Goal: Task Accomplishment & Management: Manage account settings

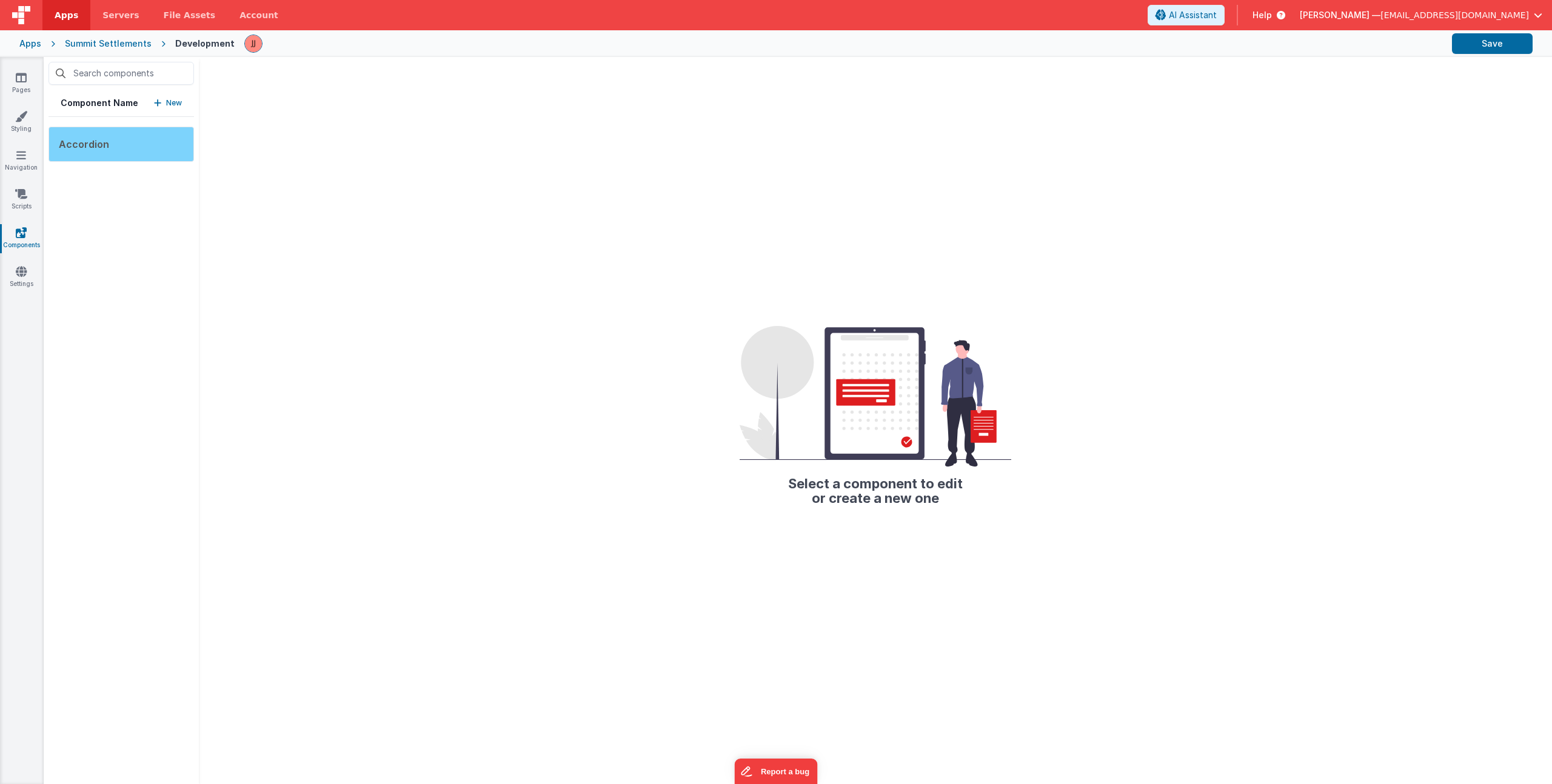
click at [115, 137] on div "Accordion" at bounding box center [121, 144] width 146 height 35
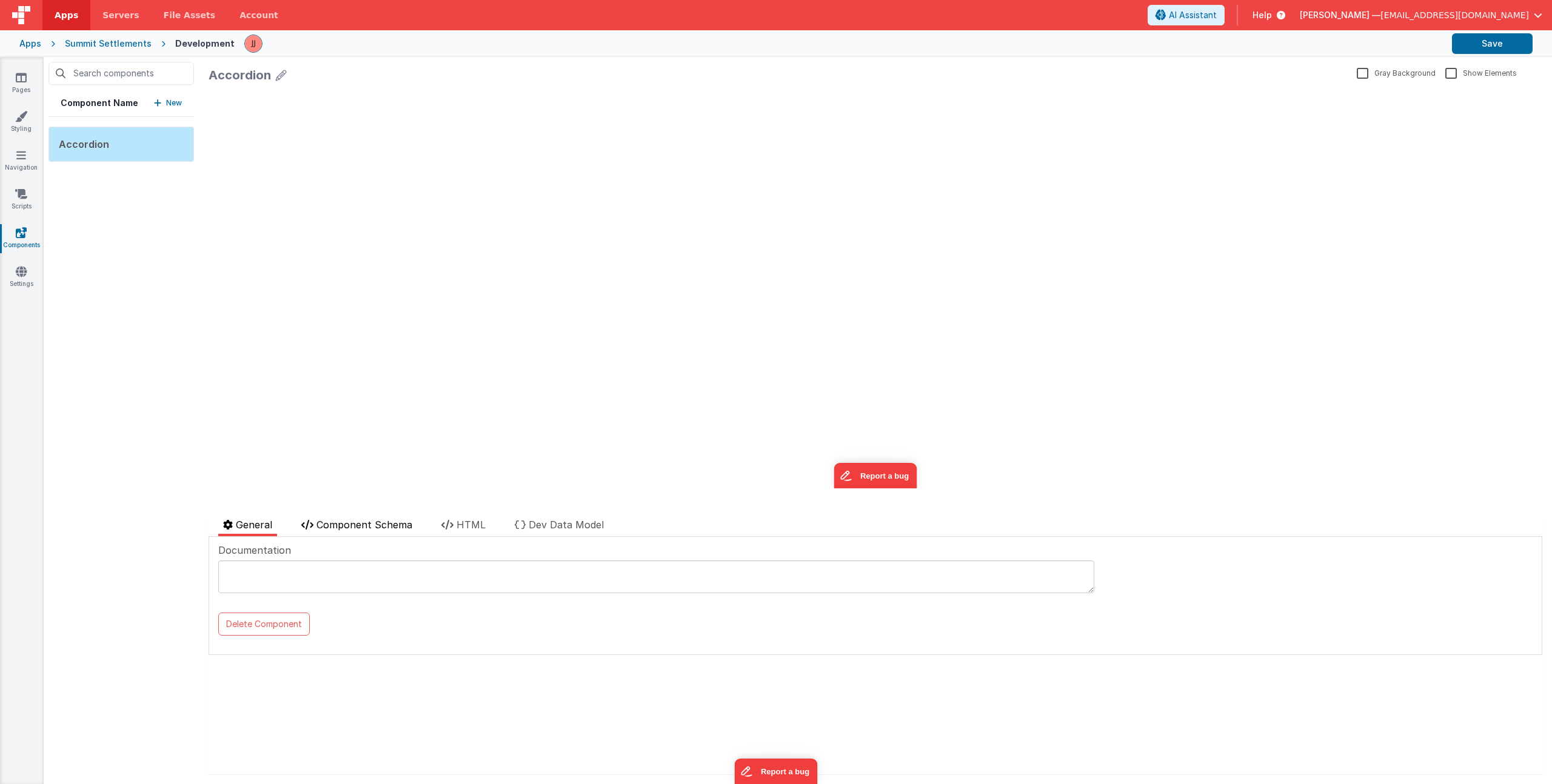
click at [381, 532] on li "Component Schema" at bounding box center [357, 526] width 120 height 19
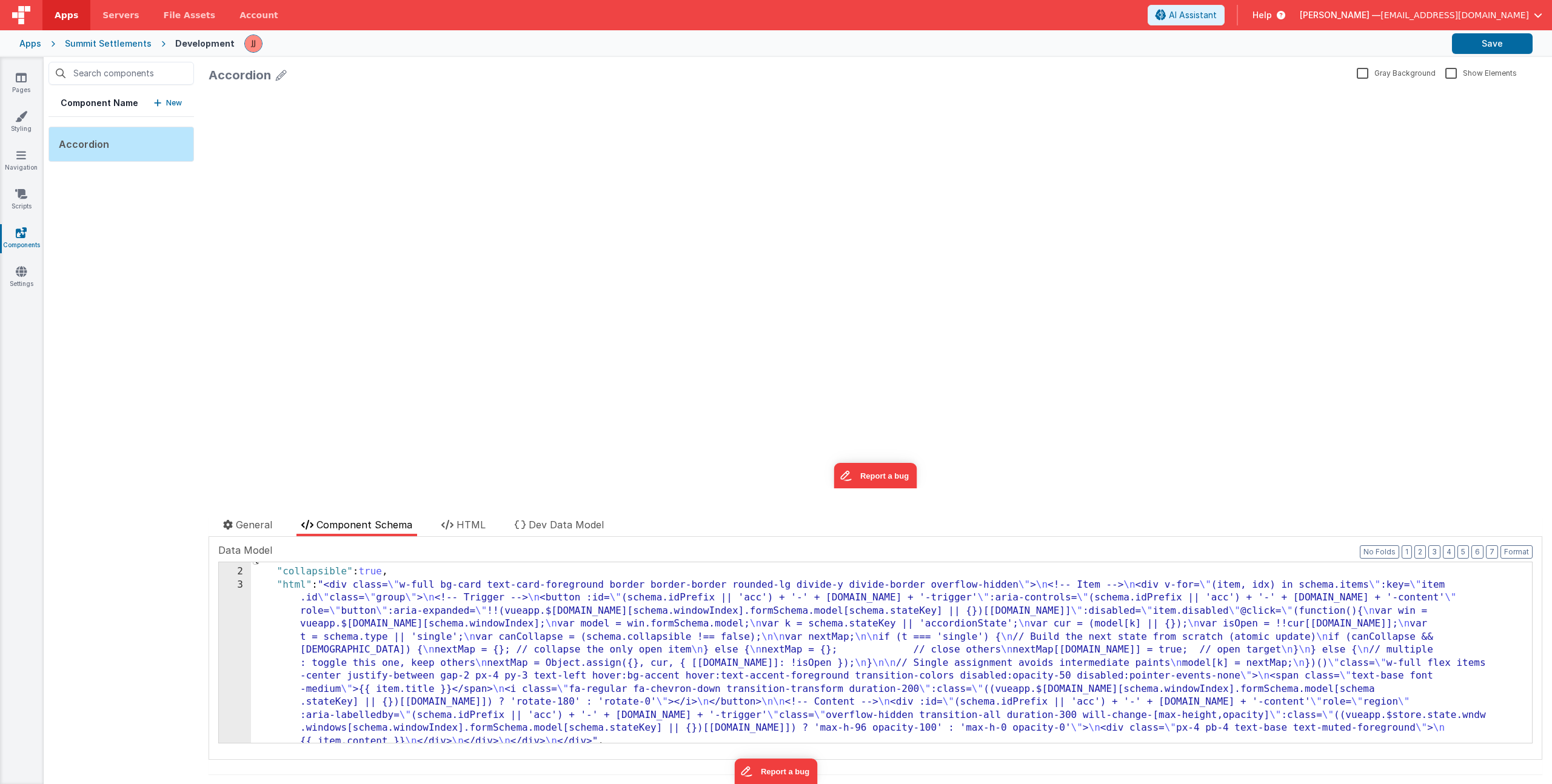
scroll to position [93, 0]
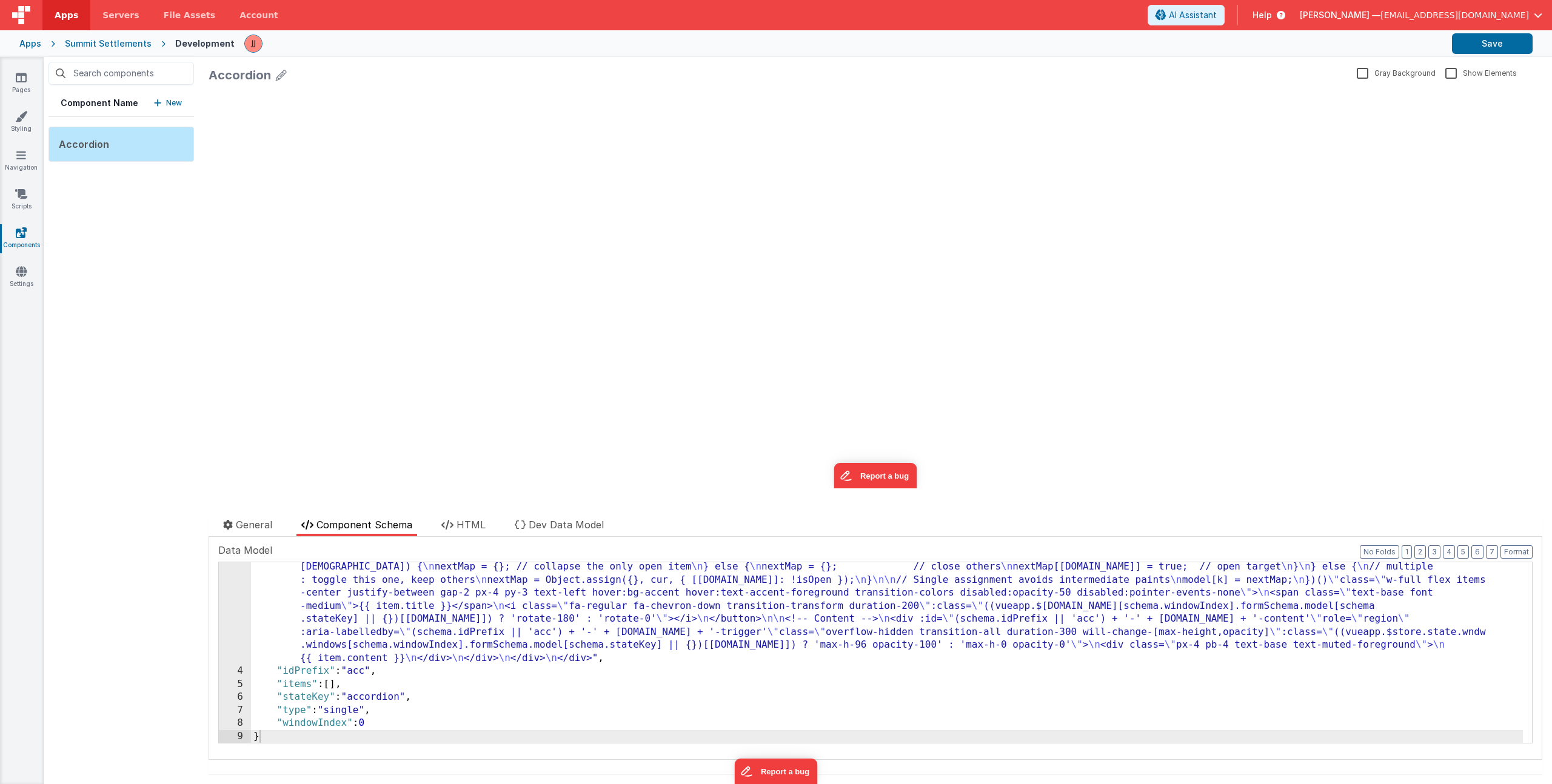
click at [168, 102] on p "New" at bounding box center [174, 103] width 16 height 12
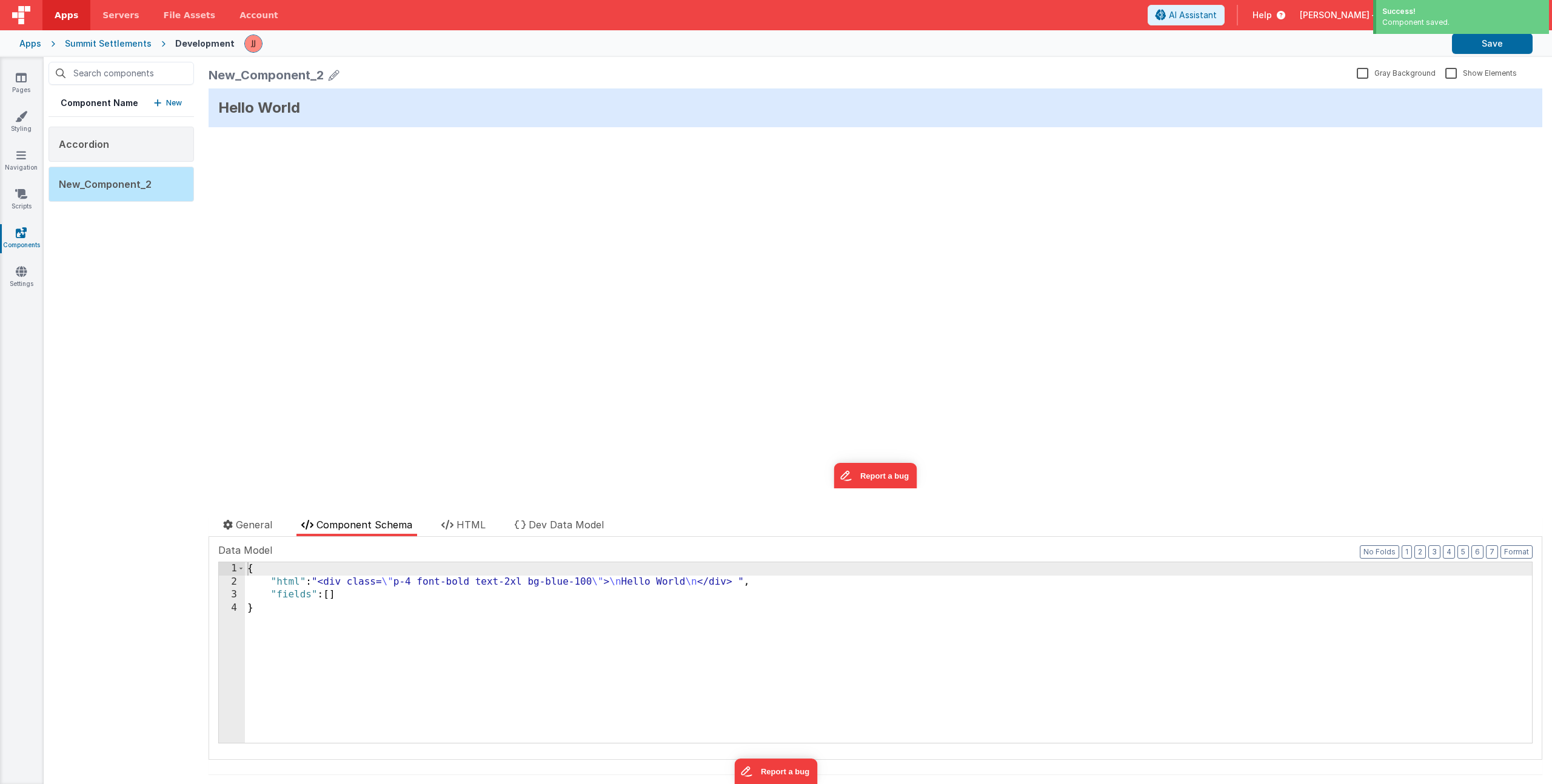
click at [335, 73] on icon at bounding box center [334, 75] width 11 height 17
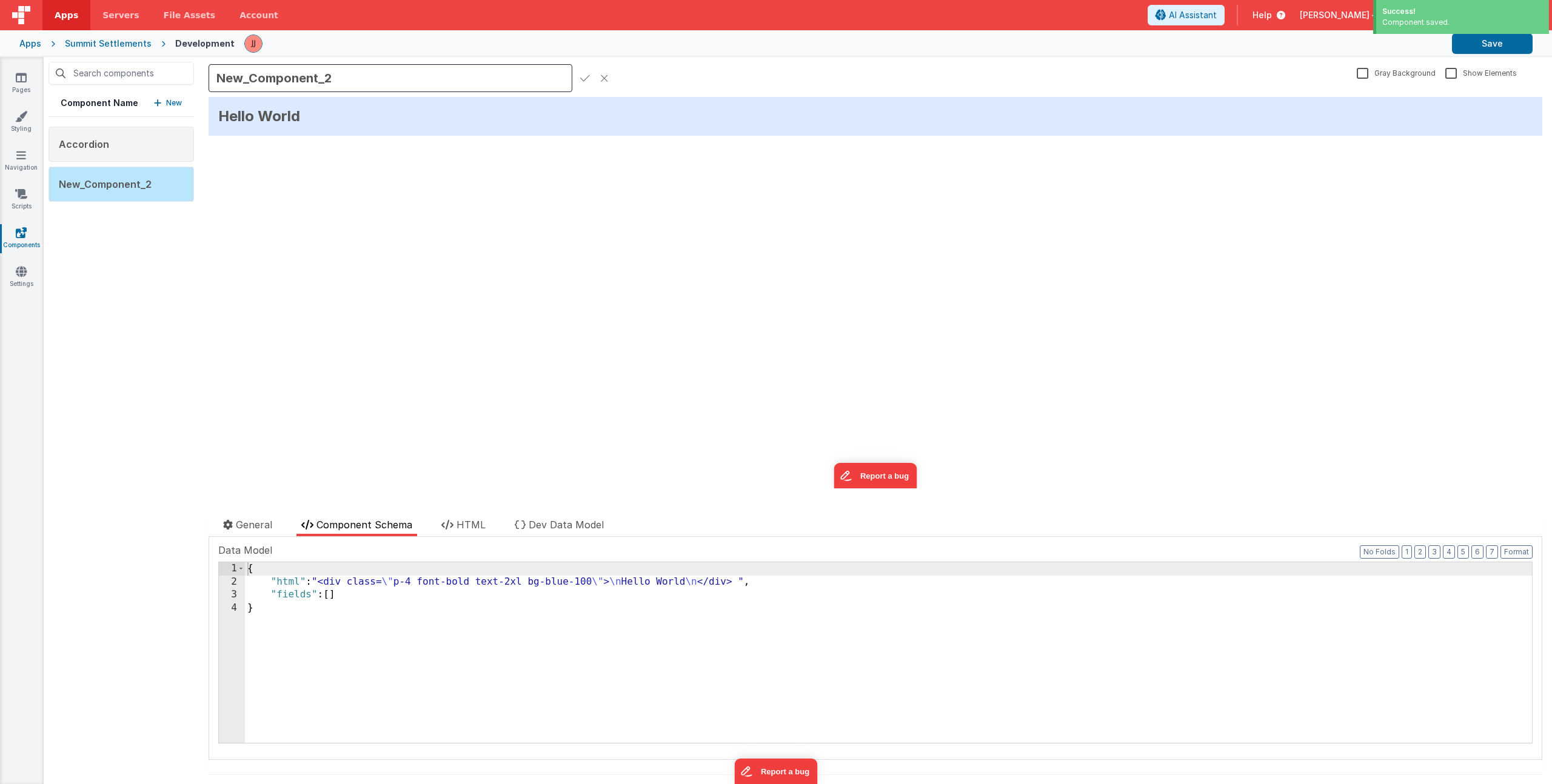
drag, startPoint x: 333, startPoint y: 78, endPoint x: 124, endPoint y: 75, distance: 209.0
click at [123, 65] on div "Component Name New Accordion New_Component_2 New_Component_2 Gray Background Sh…" at bounding box center [797, 421] width 1509 height 727
type input "Alert Dialog"
click at [585, 78] on icon at bounding box center [585, 78] width 10 height 17
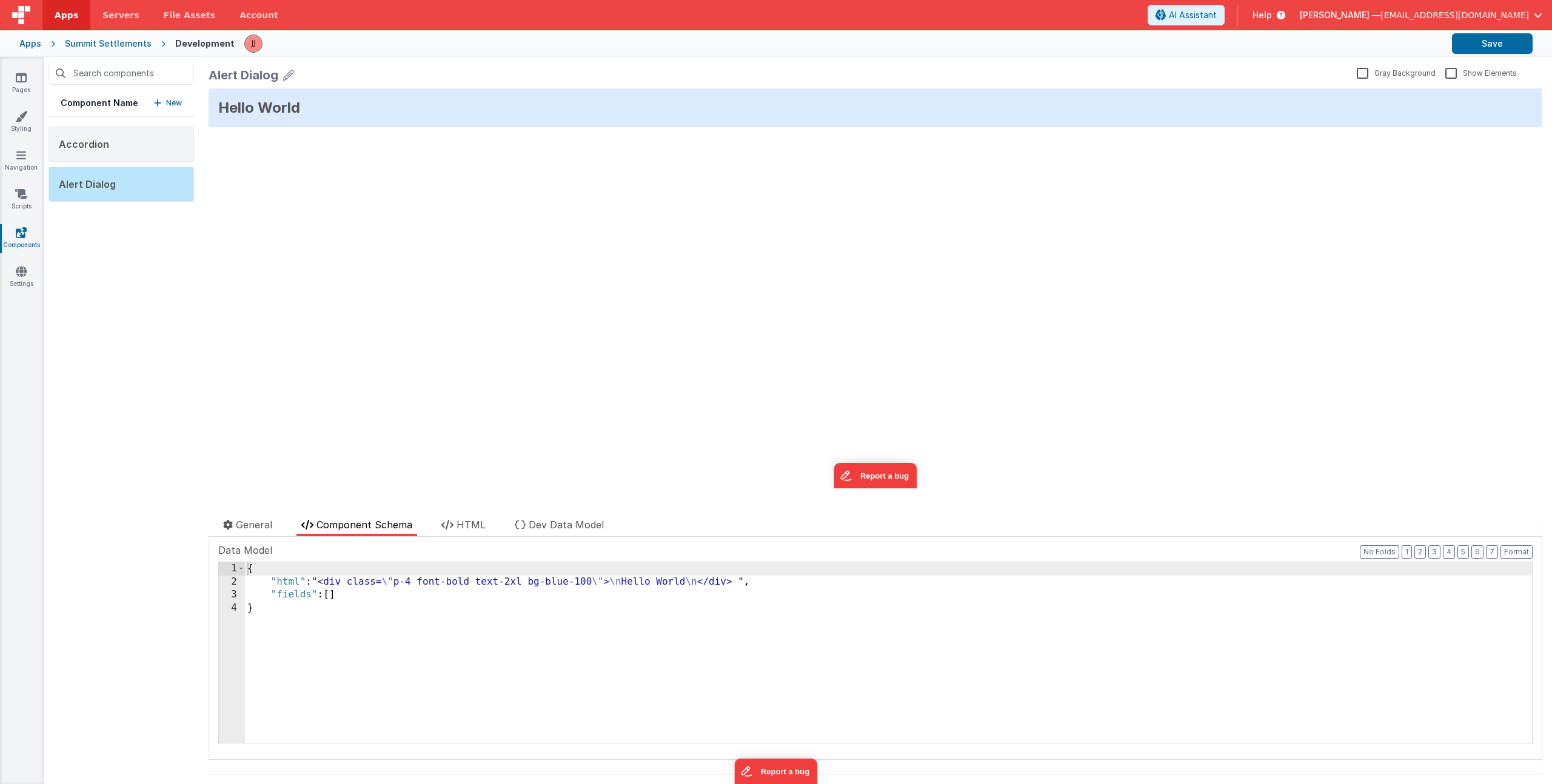
click at [372, 667] on div "{ "html" : "<div class= \" p-4 font-bold text-2xl bg-blue-100 \" > \n Hello Wor…" at bounding box center [888, 665] width 1287 height 206
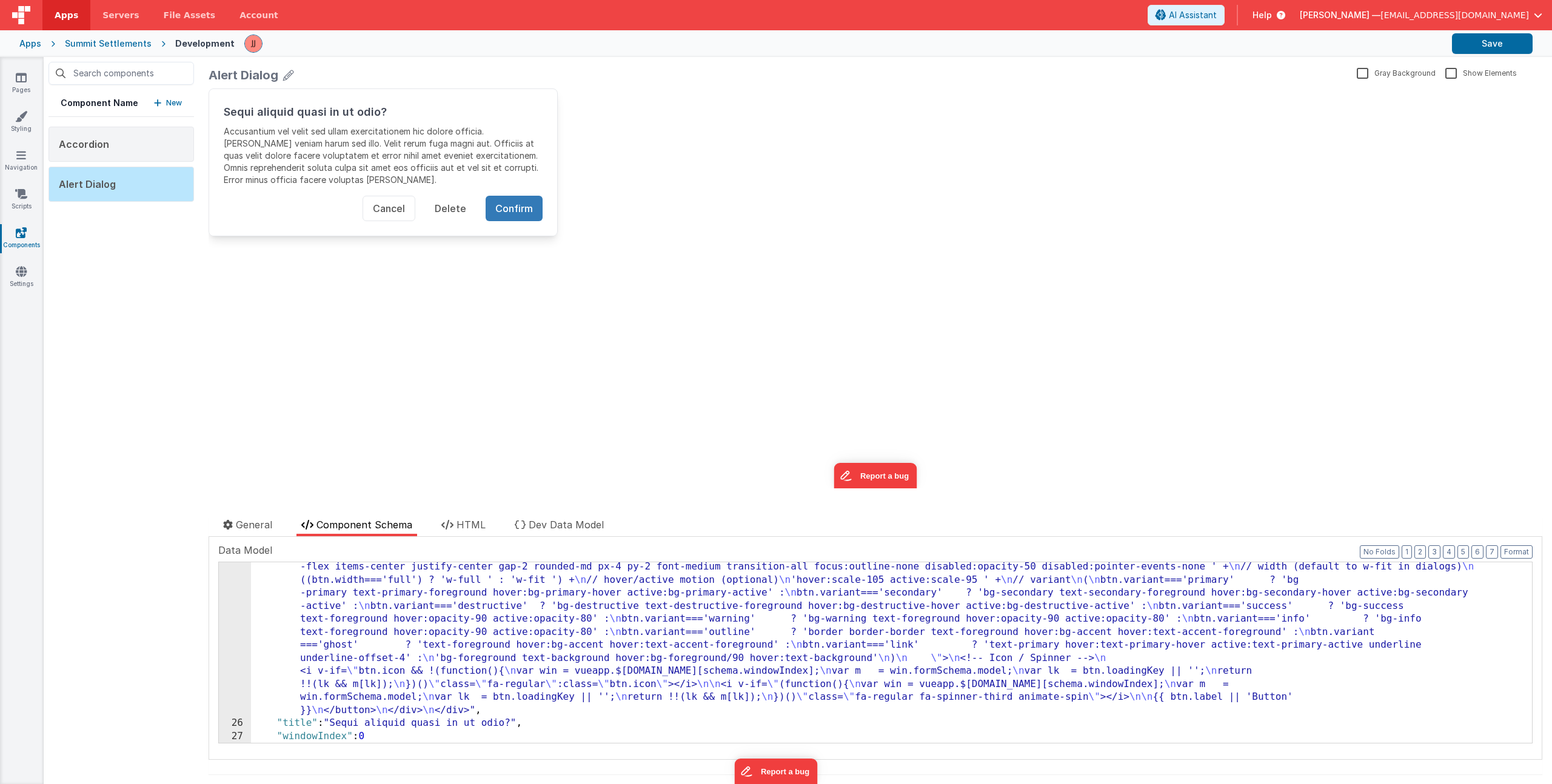
scroll to position [405, 0]
click at [1499, 43] on button "Save" at bounding box center [1493, 43] width 81 height 21
click at [173, 97] on p "New" at bounding box center [174, 103] width 16 height 12
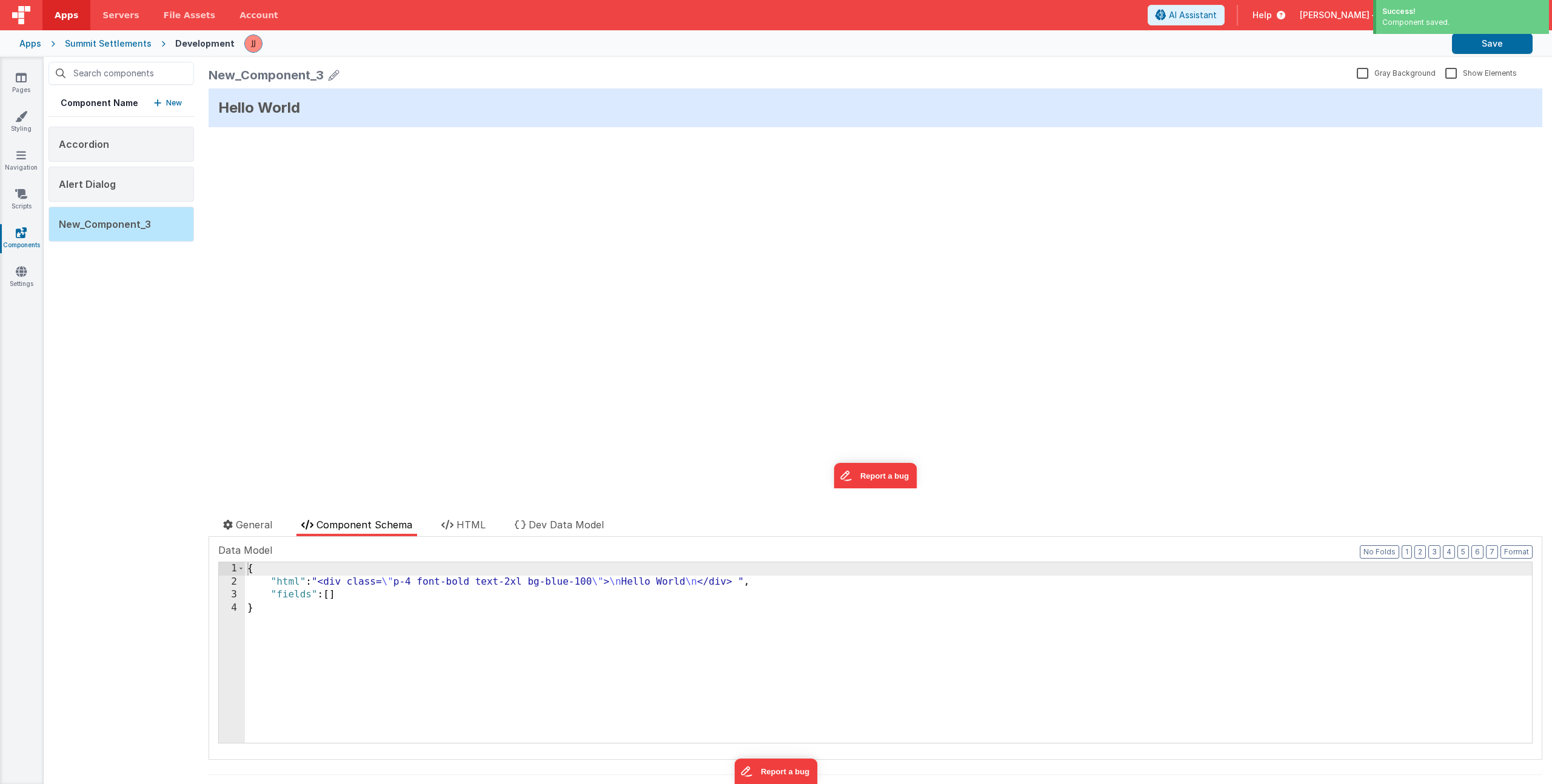
click at [334, 72] on icon at bounding box center [334, 75] width 11 height 17
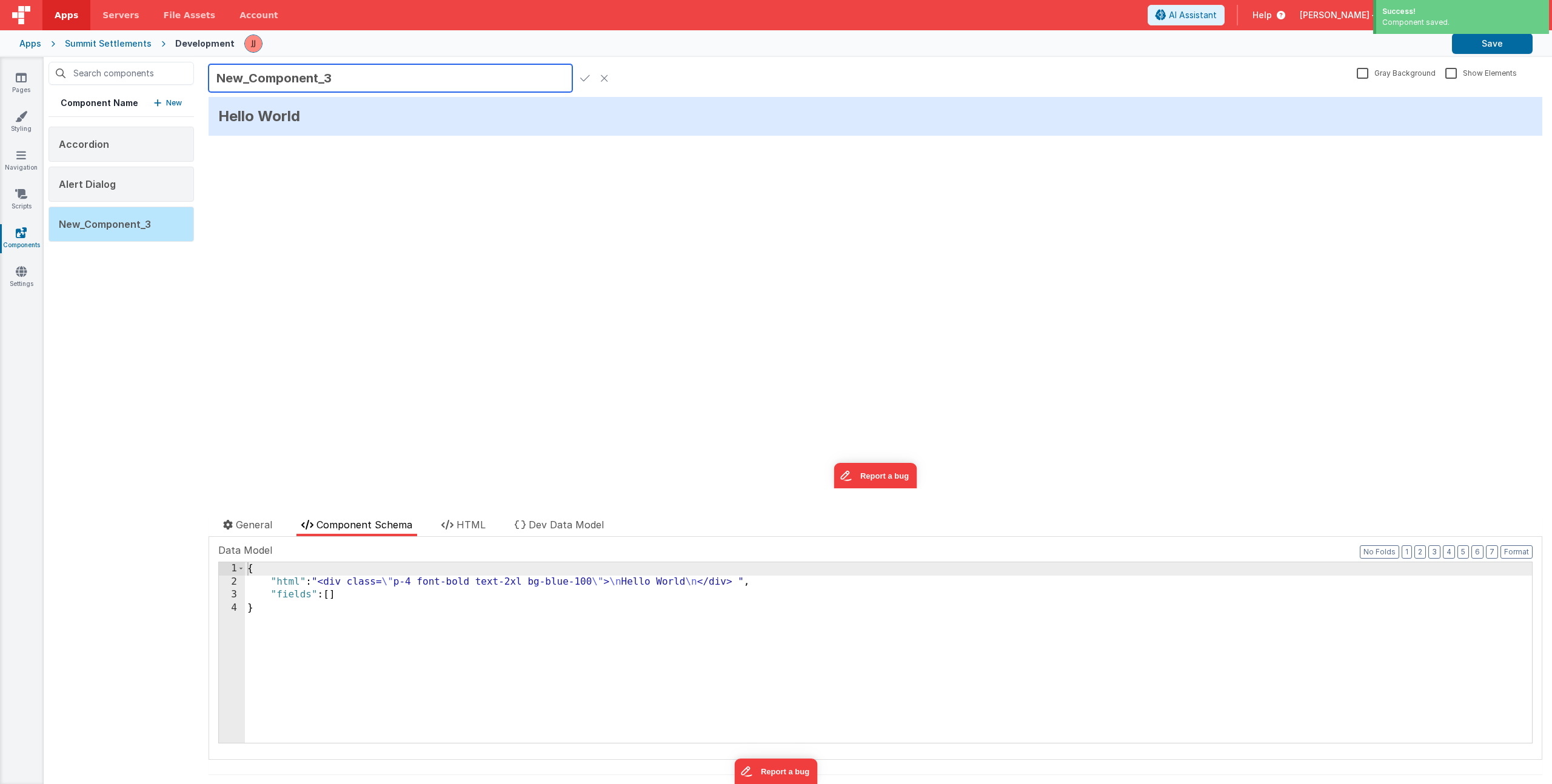
drag, startPoint x: 347, startPoint y: 77, endPoint x: 206, endPoint y: 69, distance: 141.2
click at [209, 67] on input "New_Component_3" at bounding box center [390, 78] width 364 height 28
type input "Badge"
click at [585, 78] on icon at bounding box center [585, 78] width 10 height 17
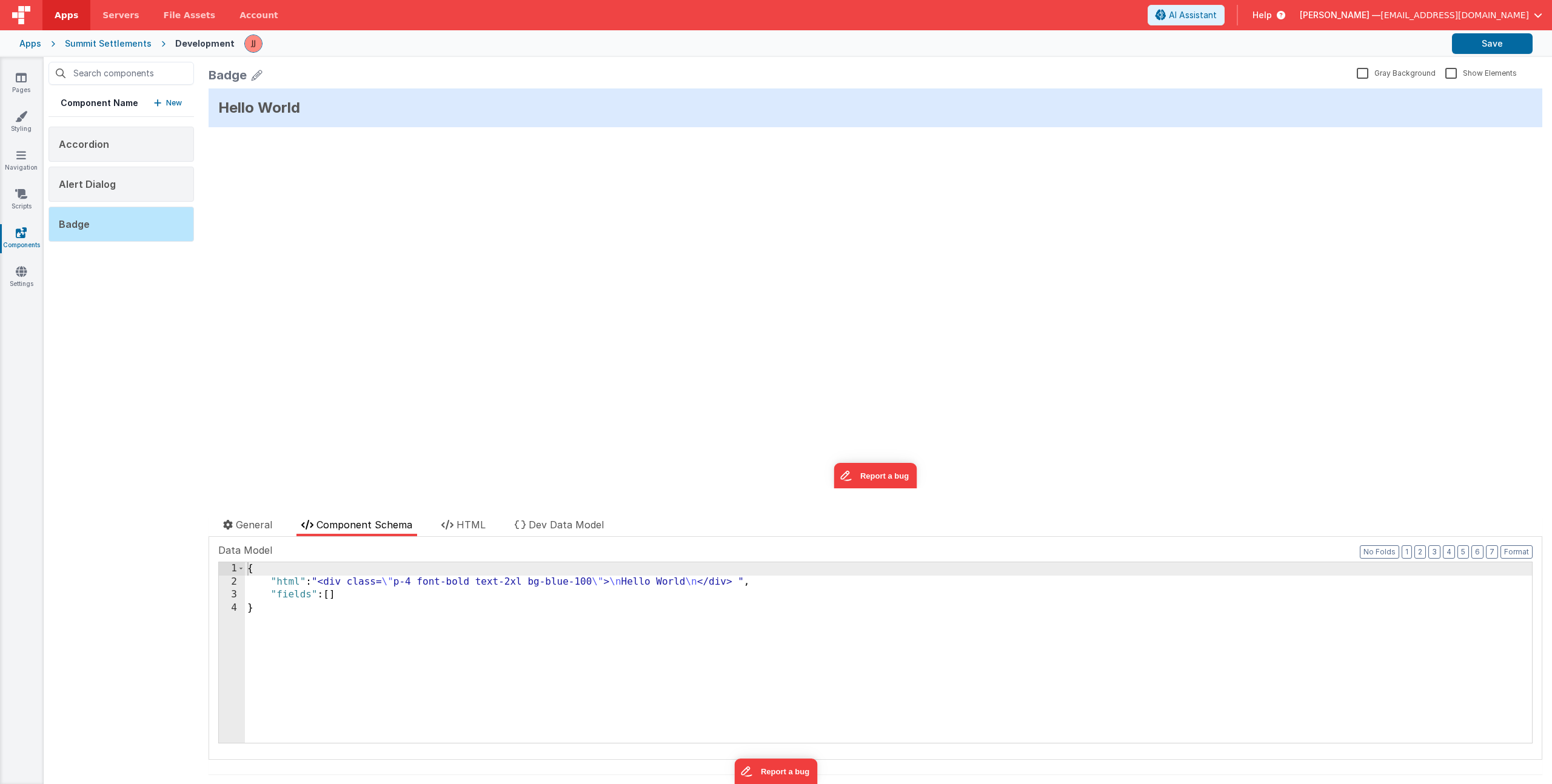
click at [366, 626] on div "{ "html" : "<div class= \" p-4 font-bold text-2xl bg-blue-100 \" > \n Hello Wor…" at bounding box center [888, 665] width 1287 height 206
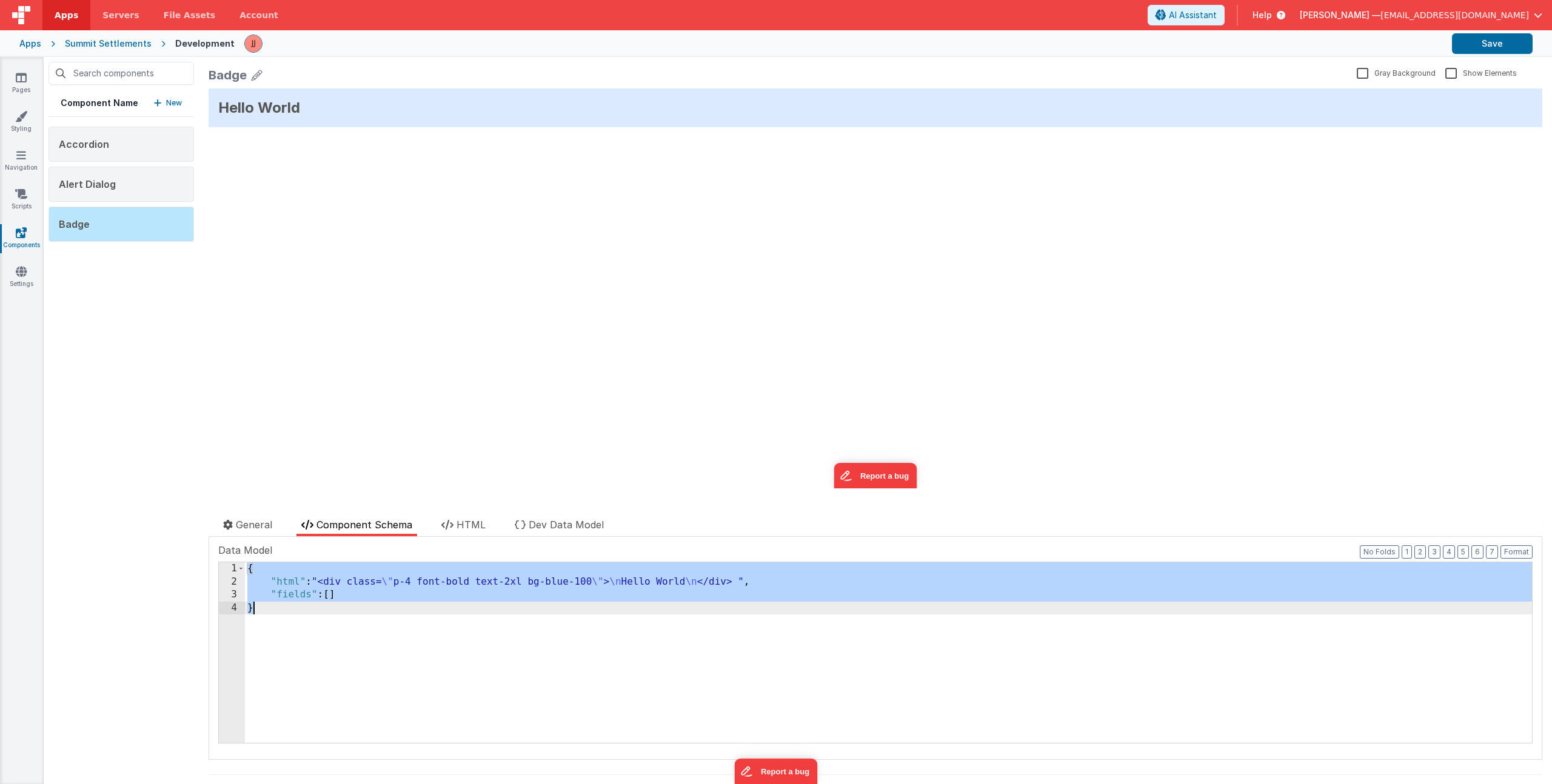
scroll to position [80, 0]
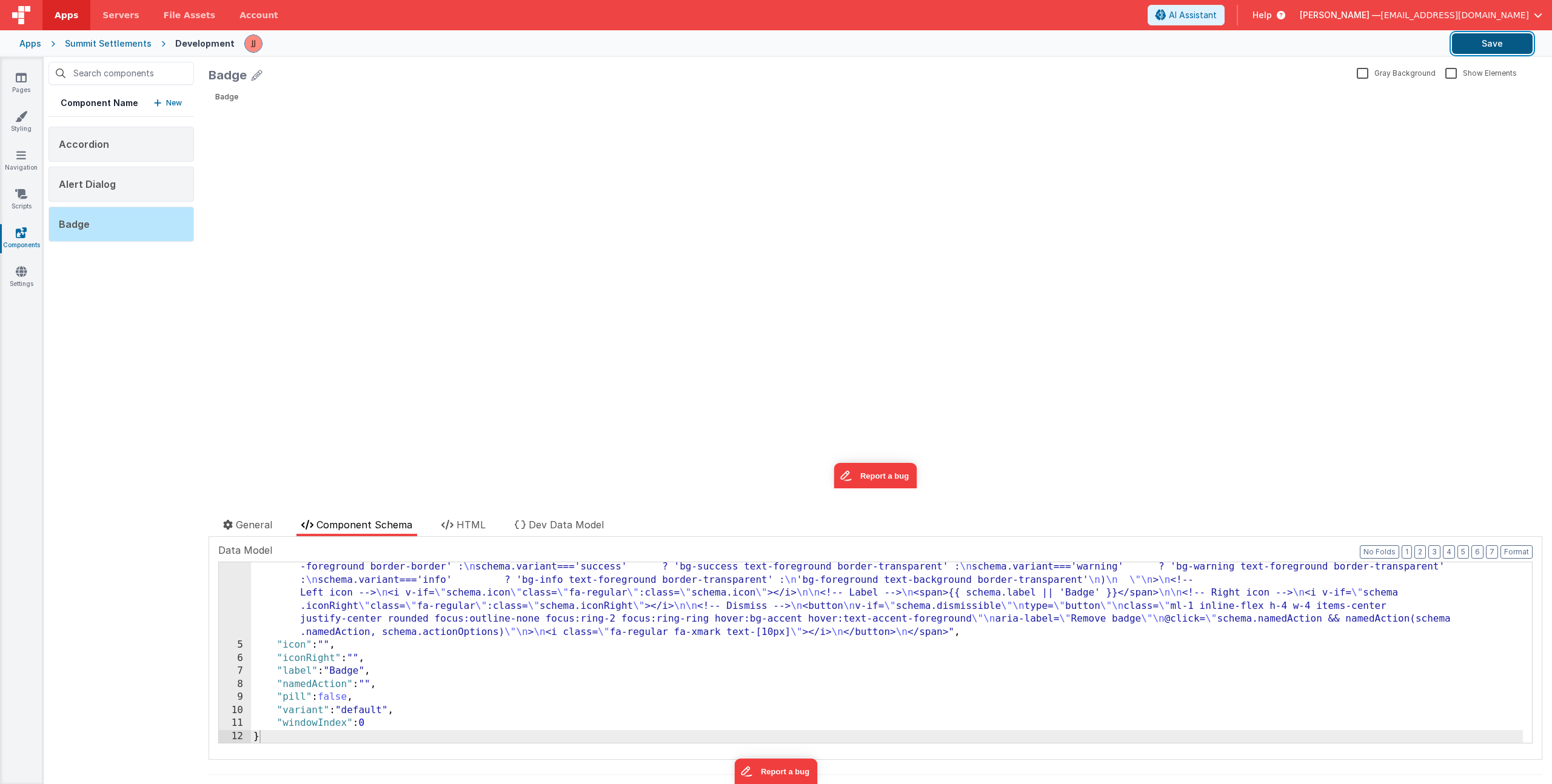
click at [1484, 49] on button "Save" at bounding box center [1493, 43] width 81 height 21
click at [172, 99] on p "New" at bounding box center [174, 103] width 16 height 12
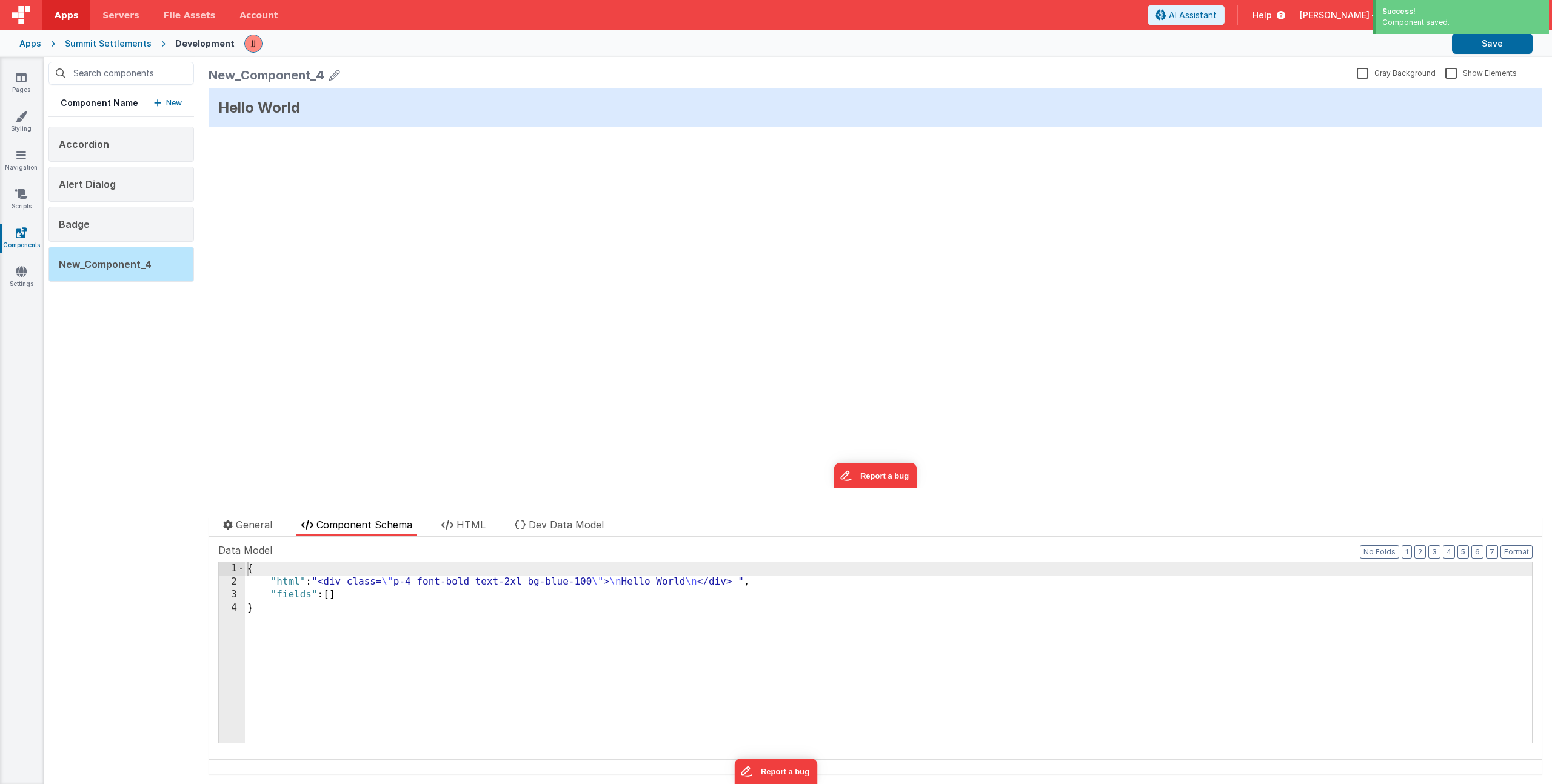
click at [334, 72] on icon at bounding box center [335, 75] width 11 height 17
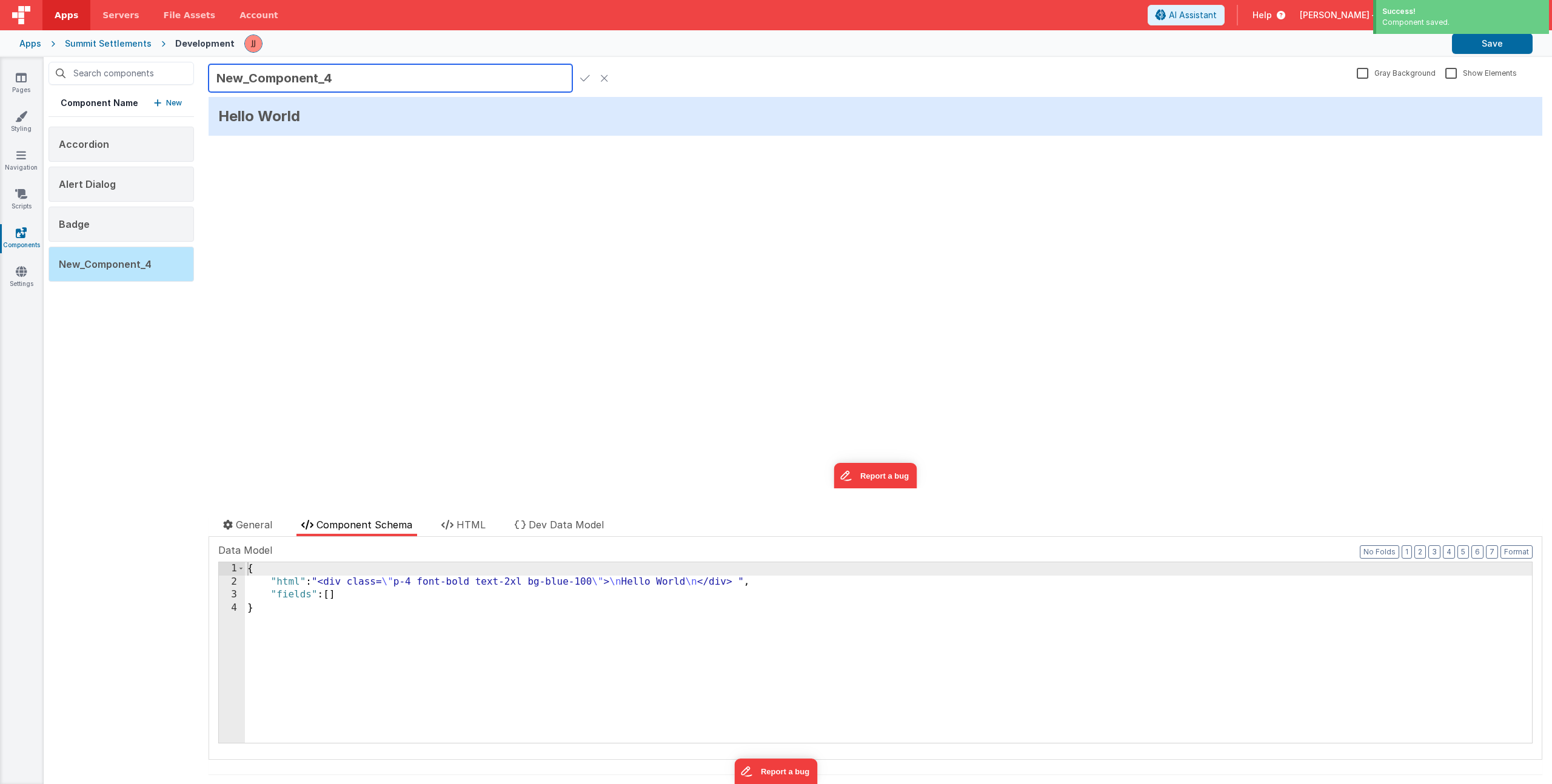
click at [298, 78] on input "New_Component_4" at bounding box center [390, 78] width 364 height 28
type input "N"
type input "Button"
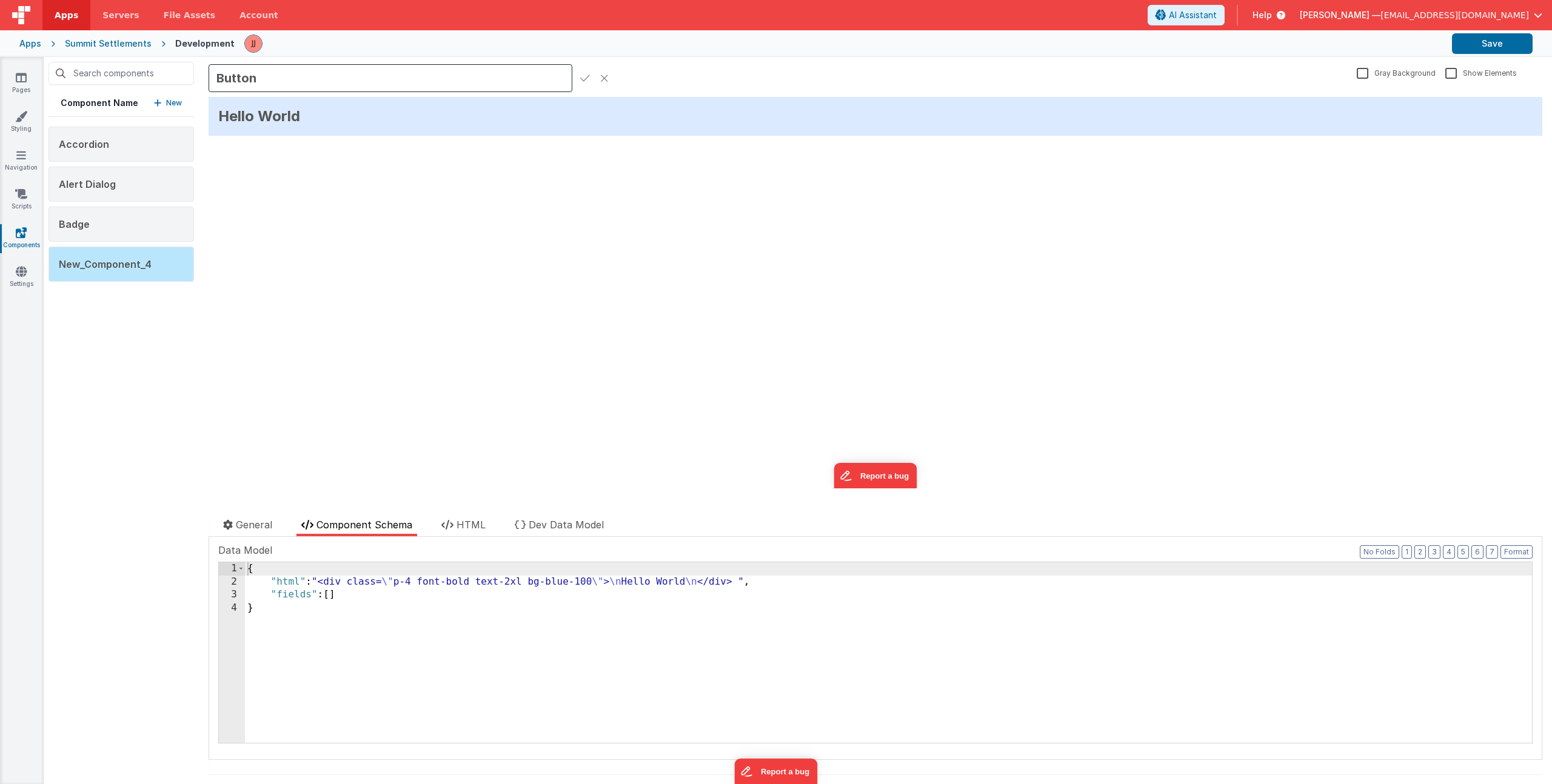
click at [581, 74] on icon at bounding box center [585, 78] width 10 height 17
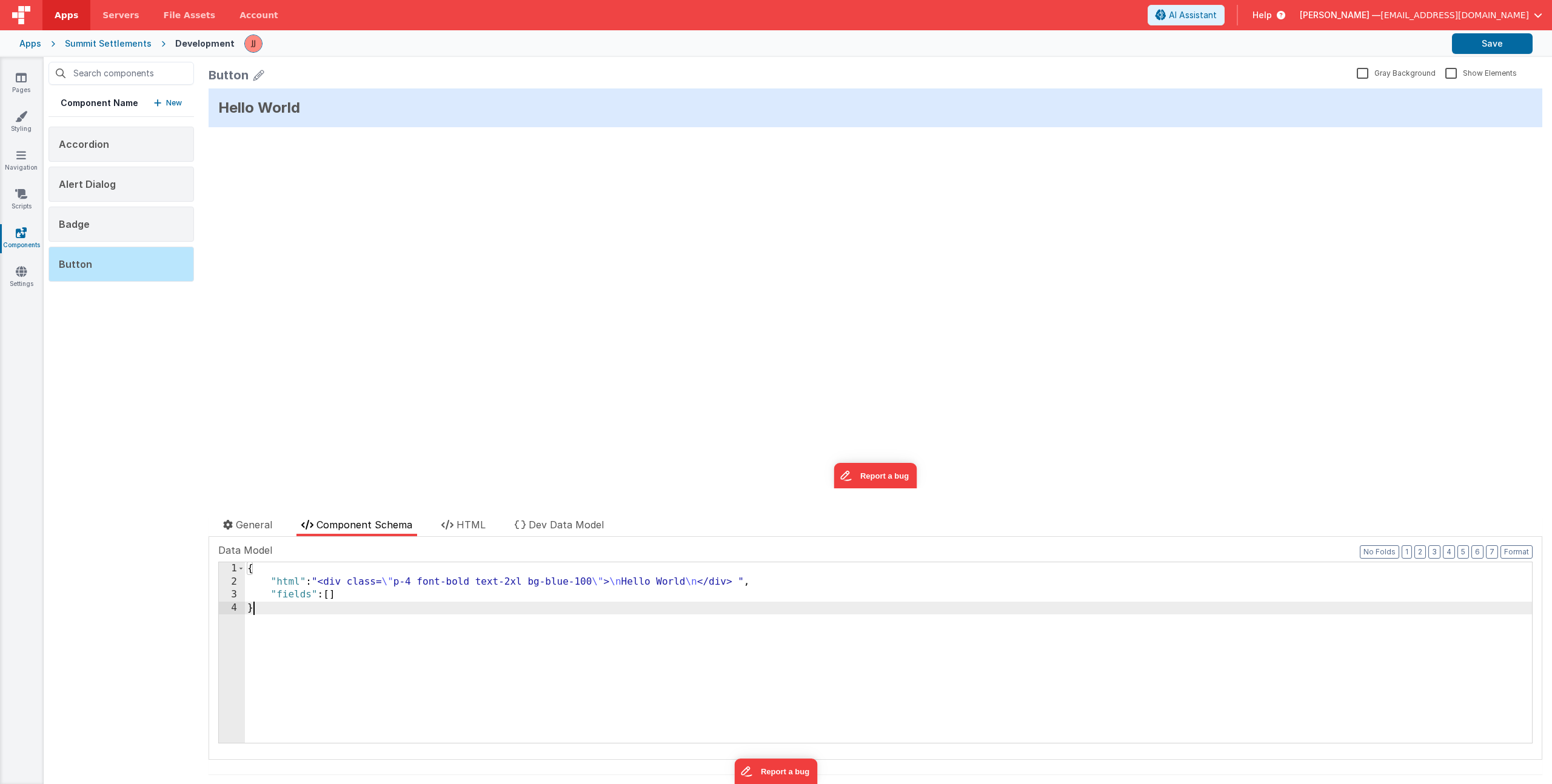
click at [343, 680] on div "{ "html" : "<div class= \" p-4 font-bold text-2xl bg-blue-100 \" > \n Hello Wor…" at bounding box center [888, 665] width 1287 height 206
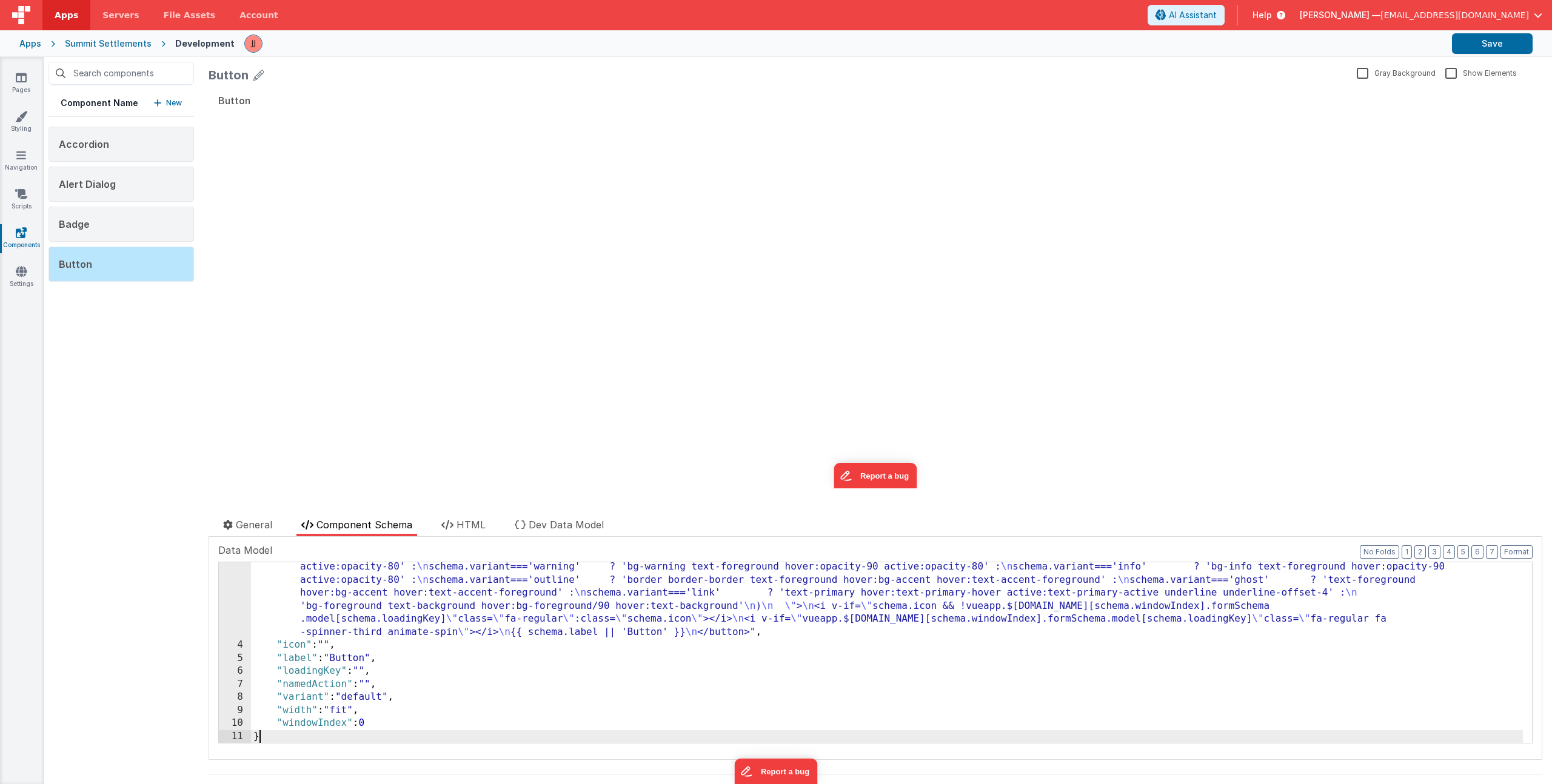
scroll to position [93, 0]
click at [1506, 39] on button "Save" at bounding box center [1493, 43] width 81 height 21
click at [165, 102] on button "New" at bounding box center [168, 103] width 28 height 12
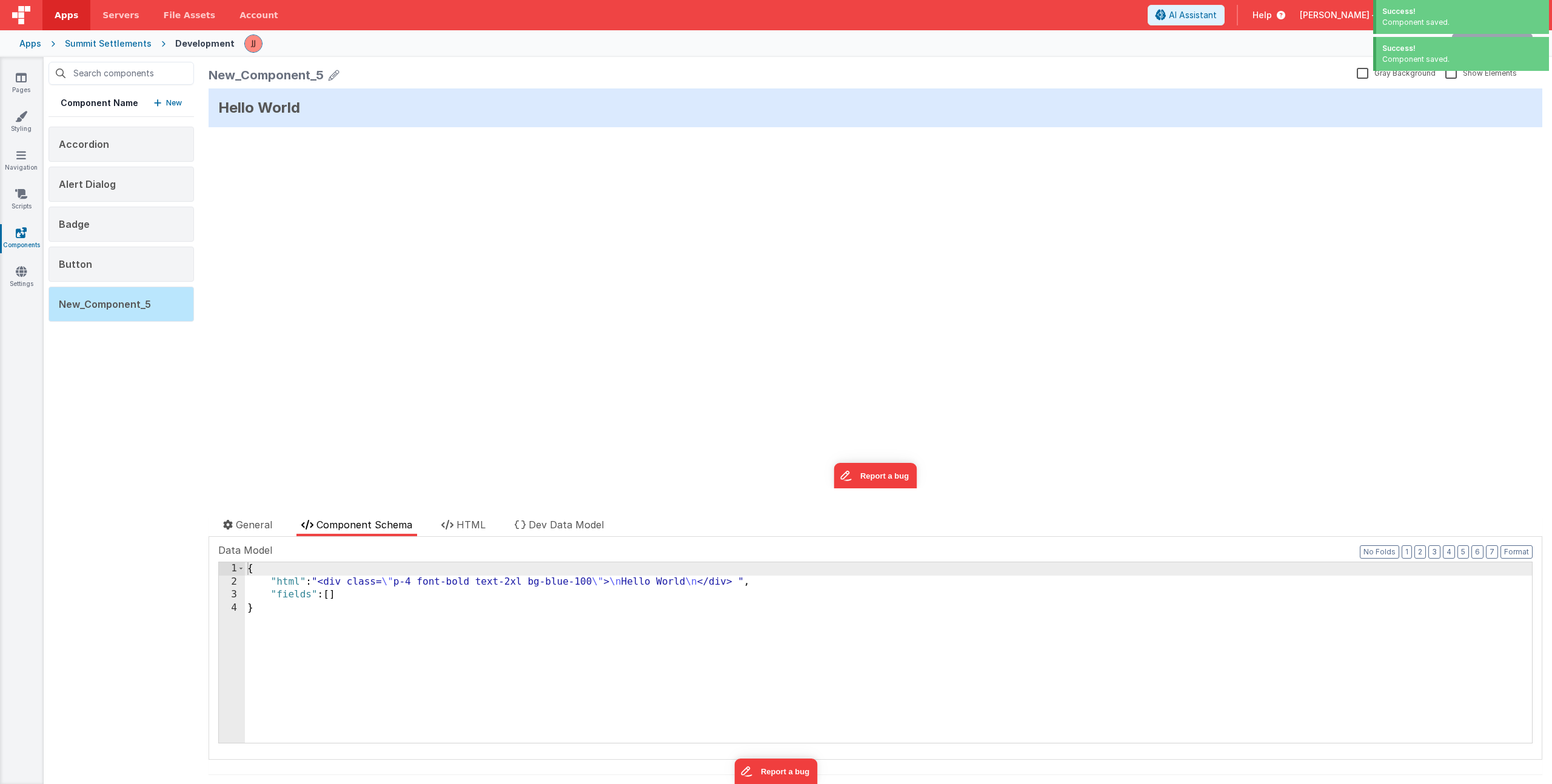
click at [245, 80] on div "New_Component_5" at bounding box center [266, 75] width 115 height 17
click at [331, 75] on icon at bounding box center [334, 75] width 11 height 17
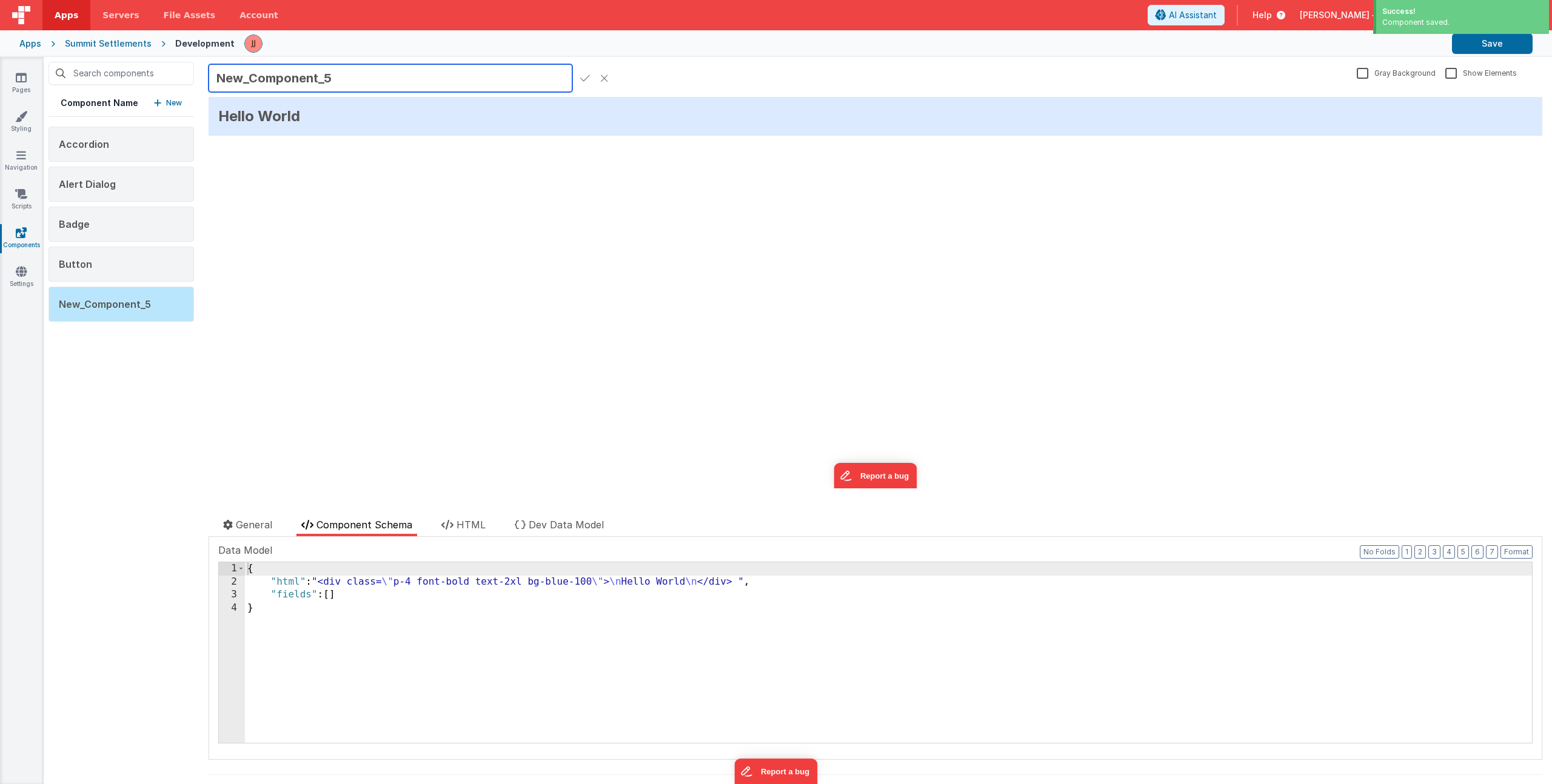
click at [280, 85] on input "New_Component_5" at bounding box center [390, 78] width 364 height 28
type input "Button Bar"
click at [587, 78] on icon at bounding box center [585, 78] width 10 height 17
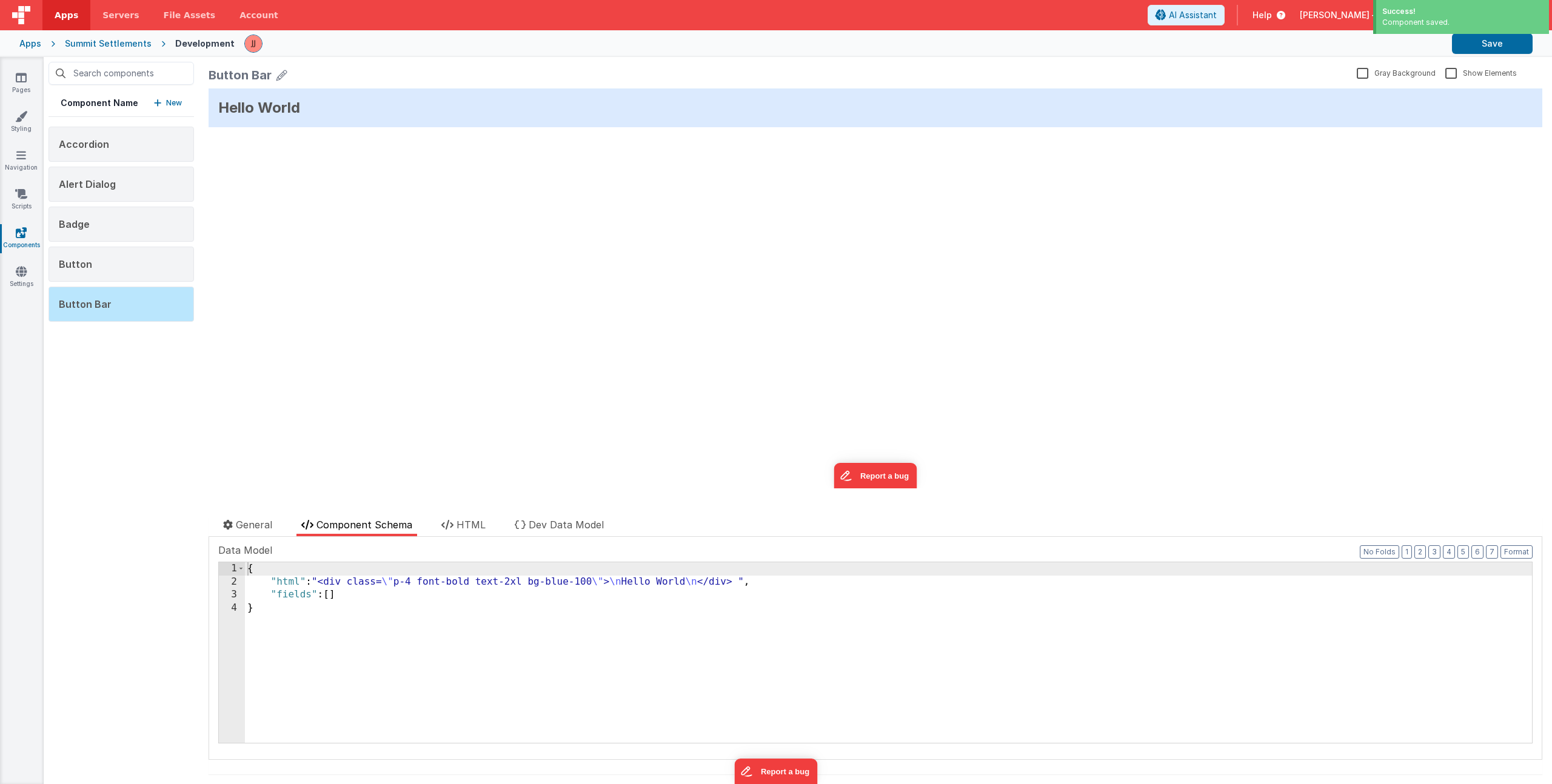
click at [399, 681] on div "{ "html" : "<div class= \" p-4 font-bold text-2xl bg-blue-100 \" > \n Hello Wor…" at bounding box center [888, 665] width 1287 height 206
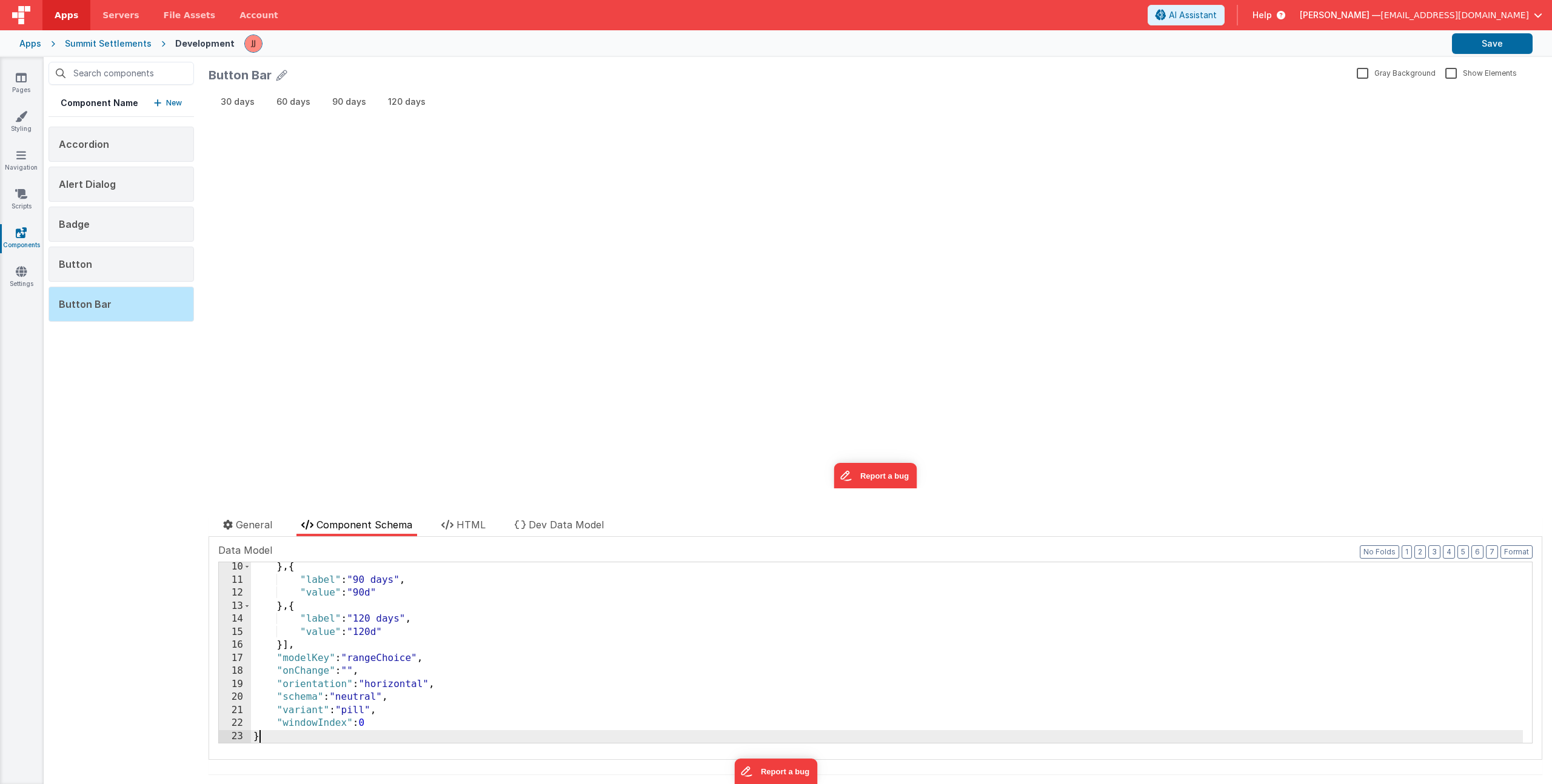
scroll to position [536, 0]
click at [1465, 48] on button "Save" at bounding box center [1493, 43] width 81 height 21
click at [172, 104] on p "New" at bounding box center [174, 103] width 16 height 12
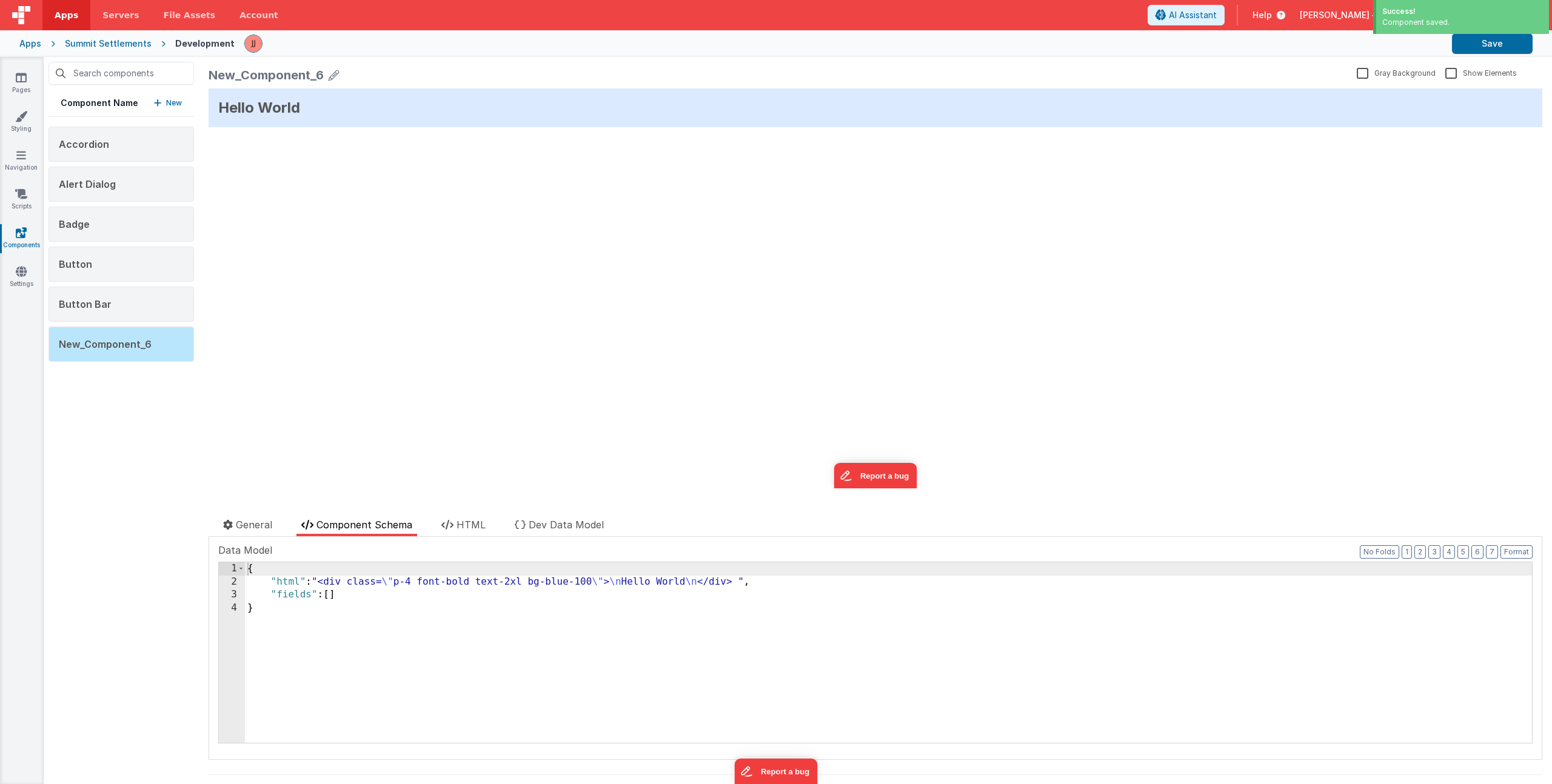
click at [332, 74] on icon at bounding box center [334, 75] width 11 height 17
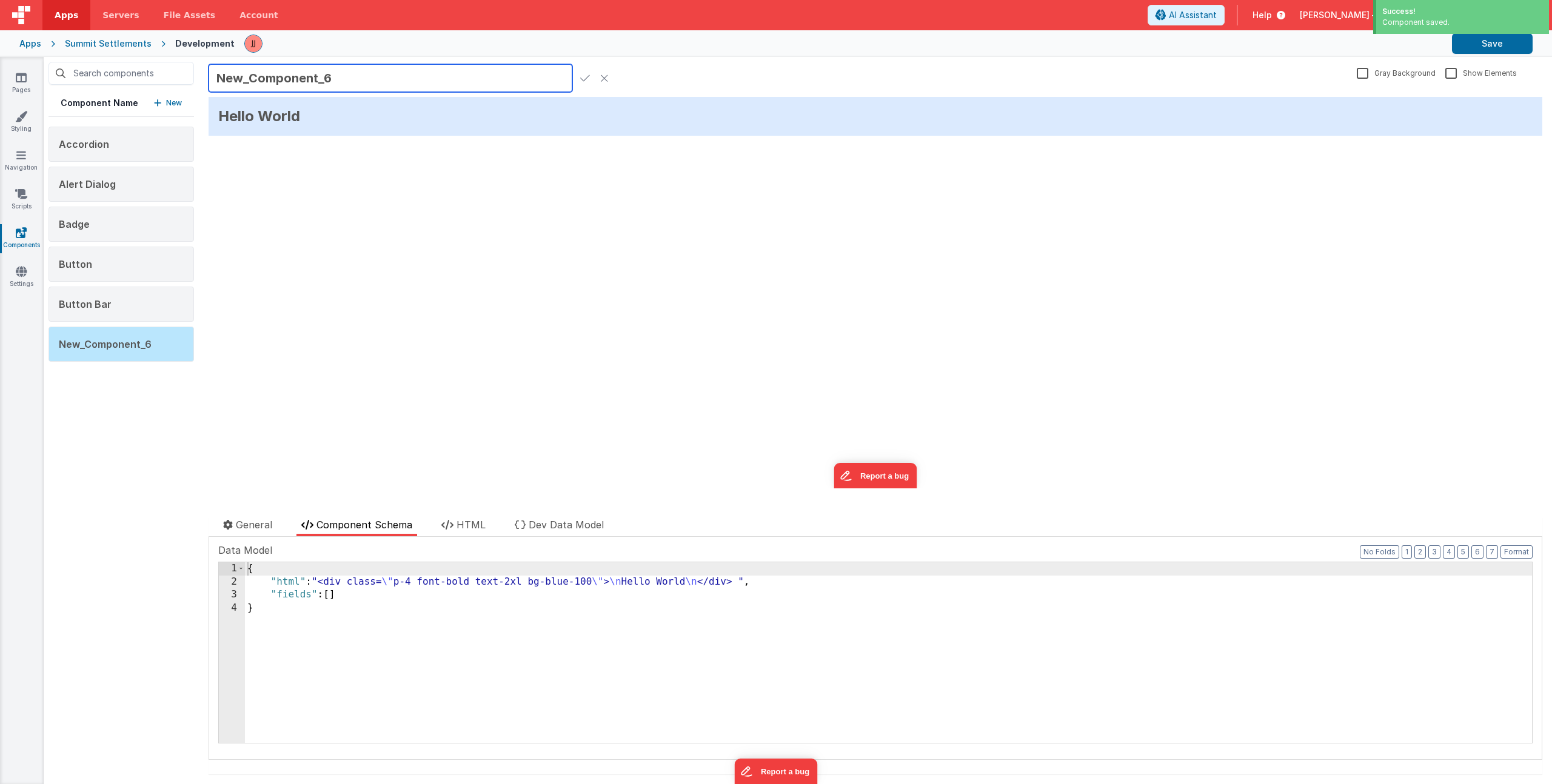
click at [300, 80] on input "New_Component_6" at bounding box center [390, 78] width 364 height 28
type input "Card"
click at [585, 75] on icon at bounding box center [585, 78] width 10 height 17
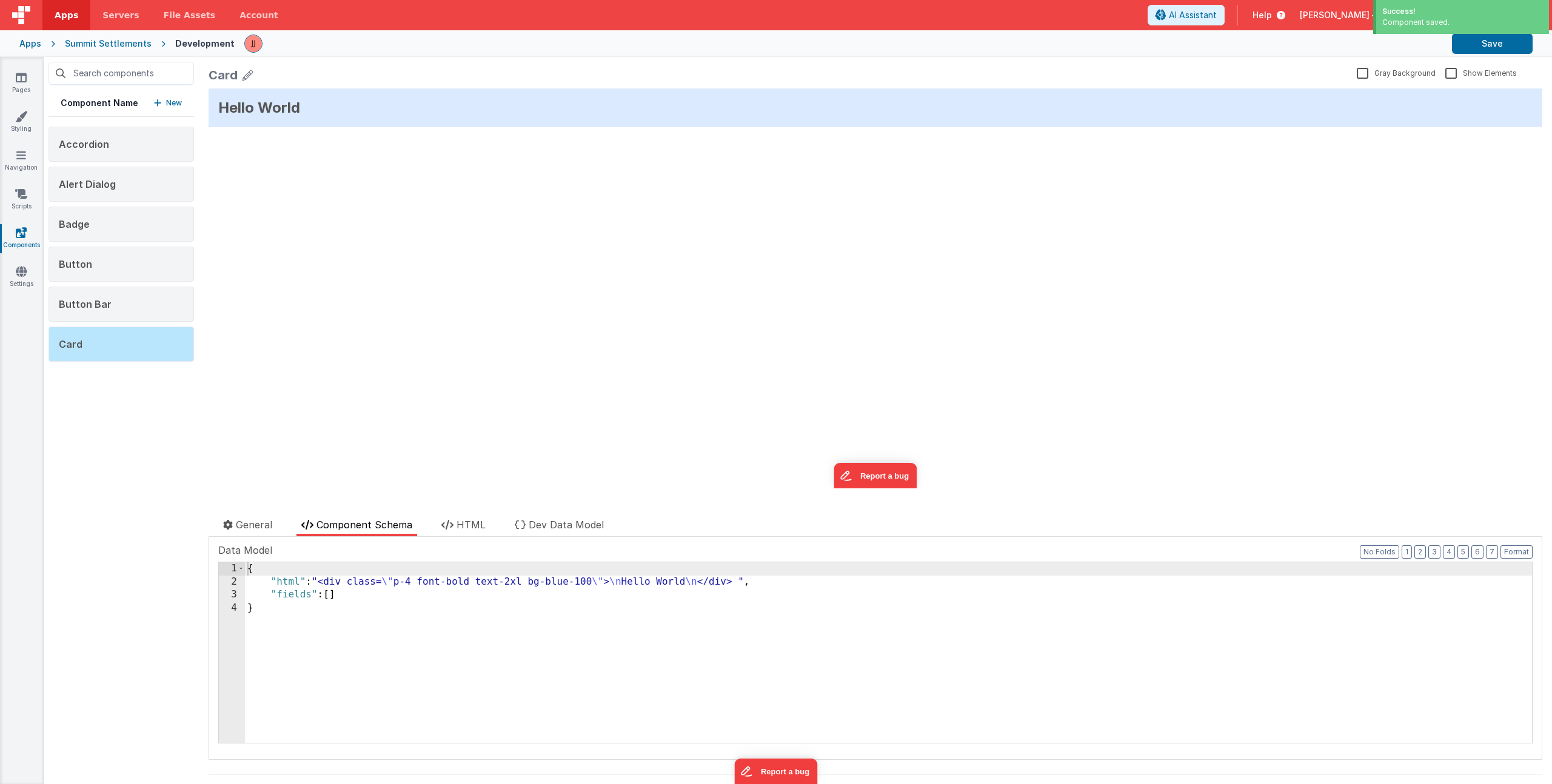
click at [355, 674] on div "{ "html" : "<div class= \" p-4 font-bold text-2xl bg-blue-100 \" > \n Hello Wor…" at bounding box center [888, 665] width 1287 height 206
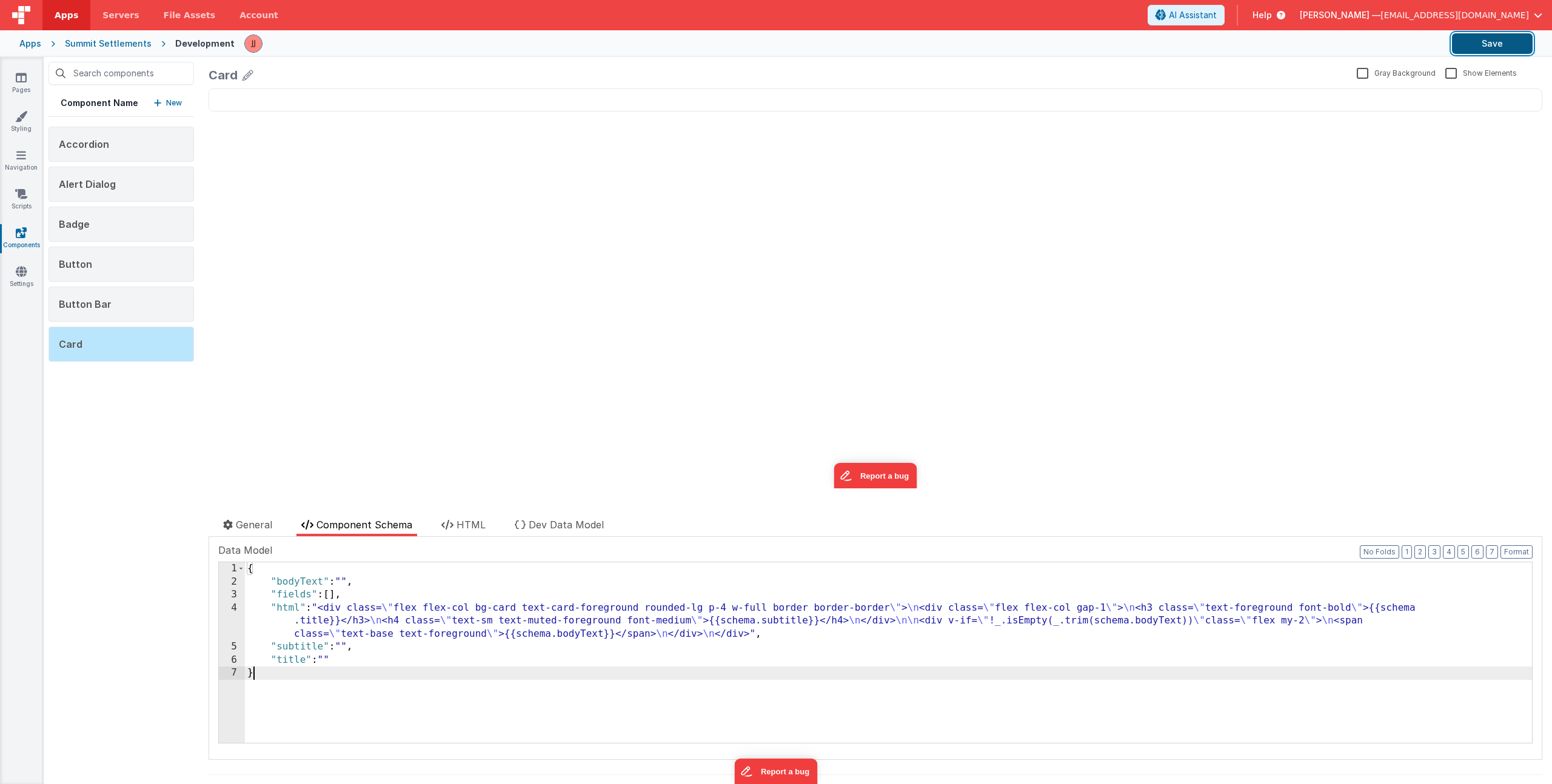
click at [1486, 40] on button "Save" at bounding box center [1493, 43] width 81 height 21
click at [169, 105] on p "New" at bounding box center [174, 103] width 16 height 12
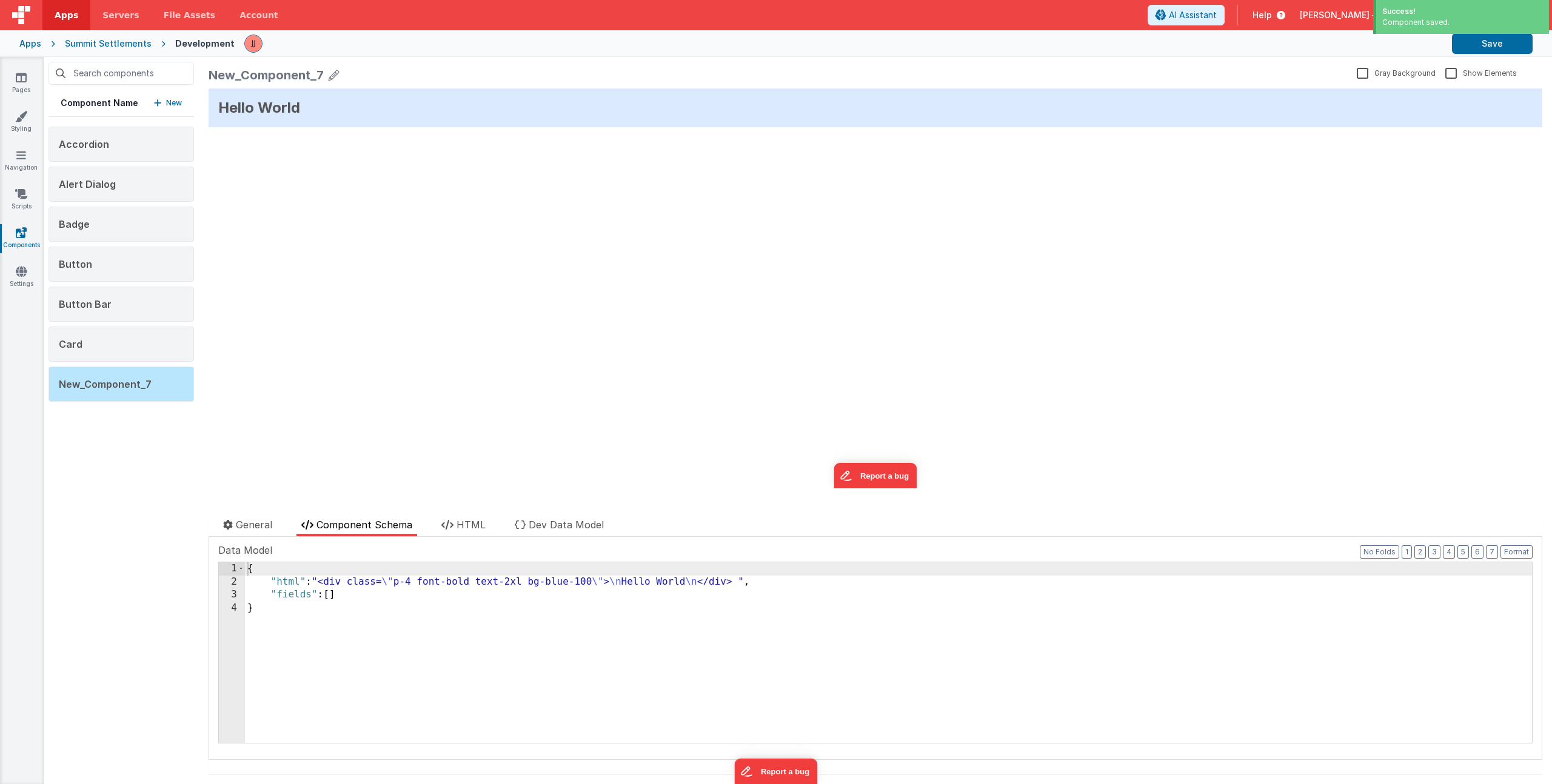
click at [332, 75] on icon at bounding box center [334, 75] width 11 height 17
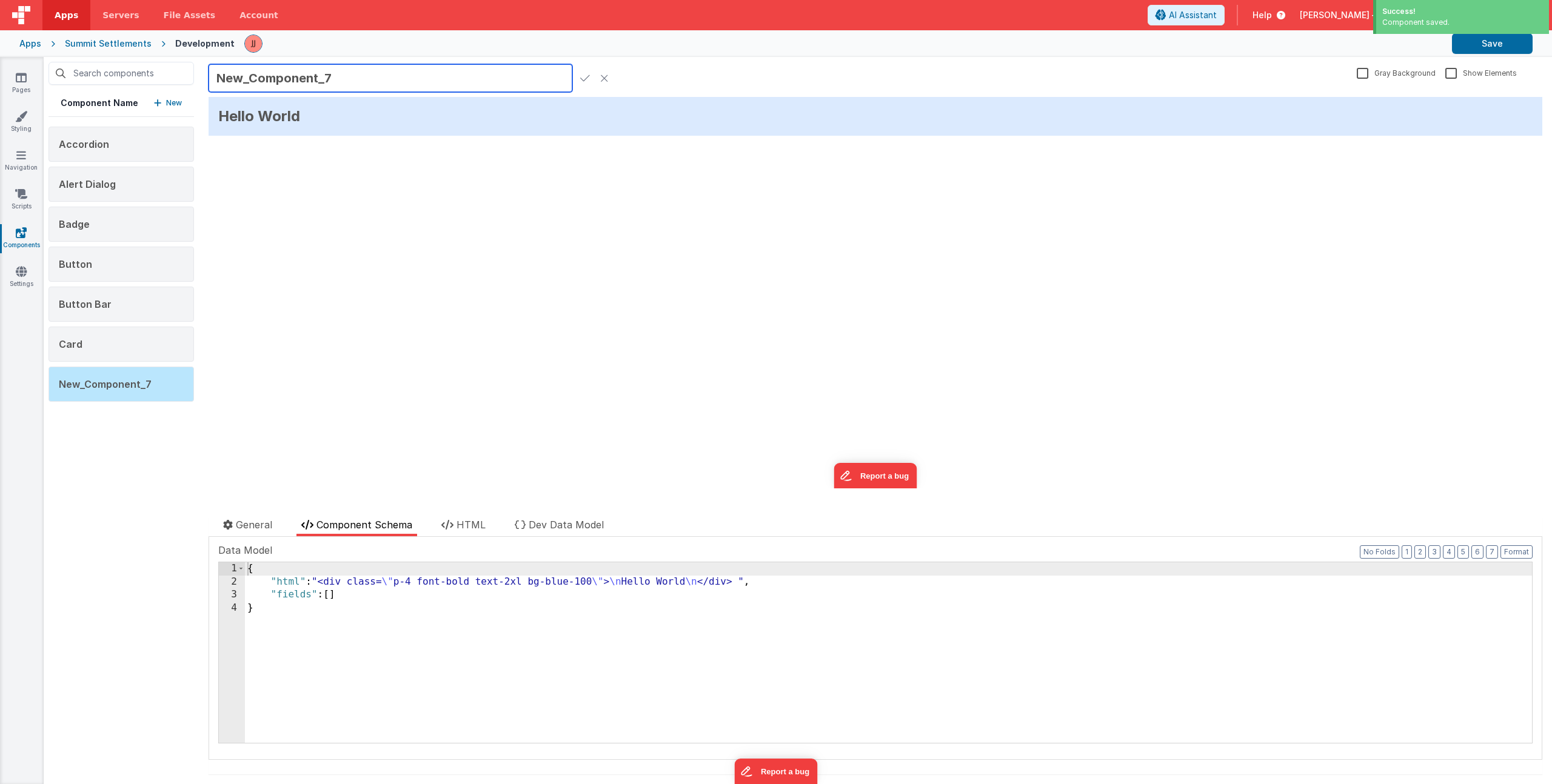
click at [268, 82] on input "New_Component_7" at bounding box center [390, 78] width 364 height 28
type input "Checkbox"
click at [575, 78] on div "Checkbox" at bounding box center [781, 78] width 1143 height 25
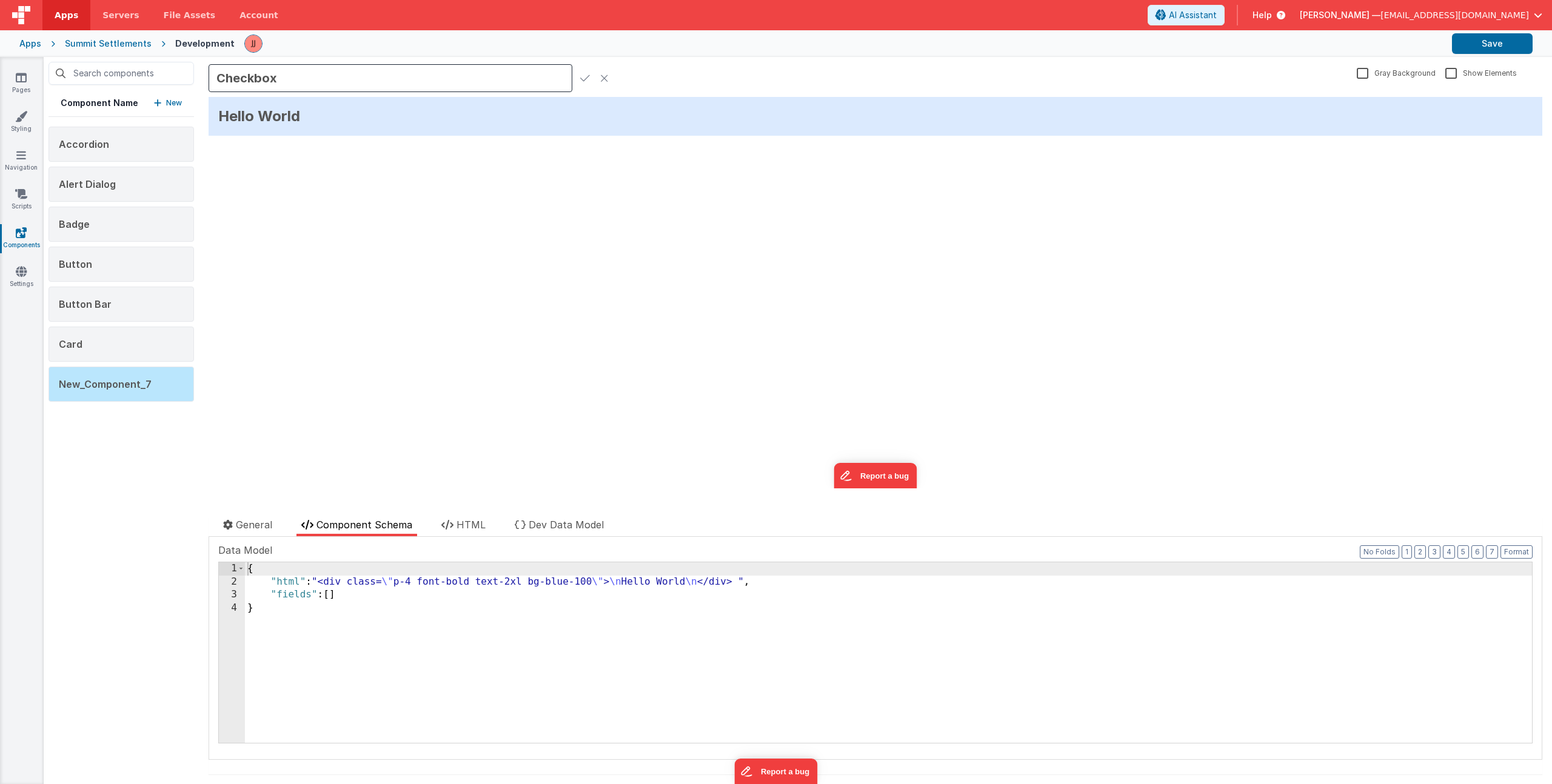
click at [582, 78] on icon at bounding box center [585, 78] width 10 height 17
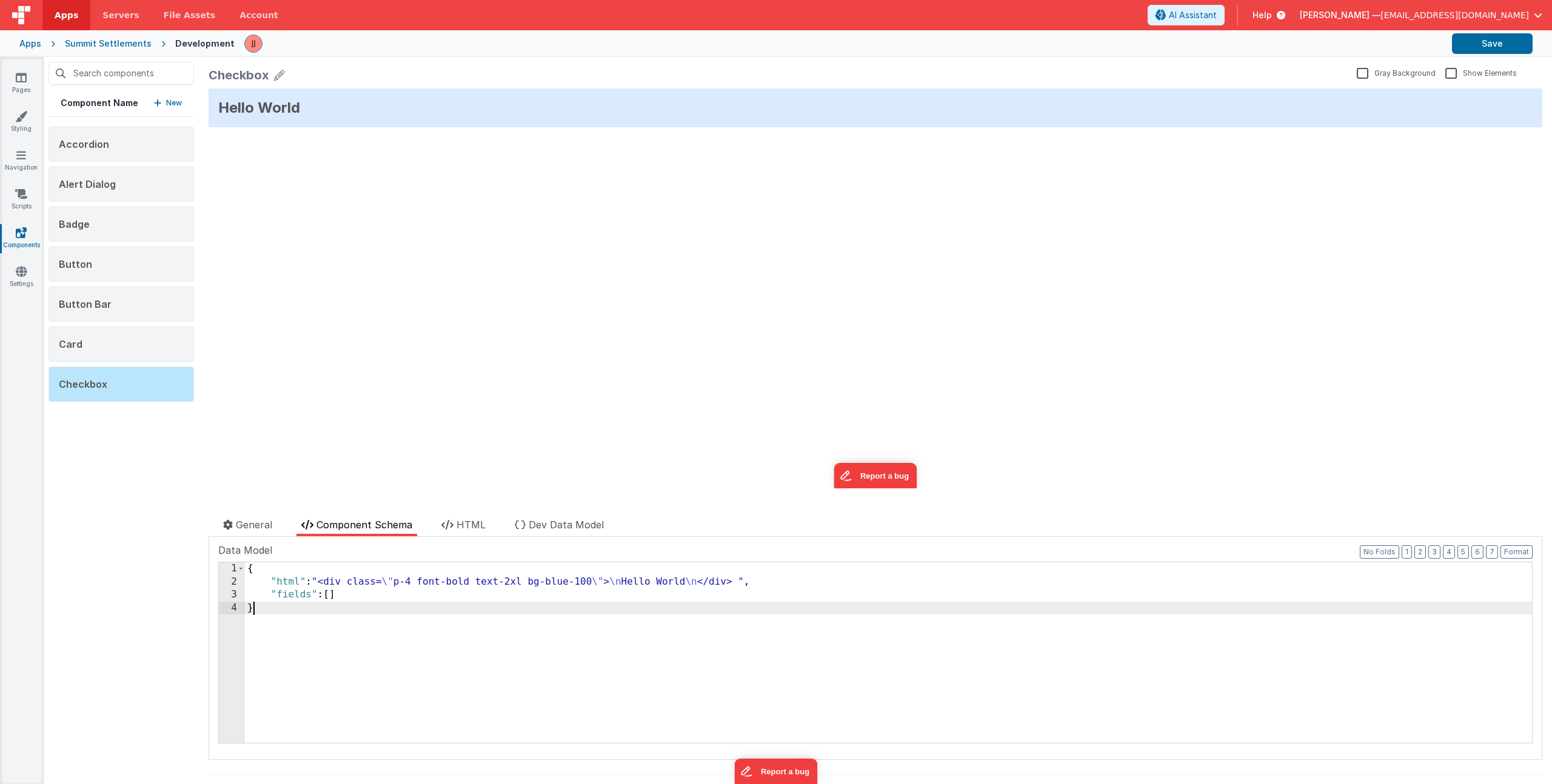
click at [420, 665] on div "{ "html" : "<div class= \" p-4 font-bold text-2xl bg-blue-100 \" > \n Hello Wor…" at bounding box center [888, 665] width 1287 height 206
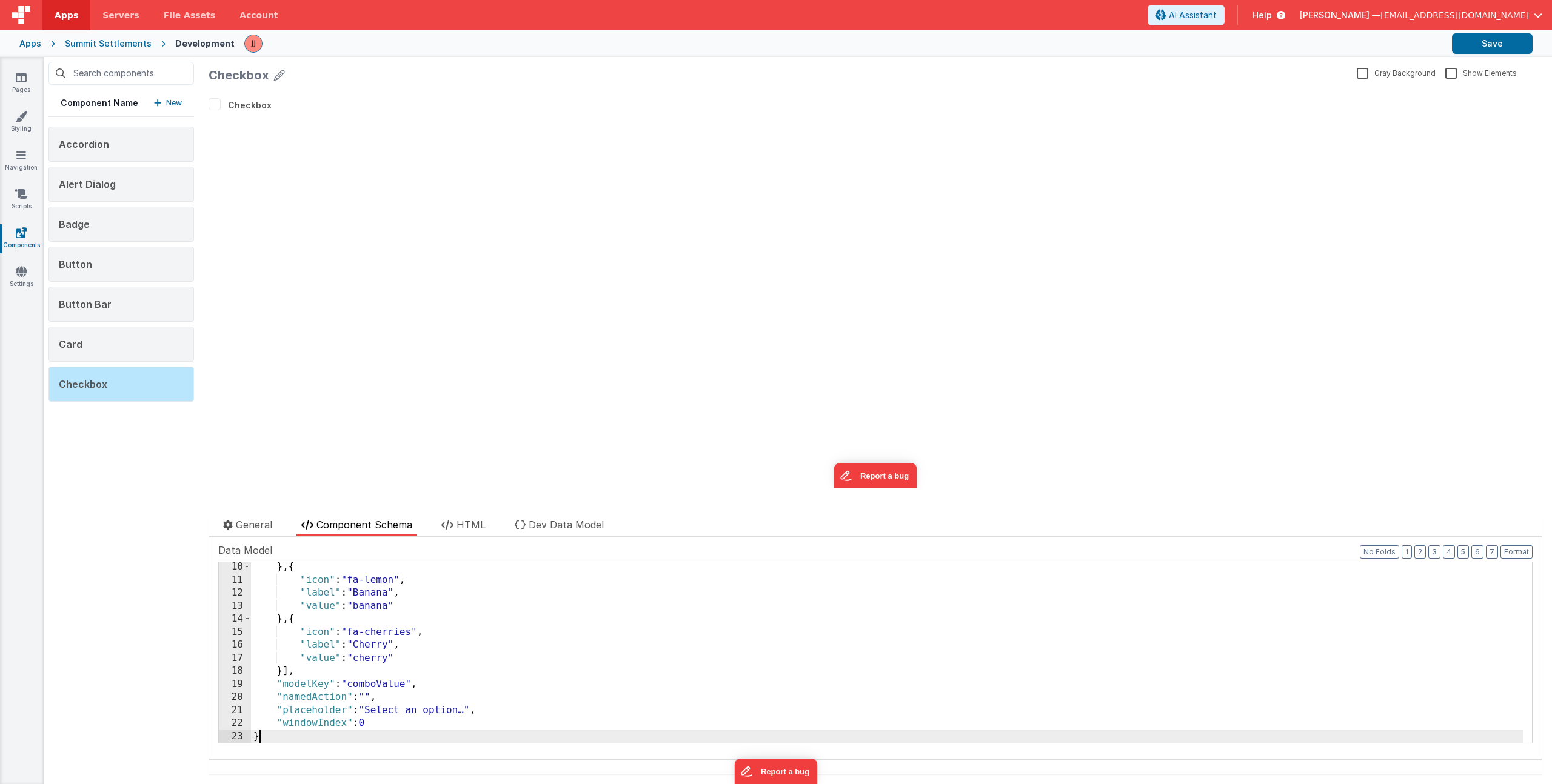
scroll to position [301, 0]
click at [1507, 40] on button "Save" at bounding box center [1493, 43] width 81 height 21
click at [176, 104] on p "New" at bounding box center [174, 103] width 16 height 12
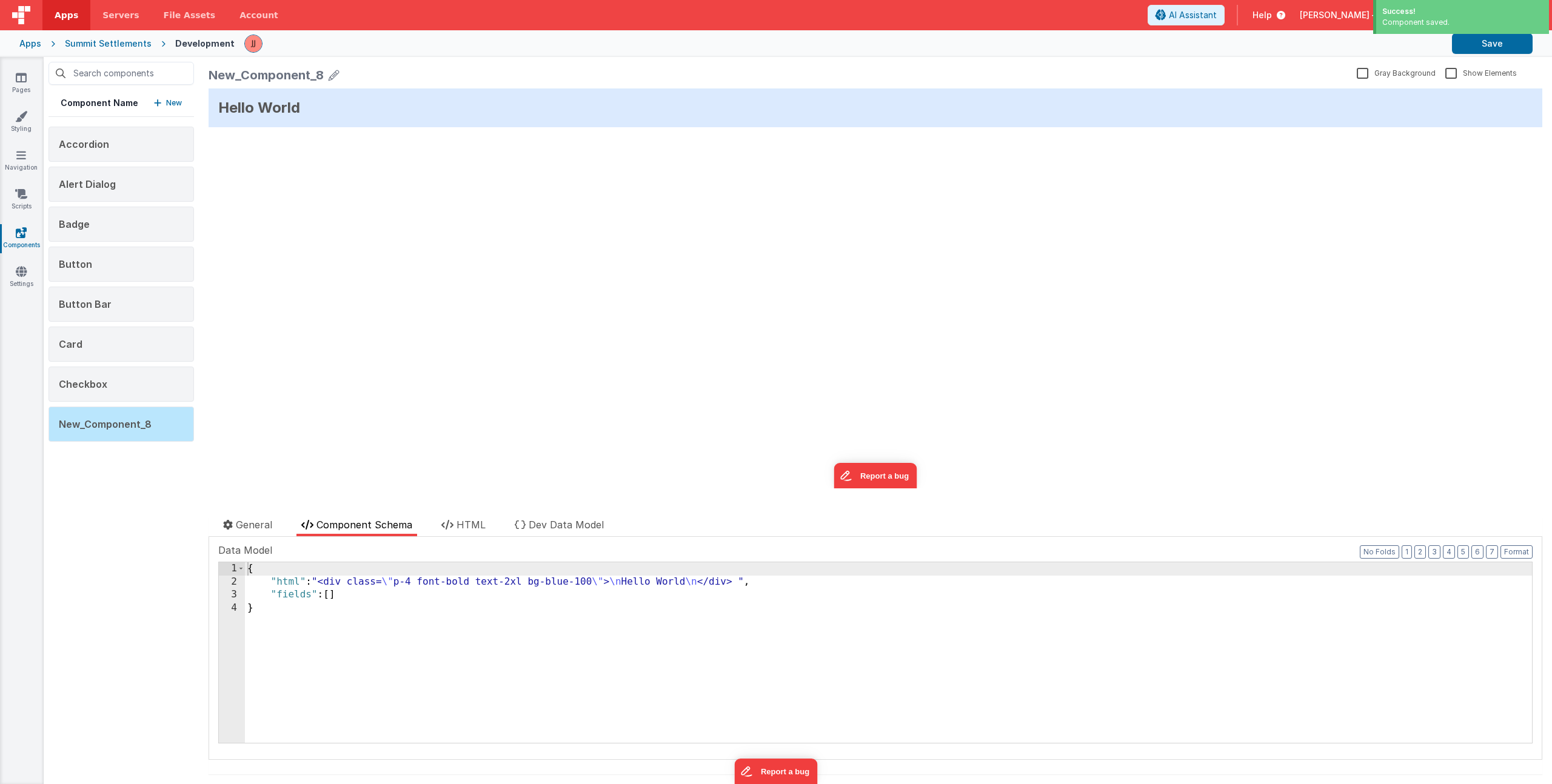
click at [331, 76] on icon at bounding box center [334, 75] width 11 height 17
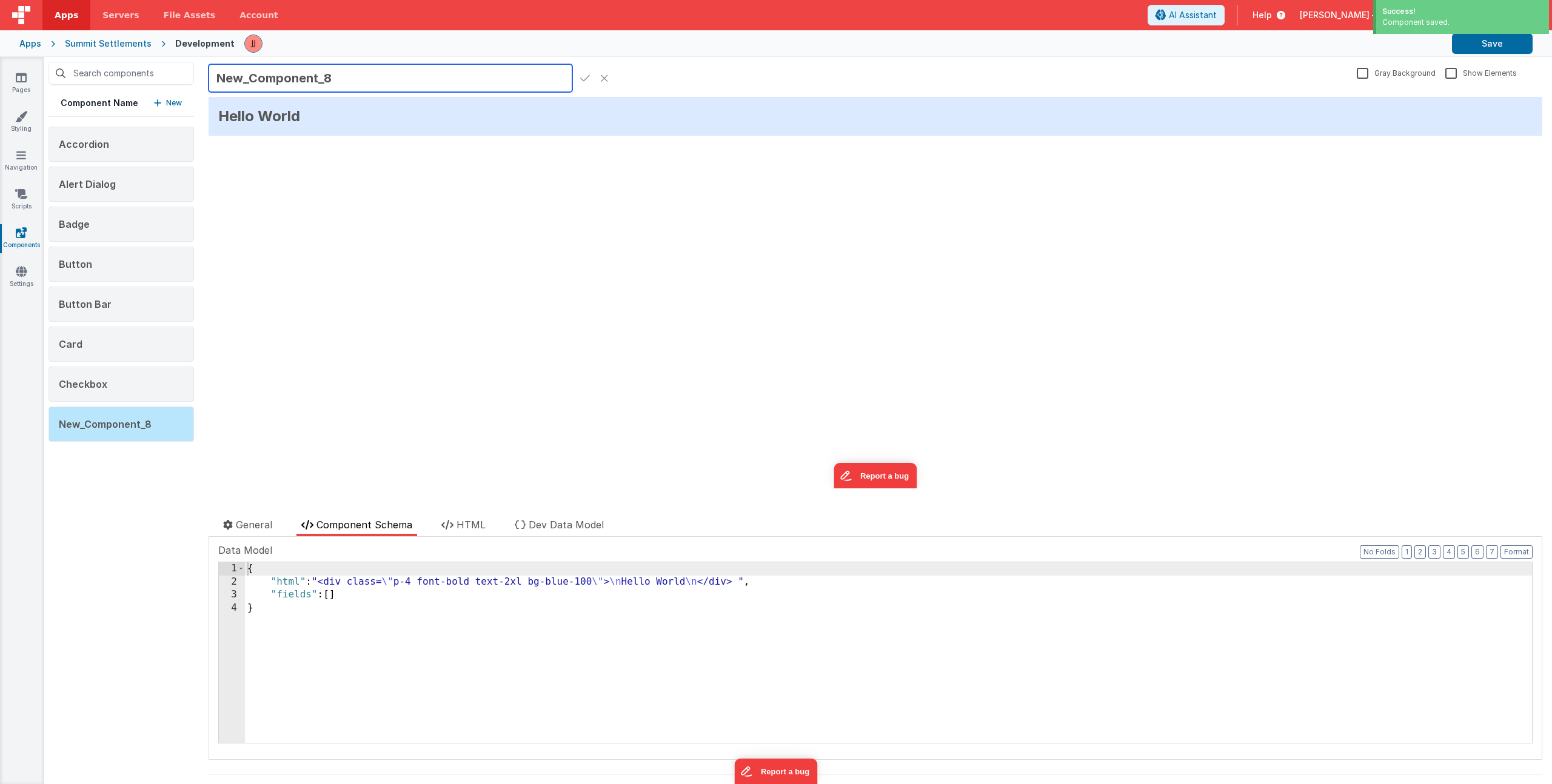
click at [295, 78] on input "New_Component_8" at bounding box center [390, 78] width 364 height 28
type input "Combobox"
click at [580, 76] on icon at bounding box center [585, 78] width 10 height 17
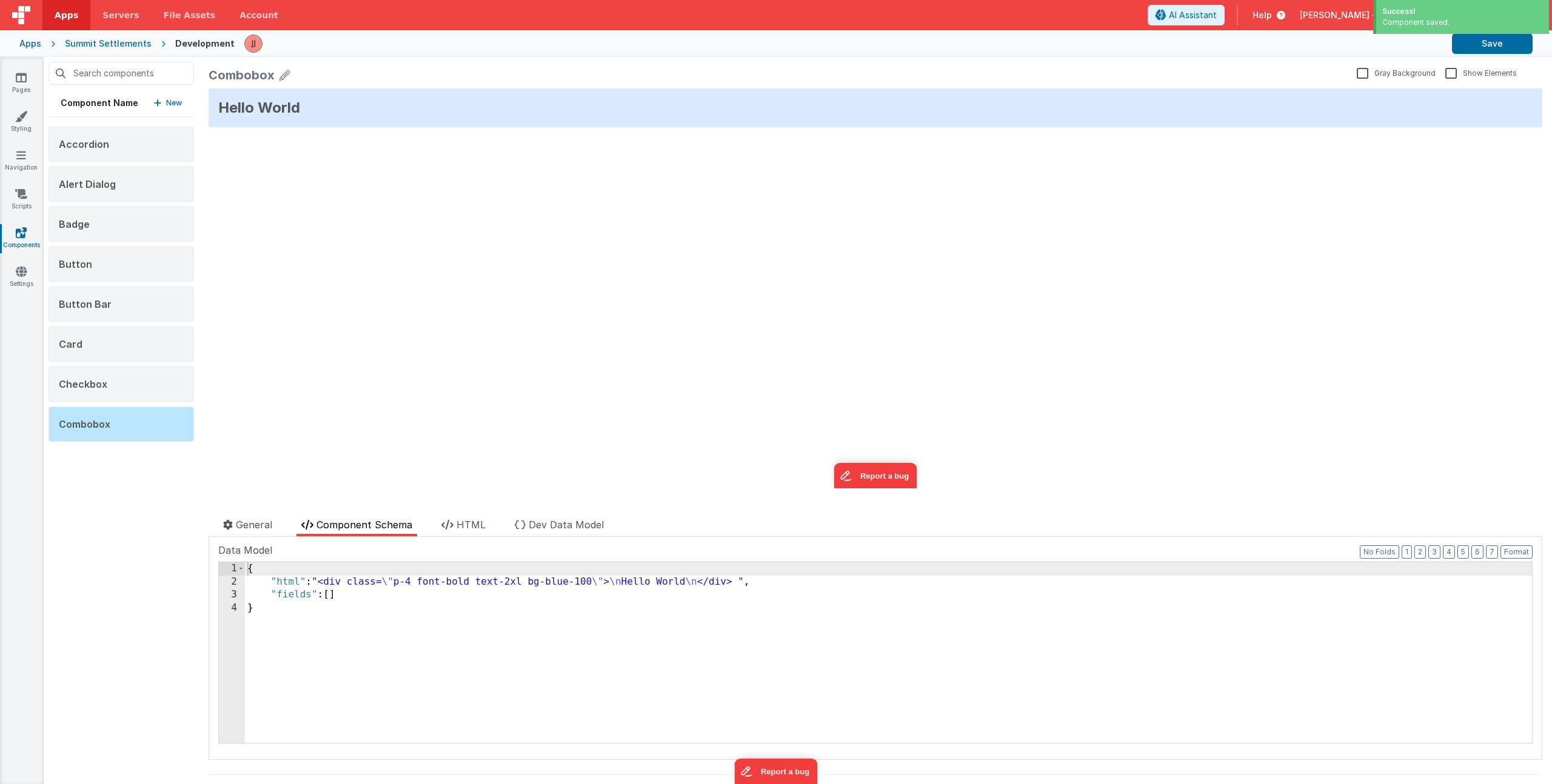
click at [369, 677] on div "{ "html" : "<div class= \" p-4 font-bold text-2xl bg-blue-100 \" > \n Hello Wor…" at bounding box center [888, 665] width 1287 height 206
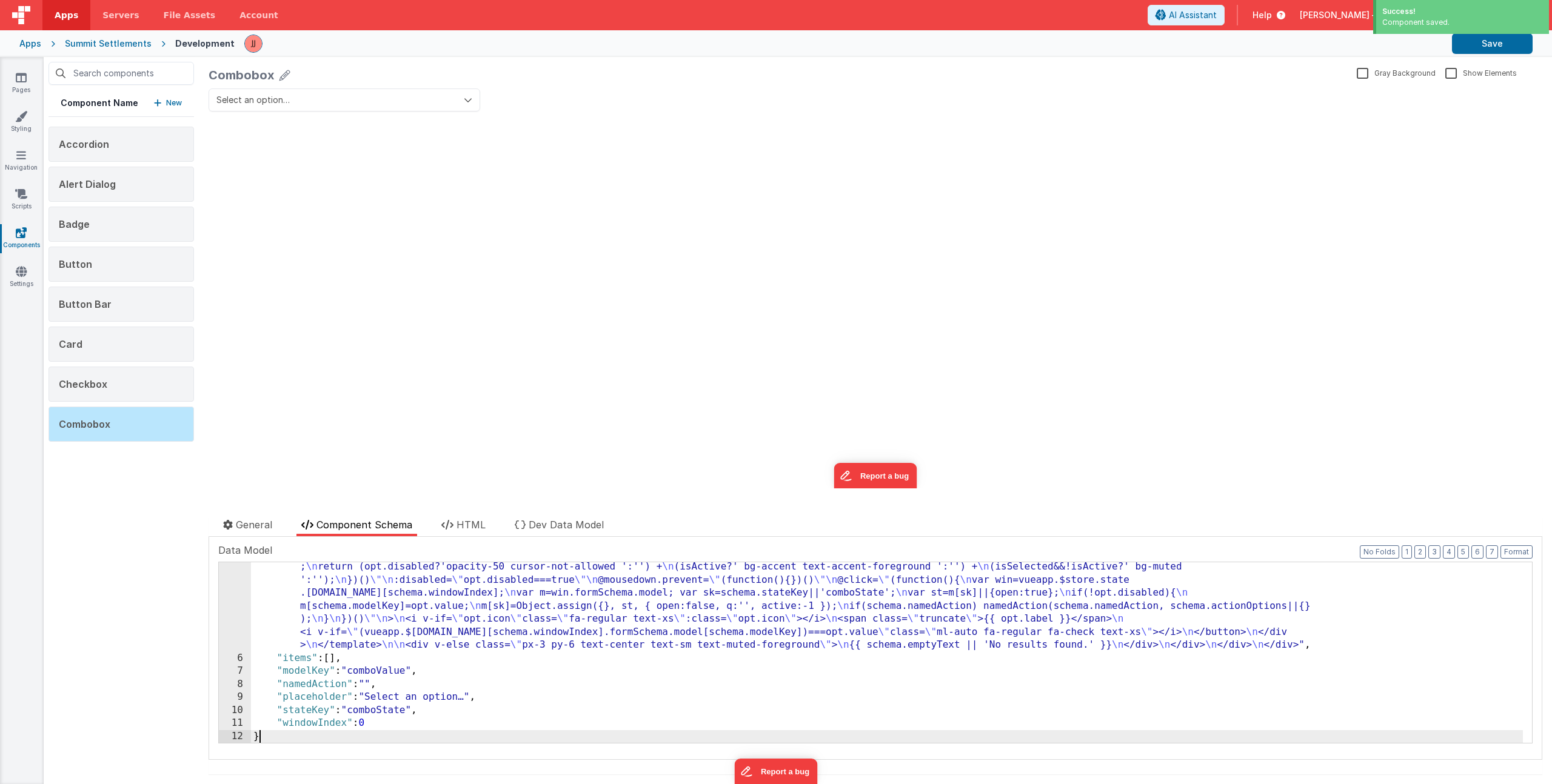
scroll to position [471, 0]
click at [1470, 46] on button "Save" at bounding box center [1493, 43] width 81 height 21
click at [166, 104] on p "New" at bounding box center [174, 103] width 16 height 12
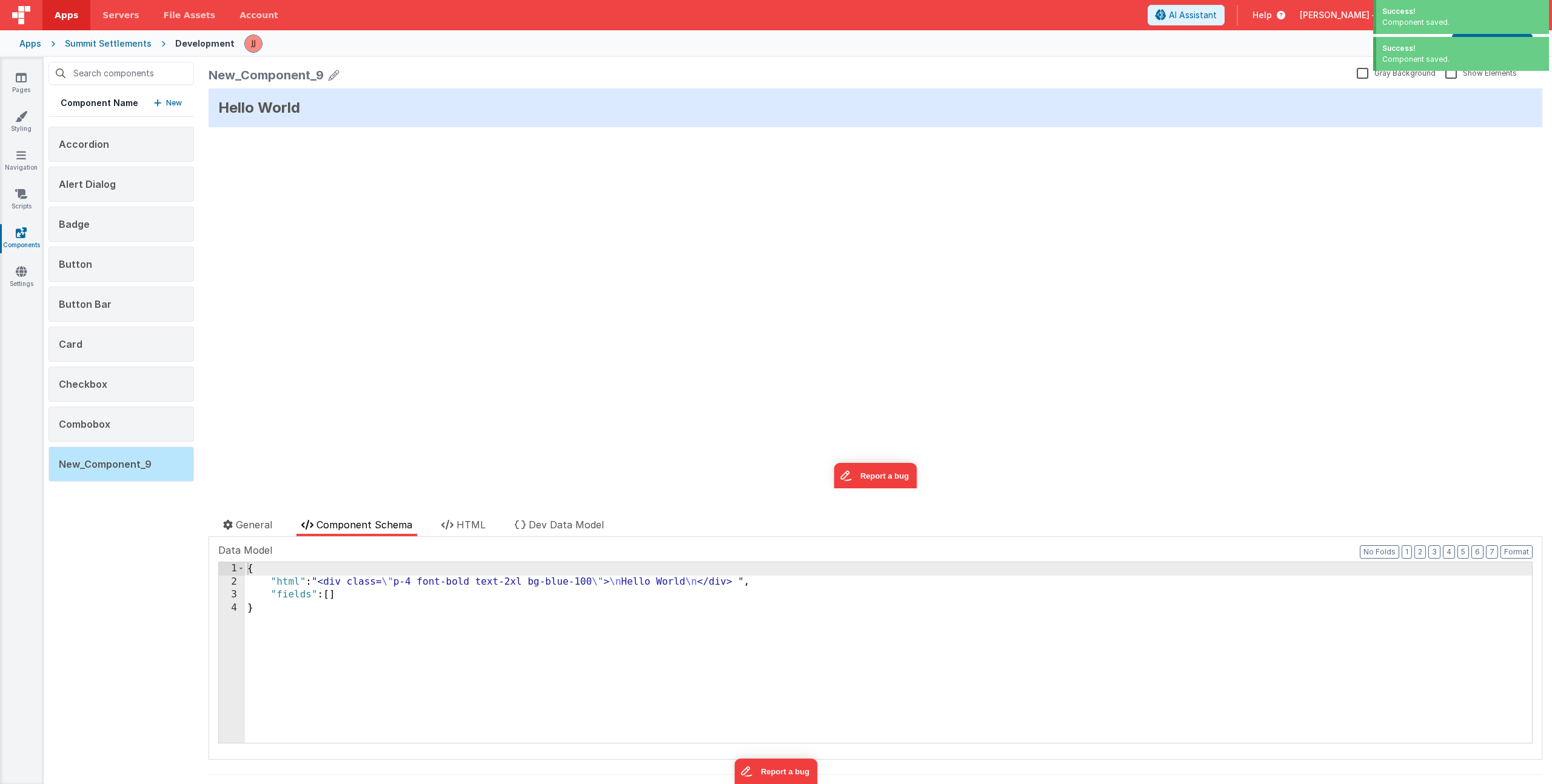
click at [330, 75] on icon at bounding box center [334, 75] width 11 height 17
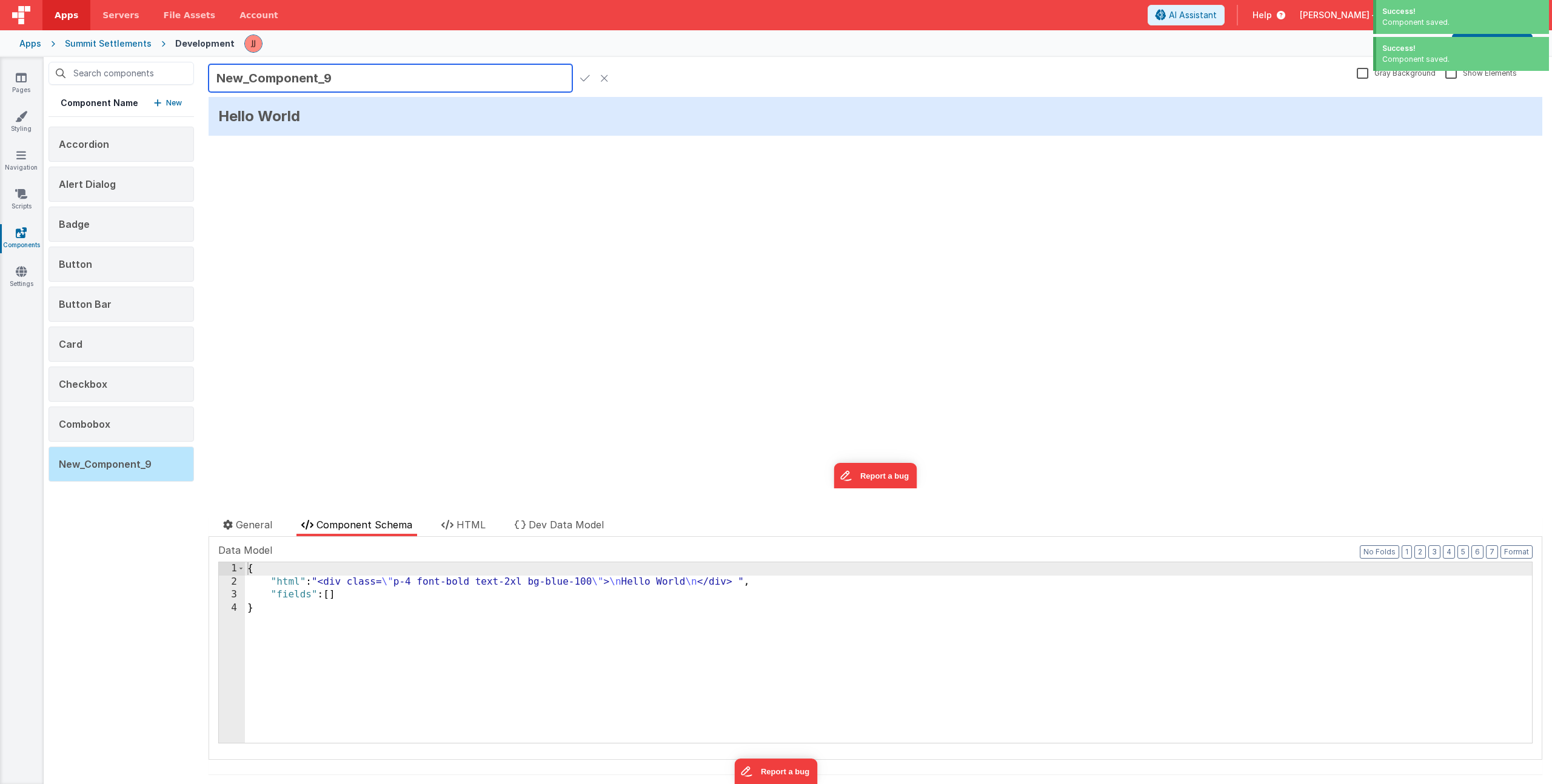
drag, startPoint x: 330, startPoint y: 75, endPoint x: 293, endPoint y: 79, distance: 37.2
click at [293, 79] on input "New_Component_9" at bounding box center [390, 78] width 364 height 28
type input "Content Title"
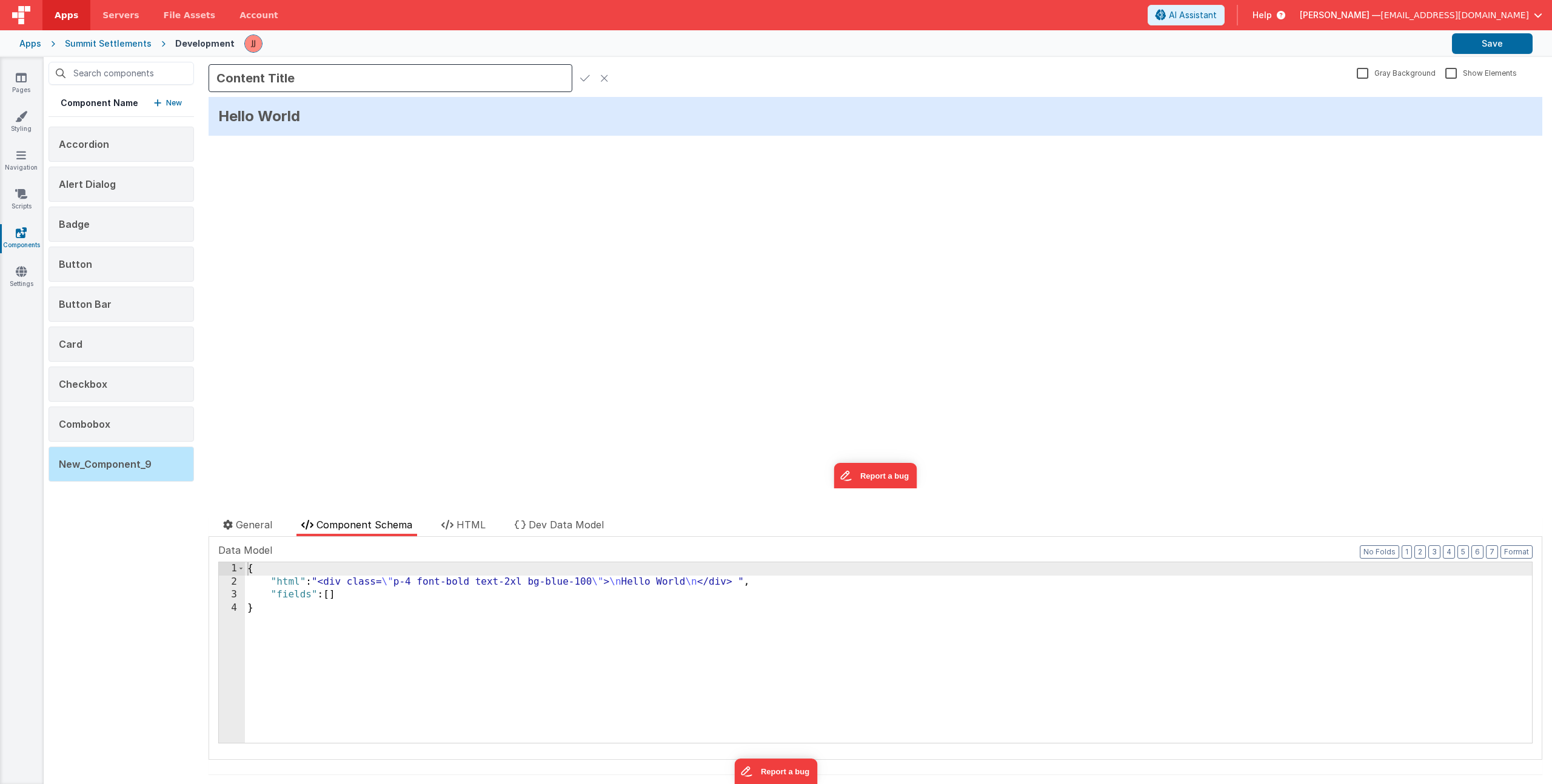
click at [582, 76] on icon at bounding box center [585, 78] width 10 height 17
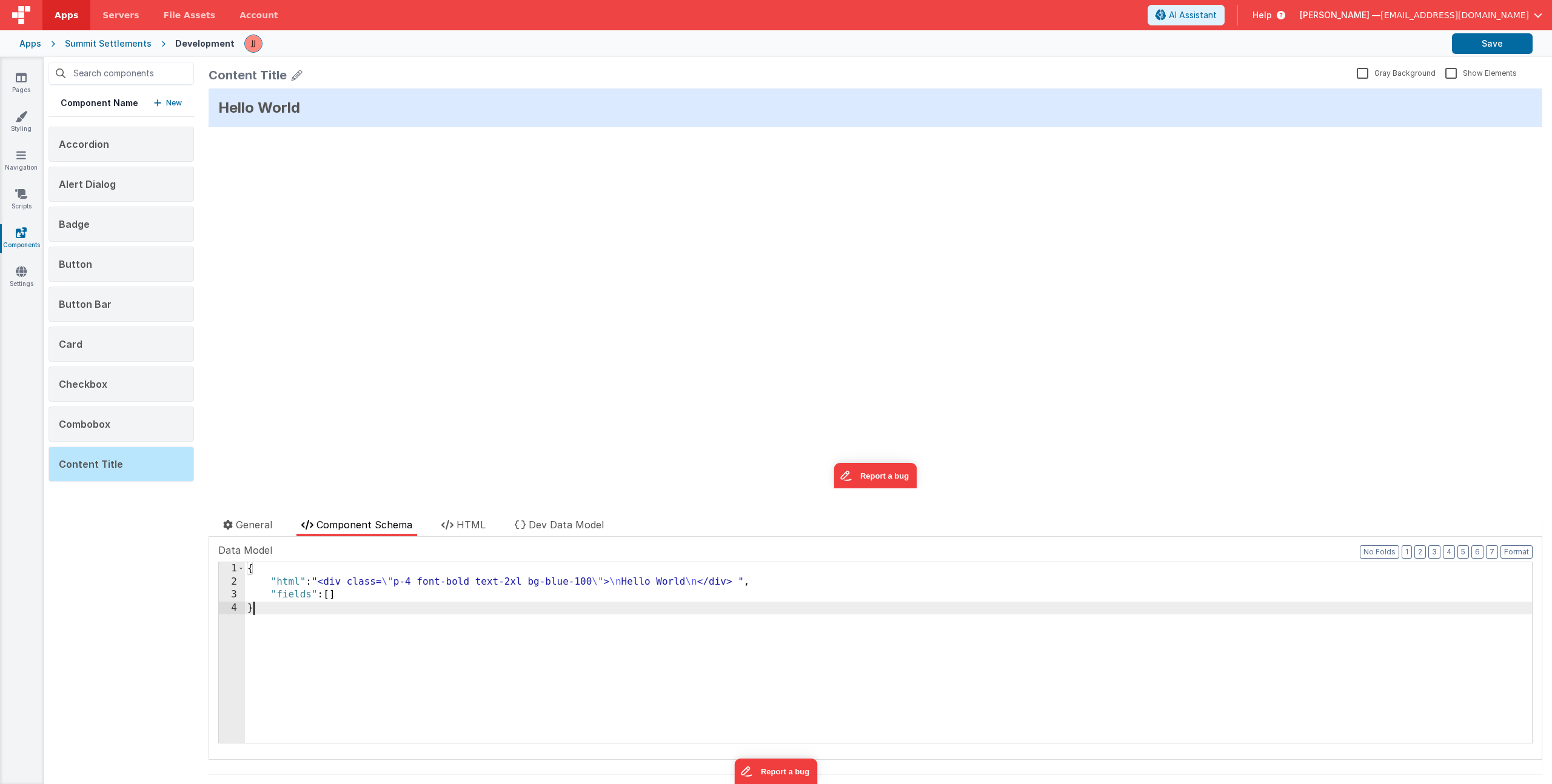
click at [350, 667] on div "{ "html" : "<div class= \" p-4 font-bold text-2xl bg-blue-100 \" > \n Hello Wor…" at bounding box center [888, 665] width 1287 height 206
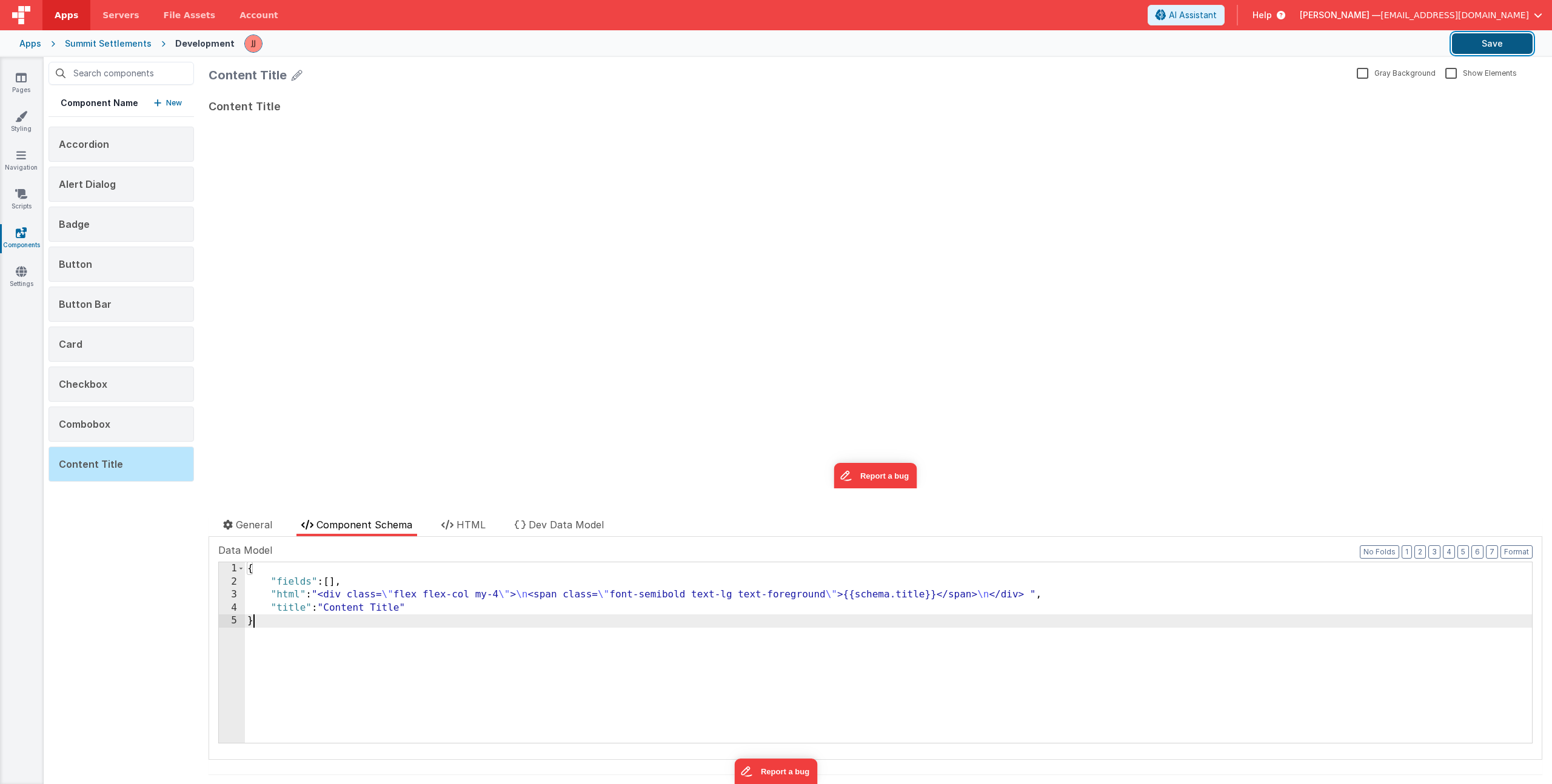
click at [1515, 36] on button "Save" at bounding box center [1493, 43] width 81 height 21
click at [169, 100] on p "New" at bounding box center [174, 103] width 16 height 12
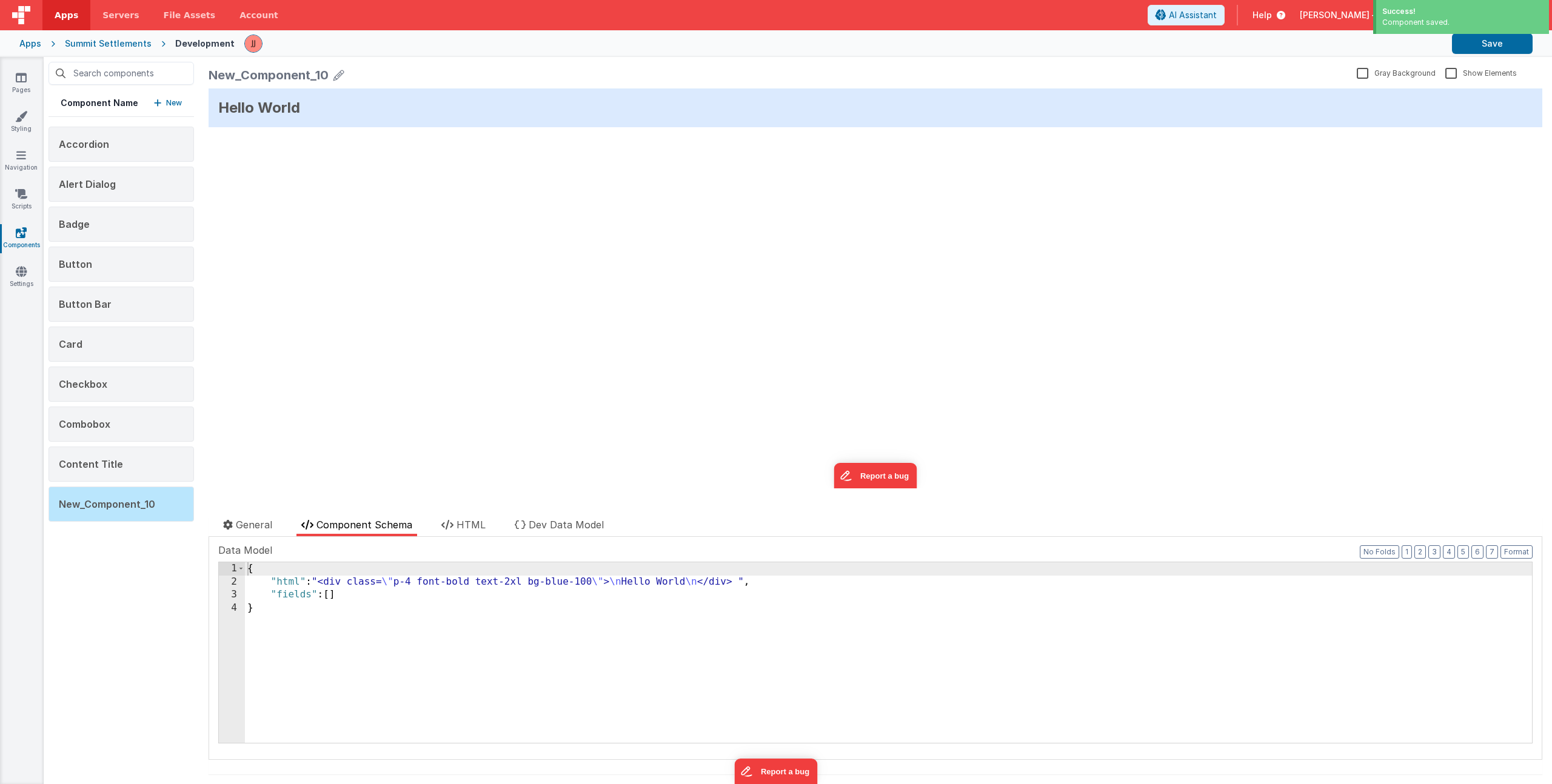
click at [335, 75] on icon at bounding box center [338, 75] width 11 height 17
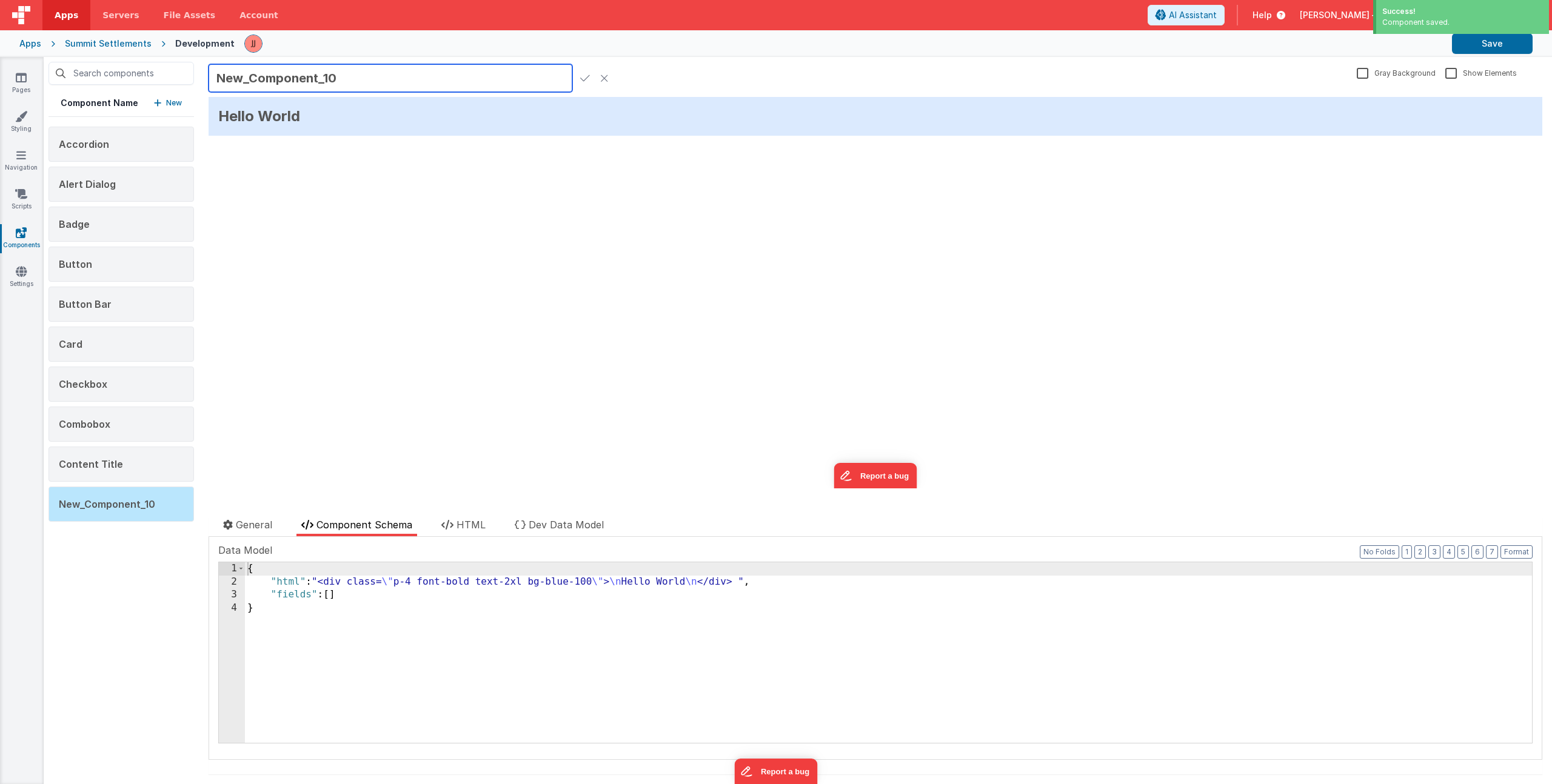
click at [287, 80] on input "New_Component_10" at bounding box center [390, 78] width 364 height 28
type input "Divider"
click at [588, 78] on icon at bounding box center [585, 78] width 10 height 17
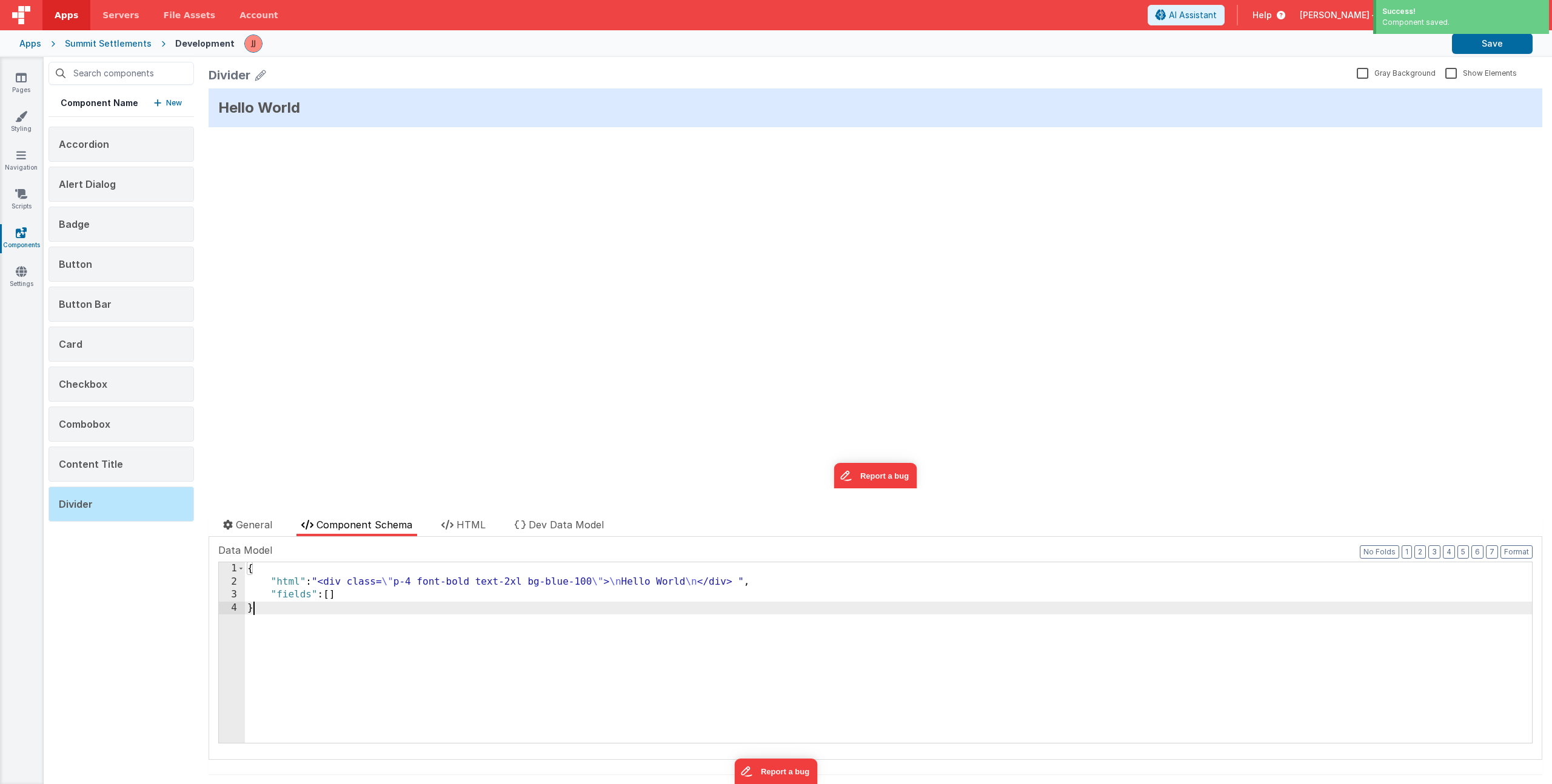
click at [342, 653] on div "{ "html" : "<div class= \" p-4 font-bold text-2xl bg-blue-100 \" > \n Hello Wor…" at bounding box center [888, 665] width 1287 height 206
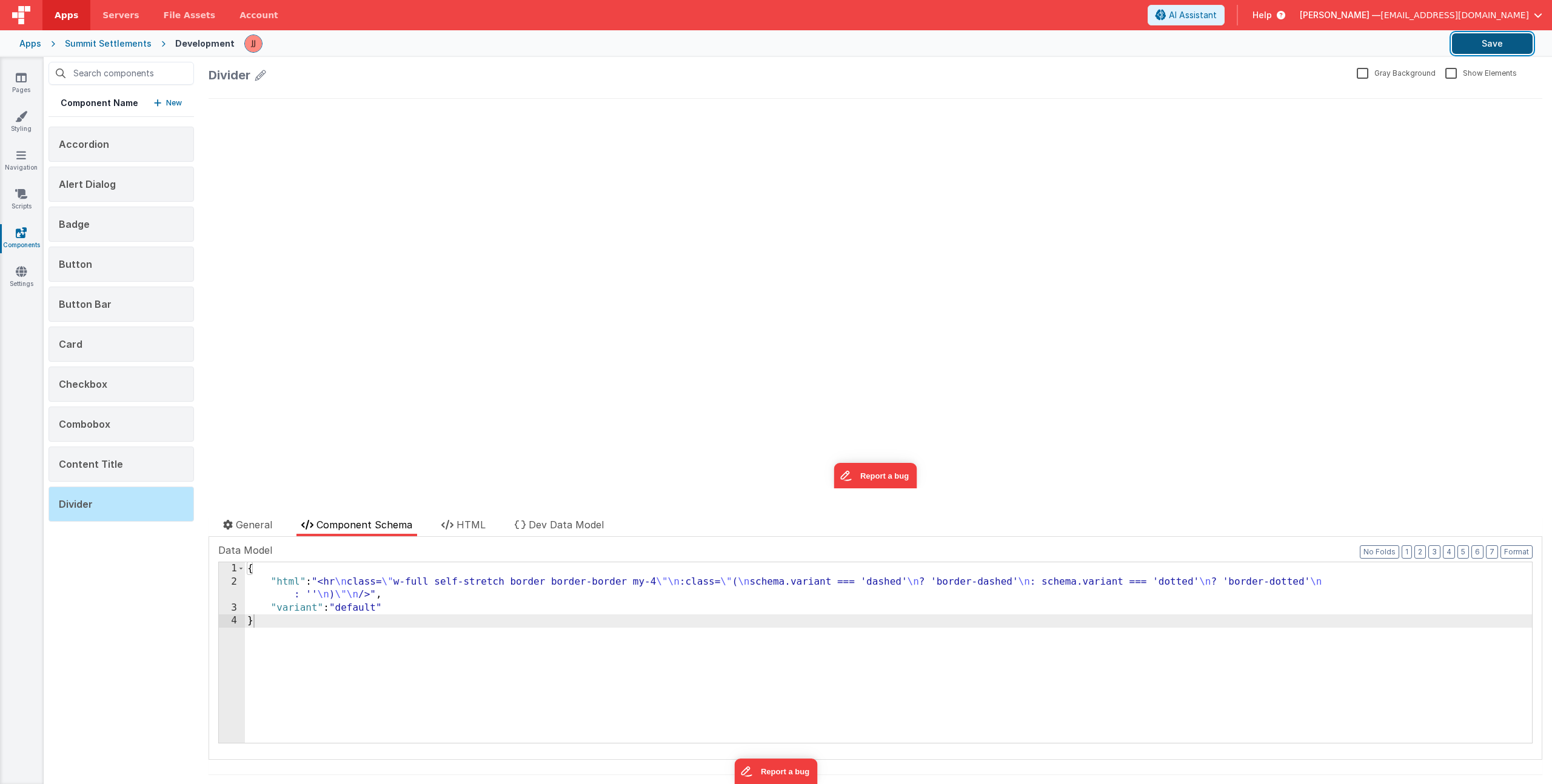
click at [1514, 43] on button "Save" at bounding box center [1493, 43] width 81 height 21
click at [170, 104] on p "New" at bounding box center [174, 103] width 16 height 12
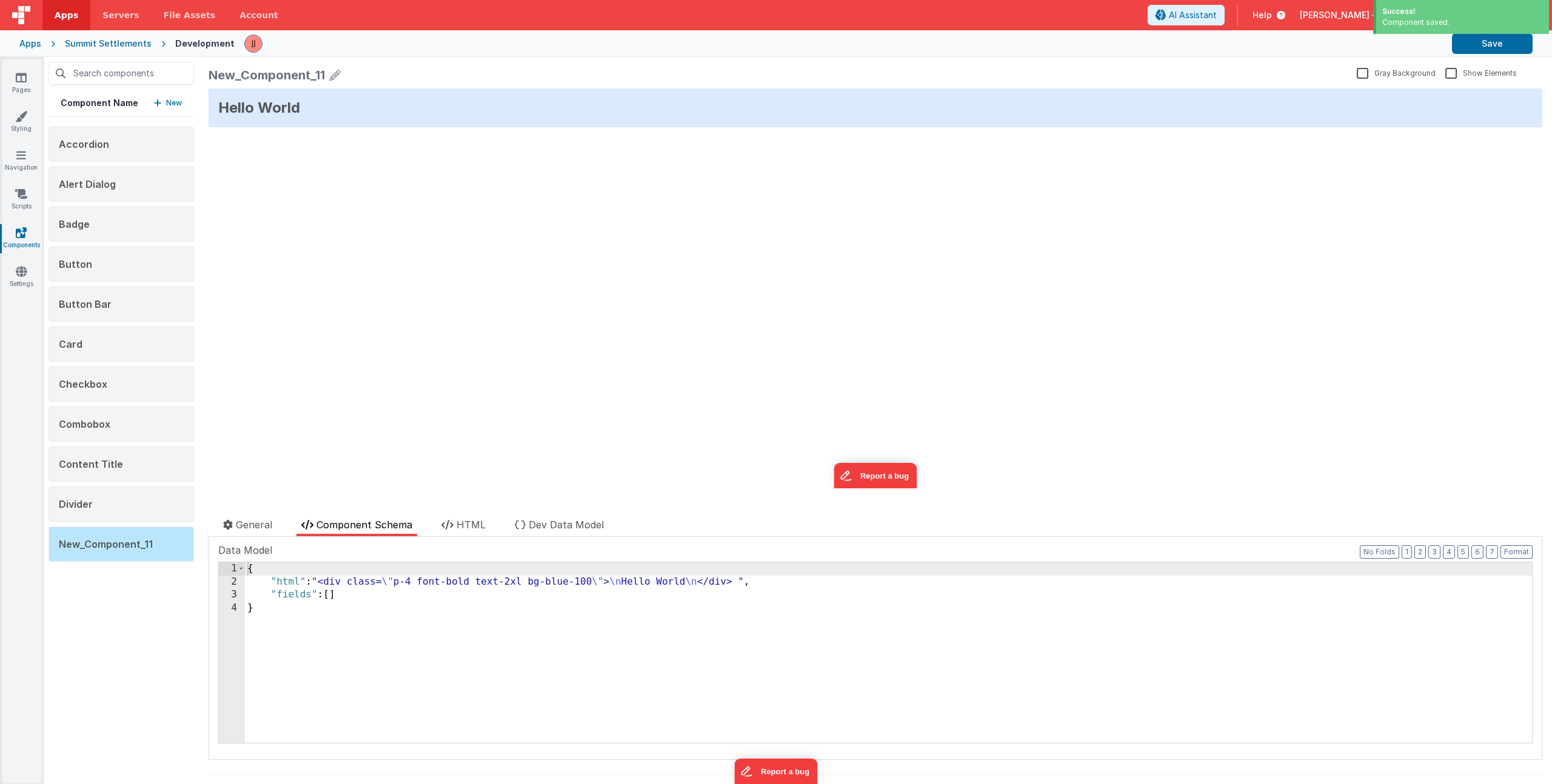
click at [339, 74] on icon at bounding box center [335, 75] width 11 height 17
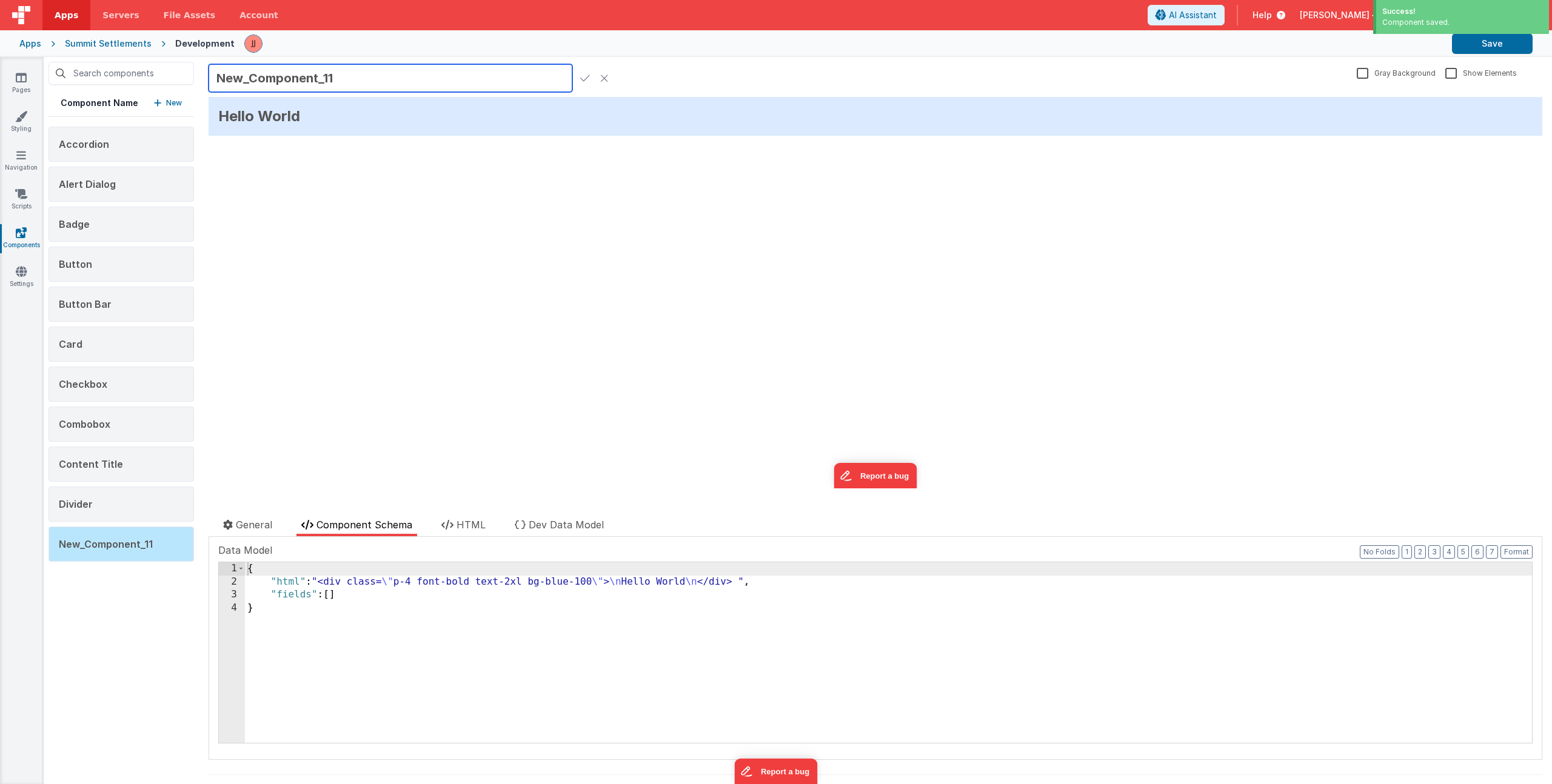
click at [319, 78] on input "New_Component_11" at bounding box center [390, 78] width 364 height 28
type input "Info Card"
click at [588, 76] on icon at bounding box center [585, 78] width 10 height 17
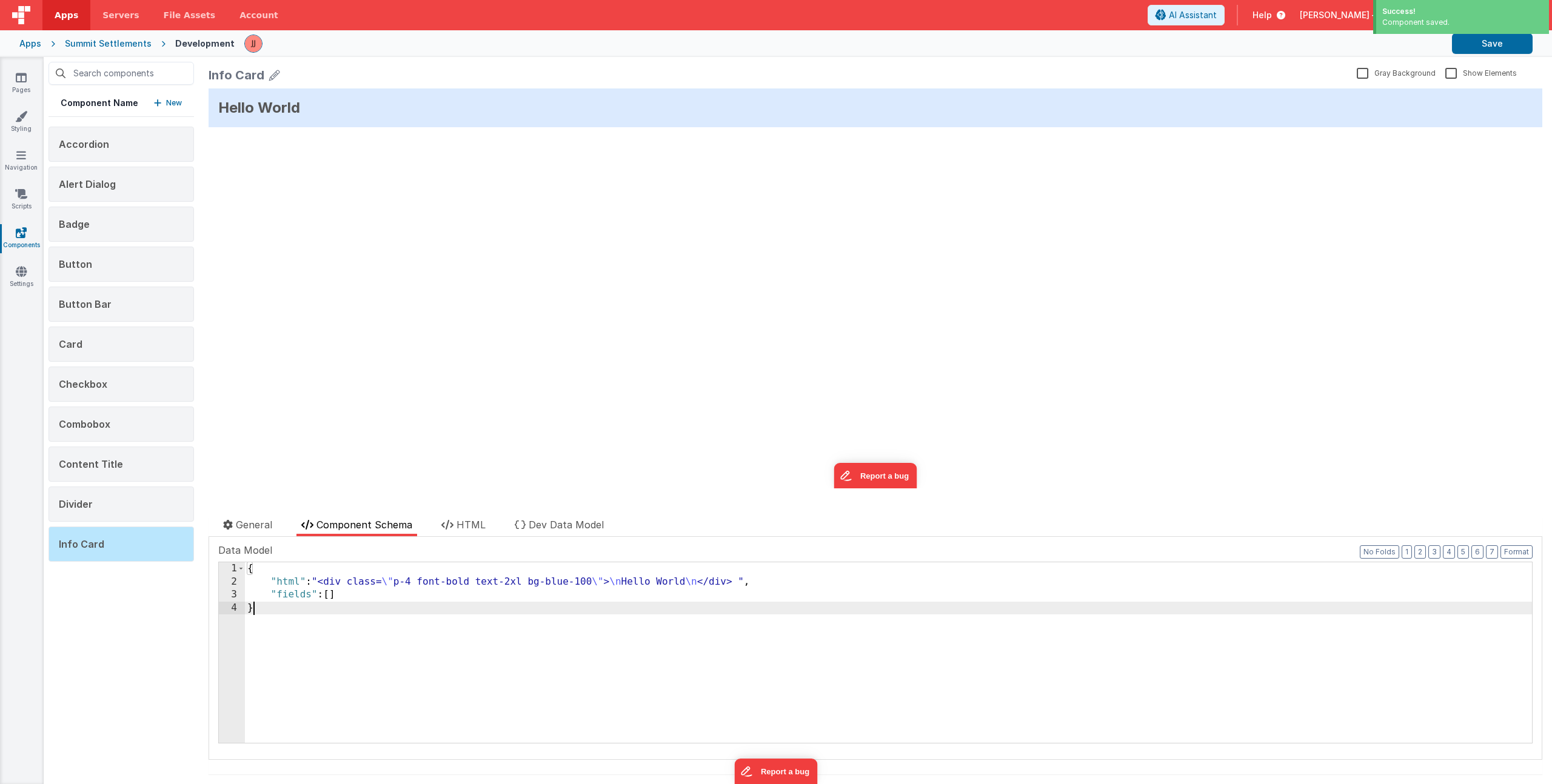
click at [359, 686] on div "{ "html" : "<div class= \" p-4 font-bold text-2xl bg-blue-100 \" > \n Hello Wor…" at bounding box center [888, 665] width 1287 height 206
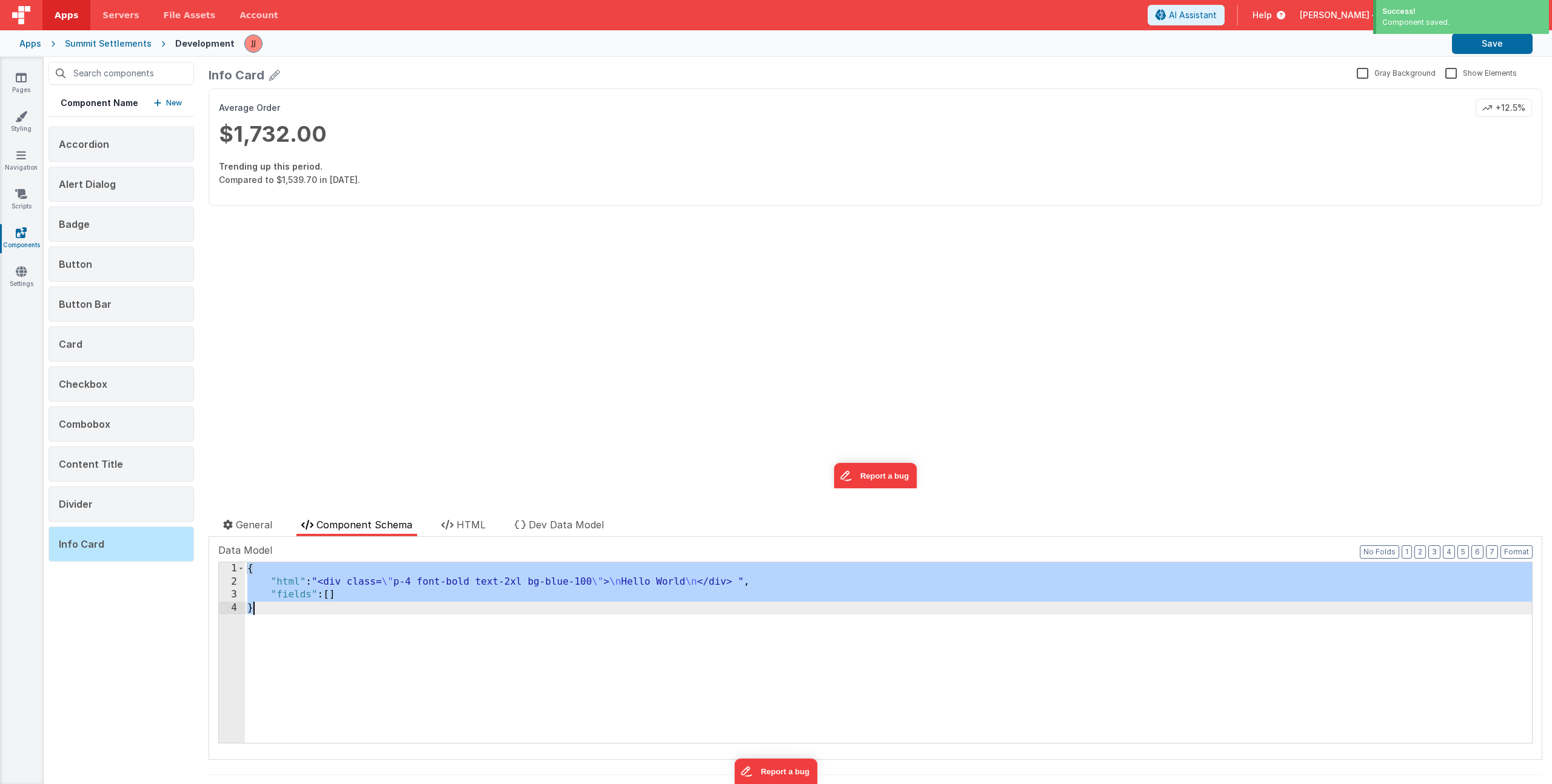
scroll to position [66, 0]
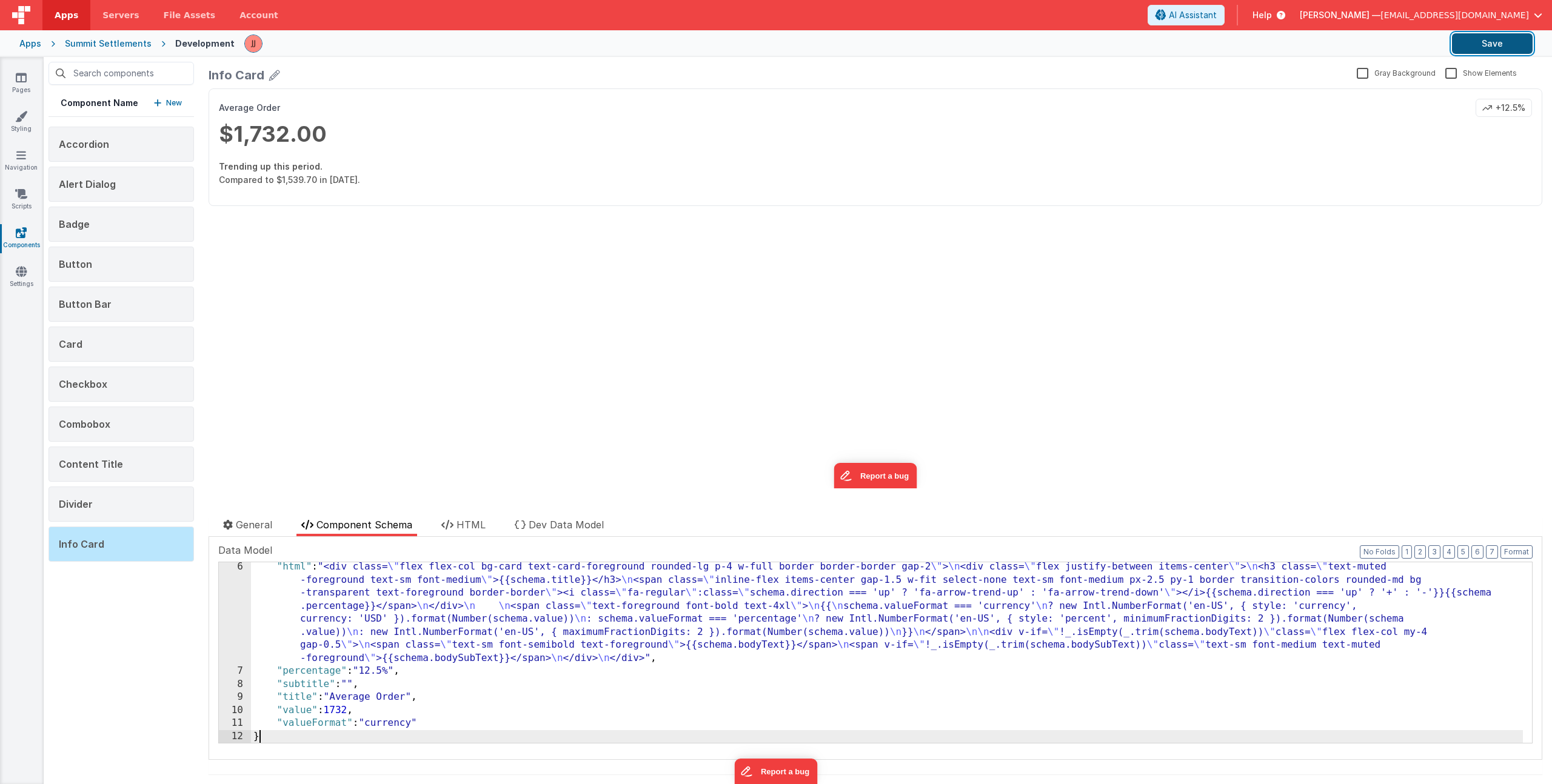
click at [1506, 48] on button "Save" at bounding box center [1493, 43] width 81 height 21
click at [175, 106] on p "New" at bounding box center [174, 103] width 16 height 12
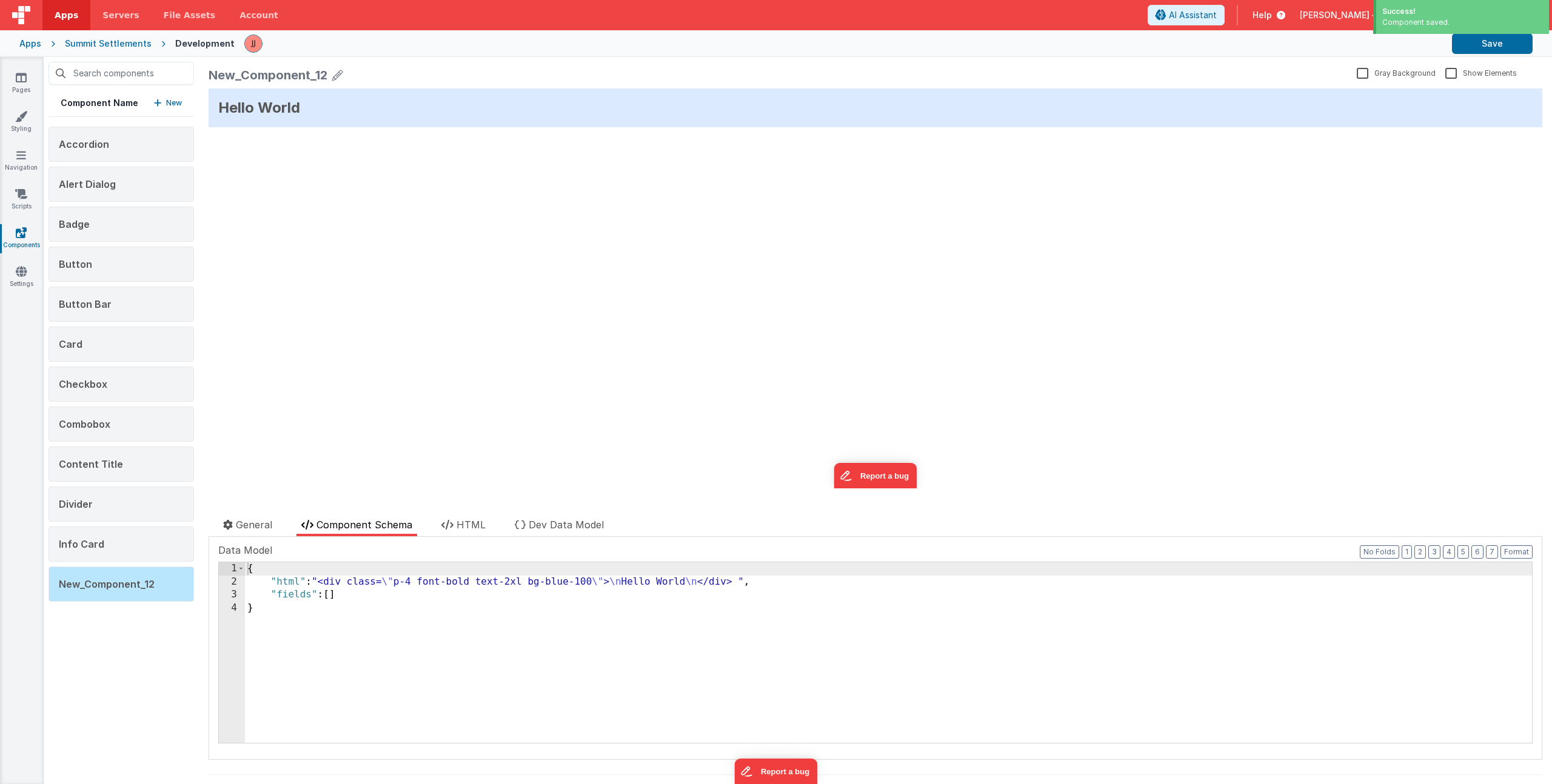
click at [339, 69] on icon at bounding box center [338, 75] width 11 height 17
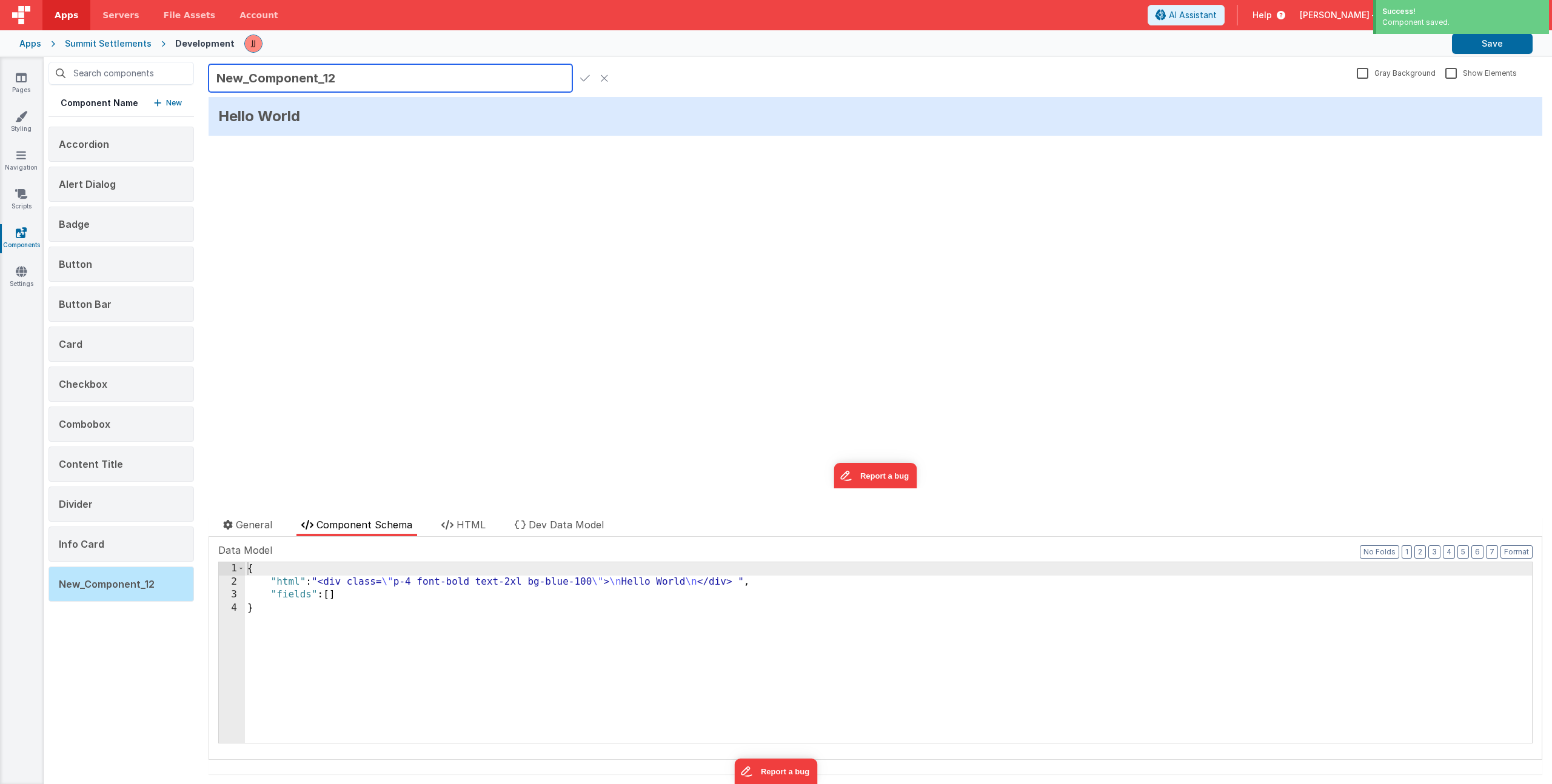
click at [319, 75] on input "New_Component_12" at bounding box center [390, 78] width 364 height 28
type input "Page Title"
click at [588, 78] on icon at bounding box center [585, 78] width 10 height 17
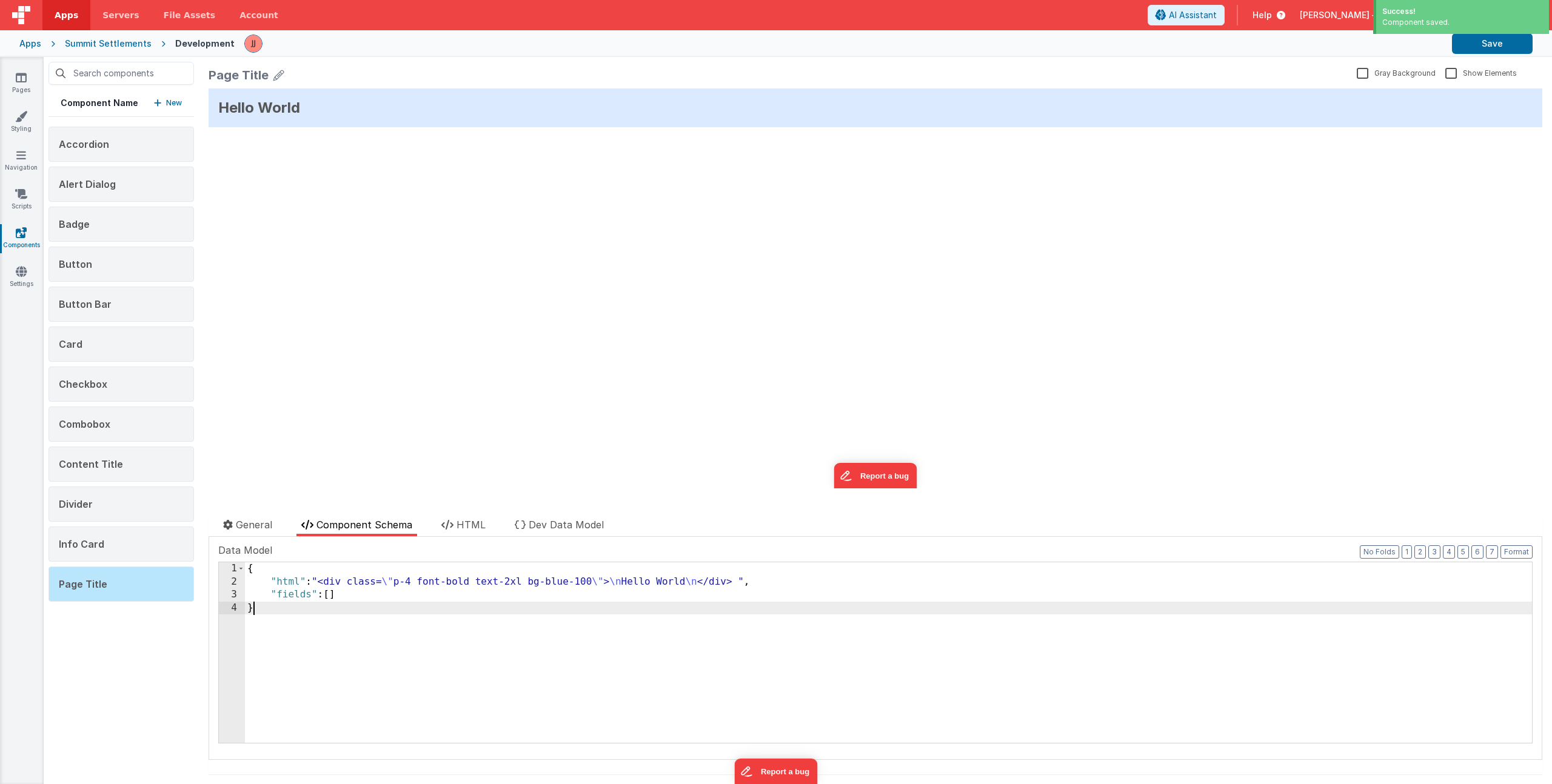
click at [387, 635] on div "{ "html" : "<div class= \" p-4 font-bold text-2xl bg-blue-100 \" > \n Hello Wor…" at bounding box center [888, 665] width 1287 height 206
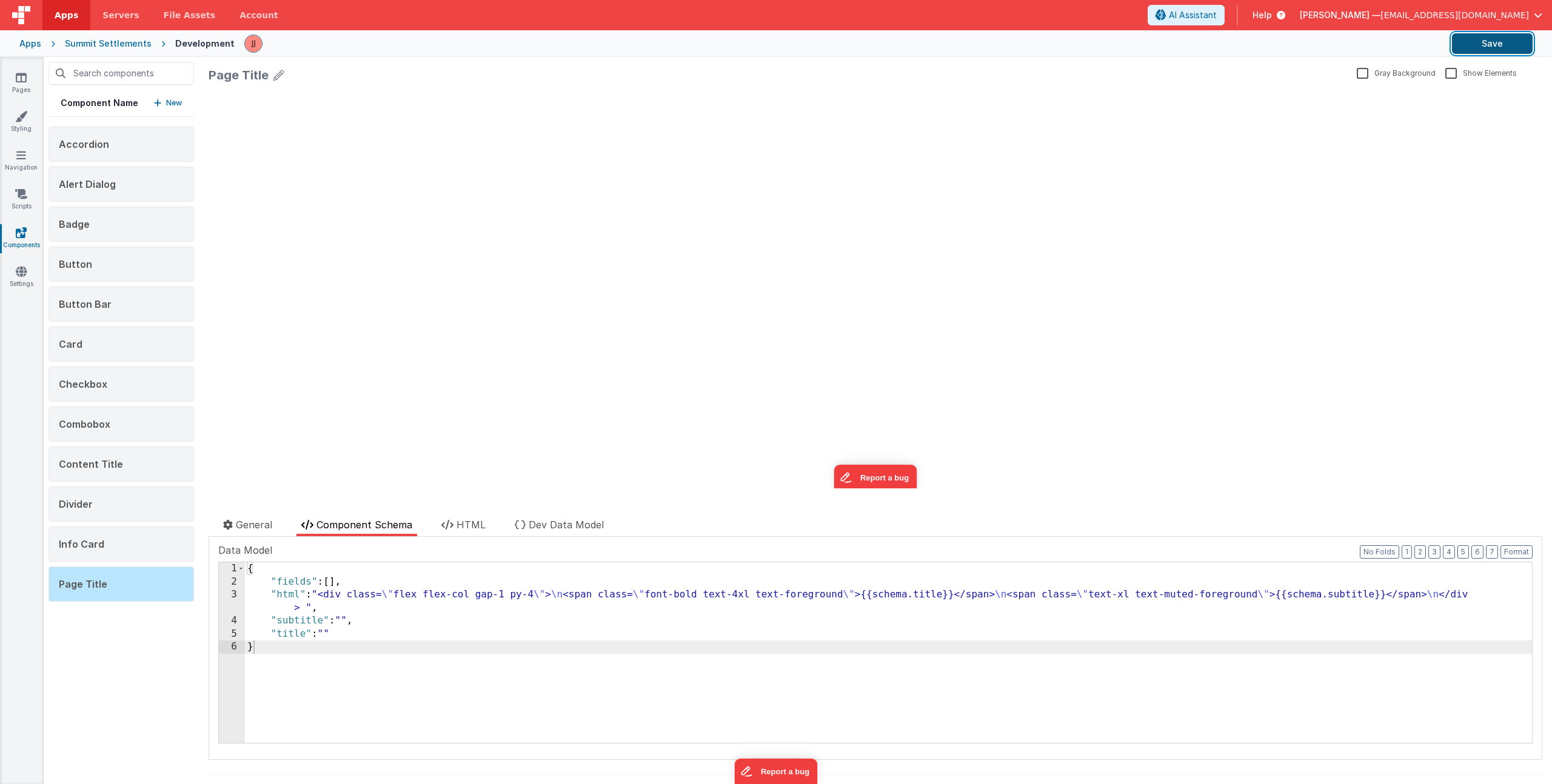
click at [1486, 48] on button "Save" at bounding box center [1493, 43] width 81 height 21
click at [179, 101] on p "New" at bounding box center [174, 103] width 16 height 12
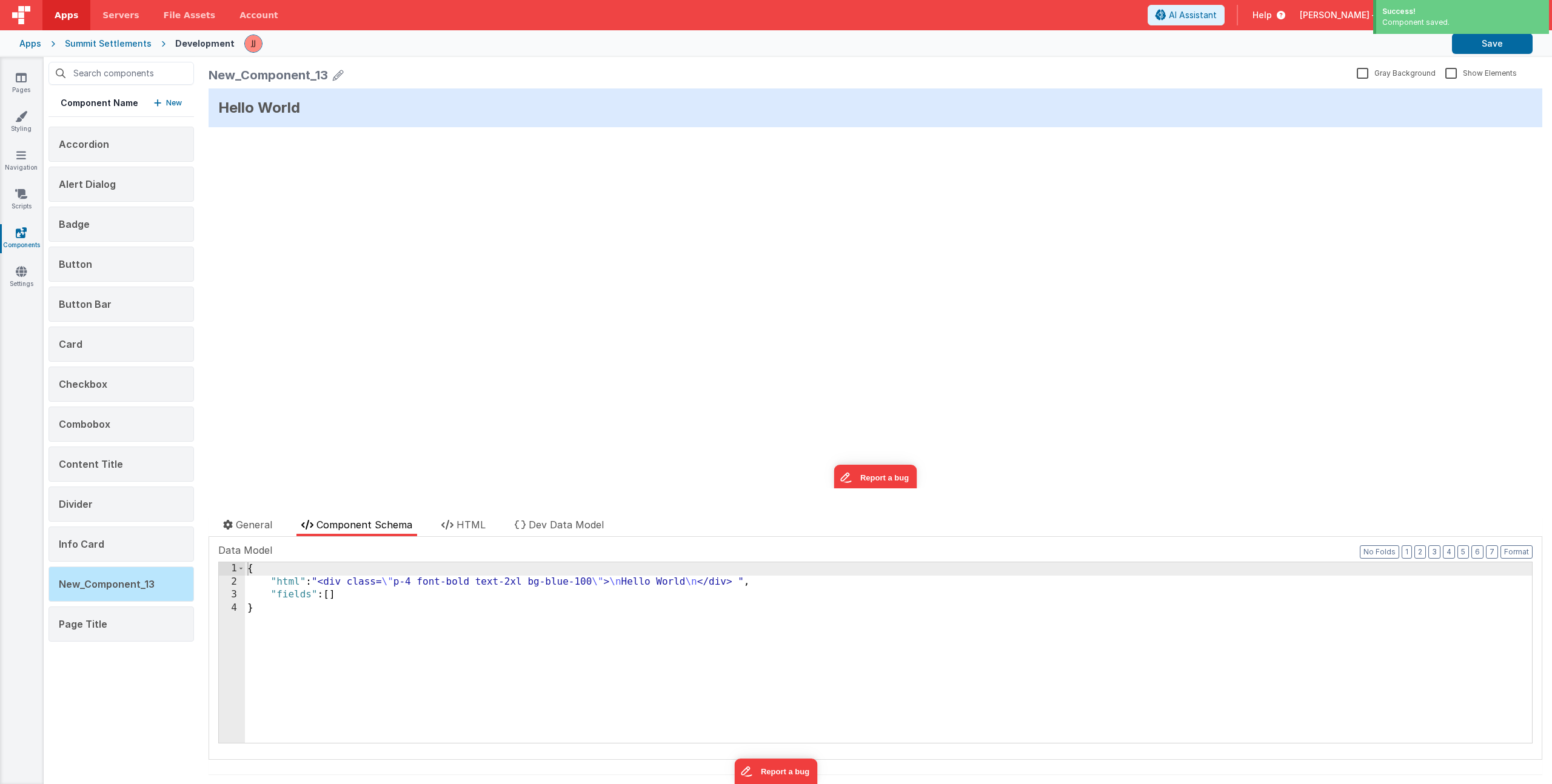
click at [342, 75] on icon at bounding box center [338, 75] width 11 height 17
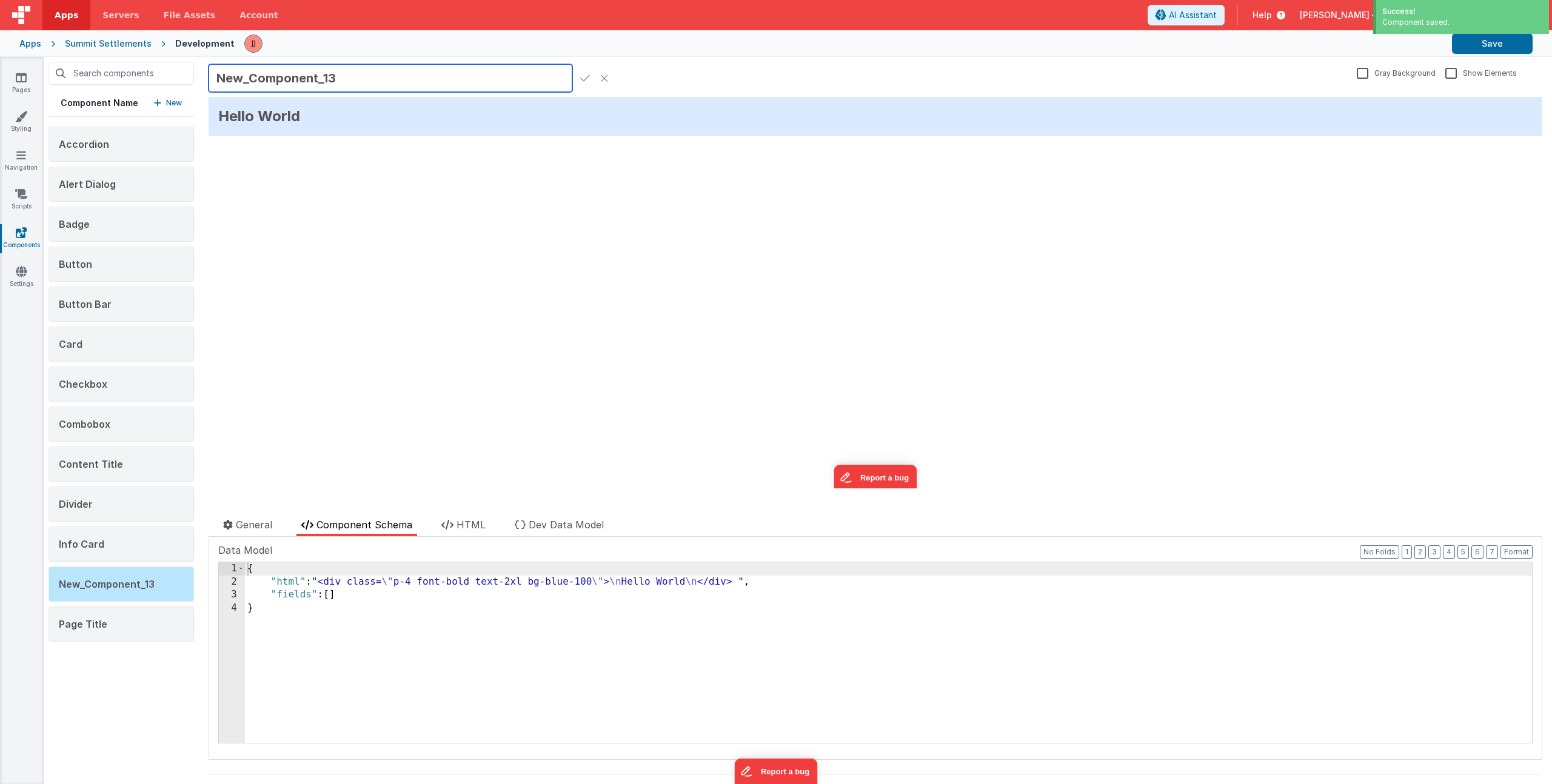
click at [280, 82] on input "New_Component_13" at bounding box center [390, 78] width 364 height 28
type input "Radio Group"
click at [584, 75] on icon at bounding box center [585, 78] width 10 height 17
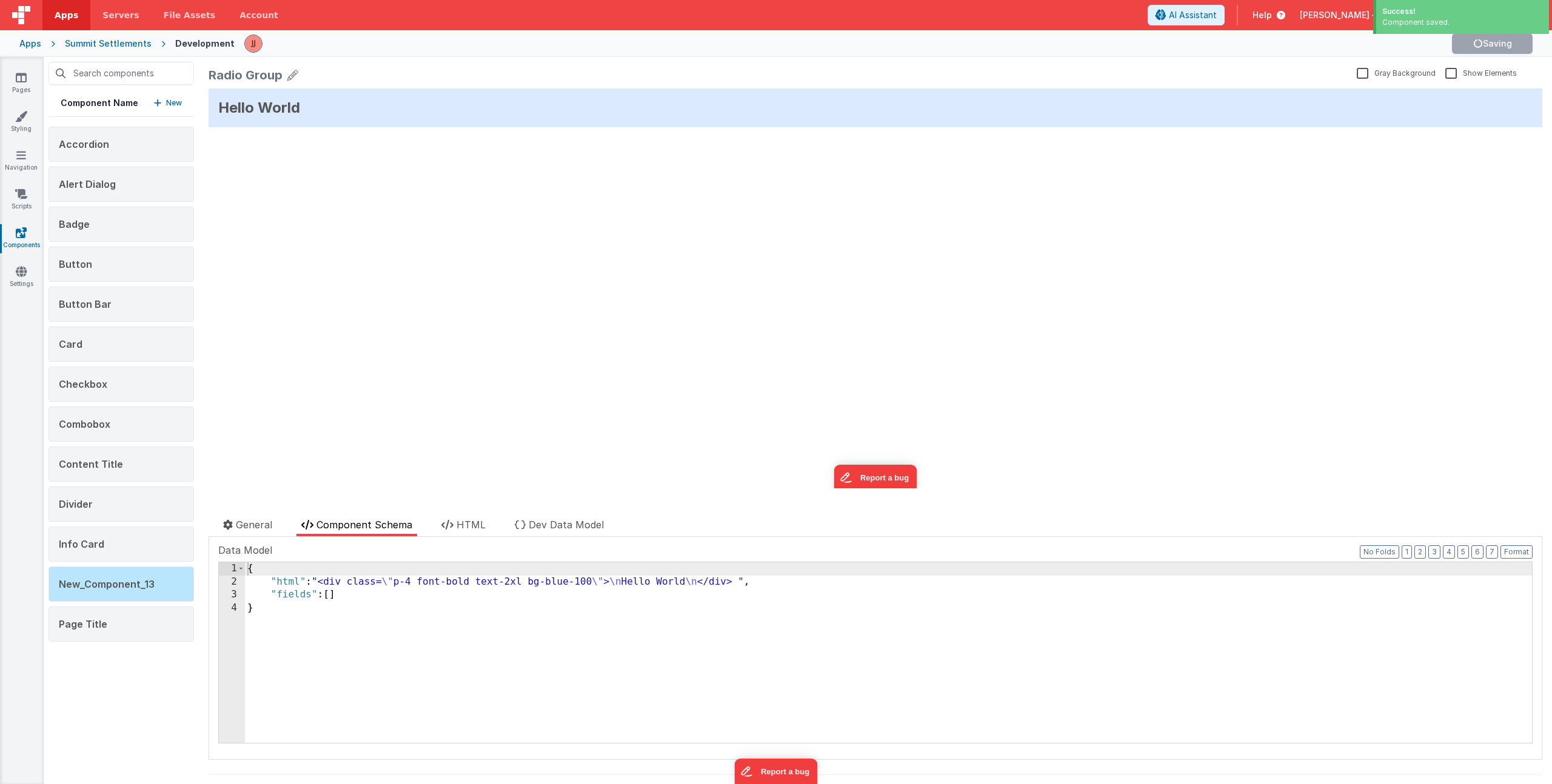
click at [319, 585] on div "{ "html" : "<div class= \" p-4 font-bold text-2xl bg-blue-100 \" > \n Hello Wor…" at bounding box center [888, 665] width 1287 height 206
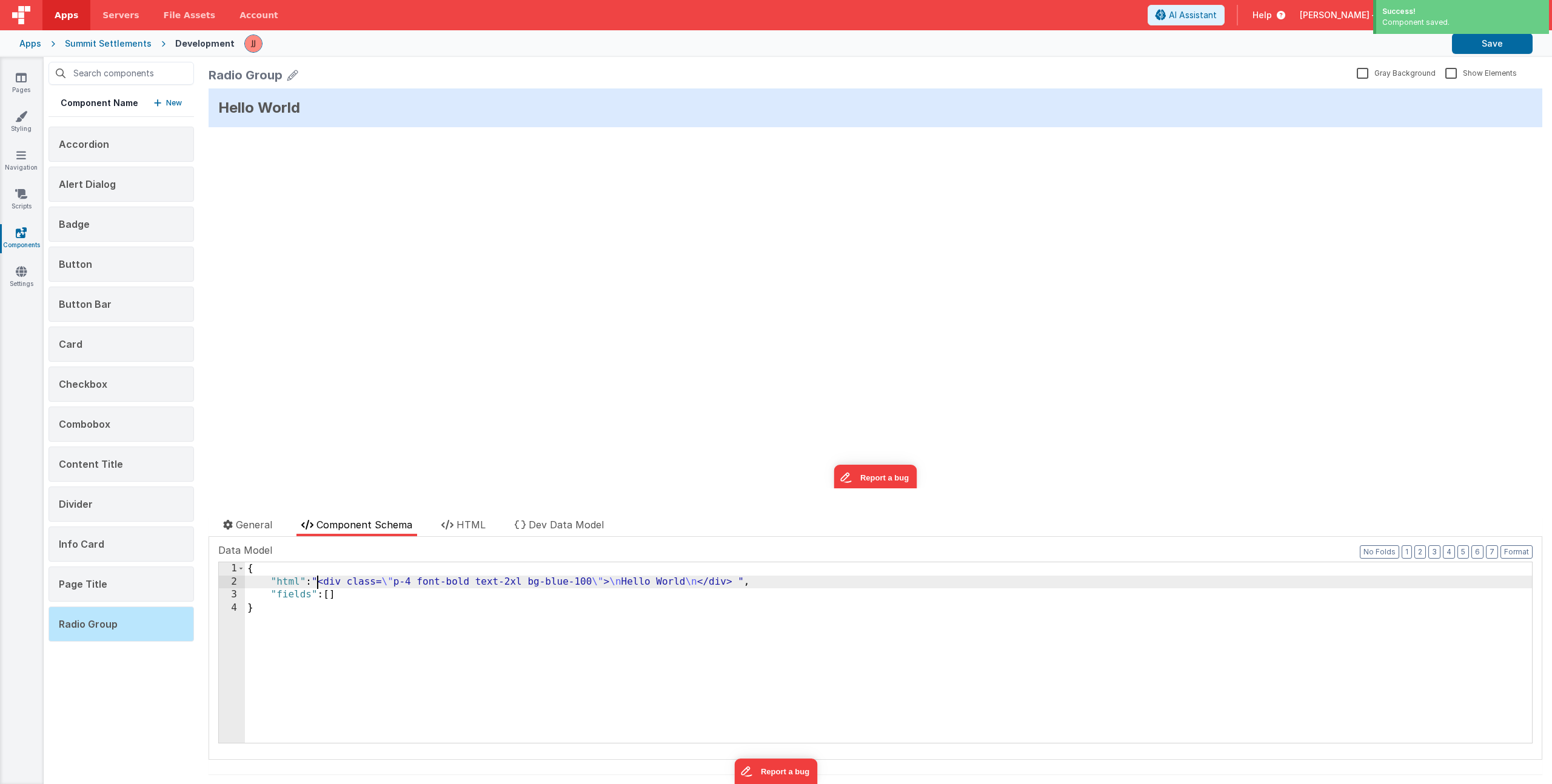
click at [324, 603] on div "{ "html" : "<div class= \" p-4 font-bold text-2xl bg-blue-100 \" > \n Hello Wor…" at bounding box center [888, 665] width 1287 height 206
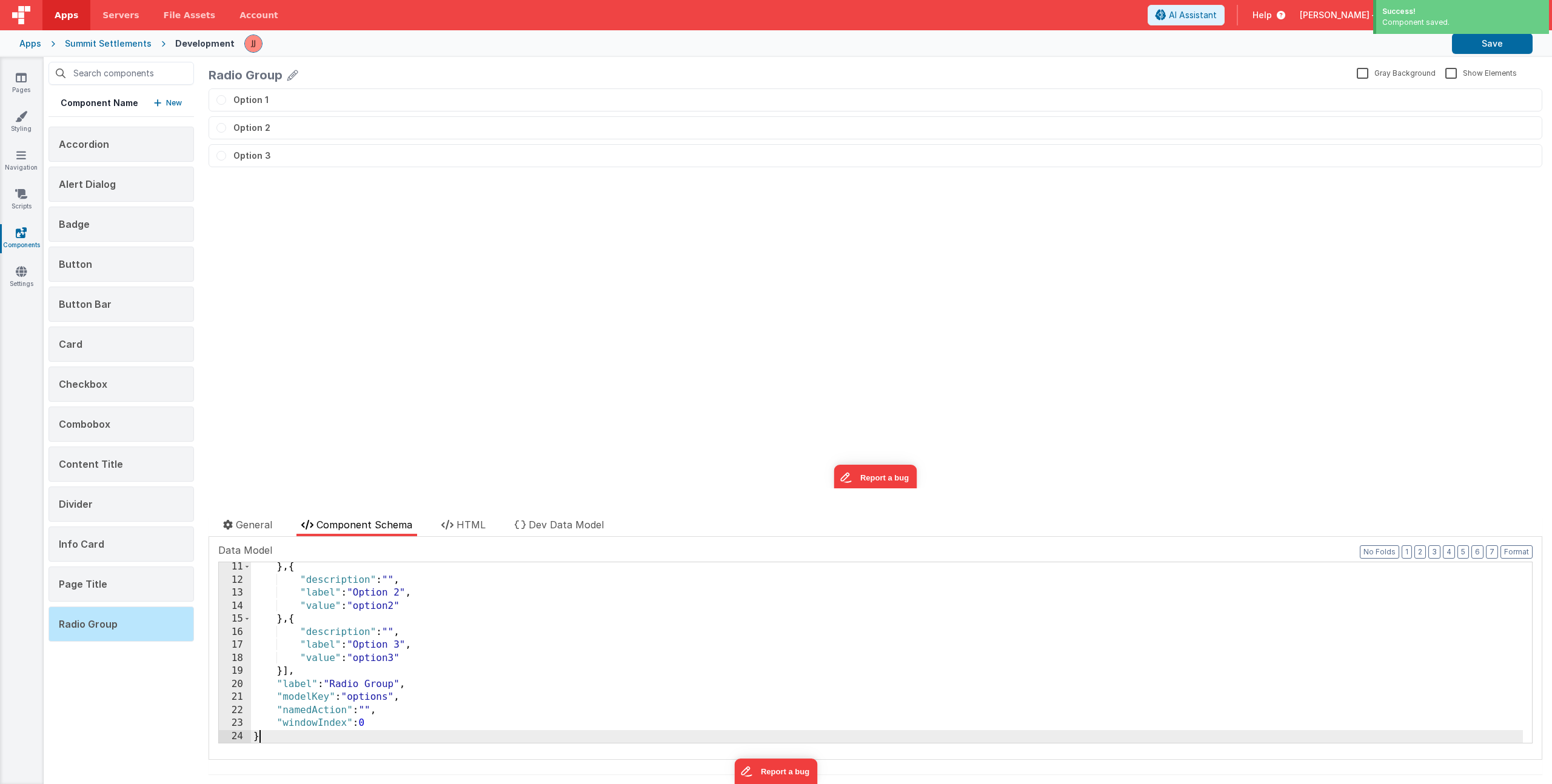
scroll to position [366, 0]
click at [1499, 44] on button "Save" at bounding box center [1493, 43] width 81 height 21
click at [170, 103] on p "New" at bounding box center [174, 103] width 16 height 12
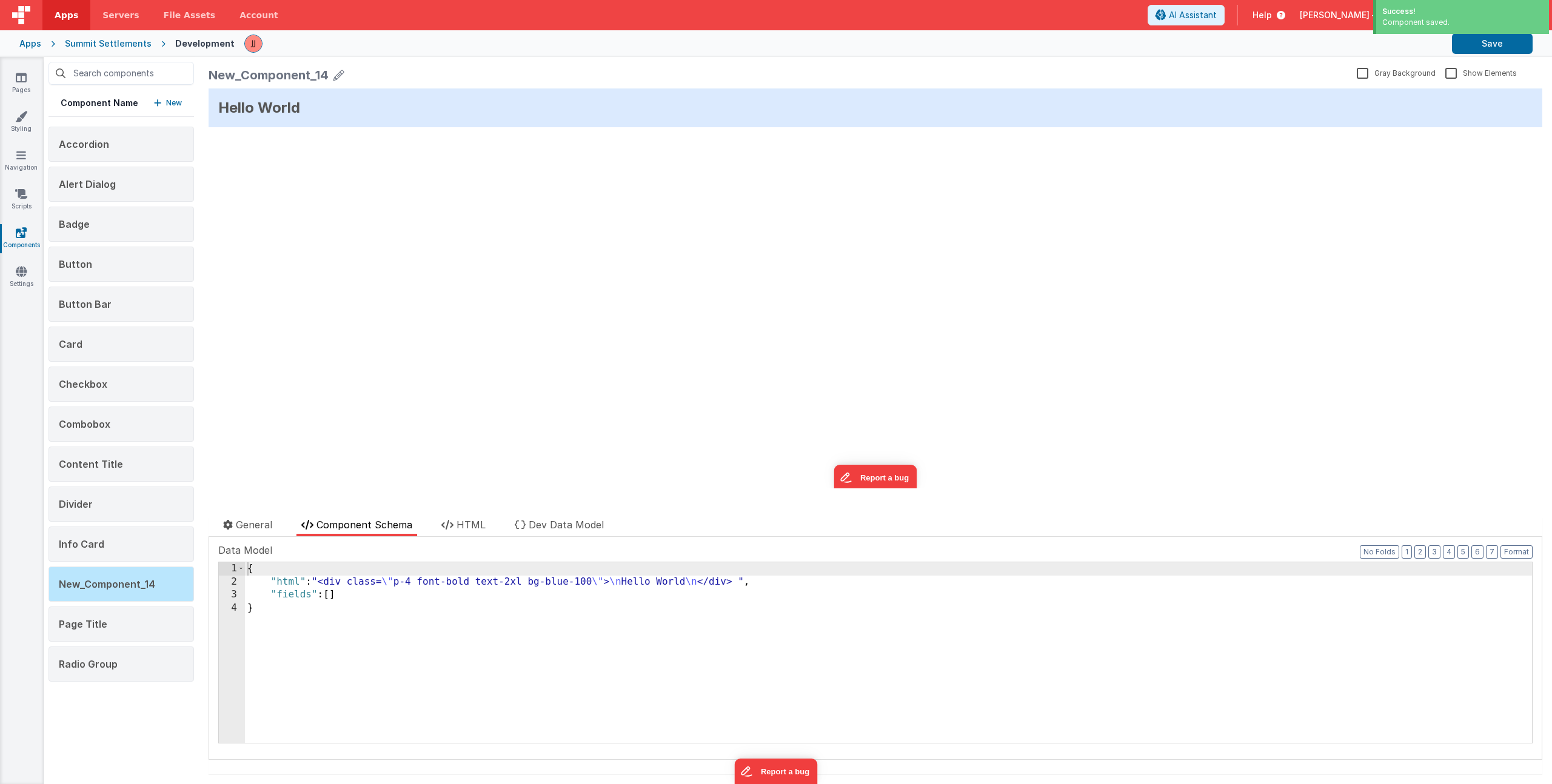
click at [292, 75] on div "New_Component_14" at bounding box center [268, 75] width 120 height 17
click at [332, 75] on div "New_Component_14" at bounding box center [781, 75] width 1143 height 17
click at [339, 75] on icon at bounding box center [338, 75] width 11 height 17
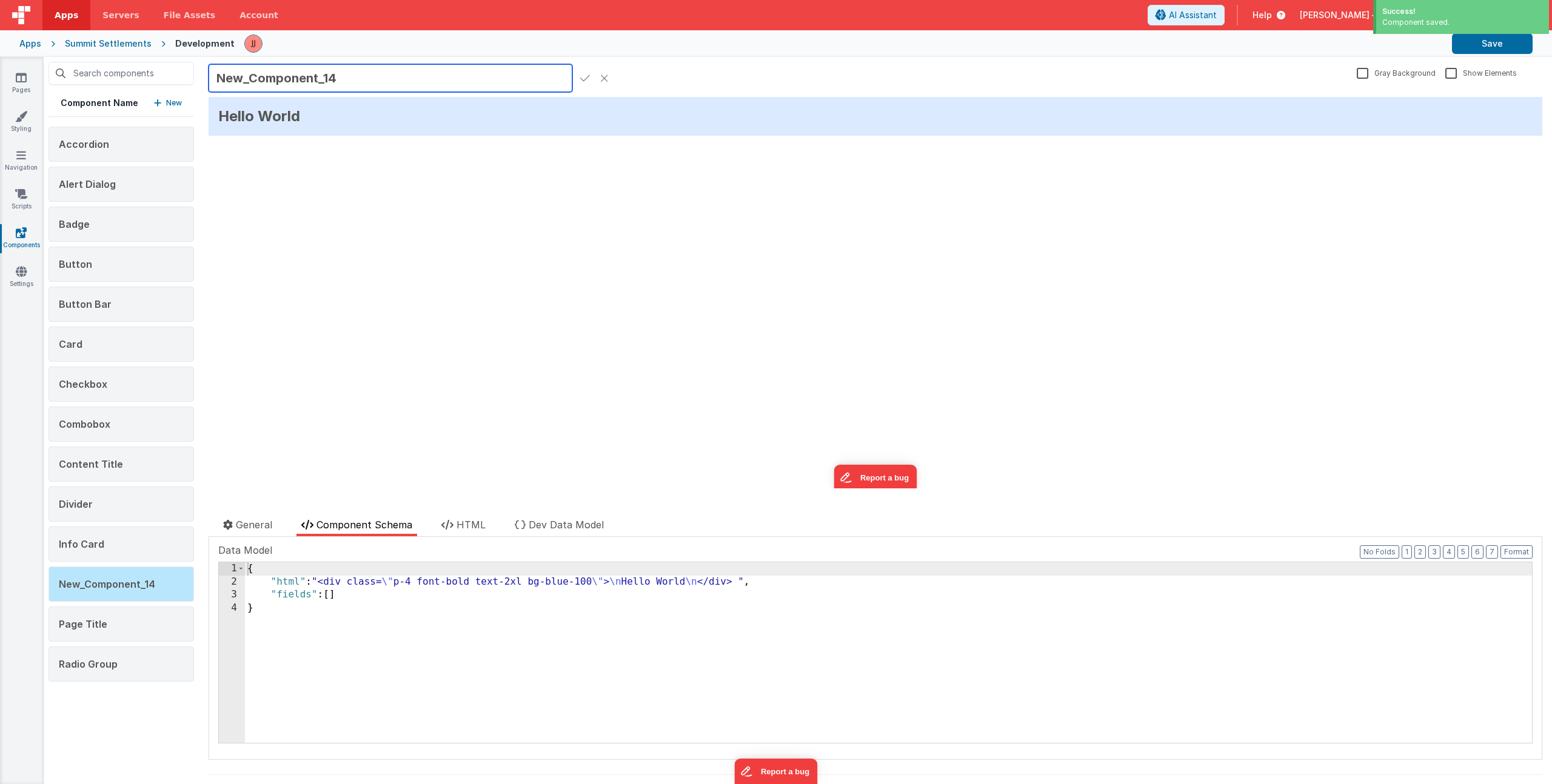
click at [292, 77] on input "New_Component_14" at bounding box center [390, 78] width 364 height 28
type input "Section Title"
click at [588, 75] on icon at bounding box center [585, 78] width 10 height 17
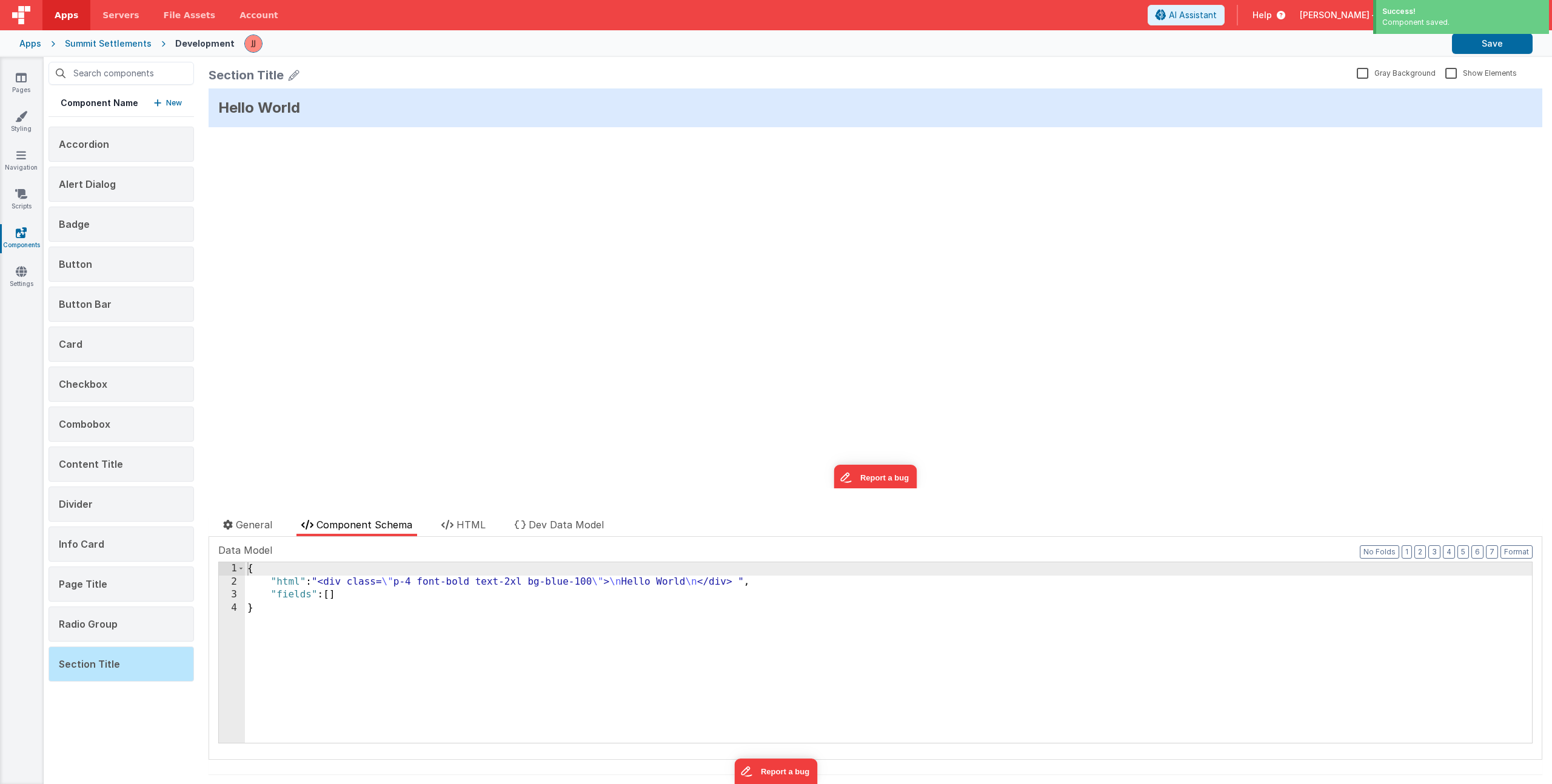
click at [318, 676] on div "{ "html" : "<div class= \" p-4 font-bold text-2xl bg-blue-100 \" > \n Hello Wor…" at bounding box center [888, 665] width 1287 height 206
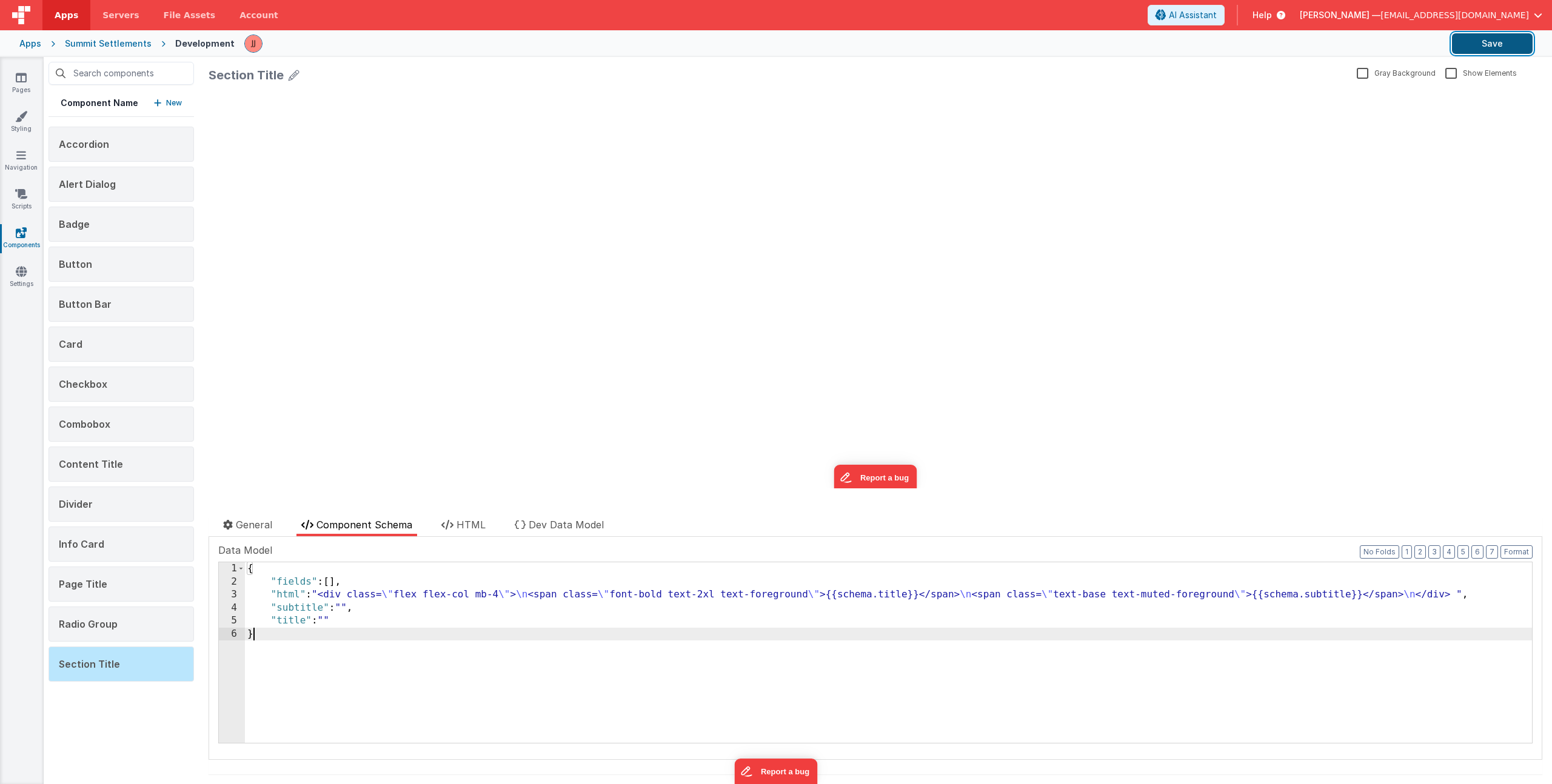
click at [1495, 40] on button "Save" at bounding box center [1493, 43] width 81 height 21
click at [168, 102] on p "New" at bounding box center [174, 103] width 16 height 12
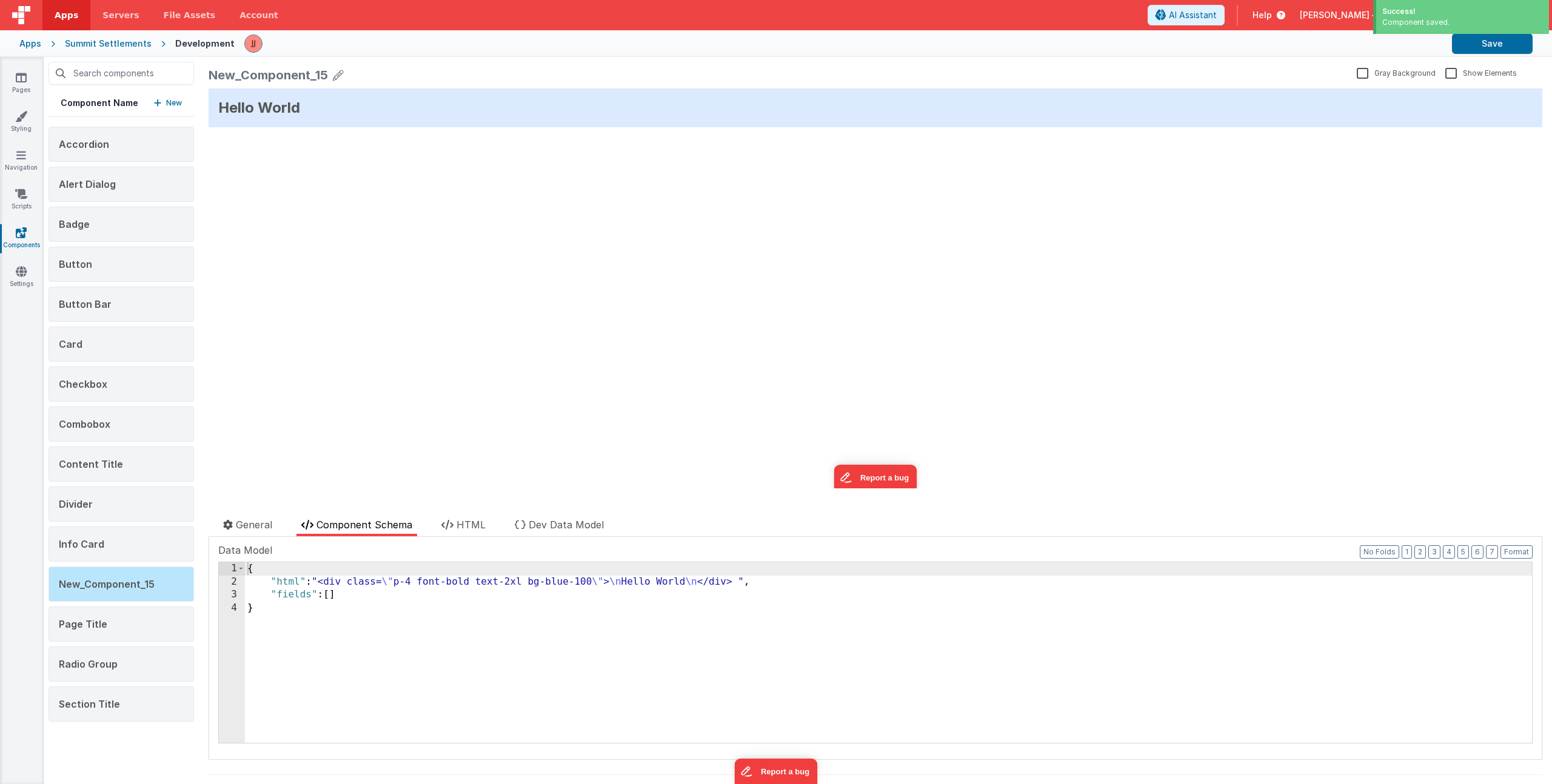
click at [335, 74] on icon at bounding box center [338, 75] width 11 height 17
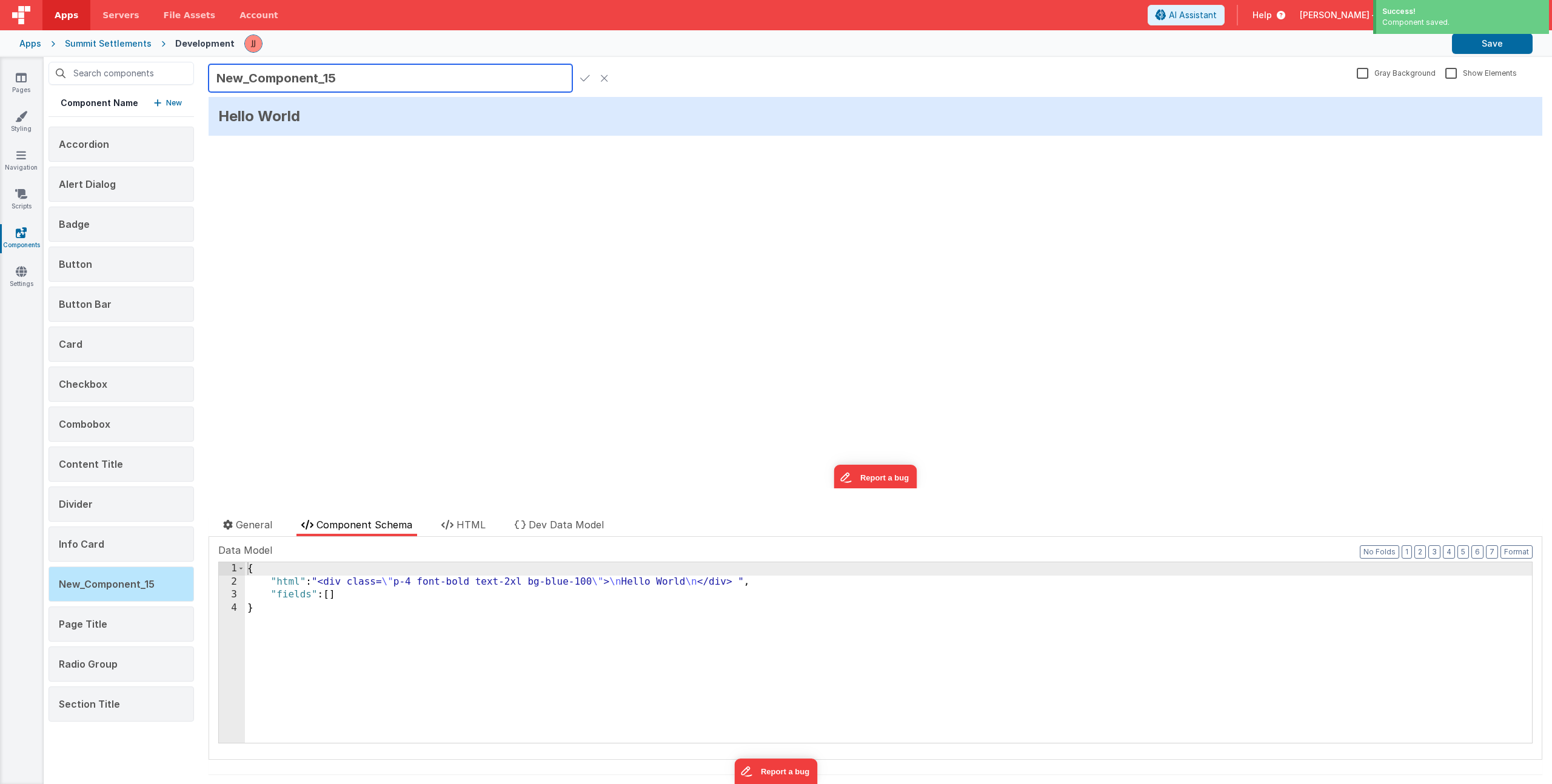
click at [312, 78] on input "New_Component_15" at bounding box center [390, 78] width 364 height 28
type input "Switch"
click at [588, 78] on icon at bounding box center [585, 78] width 10 height 17
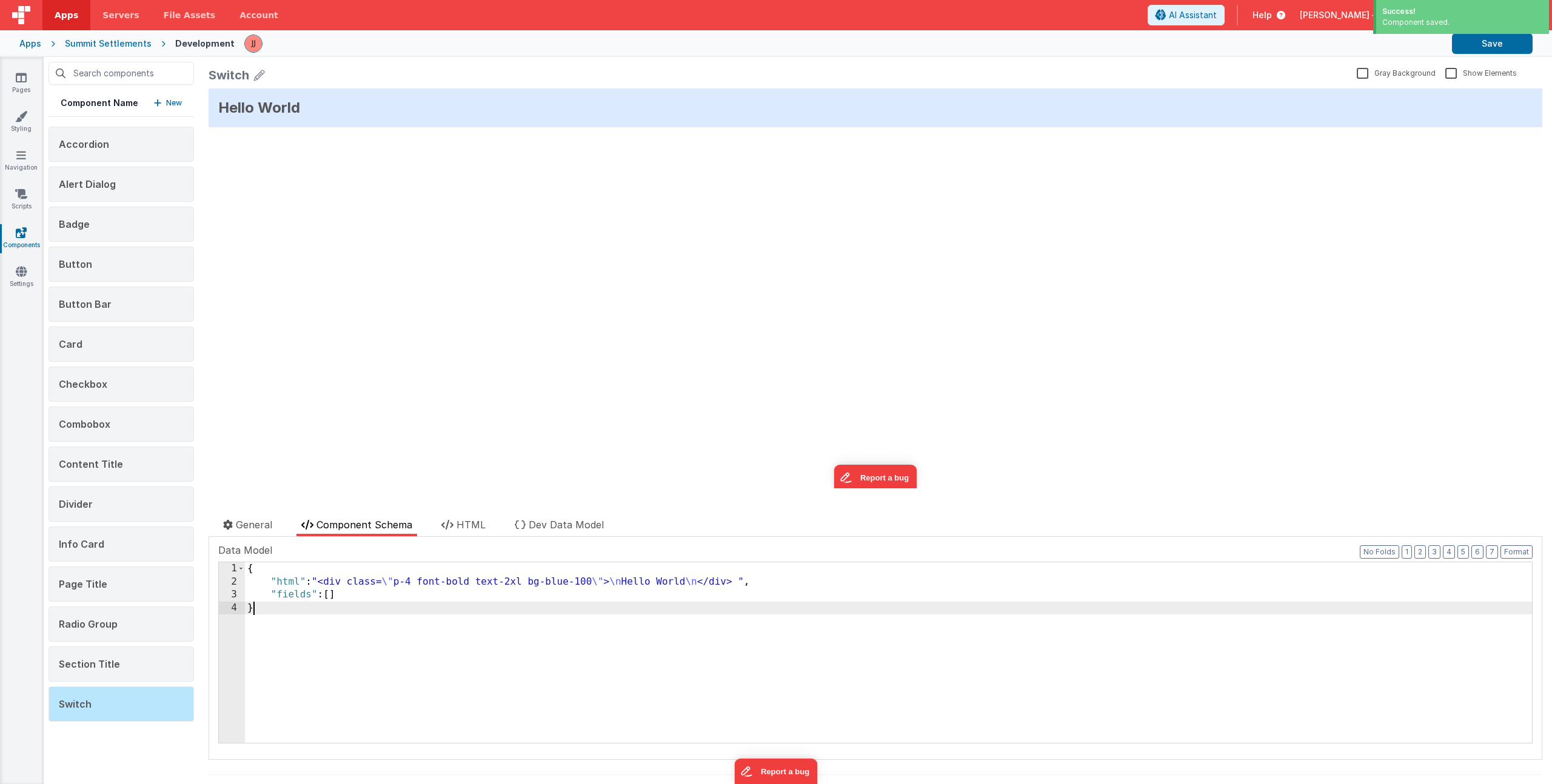
click at [319, 651] on div "{ "html" : "<div class= \" p-4 font-bold text-2xl bg-blue-100 \" > \n Hello Wor…" at bounding box center [888, 665] width 1287 height 206
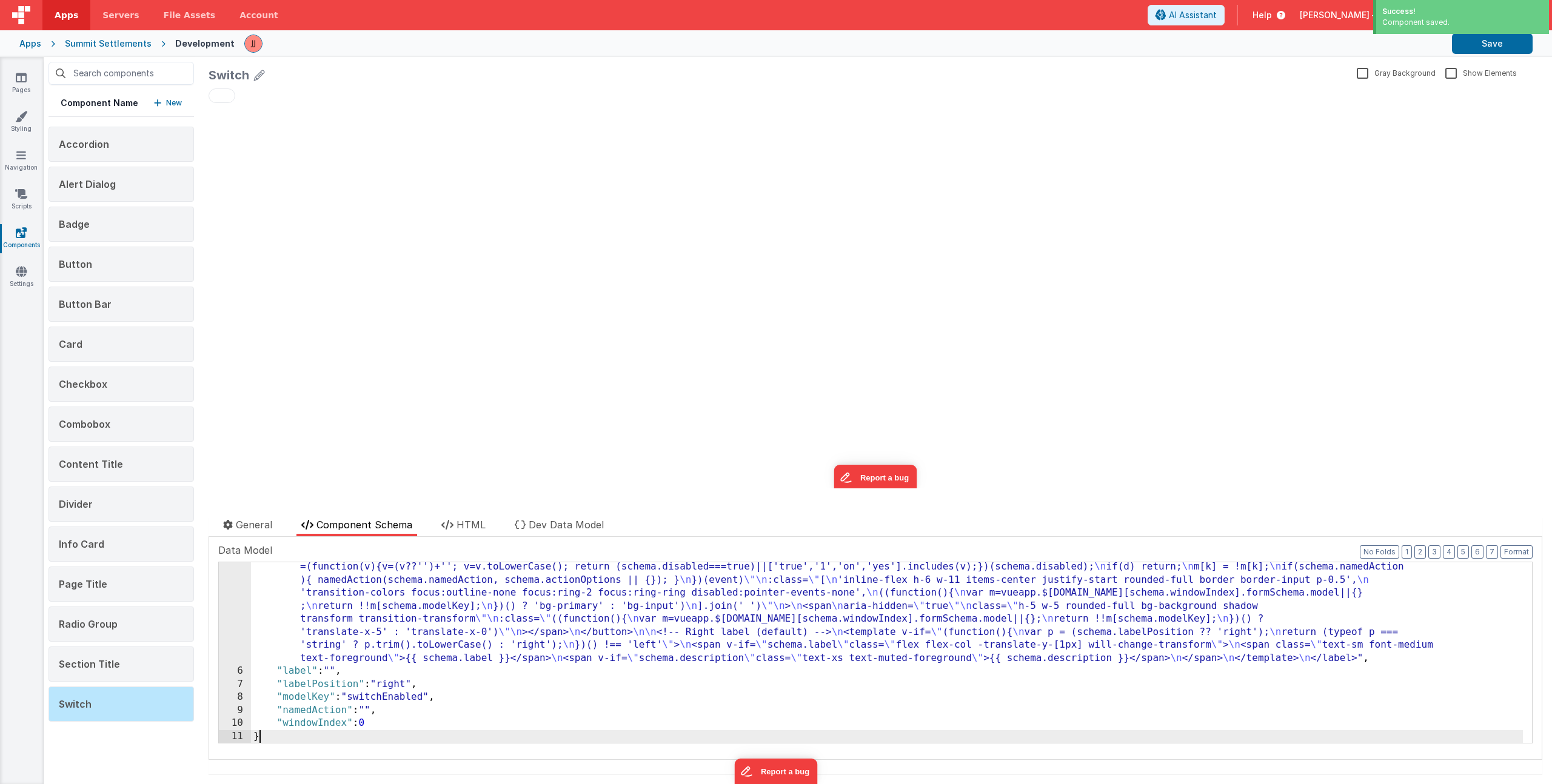
scroll to position [184, 0]
click at [1482, 46] on button "Save" at bounding box center [1493, 43] width 81 height 21
click at [176, 104] on p "New" at bounding box center [174, 103] width 16 height 12
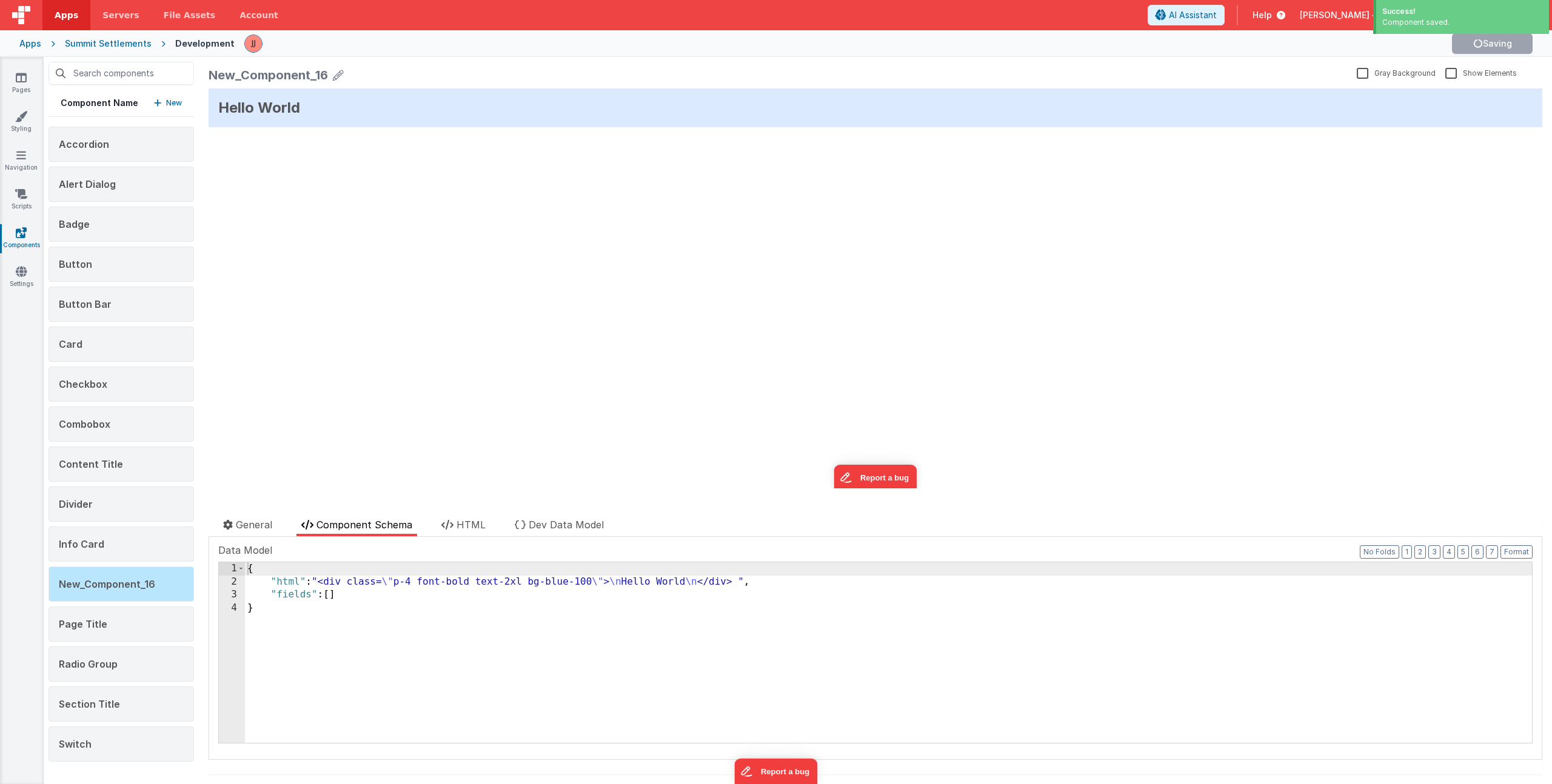
click at [336, 75] on icon at bounding box center [338, 75] width 11 height 17
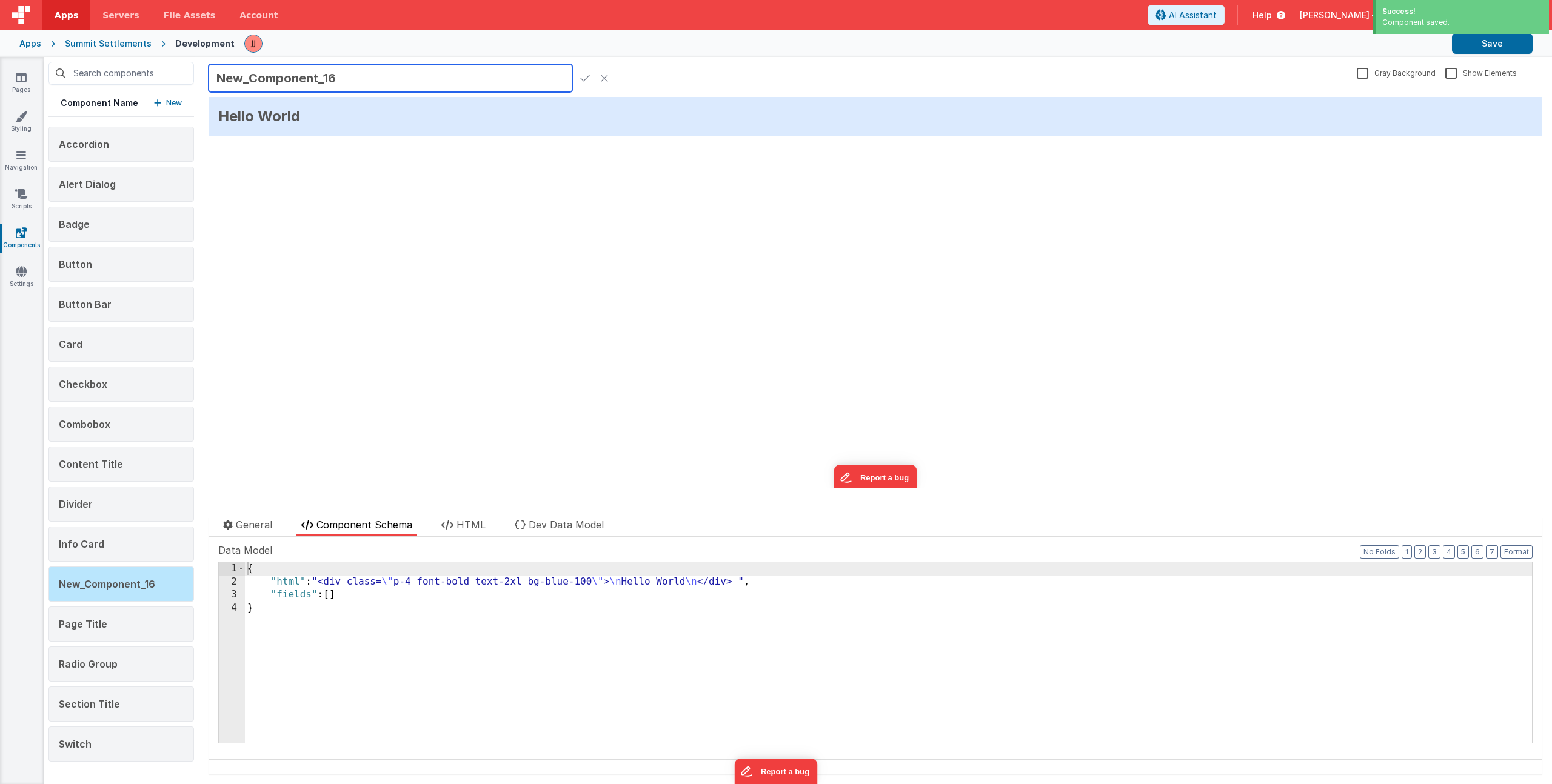
click at [263, 82] on input "New_Component_16" at bounding box center [390, 78] width 364 height 28
type input "Tabs"
click at [584, 79] on icon at bounding box center [585, 78] width 10 height 17
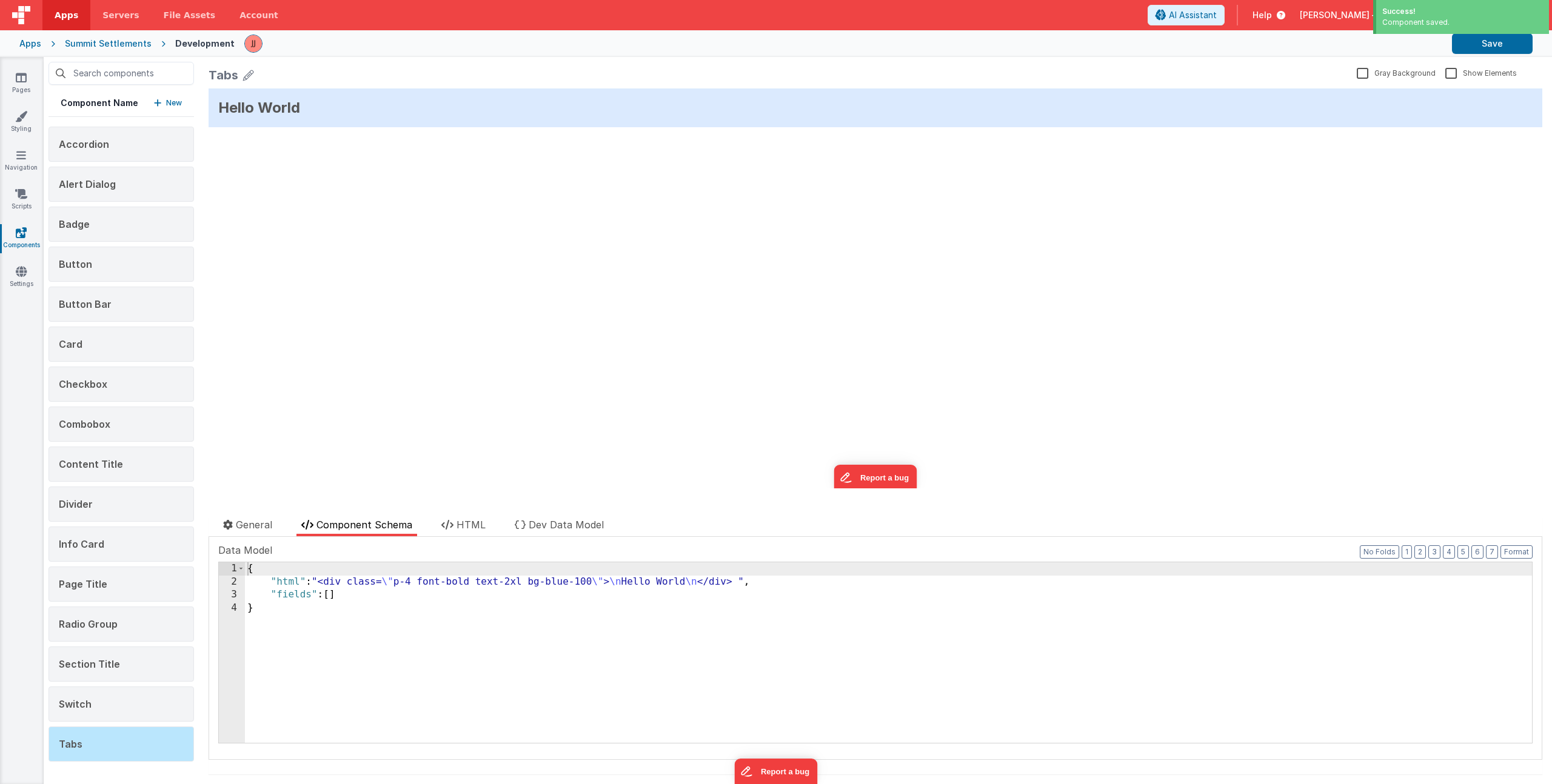
click at [382, 638] on div "{ "html" : "<div class= \" p-4 font-bold text-2xl bg-blue-100 \" > \n Hello Wor…" at bounding box center [888, 665] width 1287 height 206
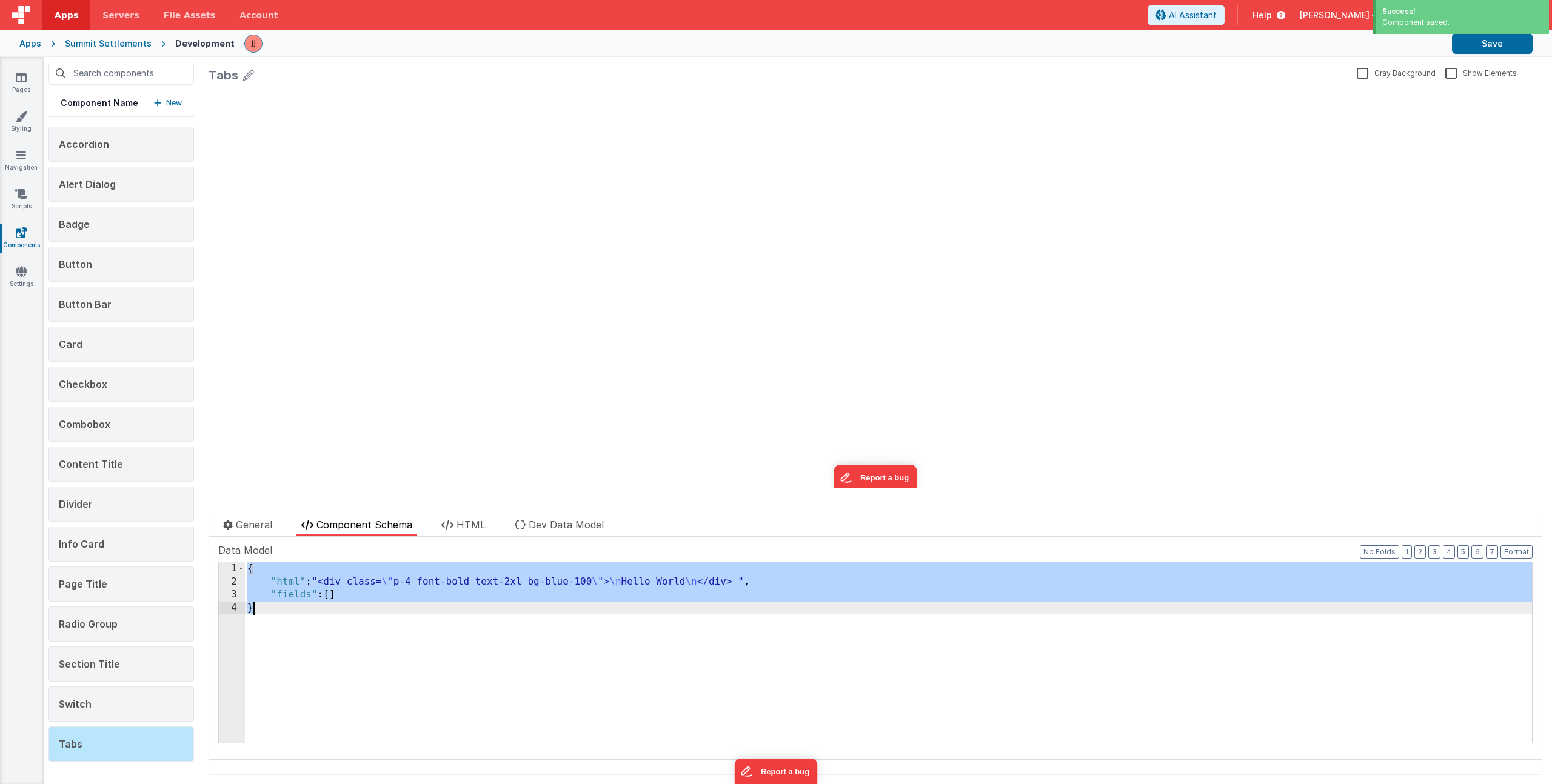
scroll to position [223, 0]
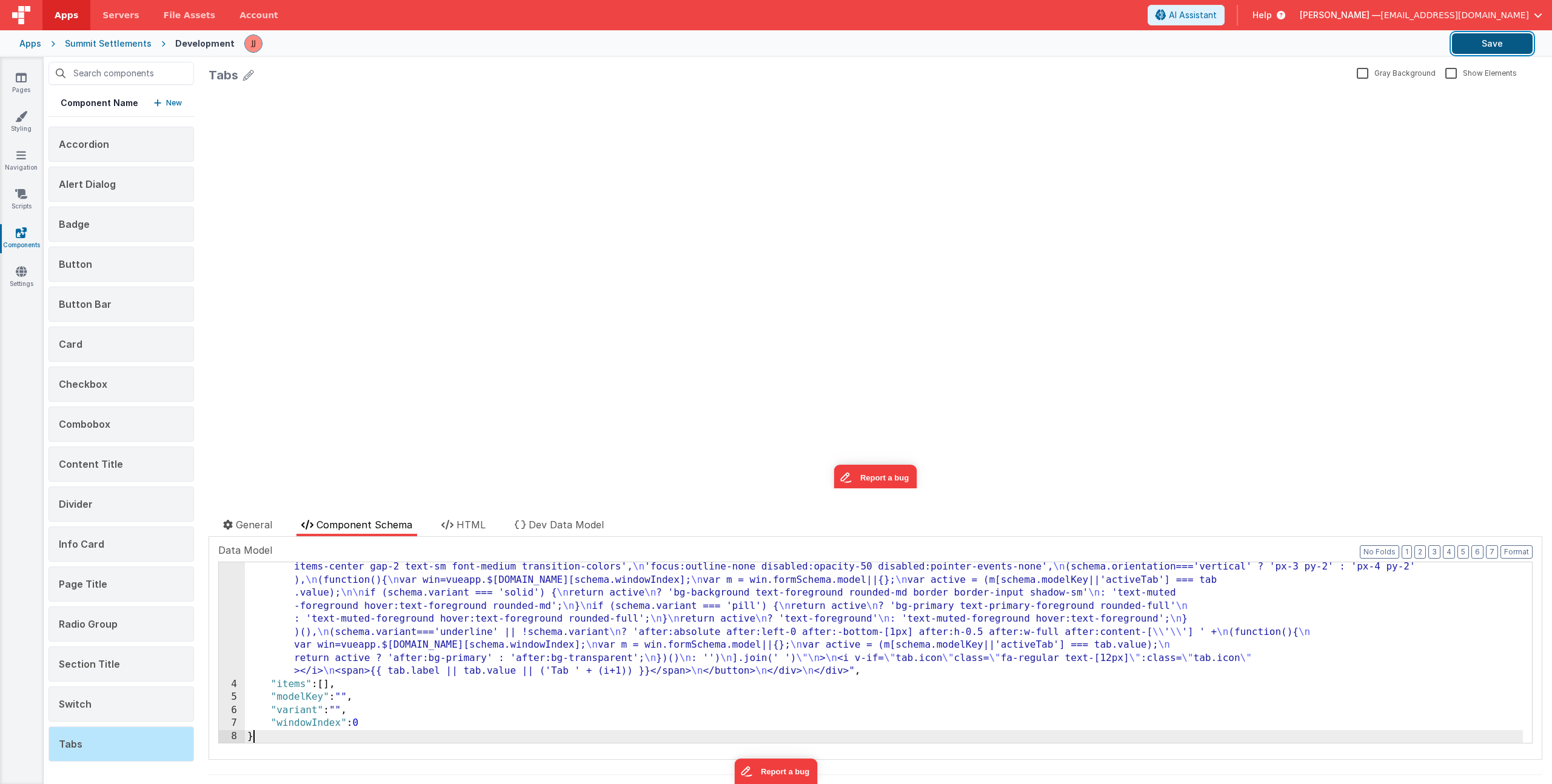
click at [1510, 44] on button "Save" at bounding box center [1493, 43] width 81 height 21
click at [37, 122] on link "Styling" at bounding box center [21, 123] width 43 height 24
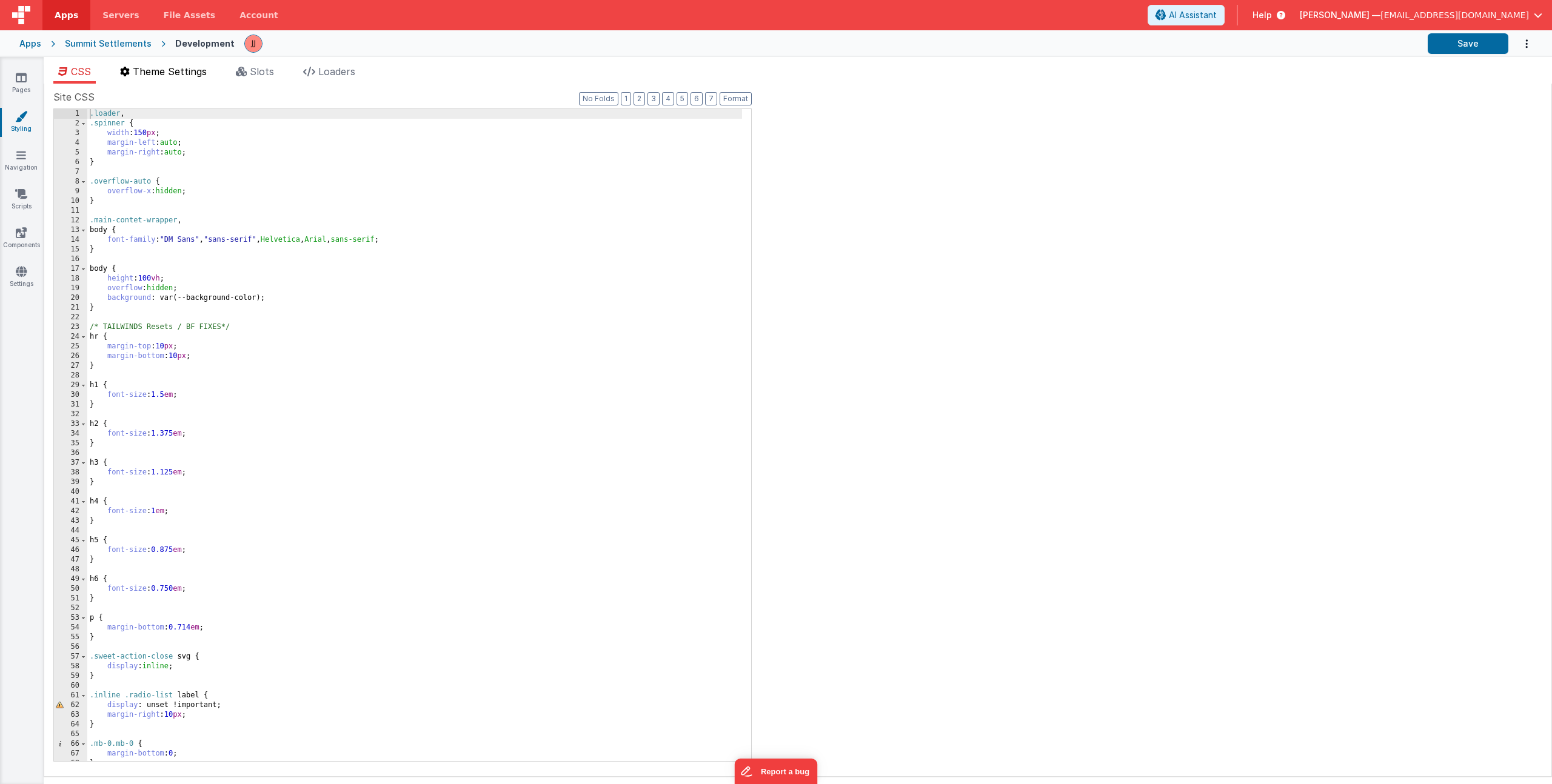
click at [146, 75] on span "Theme Settings" at bounding box center [169, 72] width 74 height 12
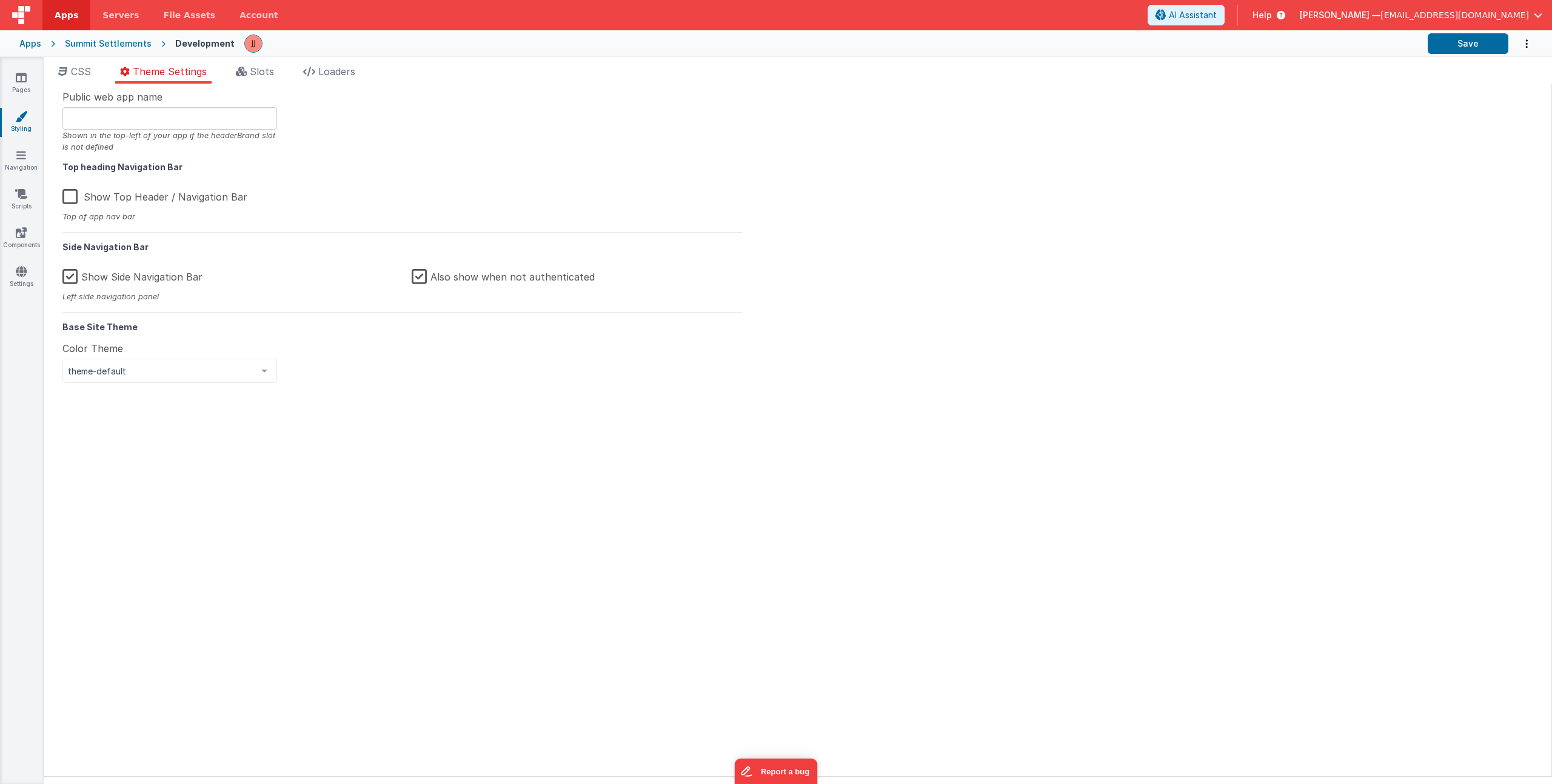
click at [416, 278] on label "Also show when not authenticated" at bounding box center [503, 275] width 183 height 26
click at [0, 0] on input "Also show when not authenticated" at bounding box center [0, 0] width 0 height 0
click at [1471, 40] on button "Save" at bounding box center [1468, 43] width 81 height 21
click at [21, 79] on icon at bounding box center [21, 78] width 11 height 12
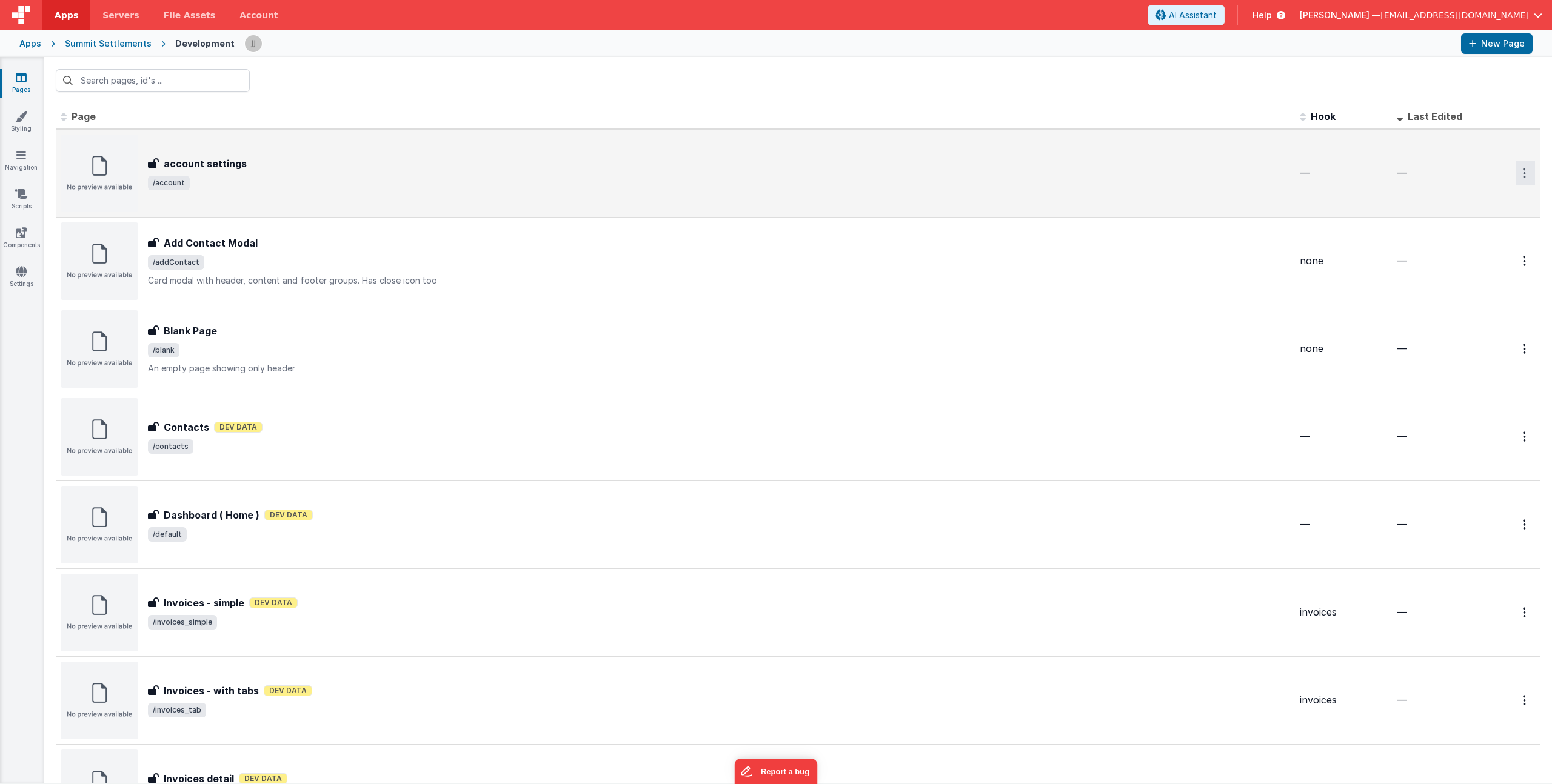
click at [1519, 171] on button "Options" at bounding box center [1525, 173] width 19 height 25
click at [1469, 241] on link "Delete" at bounding box center [1482, 246] width 107 height 22
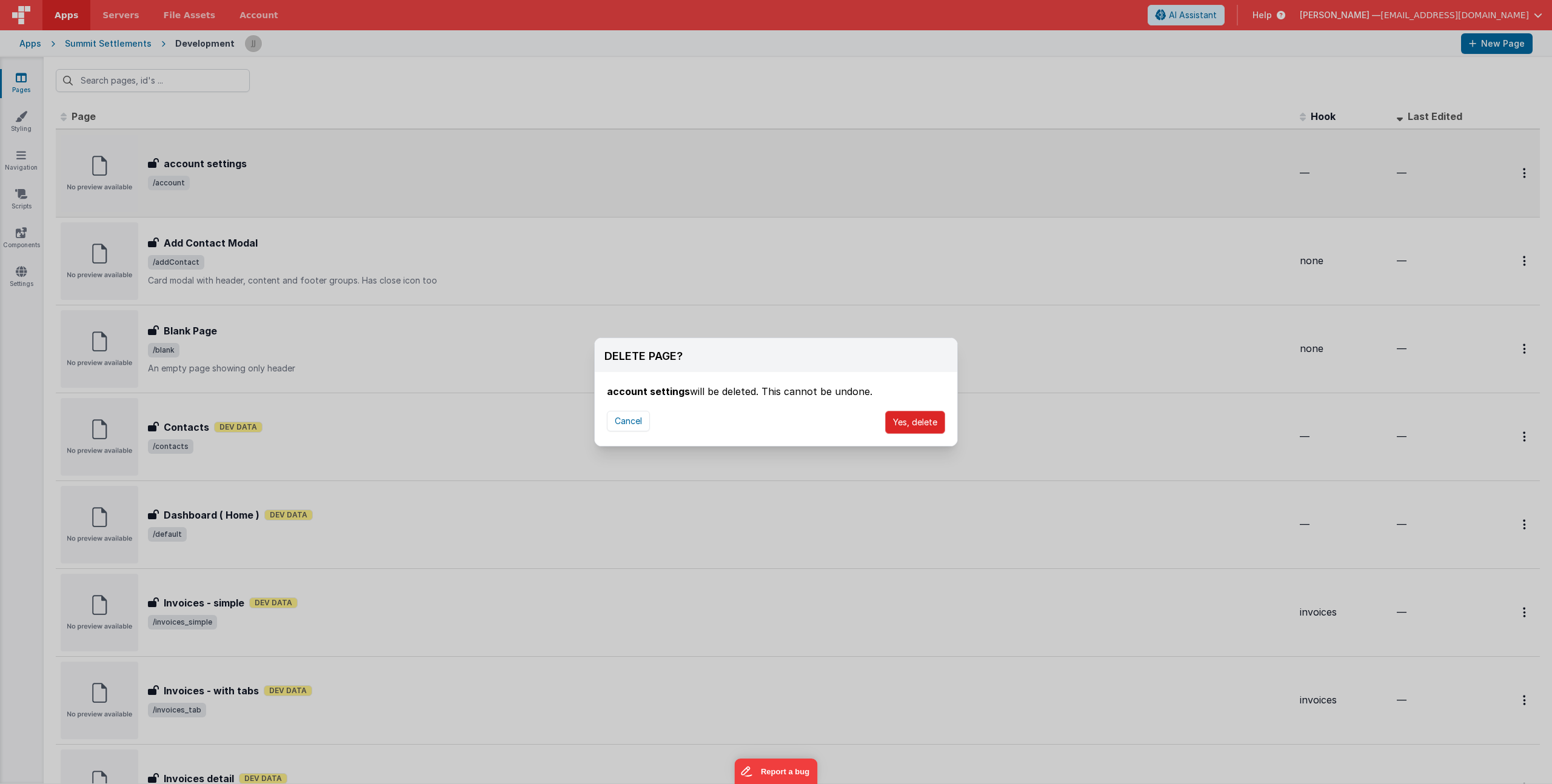
click at [912, 420] on button "Yes, delete" at bounding box center [915, 422] width 60 height 23
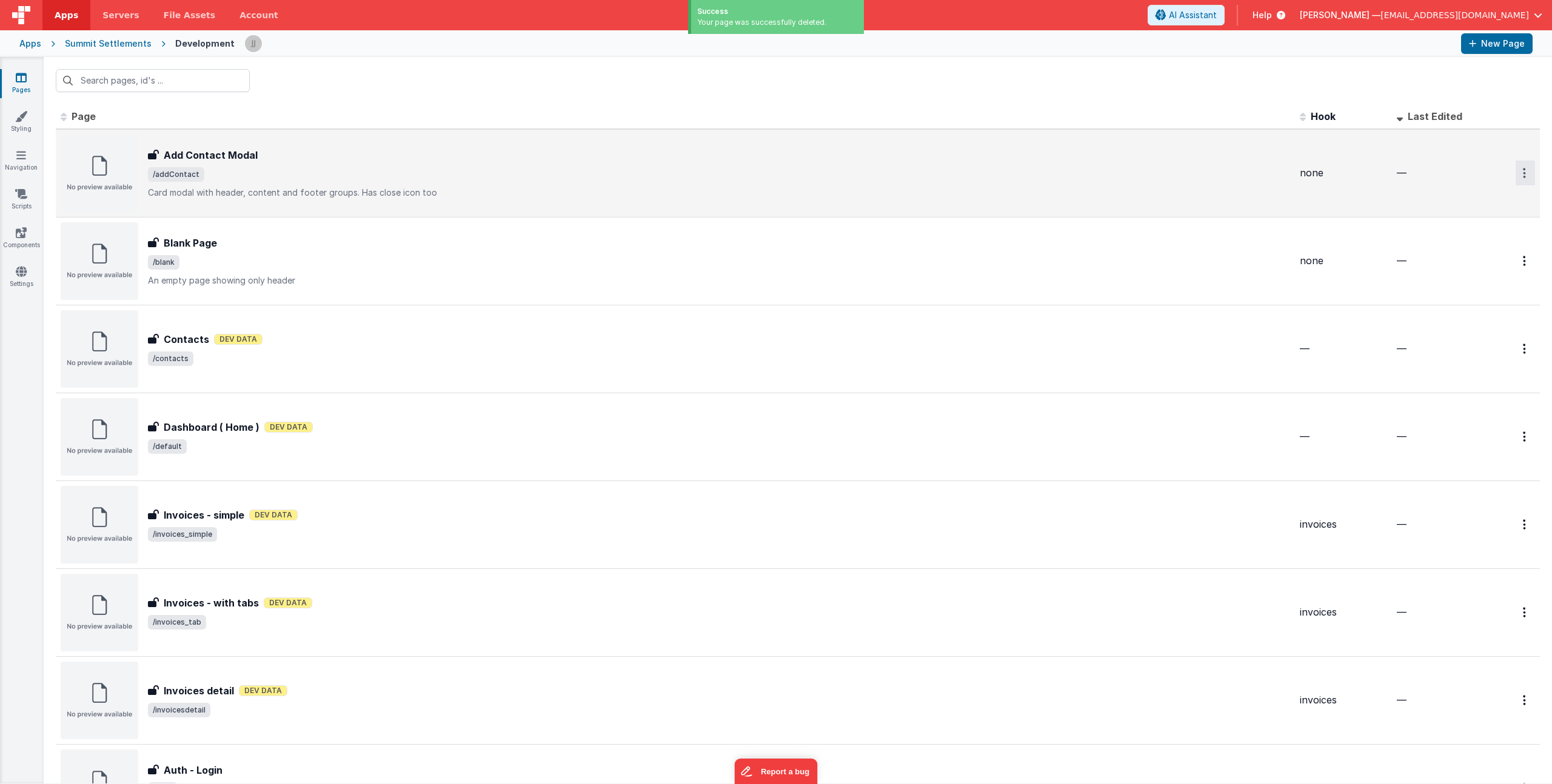
click at [1515, 168] on button "Options" at bounding box center [1525, 173] width 19 height 25
click at [1454, 250] on link "Delete" at bounding box center [1482, 246] width 107 height 22
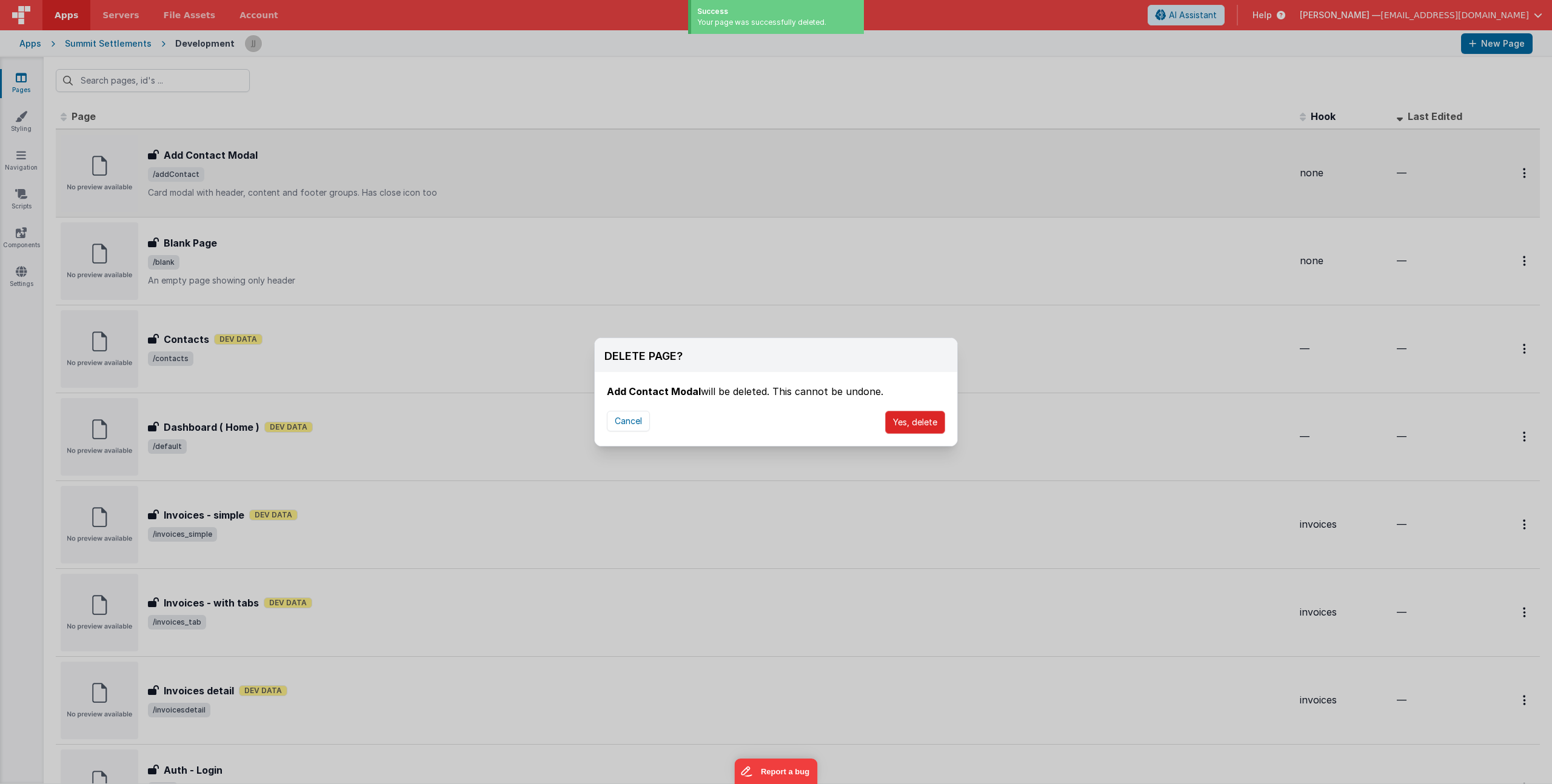
click at [903, 427] on button "Yes, delete" at bounding box center [915, 422] width 60 height 23
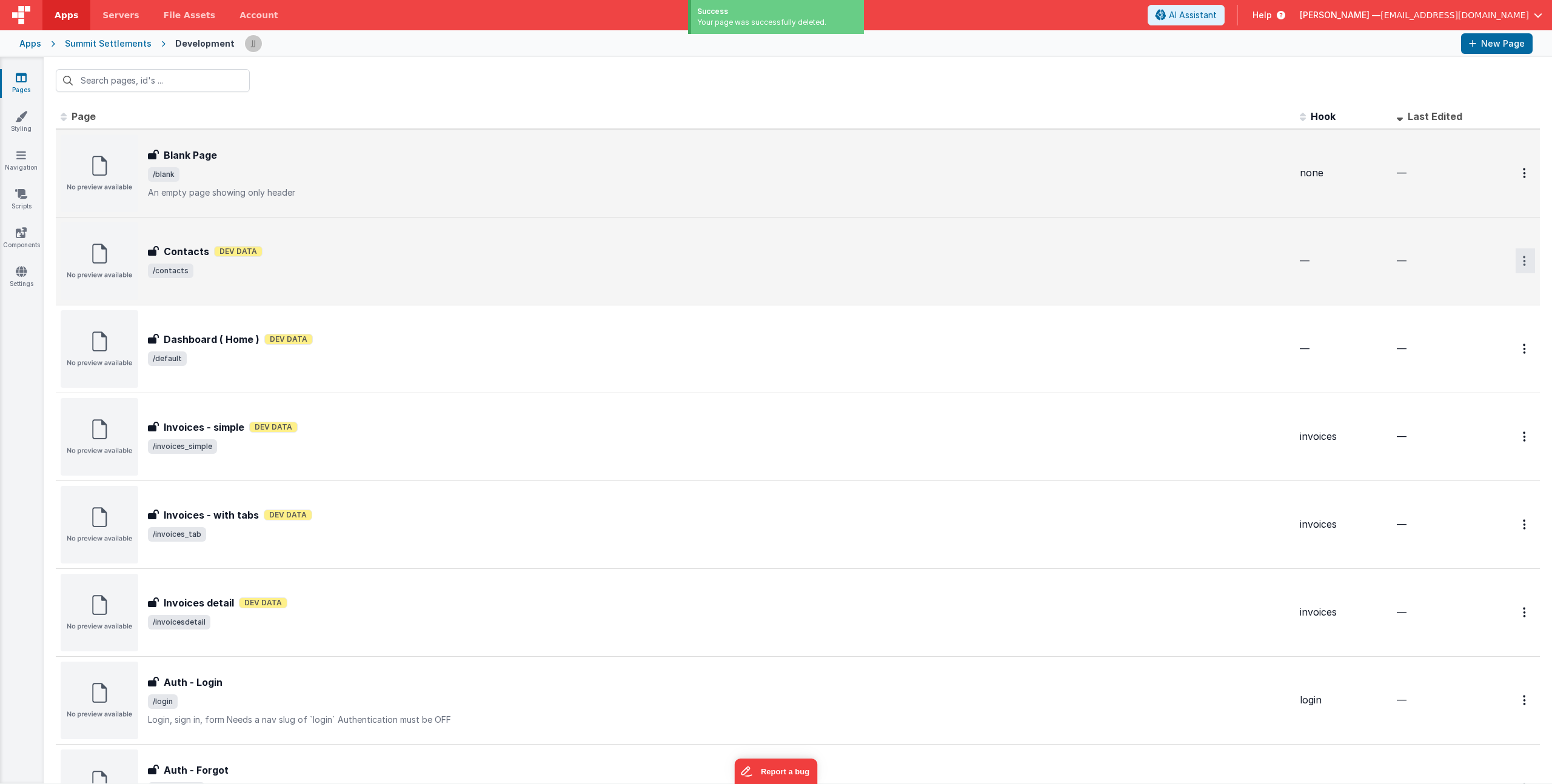
click at [1523, 261] on icon "Options" at bounding box center [1525, 261] width 3 height 11
click at [1461, 334] on link "Delete" at bounding box center [1482, 334] width 107 height 22
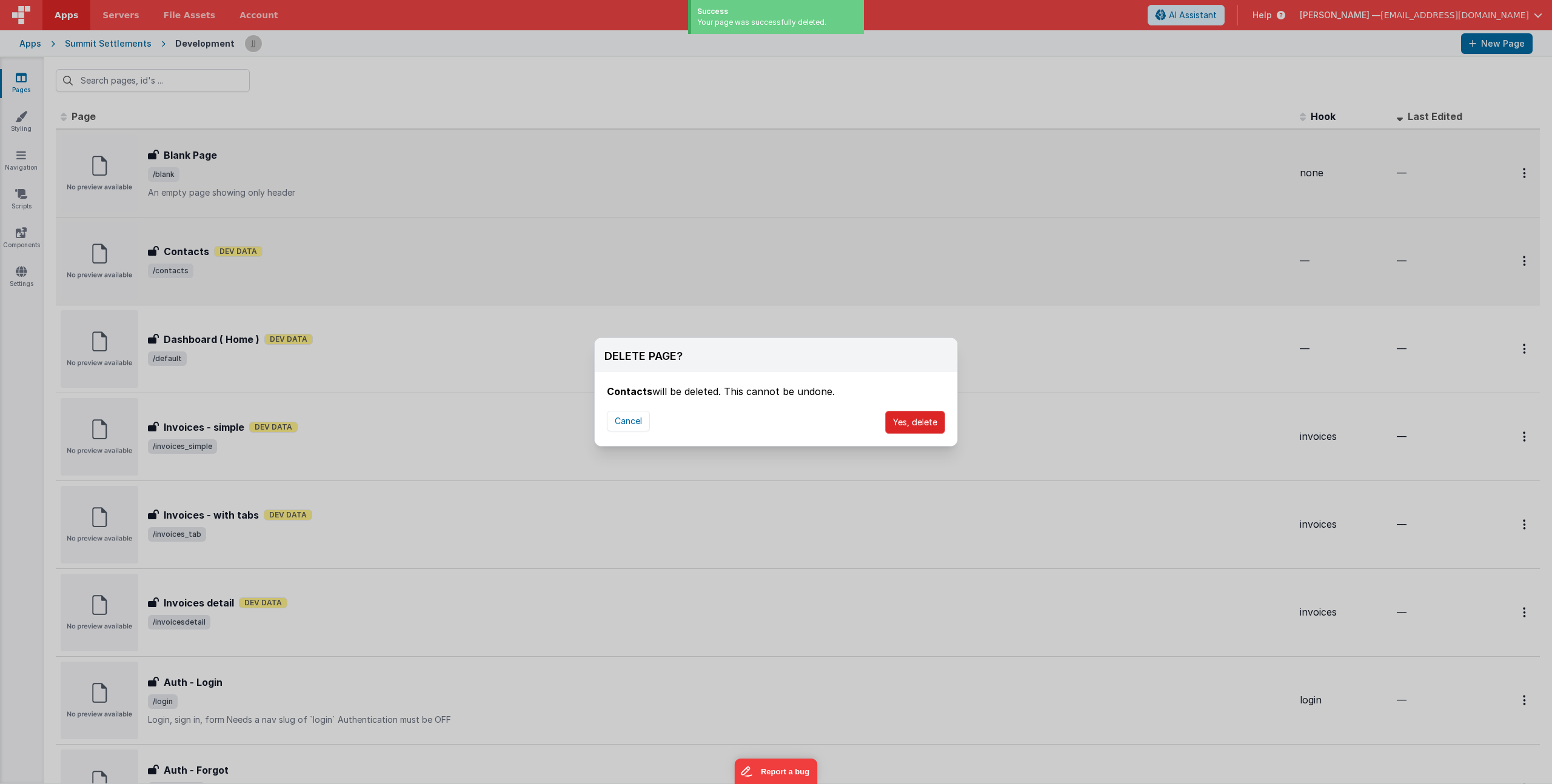
click at [908, 421] on button "Yes, delete" at bounding box center [915, 422] width 60 height 23
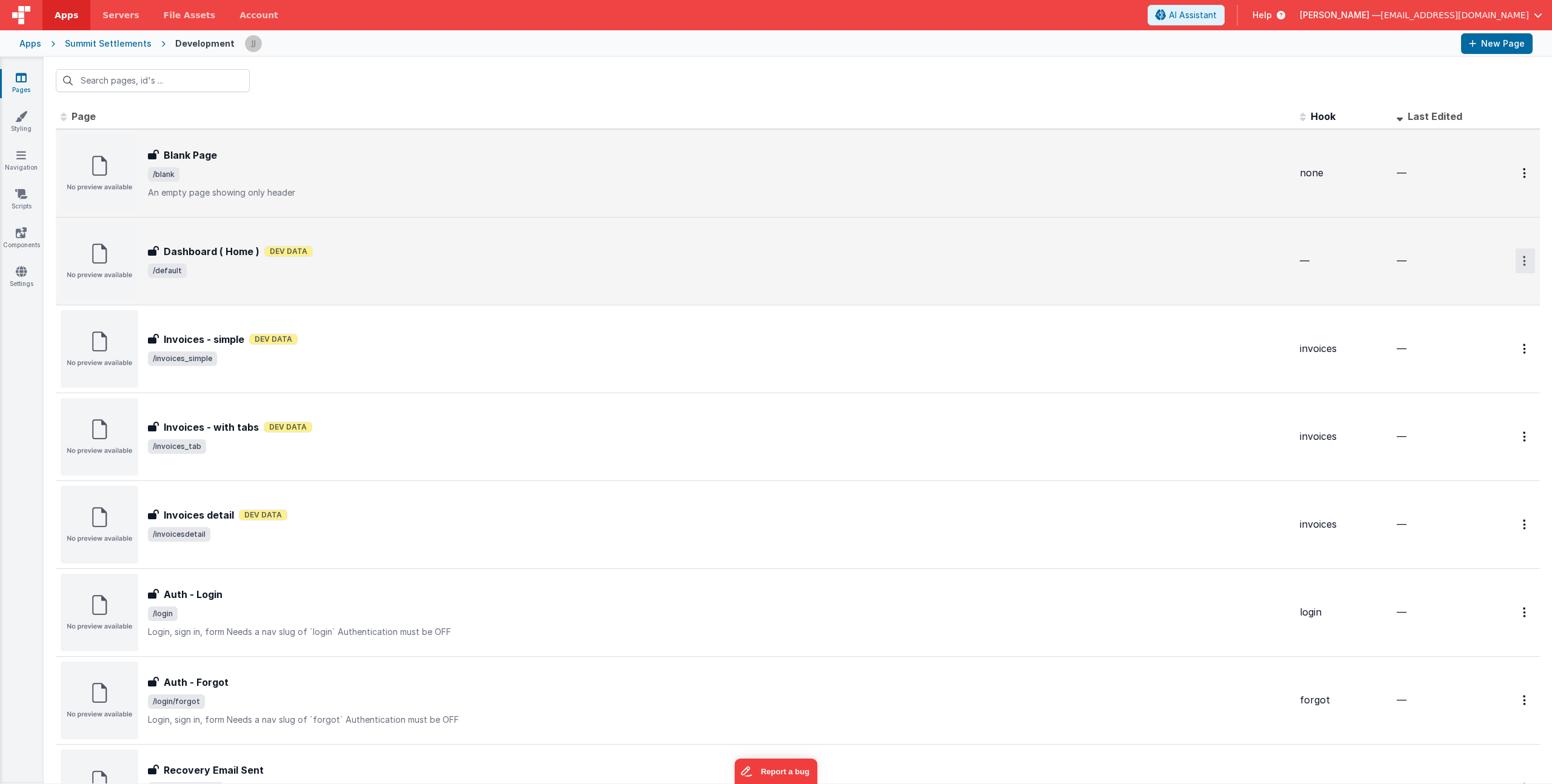
click at [1515, 264] on button "Options" at bounding box center [1525, 261] width 19 height 25
click at [1464, 328] on link "Delete" at bounding box center [1482, 334] width 107 height 22
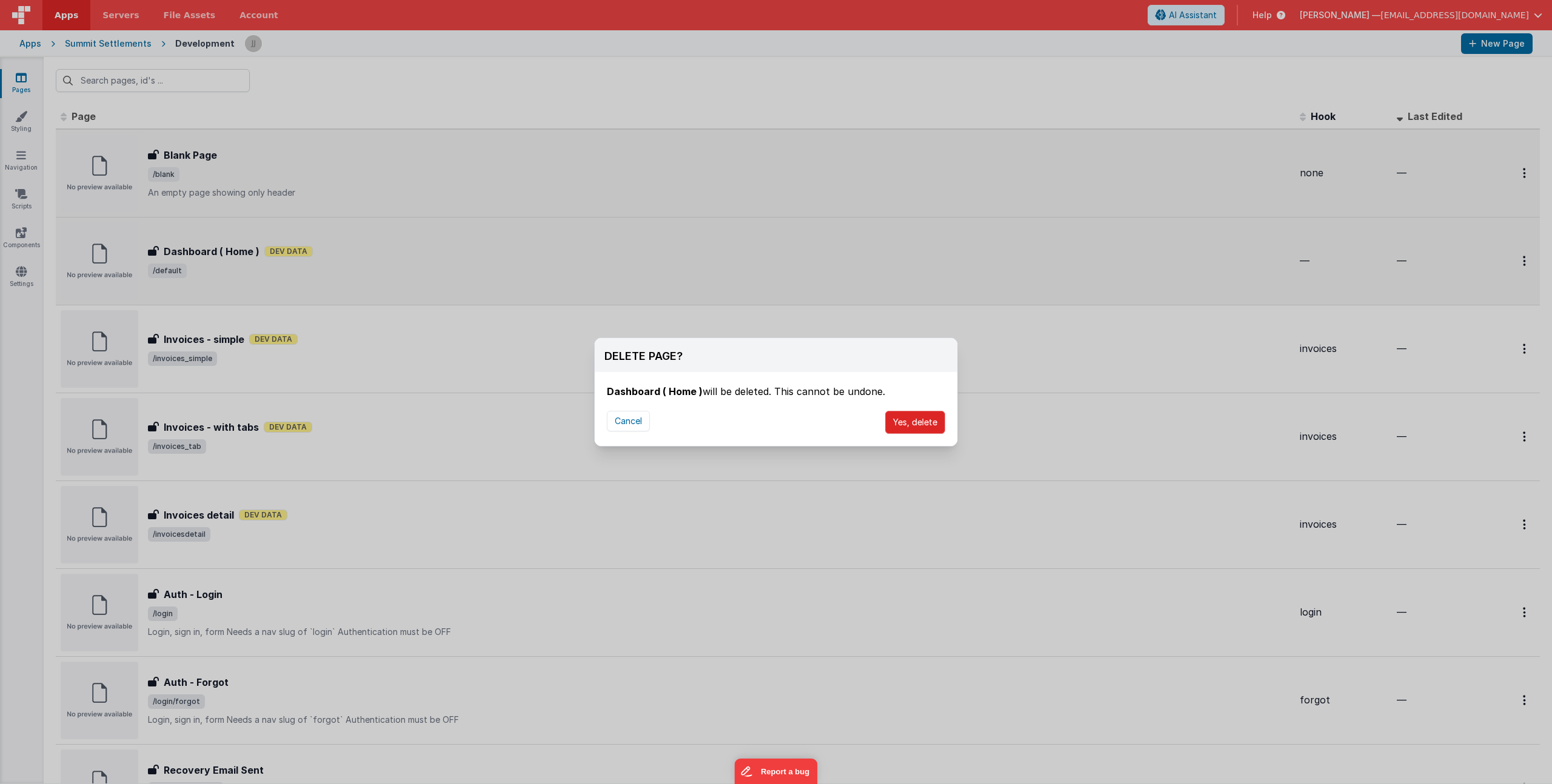
click at [931, 424] on button "Yes, delete" at bounding box center [915, 422] width 60 height 23
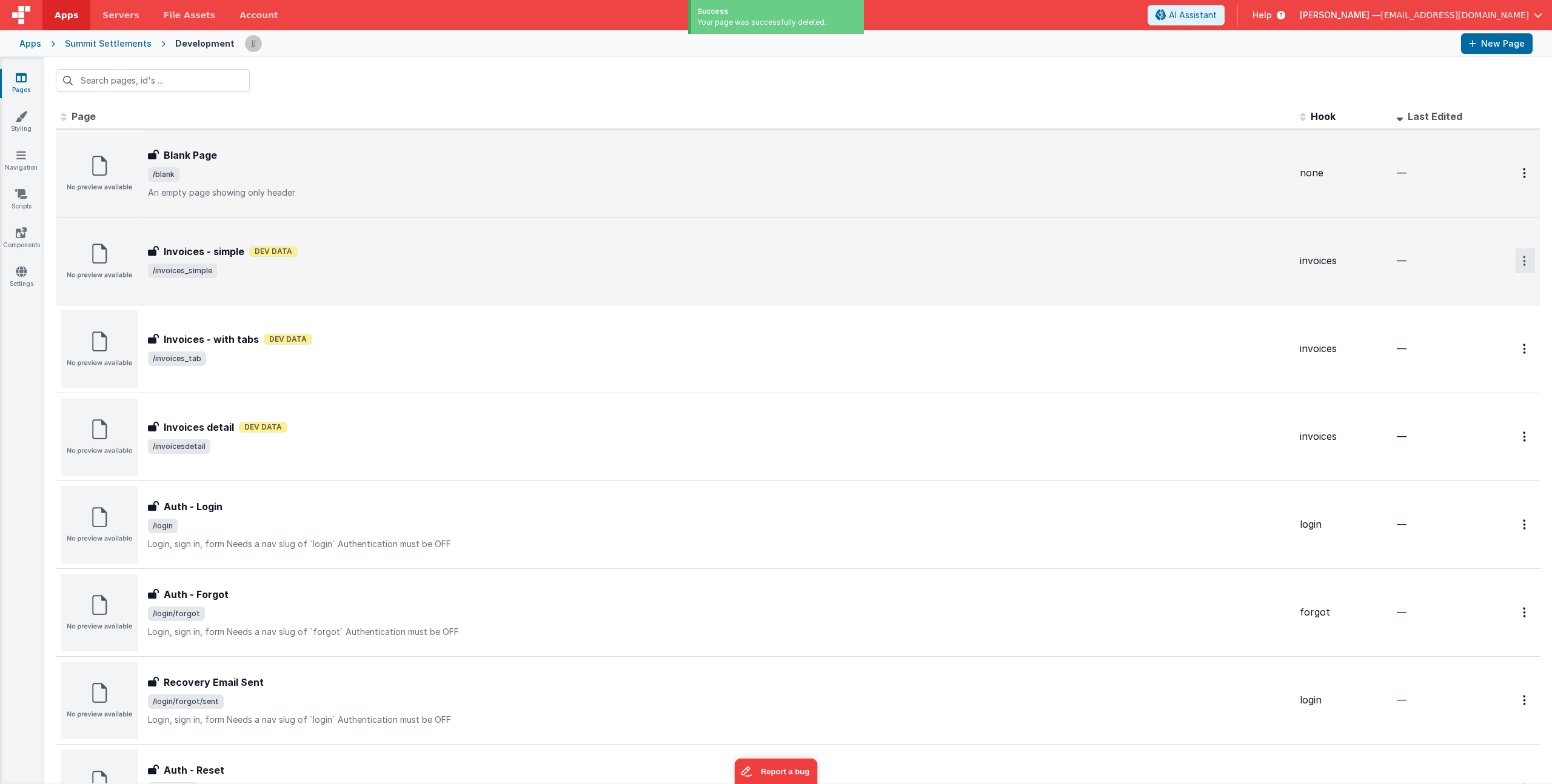
click at [1518, 261] on button "Options" at bounding box center [1525, 261] width 19 height 25
click at [1461, 337] on link "Delete" at bounding box center [1482, 334] width 107 height 22
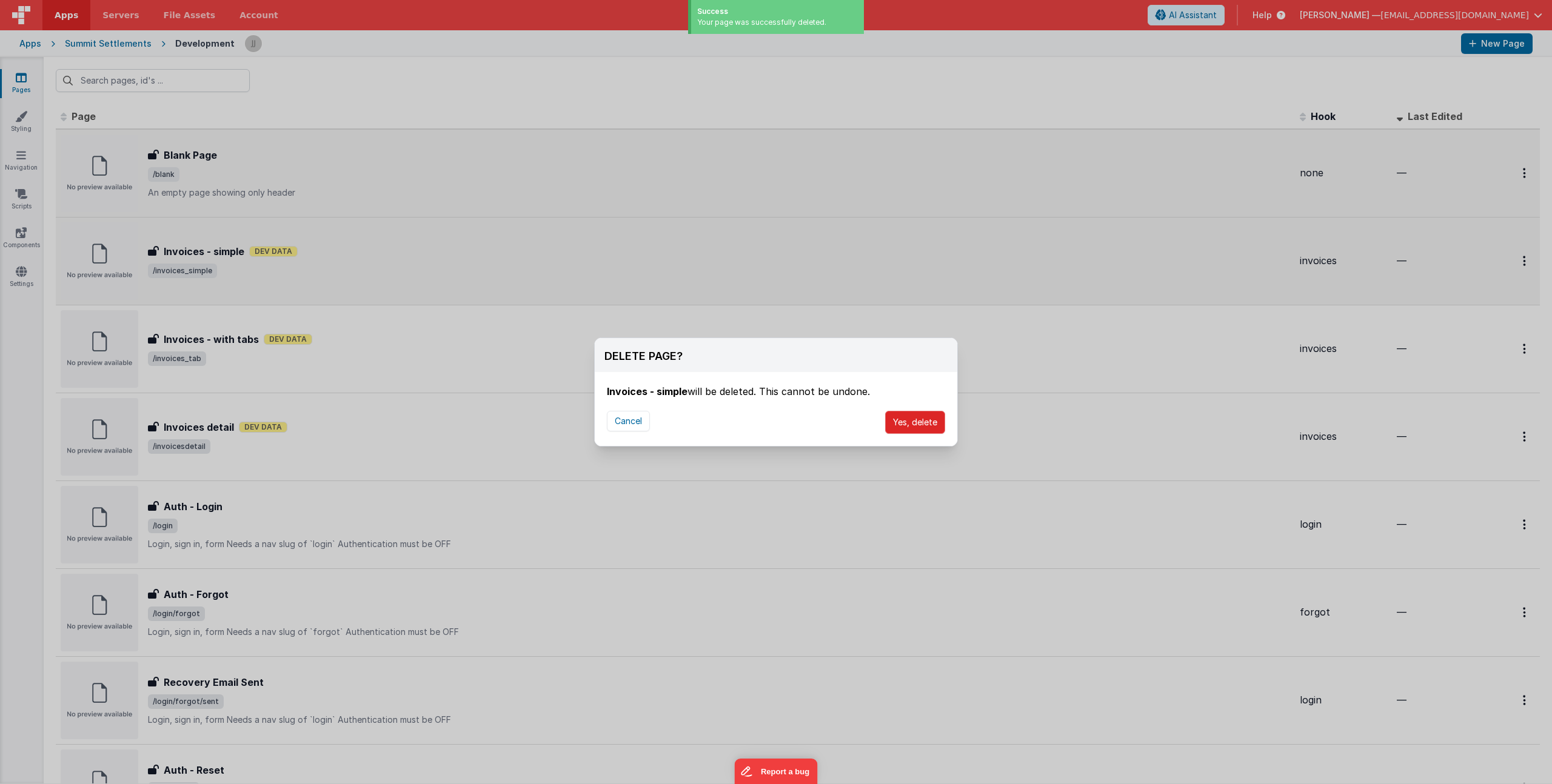
click at [930, 421] on button "Yes, delete" at bounding box center [915, 422] width 60 height 23
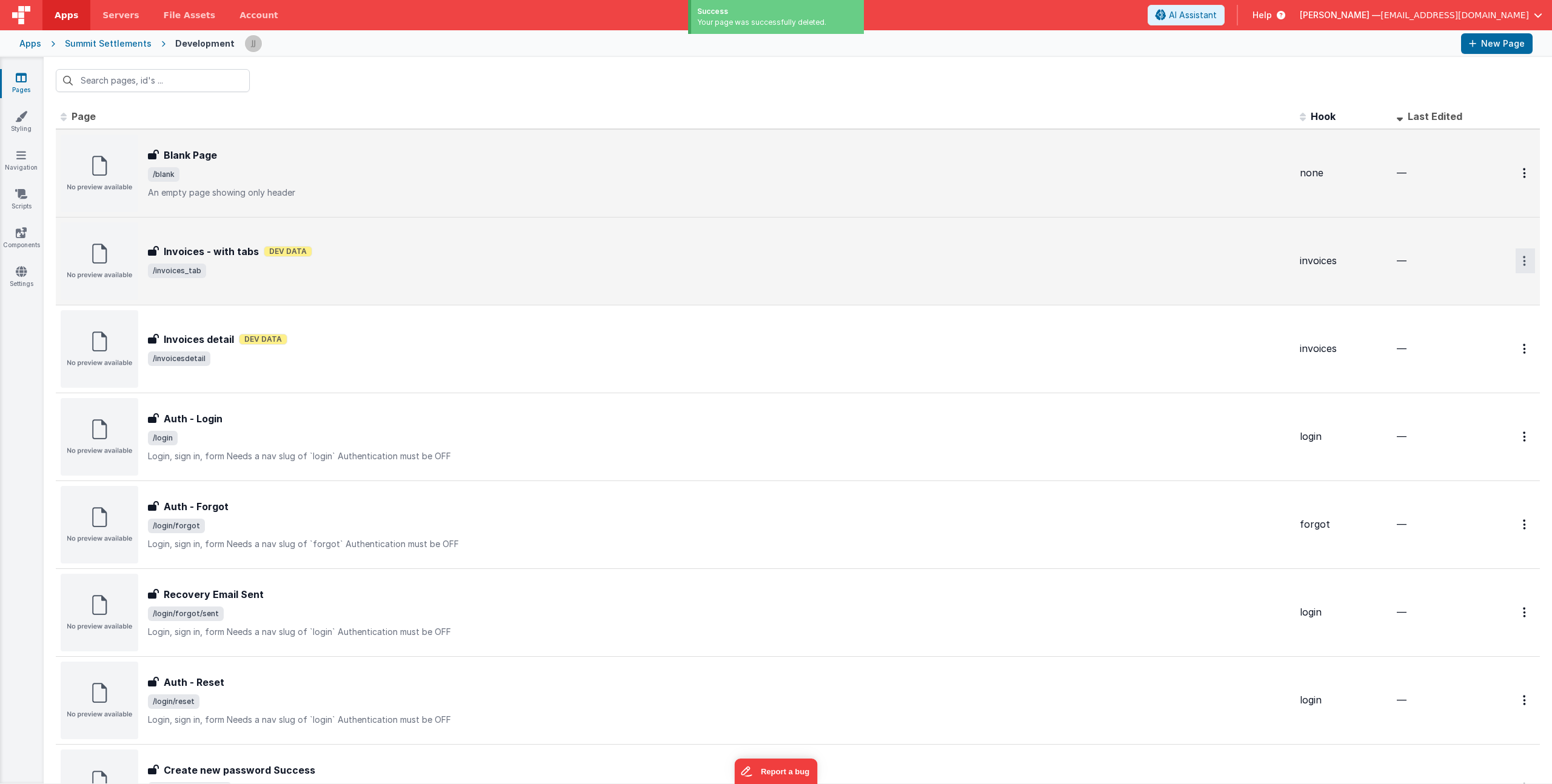
click at [1518, 256] on button "Options" at bounding box center [1525, 261] width 19 height 25
click at [1453, 335] on link "Delete" at bounding box center [1482, 334] width 107 height 22
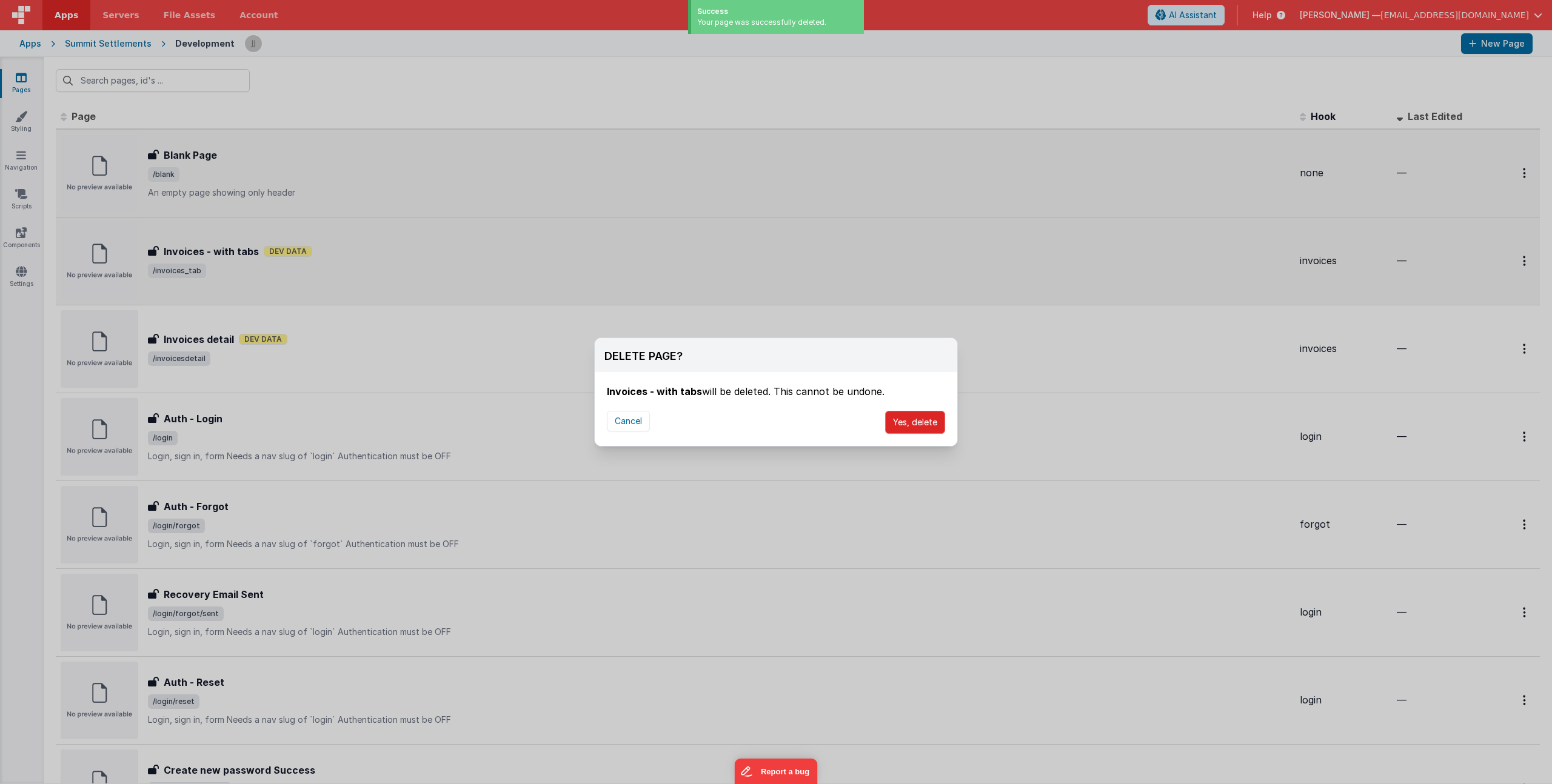
click at [922, 421] on button "Yes, delete" at bounding box center [915, 422] width 60 height 23
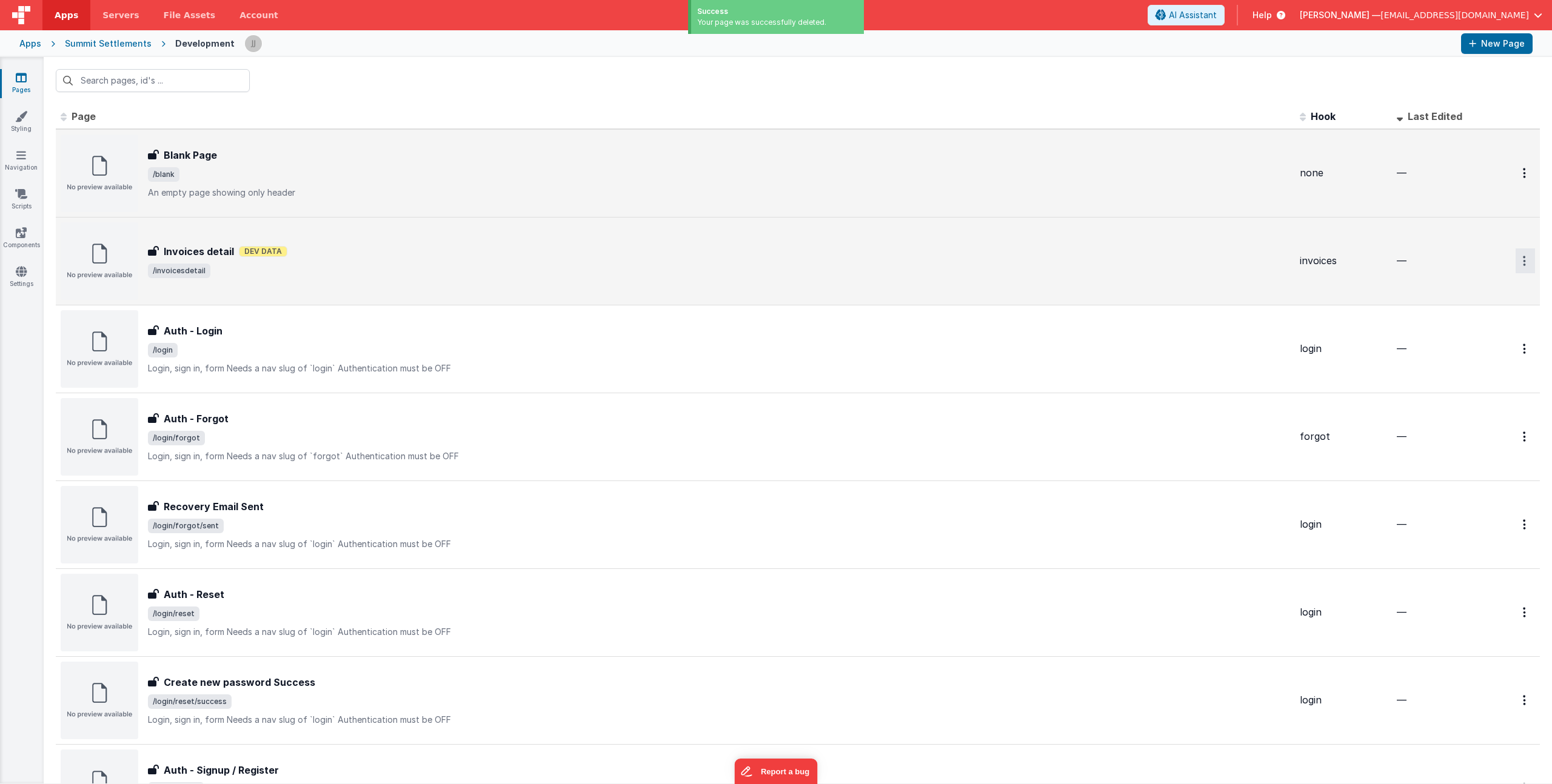
click at [1518, 261] on button "Options" at bounding box center [1525, 261] width 19 height 25
click at [1440, 334] on icon at bounding box center [1444, 334] width 17 height 8
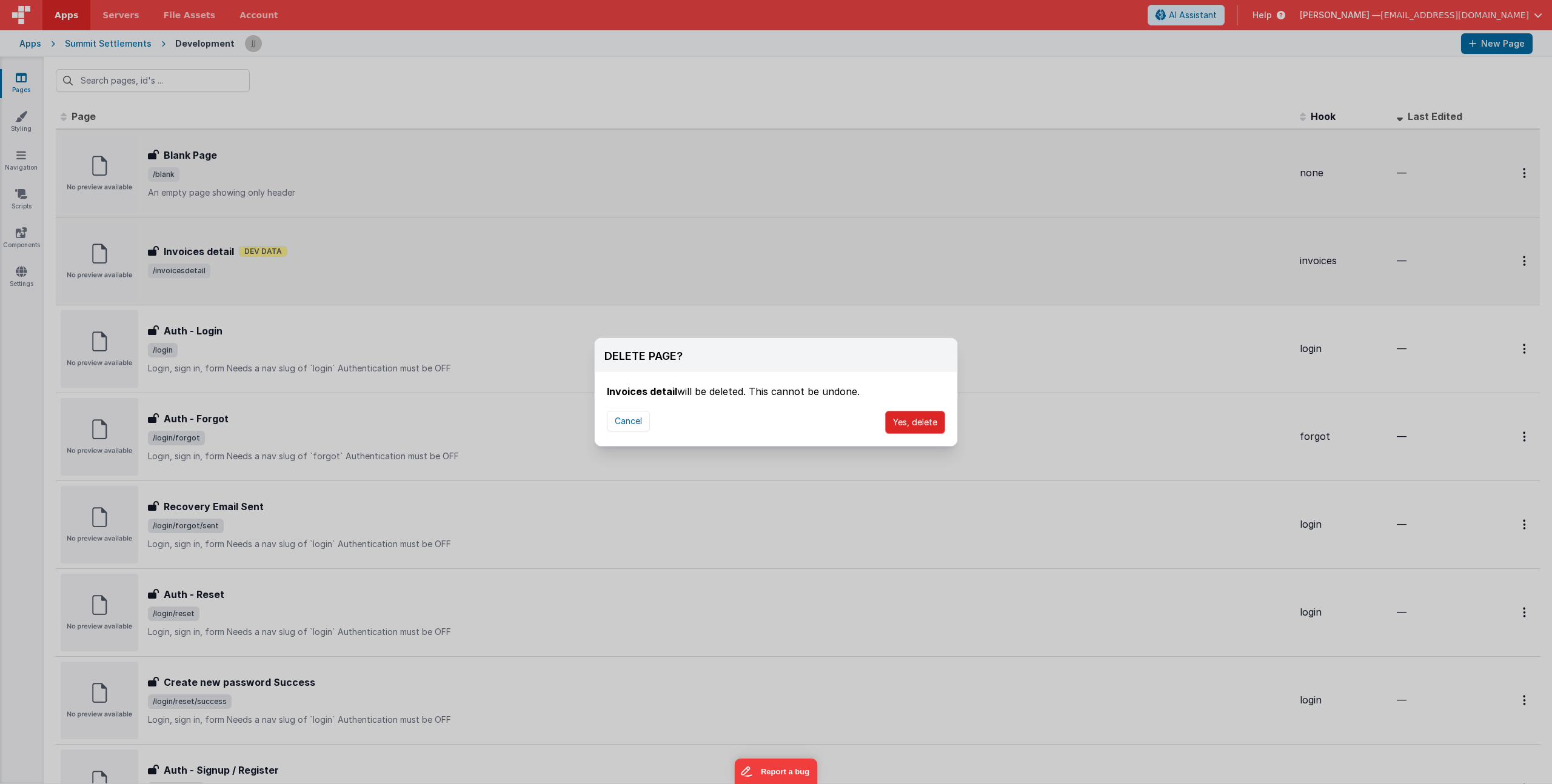
click at [908, 422] on button "Yes, delete" at bounding box center [915, 422] width 60 height 23
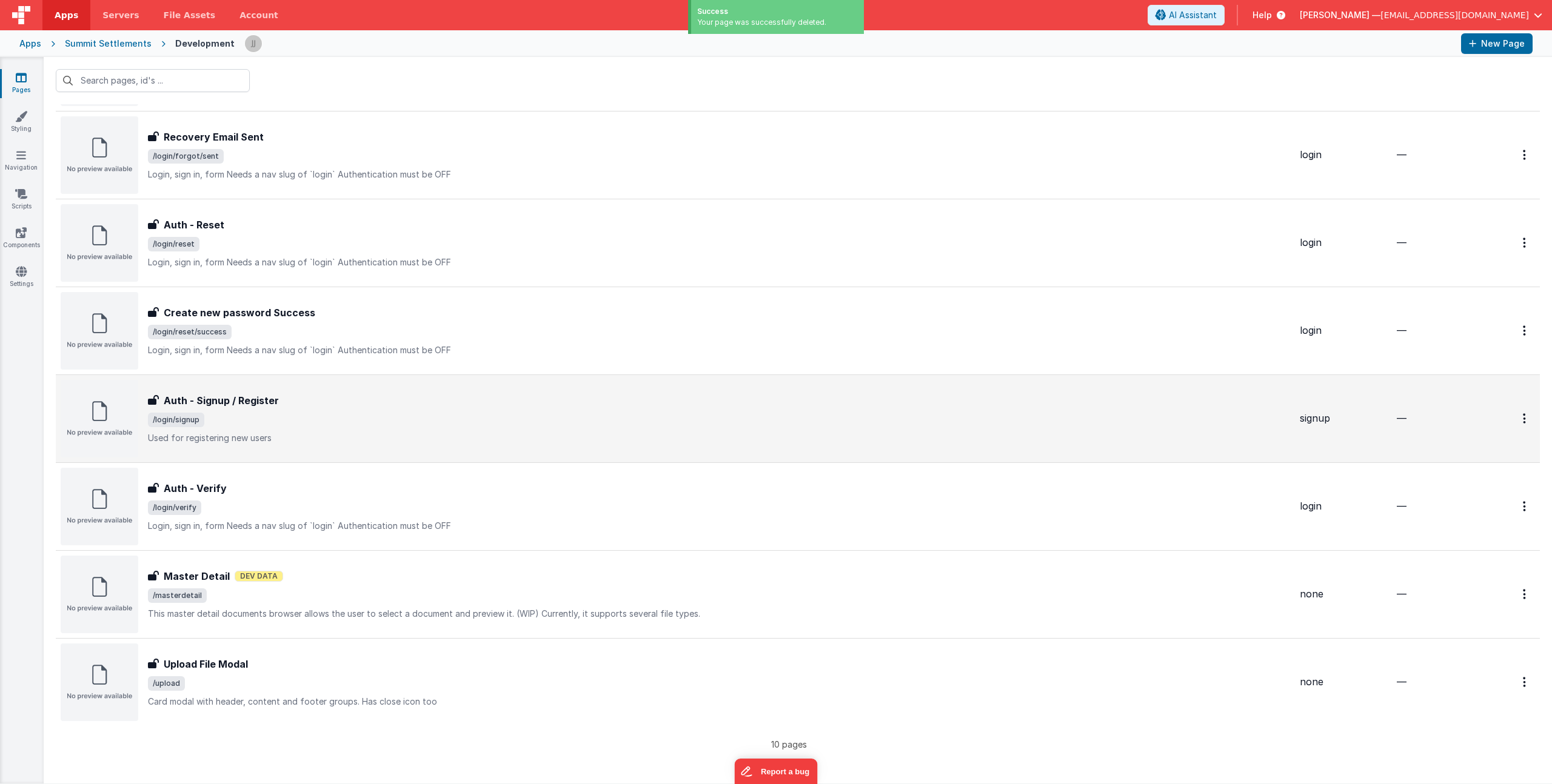
scroll to position [290, 0]
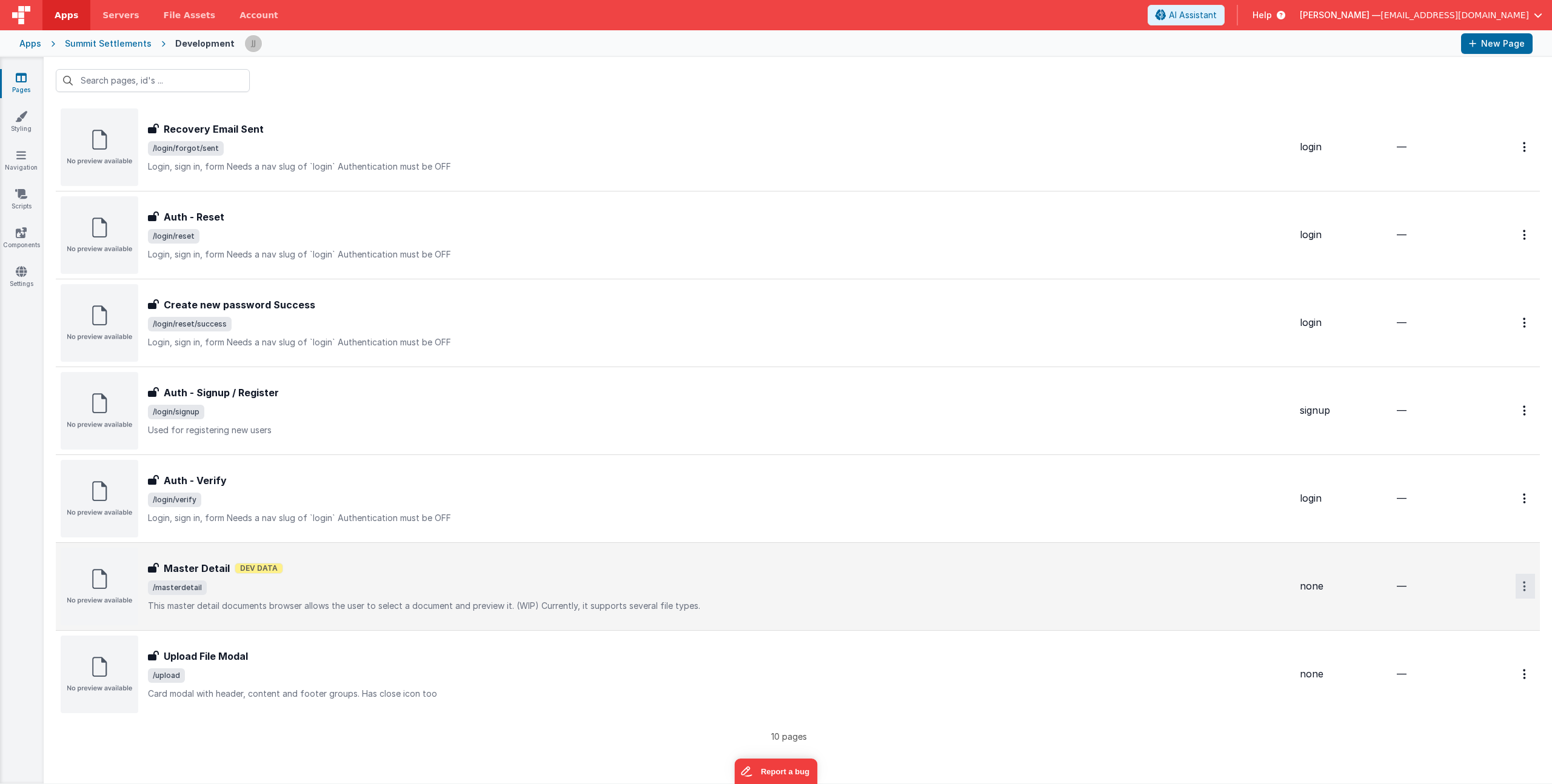
click at [1518, 587] on button "Options" at bounding box center [1525, 586] width 19 height 25
click at [1479, 662] on link "Delete" at bounding box center [1482, 659] width 107 height 22
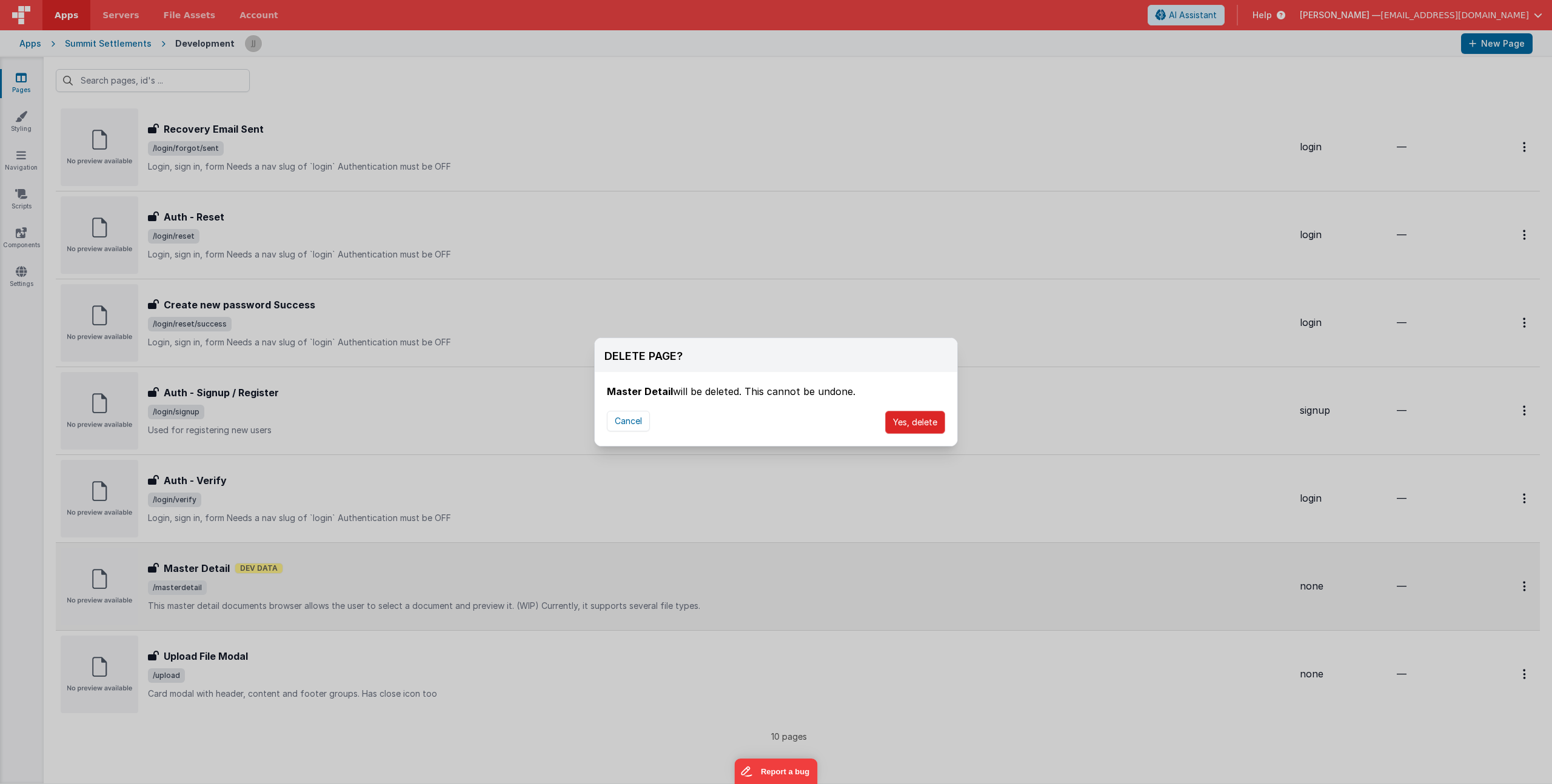
click at [909, 413] on button "Yes, delete" at bounding box center [915, 422] width 60 height 23
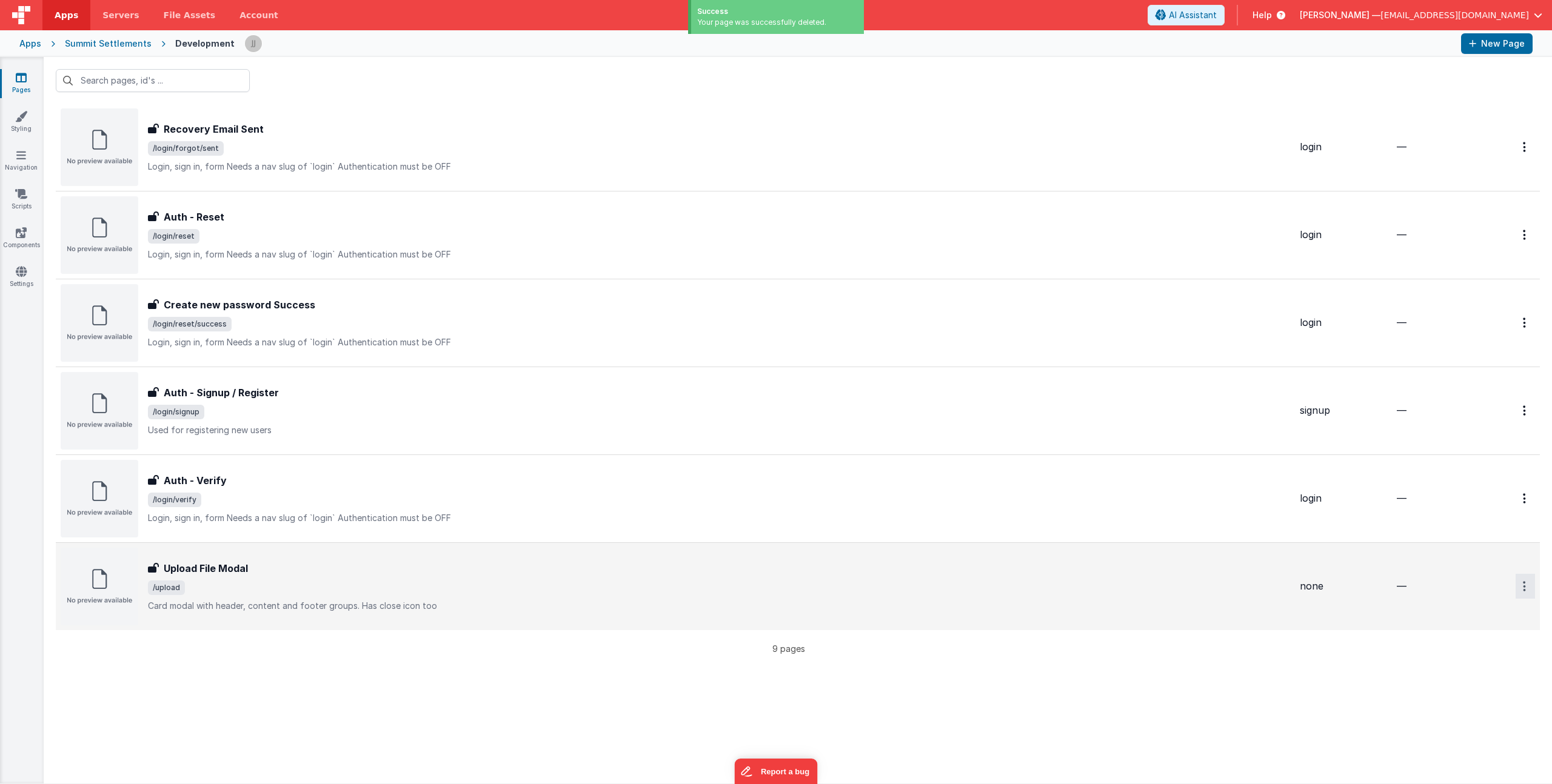
click at [1515, 587] on button "Options" at bounding box center [1525, 586] width 19 height 25
click at [1441, 660] on icon at bounding box center [1444, 659] width 17 height 8
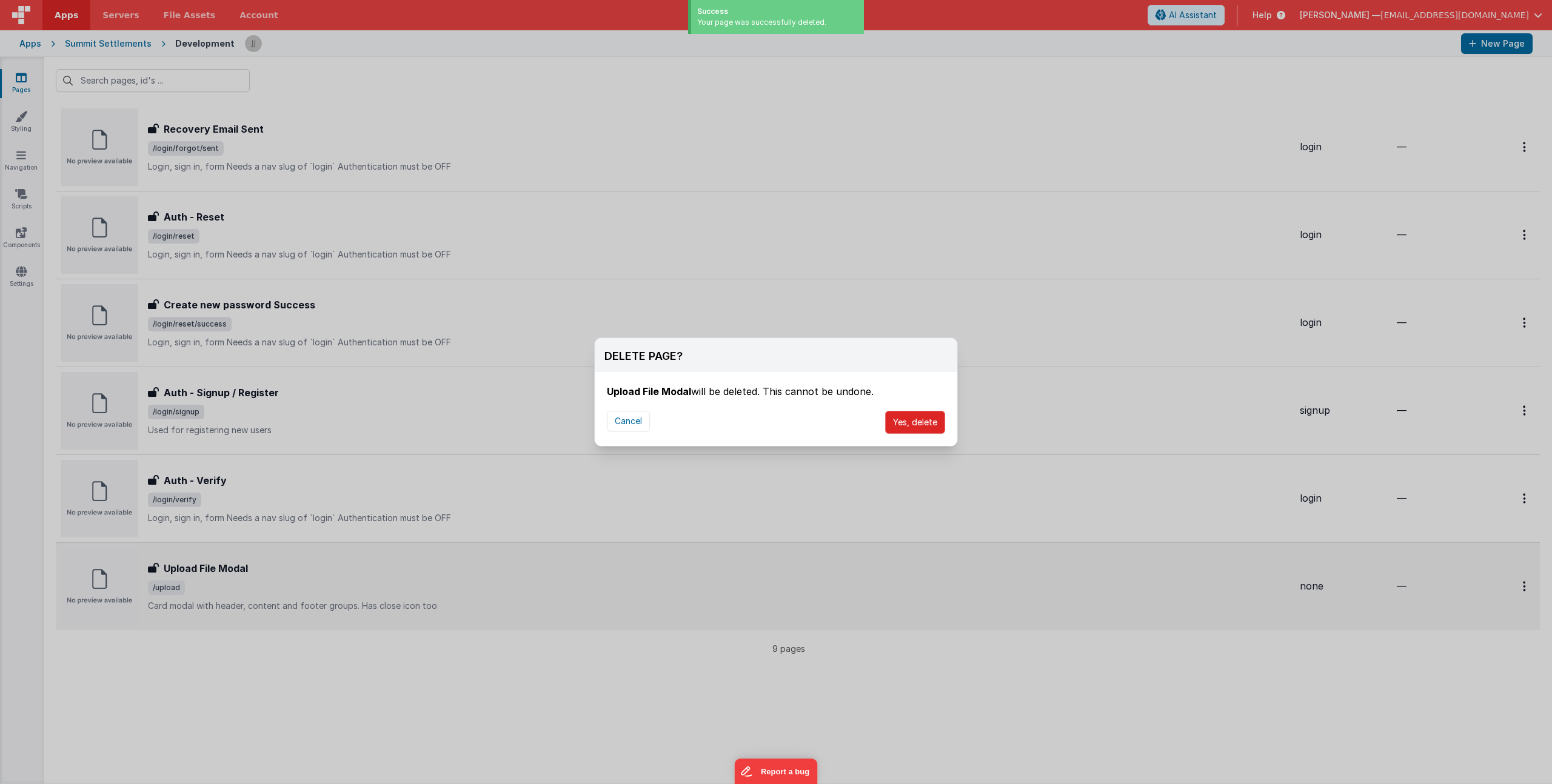
click at [925, 419] on button "Yes, delete" at bounding box center [915, 422] width 60 height 23
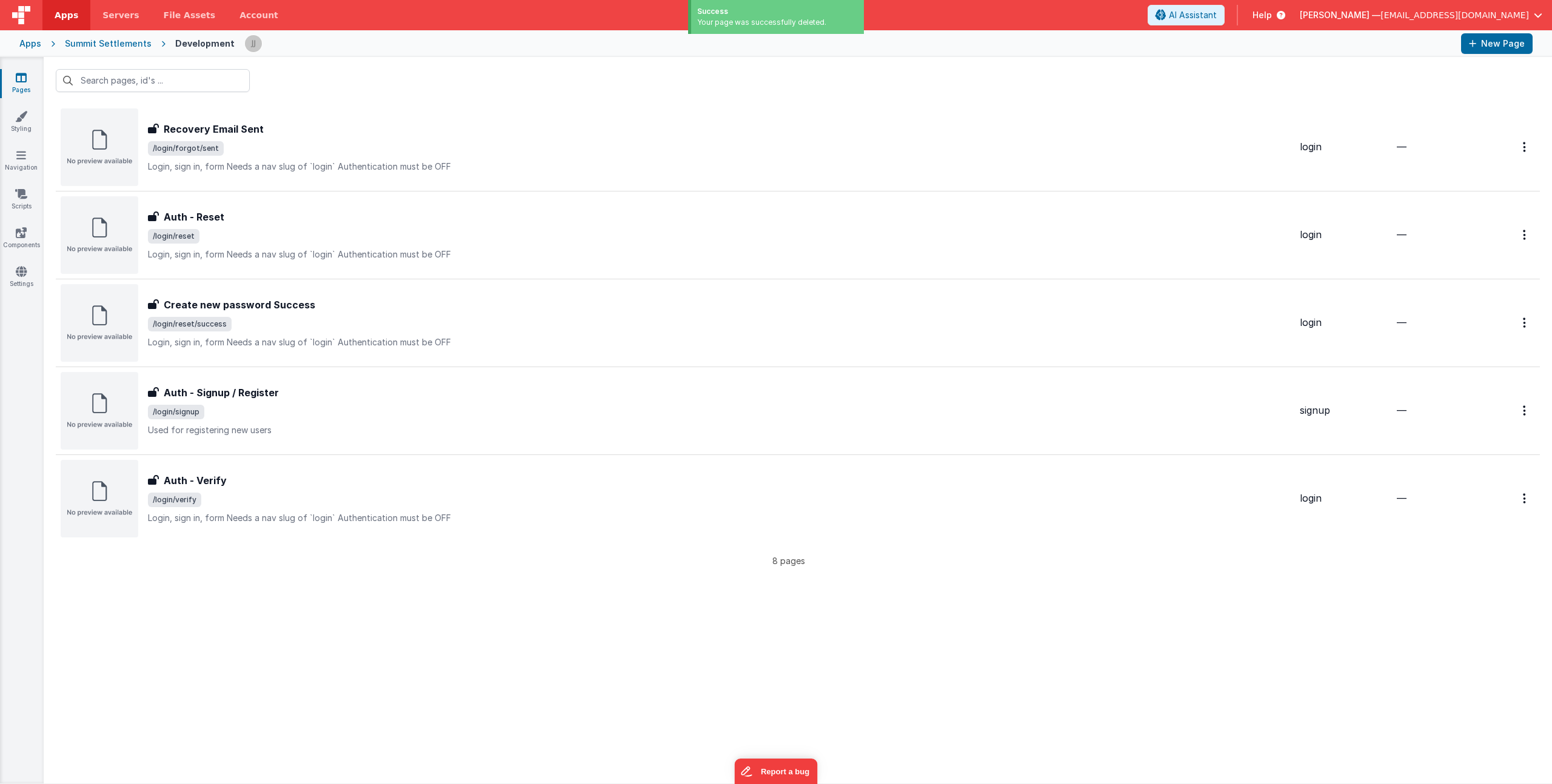
scroll to position [0, 0]
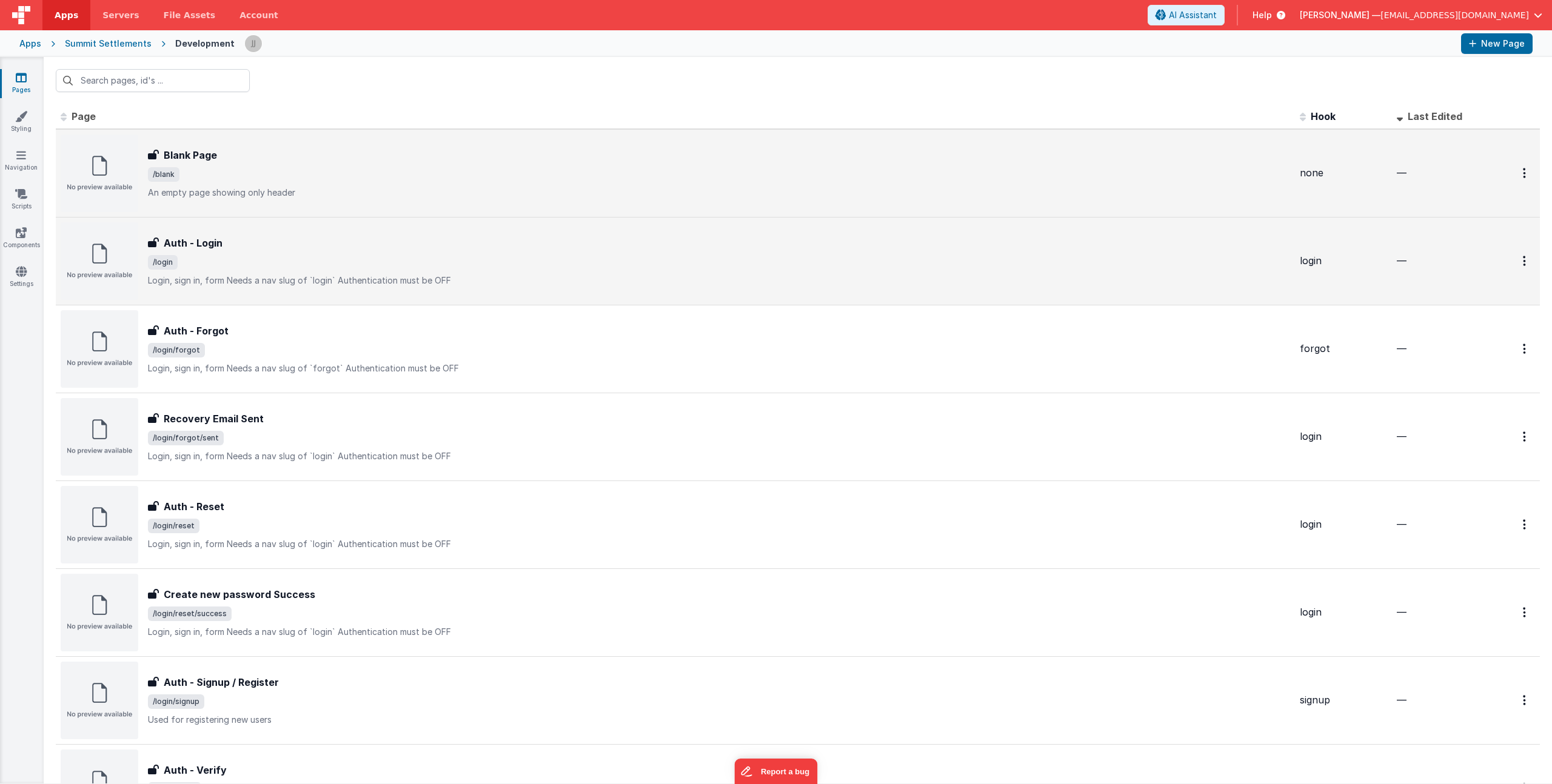
click at [771, 176] on span "/blank" at bounding box center [719, 174] width 1143 height 14
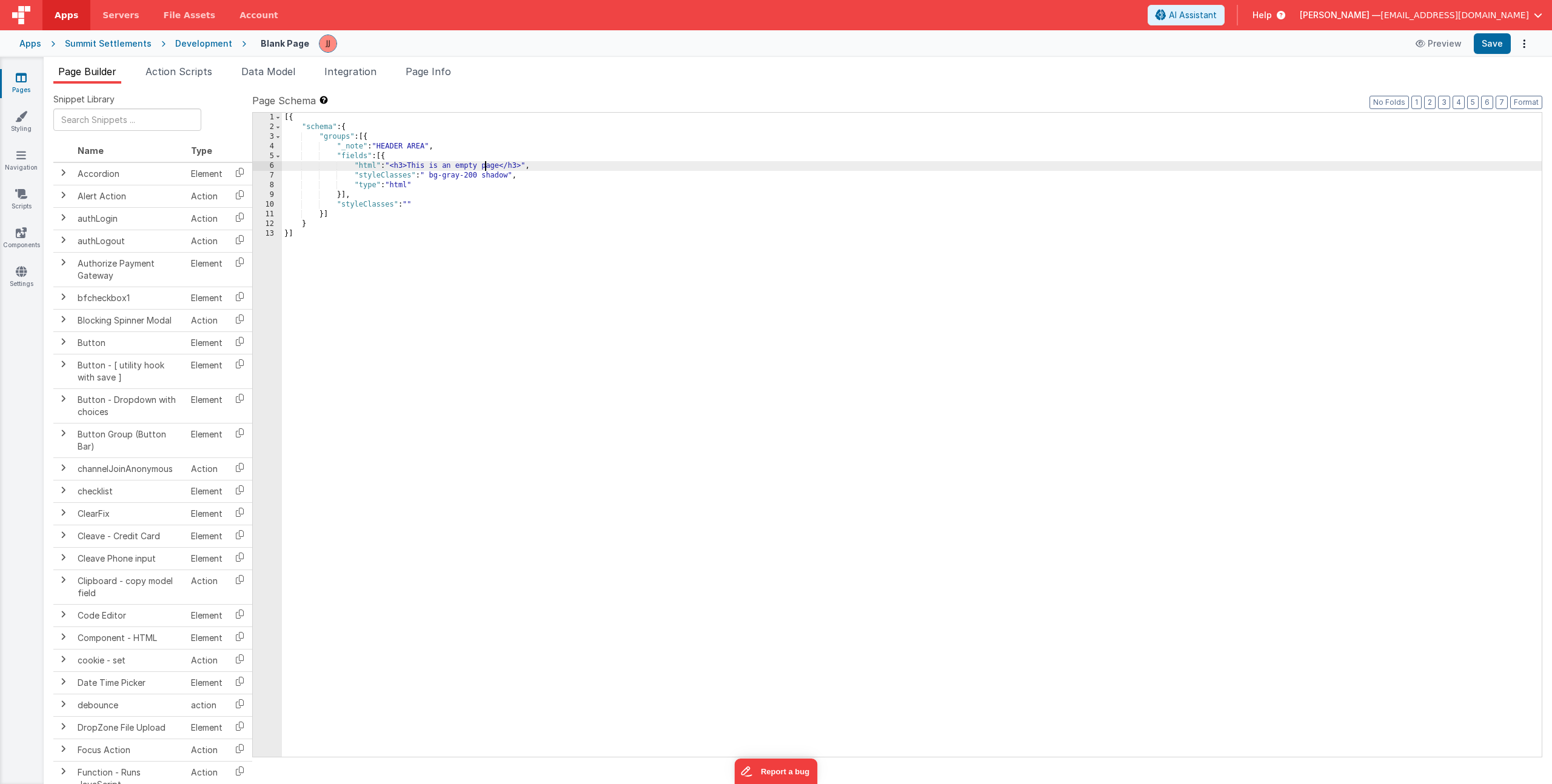
click at [487, 168] on div "[{ "schema" : { "groups" : [{ "_note" : "HEADER AREA" , "fields" : [{ "html" : …" at bounding box center [912, 444] width 1260 height 664
drag, startPoint x: 524, startPoint y: 164, endPoint x: 394, endPoint y: 165, distance: 130.0
click at [394, 165] on div "[{ "schema" : { "groups" : [{ "_note" : "HEADER AREA" , "fields" : [{ "html" : …" at bounding box center [912, 444] width 1260 height 664
drag, startPoint x: 428, startPoint y: 174, endPoint x: 513, endPoint y: 174, distance: 85.0
click at [512, 174] on div "[{ "schema" : { "groups" : [{ "_note" : "HEADER AREA" , "fields" : [{ "html" : …" at bounding box center [912, 444] width 1260 height 664
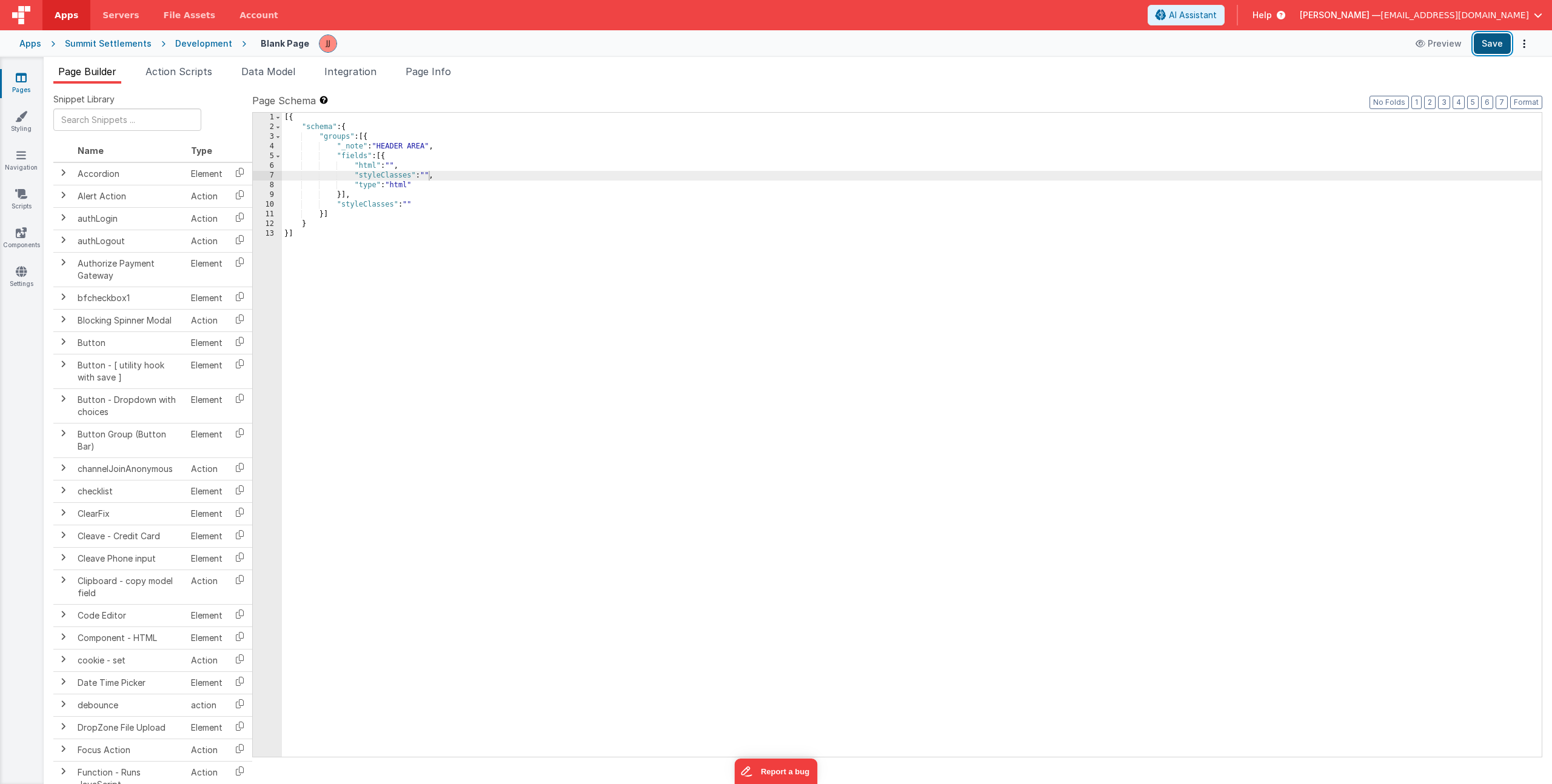
drag, startPoint x: 1498, startPoint y: 39, endPoint x: 1493, endPoint y: 46, distance: 8.6
click at [1498, 39] on button "Save" at bounding box center [1493, 43] width 37 height 21
click at [175, 43] on div "Development" at bounding box center [204, 43] width 57 height 12
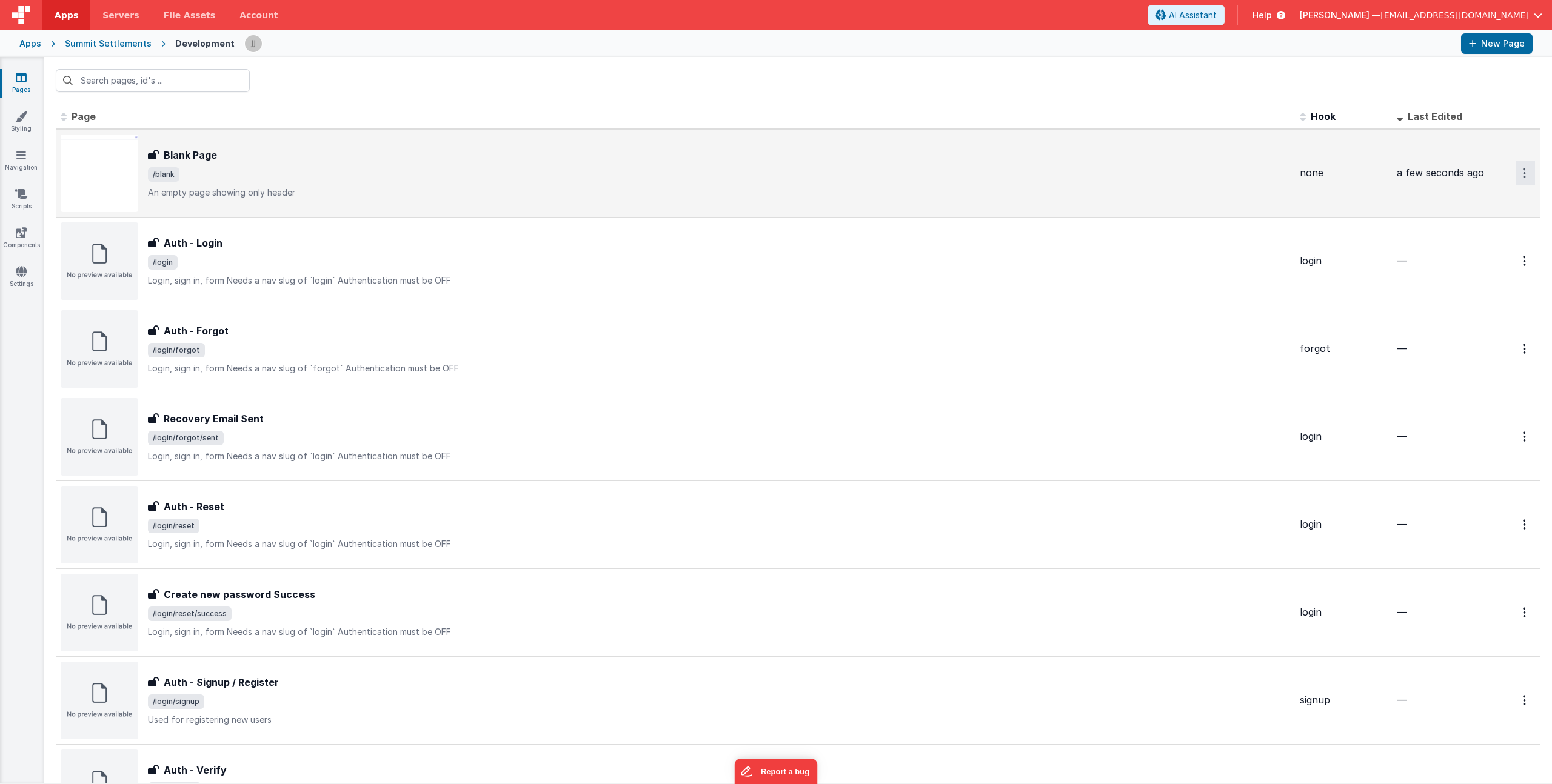
click at [1522, 176] on button "Options" at bounding box center [1525, 173] width 19 height 25
click at [1480, 219] on link "Duplicate" at bounding box center [1482, 223] width 107 height 23
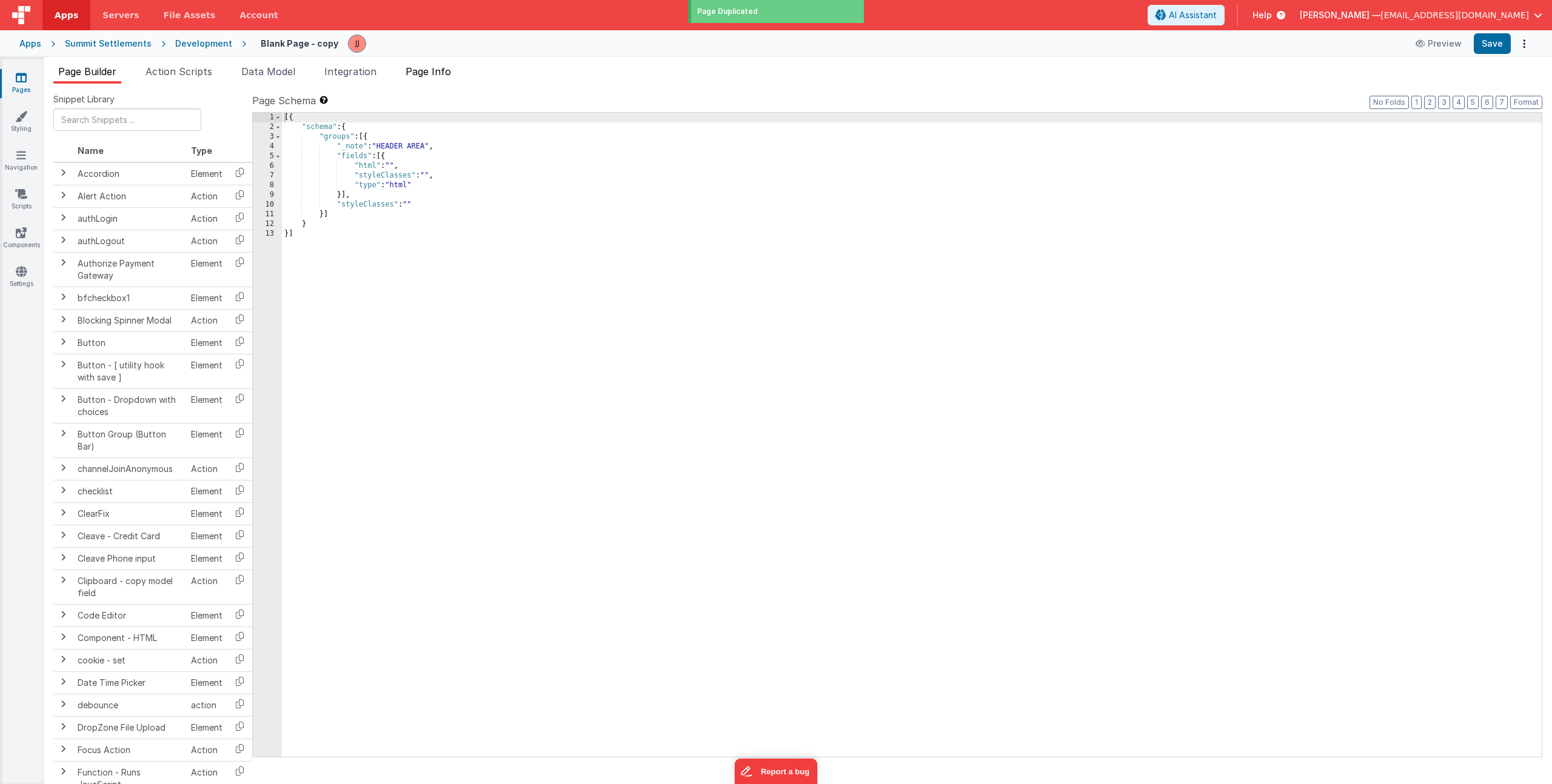
click at [439, 75] on span "Page Info" at bounding box center [428, 72] width 46 height 12
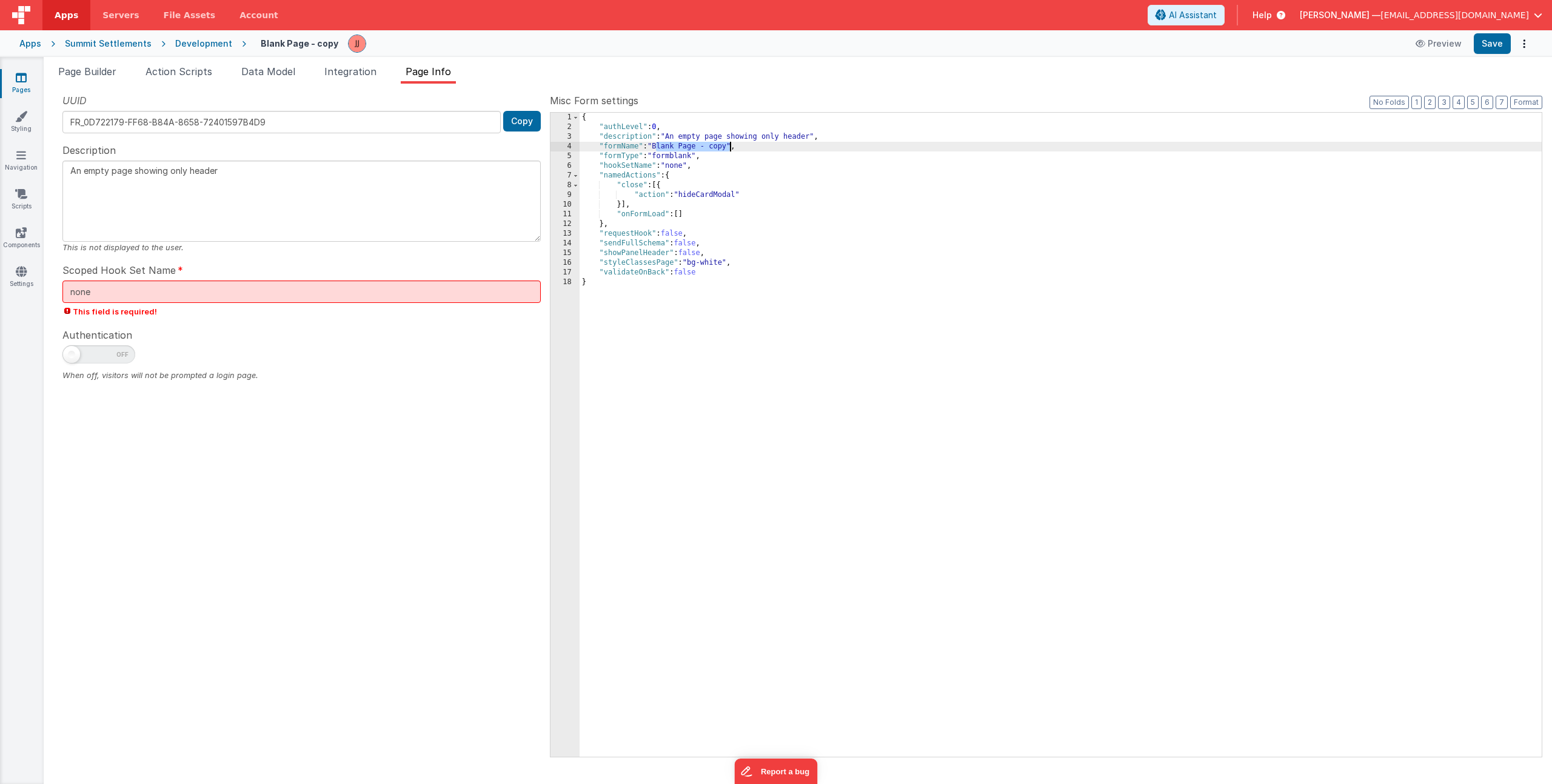
drag, startPoint x: 656, startPoint y: 144, endPoint x: 728, endPoint y: 148, distance: 72.1
click at [728, 148] on div "{ "authLevel" : 0 , "description" : "An empty page showing only header" , "form…" at bounding box center [1060, 444] width 962 height 664
click at [158, 291] on input "none" at bounding box center [302, 291] width 479 height 22
click at [140, 295] on input "none" at bounding box center [302, 291] width 479 height 22
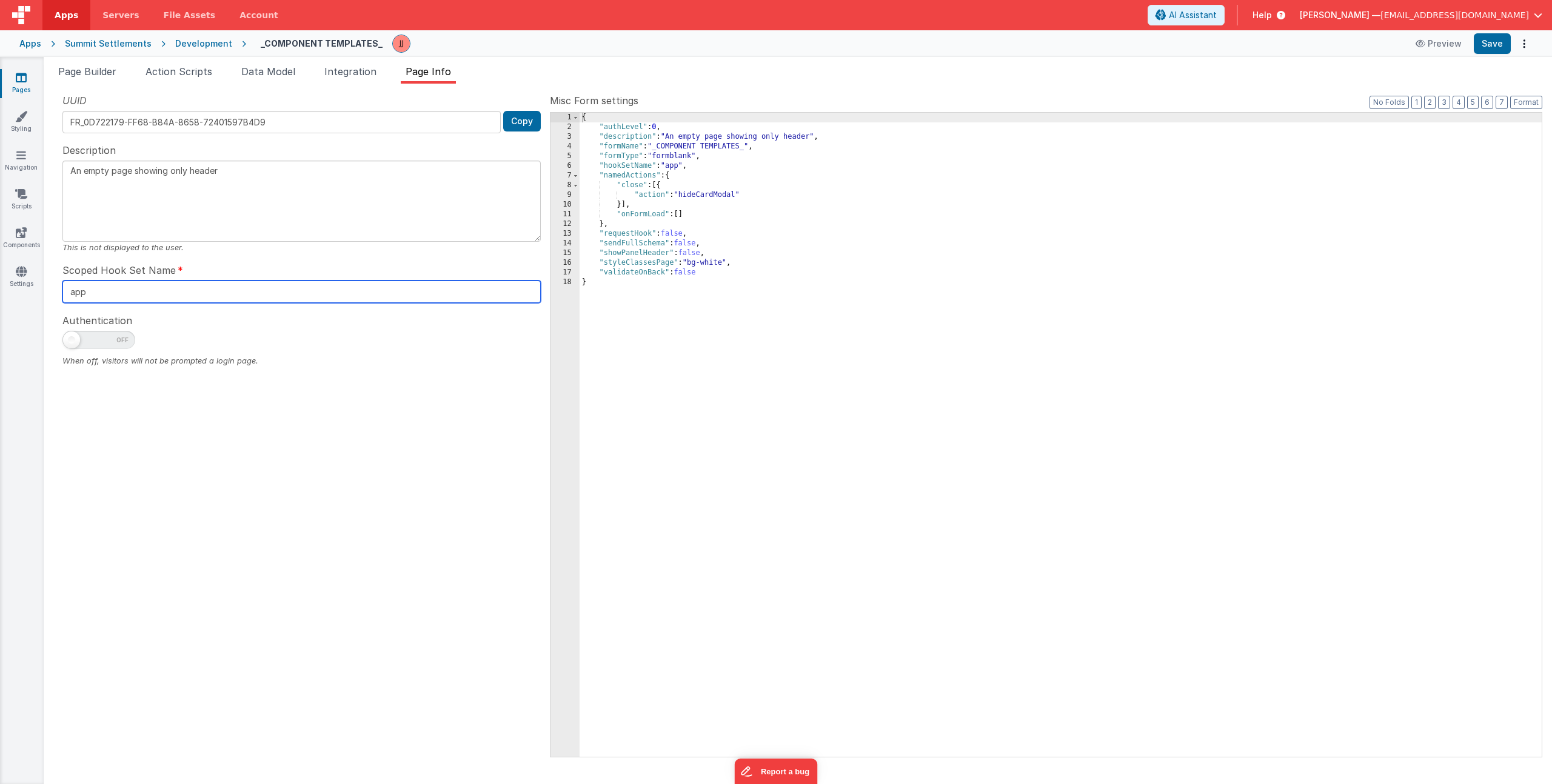
click at [74, 280] on input "app" at bounding box center [302, 291] width 479 height 22
type input "none"
click at [266, 78] on li "Data Model" at bounding box center [268, 73] width 64 height 19
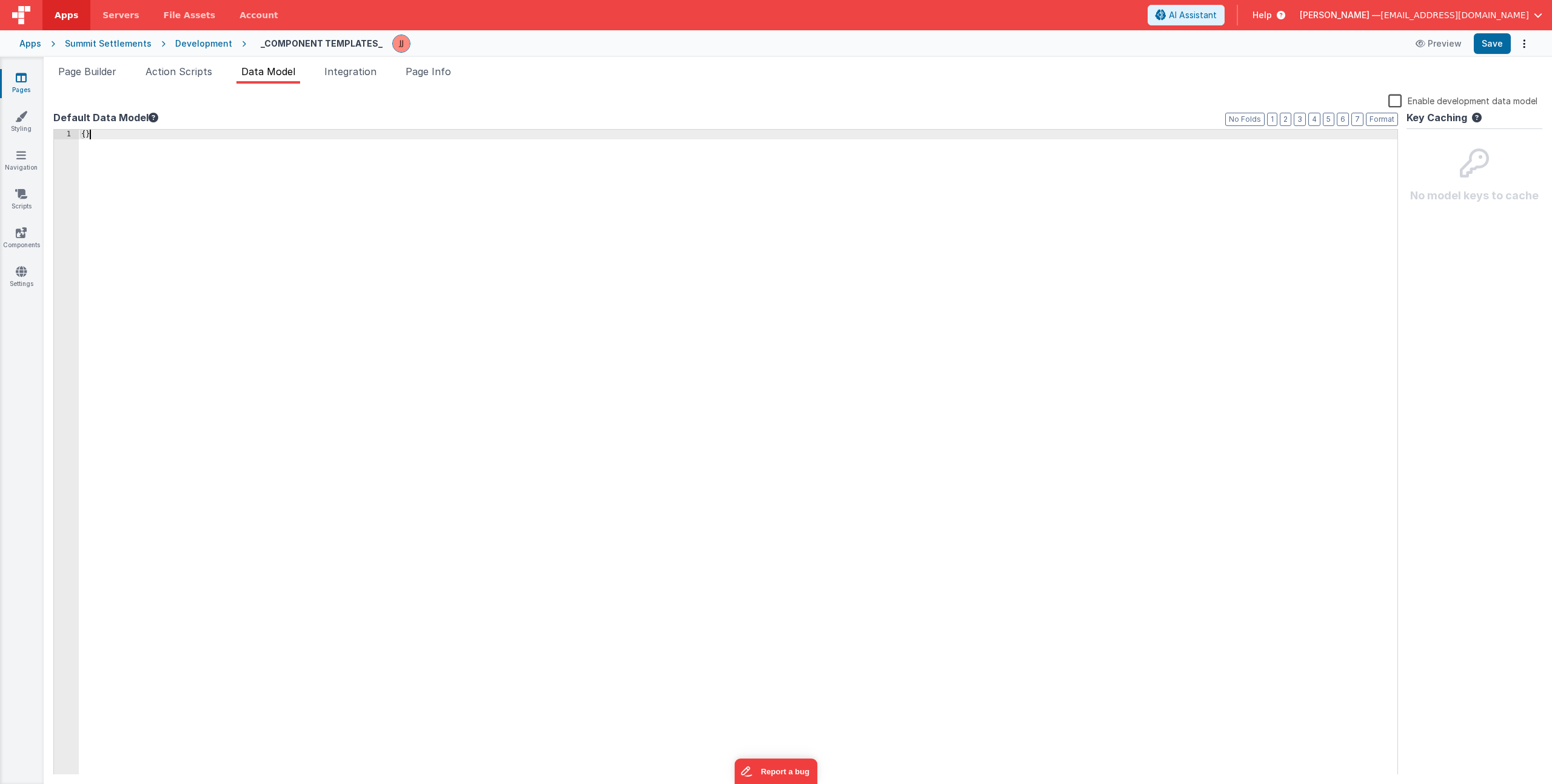
click at [221, 215] on div "{ }" at bounding box center [738, 462] width 1319 height 665
drag, startPoint x: 144, startPoint y: 176, endPoint x: -2, endPoint y: 108, distance: 161.1
click at [0, 108] on html "Apps Servers File Assets Account Some FUTURE Slot AI Assistant Help Jake Johnso…" at bounding box center [776, 392] width 1552 height 784
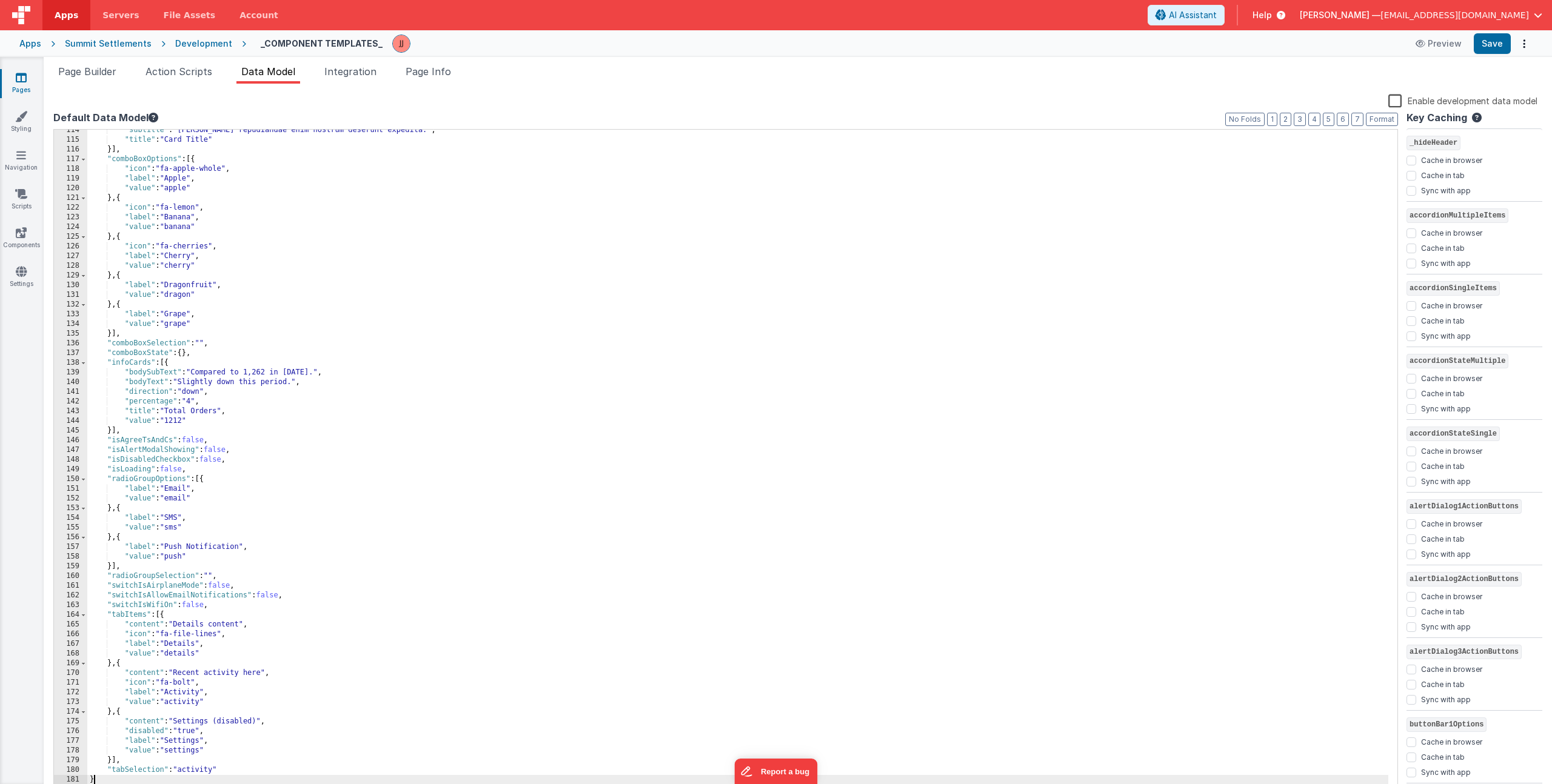
scroll to position [1168, 0]
click at [1492, 50] on button "Save" at bounding box center [1493, 43] width 37 height 21
click at [426, 72] on span "Page Info" at bounding box center [428, 72] width 46 height 12
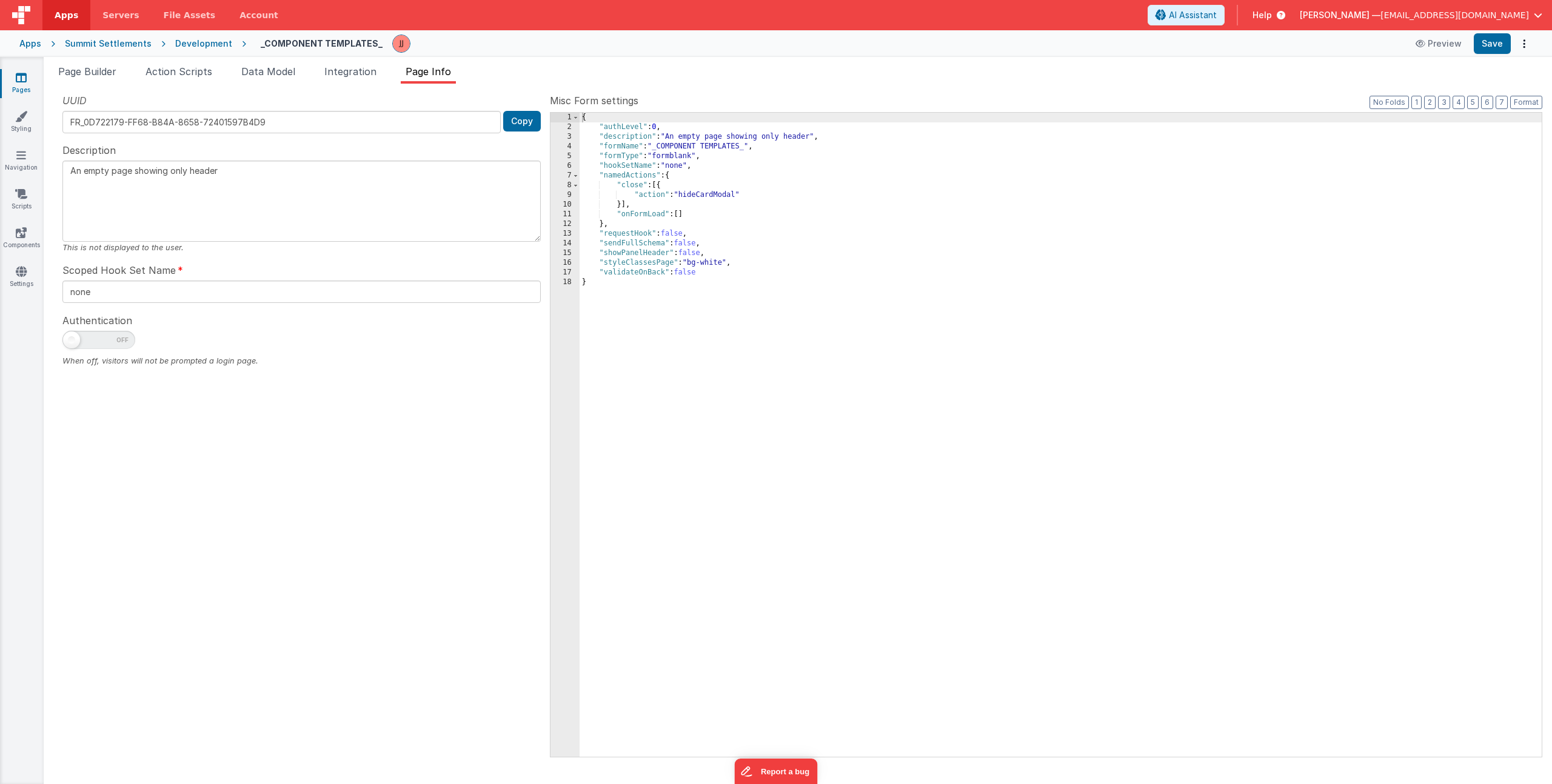
click at [722, 208] on div "{ "authLevel" : 0 , "description" : "An empty page showing only header" , "form…" at bounding box center [1060, 444] width 962 height 664
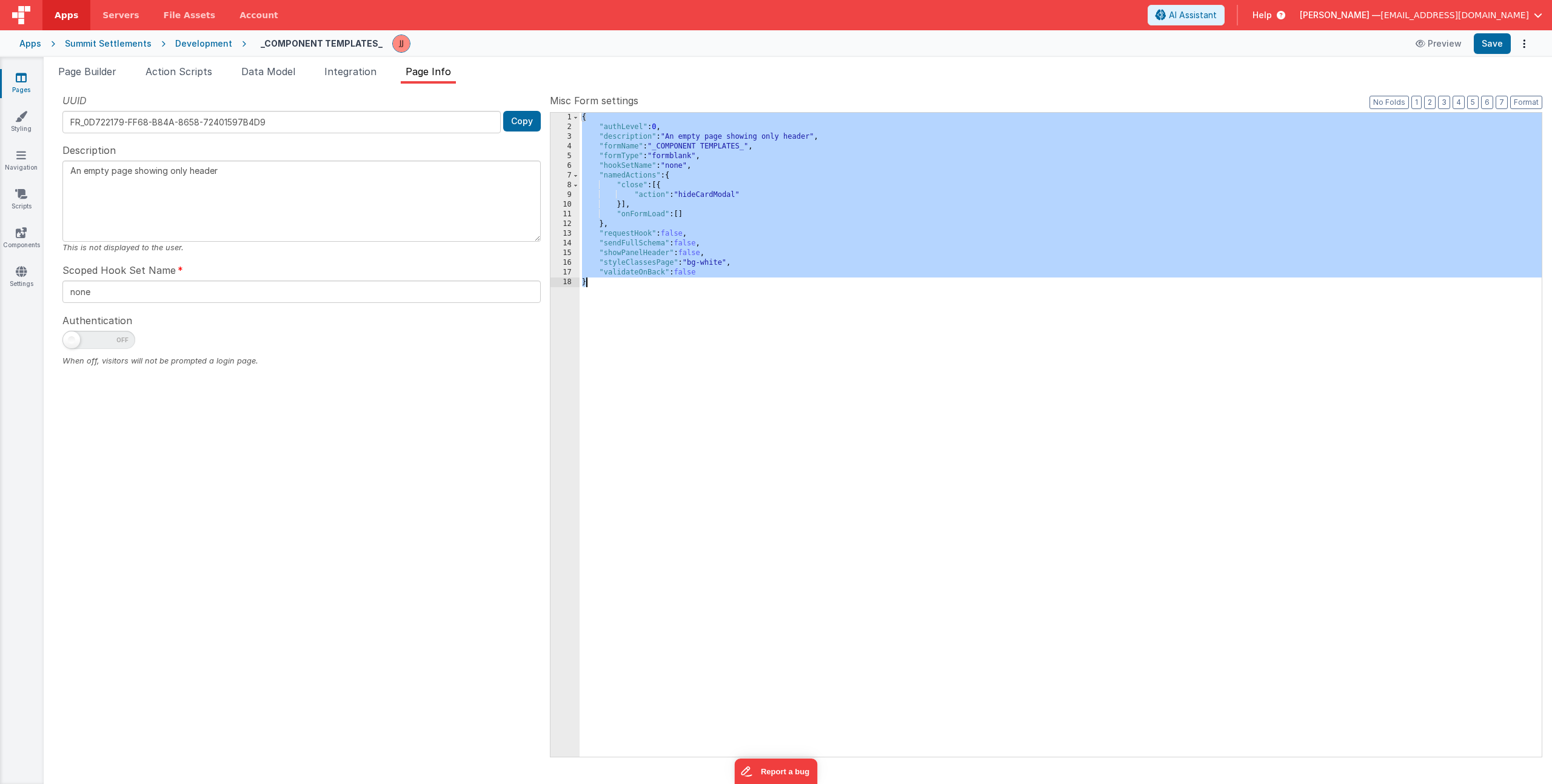
type textarea "This page contains the most commonly used components and elements in this syste…"
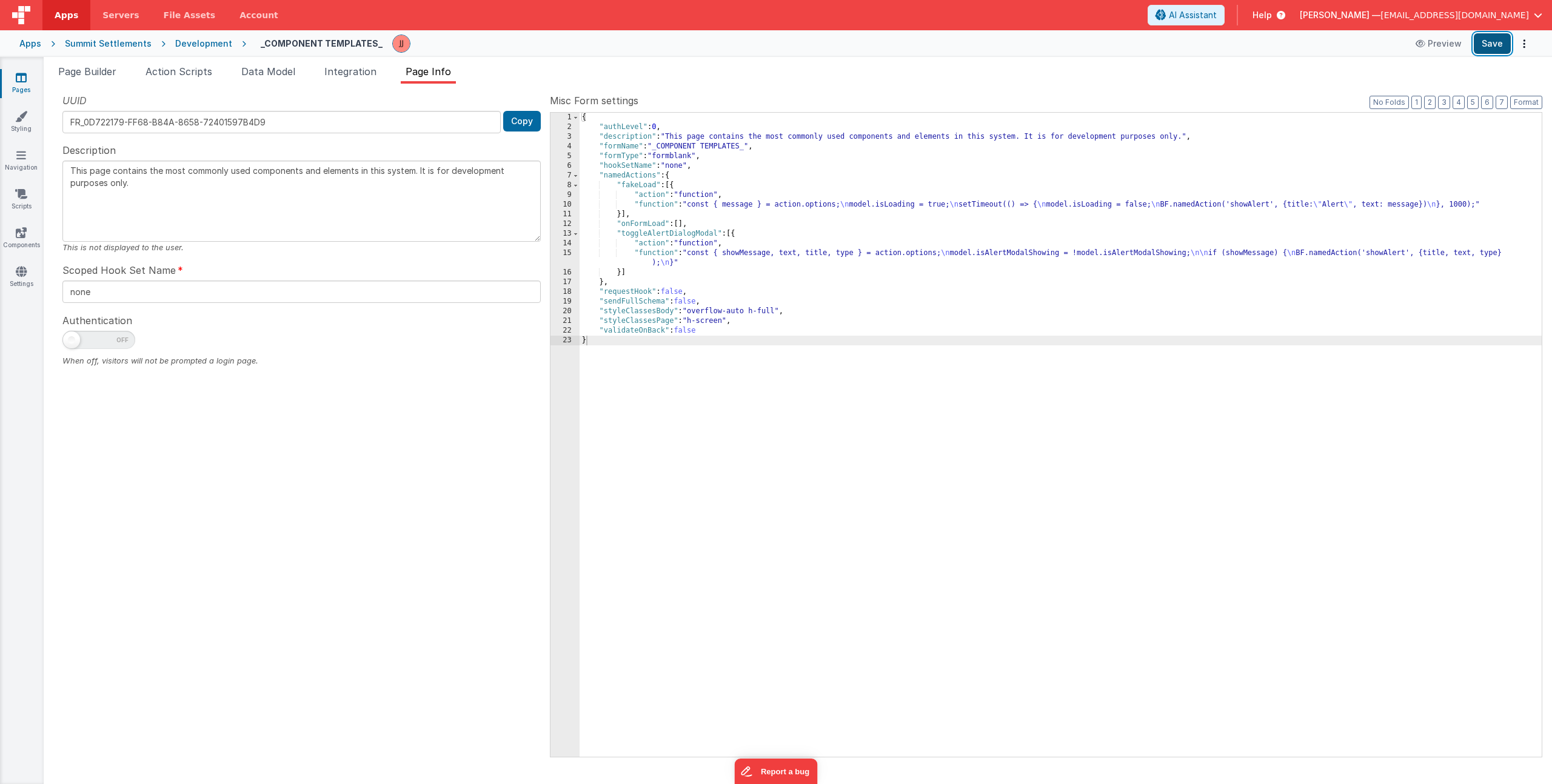
click at [1489, 46] on button "Save" at bounding box center [1493, 43] width 37 height 21
click at [99, 72] on span "Page Builder" at bounding box center [87, 72] width 58 height 12
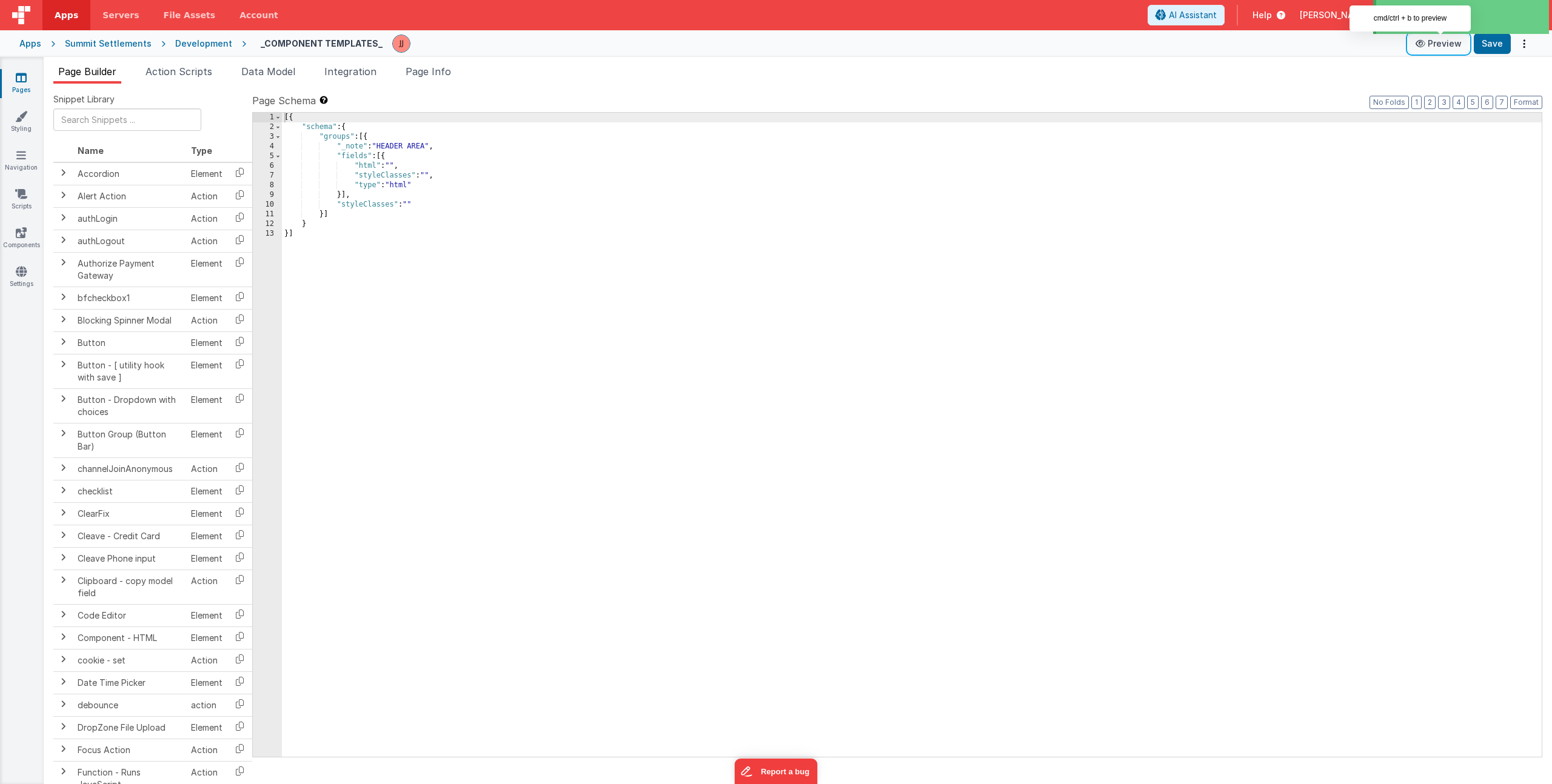
click at [1457, 49] on button "Preview" at bounding box center [1439, 43] width 61 height 19
click at [1486, 43] on button "Save" at bounding box center [1493, 43] width 37 height 21
click at [405, 256] on div "[{ "schema" : { "groups" : [{ "_note" : "HEADER AREA" , "fields" : [{ "html" : …" at bounding box center [912, 444] width 1260 height 664
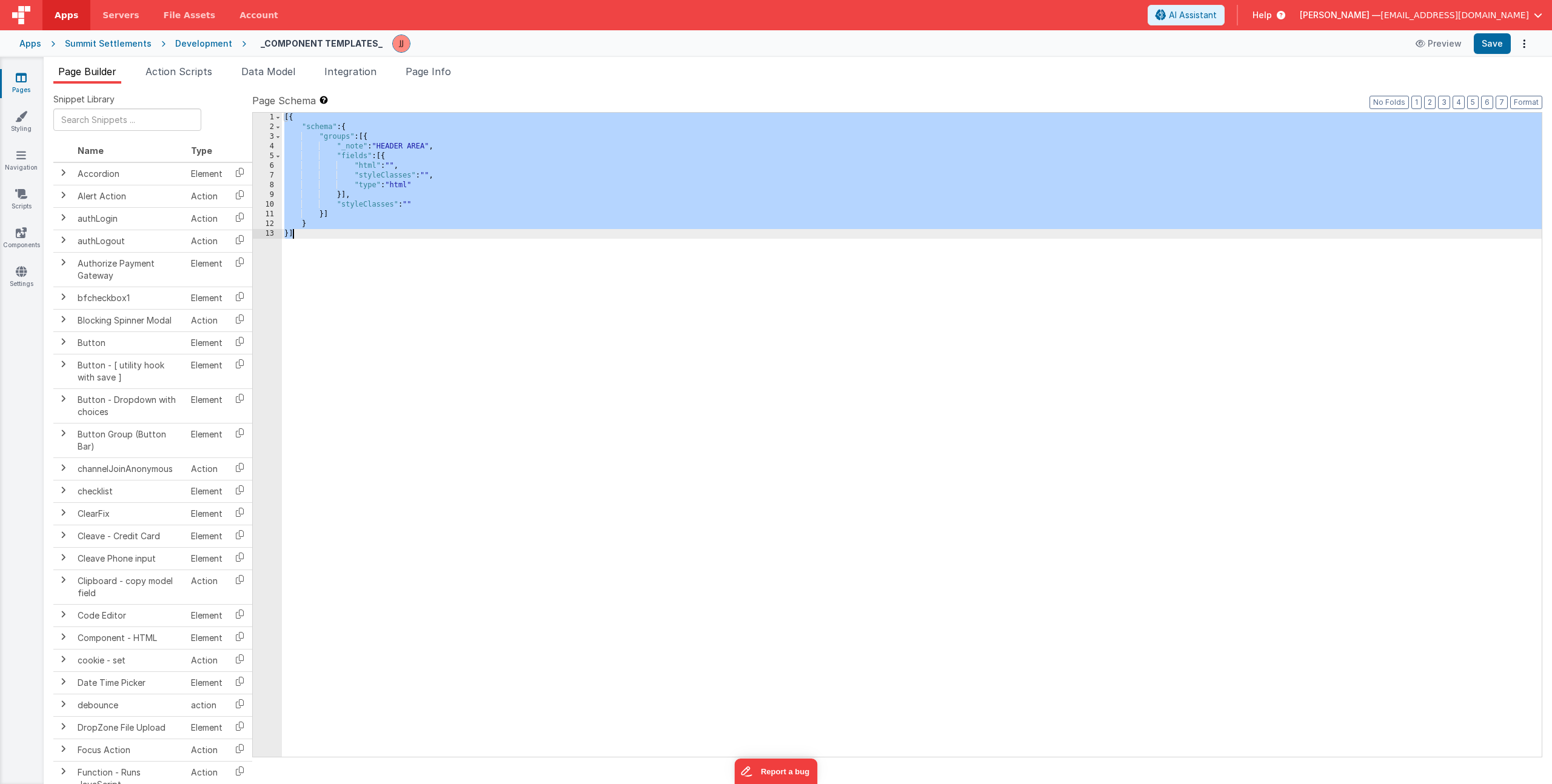
scroll to position [481, 0]
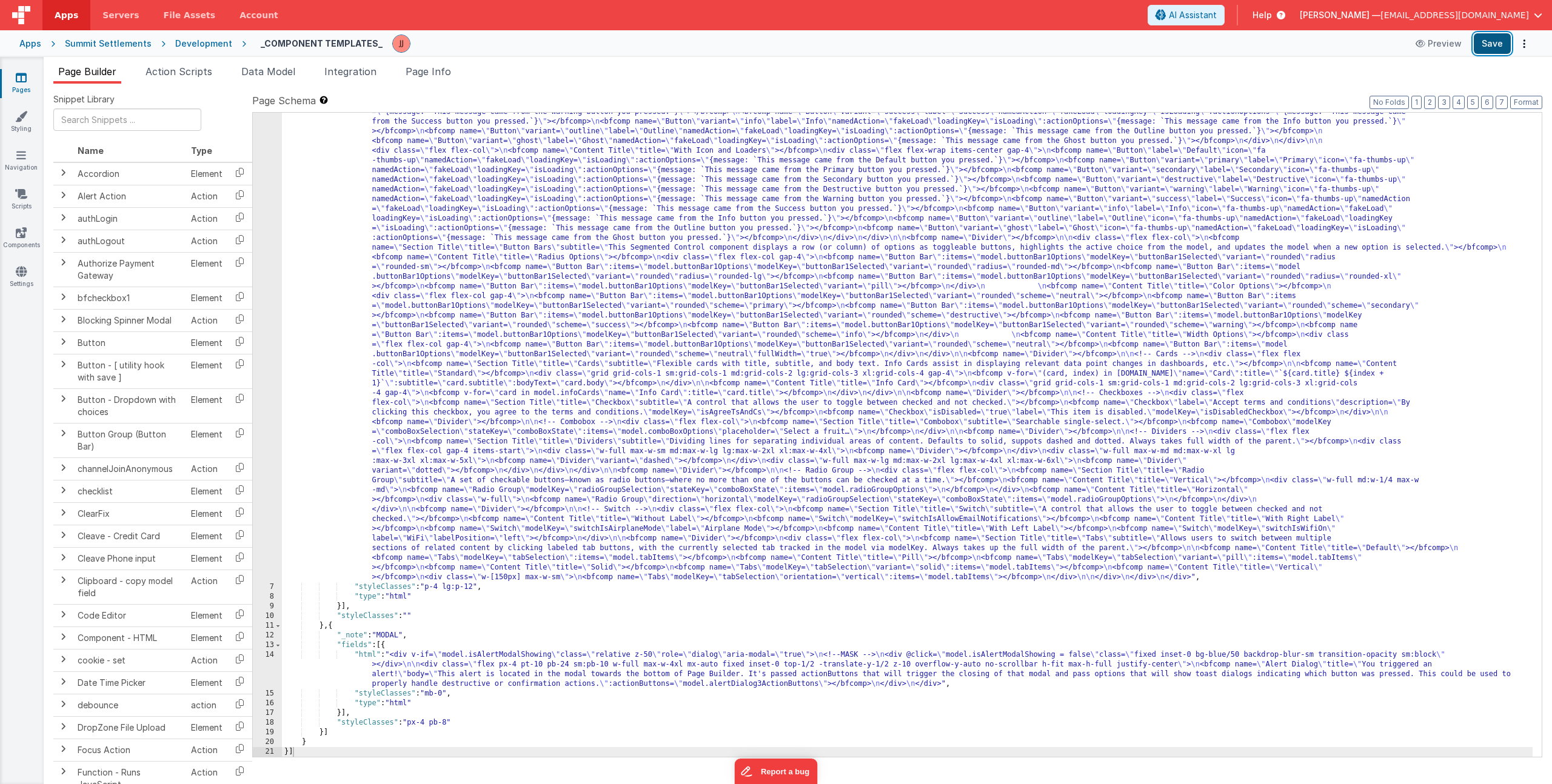
click at [1502, 46] on button "Save" at bounding box center [1493, 43] width 37 height 21
click at [22, 81] on icon at bounding box center [21, 78] width 11 height 12
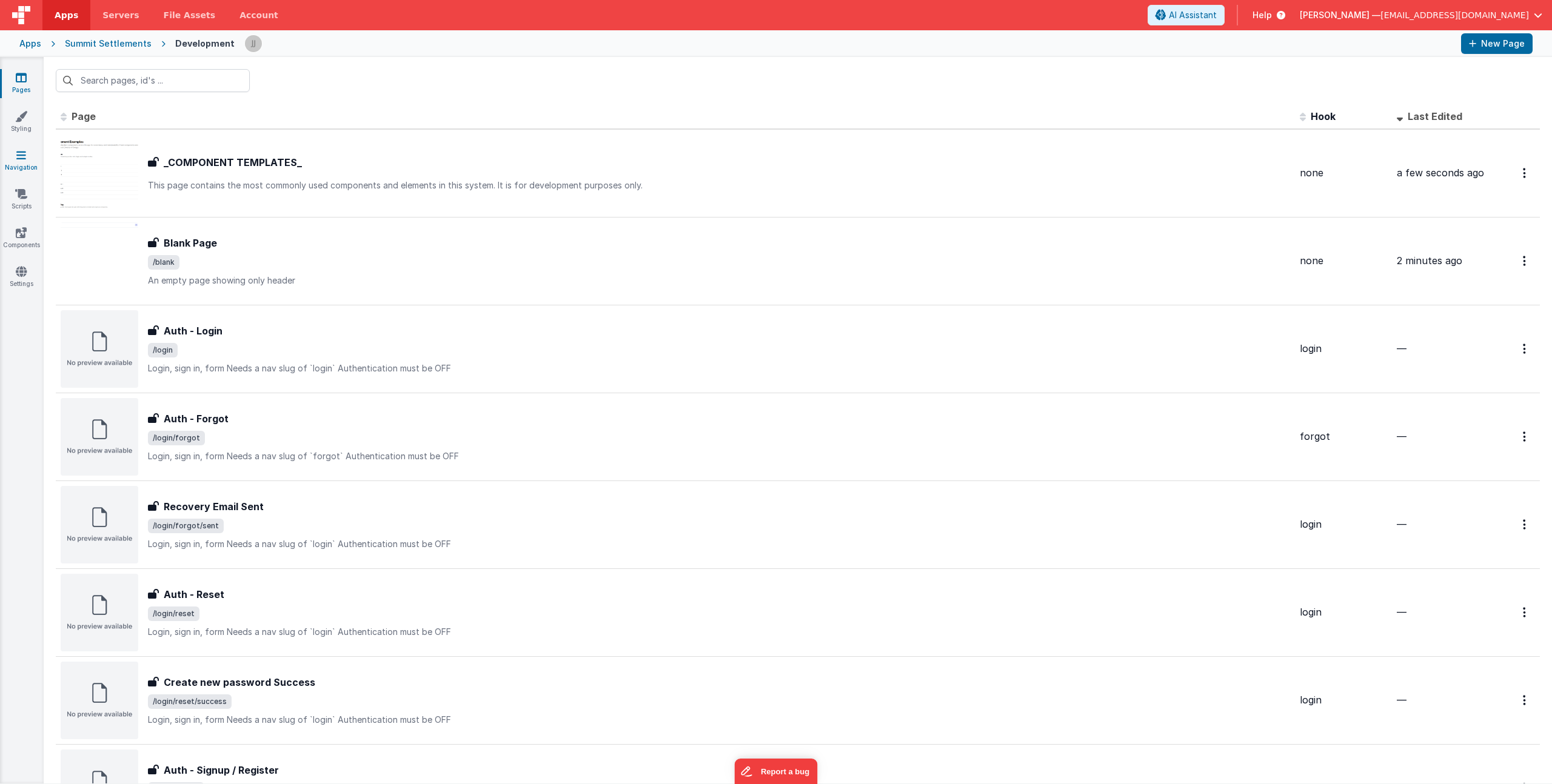
click at [22, 159] on icon at bounding box center [21, 155] width 10 height 12
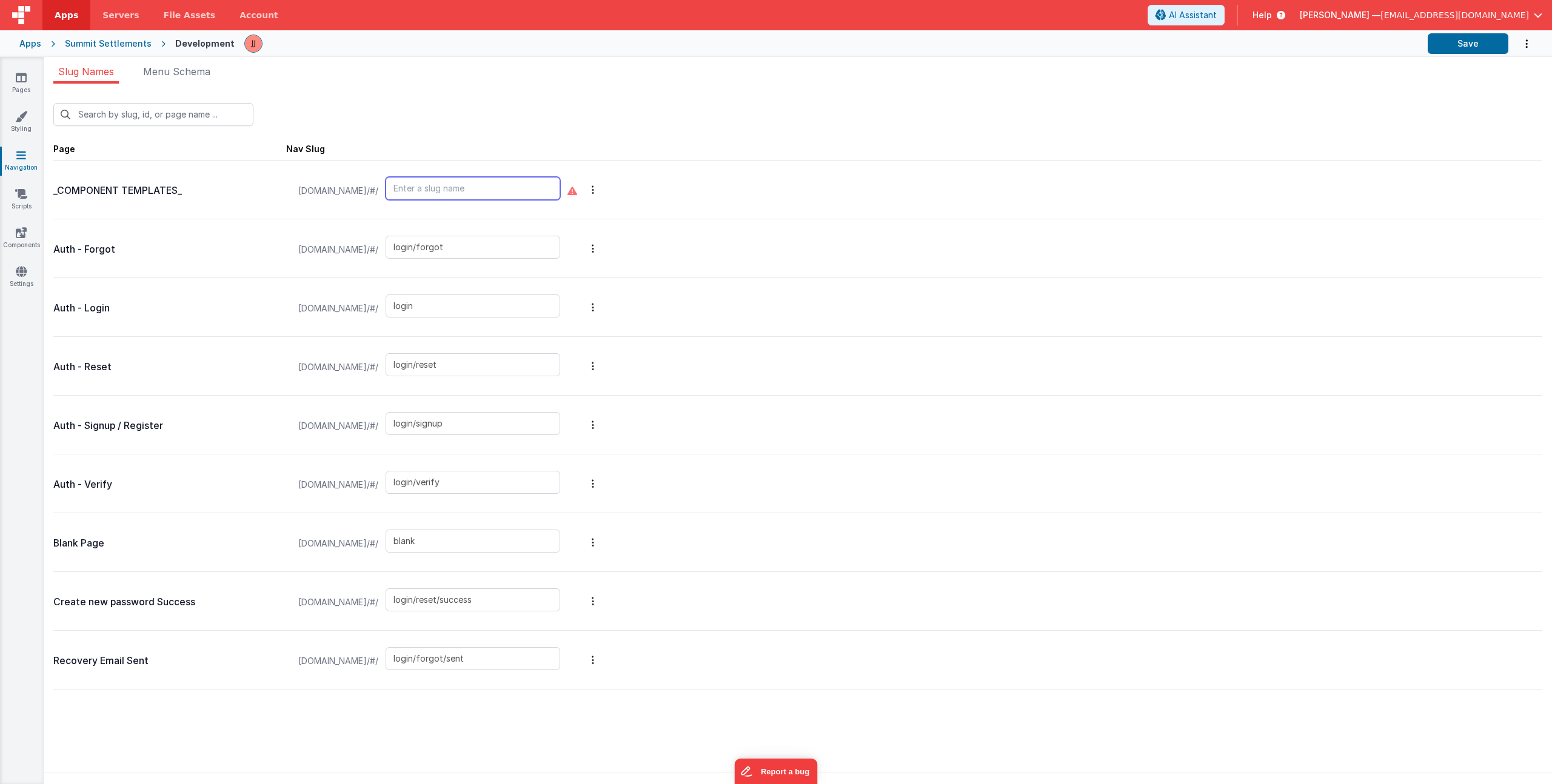
drag, startPoint x: 515, startPoint y: 189, endPoint x: 461, endPoint y: 196, distance: 54.5
click at [468, 187] on input "text" at bounding box center [473, 188] width 175 height 23
type input "components"
click at [1442, 44] on button "Save" at bounding box center [1468, 43] width 81 height 21
click at [22, 84] on link "Pages" at bounding box center [21, 84] width 43 height 24
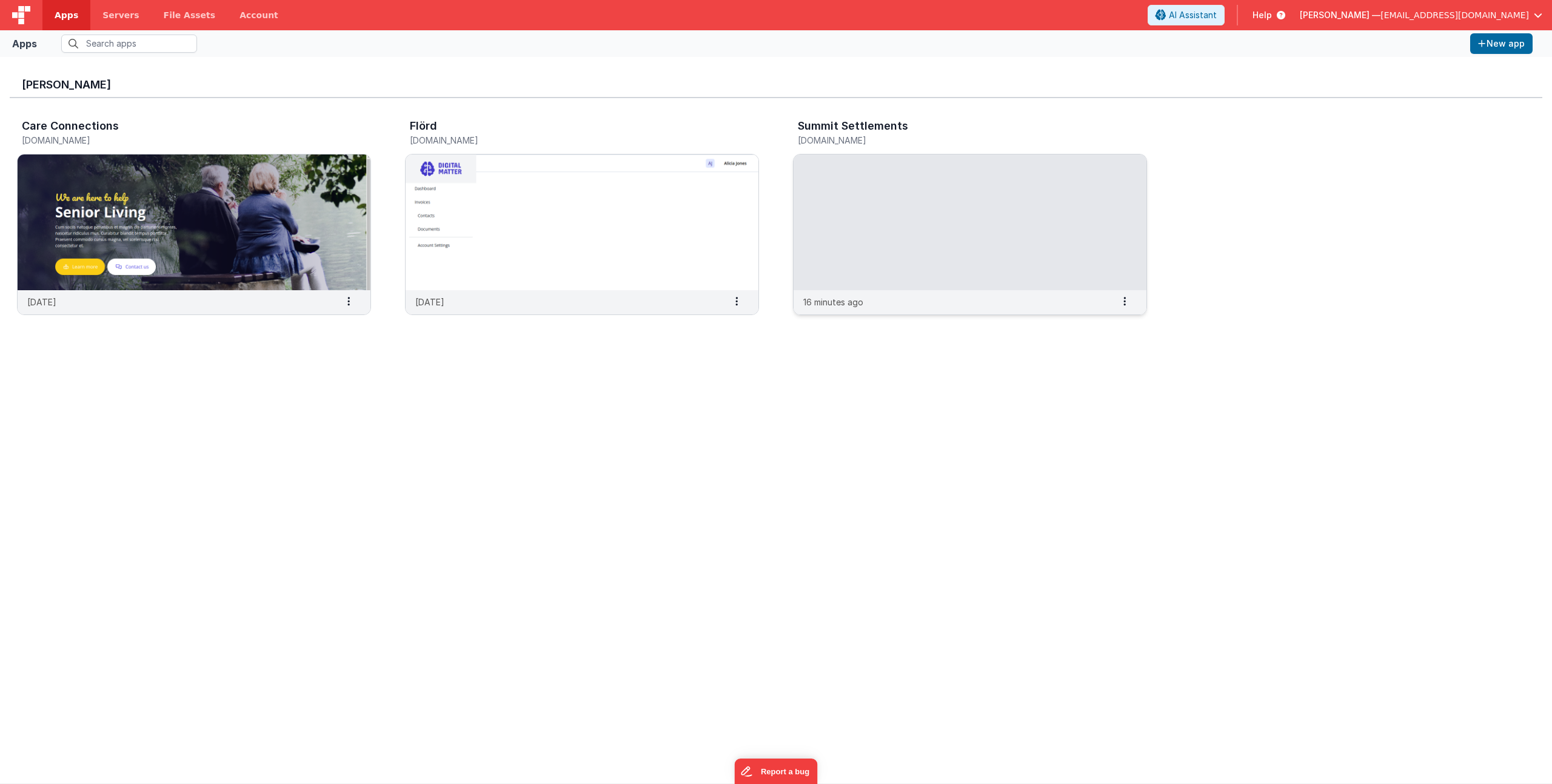
click at [851, 127] on h3 "Summit Settlements" at bounding box center [853, 126] width 111 height 12
click at [842, 188] on img at bounding box center [970, 222] width 353 height 136
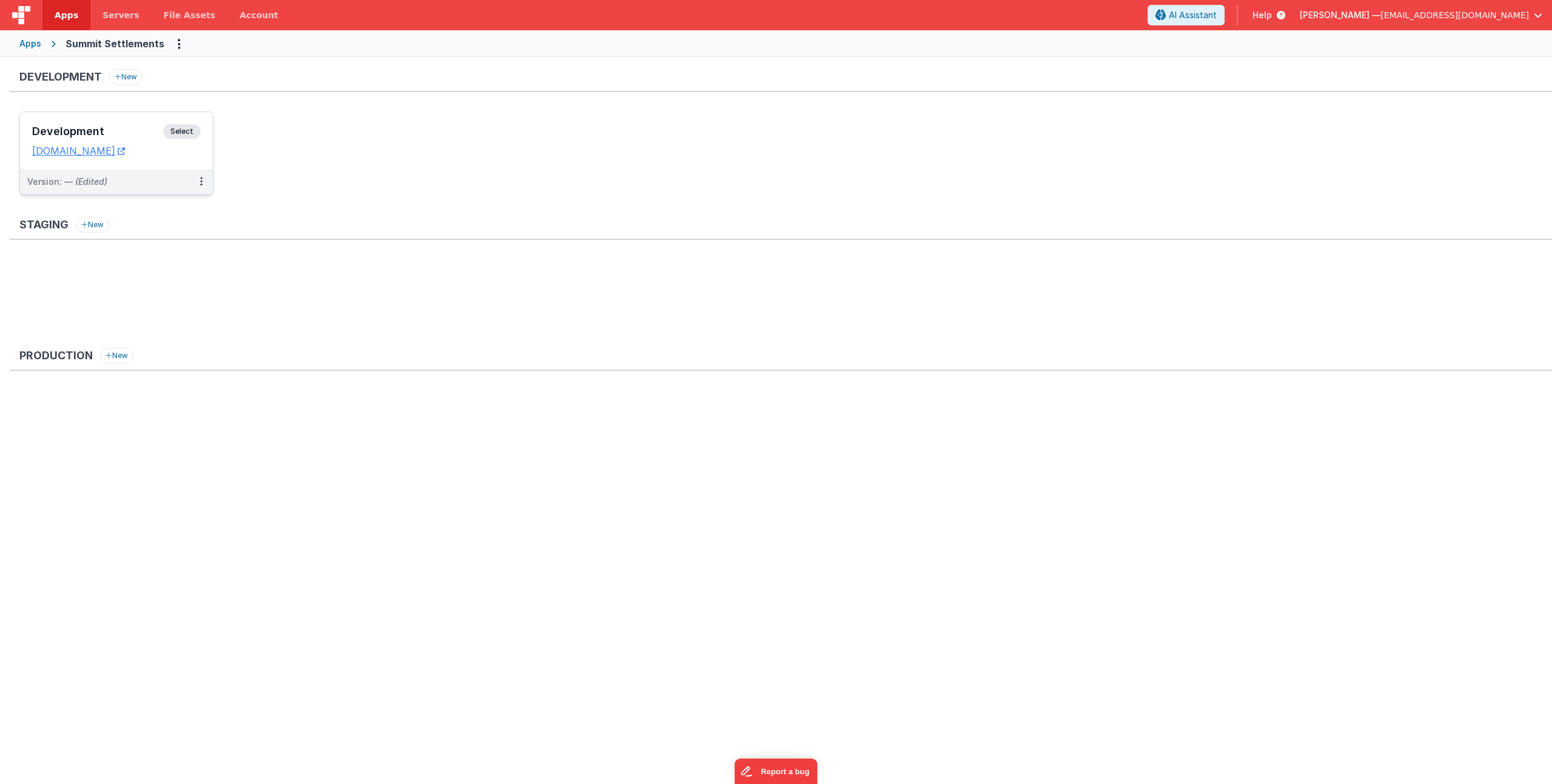
click at [123, 130] on h3 "Development" at bounding box center [98, 132] width 131 height 12
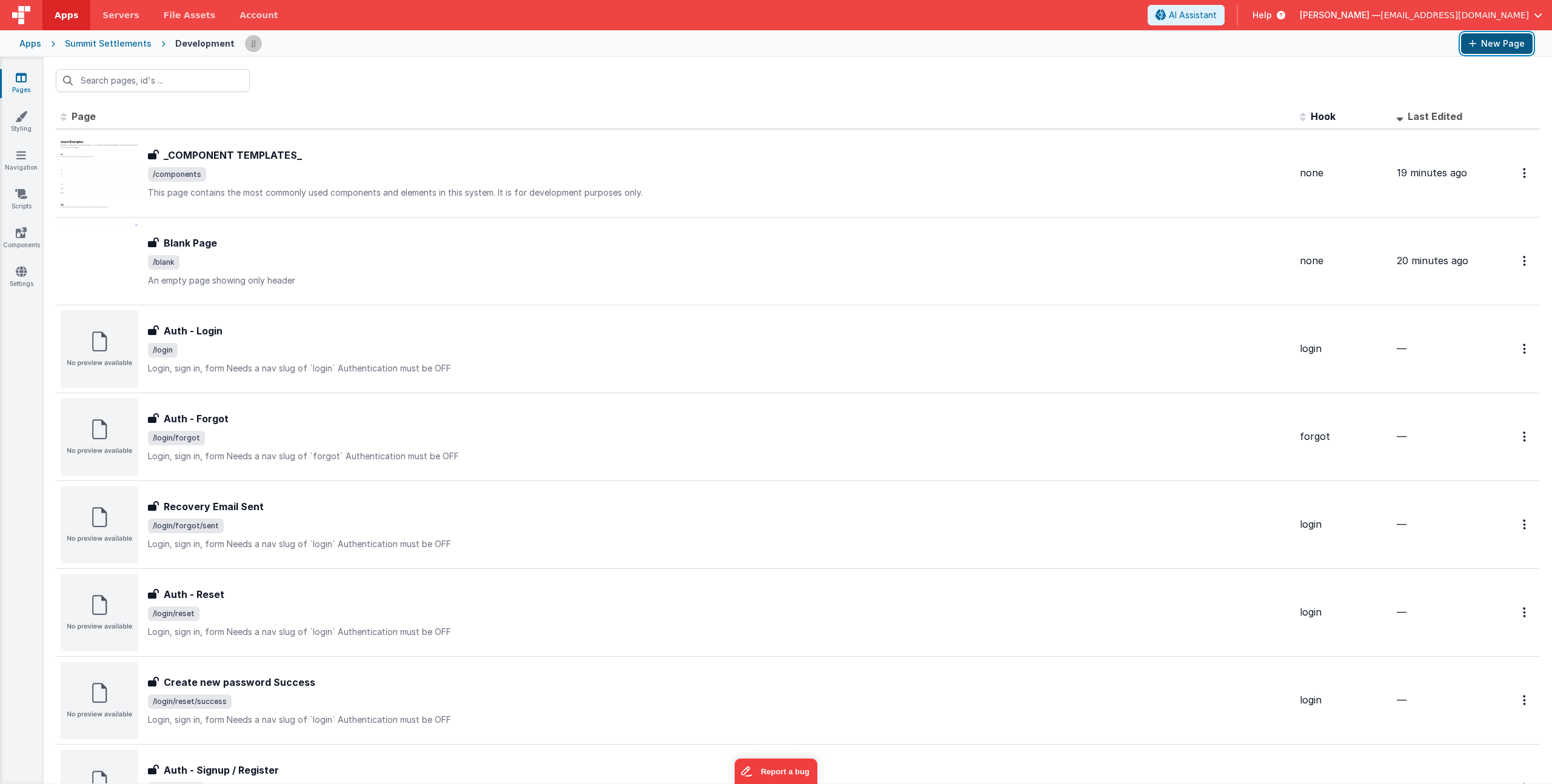
click at [1499, 46] on button "New Page" at bounding box center [1497, 43] width 72 height 21
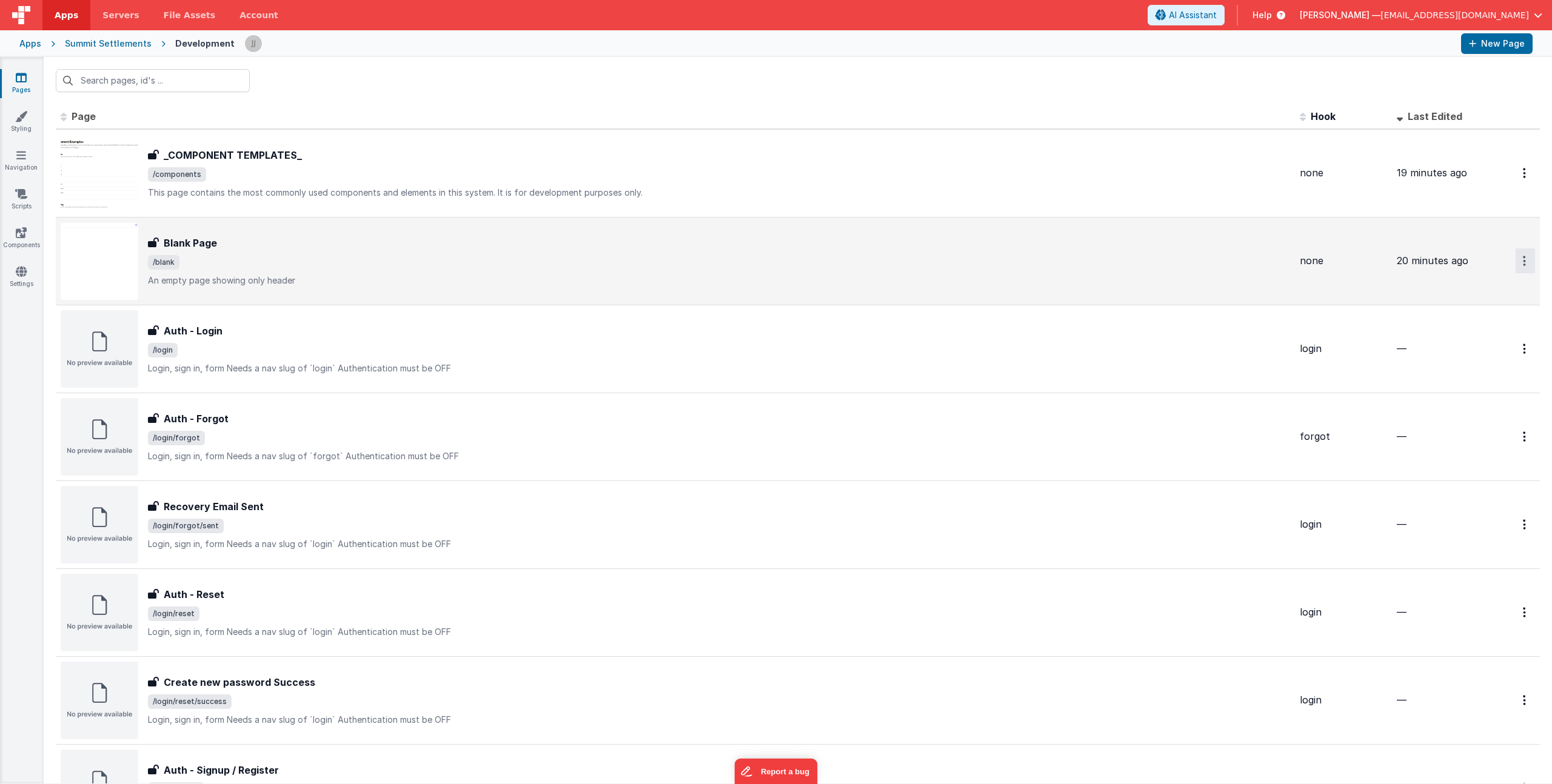
click at [1519, 265] on button "Options" at bounding box center [1525, 261] width 19 height 25
click at [1473, 308] on link "Duplicate" at bounding box center [1482, 312] width 107 height 23
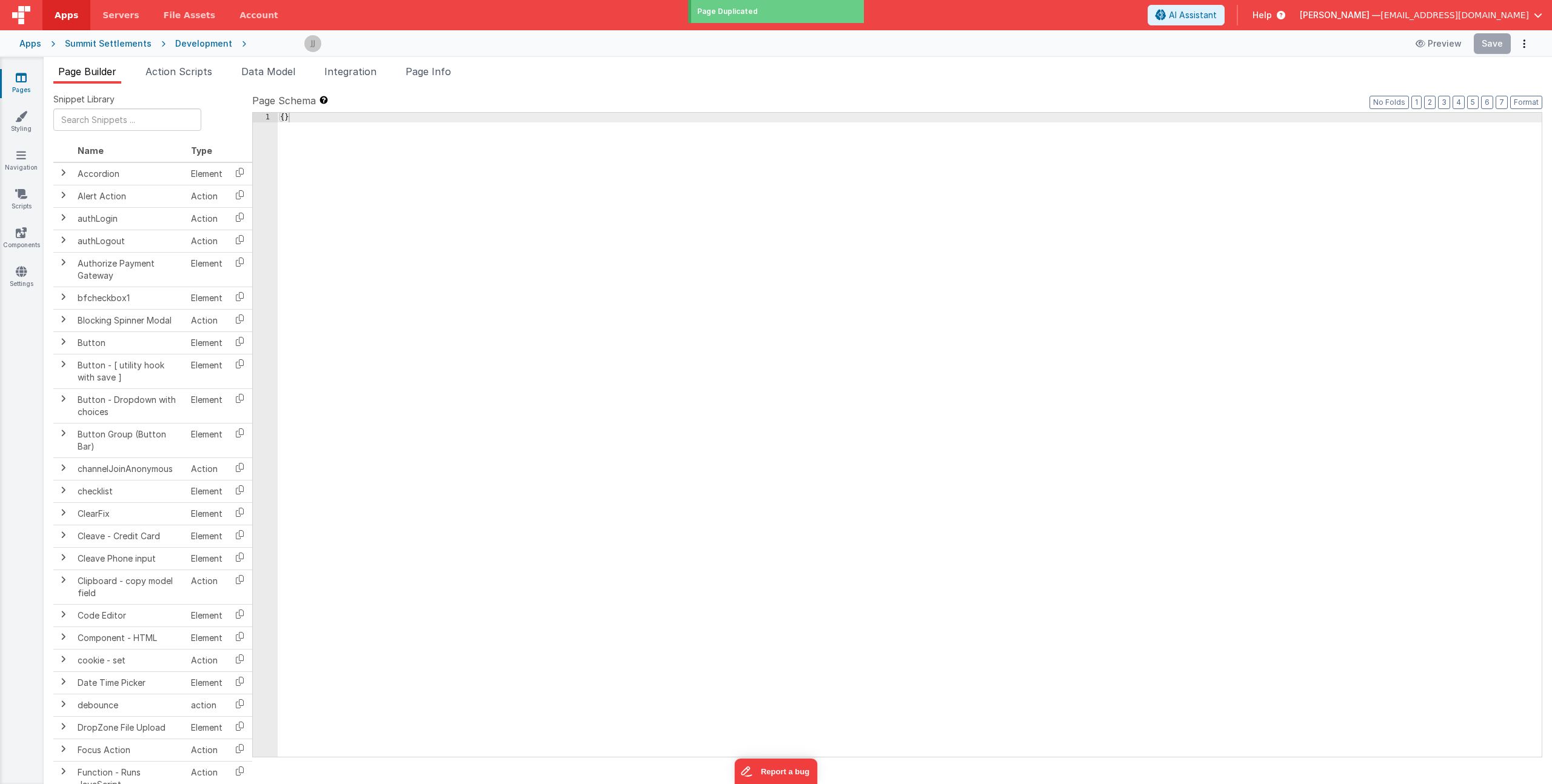
type input "FR_331CE989-2E04-1843-82B6-989AAE227E84"
type textarea "An empty page showing only header"
type input "none"
checkbox input "false"
click at [431, 75] on span "Page Info" at bounding box center [428, 72] width 46 height 12
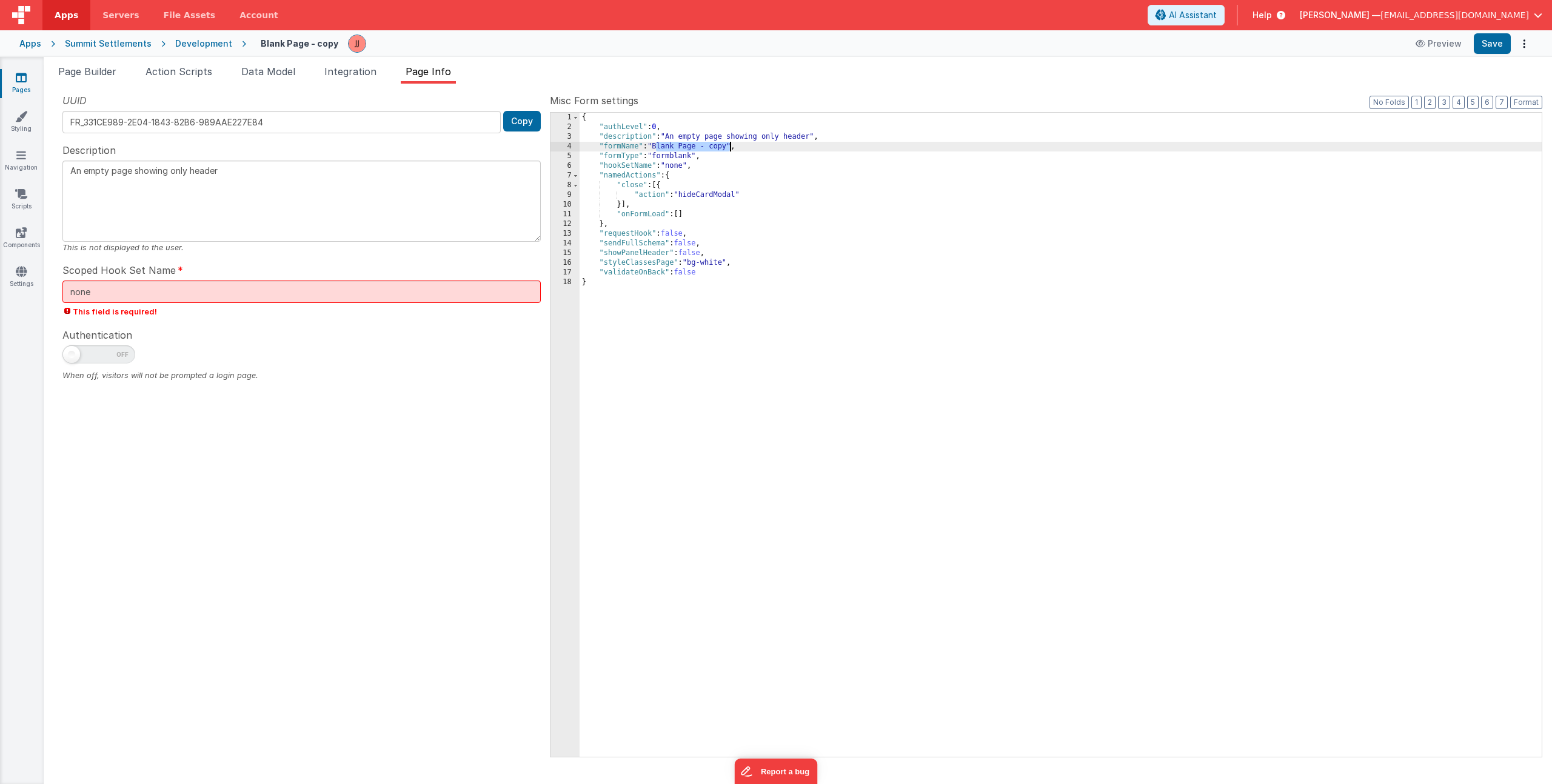
drag, startPoint x: 656, startPoint y: 146, endPoint x: 733, endPoint y: 144, distance: 77.0
click at [733, 144] on div "{ "authLevel" : 0 , "description" : "An empty page showing only header" , "form…" at bounding box center [1060, 444] width 962 height 664
click at [138, 297] on input "none" at bounding box center [302, 291] width 479 height 22
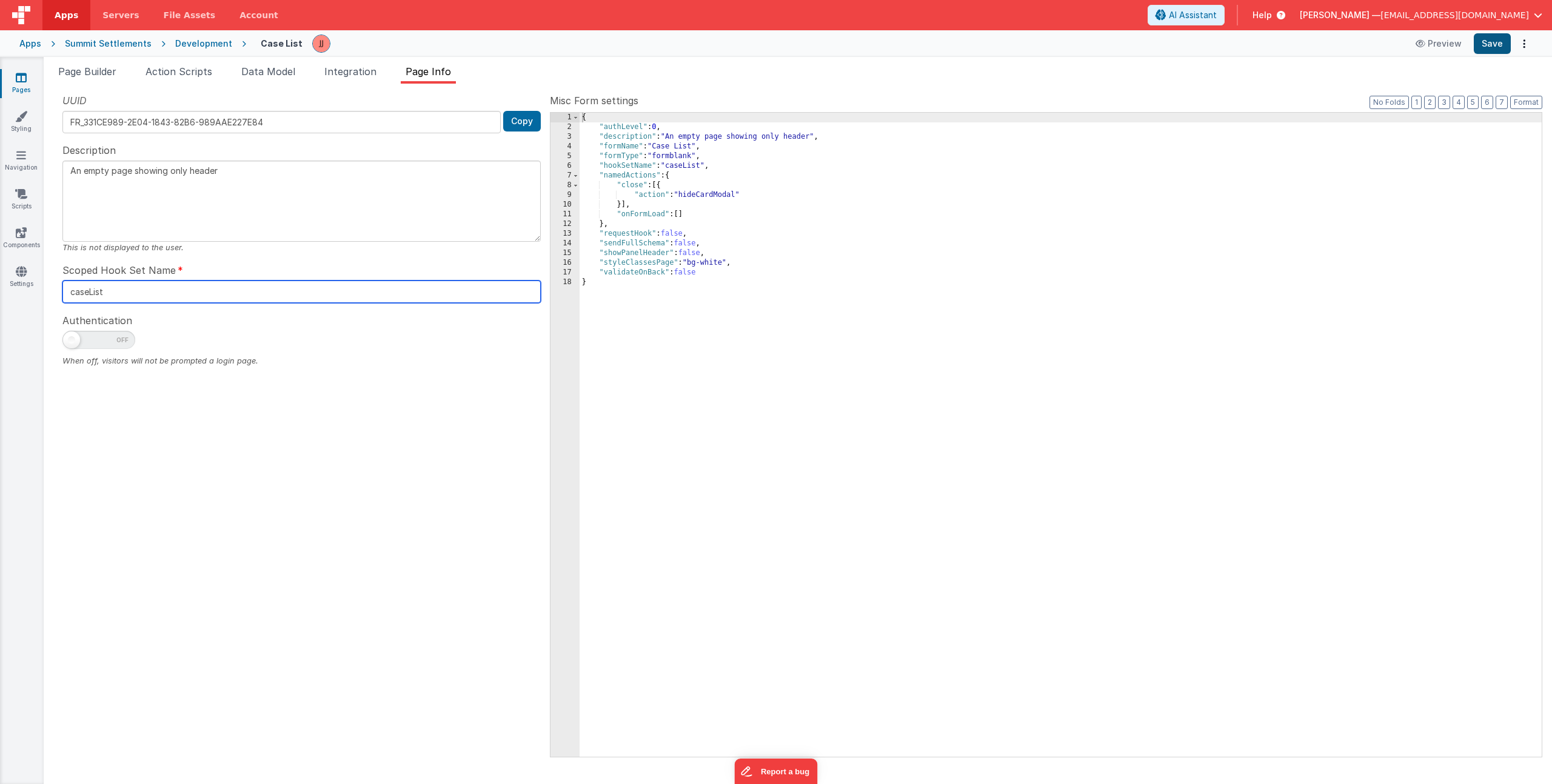
type input "caseList"
click at [1484, 46] on button "Save" at bounding box center [1493, 43] width 37 height 21
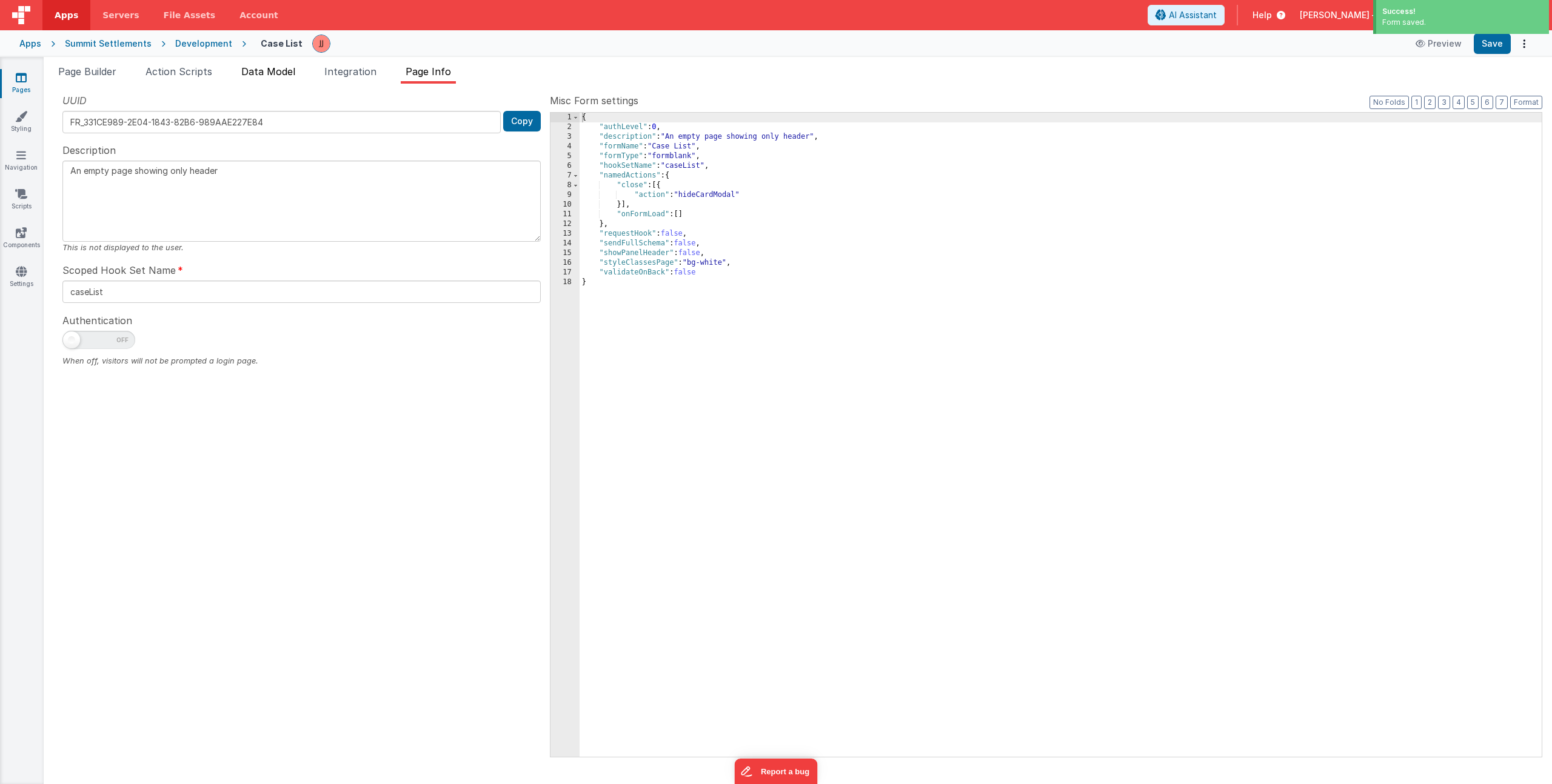
click at [284, 78] on li "Data Model" at bounding box center [268, 73] width 64 height 19
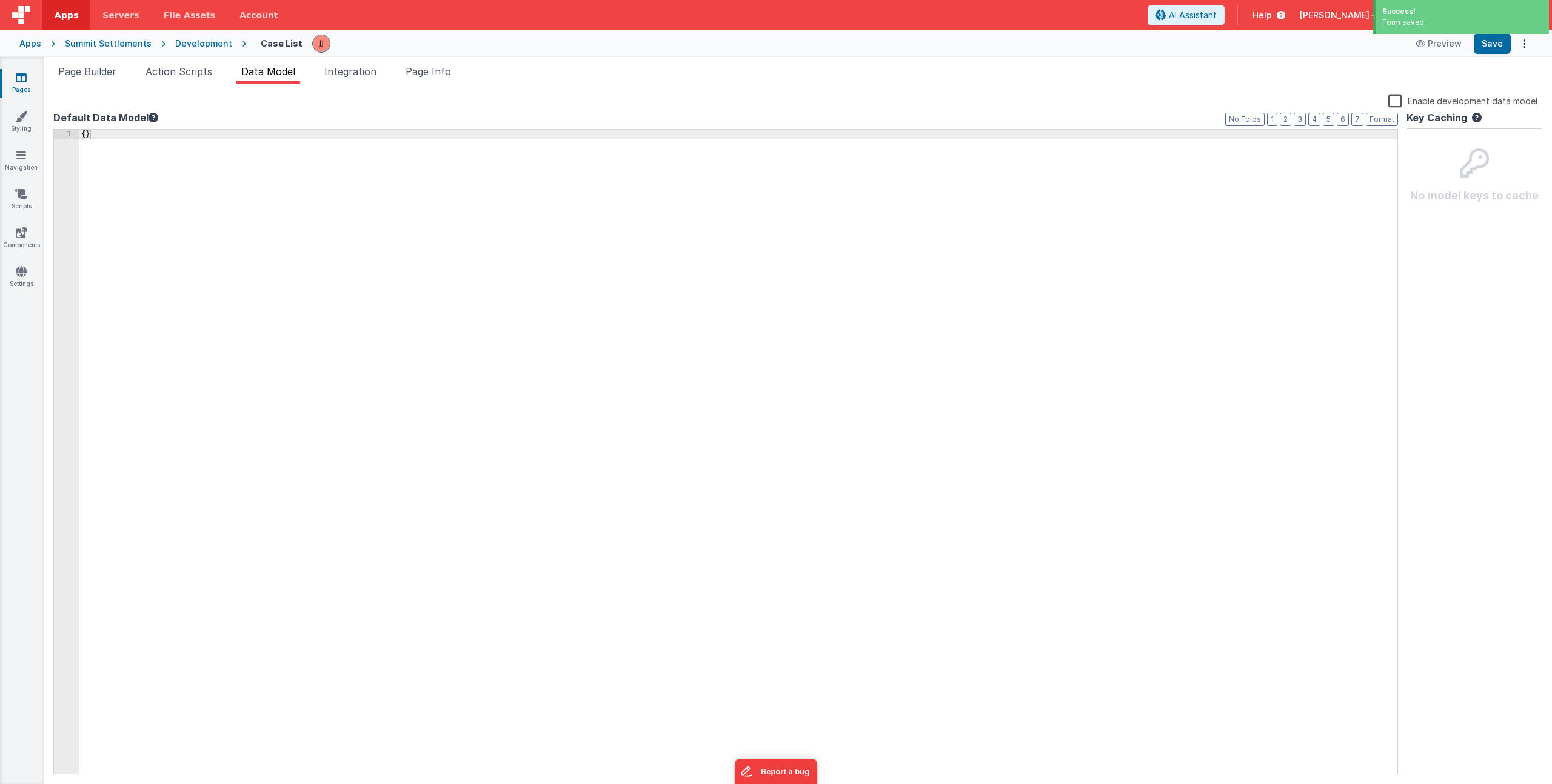
click at [165, 162] on div "{ }" at bounding box center [738, 462] width 1319 height 665
click at [1399, 101] on label "Enable development data model" at bounding box center [1463, 100] width 149 height 14
click at [0, 0] on input "Enable development data model" at bounding box center [0, 0] width 0 height 0
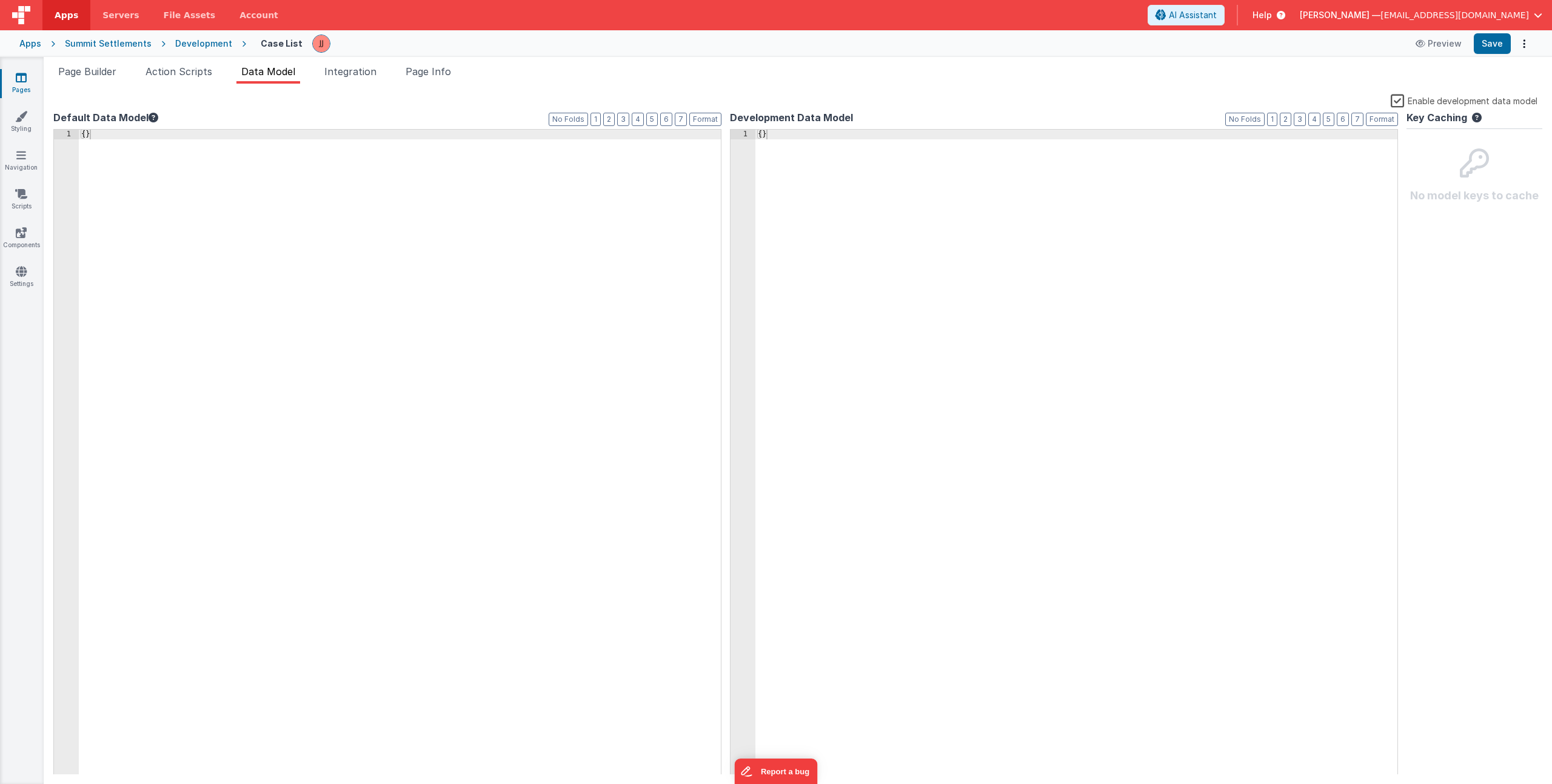
click at [816, 149] on div "{ }" at bounding box center [1076, 462] width 642 height 665
drag, startPoint x: 816, startPoint y: 158, endPoint x: 710, endPoint y: 138, distance: 107.9
click at [703, 136] on div "Default Data Model Format 7 6 5 4 3 2 1 No Folds 1 { } XXXXXXXXXXXXXXXXXXXXXXXX…" at bounding box center [797, 443] width 1489 height 664
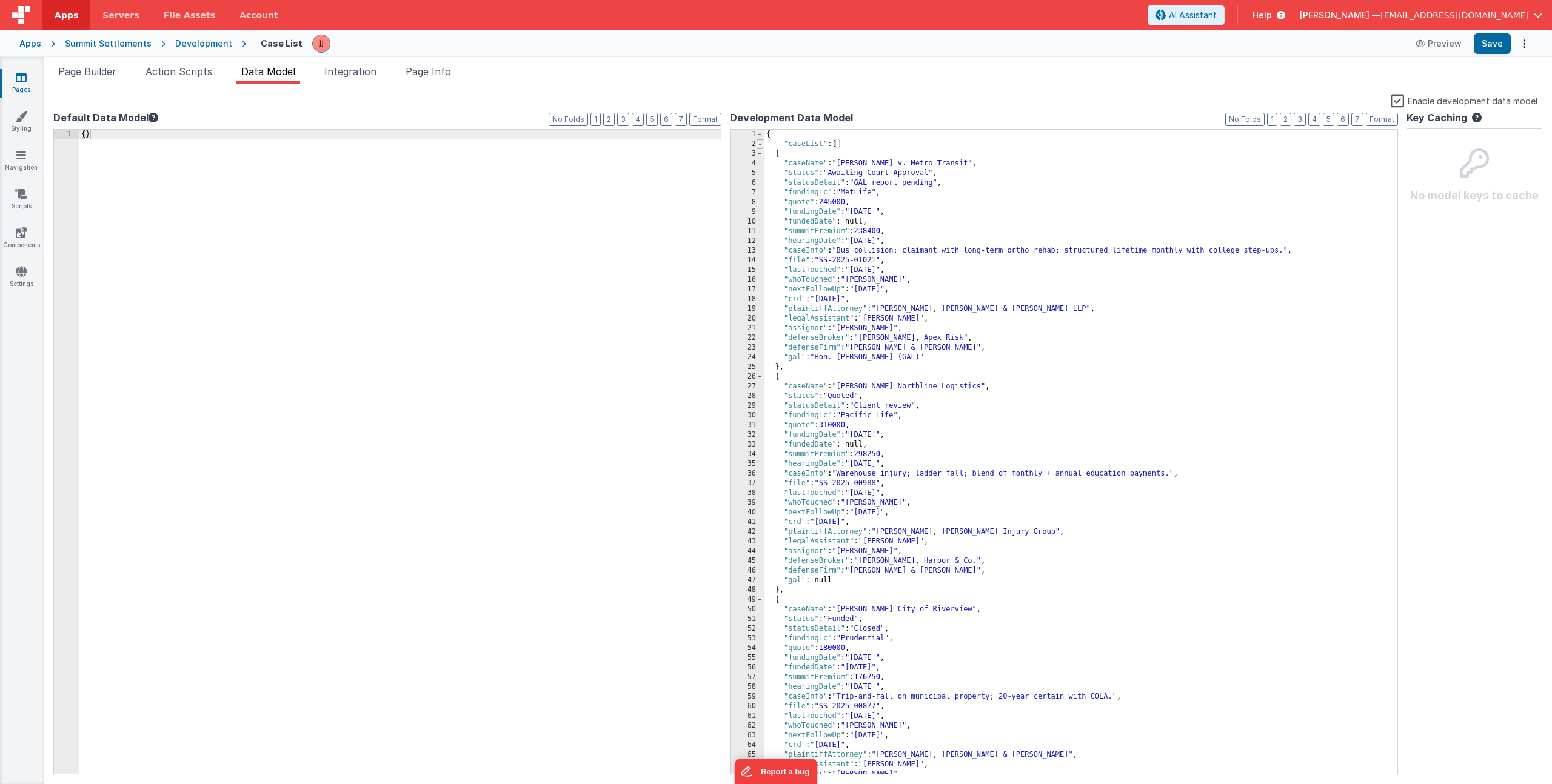
click at [759, 141] on span at bounding box center [760, 144] width 7 height 10
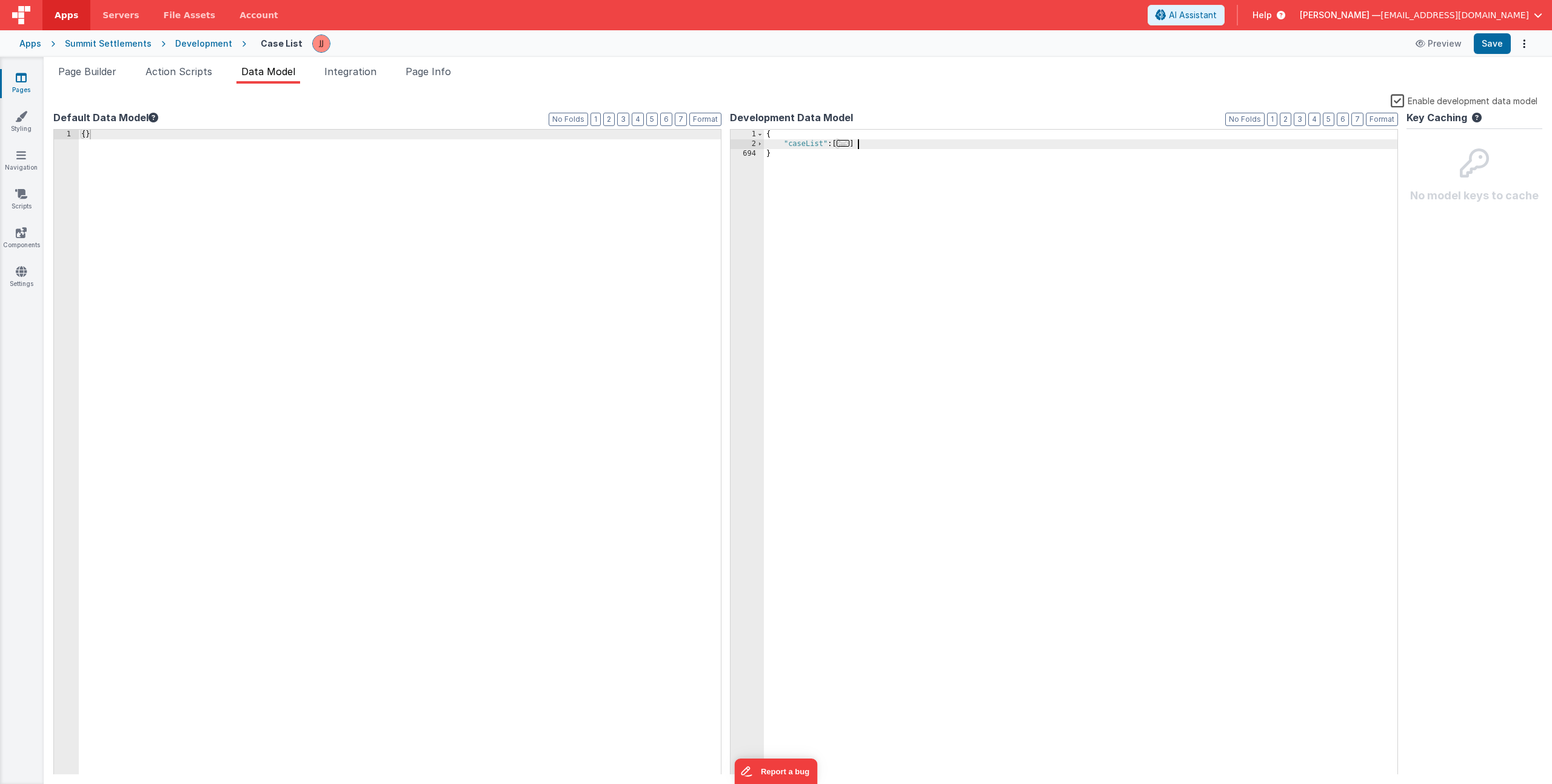
click at [904, 146] on div "{ "caseList" : [ ... ] }" at bounding box center [1080, 462] width 633 height 665
click at [543, 240] on div "{ }" at bounding box center [738, 462] width 1319 height 665
click at [431, 70] on span "Page Info" at bounding box center [428, 72] width 46 height 12
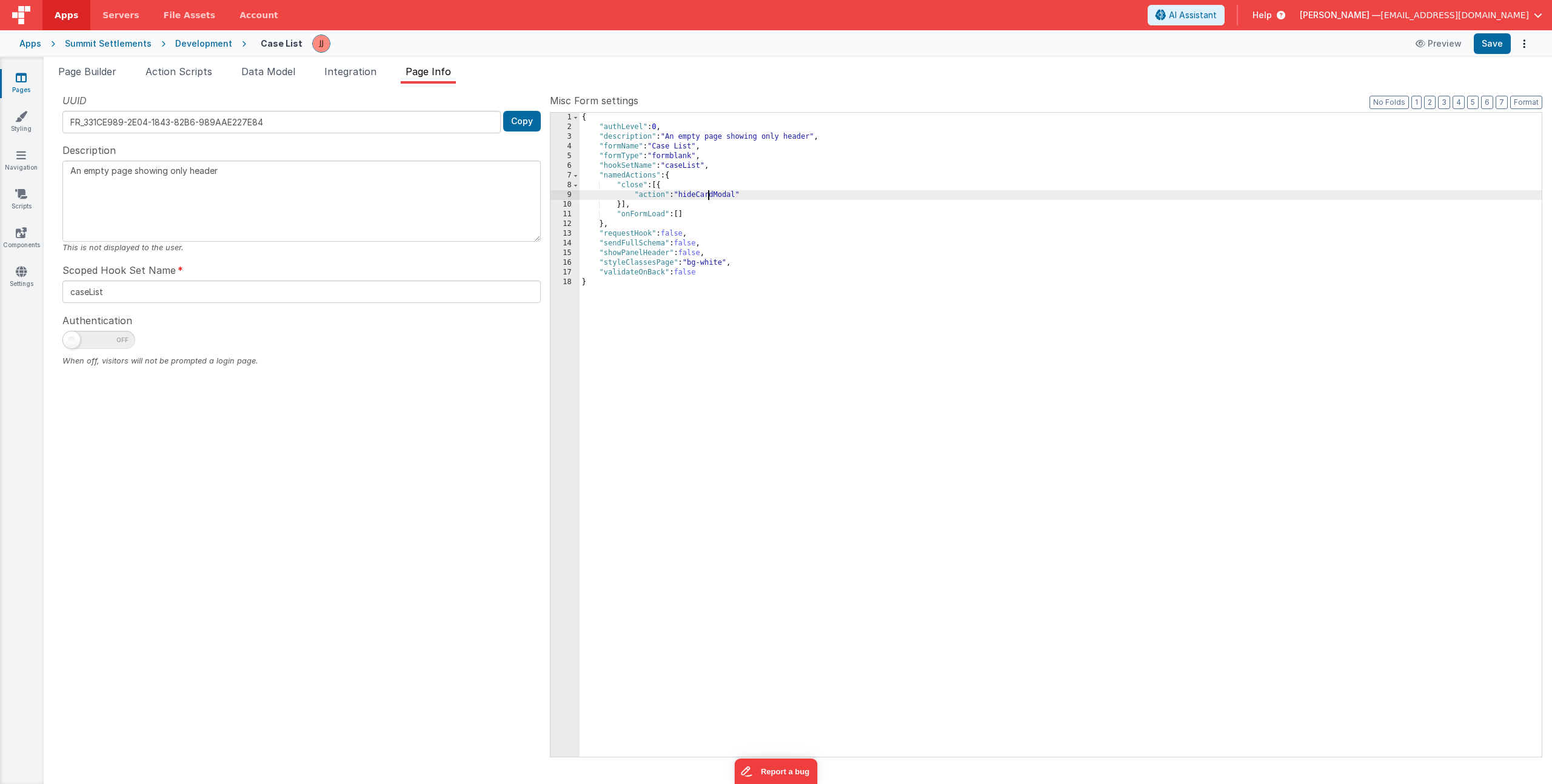
click at [710, 195] on div "{ "authLevel" : 0 , "description" : "An empty page showing only header" , "form…" at bounding box center [1060, 444] width 962 height 664
click at [667, 215] on div "{ "authLevel" : 0 , "description" : "An empty page showing only header" , "form…" at bounding box center [1060, 444] width 962 height 664
click at [692, 216] on div "{ "authLevel" : 0 , "description" : "An empty page showing only header" , "form…" at bounding box center [1060, 444] width 962 height 664
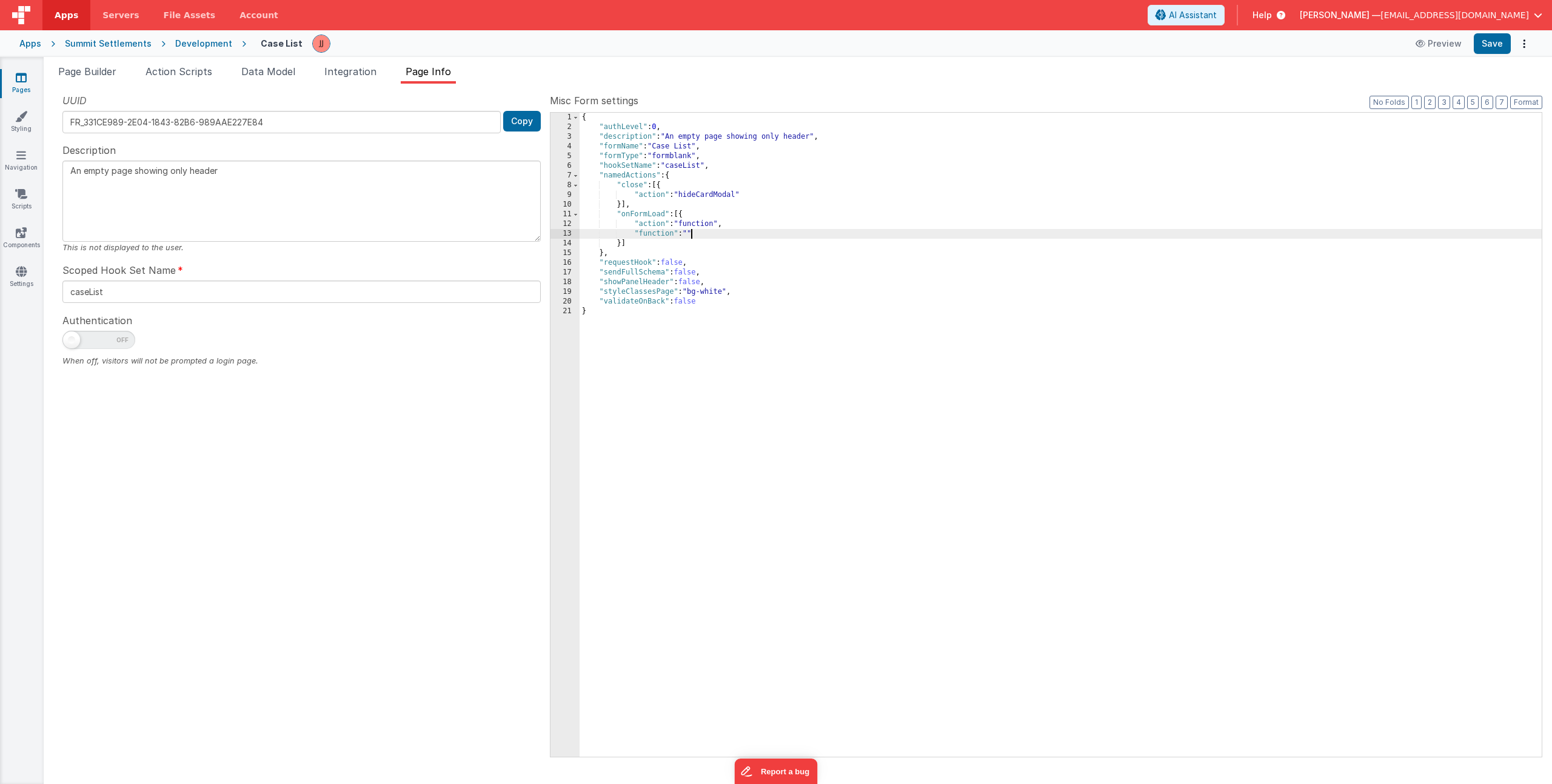
click at [570, 235] on div "13" at bounding box center [565, 234] width 29 height 10
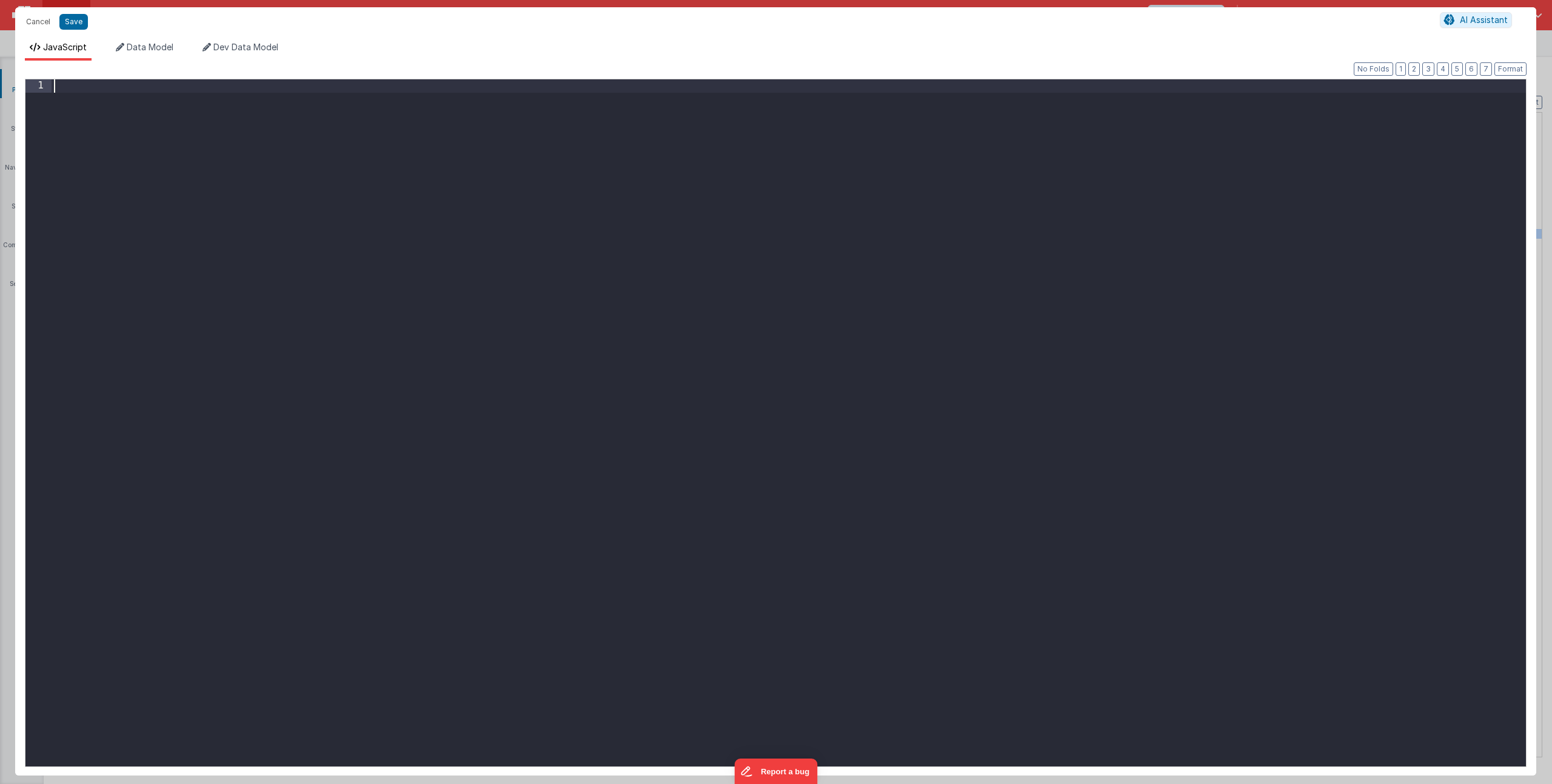
click at [570, 235] on div at bounding box center [789, 435] width 1474 height 712
click at [81, 20] on button "Save" at bounding box center [73, 21] width 28 height 16
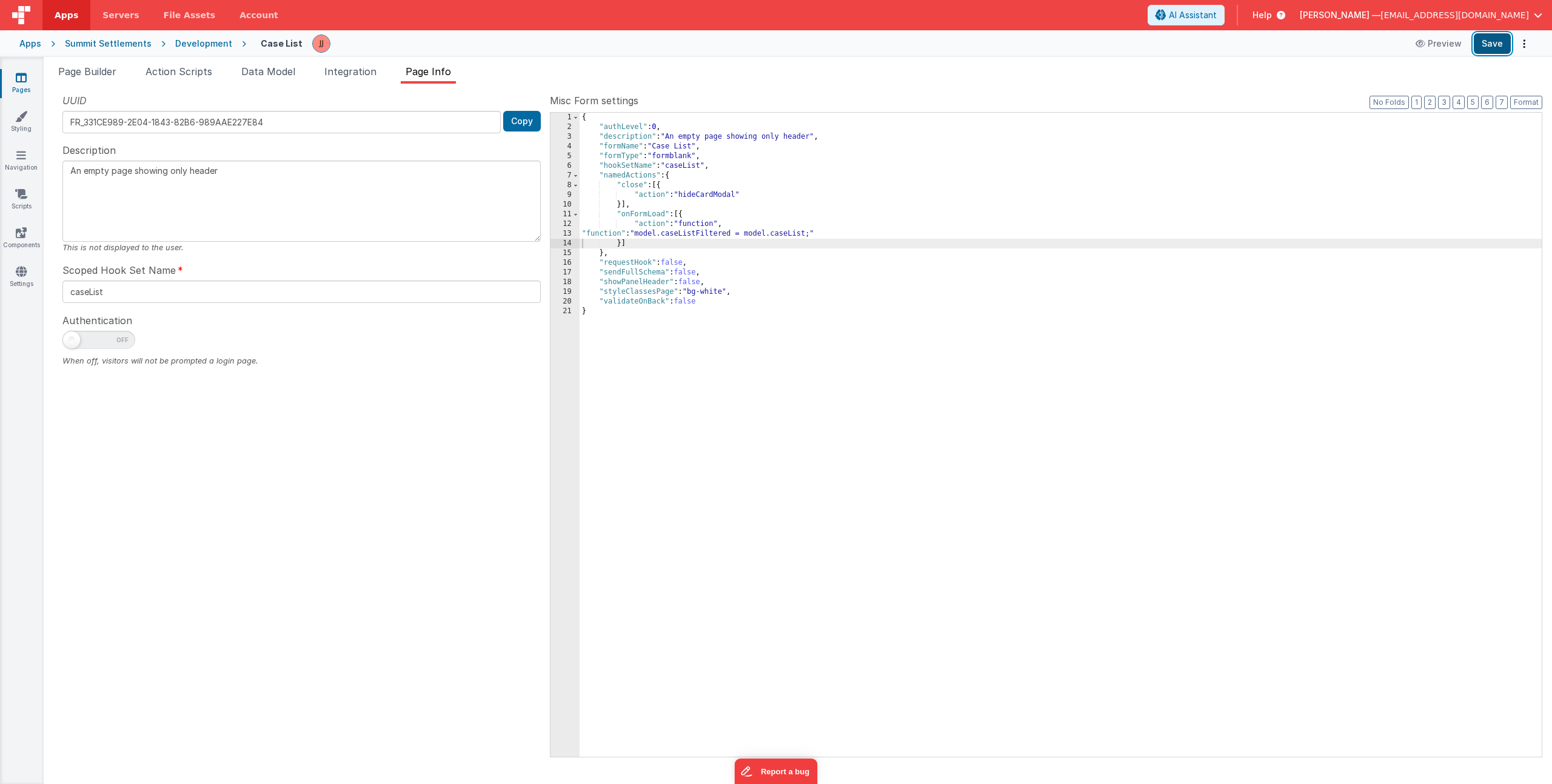
click at [1499, 44] on button "Save" at bounding box center [1493, 43] width 37 height 21
click at [1454, 43] on button "Preview" at bounding box center [1439, 43] width 61 height 19
click at [264, 70] on span "Data Model" at bounding box center [268, 72] width 54 height 12
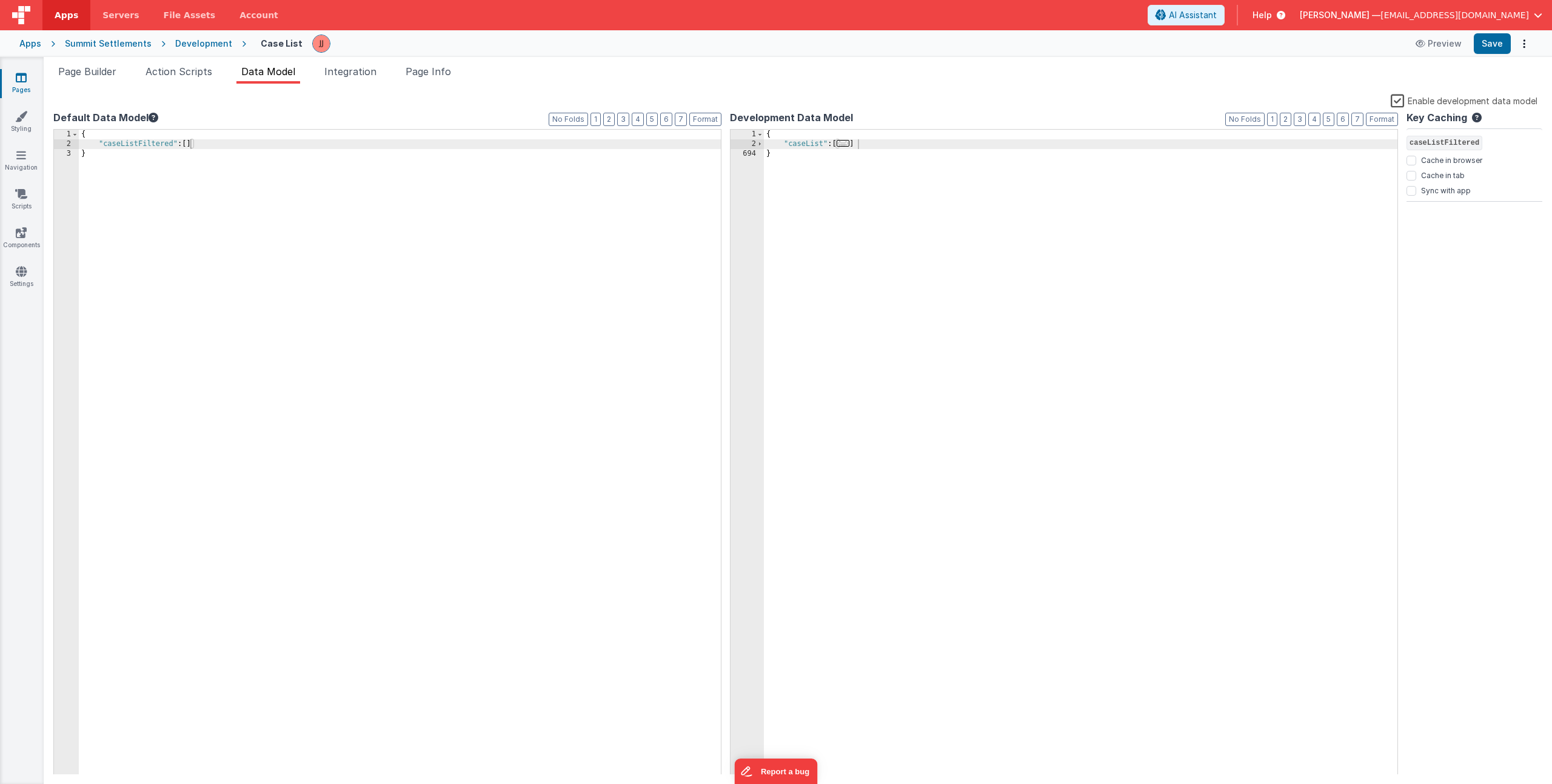
click at [206, 146] on div "{ "caseListFiltered" : [ ] }" at bounding box center [399, 462] width 642 height 665
click at [1487, 40] on button "Save" at bounding box center [1493, 43] width 37 height 21
click at [89, 76] on span "Page Builder" at bounding box center [87, 72] width 58 height 12
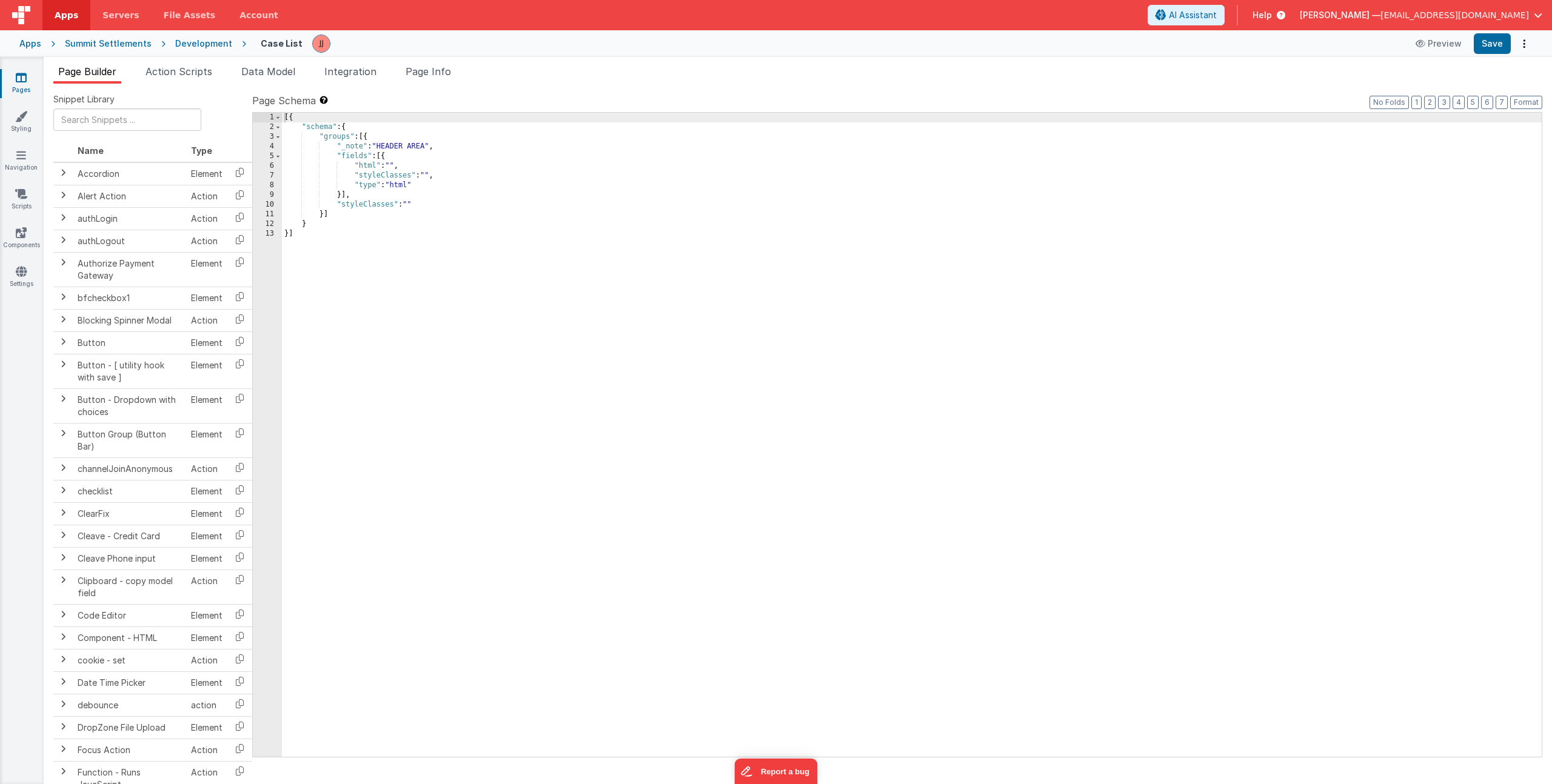
click at [540, 266] on div "[{ "schema" : { "groups" : [{ "_note" : "HEADER AREA" , "fields" : [{ "html" : …" at bounding box center [912, 444] width 1260 height 664
drag, startPoint x: 381, startPoint y: 145, endPoint x: 429, endPoint y: 145, distance: 48.0
click at [429, 145] on div "[{ "schema" : { "groups" : [{ "_note" : "HEADER AREA" , "fields" : [{ "html" : …" at bounding box center [912, 444] width 1260 height 664
click at [280, 139] on span at bounding box center [277, 136] width 7 height 10
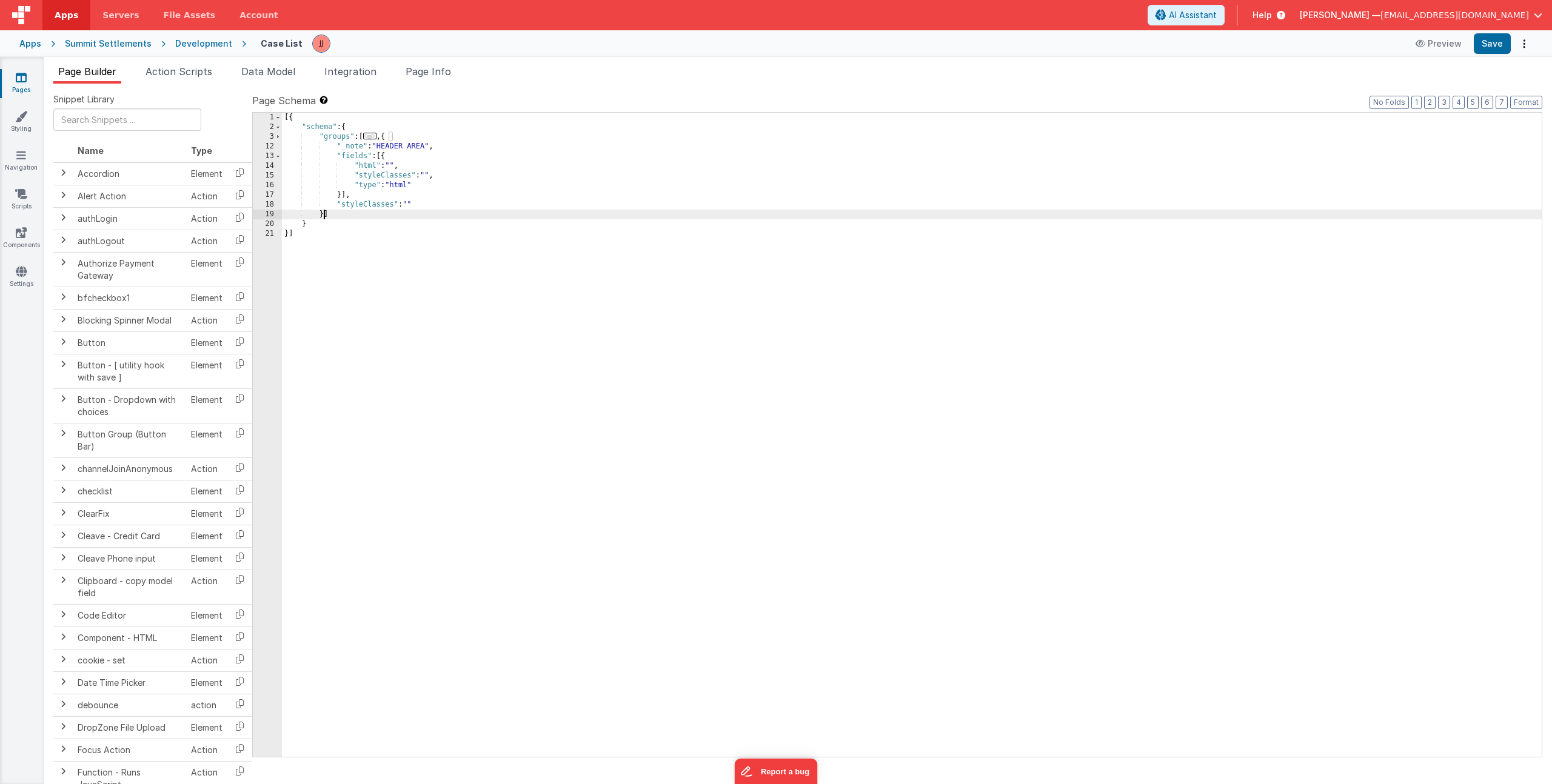
click at [373, 137] on span "..." at bounding box center [369, 136] width 13 height 7
drag, startPoint x: 382, startPoint y: 226, endPoint x: 428, endPoint y: 226, distance: 46.0
click at [428, 226] on div "[{ "schema" : { "groups" : [{ "_note" : "HEADER AREA" , "fields" : [{ "html" : …" at bounding box center [912, 444] width 1260 height 664
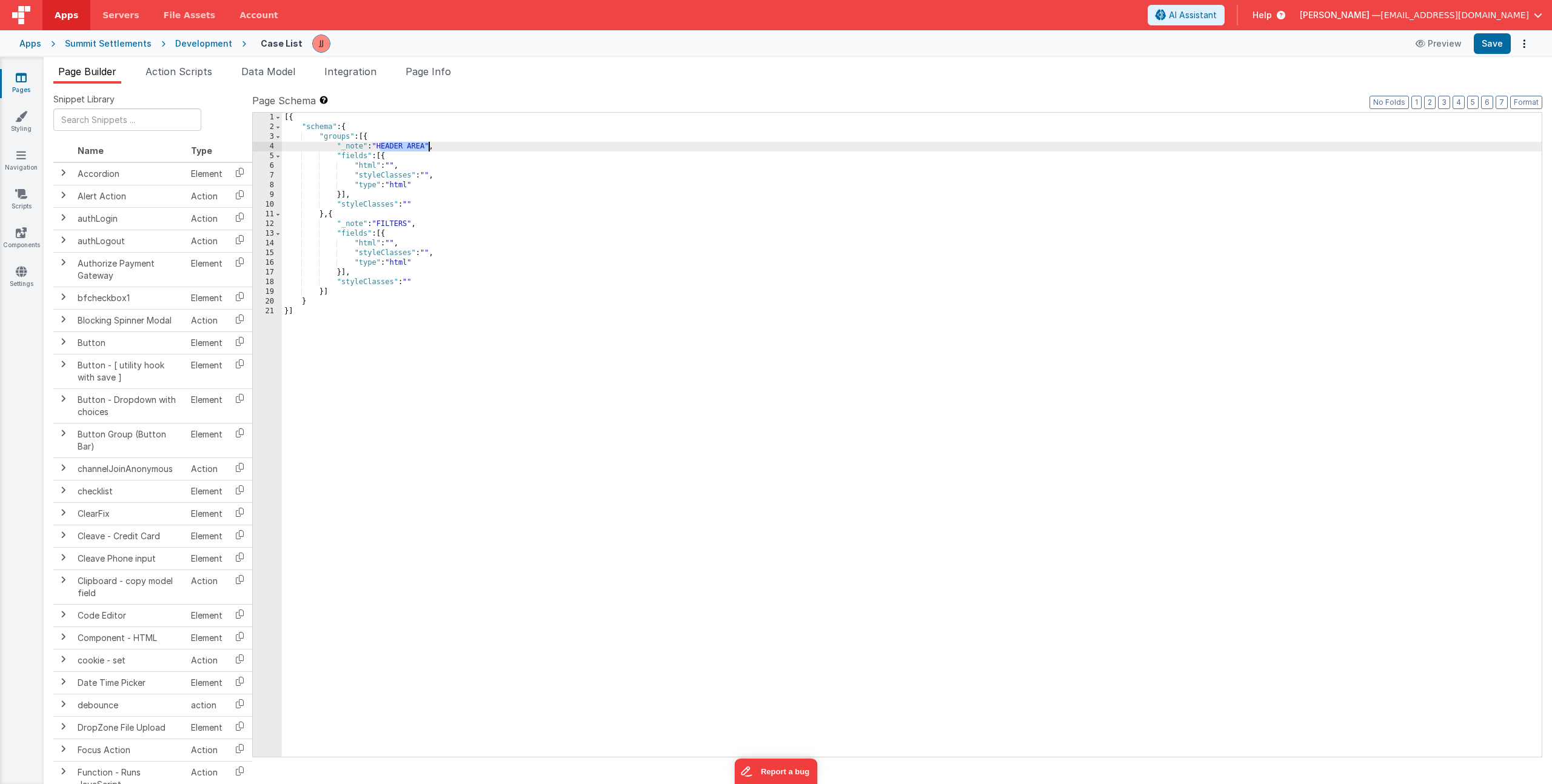
drag, startPoint x: 381, startPoint y: 148, endPoint x: 428, endPoint y: 146, distance: 47.0
click at [428, 146] on div "[{ "schema" : { "groups" : [{ "_note" : "HEADER AREA" , "fields" : [{ "html" : …" at bounding box center [912, 444] width 1260 height 664
click at [449, 165] on div "[{ "schema" : { "groups" : [{ "_note" : "INFO CARDS" , "fields" : [{ "html" : "…" at bounding box center [912, 444] width 1260 height 664
click at [417, 72] on span "Page Info" at bounding box center [428, 72] width 46 height 12
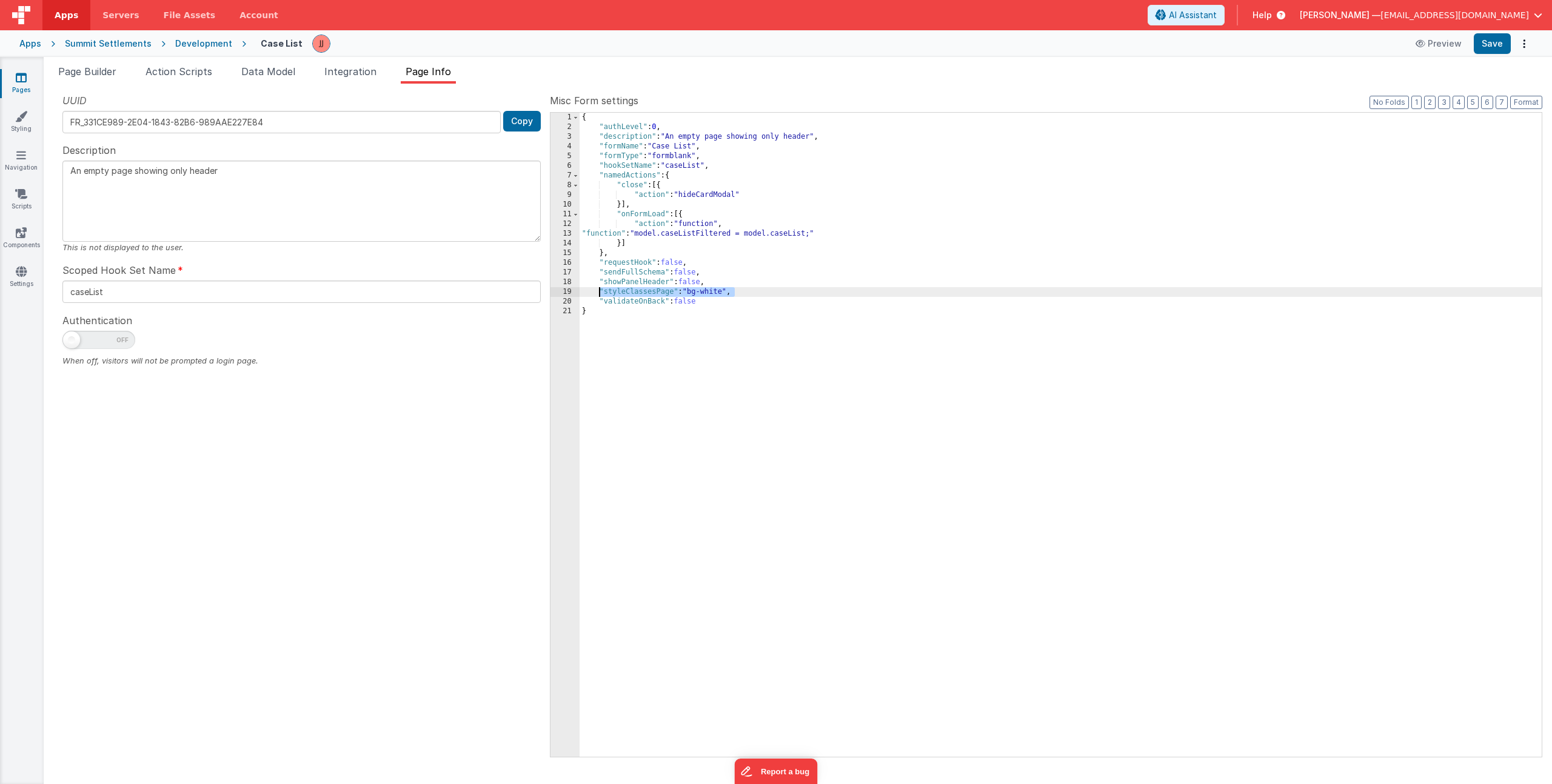
drag, startPoint x: 742, startPoint y: 293, endPoint x: 598, endPoint y: 292, distance: 144.0
click at [598, 292] on div "{ "authLevel" : 0 , "description" : "An empty page showing only header" , "form…" at bounding box center [1060, 444] width 962 height 664
click at [1536, 107] on button "Format" at bounding box center [1526, 102] width 32 height 13
click at [87, 75] on span "Page Builder" at bounding box center [87, 72] width 58 height 12
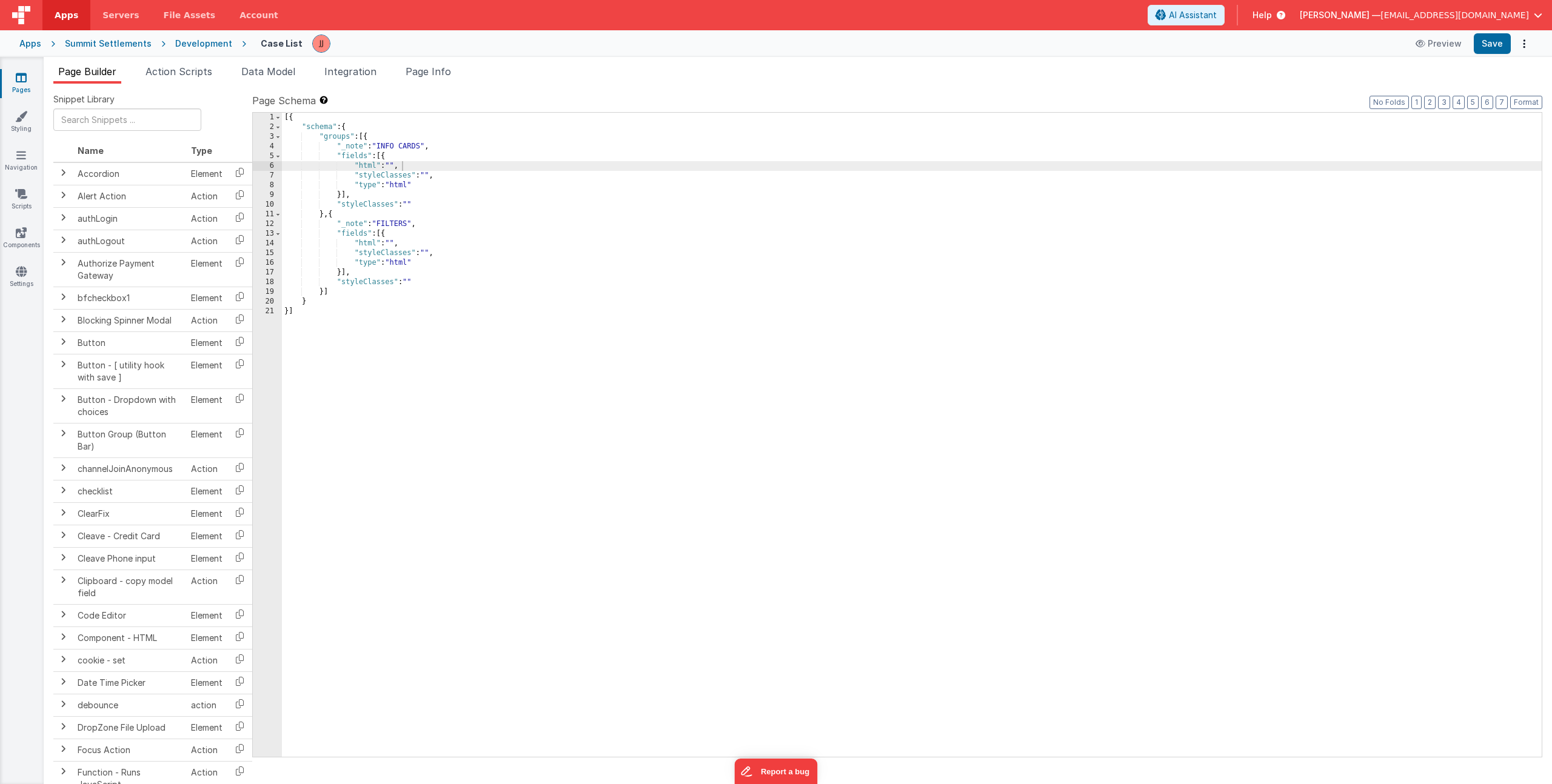
click at [406, 165] on div "[{ "schema" : { "groups" : [{ "_note" : "INFO CARDS" , "fields" : [{ "html" : "…" at bounding box center [912, 444] width 1260 height 664
click at [466, 174] on div "[{ "schema" : { "groups" : [{ "_note" : "INFO CARDS" , "fields" : [{ "html" : "…" at bounding box center [912, 444] width 1260 height 664
click at [263, 73] on span "Data Model" at bounding box center [268, 72] width 54 height 12
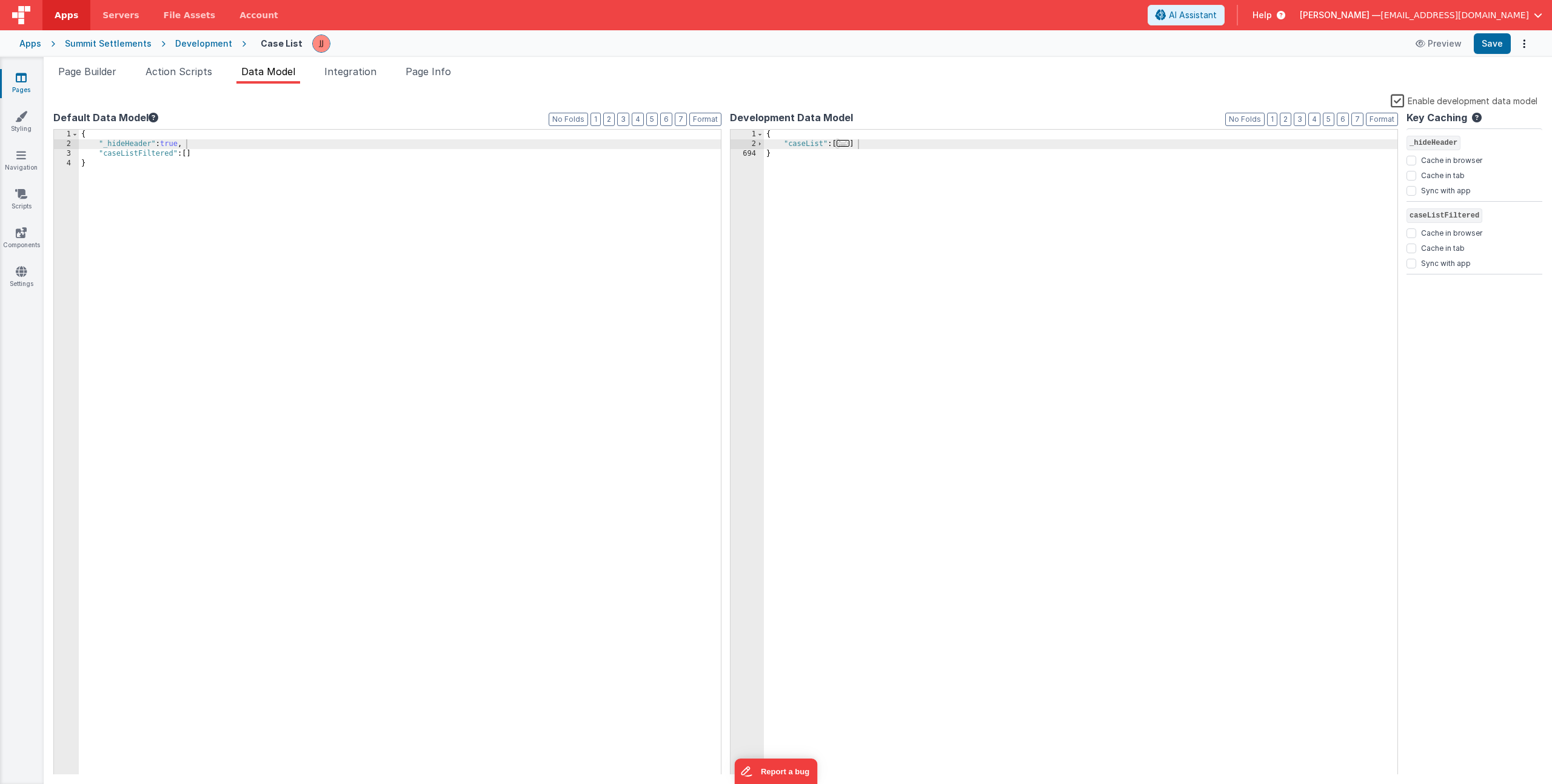
click at [222, 152] on div "{ "_hideHeader" : true , "caseListFiltered" : [ ] }" at bounding box center [399, 462] width 642 height 665
click at [1499, 44] on button "Save" at bounding box center [1493, 43] width 37 height 21
click at [194, 164] on div "{ "_hideHeader" : true , "caseListFiltered" : [ ] , "infoCardData" : [{ }] }" at bounding box center [399, 462] width 642 height 665
click at [429, 69] on span "Page Info" at bounding box center [428, 72] width 46 height 12
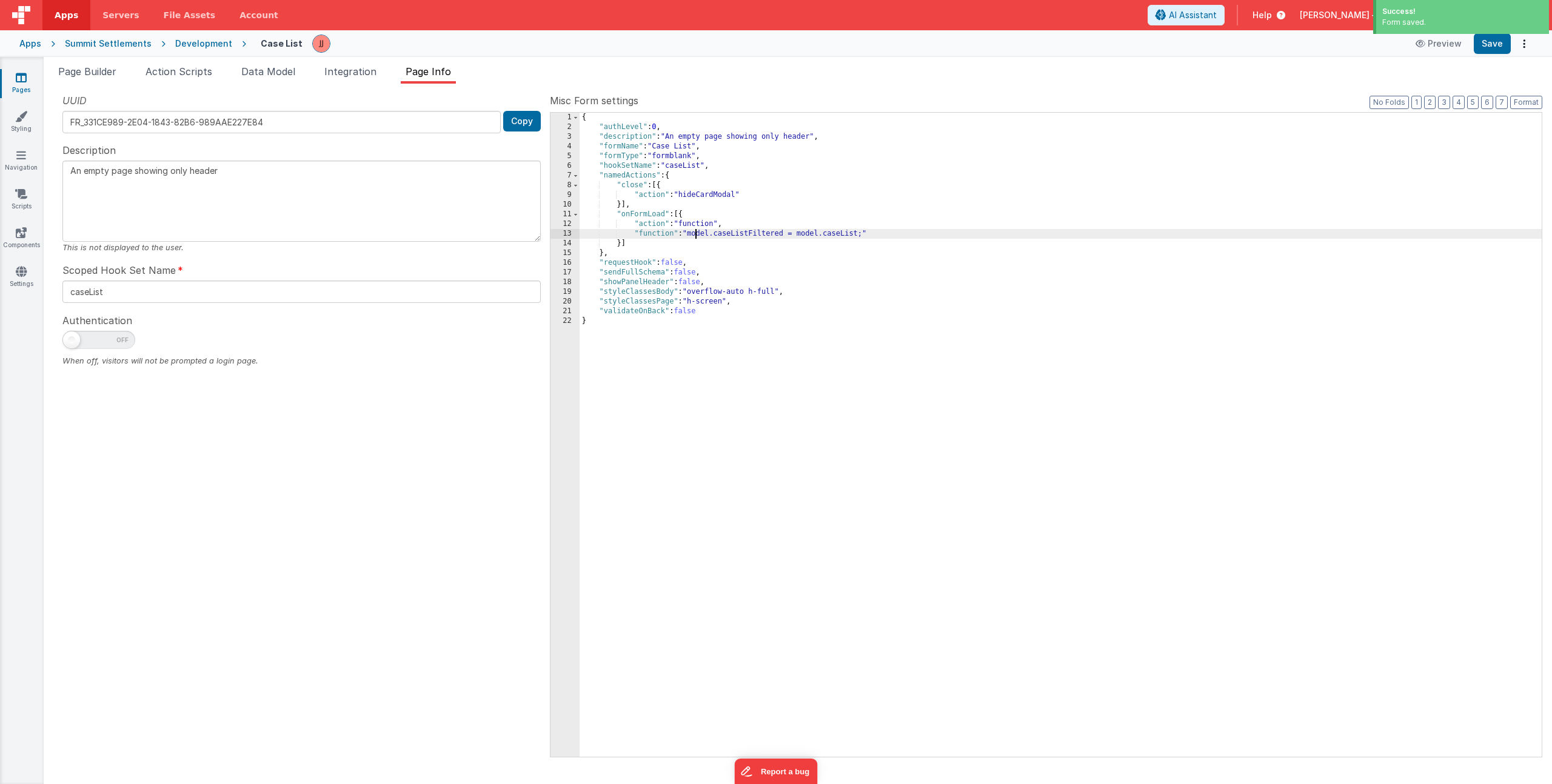
click at [695, 234] on div "{ "authLevel" : 0 , "description" : "An empty page showing only header" , "form…" at bounding box center [1060, 444] width 962 height 664
click at [643, 248] on div "{ "authLevel" : 0 , "description" : "An empty page showing only header" , "form…" at bounding box center [1060, 444] width 962 height 664
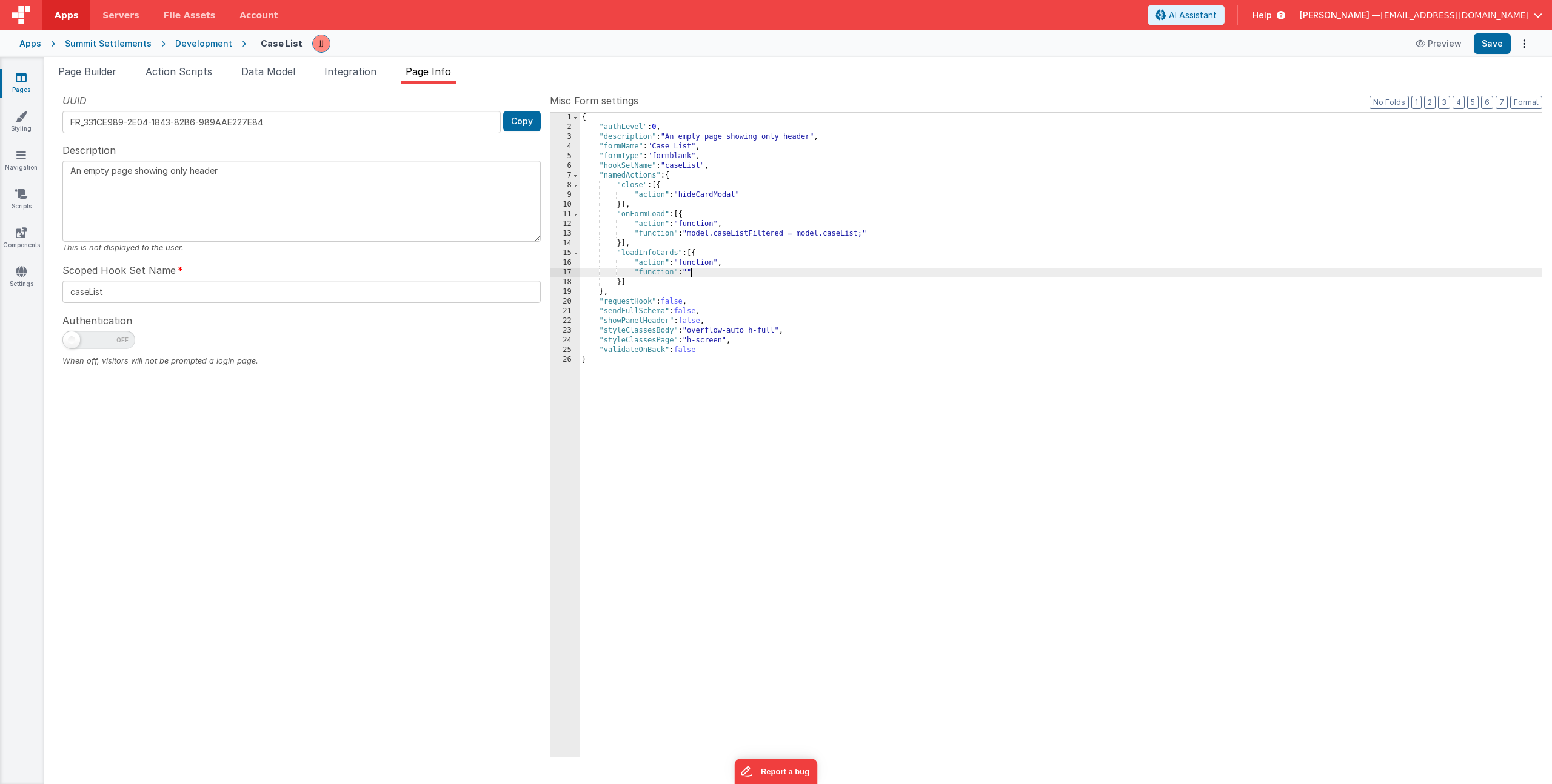
click at [704, 270] on div "{ "authLevel" : 0 , "description" : "An empty page showing only header" , "form…" at bounding box center [1060, 444] width 962 height 664
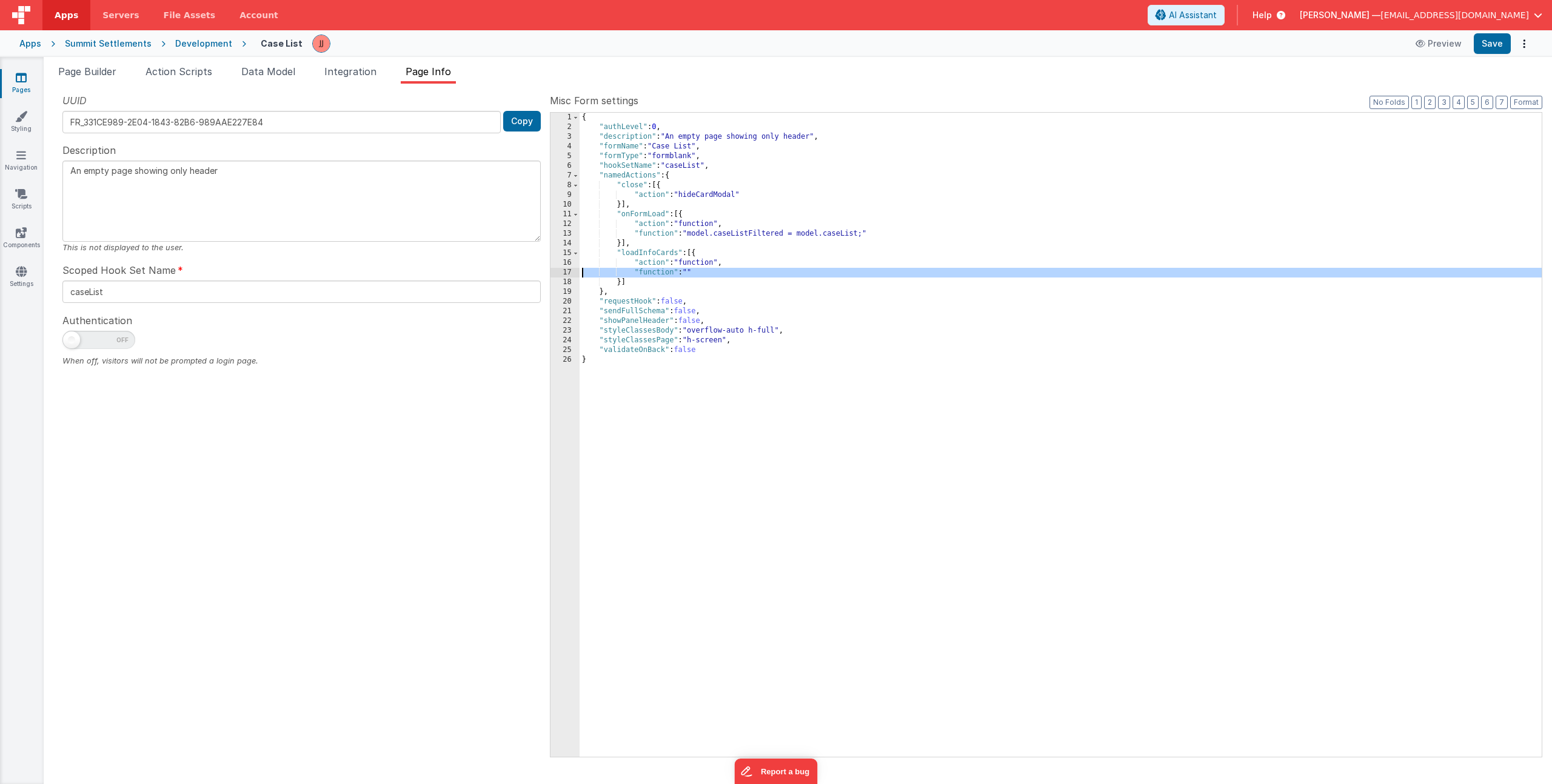
click at [569, 274] on div "17" at bounding box center [565, 273] width 29 height 10
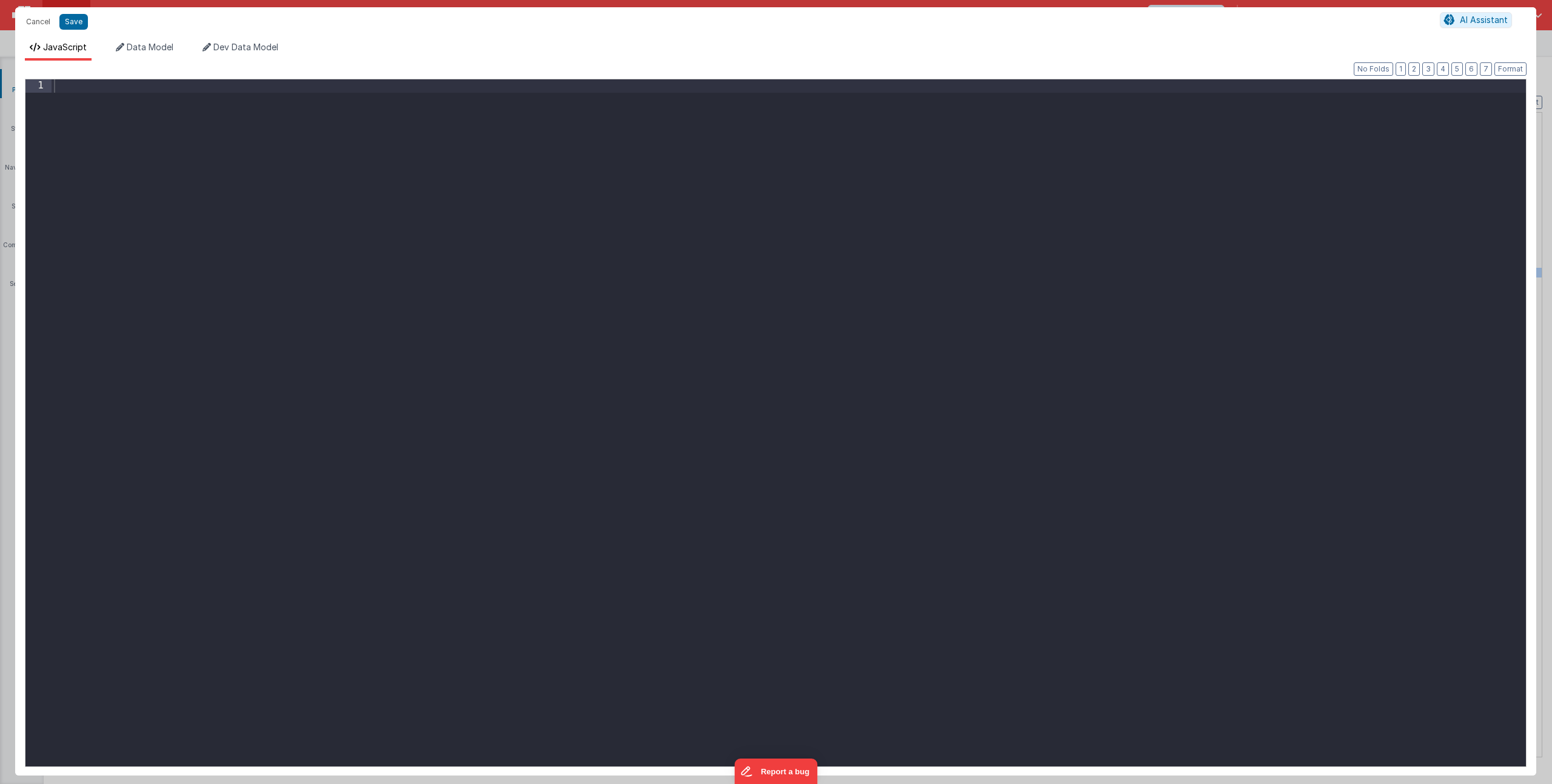
click at [538, 255] on div at bounding box center [789, 436] width 1474 height 713
paste textarea
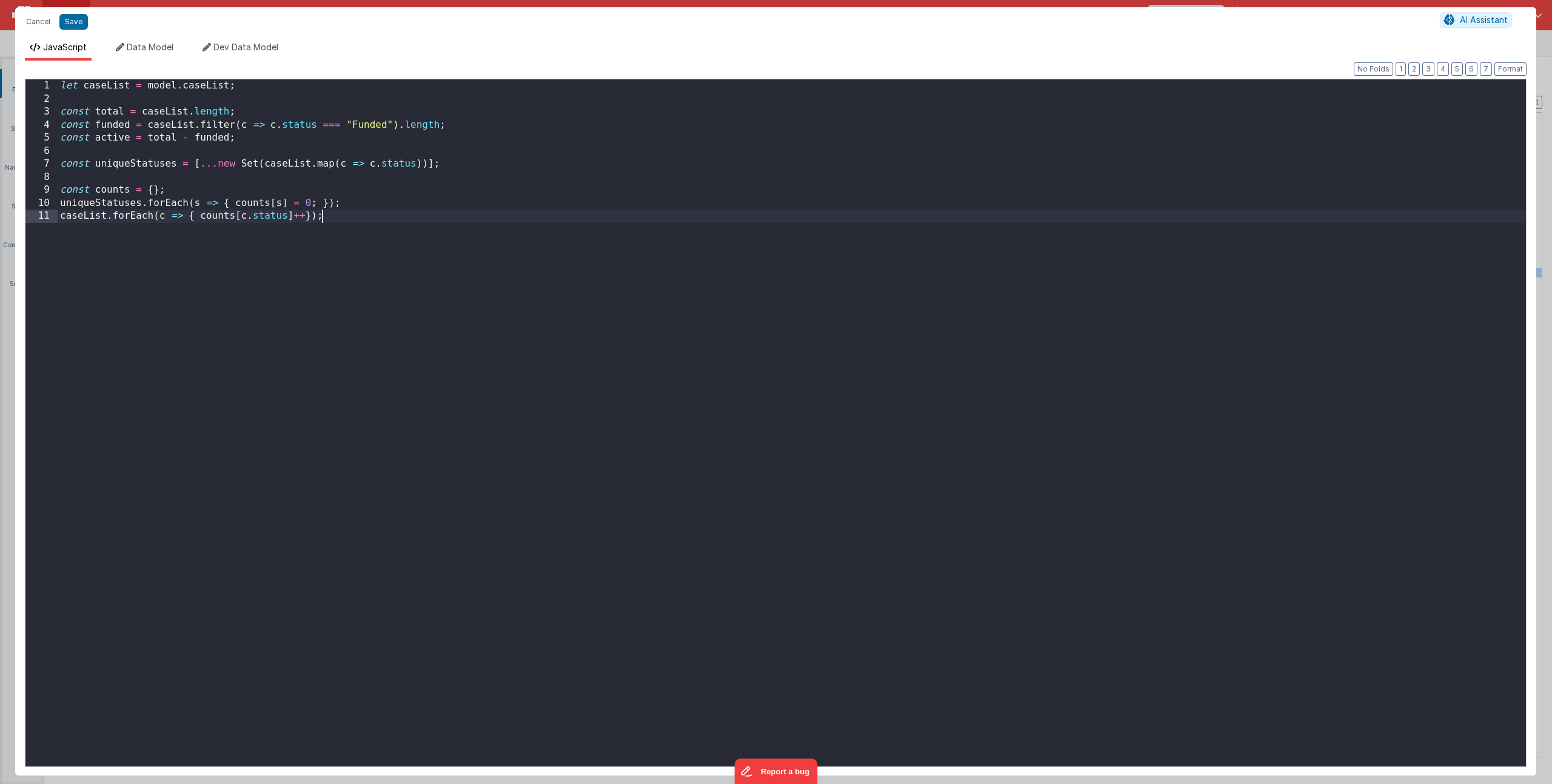
click at [413, 267] on div "let caseList = model . caseList ; const total = caseList . length ; const funde…" at bounding box center [792, 436] width 1468 height 713
drag, startPoint x: 329, startPoint y: 132, endPoint x: 342, endPoint y: 168, distance: 38.3
click at [329, 132] on div "let caseList = model . caseList ; const total = caseList . length ; const funde…" at bounding box center [792, 436] width 1468 height 713
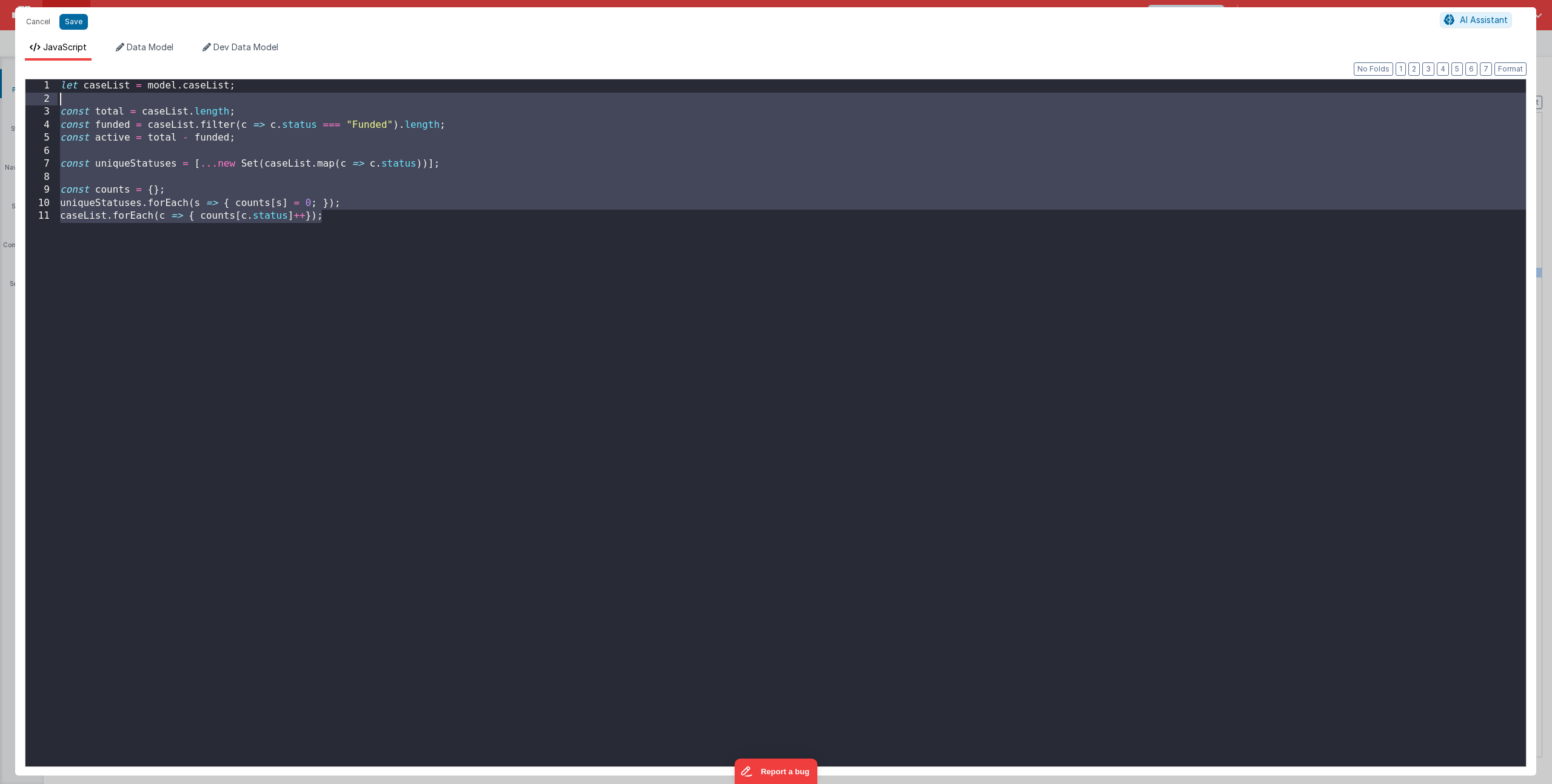
drag, startPoint x: 170, startPoint y: 191, endPoint x: -105, endPoint y: 101, distance: 289.4
click at [0, 101] on html "Cancel Save AI Assistant JavaScript Data Model Dev Data Model Format 7 6 5 4 3 …" at bounding box center [776, 392] width 1552 height 784
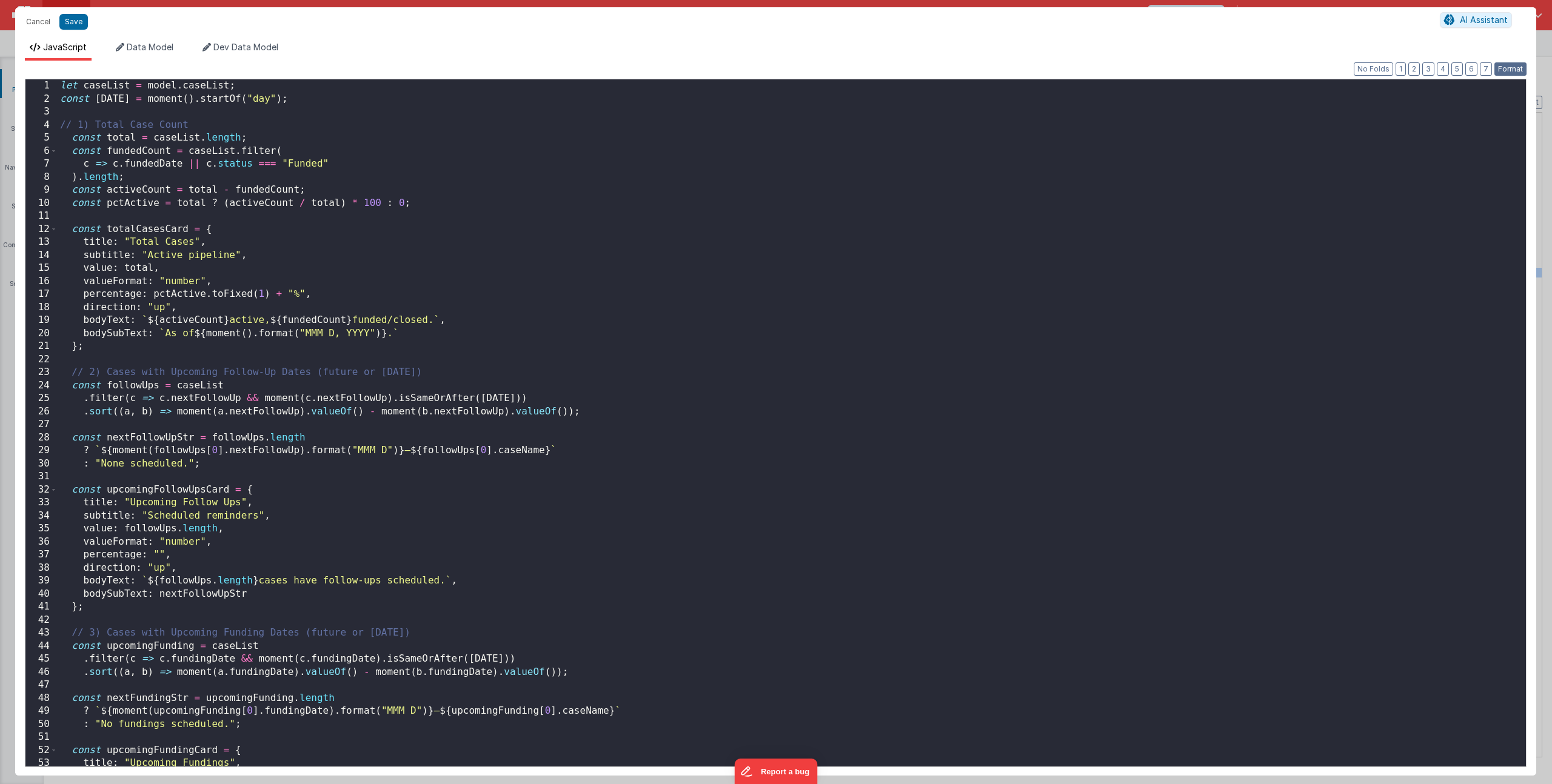
click at [1504, 71] on button "Format" at bounding box center [1511, 69] width 32 height 13
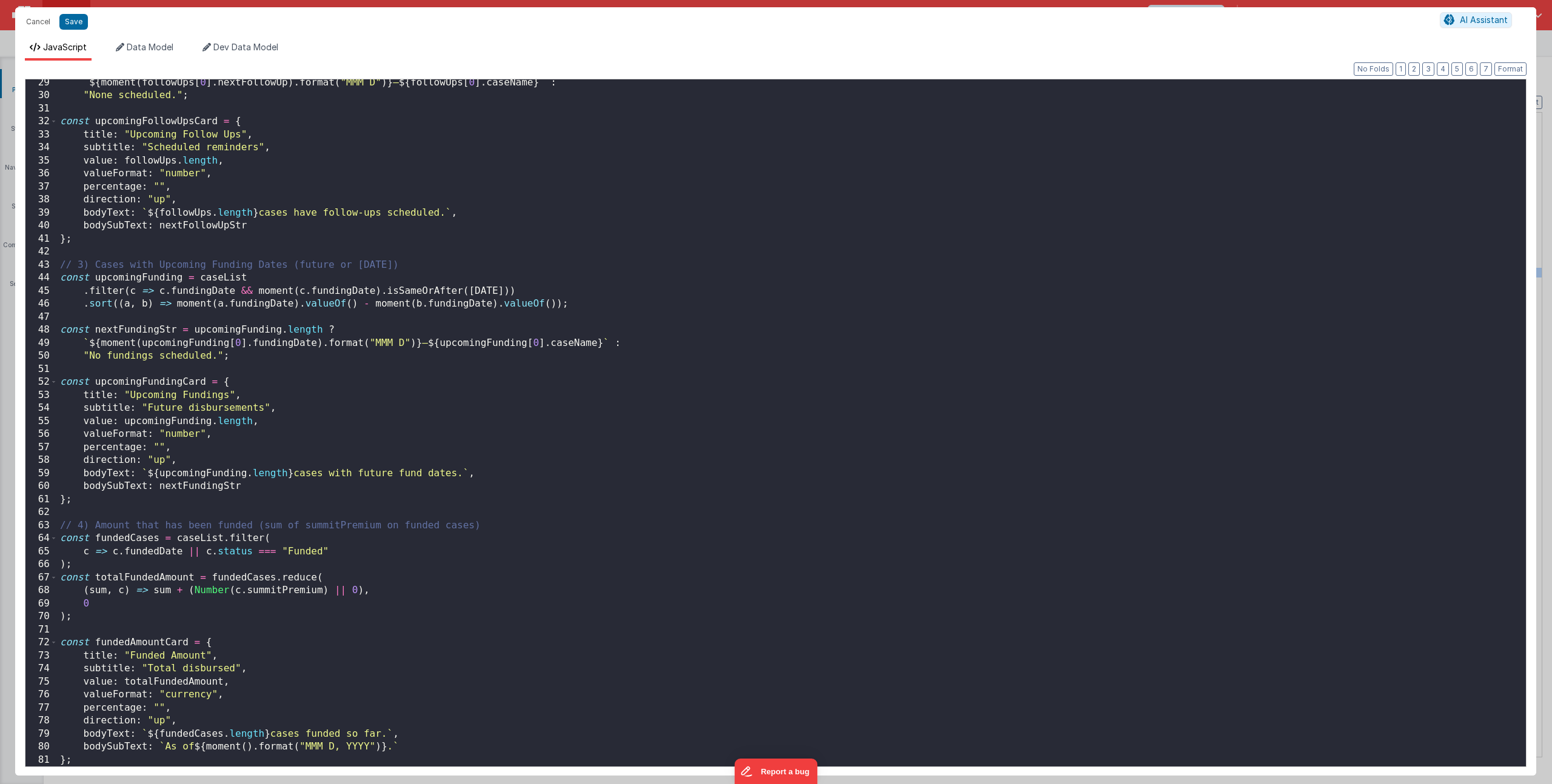
click at [96, 769] on div "Format 7 6 5 4 3 2 1 No Folds 29 30 31 32 33 34 35 36 37 38 39 40 41 42 43 44 4…" at bounding box center [776, 418] width 1522 height 715
click at [99, 763] on div "` ${ moment ( followUps [ 0 ] . nextFollowUp ) . format ( "MMM D" ) } — ${ foll…" at bounding box center [787, 433] width 1459 height 713
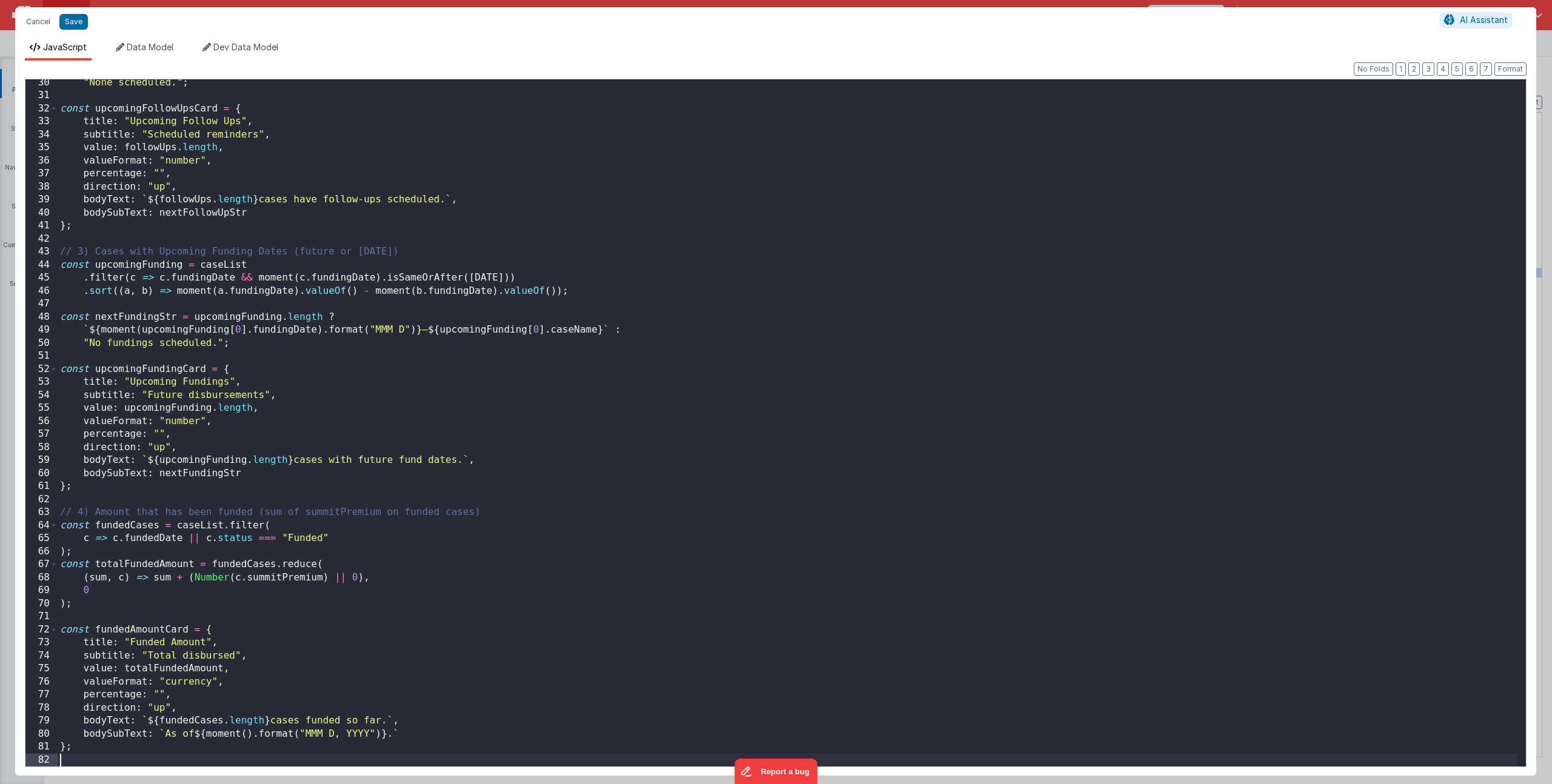
scroll to position [394, 0]
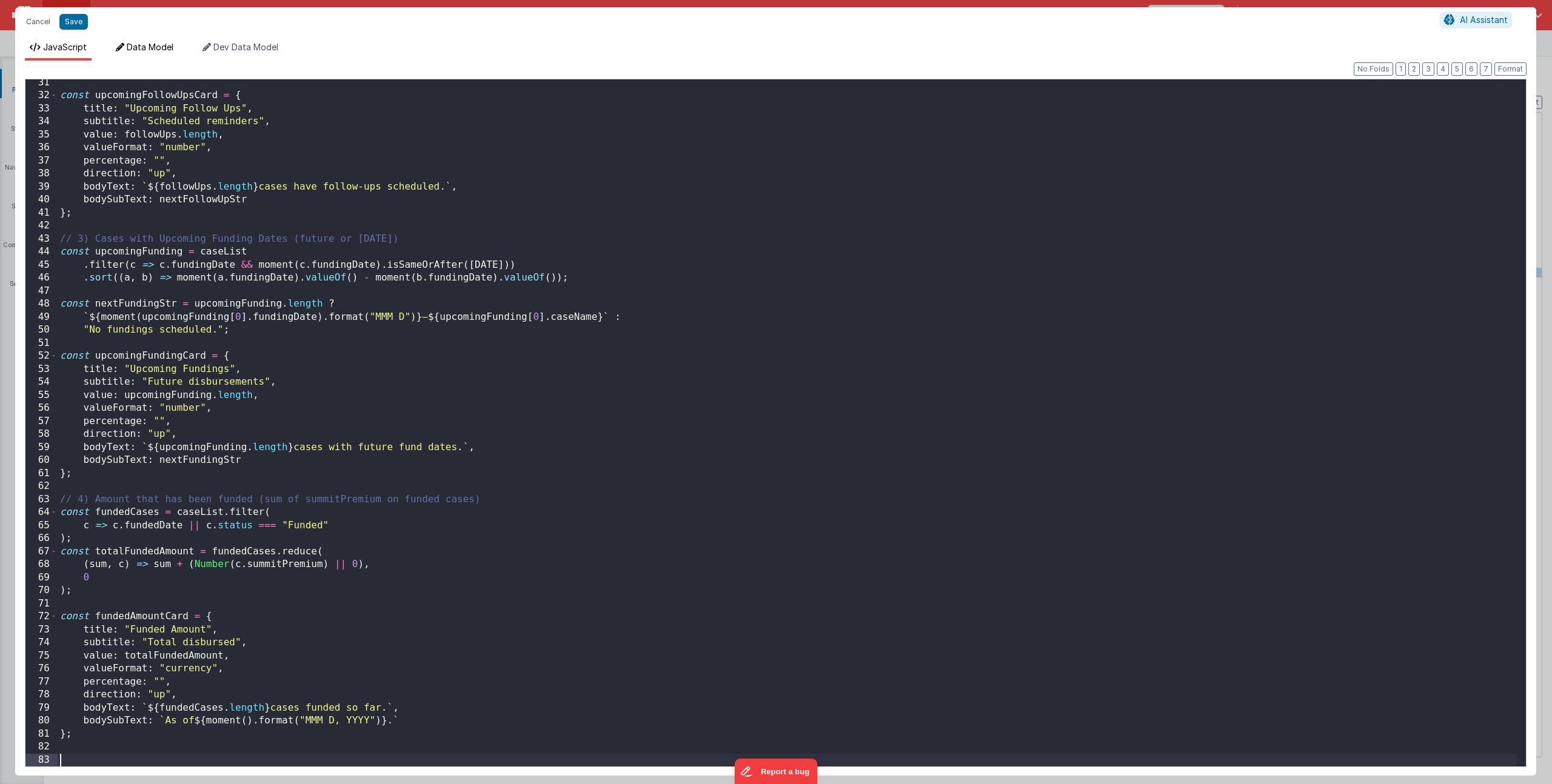
click at [137, 50] on span "Data Model" at bounding box center [149, 47] width 46 height 11
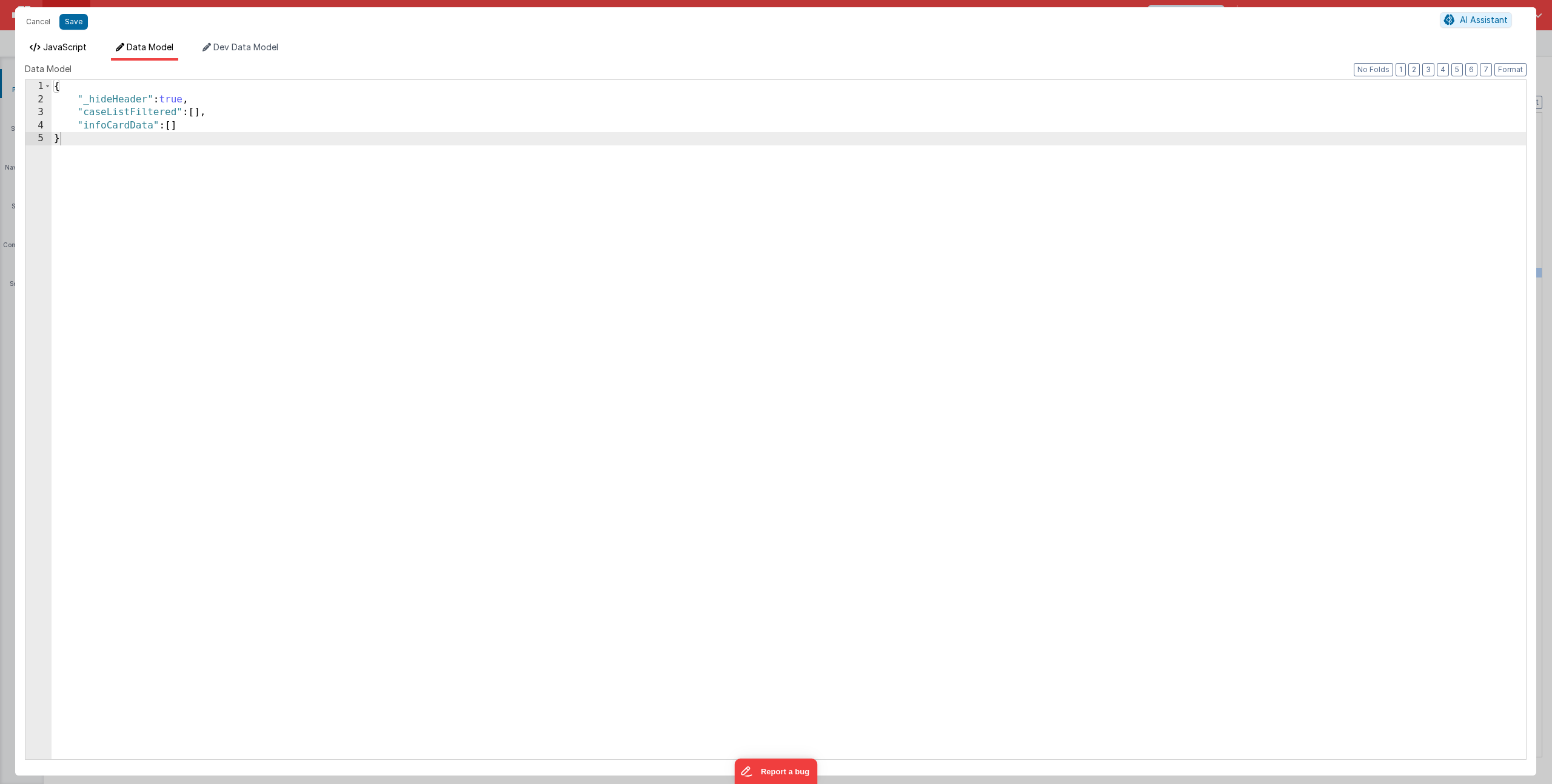
click at [71, 50] on span "JavaScript" at bounding box center [64, 47] width 43 height 11
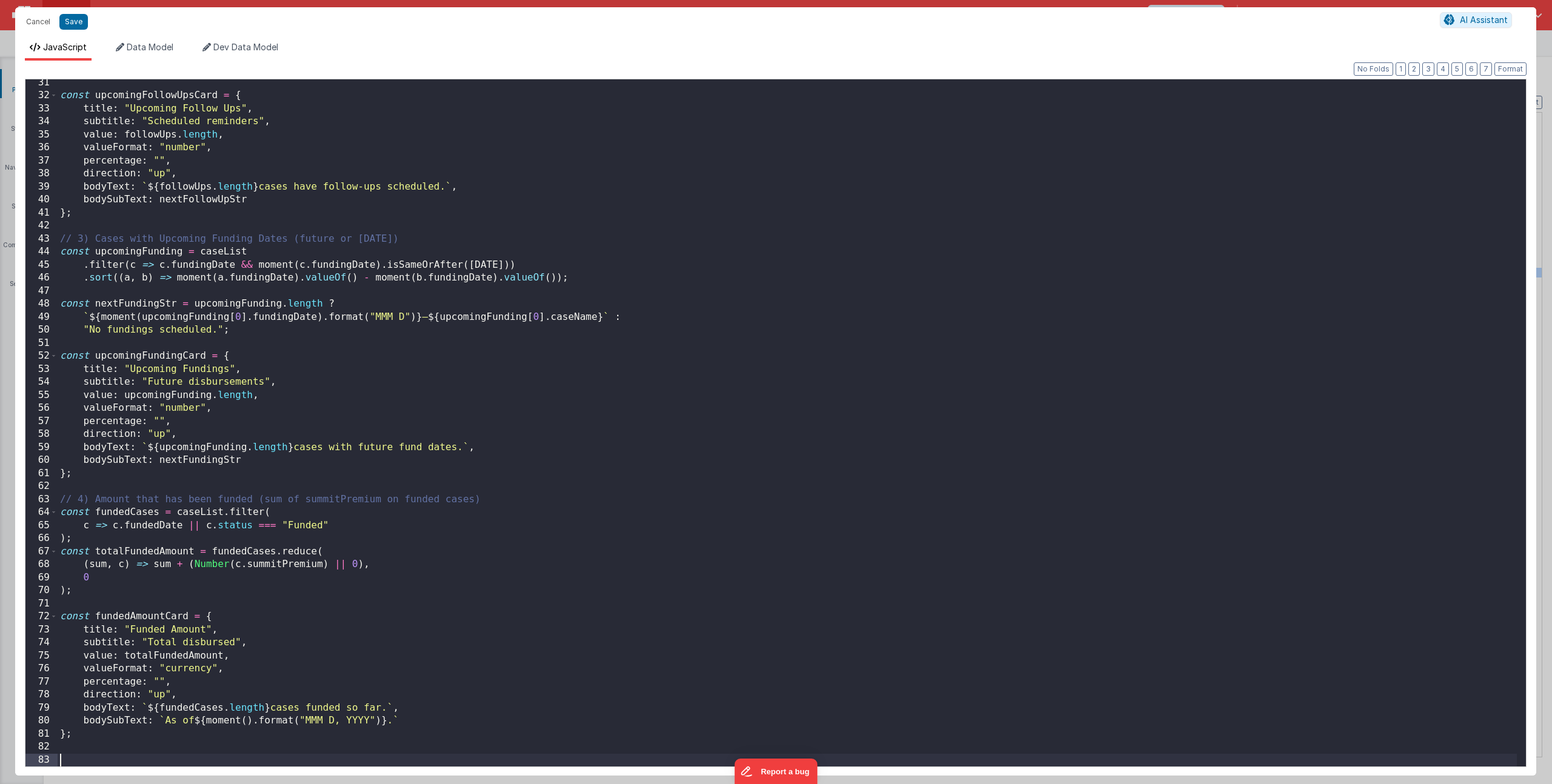
click at [96, 760] on div "const upcomingFollowUpsCard = { title : "Upcoming Follow Ups" , subtitle : "Sch…" at bounding box center [787, 433] width 1459 height 713
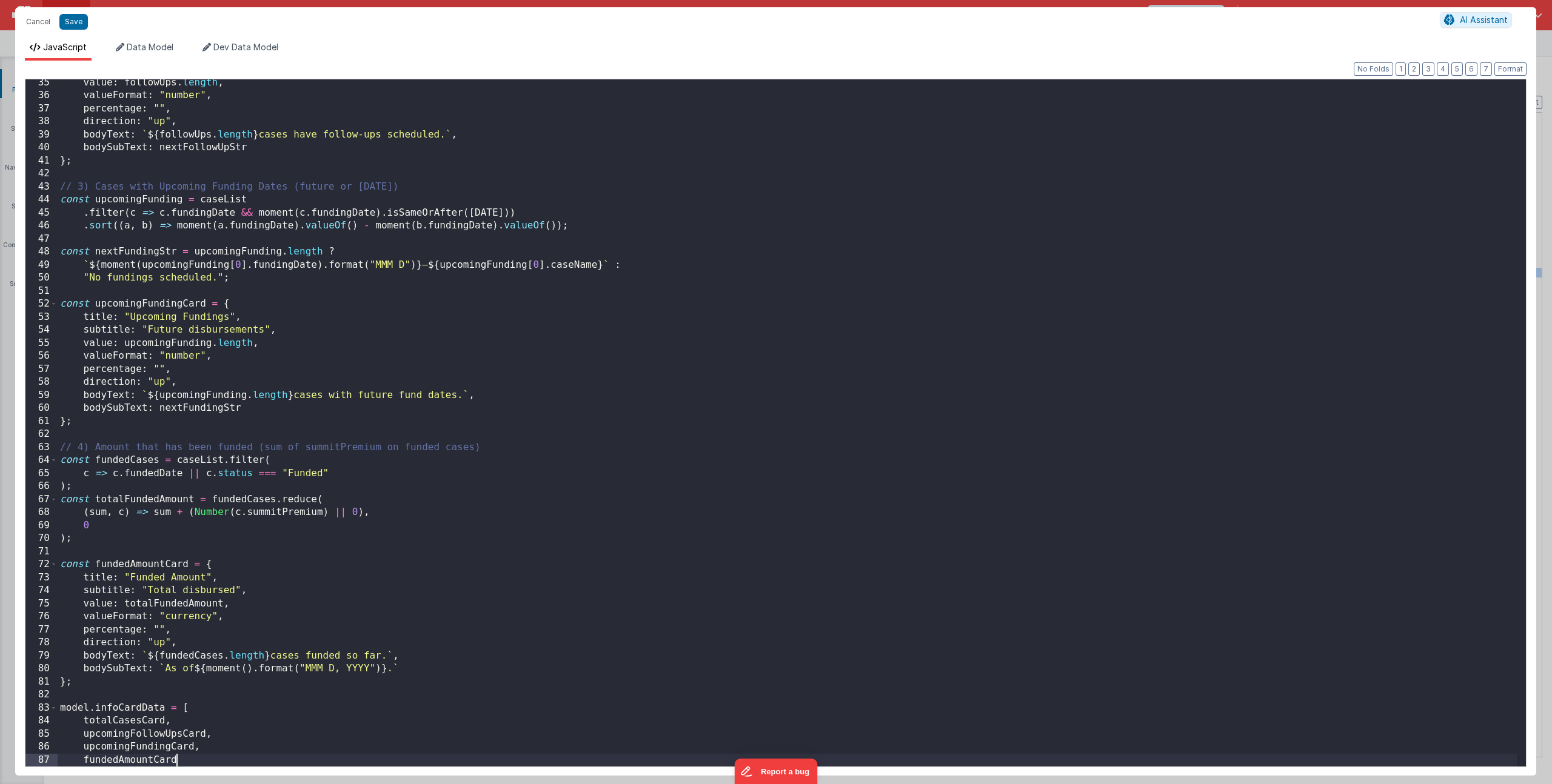
scroll to position [459, 0]
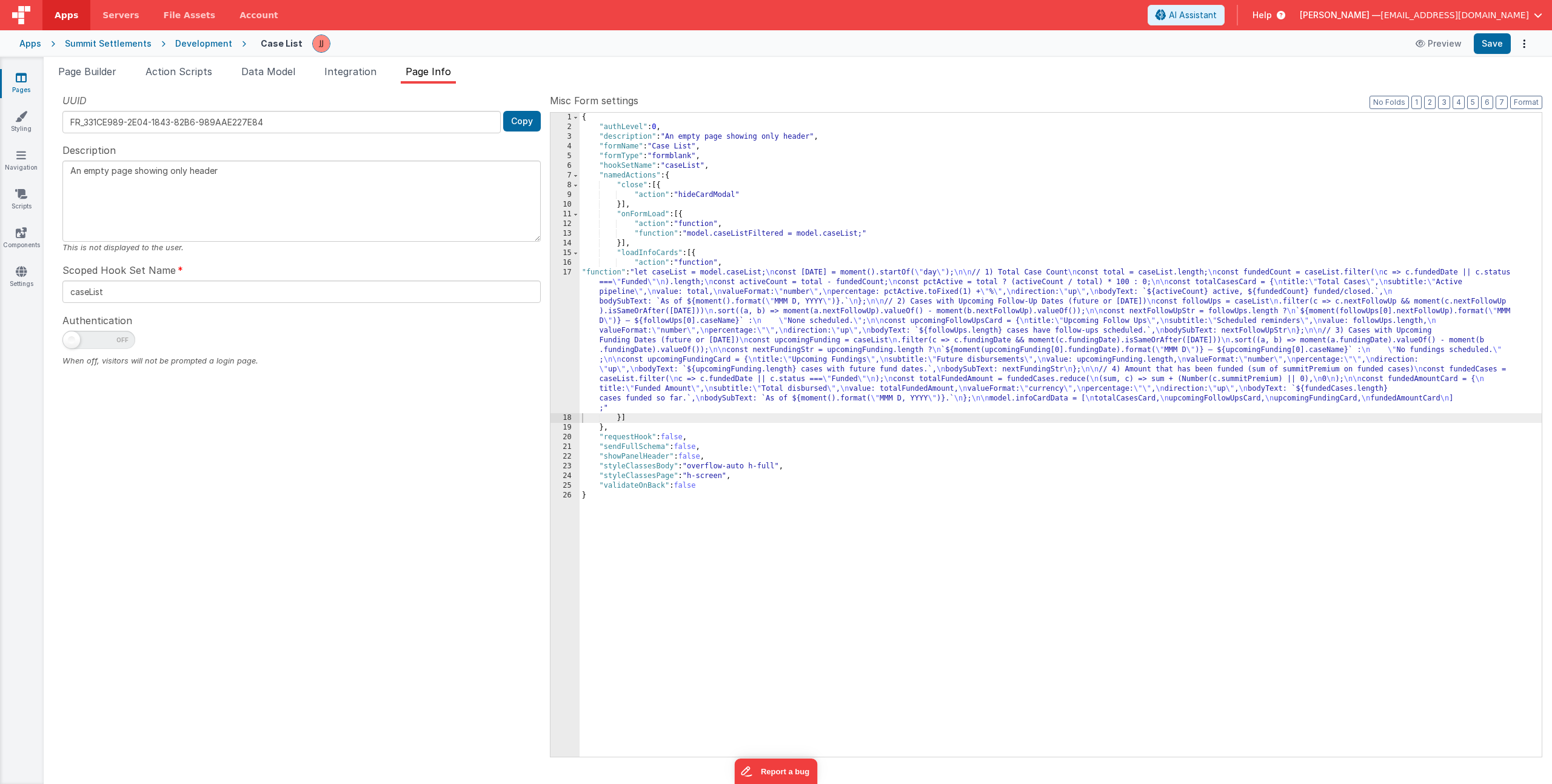
click at [762, 232] on div "{ "authLevel" : 0 , "description" : "An empty page showing only header" , "form…" at bounding box center [1060, 444] width 962 height 664
click at [566, 235] on div "13" at bounding box center [565, 234] width 29 height 10
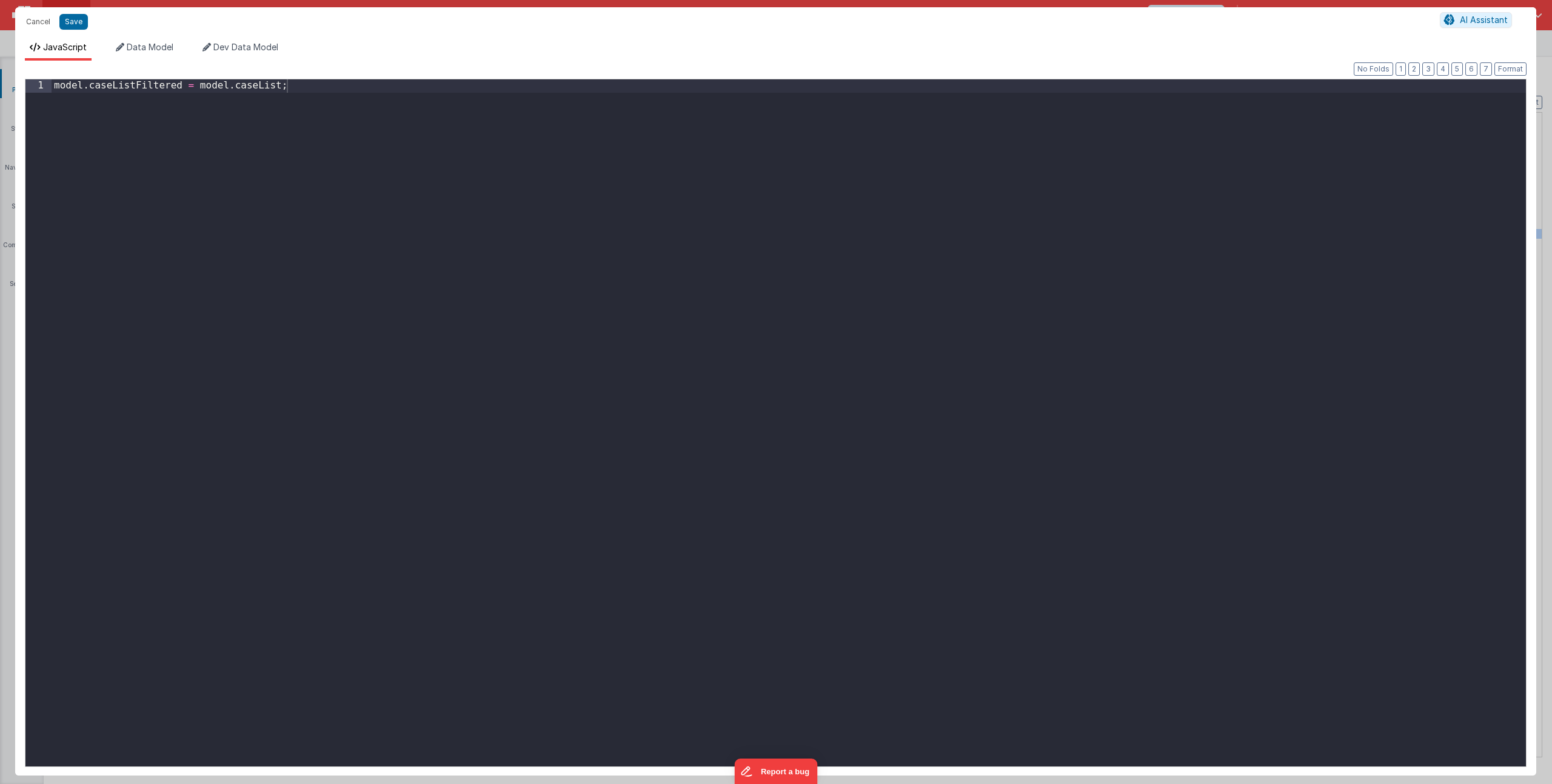
click at [444, 210] on div "model . caseListFiltered = model . caseList ;" at bounding box center [789, 436] width 1474 height 713
click at [82, 25] on button "Save" at bounding box center [73, 21] width 28 height 16
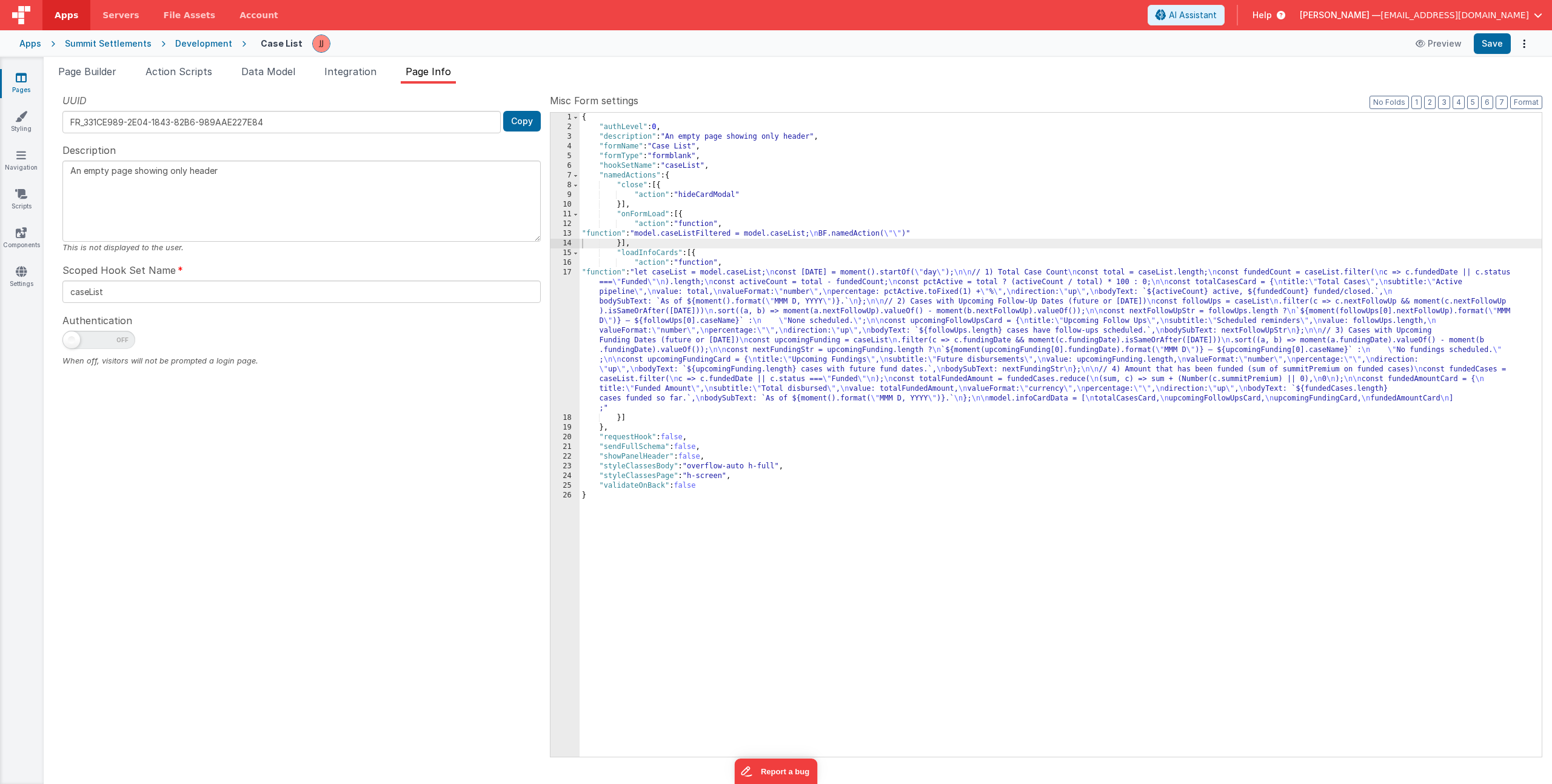
click at [649, 256] on div "{ "authLevel" : 0 , "description" : "An empty page showing only header" , "form…" at bounding box center [1060, 444] width 962 height 664
click at [694, 233] on div "{ "authLevel" : 0 , "description" : "An empty page showing only header" , "form…" at bounding box center [1060, 444] width 962 height 664
click at [556, 230] on div "13" at bounding box center [565, 234] width 29 height 10
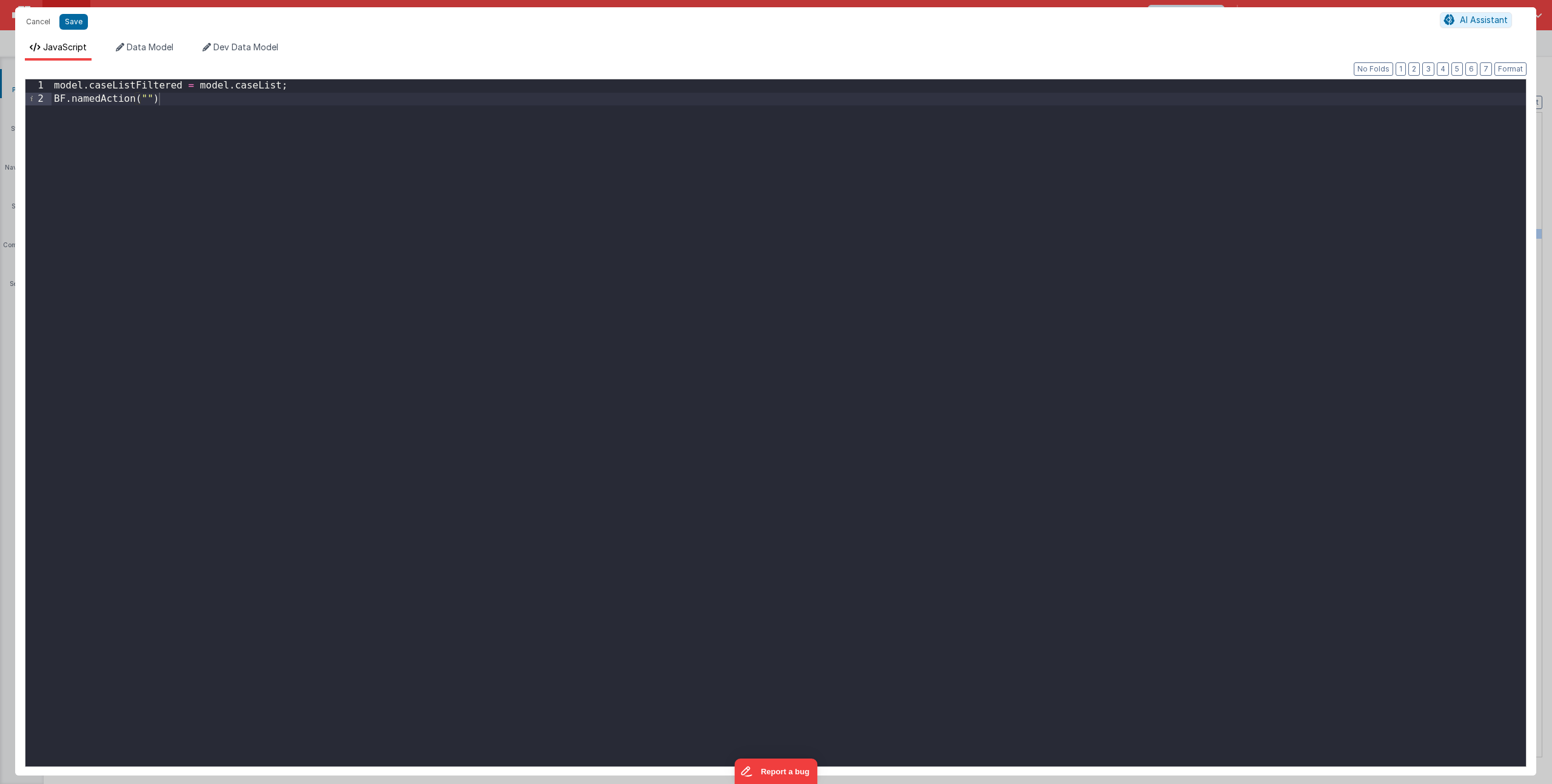
click at [148, 102] on div "model . caseListFiltered = model . caseList ; BF . namedAction ( "" )" at bounding box center [789, 436] width 1474 height 713
paste textarea
click at [281, 105] on div "model . caseListFiltered = model . caseList ; BF . namedAction ( "loadInfoCards…" at bounding box center [789, 436] width 1474 height 713
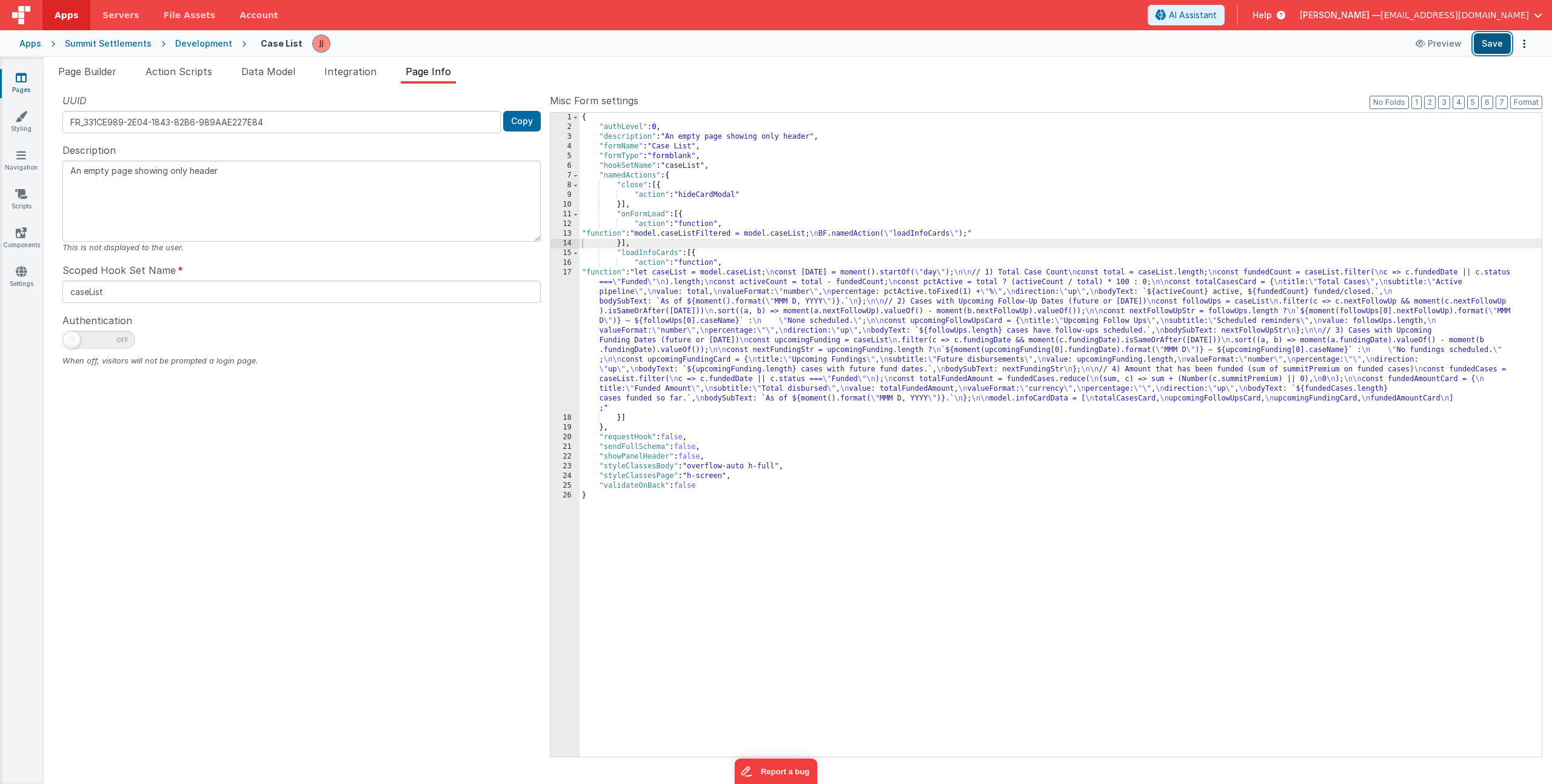
click at [1489, 38] on button "Save" at bounding box center [1493, 43] width 37 height 21
click at [1082, 314] on div "{ "authLevel" : 0 , "description" : "An empty page showing only header" , "form…" at bounding box center [1060, 444] width 962 height 664
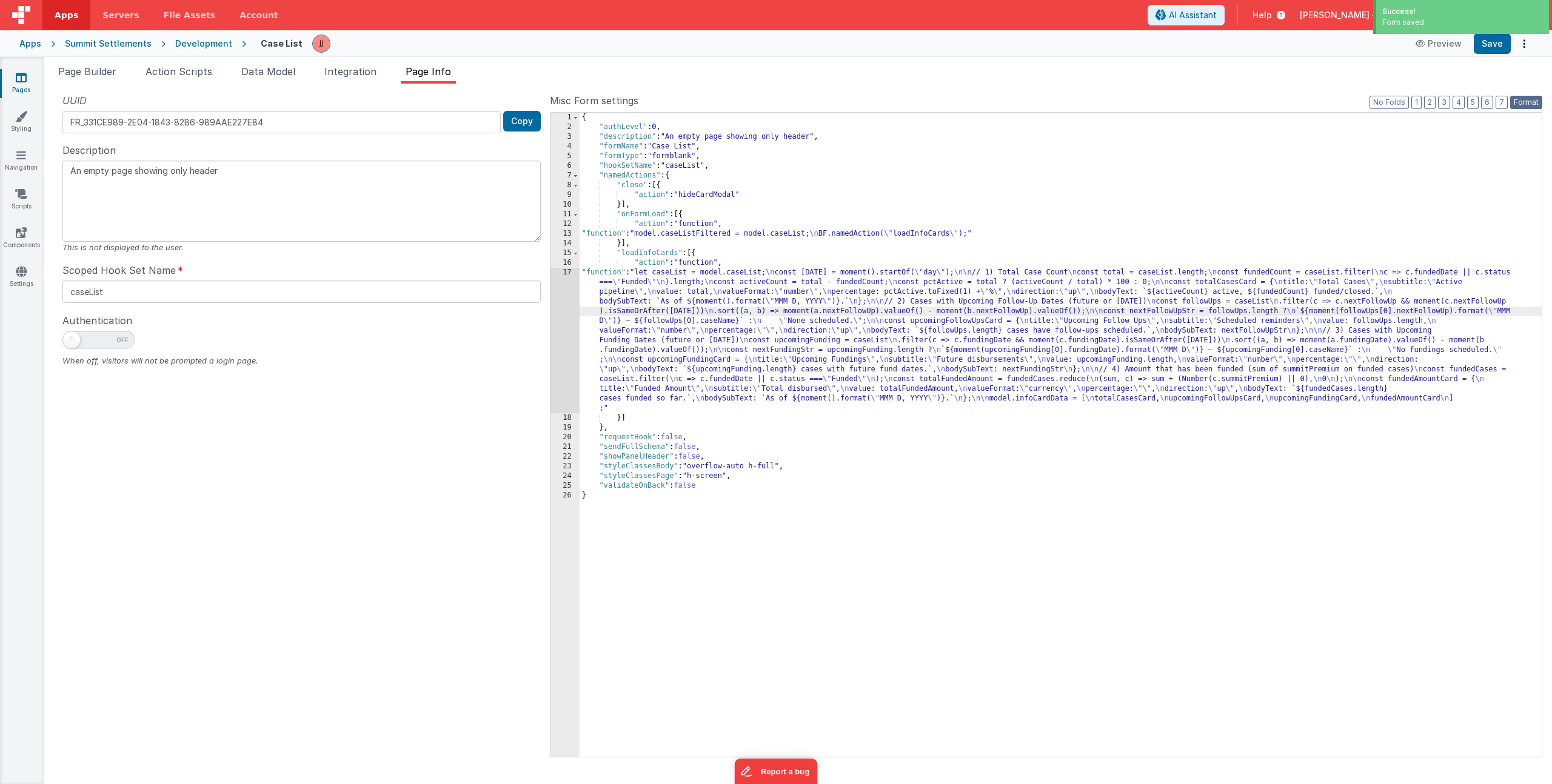
click at [1528, 103] on button "Format" at bounding box center [1526, 102] width 32 height 13
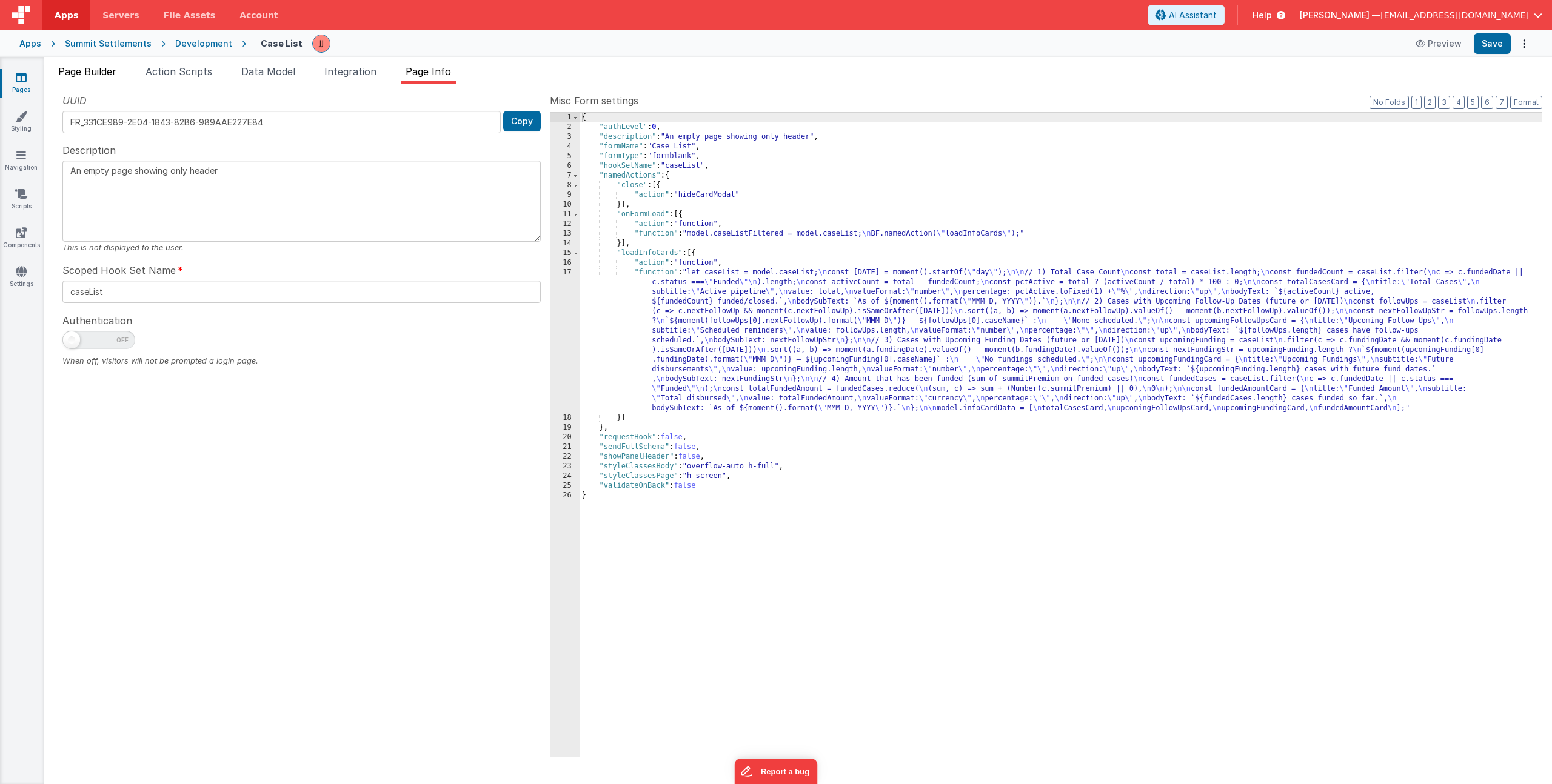
click at [101, 72] on span "Page Builder" at bounding box center [87, 72] width 58 height 12
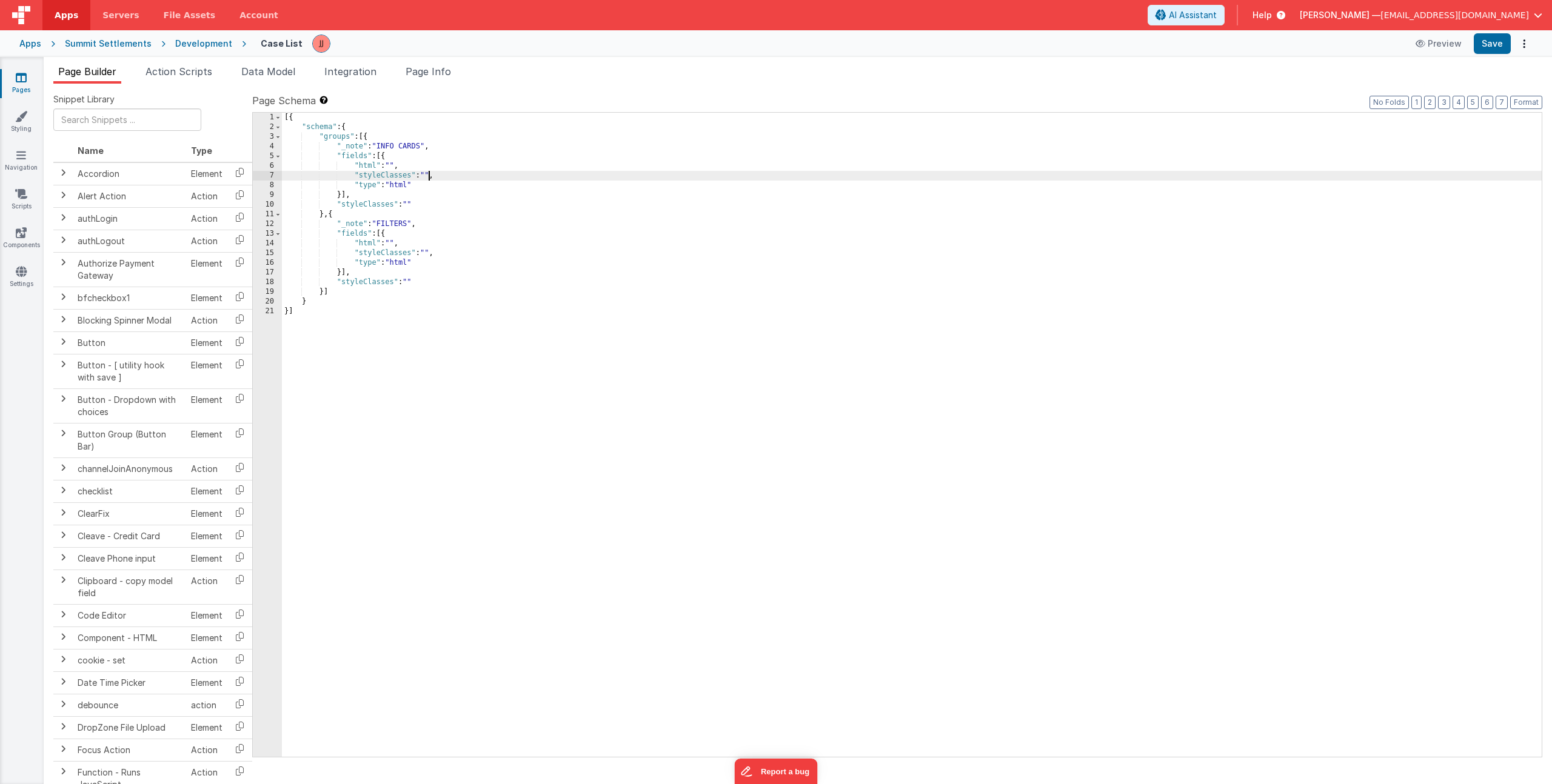
click at [428, 175] on div "[{ "schema" : { "groups" : [{ "_note" : "INFO CARDS" , "fields" : [{ "html" : "…" at bounding box center [912, 444] width 1260 height 664
click at [428, 173] on div "[{ "schema" : { "groups" : [{ "_note" : "INFO CARDS" , "fields" : [{ "html" : "…" at bounding box center [912, 444] width 1260 height 664
click at [270, 176] on div "7" at bounding box center [268, 175] width 29 height 10
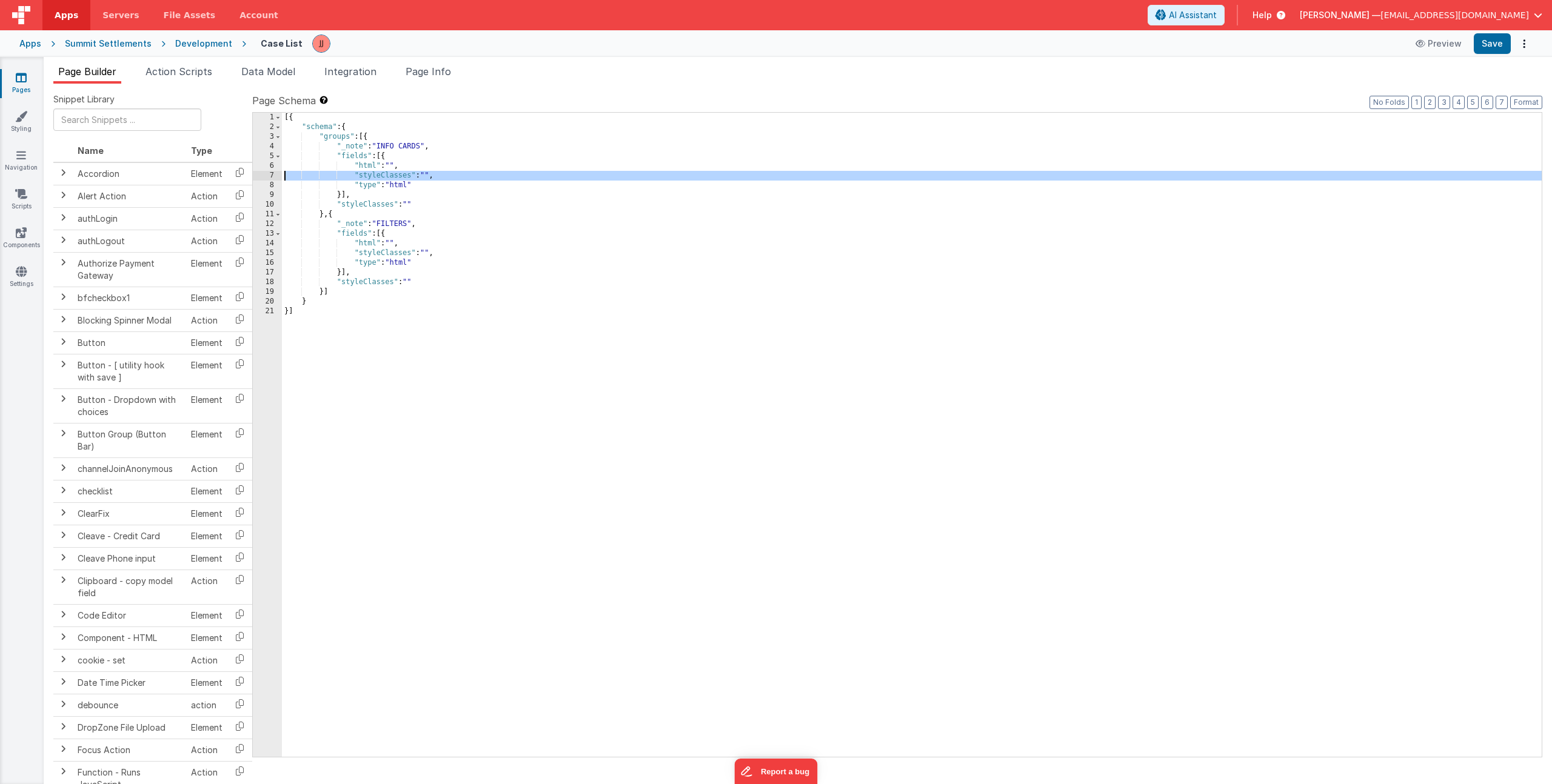
click at [267, 174] on div "7" at bounding box center [268, 175] width 29 height 10
click at [257, 174] on div "7" at bounding box center [268, 175] width 29 height 10
click at [407, 181] on div "[{ "schema" : { "groups" : [{ "_note" : "INFO CARDS" , "fields" : [{ "html" : "…" at bounding box center [912, 444] width 1260 height 664
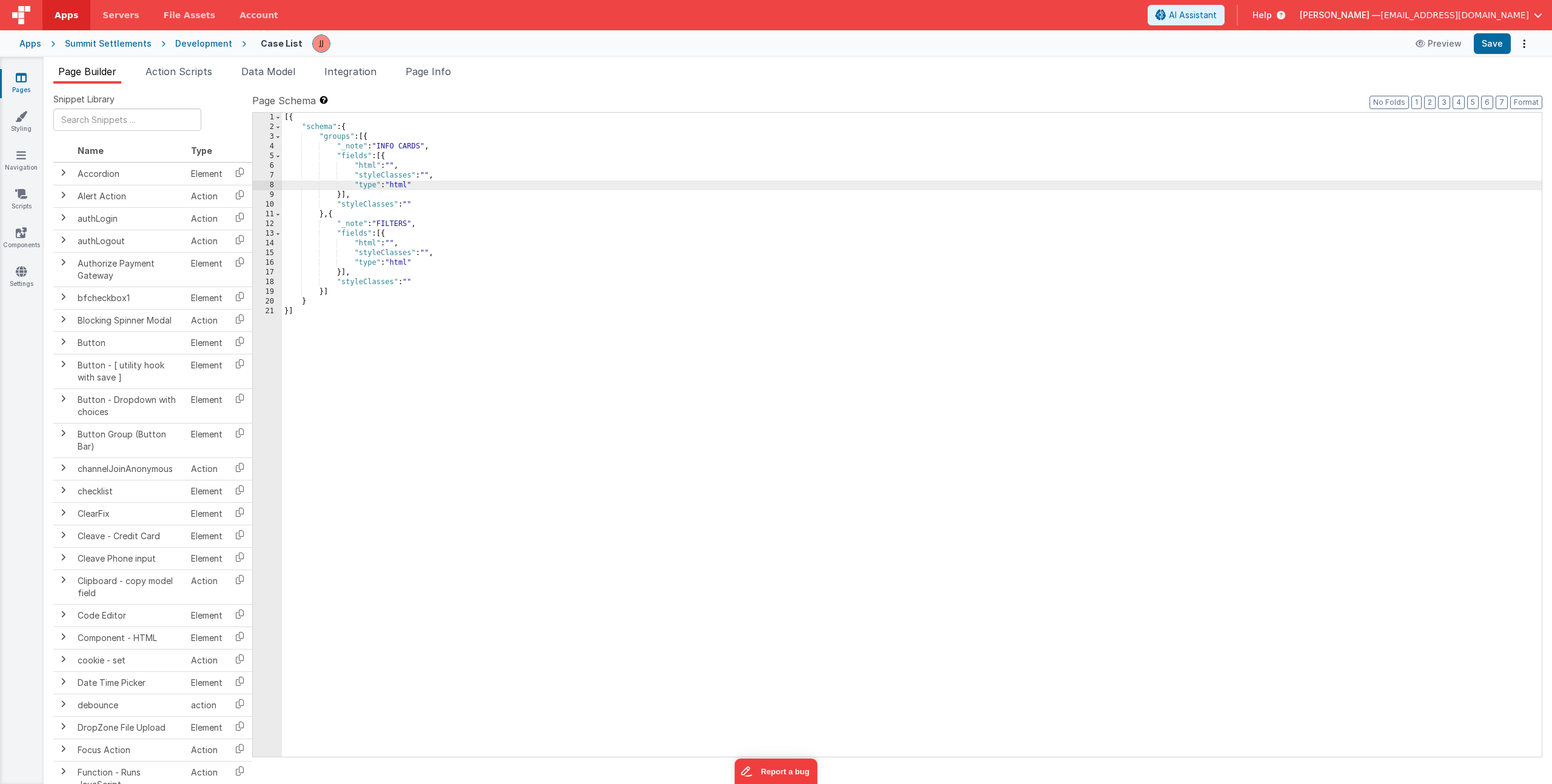
click at [402, 165] on div "[{ "schema" : { "groups" : [{ "_note" : "INFO CARDS" , "fields" : [{ "html" : "…" at bounding box center [912, 444] width 1260 height 664
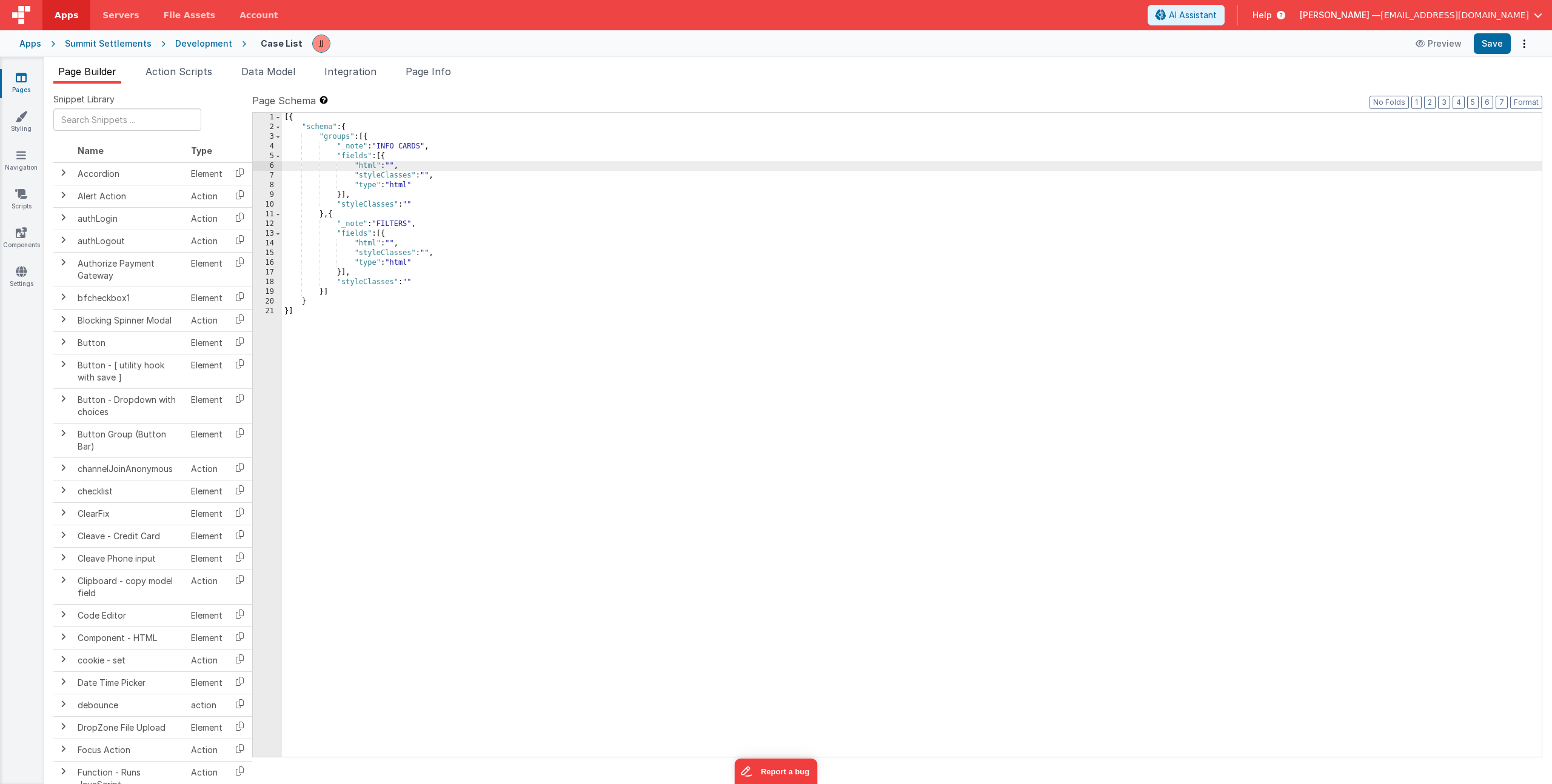
click at [270, 162] on div "6" at bounding box center [268, 166] width 29 height 10
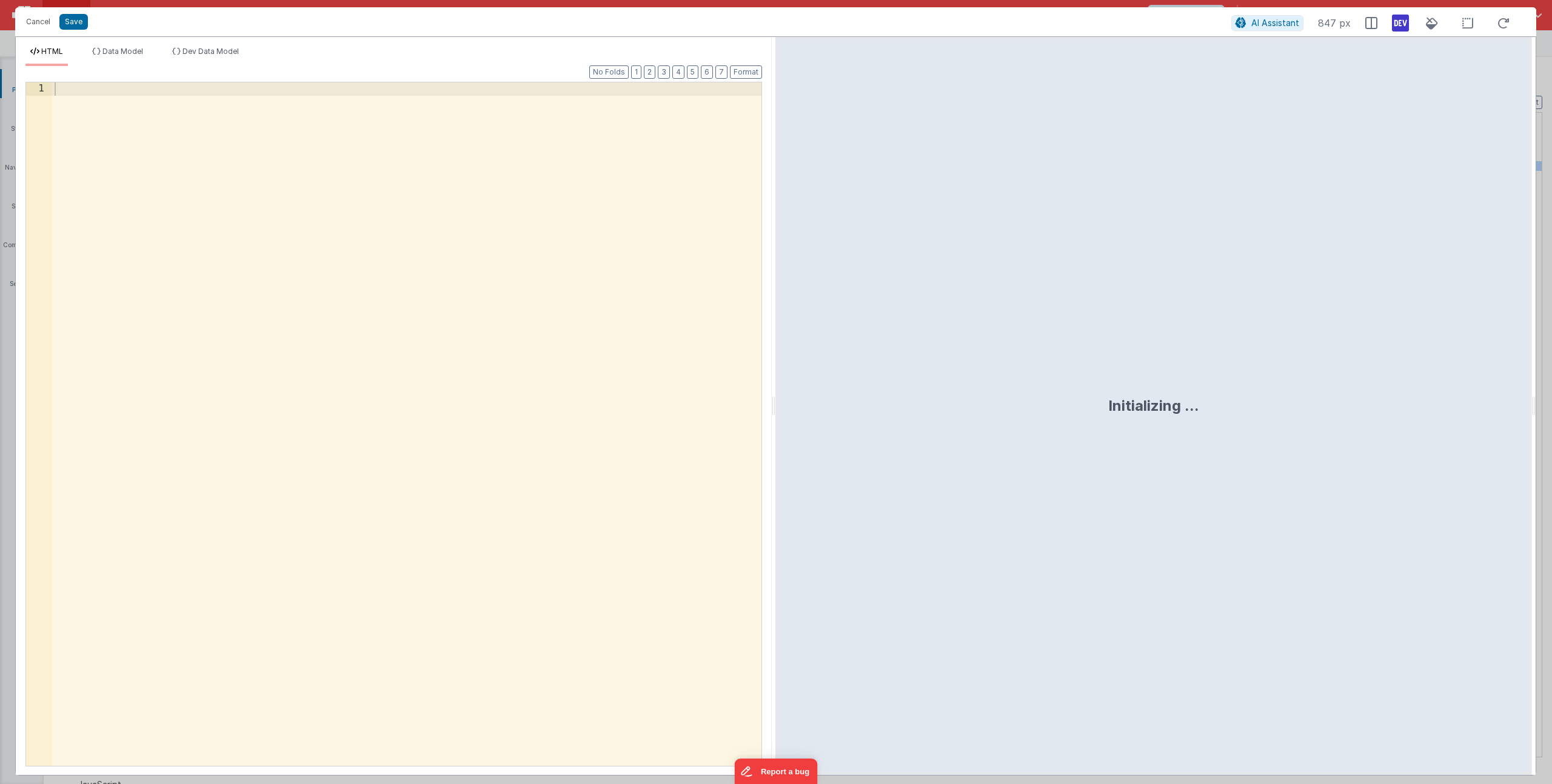
click at [328, 161] on div at bounding box center [406, 444] width 710 height 724
click at [116, 65] on li "Data Model" at bounding box center [118, 56] width 61 height 19
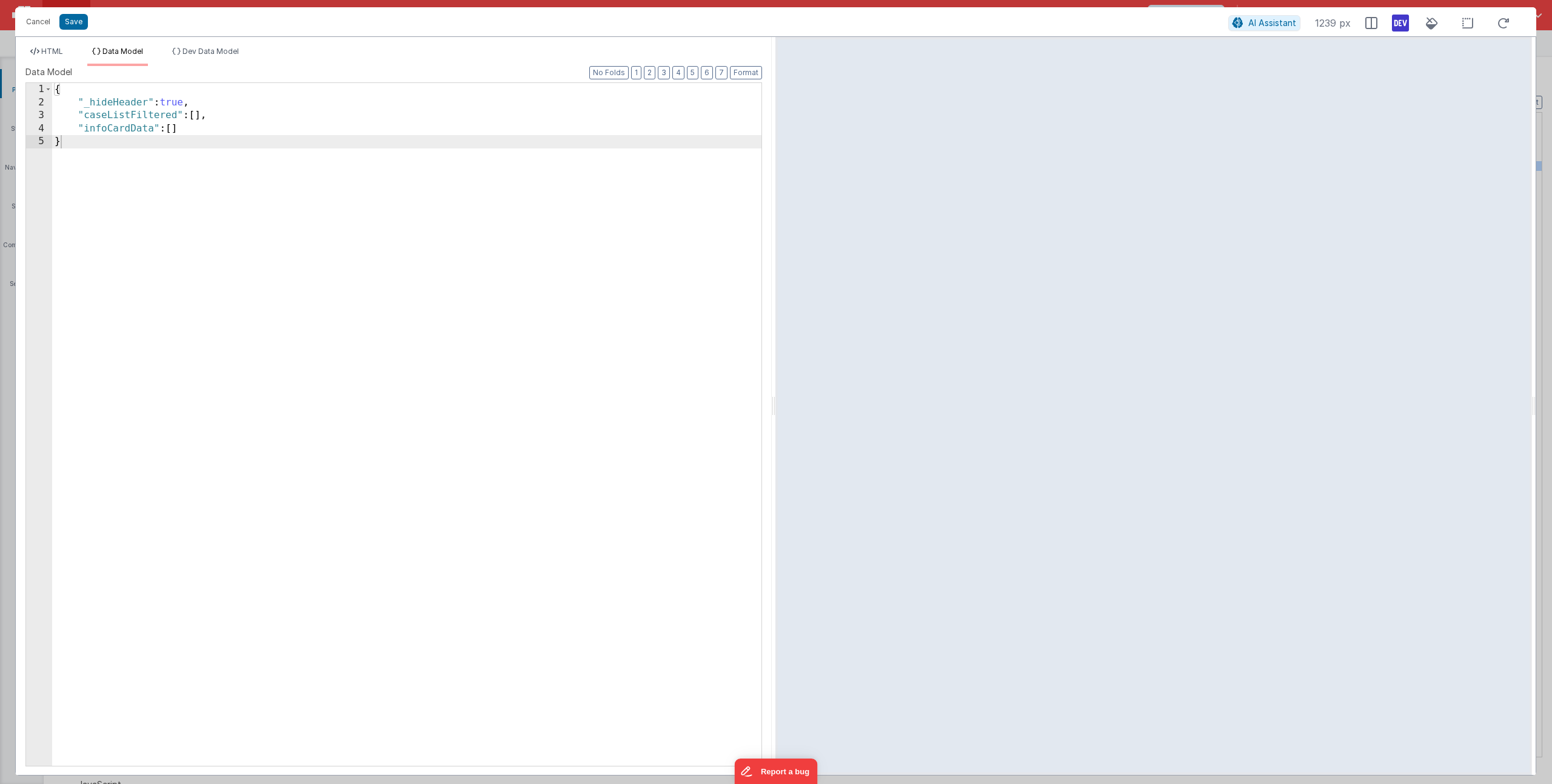
click at [111, 129] on div "{ "_hideHeader" : true , "caseListFiltered" : [ ] , "infoCardData" : [ ] }" at bounding box center [406, 437] width 710 height 709
click at [50, 55] on span "HTML" at bounding box center [52, 51] width 22 height 9
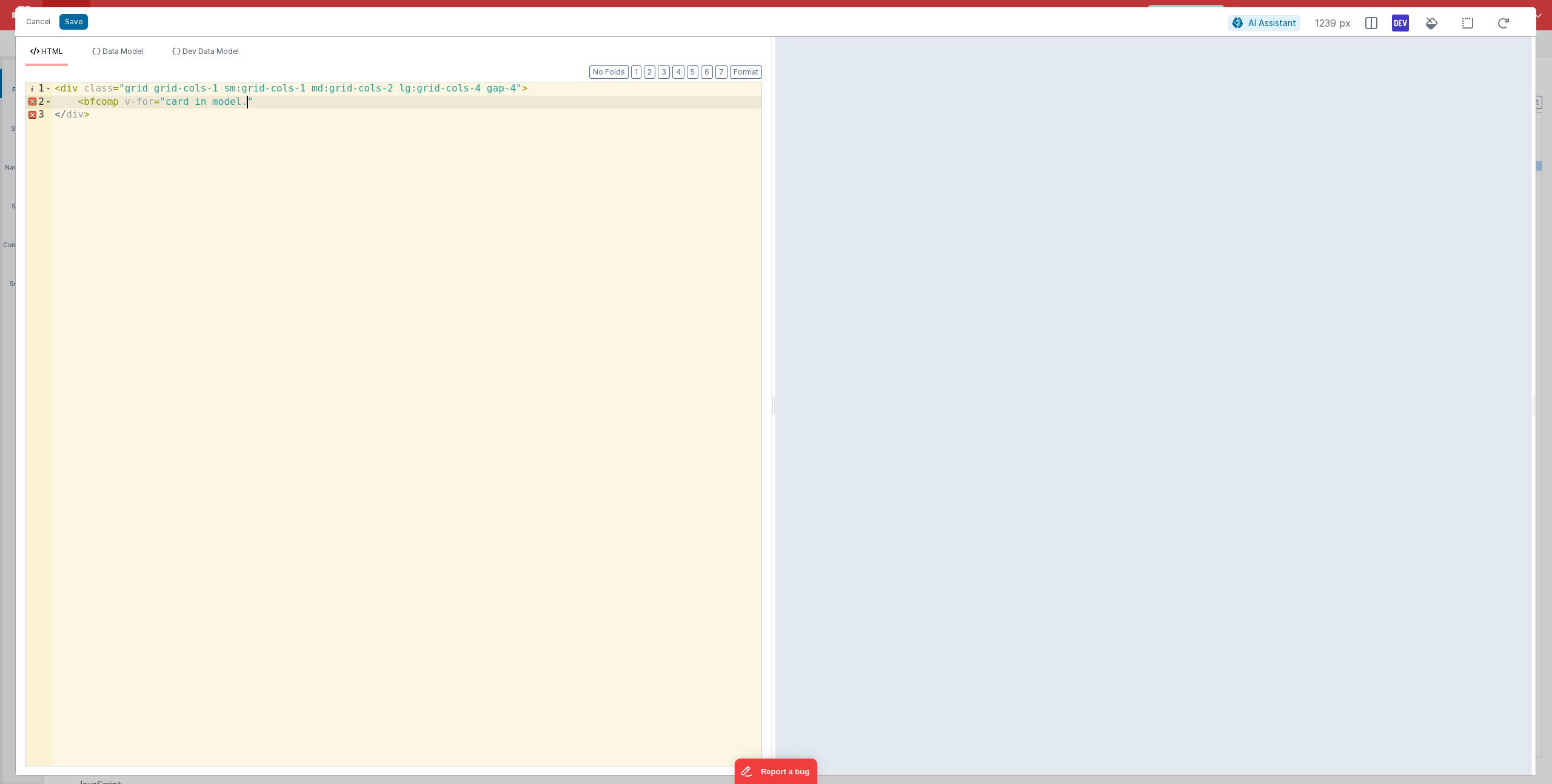
click at [245, 104] on div "< div class = "grid grid-cols-1 sm:grid-cols-1 md:grid-cols-2 lg:grid-cols-4 ga…" at bounding box center [406, 437] width 710 height 709
click at [77, 27] on button "Save" at bounding box center [73, 21] width 28 height 16
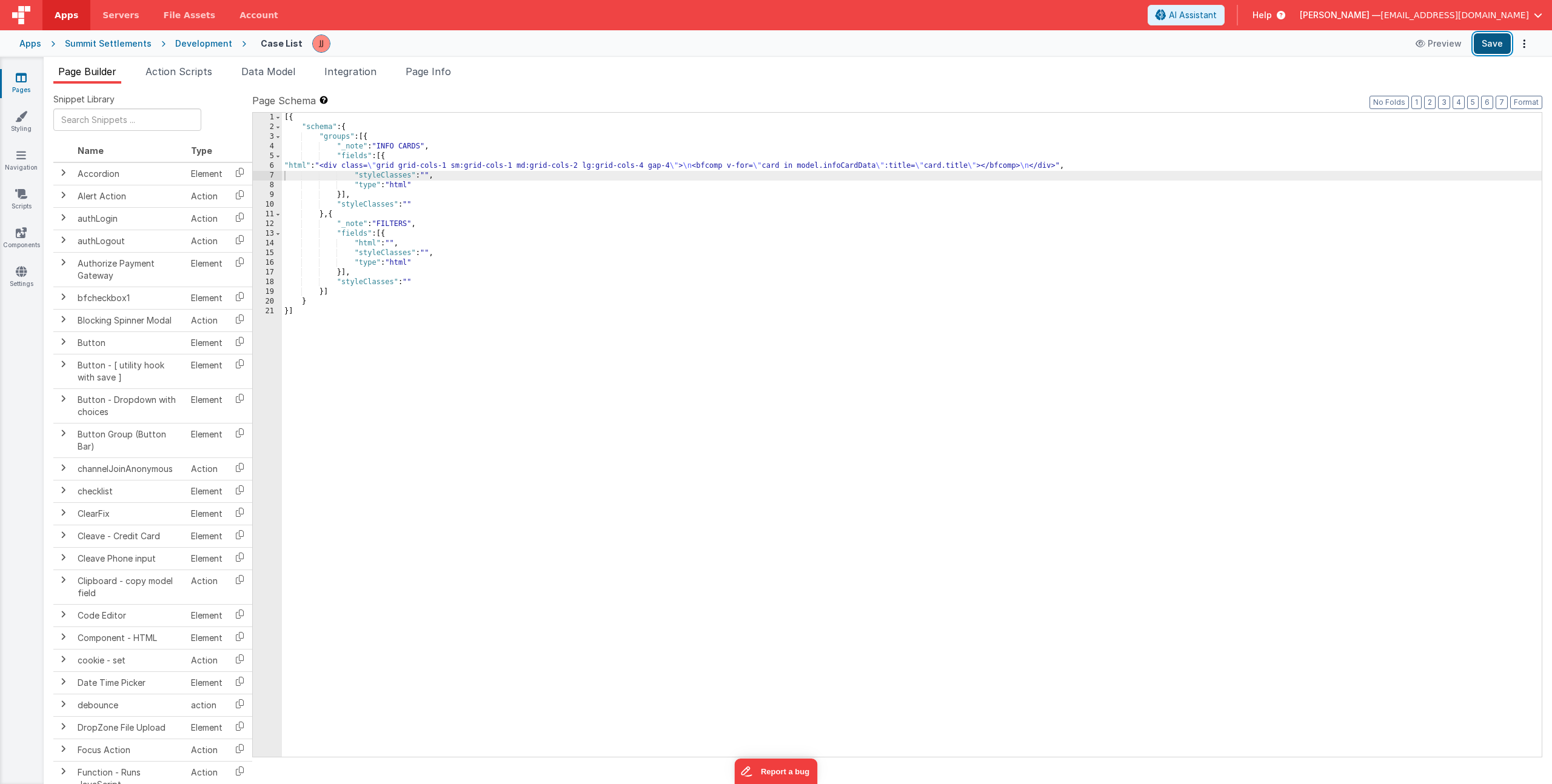
click at [1496, 46] on button "Save" at bounding box center [1493, 43] width 37 height 21
click at [431, 167] on div "[{ "schema" : { "groups" : [{ "_note" : "INFO CARDS" , "fields" : [{ "html" : "…" at bounding box center [912, 444] width 1260 height 664
click at [426, 170] on div "[{ "schema" : { "groups" : [{ "_note" : "INFO CARDS" , "fields" : [{ "html" : "…" at bounding box center [912, 444] width 1260 height 664
click at [1521, 99] on button "Format" at bounding box center [1526, 102] width 32 height 13
click at [1484, 38] on button "Save" at bounding box center [1493, 43] width 37 height 21
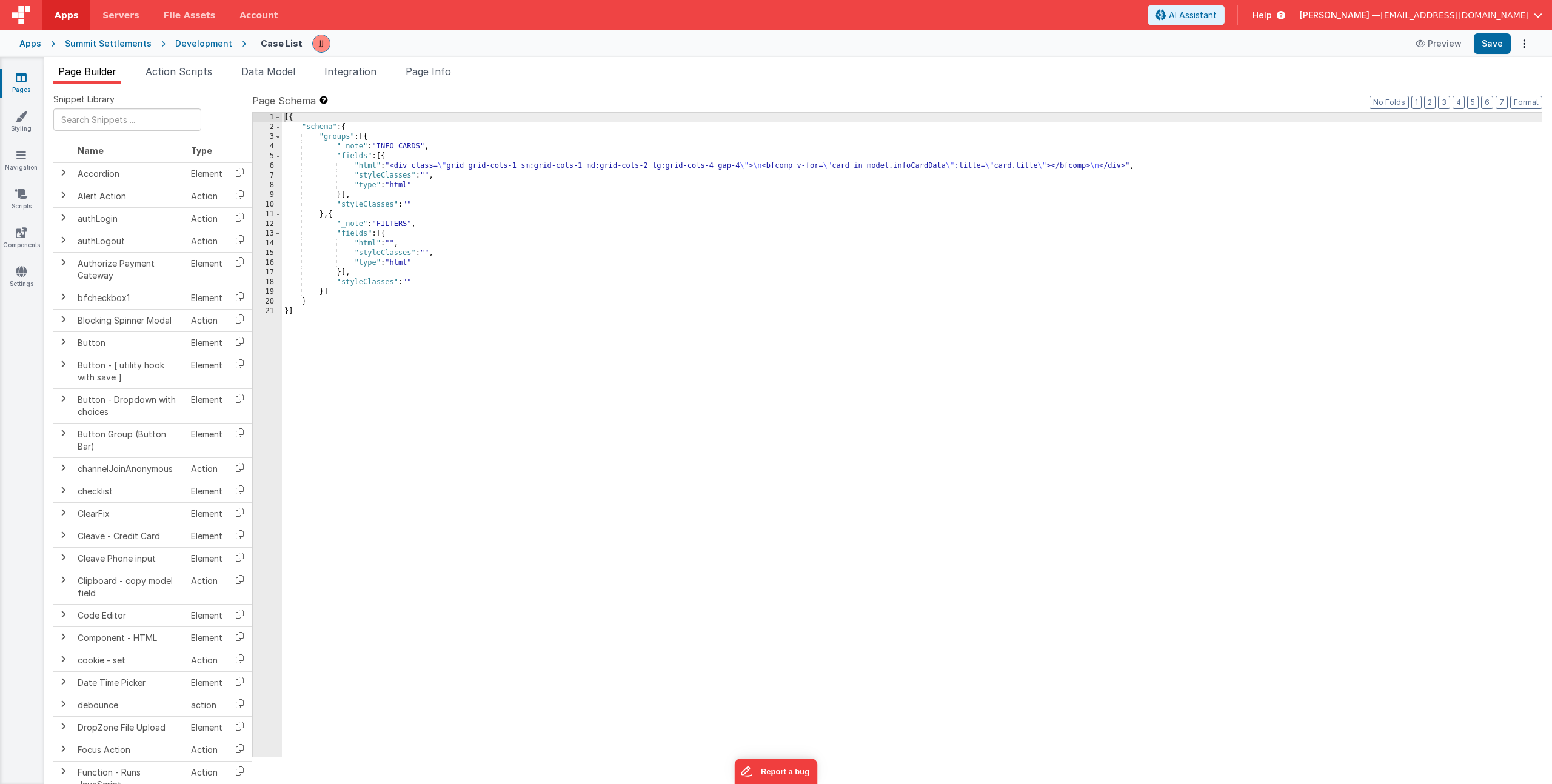
click at [504, 167] on div "[{ "schema" : { "groups" : [{ "_note" : "INFO CARDS" , "fields" : [{ "html" : "…" at bounding box center [912, 444] width 1260 height 664
click at [1018, 167] on div "[{ "schema" : { "groups" : [{ "_note" : "INFO CARDS" , "fields" : [{ "html" : "…" at bounding box center [912, 444] width 1260 height 664
click at [819, 169] on div "[{ "schema" : { "groups" : [{ "_note" : "INFO CARDS" , "fields" : [{ "html" : "…" at bounding box center [912, 444] width 1260 height 664
click at [446, 165] on div "[{ "schema" : { "groups" : [{ "_note" : "INFO CARDS" , "fields" : [{ "html" : "…" at bounding box center [912, 444] width 1260 height 664
click at [272, 164] on div "6" at bounding box center [268, 166] width 29 height 10
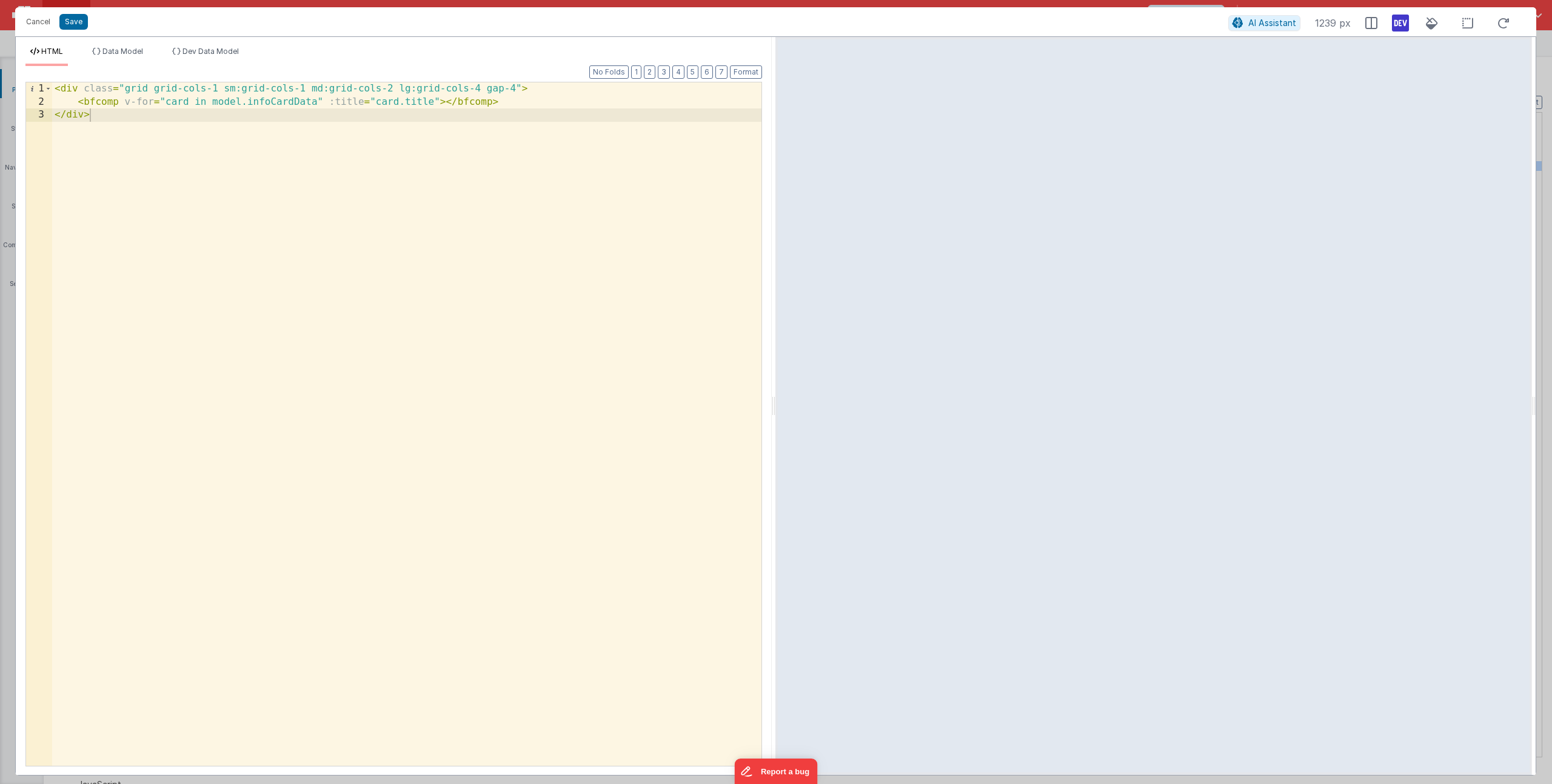
click at [117, 101] on div "< div class = "grid grid-cols-1 sm:grid-cols-1 md:grid-cols-2 lg:grid-cols-4 ga…" at bounding box center [406, 437] width 710 height 709
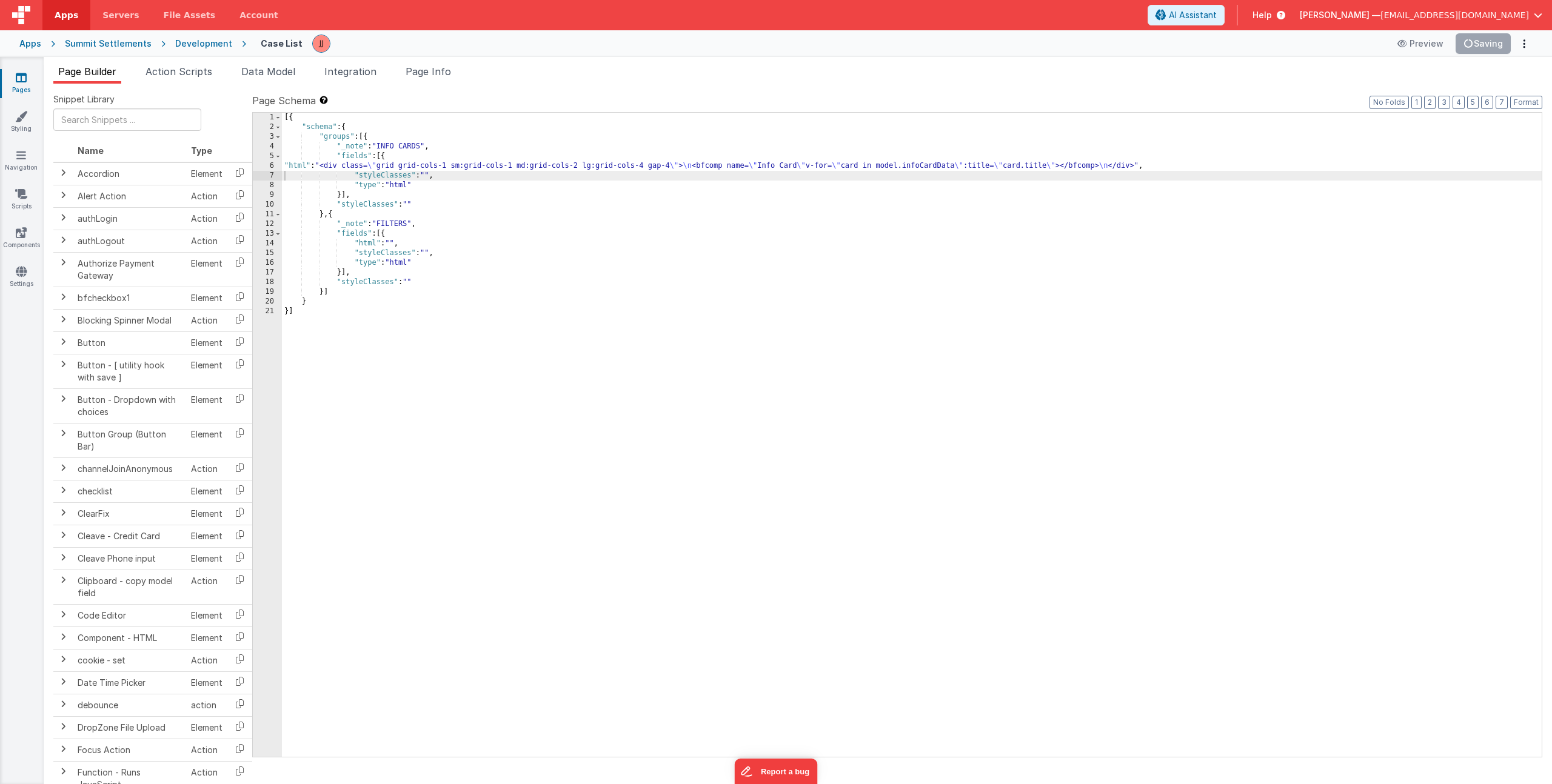
click at [352, 165] on div "[{ "schema" : { "groups" : [{ "_note" : "INFO CARDS" , "fields" : [{ "html" : "…" at bounding box center [912, 444] width 1260 height 664
click at [271, 162] on div "6" at bounding box center [268, 166] width 29 height 10
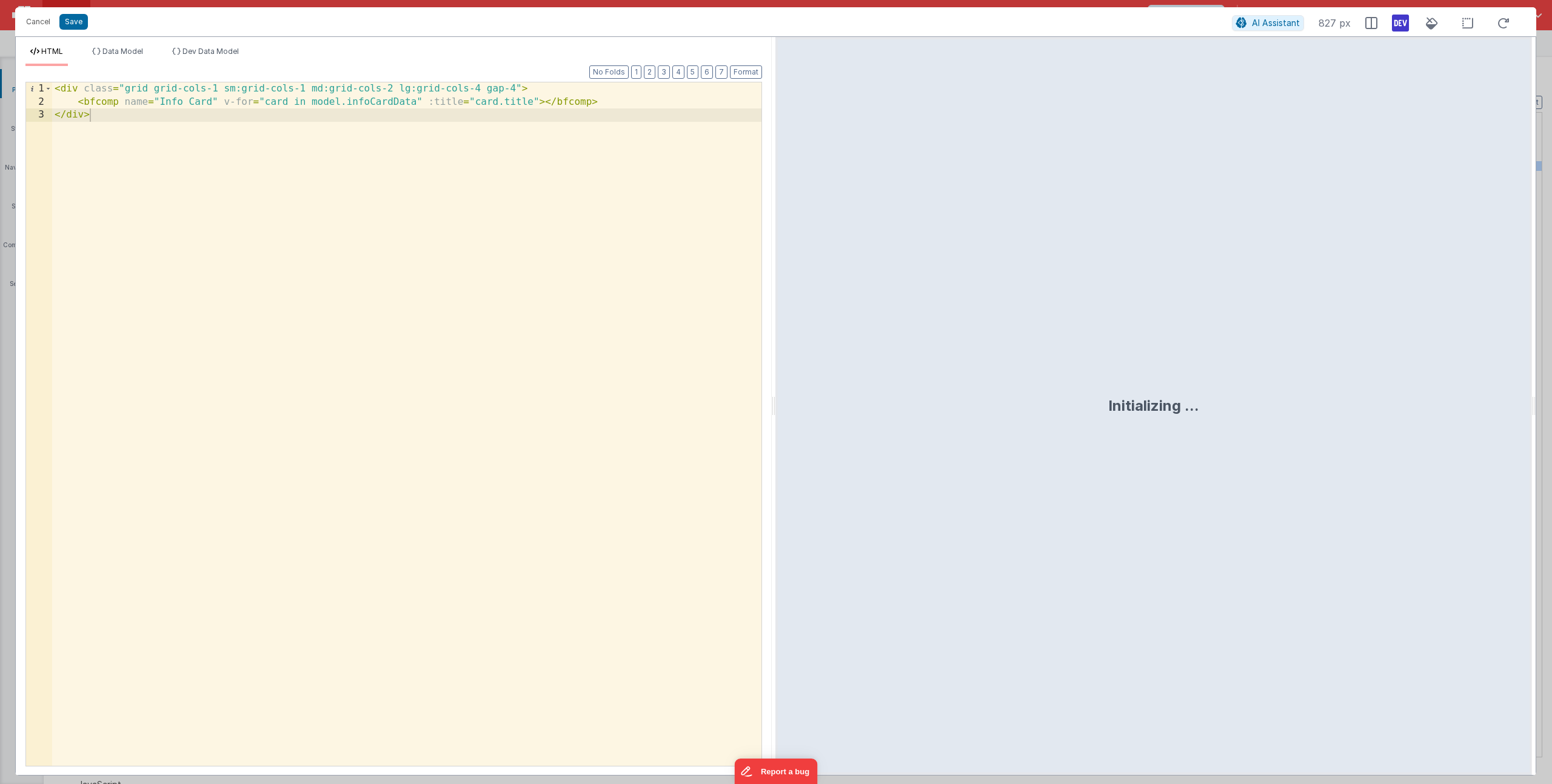
click at [537, 104] on div "< div class = "grid grid-cols-1 sm:grid-cols-1 md:grid-cols-2 lg:grid-cols-4 ga…" at bounding box center [406, 437] width 710 height 709
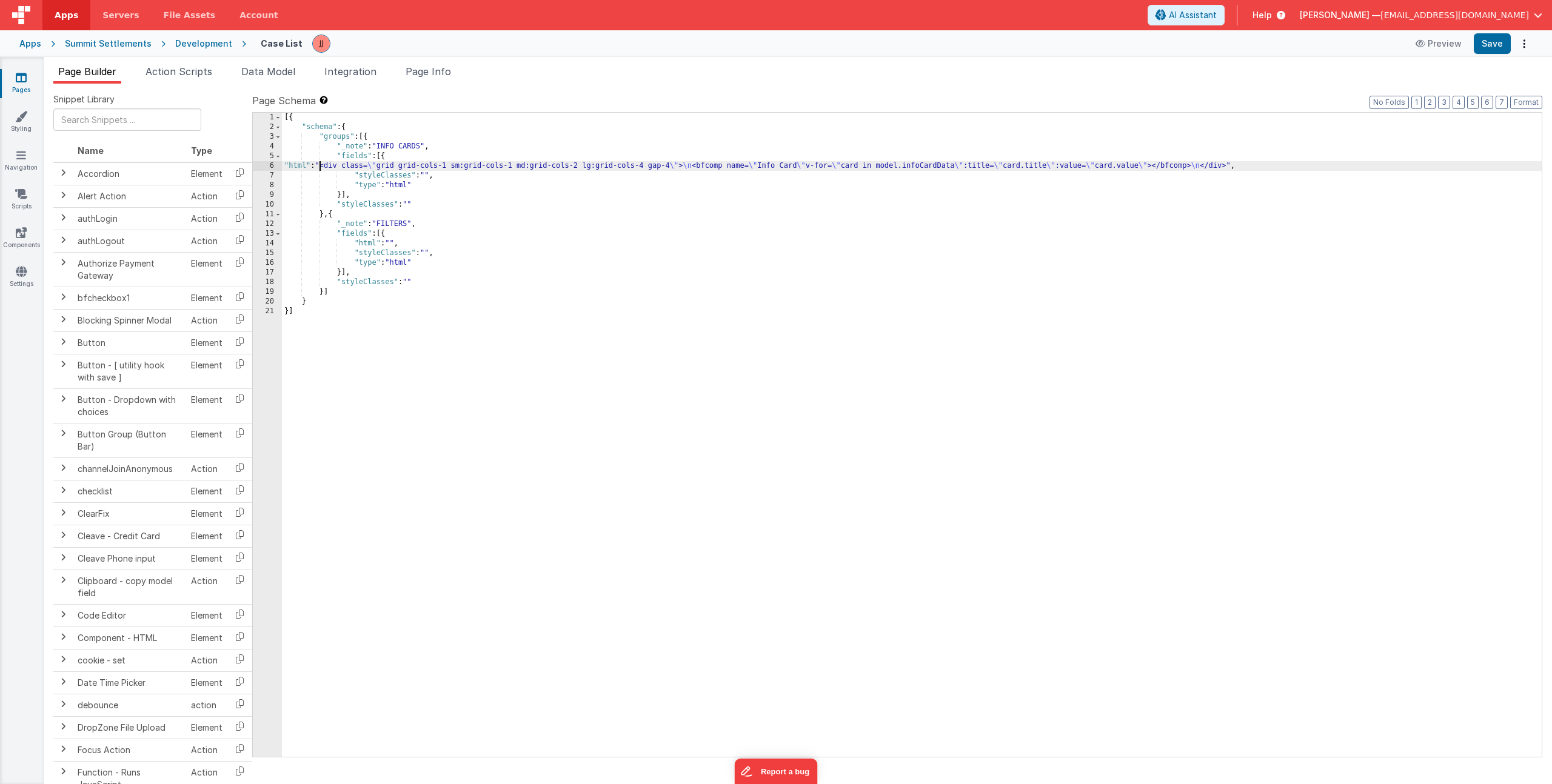
click at [319, 165] on div "[{ "schema" : { "groups" : [{ "_note" : "INFO CARDS" , "fields" : [{ "html" : "…" at bounding box center [912, 444] width 1260 height 664
click at [270, 165] on div "6" at bounding box center [268, 166] width 29 height 10
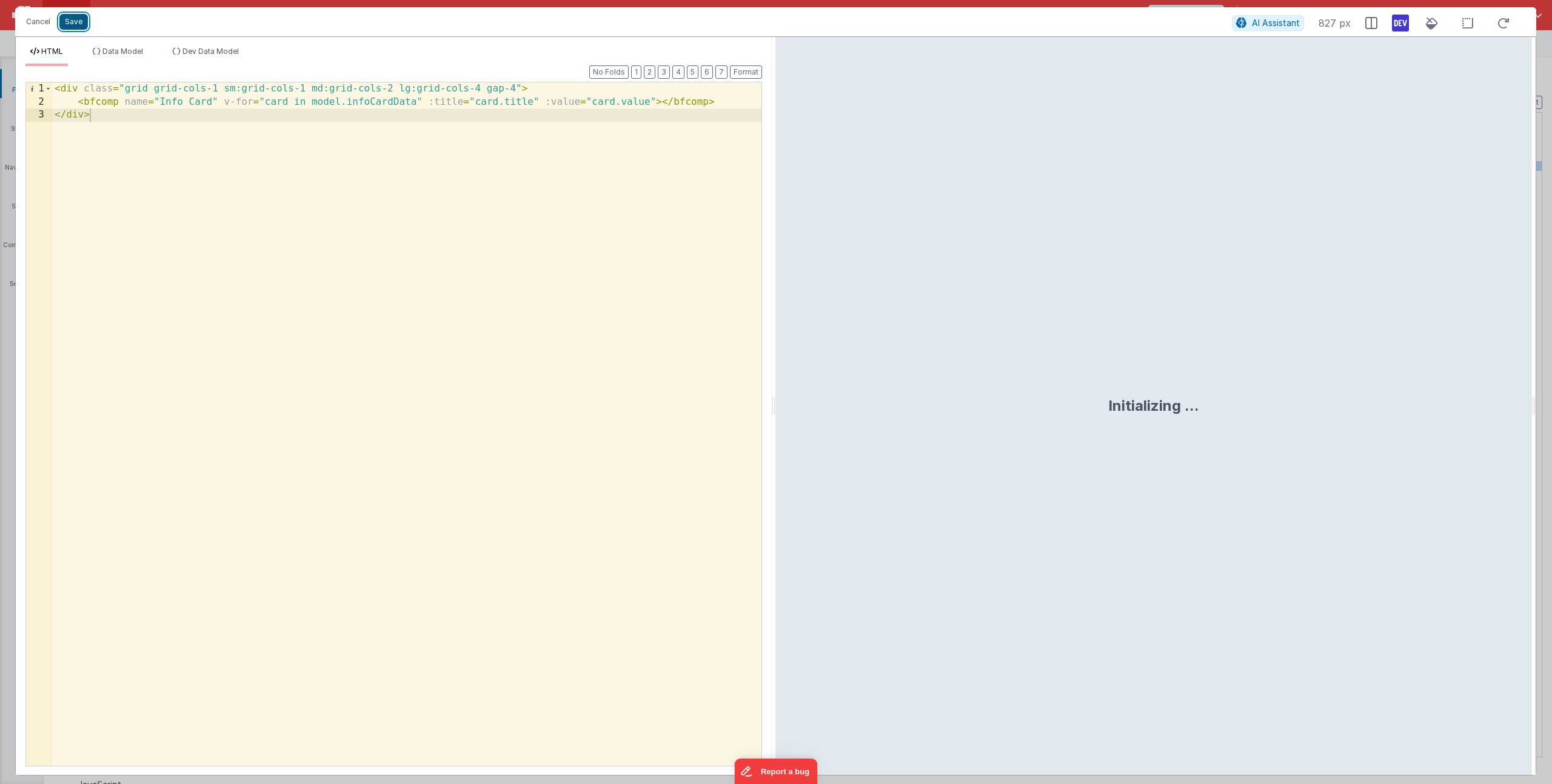
click at [80, 22] on button "Save" at bounding box center [73, 21] width 28 height 16
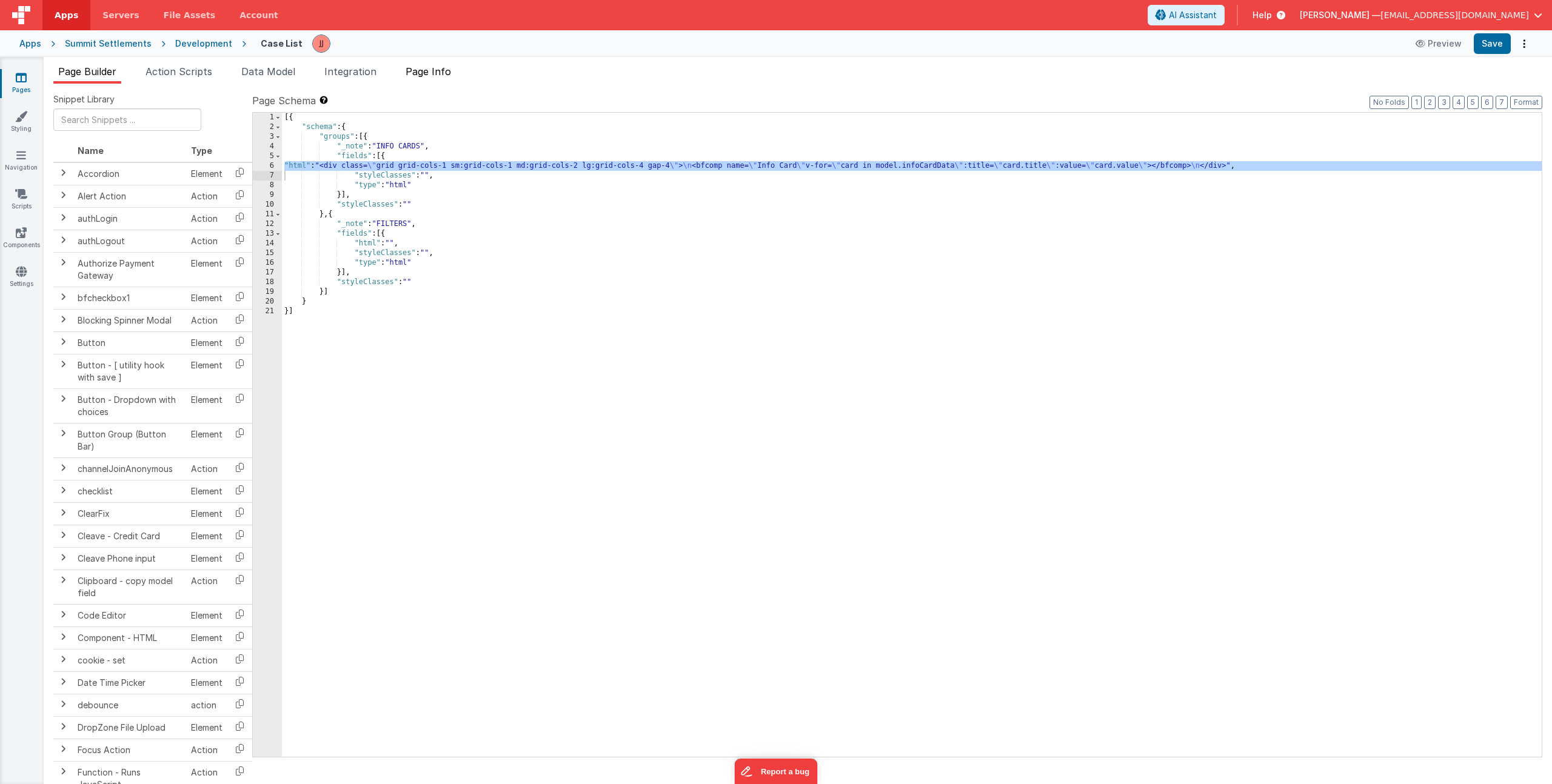
click at [441, 72] on span "Page Info" at bounding box center [428, 72] width 46 height 12
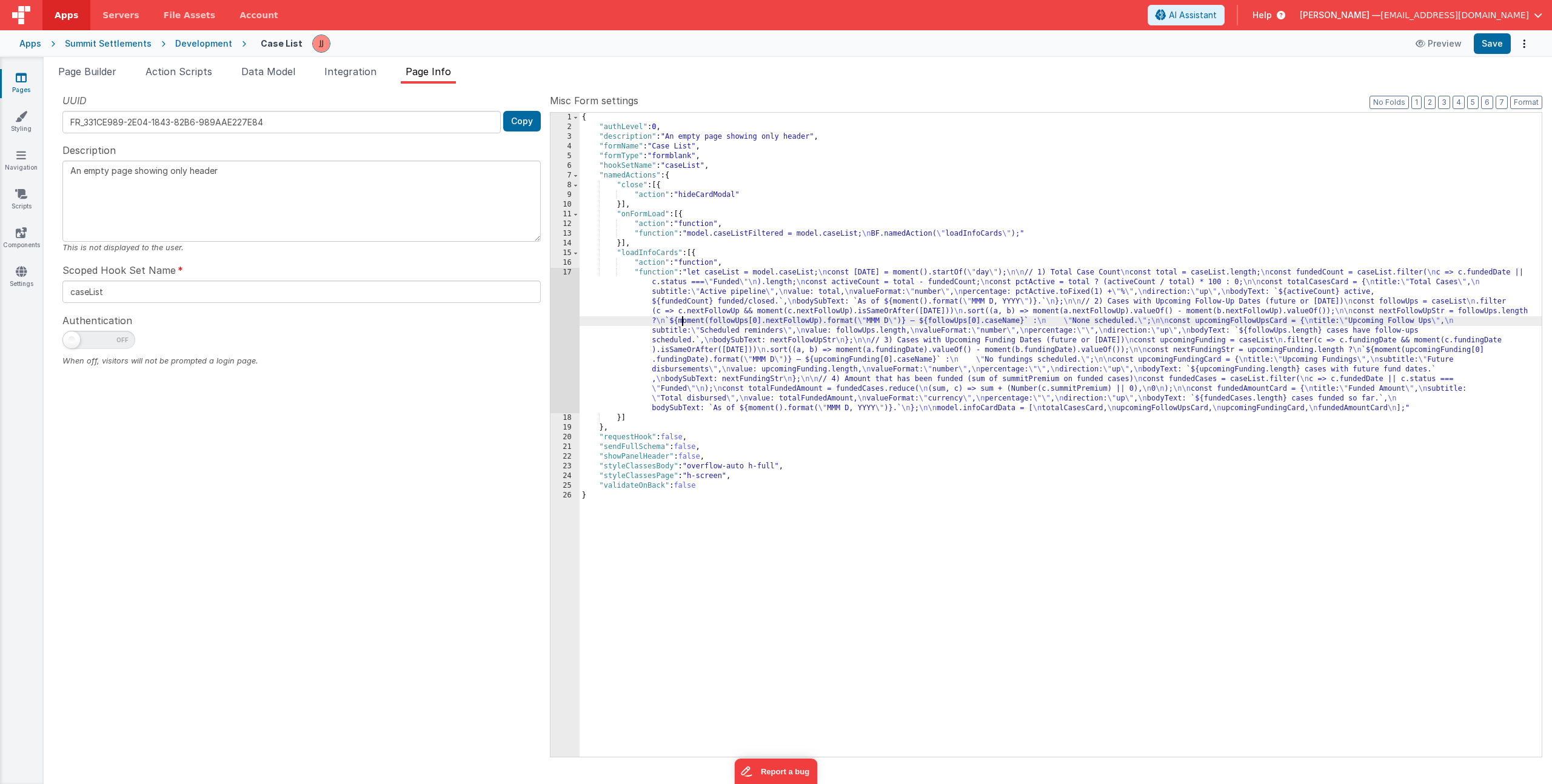
click at [683, 320] on div "{ "authLevel" : 0 , "description" : "An empty page showing only header" , "form…" at bounding box center [1060, 444] width 962 height 664
click at [563, 306] on div "17" at bounding box center [565, 341] width 29 height 146
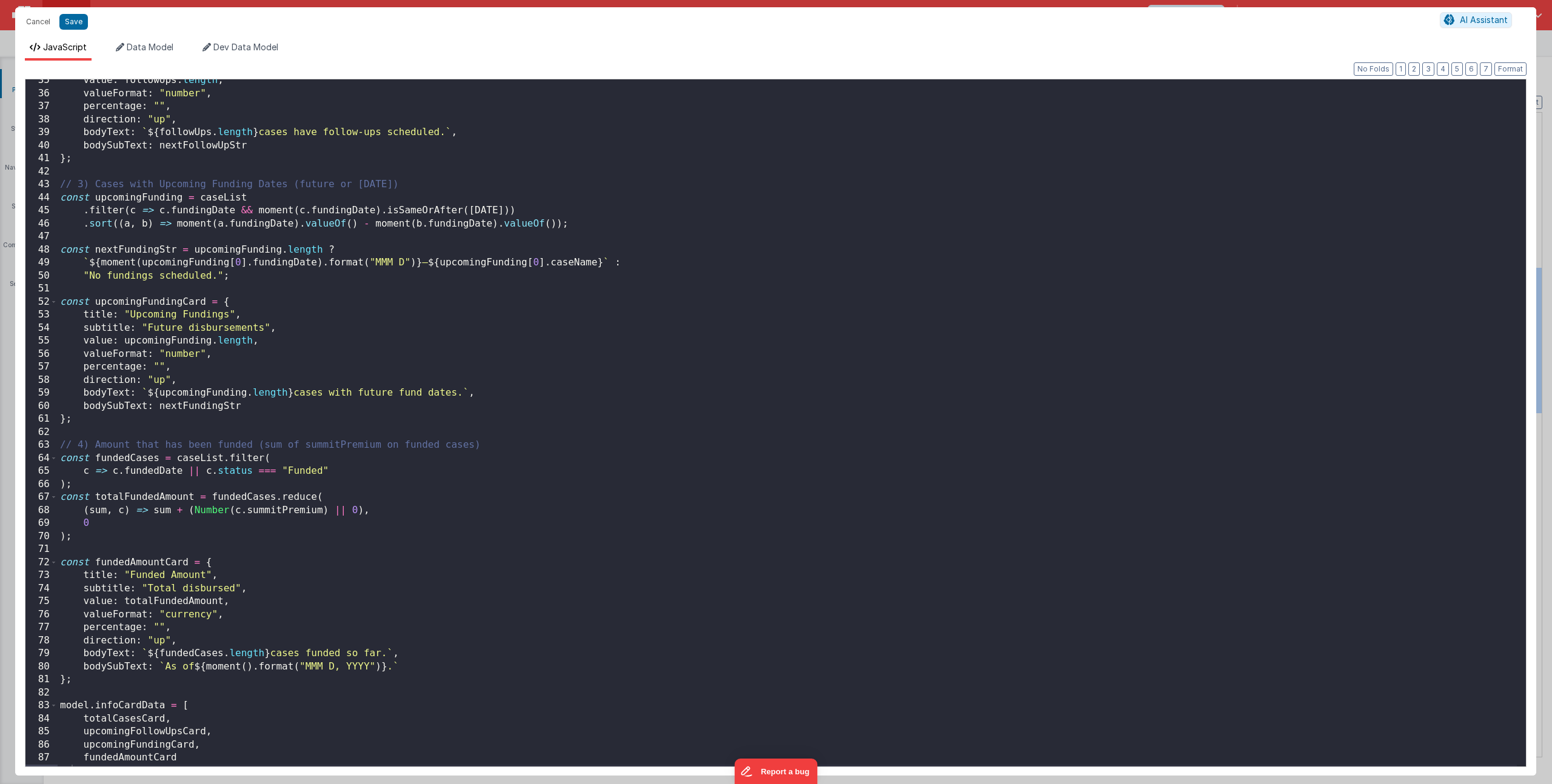
scroll to position [449, 0]
click at [218, 354] on div "value : followUps . length , valueFormat : "number" , percentage : "" , directi…" at bounding box center [787, 430] width 1459 height 713
click at [79, 25] on button "Save" at bounding box center [73, 21] width 28 height 16
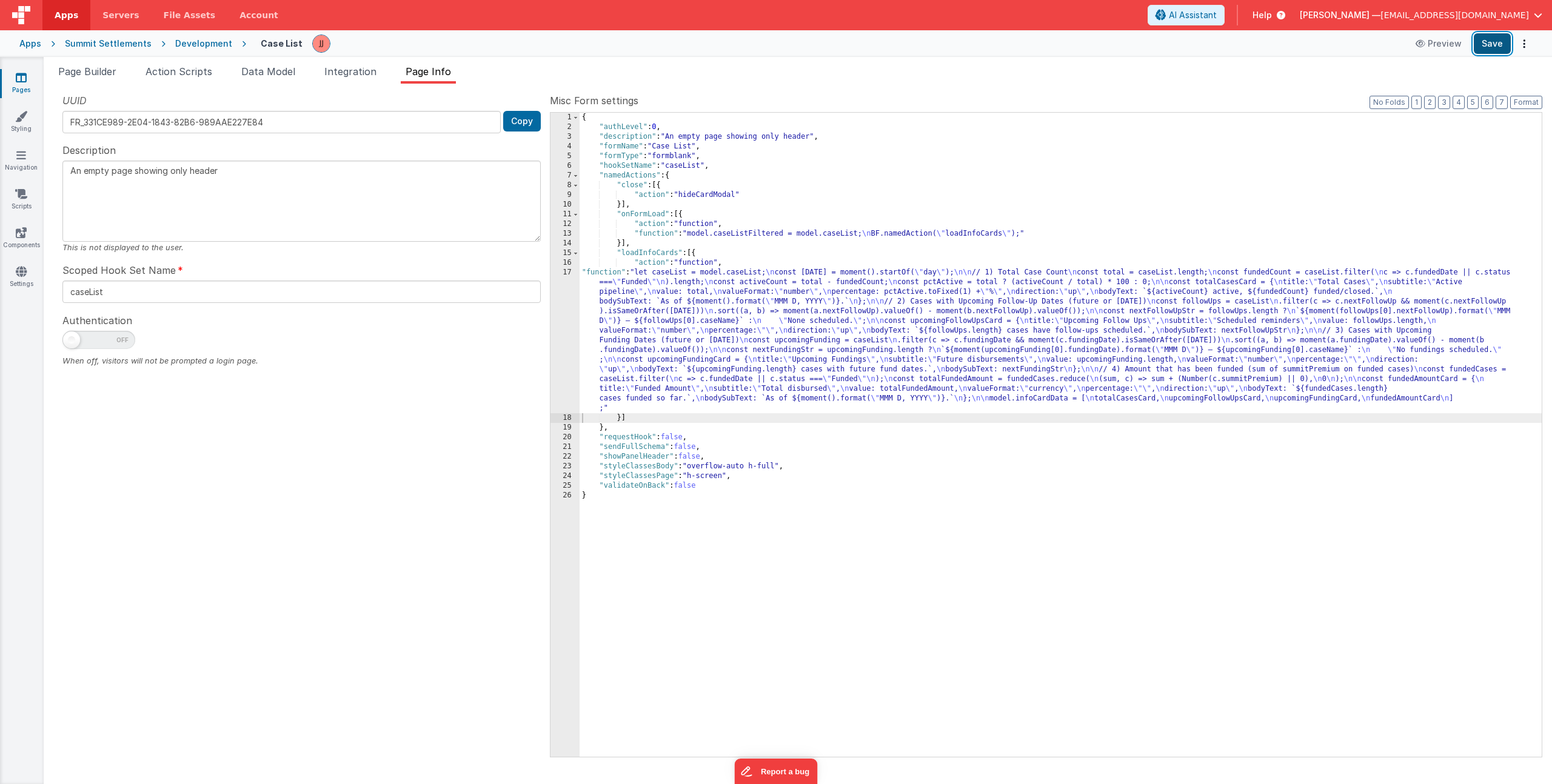
click at [1493, 41] on button "Save" at bounding box center [1493, 43] width 37 height 21
click at [21, 234] on icon at bounding box center [21, 232] width 11 height 12
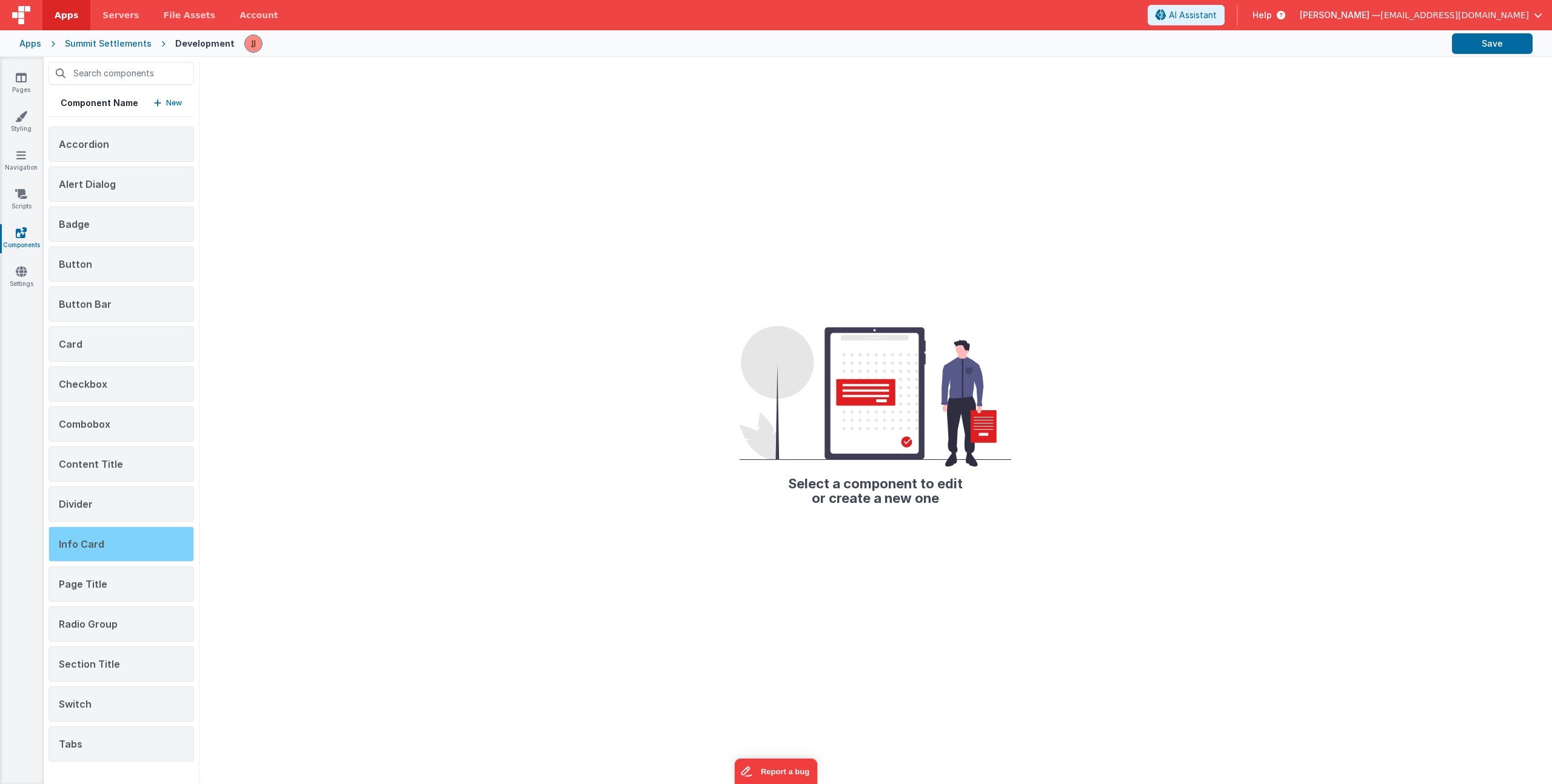
click at [121, 554] on div "Info Card" at bounding box center [121, 544] width 146 height 35
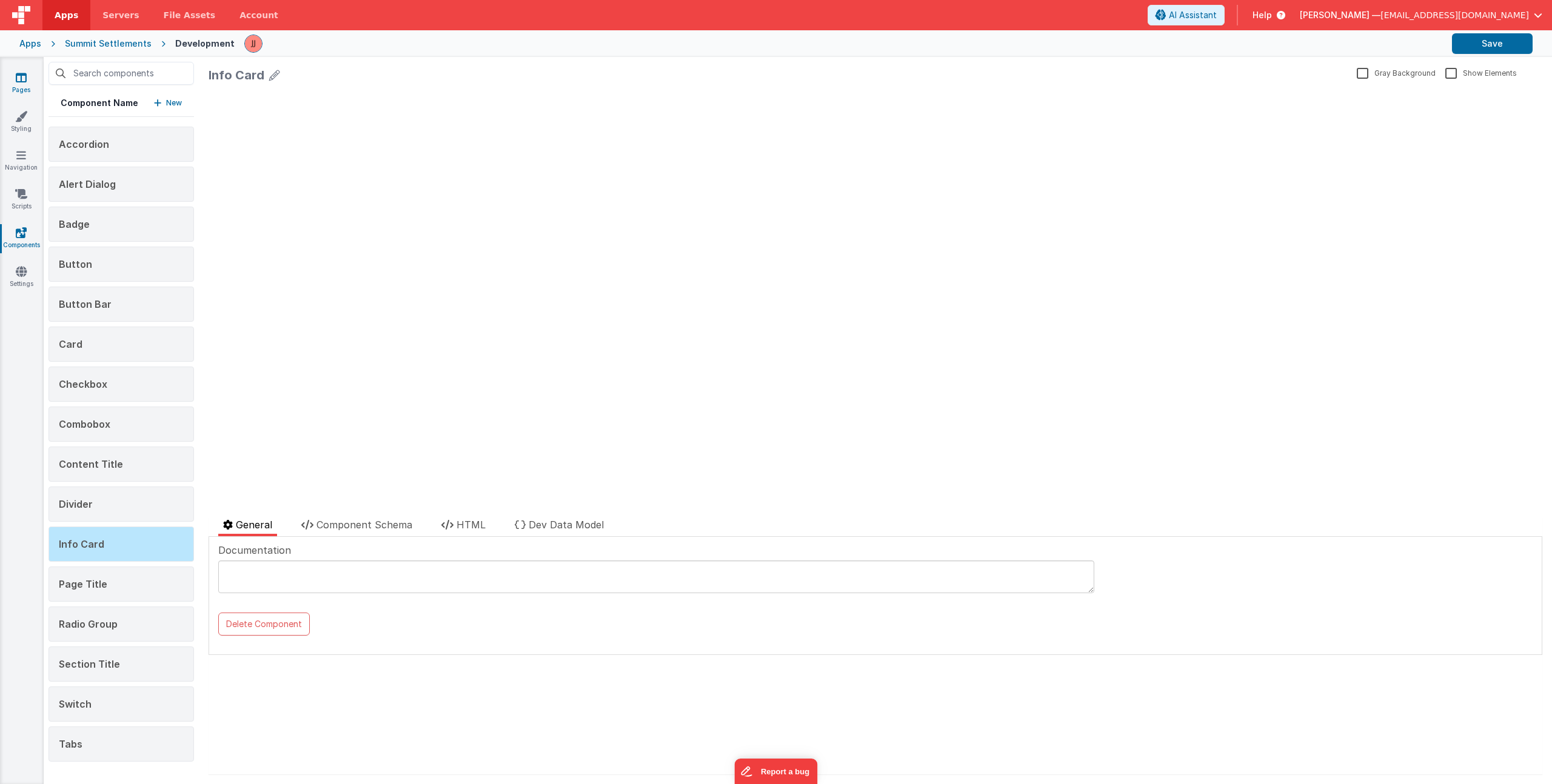
click at [26, 78] on icon at bounding box center [21, 78] width 11 height 12
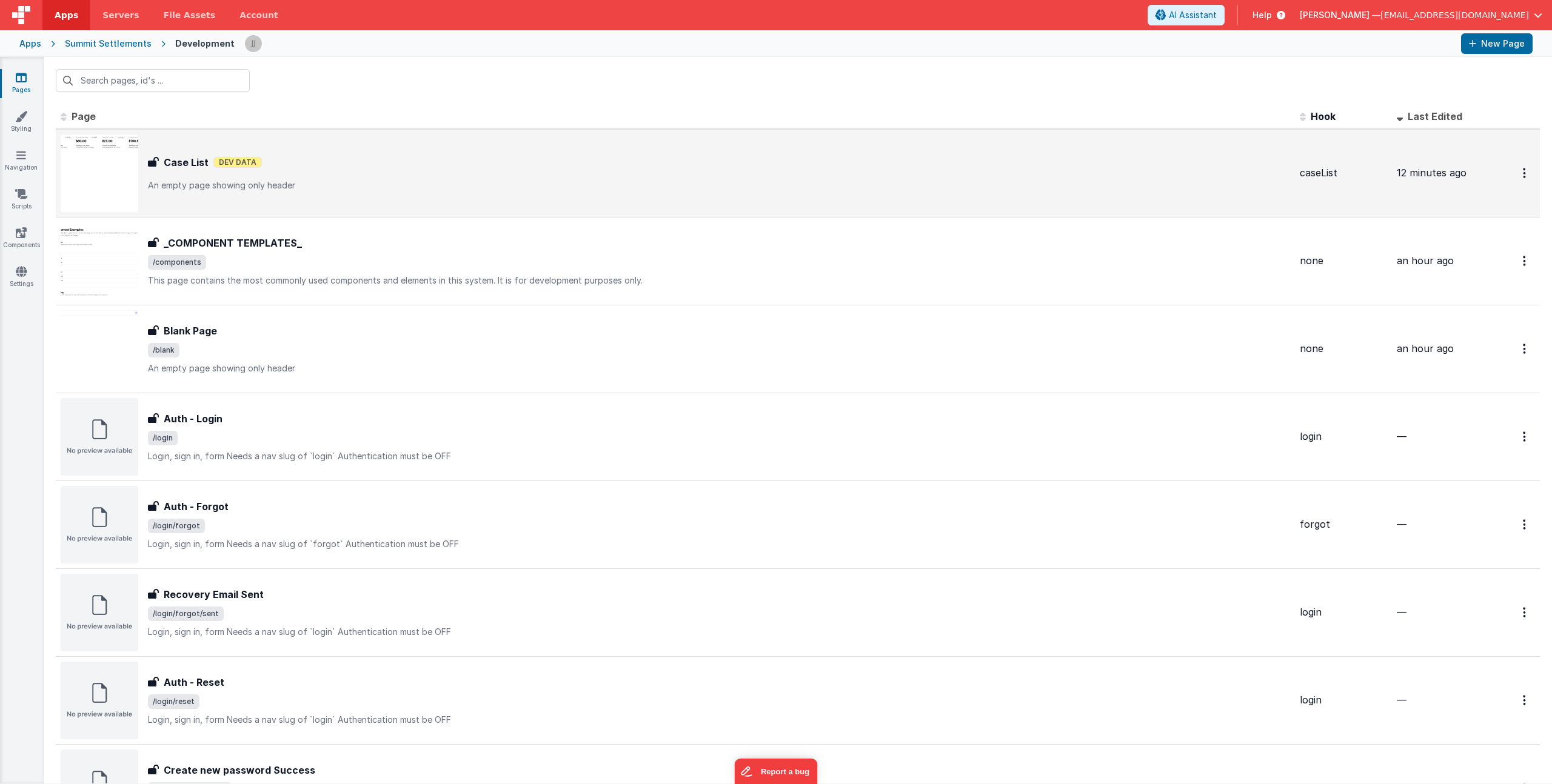
click at [367, 178] on div "Case List Case List Dev Data An empty page showing only header" at bounding box center [719, 174] width 1143 height 37
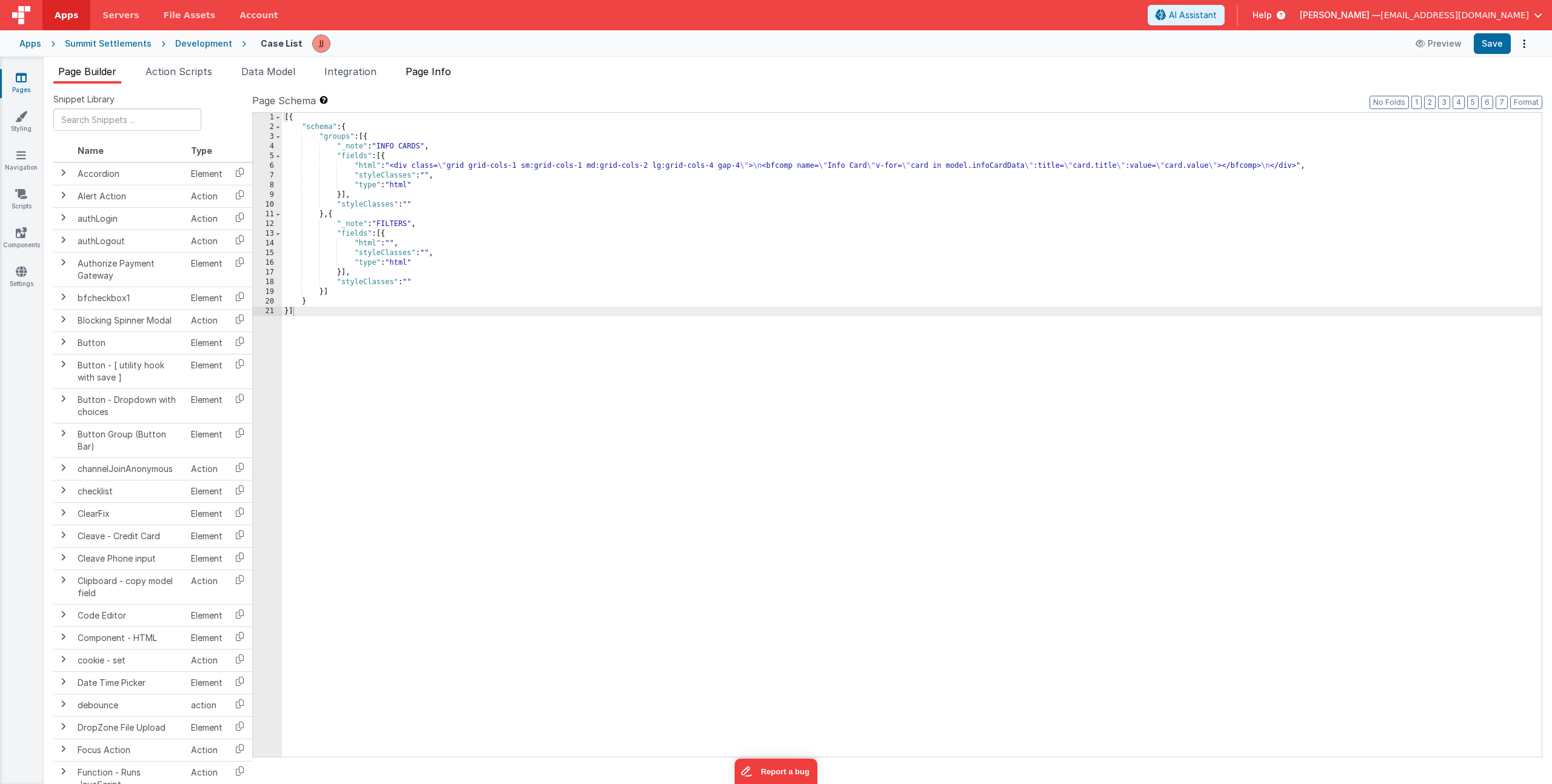
click at [454, 79] on li "Page Info" at bounding box center [428, 73] width 55 height 19
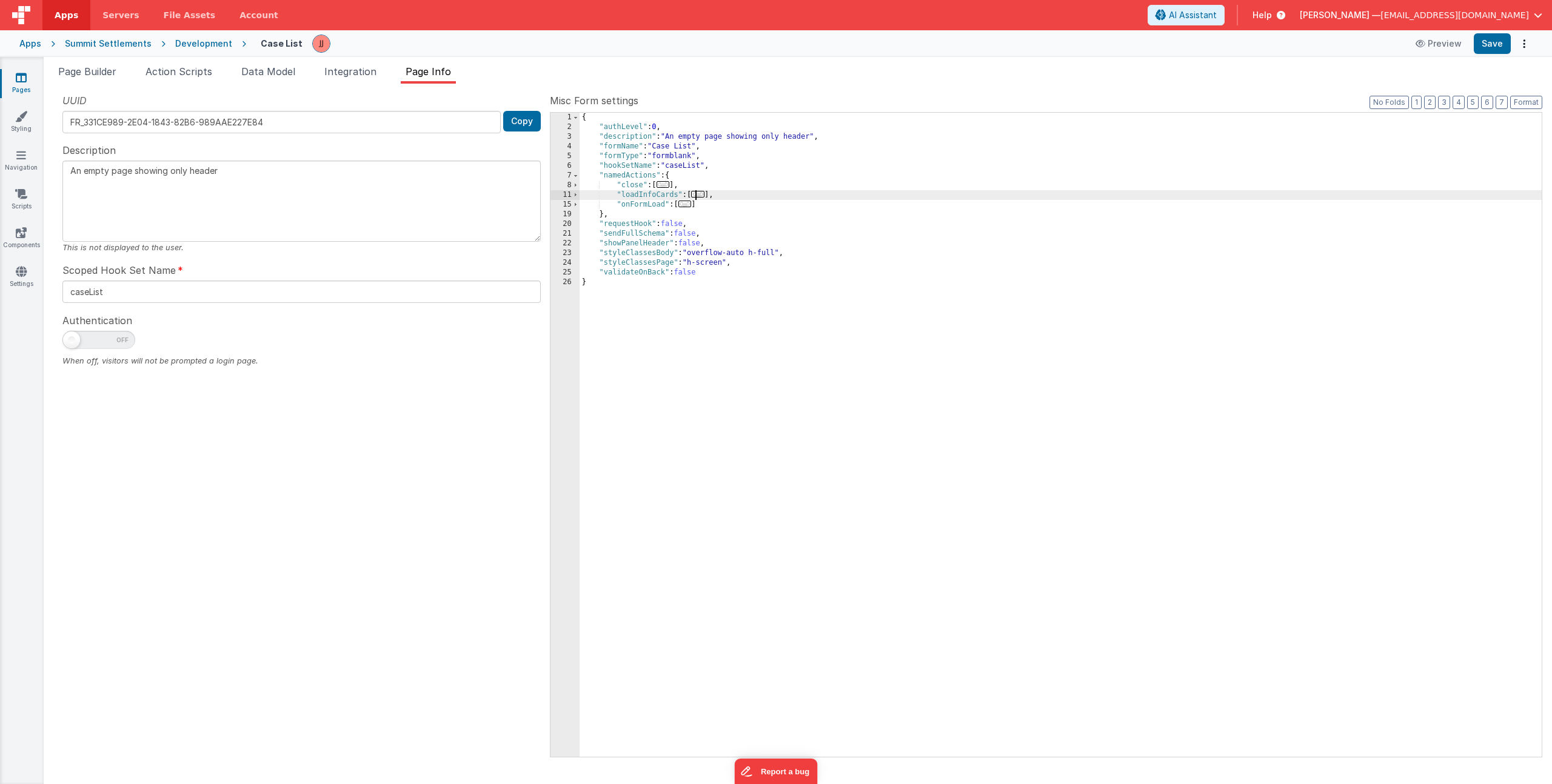
click at [700, 194] on span "..." at bounding box center [697, 194] width 13 height 7
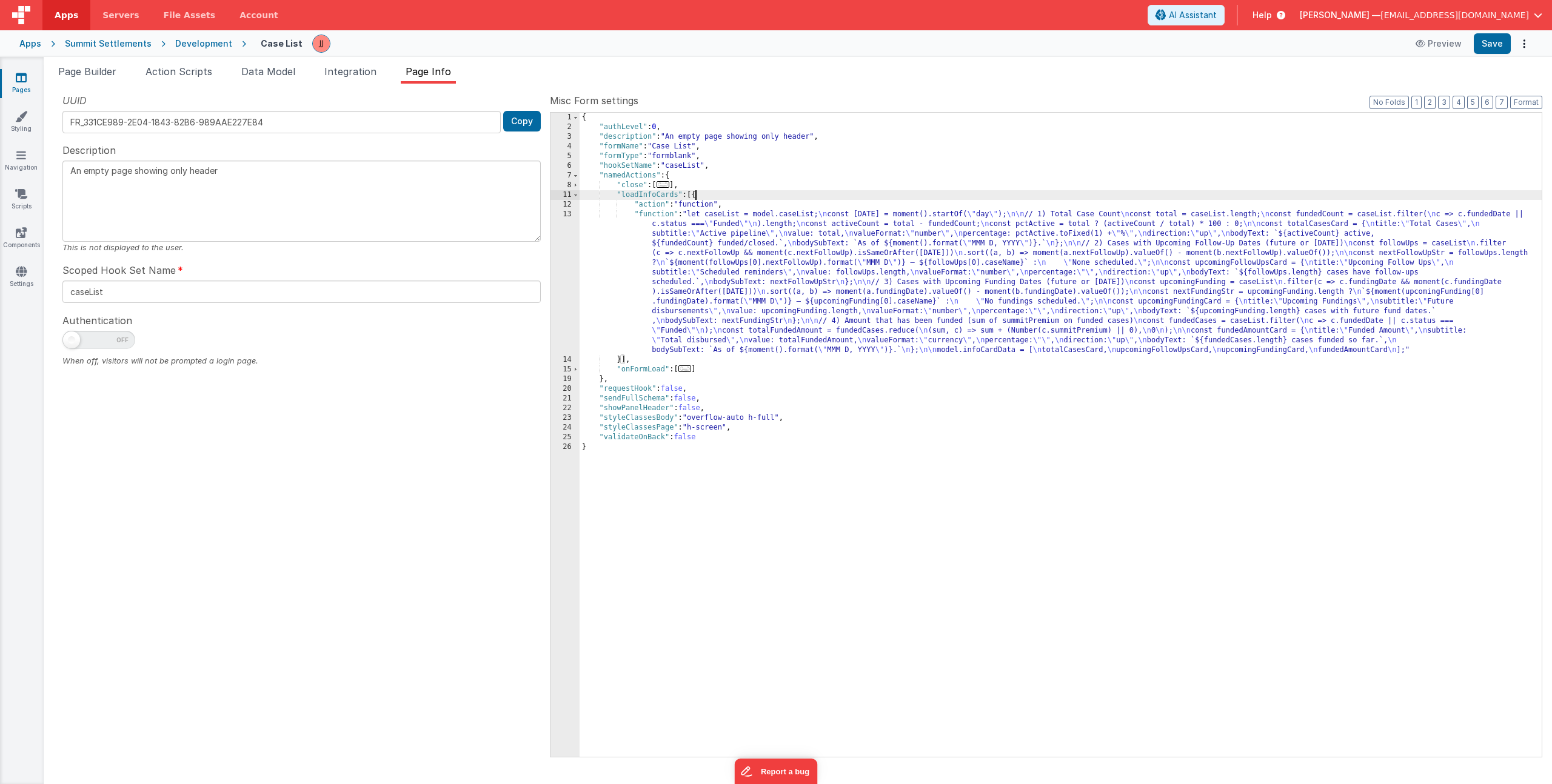
click at [714, 245] on div "{ "authLevel" : 0 , "description" : "An empty page showing only header" , "form…" at bounding box center [1060, 444] width 962 height 664
click at [557, 248] on div "13" at bounding box center [565, 282] width 29 height 146
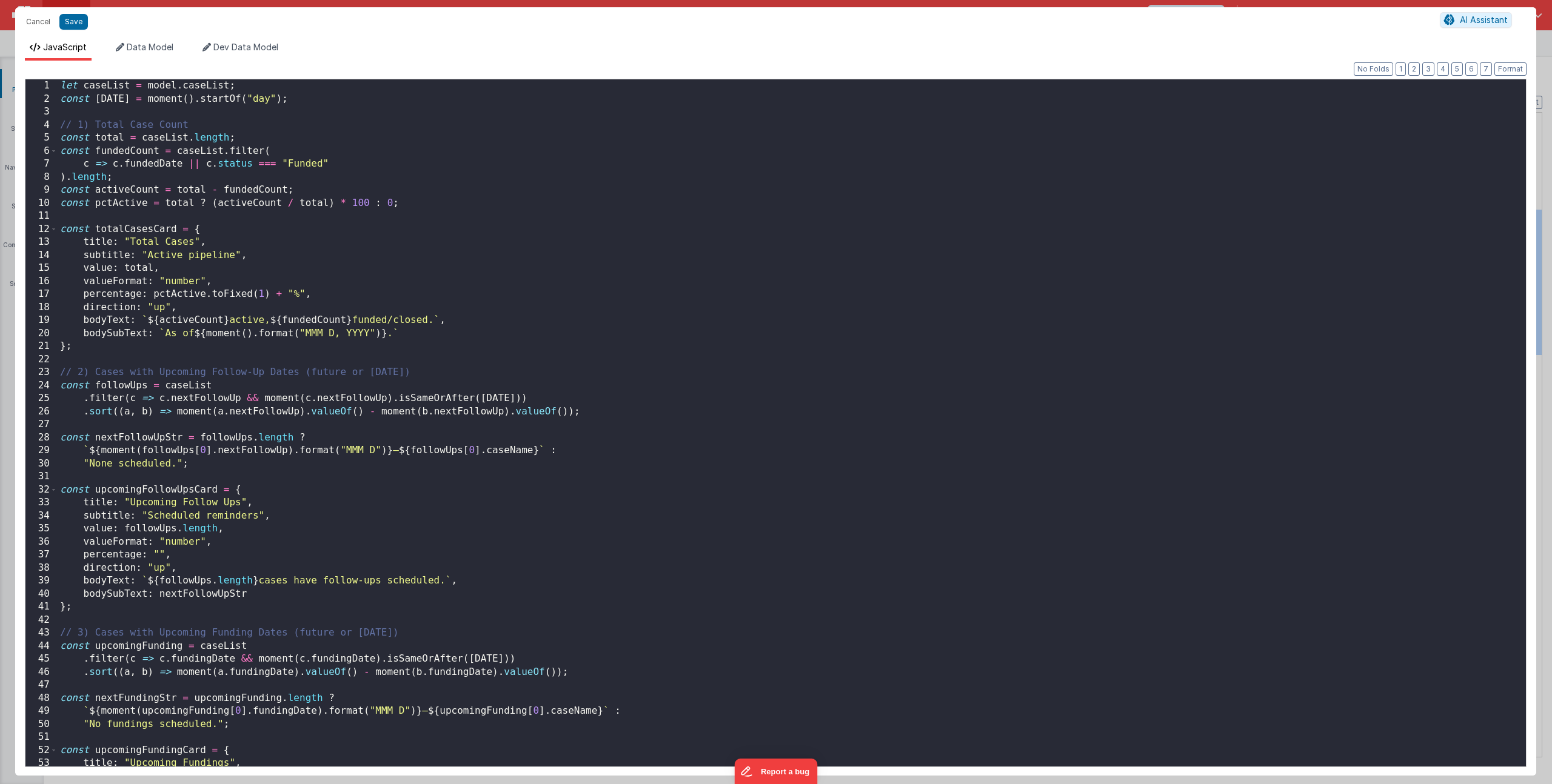
click at [547, 268] on div "let caseList = model . caseList ; const today = moment ( ) . startOf ( "day" ) …" at bounding box center [787, 436] width 1459 height 713
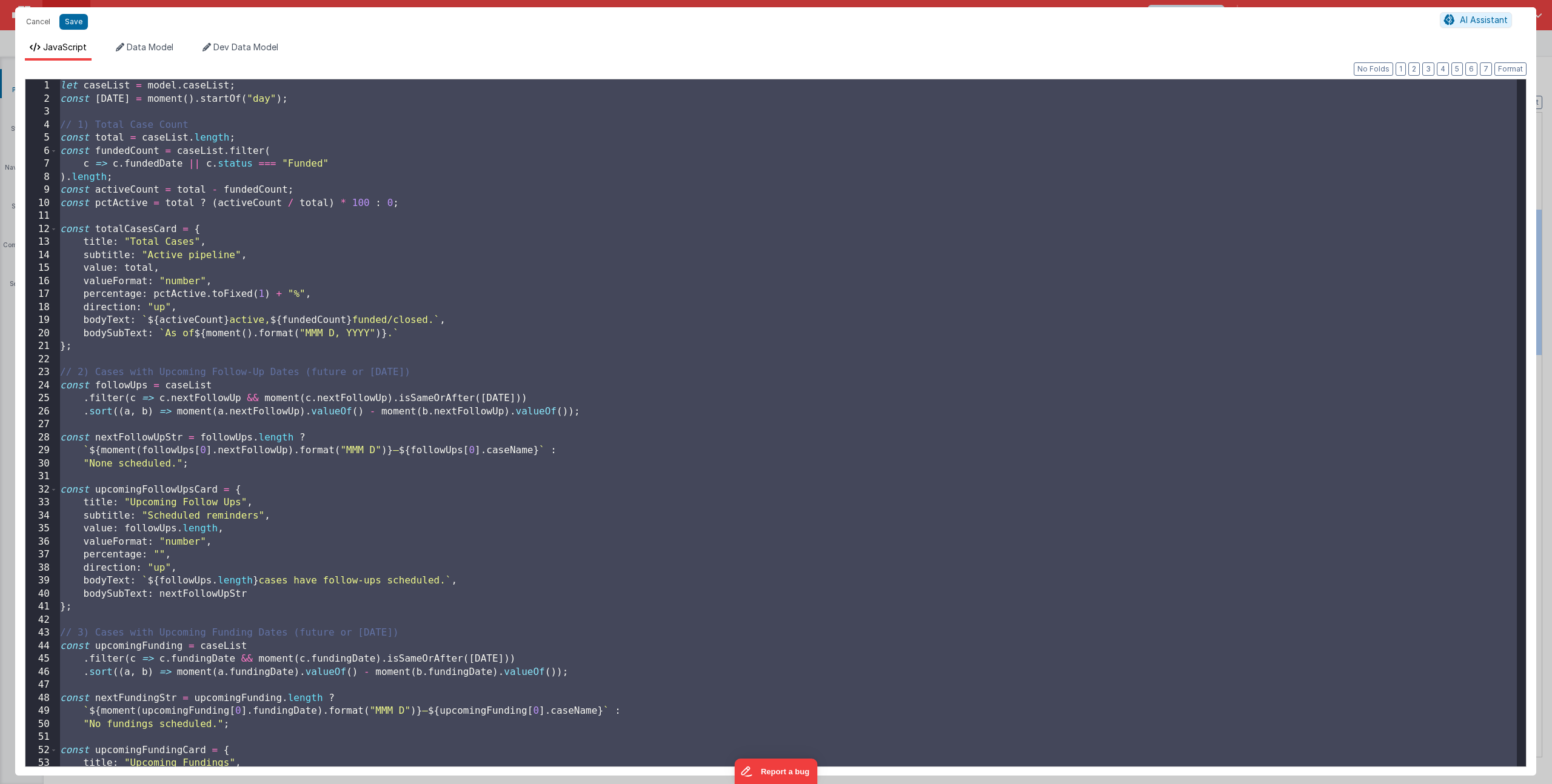
click at [287, 277] on div "let caseList = model . caseList ; const today = moment ( ) . startOf ( "day" ) …" at bounding box center [787, 436] width 1459 height 713
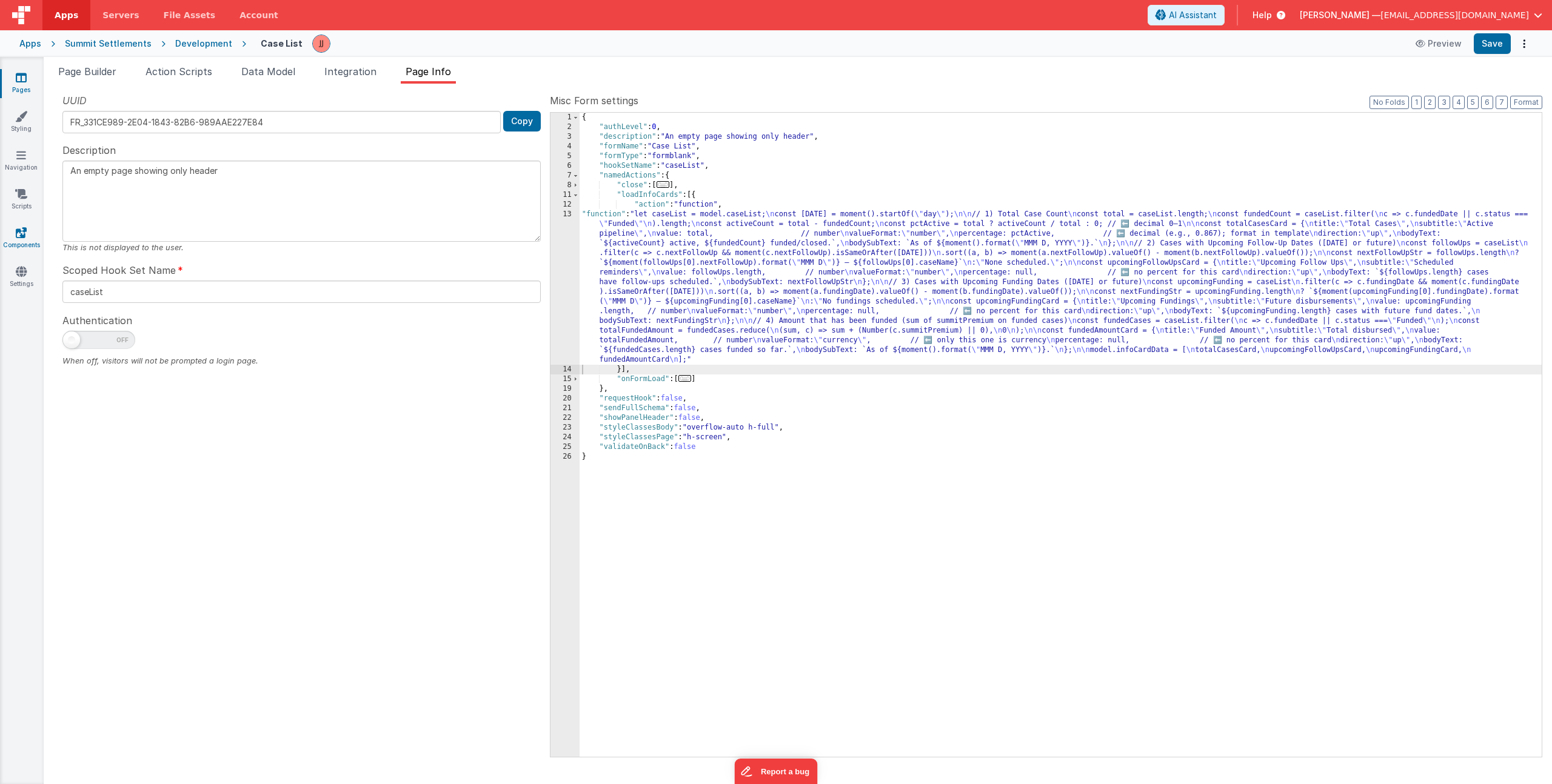
click at [22, 229] on icon at bounding box center [21, 232] width 11 height 12
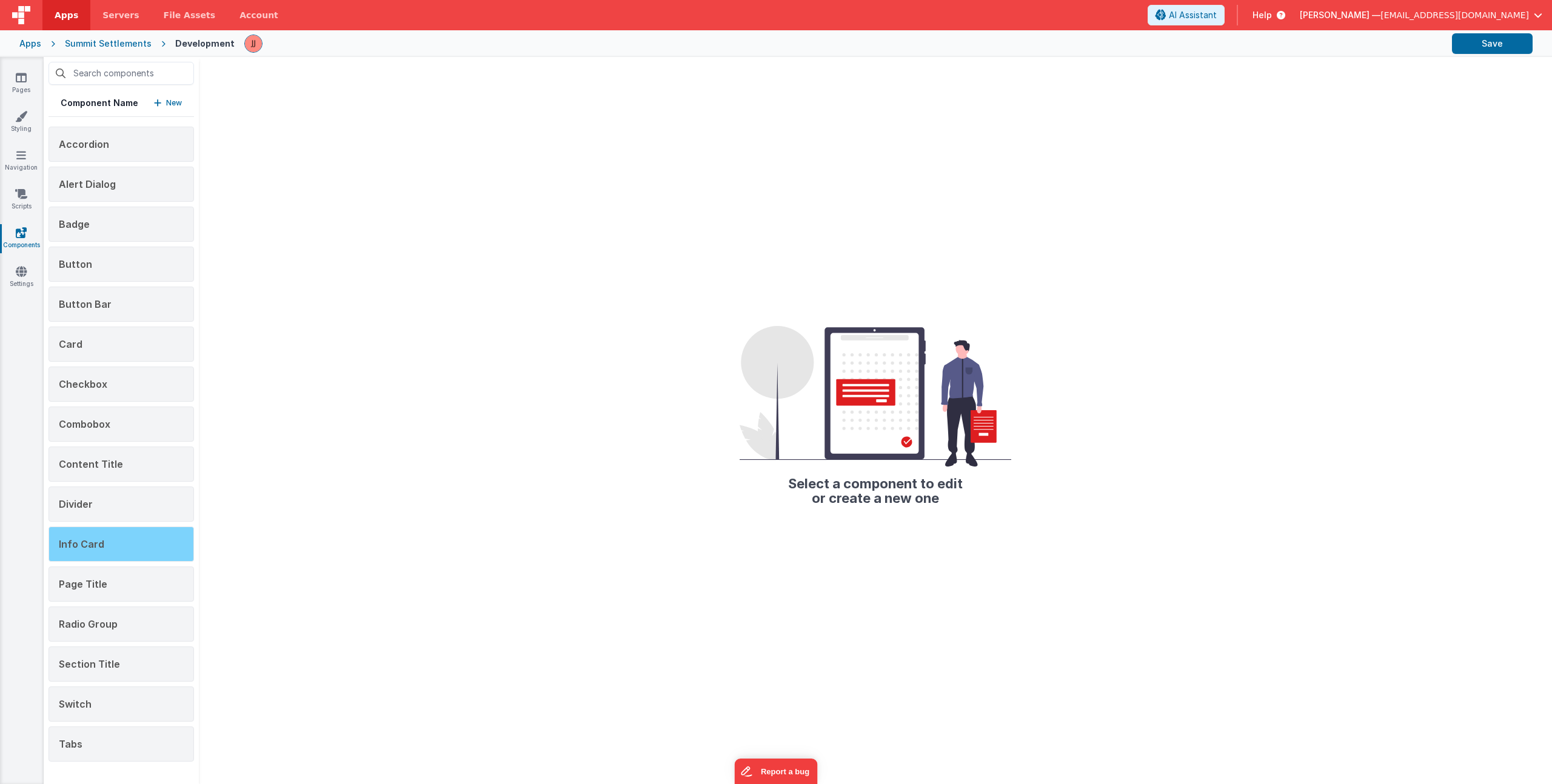
click at [99, 555] on div "Info Card" at bounding box center [121, 544] width 146 height 35
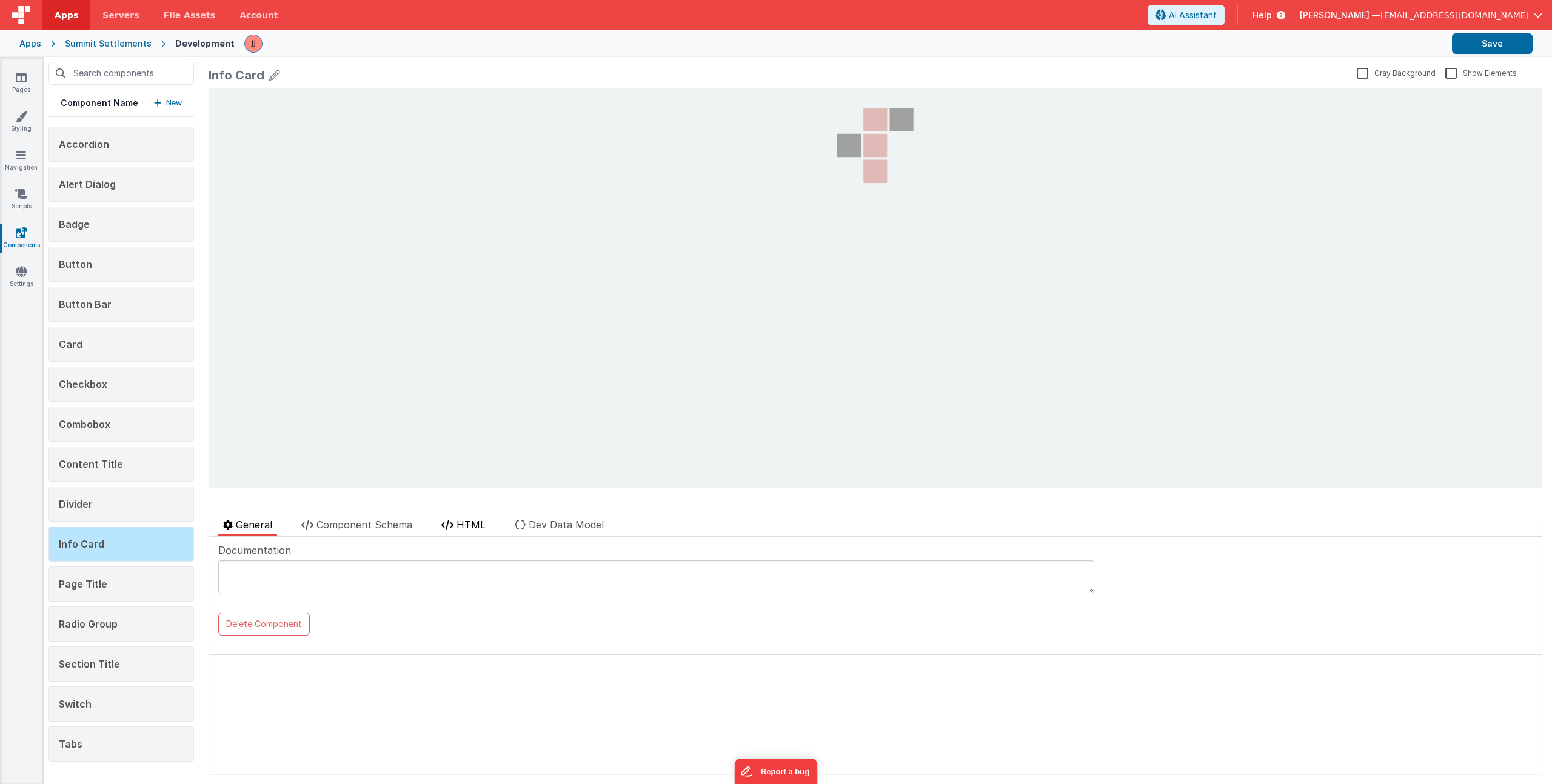
click at [469, 523] on span "HTML" at bounding box center [471, 525] width 29 height 12
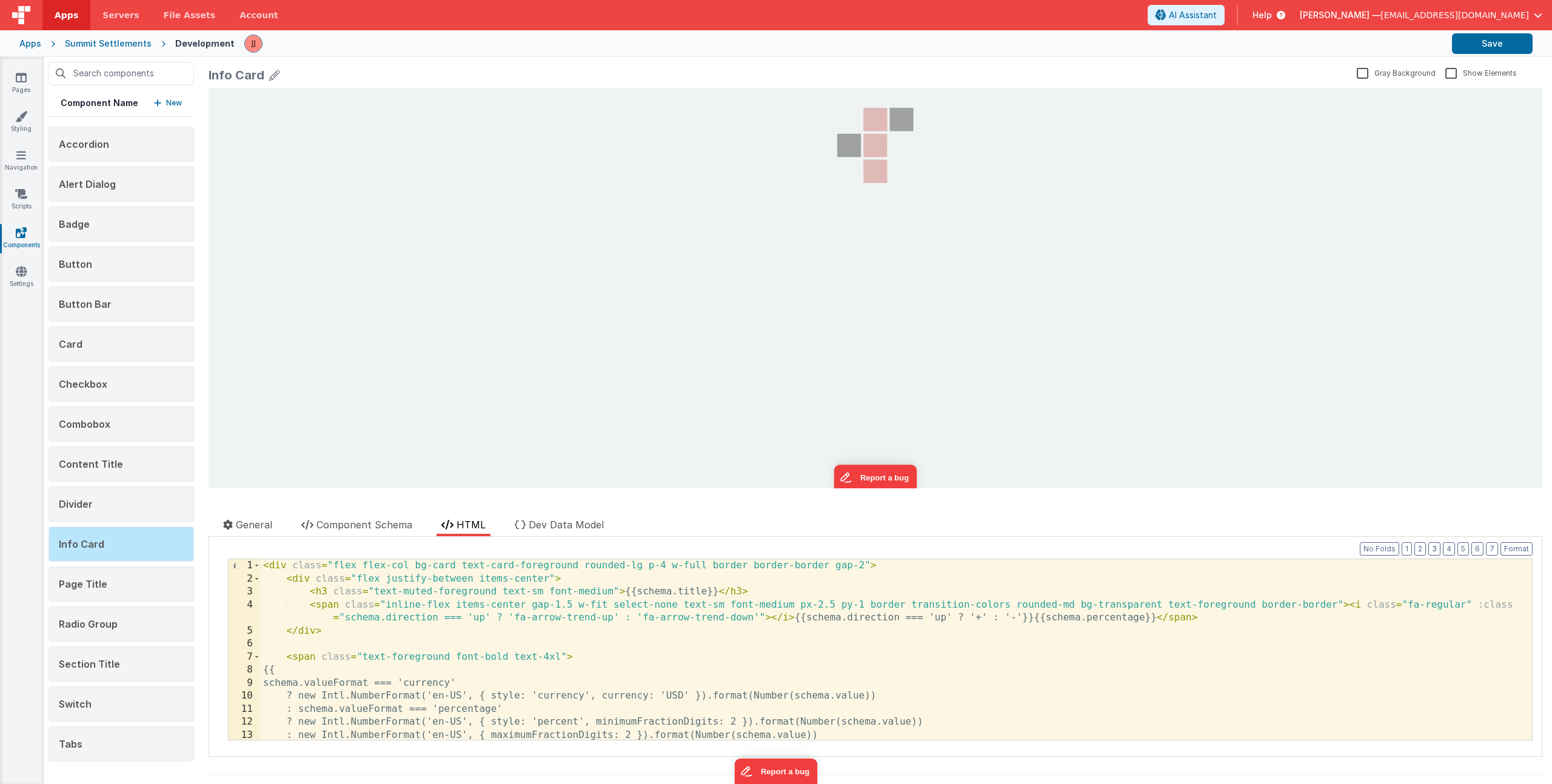
click at [505, 600] on div "< div class = "flex flex-col bg-card text-card-foreground rounded-lg p-4 w-full…" at bounding box center [892, 662] width 1262 height 206
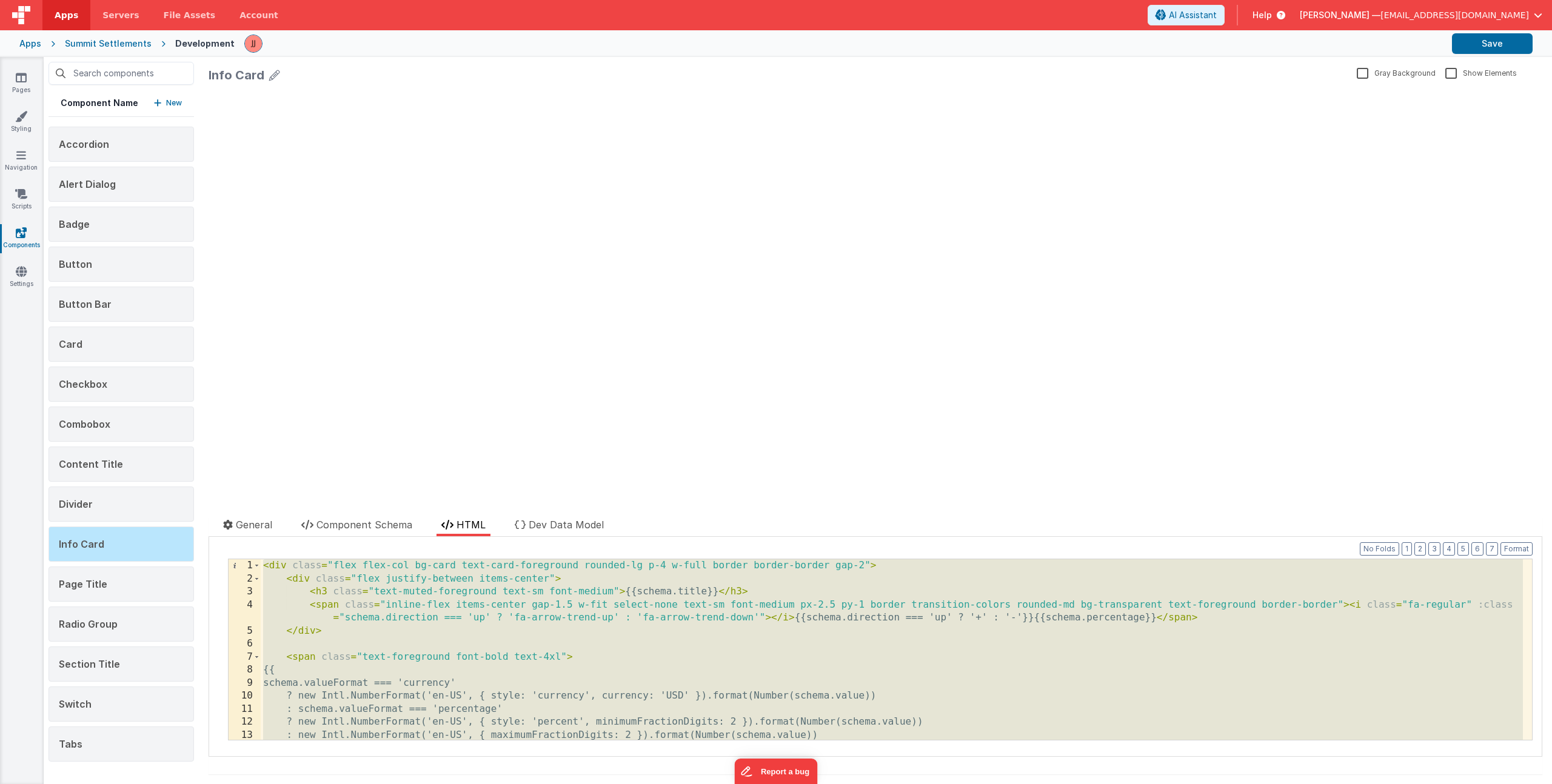
click at [378, 630] on div "< div class = "flex flex-col bg-card text-card-foreground rounded-lg p-4 w-full…" at bounding box center [892, 662] width 1262 height 206
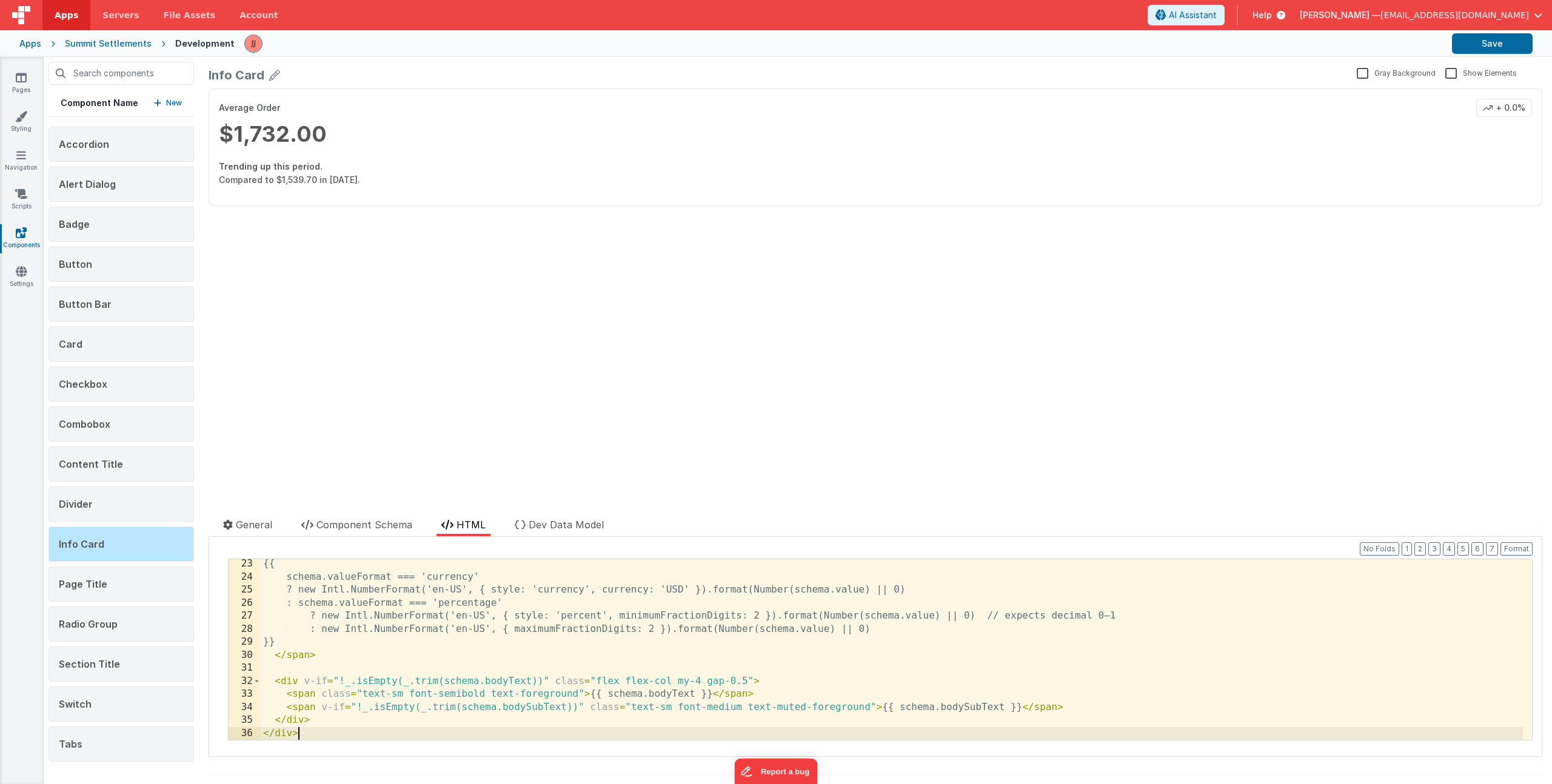
scroll to position [289, 0]
click at [1496, 42] on button "Save" at bounding box center [1493, 43] width 81 height 21
click at [403, 642] on div "{{ schema.valueFormat === 'currency' ? new Intl.NumberFormat('en-US', { style: …" at bounding box center [892, 661] width 1262 height 206
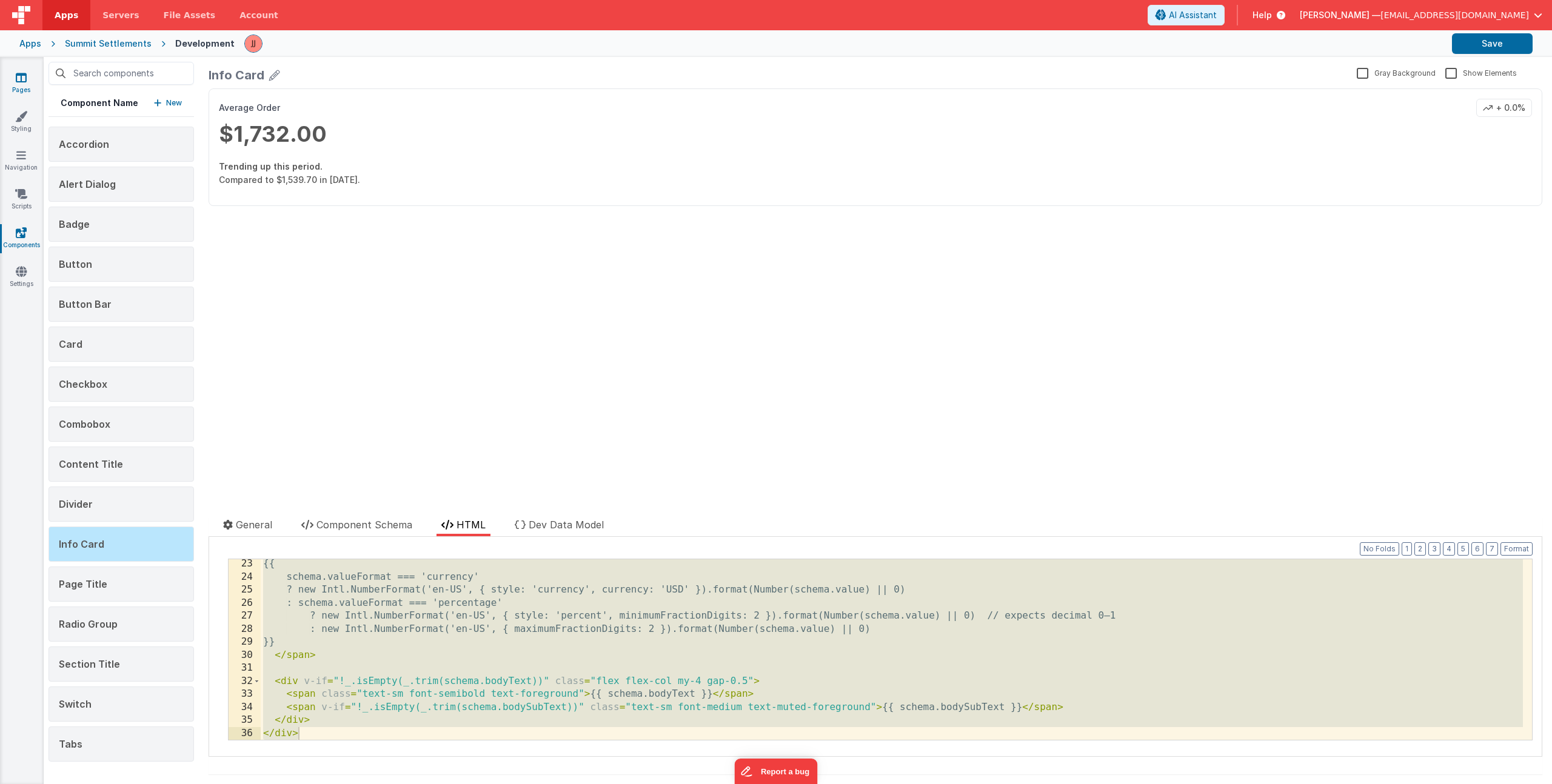
click at [16, 77] on icon at bounding box center [21, 78] width 11 height 12
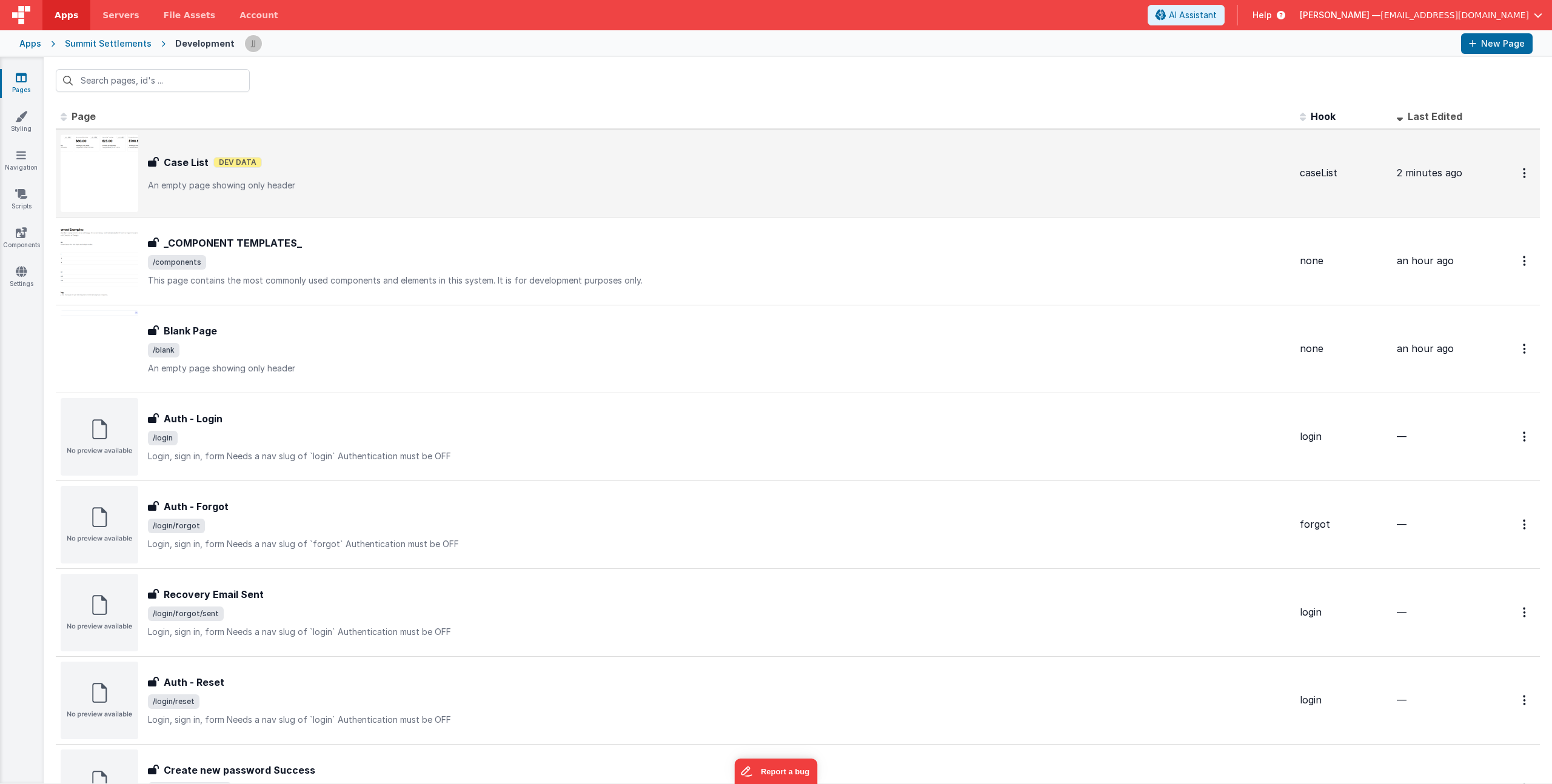
click at [313, 182] on p "An empty page showing only header" at bounding box center [719, 185] width 1143 height 12
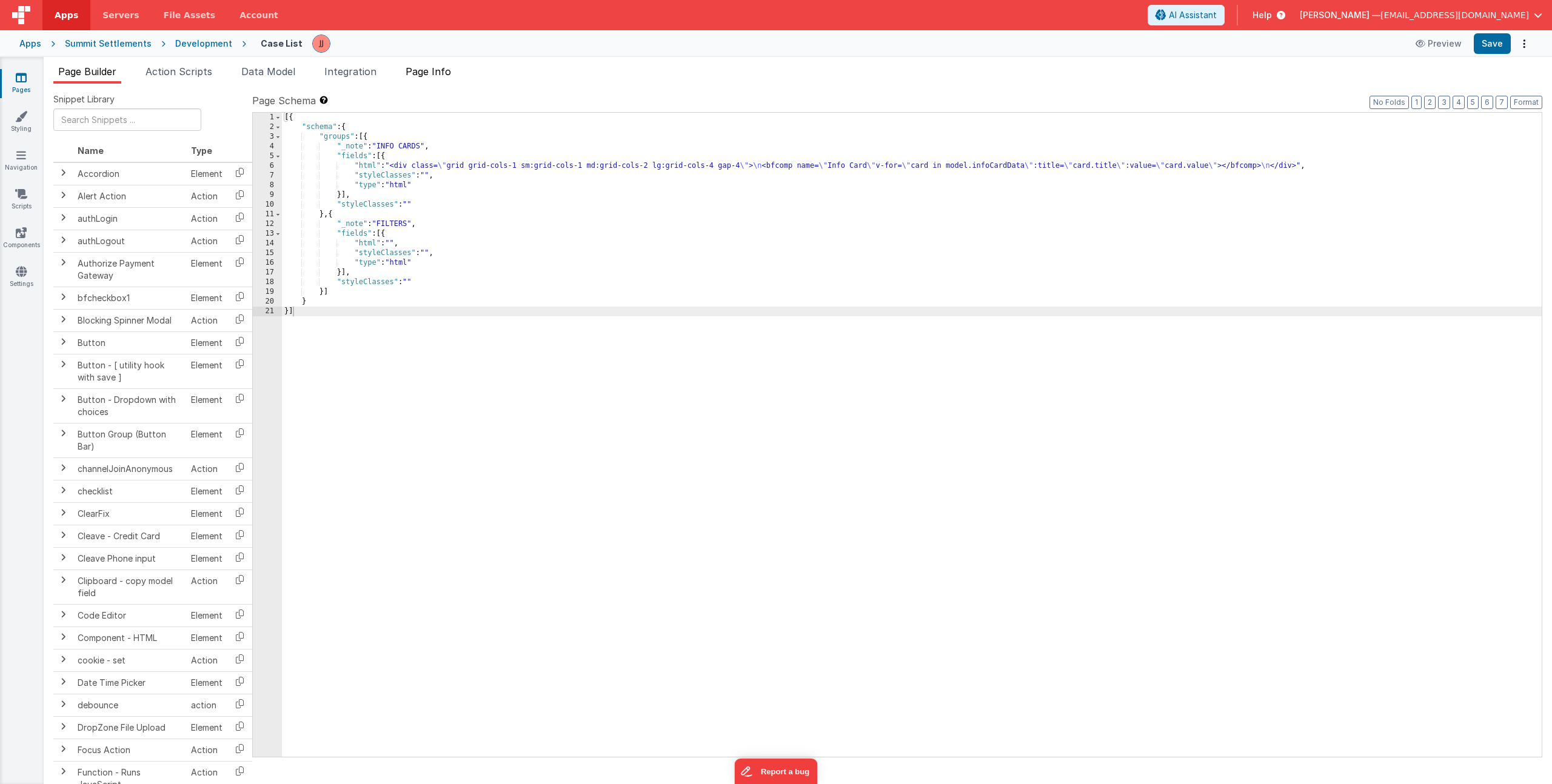
click at [449, 69] on span "Page Info" at bounding box center [428, 72] width 46 height 12
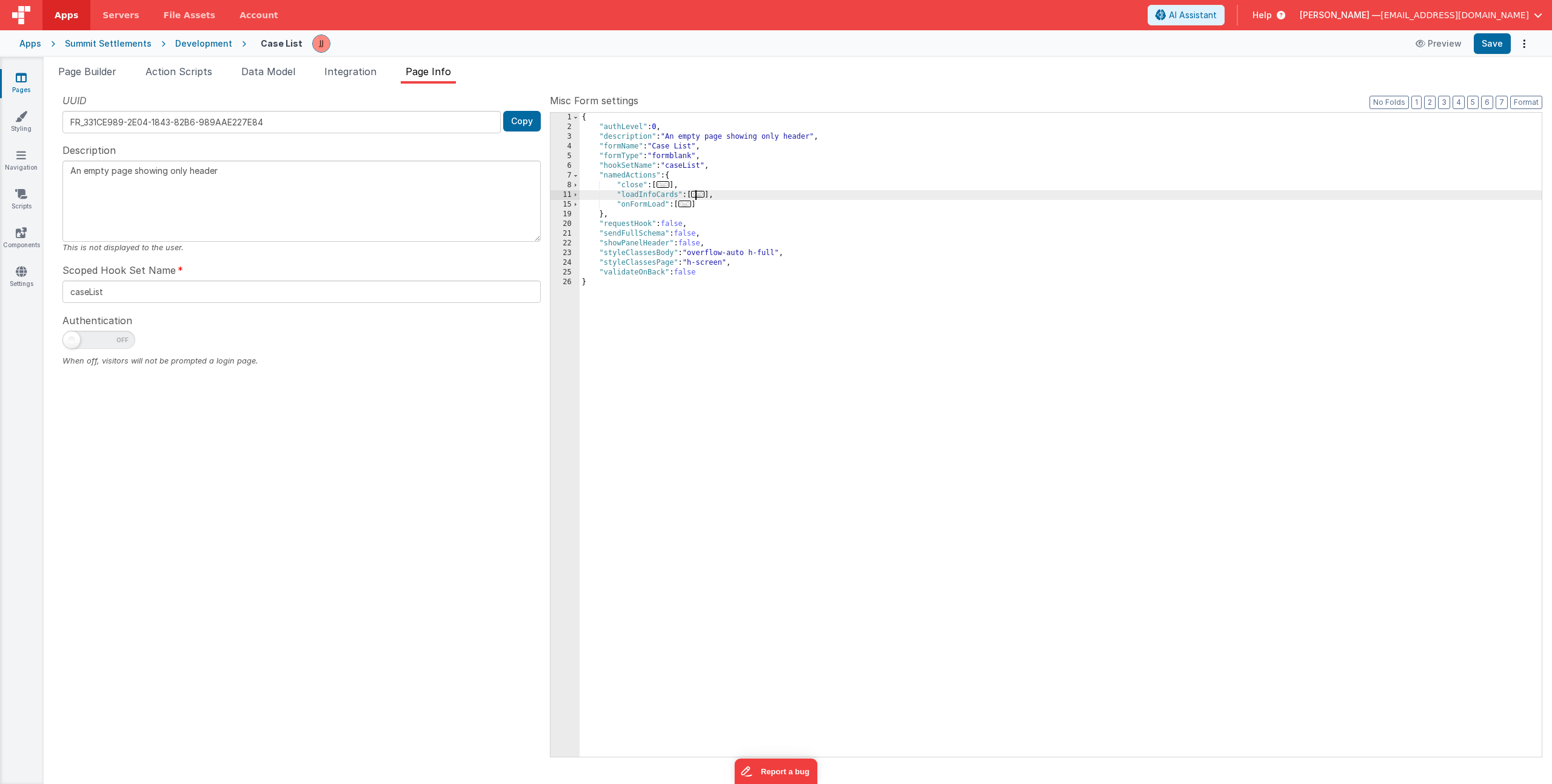
click at [698, 196] on span "..." at bounding box center [697, 194] width 13 height 7
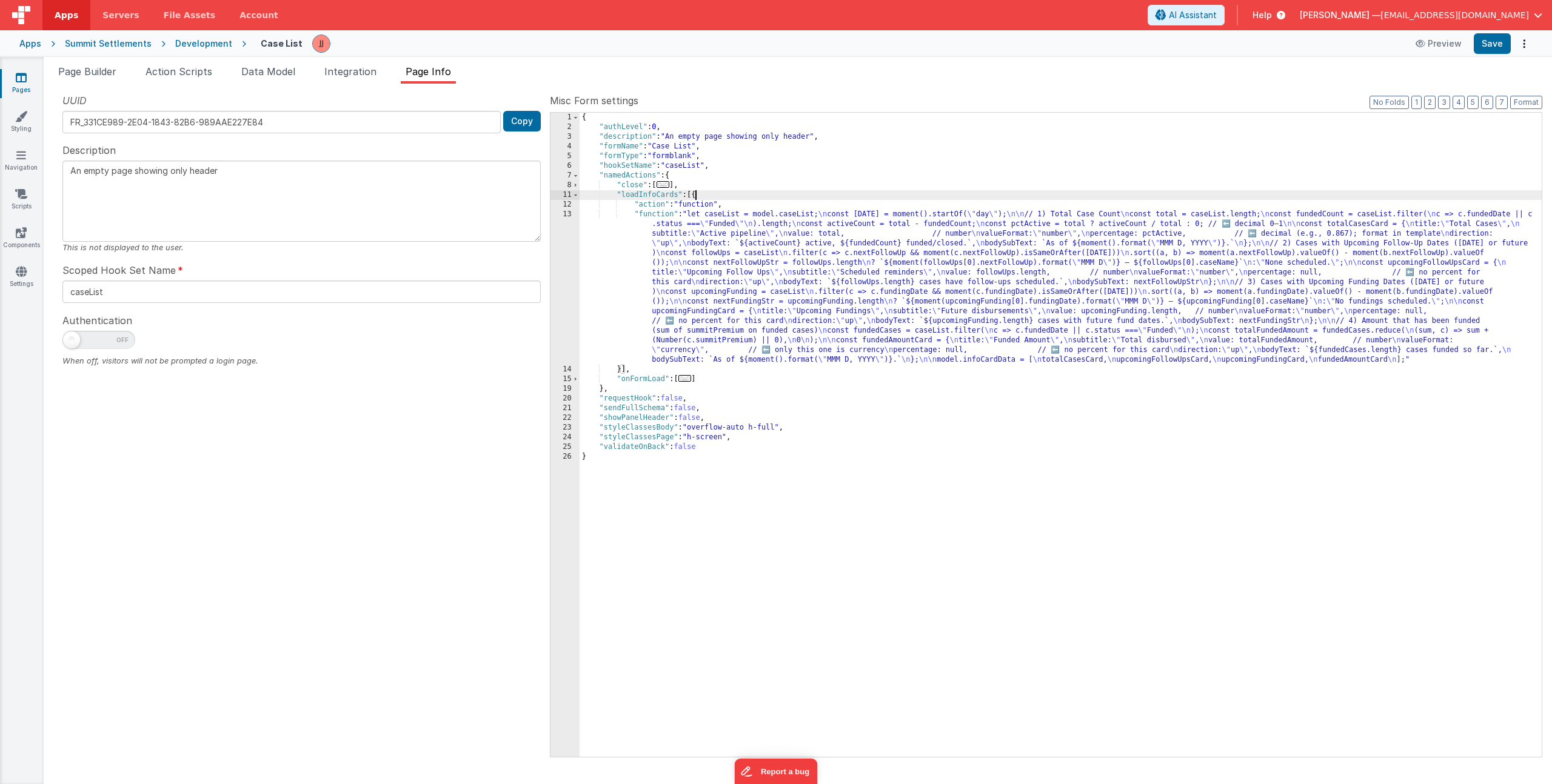
click at [701, 254] on div "{ "authLevel" : 0 , "description" : "An empty page showing only header" , "form…" at bounding box center [1060, 444] width 962 height 664
click at [565, 274] on div "13" at bounding box center [565, 287] width 29 height 155
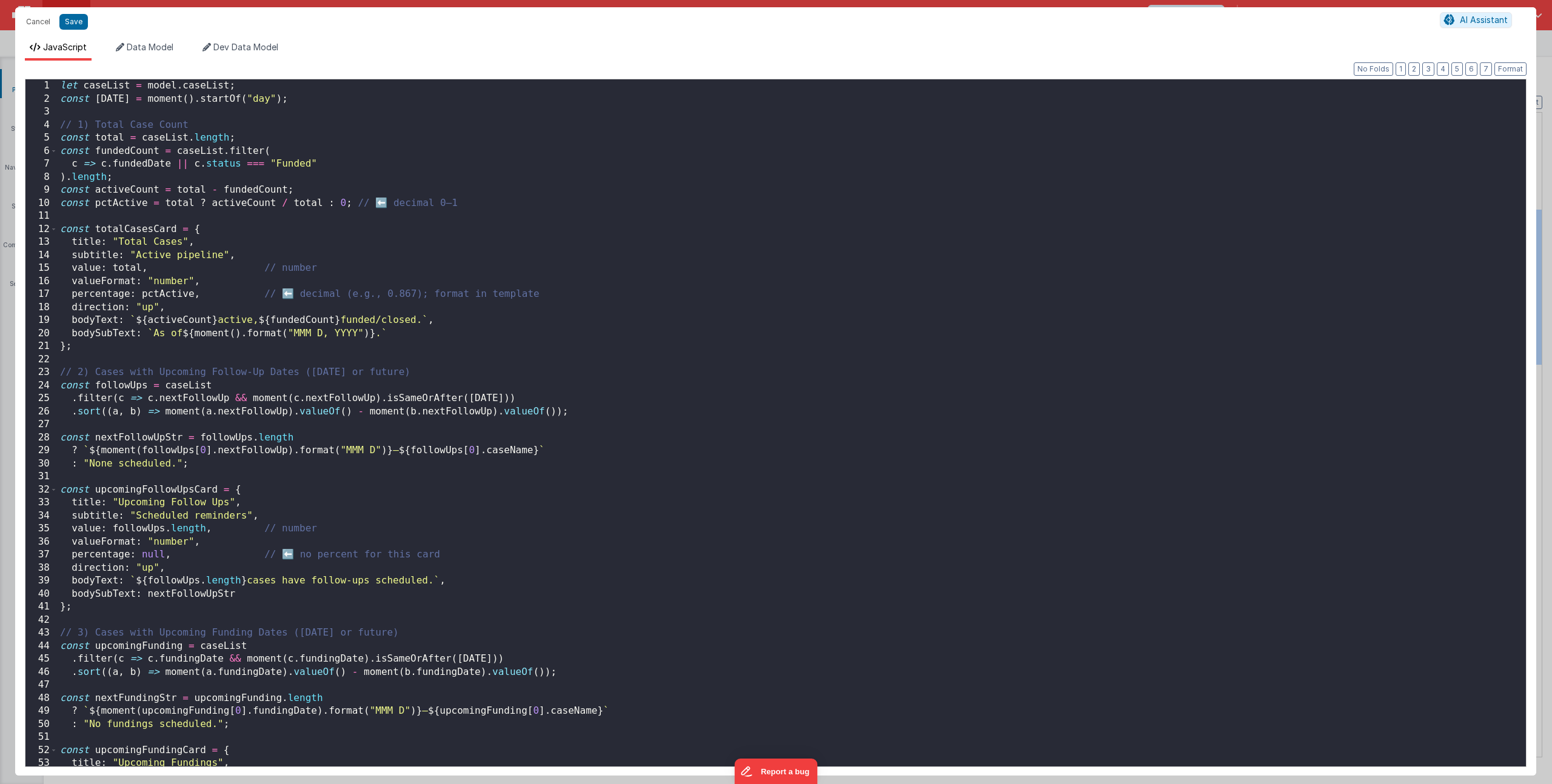
click at [399, 303] on div "let caseList = model . caseList ; const today = moment ( ) . startOf ( "day" ) …" at bounding box center [787, 436] width 1459 height 713
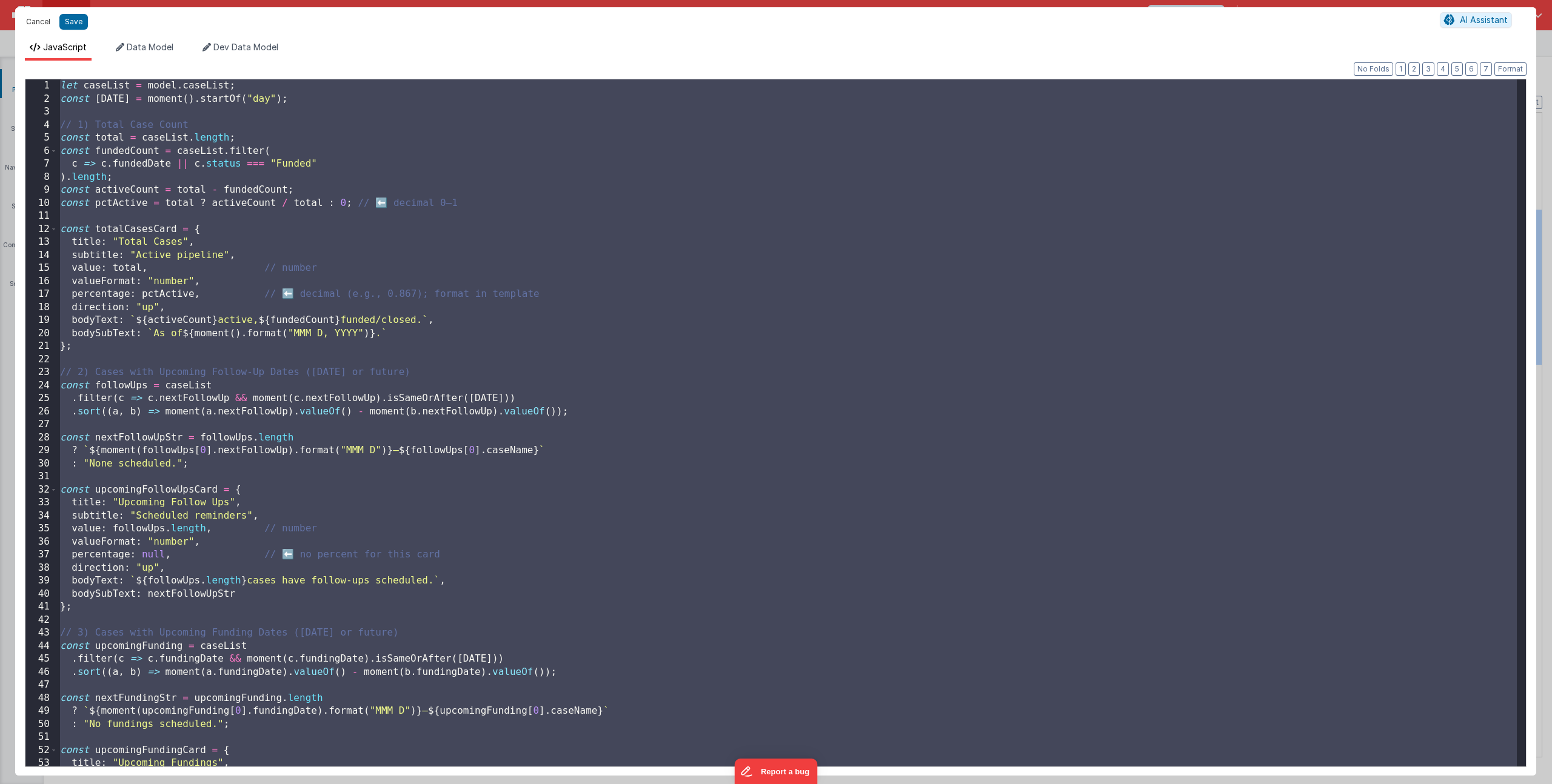
click at [40, 24] on button "Cancel" at bounding box center [38, 21] width 37 height 17
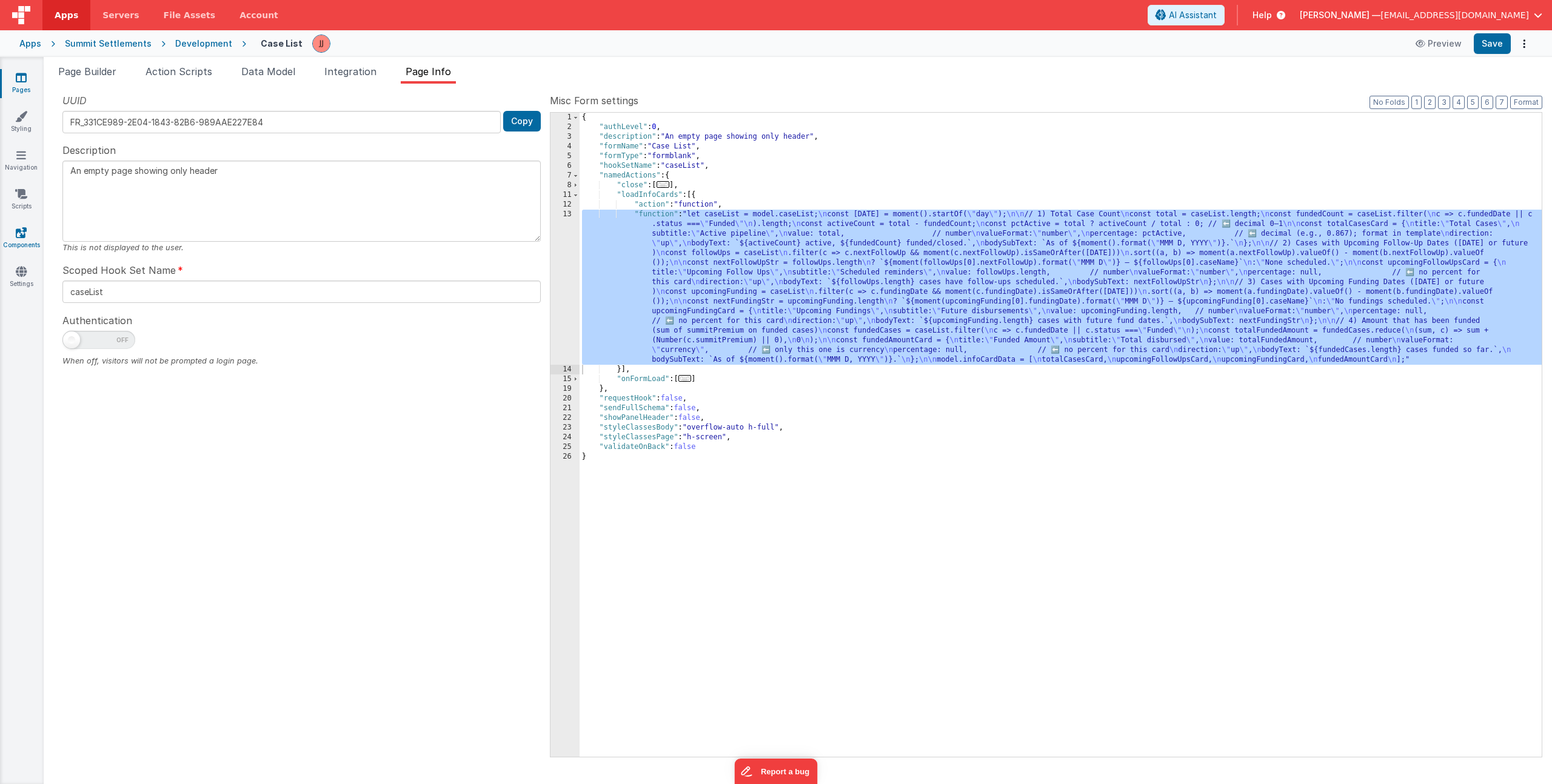
click at [21, 233] on icon at bounding box center [21, 232] width 11 height 12
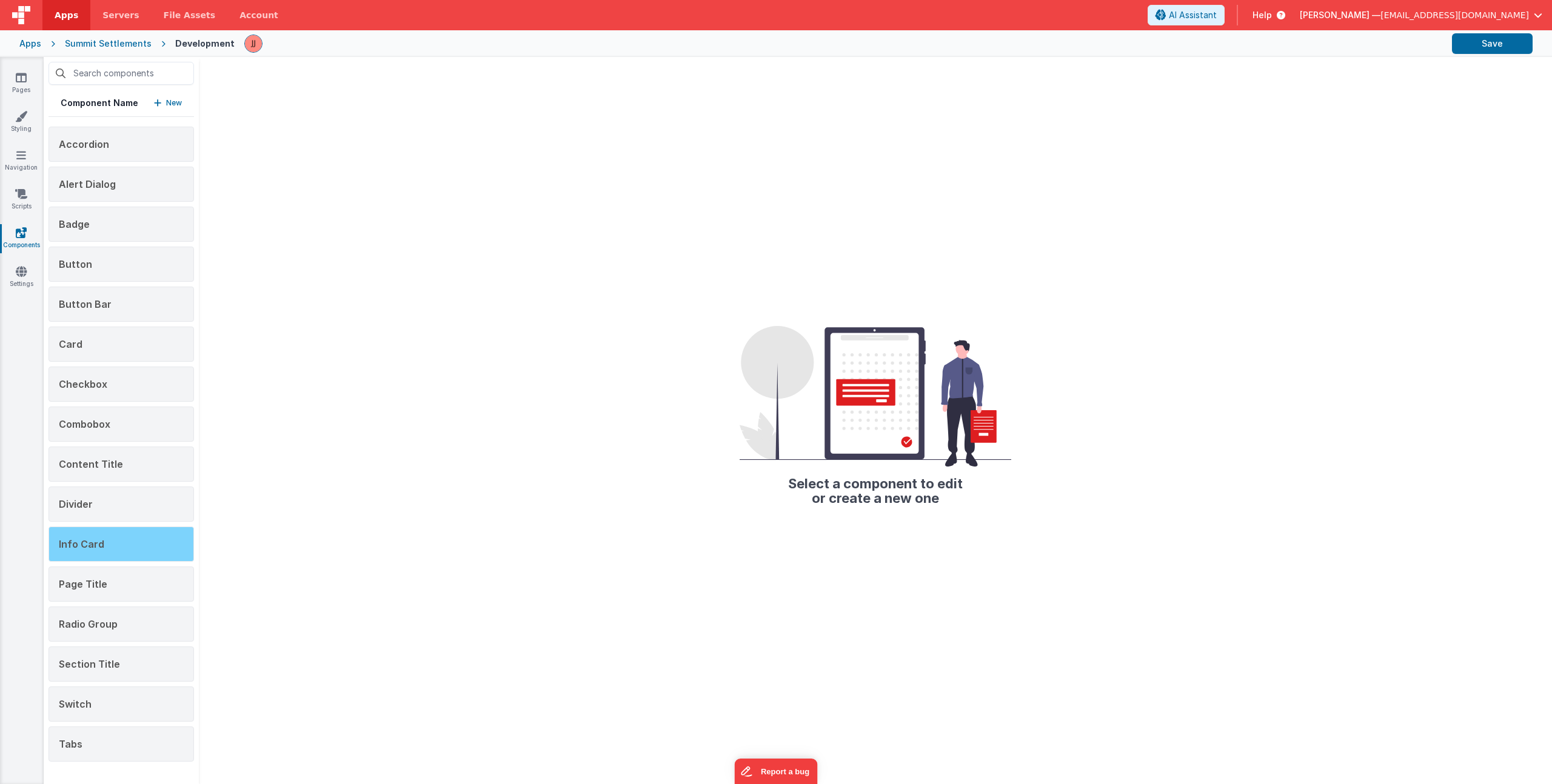
click at [99, 542] on span "Info Card" at bounding box center [82, 544] width 46 height 12
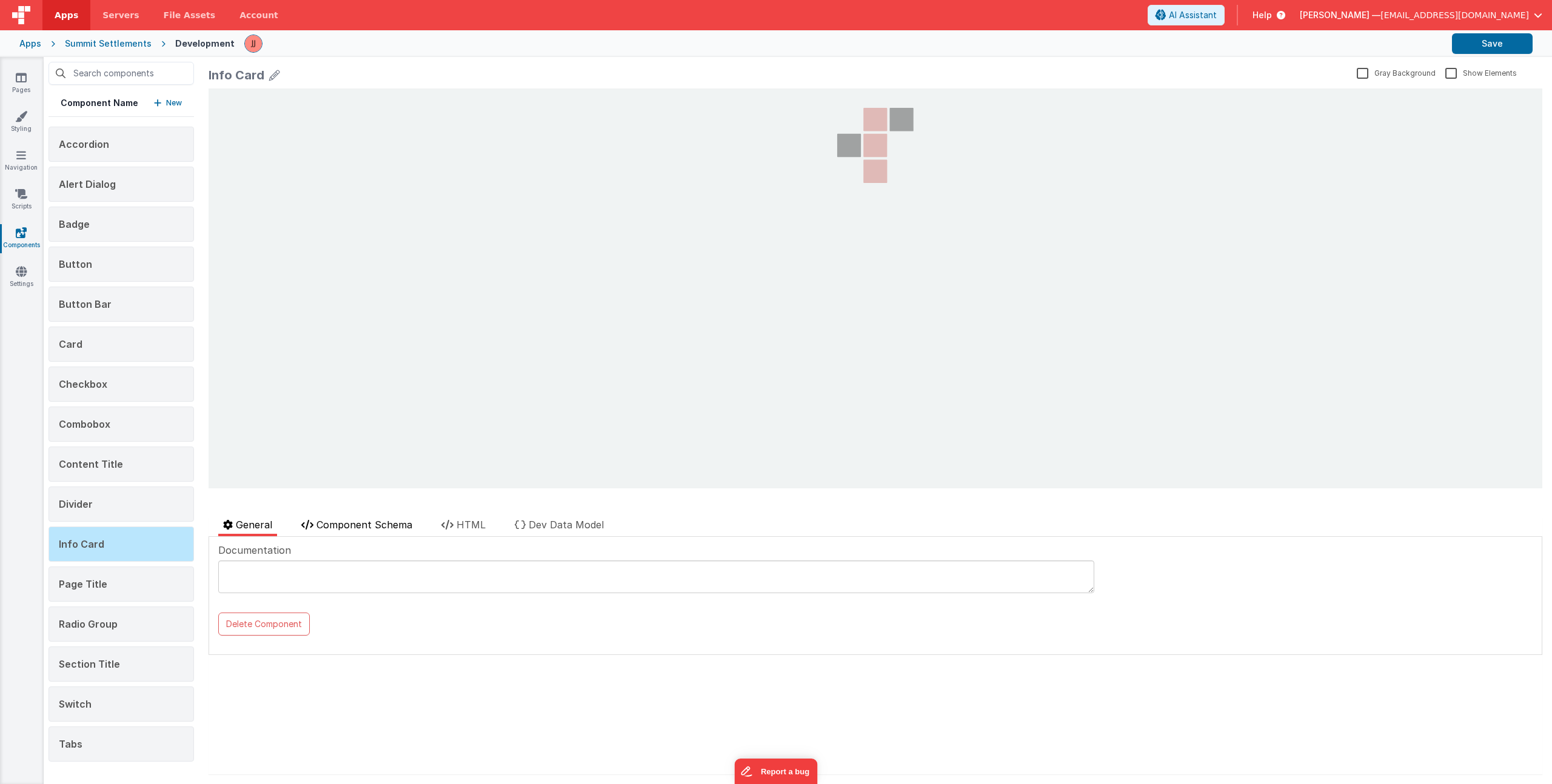
click at [393, 520] on span "Component Schema" at bounding box center [364, 525] width 96 height 12
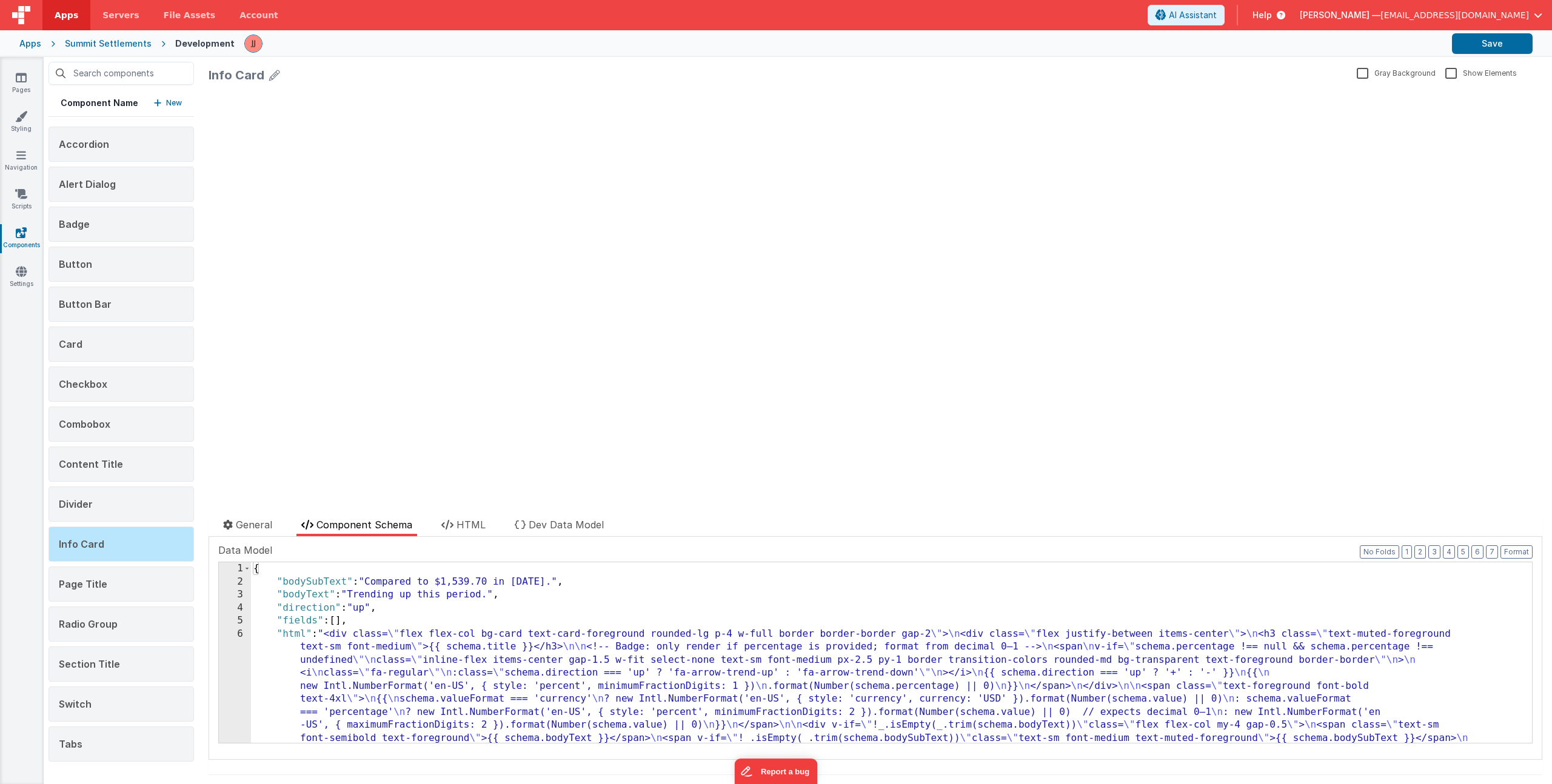
click at [497, 529] on ul "General Component Schema HTML Dev Data Model" at bounding box center [876, 526] width 1334 height 19
click at [486, 530] on span "HTML" at bounding box center [471, 525] width 29 height 12
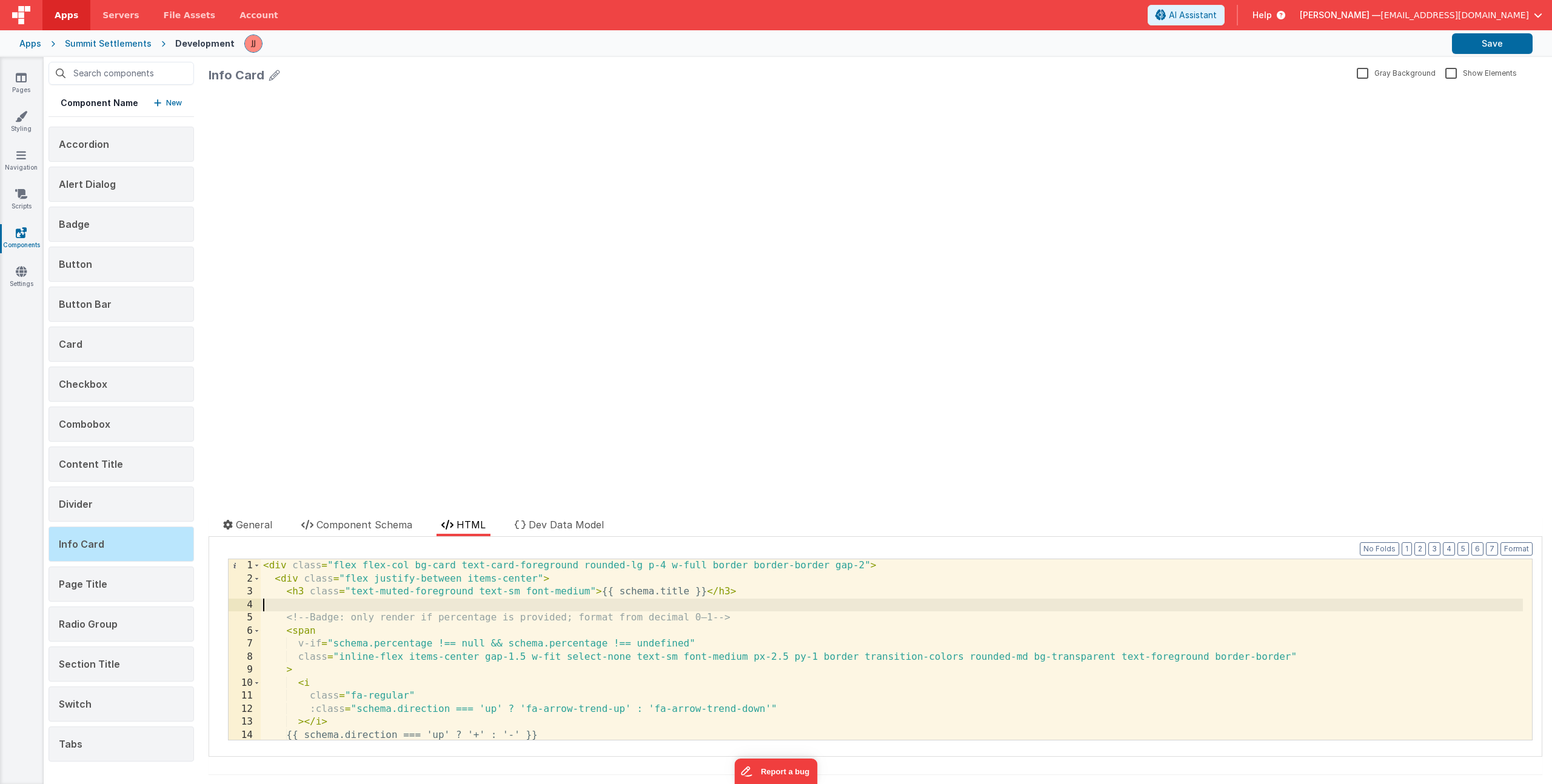
click at [482, 600] on div "< div class = "flex flex-col bg-card text-card-foreground rounded-lg p-4 w-full…" at bounding box center [892, 662] width 1262 height 206
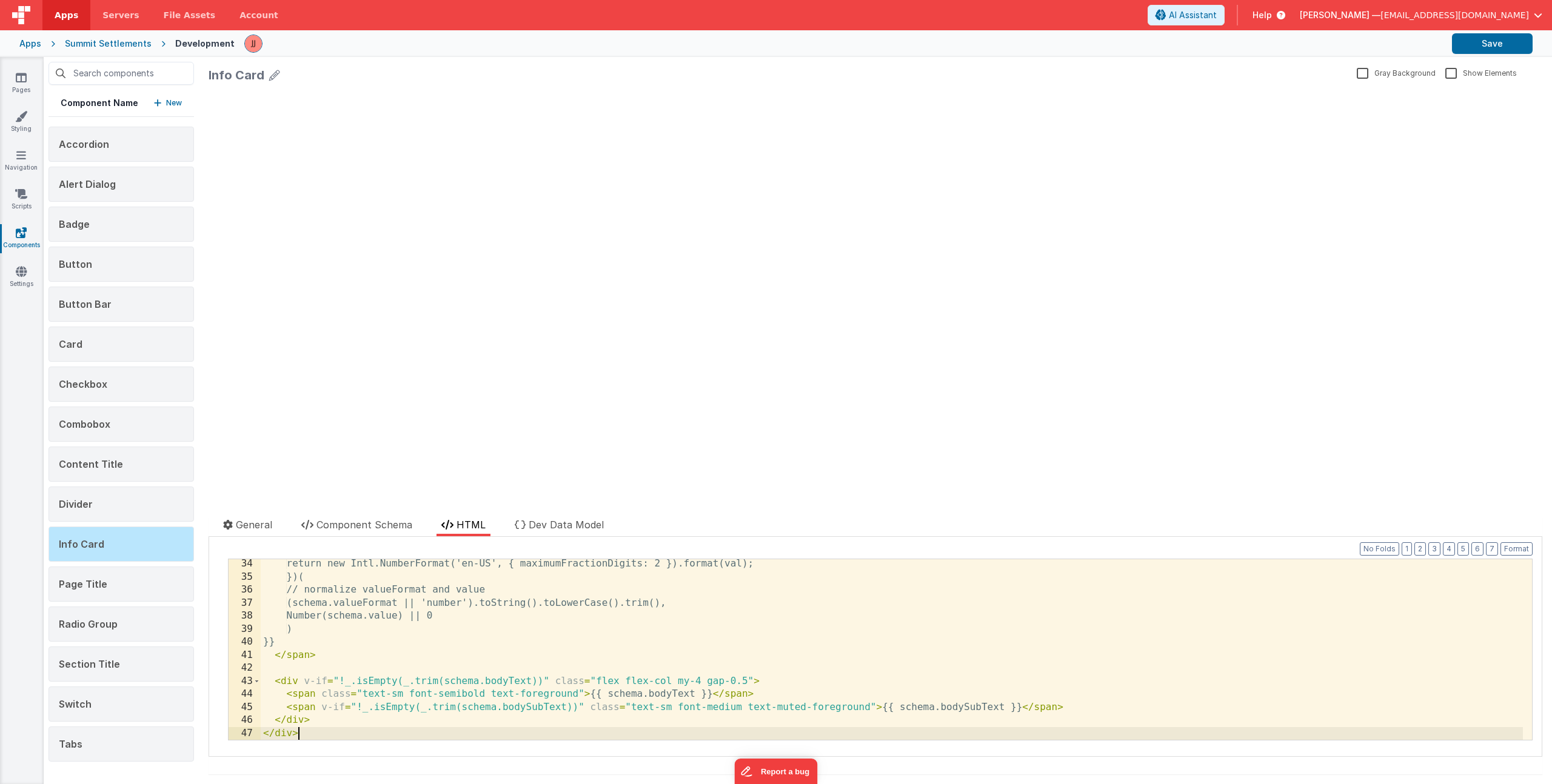
scroll to position [431, 0]
click at [1477, 52] on button "Save" at bounding box center [1493, 43] width 81 height 21
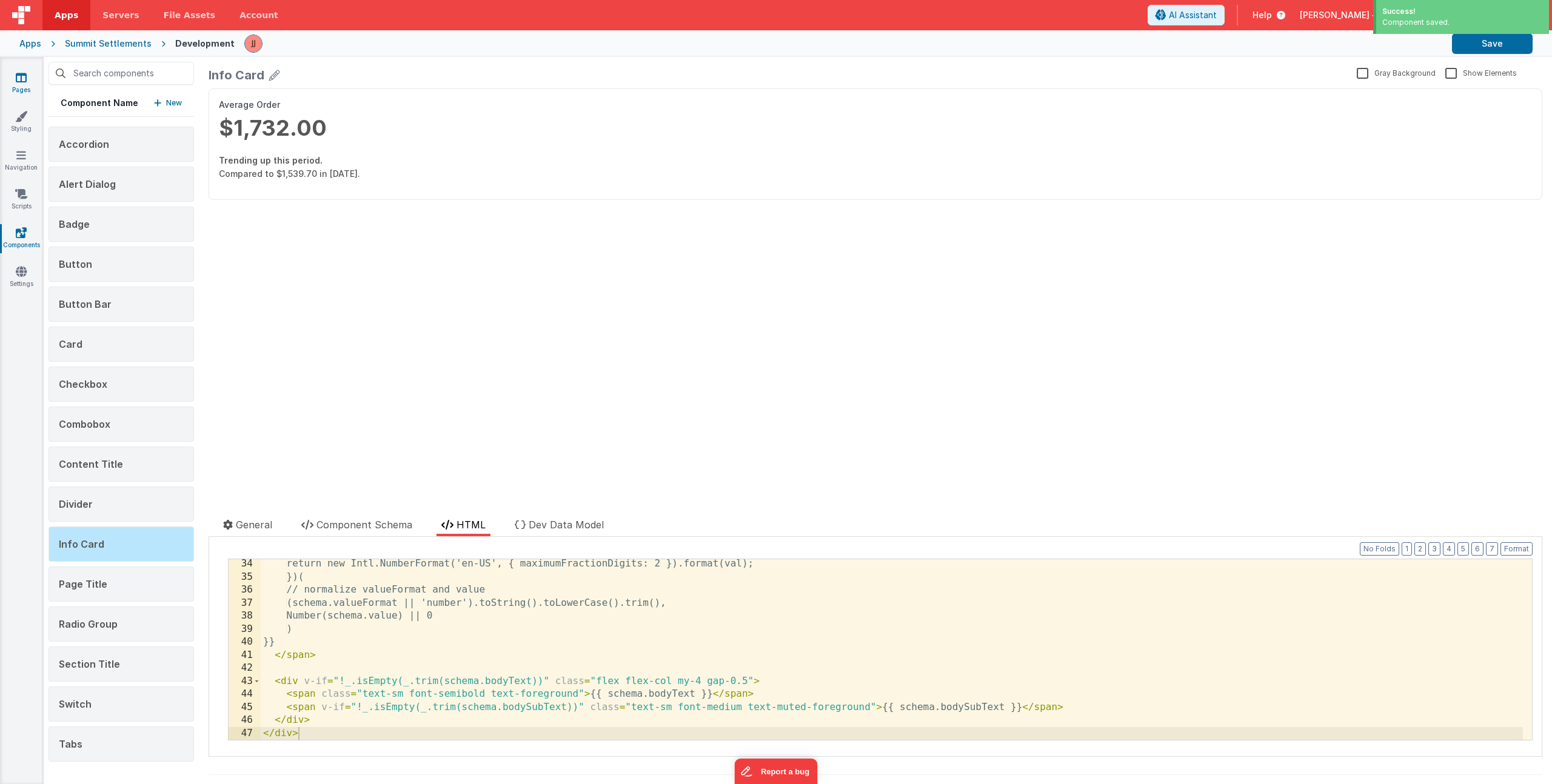
click at [20, 75] on icon at bounding box center [21, 78] width 11 height 12
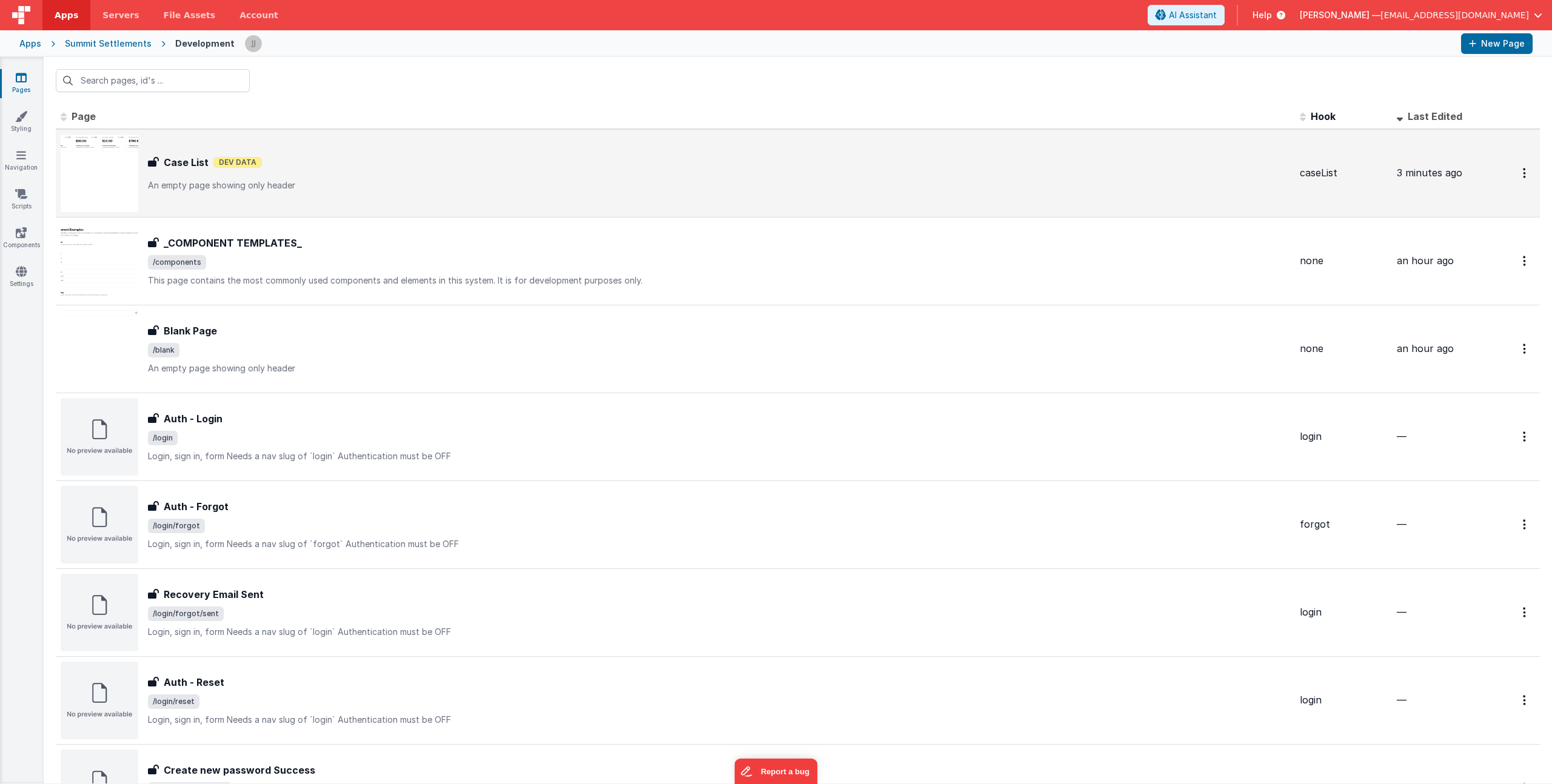
click at [330, 185] on p "An empty page showing only header" at bounding box center [719, 185] width 1143 height 12
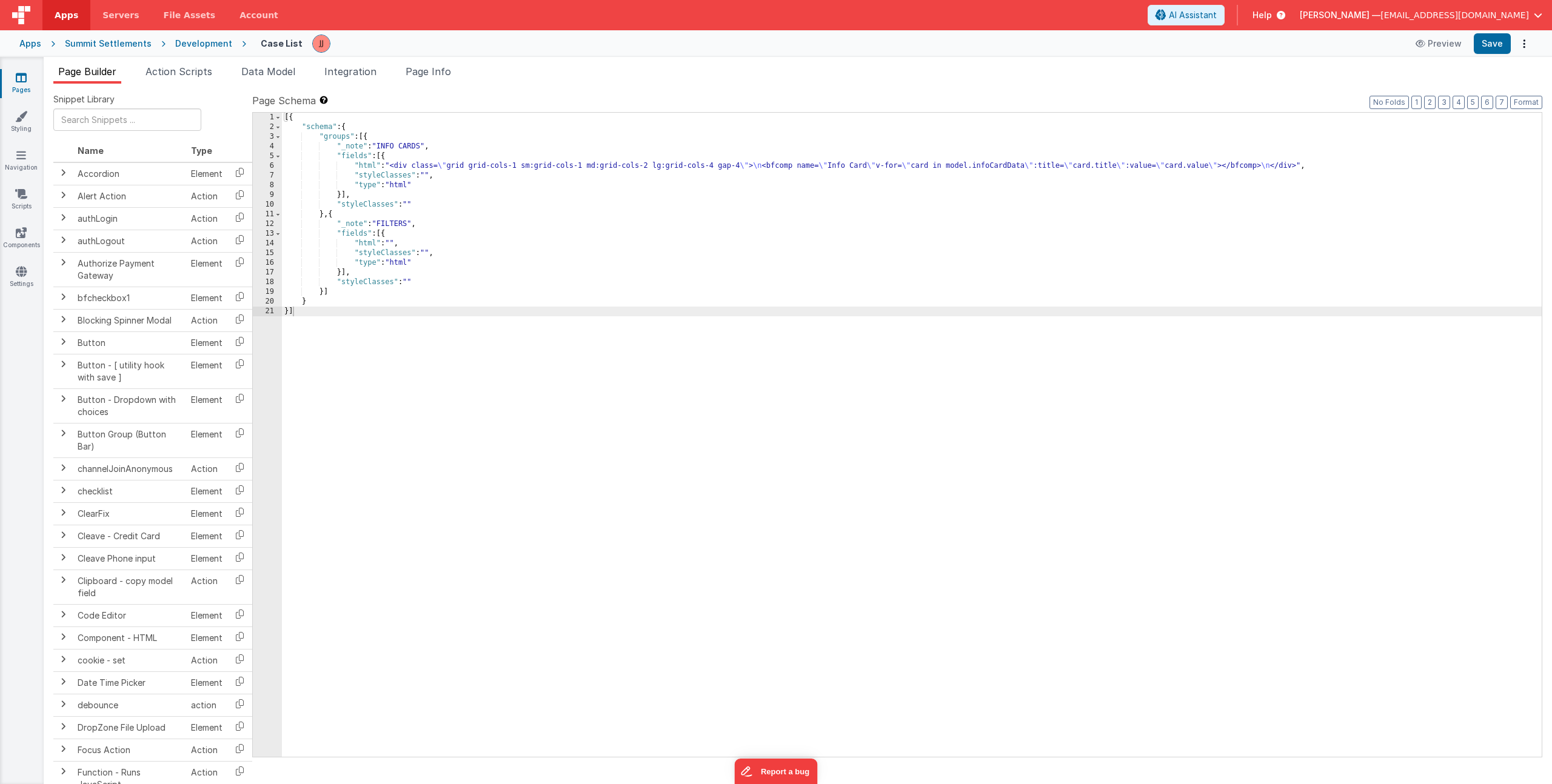
click at [434, 163] on div "[{ "schema" : { "groups" : [{ "_note" : "INFO CARDS" , "fields" : [{ "html" : "…" at bounding box center [912, 444] width 1260 height 664
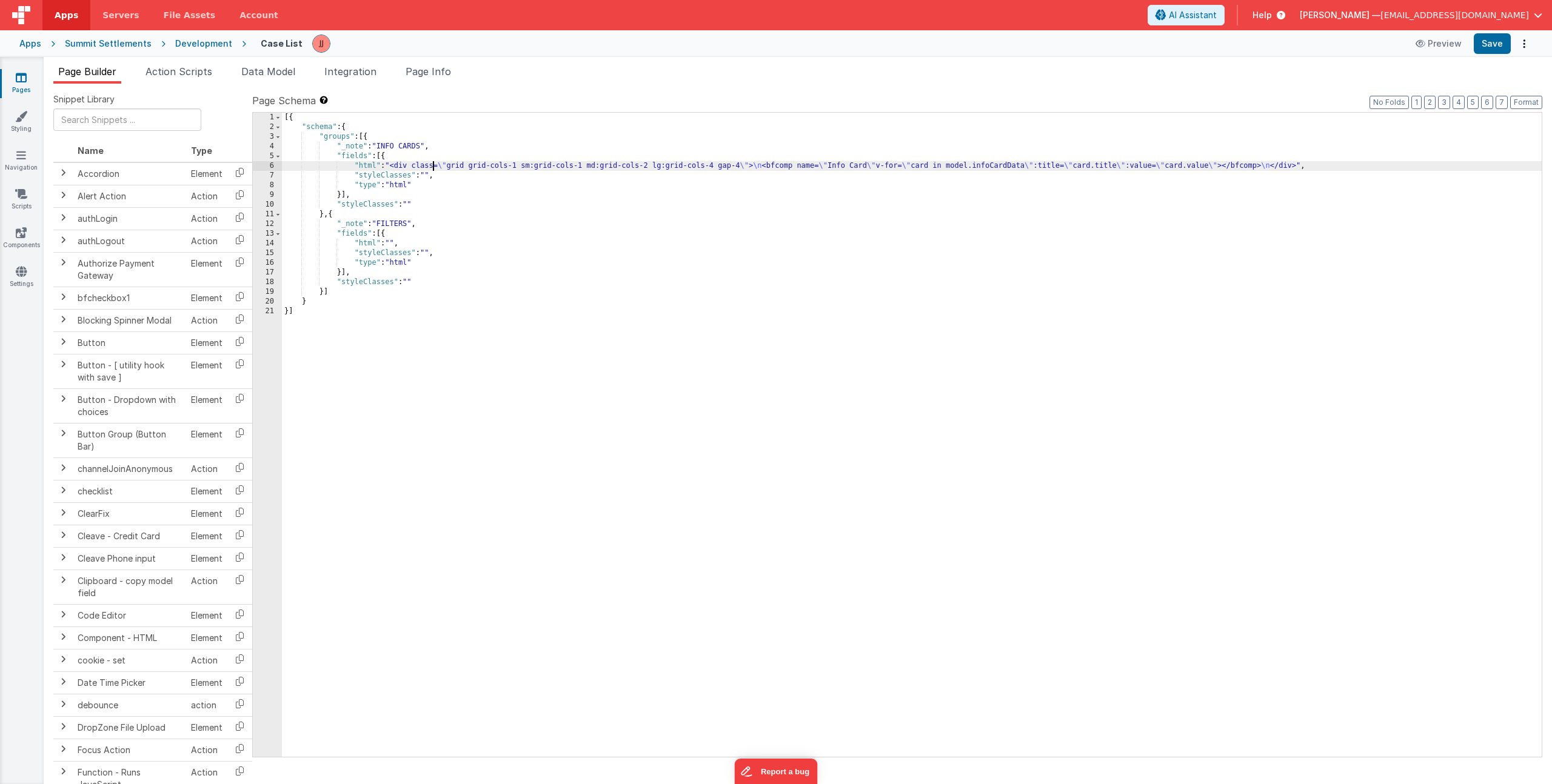
click at [264, 165] on div "6" at bounding box center [268, 166] width 29 height 10
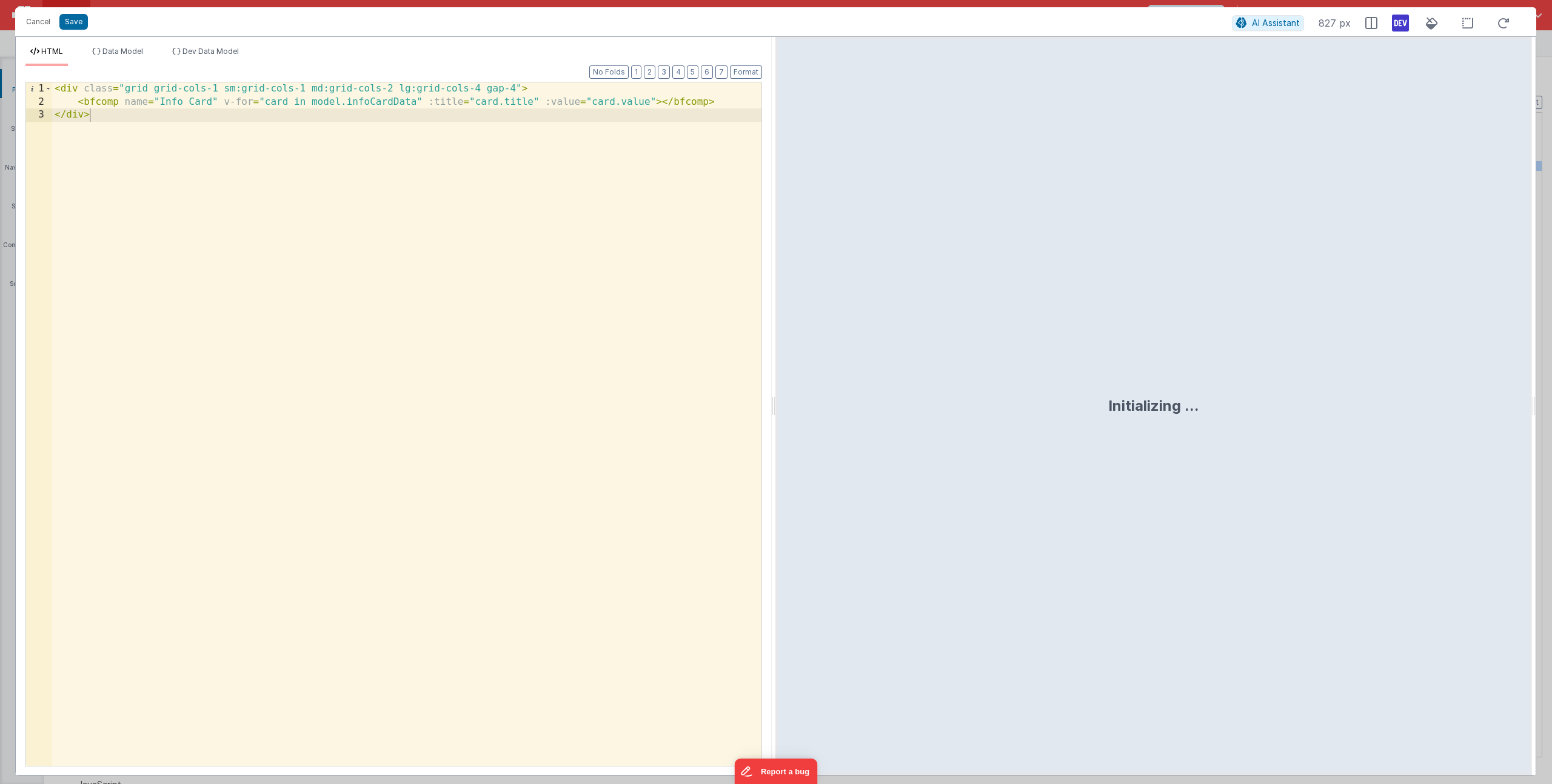
click at [652, 103] on div "< div class = "grid grid-cols-1 sm:grid-cols-1 md:grid-cols-2 lg:grid-cols-4 ga…" at bounding box center [406, 437] width 710 height 709
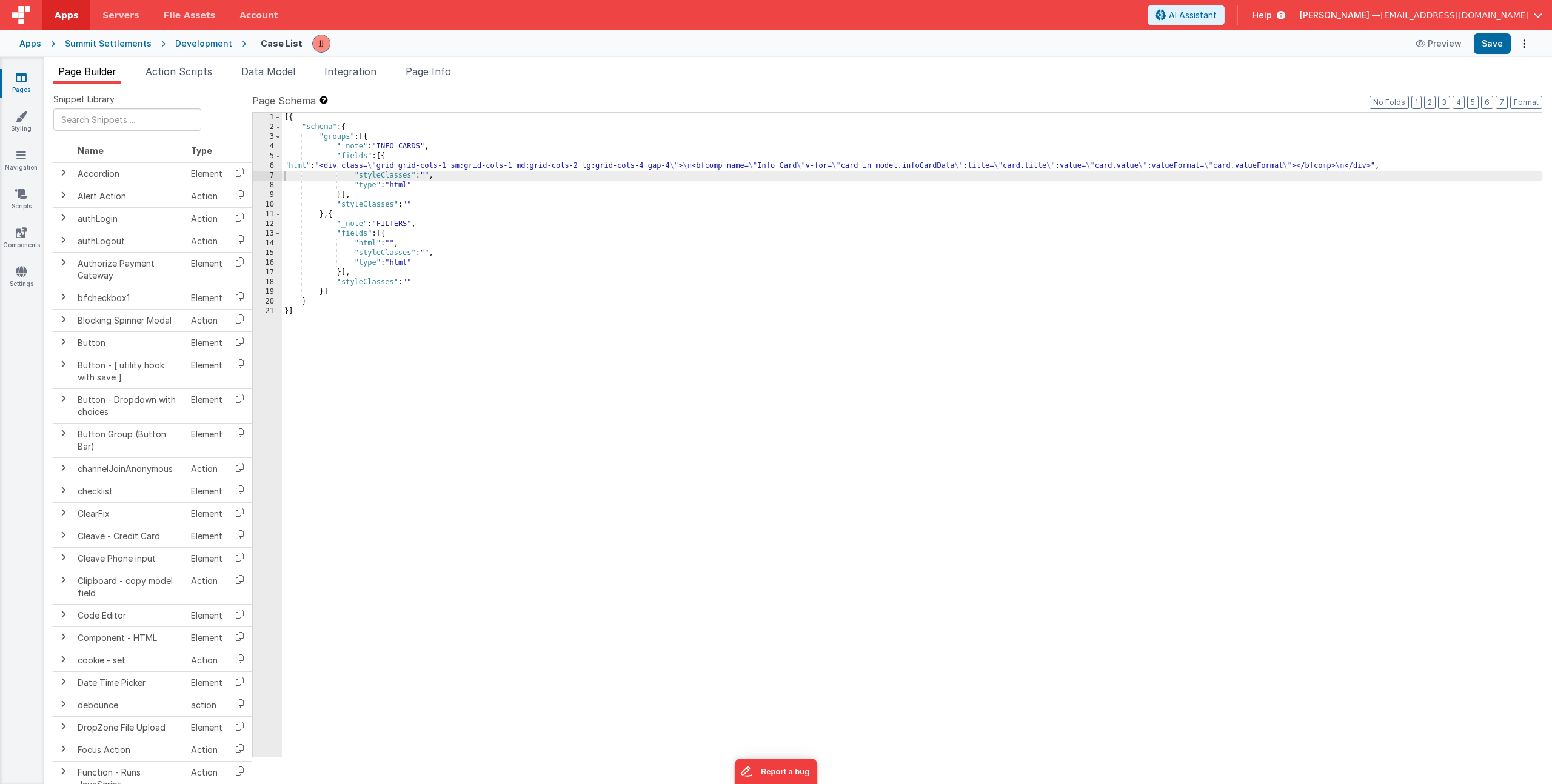
click at [324, 168] on div "[{ "schema" : { "groups" : [{ "_note" : "INFO CARDS" , "fields" : [{ "html" : "…" at bounding box center [912, 444] width 1260 height 664
click at [271, 165] on div "6" at bounding box center [268, 166] width 29 height 10
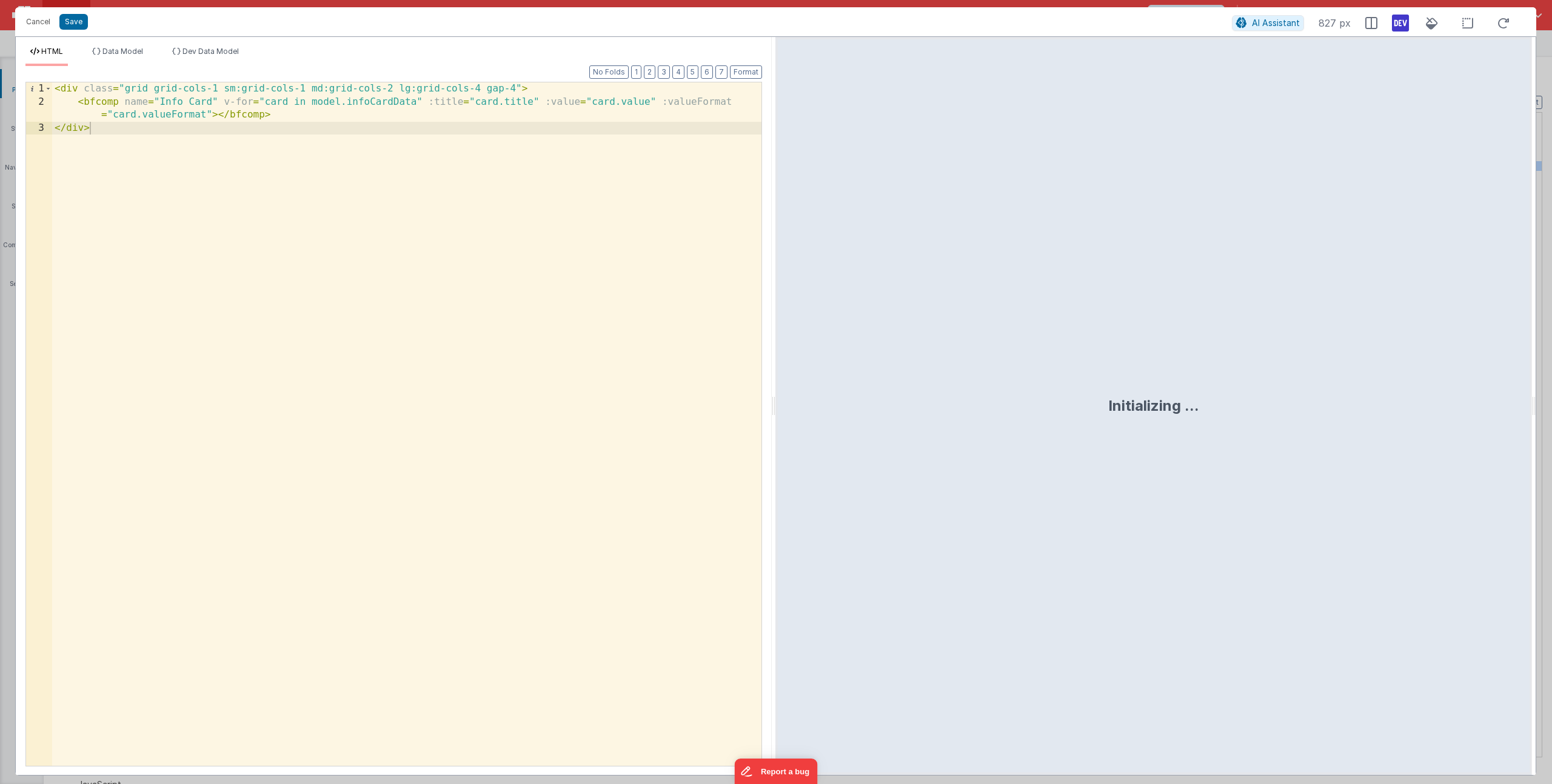
click at [210, 114] on div "< div class = "grid grid-cols-1 sm:grid-cols-1 md:grid-cols-2 lg:grid-cols-4 ga…" at bounding box center [406, 437] width 710 height 709
click at [213, 116] on div "< div class = "grid grid-cols-1 sm:grid-cols-1 md:grid-cols-2 lg:grid-cols-4 ga…" at bounding box center [406, 437] width 710 height 709
click at [69, 22] on button "Save" at bounding box center [73, 21] width 28 height 16
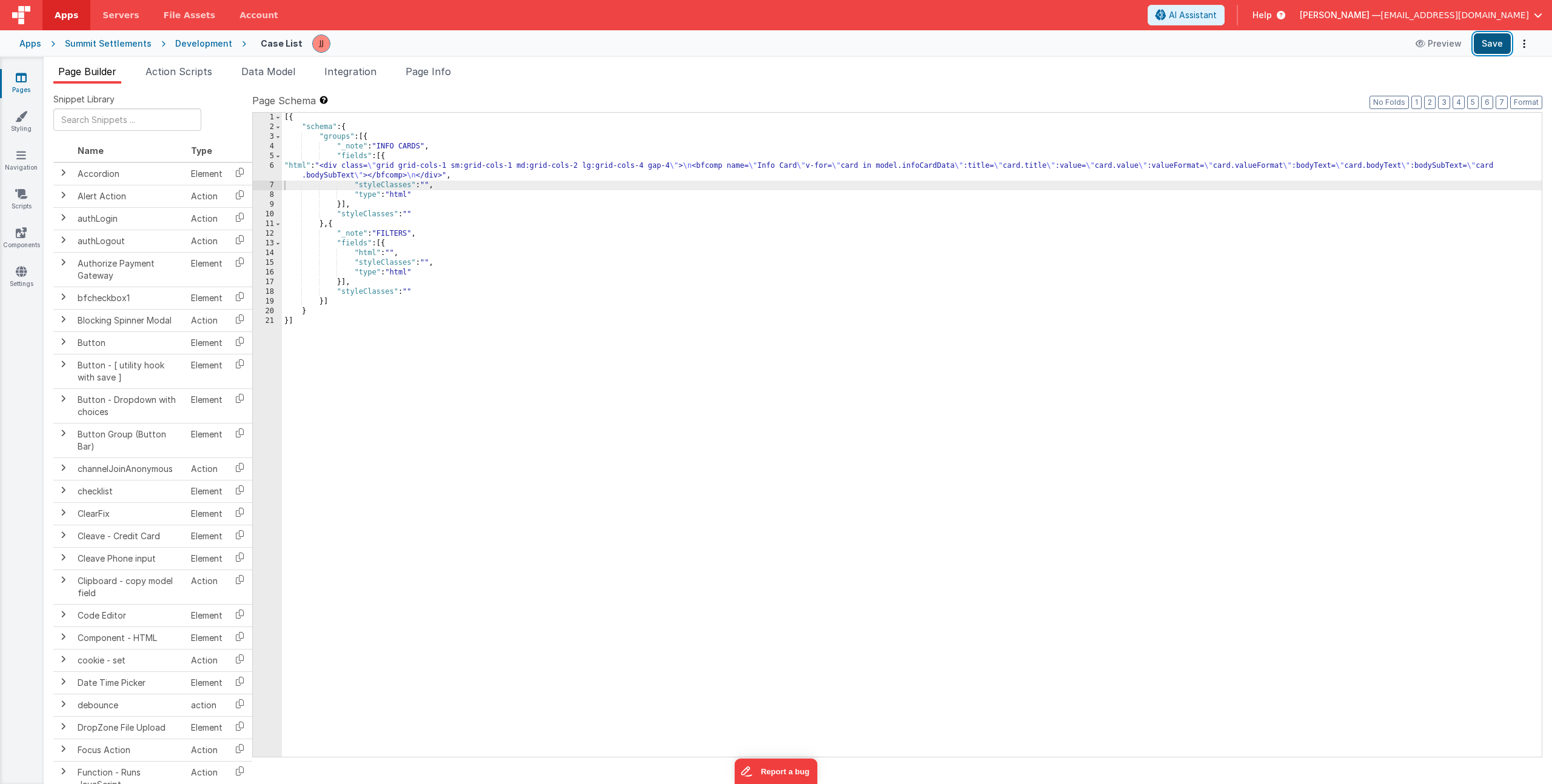
click at [1483, 46] on button "Save" at bounding box center [1493, 43] width 37 height 21
click at [424, 64] on li "Page Info" at bounding box center [428, 73] width 55 height 19
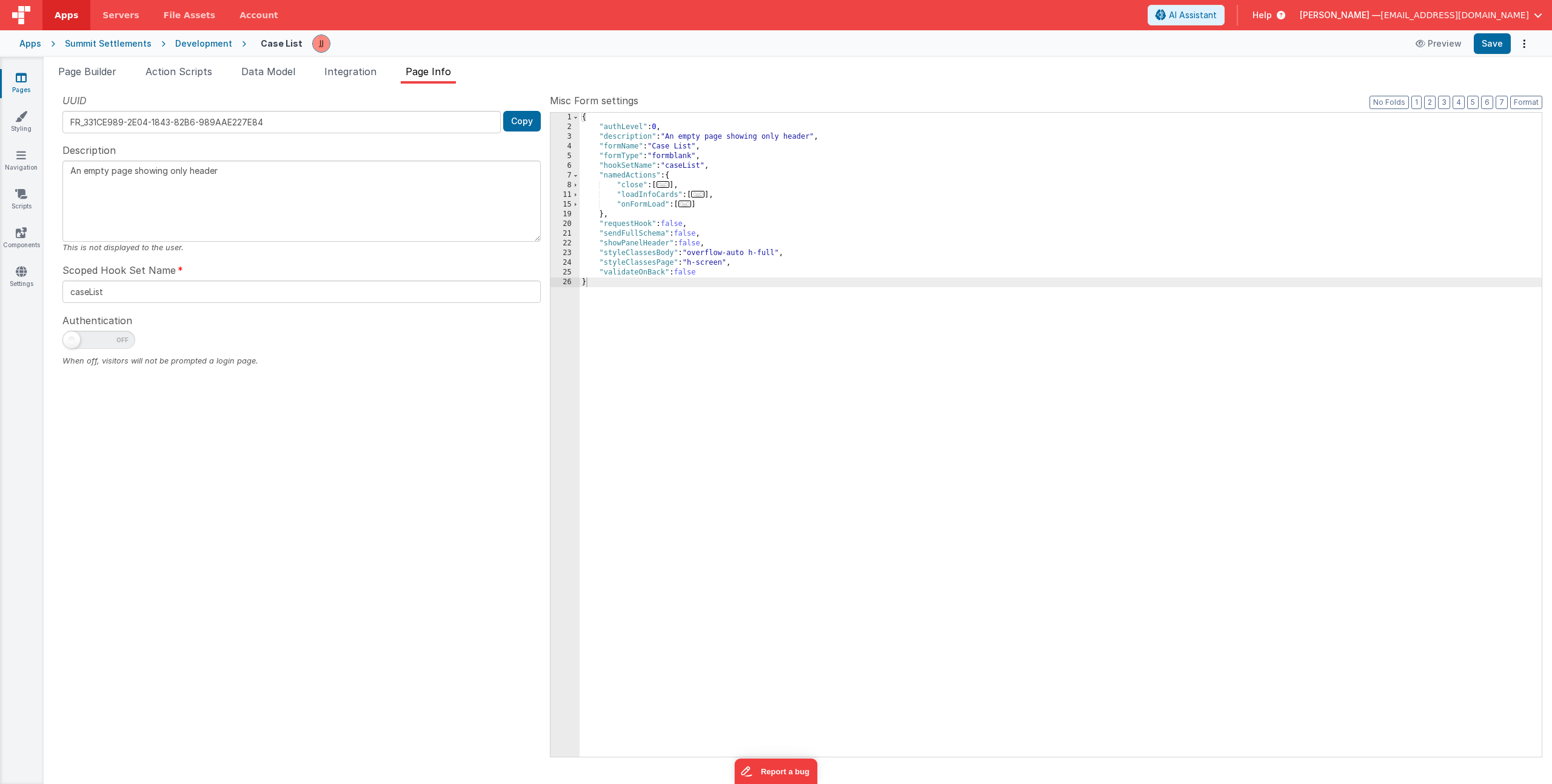
click at [696, 196] on span "..." at bounding box center [697, 194] width 13 height 7
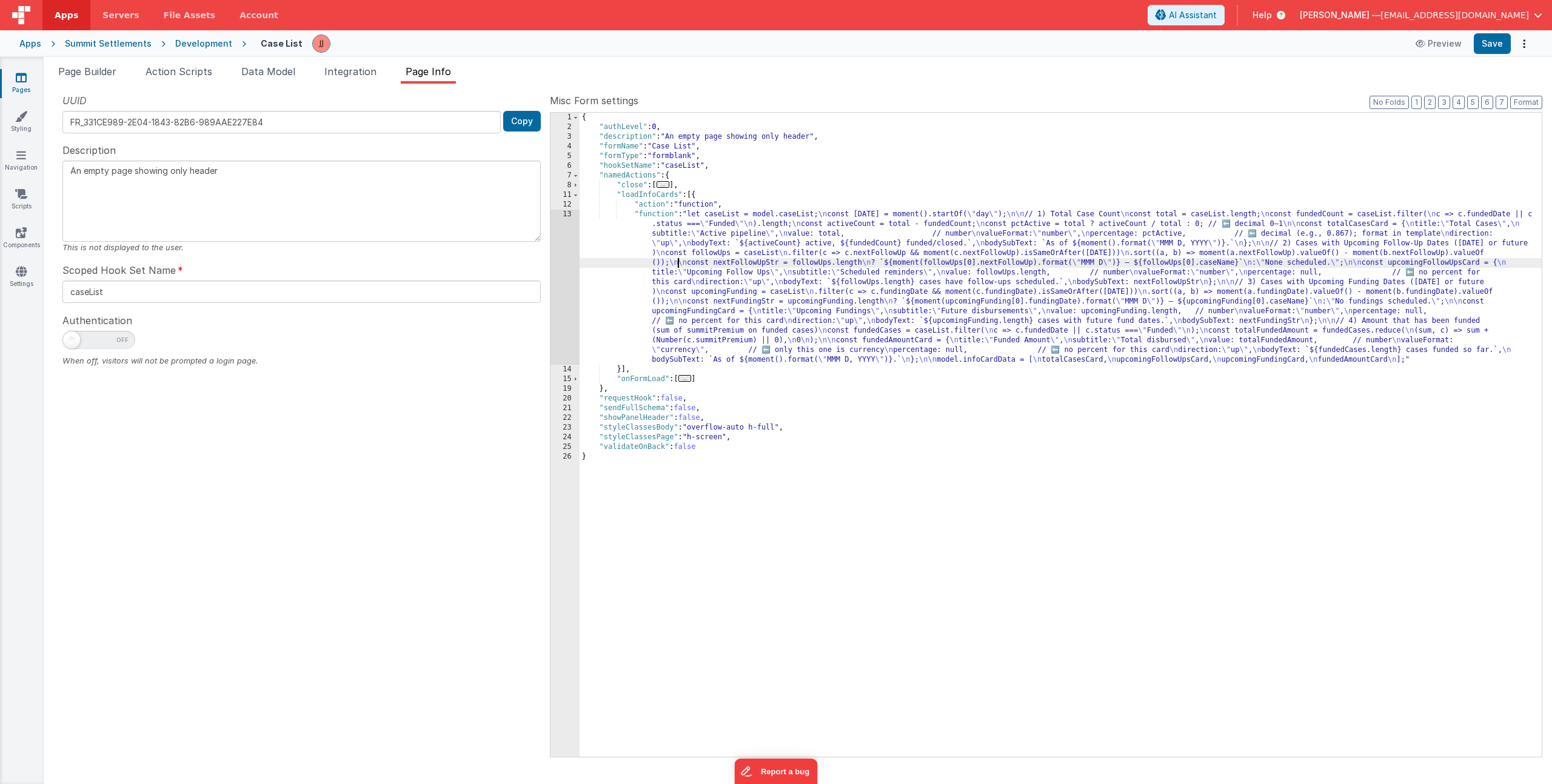
click at [677, 262] on div "{ "authLevel" : 0 , "description" : "An empty page showing only header" , "form…" at bounding box center [1060, 444] width 962 height 664
click at [566, 258] on div "13" at bounding box center [565, 287] width 29 height 155
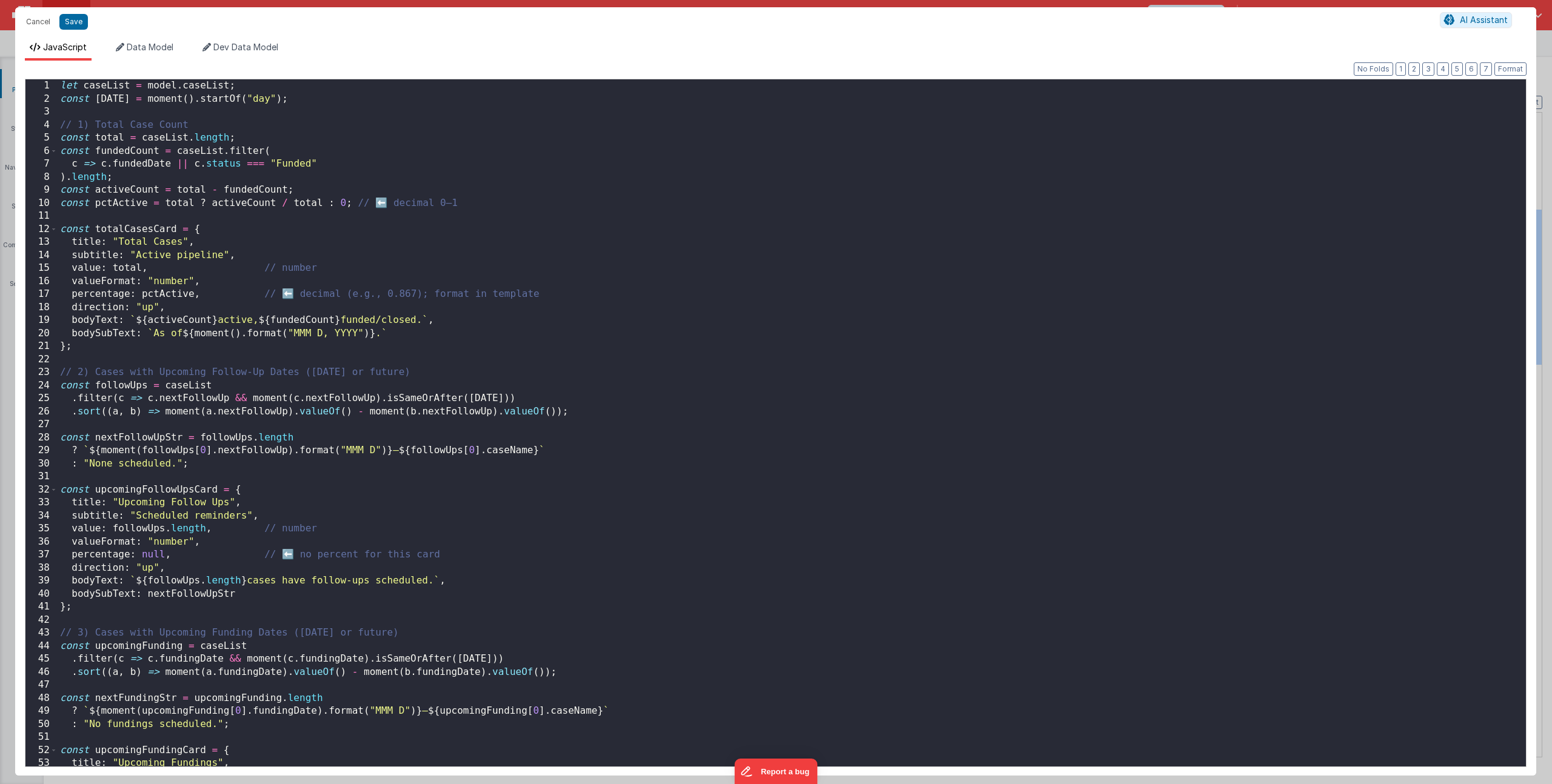
click at [446, 518] on div "let caseList = model . caseList ; const today = moment ( ) . startOf ( "day" ) …" at bounding box center [787, 436] width 1459 height 713
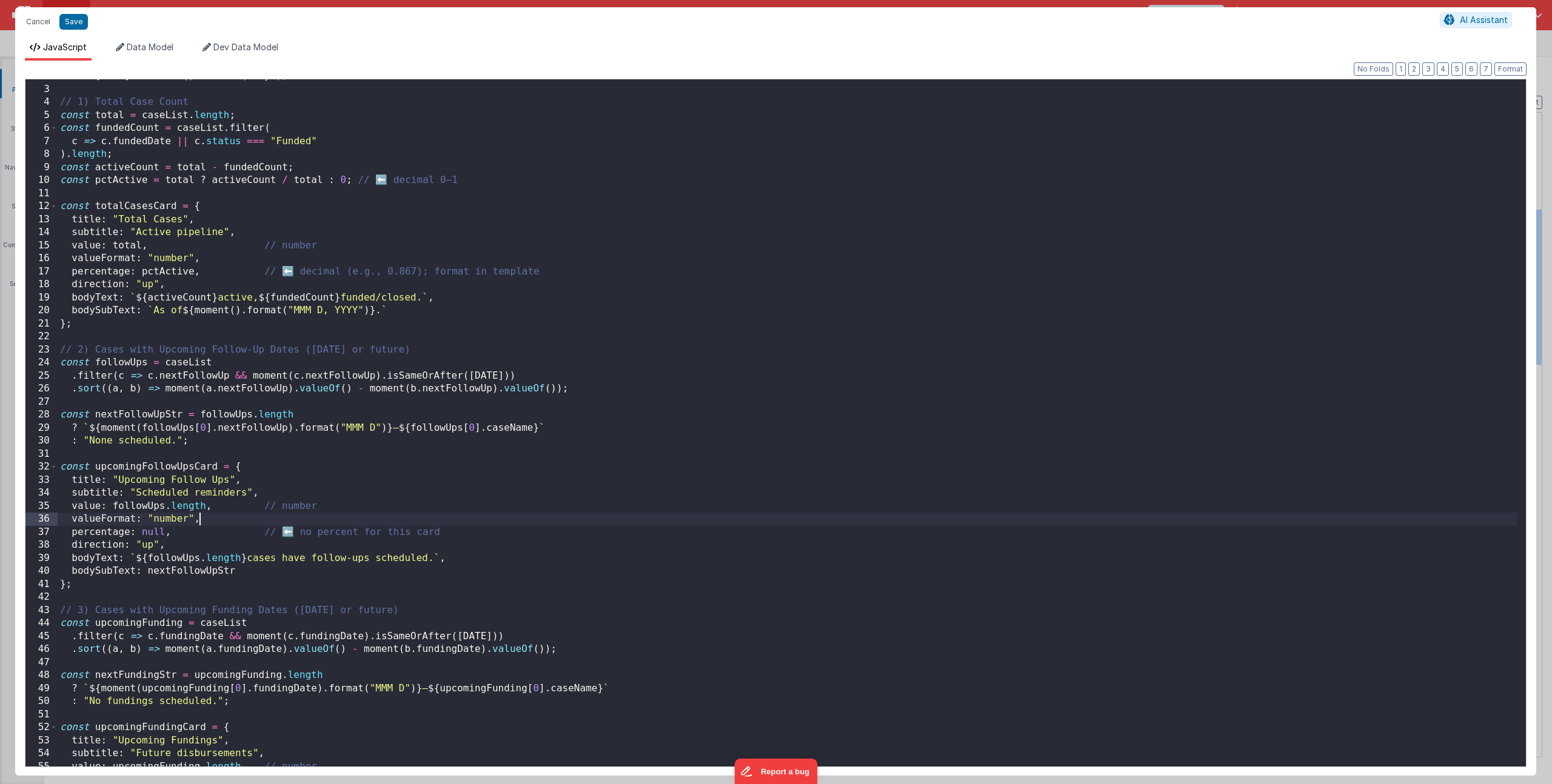
click at [451, 519] on div "const today = moment ( ) . startOf ( "day" ) ; // 1) Total Case Count const tot…" at bounding box center [787, 426] width 1459 height 713
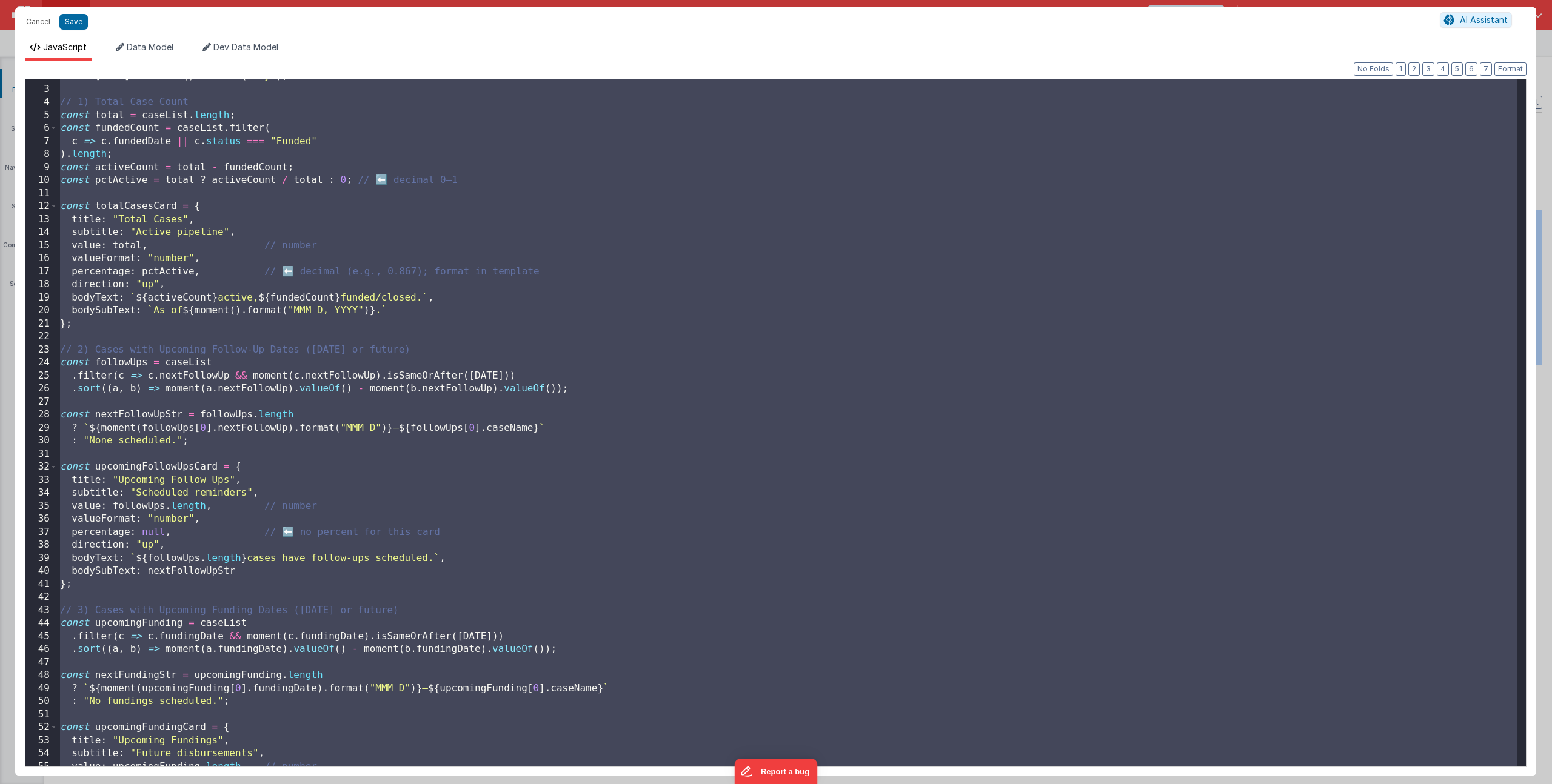
click at [461, 336] on div "const today = moment ( ) . startOf ( "day" ) ; // 1) Total Case Count const tot…" at bounding box center [787, 426] width 1459 height 713
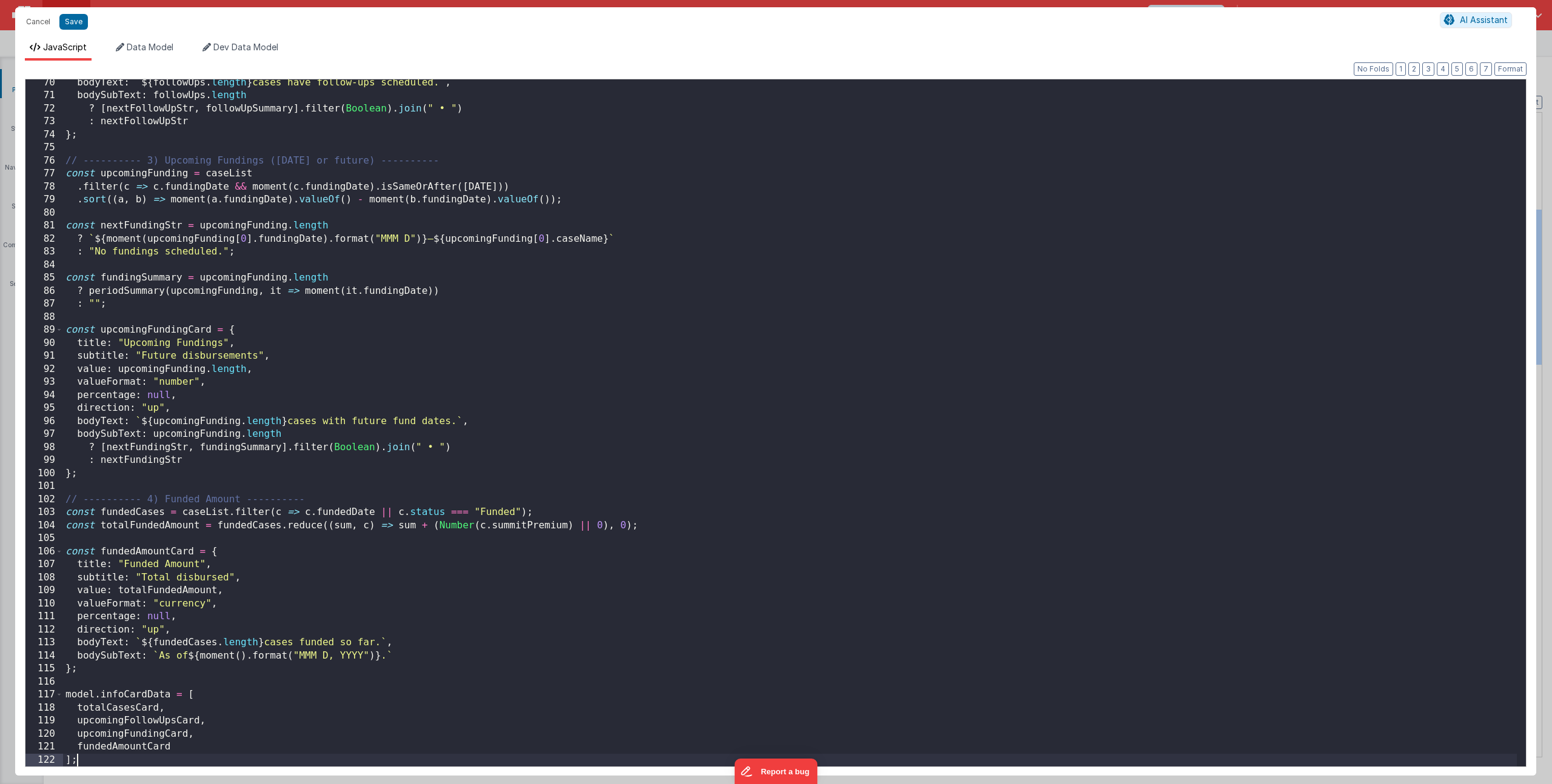
scroll to position [902, 0]
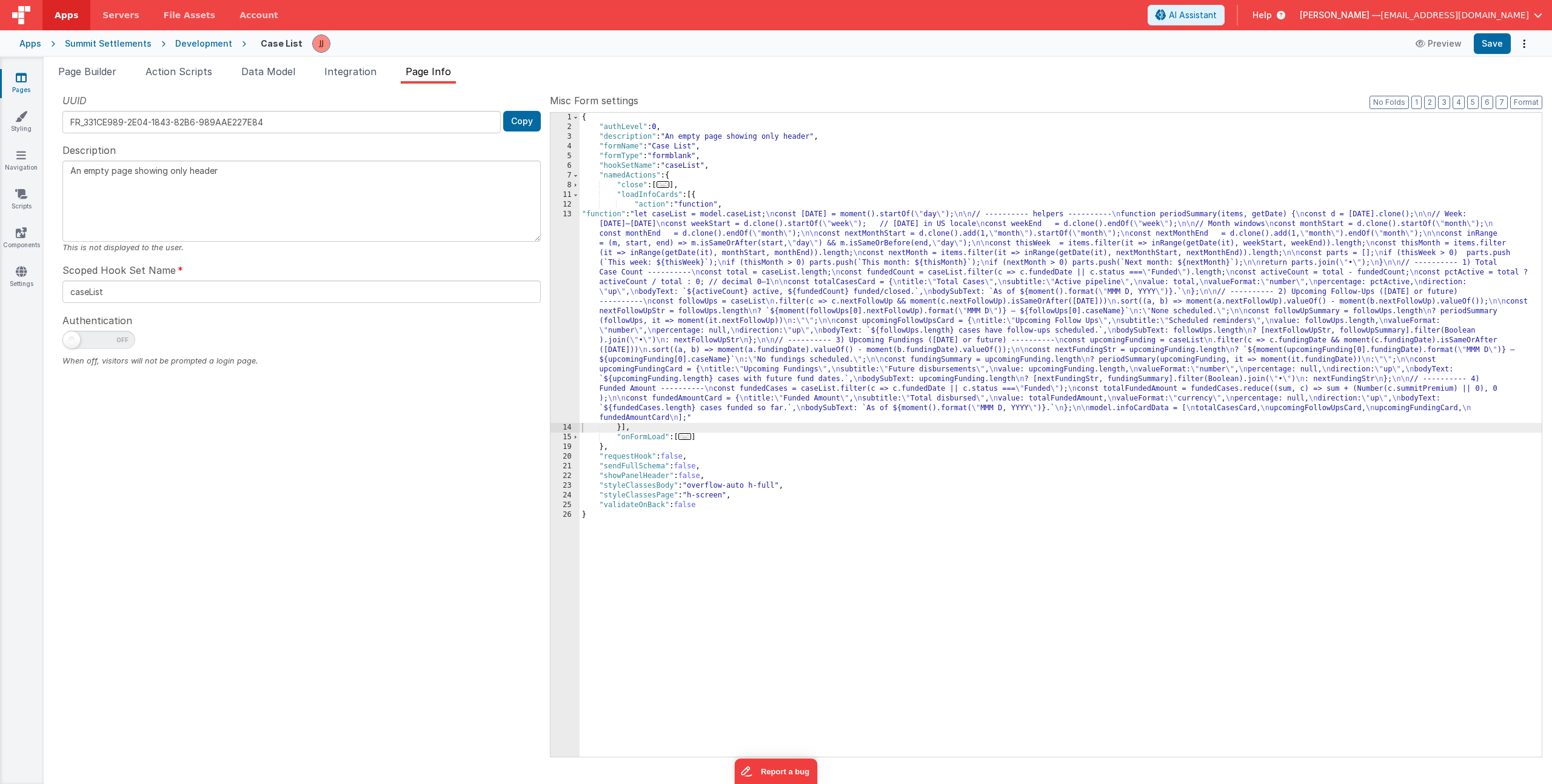
click at [653, 315] on div "{ "authLevel" : 0 , "description" : "An empty page showing only header" , "form…" at bounding box center [1060, 444] width 962 height 664
click at [555, 316] on div "13" at bounding box center [565, 316] width 29 height 213
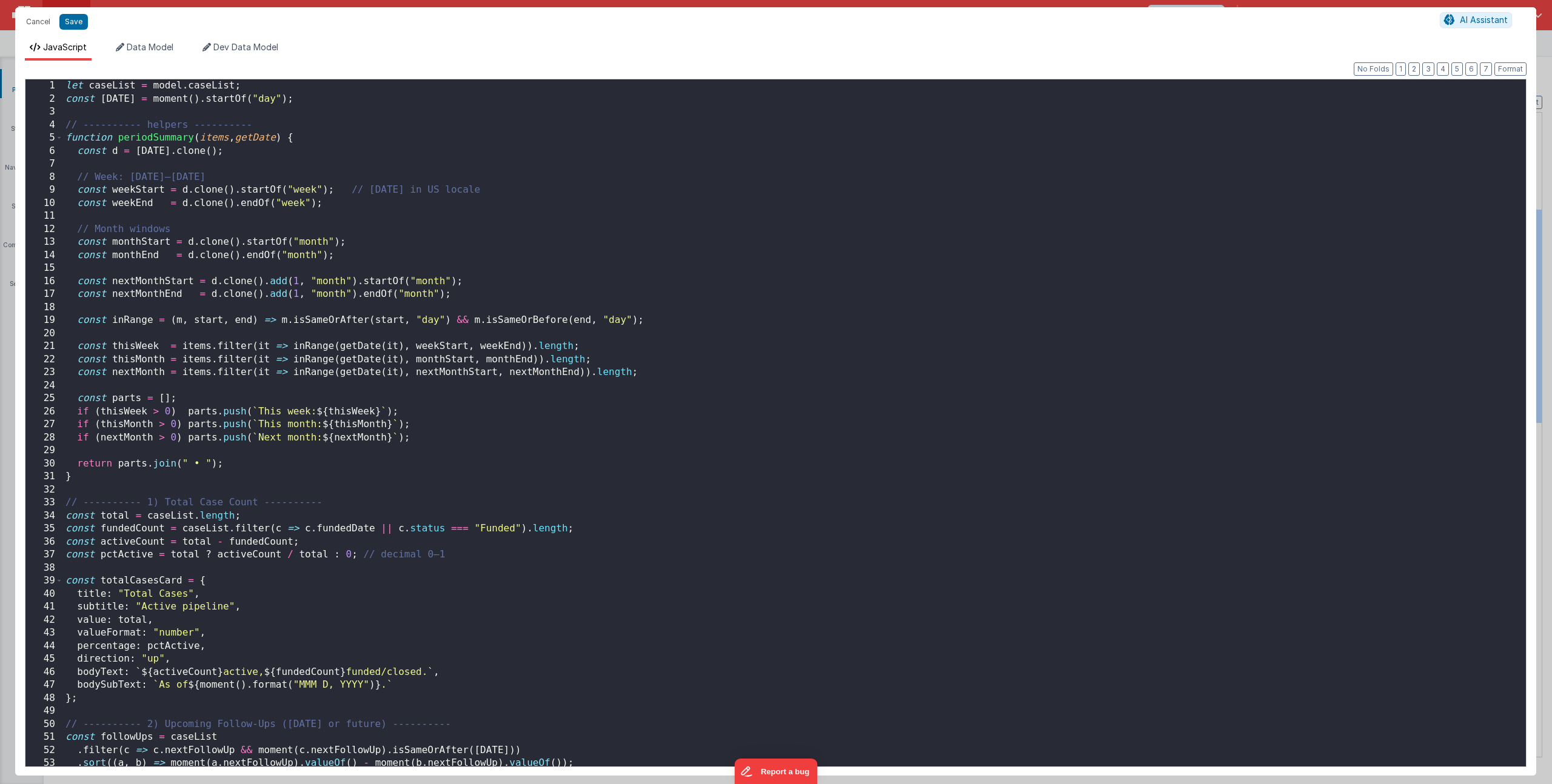
click at [437, 306] on div "let caseList = model . caseList ; const today = moment ( ) . startOf ( "day" ) …" at bounding box center [790, 436] width 1454 height 713
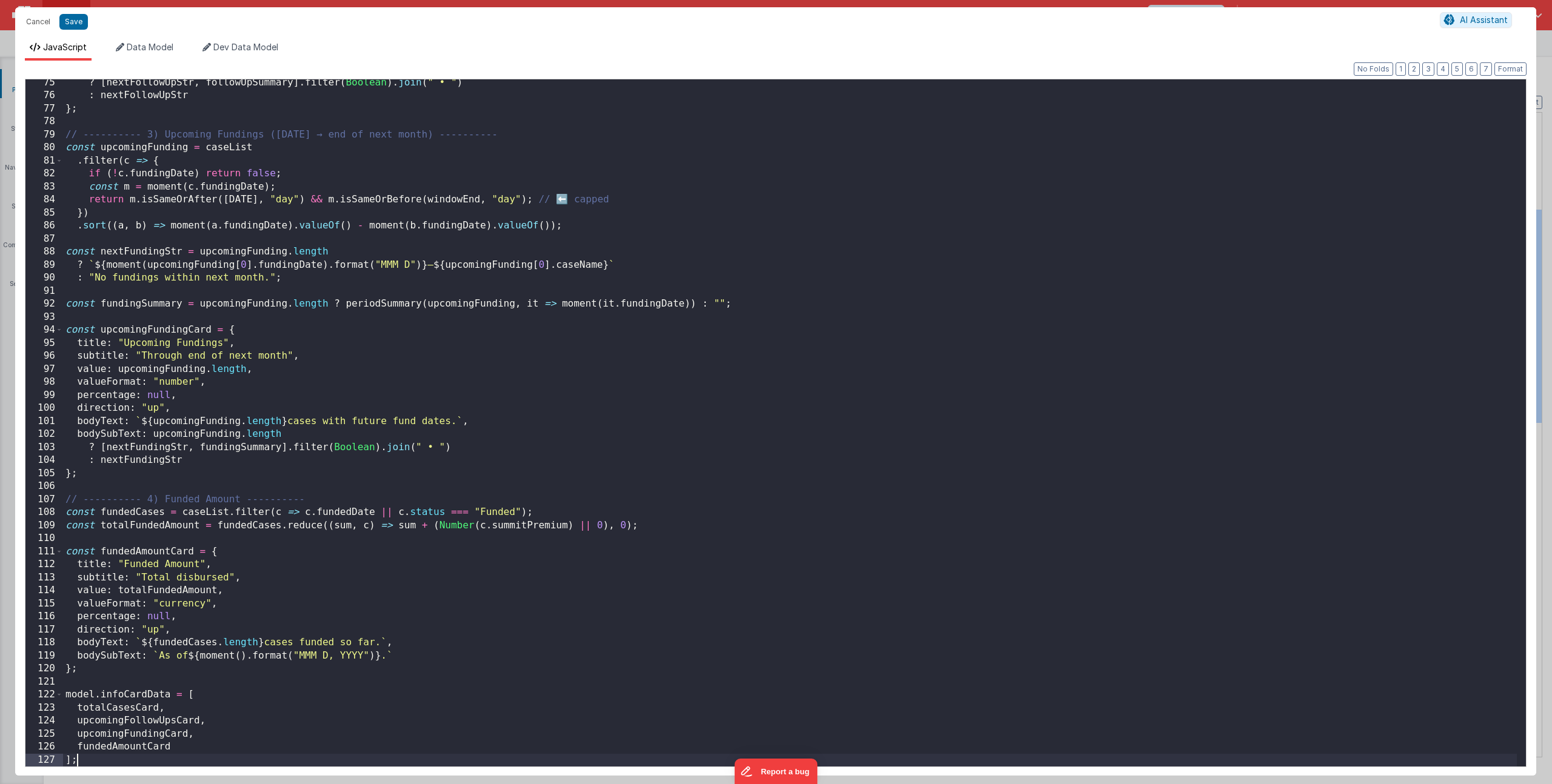
scroll to position [967, 0]
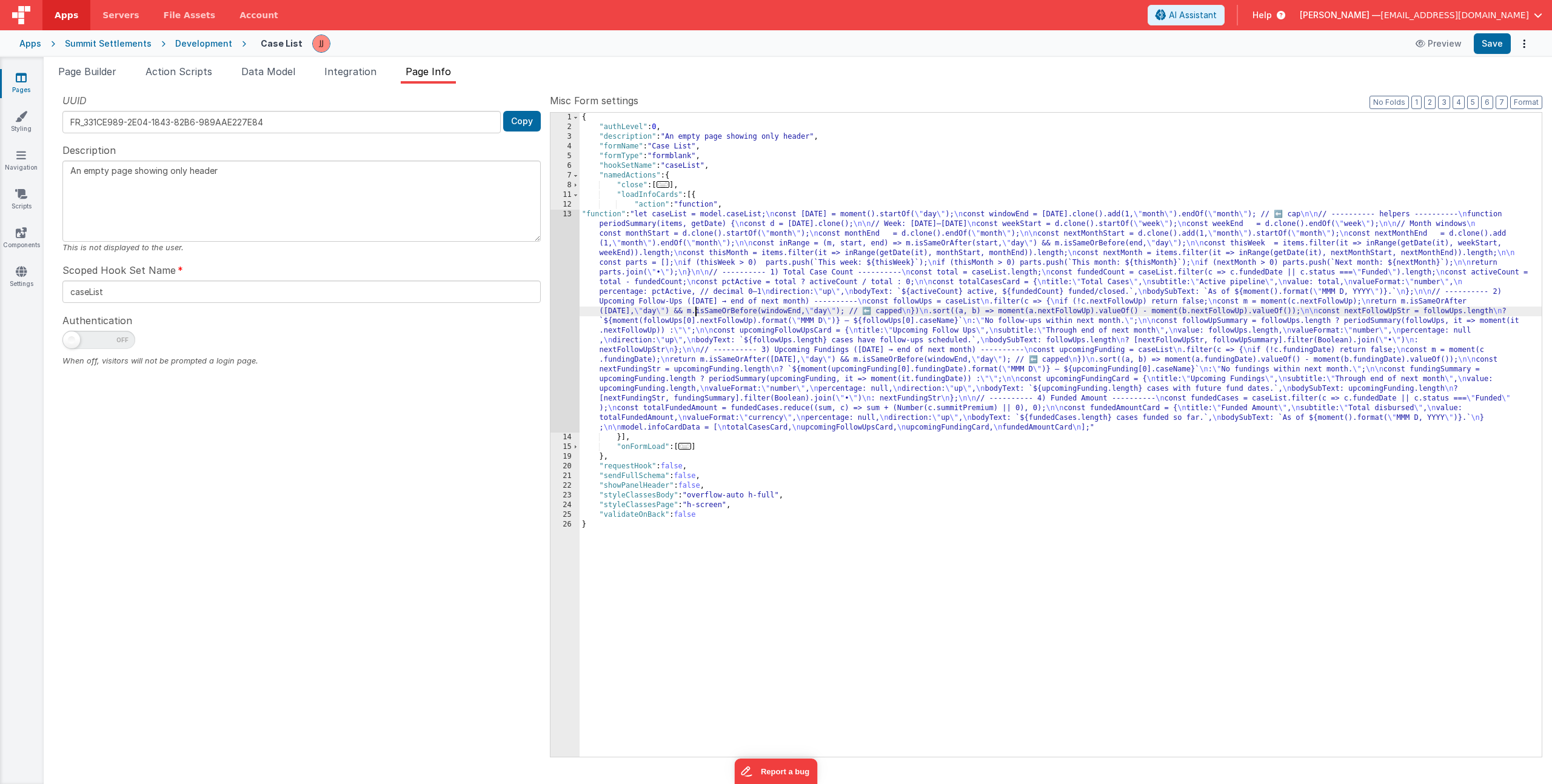
click at [697, 311] on div "{ "authLevel" : 0 , "description" : "An empty page showing only header" , "form…" at bounding box center [1060, 444] width 962 height 664
click at [560, 324] on div "13" at bounding box center [565, 321] width 29 height 223
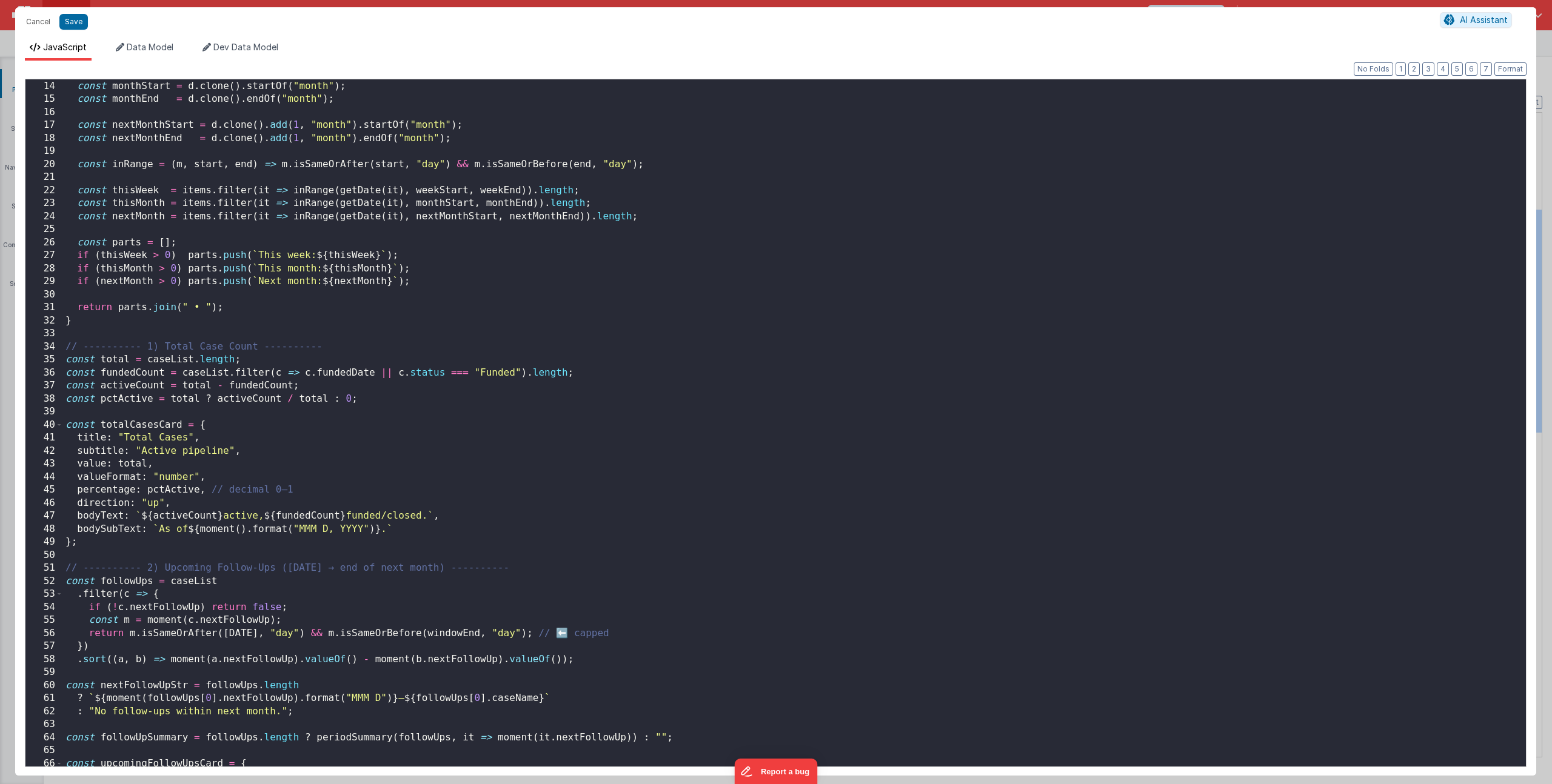
scroll to position [691, 0]
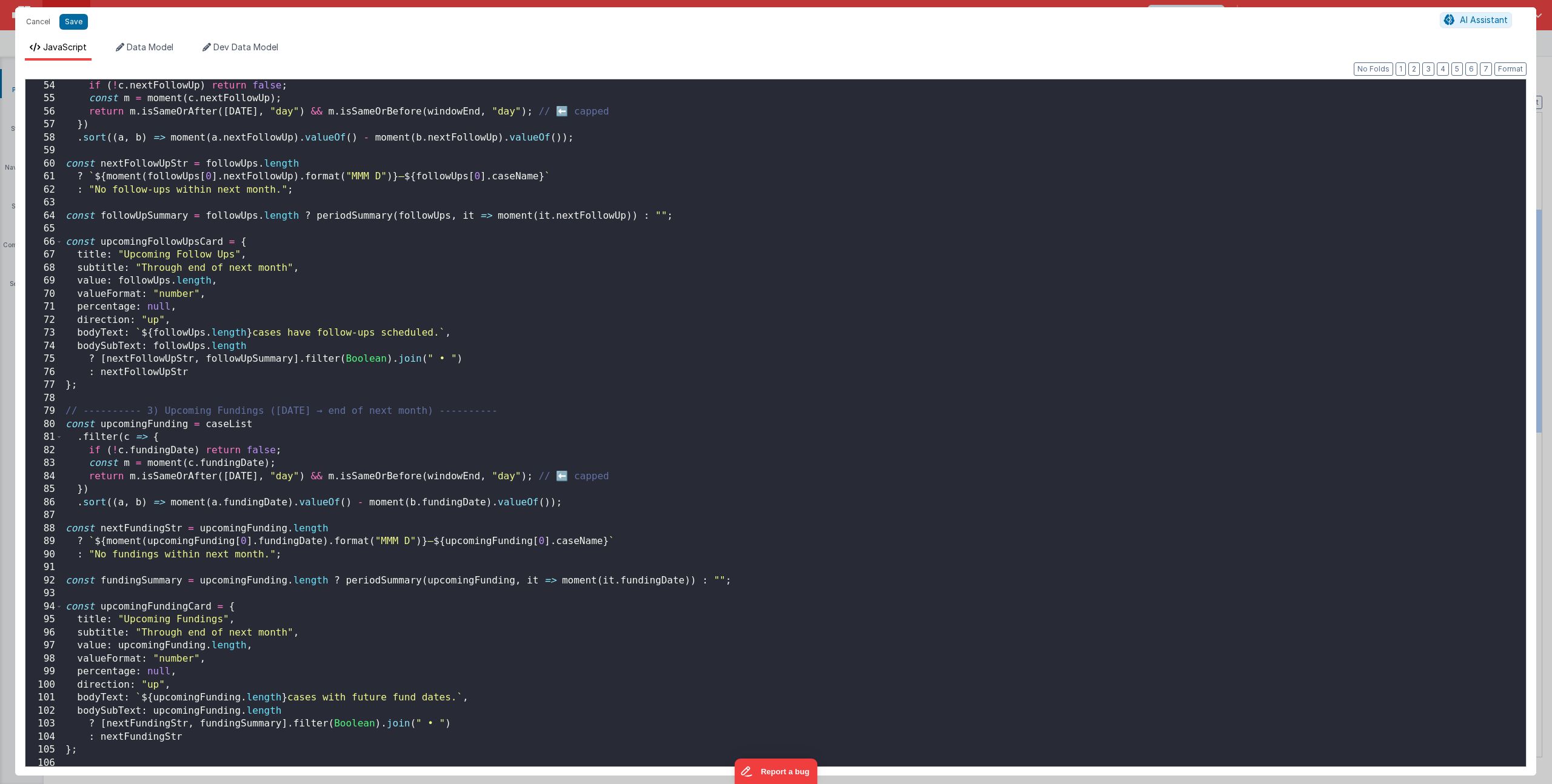
click at [437, 334] on div "if ( ! c . nextFollowUp ) return false ; const m = moment ( c . nextFollowUp ) …" at bounding box center [790, 436] width 1454 height 713
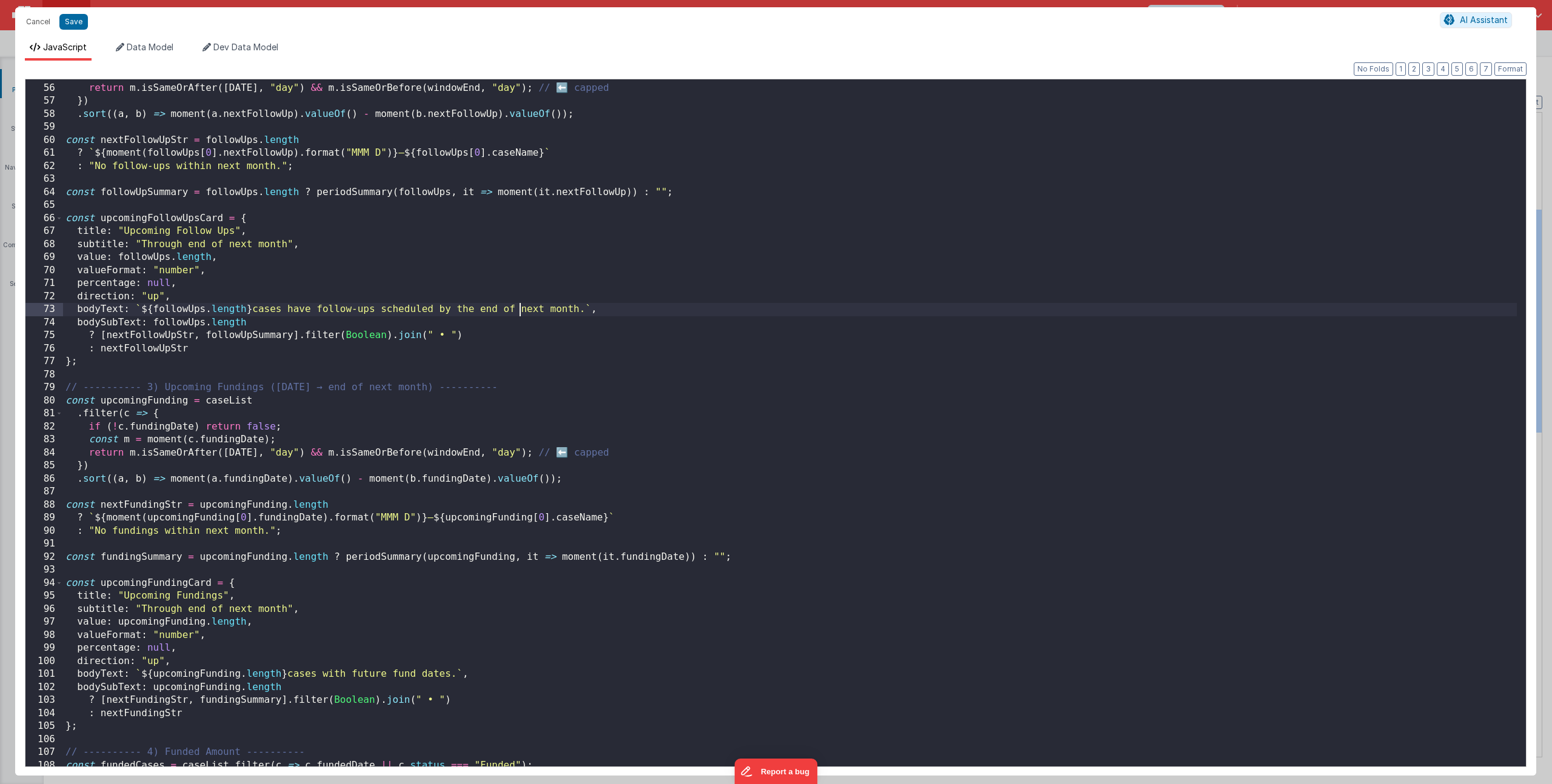
scroll to position [726, 0]
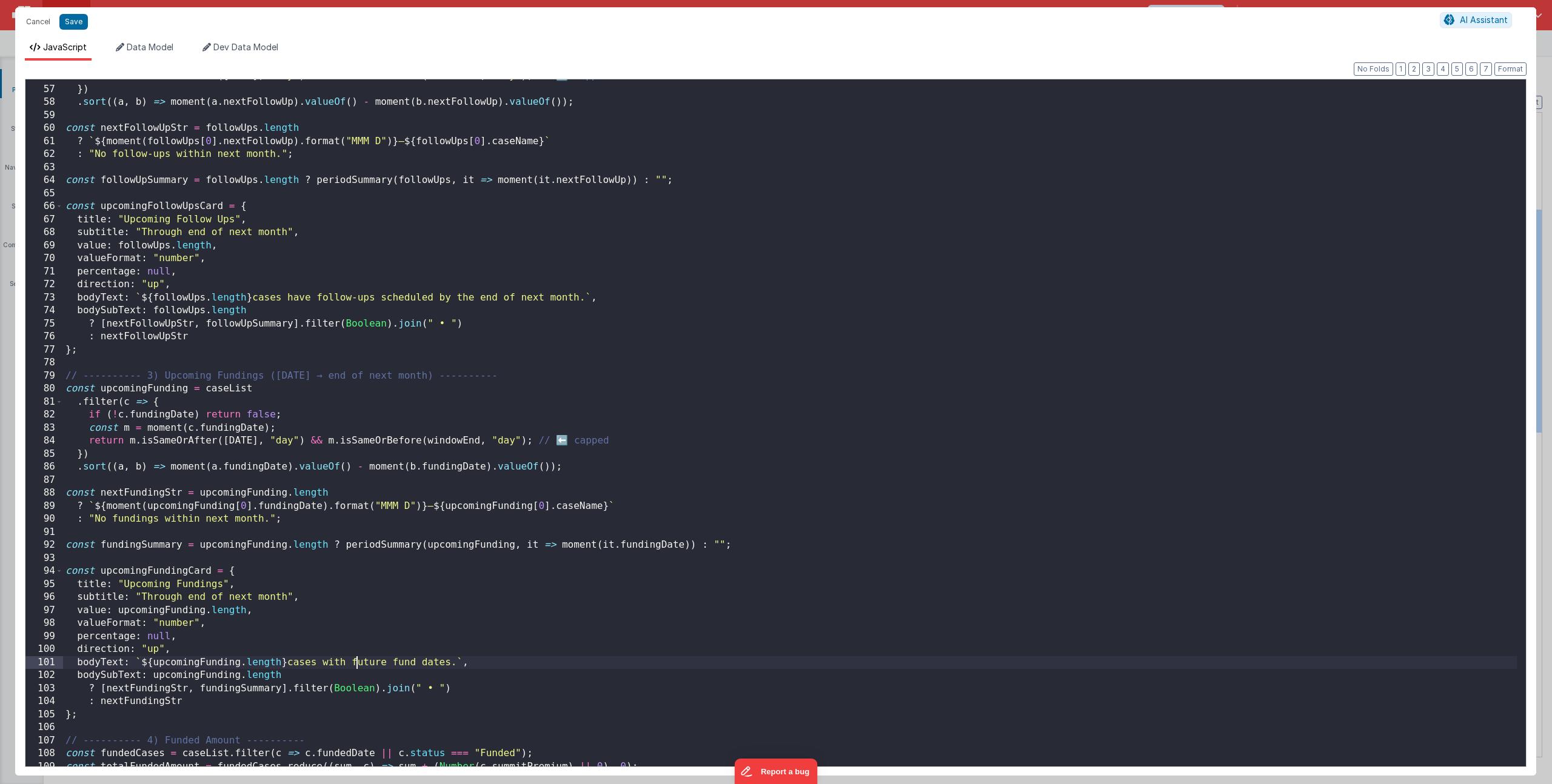
click at [359, 662] on div "return m . isSameOrAfter ( today , "day" ) && m . isSameOrBefore ( windowEnd , …" at bounding box center [790, 426] width 1454 height 713
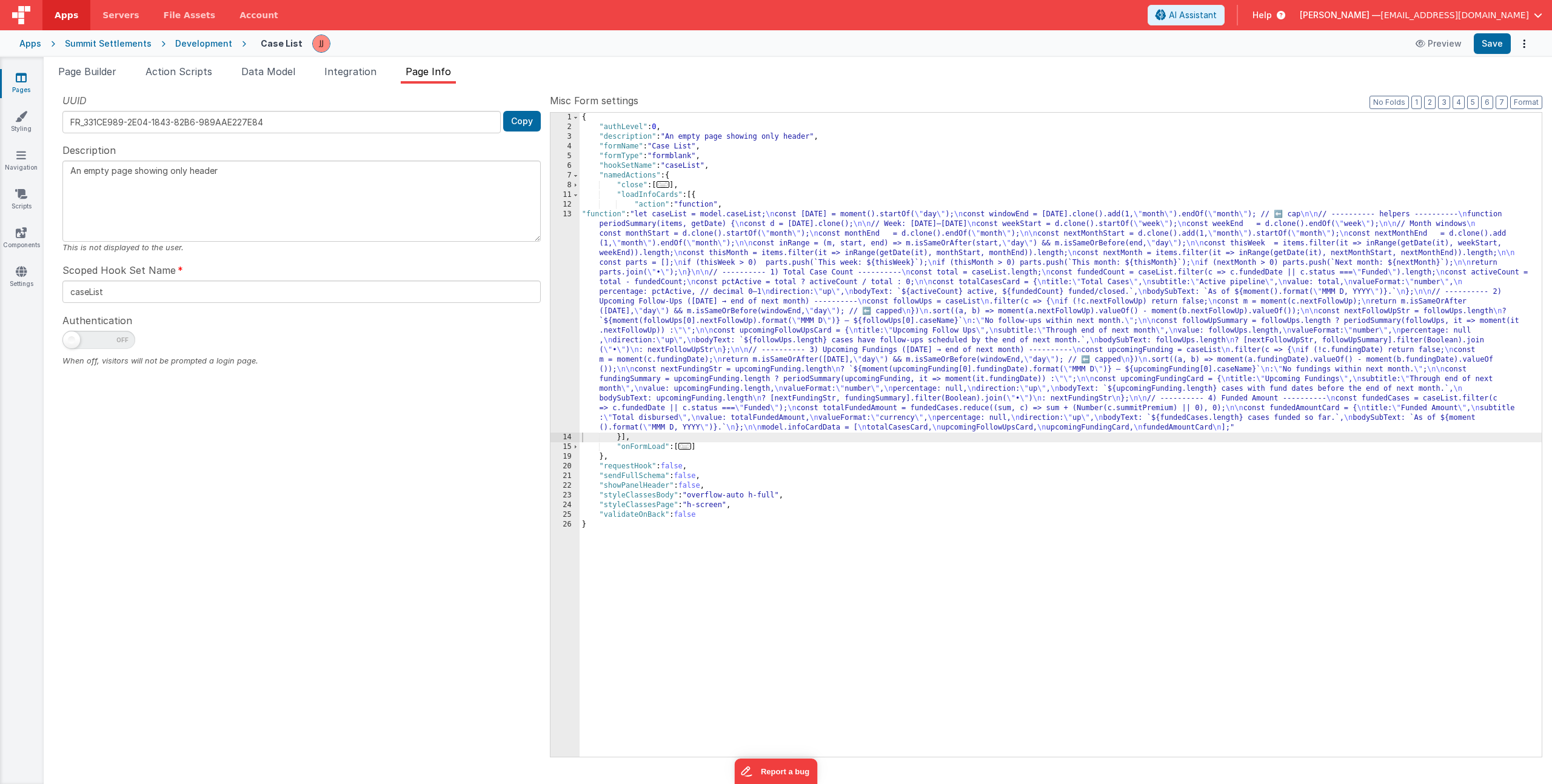
click at [722, 258] on div "{ "authLevel" : 0 , "description" : "An empty page showing only header" , "form…" at bounding box center [1060, 444] width 962 height 664
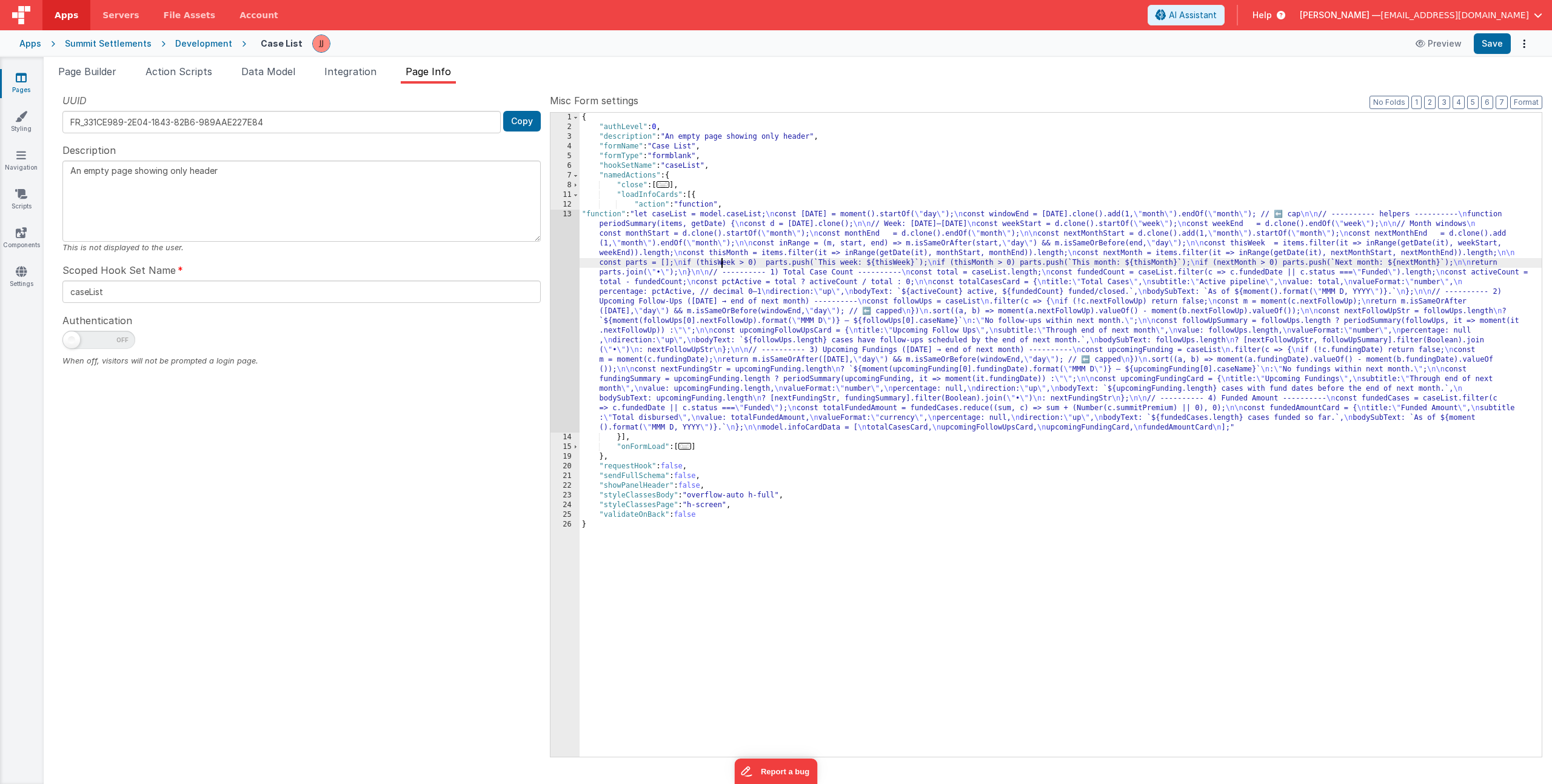
click at [562, 279] on div "13" at bounding box center [565, 321] width 29 height 223
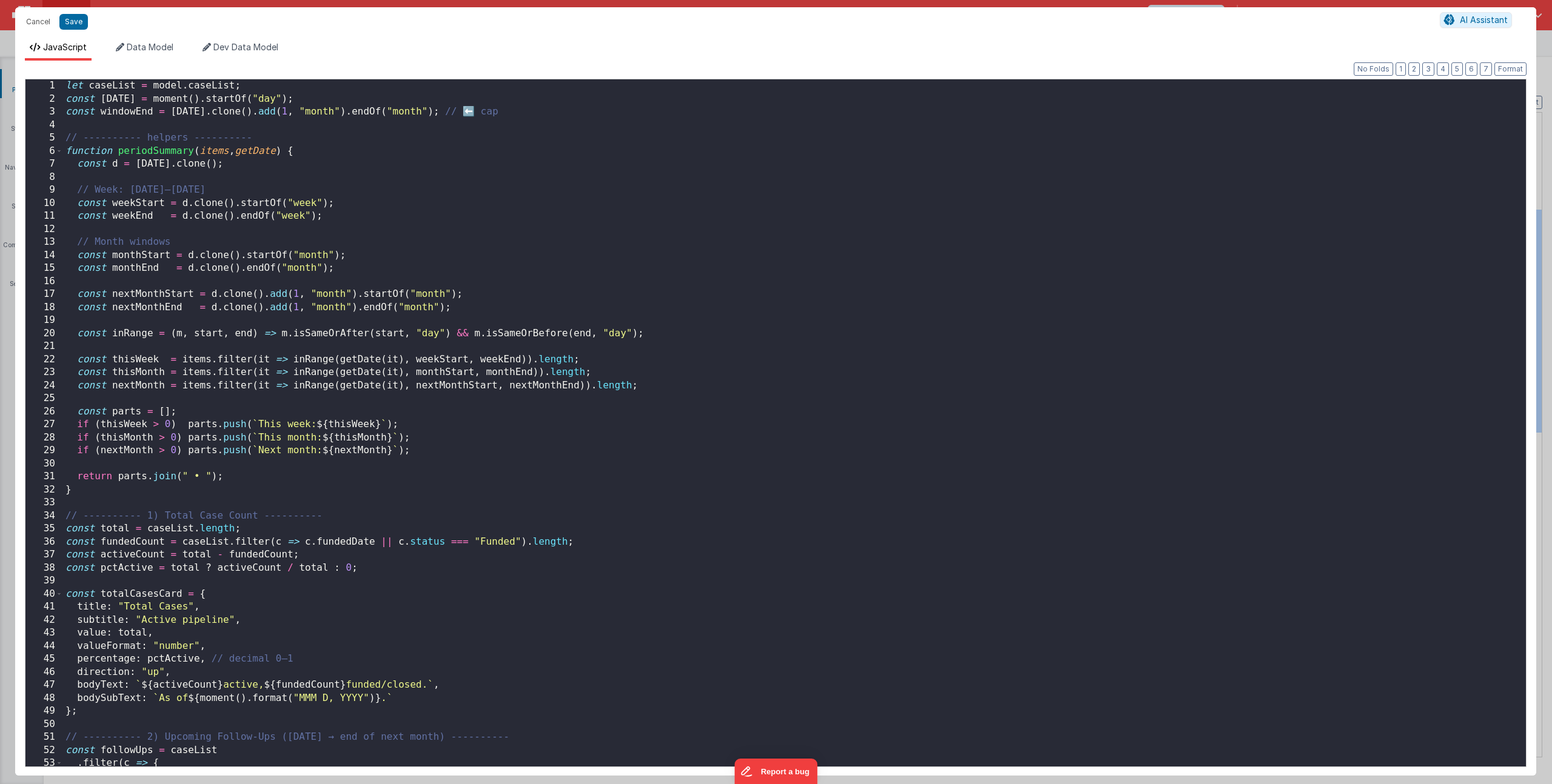
click at [524, 272] on div "let caseList = model . caseList ; const today = moment ( ) . startOf ( "day" ) …" at bounding box center [790, 436] width 1454 height 713
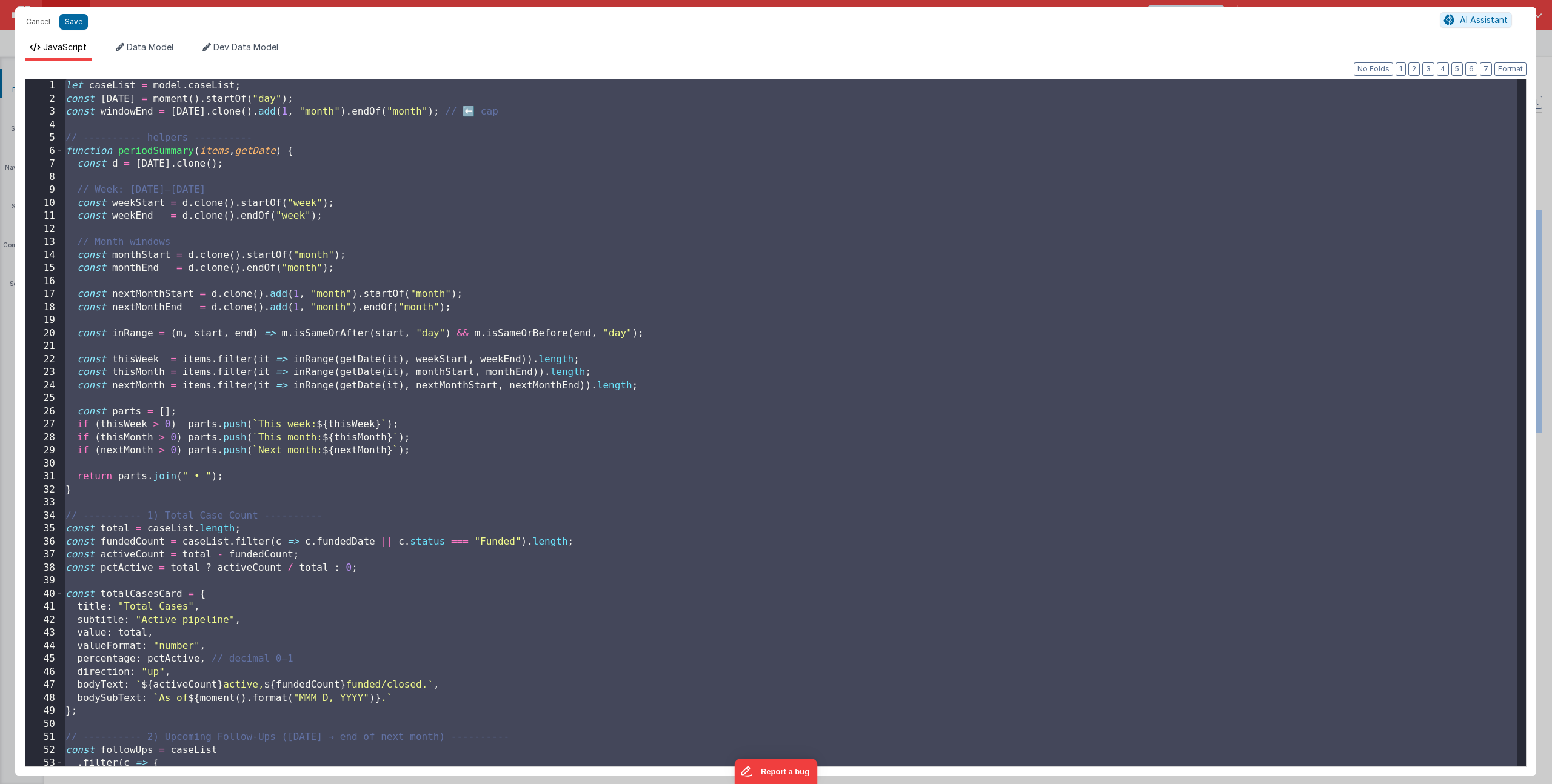
click at [327, 526] on div "let caseList = model . caseList ; const today = moment ( ) . startOf ( "day" ) …" at bounding box center [790, 436] width 1454 height 713
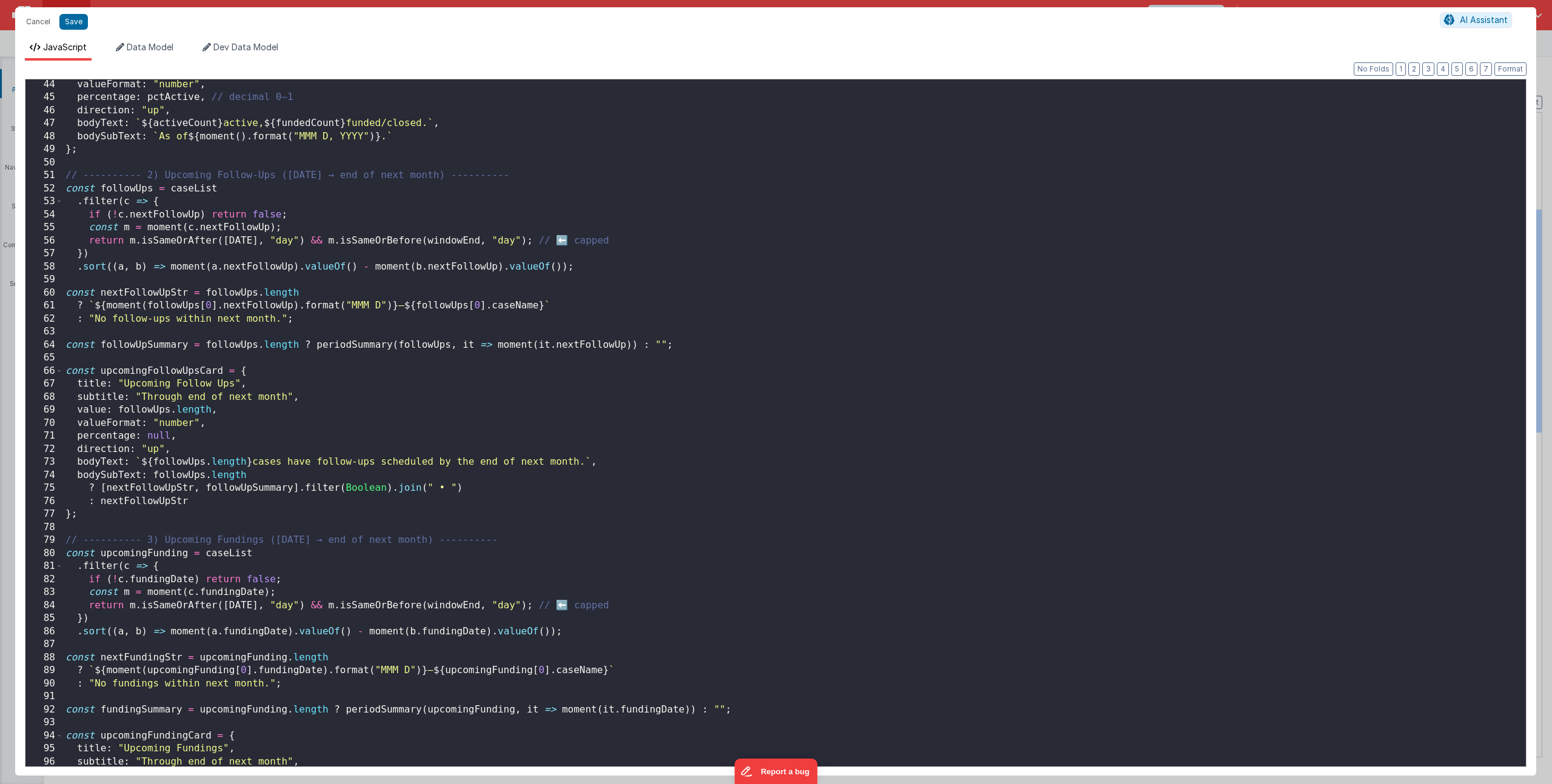
scroll to position [967, 0]
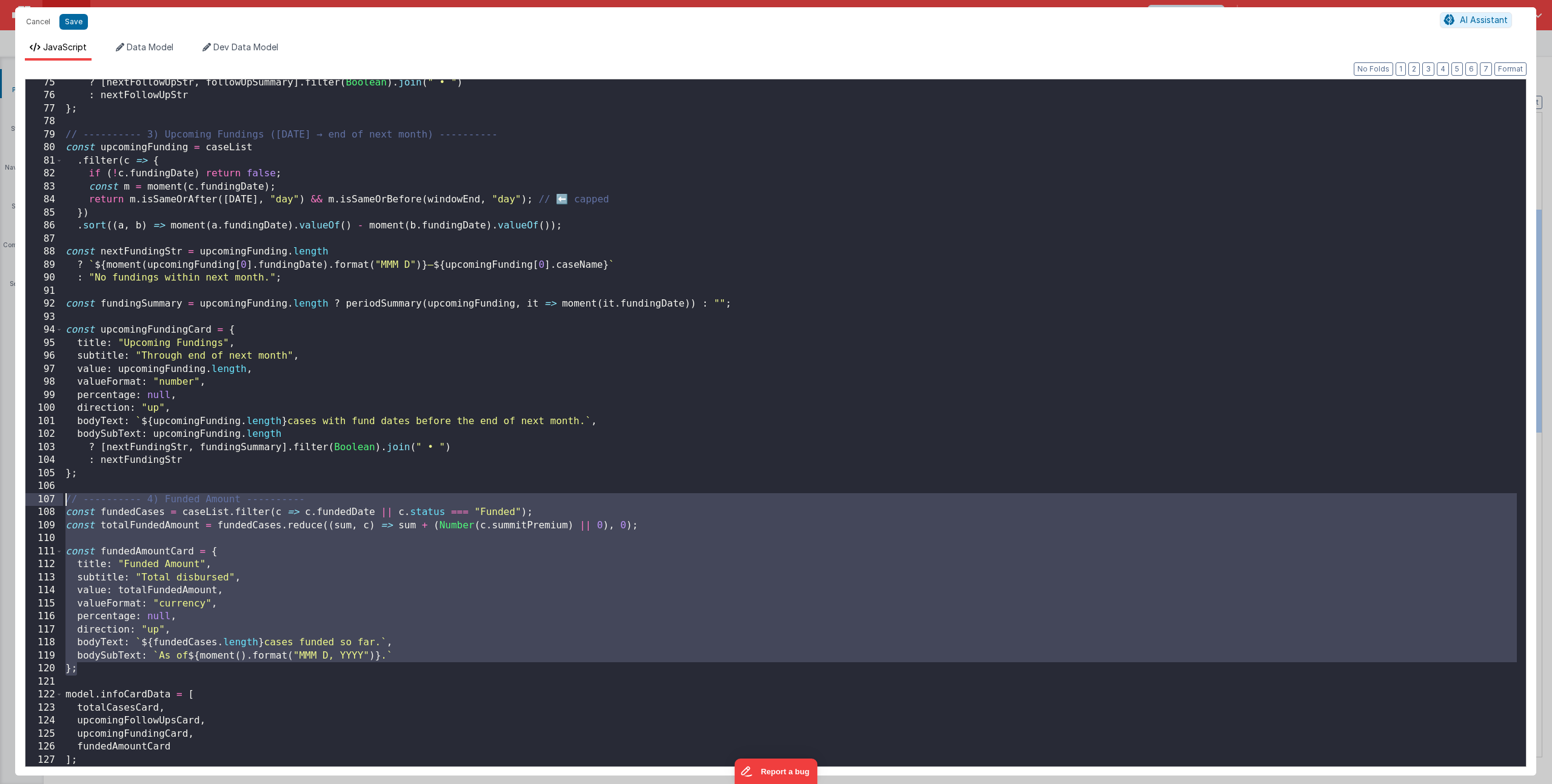
drag, startPoint x: 91, startPoint y: 667, endPoint x: -12, endPoint y: 499, distance: 197.1
click at [0, 499] on html "Cancel Save AI Assistant JavaScript Data Model Dev Data Model Format 7 6 5 4 3 …" at bounding box center [776, 392] width 1552 height 784
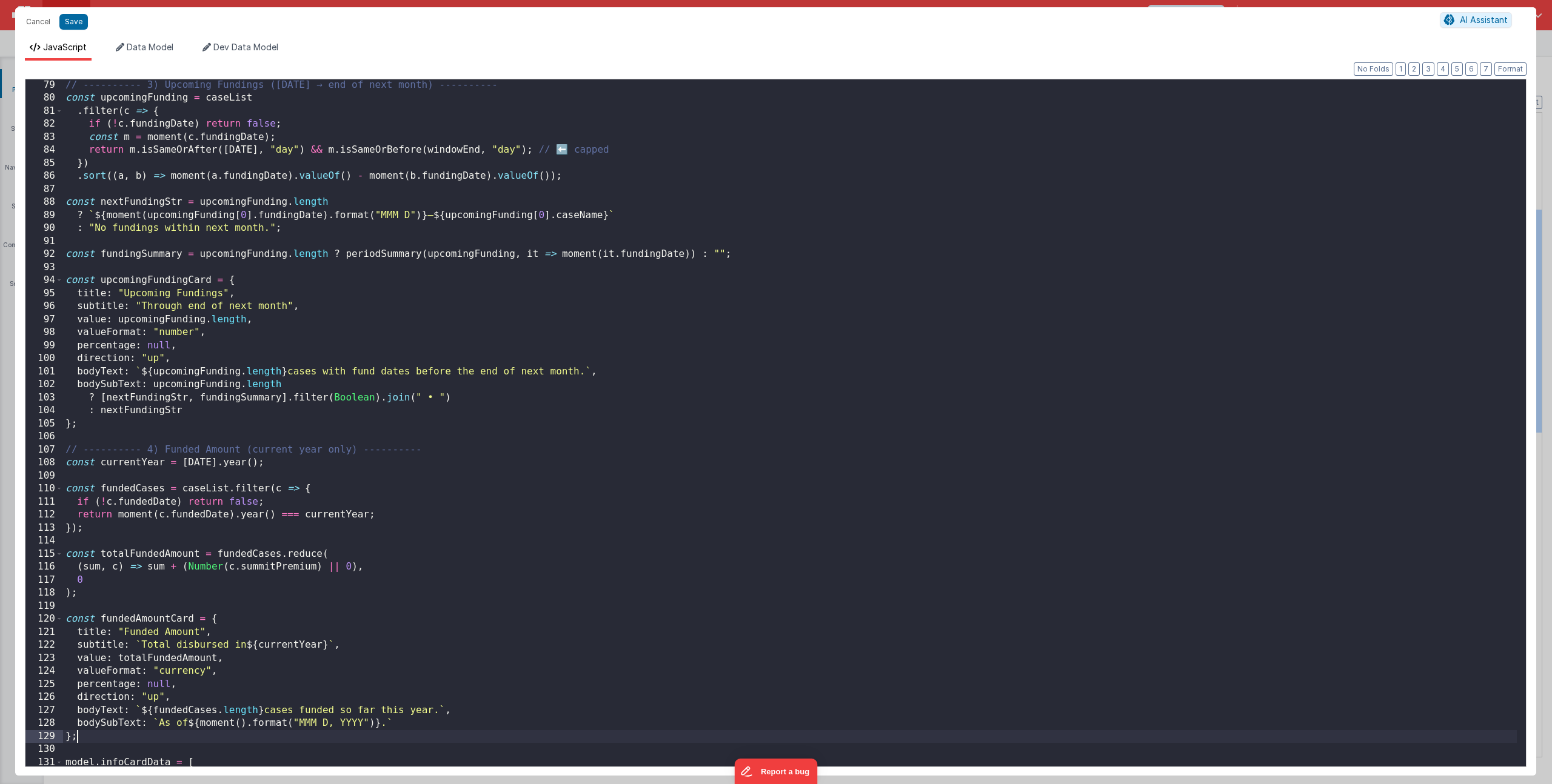
scroll to position [1085, 0]
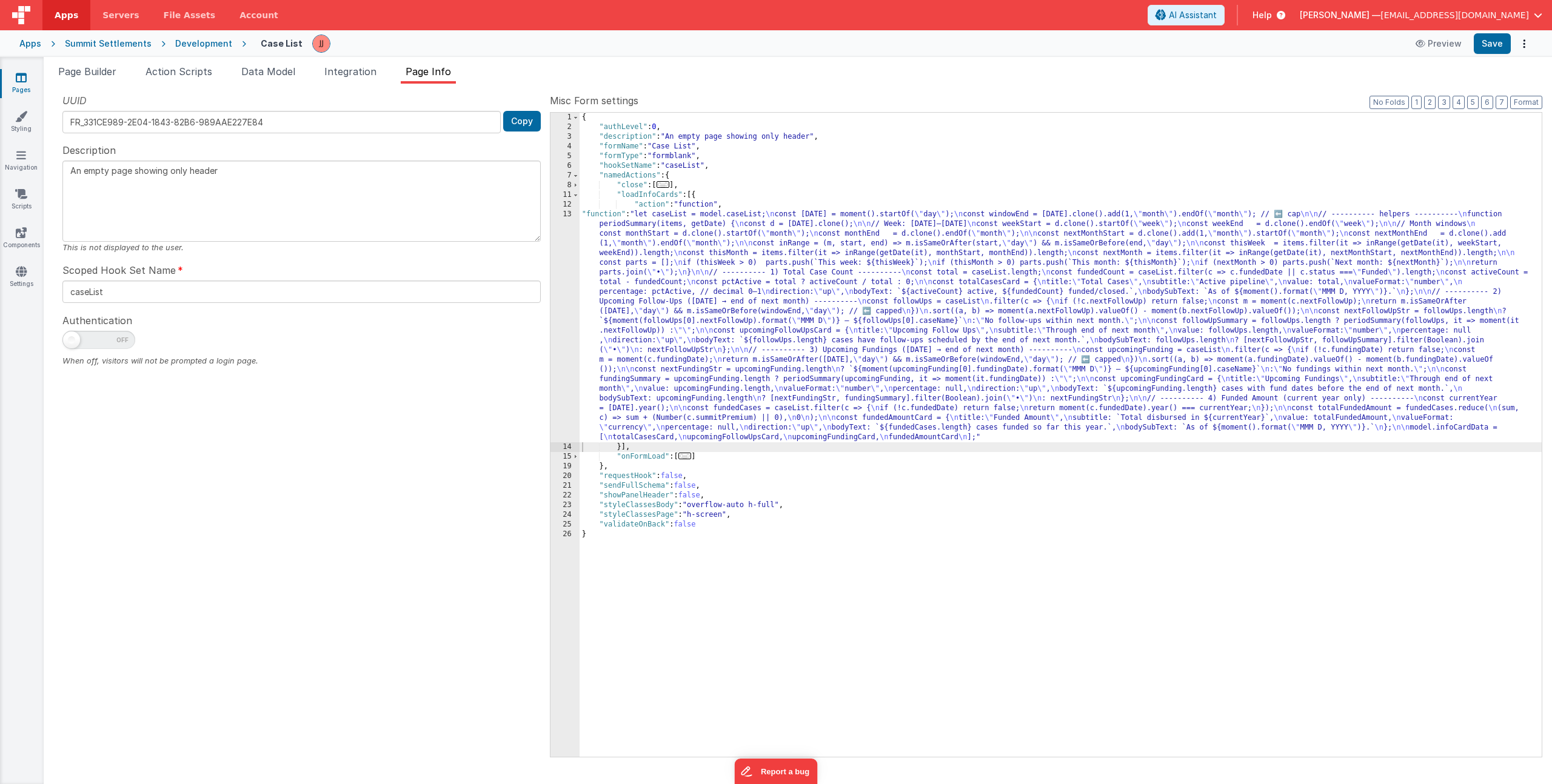
click at [674, 277] on div "{ "authLevel" : 0 , "description" : "An empty page showing only header" , "form…" at bounding box center [1060, 444] width 962 height 664
click at [75, 72] on span "Page Builder" at bounding box center [87, 72] width 58 height 12
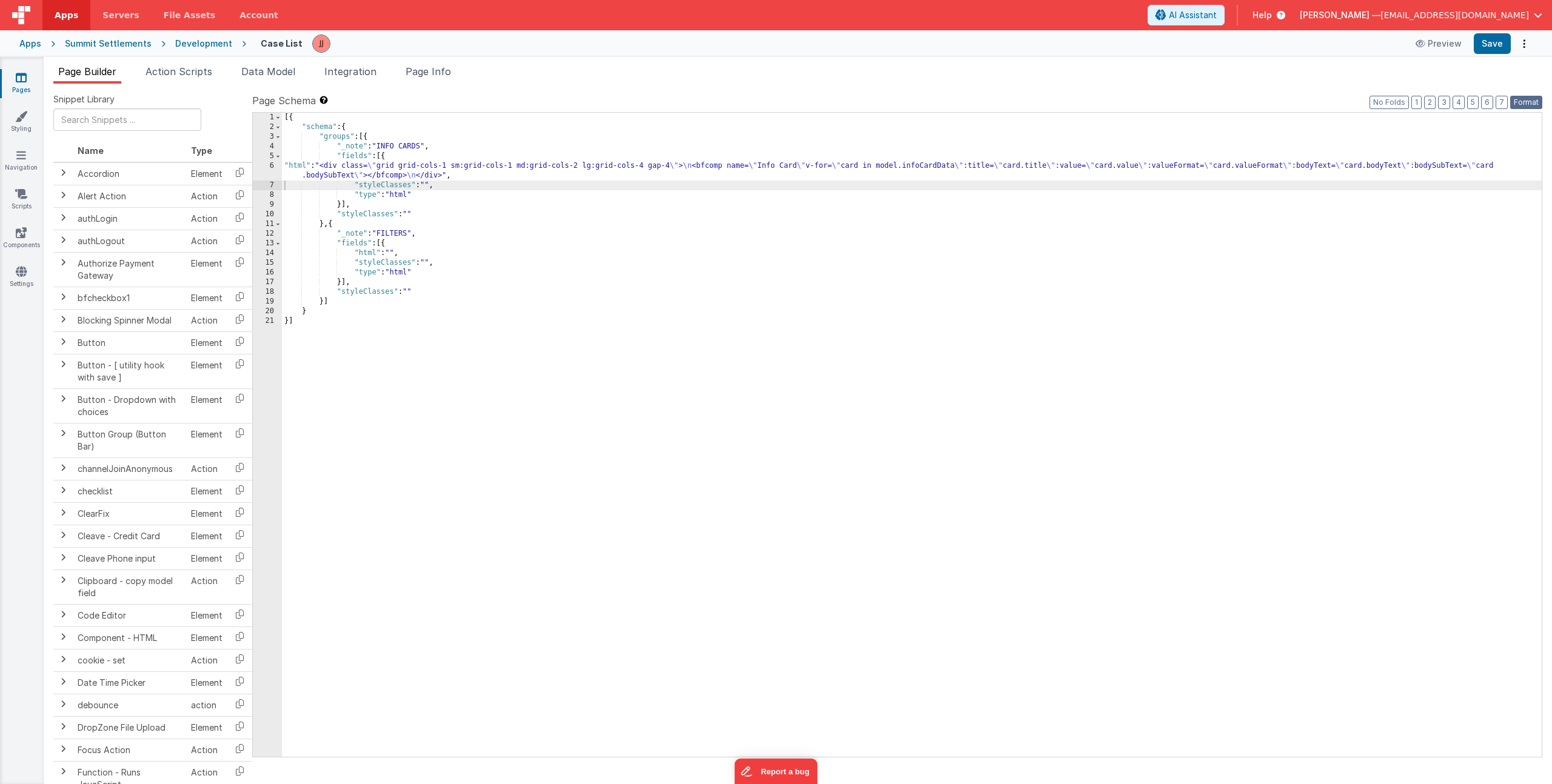
click at [1522, 101] on button "Format" at bounding box center [1526, 102] width 32 height 13
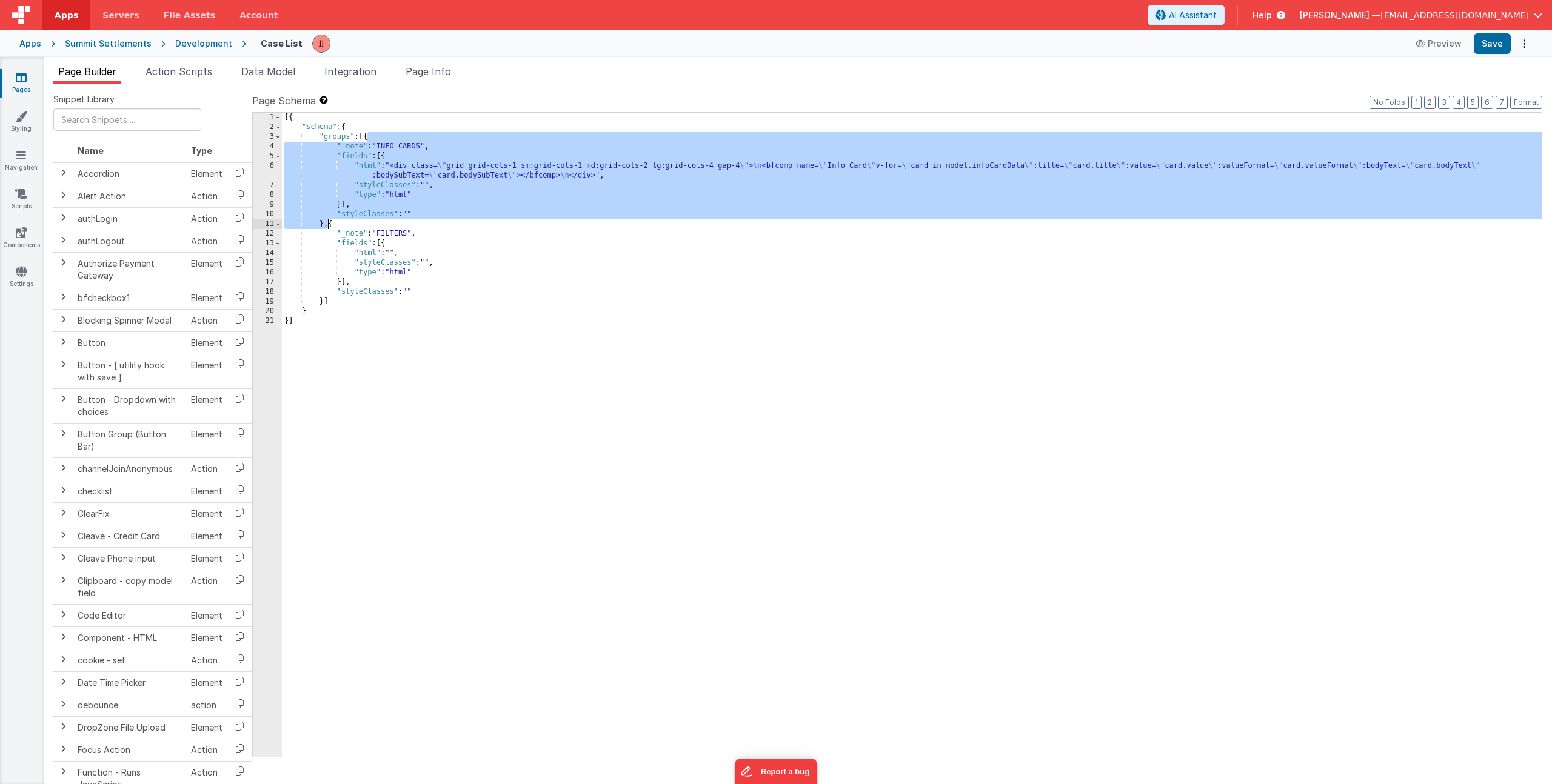
drag, startPoint x: 368, startPoint y: 137, endPoint x: 326, endPoint y: 222, distance: 94.8
click at [326, 222] on div "[{ "schema" : { "groups" : [{ "_note" : "INFO CARDS" , "fields" : [{ "html" : "…" at bounding box center [912, 444] width 1260 height 664
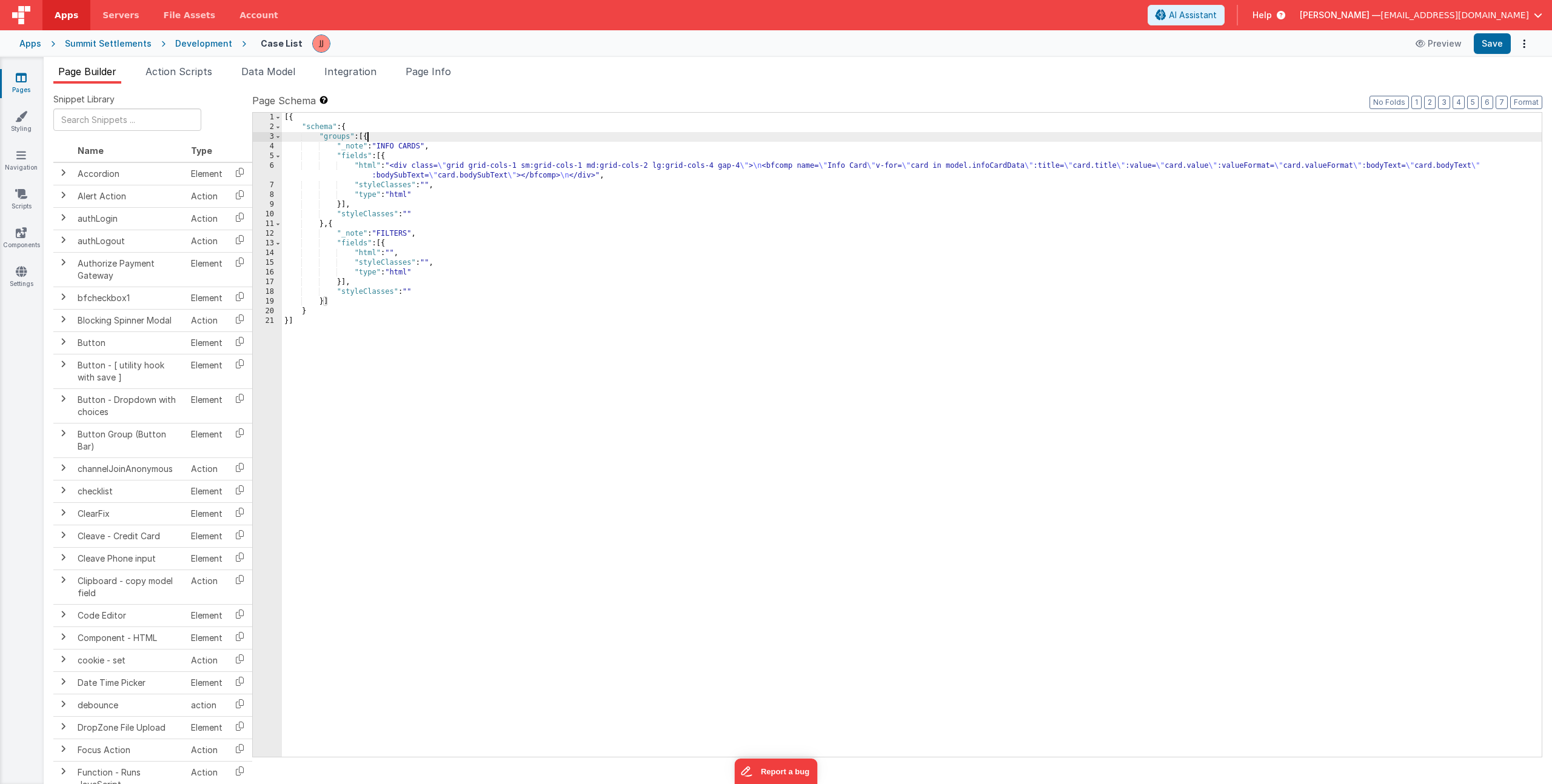
paste textarea
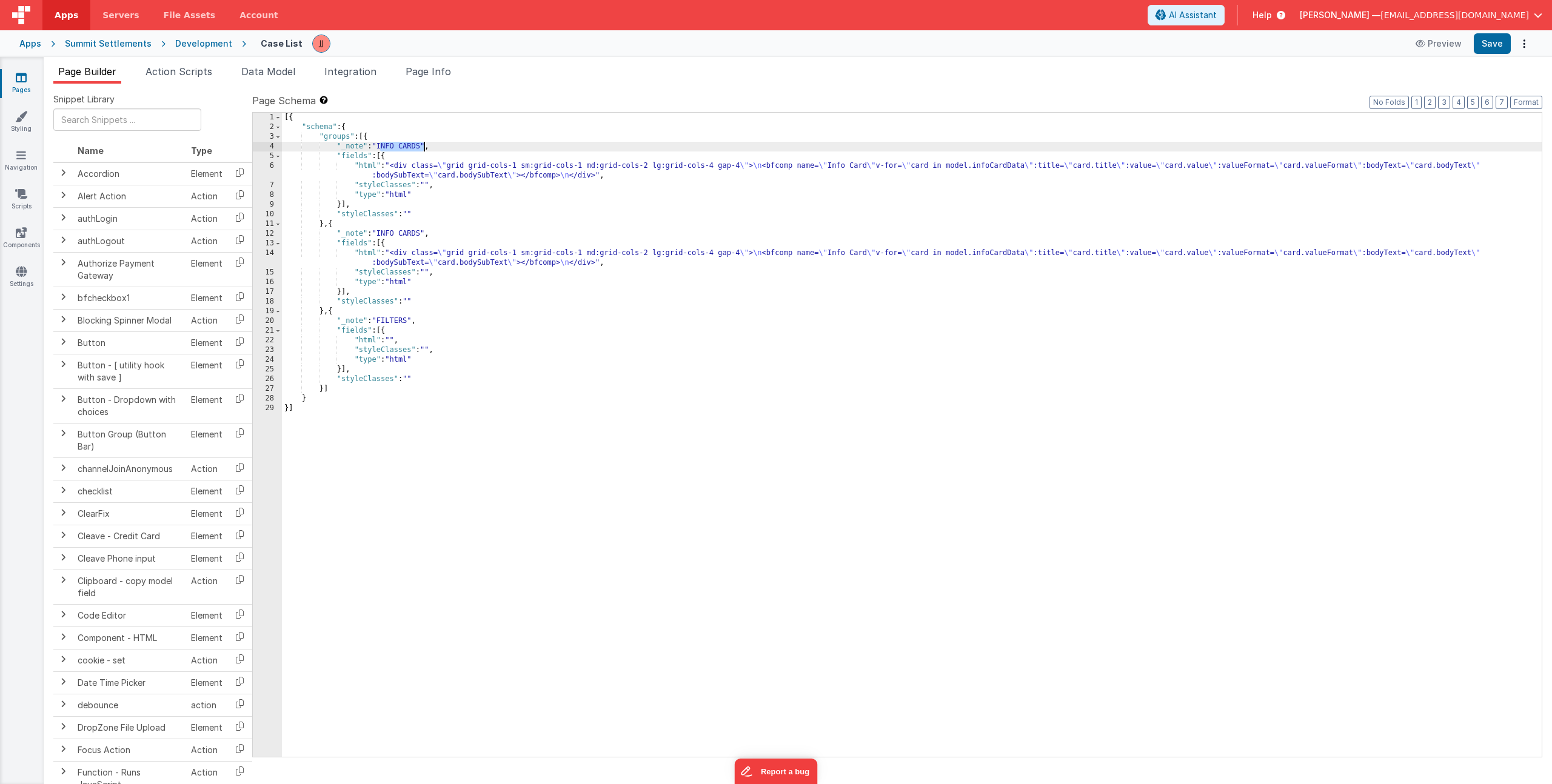
drag, startPoint x: 381, startPoint y: 146, endPoint x: 422, endPoint y: 144, distance: 41.0
click at [422, 144] on div "[{ "schema" : { "groups" : [{ "_note" : "INFO CARDS" , "fields" : [{ "html" : "…" at bounding box center [912, 444] width 1260 height 664
click at [467, 177] on div "[{ "schema" : { "groups" : [{ "_note" : "HEADER" , "fields" : [{ "html" : "<div…" at bounding box center [912, 444] width 1260 height 664
click at [274, 173] on div "6" at bounding box center [268, 171] width 29 height 19
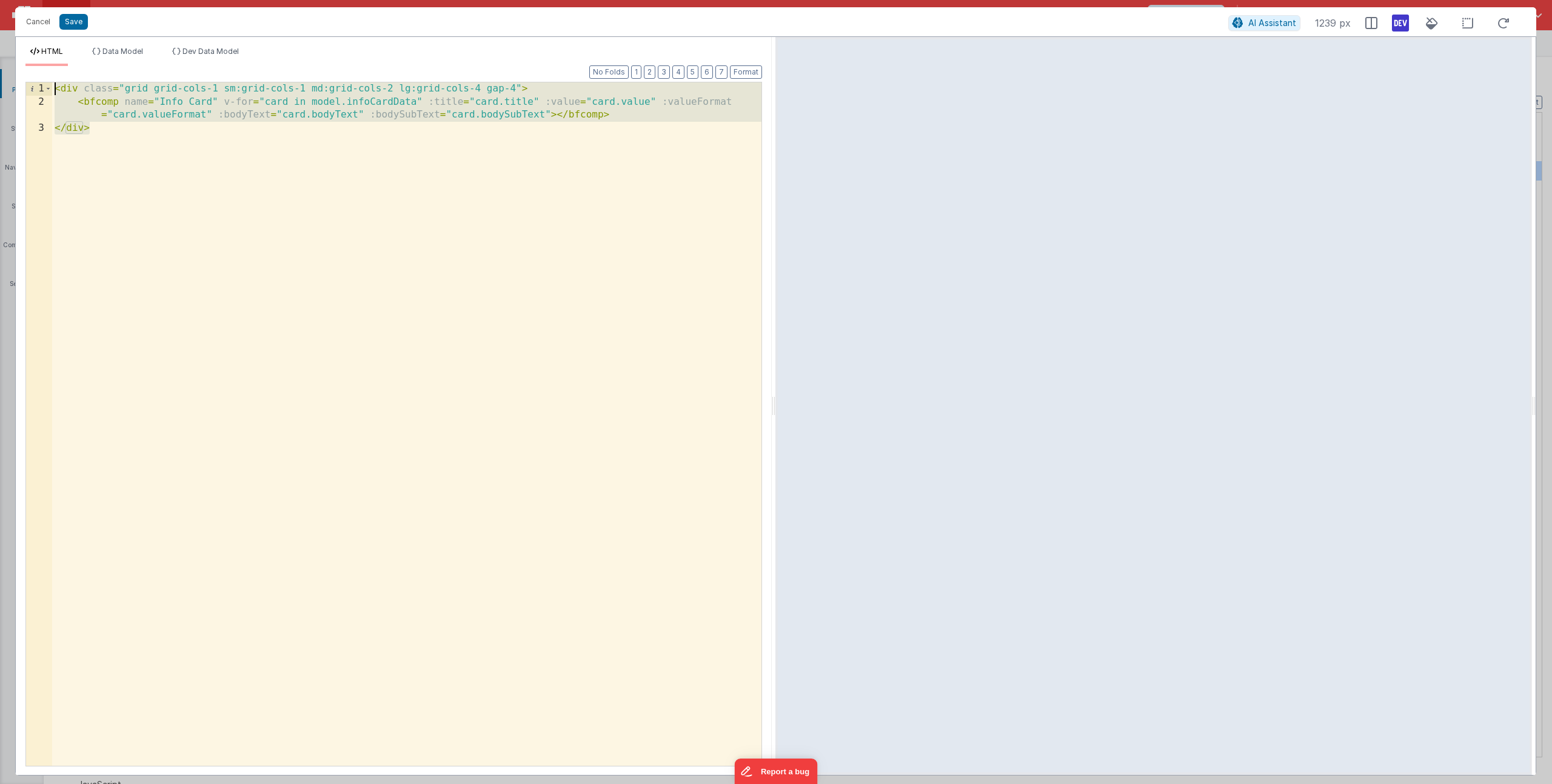
drag, startPoint x: 101, startPoint y: 131, endPoint x: -108, endPoint y: 19, distance: 237.1
click at [0, 19] on html "Cancel Save AI Assistant 1239 px HTML Data Model Dev Data Model Format 7 6 5 4 …" at bounding box center [776, 392] width 1552 height 784
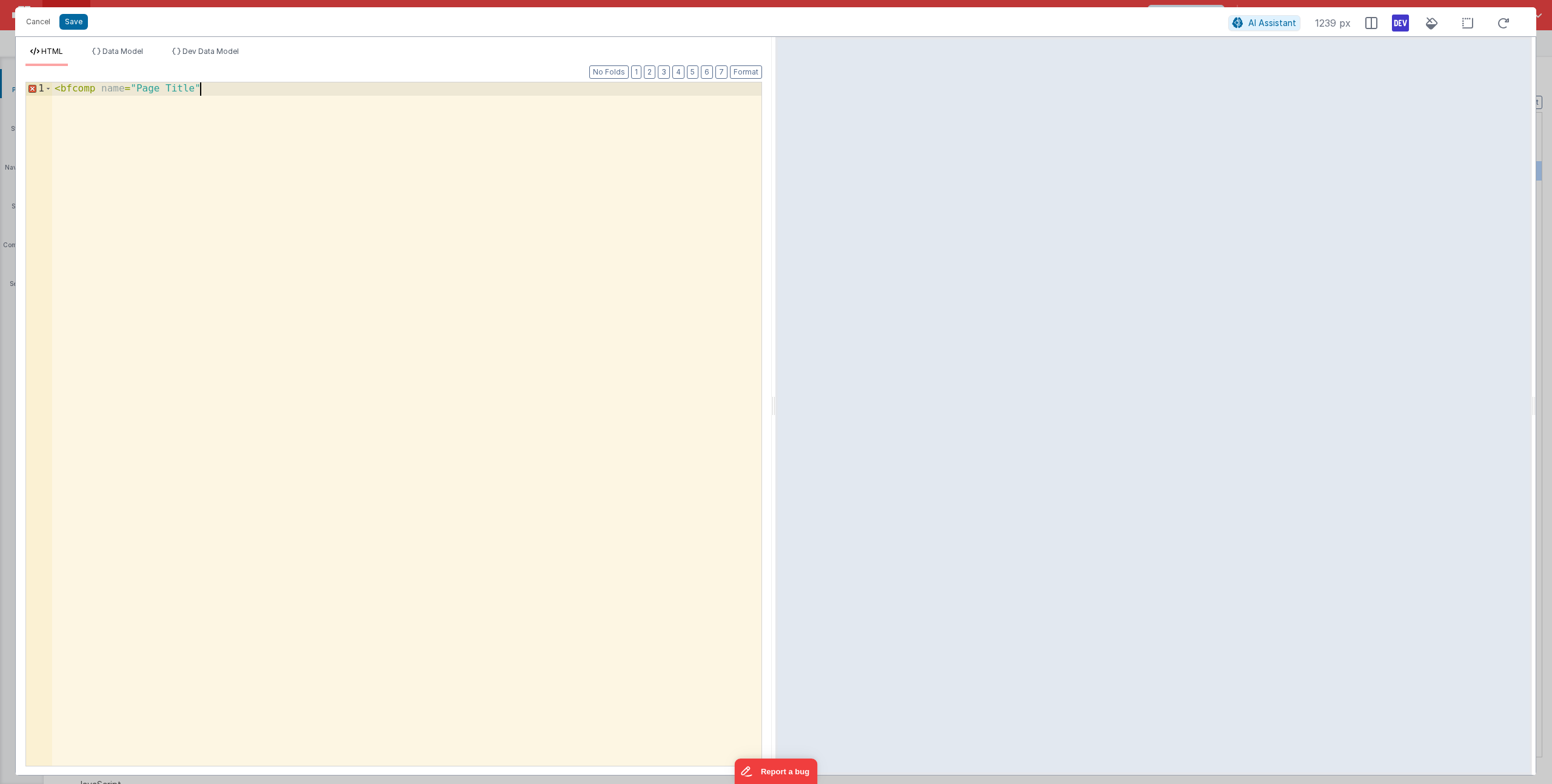
click at [225, 97] on div "< bfcomp name = "Page Title"" at bounding box center [406, 437] width 710 height 709
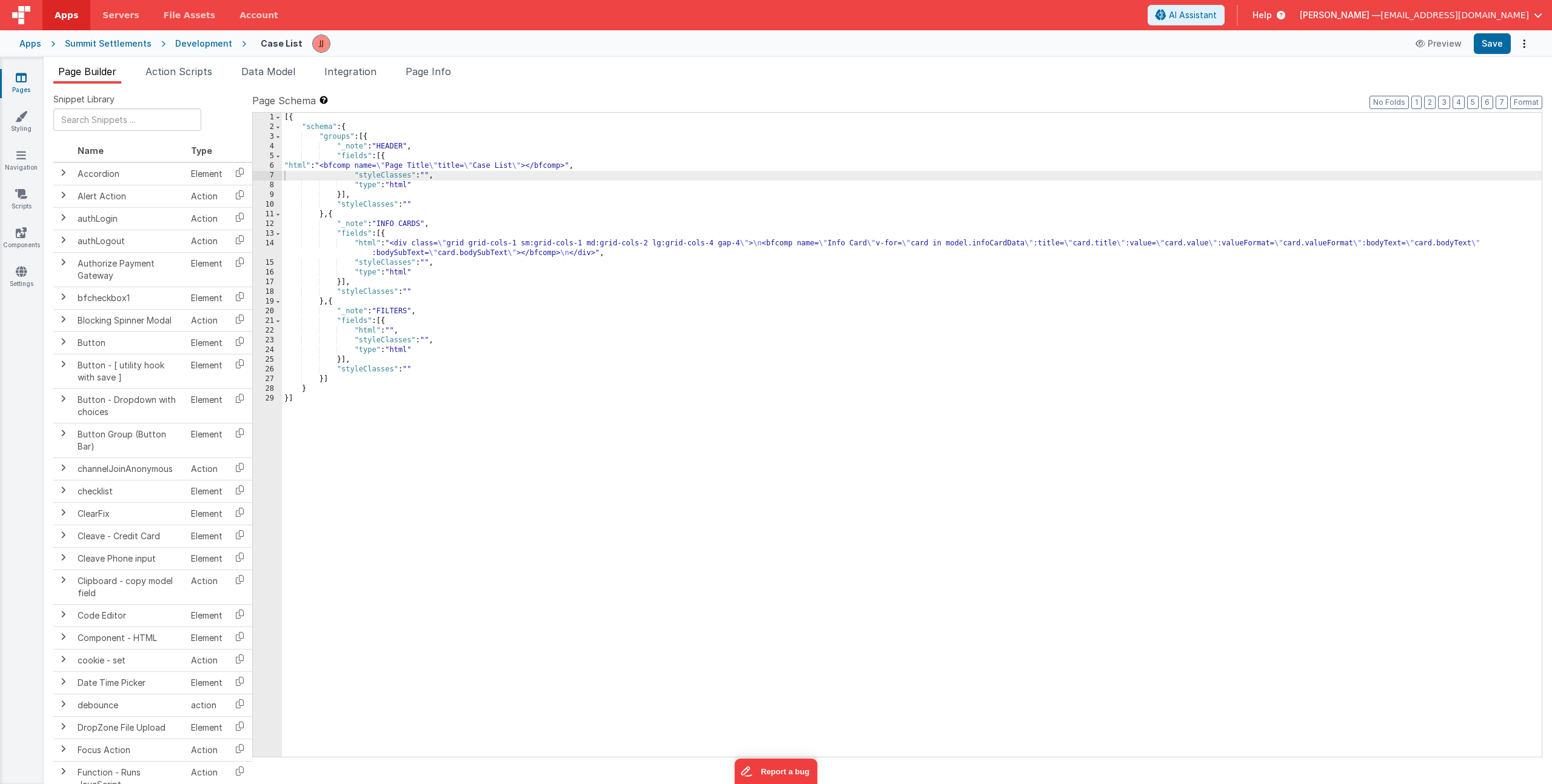
click at [509, 165] on div "[{ "schema" : { "groups" : [{ "_note" : "HEADER" , "fields" : [{ "html" : "<bfc…" at bounding box center [912, 444] width 1260 height 664
click at [421, 70] on span "Page Info" at bounding box center [428, 72] width 46 height 12
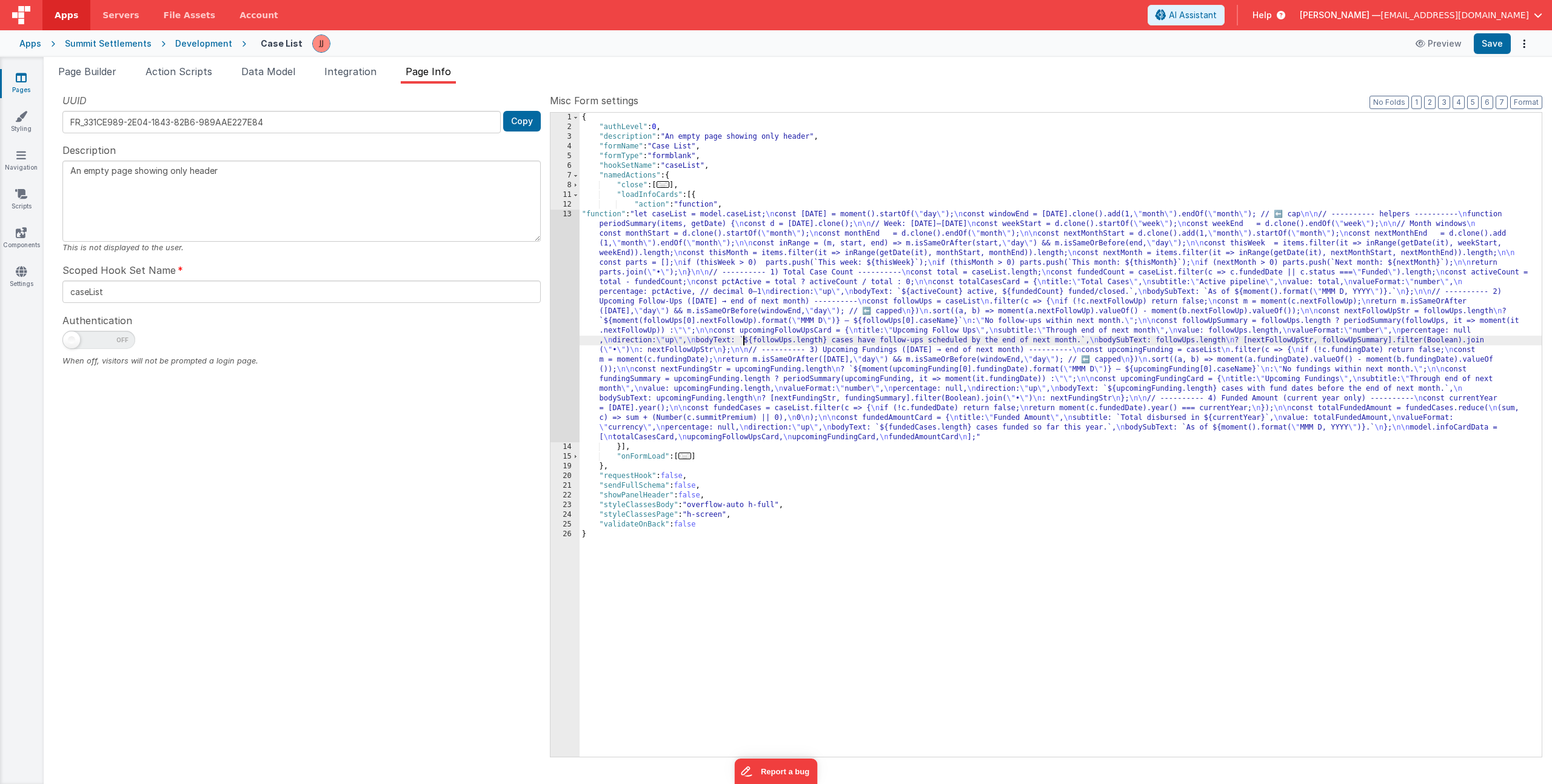
click at [745, 338] on div "{ "authLevel" : 0 , "description" : "An empty page showing only header" , "form…" at bounding box center [1060, 444] width 962 height 664
click at [262, 70] on span "Data Model" at bounding box center [268, 72] width 54 height 12
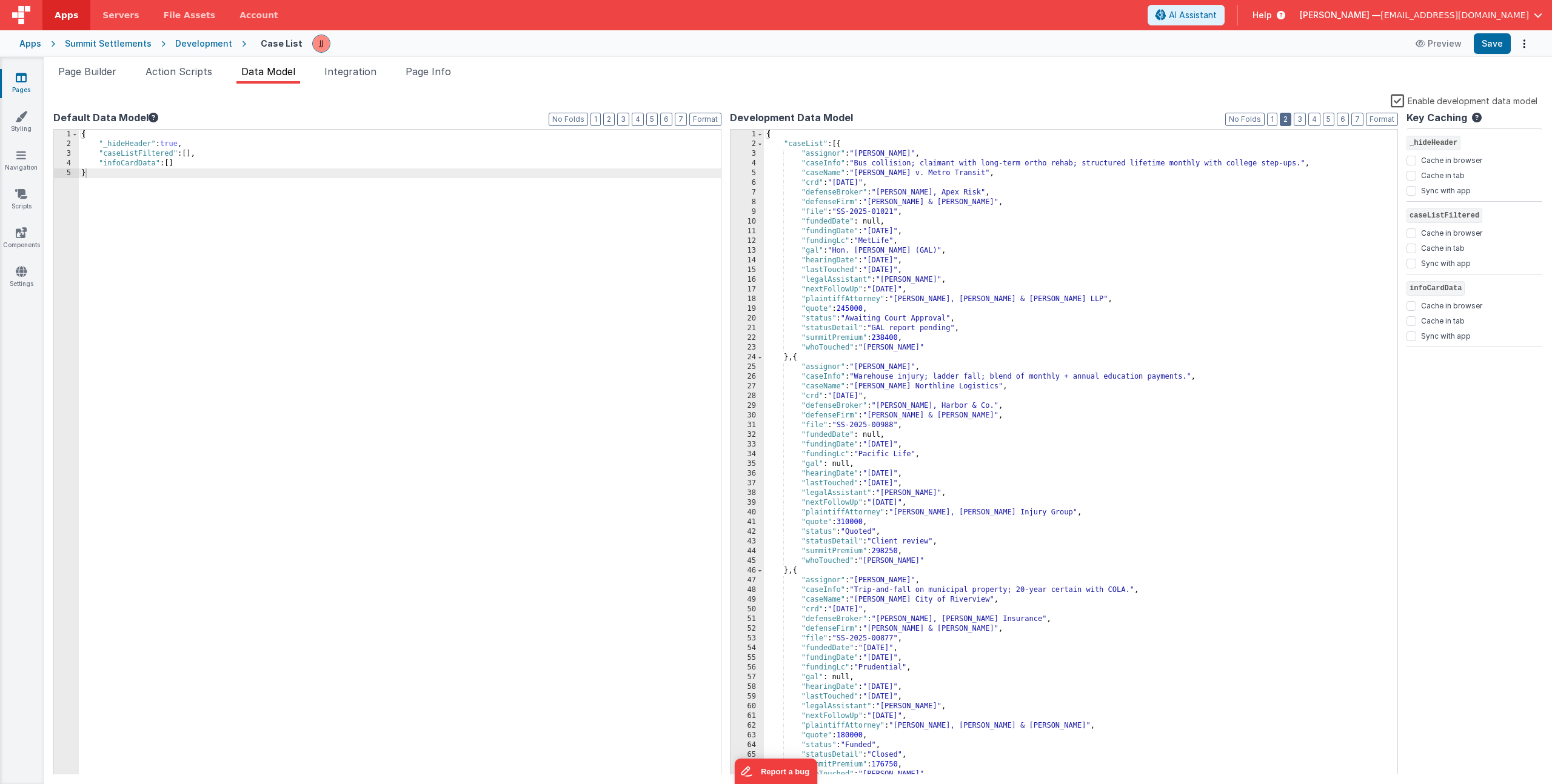
click at [1286, 119] on button "2" at bounding box center [1285, 119] width 11 height 13
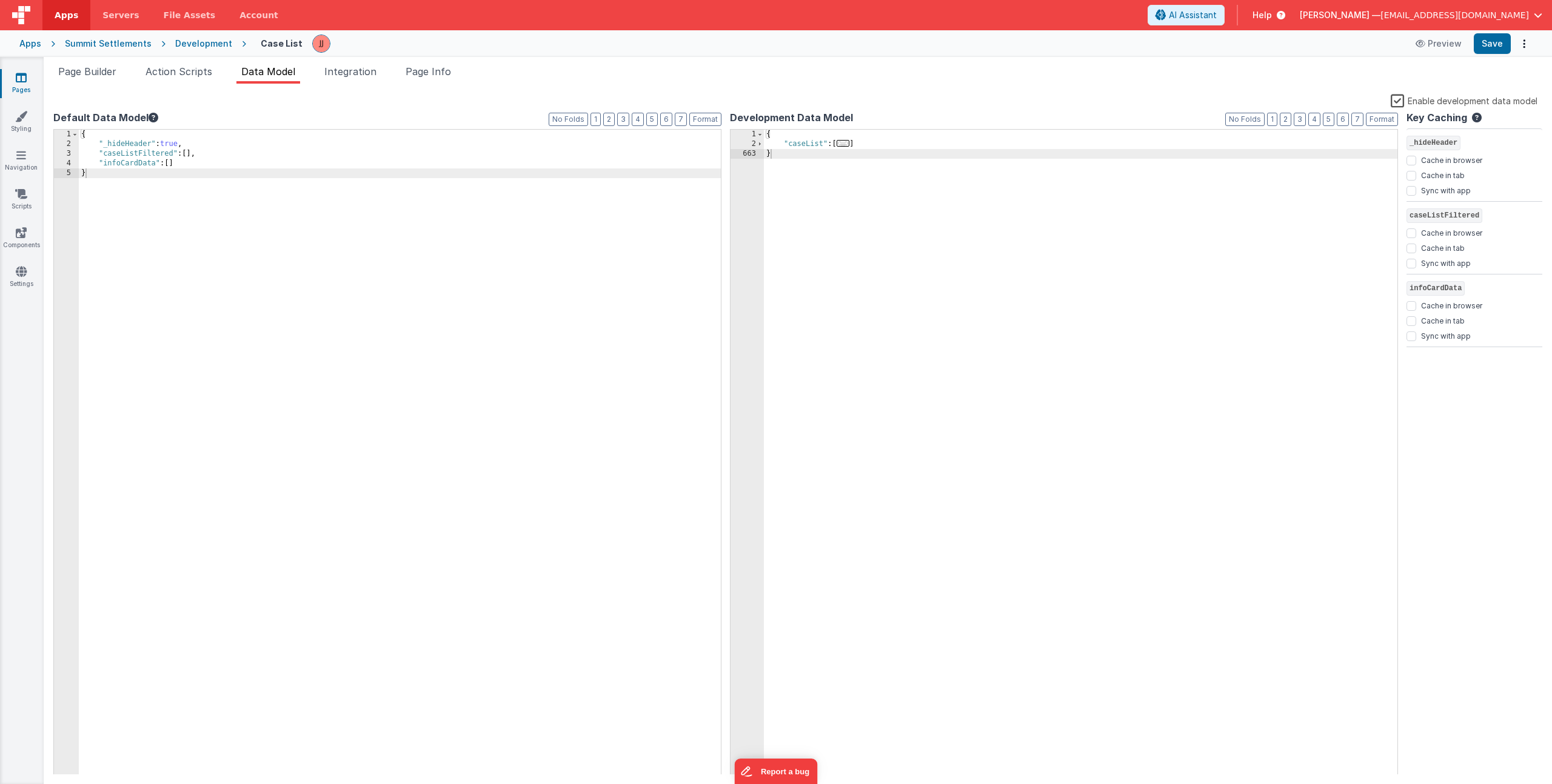
click at [850, 142] on span "..." at bounding box center [843, 143] width 13 height 7
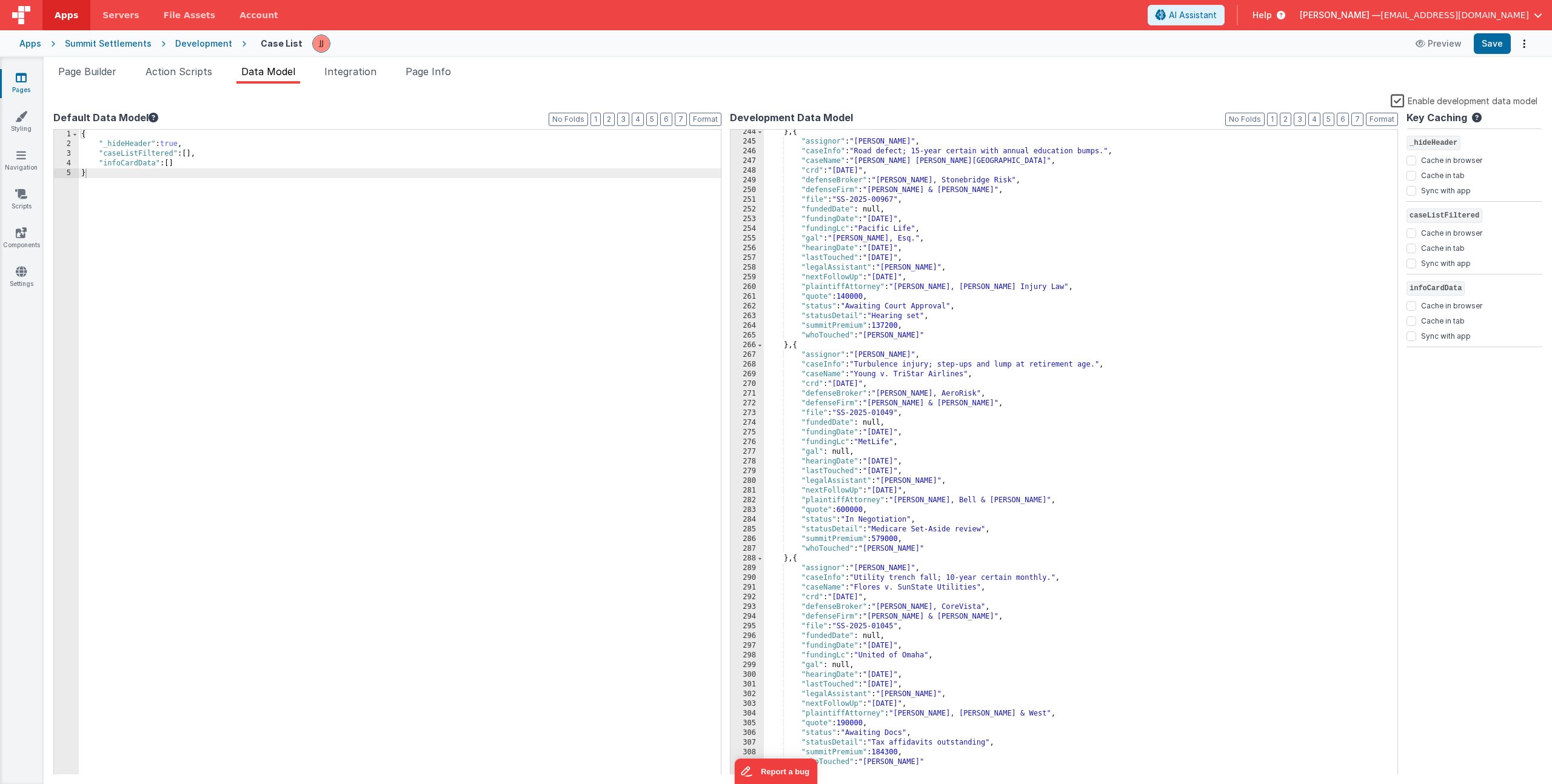
scroll to position [5783, 0]
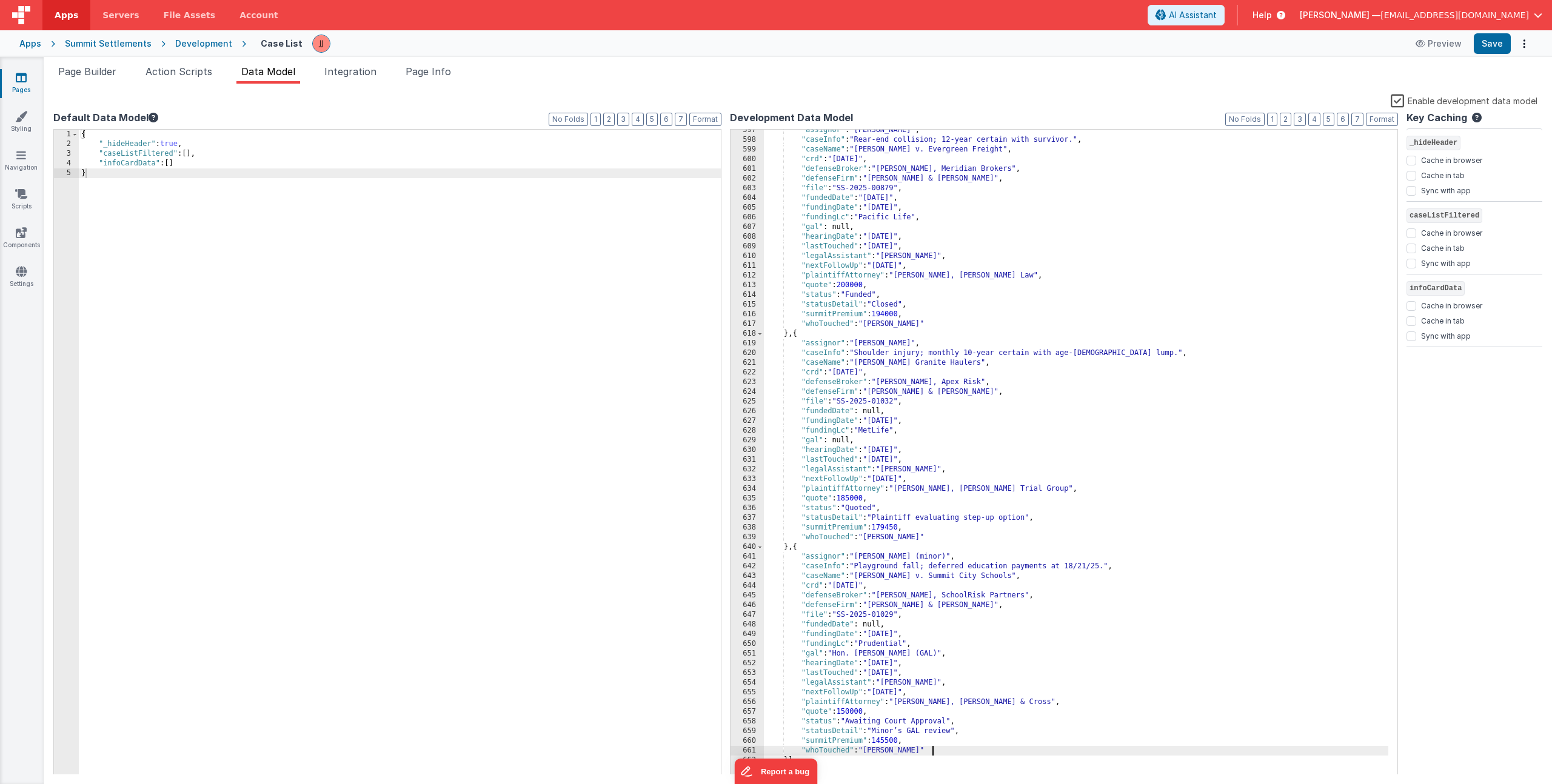
click at [961, 752] on div ""assignor" : "James Adams" , "caseInfo" : "Rear-end collision; 12-year certain …" at bounding box center [1076, 458] width 624 height 665
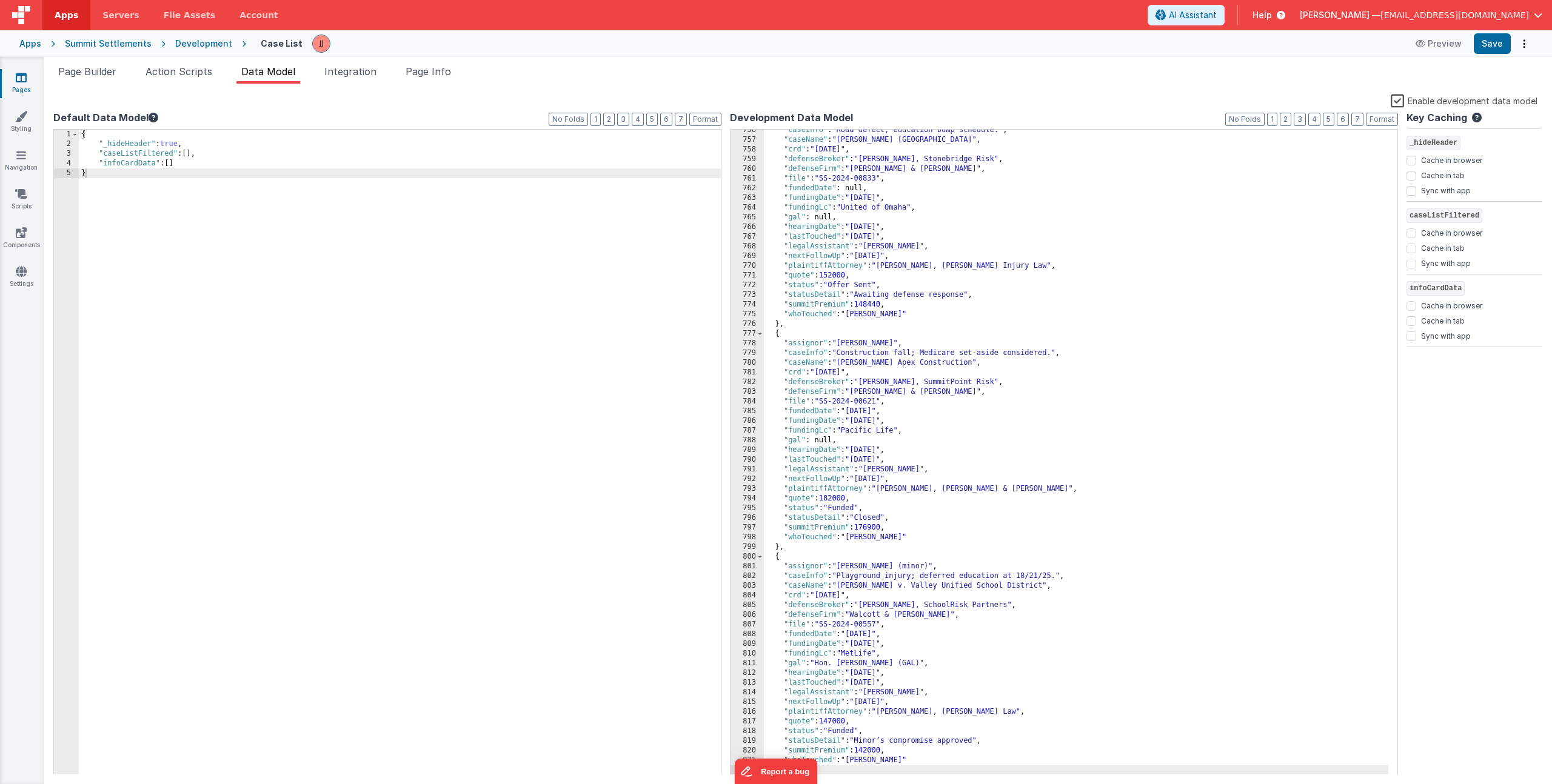
scroll to position [7325, 0]
click at [435, 70] on span "Page Info" at bounding box center [428, 72] width 46 height 12
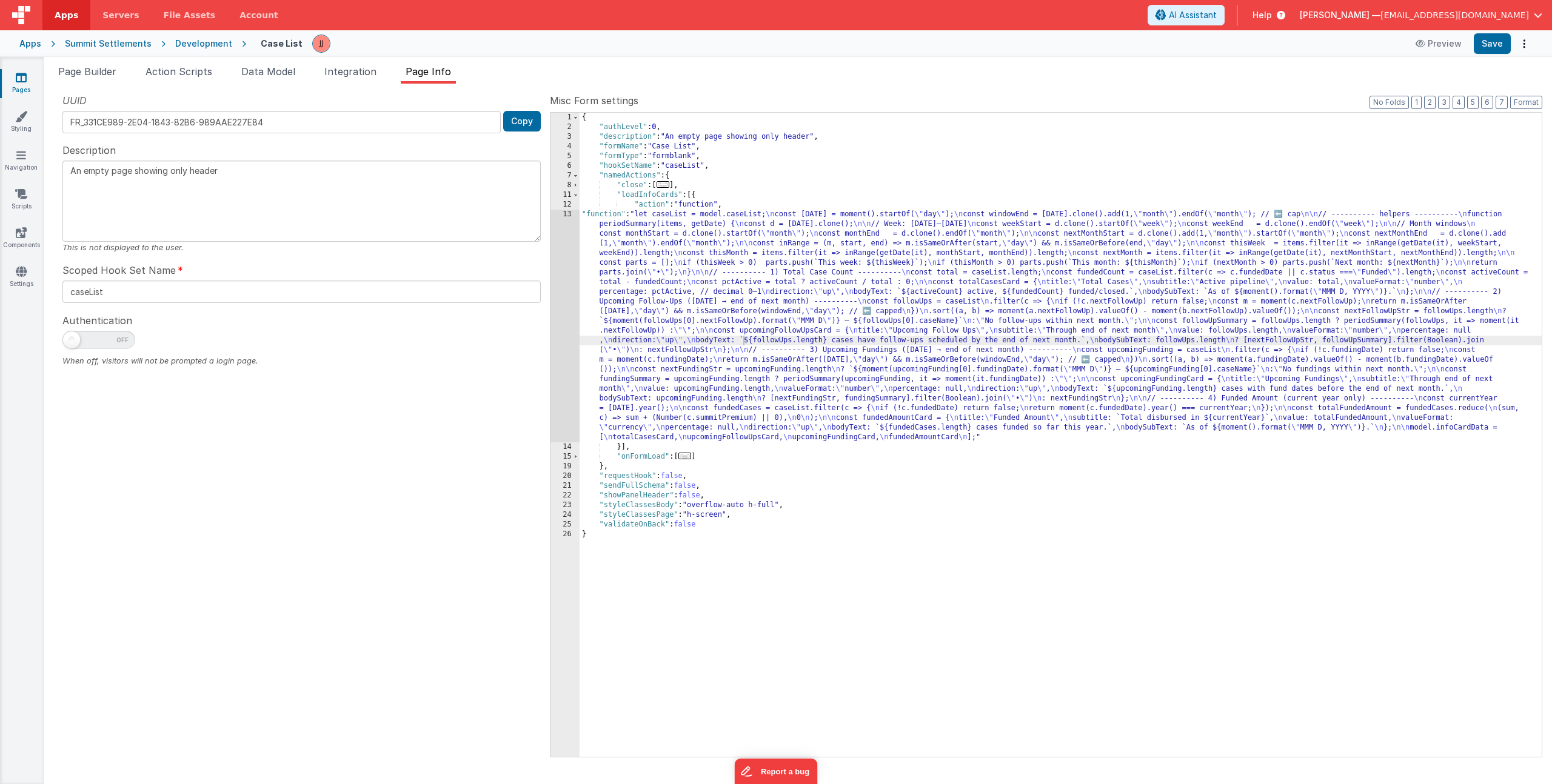
click at [811, 275] on div "{ "authLevel" : 0 , "description" : "An empty page showing only header" , "form…" at bounding box center [1060, 444] width 962 height 664
click at [559, 302] on div "13" at bounding box center [565, 325] width 29 height 232
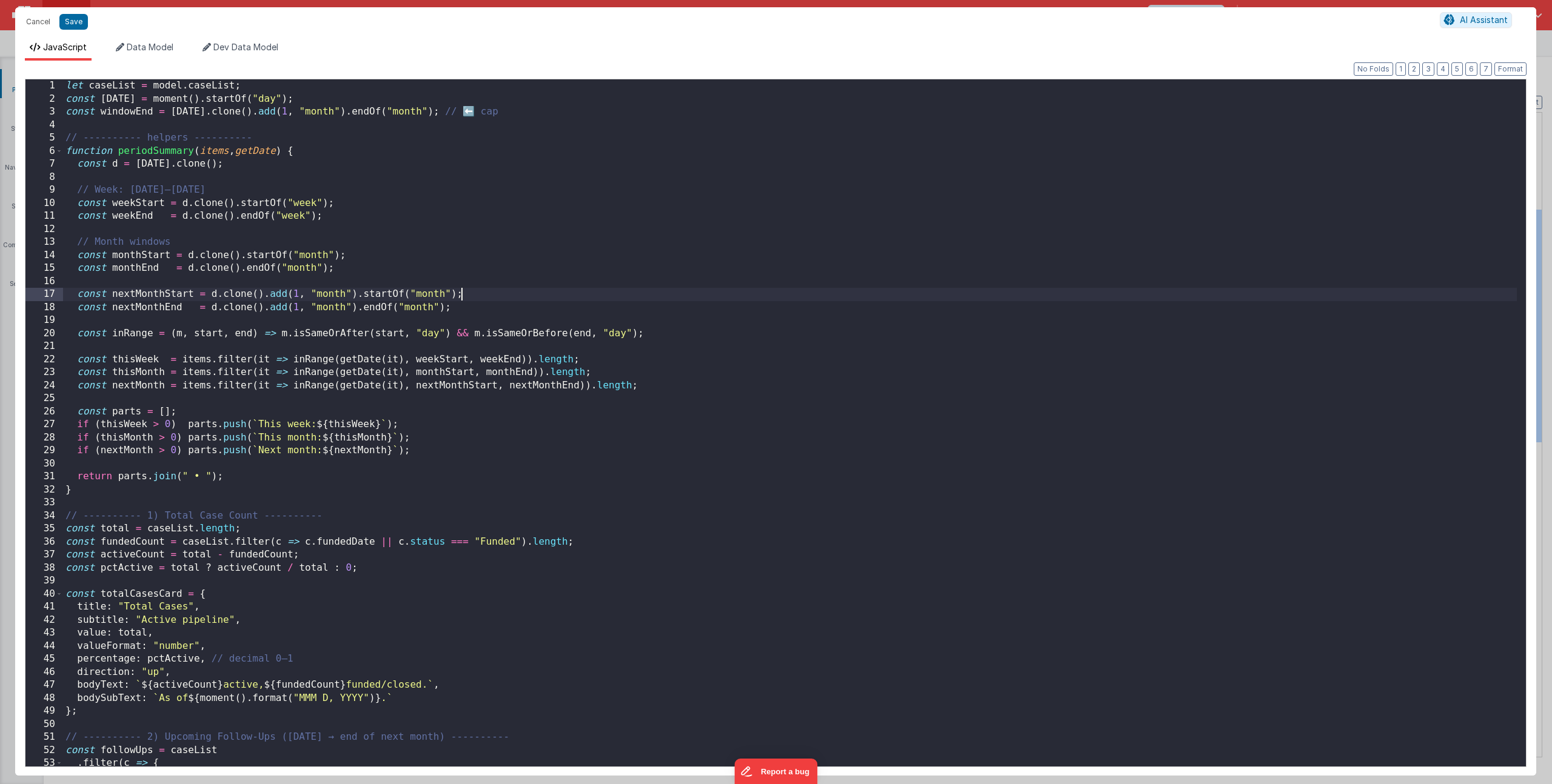
click at [499, 297] on div "let caseList = model . caseList ; const today = moment ( ) . startOf ( "day" ) …" at bounding box center [790, 436] width 1454 height 713
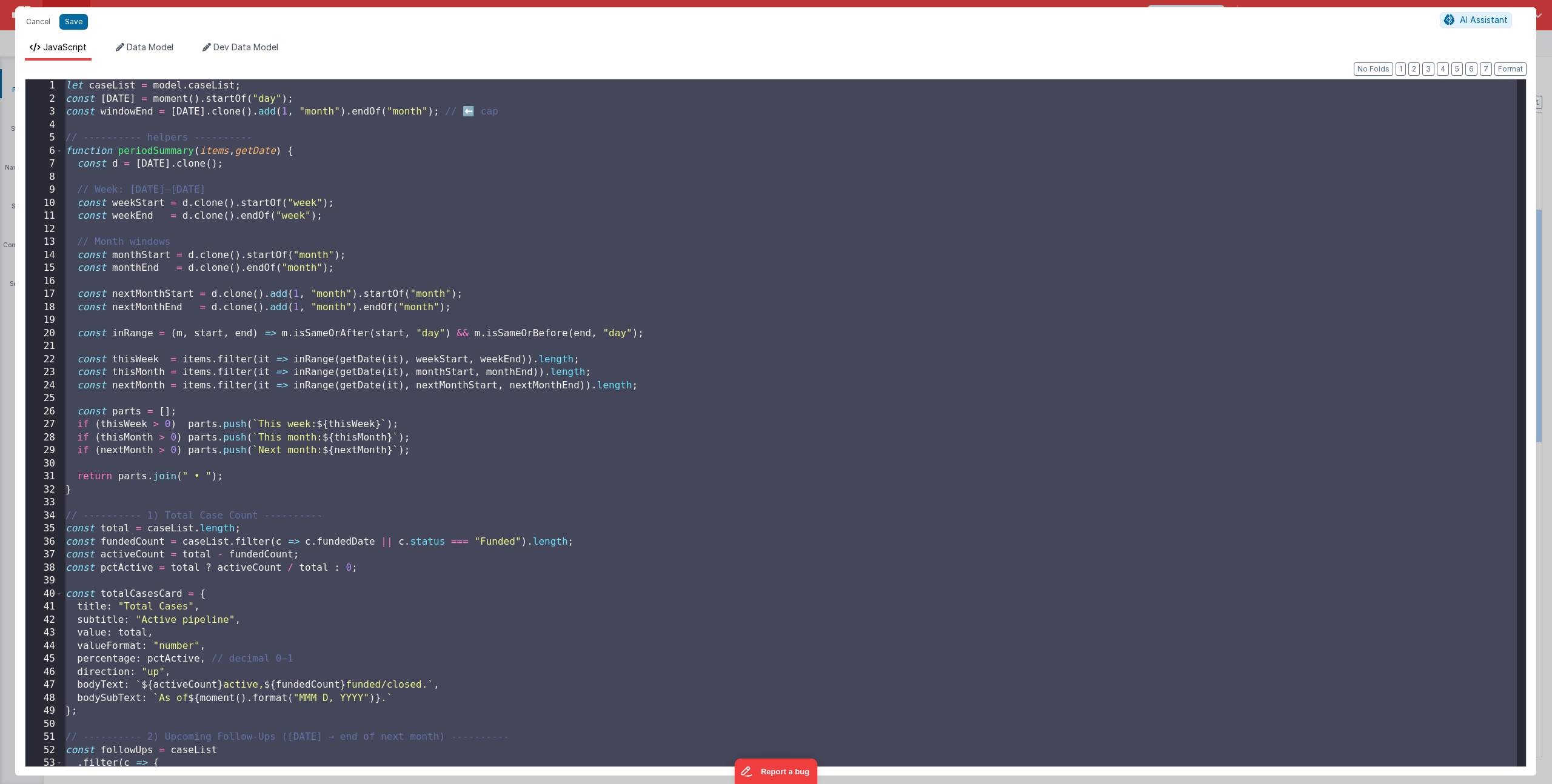
click at [504, 416] on div "let caseList = model . caseList ; const today = moment ( ) . startOf ( "day" ) …" at bounding box center [790, 436] width 1454 height 713
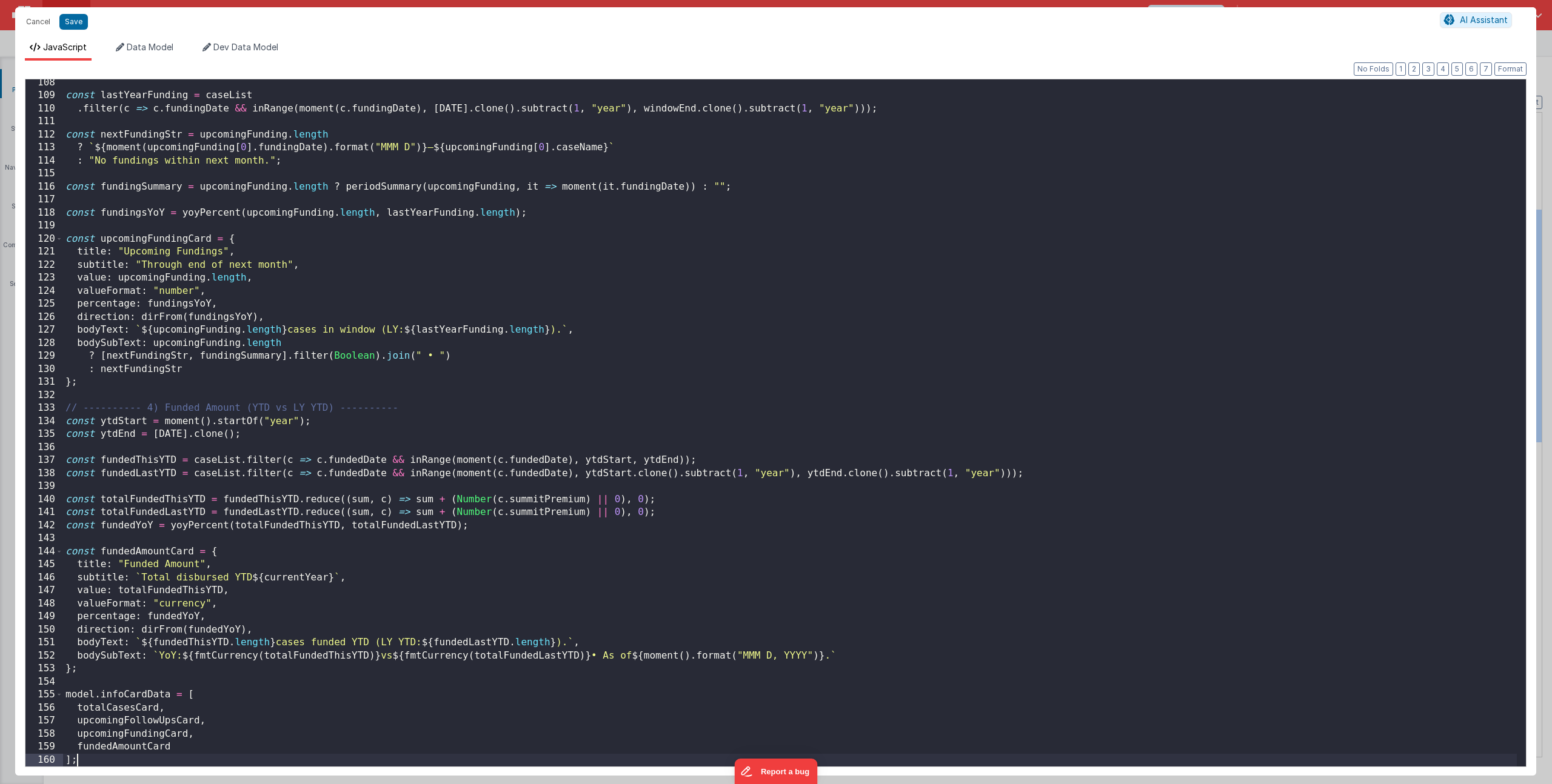
scroll to position [1397, 0]
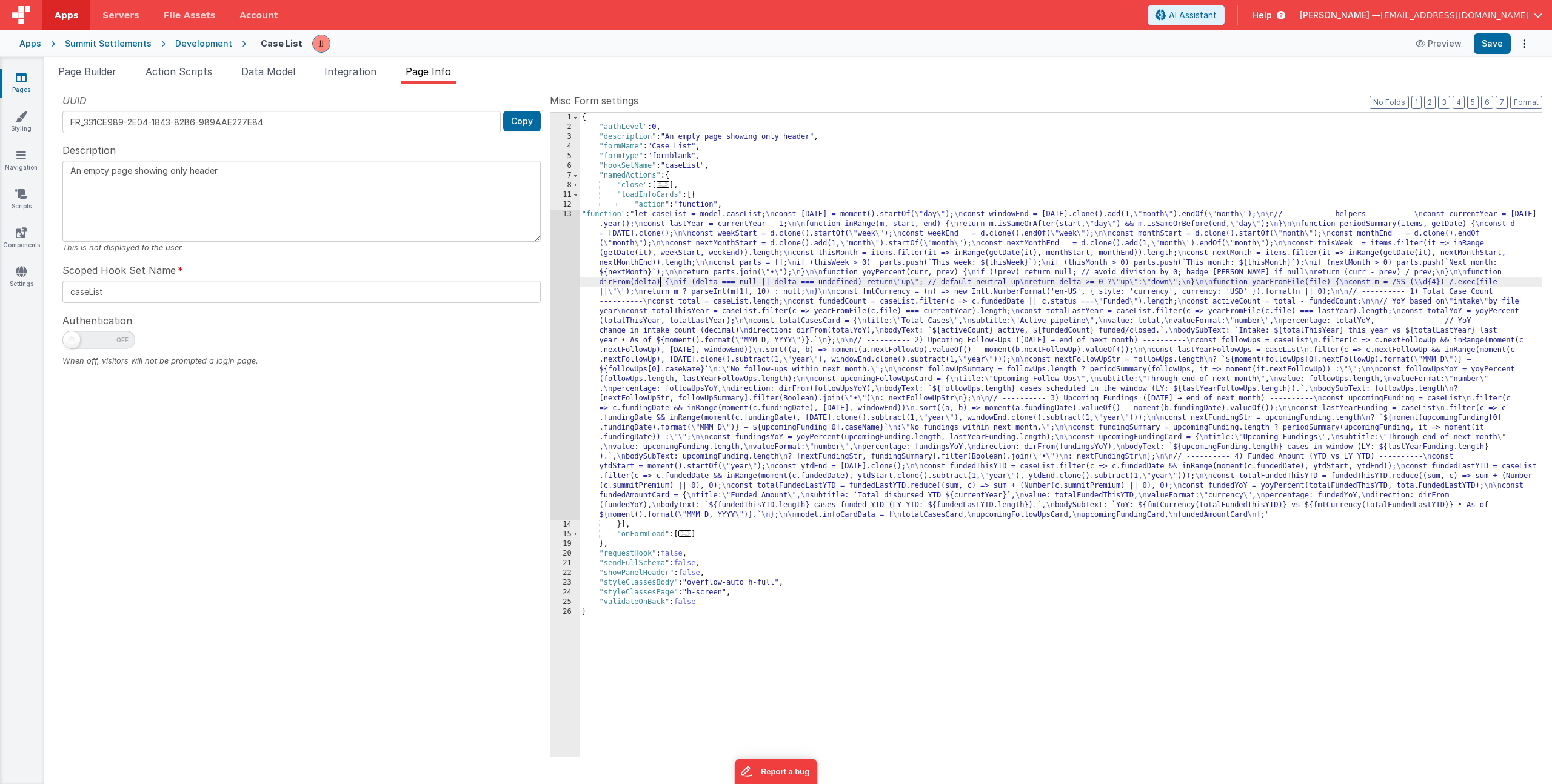
click at [662, 281] on div "{ "authLevel" : 0 , "description" : "An empty page showing only header" , "form…" at bounding box center [1060, 444] width 962 height 664
click at [564, 286] on div "13" at bounding box center [565, 364] width 29 height 310
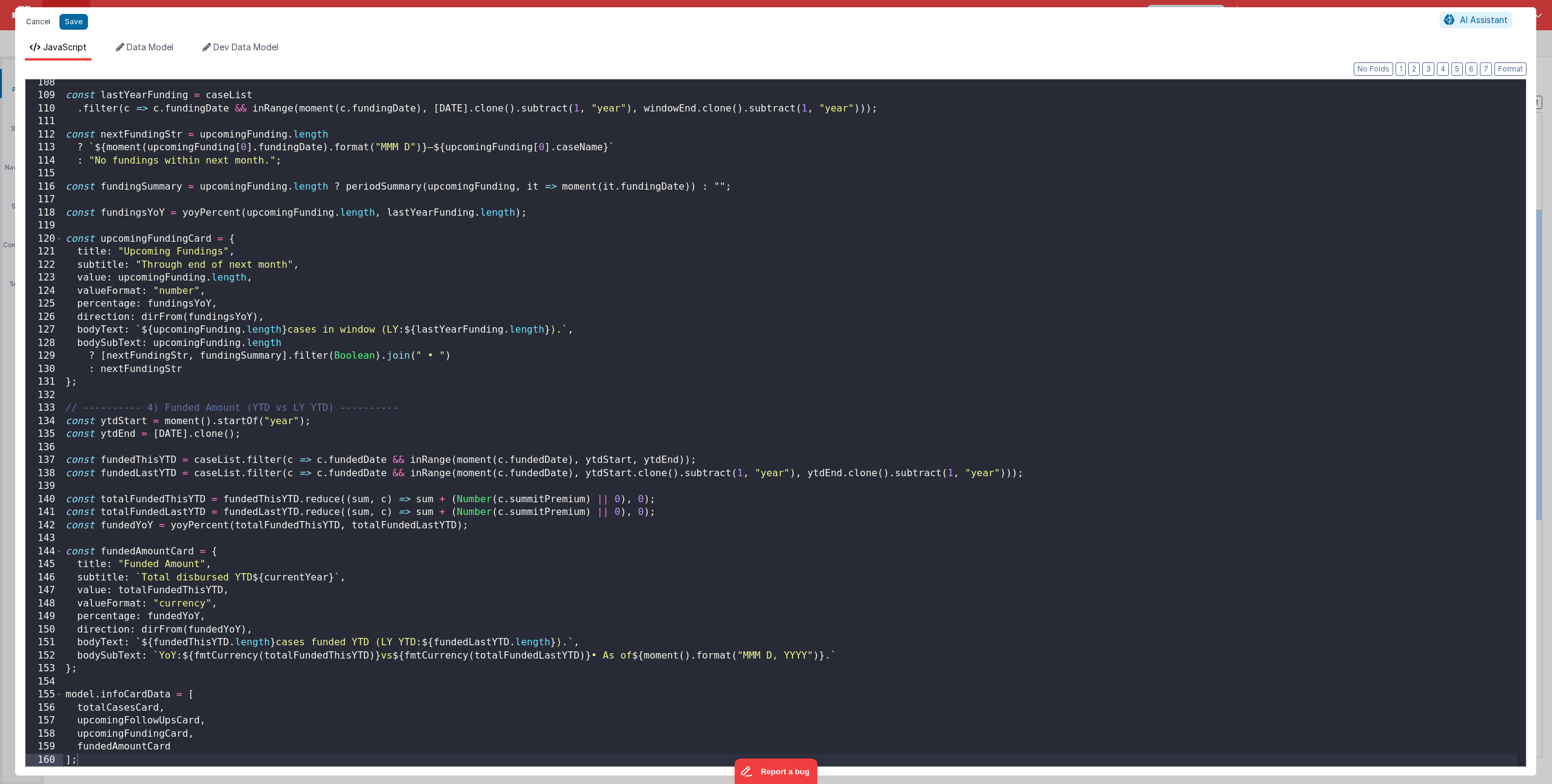
click at [43, 18] on button "Cancel" at bounding box center [38, 21] width 37 height 17
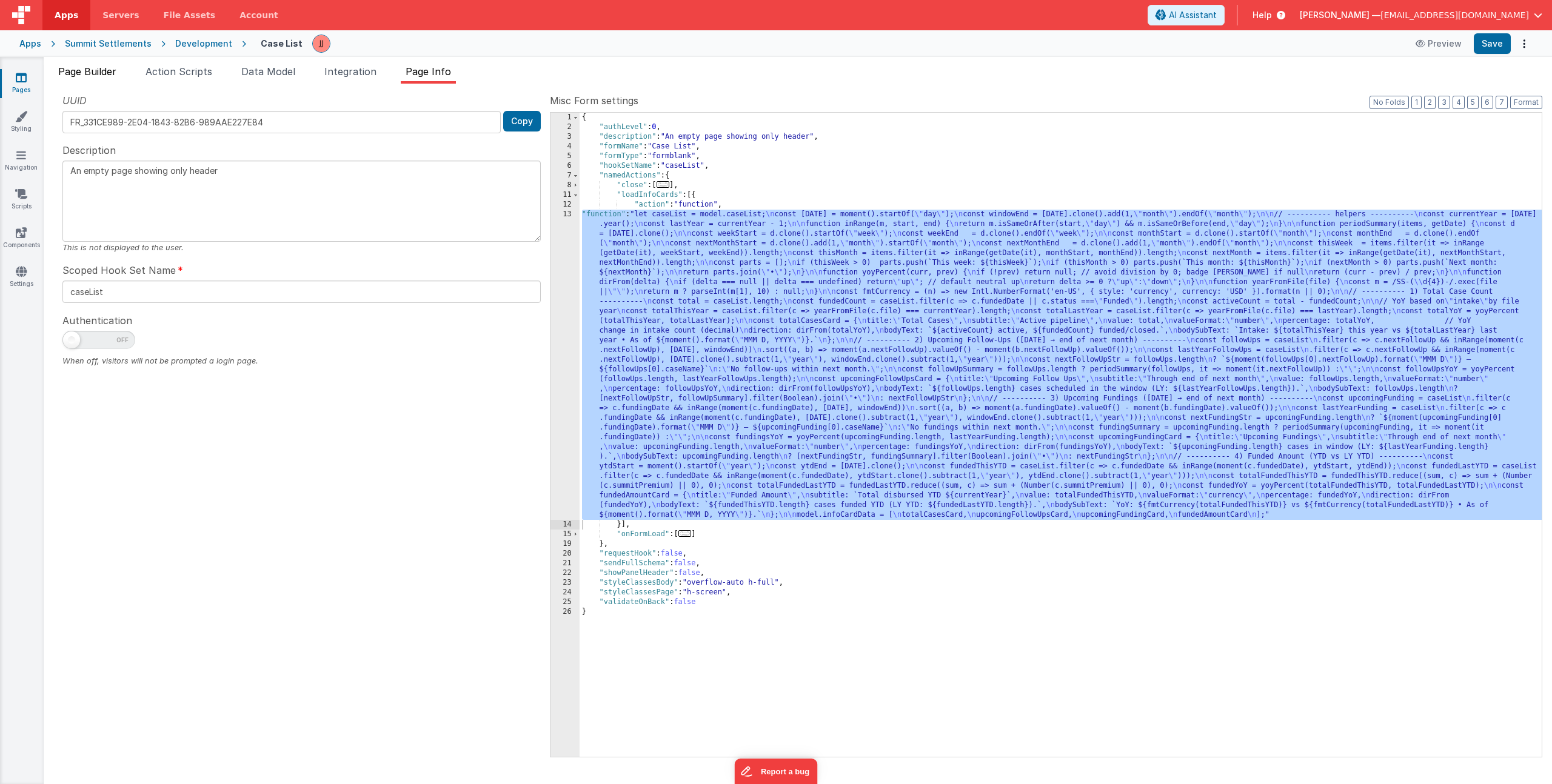
click at [77, 70] on span "Page Builder" at bounding box center [87, 72] width 58 height 12
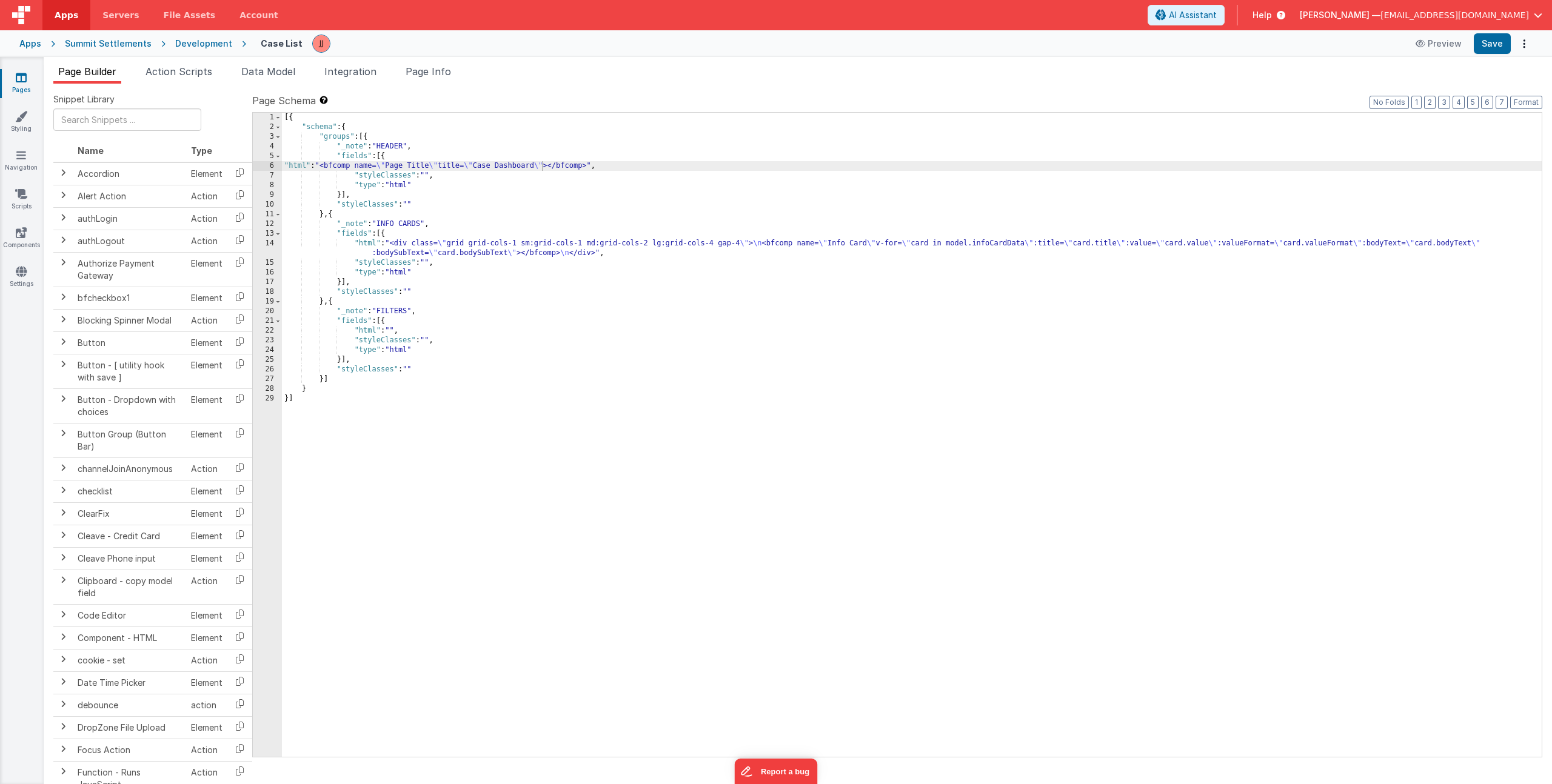
click at [360, 238] on div "[{ "schema" : { "groups" : [{ "_note" : "HEADER" , "fields" : [{ "html" : "<bfc…" at bounding box center [912, 444] width 1260 height 664
click at [399, 253] on div "[{ "schema" : { "groups" : [{ "_note" : "HEADER" , "fields" : [{ "html" : "<bfc…" at bounding box center [912, 444] width 1260 height 664
click at [277, 245] on div "14" at bounding box center [268, 248] width 29 height 19
click at [247, 244] on icon at bounding box center [239, 239] width 25 height 19
click at [274, 248] on div "14" at bounding box center [268, 248] width 29 height 19
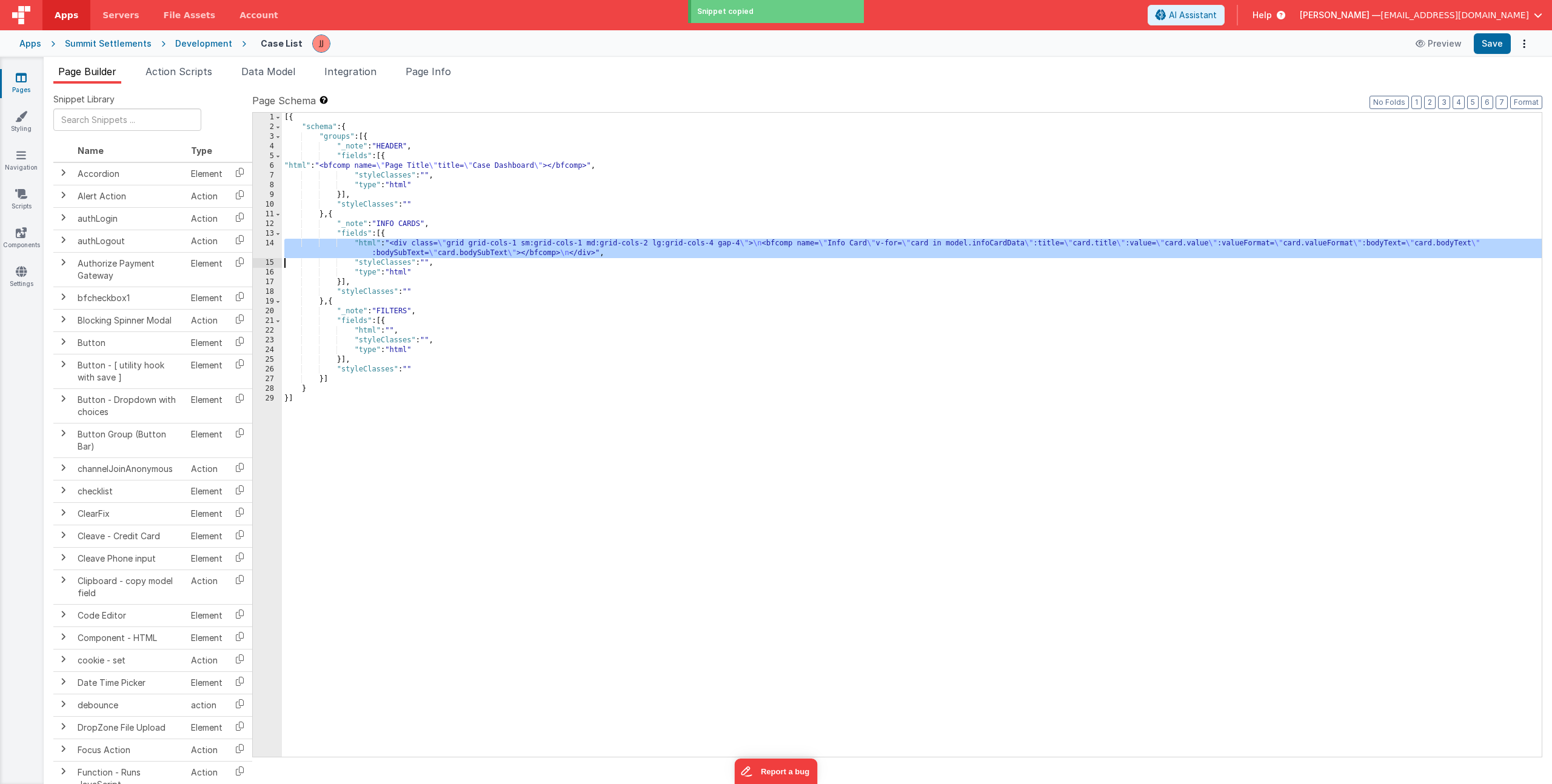
click at [264, 250] on div "14" at bounding box center [268, 248] width 29 height 19
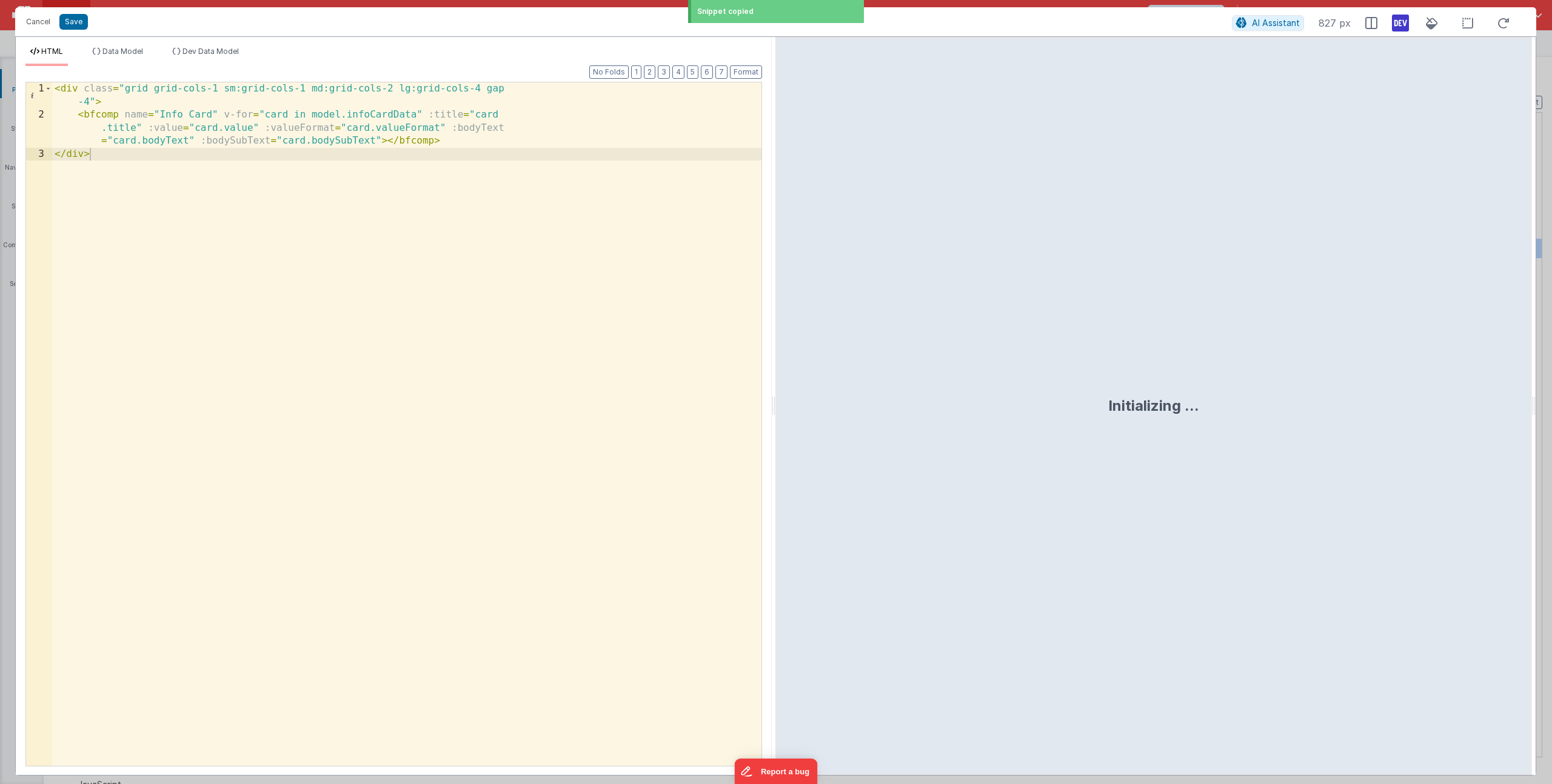
click at [365, 171] on div "< div class = "grid grid-cols-1 sm:grid-cols-1 md:grid-cols-2 lg:grid-cols-4 ga…" at bounding box center [406, 443] width 710 height 723
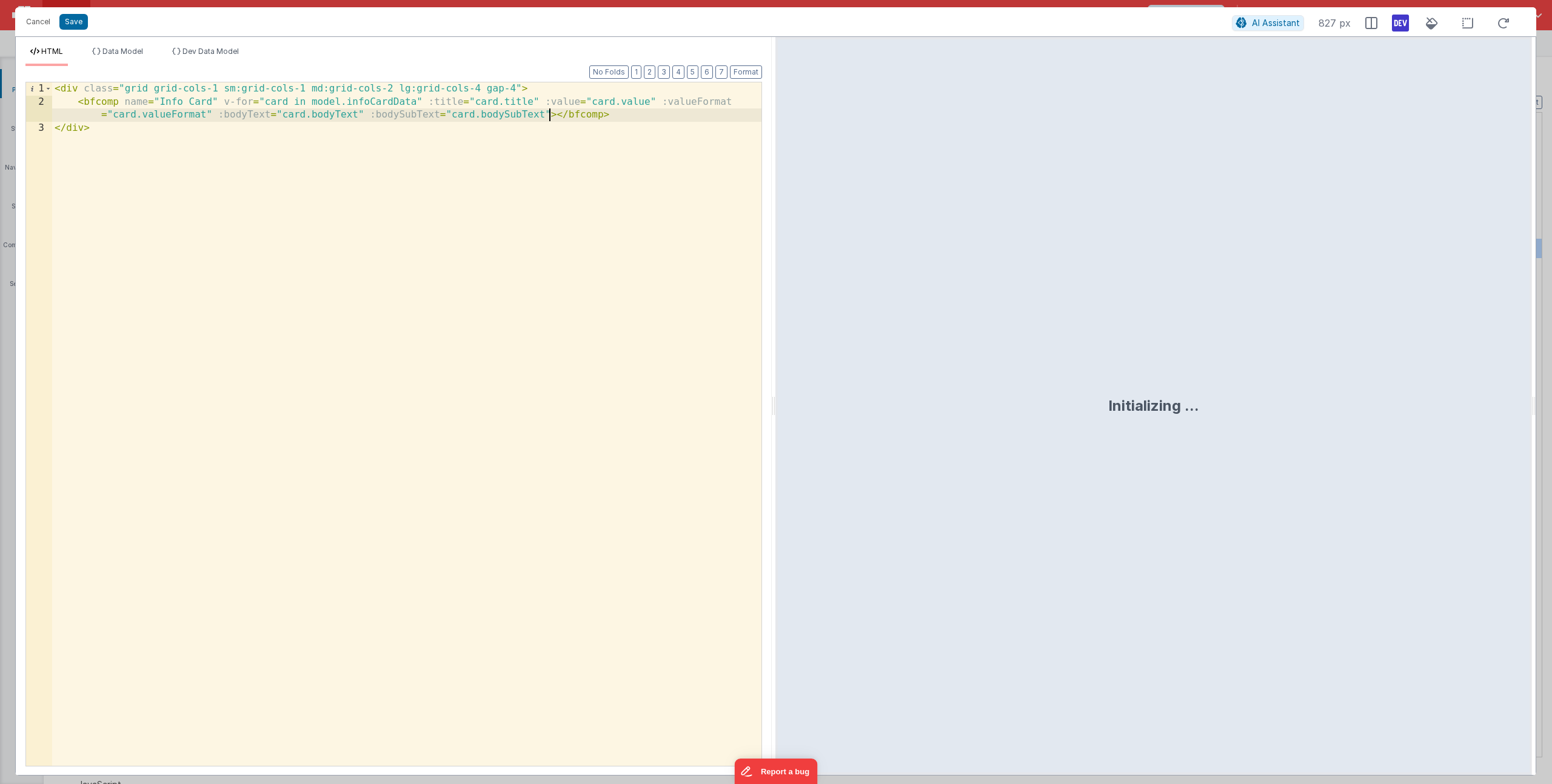
click at [550, 117] on div "< div class = "grid grid-cols-1 sm:grid-cols-1 md:grid-cols-2 lg:grid-cols-4 ga…" at bounding box center [406, 437] width 710 height 709
click at [538, 103] on div "< div class = "grid grid-cols-1 sm:grid-cols-1 md:grid-cols-2 lg:grid-cols-4 ga…" at bounding box center [406, 437] width 710 height 709
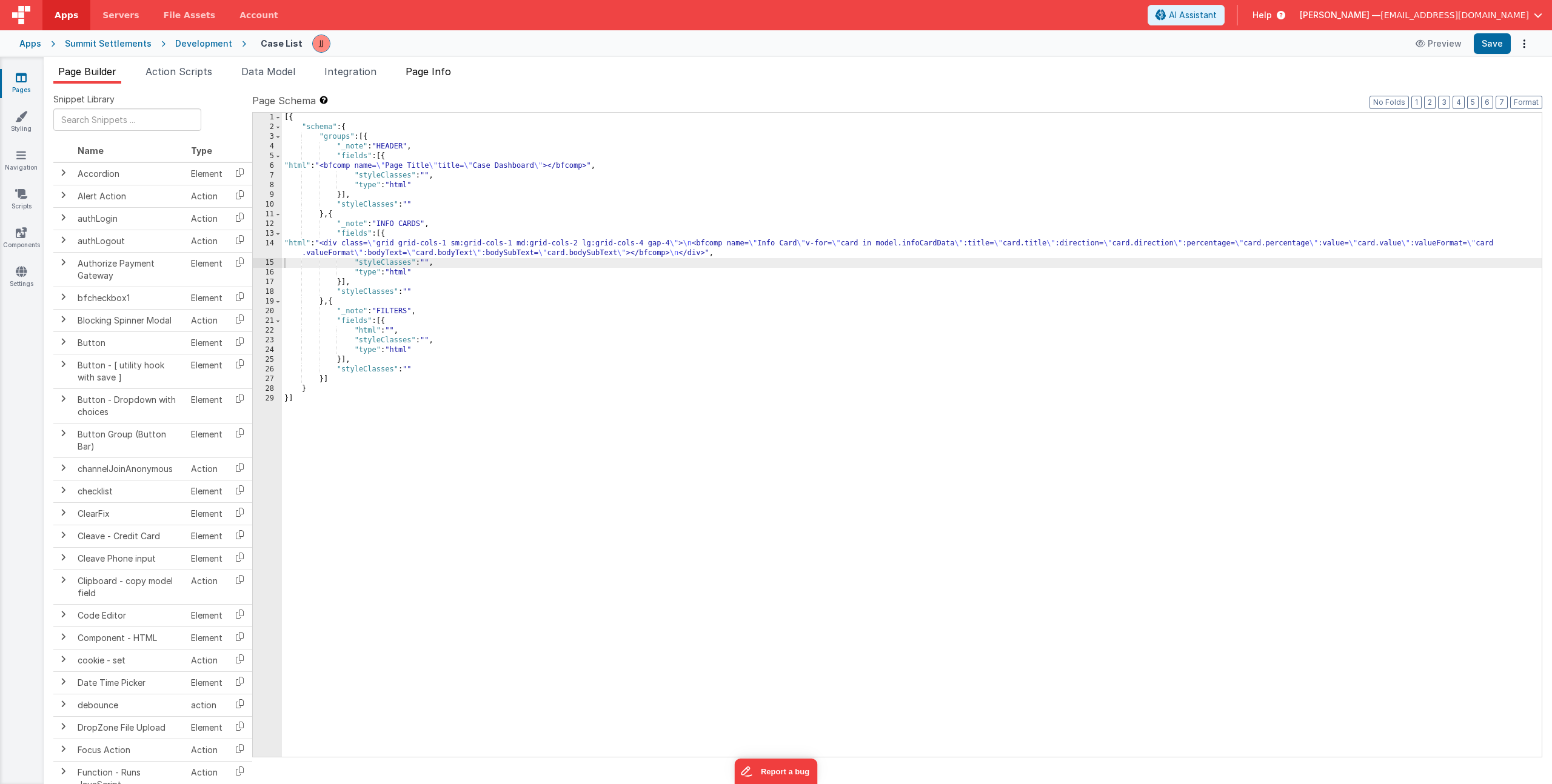
click at [449, 74] on span "Page Info" at bounding box center [428, 72] width 46 height 12
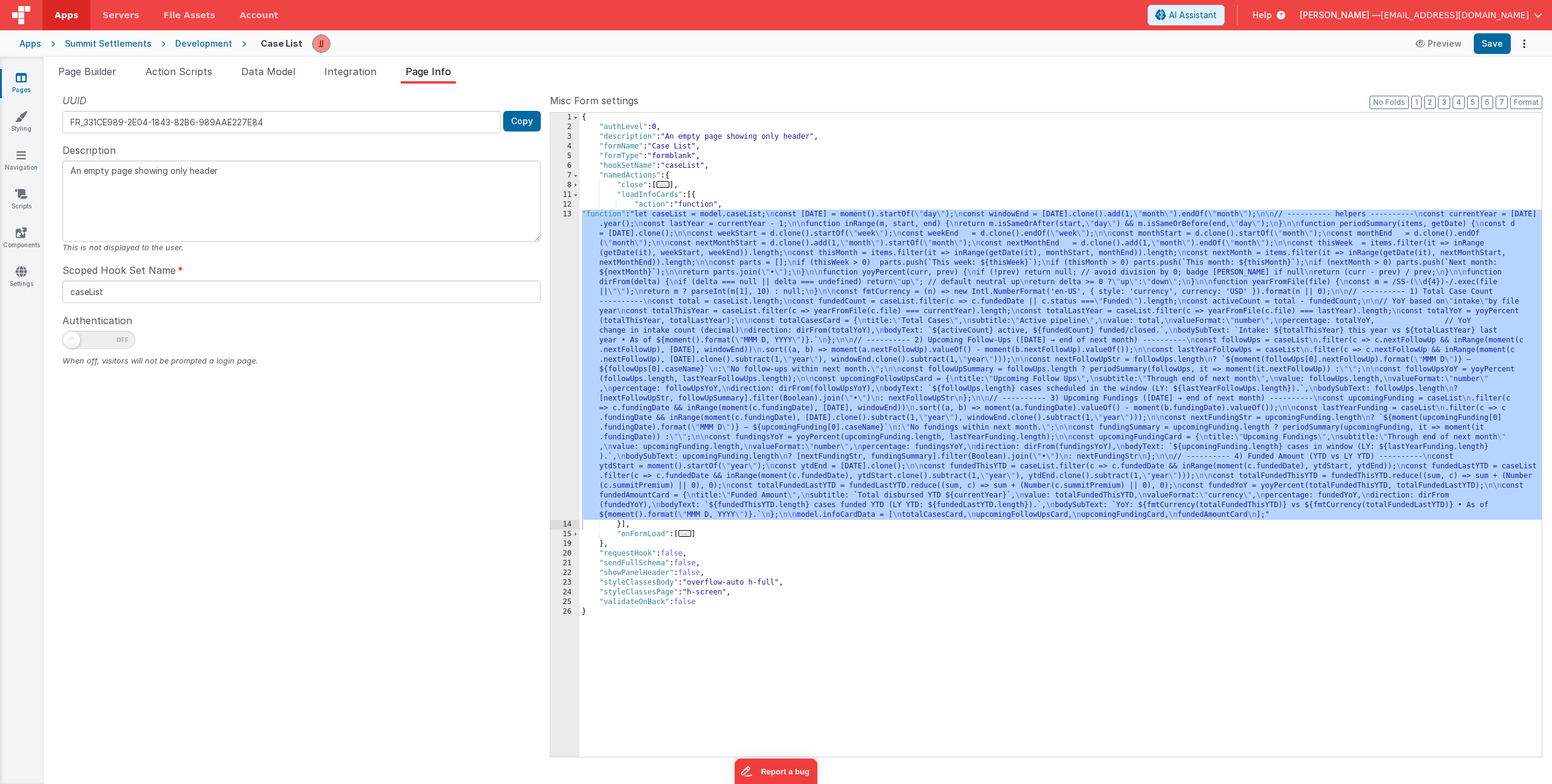
click at [671, 256] on div "{ "authLevel" : 0 , "description" : "An empty page showing only header" , "form…" at bounding box center [1060, 444] width 962 height 664
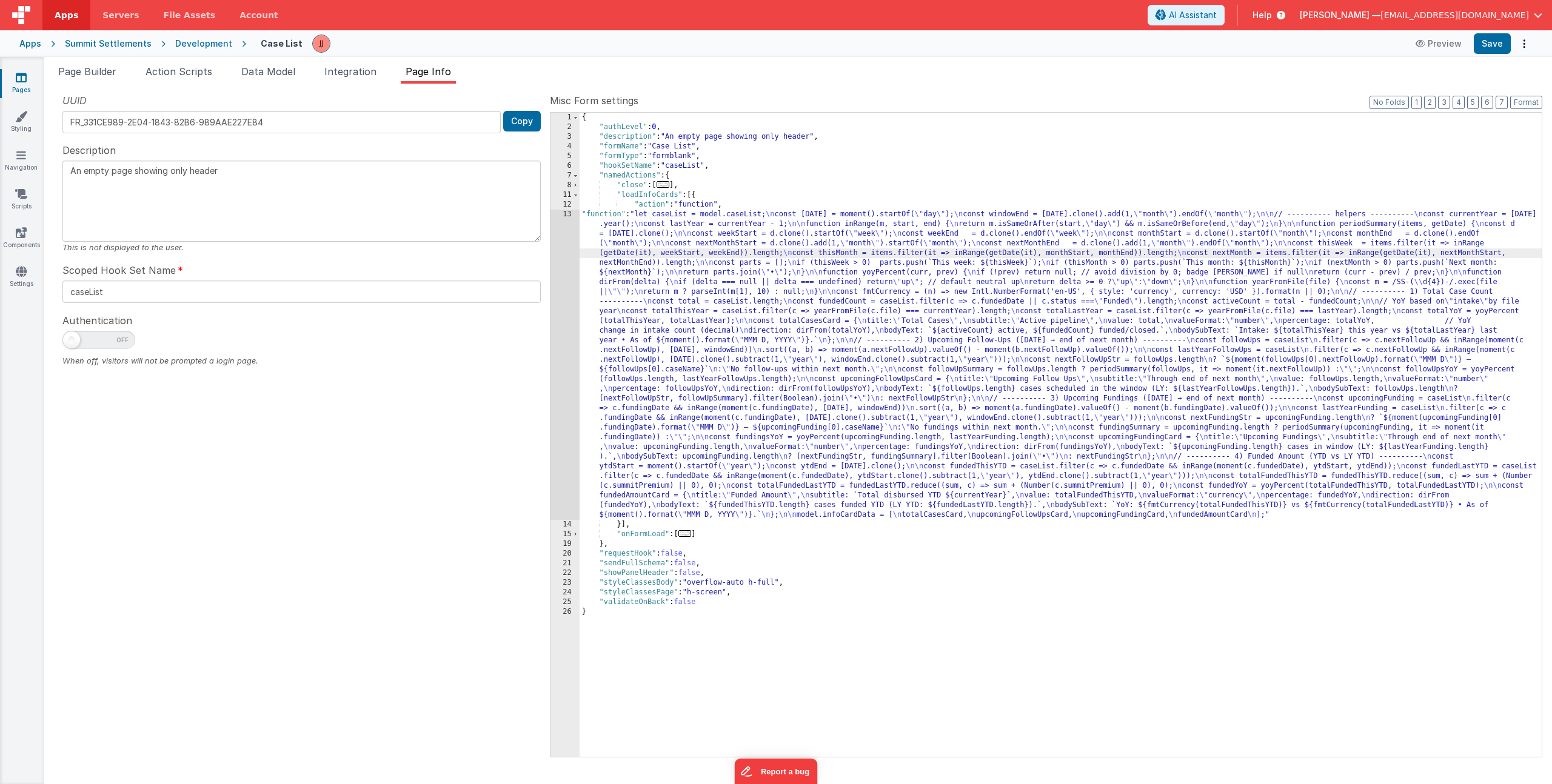
click at [562, 277] on div "13" at bounding box center [565, 364] width 29 height 310
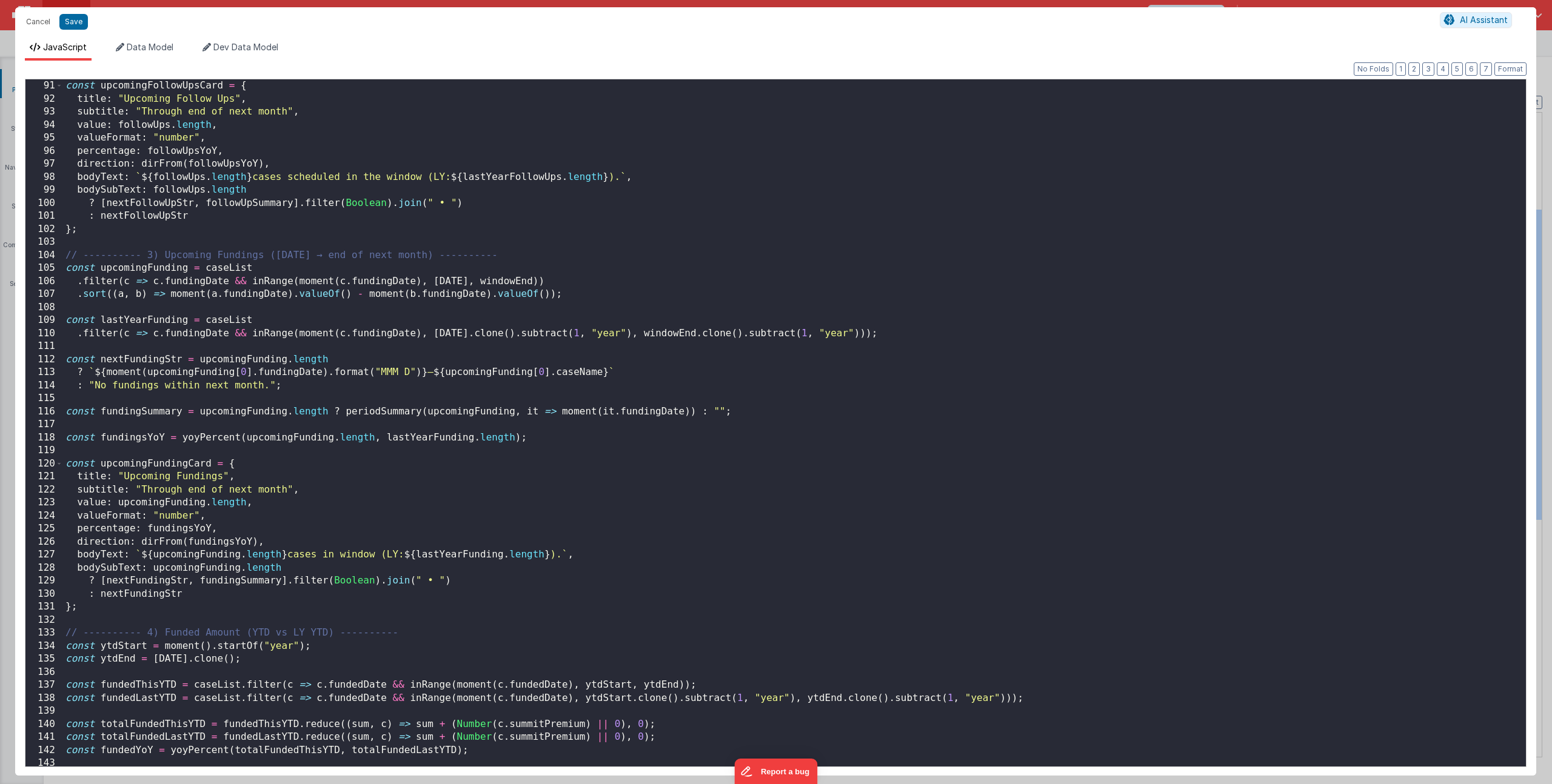
scroll to position [1173, 0]
click at [63, 254] on div "104" at bounding box center [43, 255] width 37 height 13
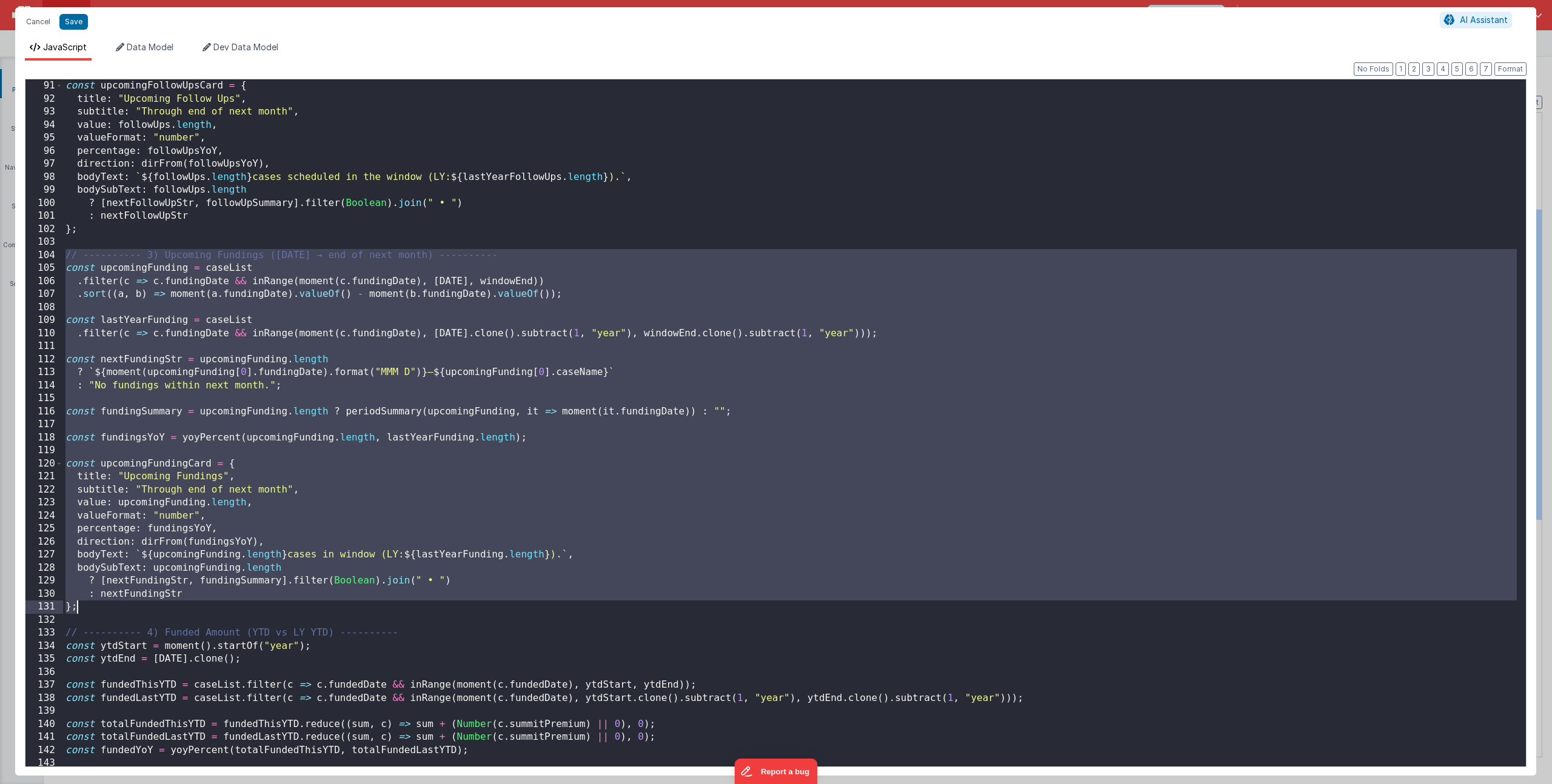
drag, startPoint x: 66, startPoint y: 258, endPoint x: 120, endPoint y: 606, distance: 352.2
click at [120, 606] on div "const upcomingFollowUpsCard = { title : "Upcoming Follow Ups" , subtitle : "Thr…" at bounding box center [790, 436] width 1454 height 713
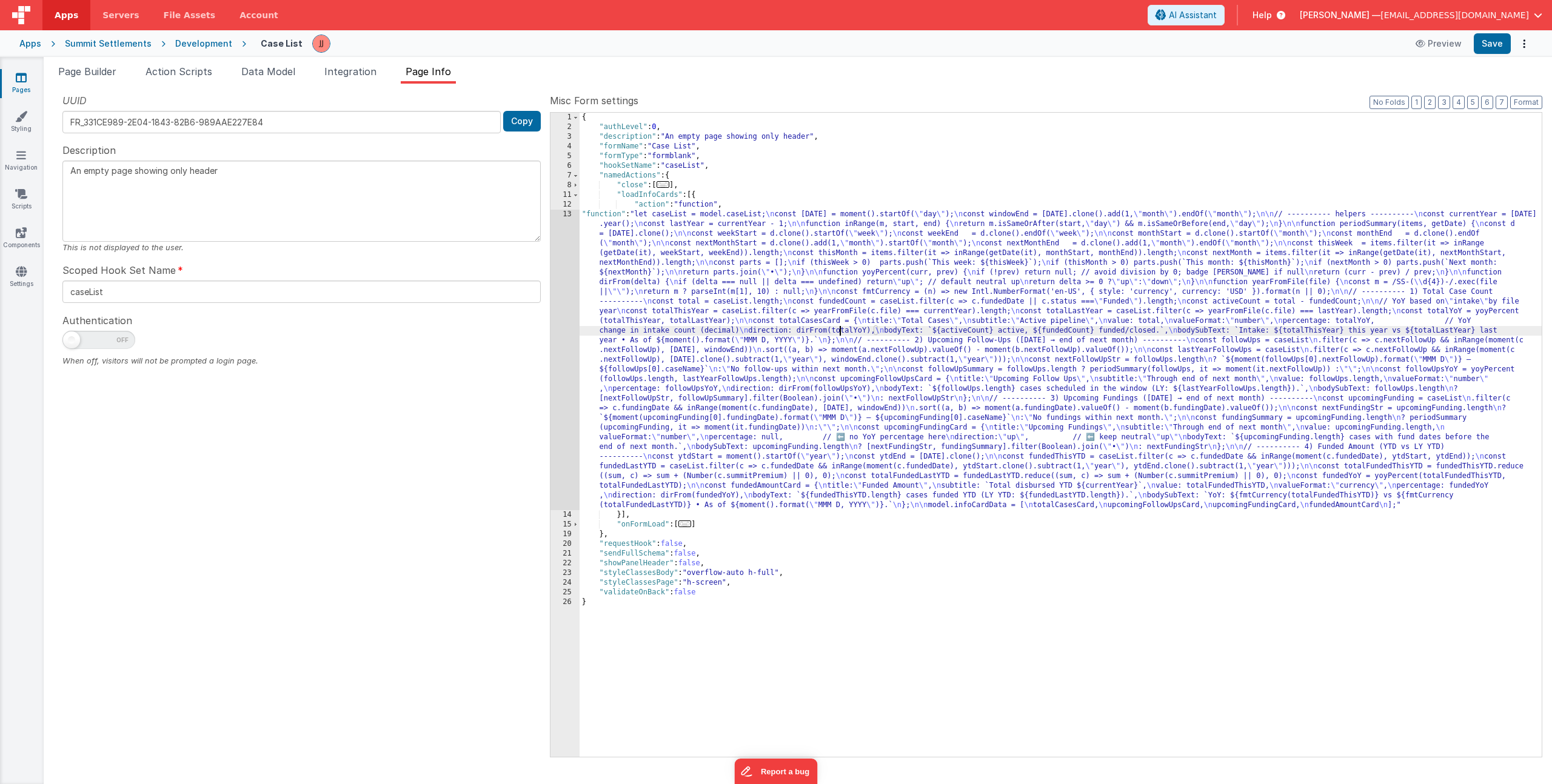
click at [841, 334] on div "{ "authLevel" : 0 , "description" : "An empty page showing only header" , "form…" at bounding box center [1060, 444] width 962 height 664
click at [19, 234] on icon at bounding box center [21, 232] width 11 height 12
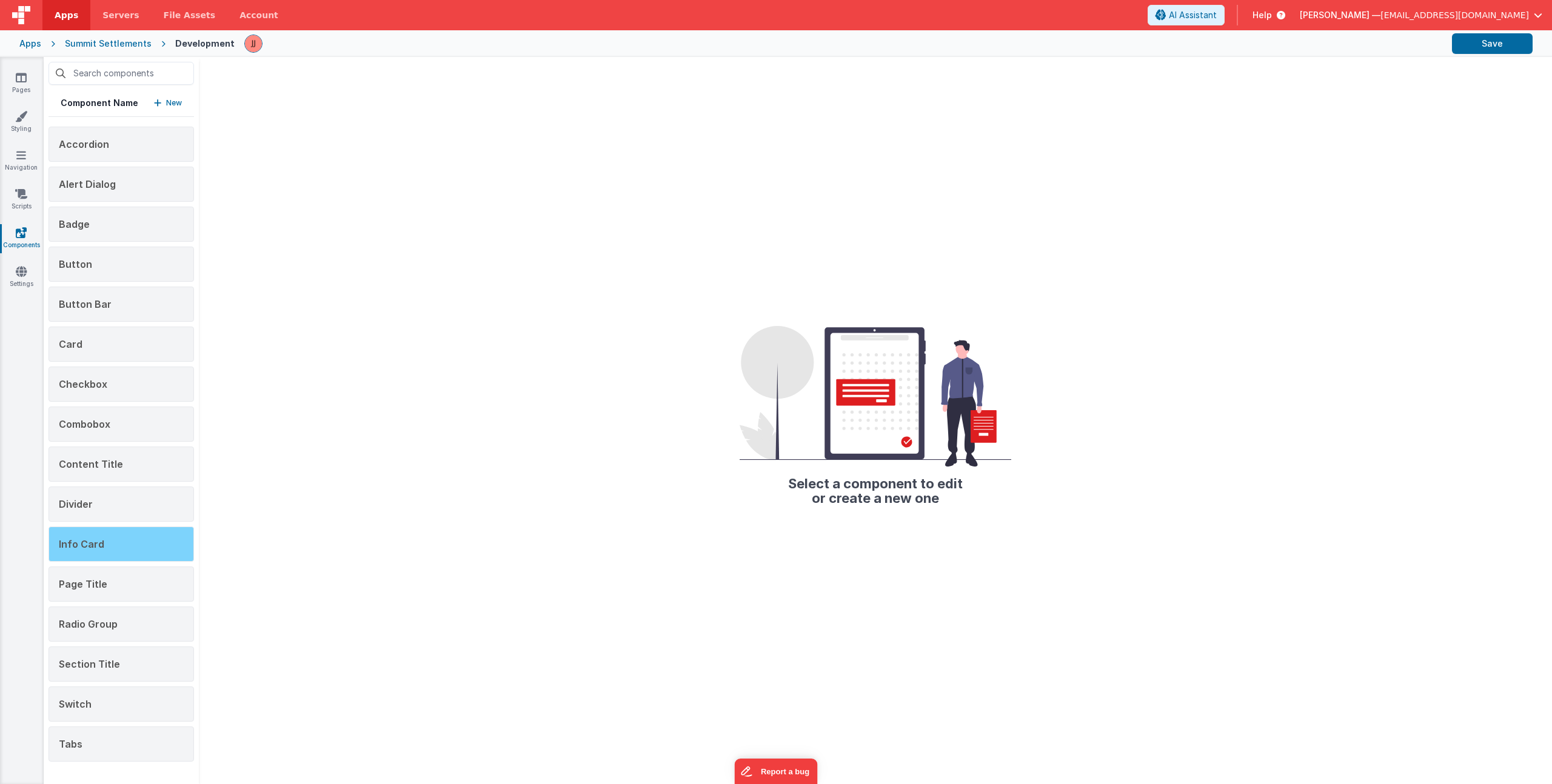
click at [95, 552] on div "Info Card" at bounding box center [121, 544] width 146 height 35
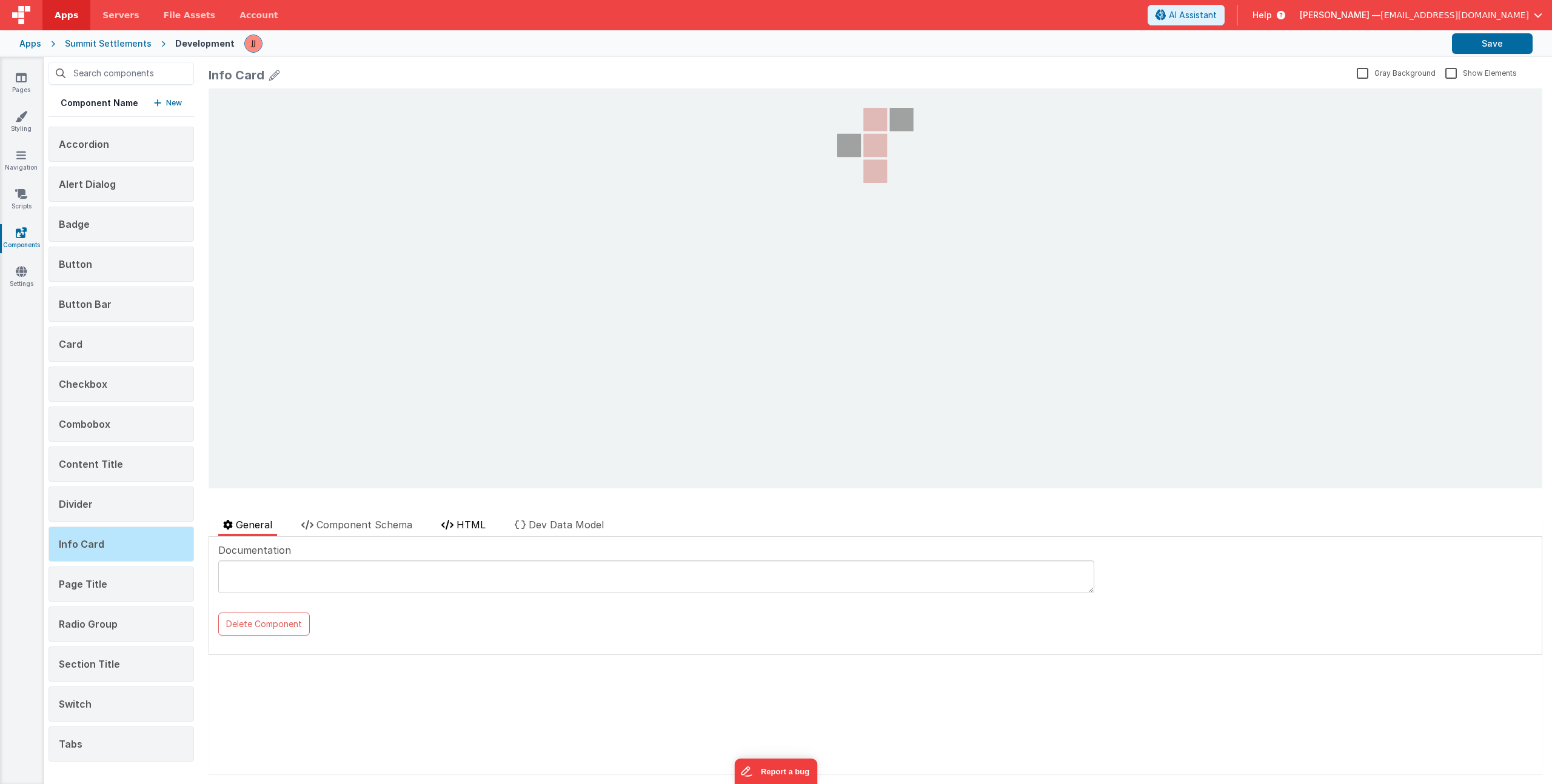
click at [479, 525] on span "HTML" at bounding box center [471, 525] width 29 height 12
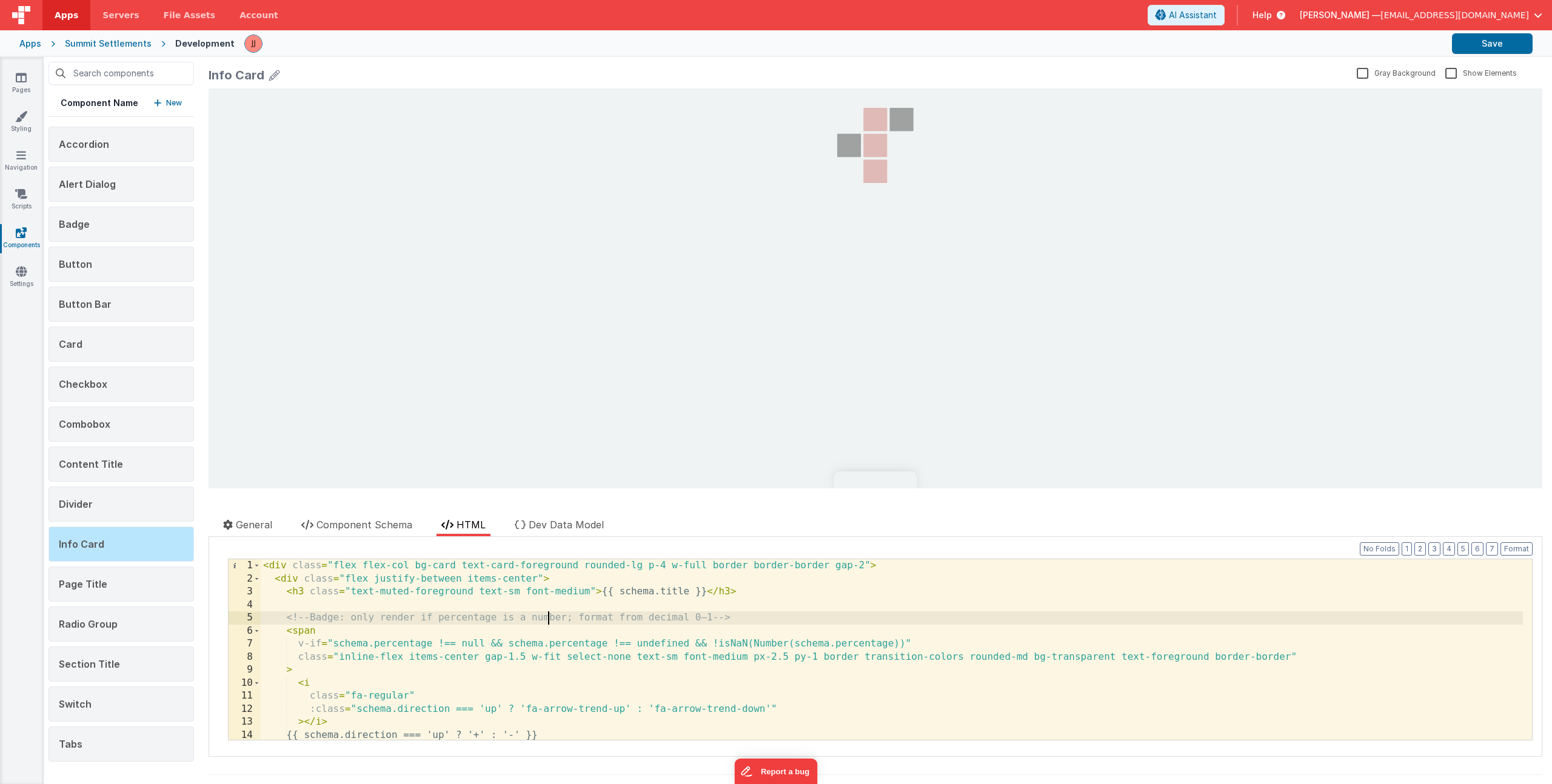
click at [546, 623] on div "< div class = "flex flex-col bg-card text-card-foreground rounded-lg p-4 w-full…" at bounding box center [892, 662] width 1262 height 206
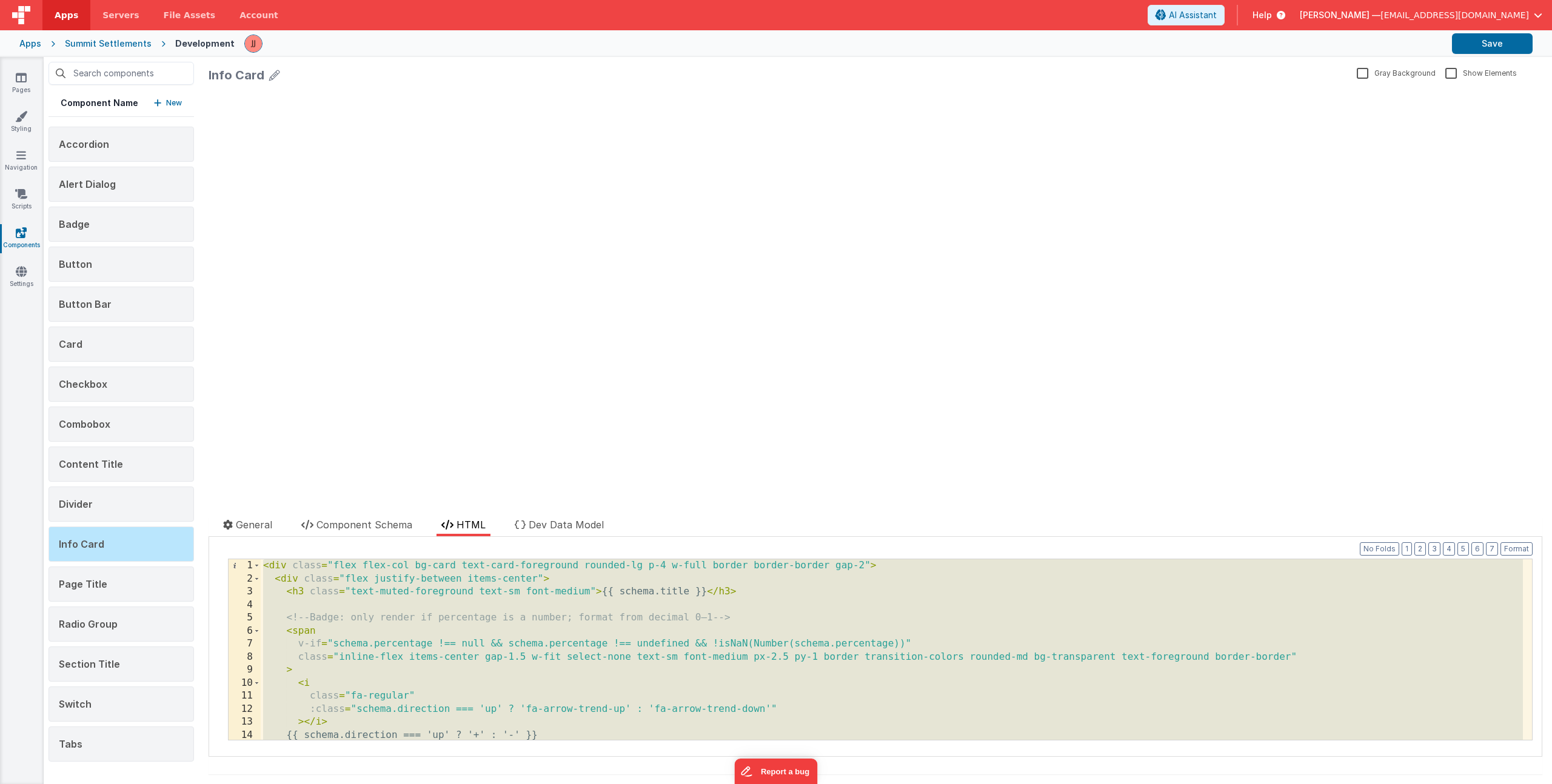
click at [449, 632] on div "< div class = "flex flex-col bg-card text-card-foreground rounded-lg p-4 w-full…" at bounding box center [892, 662] width 1262 height 206
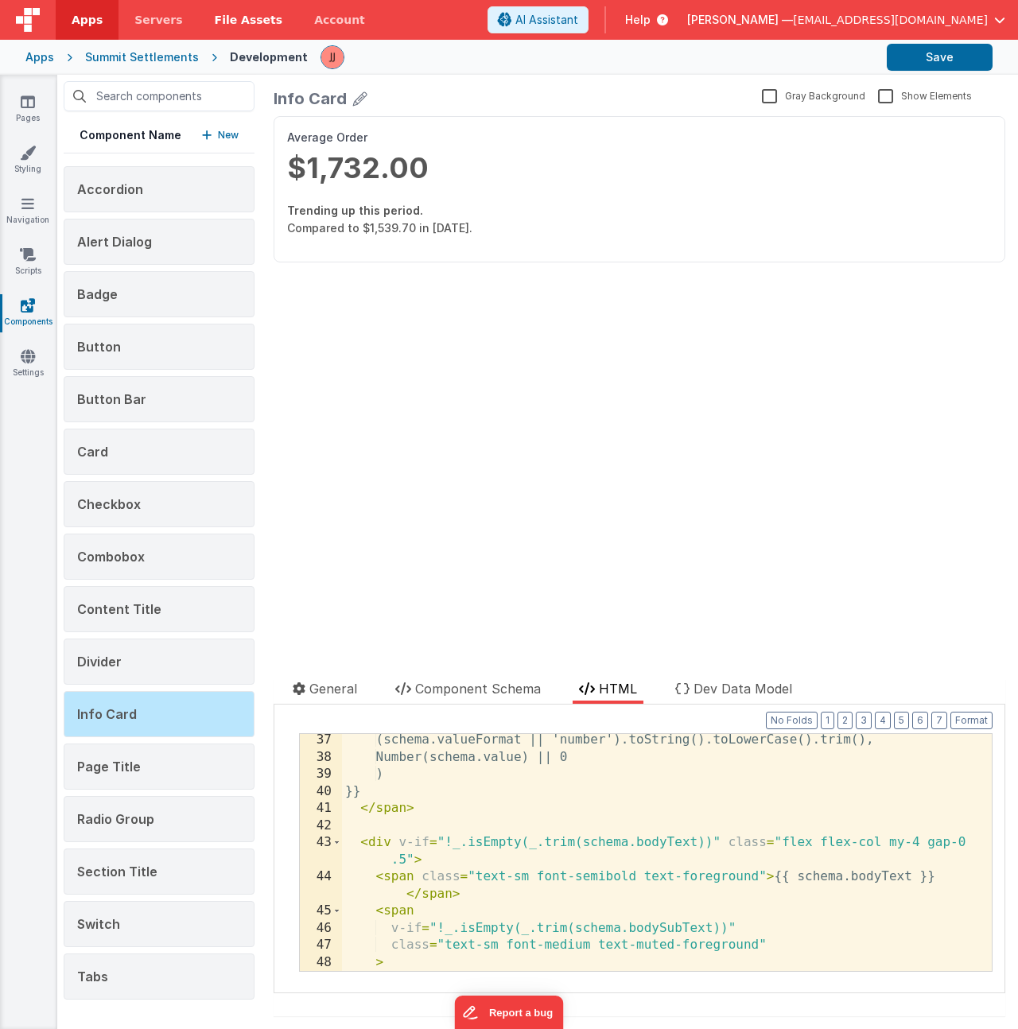
scroll to position [789, 0]
click at [15, 107] on link "Pages" at bounding box center [27, 110] width 57 height 32
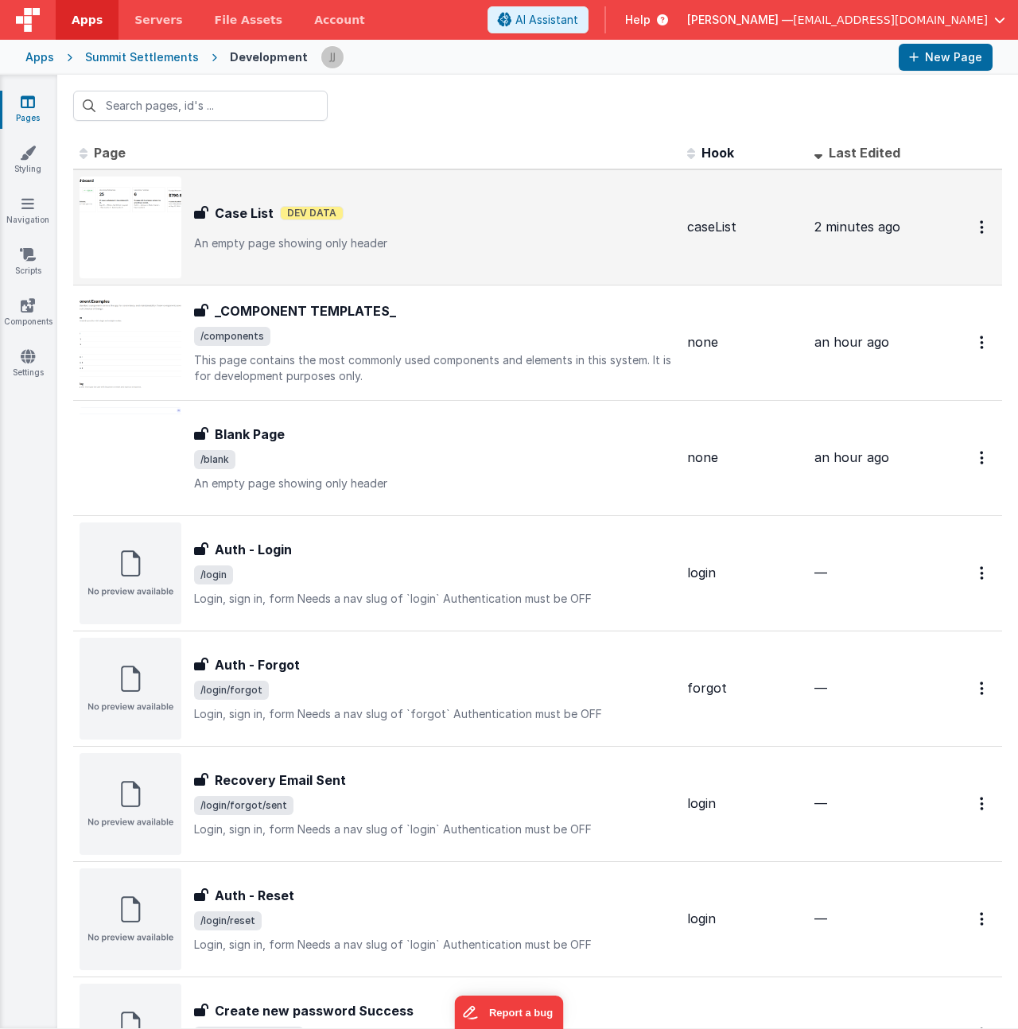
click at [390, 247] on p "An empty page showing only header" at bounding box center [434, 243] width 480 height 16
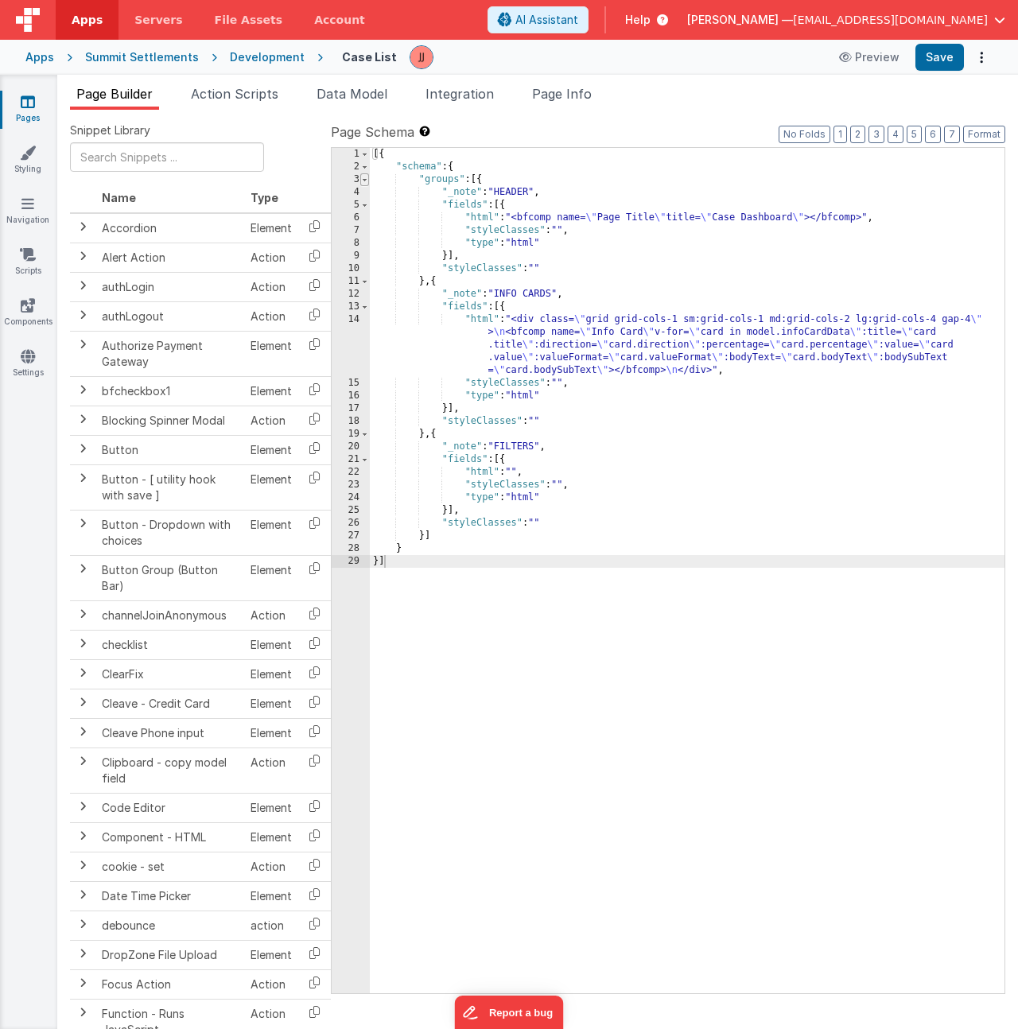
click at [360, 180] on span at bounding box center [364, 179] width 9 height 13
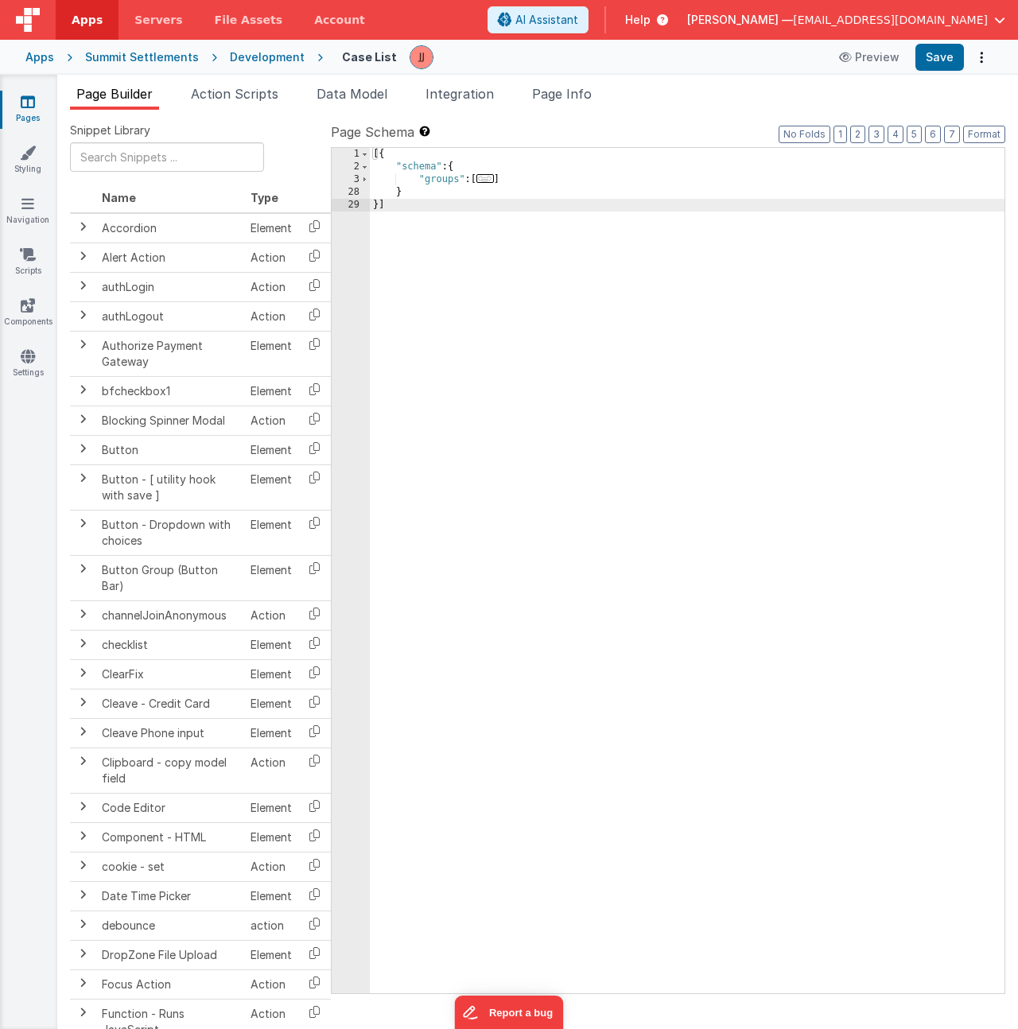
click at [522, 177] on div "[{ "schema" : { "groups" : [ ... ] } }]" at bounding box center [687, 583] width 635 height 871
click at [492, 181] on span "..." at bounding box center [484, 178] width 17 height 9
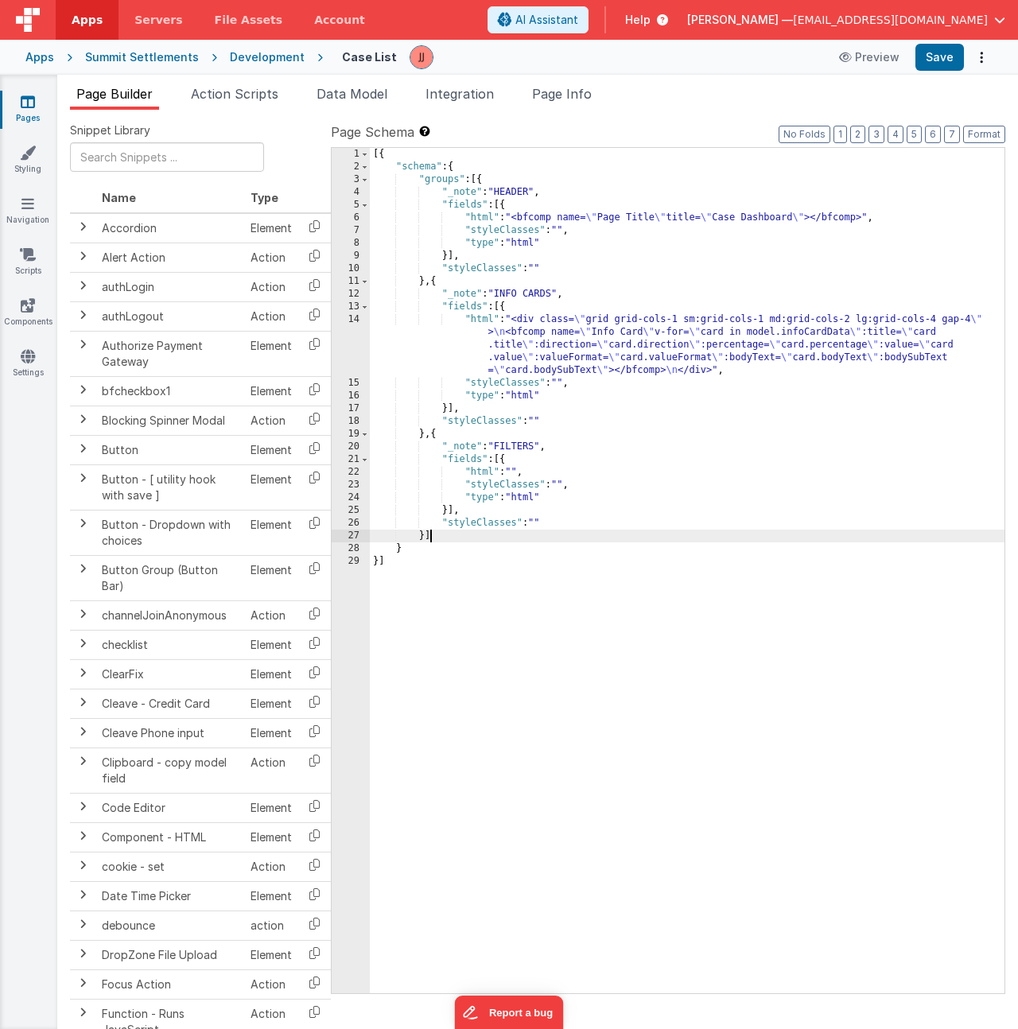
click at [460, 532] on div "[{ "schema" : { "groups" : [{ "_note" : "HEADER" , "fields" : [{ "html" : "<bfc…" at bounding box center [687, 583] width 635 height 871
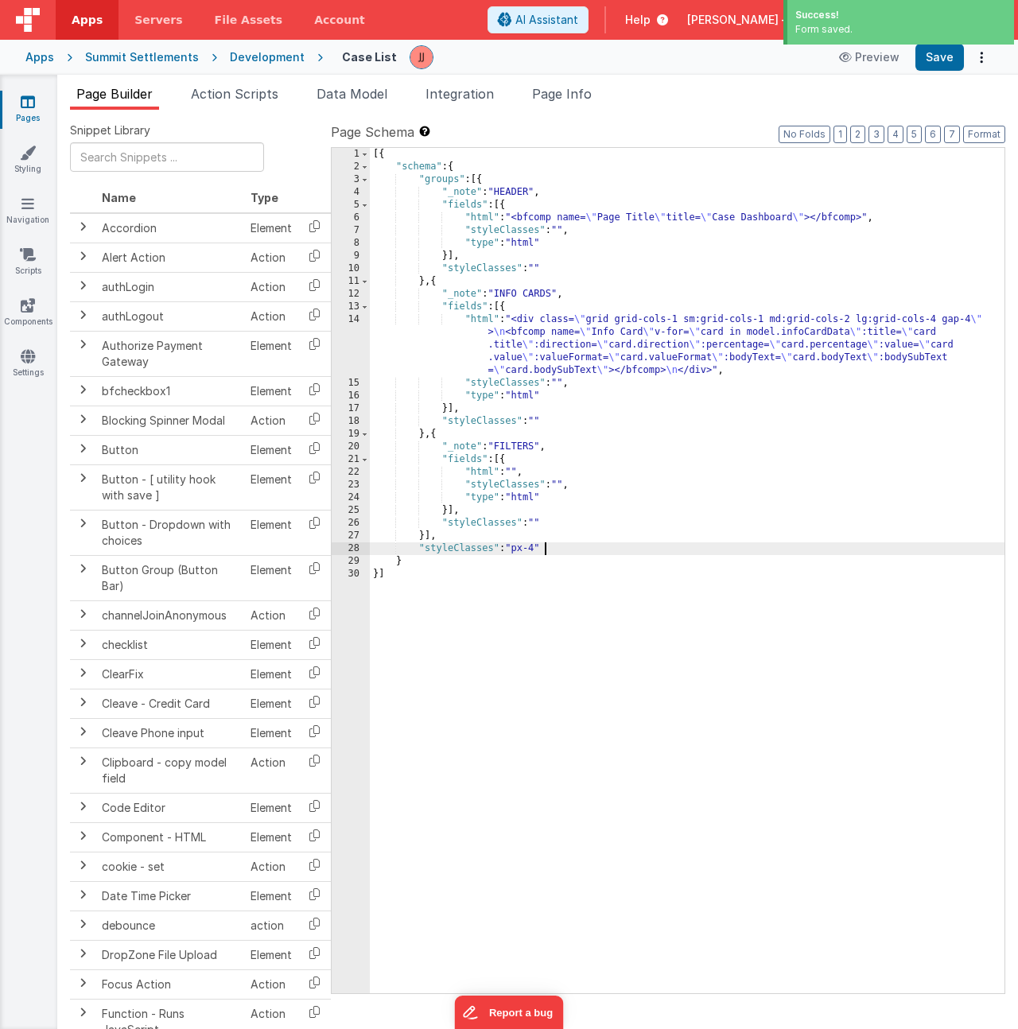
click at [580, 552] on div "[{ "schema" : { "groups" : [{ "_note" : "HEADER" , "fields" : [{ "html" : "<bfc…" at bounding box center [687, 583] width 635 height 871
click at [578, 100] on span "Page Info" at bounding box center [562, 94] width 60 height 16
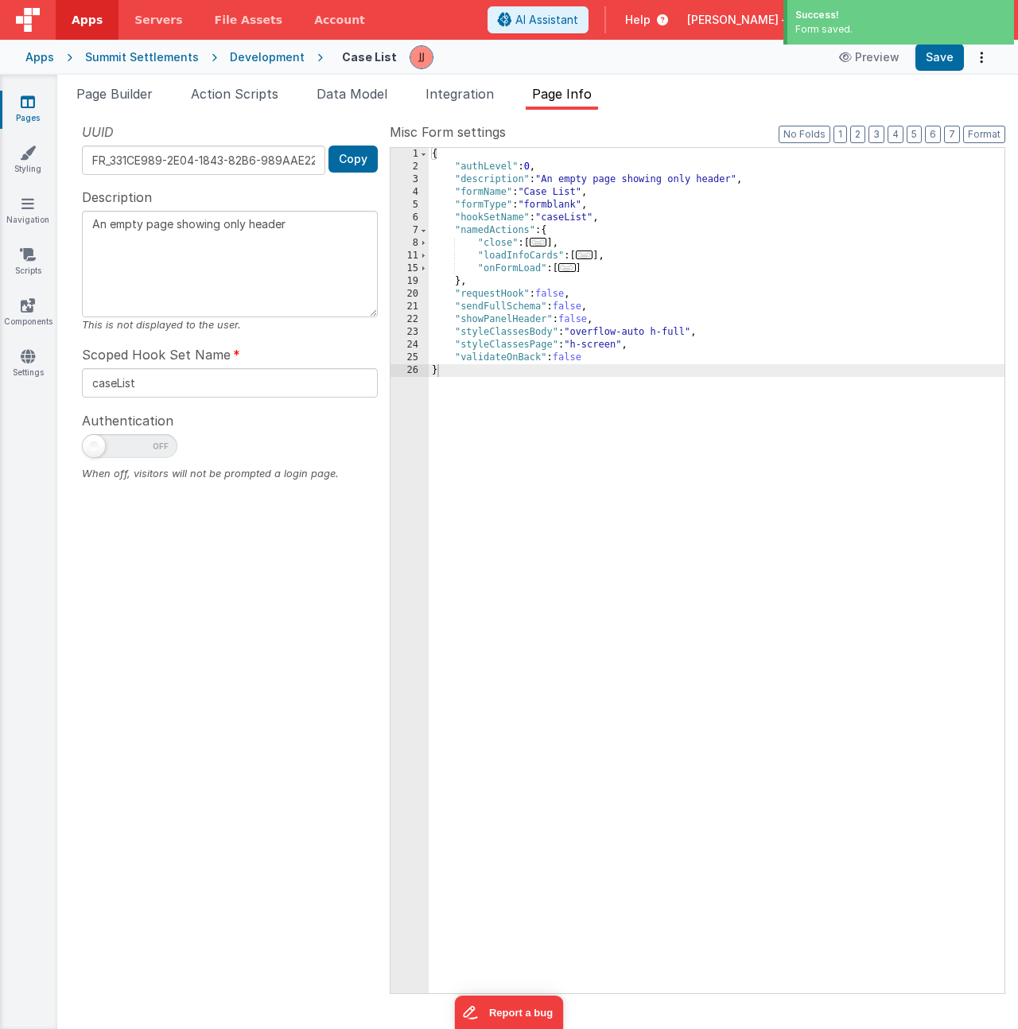
click at [690, 329] on div "{ "authLevel" : 0 , "description" : "An empty page showing only header" , "form…" at bounding box center [717, 583] width 576 height 871
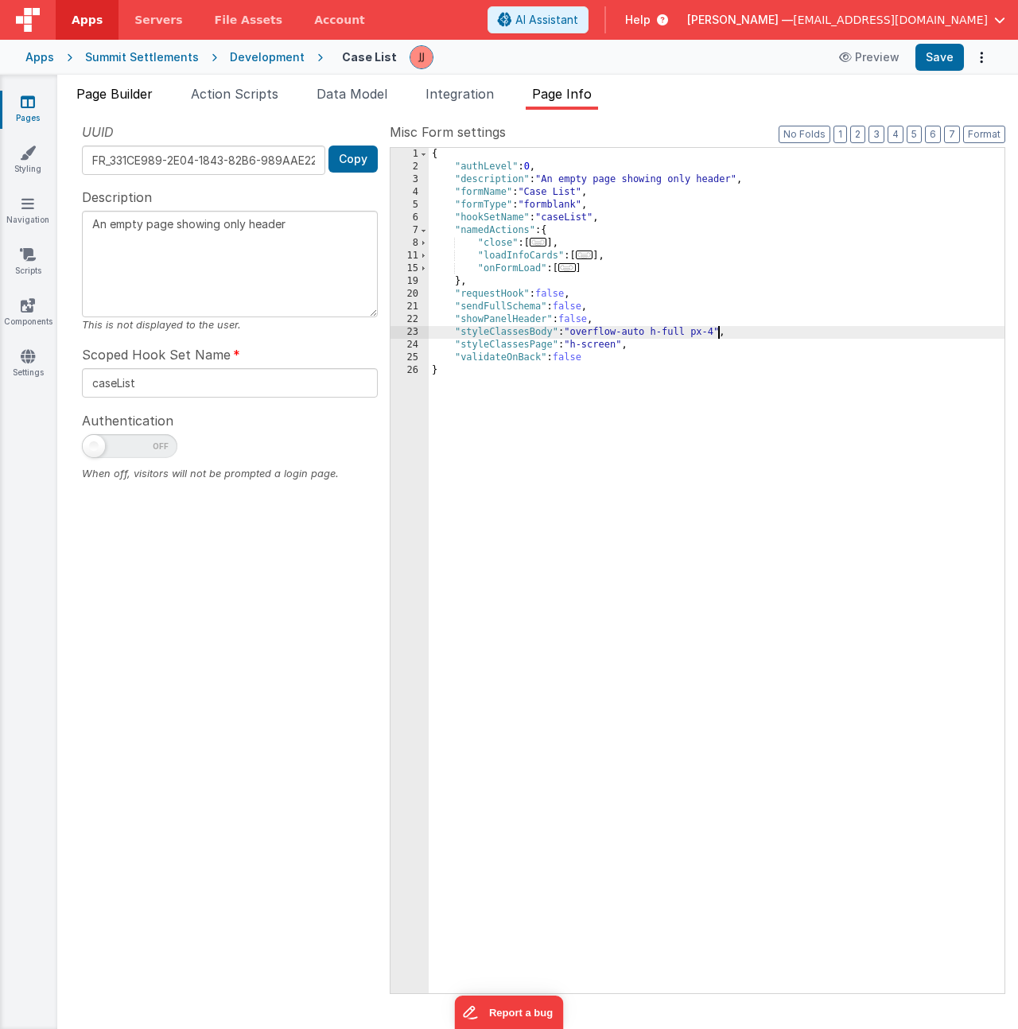
click at [116, 93] on span "Page Builder" at bounding box center [114, 94] width 76 height 16
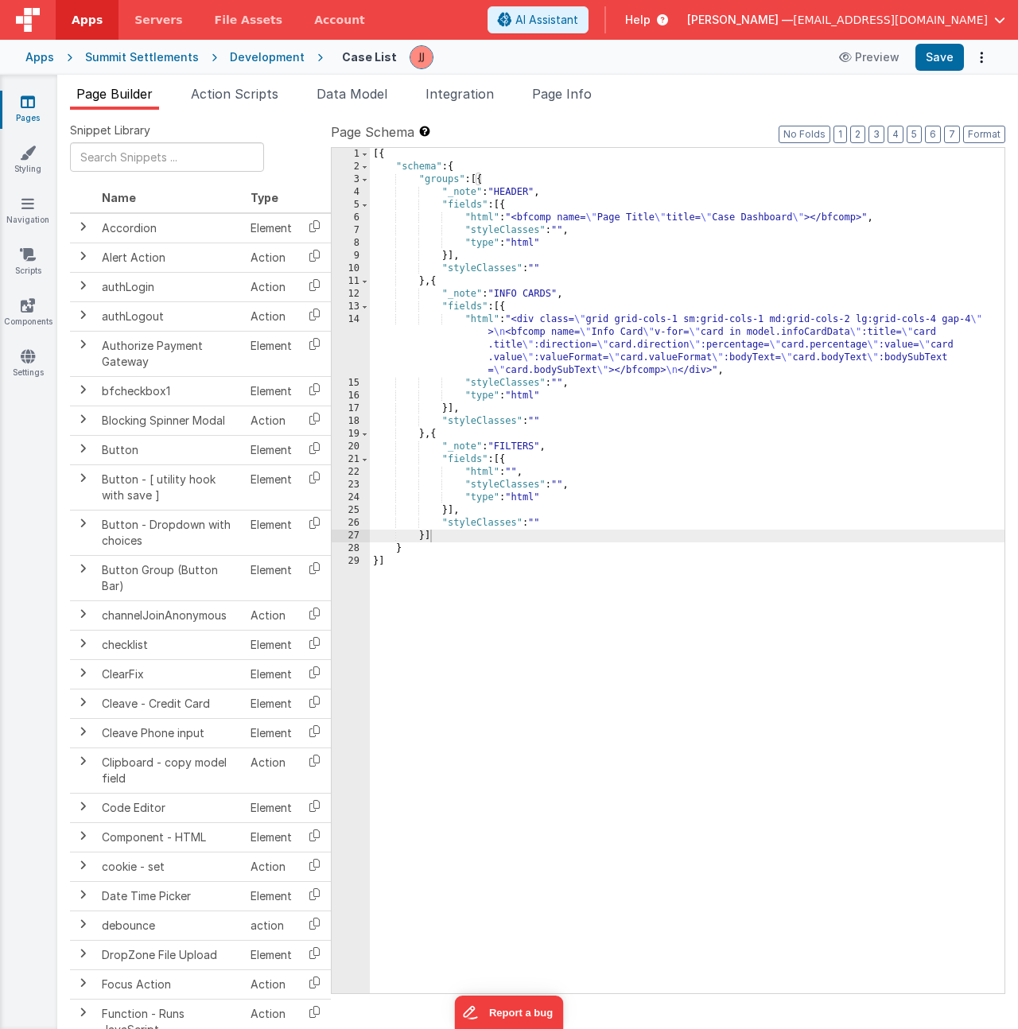
click at [618, 223] on div "[{ "schema" : { "groups" : [{ "_note" : "HEADER" , "fields" : [{ "html" : "<bfc…" at bounding box center [687, 583] width 635 height 871
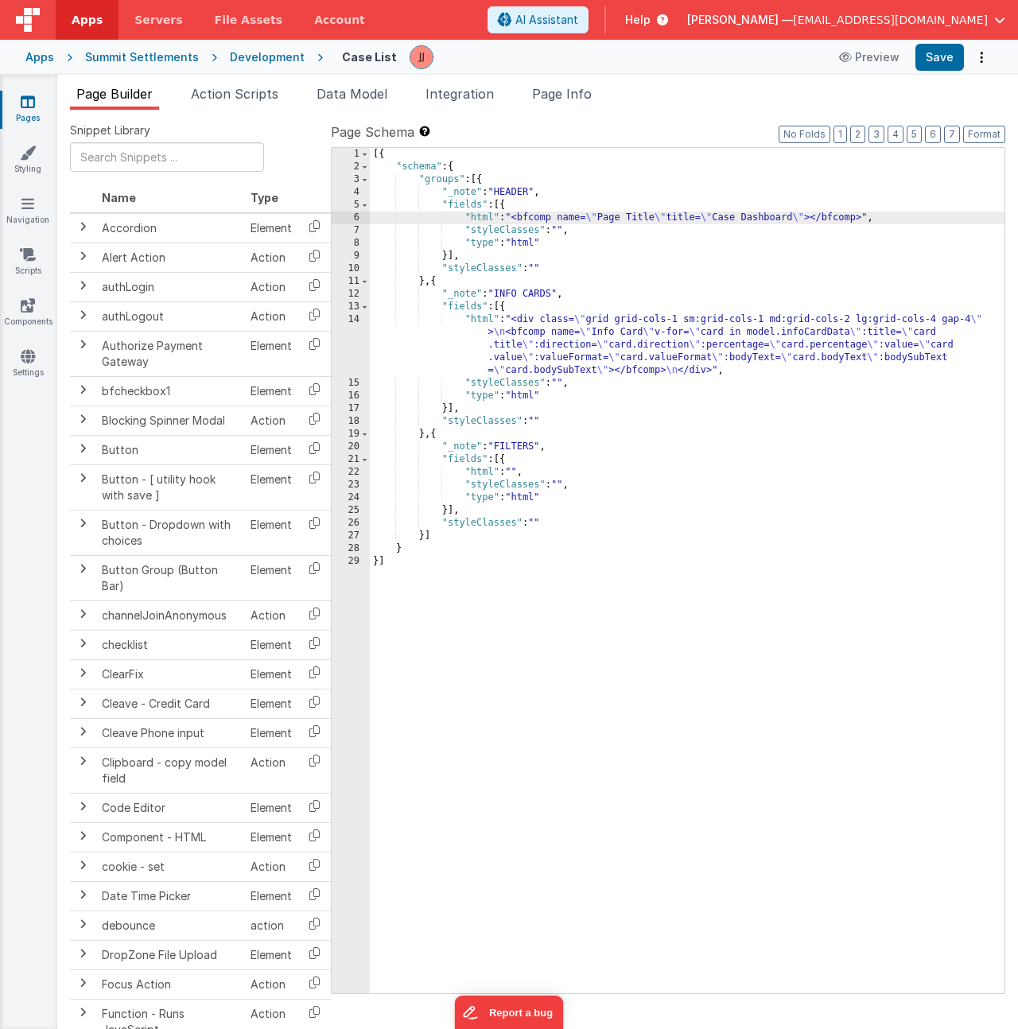
click at [344, 219] on div "6" at bounding box center [351, 218] width 38 height 13
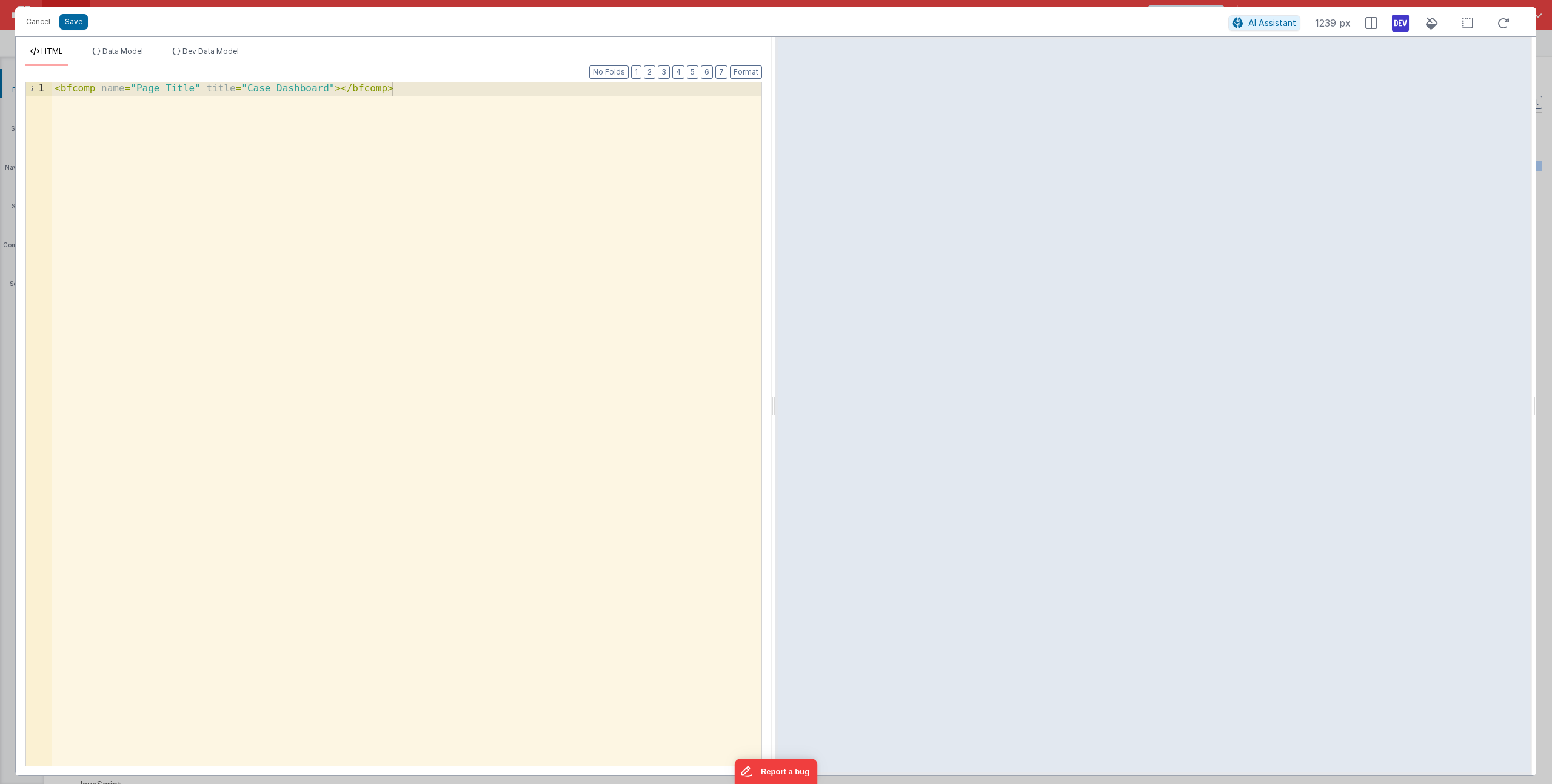
click at [200, 93] on div "< bfcomp name = "Page Title" title = "Case Dashboard" > </ bfcomp >" at bounding box center [406, 437] width 710 height 709
click at [303, 93] on div "< bfcomp name = "Page Title" title = "Case Dashboard" > </ bfcomp >" at bounding box center [406, 437] width 710 height 709
drag, startPoint x: 431, startPoint y: 116, endPoint x: -139, endPoint y: 87, distance: 570.7
click at [0, 87] on html "Cancel Save AI Assistant 1239 px HTML Data Model Dev Data Model Format 7 6 5 4 …" at bounding box center [776, 392] width 1552 height 784
click at [327, 199] on div "< bfcomp name = "Page Title" title = "Case Dashboard" > </ bfcomp >" at bounding box center [406, 437] width 710 height 709
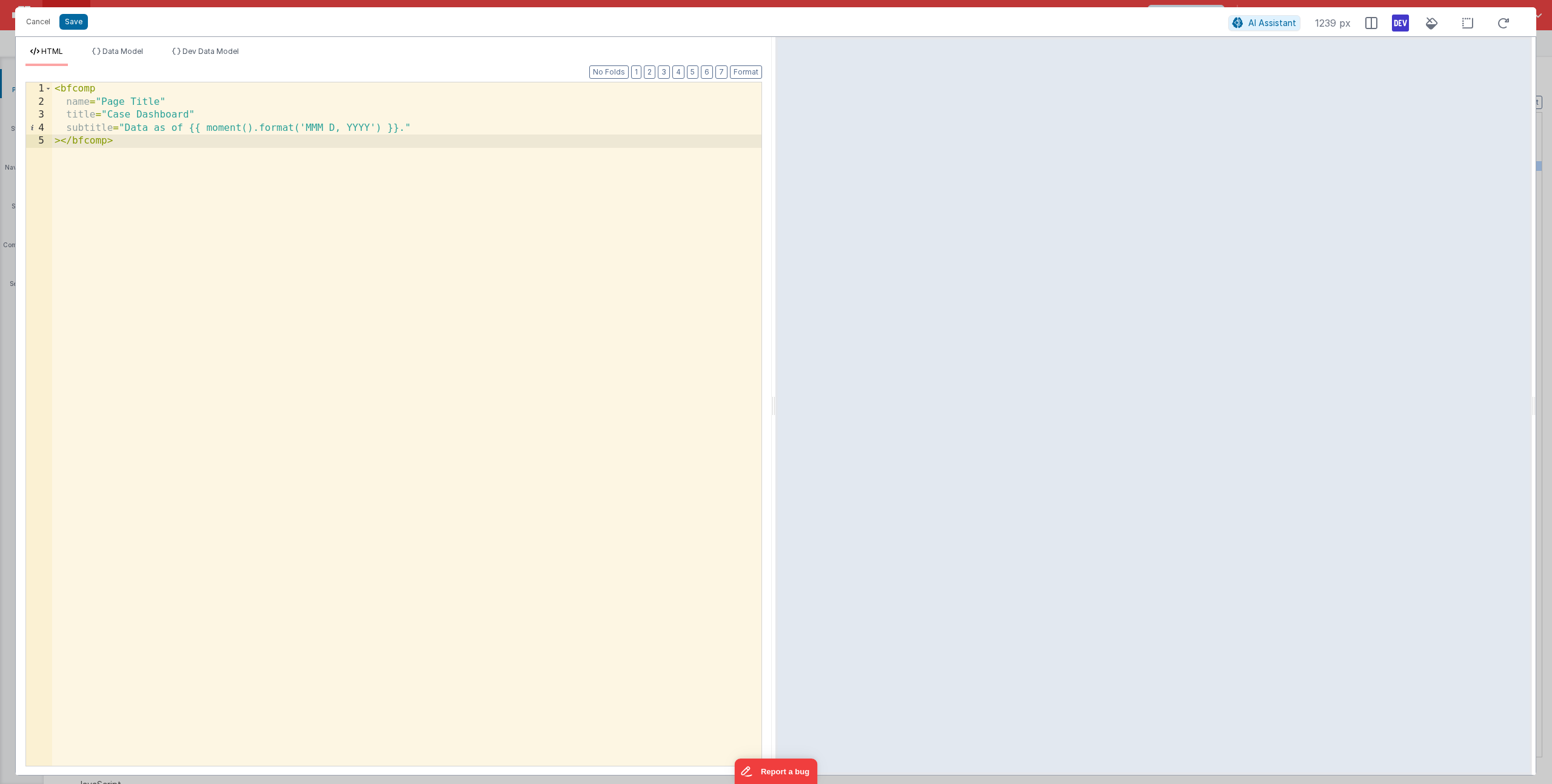
click at [66, 131] on div "< bfcomp name = "Page Title" title = "Case Dashboard" subtitle = "Data as of {{…" at bounding box center [406, 437] width 710 height 709
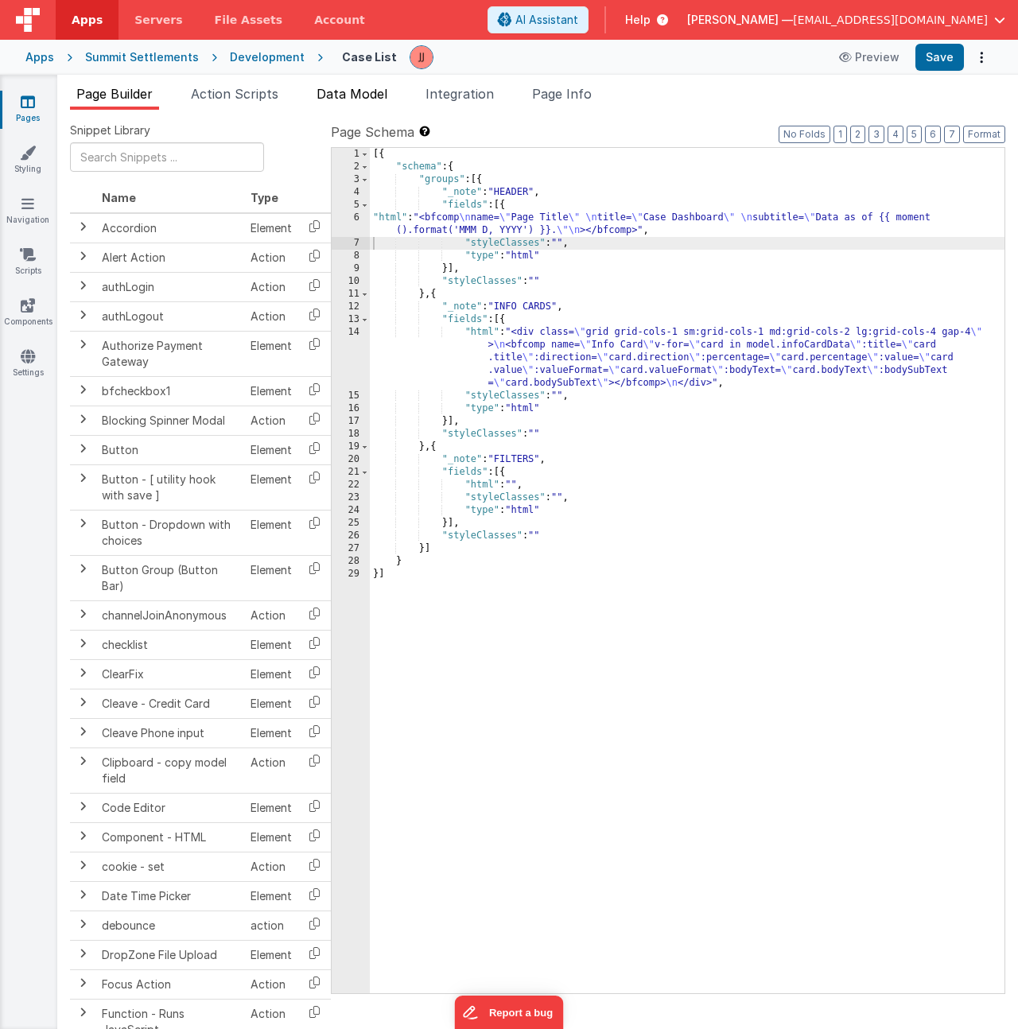
click at [362, 94] on span "Data Model" at bounding box center [352, 94] width 71 height 16
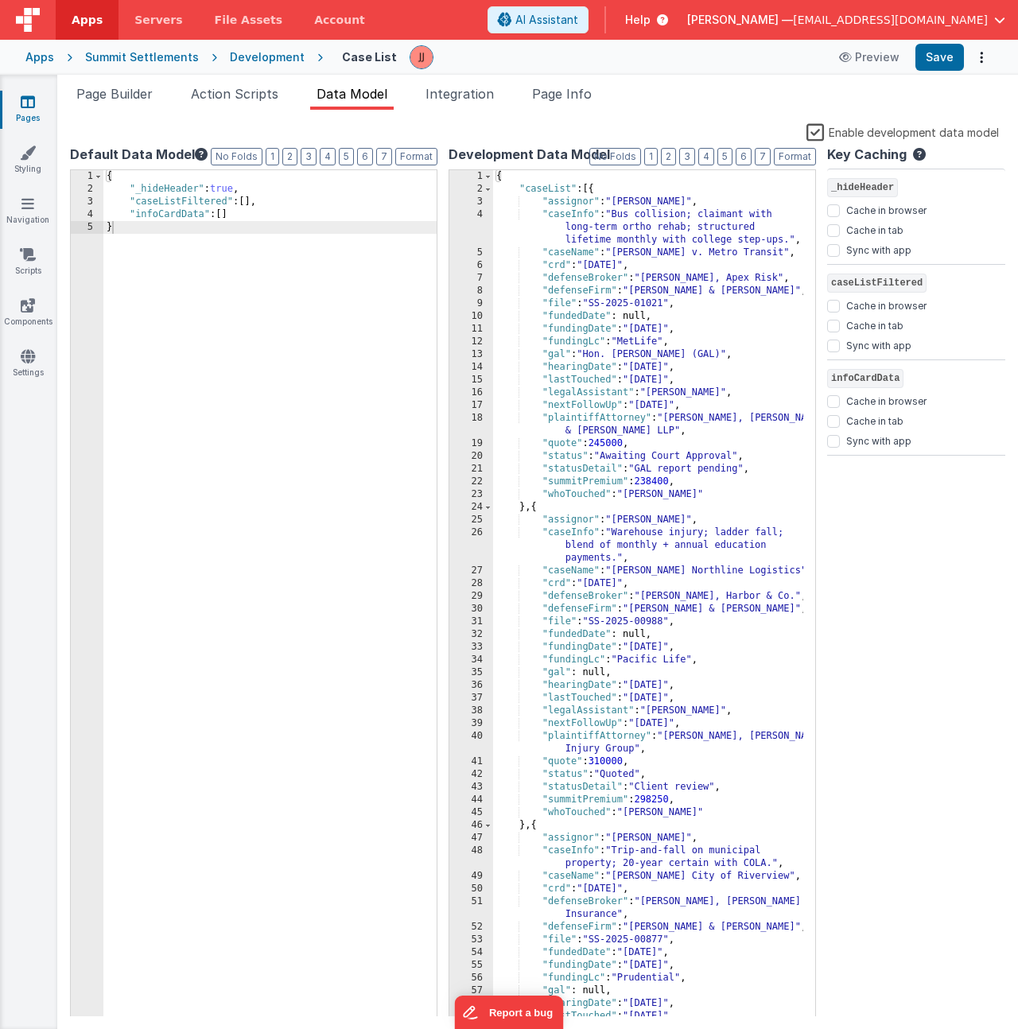
click at [250, 212] on div "{ "_hideHeader" : true , "caseListFiltered" : [ ] , "infoCardData" : [ ] }" at bounding box center [269, 606] width 333 height 873
click at [564, 91] on span "Page Info" at bounding box center [562, 94] width 60 height 16
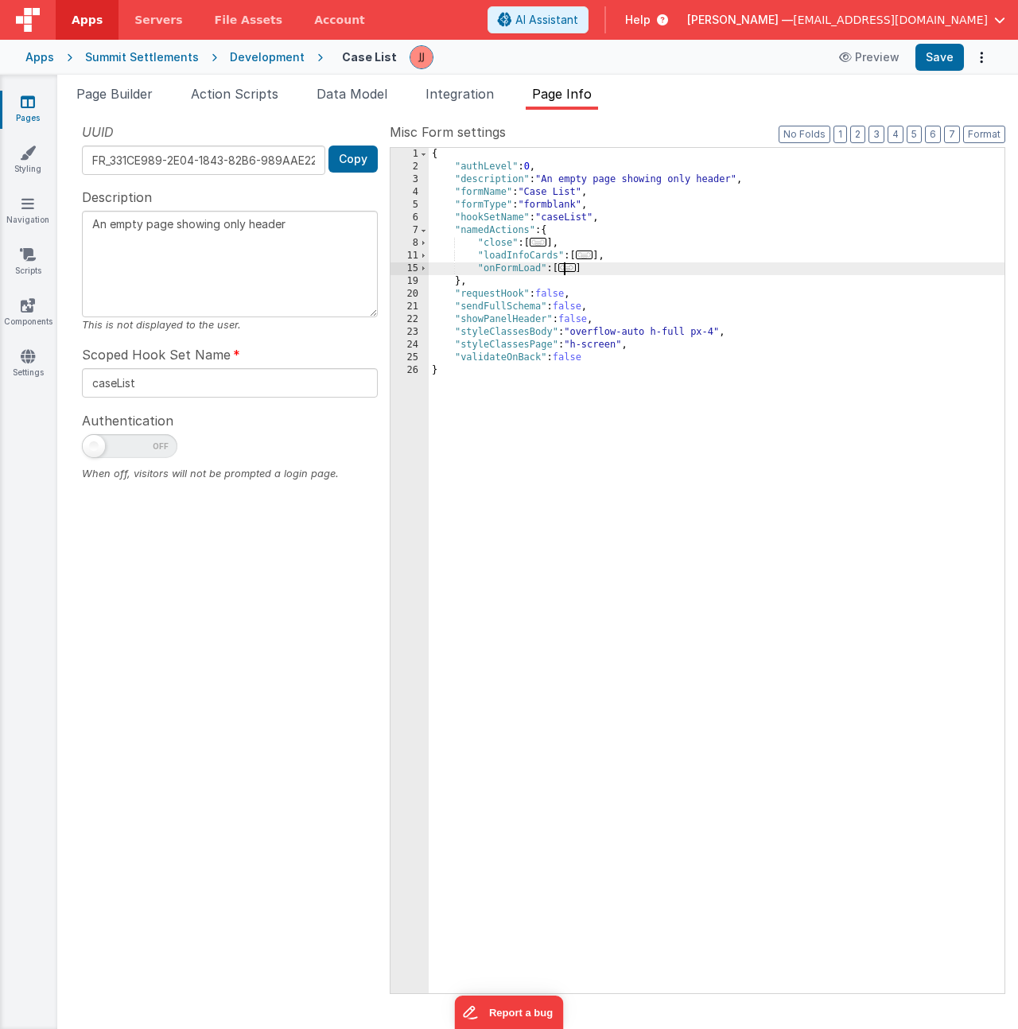
click at [569, 271] on span "..." at bounding box center [566, 267] width 17 height 9
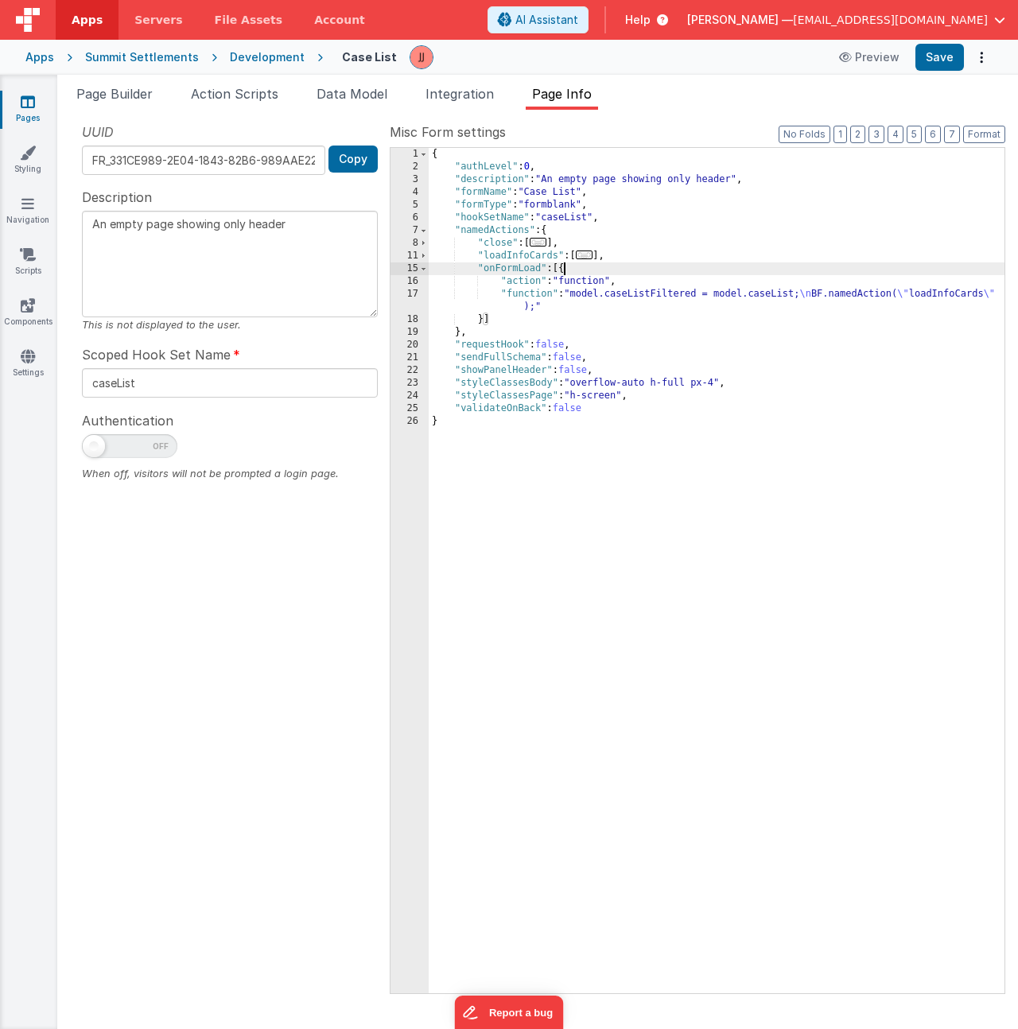
click at [581, 293] on div "{ "authLevel" : 0 , "description" : "An empty page showing only header" , "form…" at bounding box center [717, 583] width 576 height 871
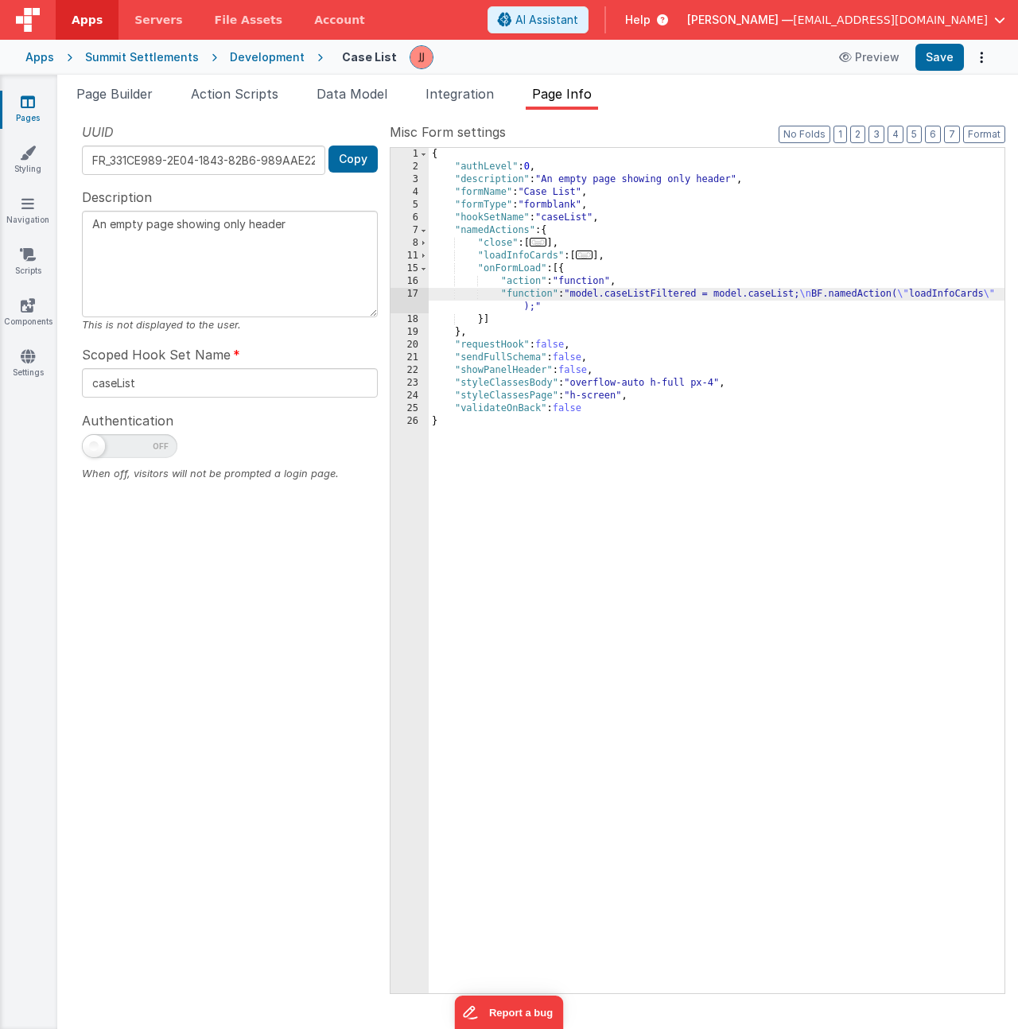
click at [413, 296] on div "17" at bounding box center [410, 300] width 38 height 25
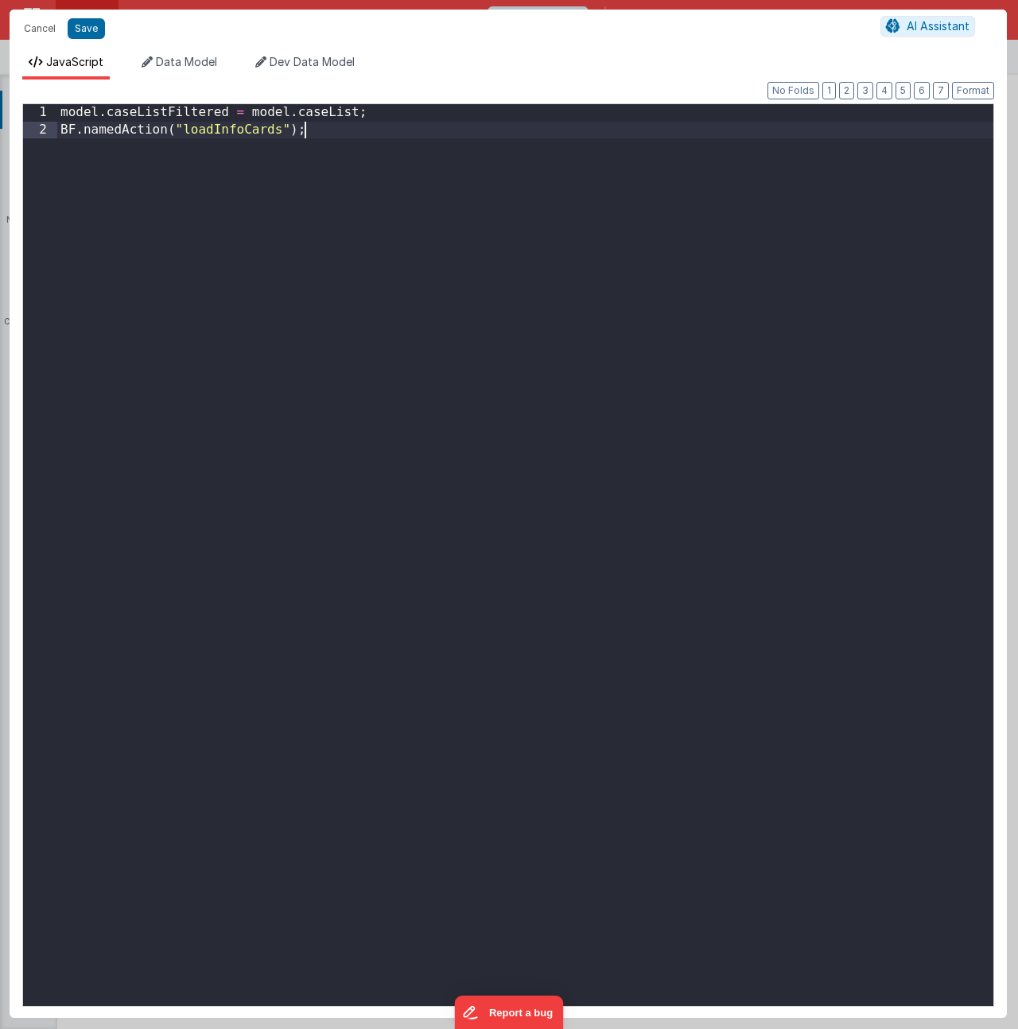
click at [330, 268] on div "model . caseListFiltered = model . caseList ; BF . namedAction ( "loadInfoCards…" at bounding box center [525, 572] width 936 height 936
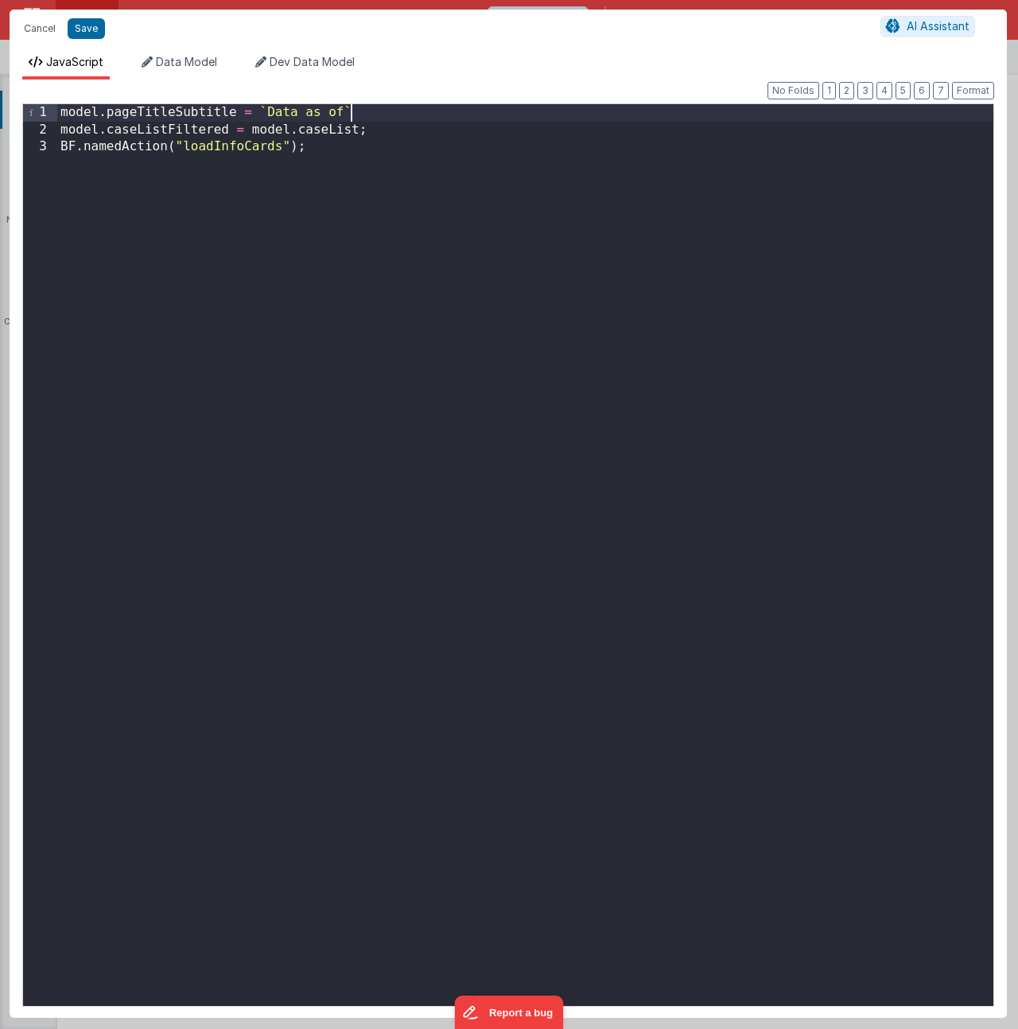
paste textarea
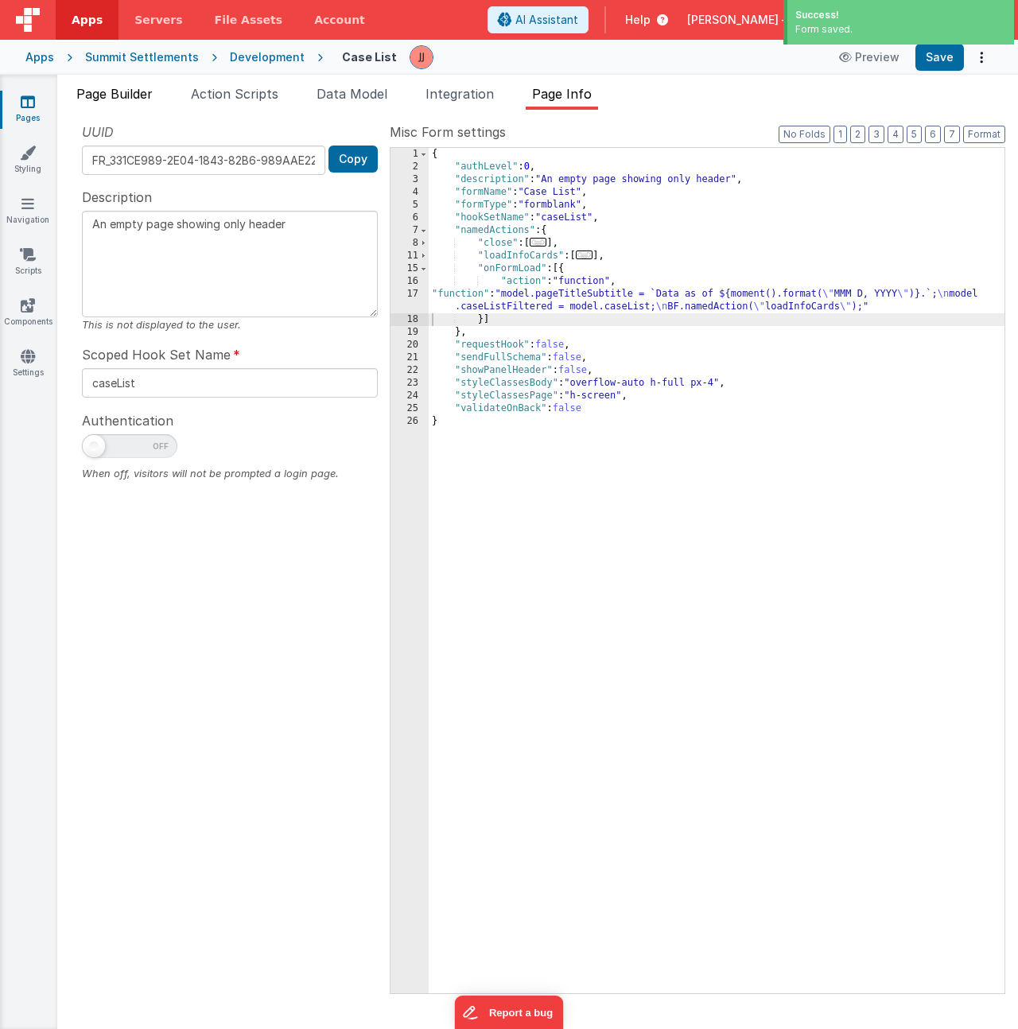
click at [118, 99] on span "Page Builder" at bounding box center [114, 94] width 76 height 16
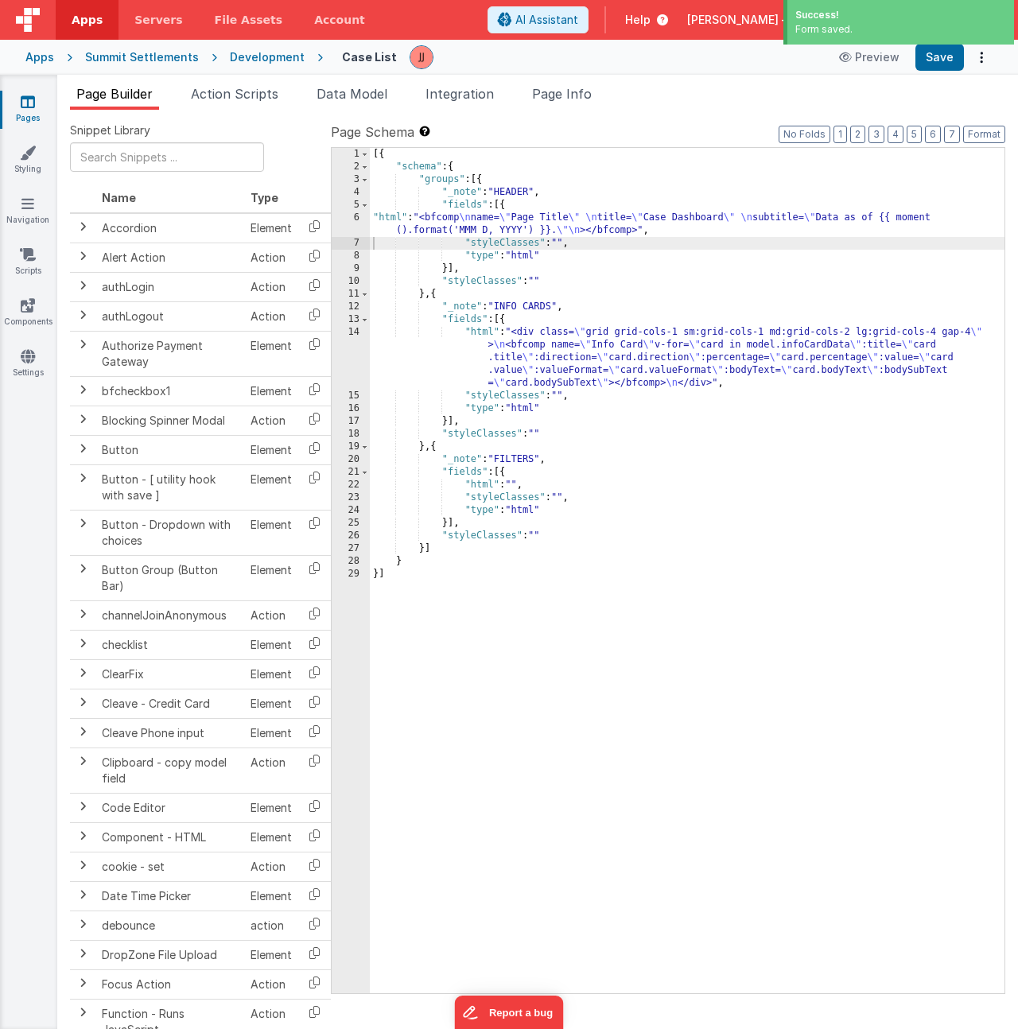
click at [566, 231] on div "[{ "schema" : { "groups" : [{ "_note" : "HEADER" , "fields" : [{ "html" : "<bfc…" at bounding box center [687, 583] width 635 height 871
click at [356, 227] on div "6" at bounding box center [351, 224] width 38 height 25
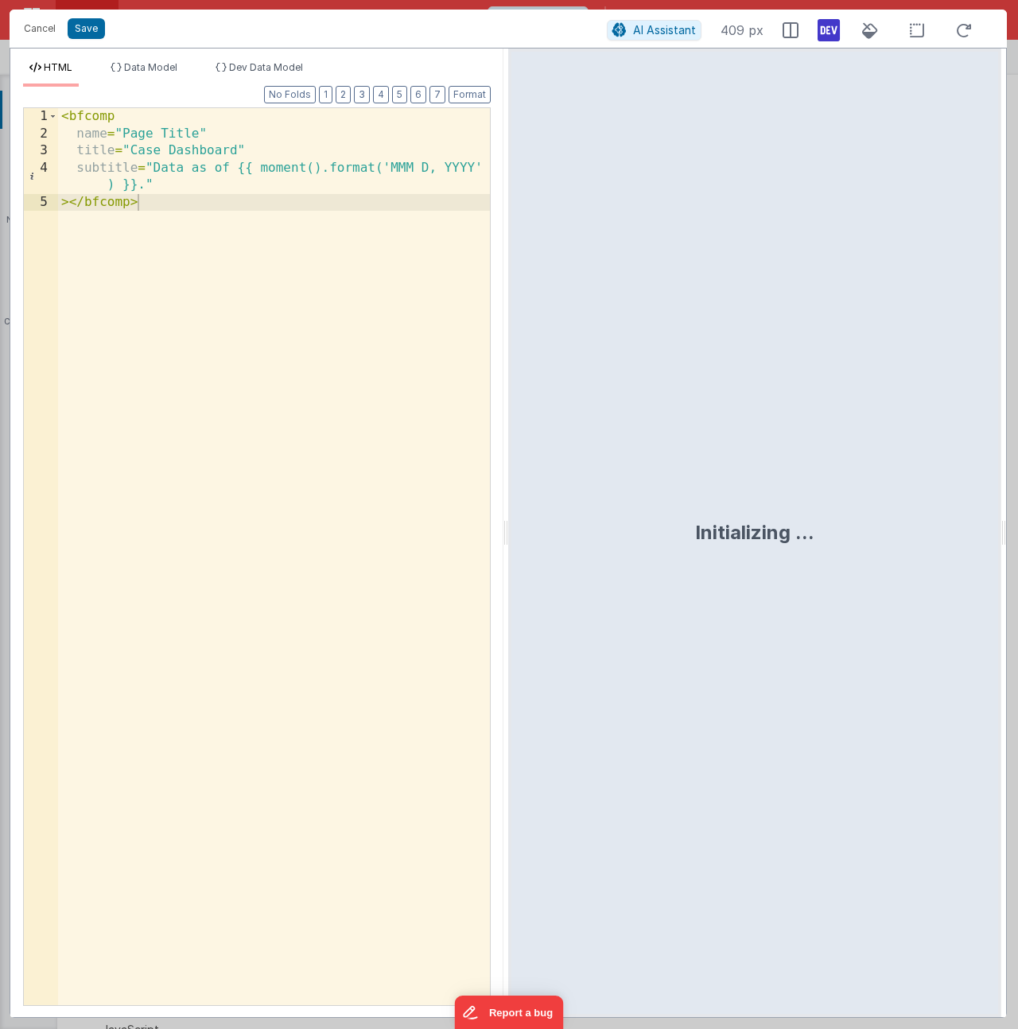
click at [80, 170] on div "< bfcomp name = "Page Title" title = "Case Dashboard" subtitle = "Data as of {{…" at bounding box center [274, 573] width 432 height 931
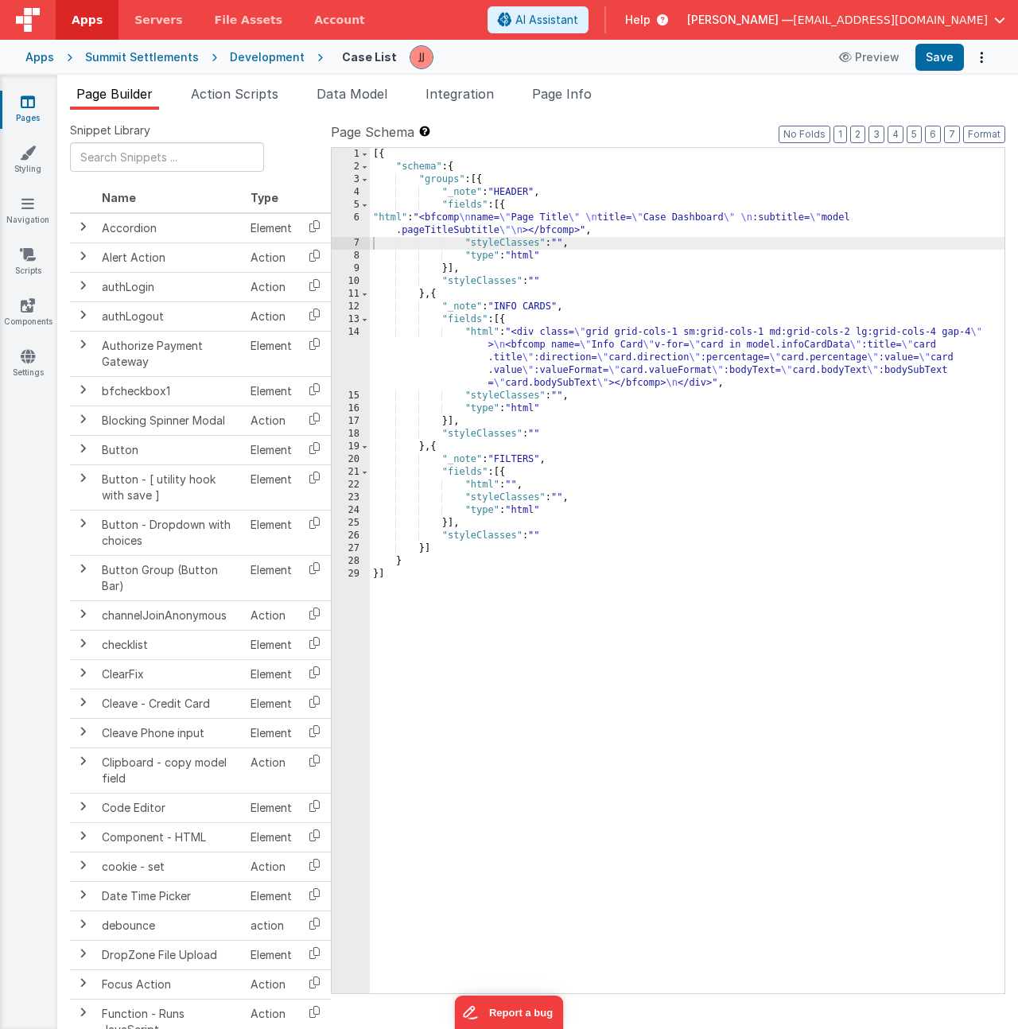
click at [551, 220] on div "[{ "schema" : { "groups" : [{ "_note" : "HEADER" , "fields" : [{ "html" : "<bfc…" at bounding box center [687, 583] width 635 height 871
click at [343, 217] on div "6" at bounding box center [351, 224] width 38 height 25
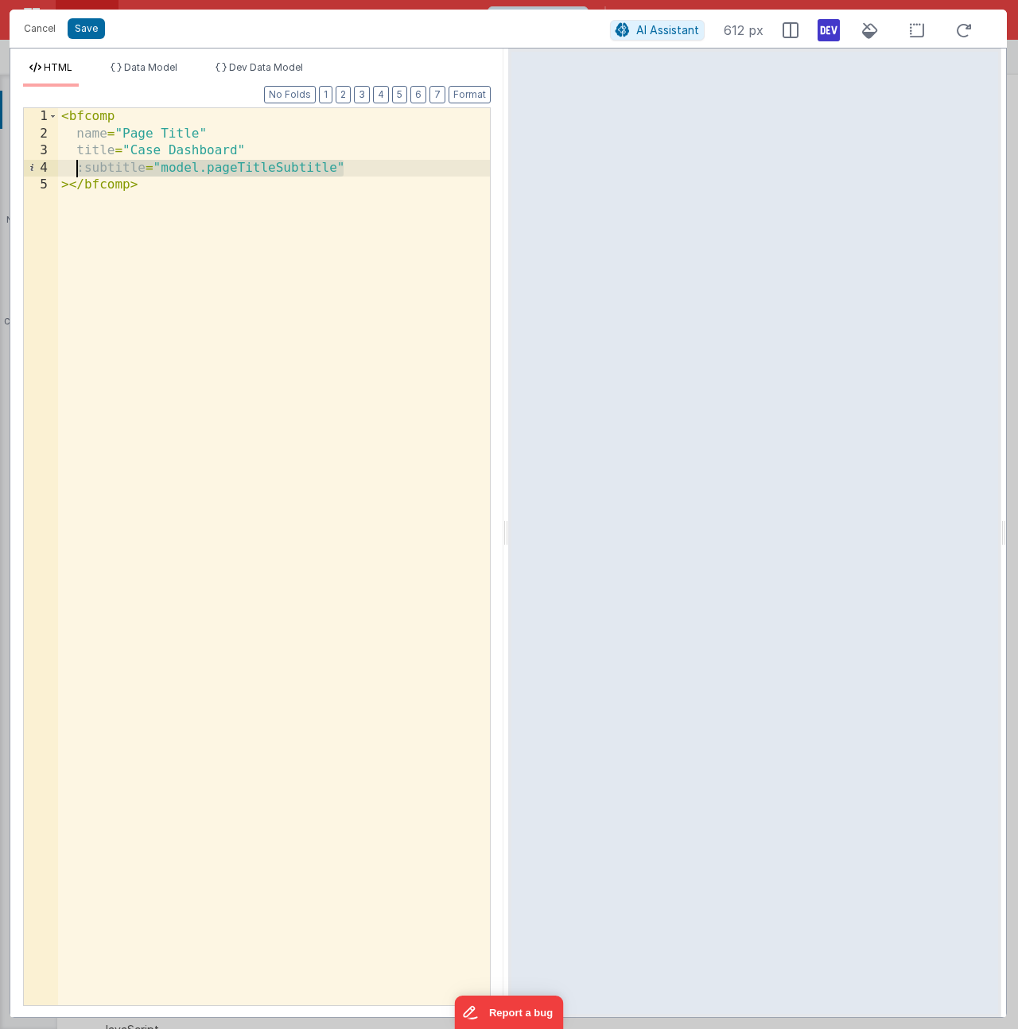
drag, startPoint x: 348, startPoint y: 171, endPoint x: 76, endPoint y: 169, distance: 272.0
click at [76, 169] on div "< bfcomp name = "Page Title" title = "Case Dashboard" :subtitle = "model.pageTi…" at bounding box center [274, 573] width 432 height 931
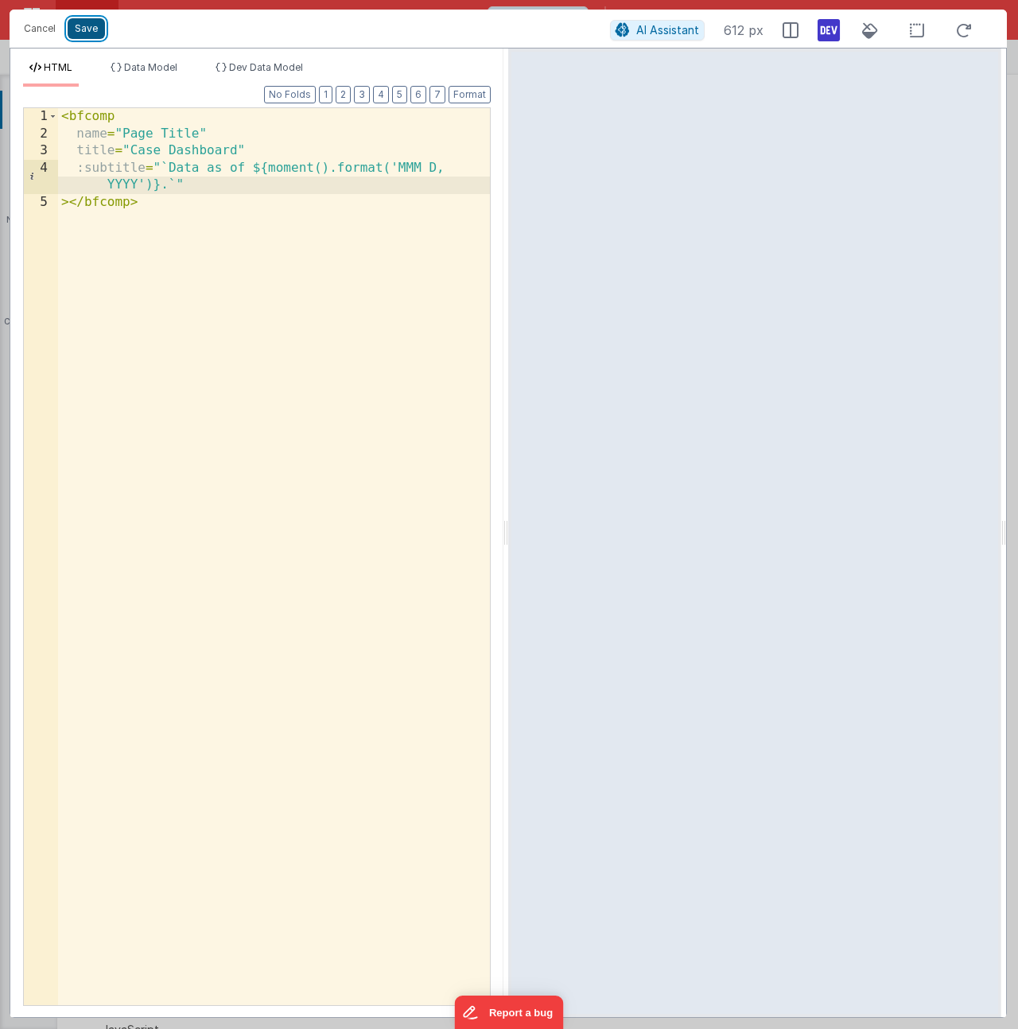
click at [87, 29] on button "Save" at bounding box center [86, 28] width 37 height 21
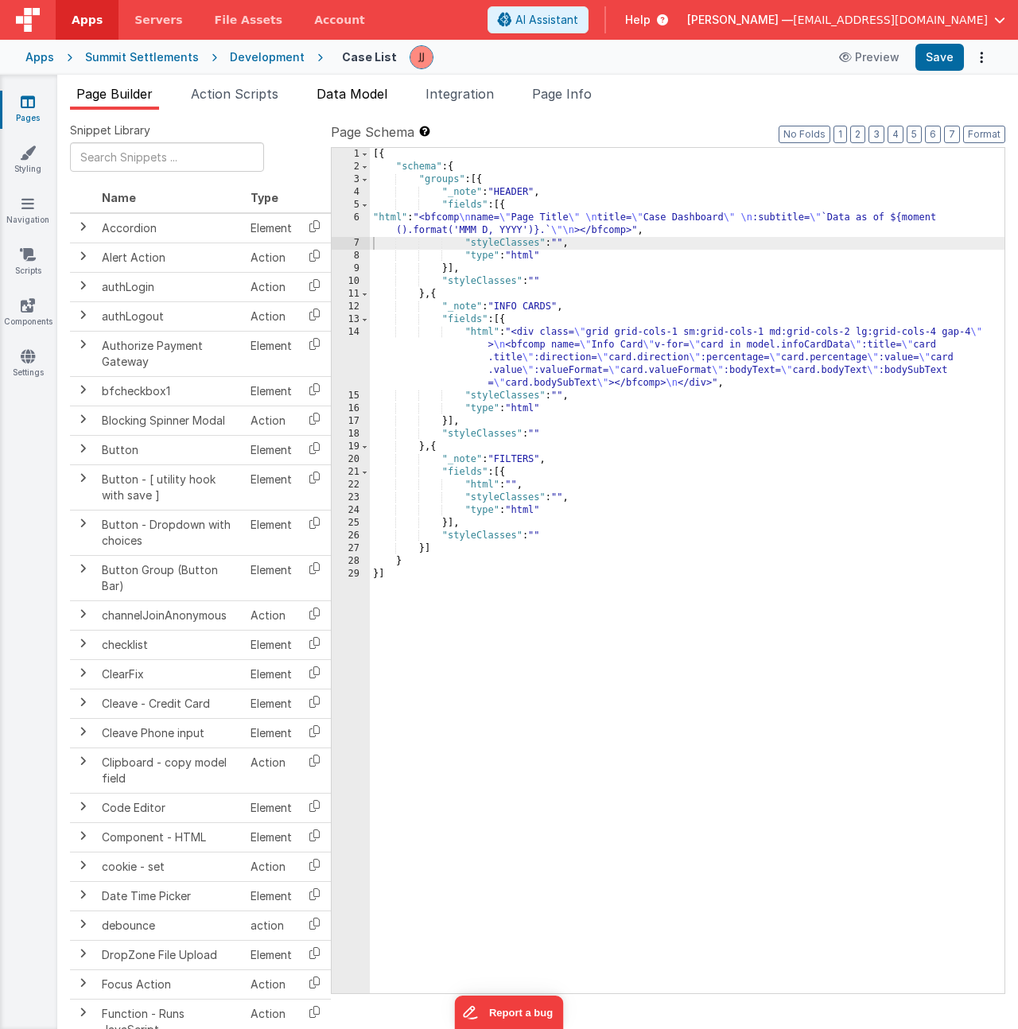
click at [345, 88] on span "Data Model" at bounding box center [352, 94] width 71 height 16
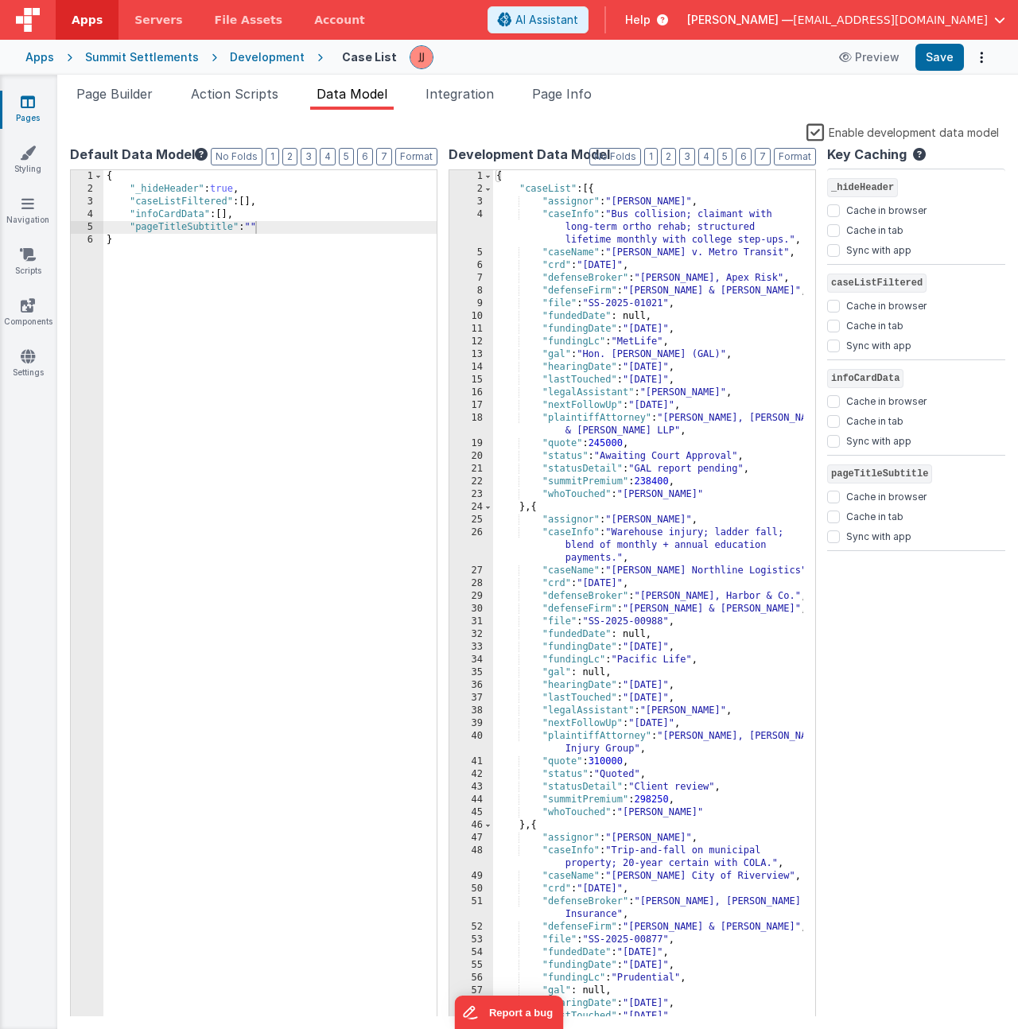
click at [277, 229] on div "{ "_hideHeader" : true , "caseListFiltered" : [ ] , "infoCardData" : [ ] , "pag…" at bounding box center [269, 606] width 333 height 873
click at [277, 228] on div "{ "_hideHeader" : true , "caseListFiltered" : [ ] , "infoCardData" : [ ] , }" at bounding box center [269, 606] width 333 height 873
click at [267, 213] on div "{ "_hideHeader" : true , "caseListFiltered" : [ ] , "infoCardData" : [ ] , }" at bounding box center [269, 606] width 333 height 873
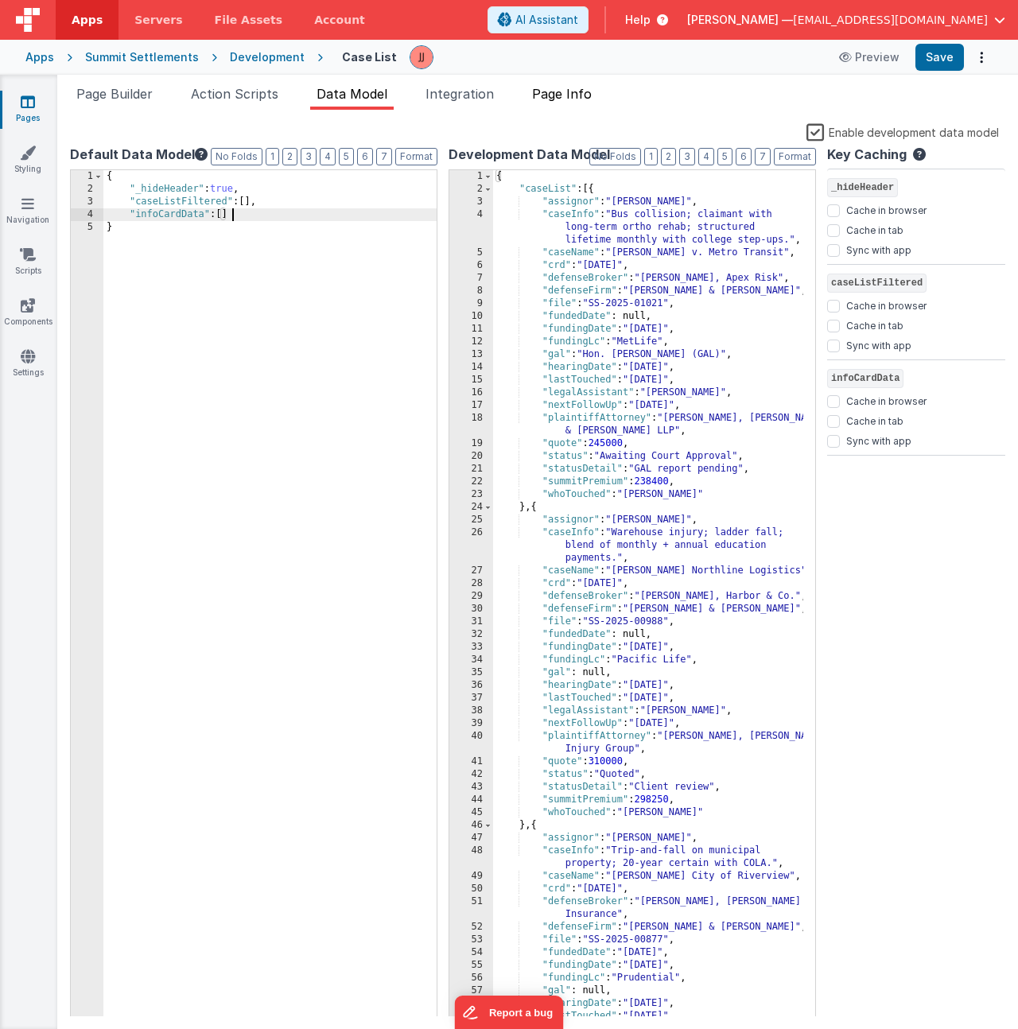
click at [561, 98] on span "Page Info" at bounding box center [562, 94] width 60 height 16
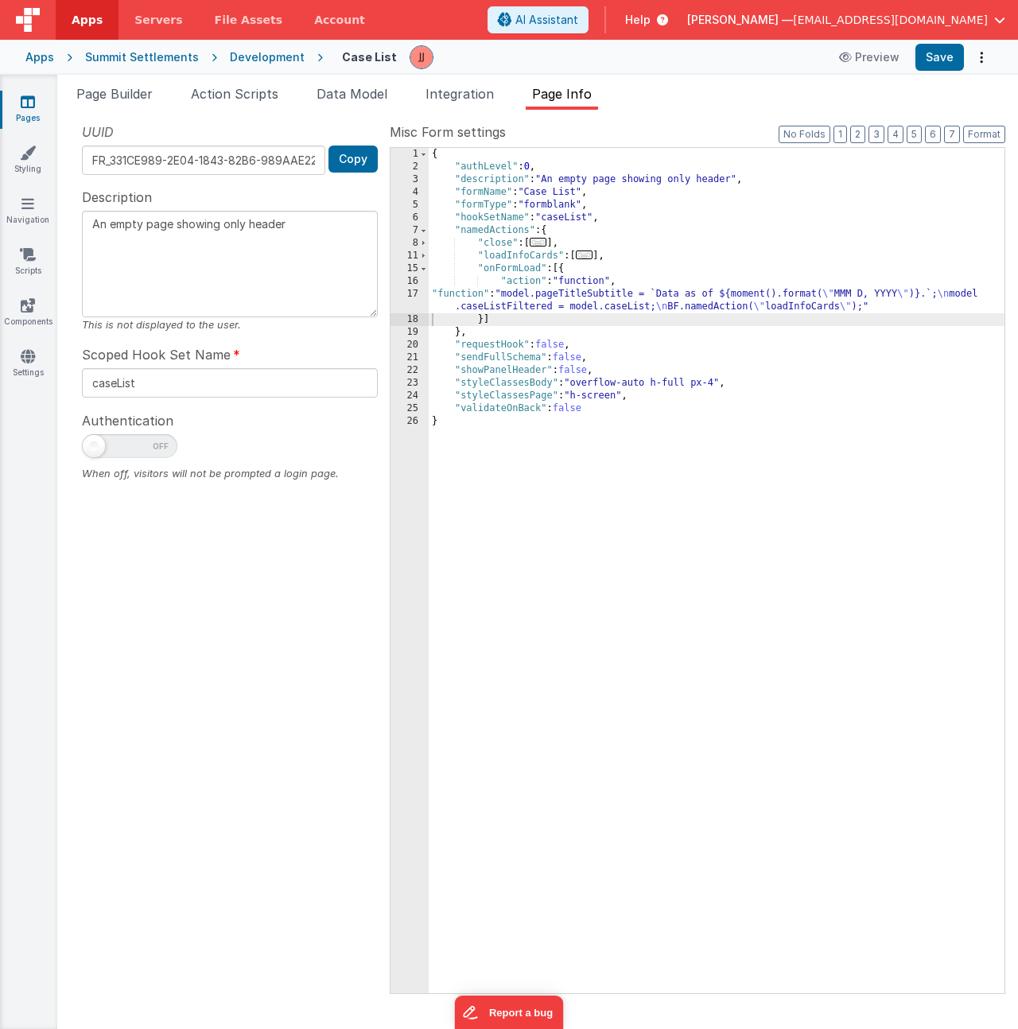
click at [550, 299] on div "{ "authLevel" : 0 , "description" : "An empty page showing only header" , "form…" at bounding box center [717, 583] width 576 height 871
click at [400, 295] on div "17" at bounding box center [410, 300] width 38 height 25
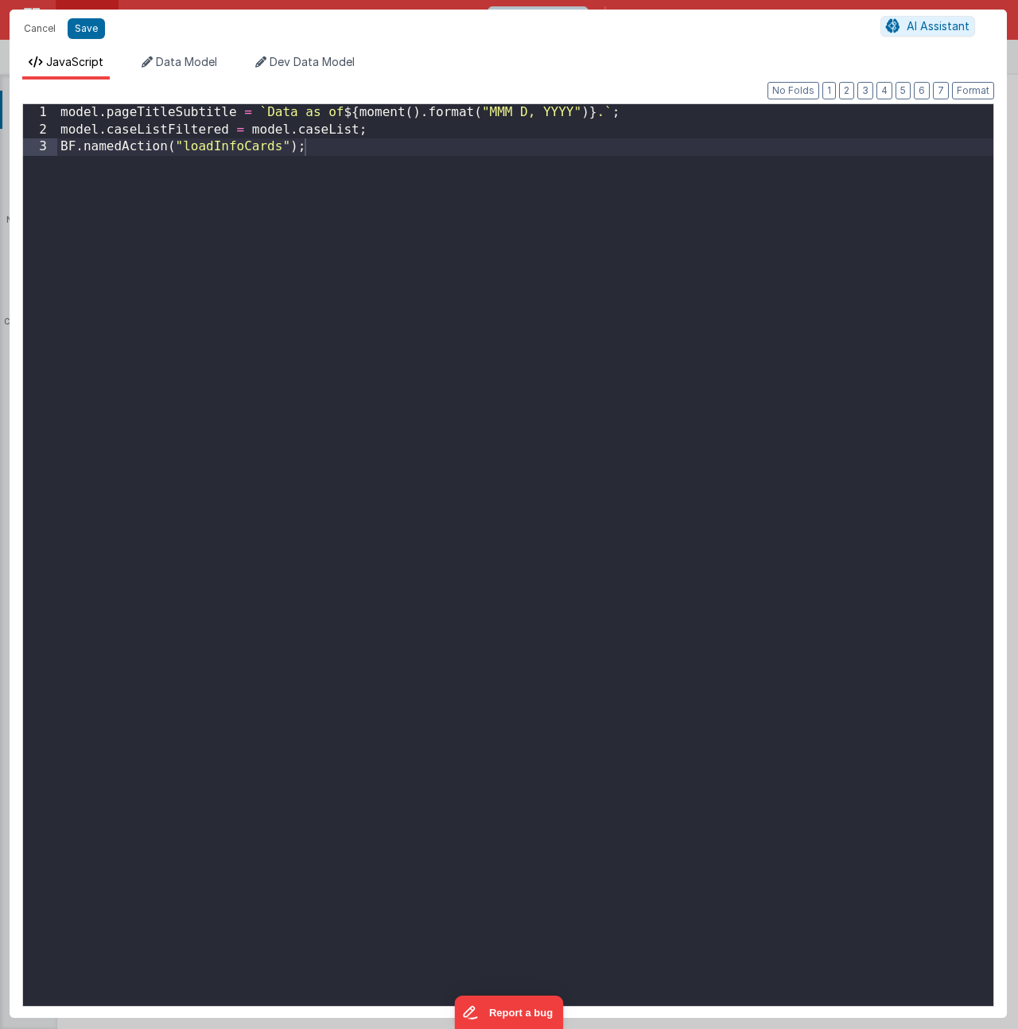
click at [654, 115] on div "model . pageTitleSubtitle = ` Data as of ${ moment ( ) . format ( "MMM D, YYYY"…" at bounding box center [525, 572] width 936 height 936
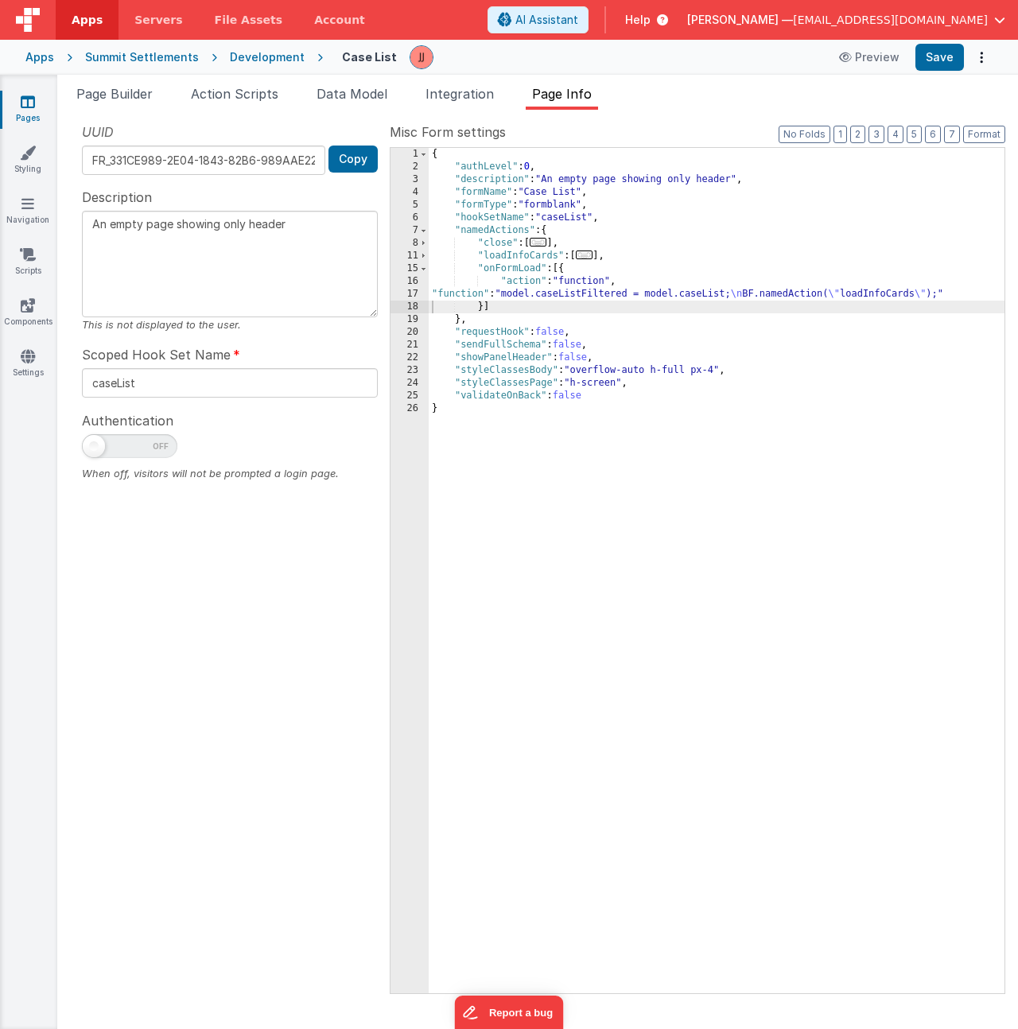
click at [665, 231] on div "{ "authLevel" : 0 , "description" : "An empty page showing only header" , "form…" at bounding box center [717, 583] width 576 height 871
click at [582, 98] on span "Page Info" at bounding box center [562, 94] width 60 height 16
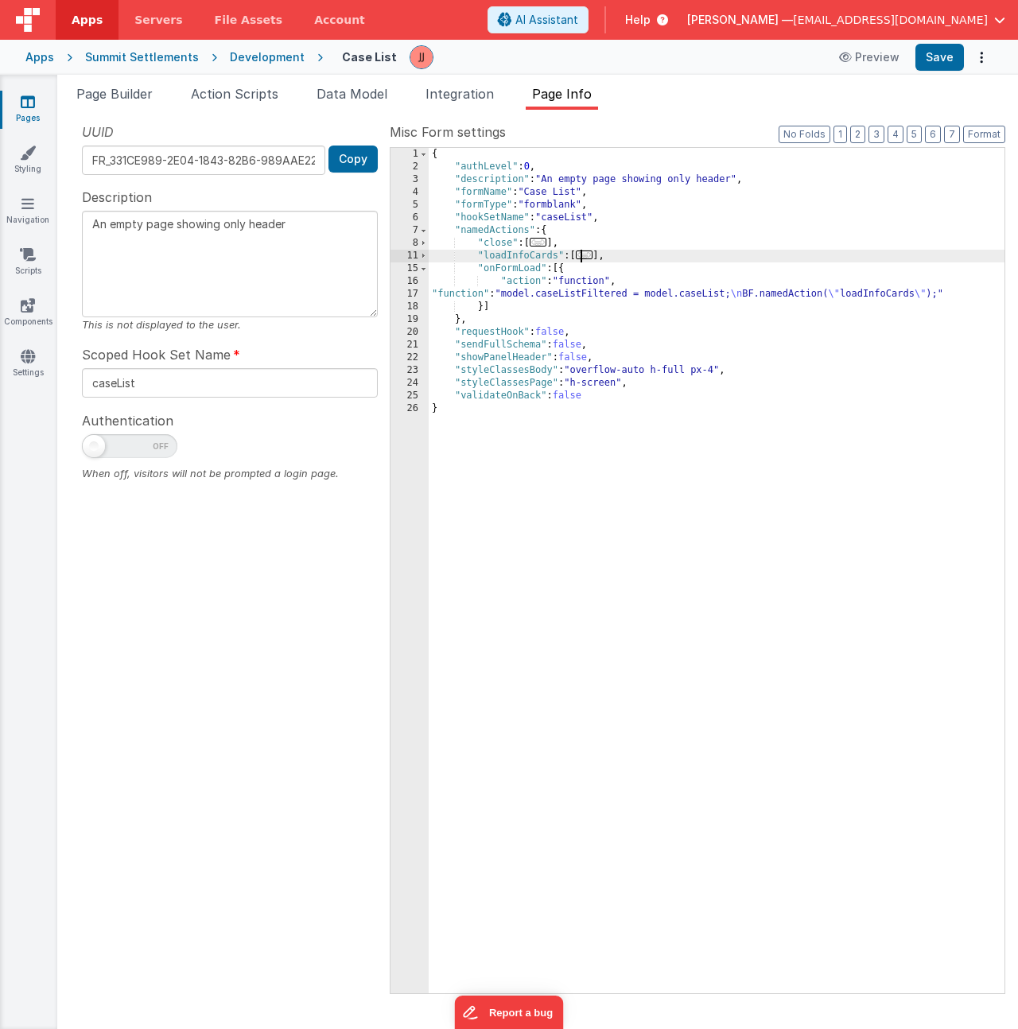
click at [591, 255] on span "..." at bounding box center [584, 255] width 17 height 9
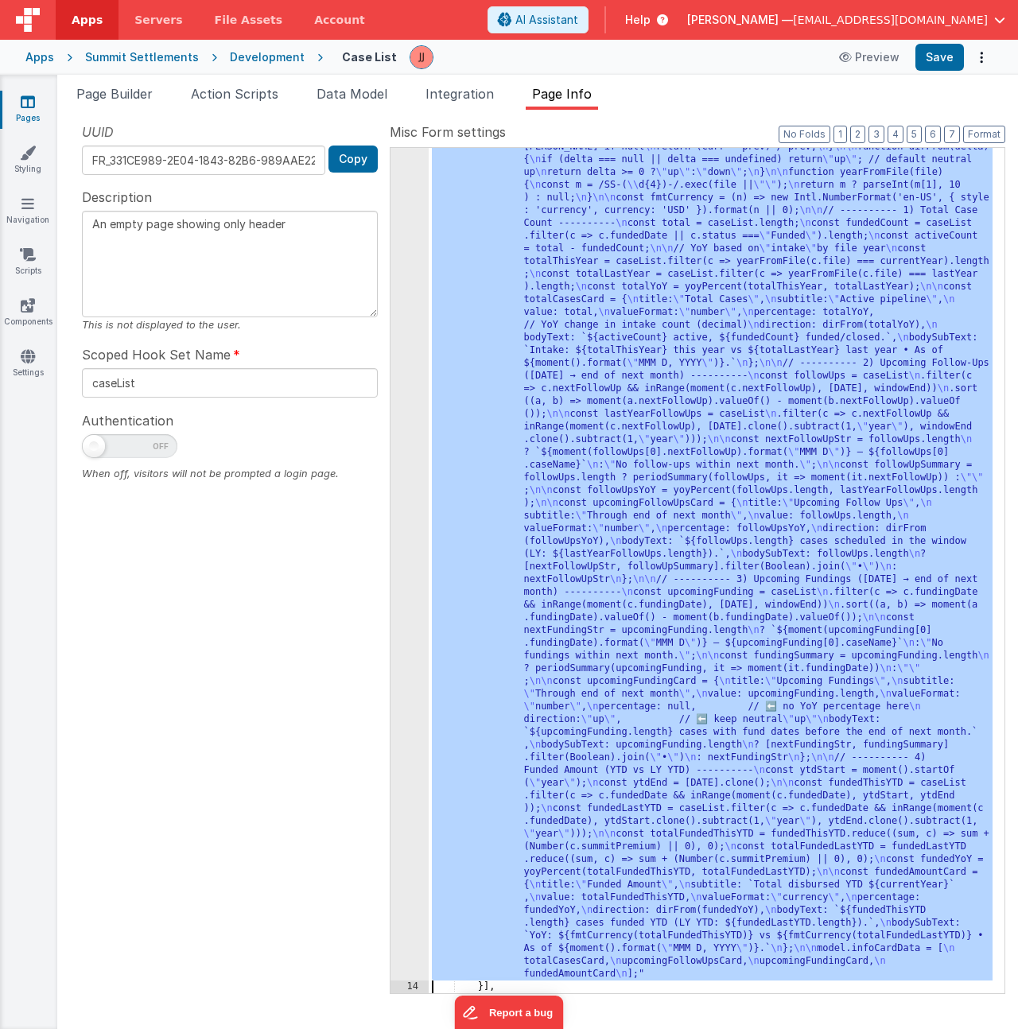
click at [408, 354] on div "13 14 15 16 17 18 19 20 21 22 23 24 25 26" at bounding box center [410, 875] width 38 height 1927
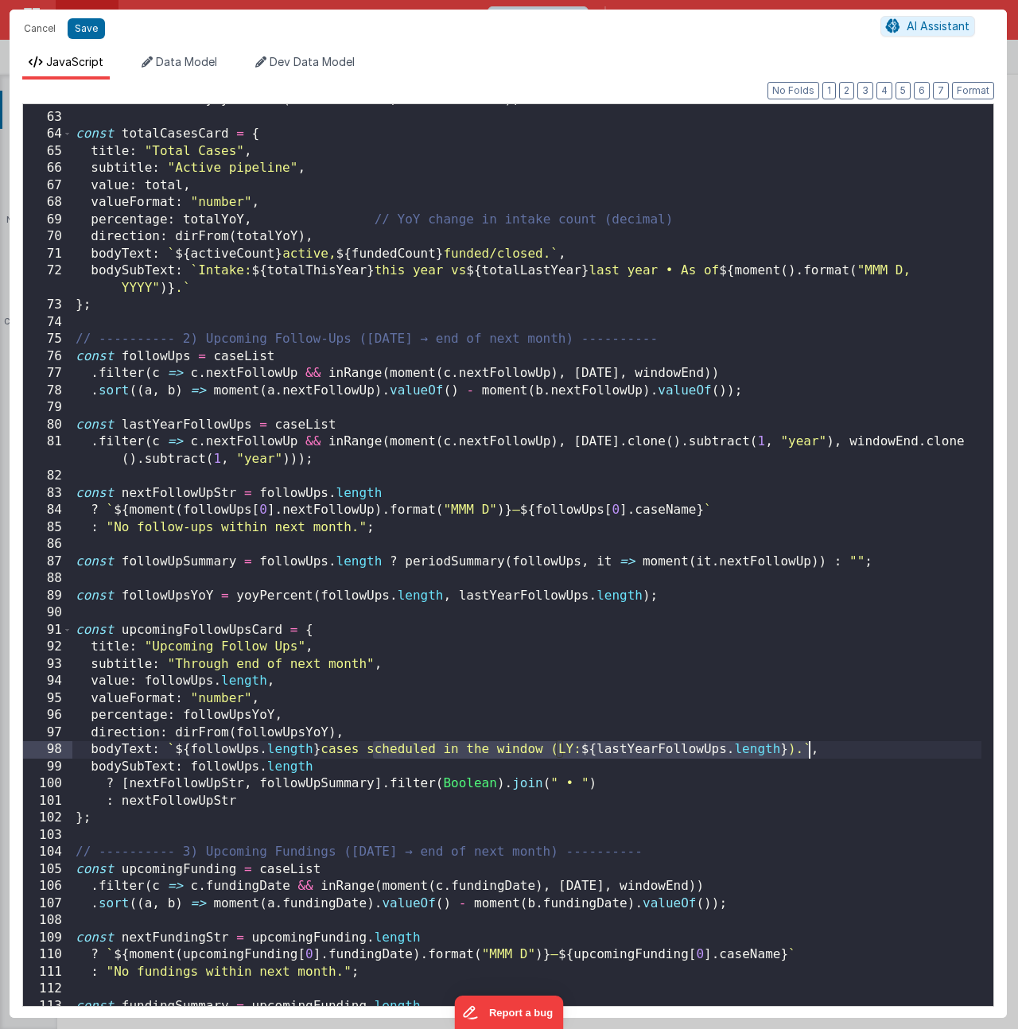
drag, startPoint x: 375, startPoint y: 748, endPoint x: 807, endPoint y: 753, distance: 431.9
click at [807, 753] on div "const totalYoY = yoyPercent ( totalThisYear , totalLastYear ) ; const totalCase…" at bounding box center [526, 559] width 909 height 936
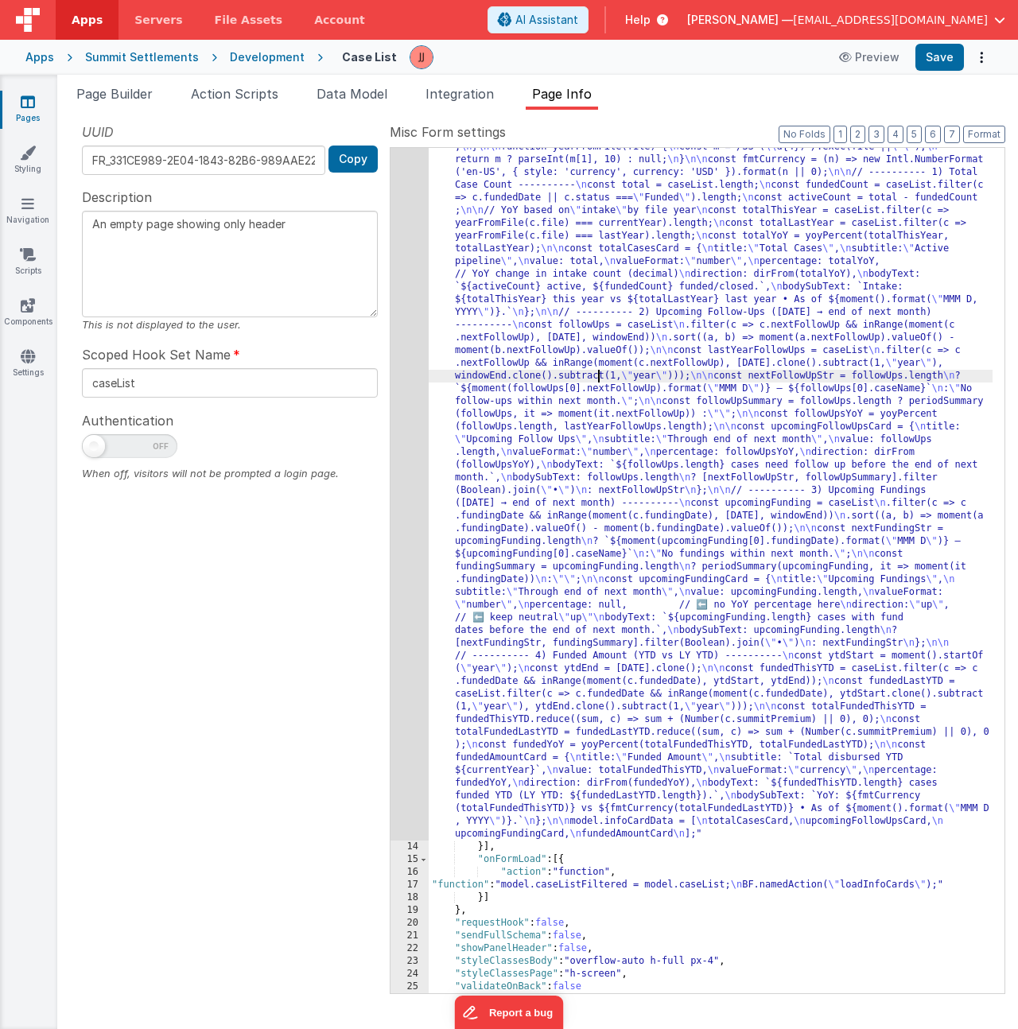
click at [597, 370] on div ""function" : "let caseList = model.caseList; \n const today = moment().startOf(…" at bounding box center [711, 805] width 564 height 1787
click at [404, 402] on div "13" at bounding box center [410, 376] width 38 height 929
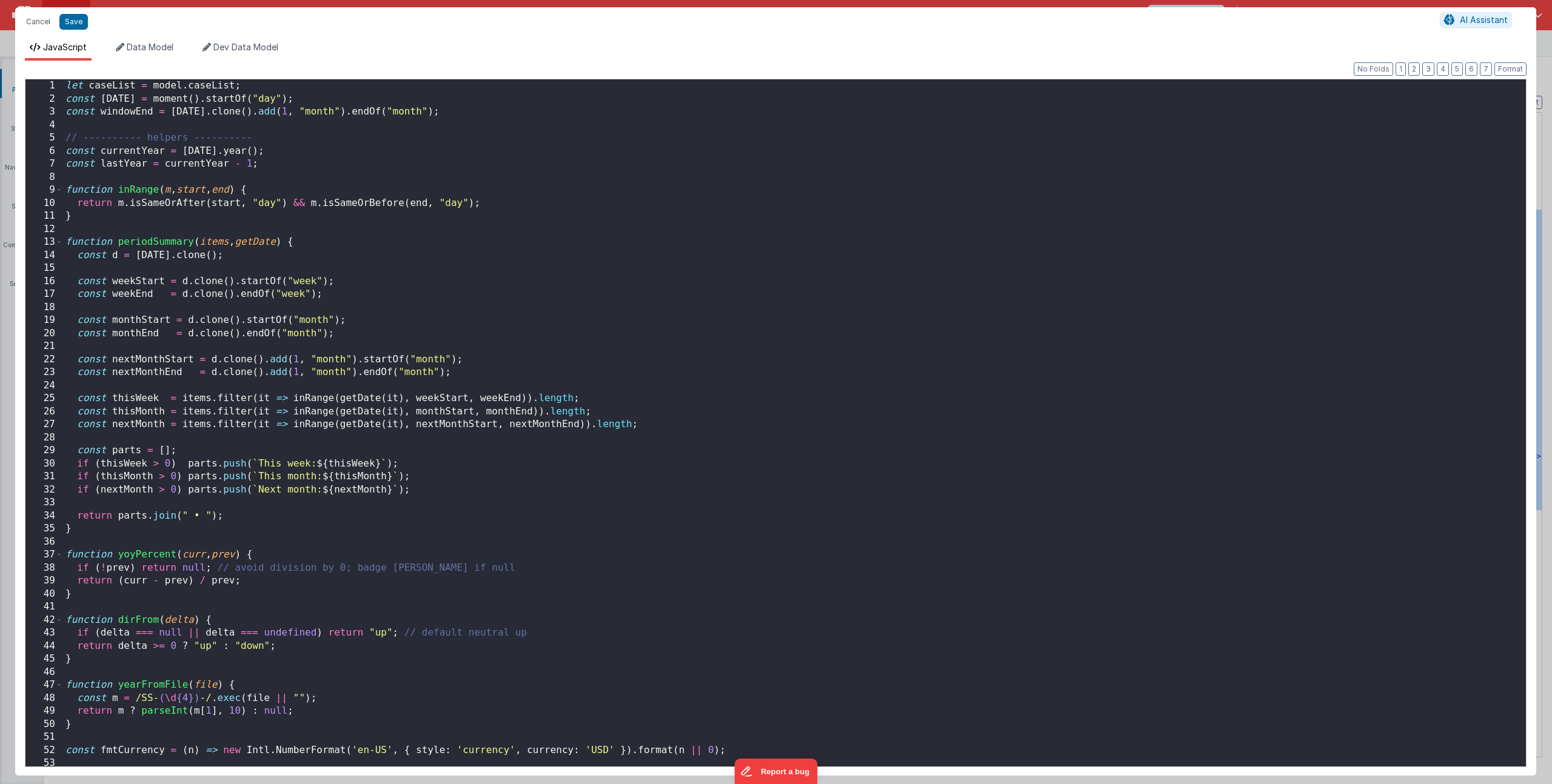
click at [608, 427] on div "let caseList = model . caseList ; const today = moment ( ) . startOf ( "day" ) …" at bounding box center [790, 436] width 1454 height 713
click at [640, 482] on div "let caseList = model . caseList ; const today = moment ( ) . startOf ( "day" ) …" at bounding box center [790, 436] width 1454 height 713
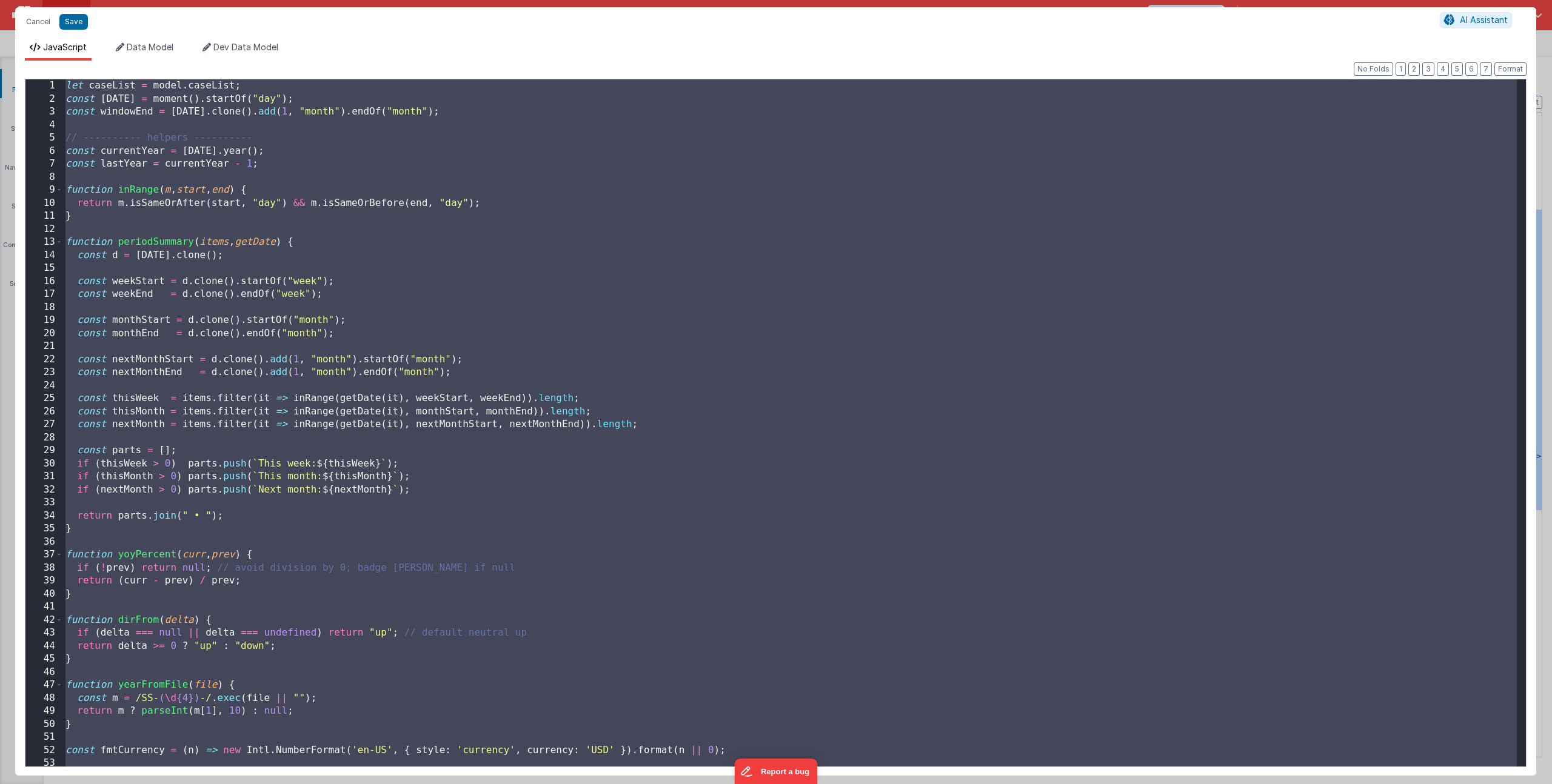
click at [150, 520] on div "let caseList = model . caseList ; const today = moment ( ) . startOf ( "day" ) …" at bounding box center [790, 436] width 1454 height 713
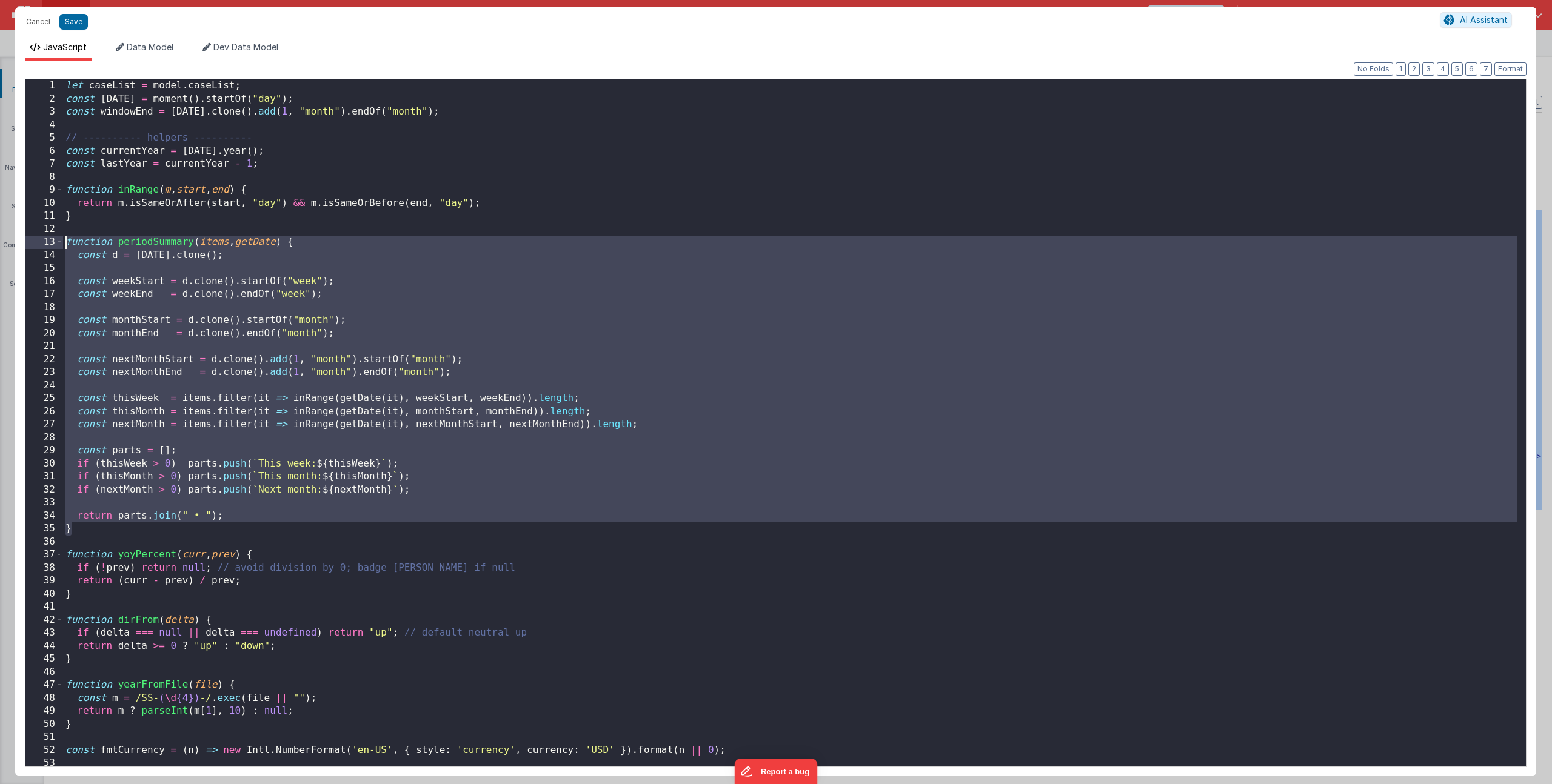
drag, startPoint x: 101, startPoint y: 526, endPoint x: 7, endPoint y: 241, distance: 300.1
click at [7, 241] on div "Cancel Save AI Assistant JavaScript Data Model Dev Data Model Format 7 6 5 4 3 …" at bounding box center [776, 392] width 1552 height 784
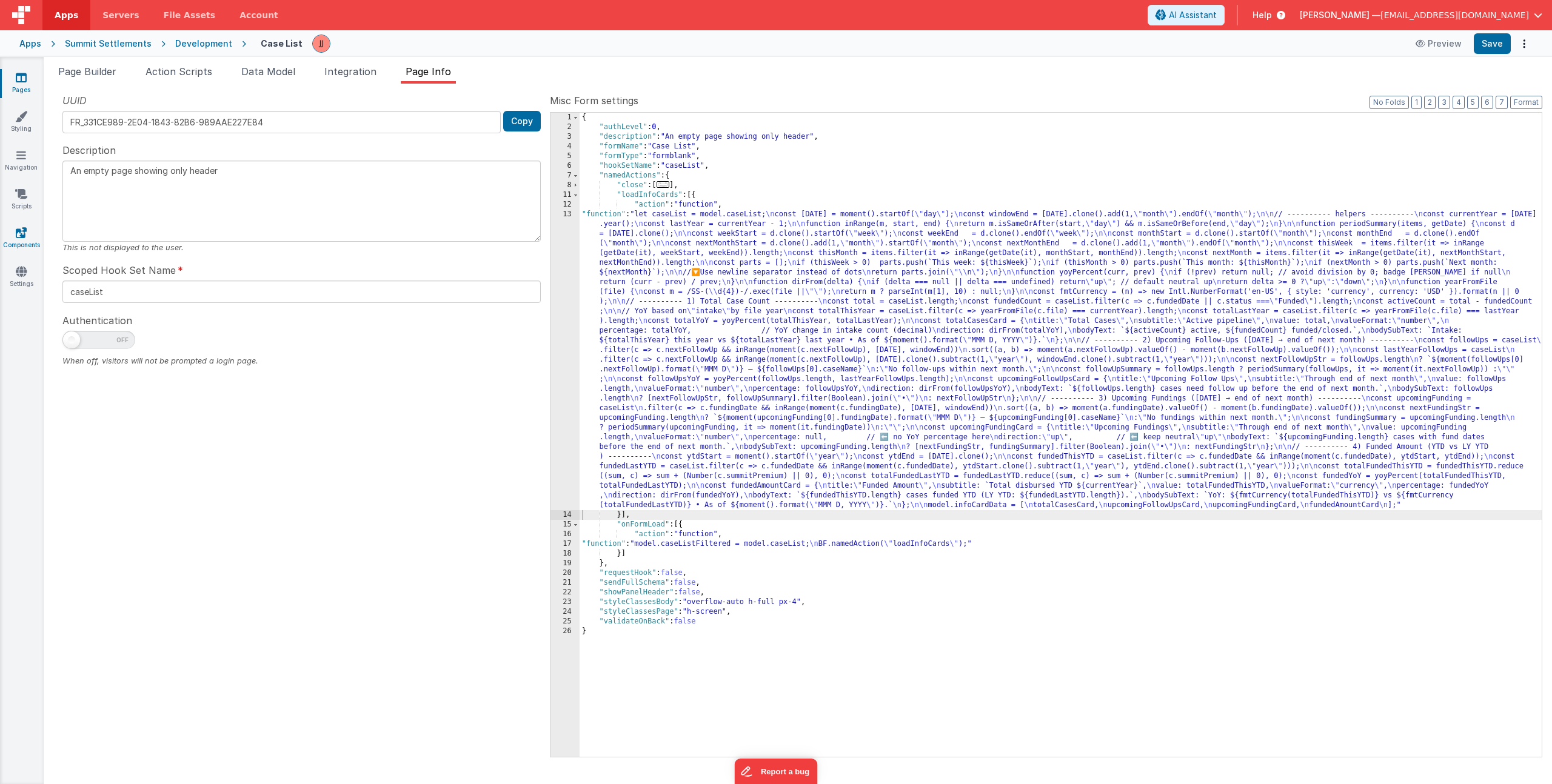
click at [21, 231] on icon at bounding box center [21, 232] width 11 height 12
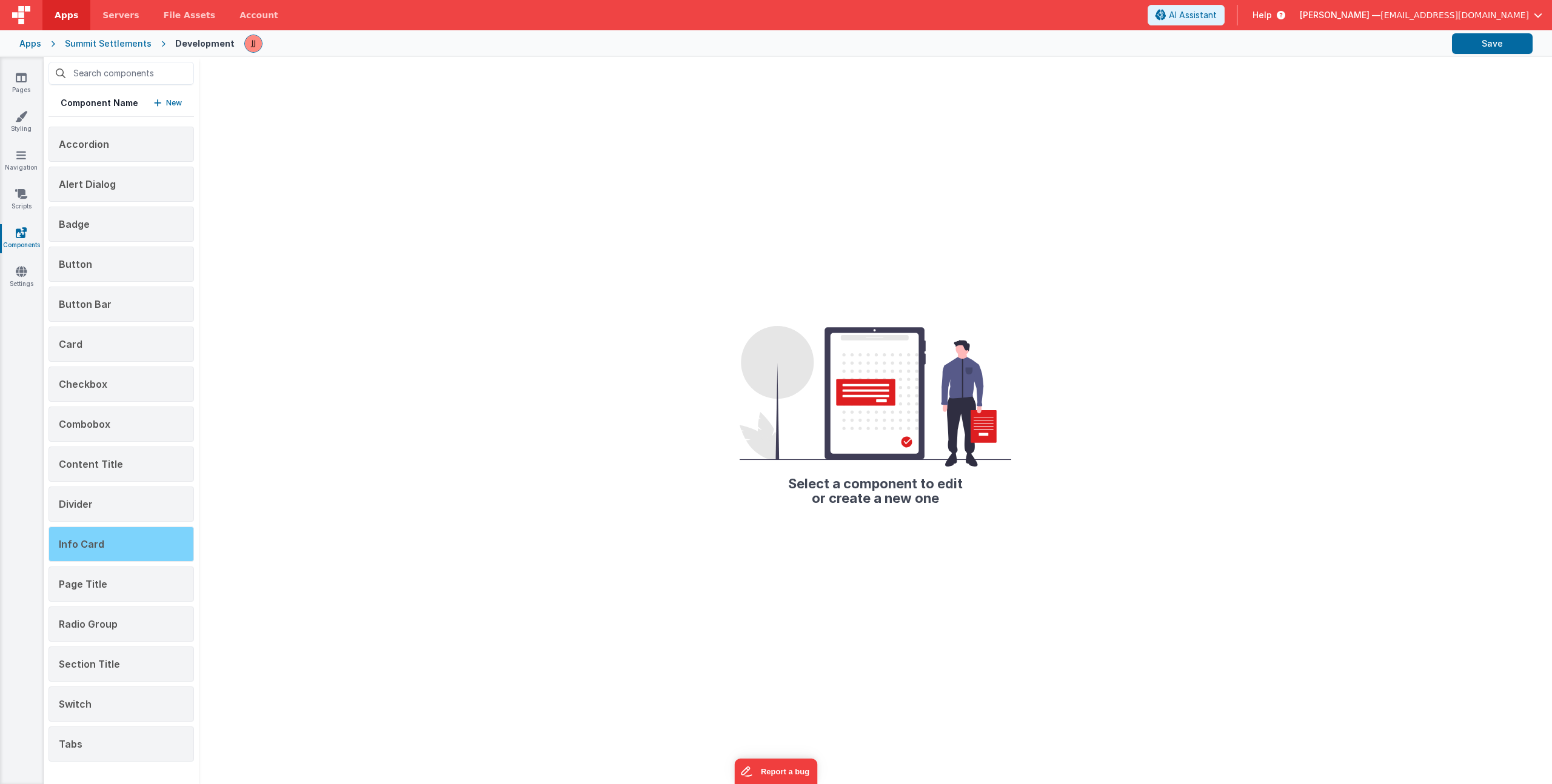
click at [162, 549] on div "Info Card" at bounding box center [121, 544] width 146 height 35
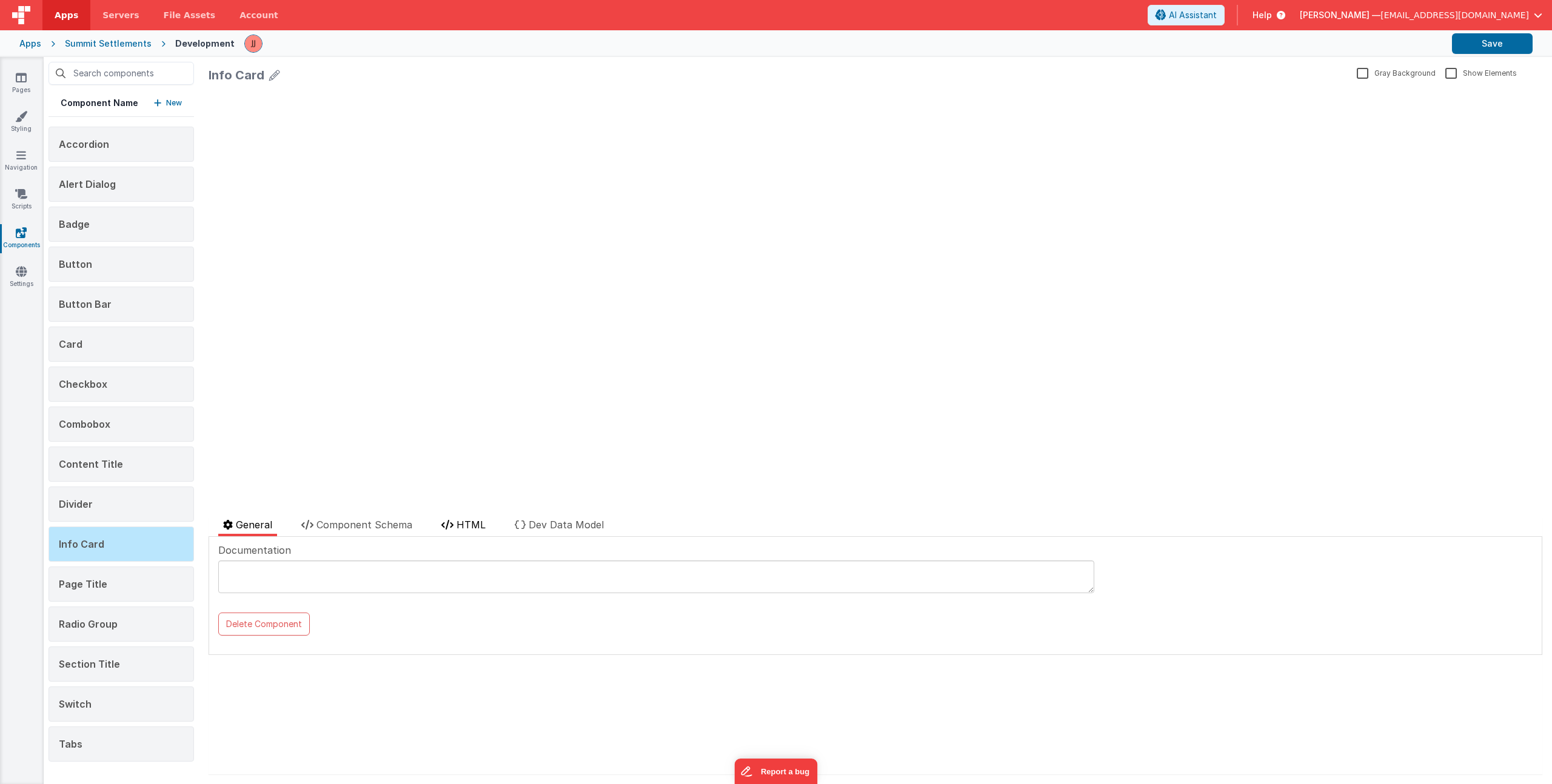
click at [463, 520] on span "HTML" at bounding box center [471, 525] width 29 height 12
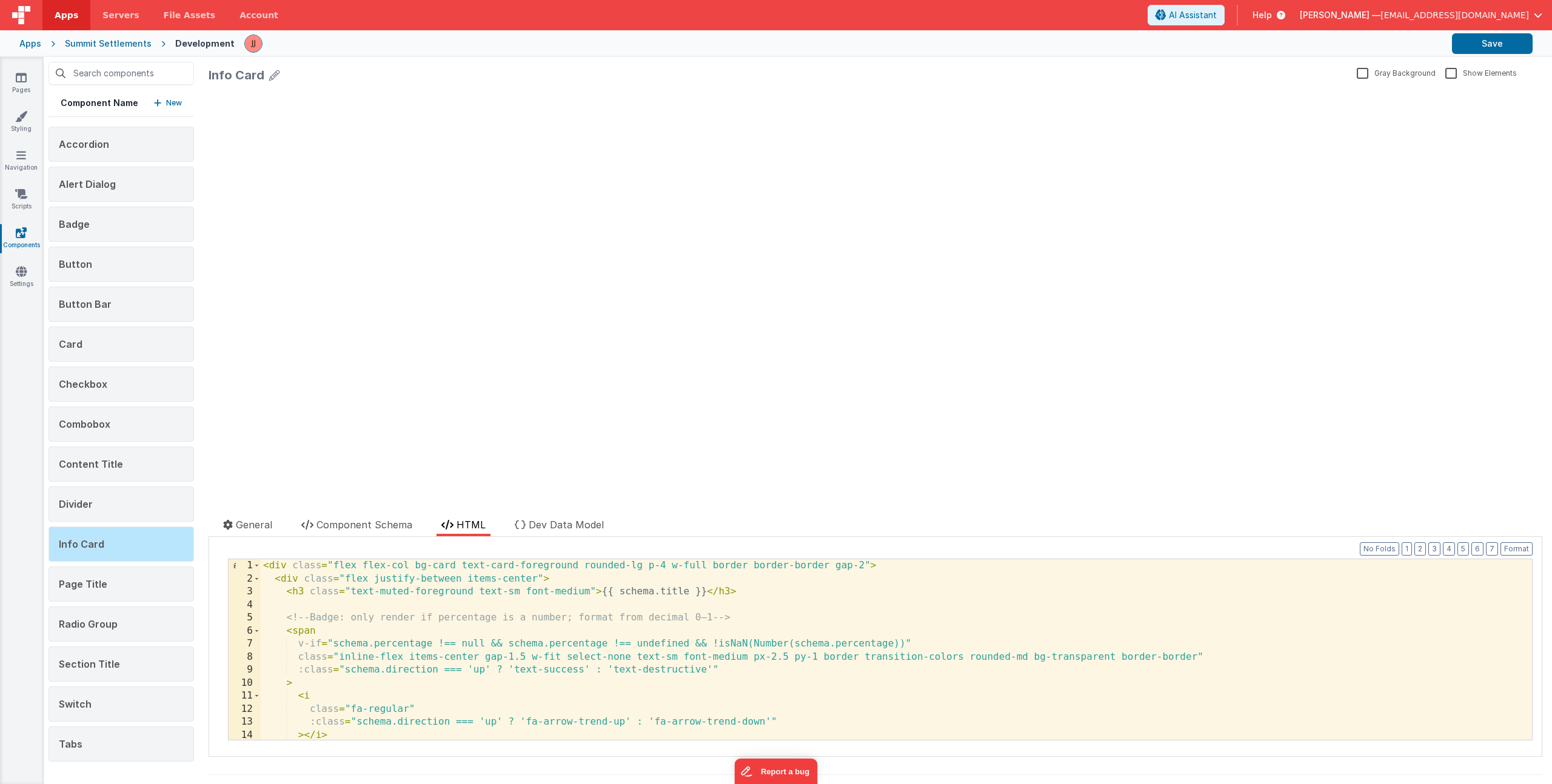
click at [428, 616] on div "< div class = "flex flex-col bg-card text-card-foreground rounded-lg p-4 w-full…" at bounding box center [892, 662] width 1262 height 206
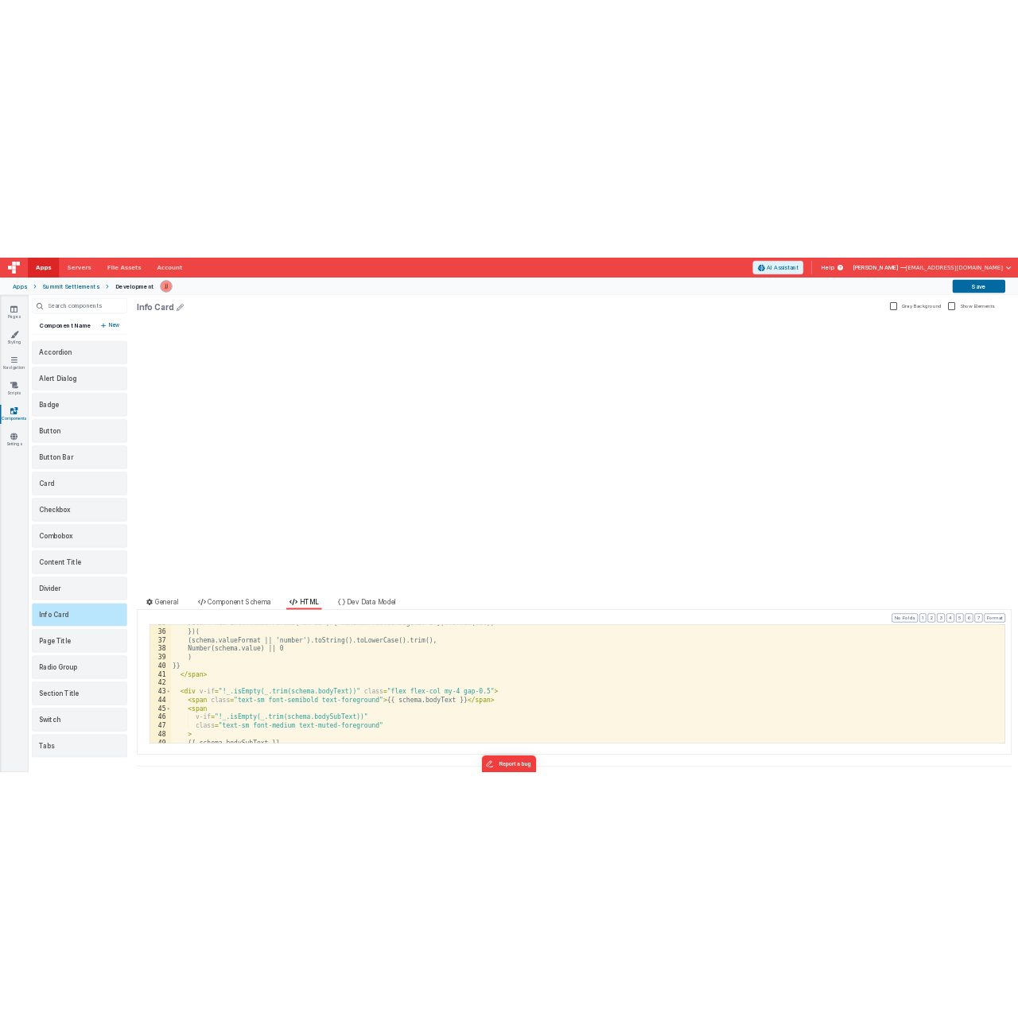
scroll to position [652, 0]
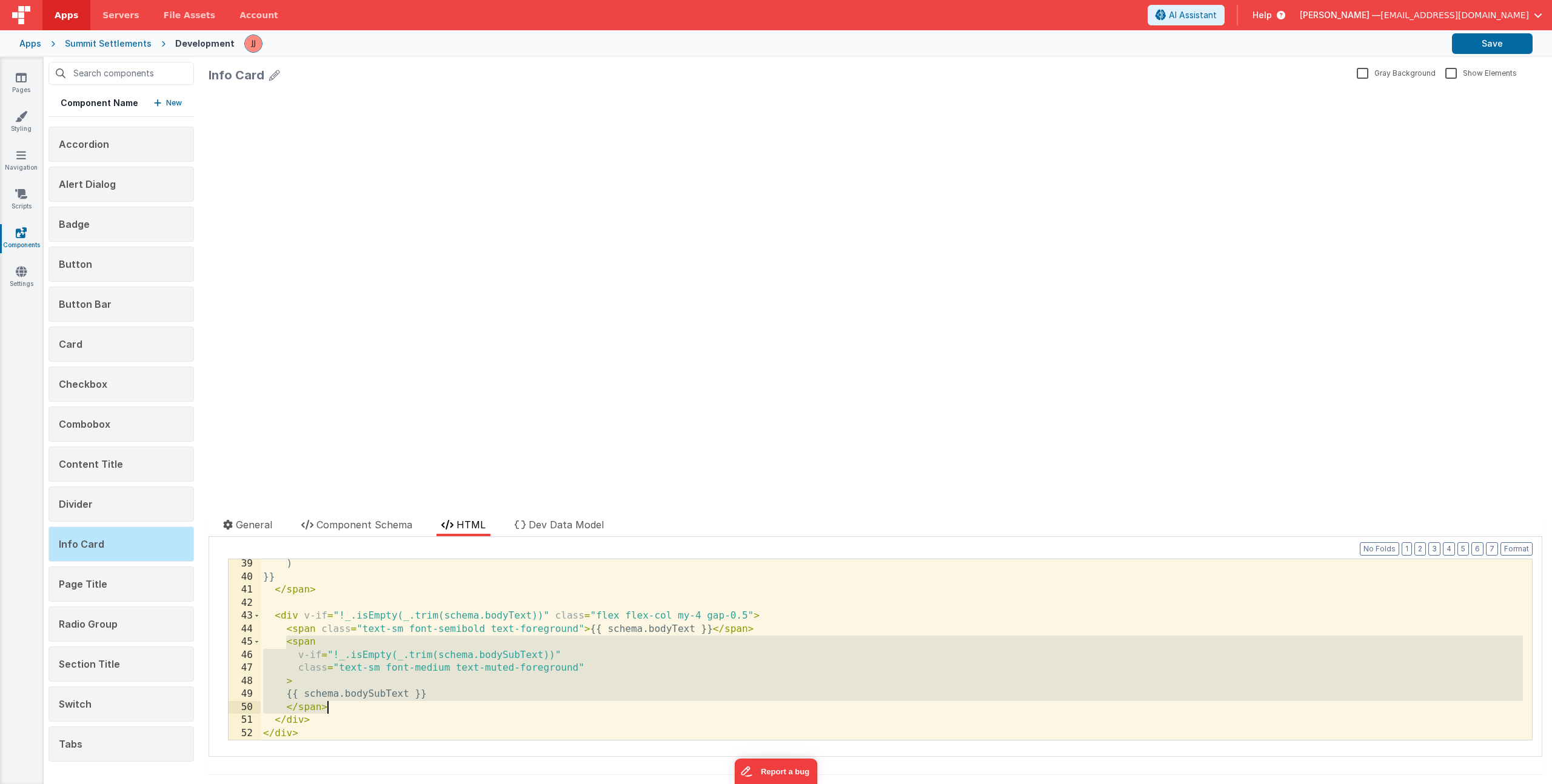
drag, startPoint x: 286, startPoint y: 644, endPoint x: 351, endPoint y: 709, distance: 91.9
click at [351, 709] on div ") }} </ span > < div v-if = "!_.isEmpty(_.trim(schema.bodyText))" class = "flex…" at bounding box center [892, 661] width 1262 height 206
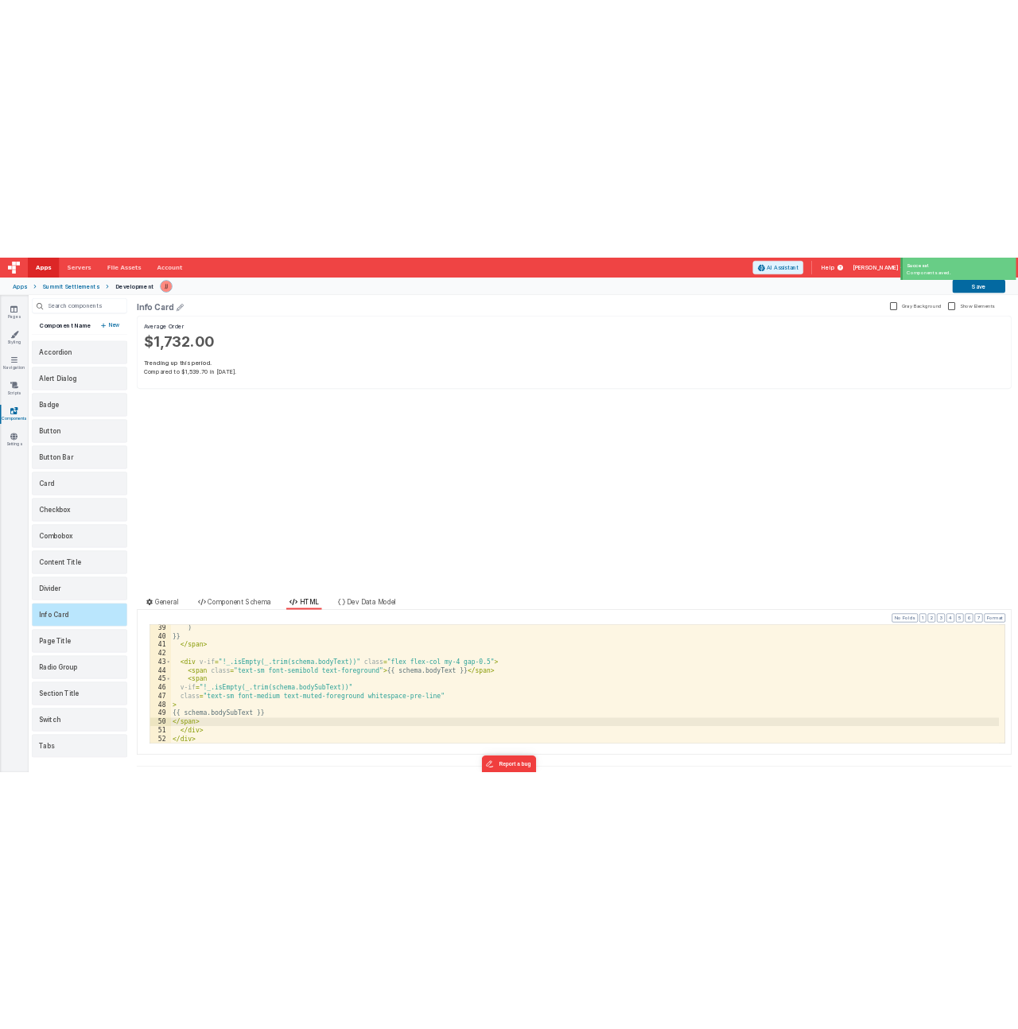
scroll to position [789, 0]
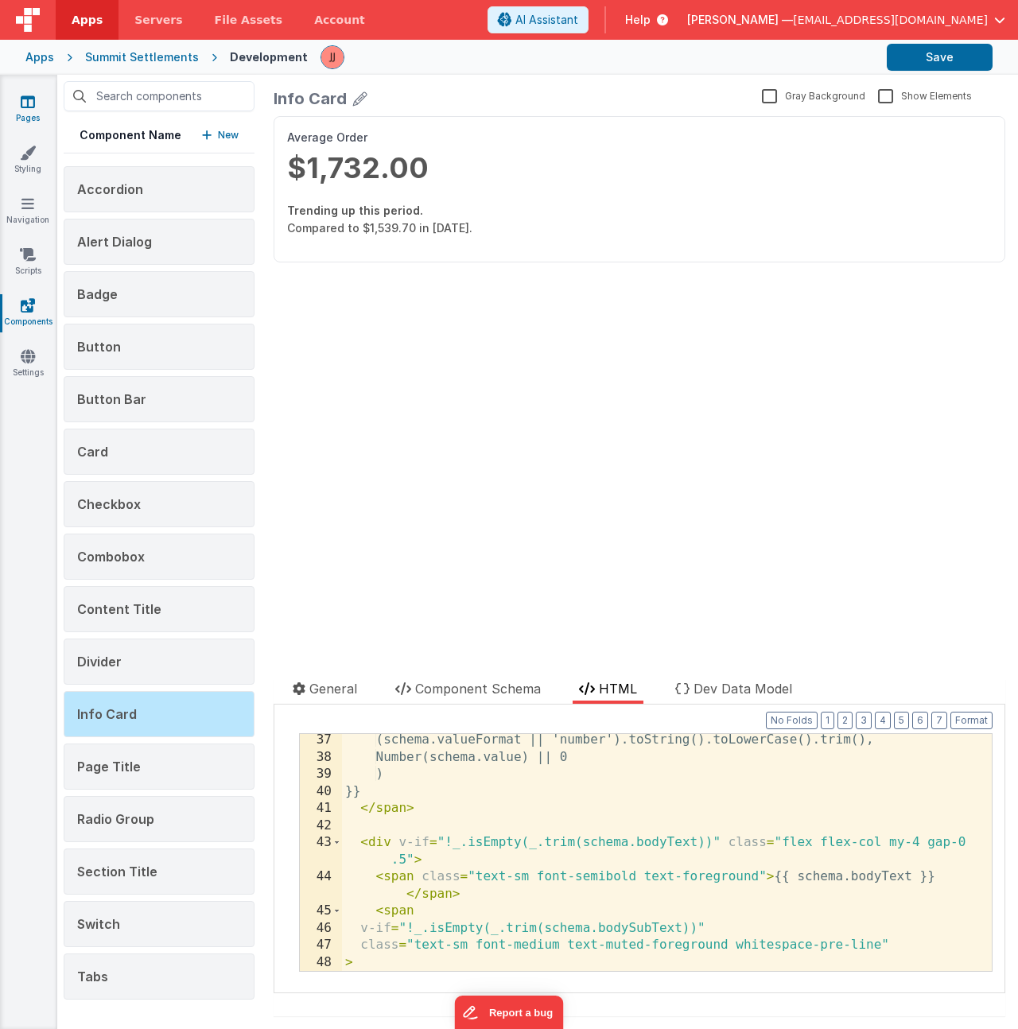
click at [22, 110] on link "Pages" at bounding box center [27, 110] width 57 height 32
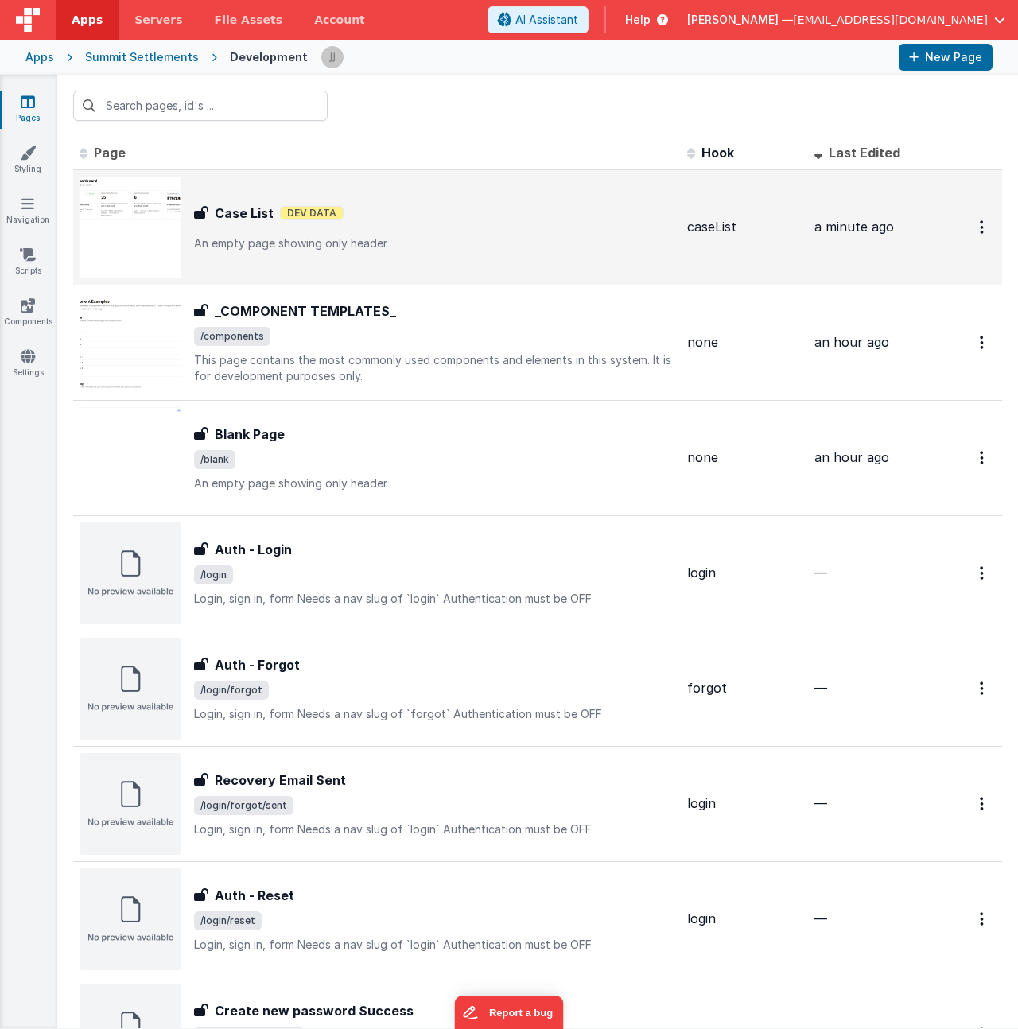
click at [425, 231] on div "Case List Case List Dev Data An empty page showing only header" at bounding box center [434, 228] width 480 height 48
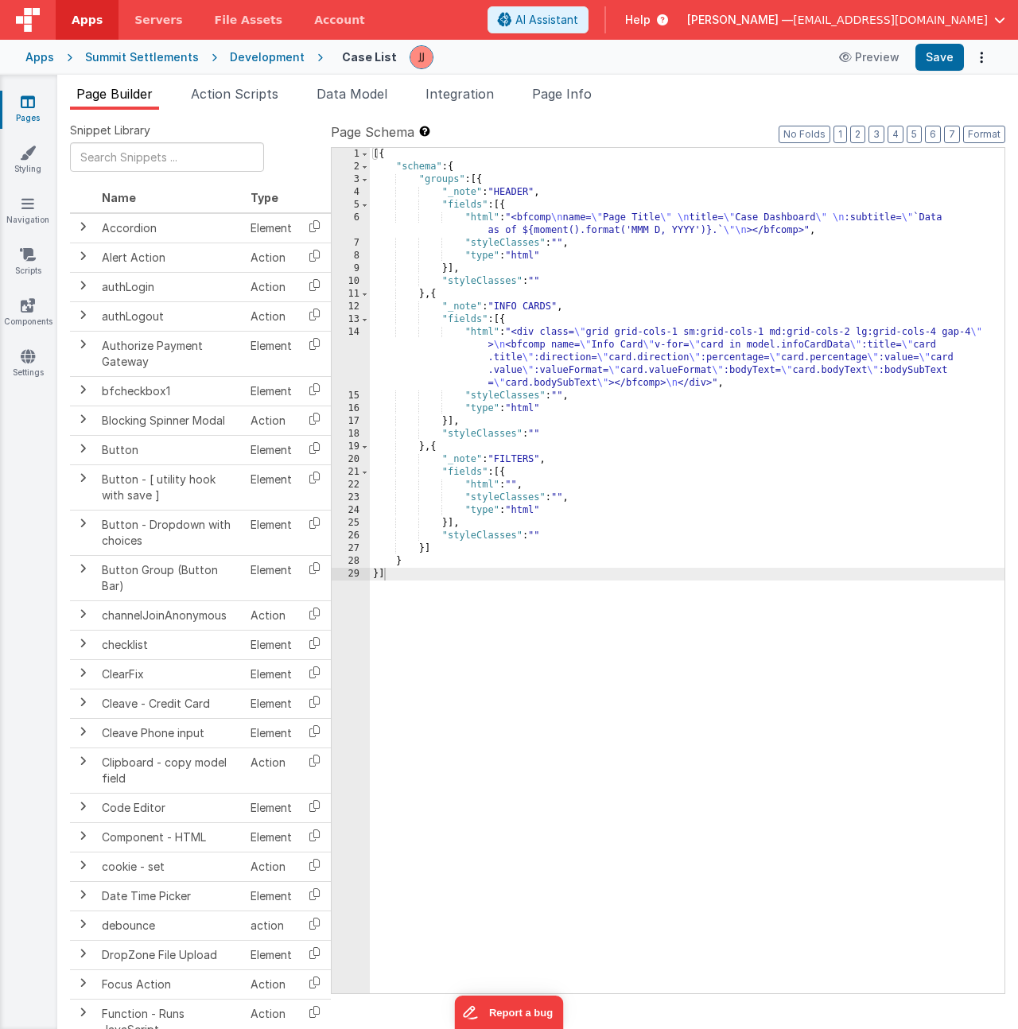
click at [635, 360] on div "[{ "schema" : { "groups" : [{ "_note" : "HEADER" , "fields" : [{ "html" : "<bfc…" at bounding box center [687, 583] width 635 height 871
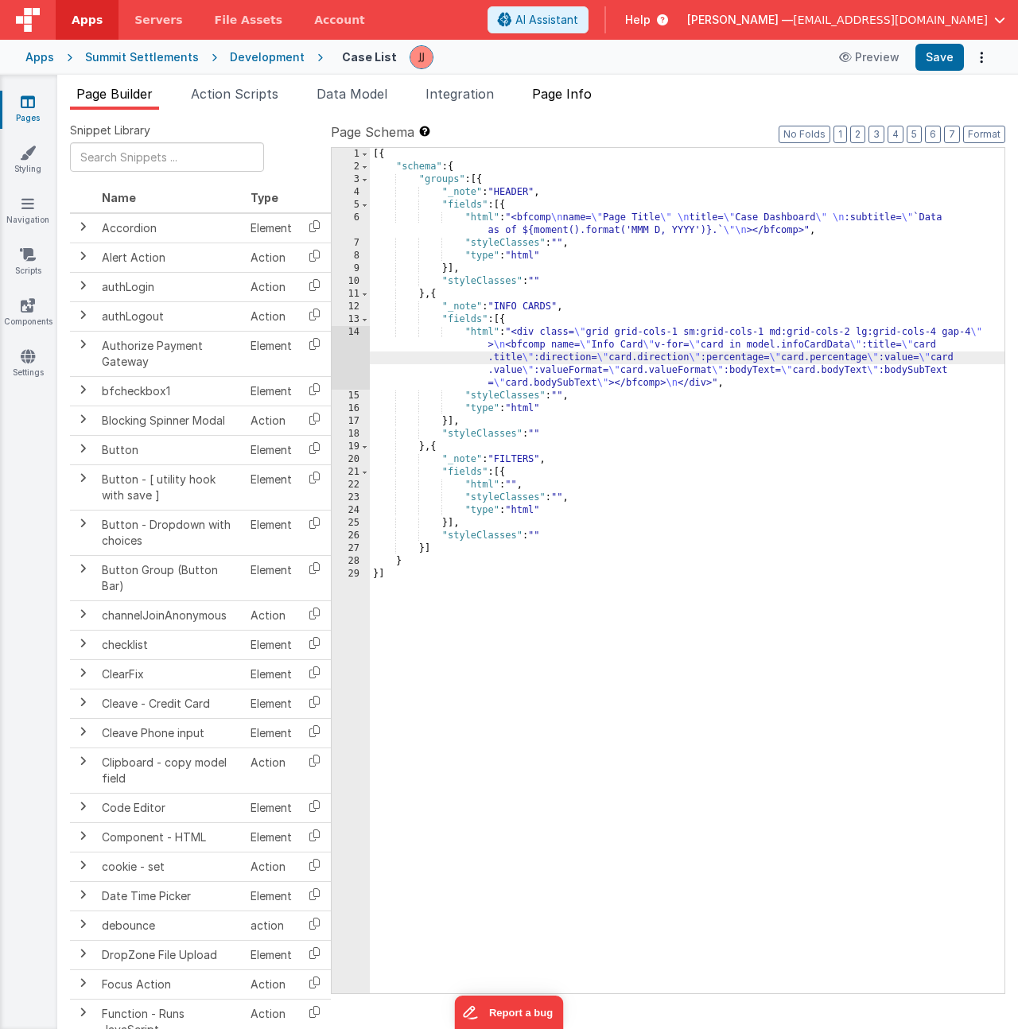
click at [571, 88] on span "Page Info" at bounding box center [562, 94] width 60 height 16
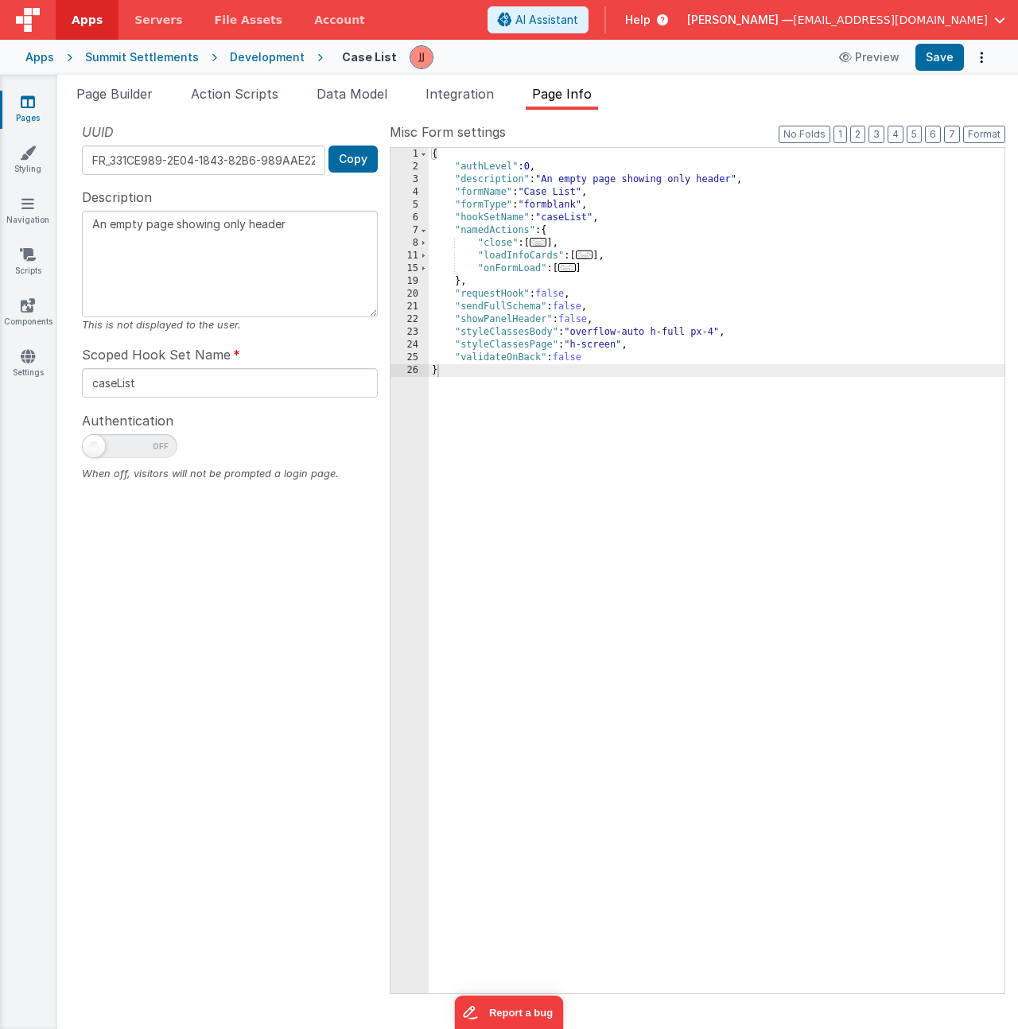
click at [593, 254] on span "..." at bounding box center [584, 255] width 17 height 9
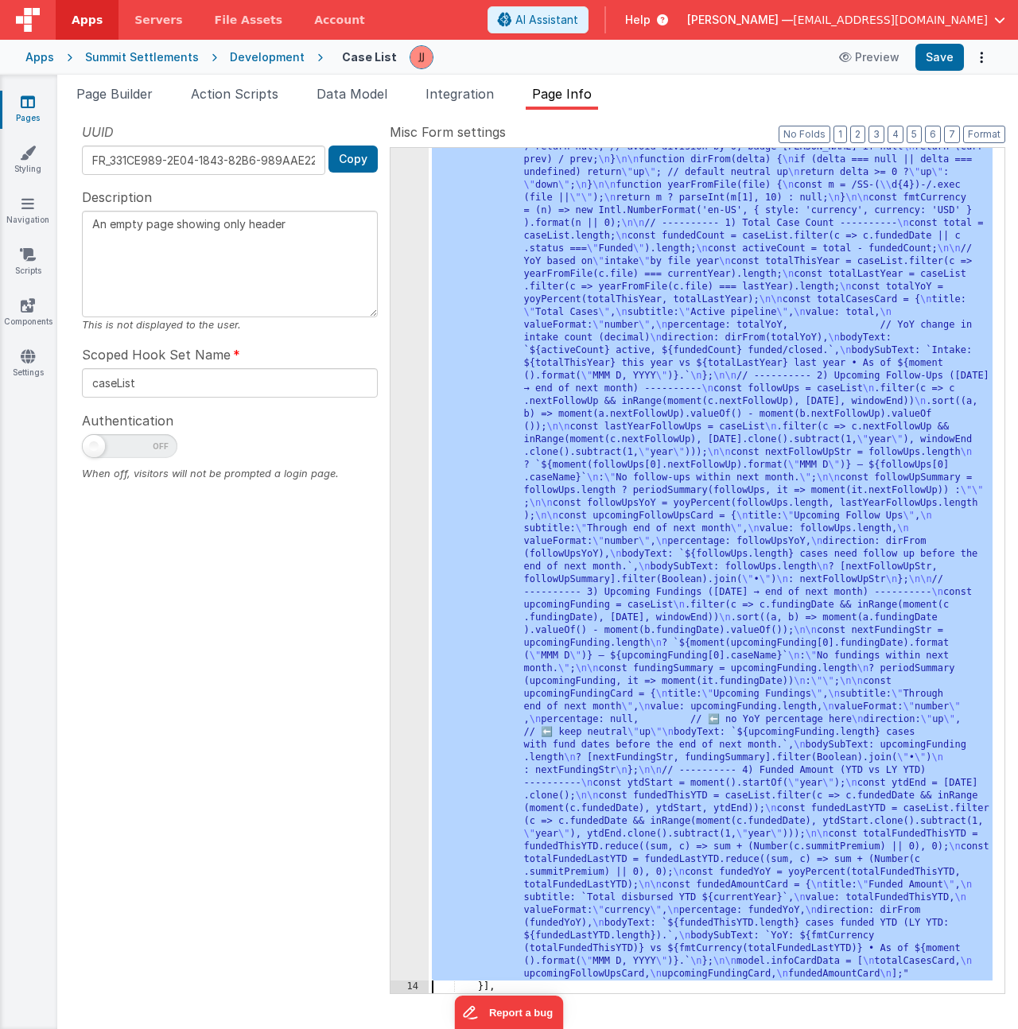
click at [404, 348] on div "13 14 15 19 20 21 22 23 24 25 26" at bounding box center [410, 875] width 38 height 1927
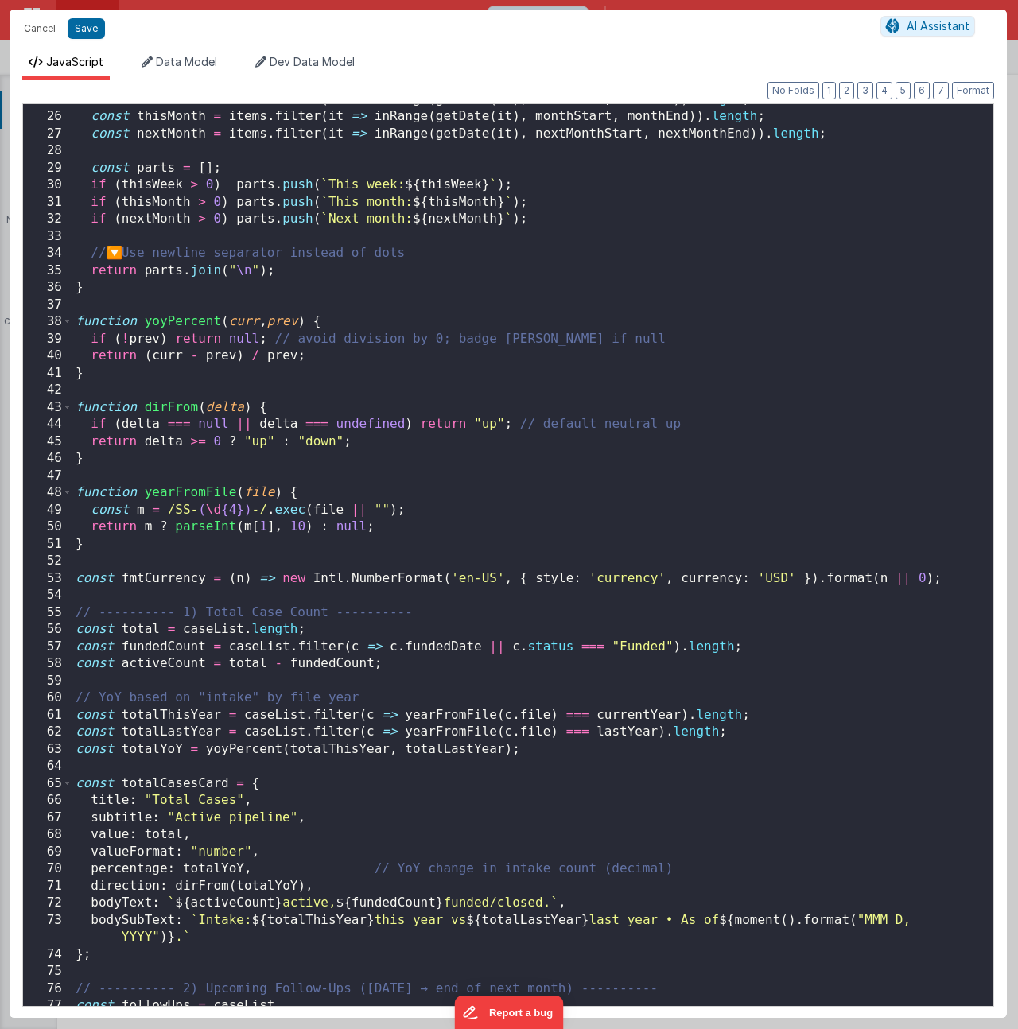
scroll to position [439, 0]
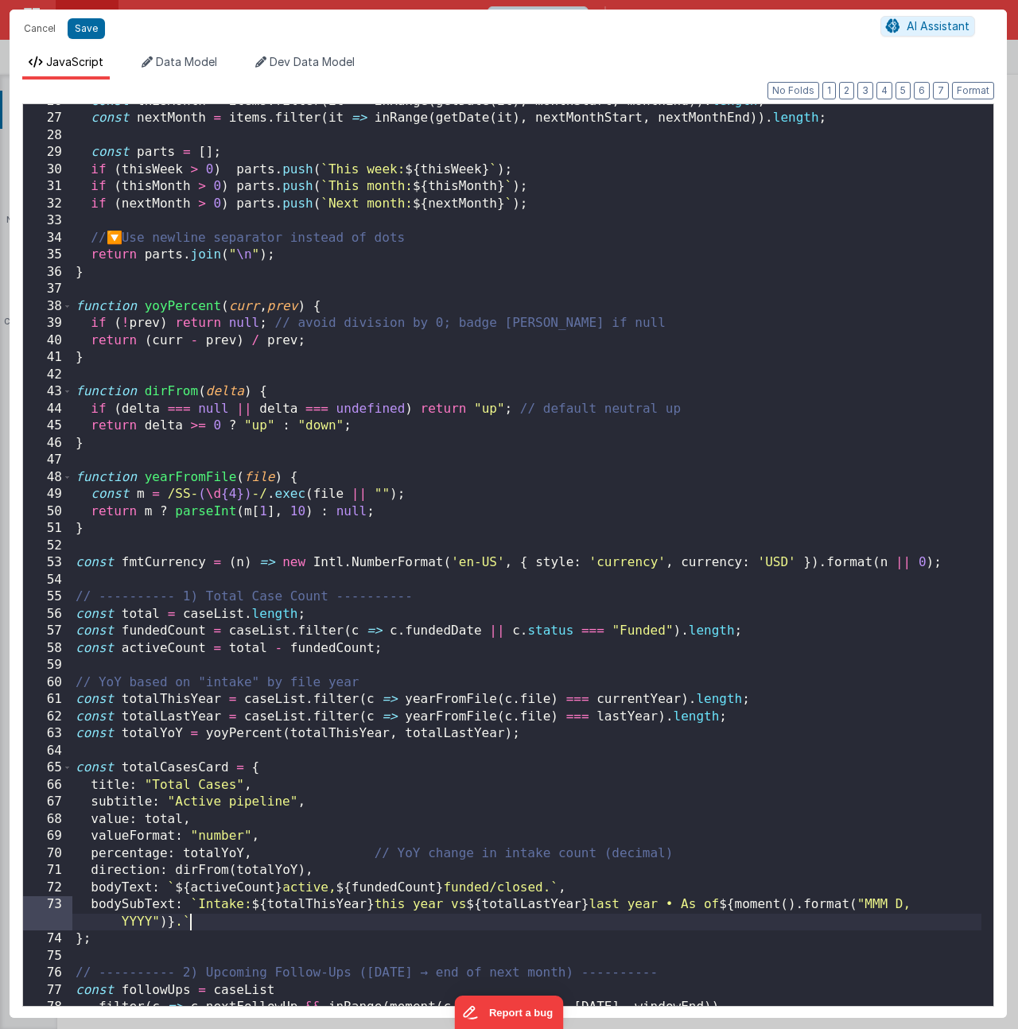
click at [765, 921] on div "const thisMonth = items . filter ( it => inRange ( getDate ( it ) , monthStart …" at bounding box center [526, 561] width 909 height 936
drag, startPoint x: 686, startPoint y: 904, endPoint x: 177, endPoint y: 924, distance: 509.5
click at [177, 924] on div "const thisMonth = items . filter ( it => inRange ( getDate ( it ) , monthStart …" at bounding box center [526, 561] width 909 height 936
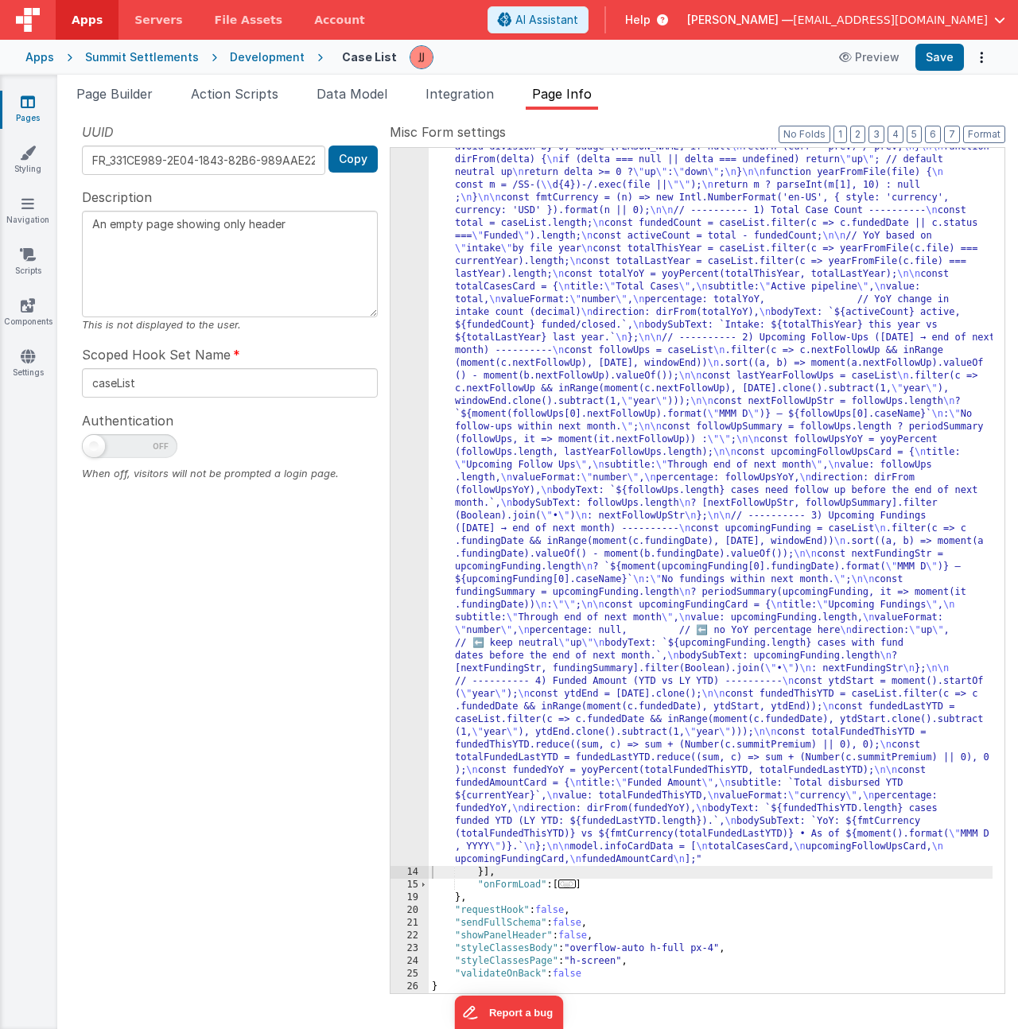
scroll to position [338, 0]
click at [682, 321] on div ""function" : "let caseList = model.caseList; \n const today = moment().startOf(…" at bounding box center [711, 830] width 564 height 1787
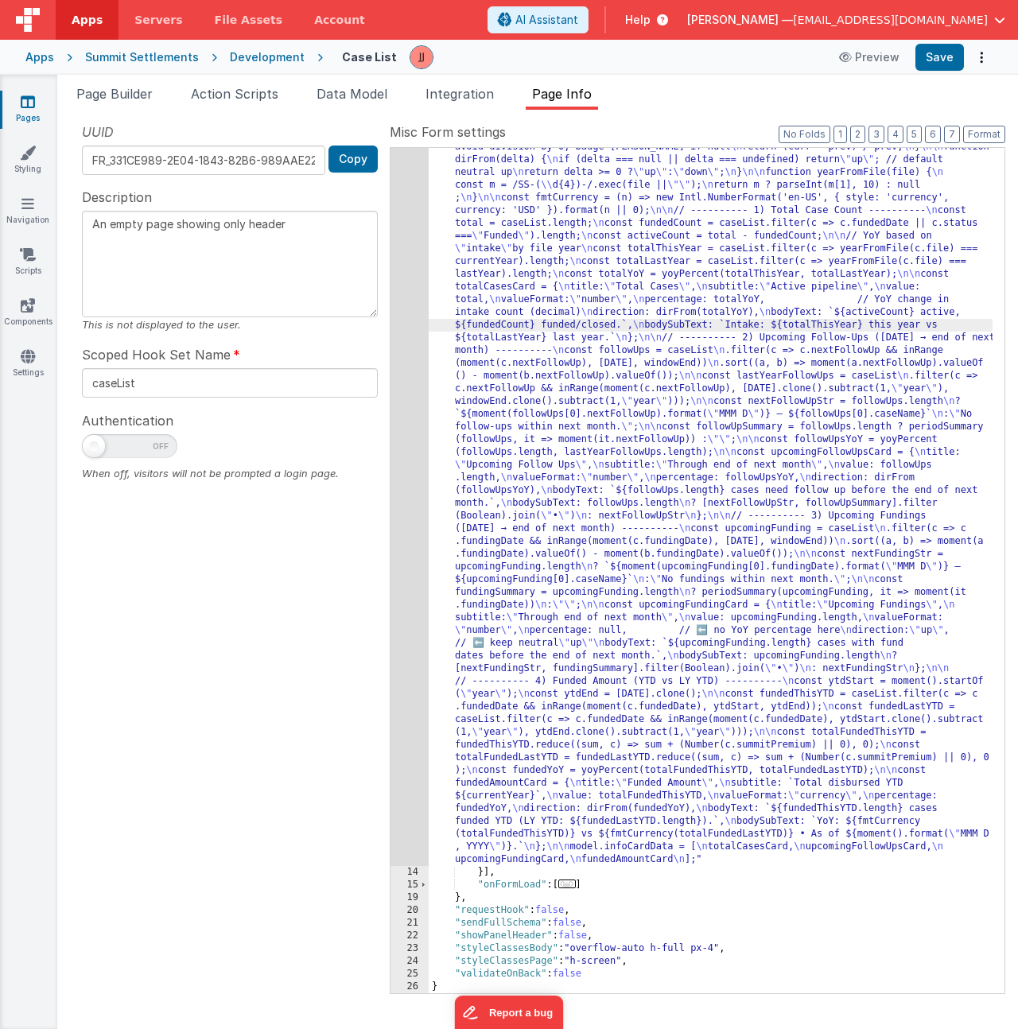
click at [773, 317] on div ""function" : "let caseList = model.caseList; \n const today = moment().startOf(…" at bounding box center [711, 830] width 564 height 1787
click at [406, 382] on div "13" at bounding box center [410, 401] width 38 height 929
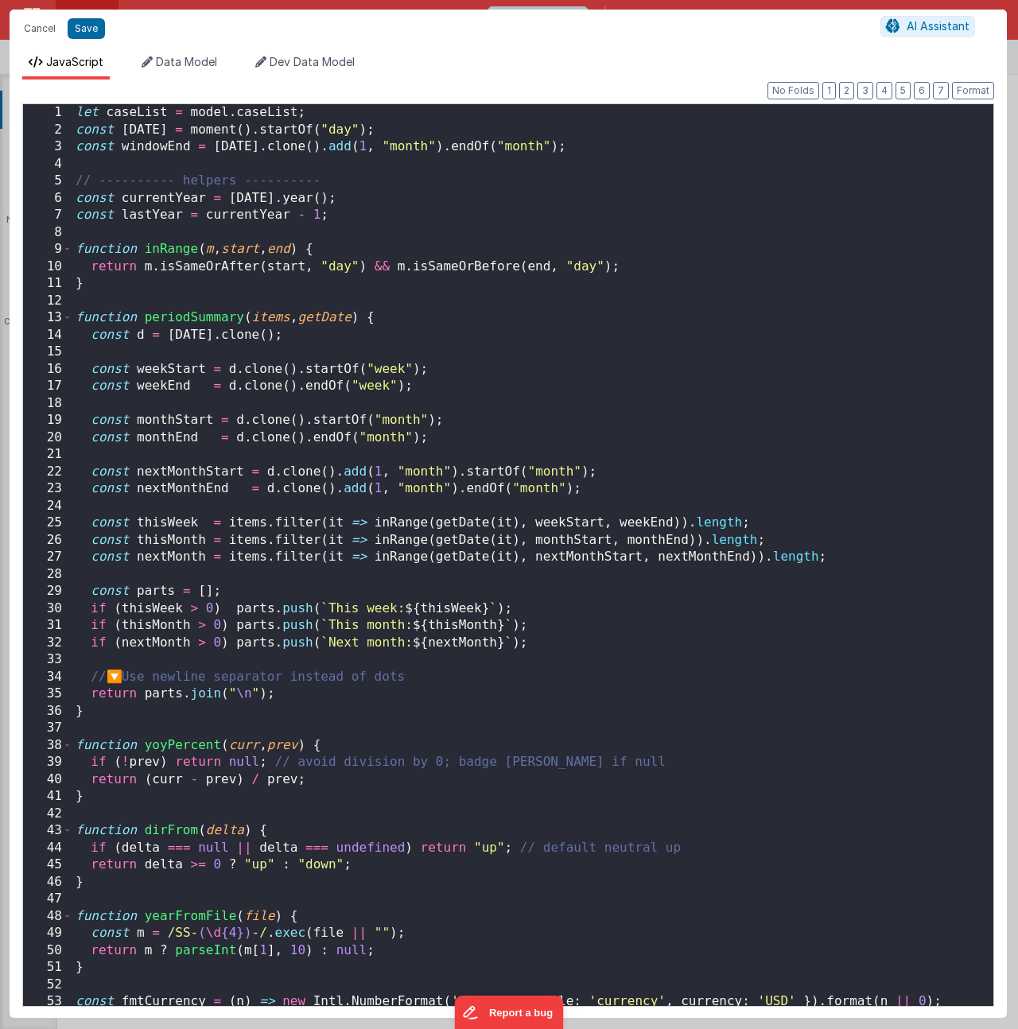
click at [567, 494] on div "let caseList = model . caseList ; const today = moment ( ) . startOf ( "day" ) …" at bounding box center [526, 572] width 909 height 936
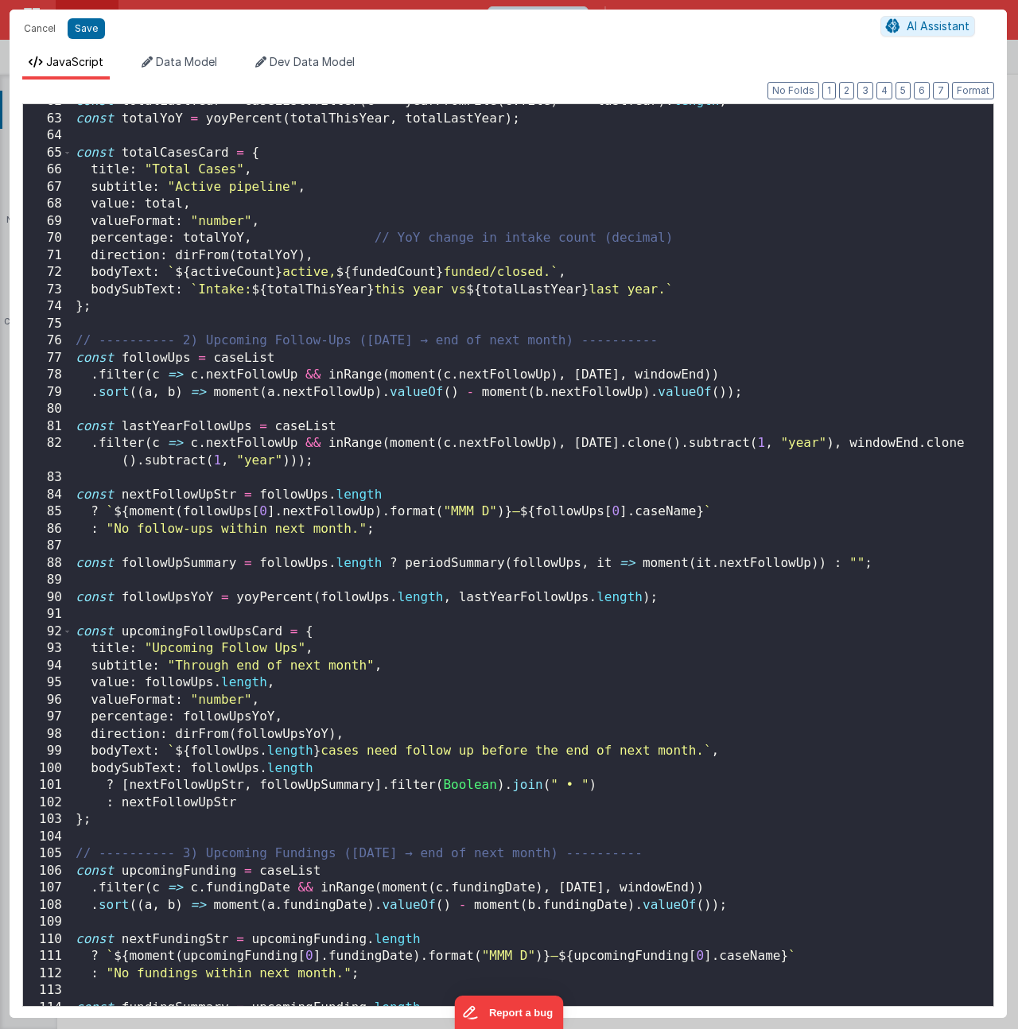
scroll to position [1054, 0]
click at [556, 800] on div "const totalLastYear = caseList . filter ( c => yearFromFile ( c . file ) === la…" at bounding box center [526, 561] width 909 height 936
click at [630, 795] on div "const totalLastYear = caseList . filter ( c => yearFromFile ( c . file ) === la…" at bounding box center [526, 561] width 909 height 936
click at [635, 786] on div "const totalLastYear = caseList . filter ( c => yearFromFile ( c . file ) === la…" at bounding box center [526, 561] width 909 height 936
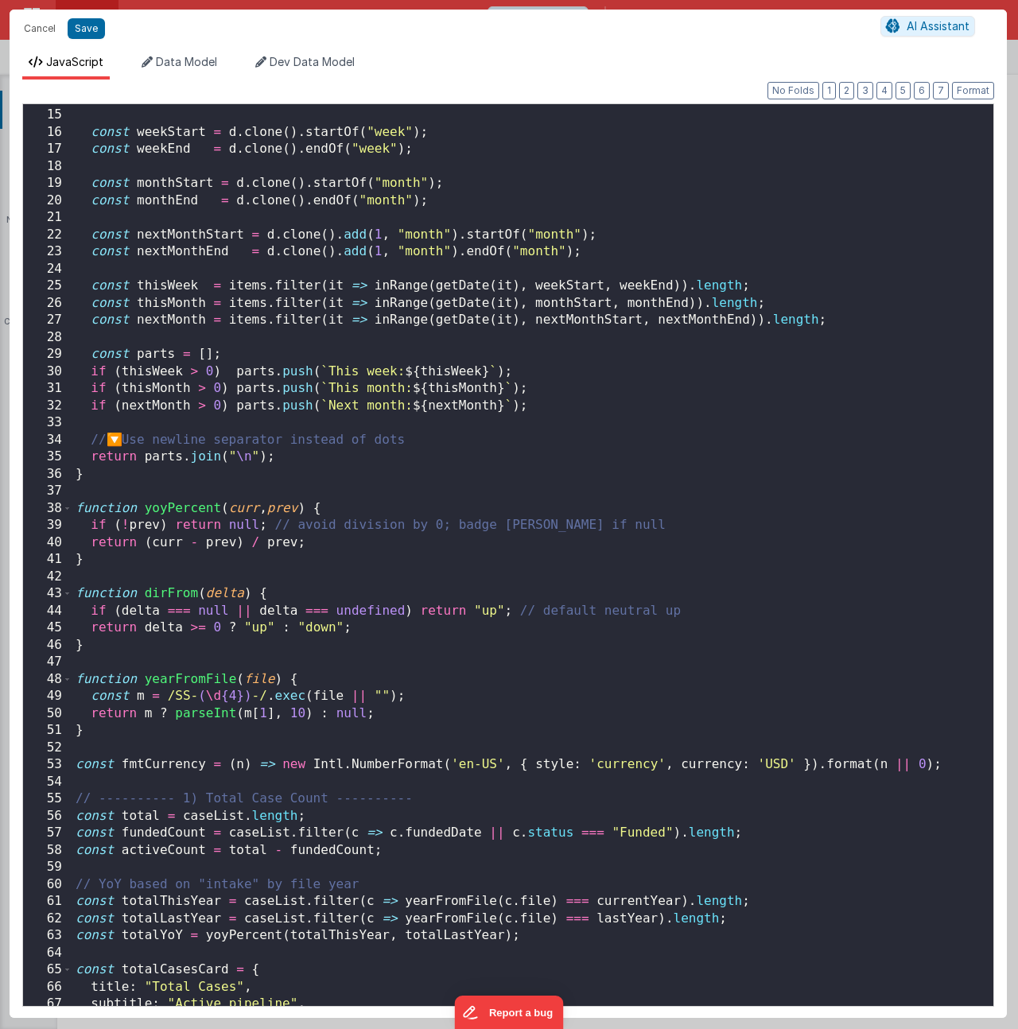
scroll to position [0, 0]
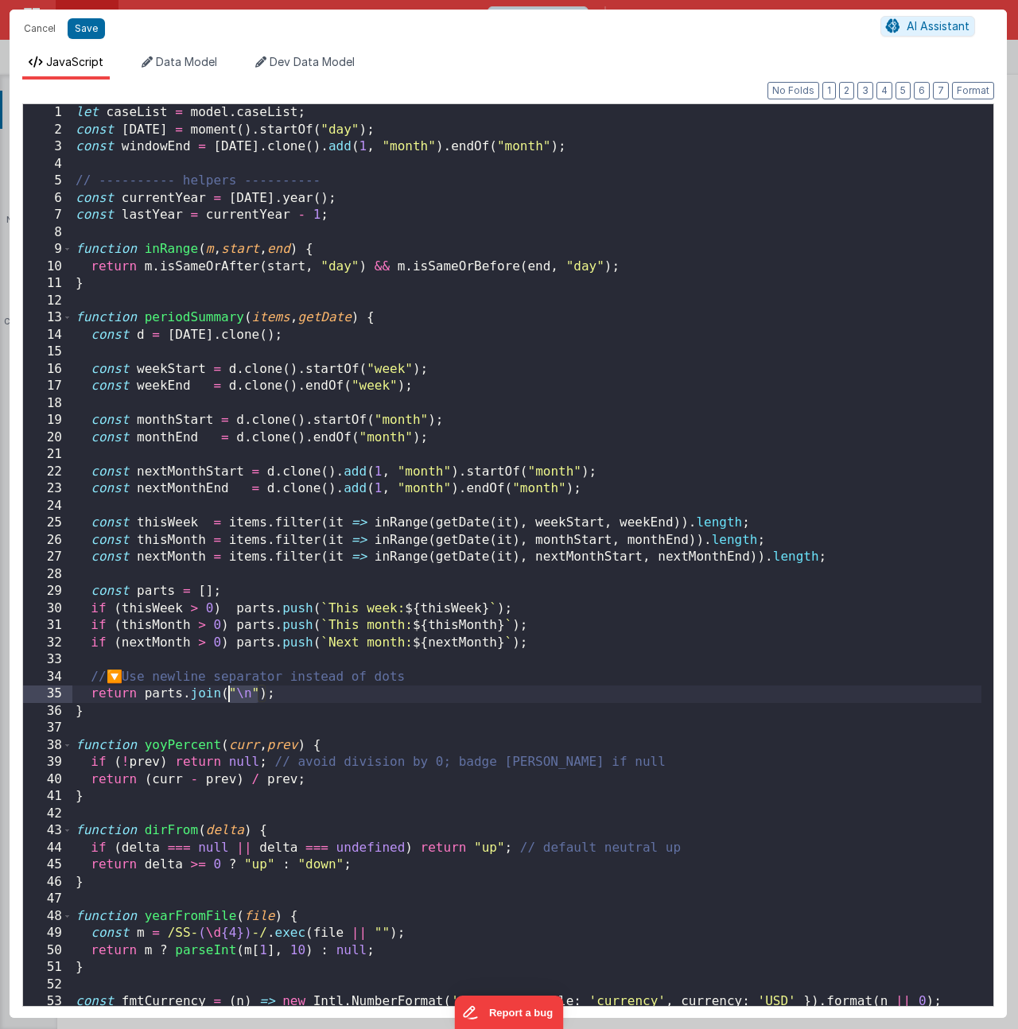
drag, startPoint x: 242, startPoint y: 691, endPoint x: 228, endPoint y: 686, distance: 14.3
click at [228, 686] on div "let caseList = model . caseList ; const today = moment ( ) . startOf ( "day" ) …" at bounding box center [526, 572] width 909 height 936
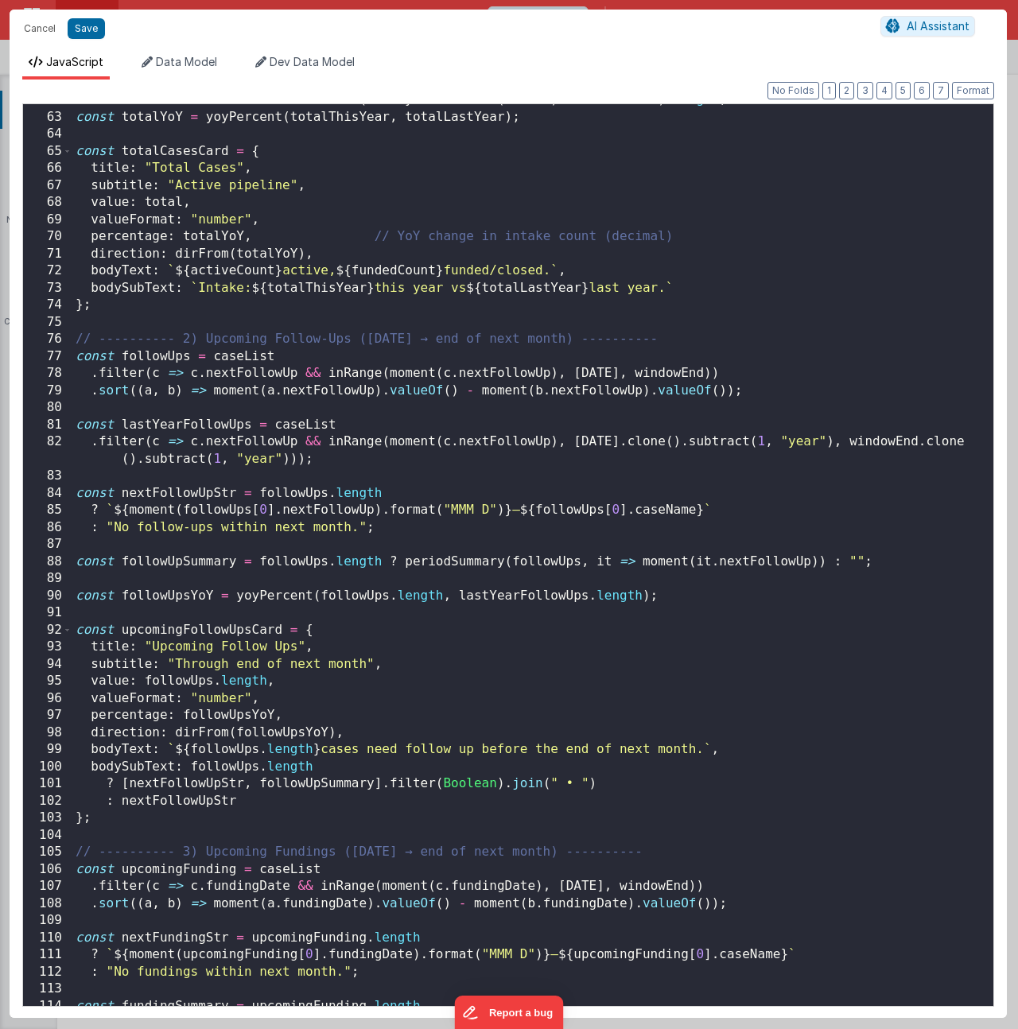
scroll to position [1086, 0]
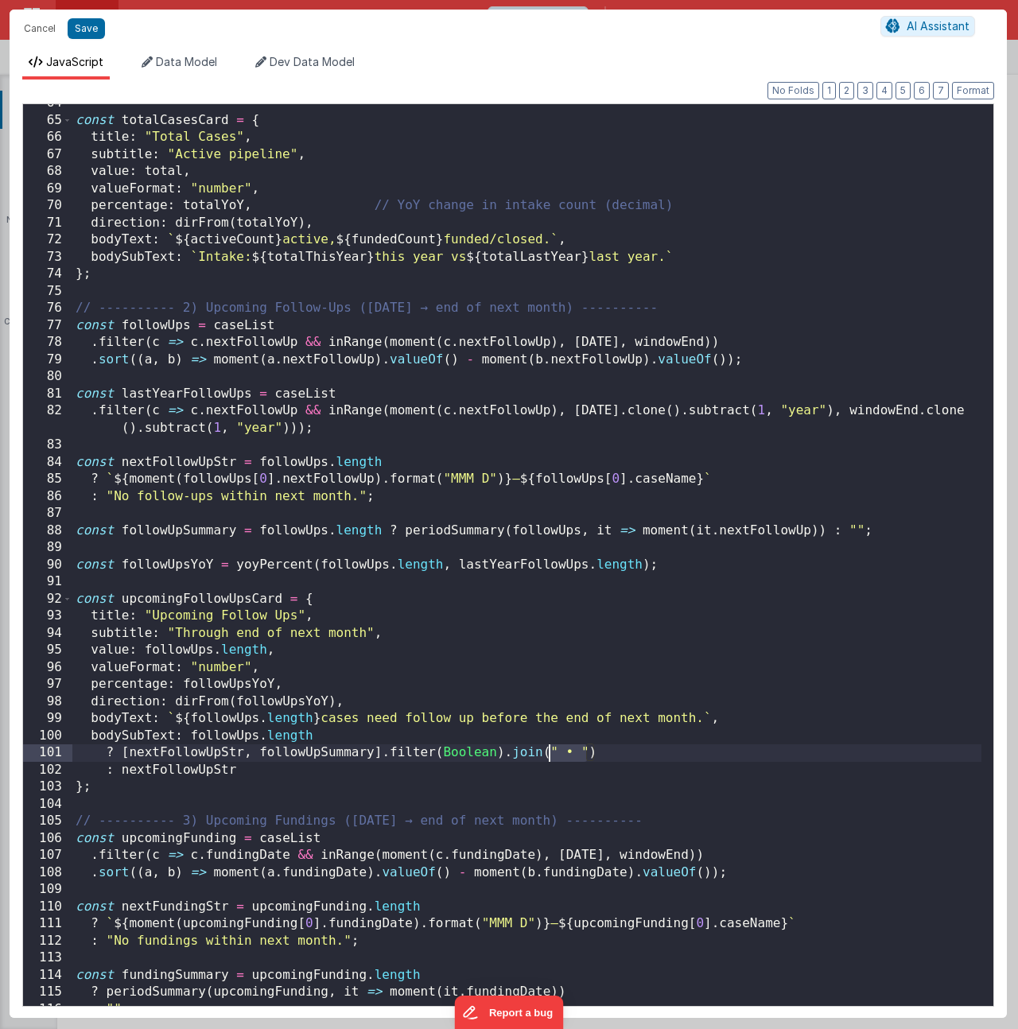
drag, startPoint x: 589, startPoint y: 752, endPoint x: 549, endPoint y: 753, distance: 39.8
click at [549, 753] on div "const totalCasesCard = { title : "Total Cases" , subtitle : "Active pipeline" ,…" at bounding box center [526, 563] width 909 height 936
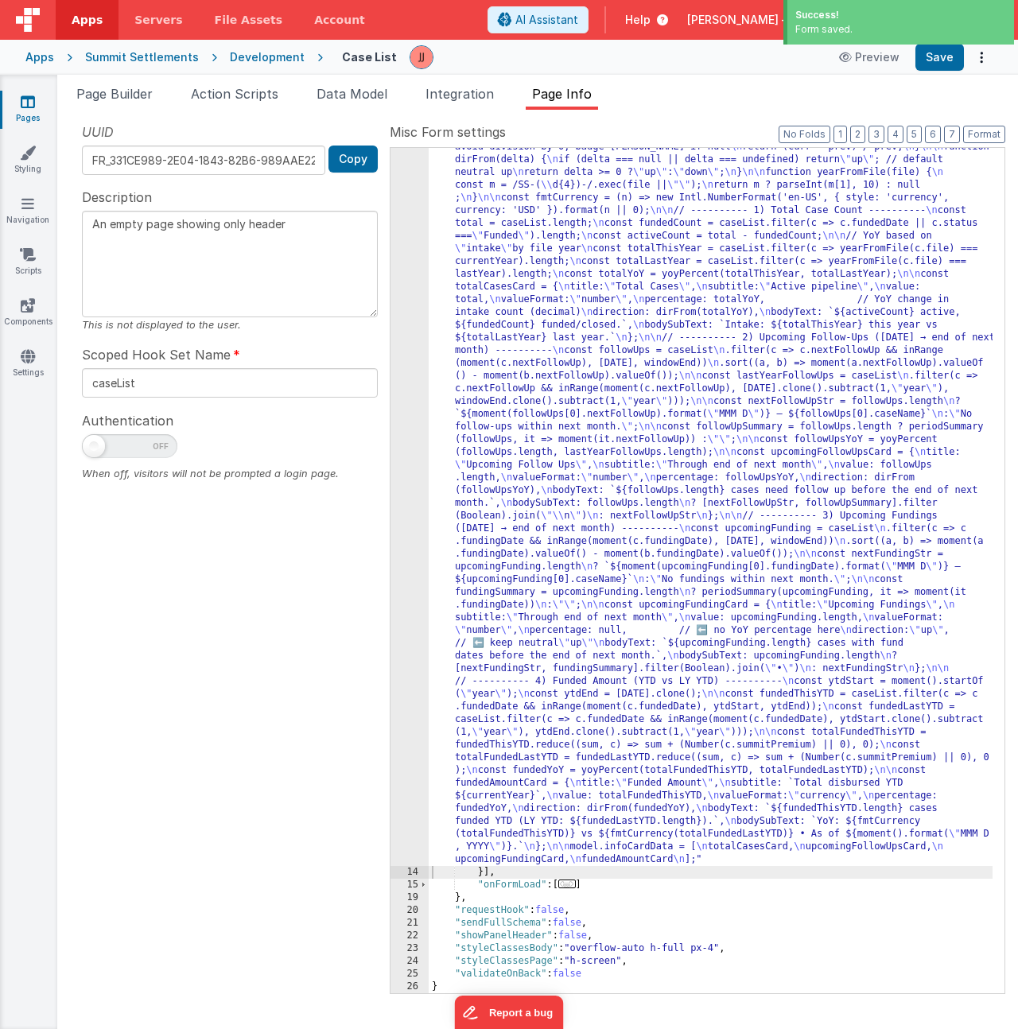
click at [608, 443] on div ""function" : "let caseList = model.caseList; \n const today = moment().startOf(…" at bounding box center [711, 830] width 564 height 1787
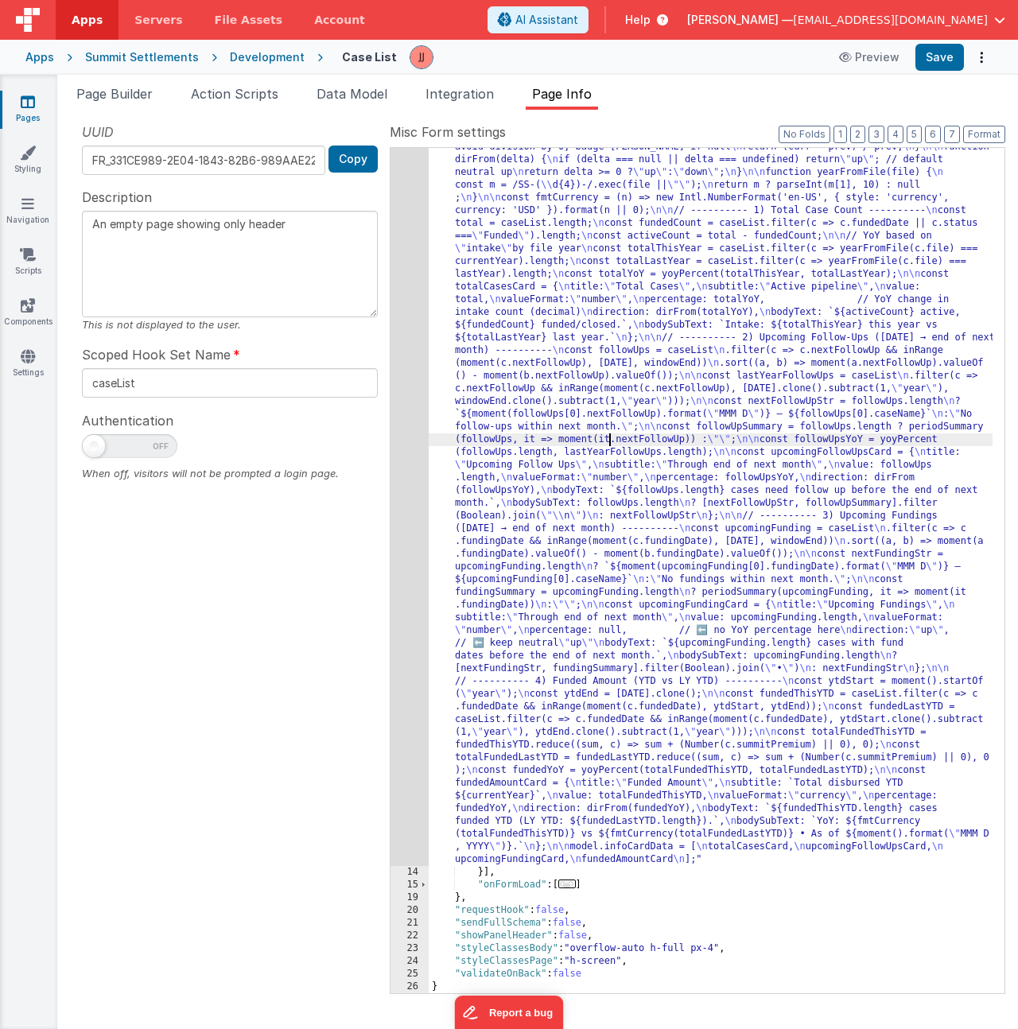
click at [410, 430] on div "13" at bounding box center [410, 401] width 38 height 929
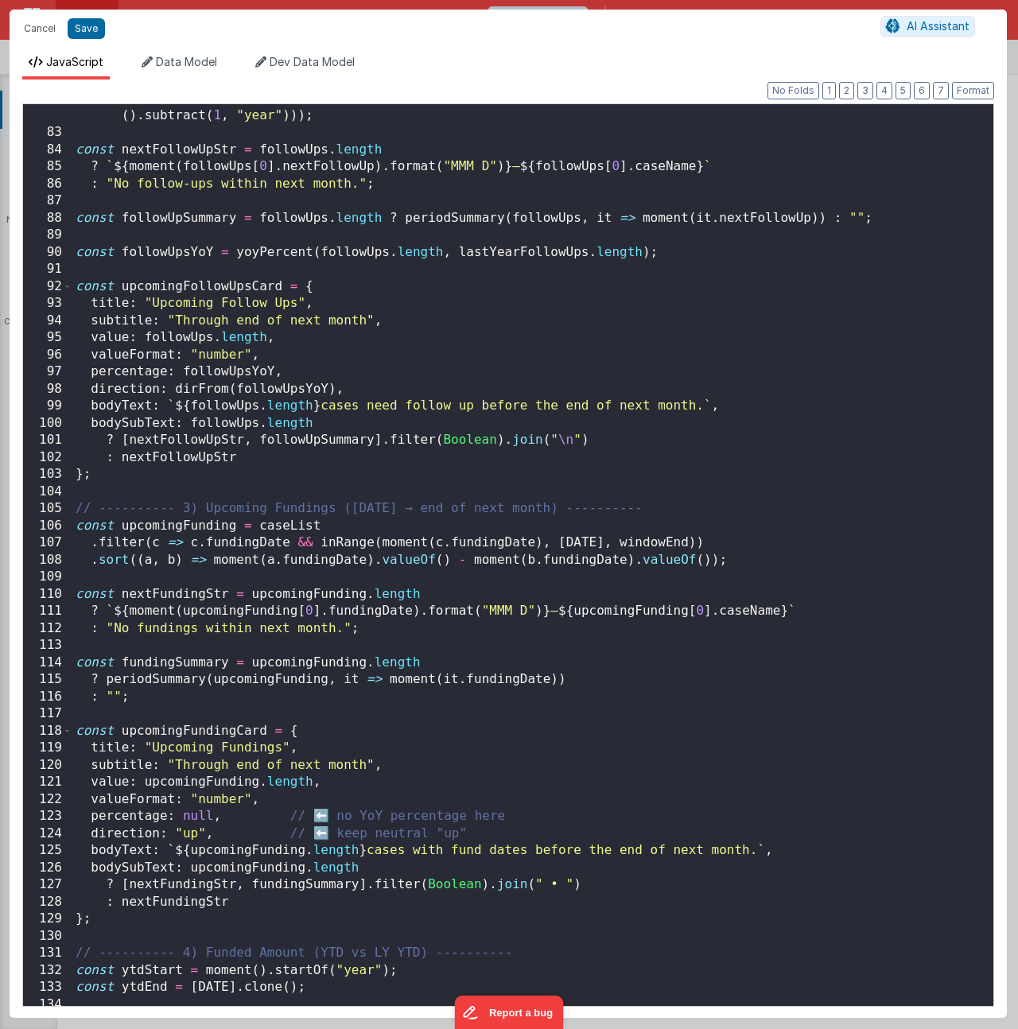
scroll to position [1399, 0]
drag, startPoint x: 571, startPoint y: 885, endPoint x: 534, endPoint y: 887, distance: 37.4
click at [534, 887] on div ". filter ( c => c . nextFollowUp && inRange ( moment ( c . nextFollowUp ) , tod…" at bounding box center [526, 567] width 909 height 954
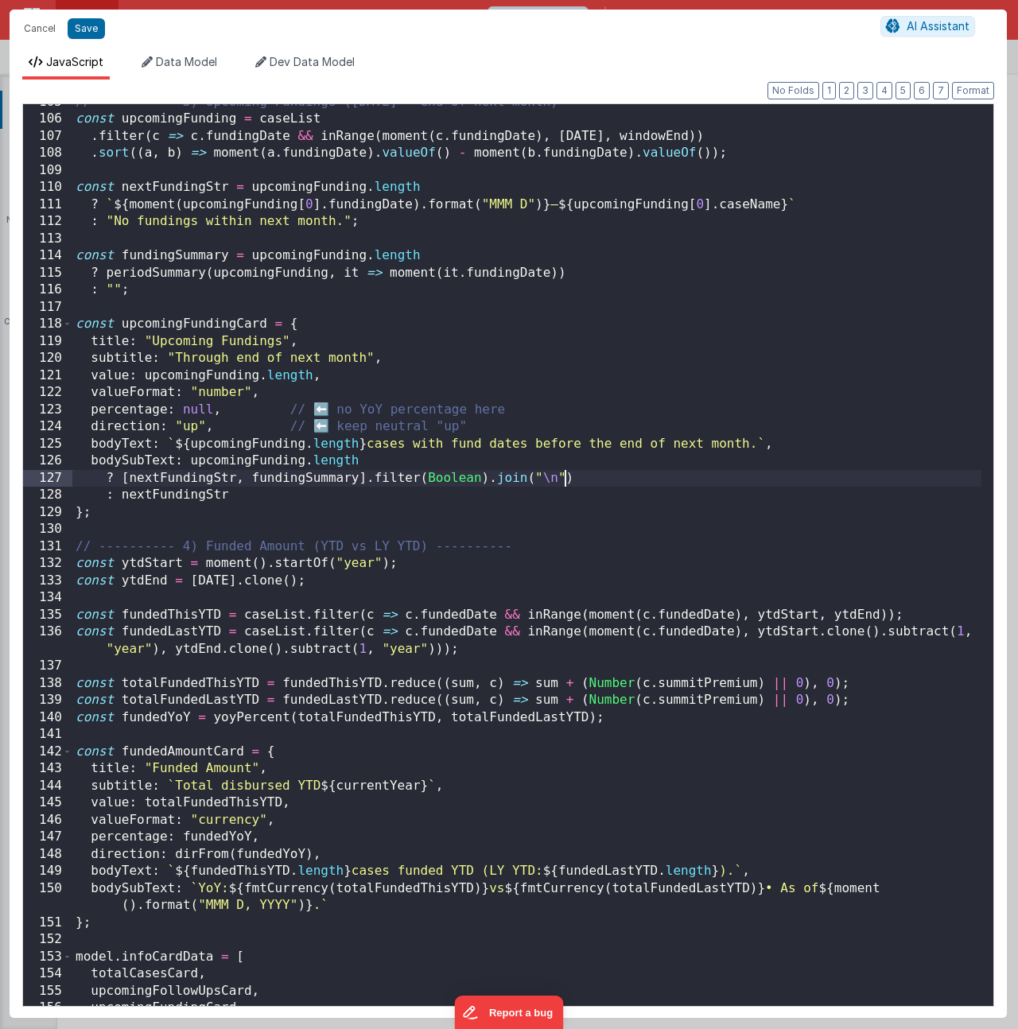
scroll to position [1806, 0]
click at [806, 888] on div "// ---------- 3) Upcoming Fundings (today → end of next month) ---------- const…" at bounding box center [526, 562] width 909 height 936
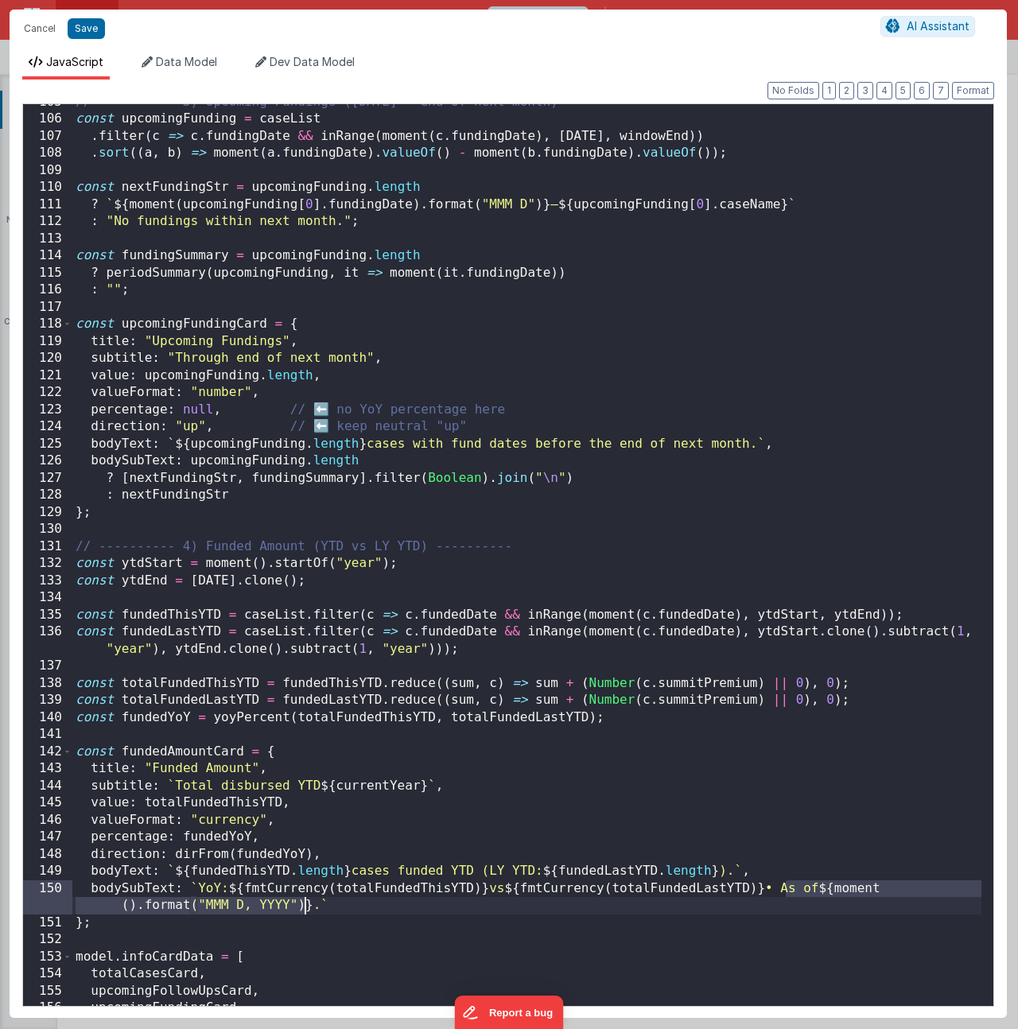
drag, startPoint x: 785, startPoint y: 890, endPoint x: 306, endPoint y: 904, distance: 479.0
click at [306, 904] on div "// ---------- 3) Upcoming Fundings (today → end of next month) ---------- const…" at bounding box center [526, 562] width 909 height 936
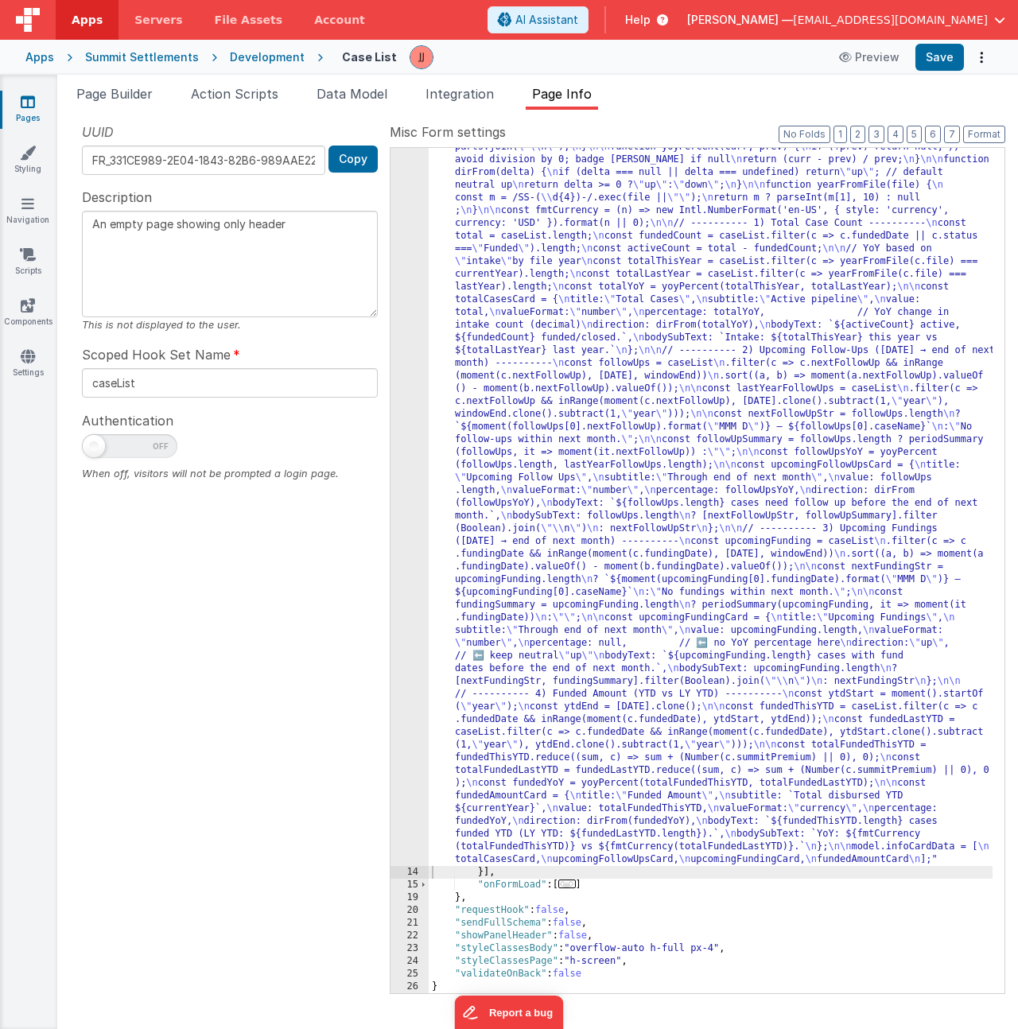
scroll to position [325, 0]
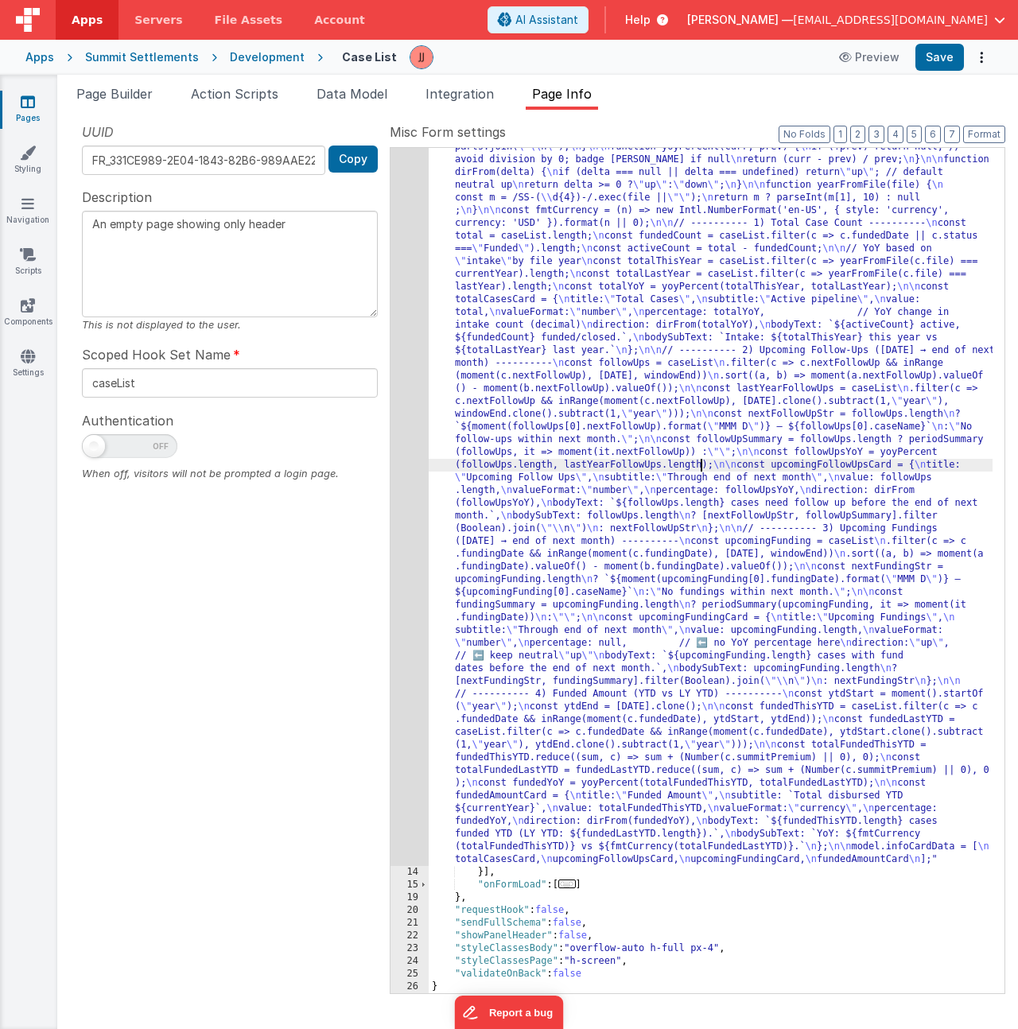
click at [700, 468] on div ""function" : "let caseList = model.caseList; \n const today = moment().startOf(…" at bounding box center [711, 837] width 564 height 1775
click at [408, 436] on div "13" at bounding box center [410, 408] width 38 height 916
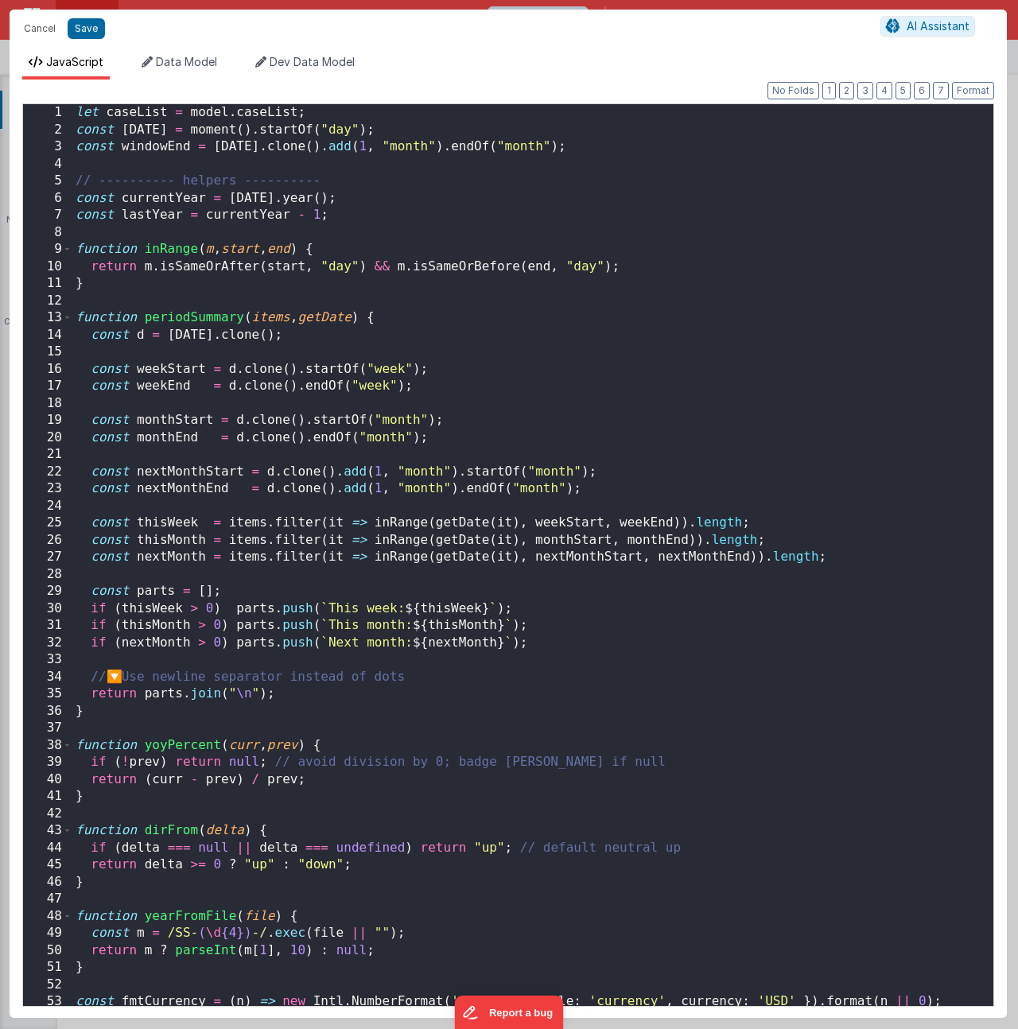
click at [449, 447] on div "let caseList = model . caseList ; const today = moment ( ) . startOf ( "day" ) …" at bounding box center [526, 572] width 909 height 936
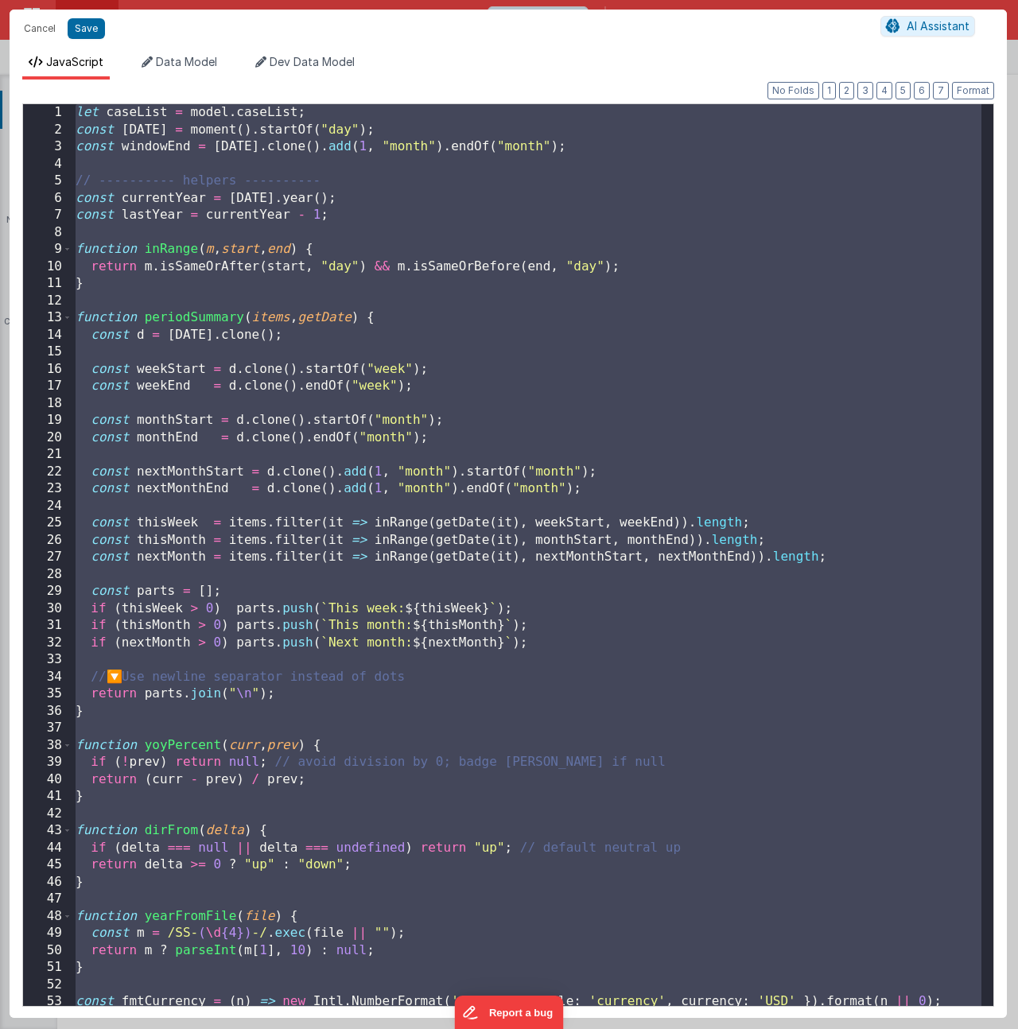
click at [406, 633] on div "let caseList = model . caseList ; const today = moment ( ) . startOf ( "day" ) …" at bounding box center [526, 572] width 909 height 936
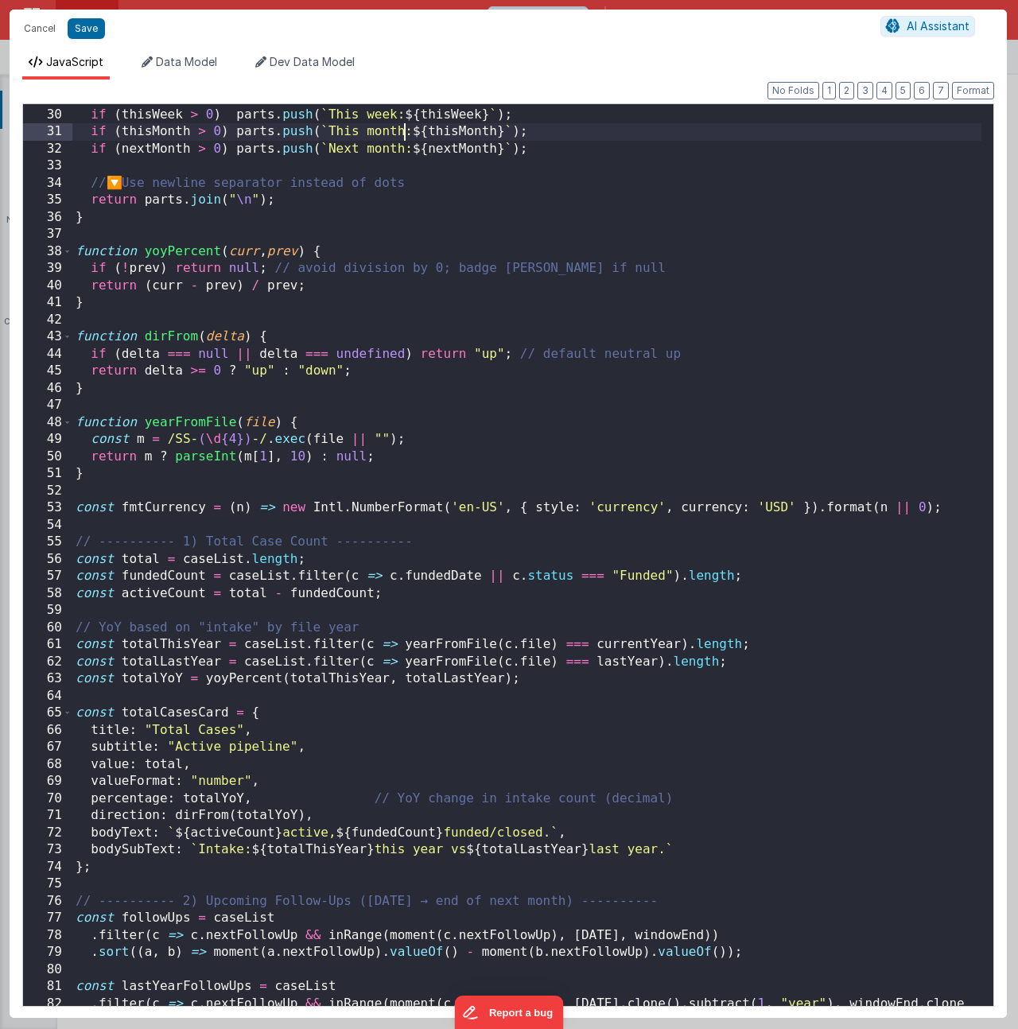
scroll to position [509, 0]
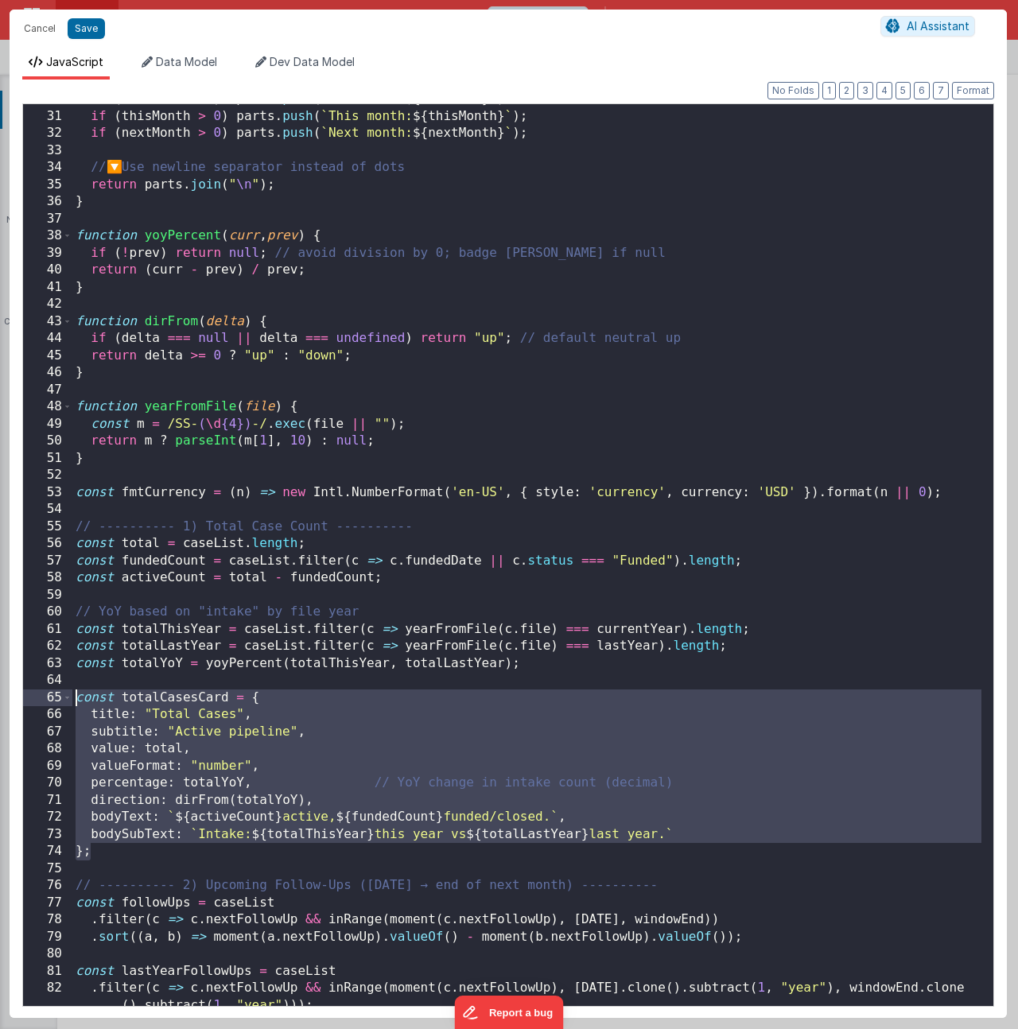
drag, startPoint x: 96, startPoint y: 855, endPoint x: 17, endPoint y: 698, distance: 176.1
click at [17, 698] on div "Format 7 6 5 4 3 2 1 No Folds 30 31 32 33 34 35 36 37 38 39 40 41 42 43 44 45 4…" at bounding box center [508, 549] width 997 height 939
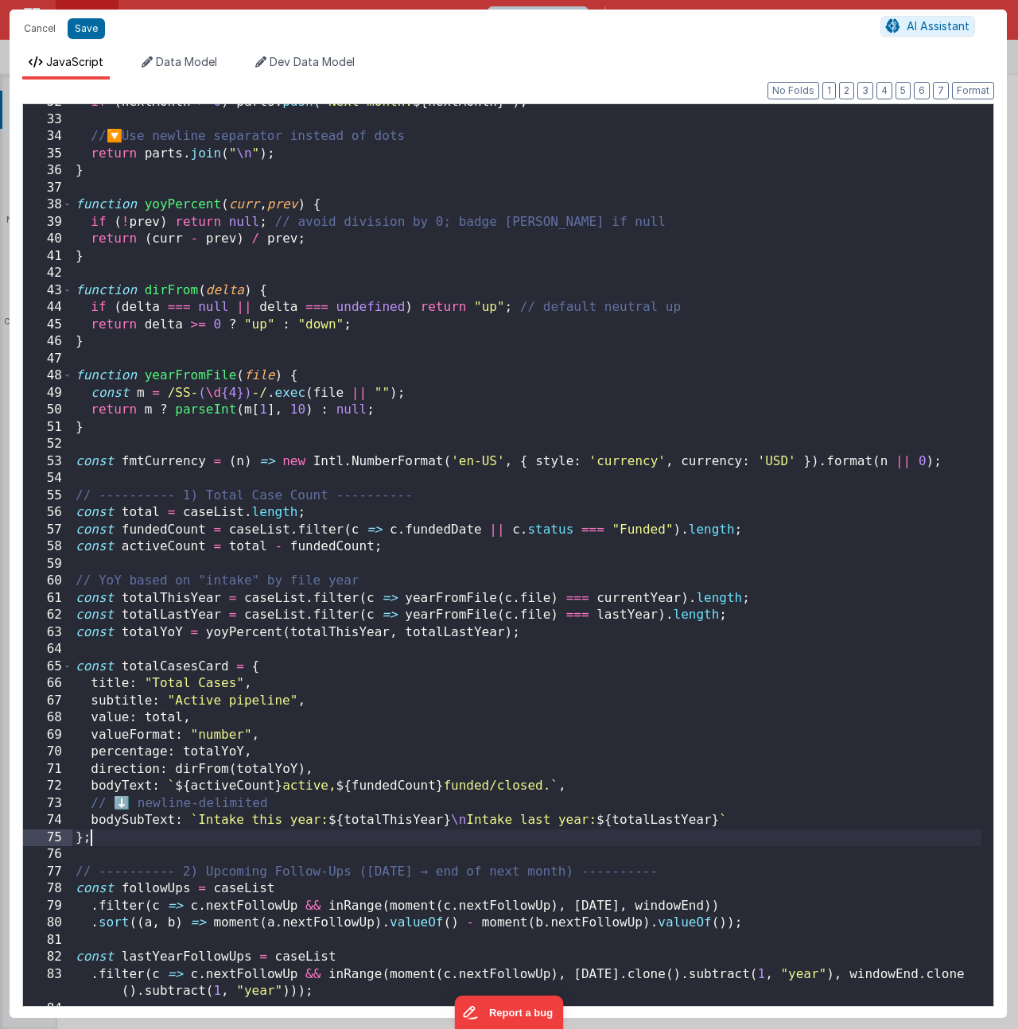
scroll to position [540, 0]
click at [293, 800] on div "if ( nextMonth > 0 ) parts . push ( ` Next month: ${ nextMonth } ` ) ; // 🔽 Use…" at bounding box center [526, 562] width 909 height 936
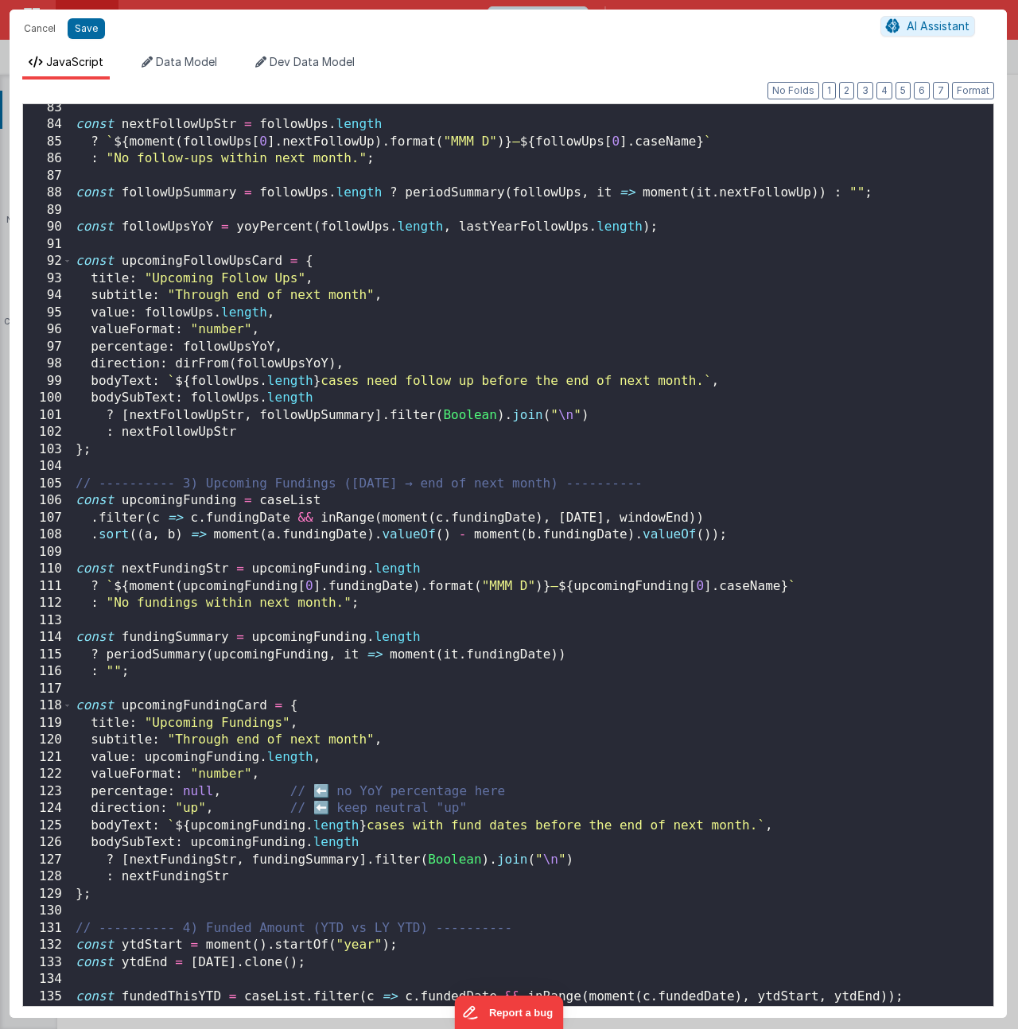
scroll to position [1834, 0]
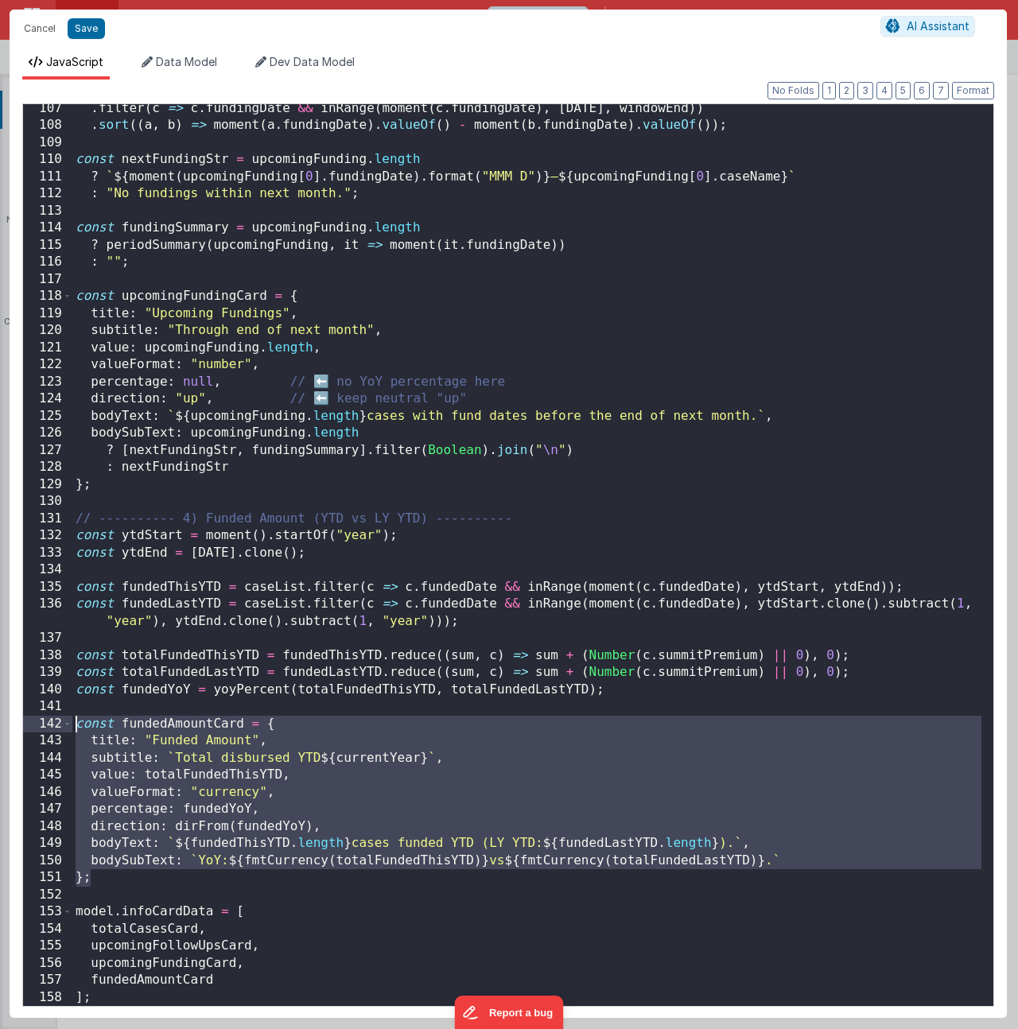
drag, startPoint x: 59, startPoint y: 868, endPoint x: -23, endPoint y: 717, distance: 171.9
click at [0, 717] on html "Cancel Save AI Assistant JavaScript Data Model Dev Data Model Format 7 6 5 4 3 …" at bounding box center [509, 514] width 1018 height 1029
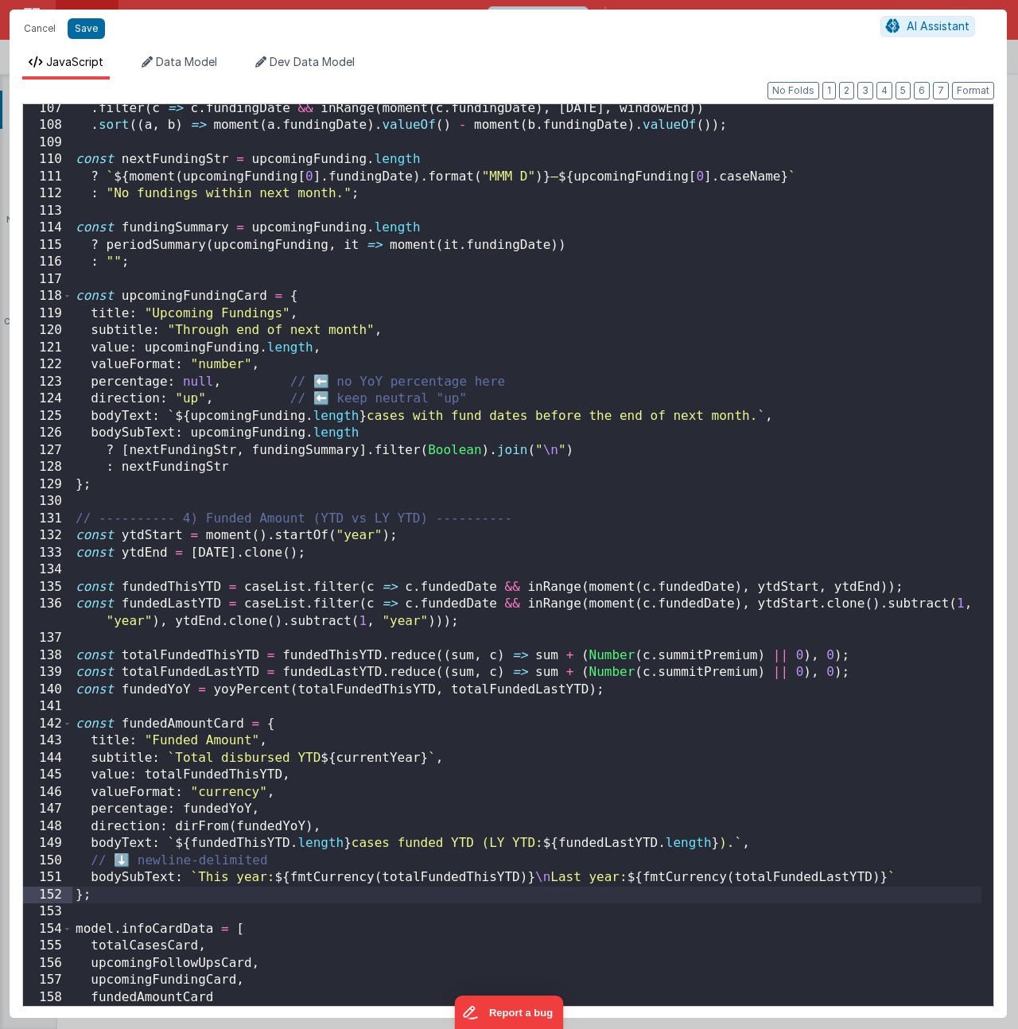
click at [289, 856] on div ". filter ( c => c . fundingDate && inRange ( moment ( c . fundingDate ) , today…" at bounding box center [526, 568] width 909 height 936
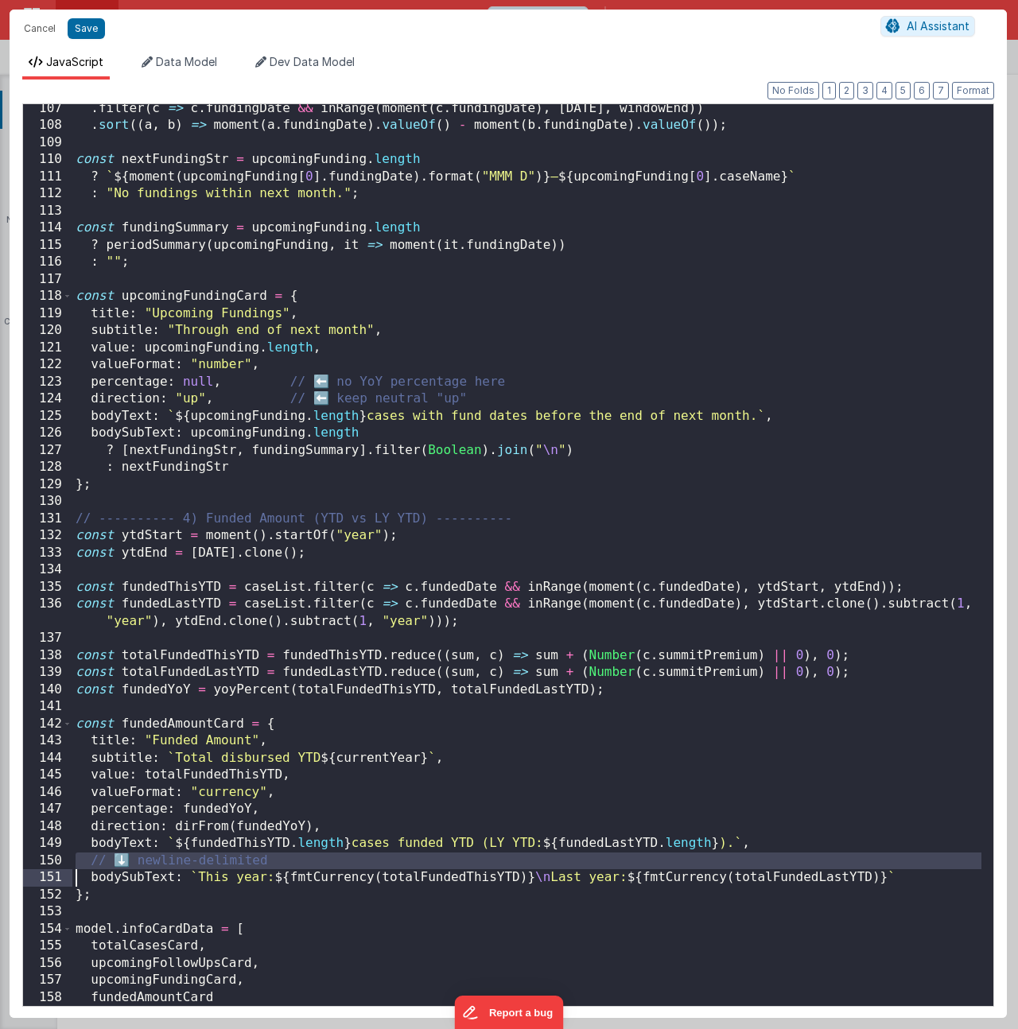
click at [289, 856] on div ". filter ( c => c . fundingDate && inRange ( moment ( c . fundingDate ) , today…" at bounding box center [526, 568] width 909 height 936
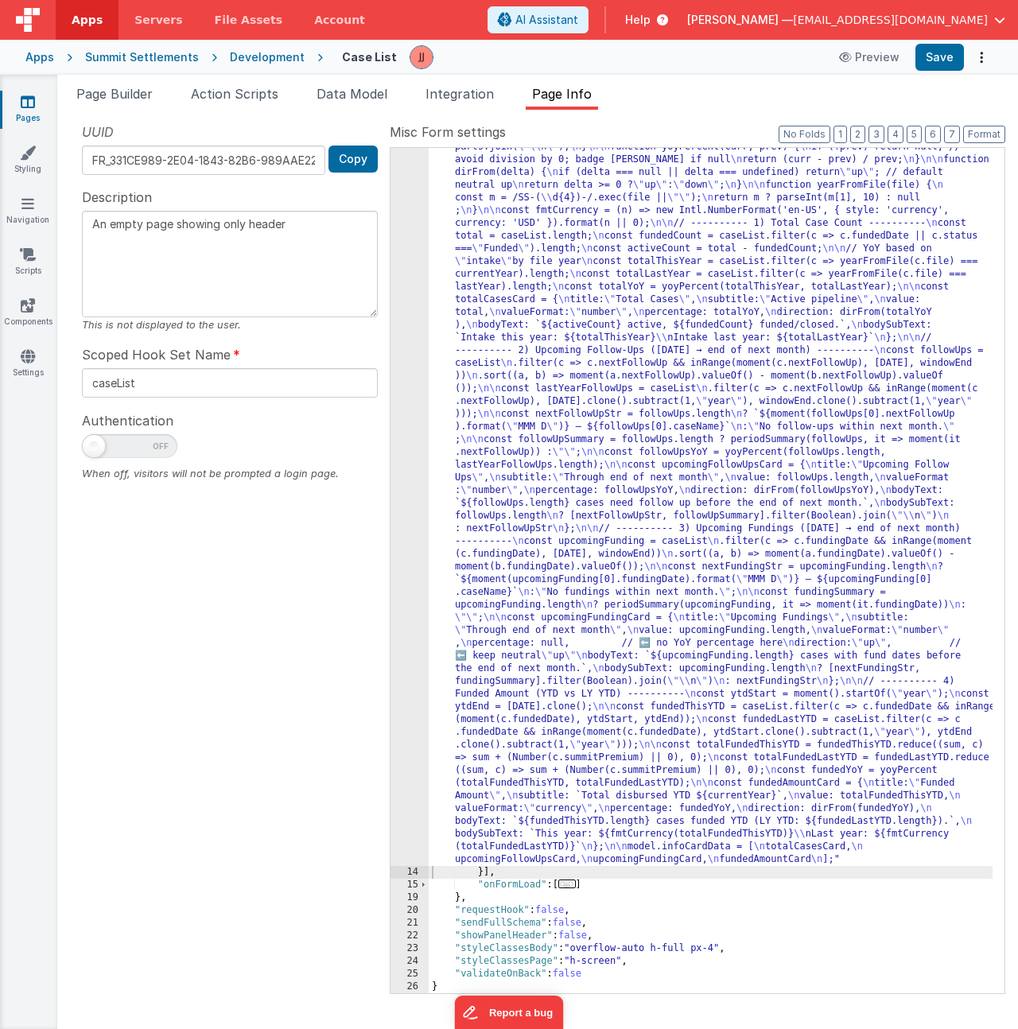
click at [636, 250] on div ""function" : "let caseList = model.caseList; \n const today = moment().startOf(…" at bounding box center [711, 837] width 564 height 1775
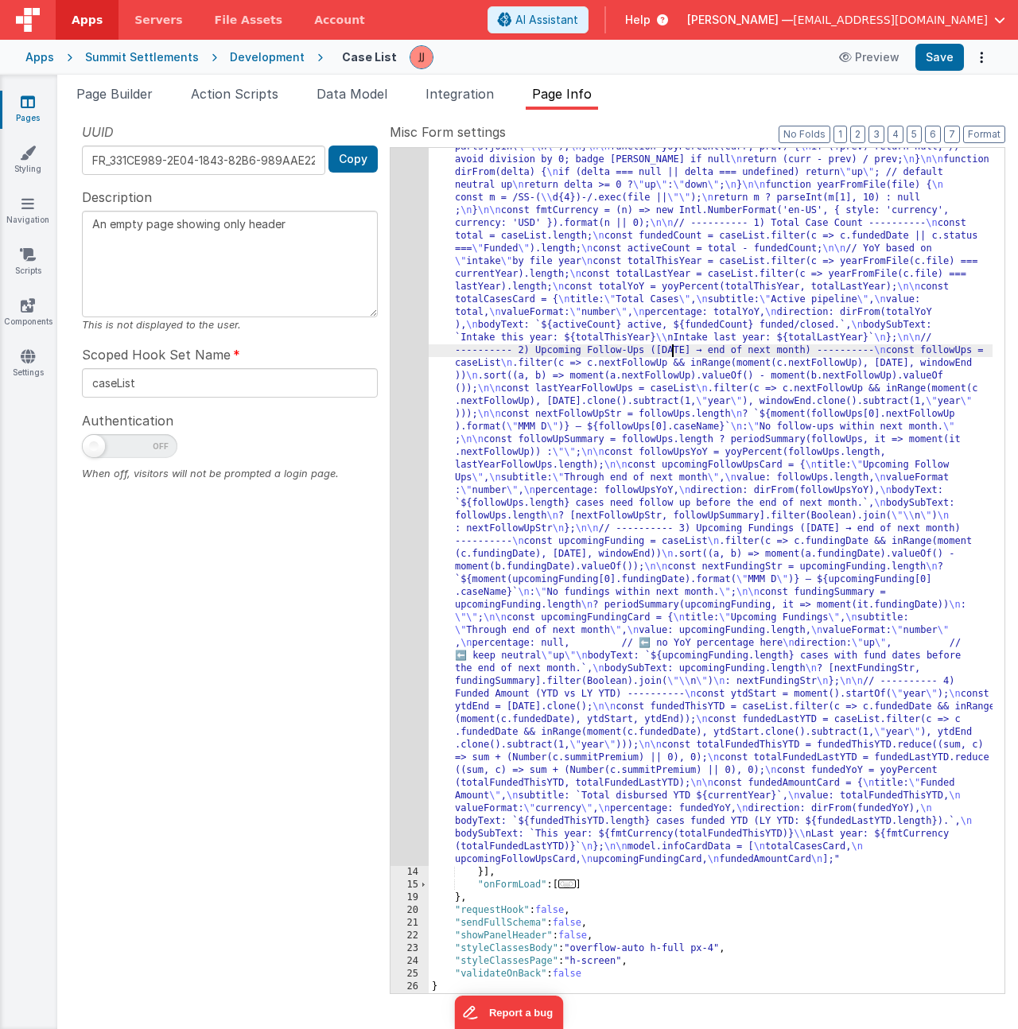
click at [670, 350] on div ""function" : "let caseList = model.caseList; \n const today = moment().startOf(…" at bounding box center [711, 837] width 564 height 1775
click at [410, 348] on div "13" at bounding box center [410, 408] width 38 height 916
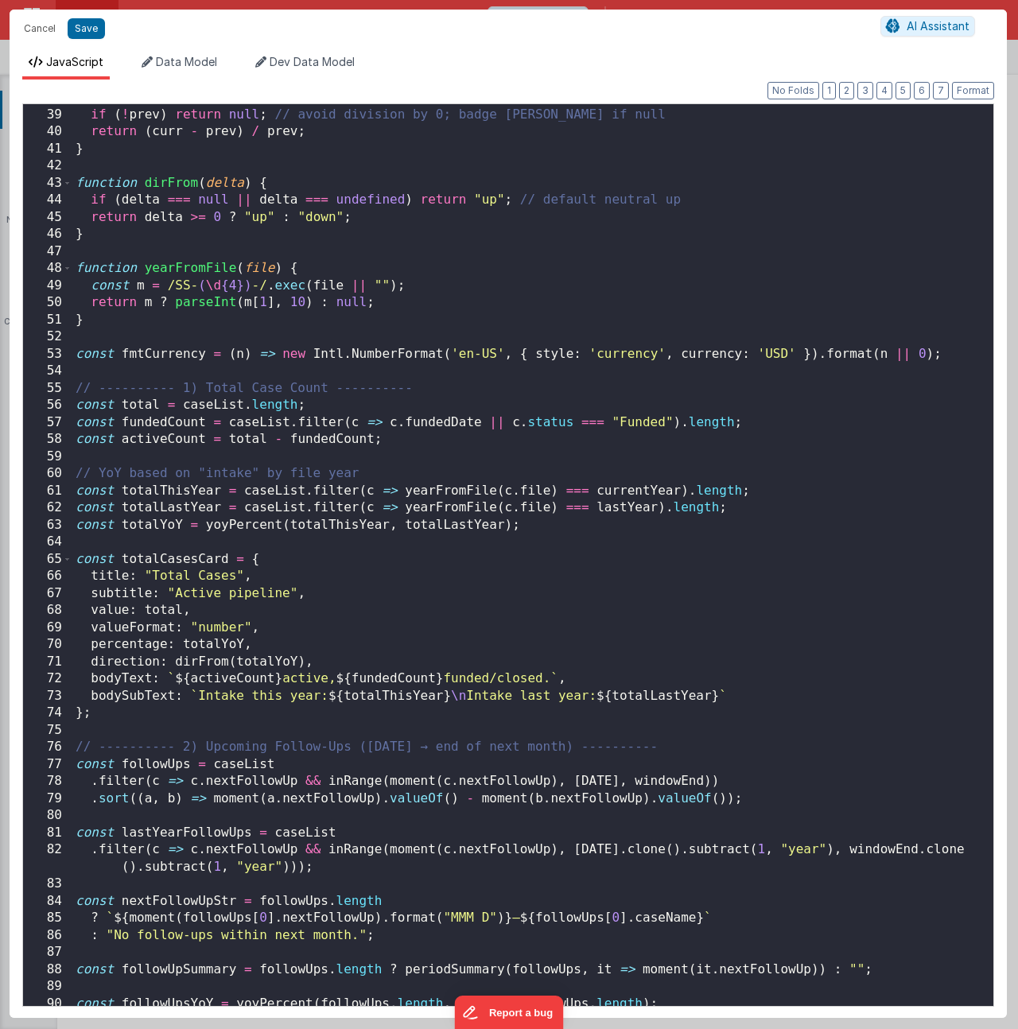
scroll to position [0, 0]
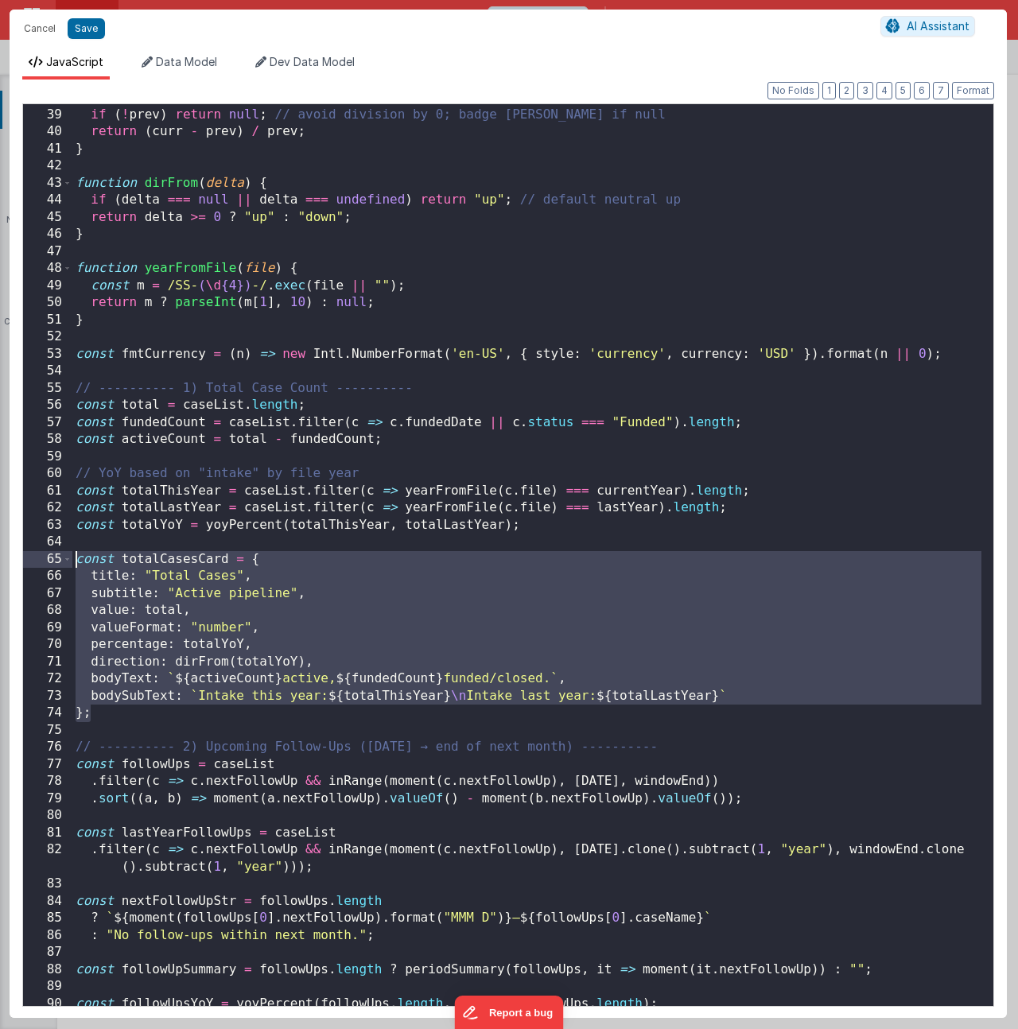
drag, startPoint x: 95, startPoint y: 712, endPoint x: 16, endPoint y: 563, distance: 168.7
click at [16, 563] on div "Format 7 6 5 4 3 2 1 No Folds 38 39 40 41 42 43 44 45 46 47 48 49 50 51 52 53 5…" at bounding box center [508, 549] width 997 height 939
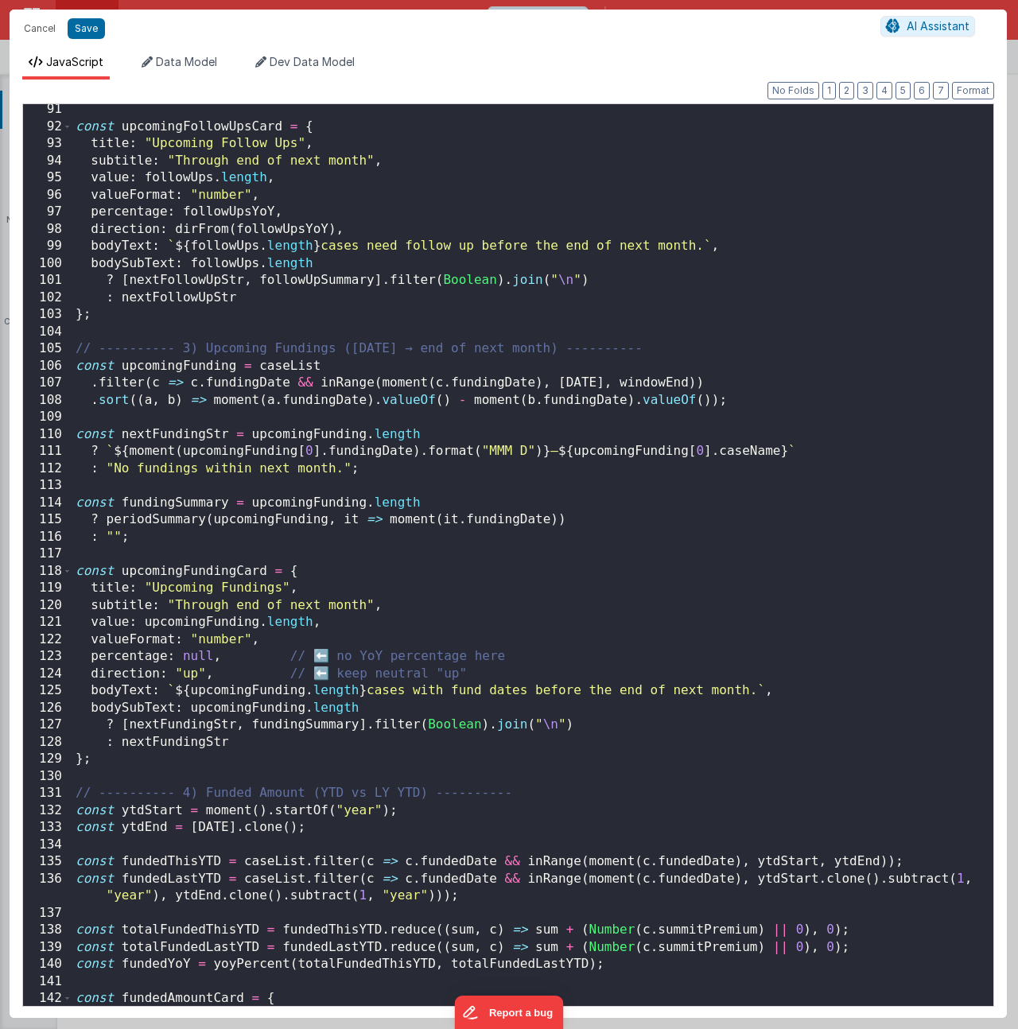
scroll to position [1834, 0]
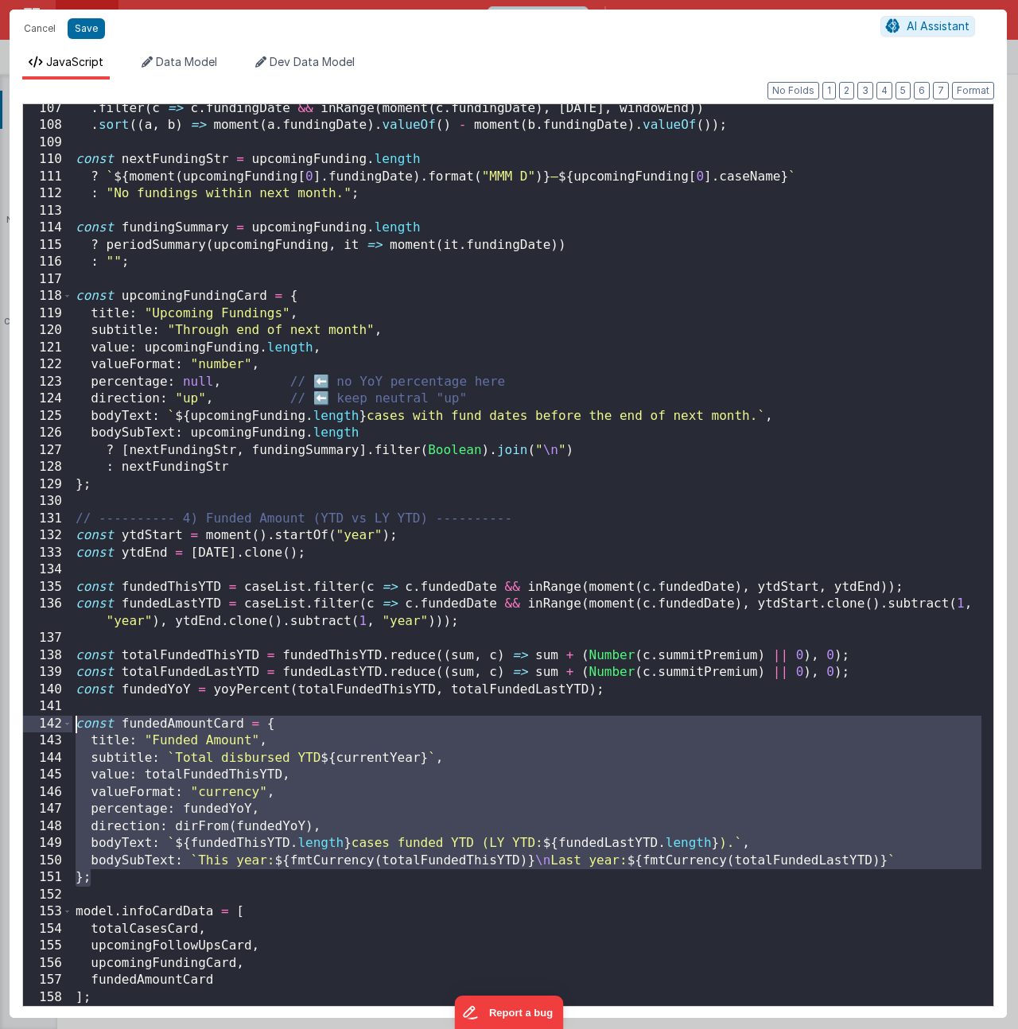
drag, startPoint x: 103, startPoint y: 884, endPoint x: -31, endPoint y: 728, distance: 206.4
click at [0, 728] on html "Cancel Save AI Assistant JavaScript Data Model Dev Data Model Format 7 6 5 4 3 …" at bounding box center [509, 514] width 1018 height 1029
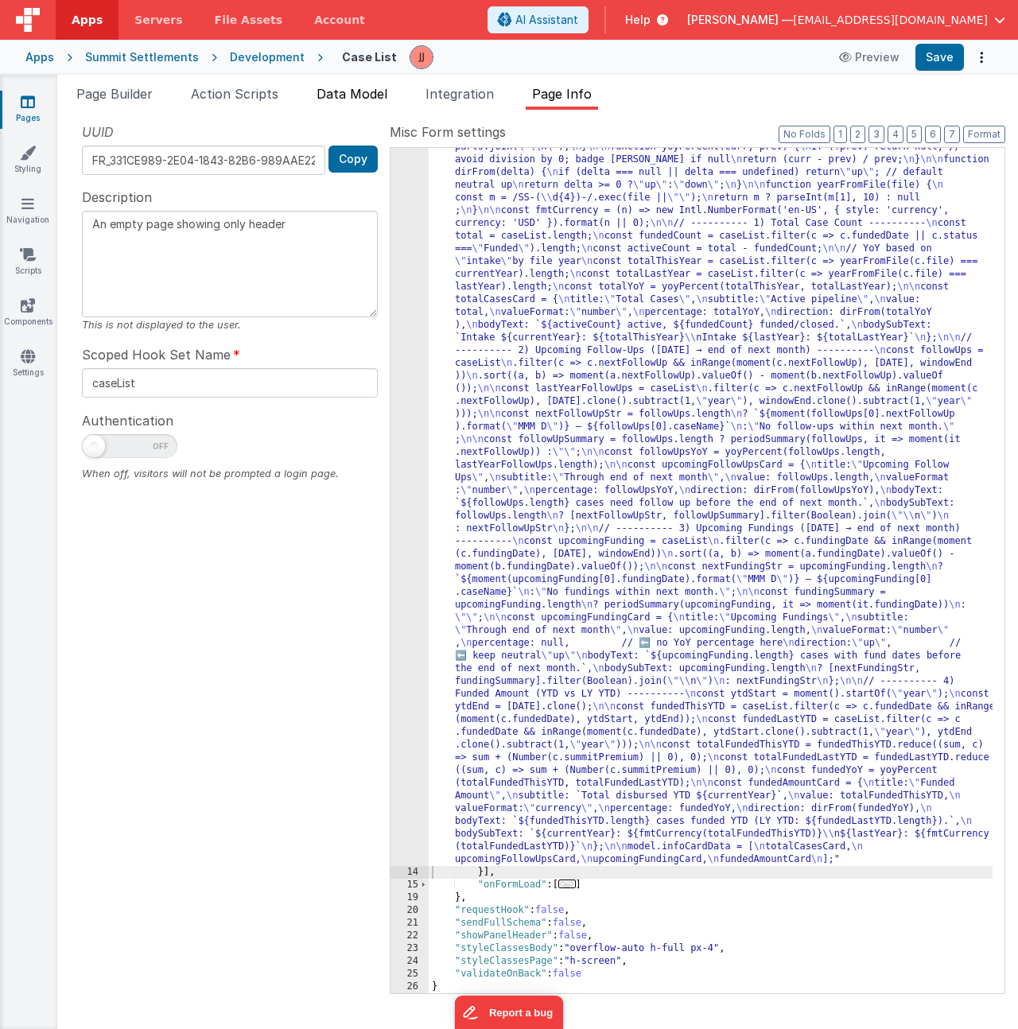
click at [367, 86] on span "Data Model" at bounding box center [352, 94] width 71 height 16
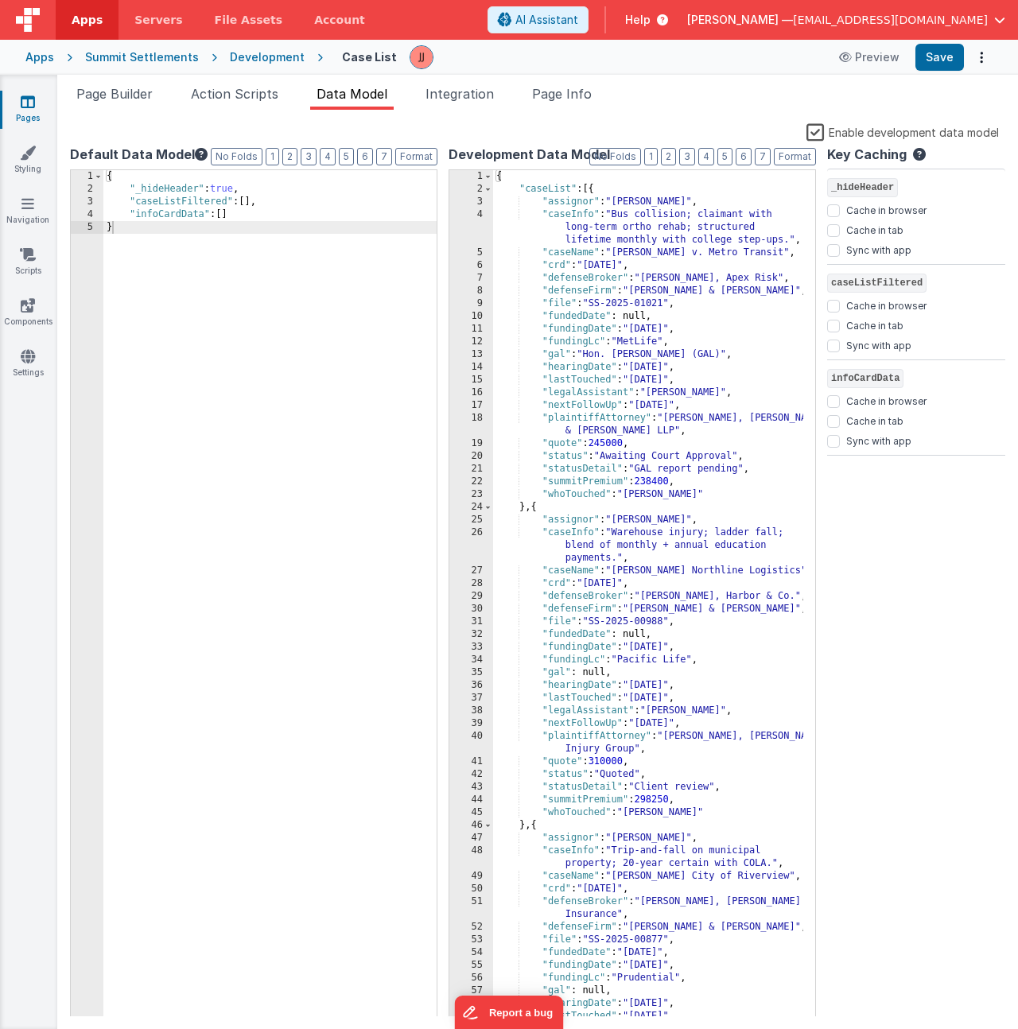
click at [672, 314] on div "{ "caseList" : [{ "assignor" : "Daniel Johnson" , "caseInfo" : "Bus collision; …" at bounding box center [648, 606] width 310 height 873
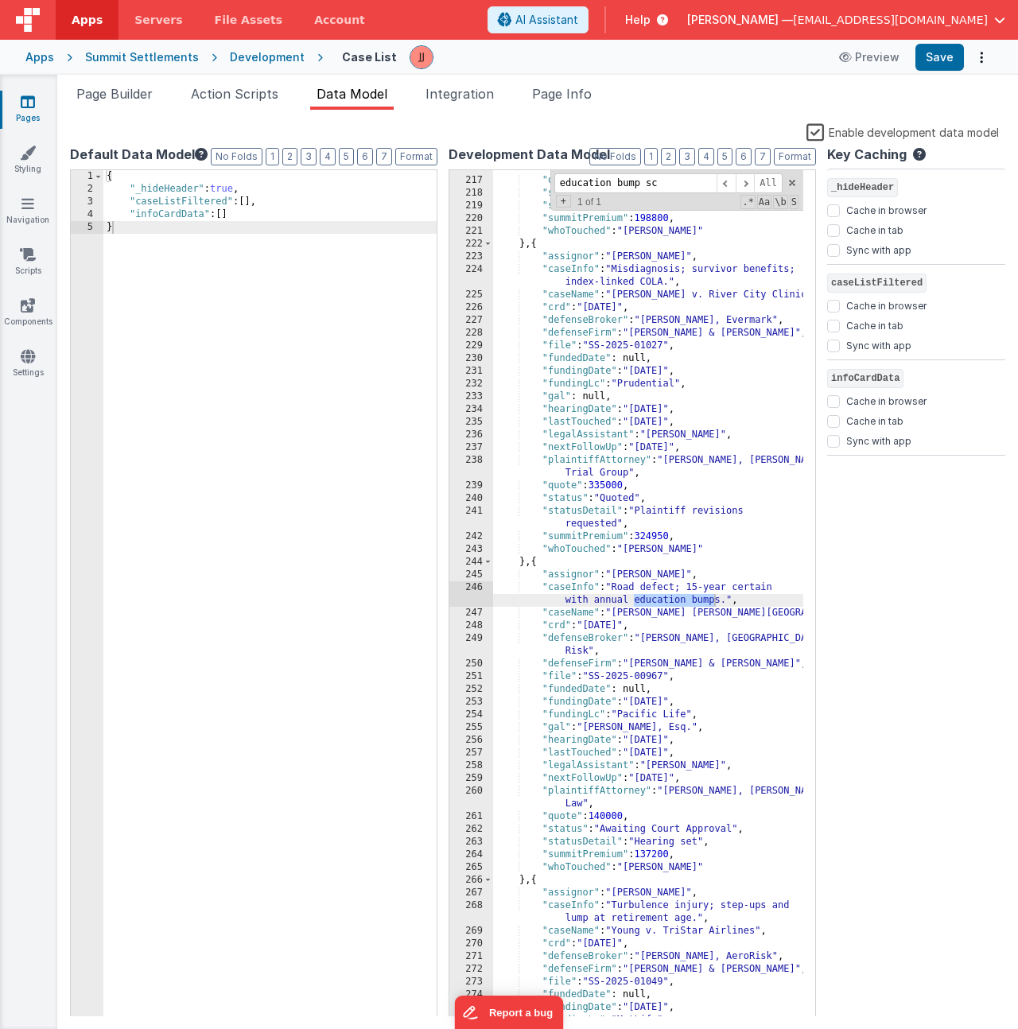
scroll to position [10266, 0]
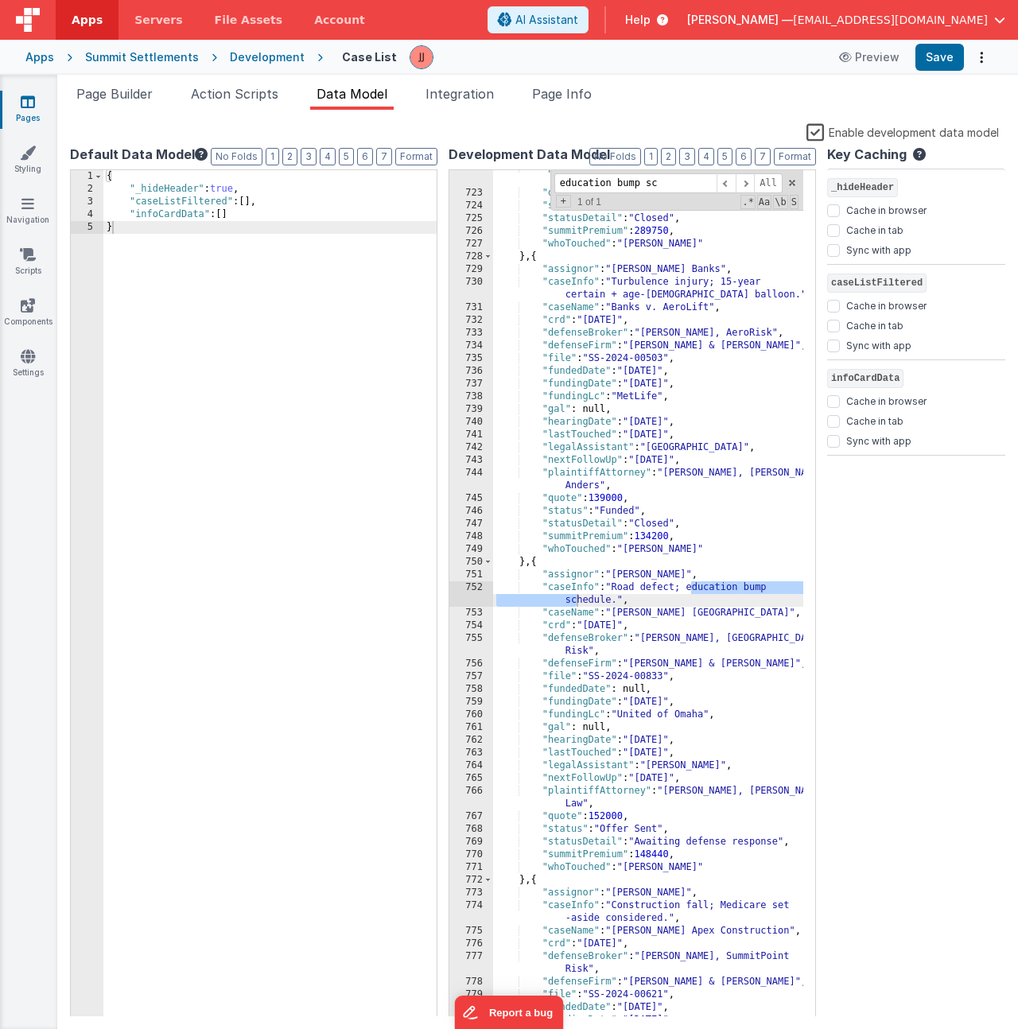
type input "education bump sc"
click at [636, 683] on div ""plaintiffAttorney" : "Nina Alvarez, Alvarez & James" , "quote" : 298000 , "sta…" at bounding box center [648, 603] width 310 height 885
drag, startPoint x: 643, startPoint y: 779, endPoint x: 701, endPoint y: 775, distance: 58.3
click at [701, 775] on div ""plaintiffAttorney" : "Nina Alvarez, Alvarez & James" , "quote" : 298000 , "sta…" at bounding box center [648, 603] width 310 height 885
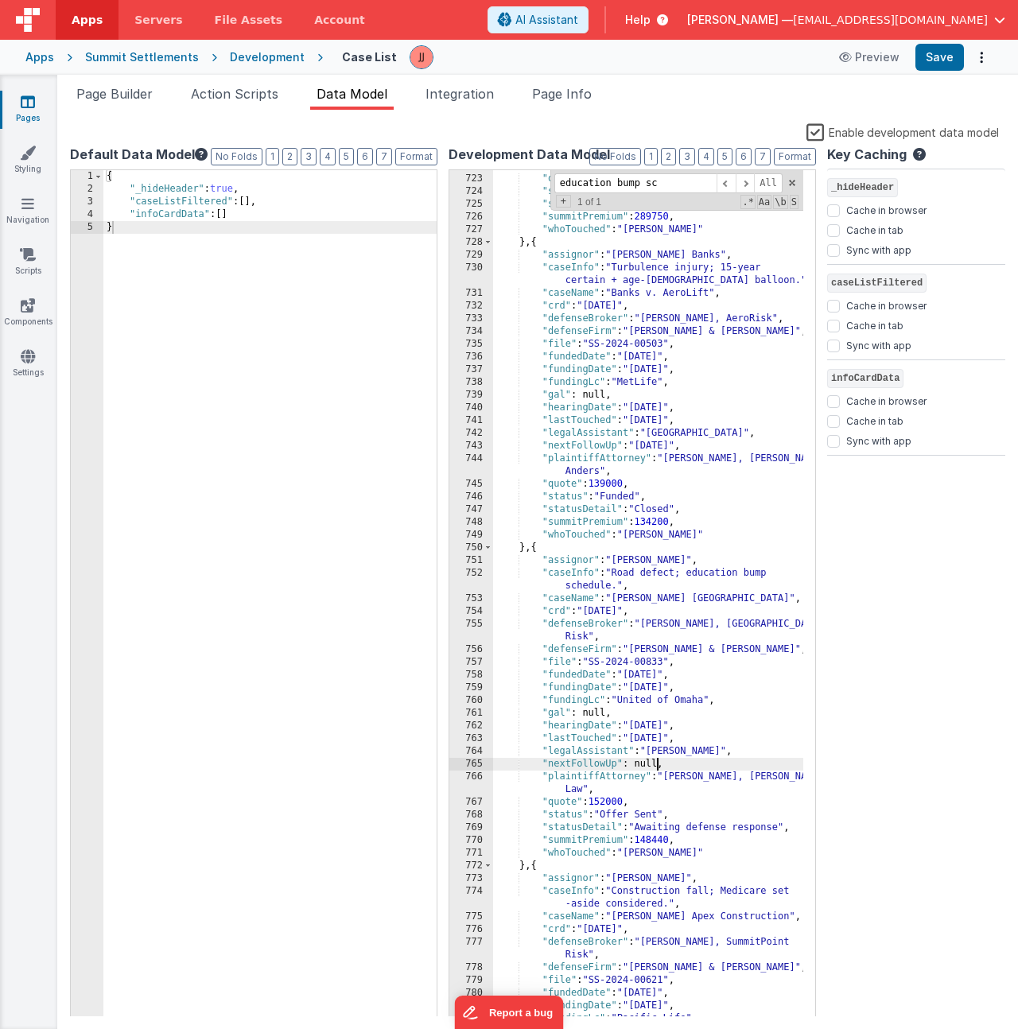
scroll to position [10296, 0]
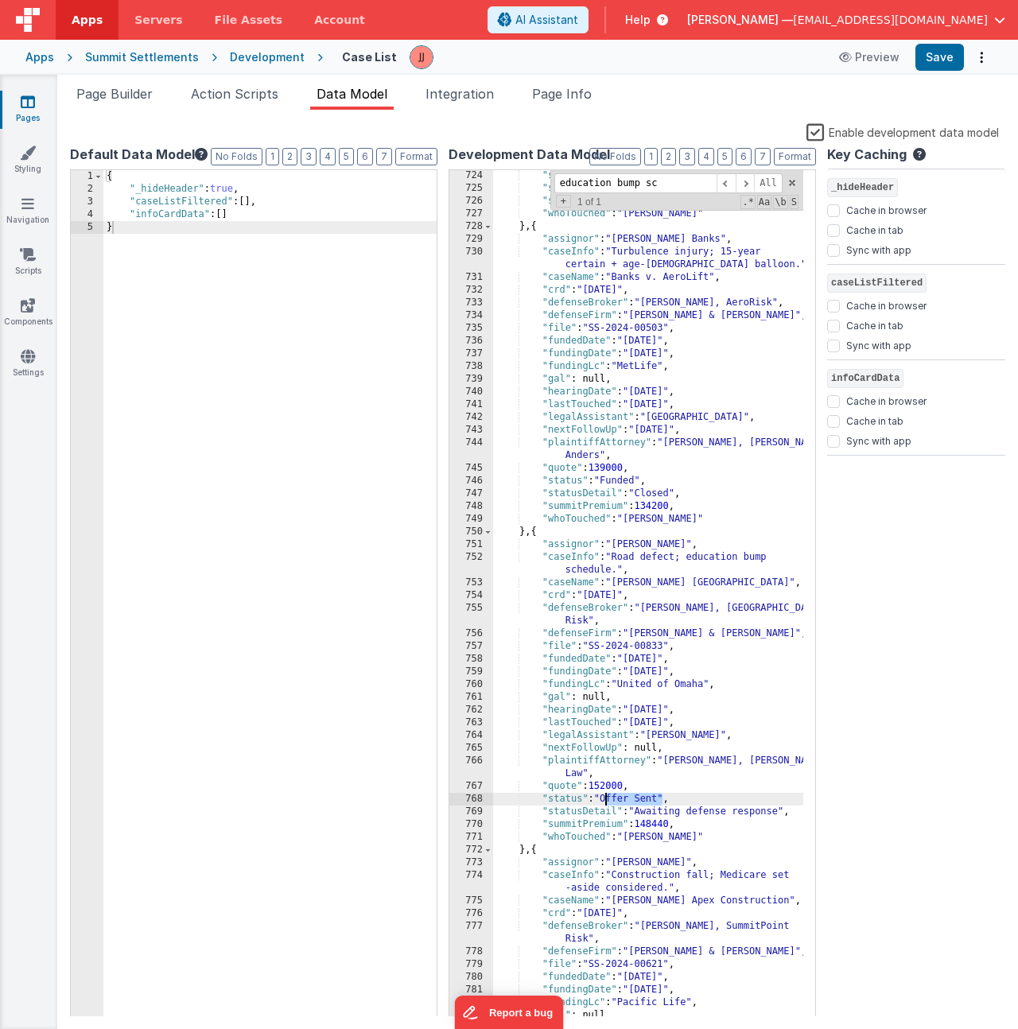
drag, startPoint x: 663, startPoint y: 799, endPoint x: 606, endPoint y: 798, distance: 57.3
click at [606, 798] on div ""status" : "Funded" , "statusDetail" : "Closed" , "summitPremium" : 289750 , "w…" at bounding box center [648, 605] width 310 height 873
click at [40, 167] on link "Styling" at bounding box center [27, 161] width 57 height 32
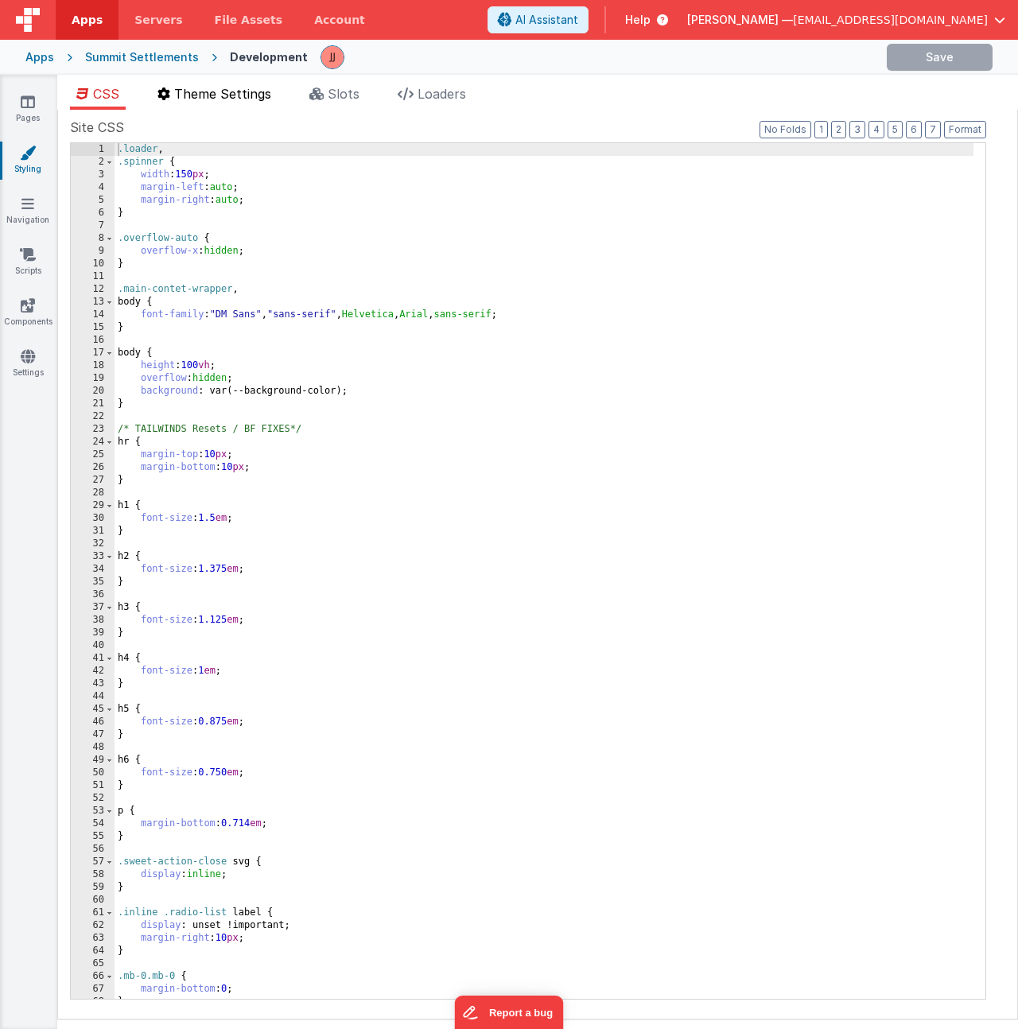
click at [200, 95] on span "Theme Settings" at bounding box center [222, 94] width 97 height 16
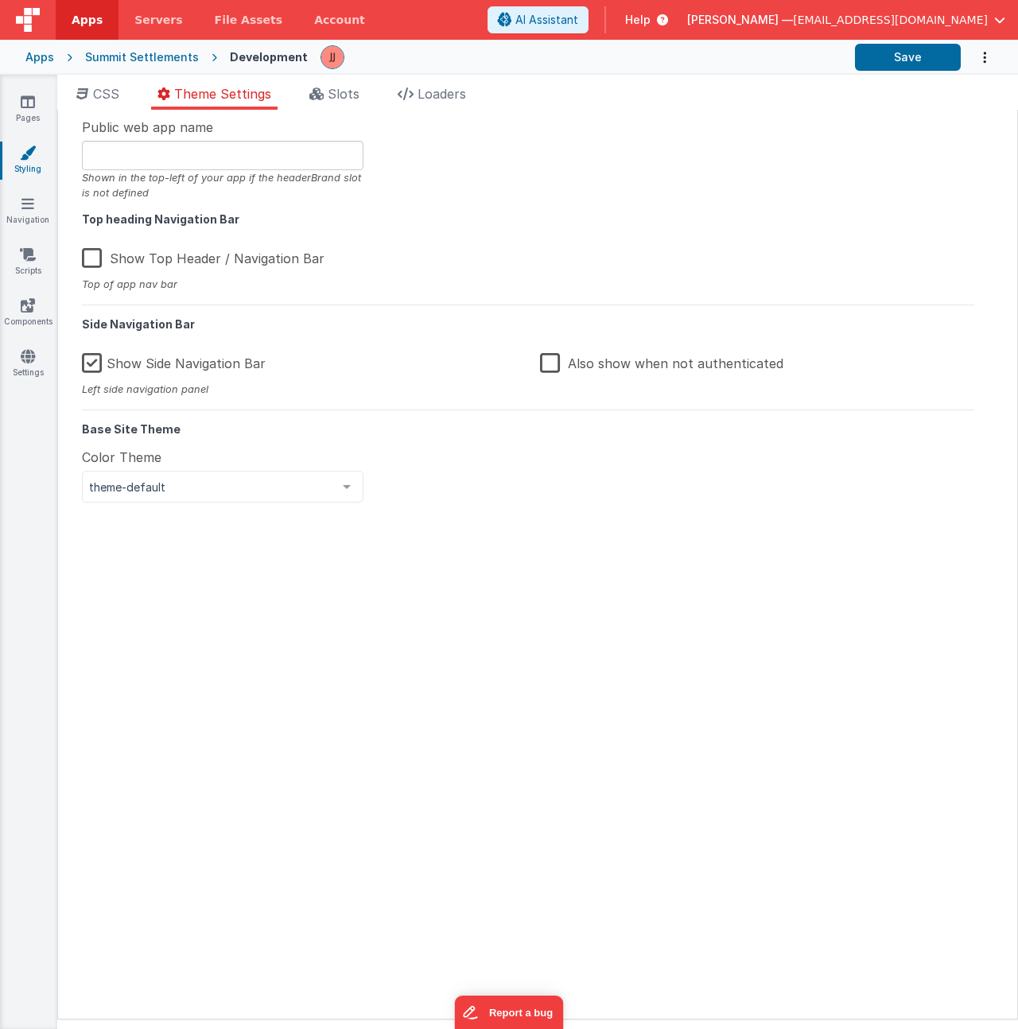
click at [545, 360] on label "Also show when not authenticated" at bounding box center [661, 361] width 243 height 34
click at [0, 0] on input "Also show when not authenticated" at bounding box center [0, 0] width 0 height 0
click at [869, 64] on button "Save" at bounding box center [908, 57] width 106 height 27
click at [29, 103] on icon at bounding box center [28, 102] width 14 height 16
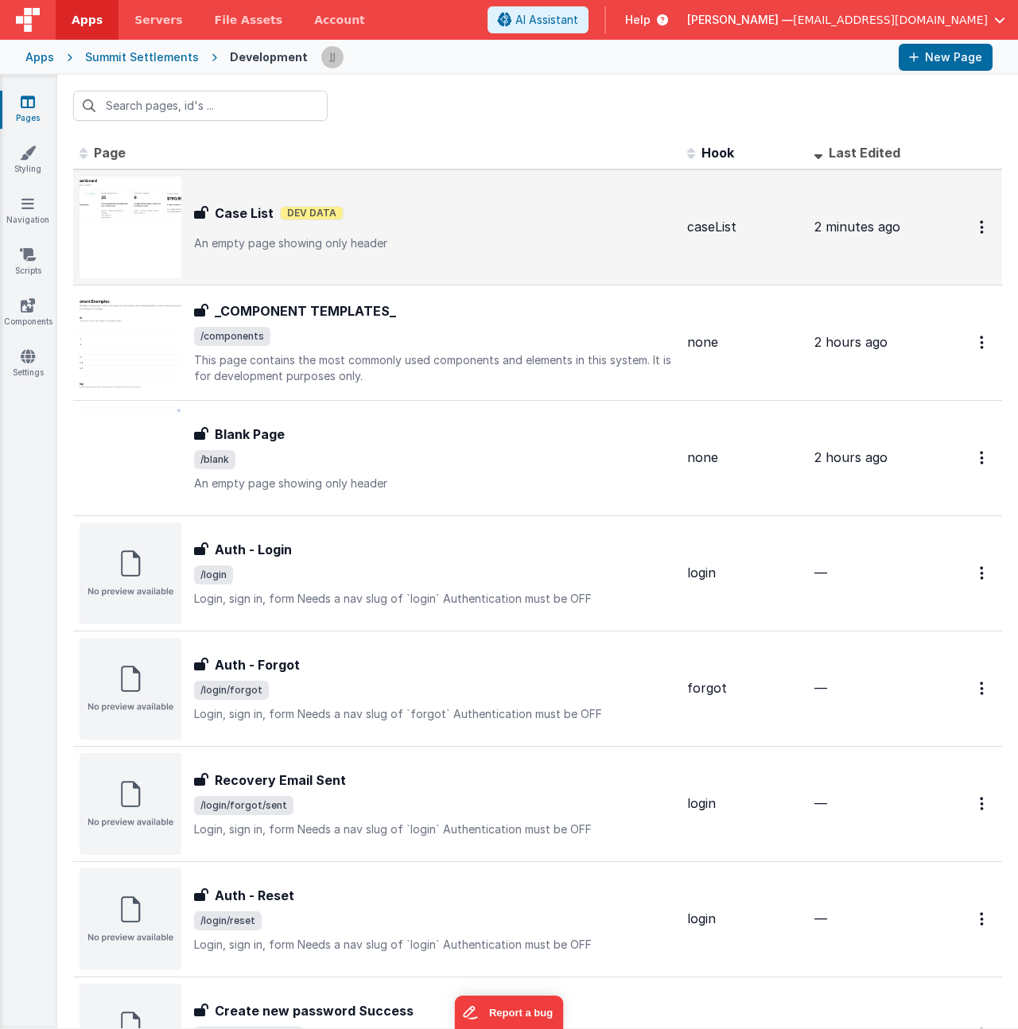
click at [481, 216] on div "Case List Dev Data" at bounding box center [434, 213] width 480 height 19
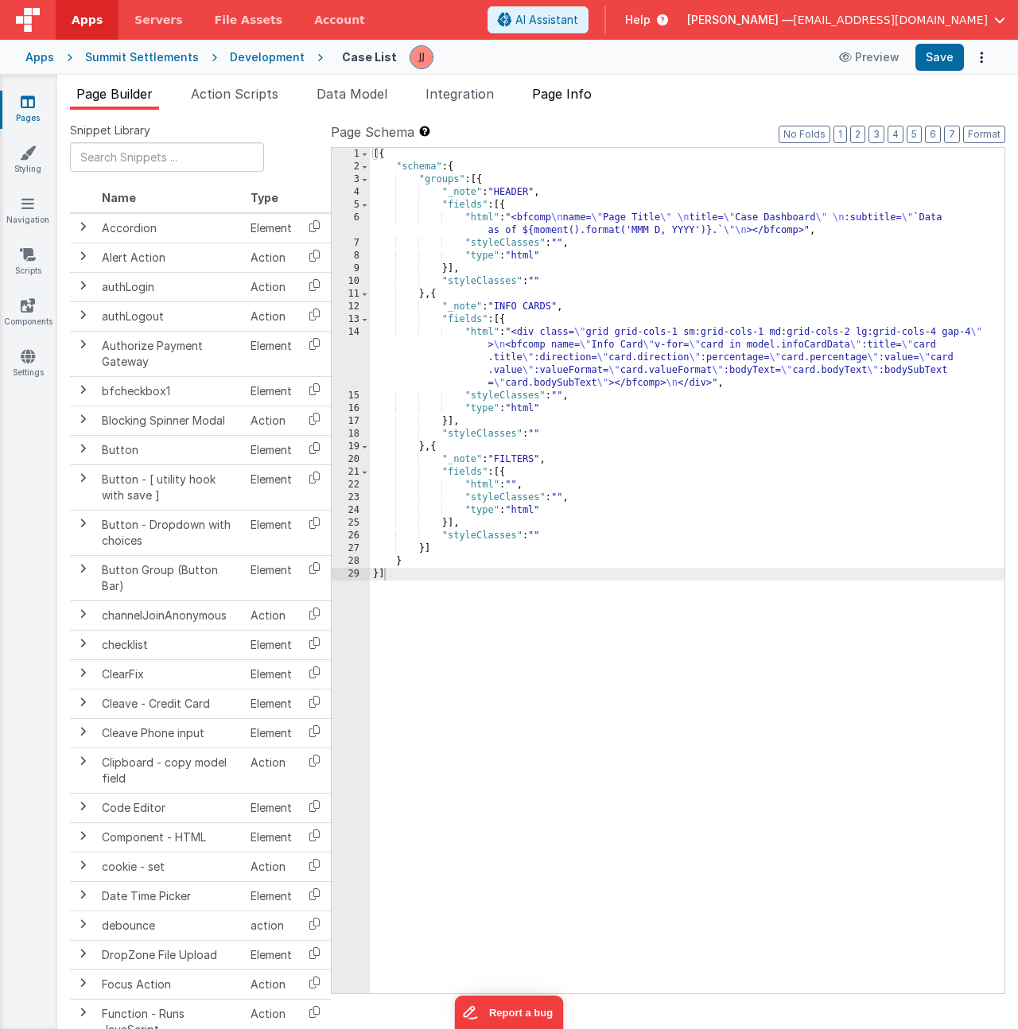
click at [573, 90] on span "Page Info" at bounding box center [562, 94] width 60 height 16
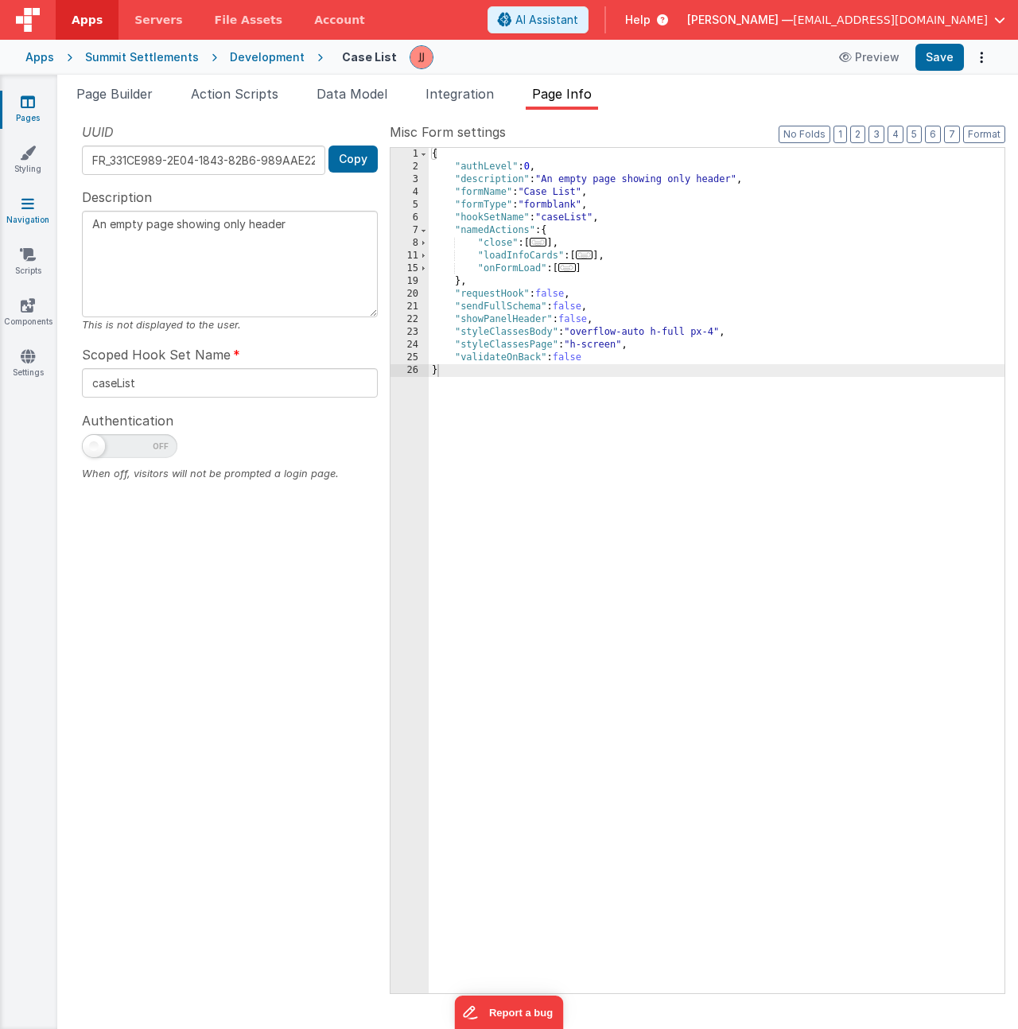
click at [33, 216] on link "Navigation" at bounding box center [27, 212] width 57 height 32
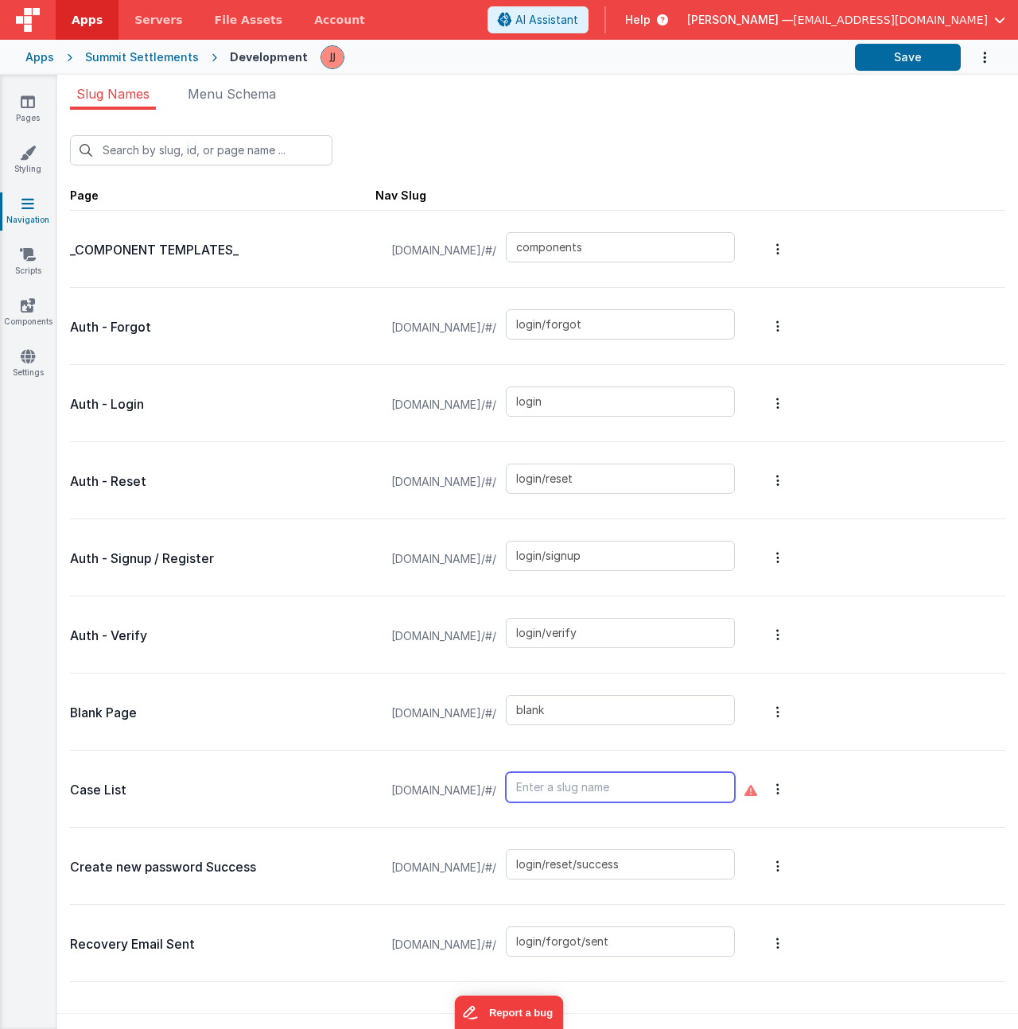
click at [619, 787] on input "text" at bounding box center [620, 787] width 229 height 30
type input "dashboard"
click at [789, 789] on button "Options" at bounding box center [778, 789] width 22 height 64
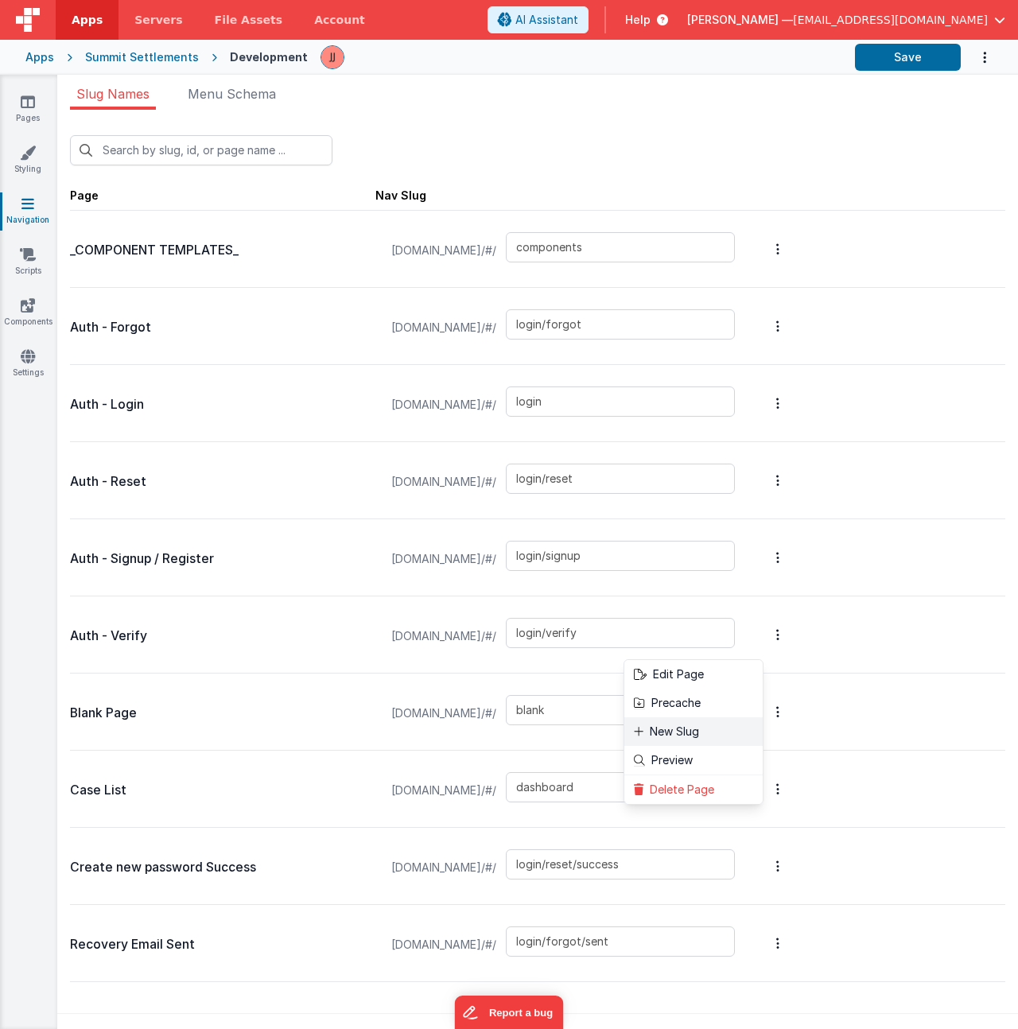
click at [712, 734] on link "New Slug" at bounding box center [693, 731] width 138 height 29
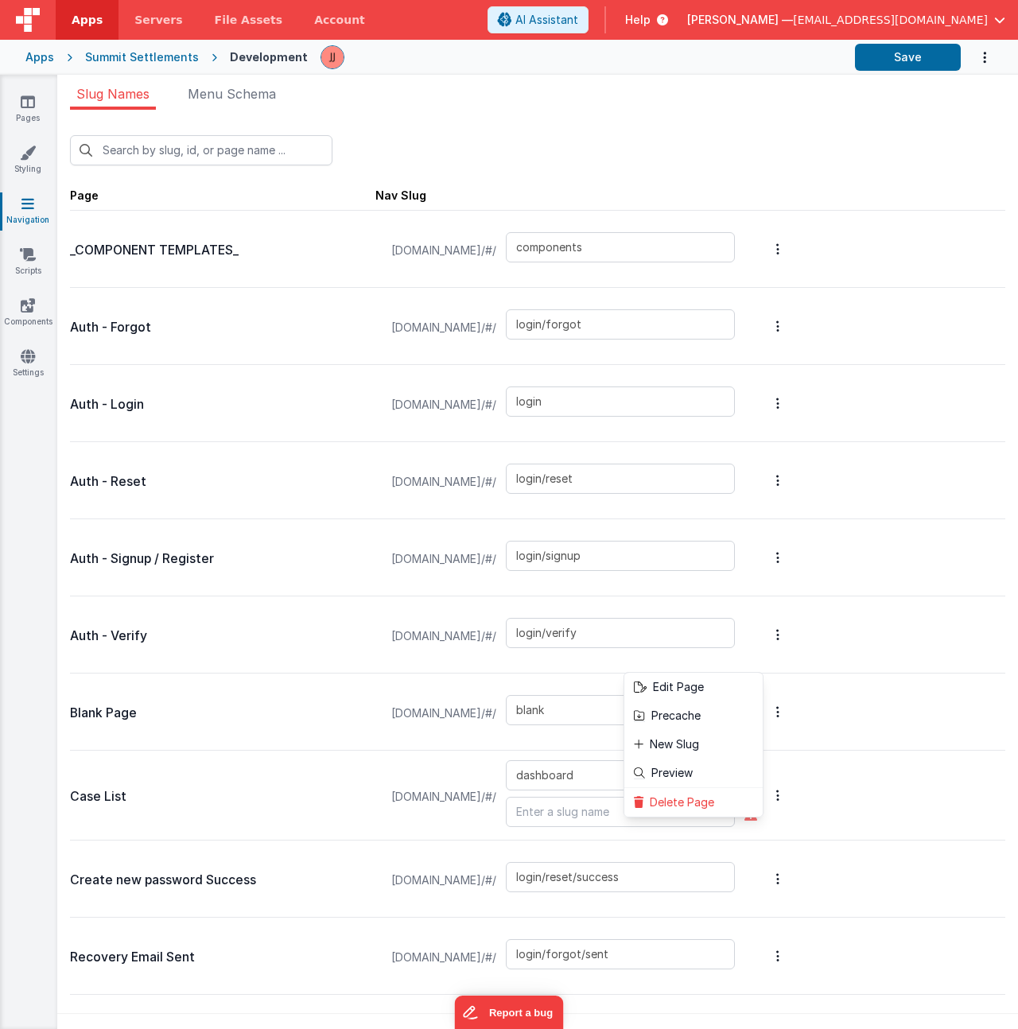
click at [580, 808] on button at bounding box center [509, 514] width 1018 height 1029
click at [582, 810] on input "text" at bounding box center [620, 812] width 229 height 30
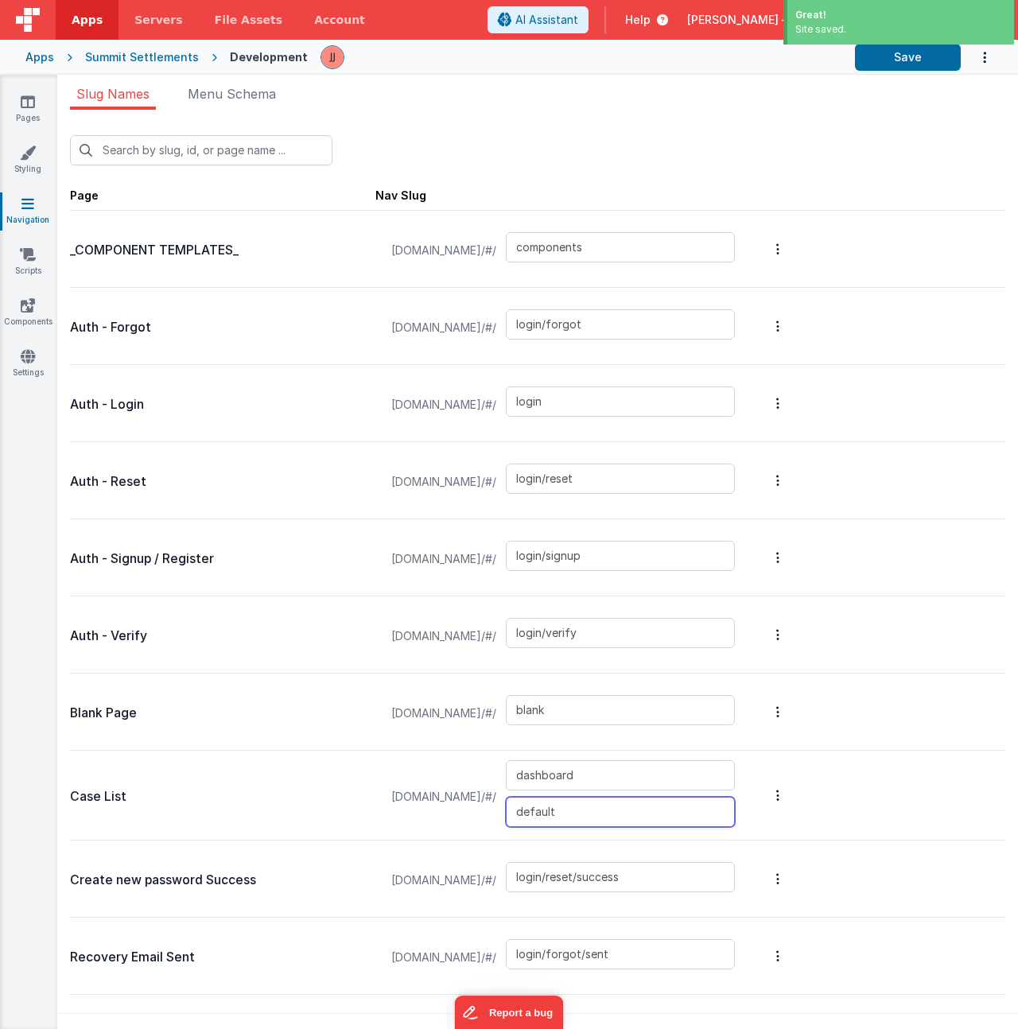
type input "default"
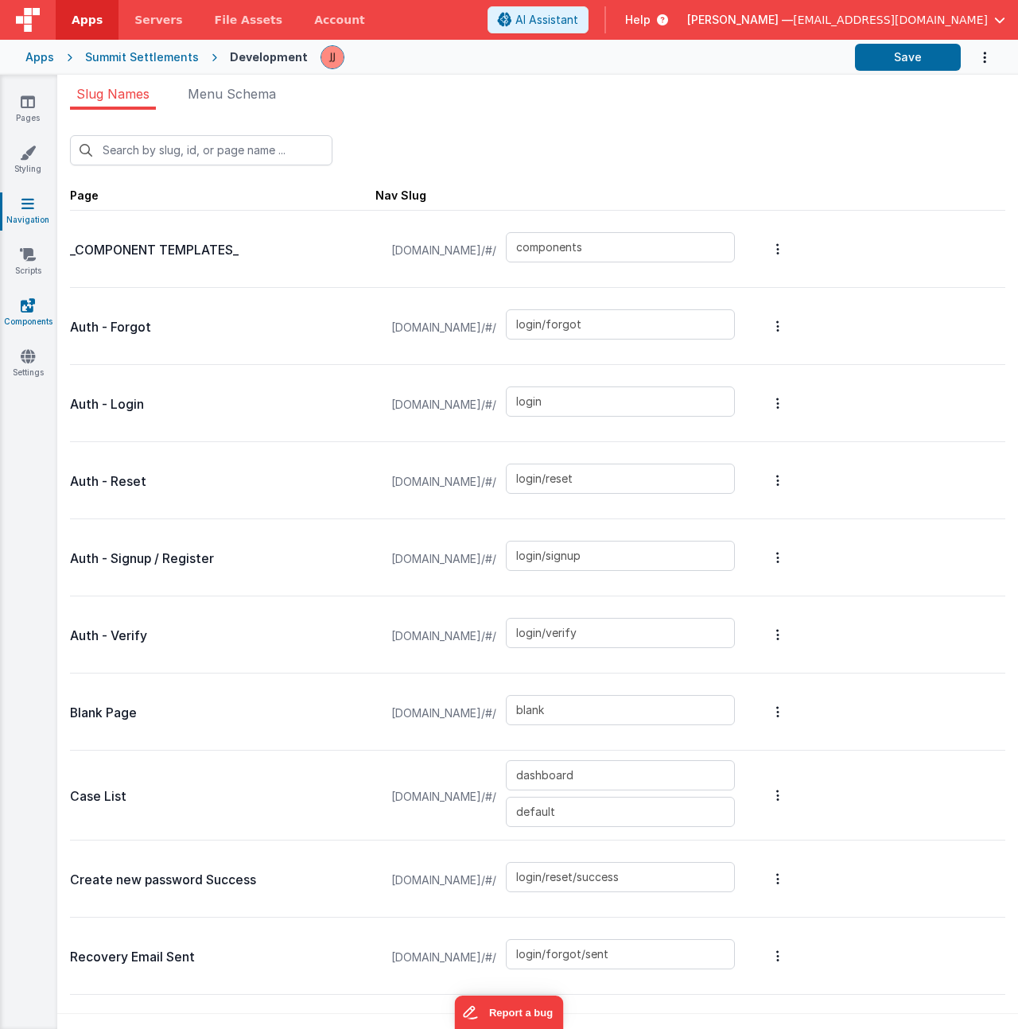
click at [25, 298] on icon at bounding box center [28, 305] width 14 height 16
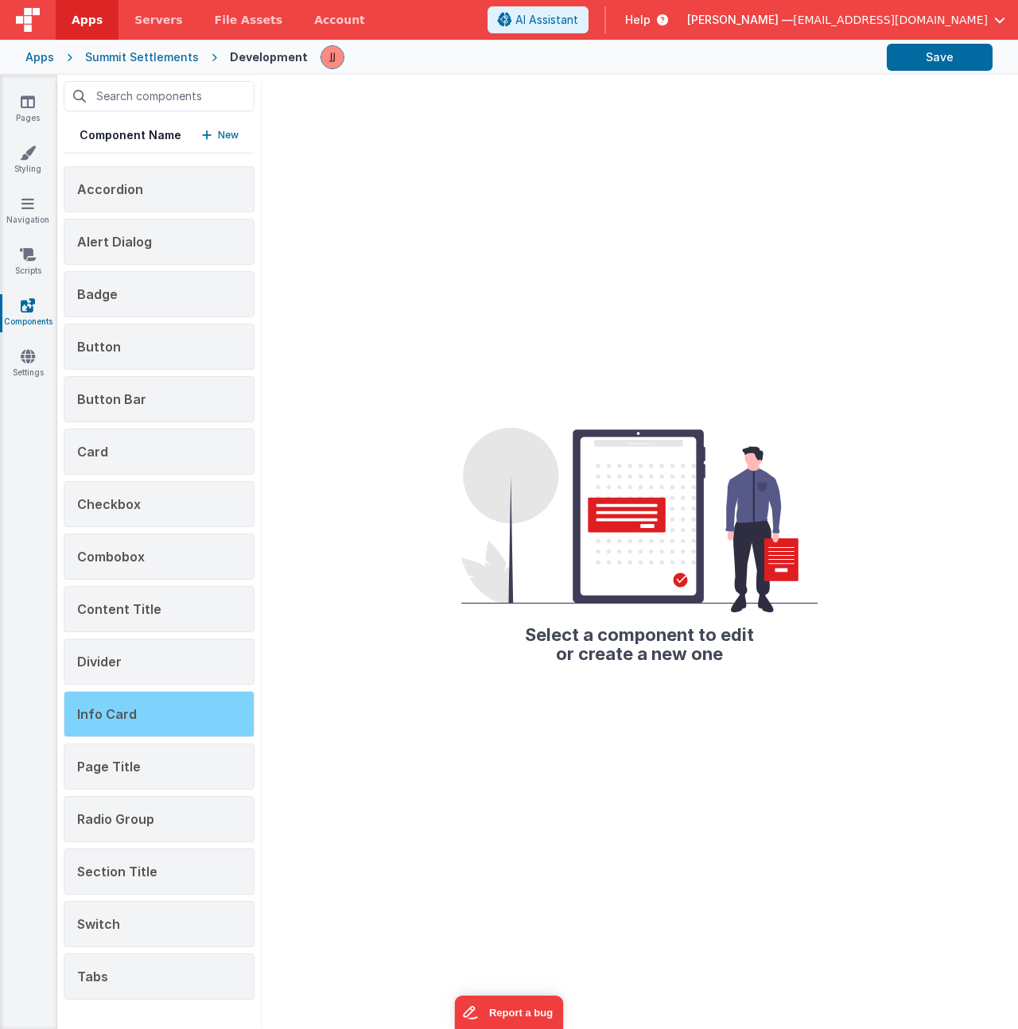
click at [141, 714] on div "Info Card" at bounding box center [159, 714] width 191 height 46
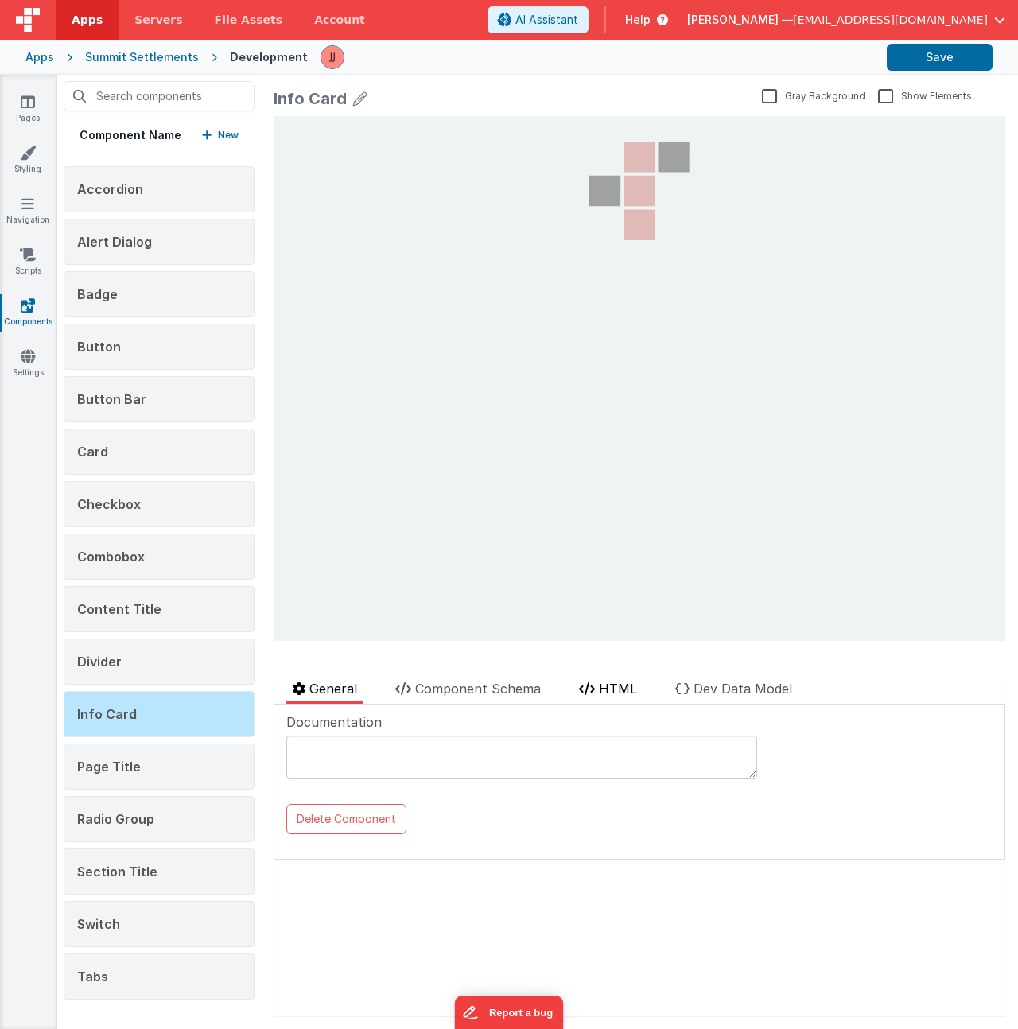
click at [603, 693] on span "HTML" at bounding box center [618, 689] width 38 height 16
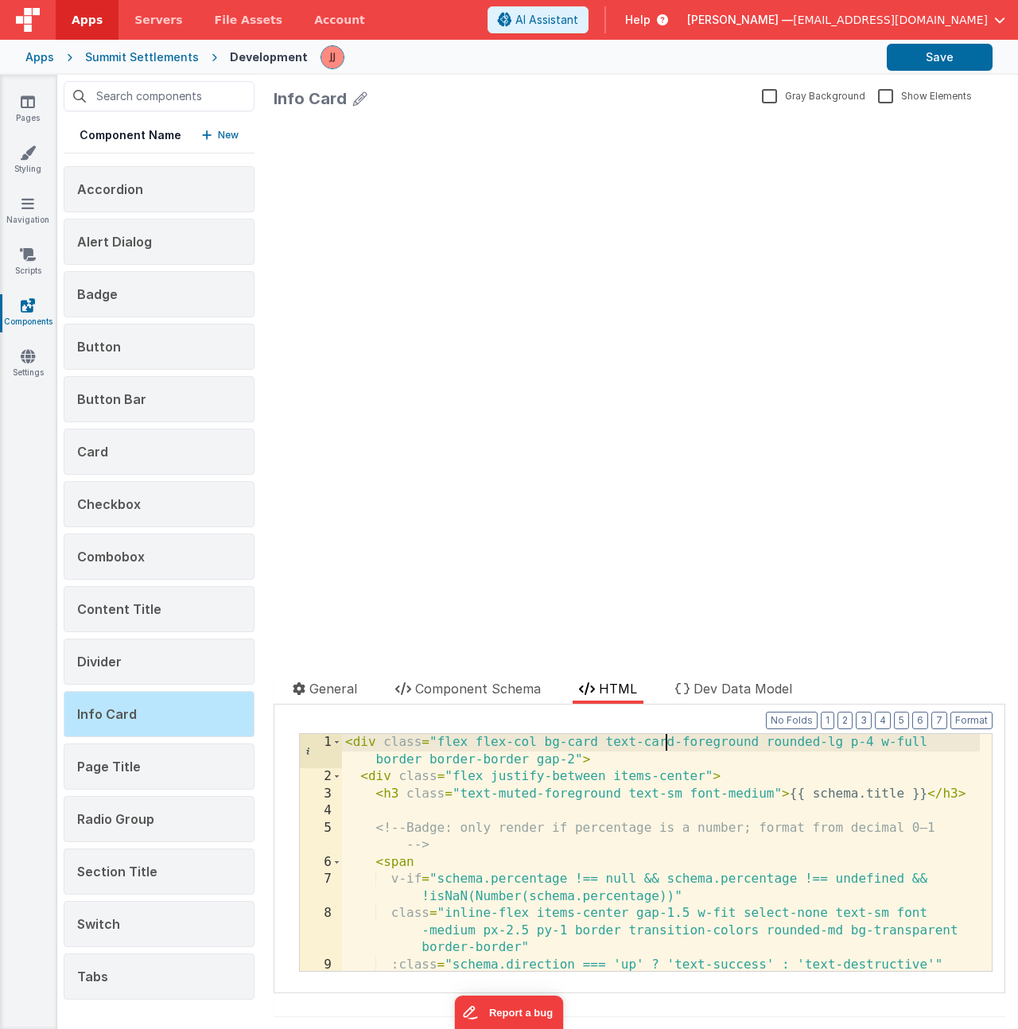
click at [666, 747] on div "< div class = "flex flex-col bg-card text-card-foreground rounded-lg p-4 w-full…" at bounding box center [661, 878] width 638 height 289
click at [728, 745] on div "< div class = "flex flex-col bg-card text-card-foreground rounded-lg p-4 w-full…" at bounding box center [661, 878] width 638 height 289
click at [33, 209] on icon at bounding box center [27, 204] width 13 height 16
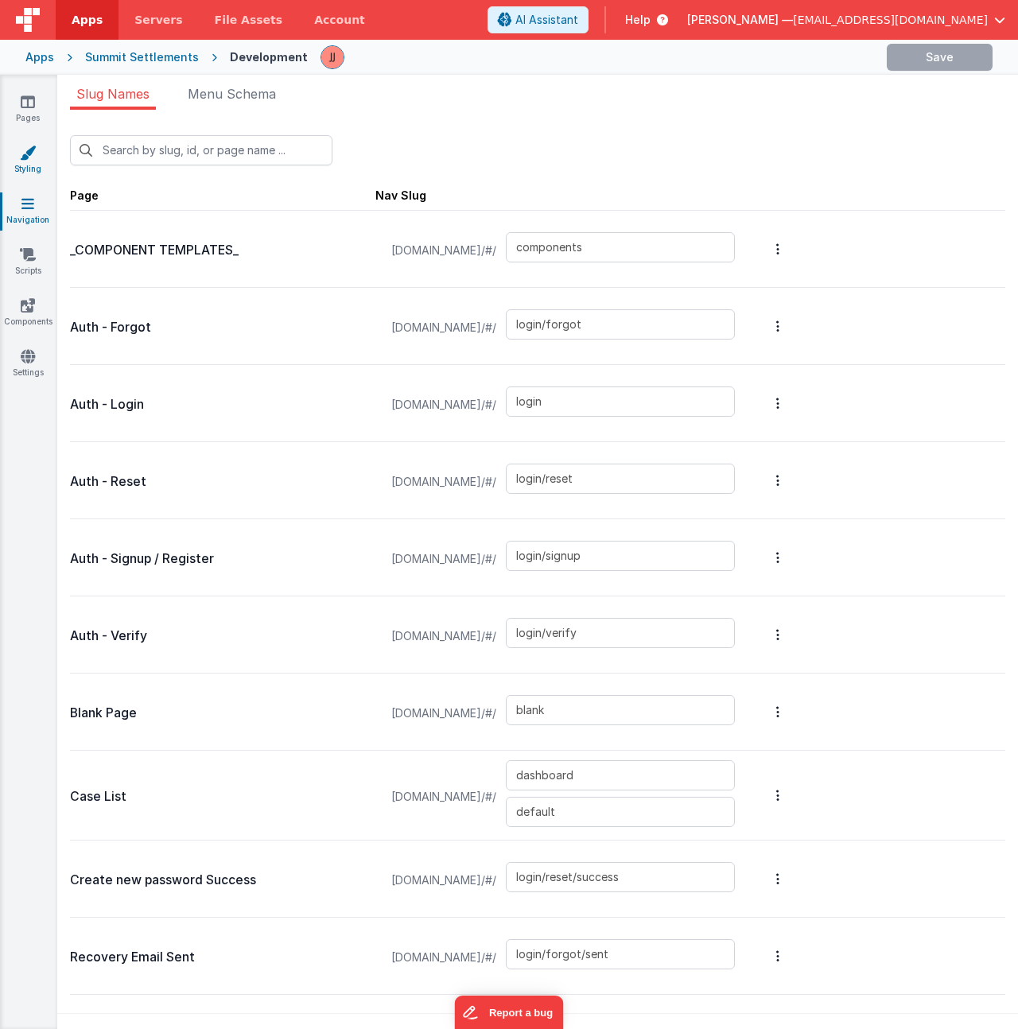
click at [32, 164] on link "Styling" at bounding box center [27, 161] width 57 height 32
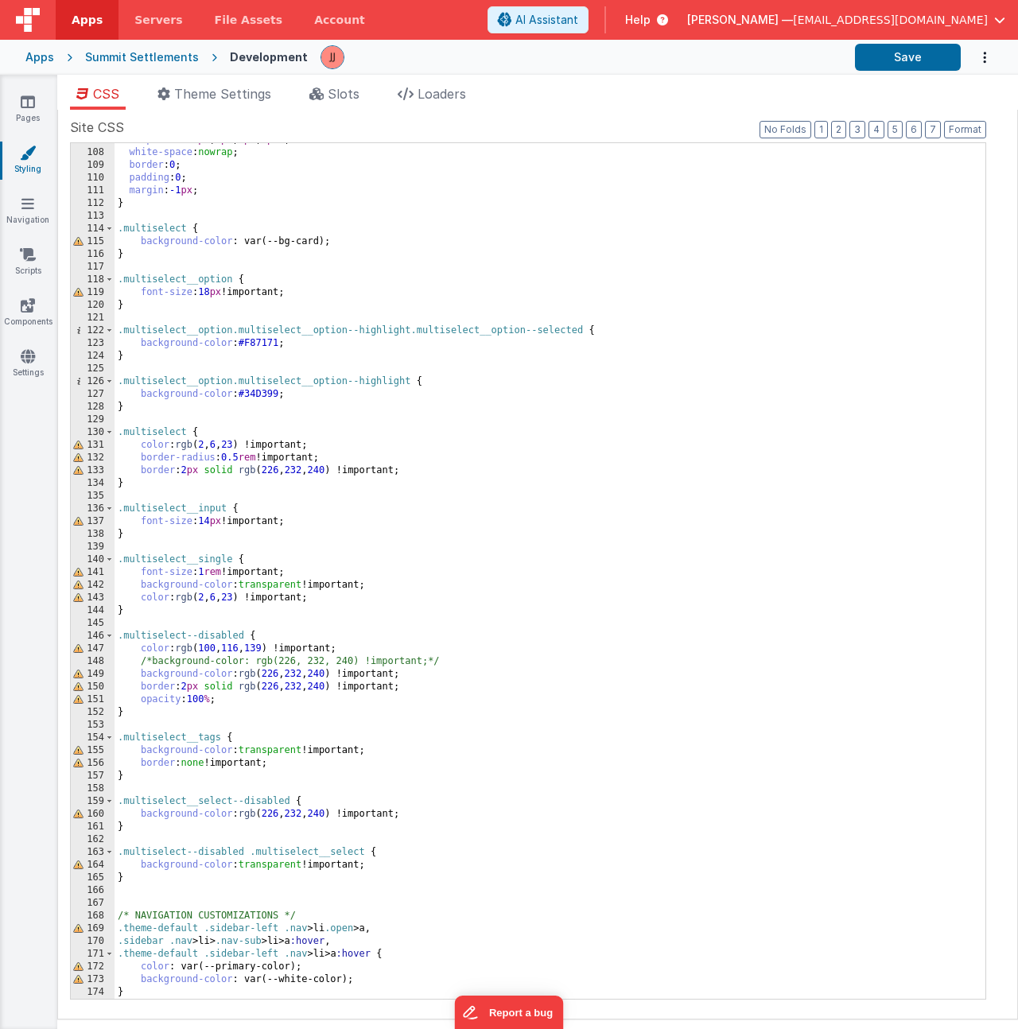
scroll to position [1571, 0]
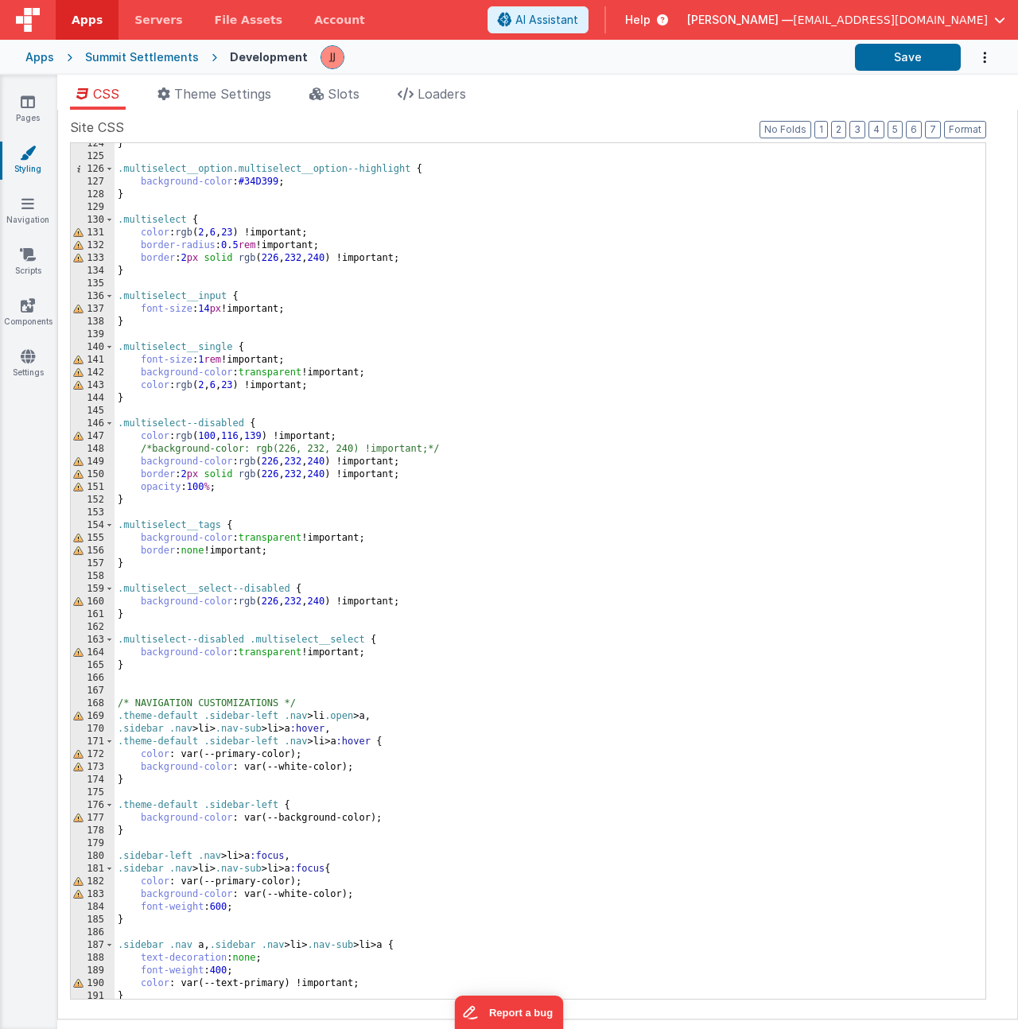
click at [360, 752] on div "} .multiselect__option.multiselect__option--highlight { background-color : #34D…" at bounding box center [544, 578] width 859 height 881
click at [363, 768] on div "} .multiselect__option.multiselect__option--highlight { background-color : #34D…" at bounding box center [544, 578] width 859 height 881
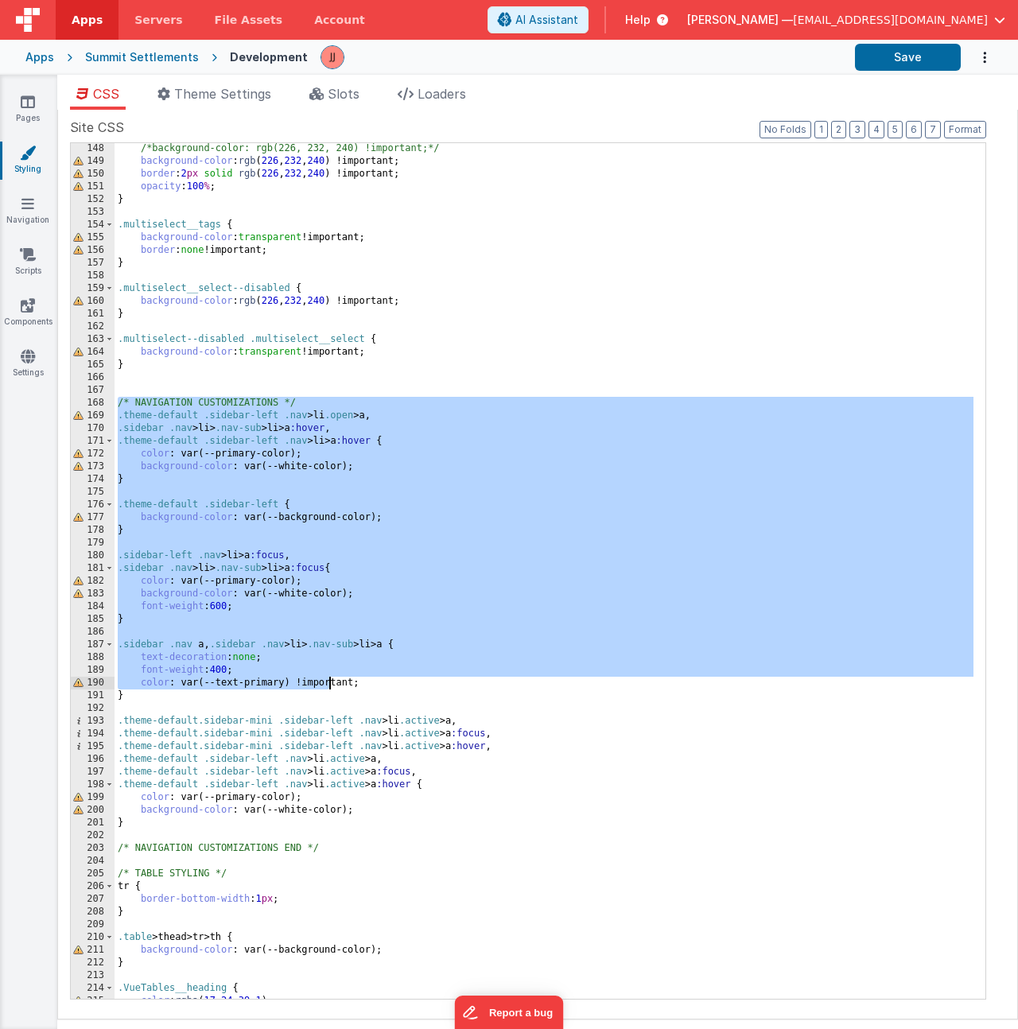
scroll to position [1887, 0]
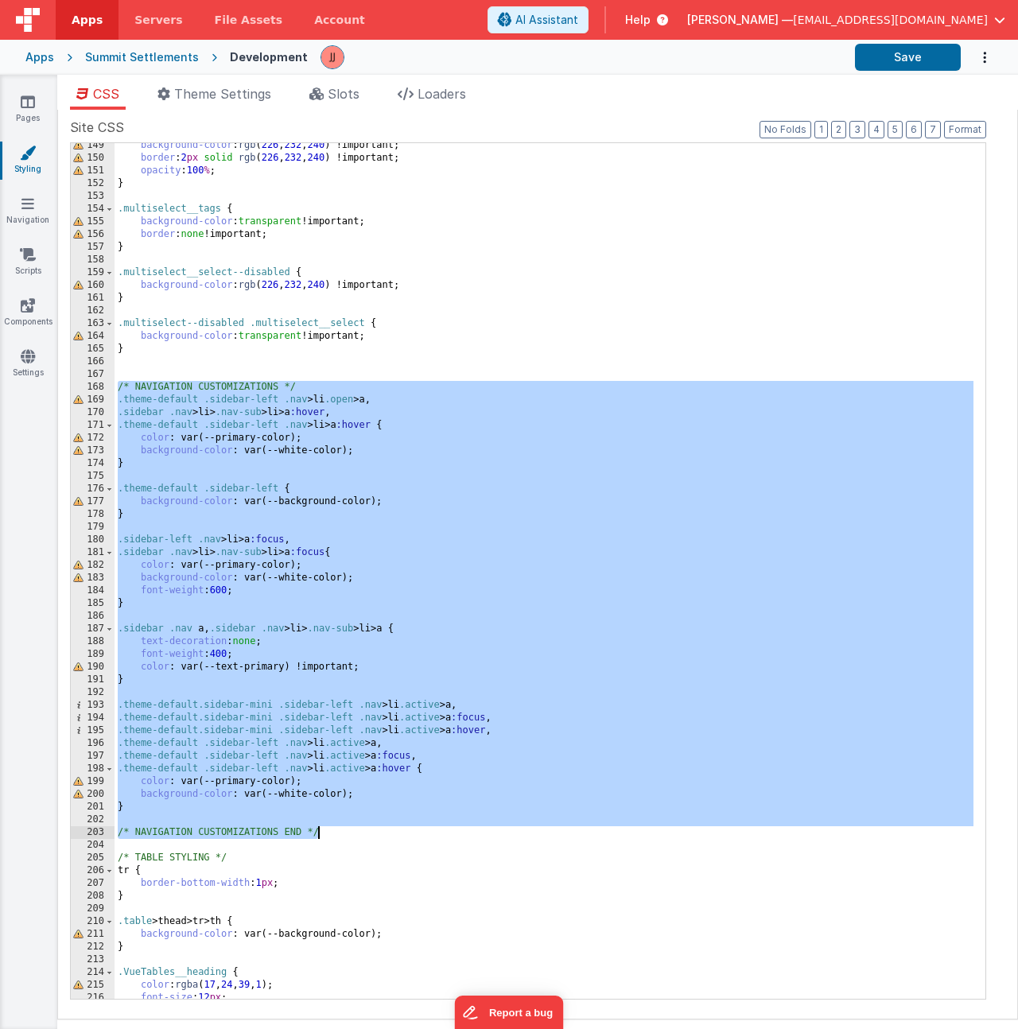
drag, startPoint x: 115, startPoint y: 527, endPoint x: 347, endPoint y: 833, distance: 383.9
click at [347, 833] on div "background-color : rgb ( 226 , 232 , 240 ) !important; border : 2 px solid rgb …" at bounding box center [544, 579] width 859 height 881
click at [30, 357] on icon at bounding box center [28, 356] width 14 height 16
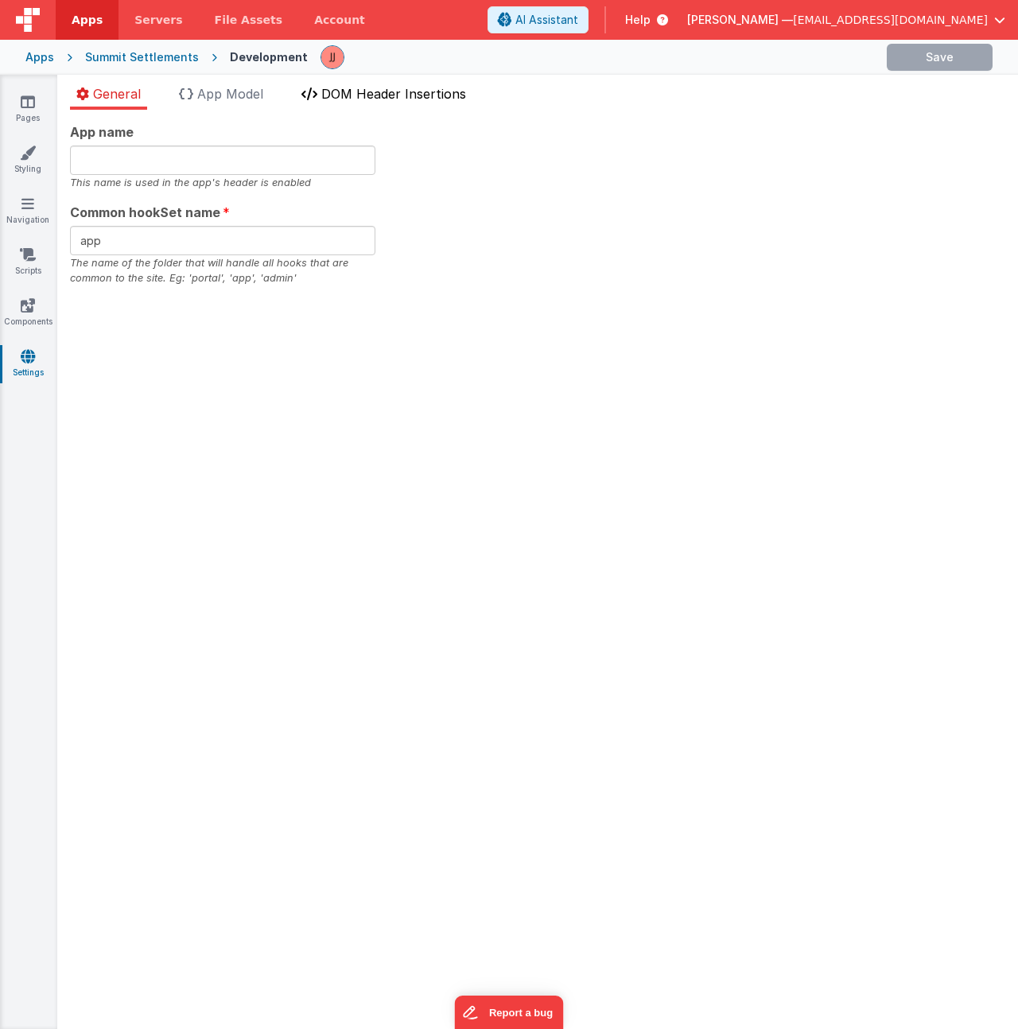
click at [378, 94] on span "DOM Header Insertions" at bounding box center [393, 94] width 145 height 16
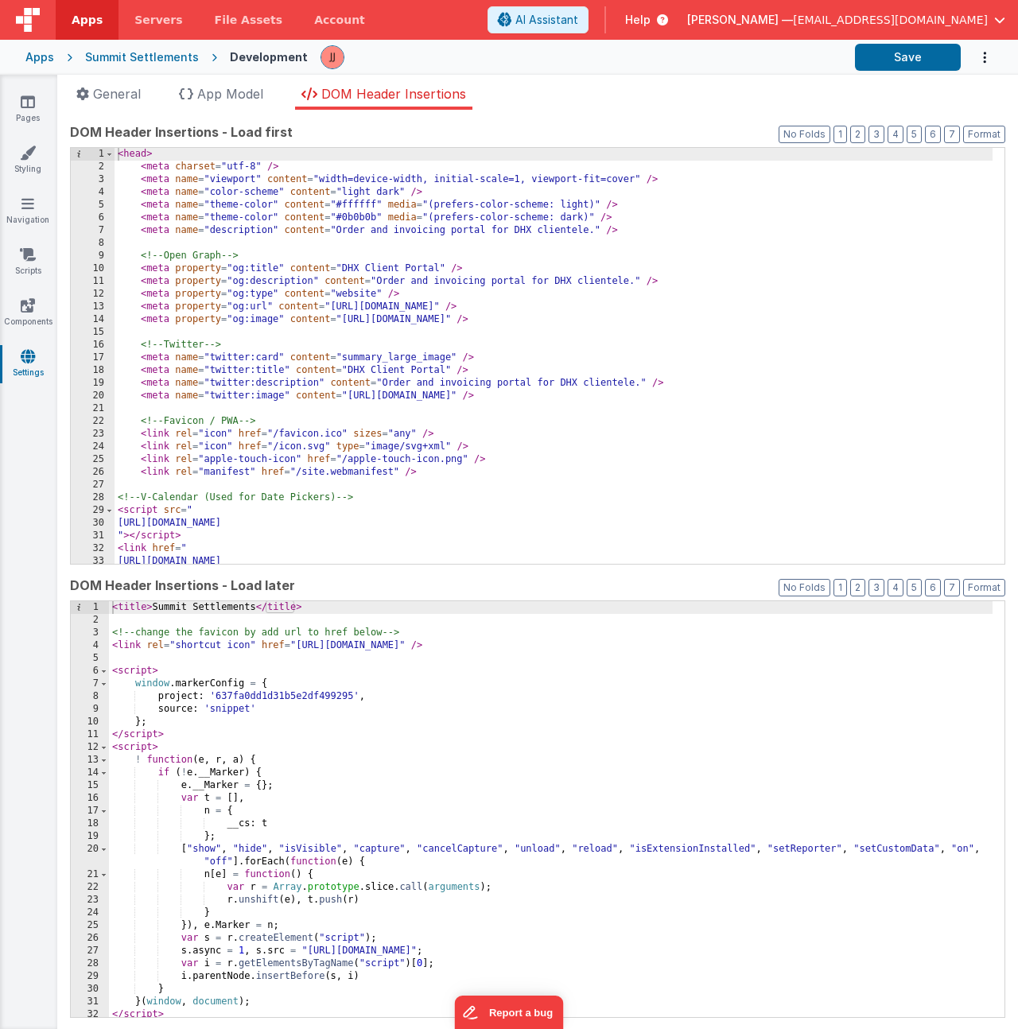
click at [343, 227] on div "< head > < meta charset = "utf-8" /> < meta name = "viewport" content = "width=…" at bounding box center [554, 368] width 878 height 441
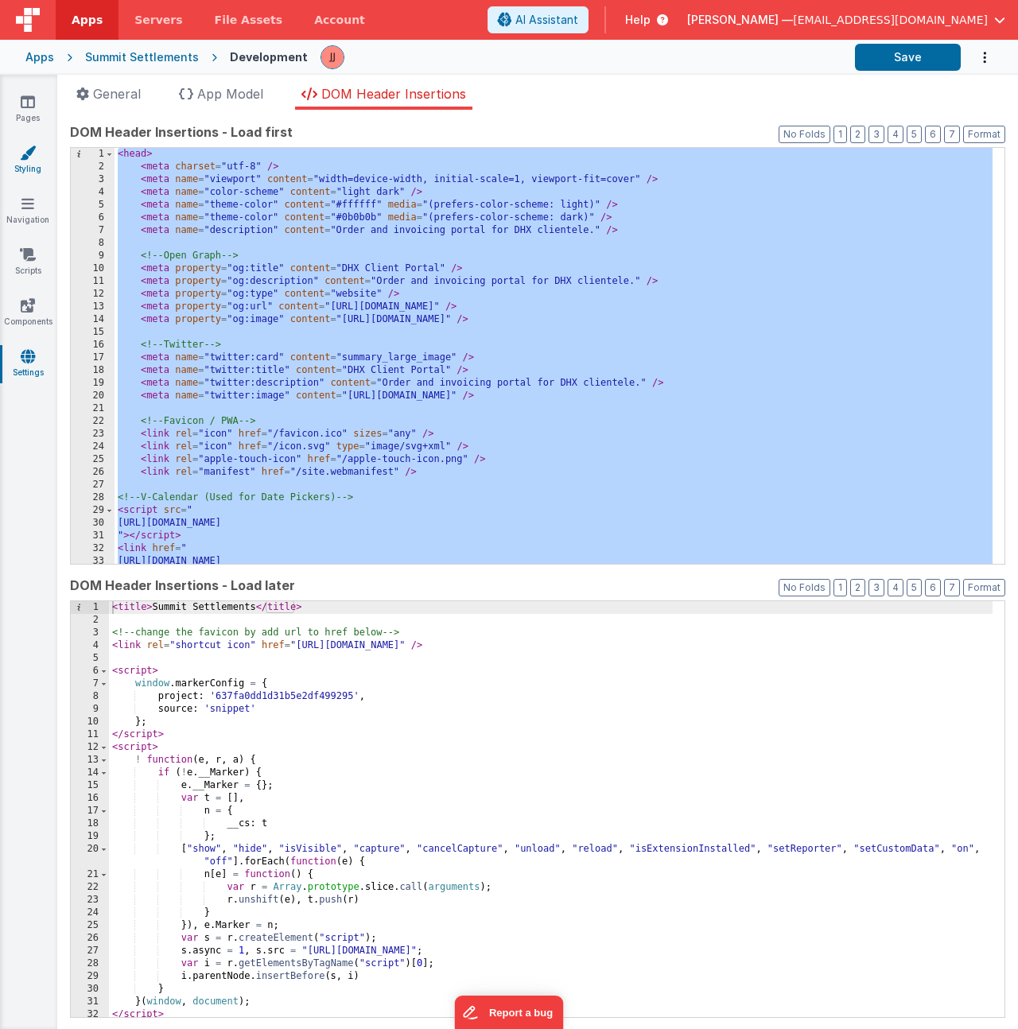
click at [30, 162] on link "Styling" at bounding box center [27, 161] width 57 height 32
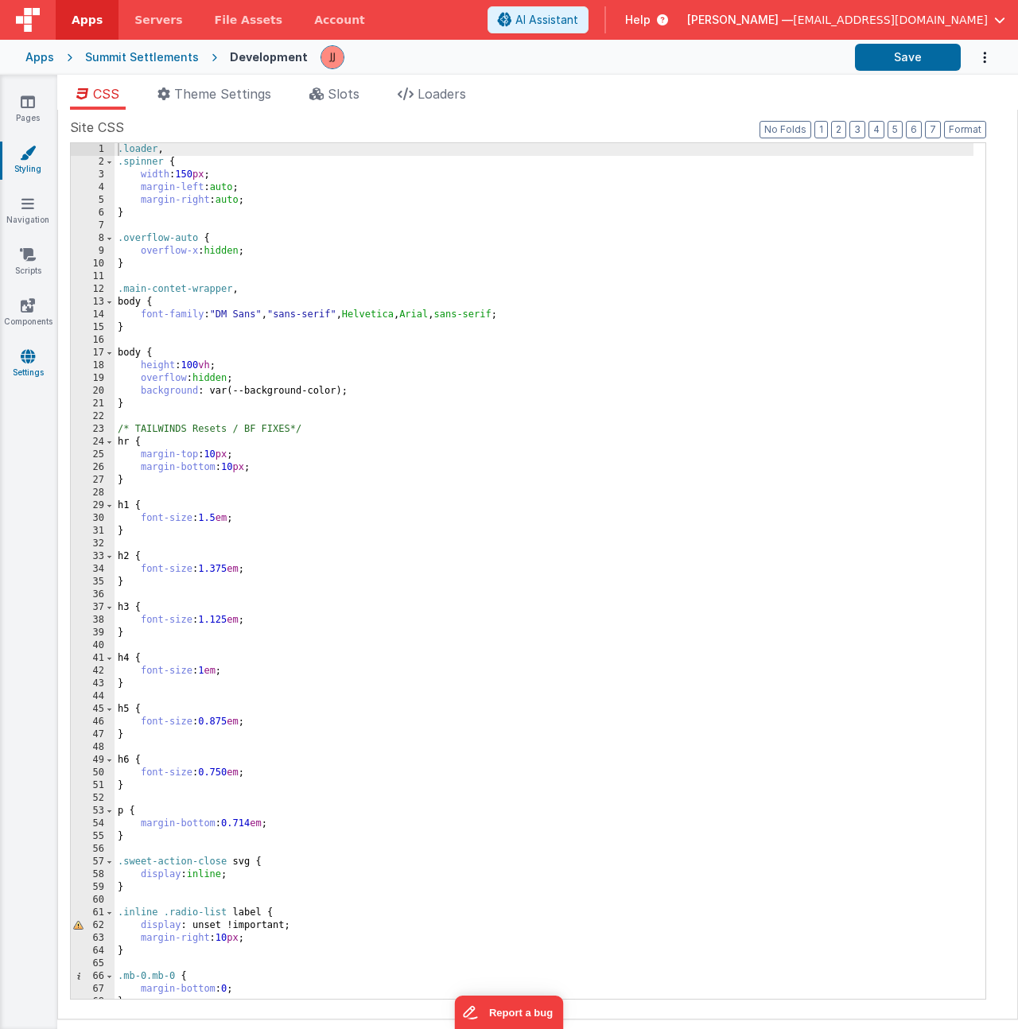
click at [37, 358] on link "Settings" at bounding box center [27, 364] width 57 height 32
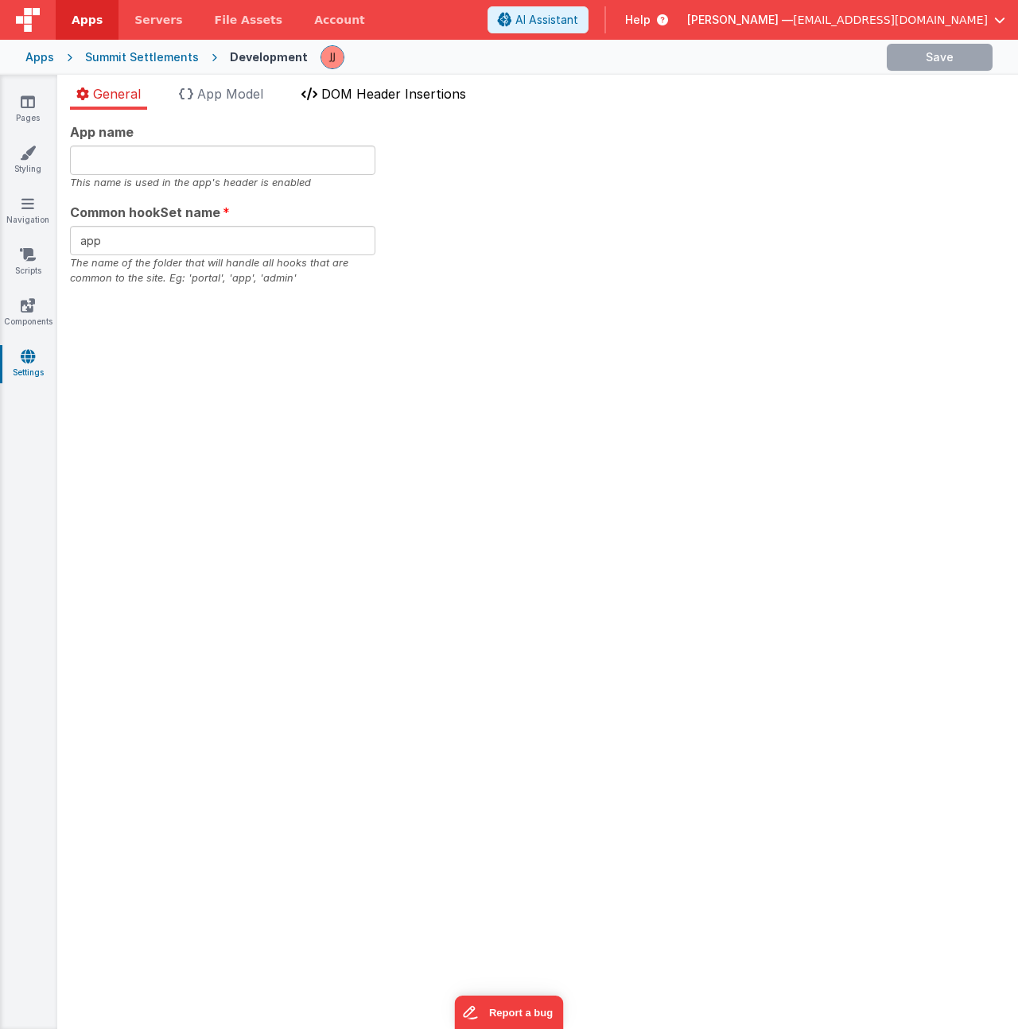
click at [420, 99] on span "DOM Header Insertions" at bounding box center [393, 94] width 145 height 16
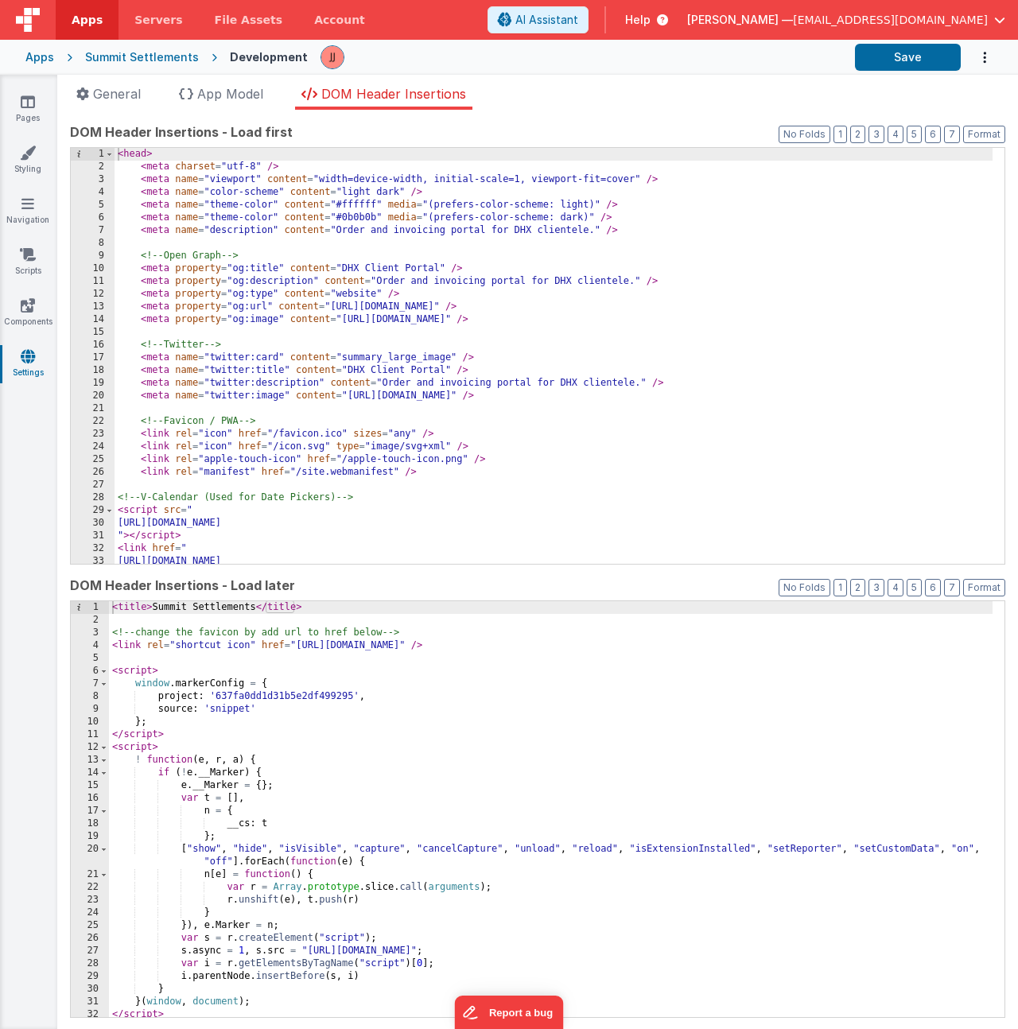
click at [333, 420] on div "< head > < meta charset = "utf-8" /> < meta name = "viewport" content = "width=…" at bounding box center [554, 368] width 878 height 441
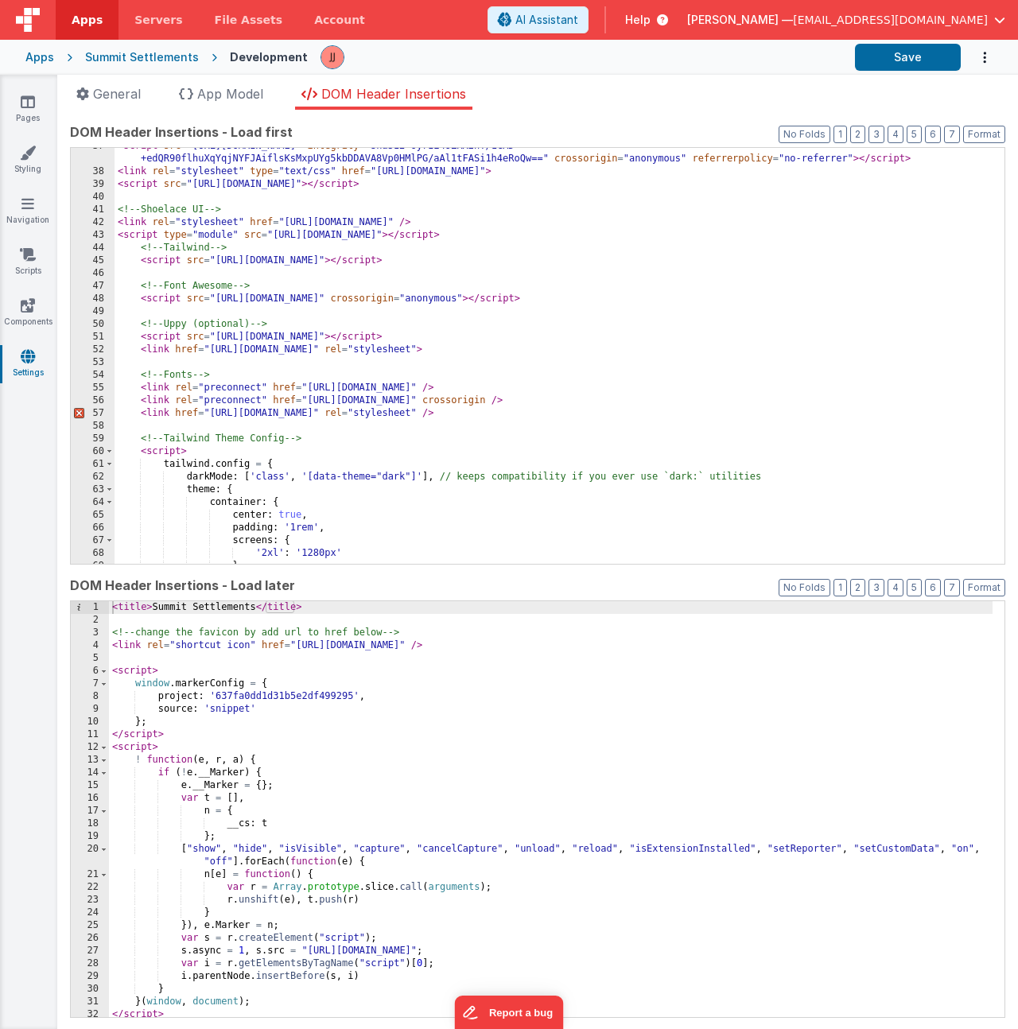
scroll to position [637, 0]
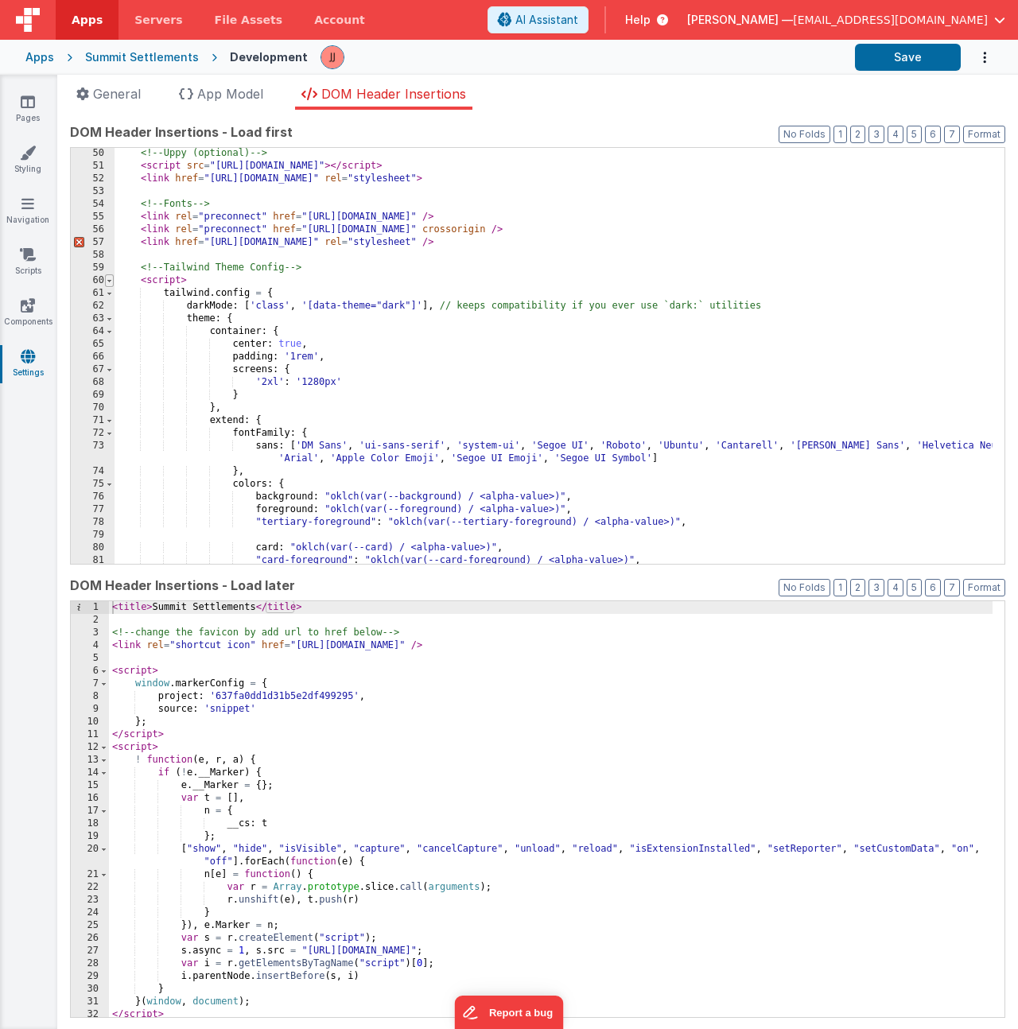
click at [105, 285] on span at bounding box center [109, 280] width 9 height 13
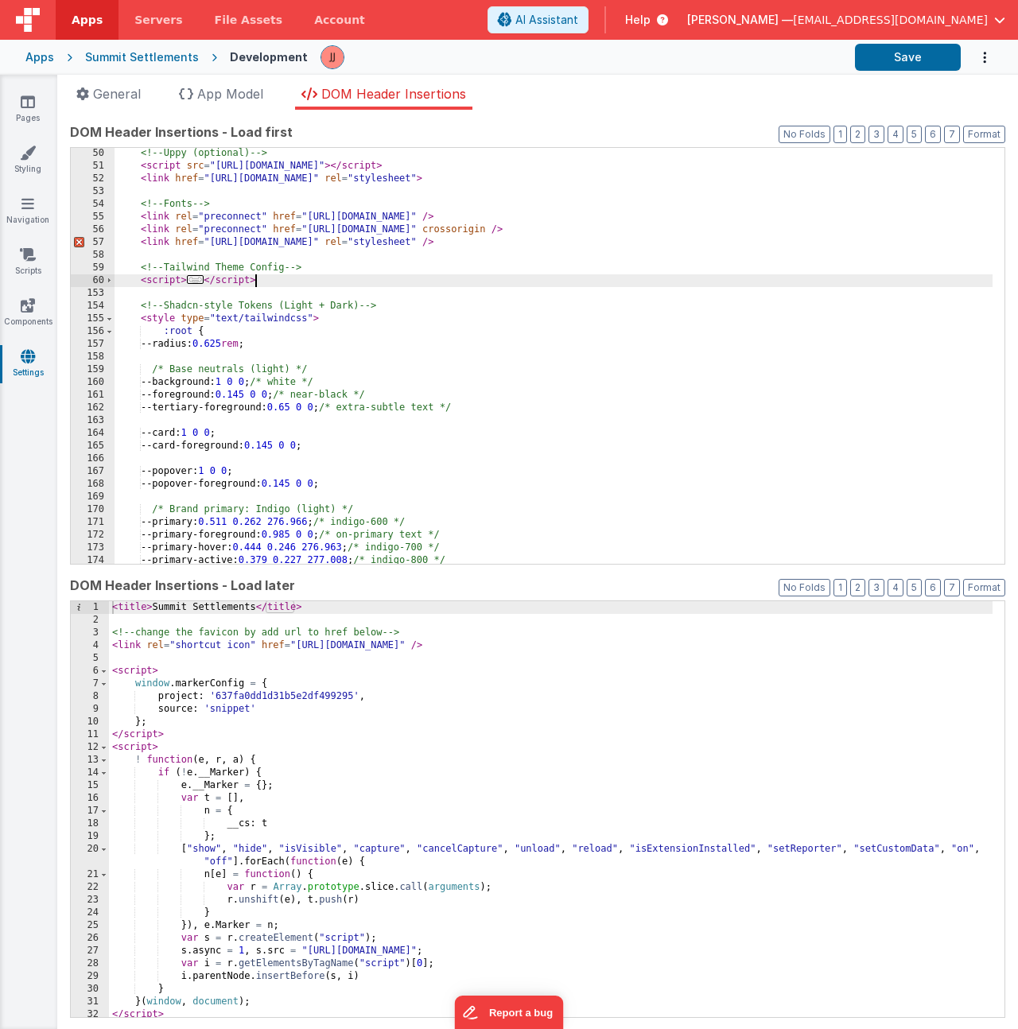
click at [262, 281] on div "<!-- Uppy (optional) --> < script src = "https://releases.transloadit.com/uppy/…" at bounding box center [554, 367] width 878 height 441
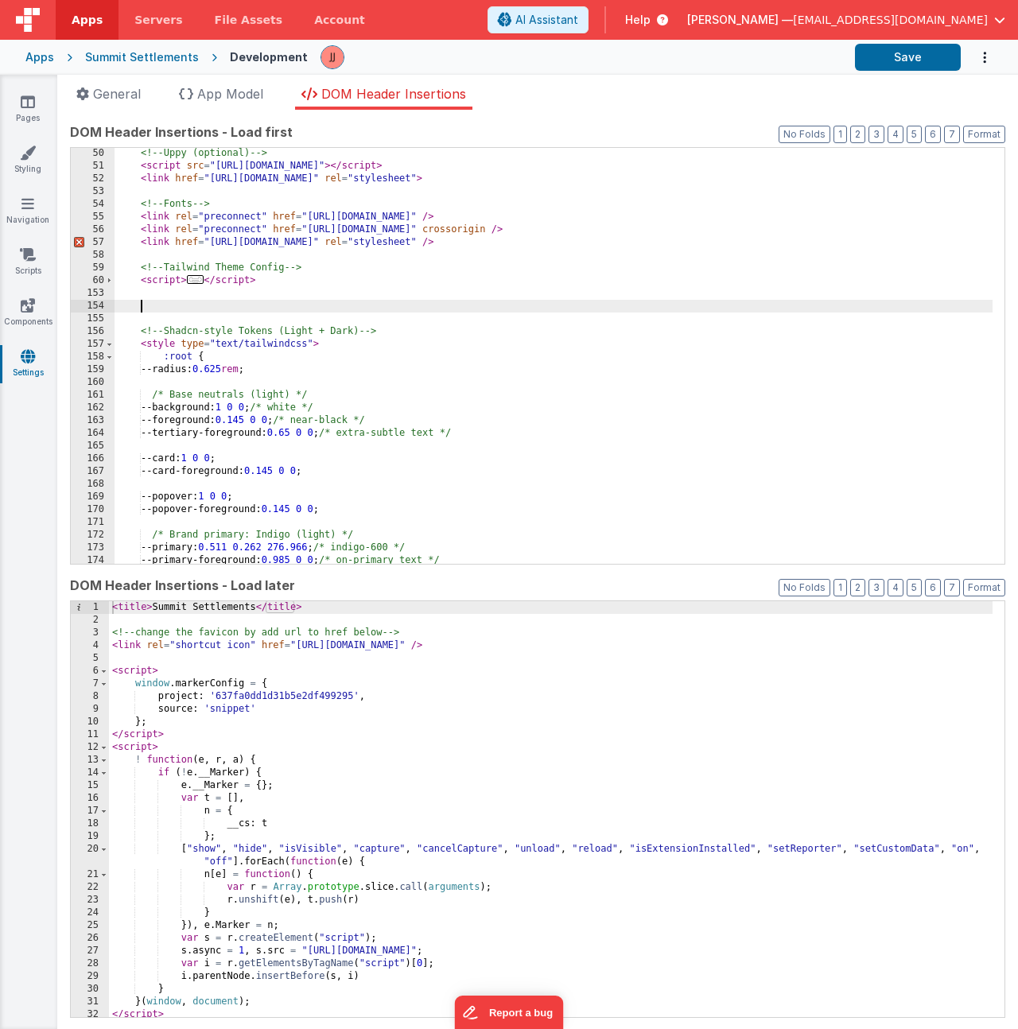
scroll to position [793, 0]
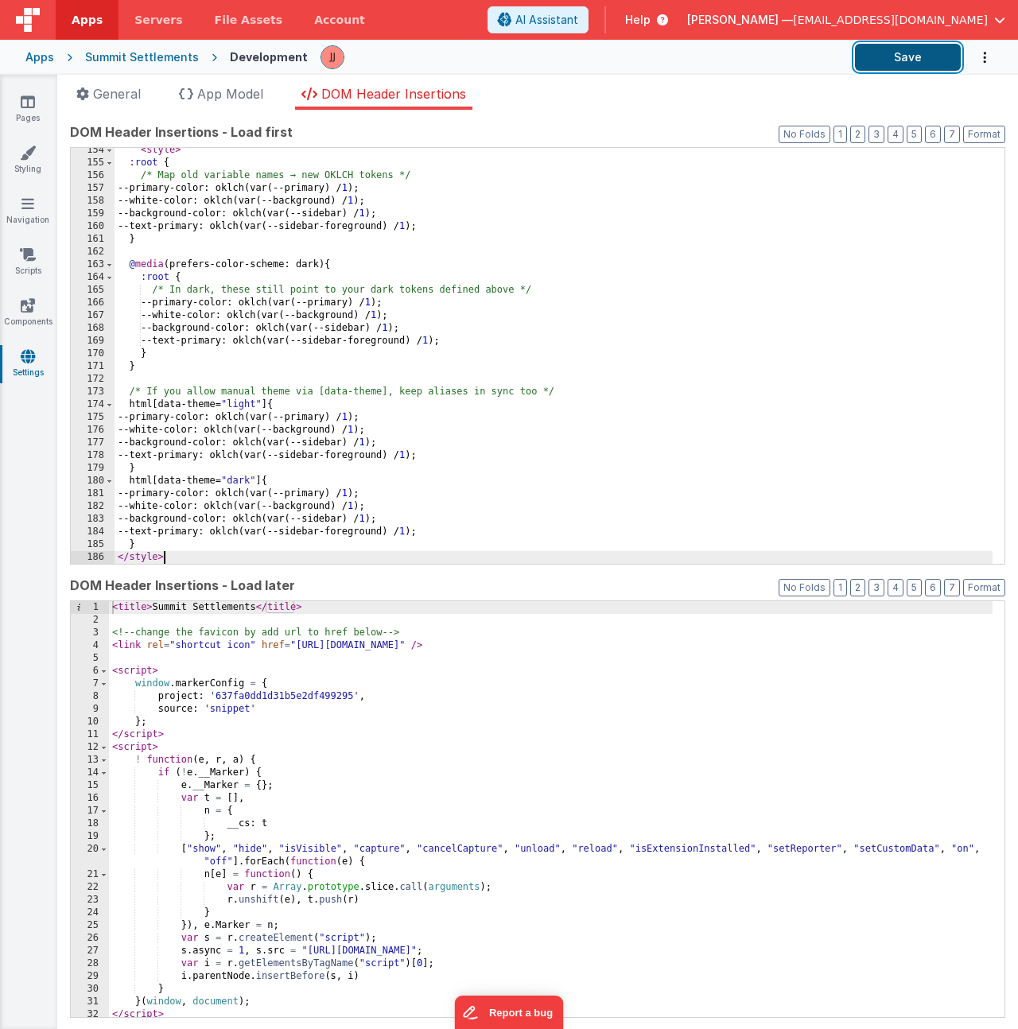
click at [892, 57] on button "Save" at bounding box center [908, 57] width 106 height 27
click at [32, 215] on link "Navigation" at bounding box center [27, 212] width 57 height 32
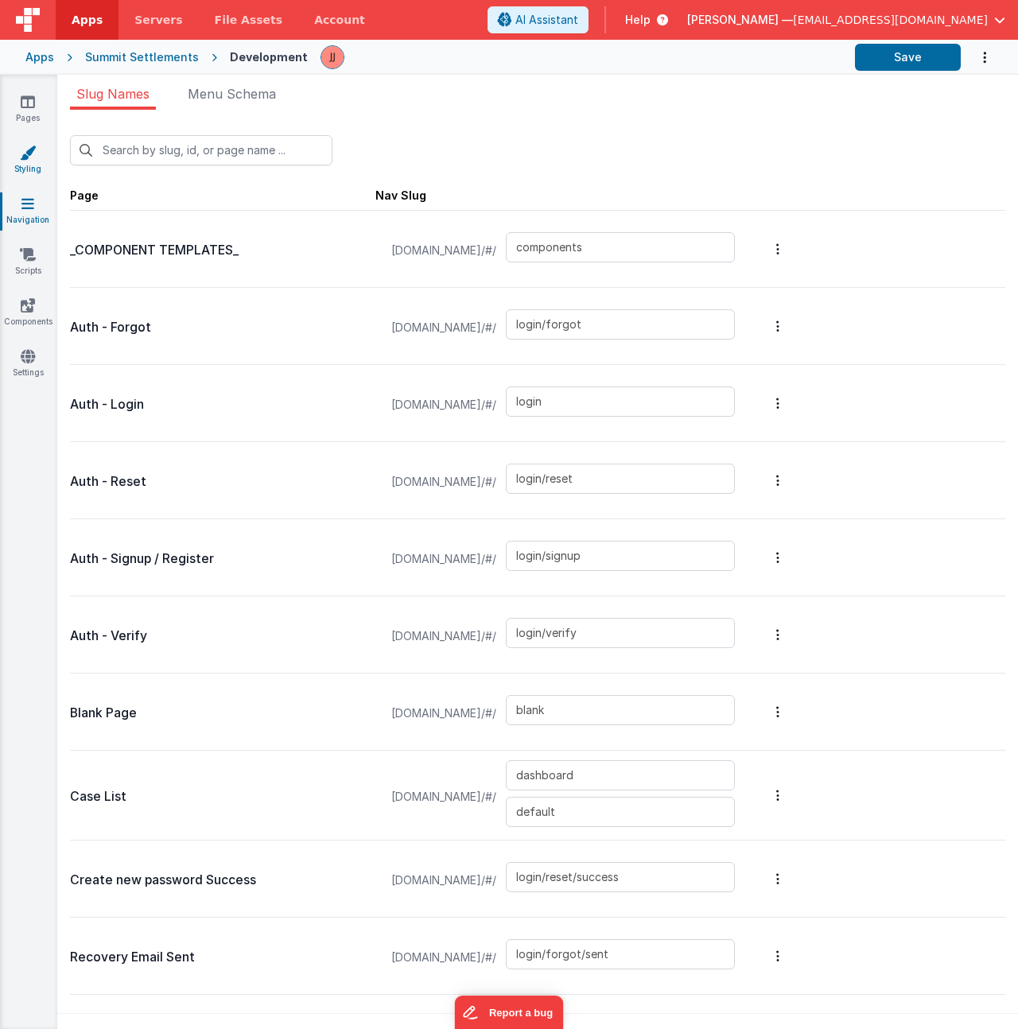
click at [25, 160] on link "Styling" at bounding box center [27, 161] width 57 height 32
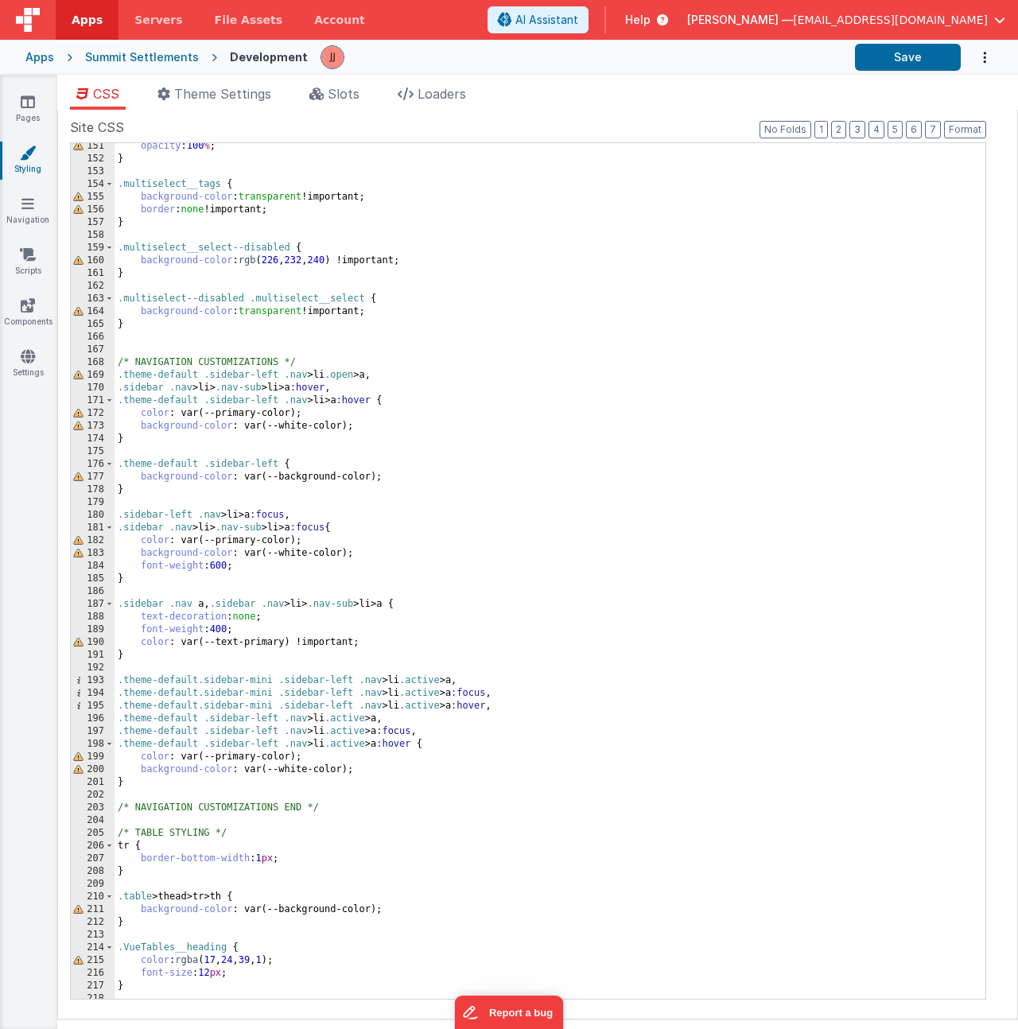
scroll to position [2020, 0]
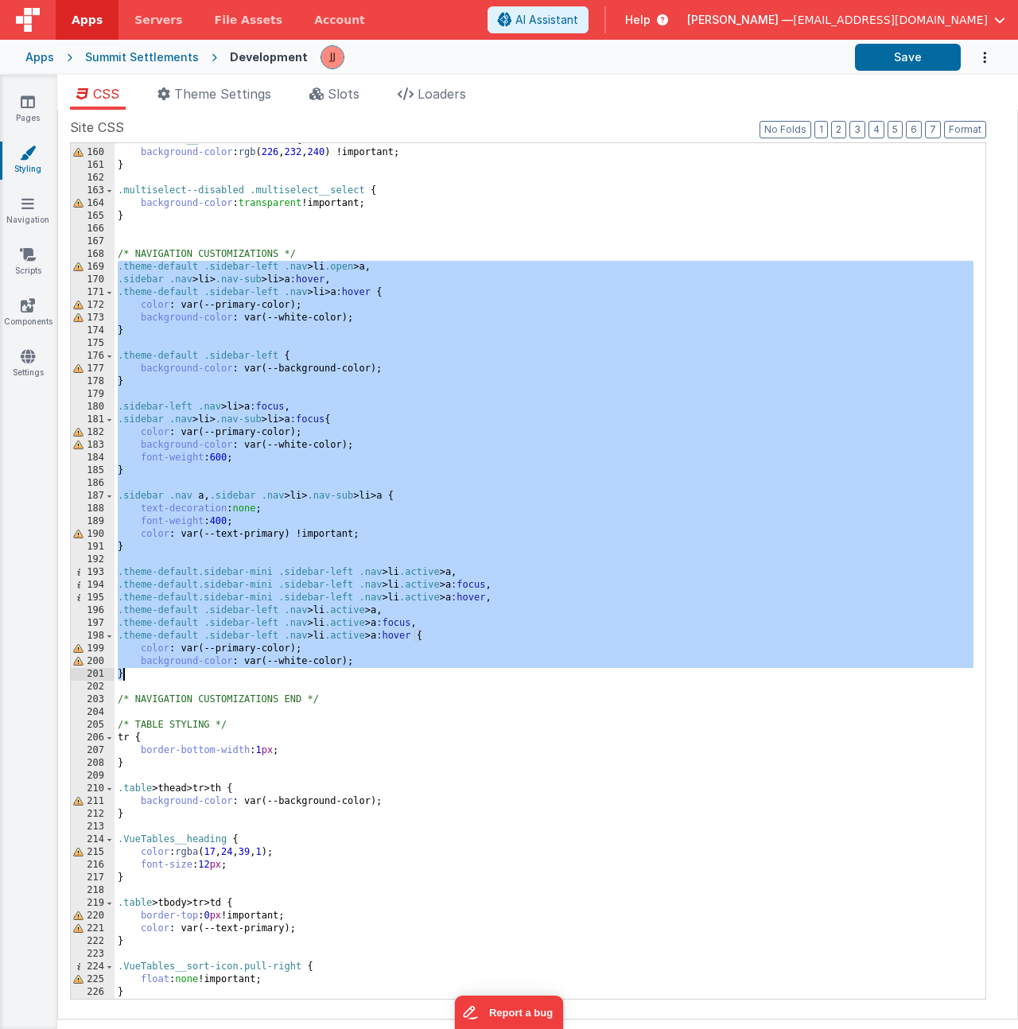
drag, startPoint x: 117, startPoint y: 268, endPoint x: 143, endPoint y: 673, distance: 405.7
click at [143, 673] on div ".multiselect__select--disabled { background-color : rgb ( 226 , 232 , 240 ) !im…" at bounding box center [544, 574] width 859 height 881
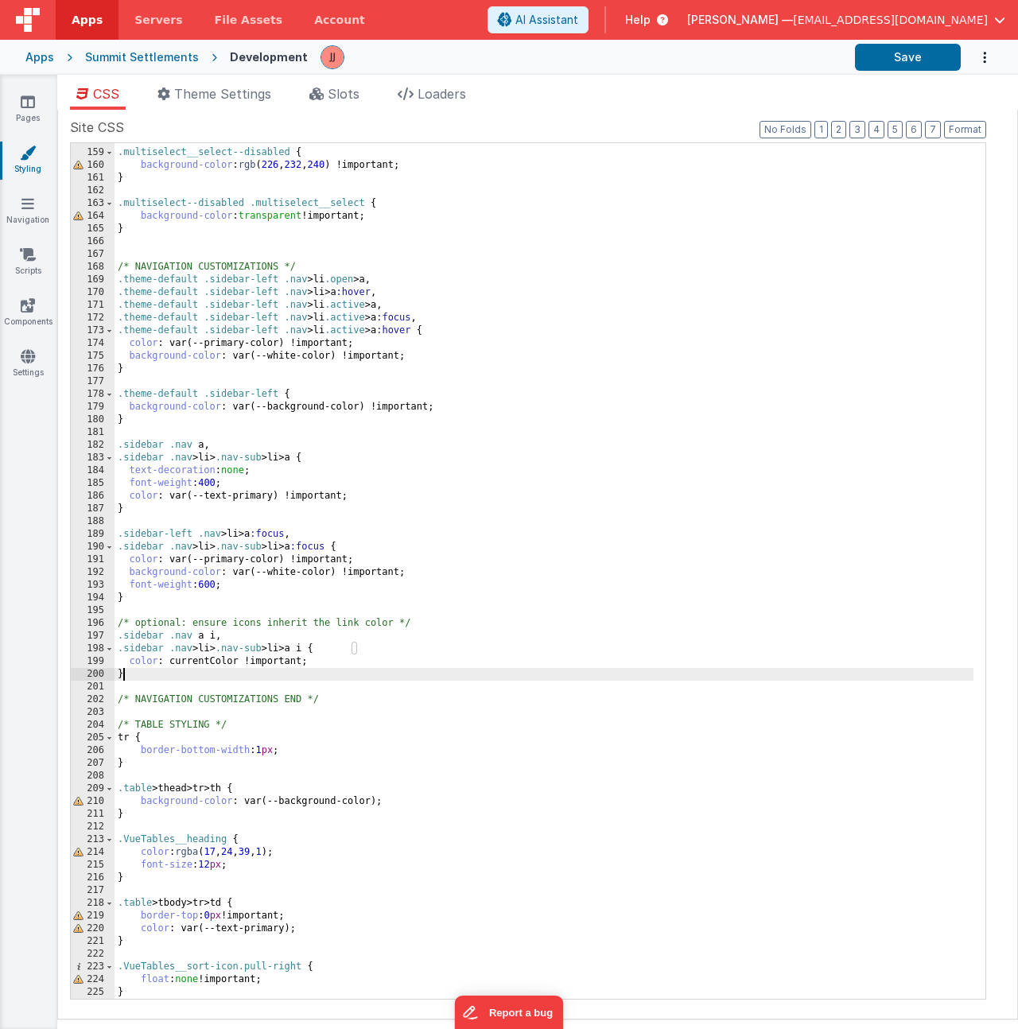
scroll to position [2008, 0]
click at [464, 100] on span "Loaders" at bounding box center [442, 94] width 49 height 16
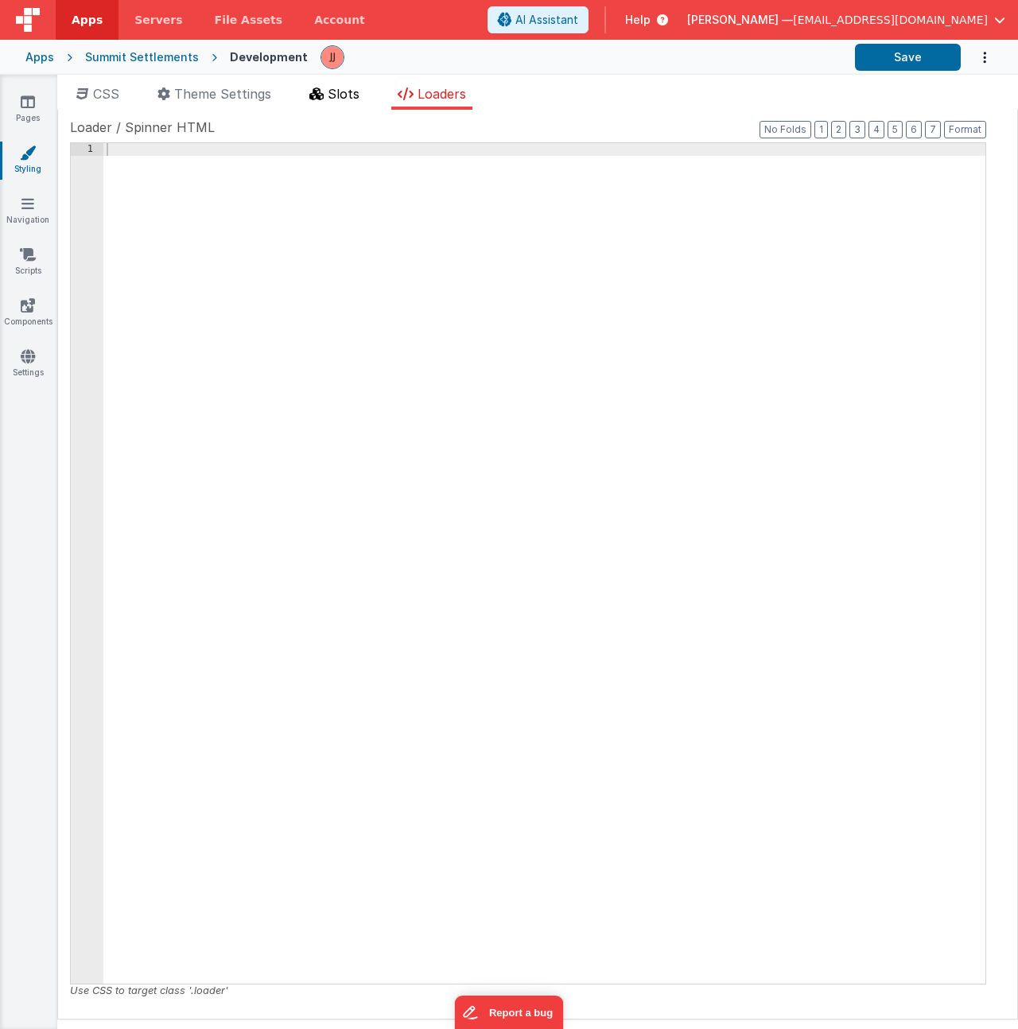
click at [331, 92] on span "Slots" at bounding box center [344, 94] width 32 height 16
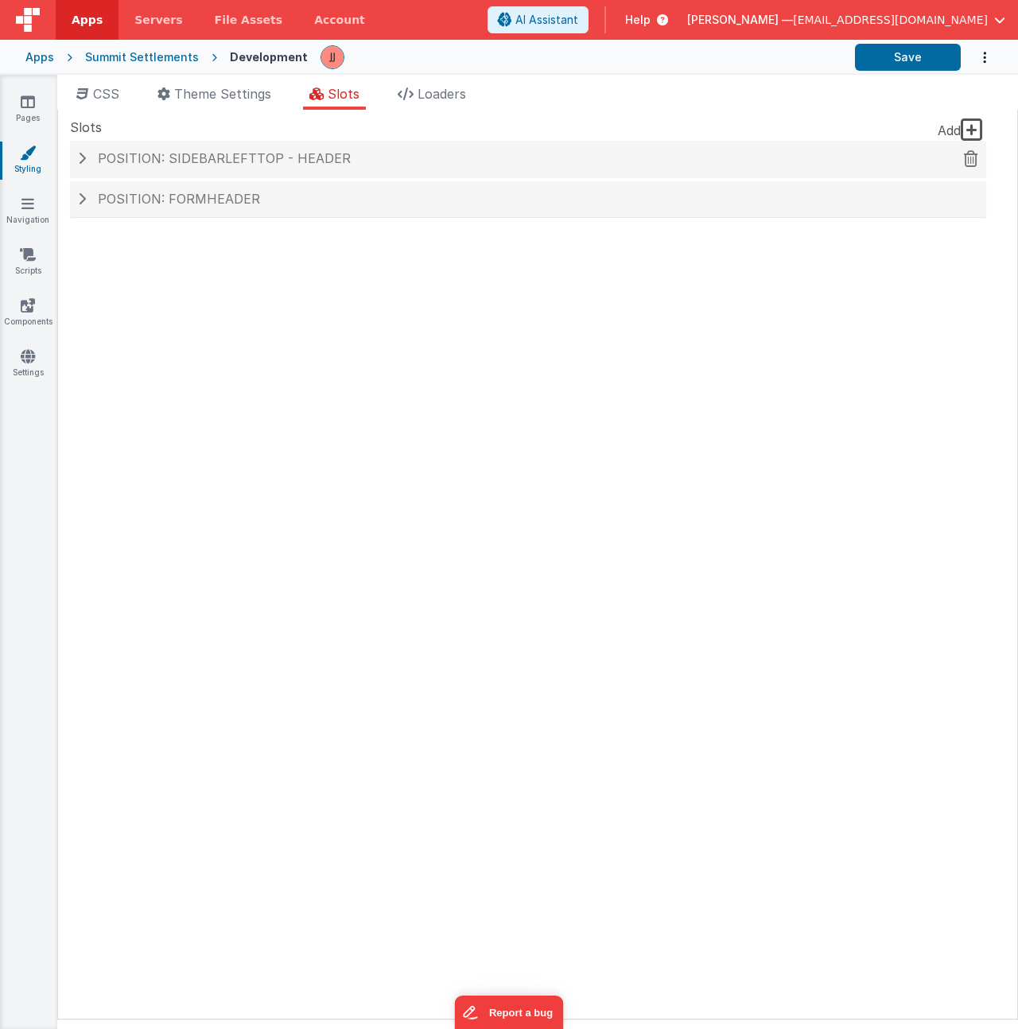
click at [283, 154] on span "Position: sidebarLeftTop - header" at bounding box center [224, 158] width 253 height 16
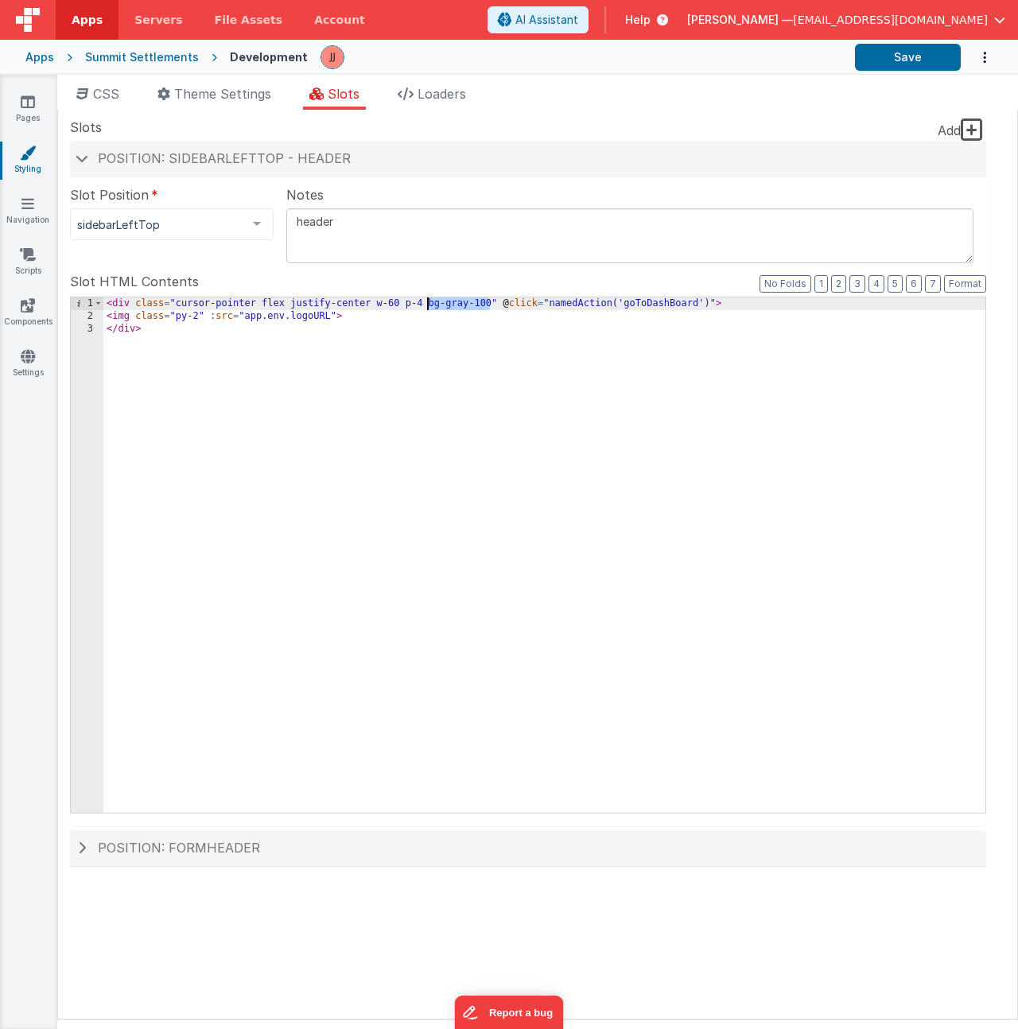
drag, startPoint x: 490, startPoint y: 301, endPoint x: 428, endPoint y: 302, distance: 62.0
click at [428, 302] on div "< div class = "cursor-pointer flex justify-center w-60 p-4 bg-gray-100" @ click…" at bounding box center [544, 567] width 882 height 541
click at [26, 360] on icon at bounding box center [28, 356] width 14 height 16
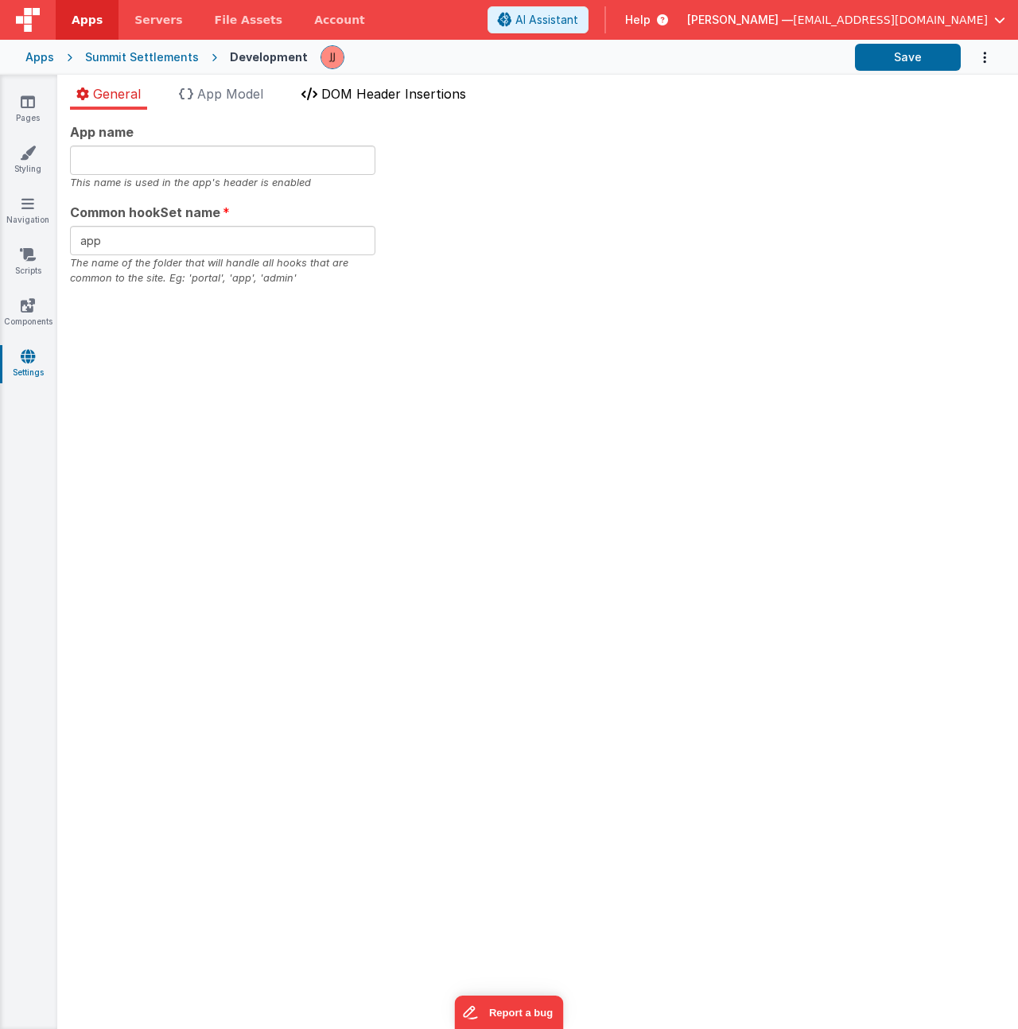
click at [438, 94] on span "DOM Header Insertions" at bounding box center [393, 94] width 145 height 16
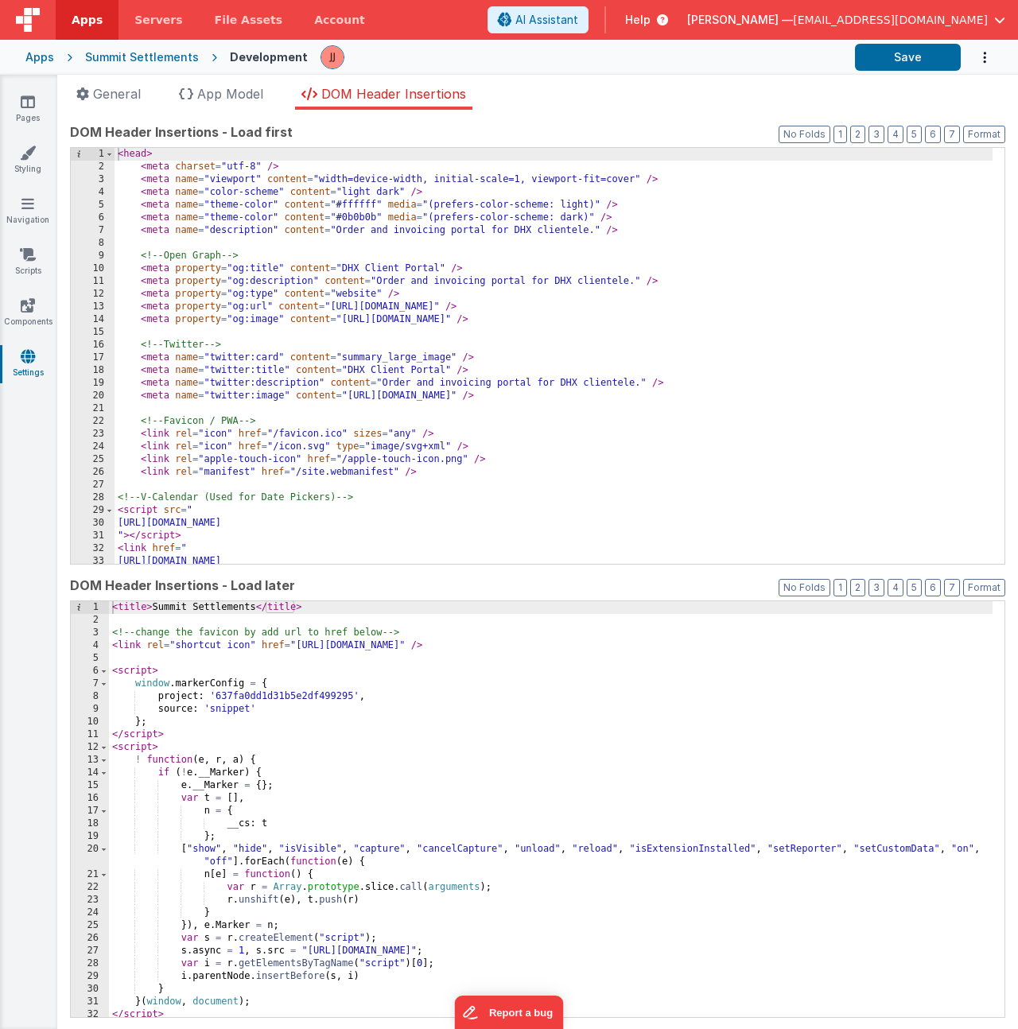
click at [516, 301] on div "< head > < meta charset = "utf-8" /> < meta name = "viewport" content = "width=…" at bounding box center [554, 368] width 878 height 441
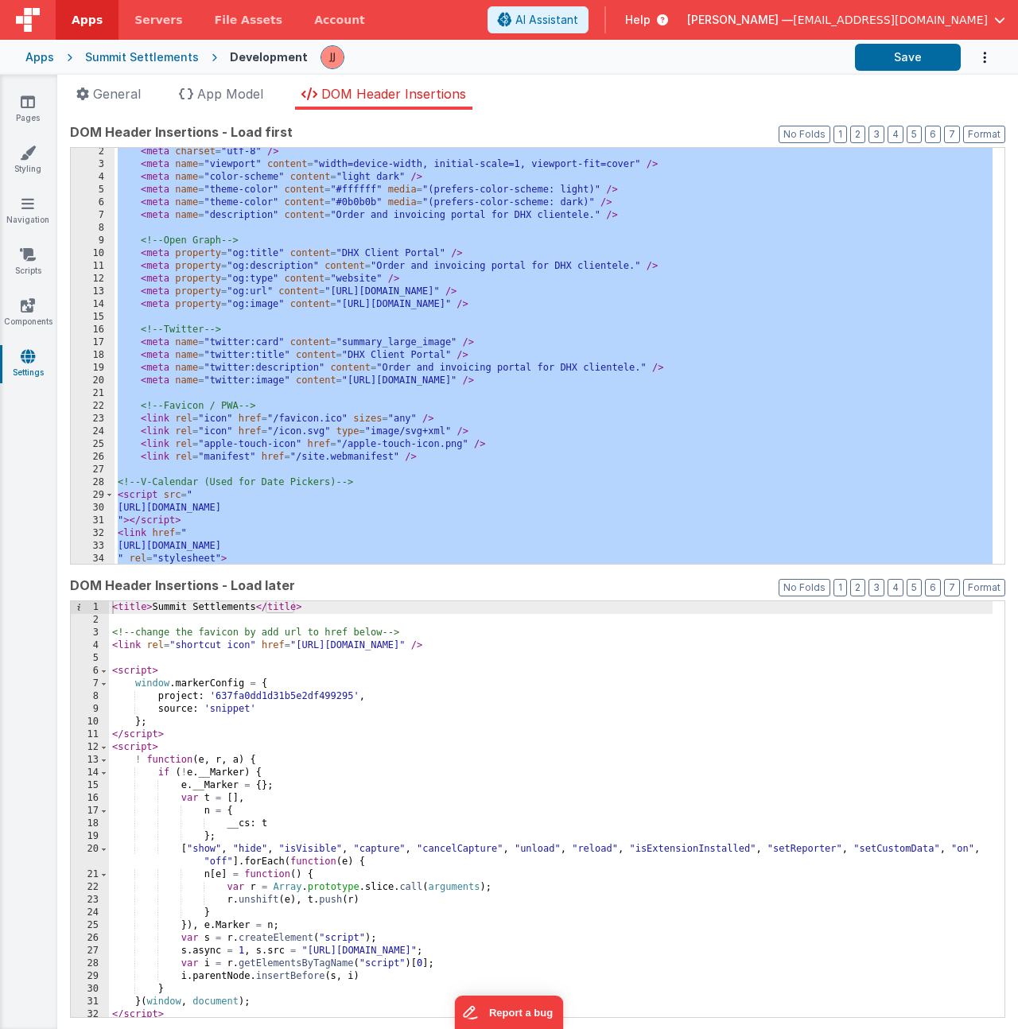
scroll to position [716, 0]
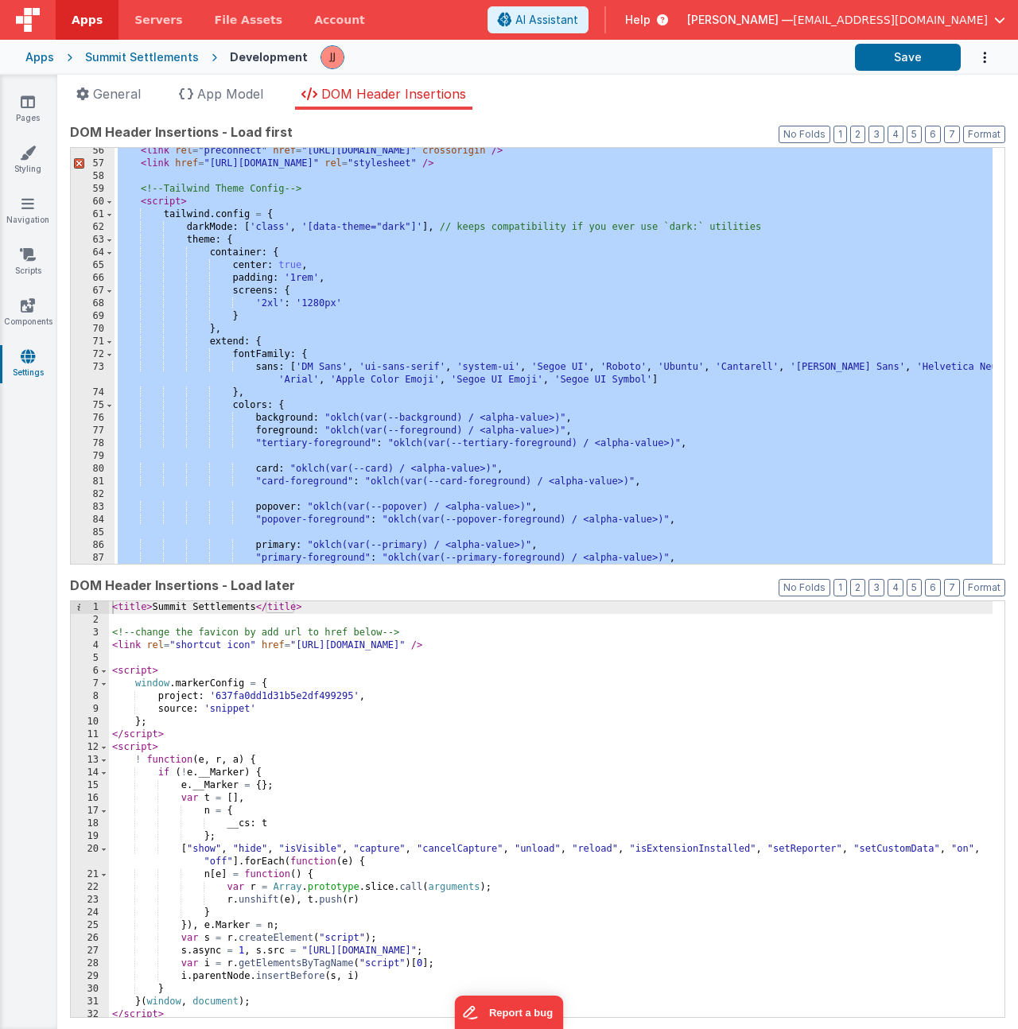
click at [158, 192] on div "< link rel = "preconnect" href = "https://fonts.gstatic.com" crossorigin /> < l…" at bounding box center [554, 365] width 878 height 441
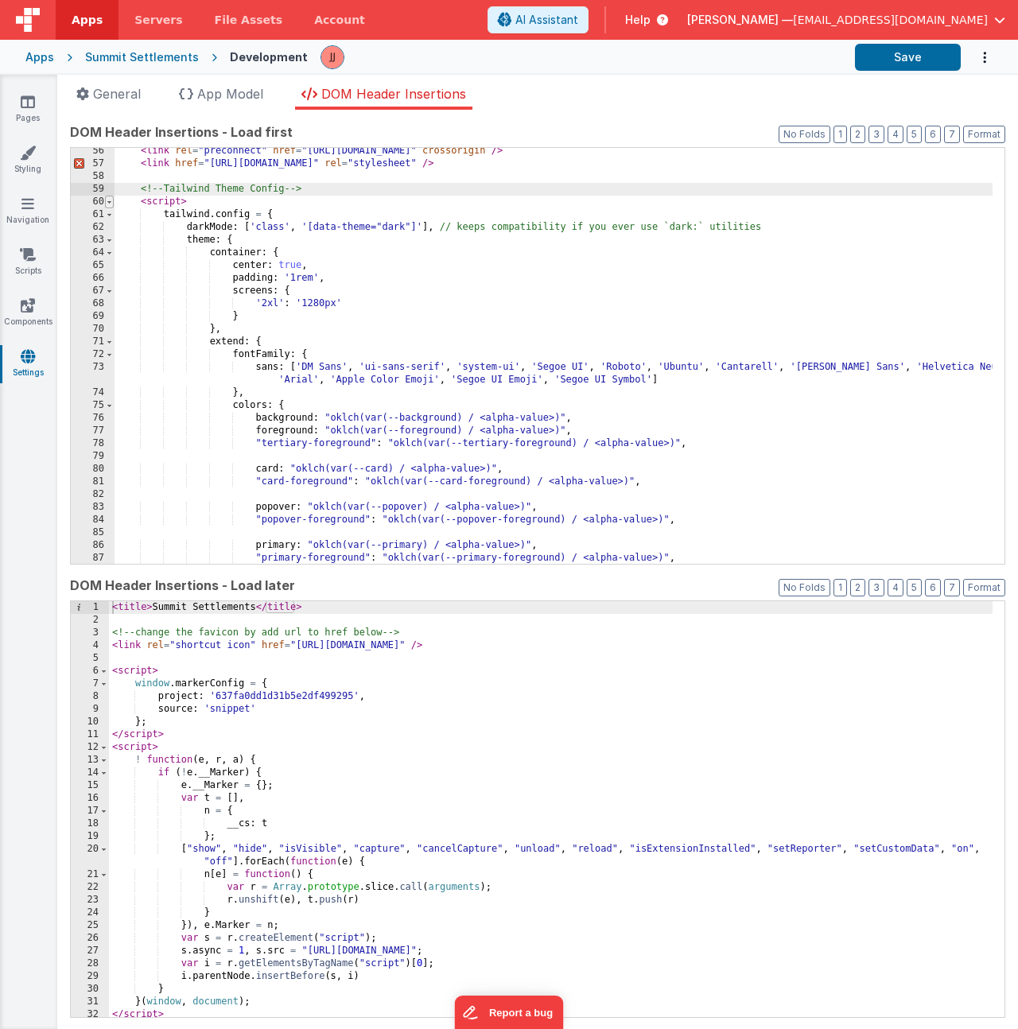
click at [107, 201] on span at bounding box center [109, 202] width 9 height 13
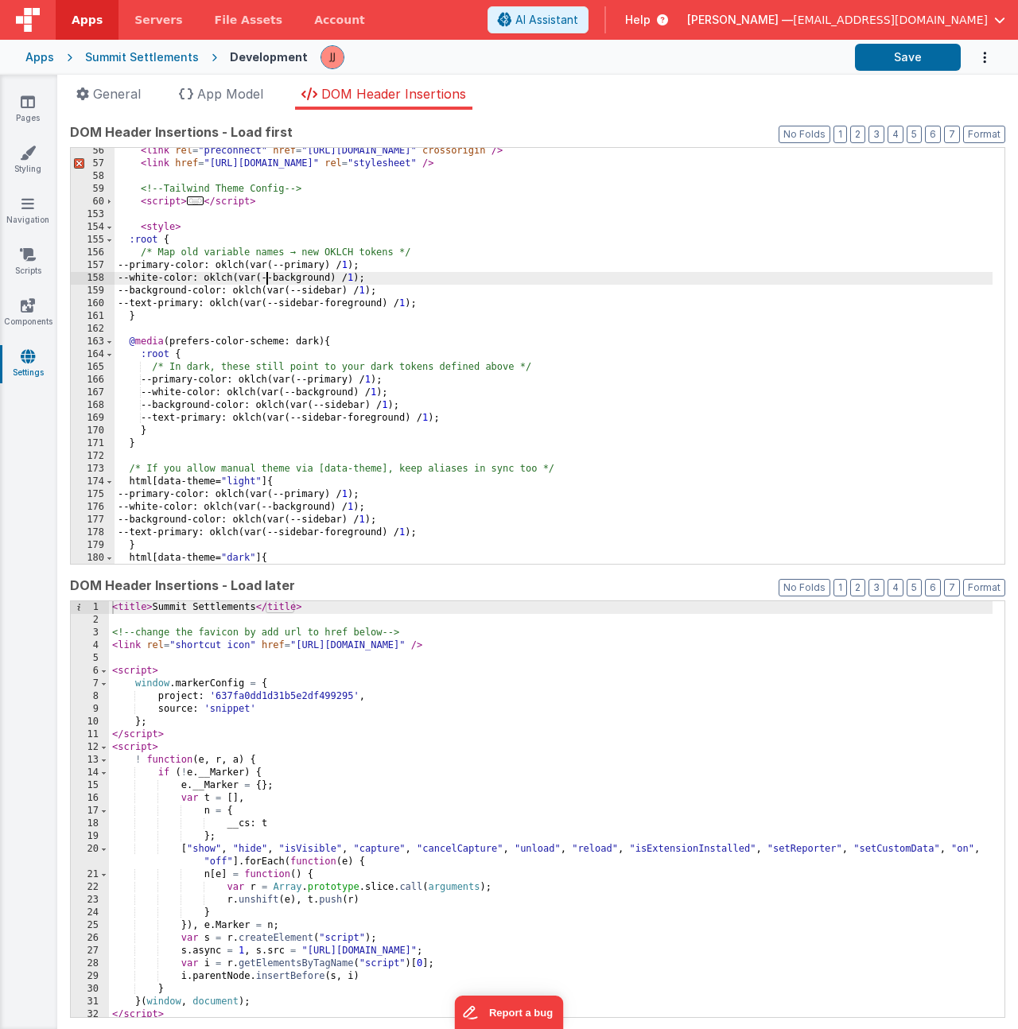
click at [267, 272] on div "< link rel = "preconnect" href = "https://fonts.gstatic.com" crossorigin /> < l…" at bounding box center [554, 365] width 878 height 441
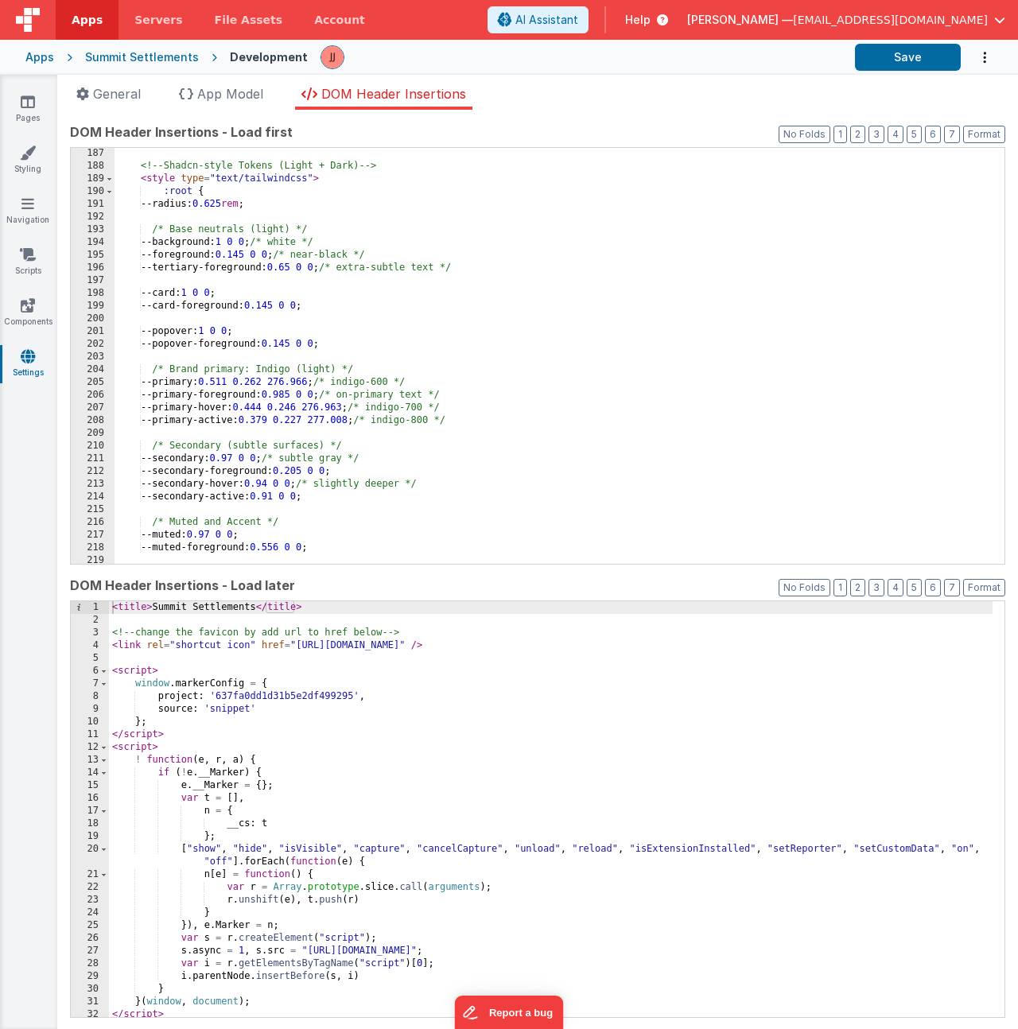
scroll to position [1194, 0]
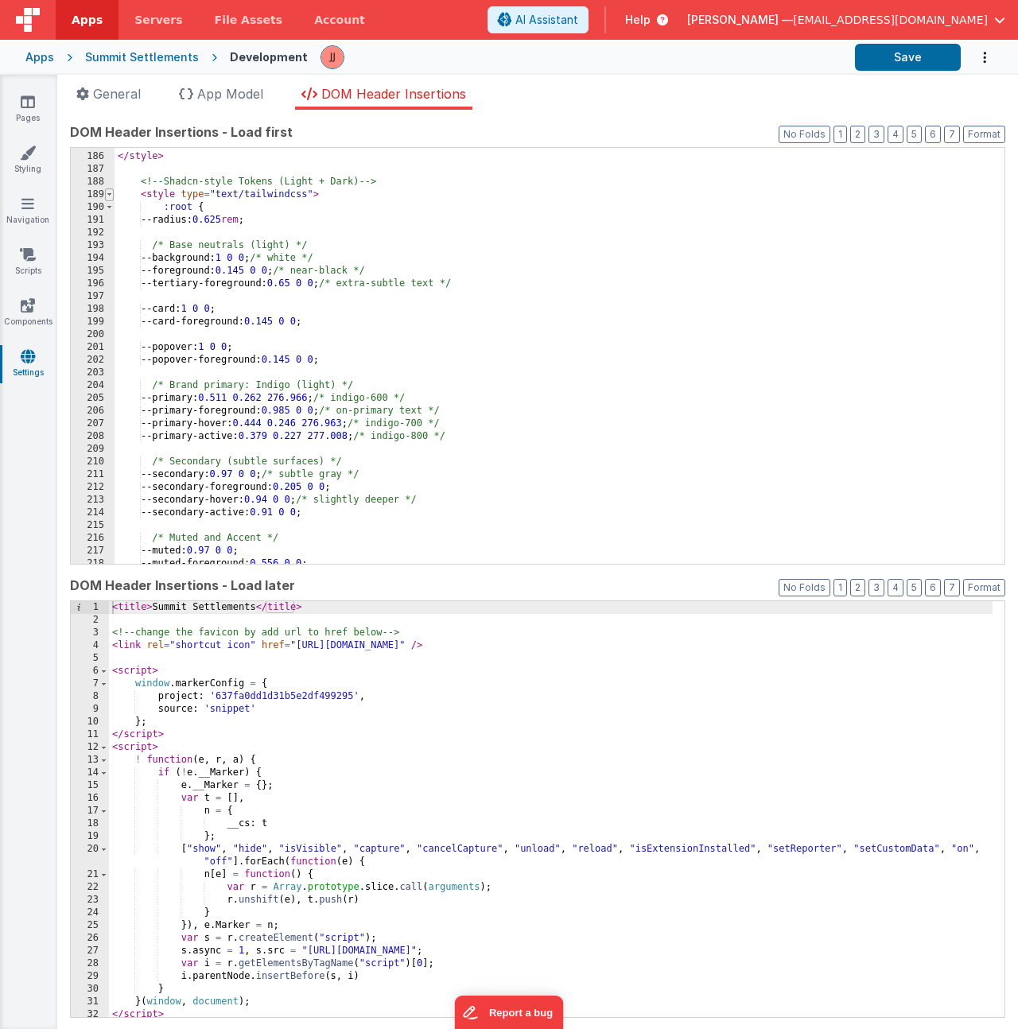
click at [111, 196] on span at bounding box center [109, 195] width 9 height 13
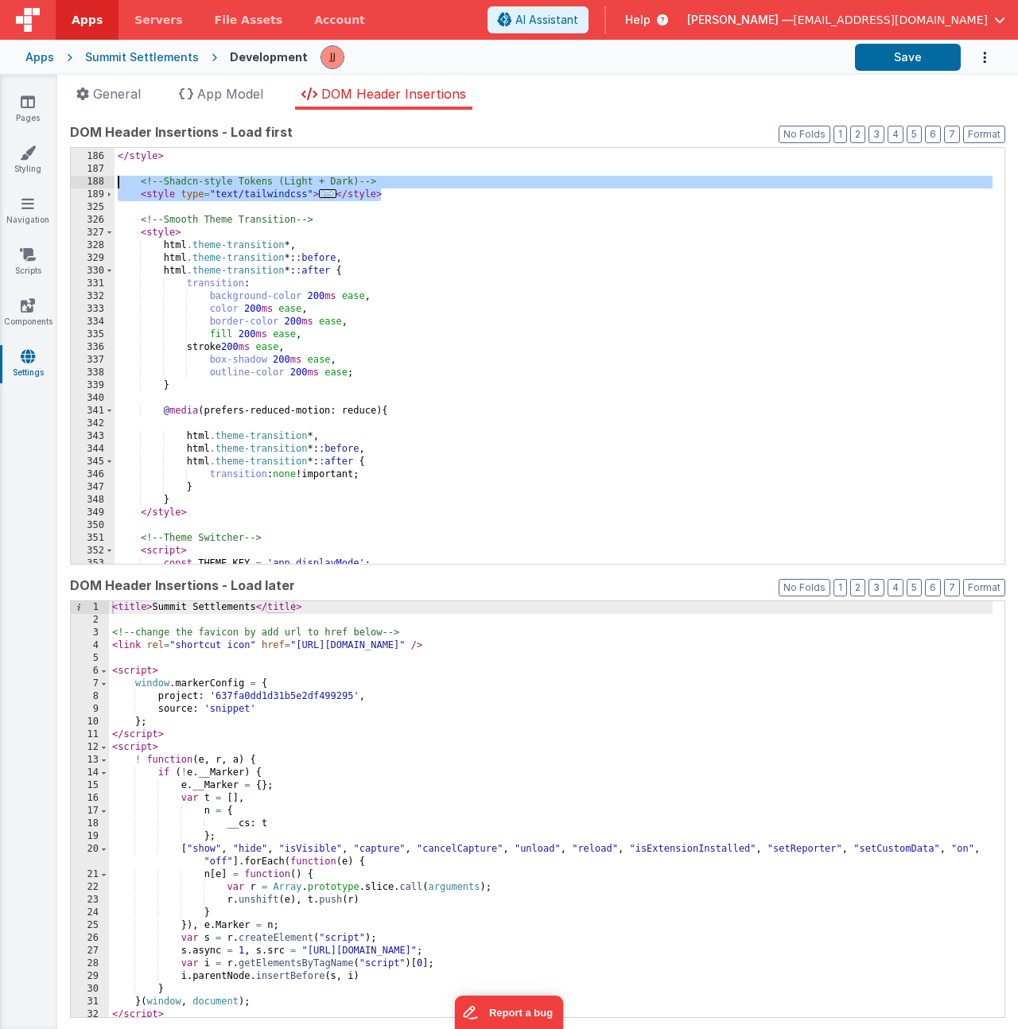
drag, startPoint x: 392, startPoint y: 193, endPoint x: 104, endPoint y: 185, distance: 288.0
click at [104, 185] on div "185 186 187 188 189 325 326 327 328 329 330 331 332 333 334 335 336 337 338 339…" at bounding box center [537, 356] width 935 height 418
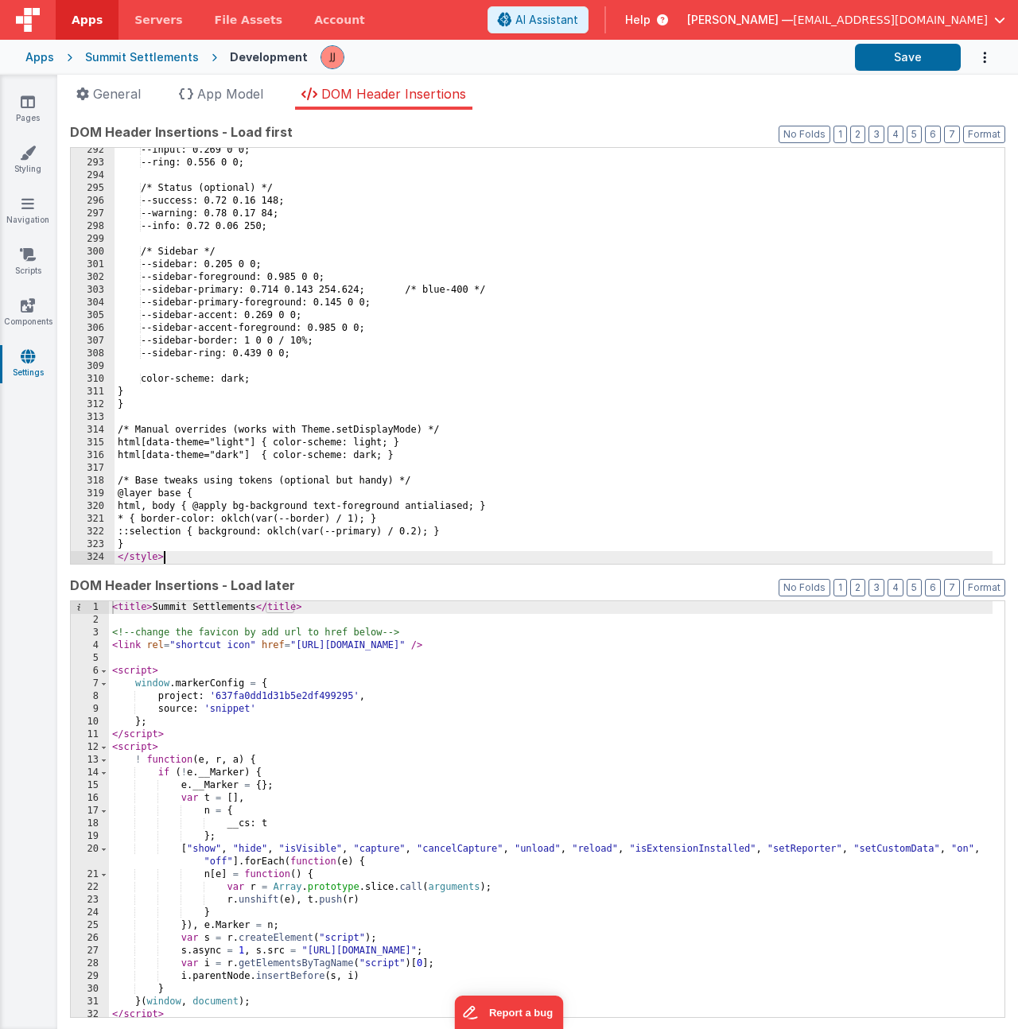
scroll to position [2549, 0]
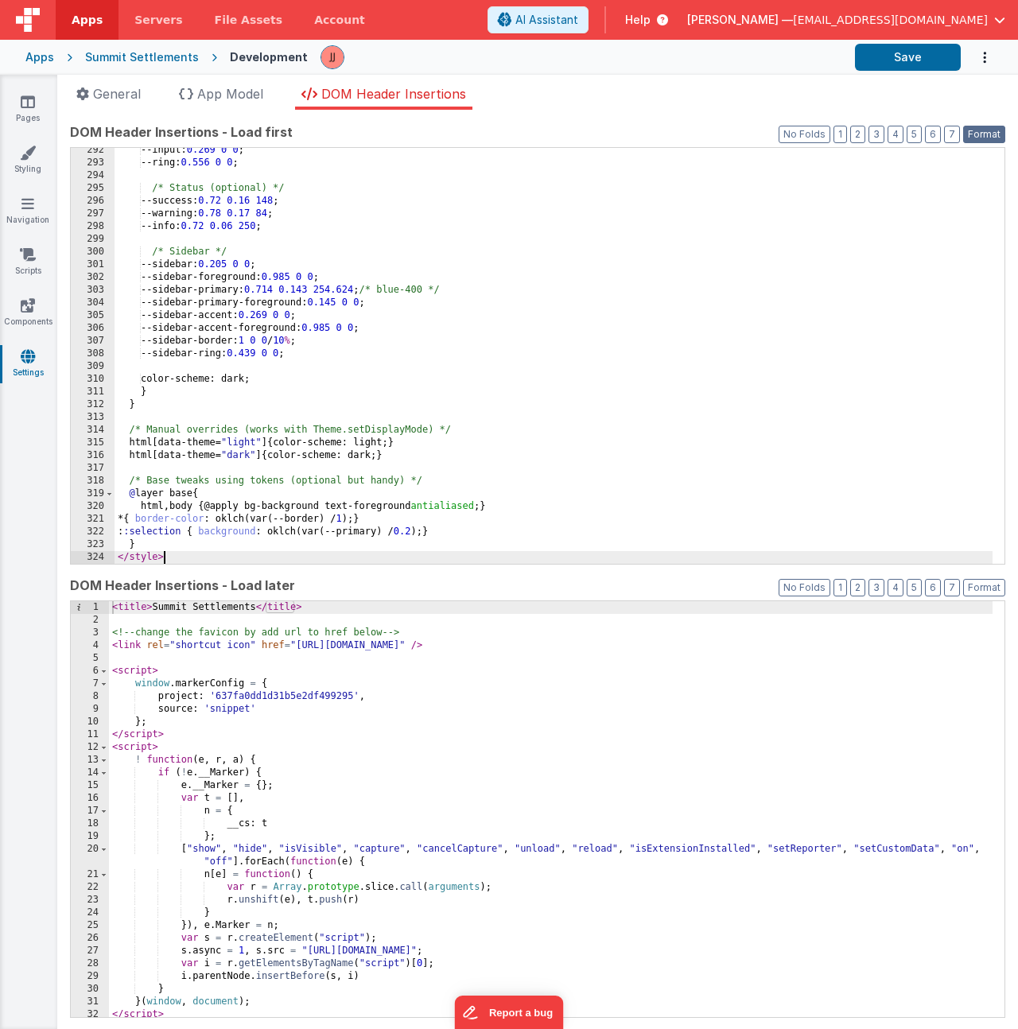
click at [975, 133] on button "Format" at bounding box center [984, 134] width 42 height 17
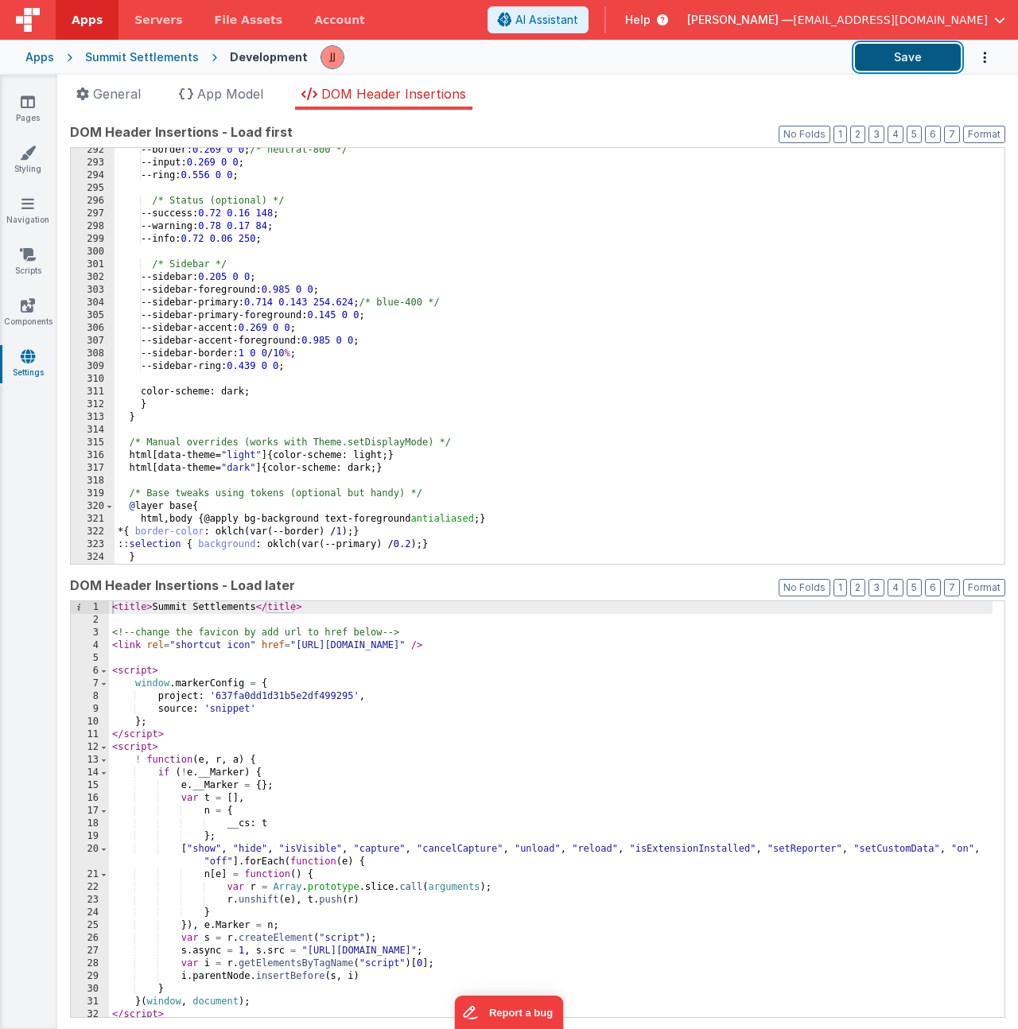
click at [923, 66] on button "Save" at bounding box center [908, 57] width 106 height 27
click at [35, 165] on link "Styling" at bounding box center [27, 161] width 57 height 32
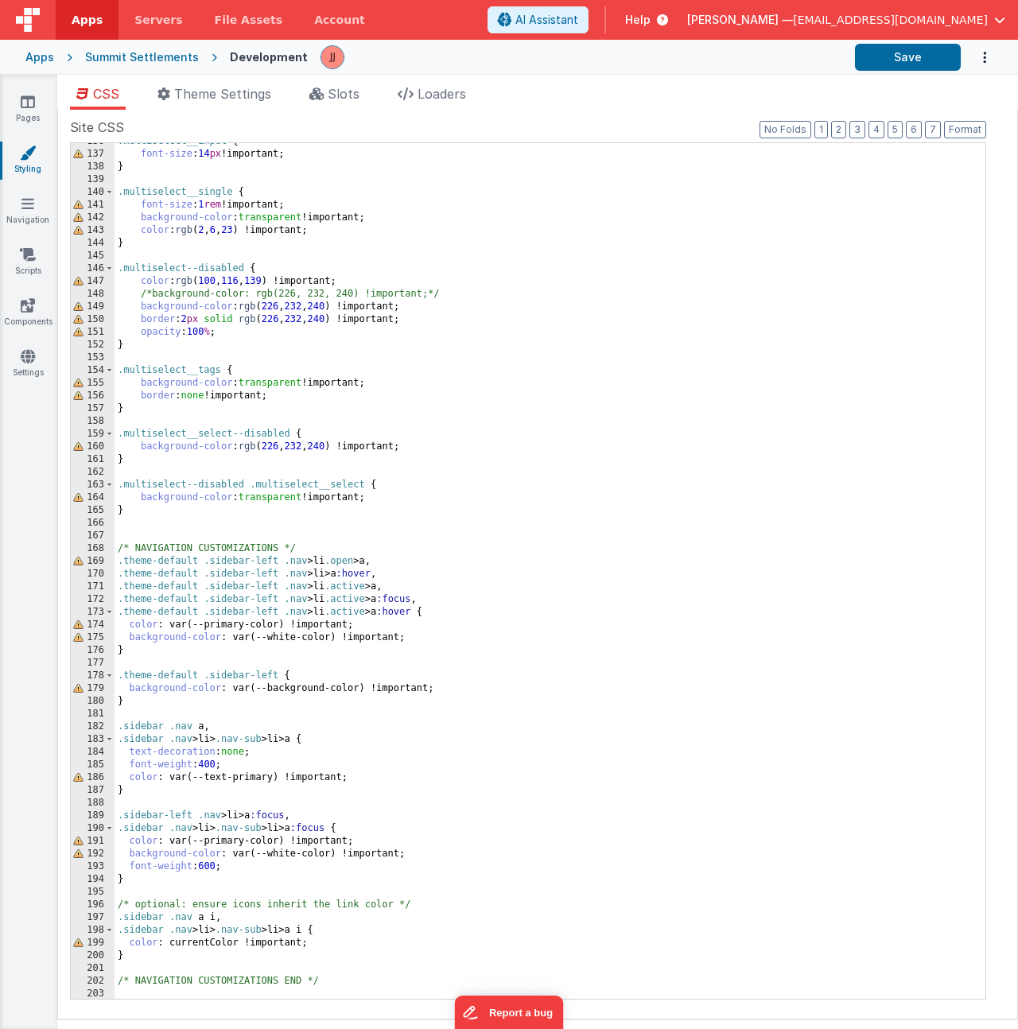
scroll to position [2008, 0]
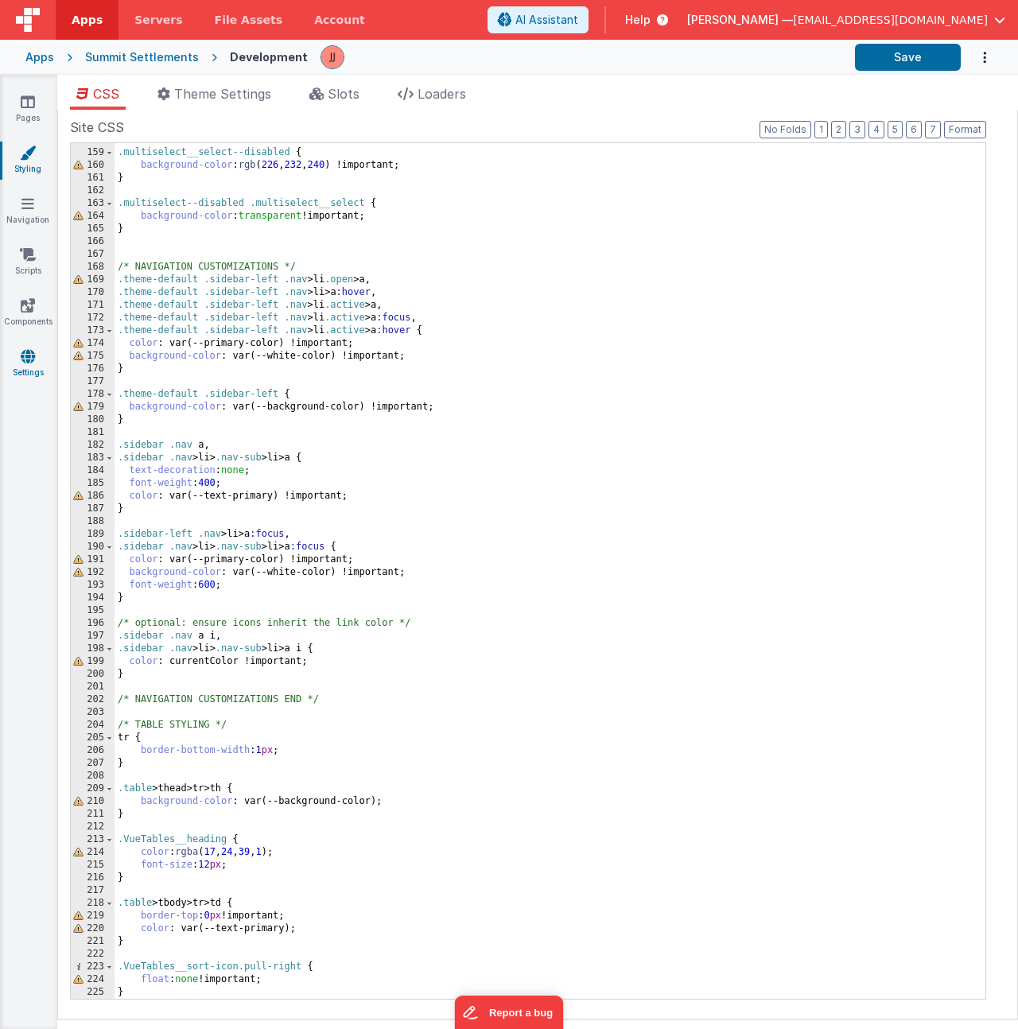
click at [23, 365] on link "Settings" at bounding box center [27, 364] width 57 height 32
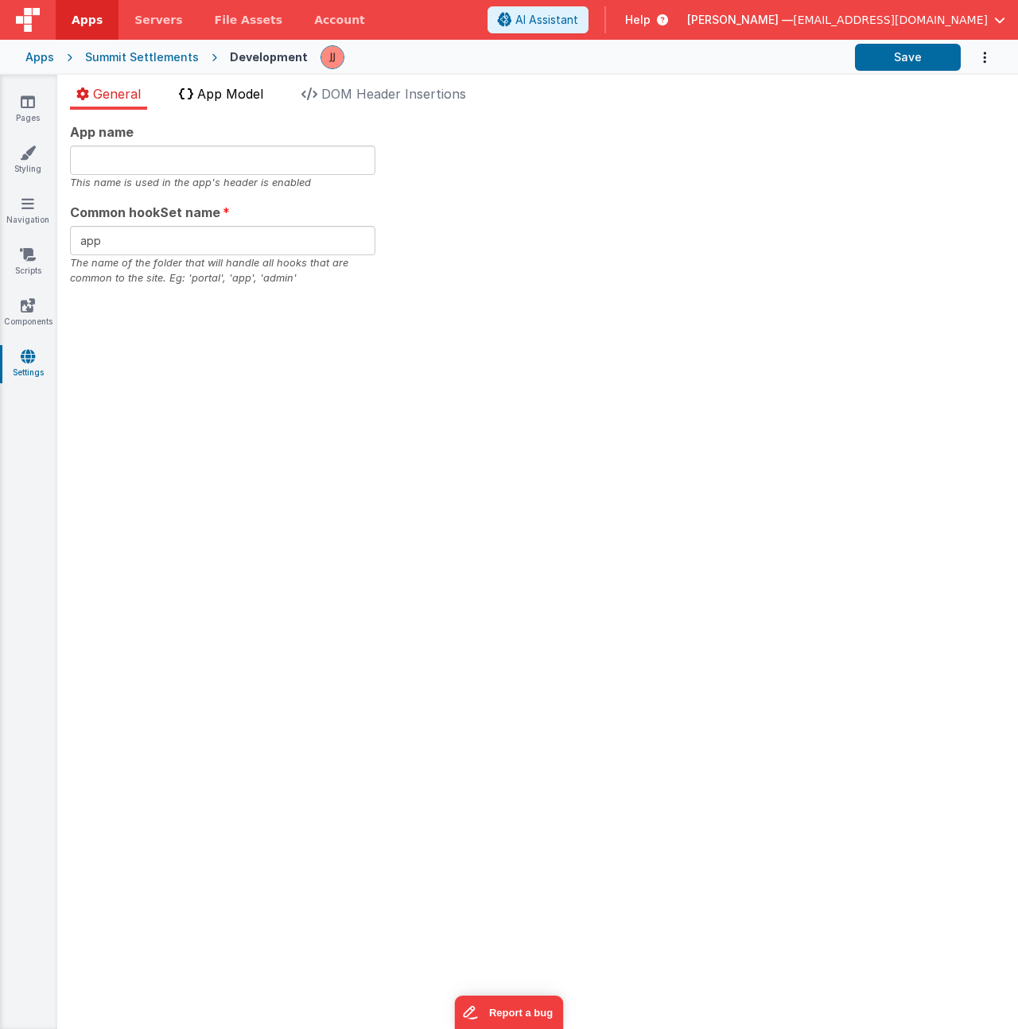
click at [234, 95] on span "App Model" at bounding box center [230, 94] width 66 height 16
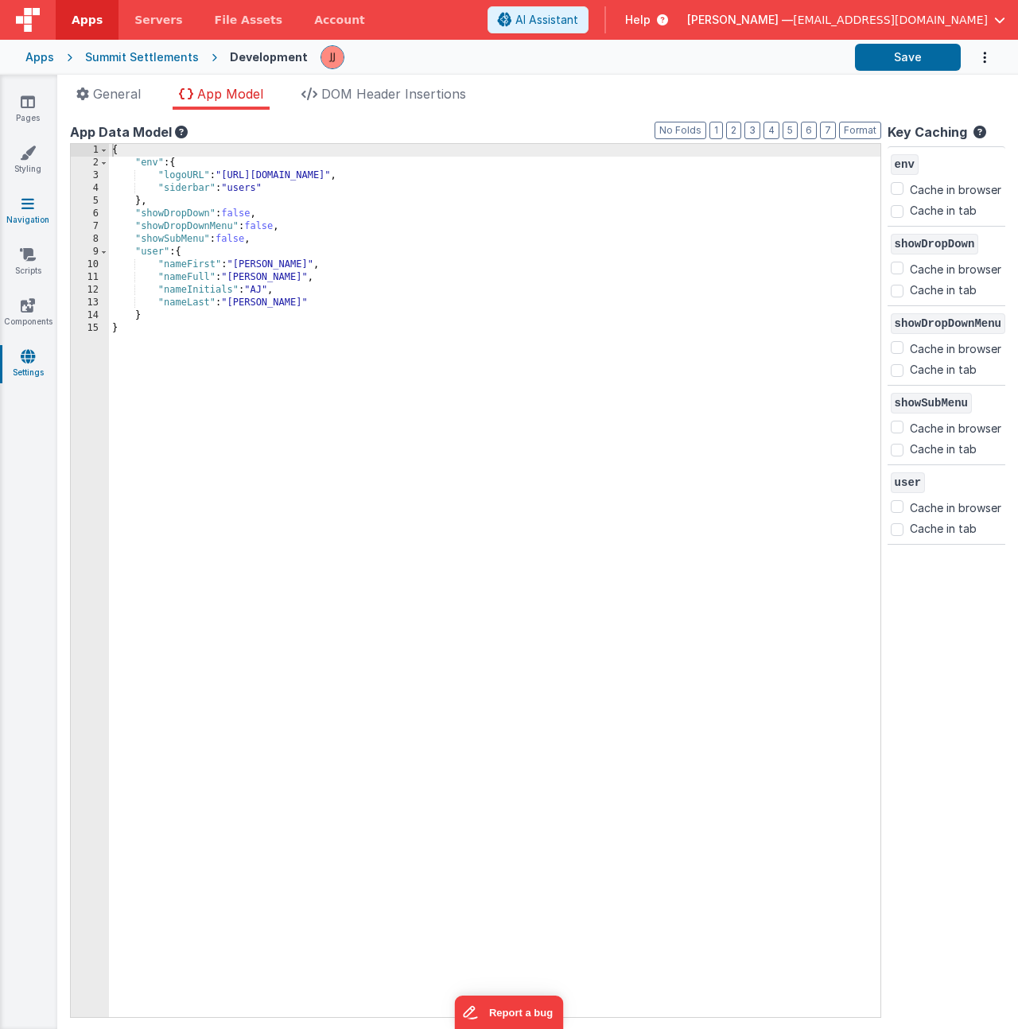
click at [20, 208] on link "Navigation" at bounding box center [27, 212] width 57 height 32
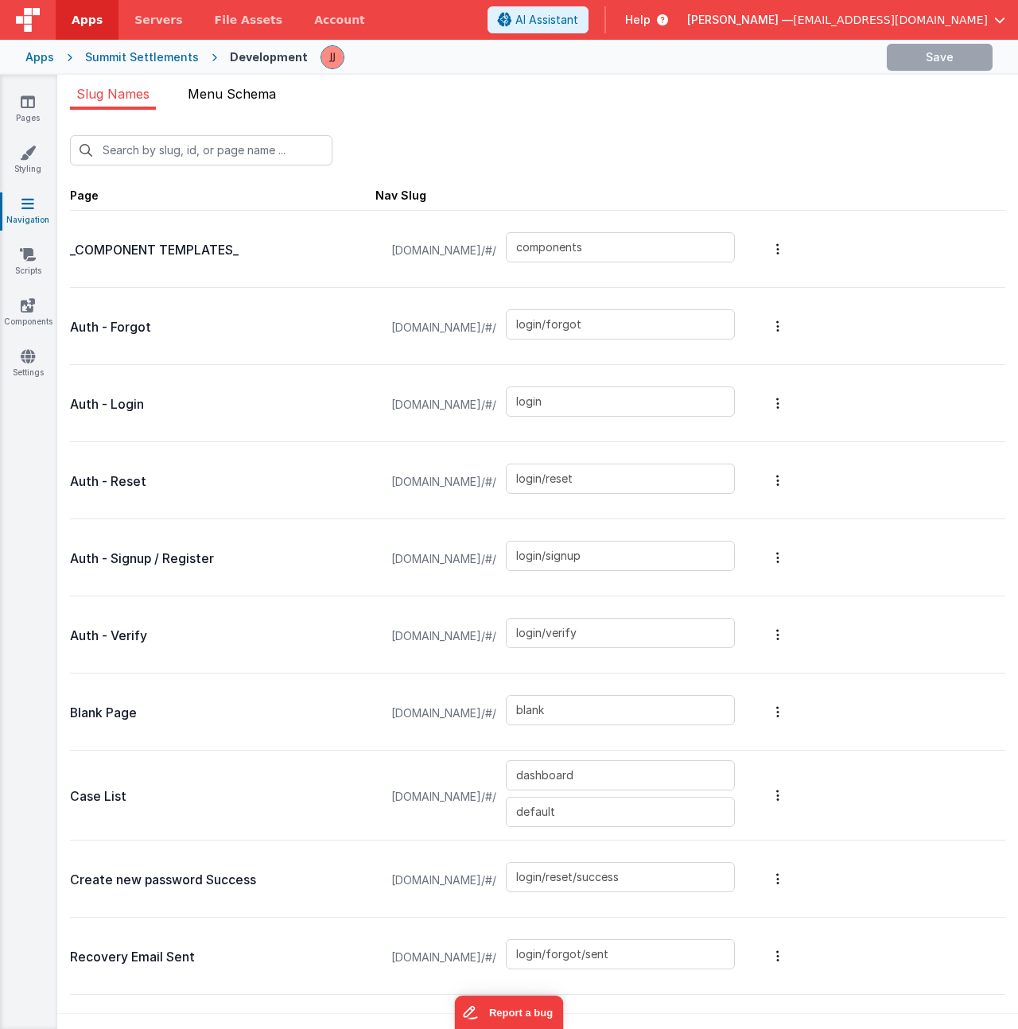
click at [241, 104] on li "Menu Schema" at bounding box center [231, 96] width 101 height 25
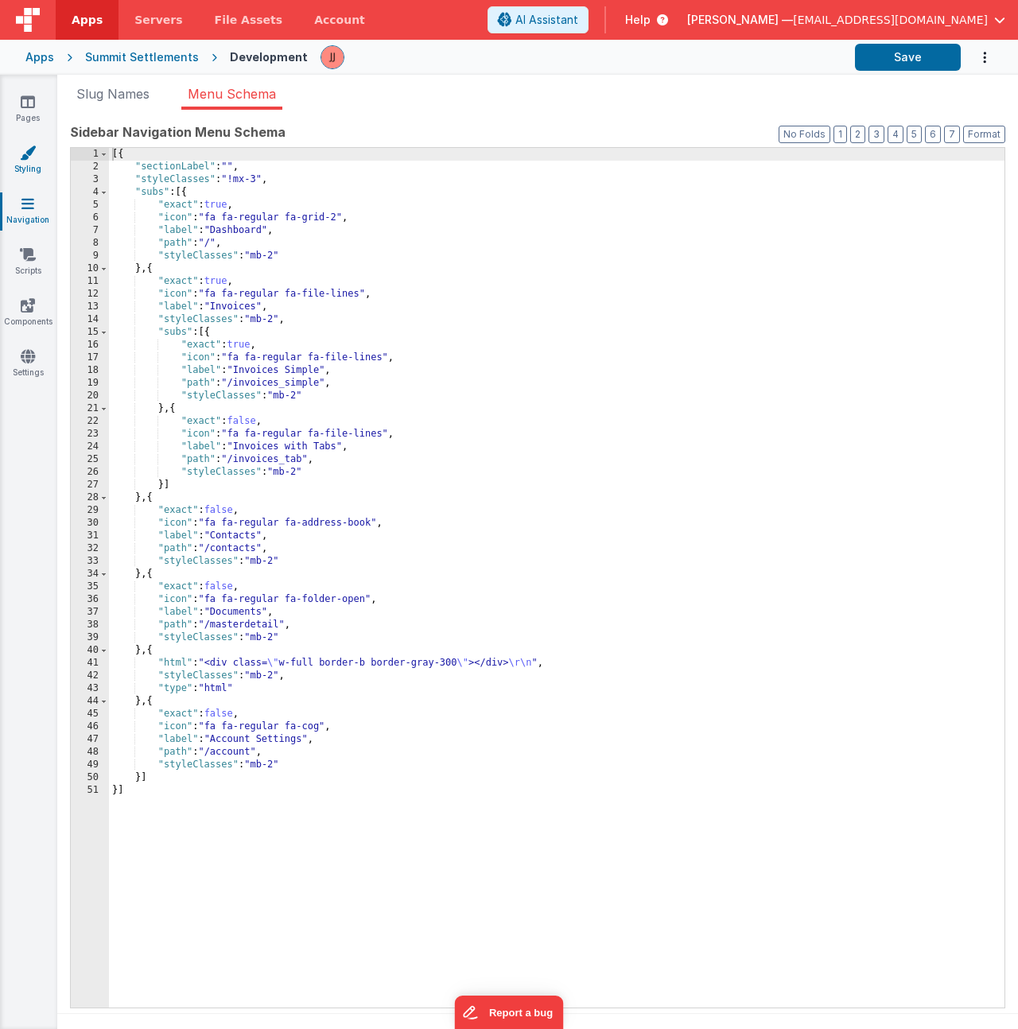
click at [31, 158] on icon at bounding box center [28, 153] width 16 height 16
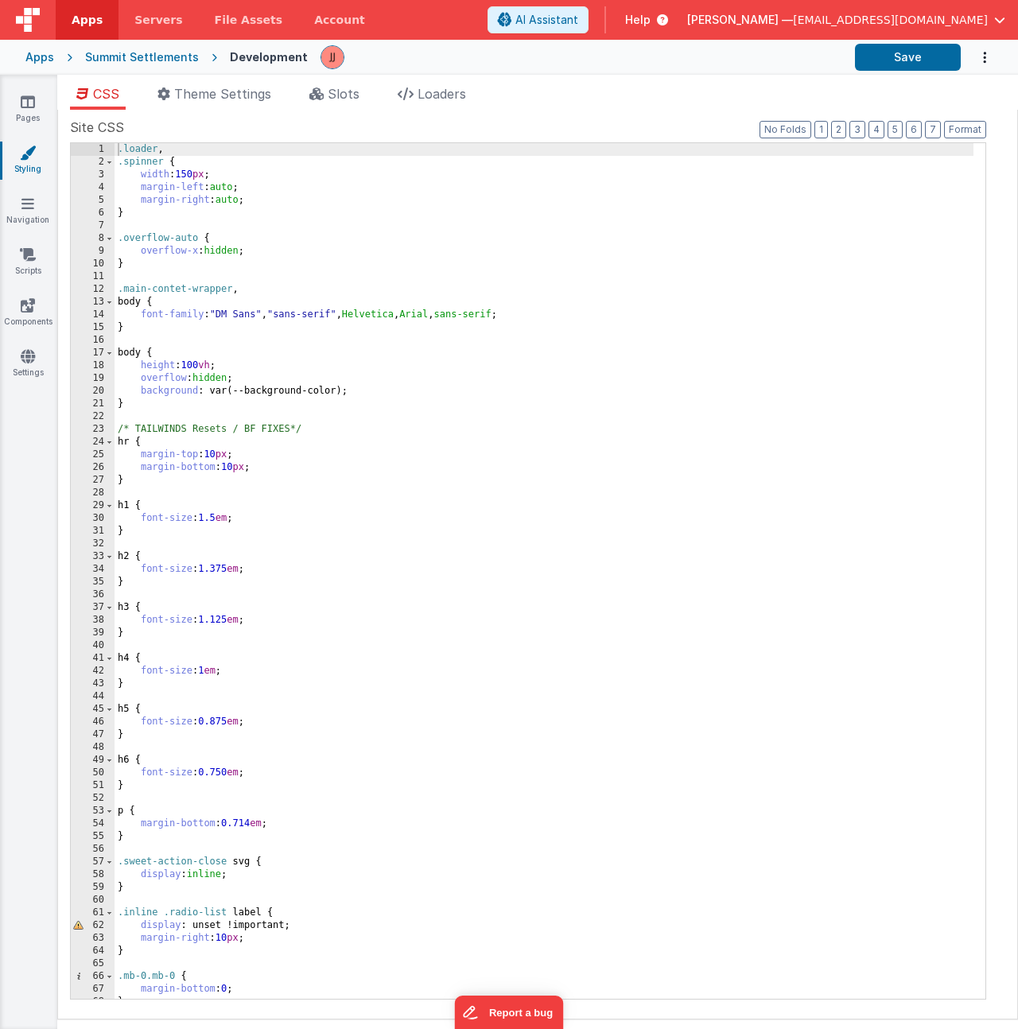
click at [274, 288] on div ".loader , .spinner { width : 150 px ; margin-left : auto ; margin-right : auto …" at bounding box center [544, 583] width 859 height 881
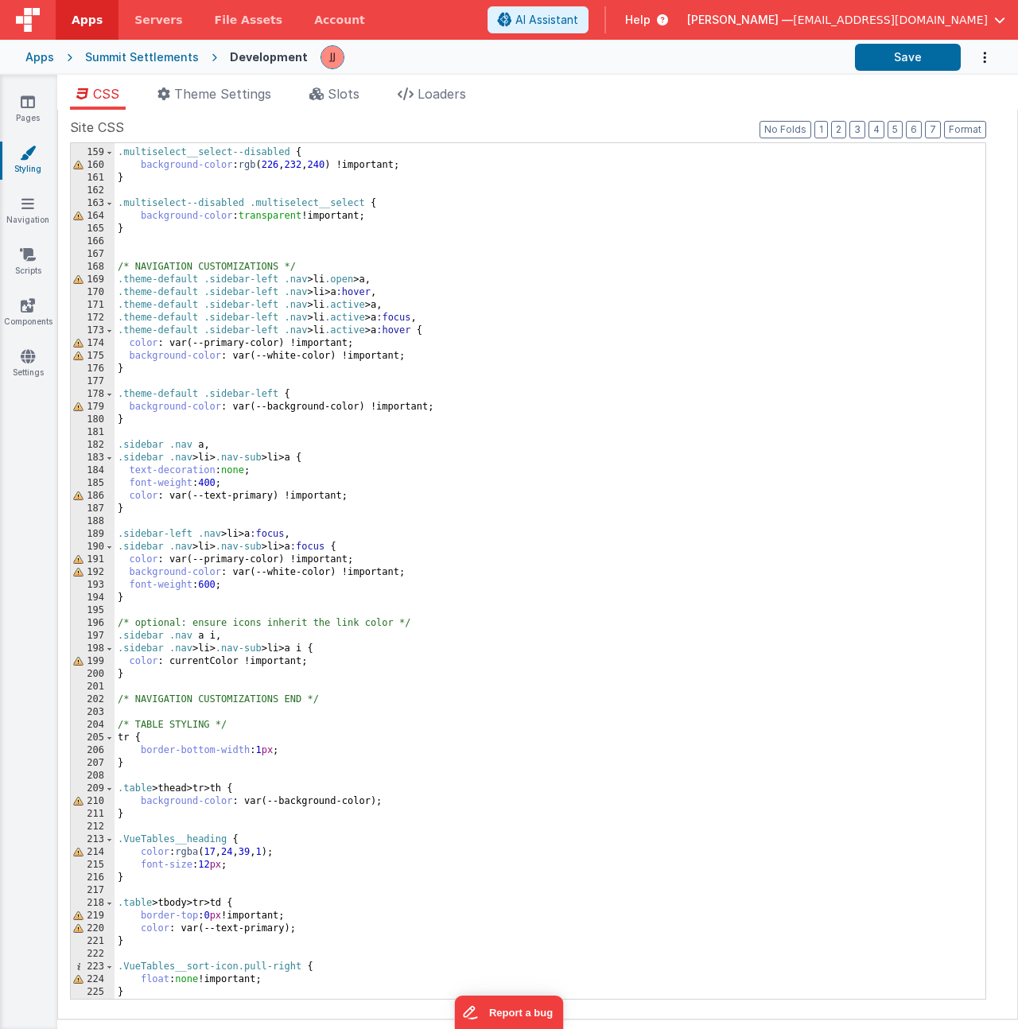
scroll to position [2008, 0]
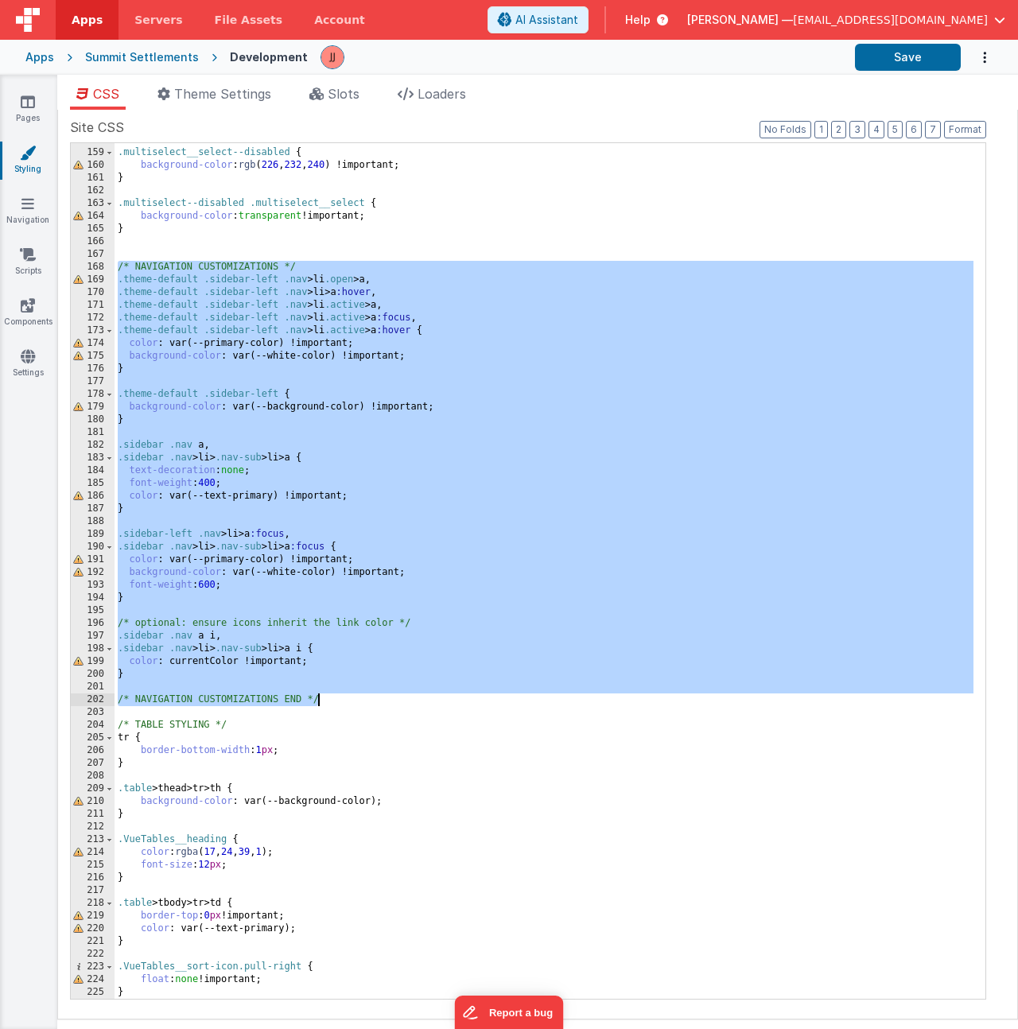
drag, startPoint x: 116, startPoint y: 266, endPoint x: 340, endPoint y: 701, distance: 489.5
click at [340, 701] on div ".multiselect__select--disabled { background-color : rgb ( 226 , 232 , 240 ) !im…" at bounding box center [544, 574] width 859 height 881
click at [458, 355] on div ".multiselect__select--disabled { background-color : rgb ( 226 , 232 , 240 ) !im…" at bounding box center [544, 574] width 859 height 881
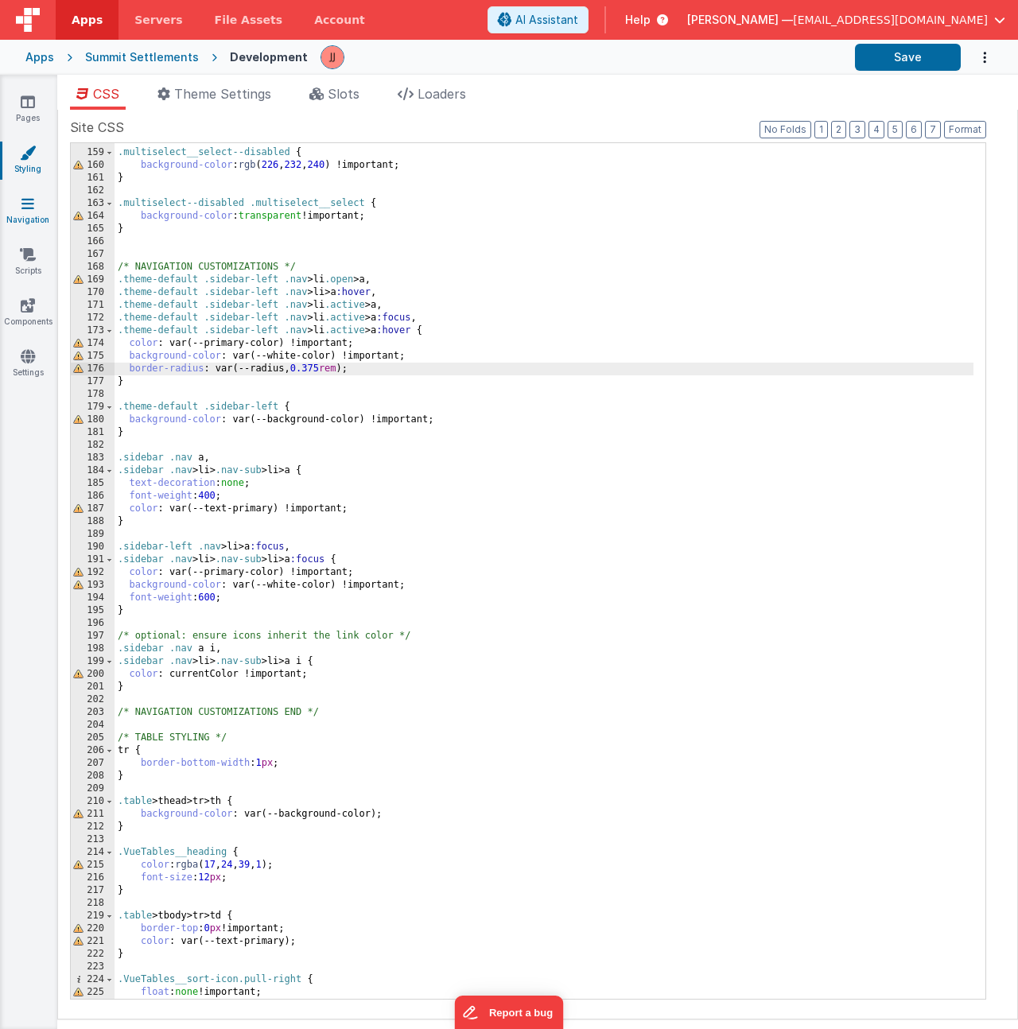
click at [43, 208] on link "Navigation" at bounding box center [27, 212] width 57 height 32
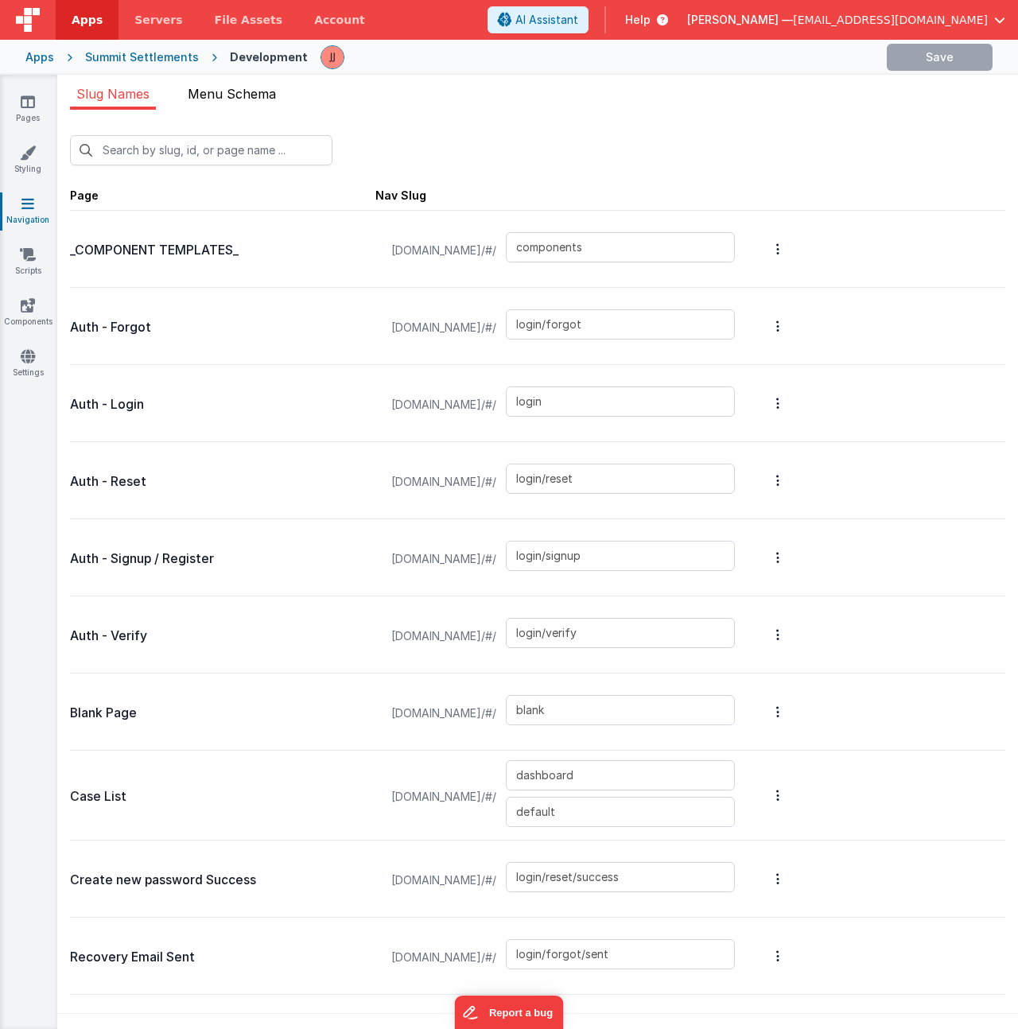
click at [227, 90] on span "Menu Schema" at bounding box center [232, 94] width 88 height 16
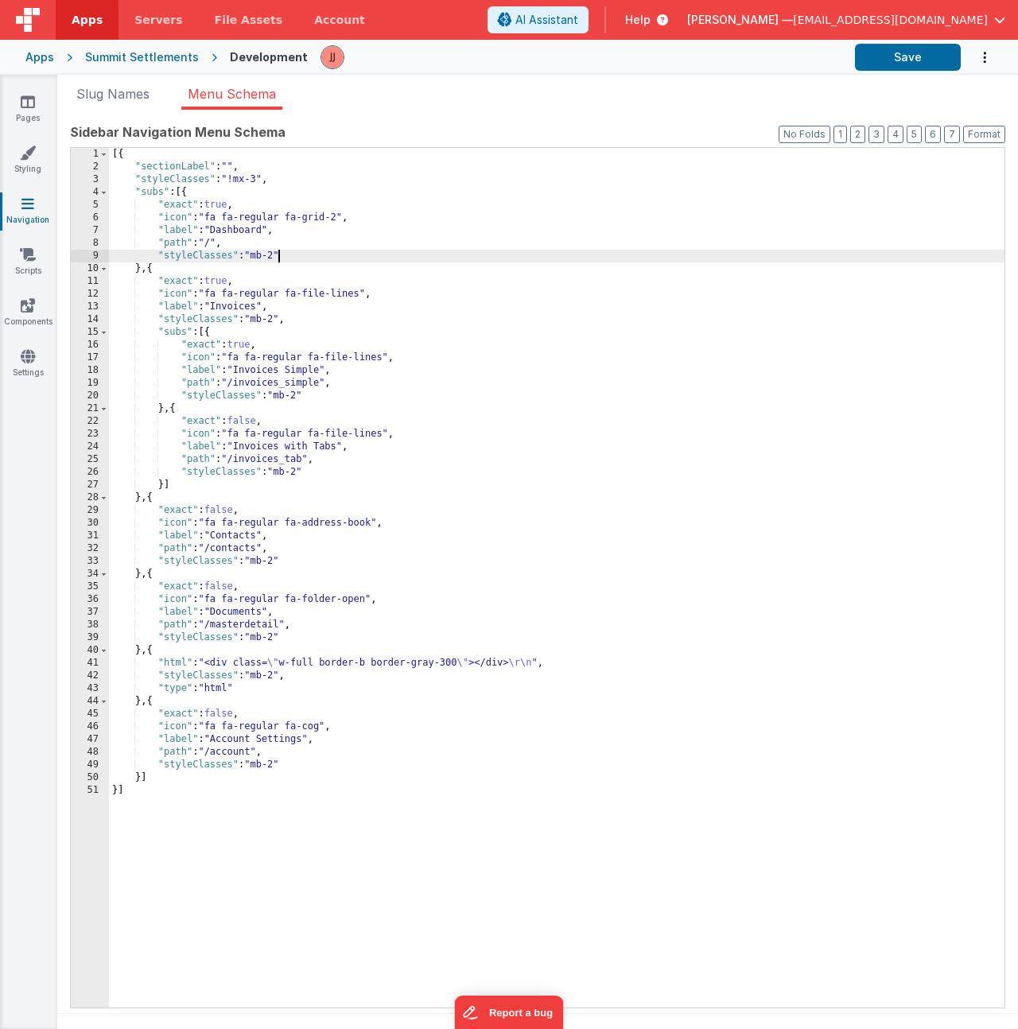
click at [274, 256] on div "[{ "sectionLabel" : "" , "styleClasses" : "!mx-3" , "subs" : [{ "exact" : true …" at bounding box center [557, 590] width 896 height 885
click at [31, 166] on link "Styling" at bounding box center [27, 161] width 57 height 32
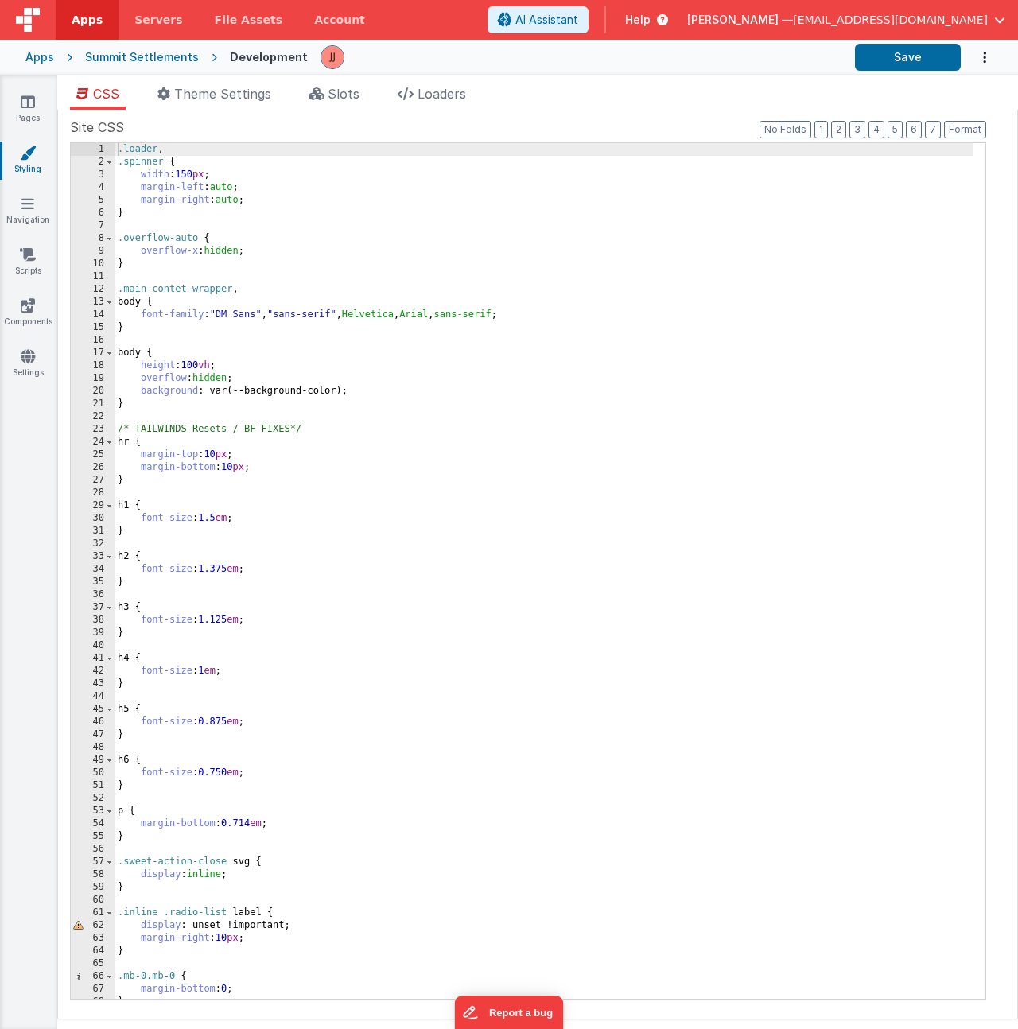
click at [438, 476] on div ".loader , .spinner { width : 150 px ; margin-left : auto ; margin-right : auto …" at bounding box center [544, 583] width 859 height 881
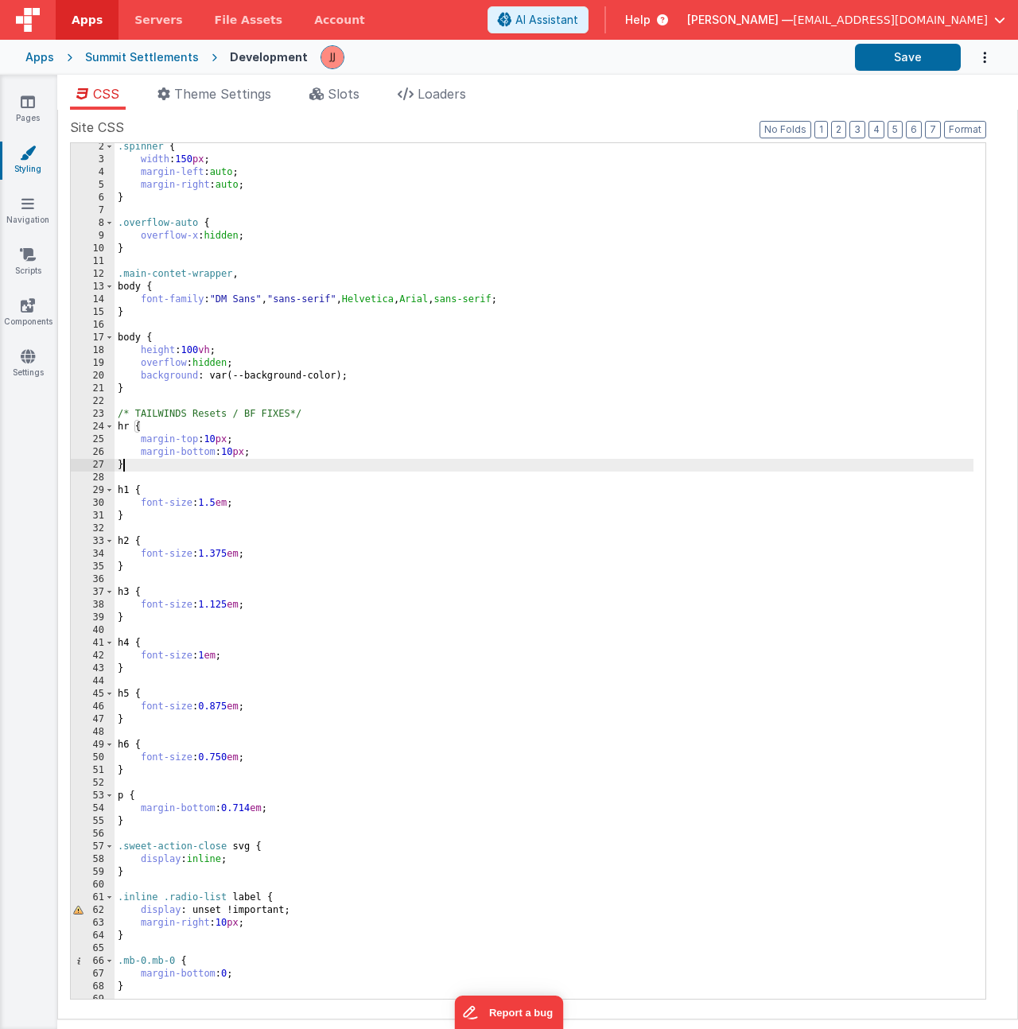
scroll to position [736, 0]
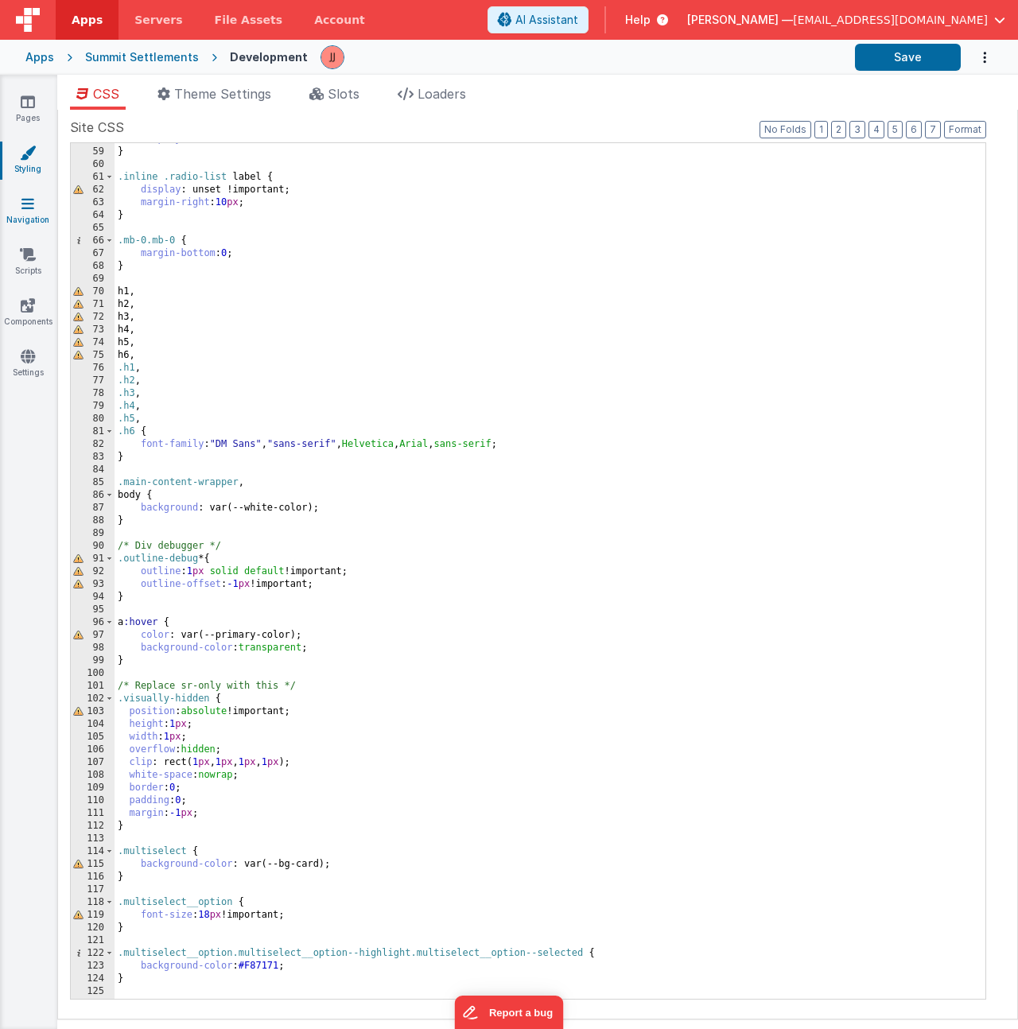
click at [32, 205] on icon at bounding box center [27, 204] width 13 height 16
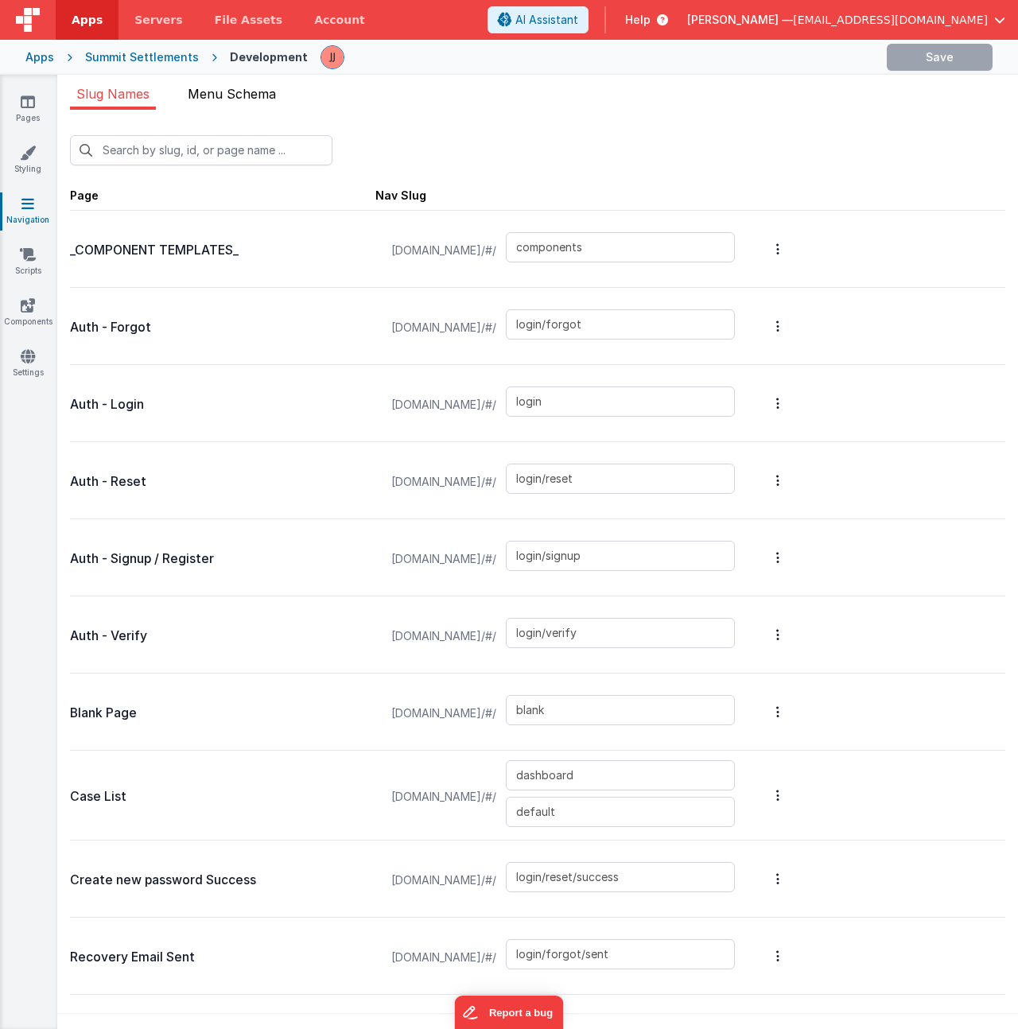
click at [222, 99] on span "Menu Schema" at bounding box center [232, 94] width 88 height 16
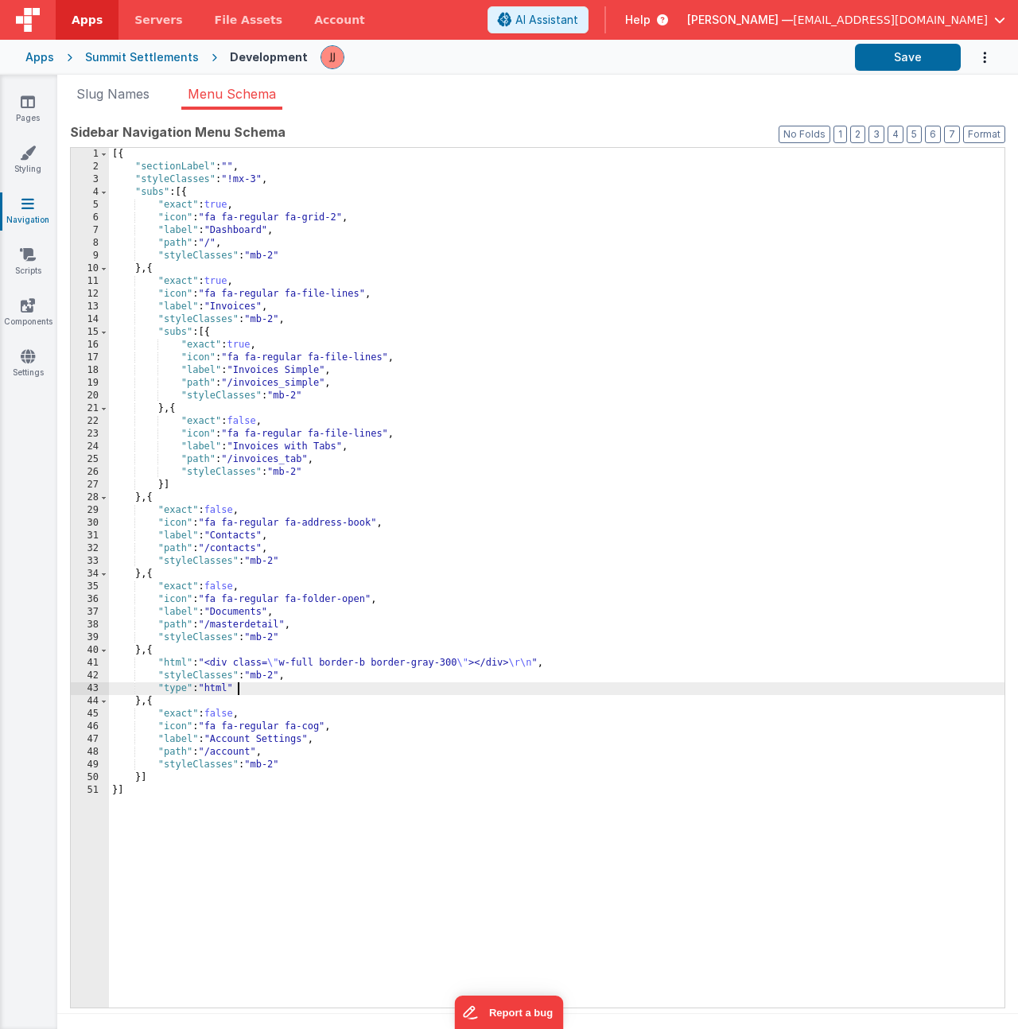
click at [416, 685] on div "[{ "sectionLabel" : "" , "styleClasses" : "!mx-3" , "subs" : [{ "exact" : true …" at bounding box center [557, 590] width 896 height 885
click at [371, 664] on div "[{ "sectionLabel" : "" , "styleClasses" : "!mx-3" , "subs" : [{ "exact" : true …" at bounding box center [557, 590] width 896 height 885
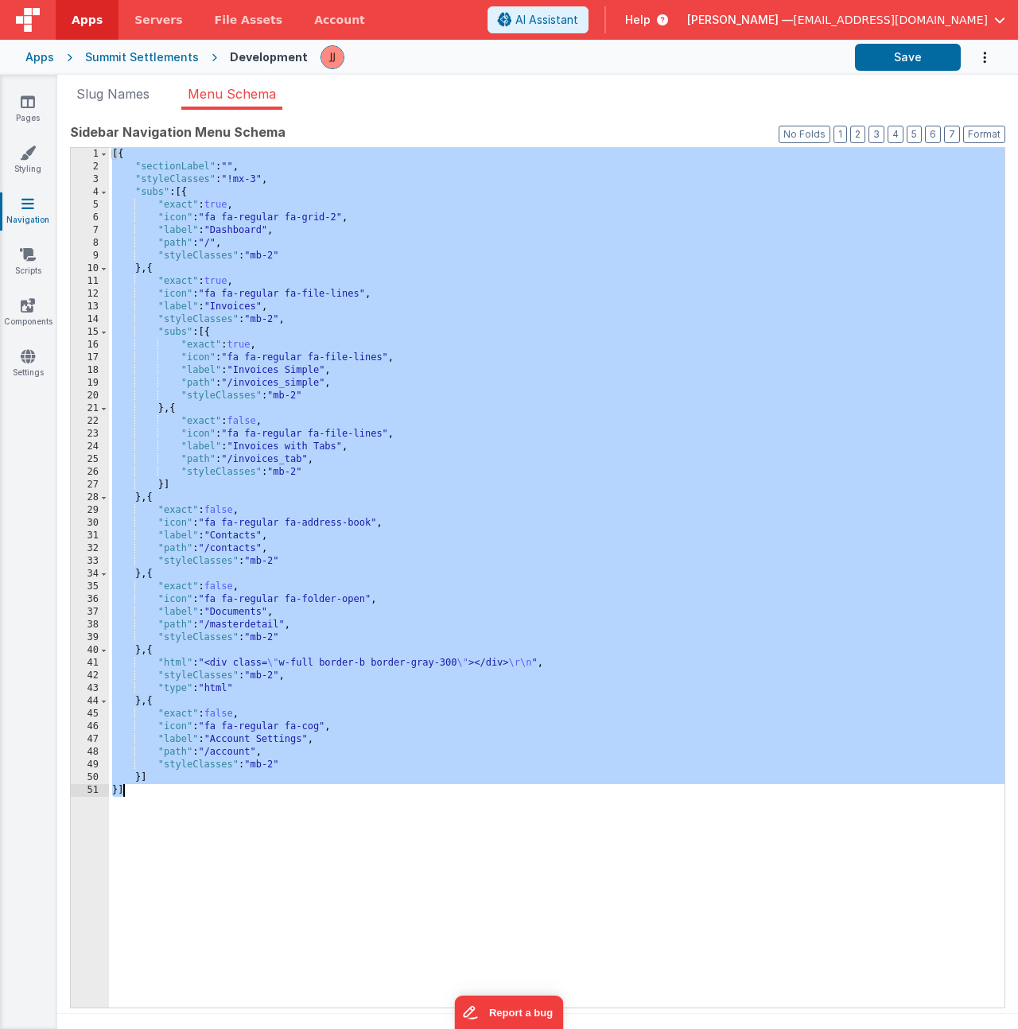
click at [219, 663] on div "[{ "sectionLabel" : "" , "styleClasses" : "!mx-3" , "subs" : [{ "exact" : true …" at bounding box center [557, 590] width 896 height 885
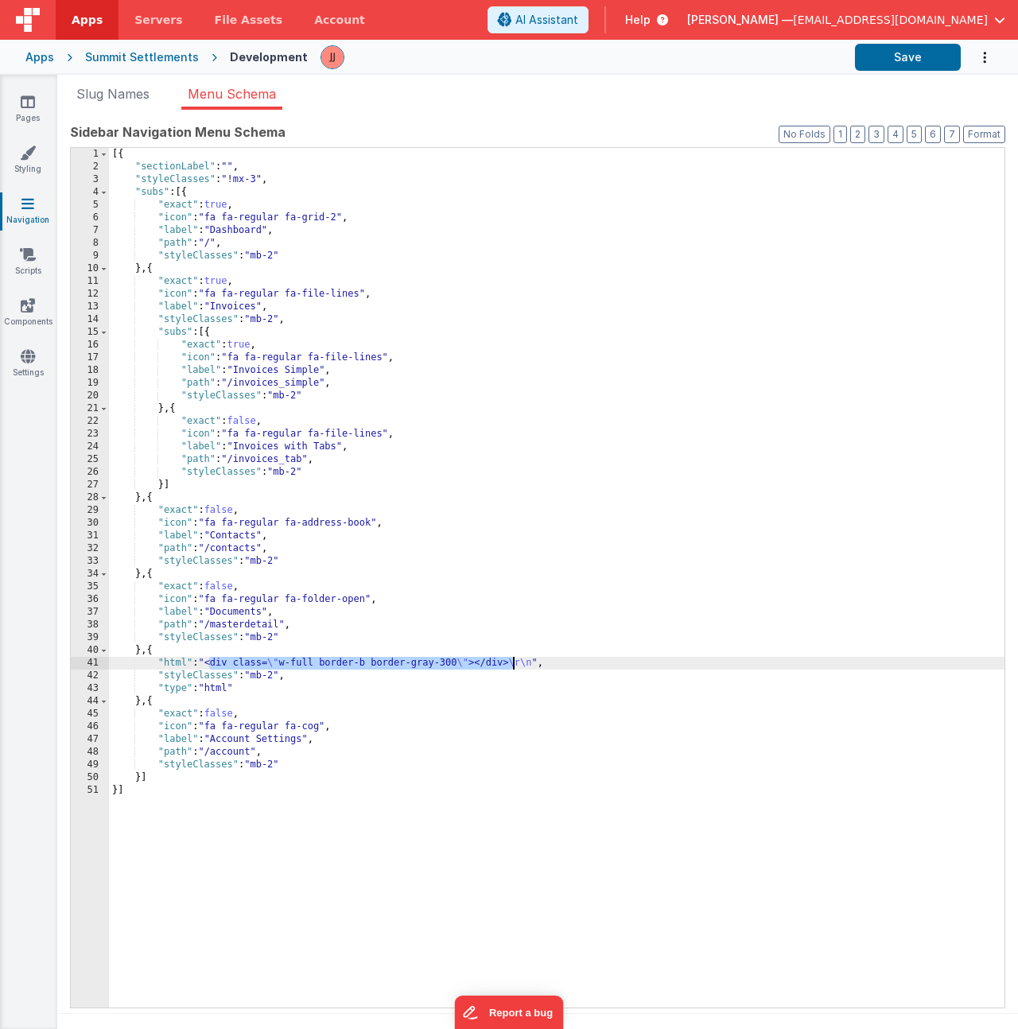
drag, startPoint x: 212, startPoint y: 665, endPoint x: 514, endPoint y: 662, distance: 302.3
click at [514, 662] on div "[{ "sectionLabel" : "" , "styleClasses" : "!mx-3" , "subs" : [{ "exact" : true …" at bounding box center [557, 590] width 896 height 885
click at [225, 16] on span "File Assets" at bounding box center [249, 20] width 68 height 16
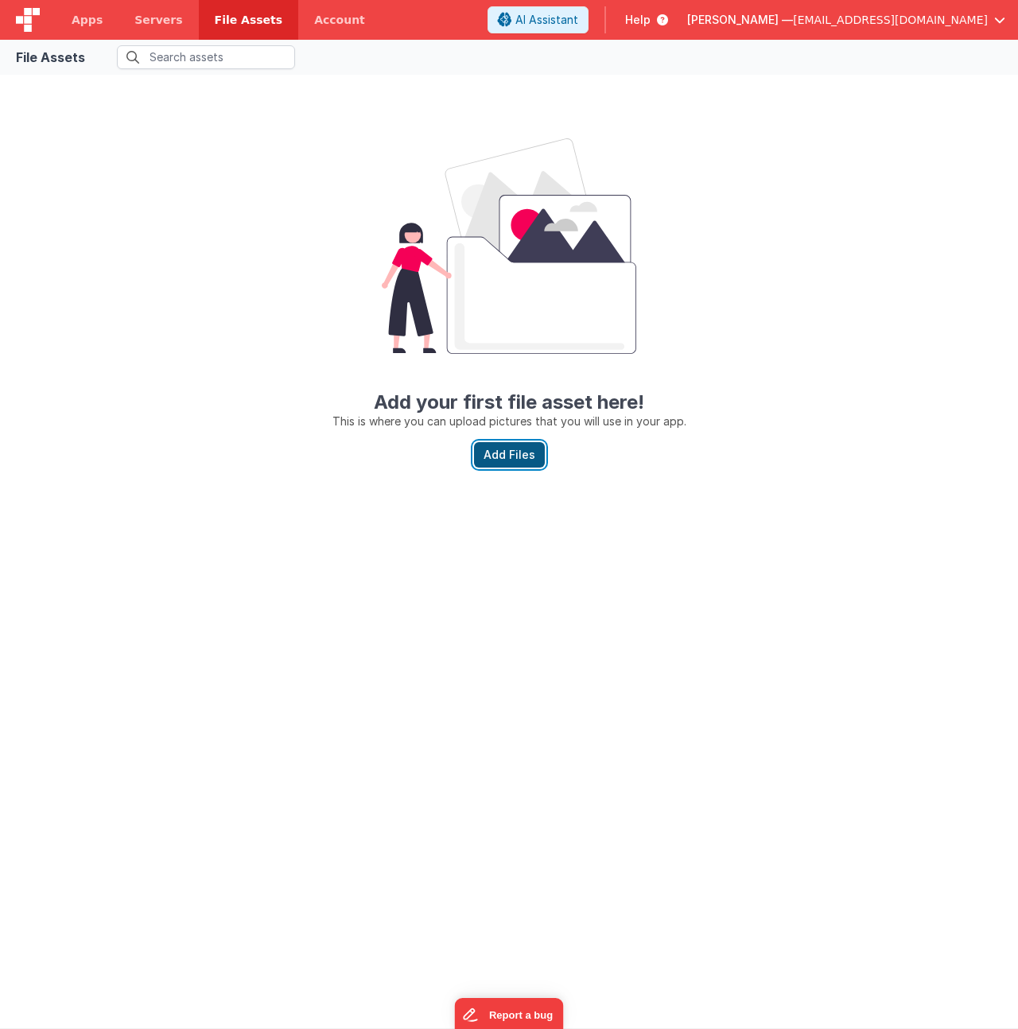
click at [510, 461] on button "Add Files" at bounding box center [509, 454] width 71 height 25
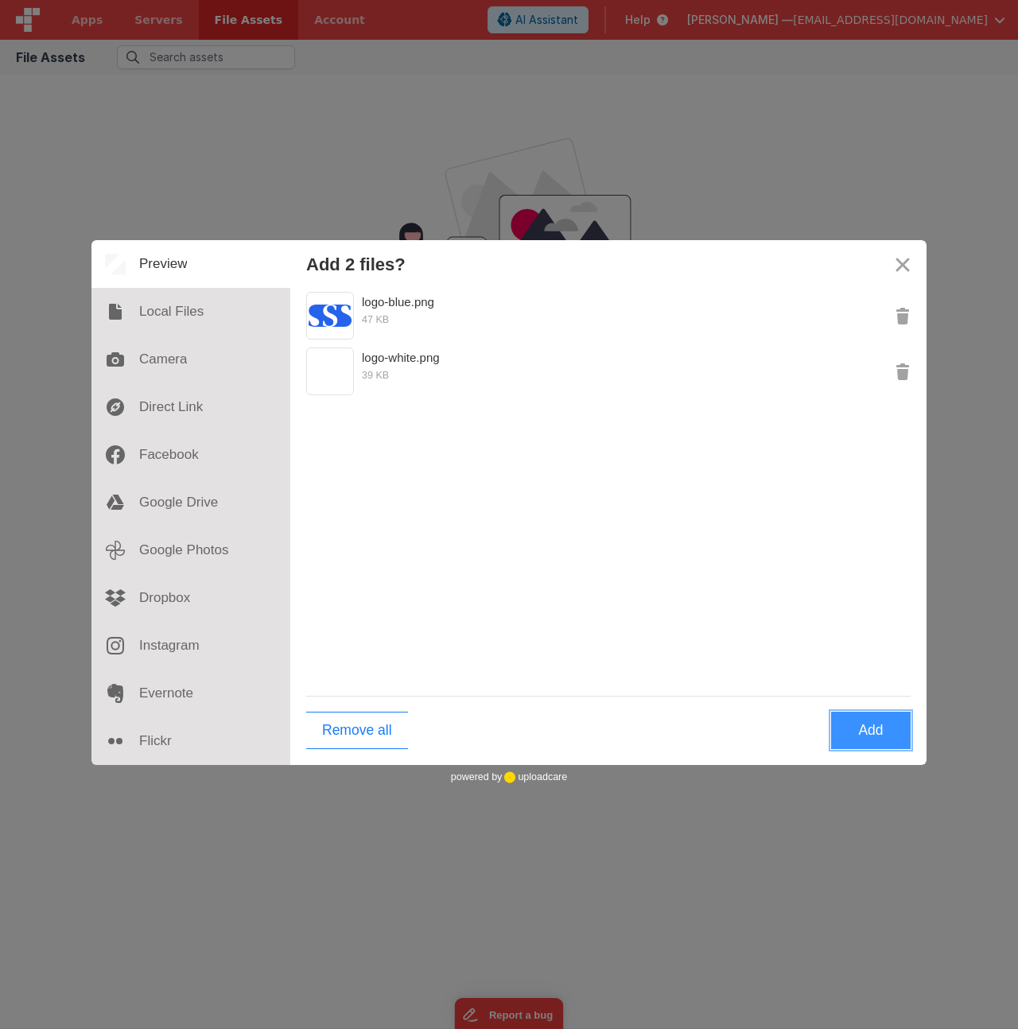
click at [880, 732] on button "Add" at bounding box center [871, 730] width 80 height 37
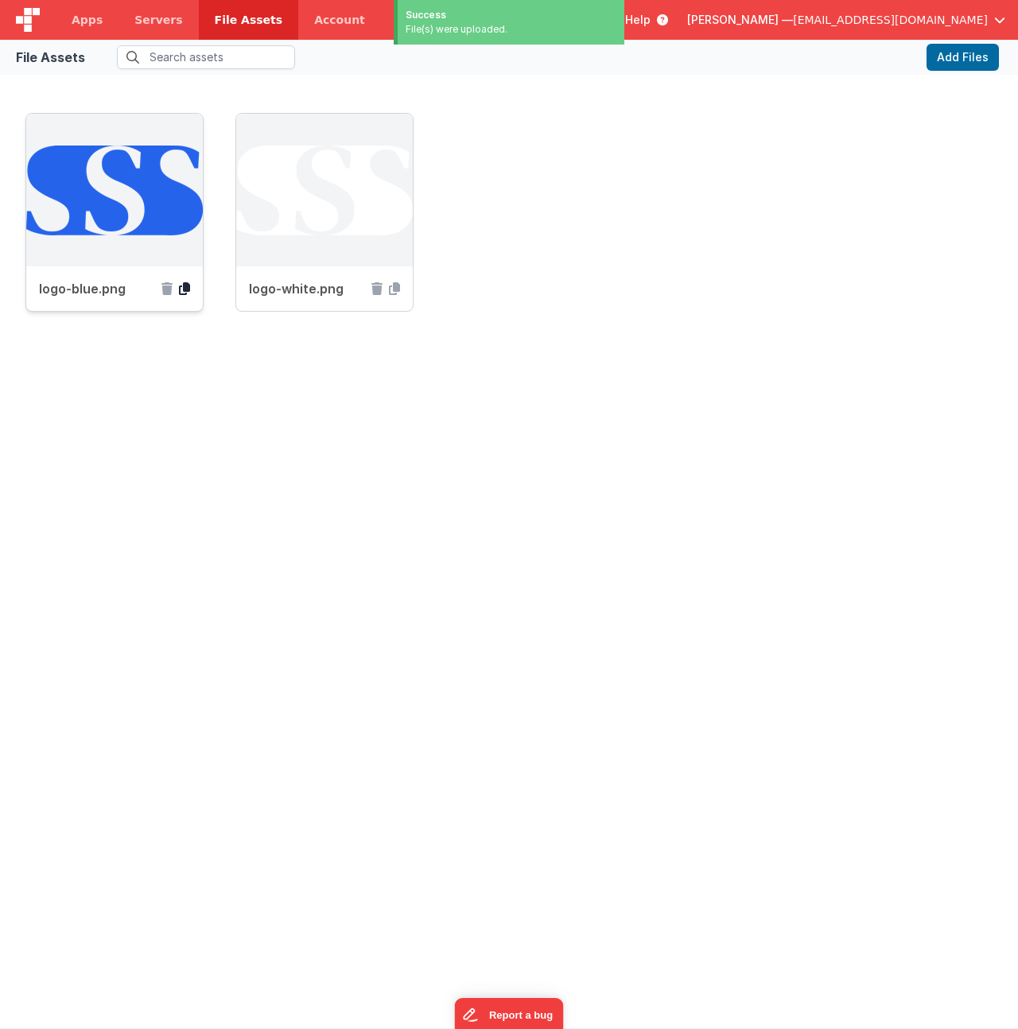
click at [185, 290] on icon at bounding box center [184, 288] width 11 height 13
click at [78, 14] on span "Apps" at bounding box center [87, 20] width 31 height 16
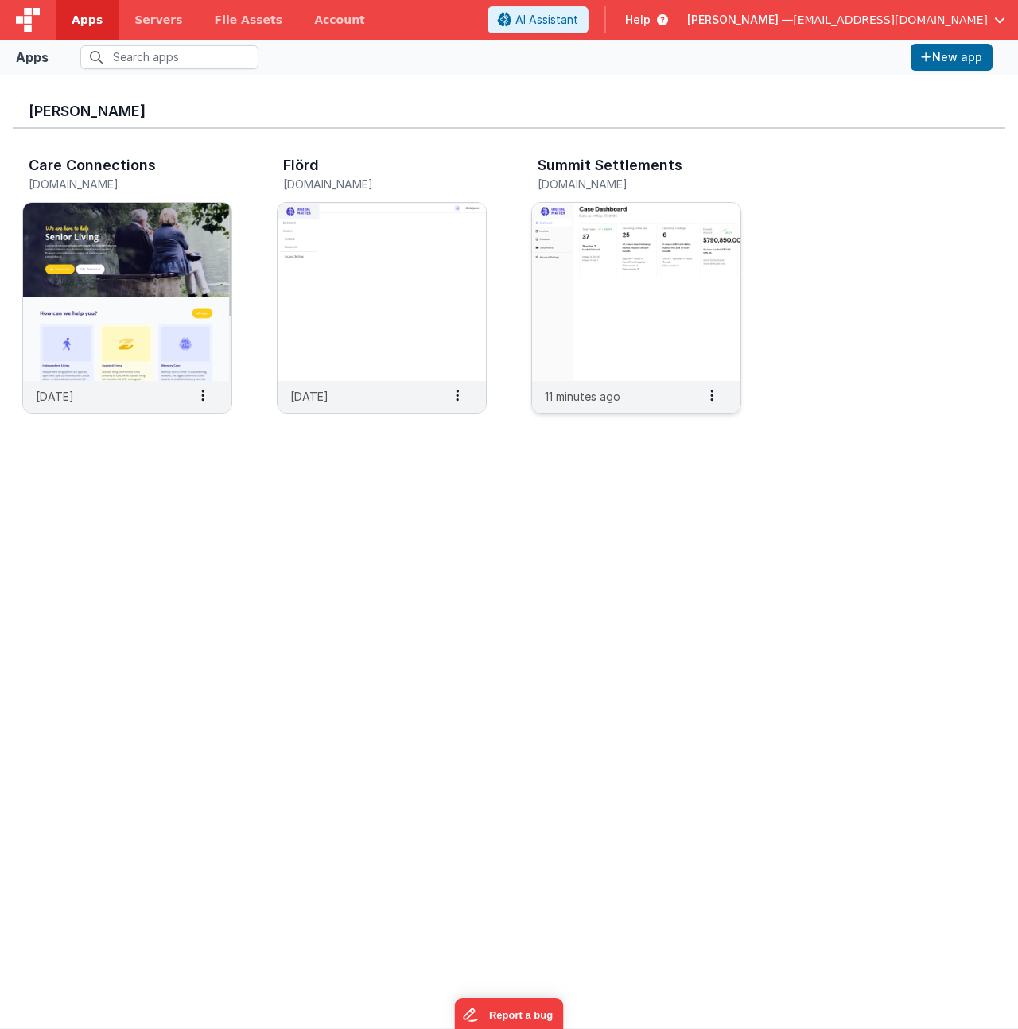
click at [604, 172] on h3 "Summit Settlements" at bounding box center [610, 165] width 145 height 16
click at [565, 262] on img at bounding box center [636, 292] width 208 height 178
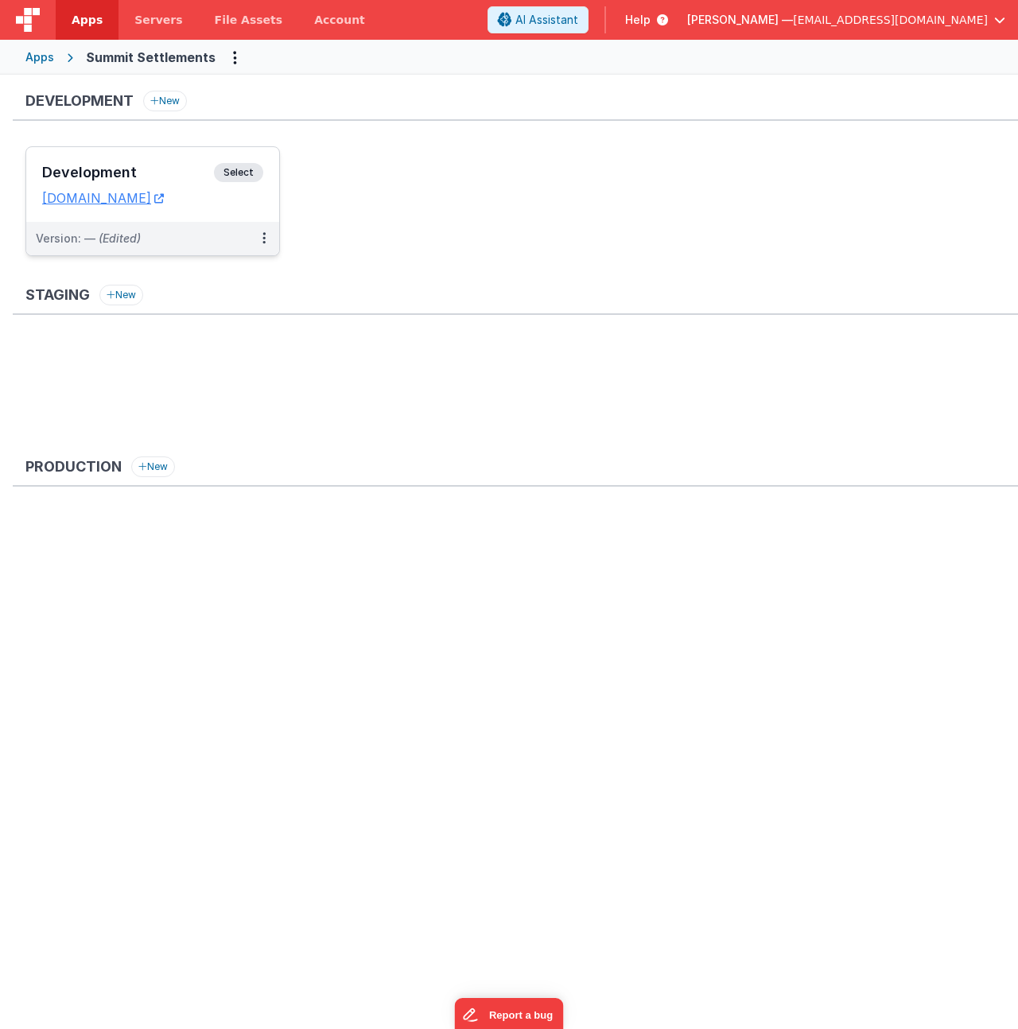
click at [176, 164] on div "Development Select" at bounding box center [152, 176] width 221 height 27
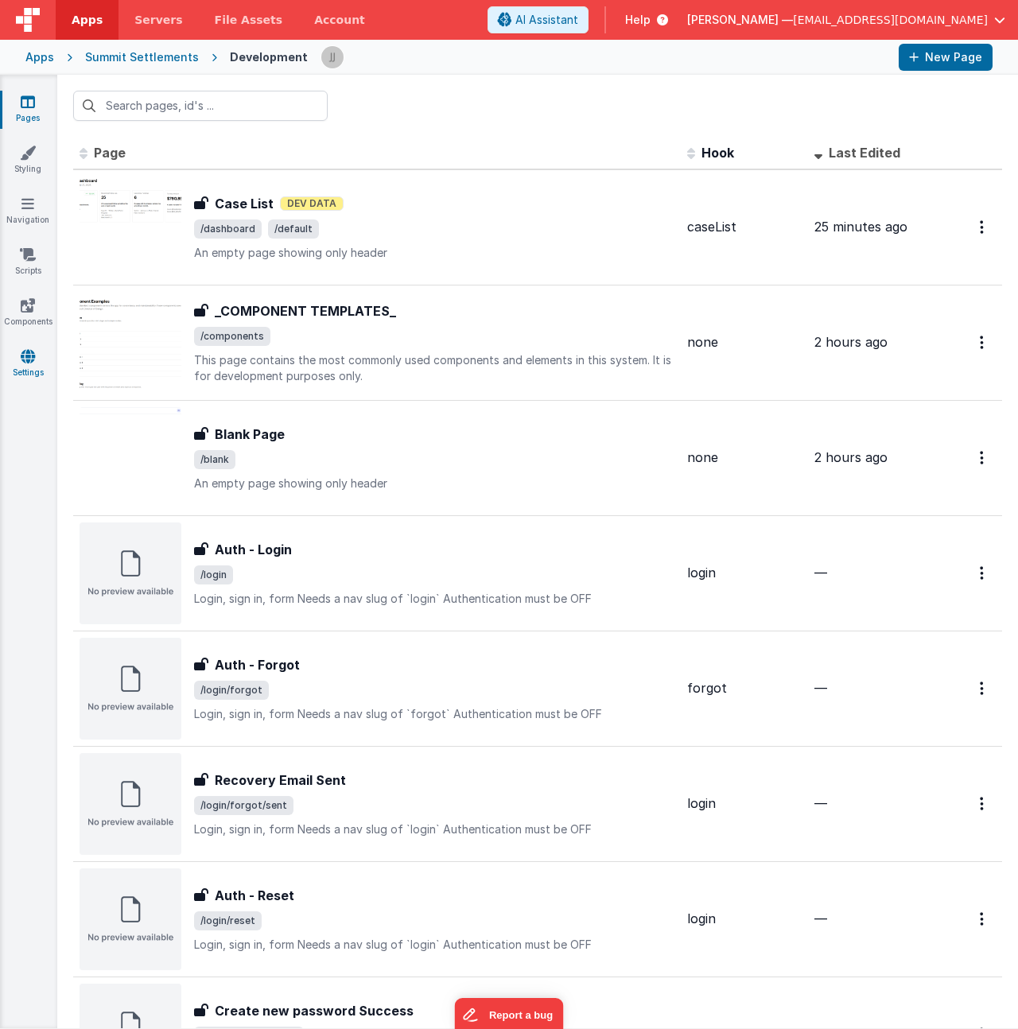
click at [33, 358] on icon at bounding box center [28, 356] width 14 height 16
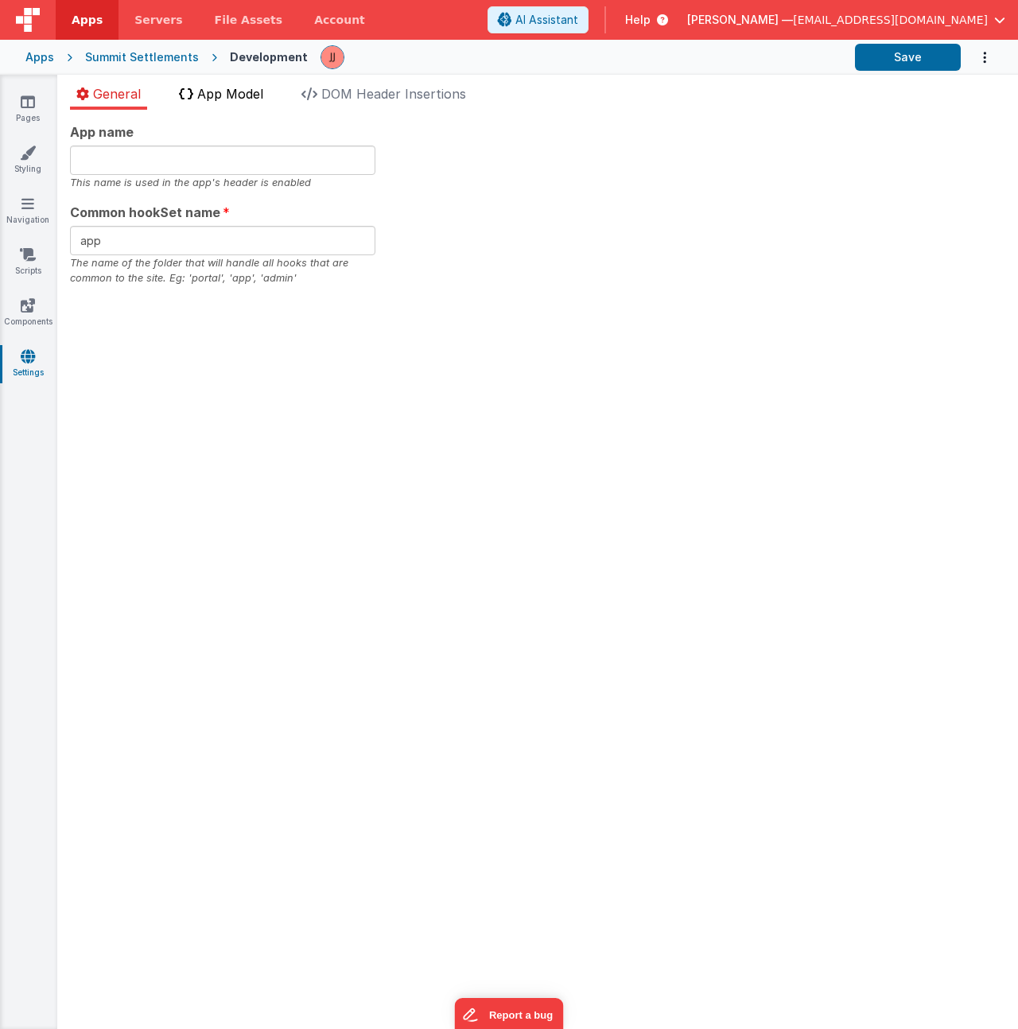
click at [239, 99] on span "App Model" at bounding box center [230, 94] width 66 height 16
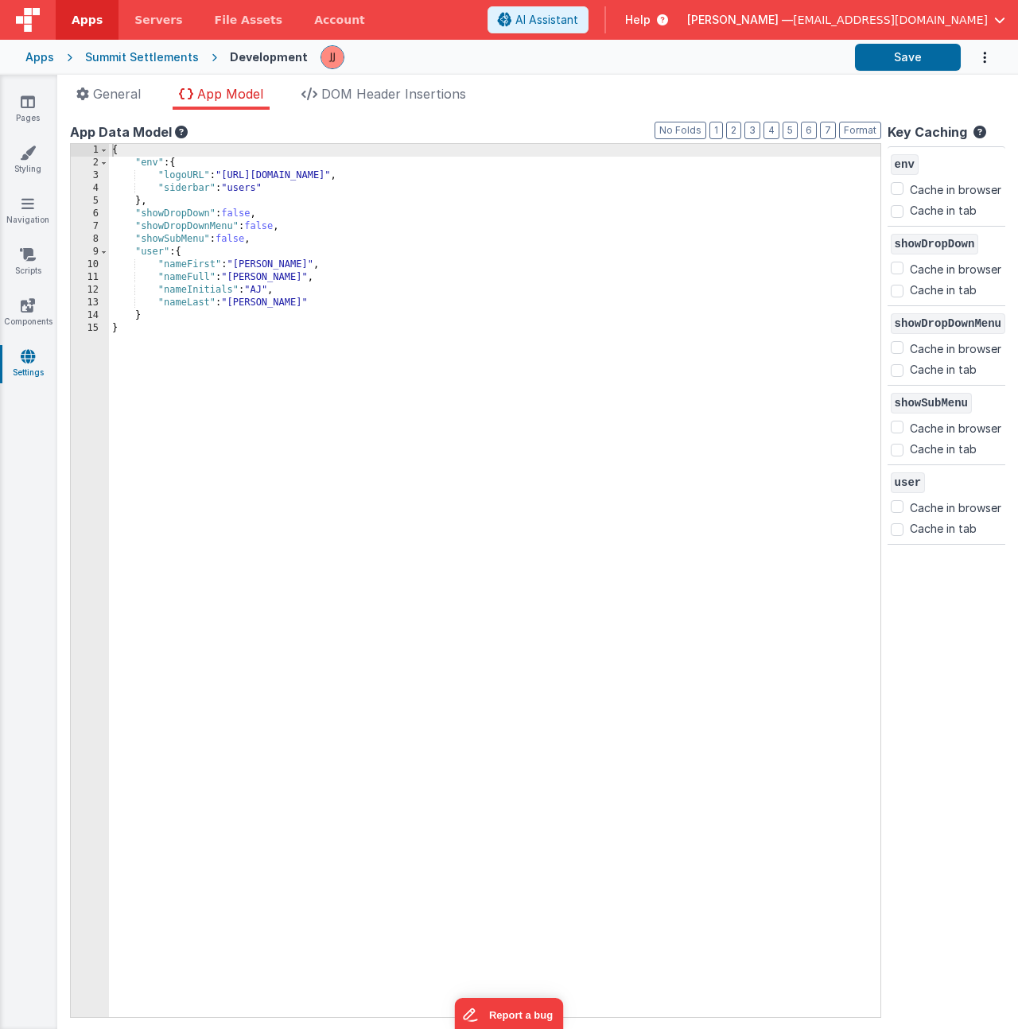
click at [228, 179] on div "{ "env" : { "logoURL" : "https://ucarecdn.com/b9e7ff3a-9338-449a-87e6-c029b26b9…" at bounding box center [495, 593] width 772 height 899
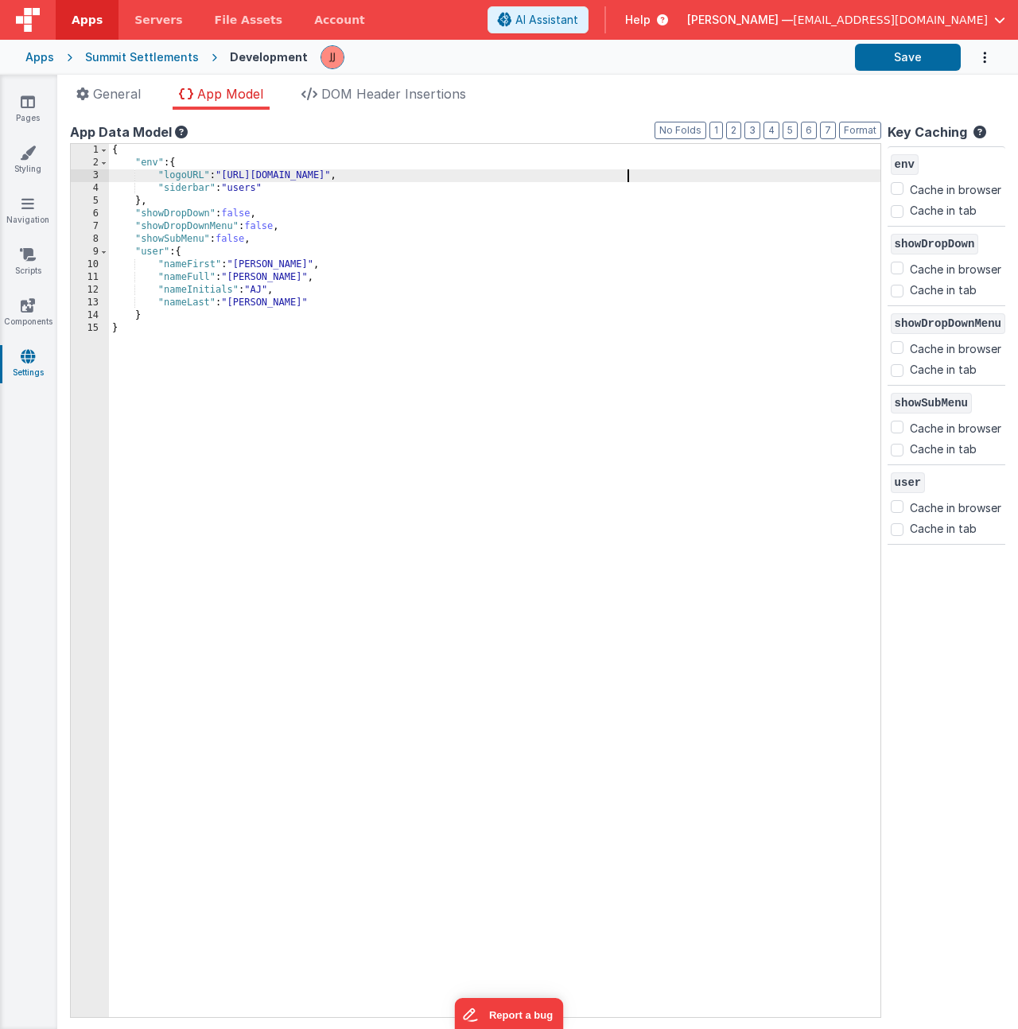
click at [703, 174] on div "{ "env" : { "logoURL" : "https://5t61ut5p19.ucarecd.net/ae3e3af4-17b9-4951-a206…" at bounding box center [495, 593] width 772 height 899
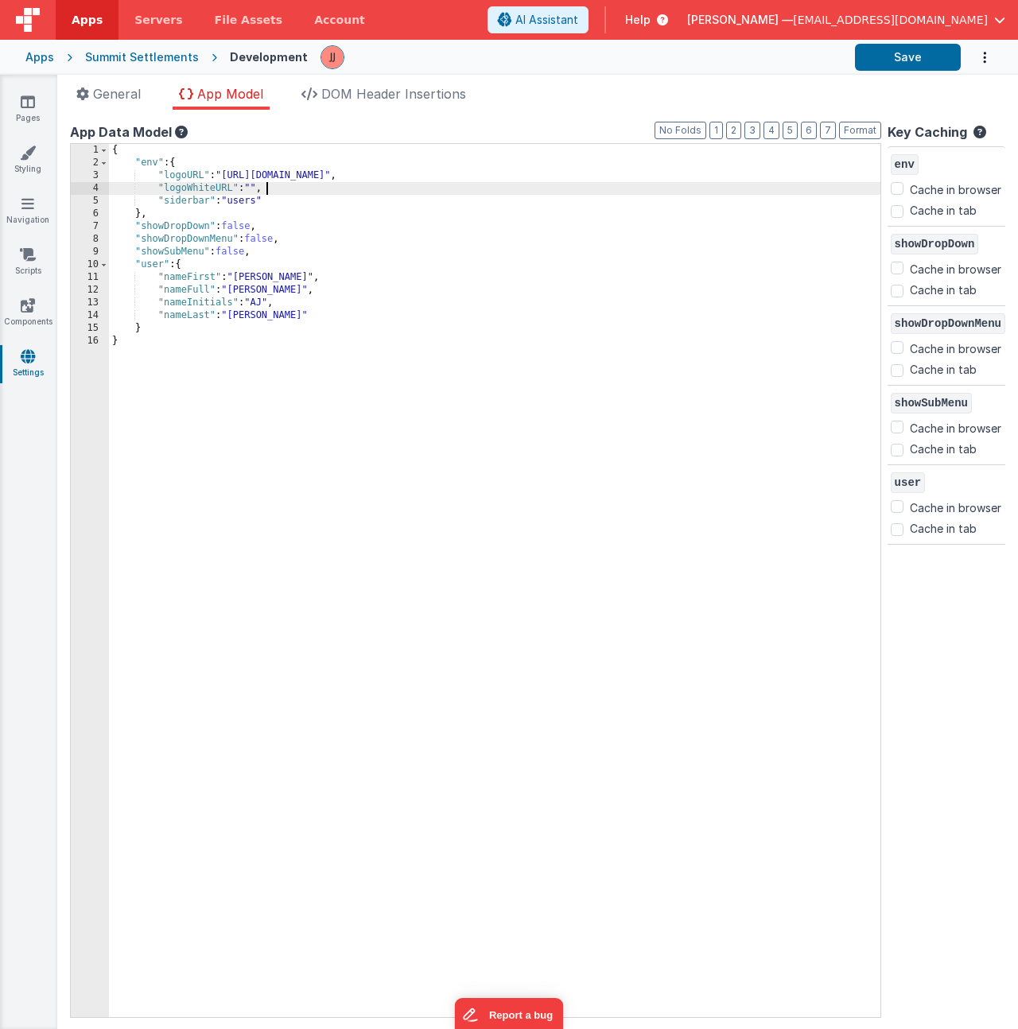
click at [257, 190] on div "{ "env" : { "logoURL" : "https://5t61ut5p19.ucarecd.net/ae3e3af4-17b9-4951-a206…" at bounding box center [495, 593] width 772 height 899
click at [903, 64] on button "Save" at bounding box center [908, 57] width 106 height 27
click at [29, 161] on link "Styling" at bounding box center [27, 161] width 57 height 32
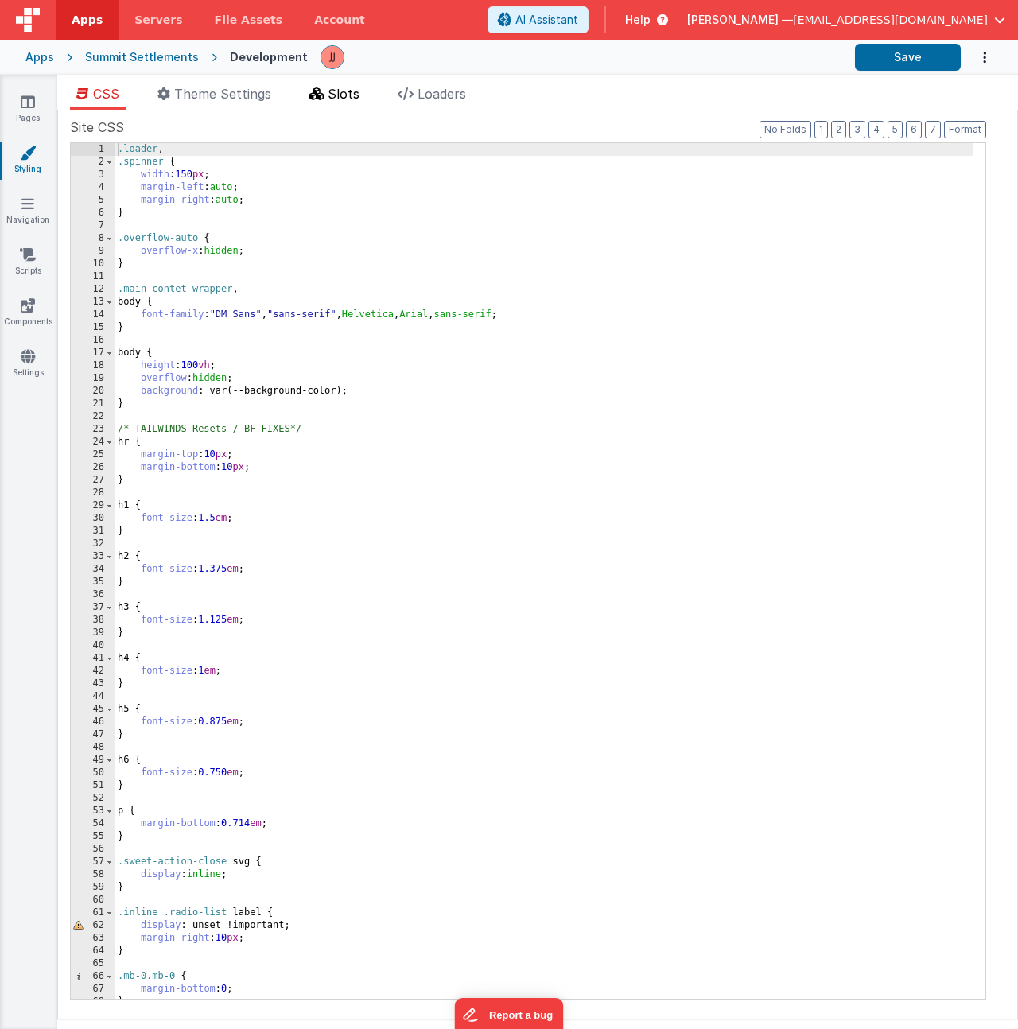
click at [353, 94] on span "Slots" at bounding box center [344, 94] width 32 height 16
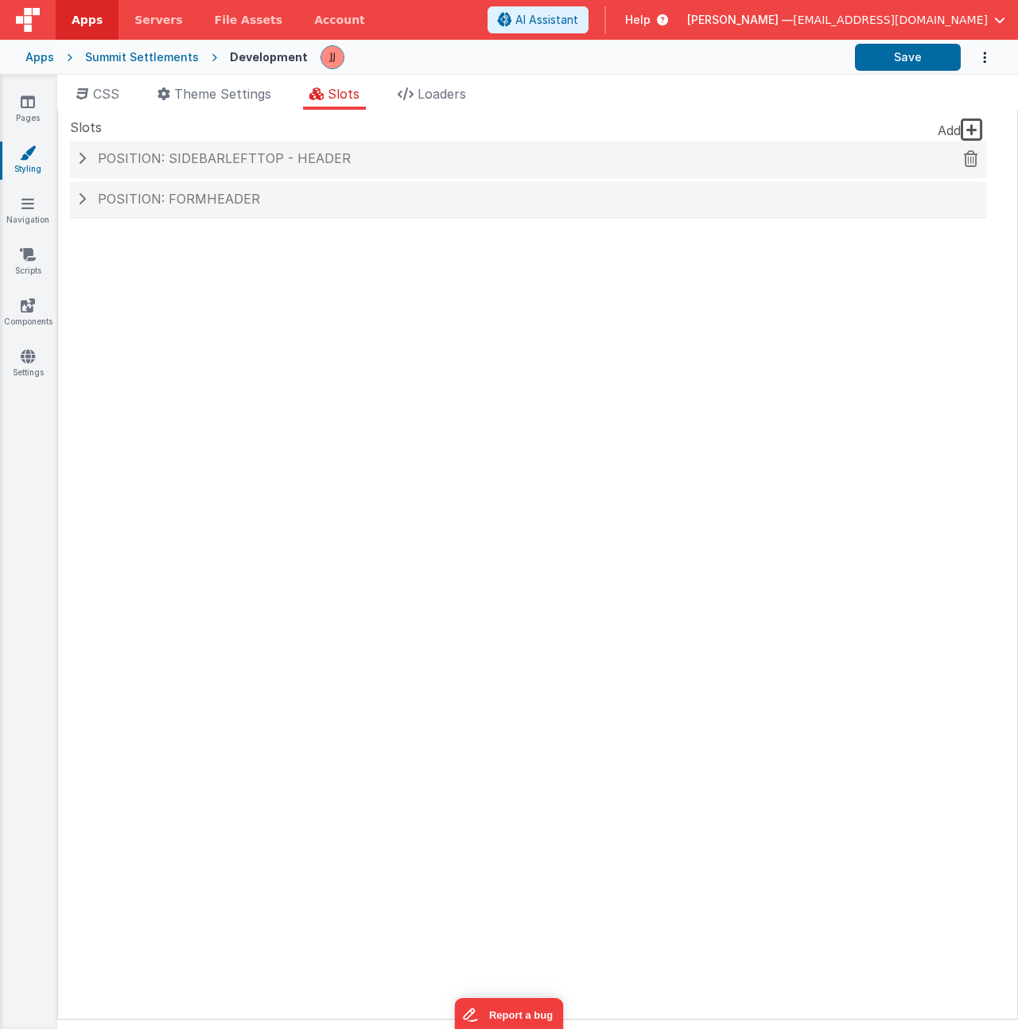
click at [261, 175] on div "Position: sidebarLeftTop - header" at bounding box center [528, 159] width 916 height 37
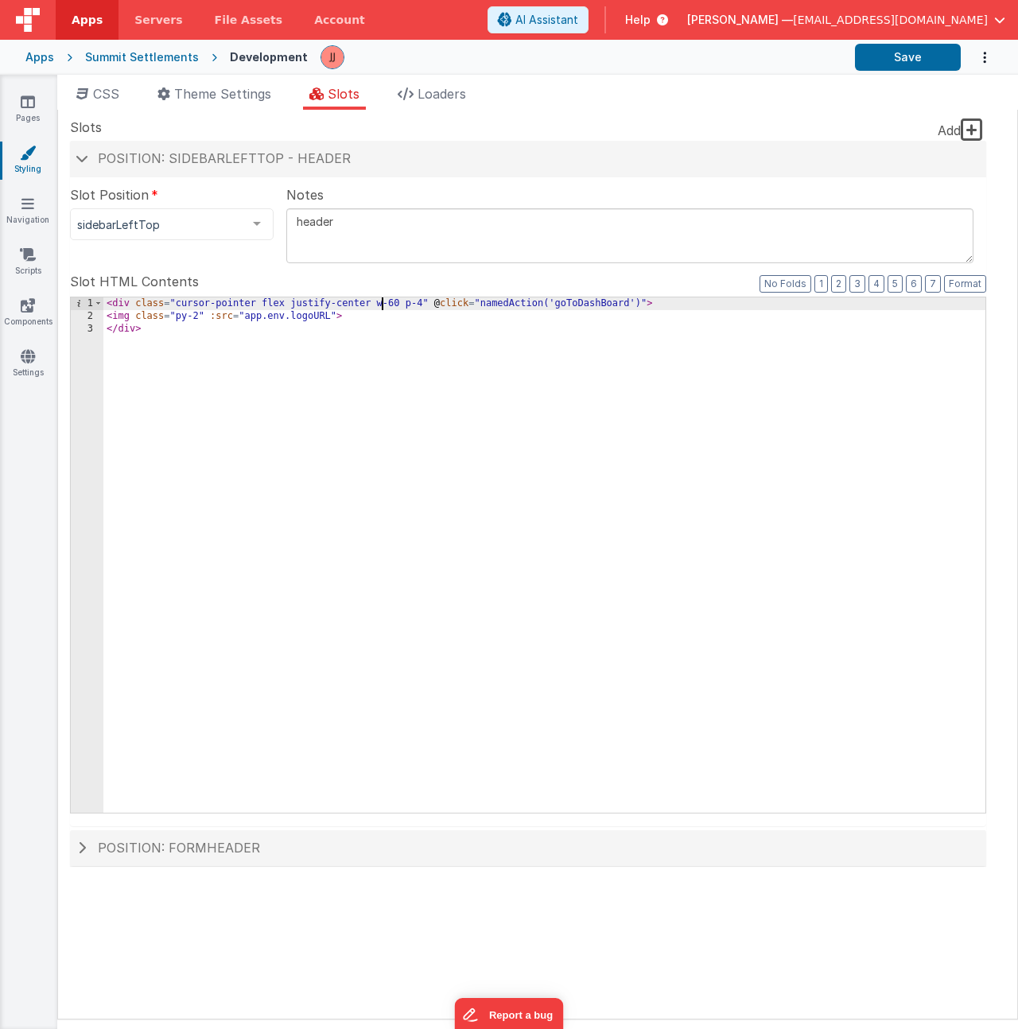
click at [381, 304] on div "< div class = "cursor-pointer flex justify-center w-60 p-4" @ click = "namedAct…" at bounding box center [544, 567] width 882 height 541
drag, startPoint x: 176, startPoint y: 318, endPoint x: 355, endPoint y: 360, distance: 183.7
click at [176, 318] on div "< div class = "cursor-pointer flex justify-center w-60 p-4" @ click = "namedAct…" at bounding box center [544, 567] width 882 height 541
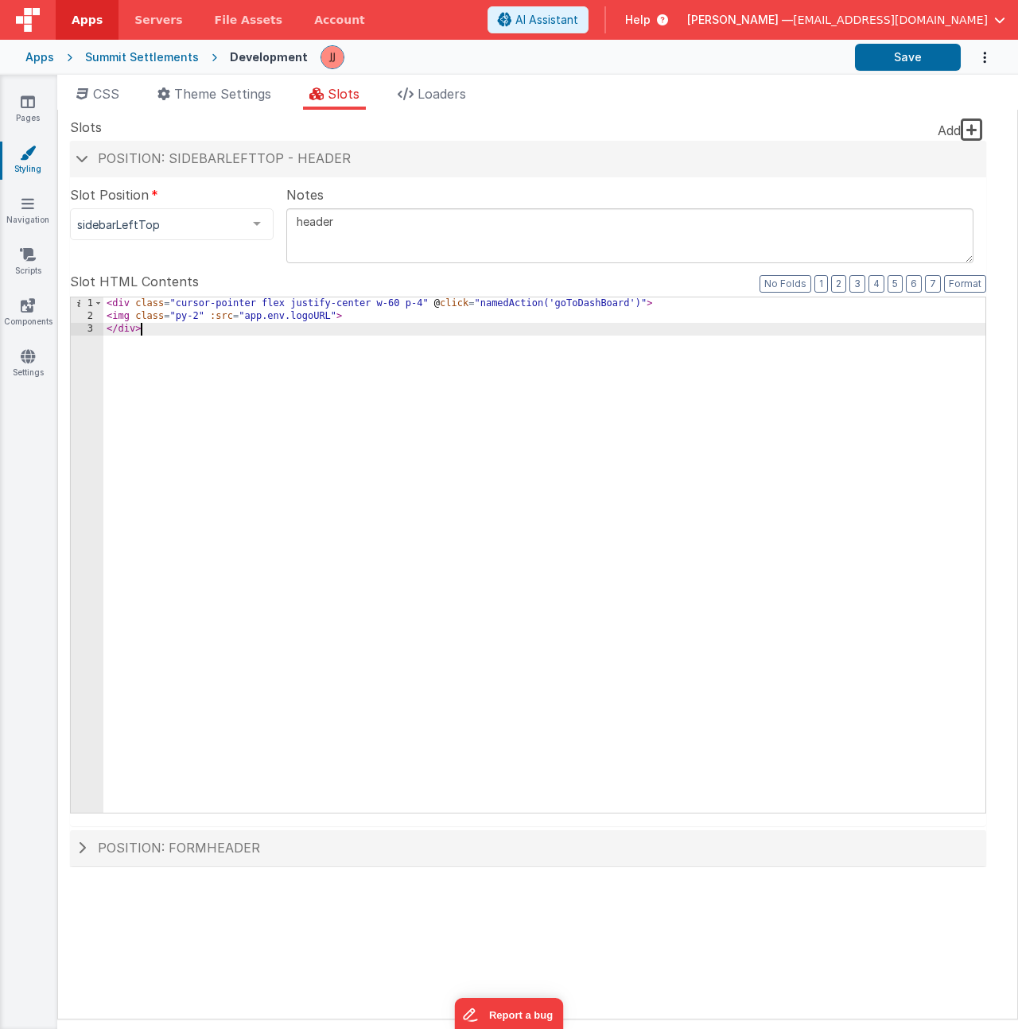
drag, startPoint x: 162, startPoint y: 338, endPoint x: -2, endPoint y: 271, distance: 176.9
click at [0, 271] on html "Apps Servers File Assets Account Some FUTURE Slot AI Assistant Help Jake Johnso…" at bounding box center [509, 514] width 1018 height 1029
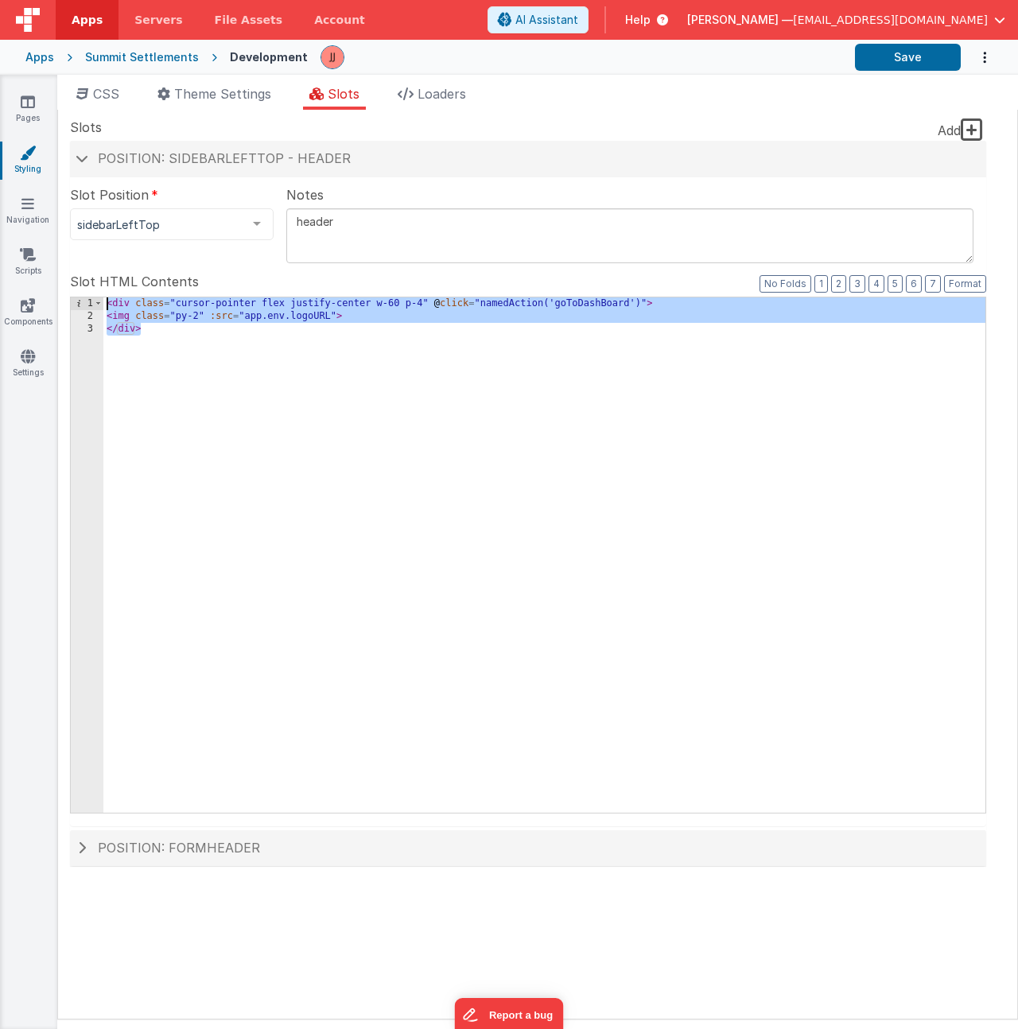
click at [281, 399] on div "< div class = "cursor-pointer flex justify-center w-60 p-4" @ click = "namedAct…" at bounding box center [544, 567] width 882 height 541
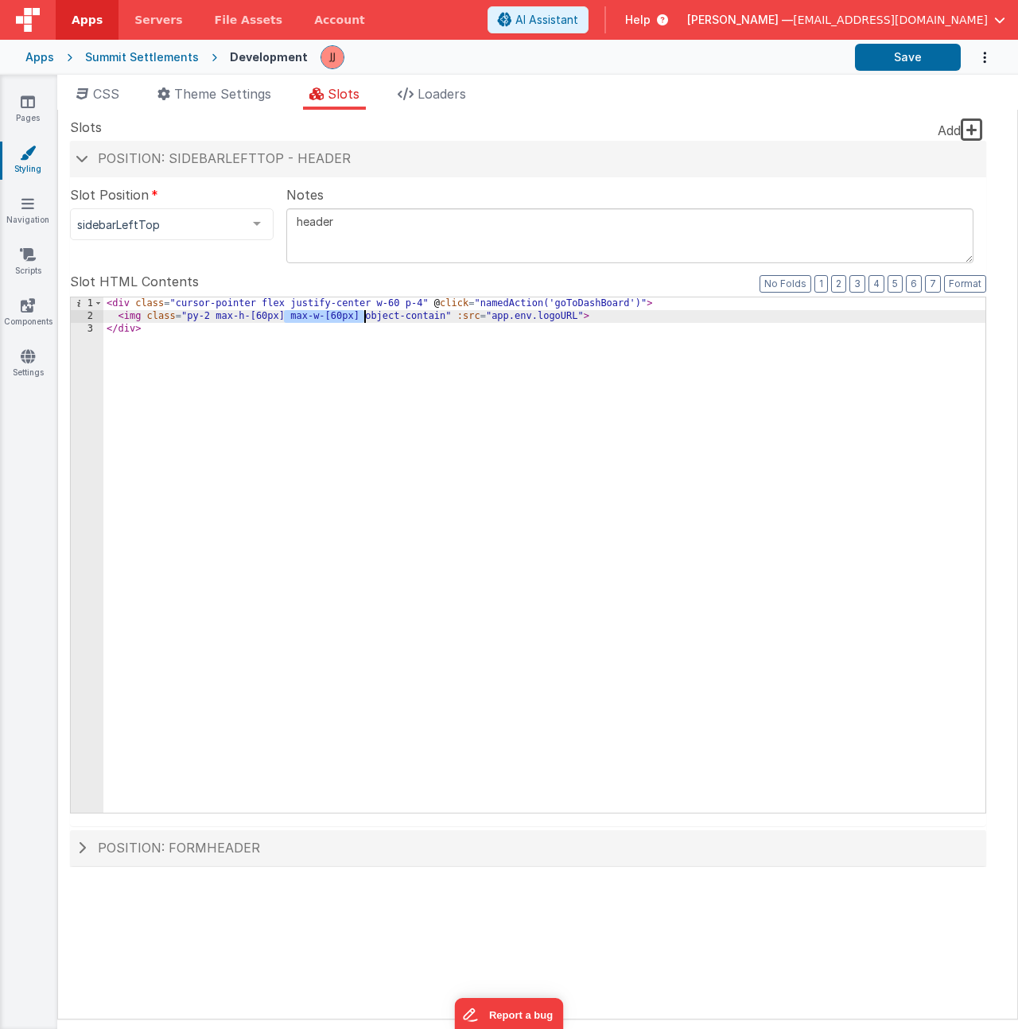
drag, startPoint x: 284, startPoint y: 317, endPoint x: 363, endPoint y: 315, distance: 79.6
click at [363, 315] on div "< div class = "cursor-pointer flex justify-center w-60 p-4" @ click = "namedAct…" at bounding box center [544, 567] width 882 height 541
click at [501, 318] on div "< div class = "cursor-pointer flex justify-center w-60 p-4" @ click = "namedAct…" at bounding box center [544, 567] width 882 height 541
click at [486, 317] on div "< div class = "cursor-pointer flex justify-center w-60 p-4" @ click = "namedAct…" at bounding box center [544, 567] width 882 height 541
drag, startPoint x: 266, startPoint y: 317, endPoint x: 256, endPoint y: 318, distance: 9.6
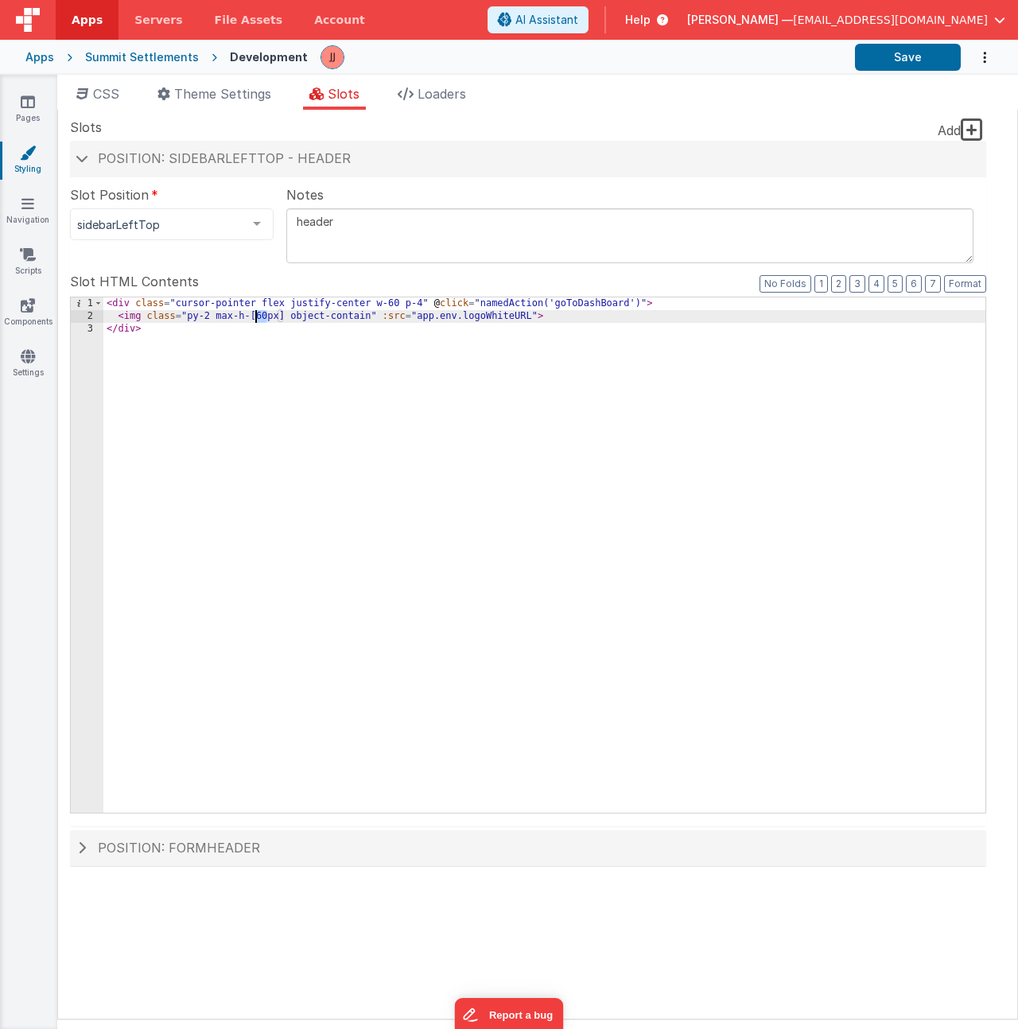
click at [256, 318] on div "< div class = "cursor-pointer flex justify-center w-60 p-4" @ click = "namedAct…" at bounding box center [544, 567] width 882 height 541
drag, startPoint x: 484, startPoint y: 316, endPoint x: 515, endPoint y: 317, distance: 31.0
click at [515, 317] on div "< div class = "cursor-pointer flex justify-center w-60 p-4" @ click = "namedAct…" at bounding box center [544, 567] width 882 height 541
click at [29, 358] on icon at bounding box center [28, 356] width 14 height 16
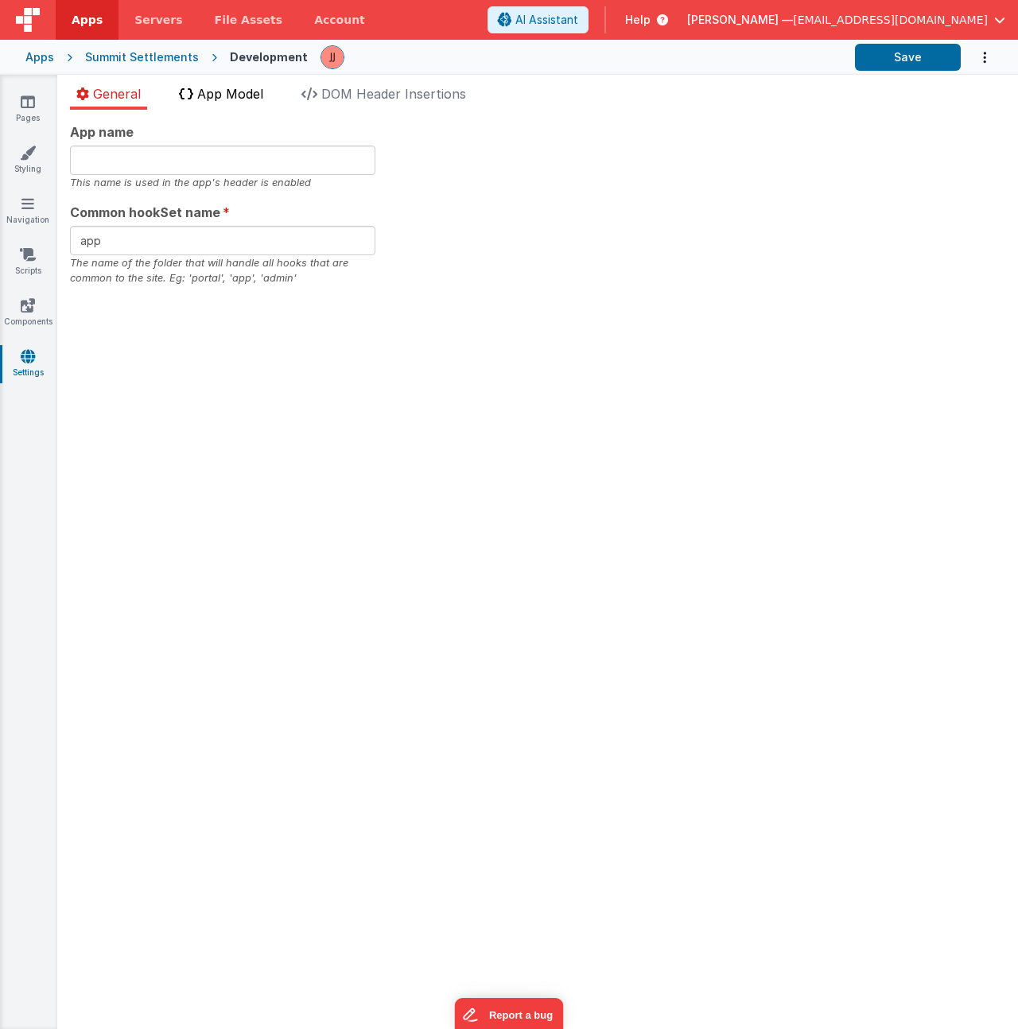
click at [211, 100] on span "App Model" at bounding box center [230, 94] width 66 height 16
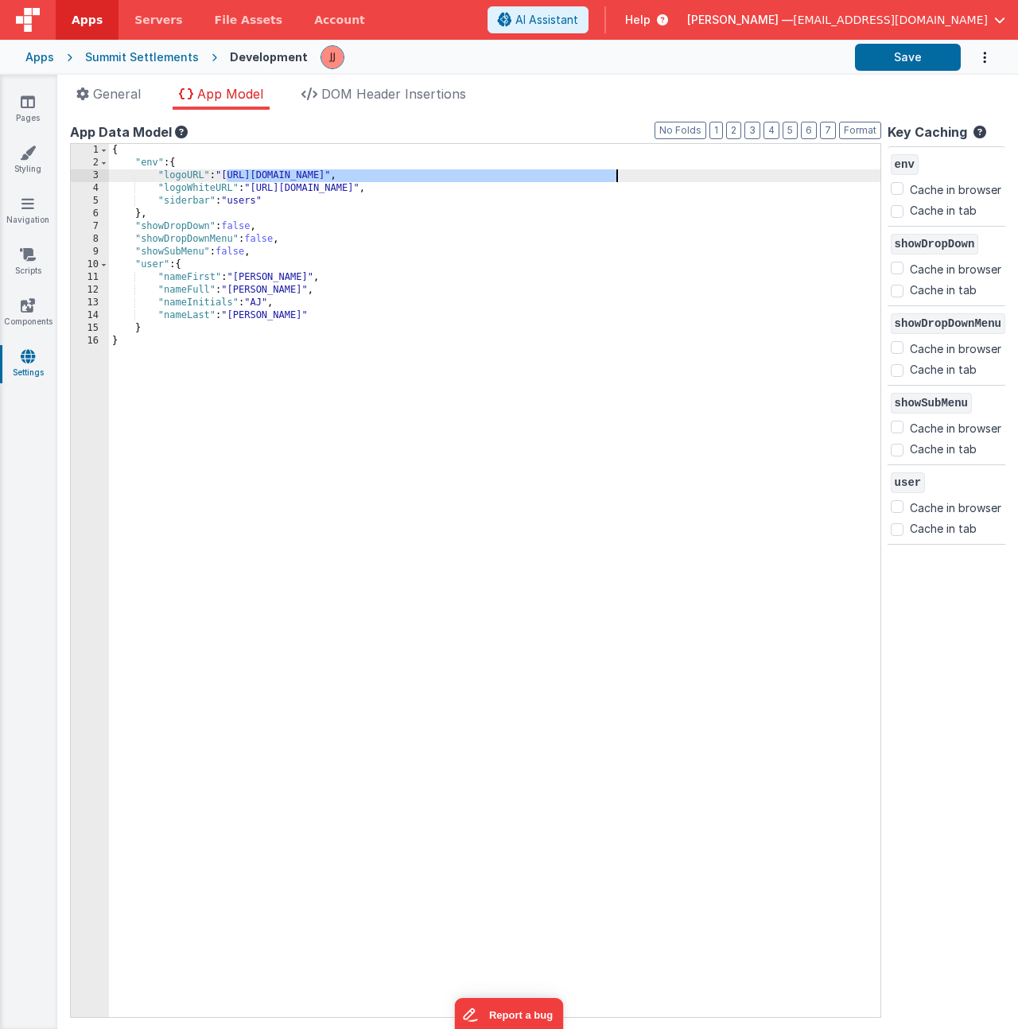
drag, startPoint x: 227, startPoint y: 177, endPoint x: 616, endPoint y: 176, distance: 388.9
click at [616, 176] on div "{ "env" : { "logoURL" : "https://5t61ut5p19.ucarecd.net/ae3e3af4-17b9-4951-a206…" at bounding box center [495, 593] width 772 height 899
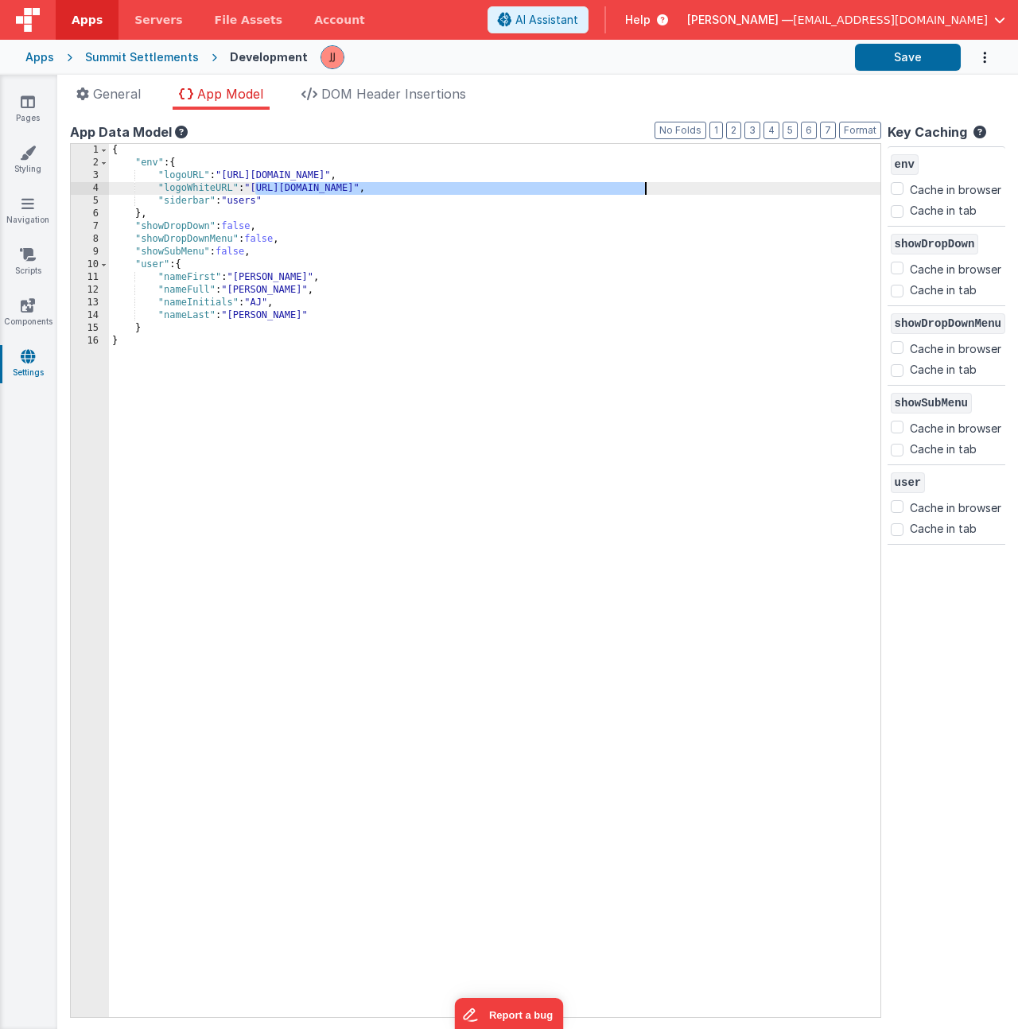
drag, startPoint x: 255, startPoint y: 189, endPoint x: 647, endPoint y: 188, distance: 392.1
click at [647, 188] on div "{ "env" : { "logoURL" : "https://5t61ut5p19.ucarecd.net/bf9999e8-1203-447b-a1d1…" at bounding box center [495, 593] width 772 height 899
click at [898, 70] on button "Save" at bounding box center [908, 57] width 106 height 27
click at [29, 163] on link "Styling" at bounding box center [27, 161] width 57 height 32
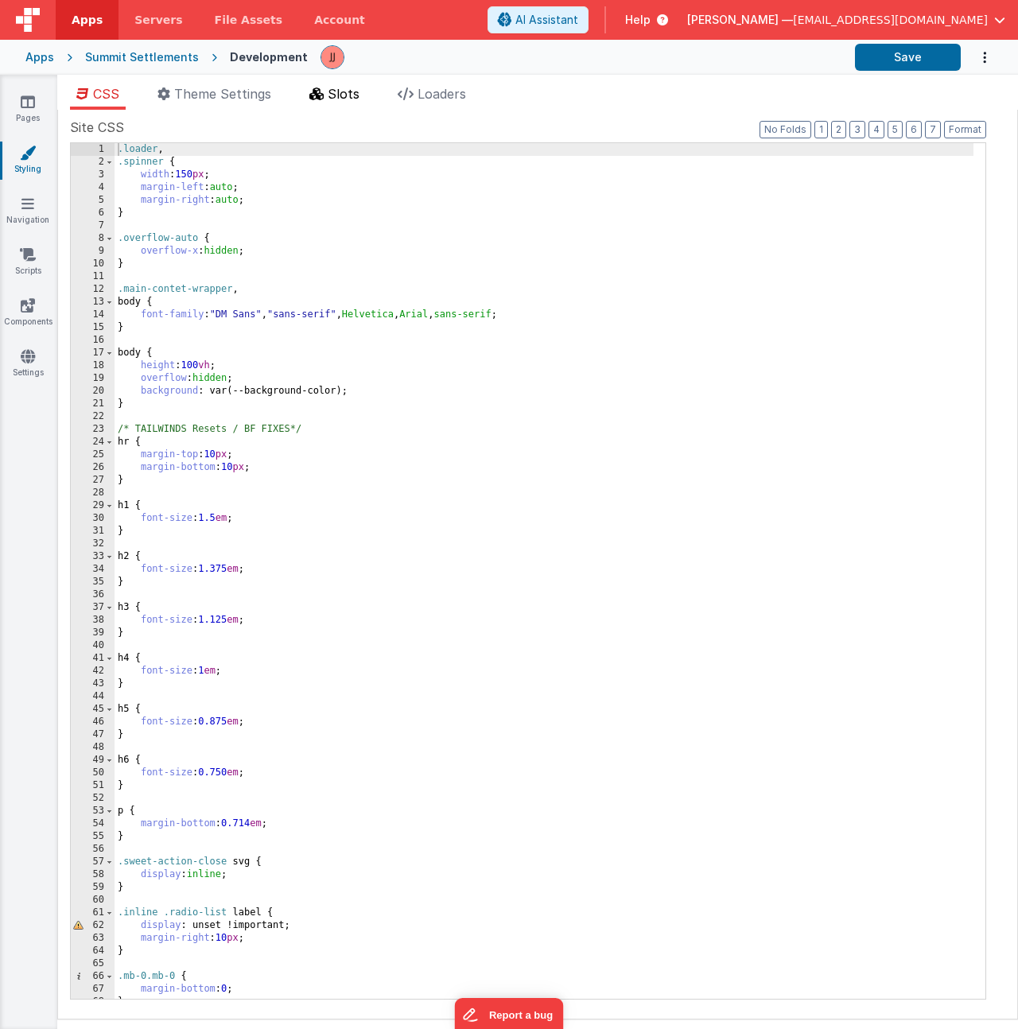
click at [360, 95] on span "Slots" at bounding box center [344, 94] width 32 height 16
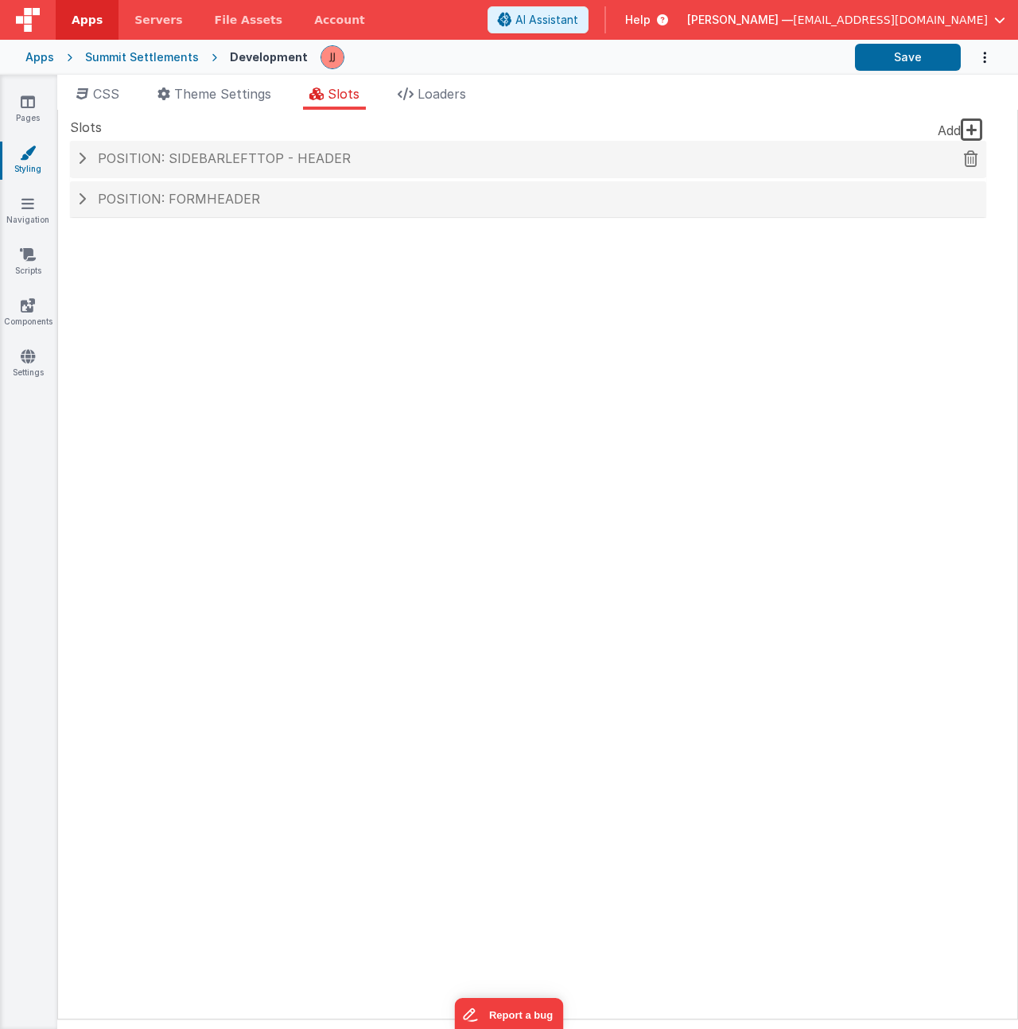
click at [249, 168] on div "Position: sidebarLeftTop - header" at bounding box center [528, 159] width 916 height 37
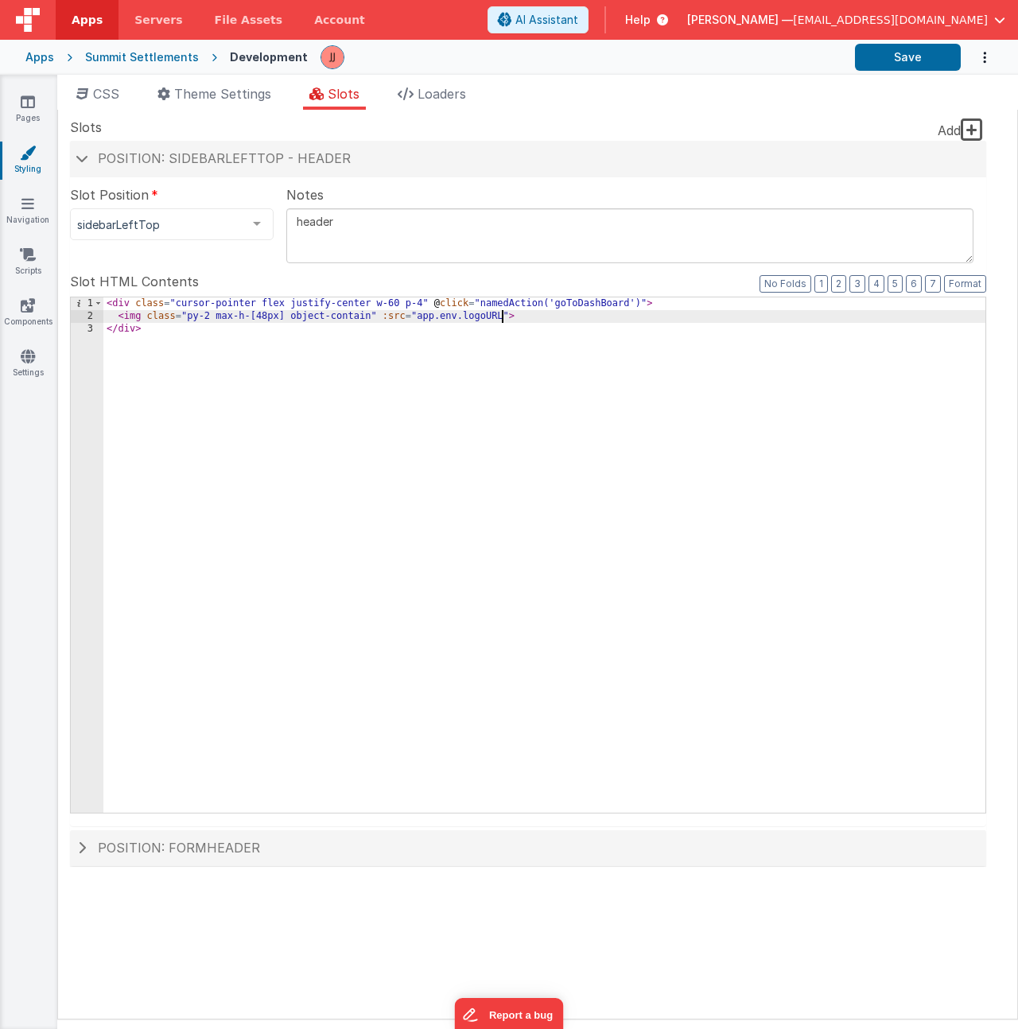
drag, startPoint x: 500, startPoint y: 317, endPoint x: 511, endPoint y: 320, distance: 11.6
click at [504, 318] on div "< div class = "cursor-pointer flex justify-center w-60 p-4" @ click = "namedAct…" at bounding box center [544, 567] width 882 height 541
drag, startPoint x: 487, startPoint y: 317, endPoint x: 515, endPoint y: 314, distance: 28.0
click at [515, 314] on div "< div class = "cursor-pointer flex justify-center w-60 p-4" @ click = "namedAct…" at bounding box center [544, 567] width 882 height 541
click at [923, 53] on button "Save" at bounding box center [908, 57] width 106 height 27
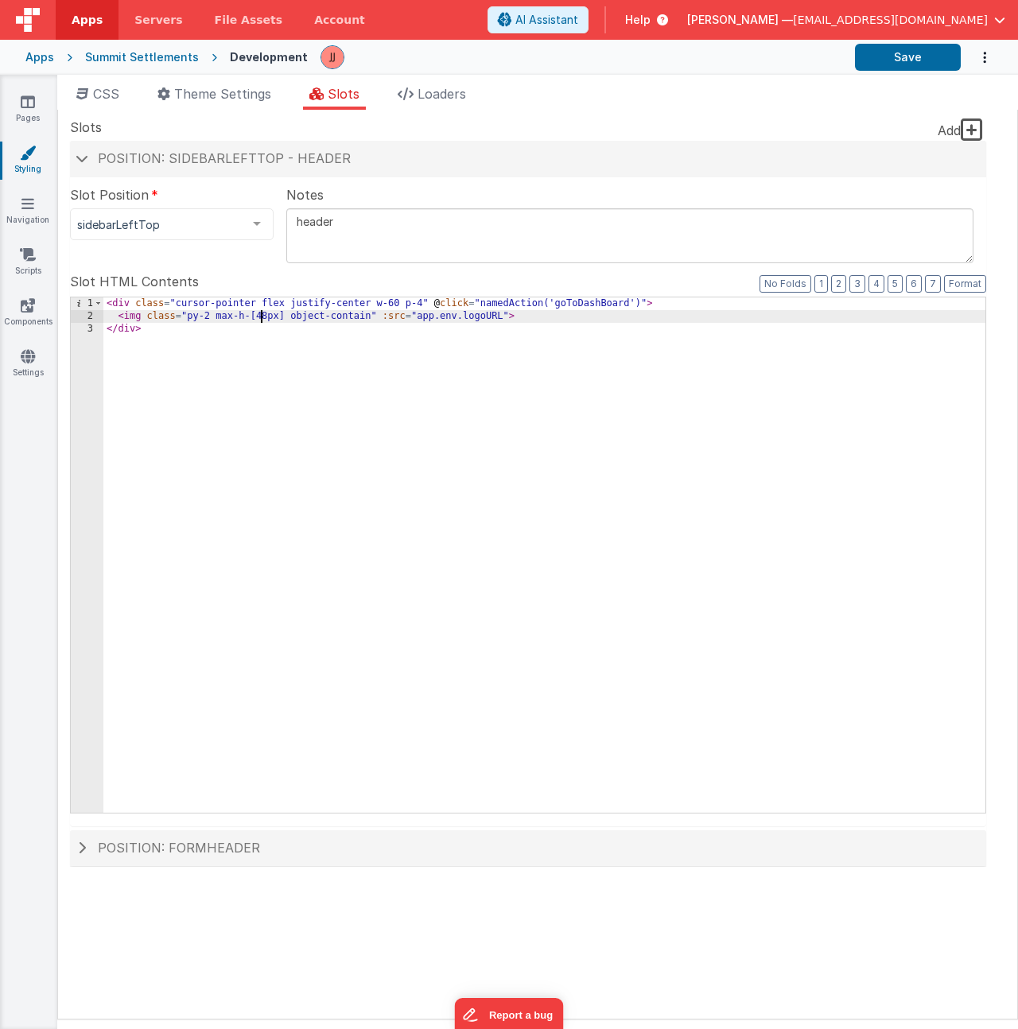
click at [260, 316] on div "< div class = "cursor-pointer flex justify-center w-60 p-4" @ click = "namedAct…" at bounding box center [544, 567] width 882 height 541
click at [258, 320] on div "< div class = "cursor-pointer flex justify-center w-60 p-4" @ click = "namedAct…" at bounding box center [544, 567] width 882 height 541
click at [554, 317] on div "< div class = "cursor-pointer flex justify-center w-60 p-4" @ click = "namedAct…" at bounding box center [544, 567] width 882 height 541
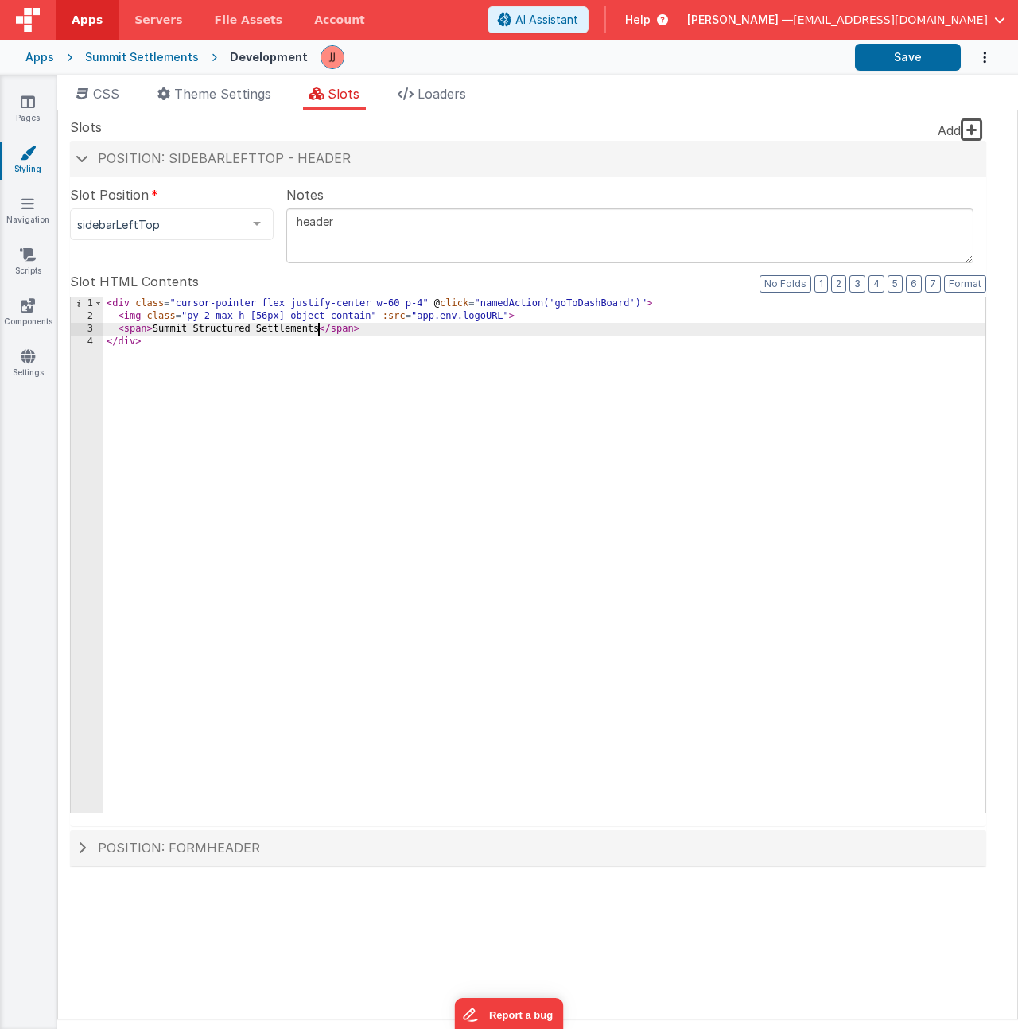
click at [146, 329] on div "< div class = "cursor-pointer flex justify-center w-60 p-4" @ click = "namedAct…" at bounding box center [544, 567] width 882 height 541
click at [177, 305] on div "< div class = "cursor-pointer flex justify-center w-60 p-4" @ click = "namedAct…" at bounding box center [544, 567] width 882 height 541
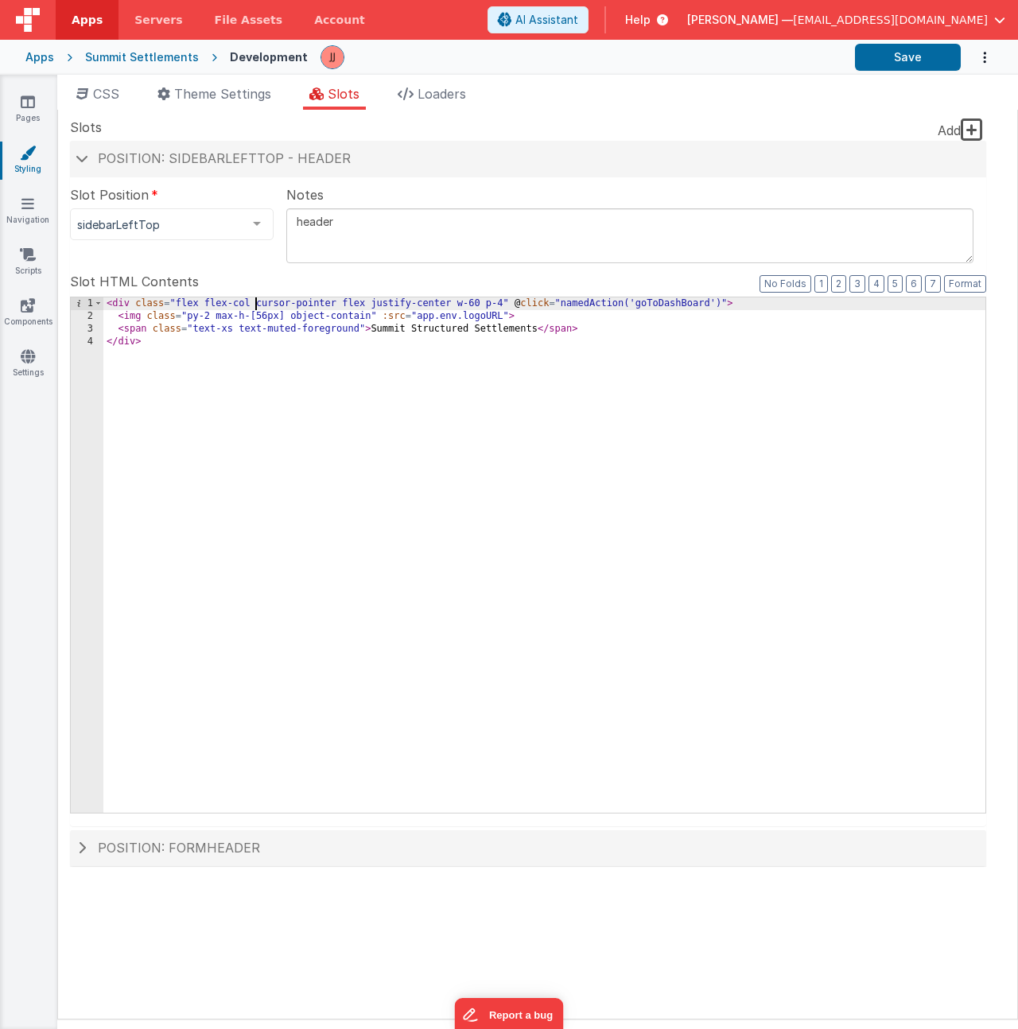
click at [336, 305] on div "< div class = "flex flex-col cursor-pointer flex justify-center w-60 p-4" @ cli…" at bounding box center [544, 567] width 882 height 541
click at [593, 330] on div "< div class = "flex flex-col cursor-pointer items-center justify-center w-60 p-…" at bounding box center [544, 567] width 882 height 541
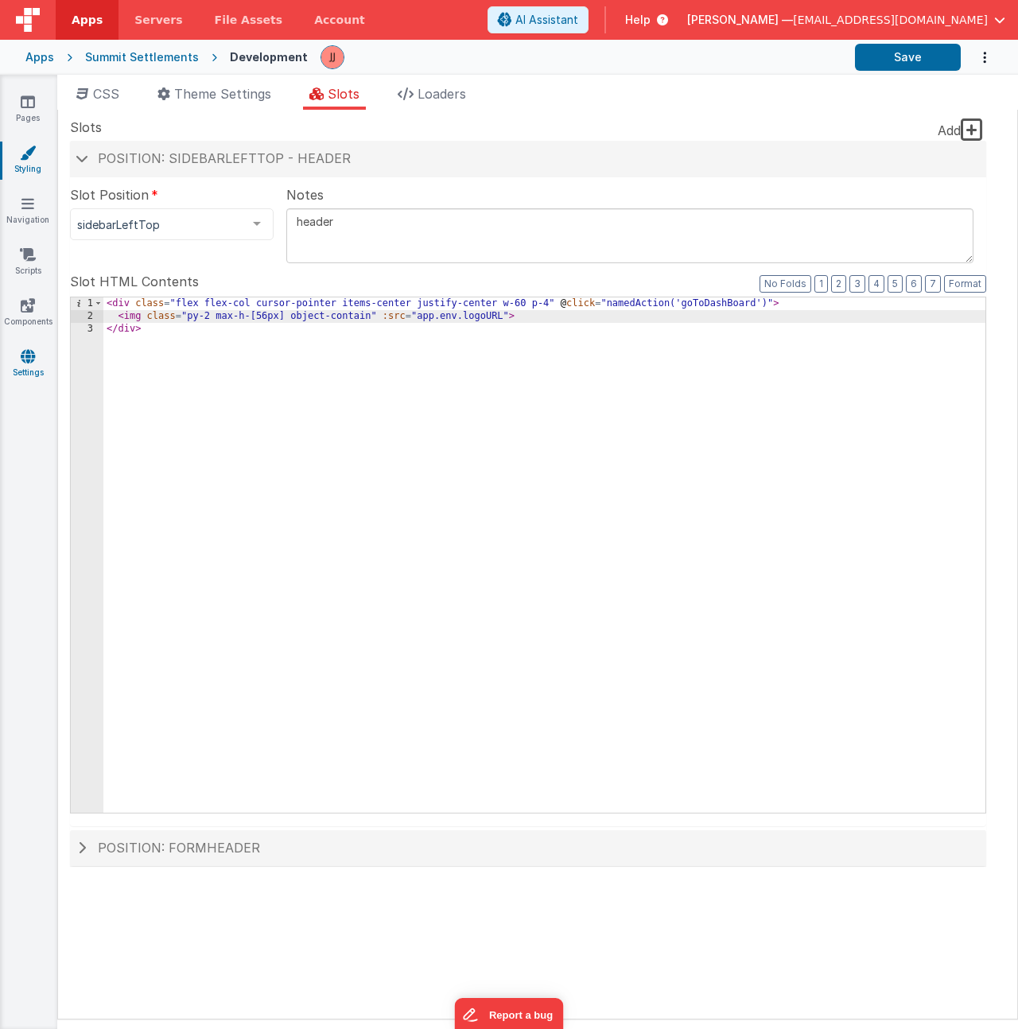
click at [29, 356] on icon at bounding box center [28, 356] width 14 height 16
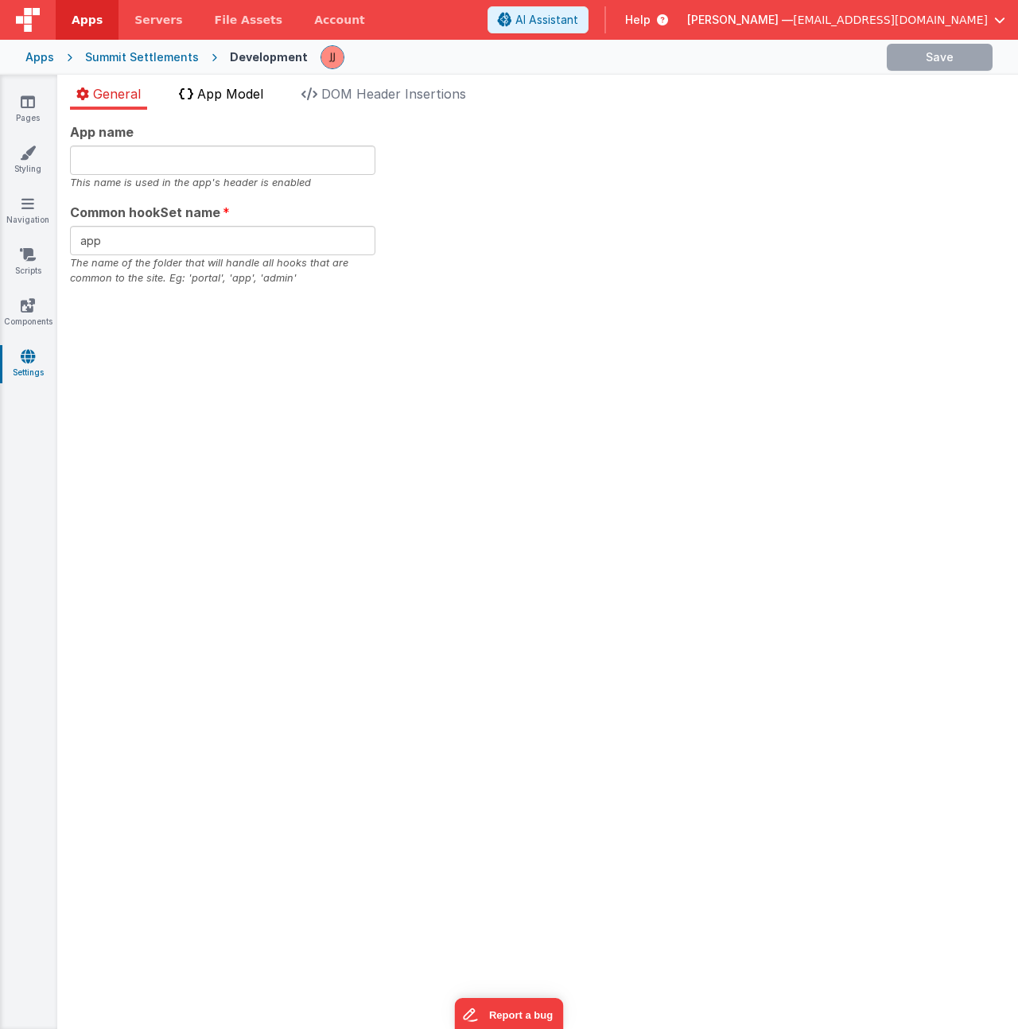
click at [205, 102] on li "App Model" at bounding box center [221, 96] width 97 height 25
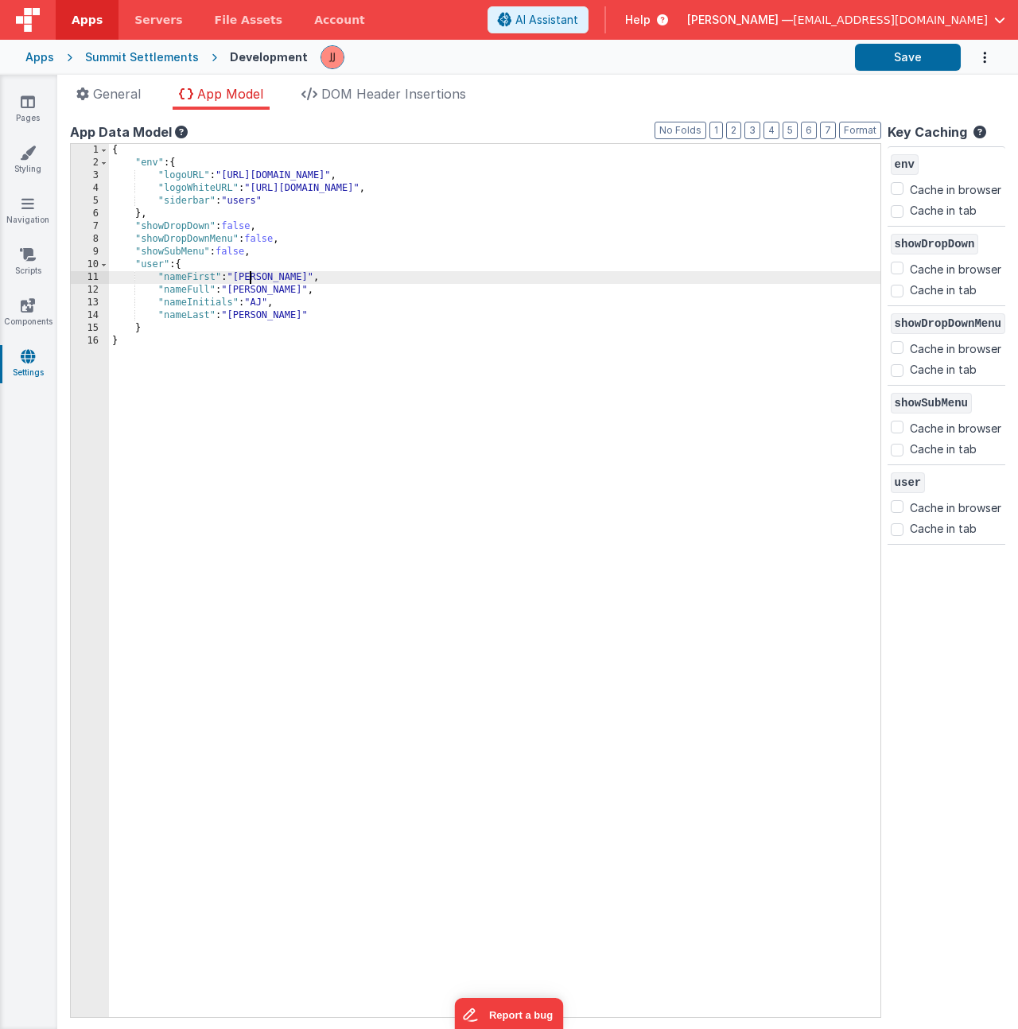
click at [250, 282] on div "{ "env" : { "logoURL" : "https://5t61ut5p19.ucarecd.net/bf9999e8-1203-447b-a1d1…" at bounding box center [495, 593] width 772 height 899
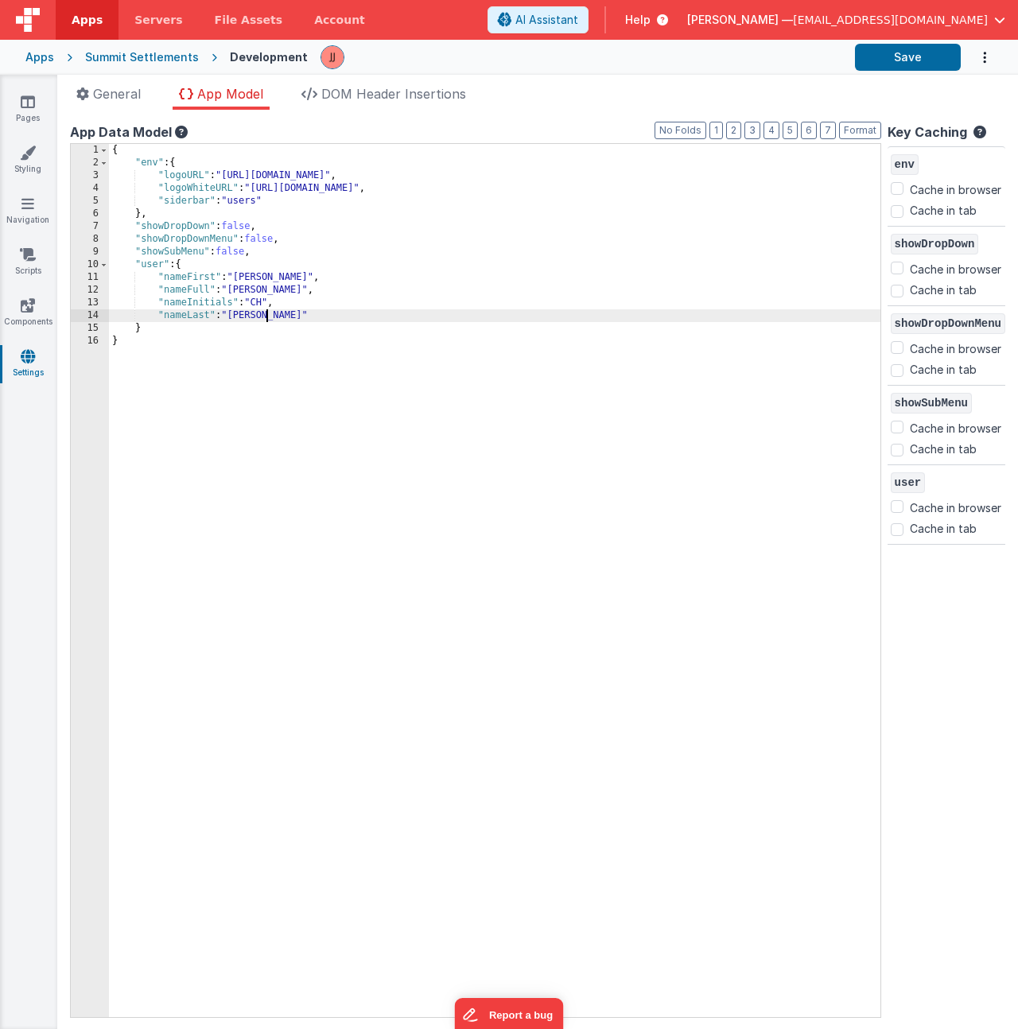
click at [314, 315] on div "{ "env" : { "logoURL" : "https://5t61ut5p19.ucarecd.net/bf9999e8-1203-447b-a1d1…" at bounding box center [495, 593] width 772 height 899
click at [36, 206] on link "Navigation" at bounding box center [27, 212] width 57 height 32
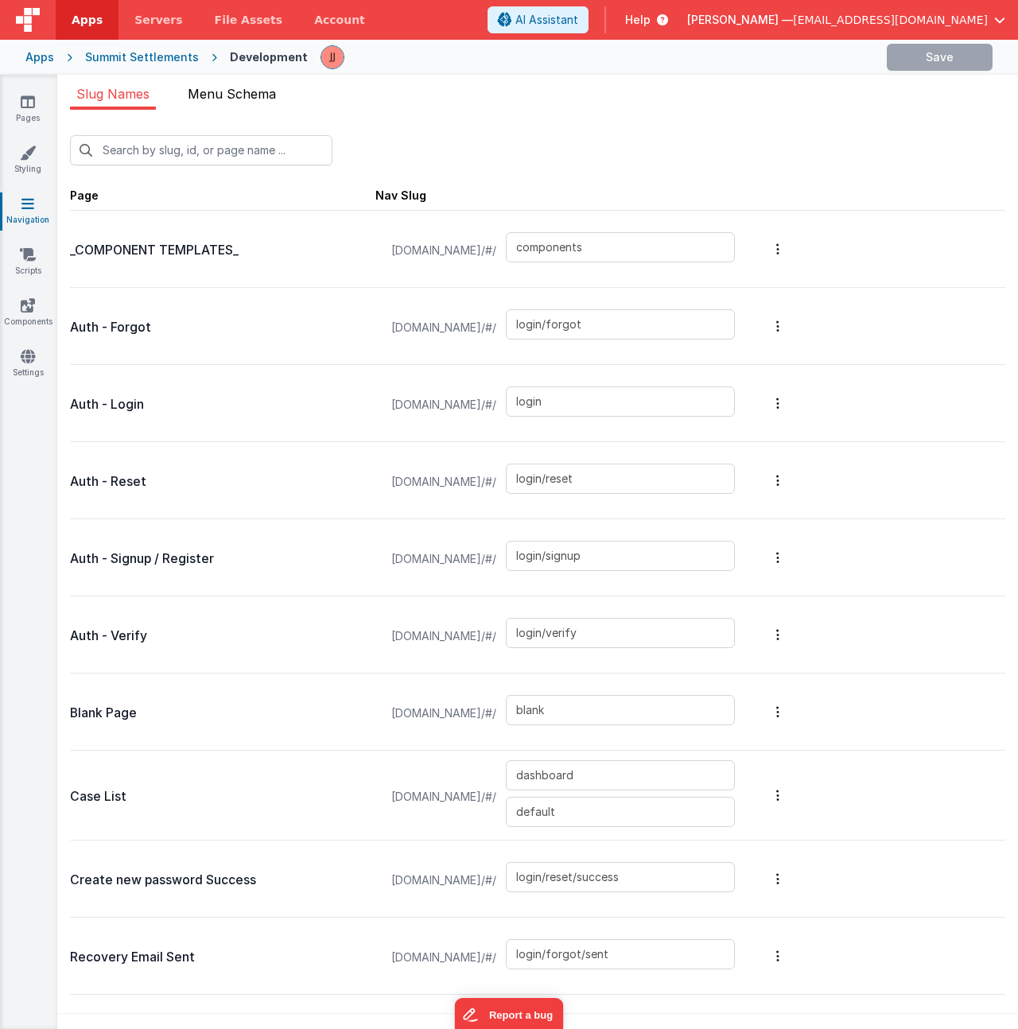
click at [237, 92] on span "Menu Schema" at bounding box center [232, 94] width 88 height 16
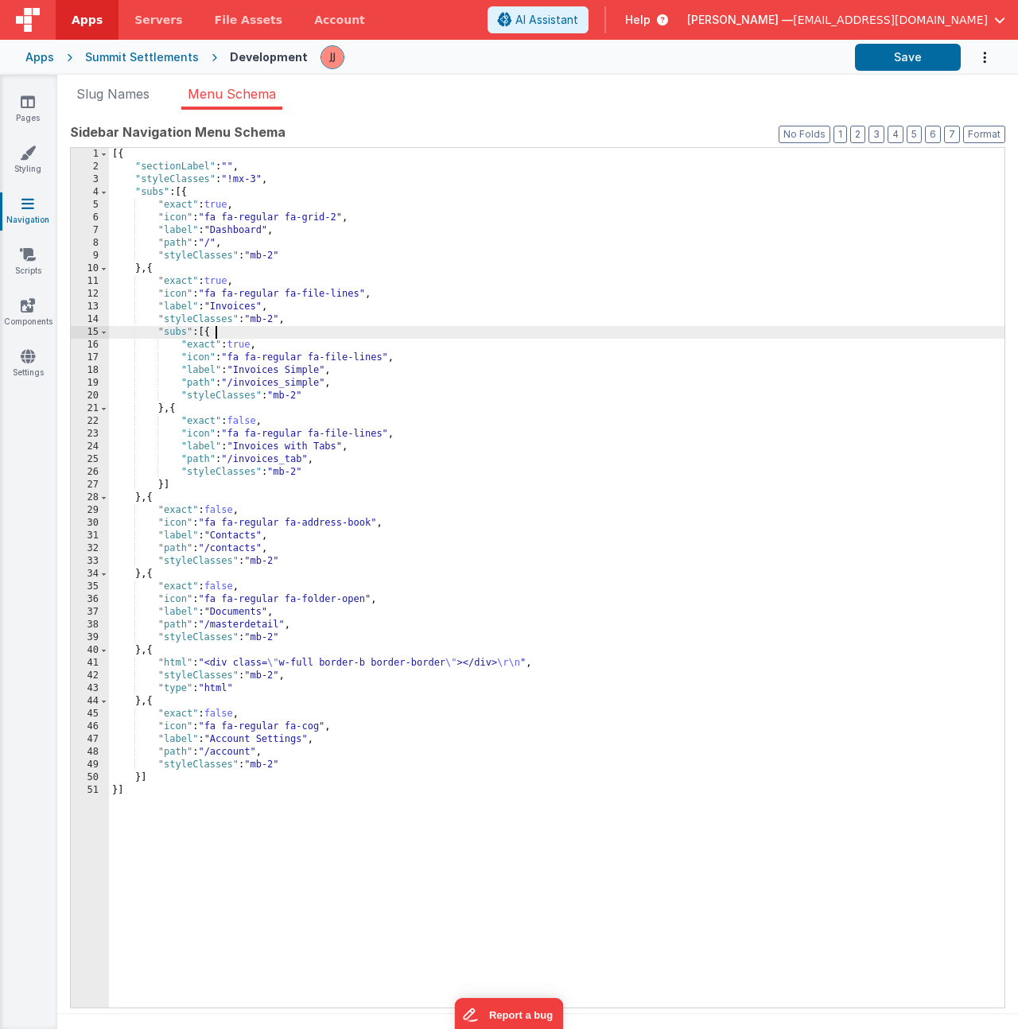
click at [341, 331] on div "[{ "sectionLabel" : "" , "styleClasses" : "!mx-3" , "subs" : [{ "exact" : true …" at bounding box center [557, 590] width 896 height 885
click at [244, 280] on div "[{ "sectionLabel" : "" , "styleClasses" : "!mx-3" , "subs" : [{ "exact" : true …" at bounding box center [557, 590] width 896 height 885
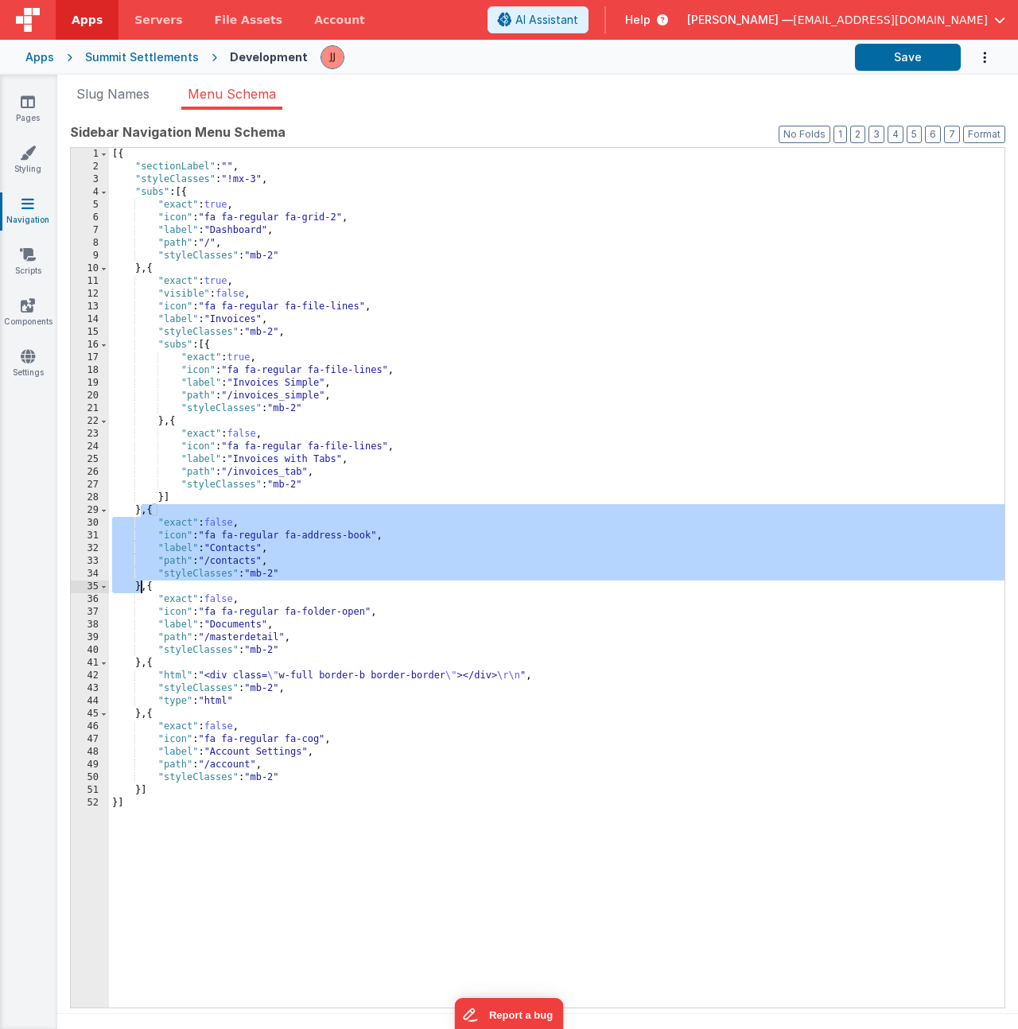
drag, startPoint x: 142, startPoint y: 515, endPoint x: 140, endPoint y: 583, distance: 67.6
click at [140, 583] on div "[{ "sectionLabel" : "" , "styleClasses" : "!mx-3" , "subs" : [{ "exact" : true …" at bounding box center [557, 590] width 896 height 885
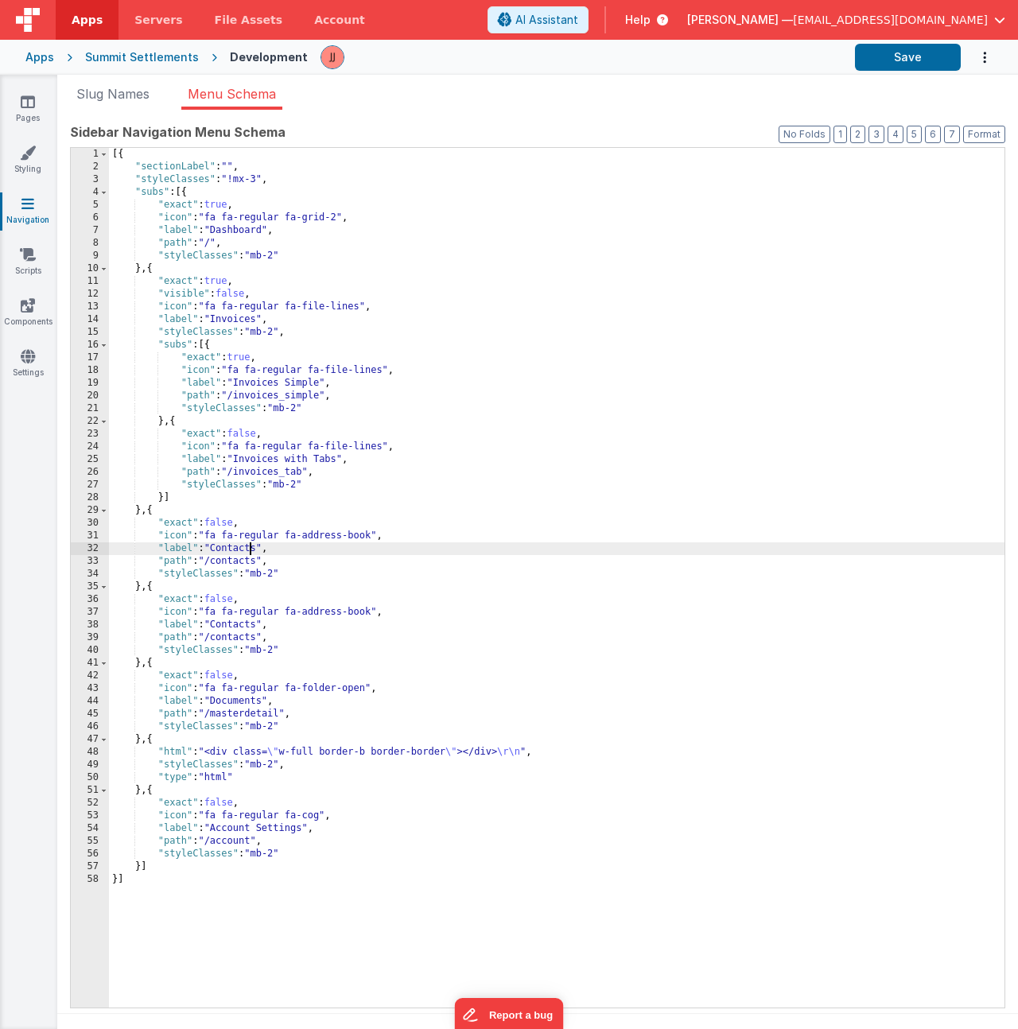
click at [251, 548] on div "[{ "sectionLabel" : "" , "styleClasses" : "!mx-3" , "subs" : [{ "exact" : true …" at bounding box center [557, 590] width 896 height 885
click at [231, 639] on div "[{ "sectionLabel" : "" , "styleClasses" : "!mx-3" , "subs" : [{ "exact" : true …" at bounding box center [557, 590] width 896 height 885
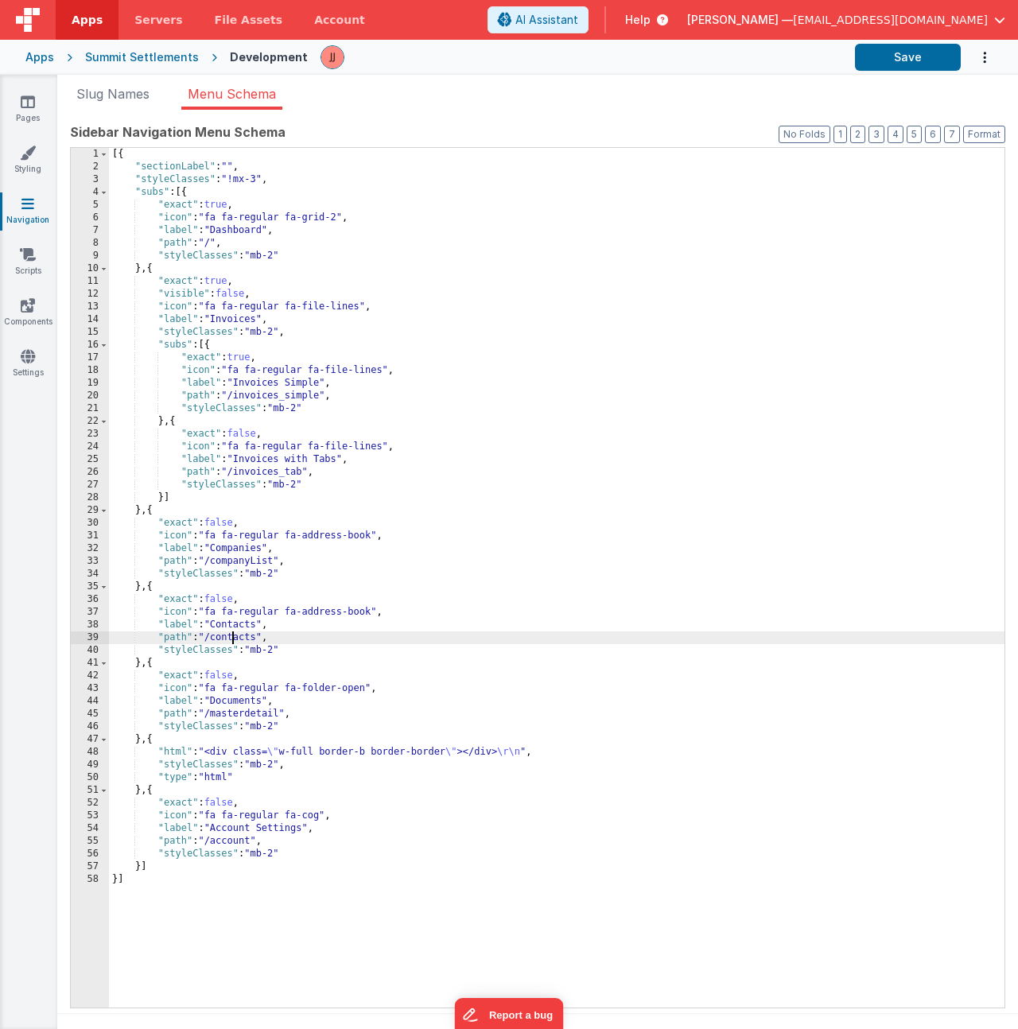
click at [231, 639] on div "[{ "sectionLabel" : "" , "styleClasses" : "!mx-3" , "subs" : [{ "exact" : true …" at bounding box center [557, 590] width 896 height 885
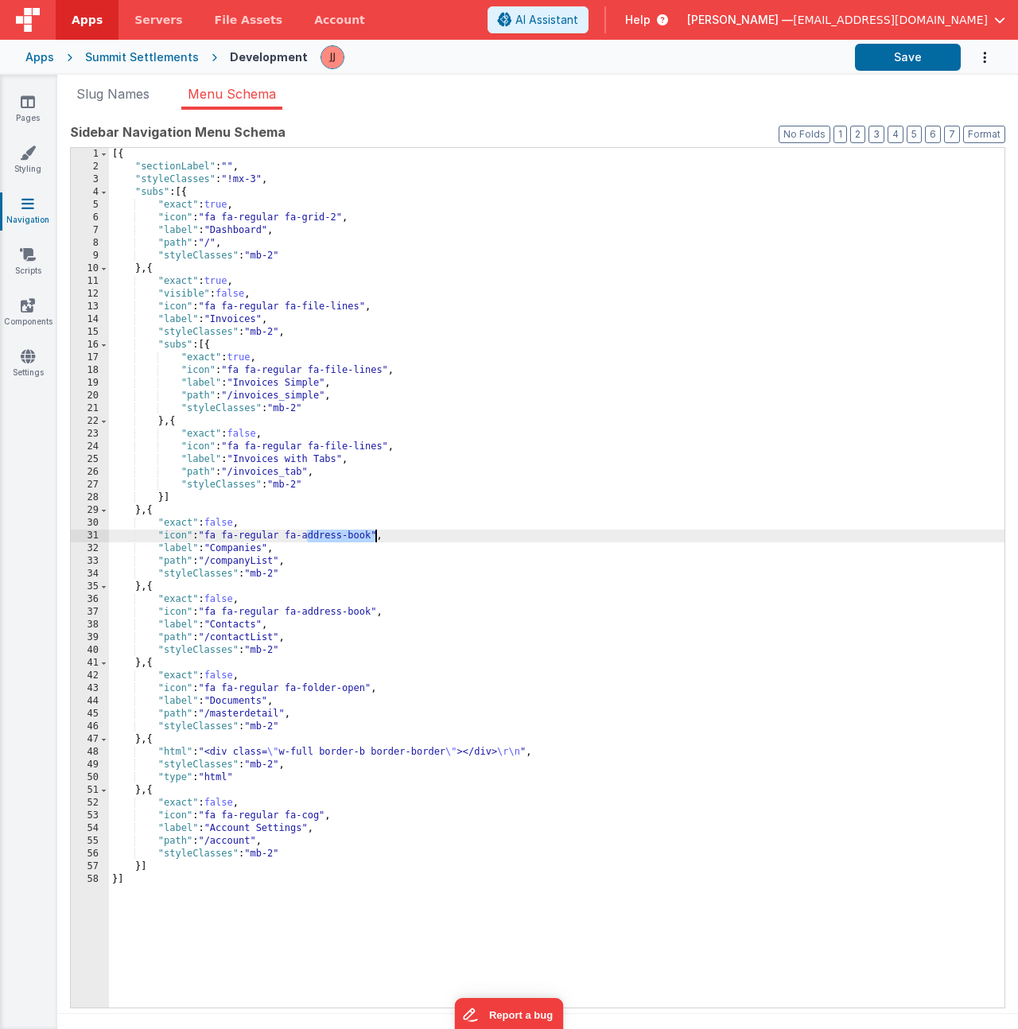
drag, startPoint x: 309, startPoint y: 535, endPoint x: 374, endPoint y: 541, distance: 65.5
click at [374, 541] on div "[{ "sectionLabel" : "" , "styleClasses" : "!mx-3" , "subs" : [{ "exact" : true …" at bounding box center [557, 590] width 896 height 885
click at [45, 101] on link "Pages" at bounding box center [27, 110] width 57 height 32
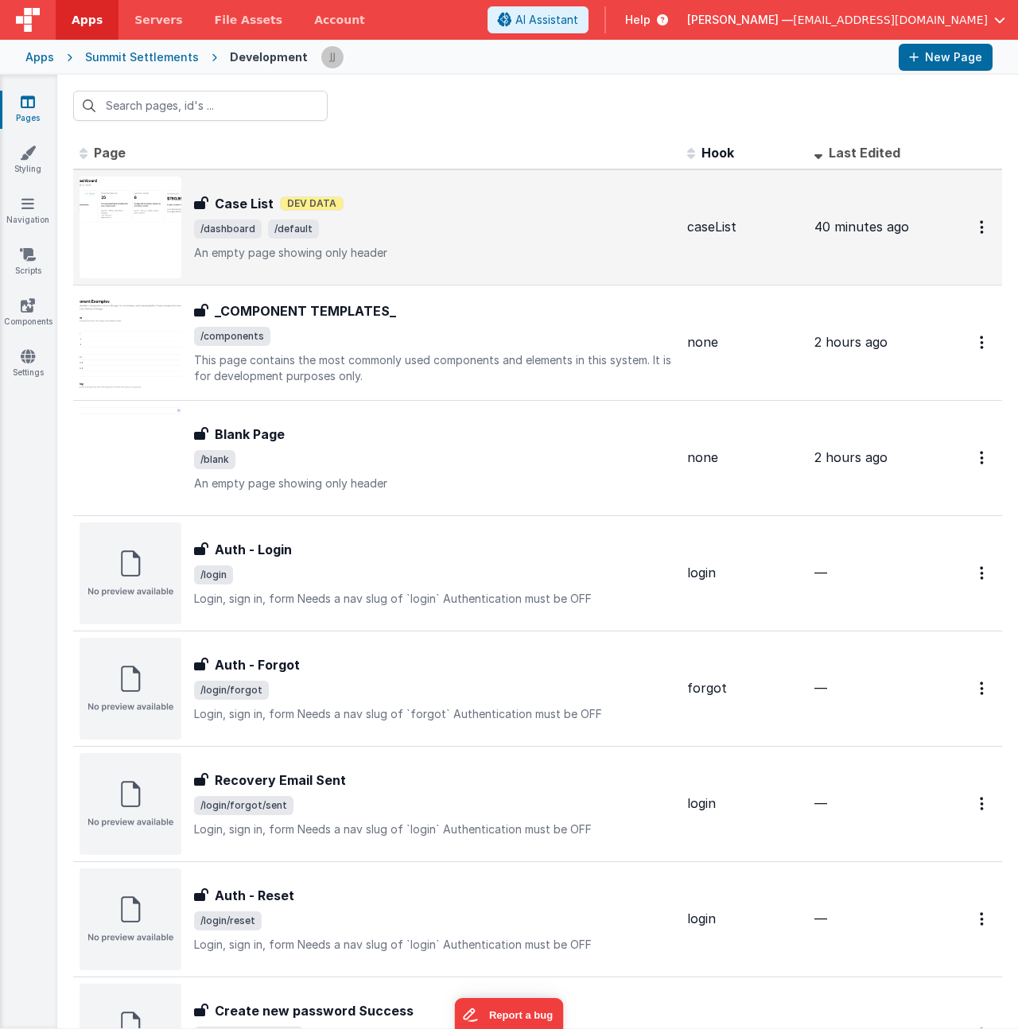
click at [467, 232] on span "/dashboard /default" at bounding box center [434, 229] width 480 height 19
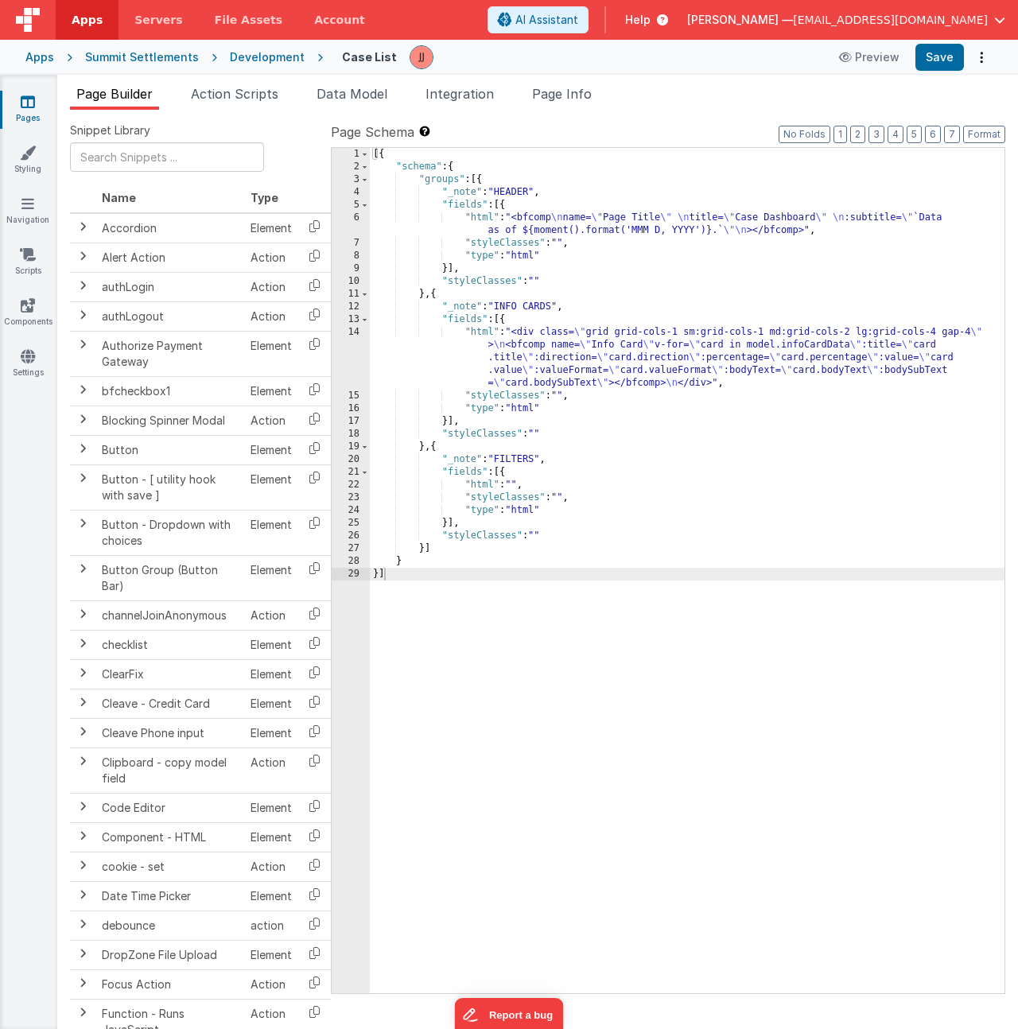
click at [545, 352] on div "[{ "schema" : { "groups" : [{ "_note" : "HEADER" , "fields" : [{ "html" : "<bfc…" at bounding box center [687, 583] width 635 height 871
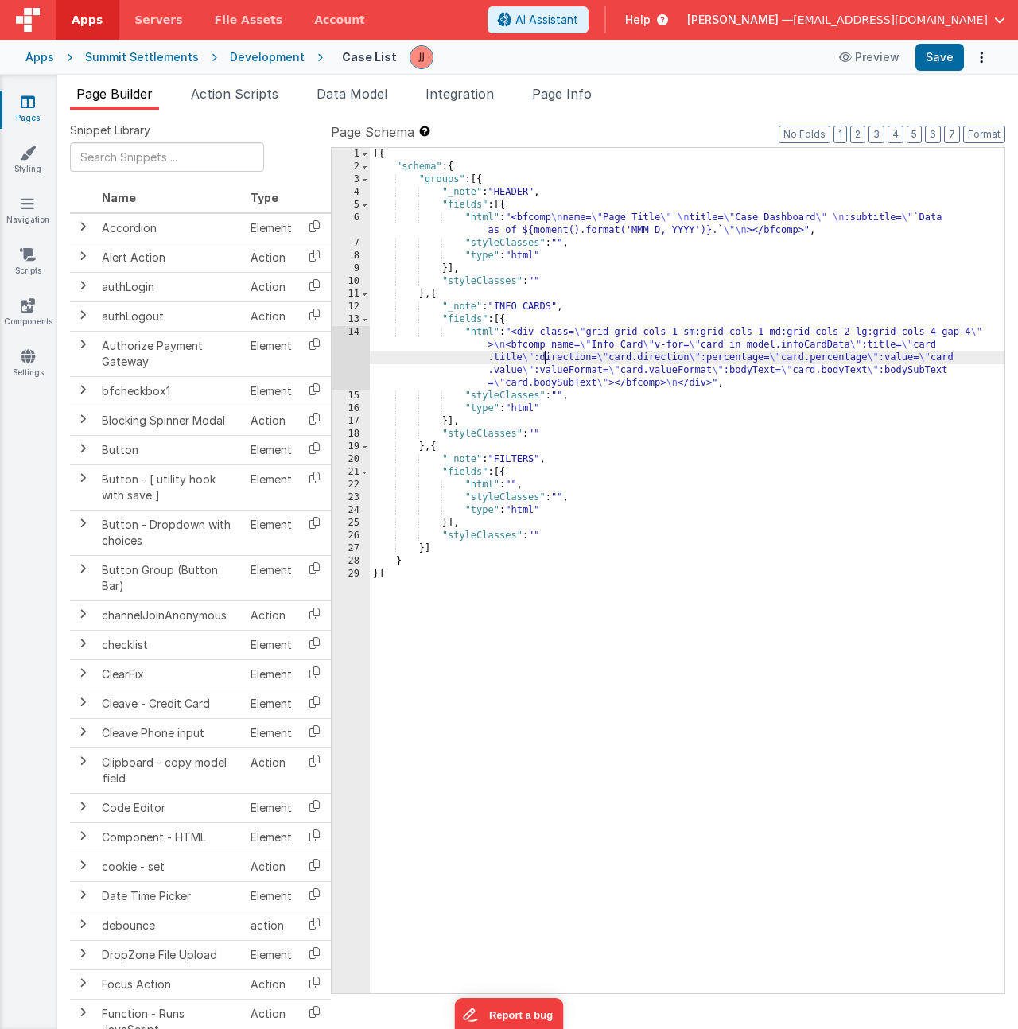
click at [353, 355] on div "14" at bounding box center [351, 358] width 38 height 64
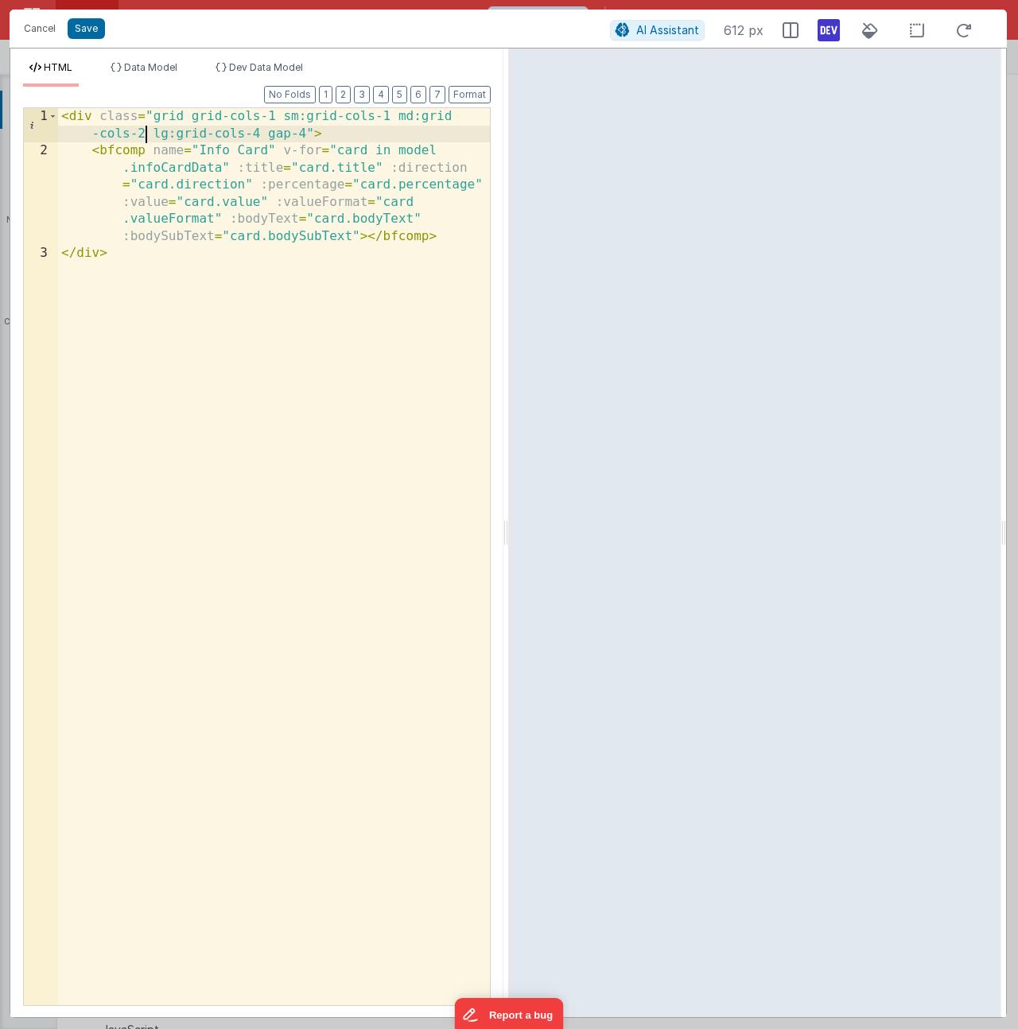
click at [143, 134] on div "< div class = "grid grid-cols-1 sm:grid-cols-1 md:grid -cols-2 lg:grid-cols-4 g…" at bounding box center [274, 582] width 432 height 949
click at [255, 133] on div "< div class = "grid grid-cols-1 sm:grid-cols-1 md:grid -cols-2 lg:grid-cols-4 g…" at bounding box center [274, 582] width 432 height 949
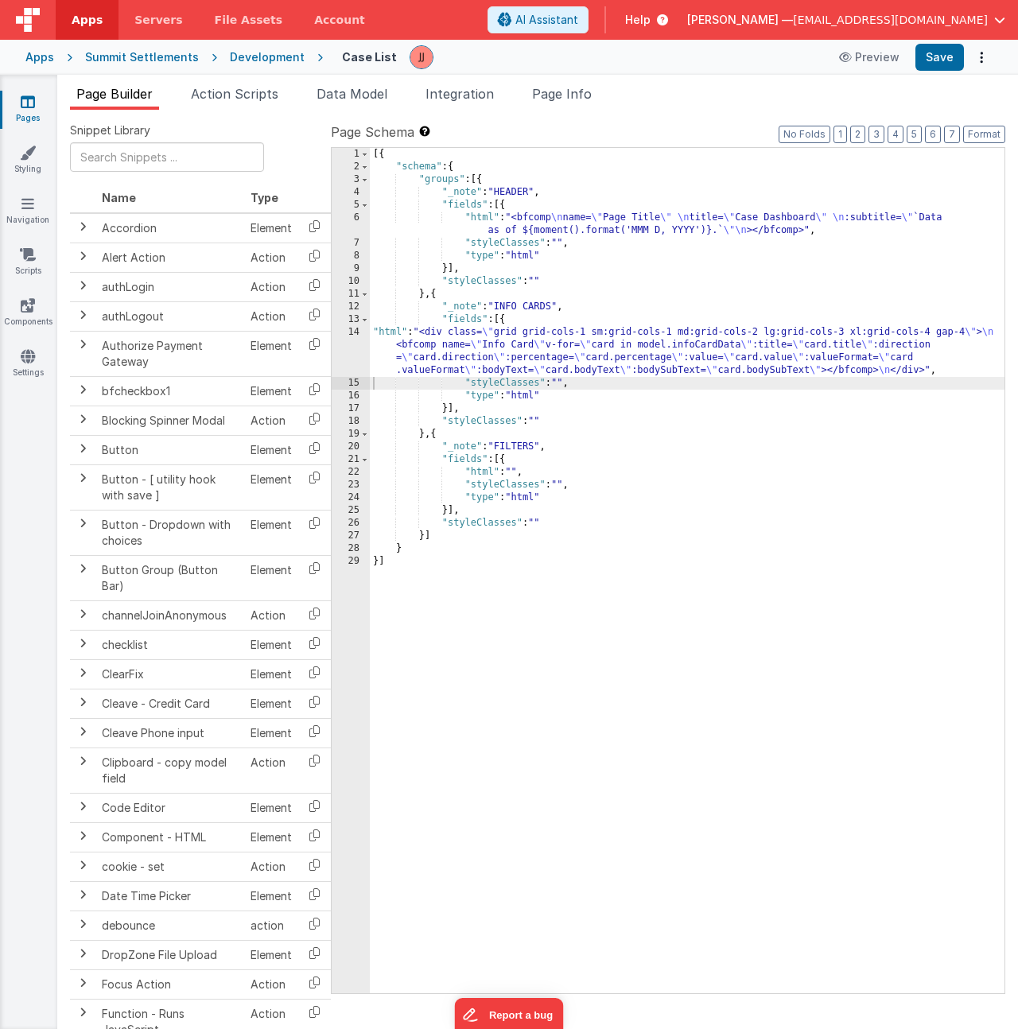
click at [479, 349] on div "[{ "schema" : { "groups" : [{ "_note" : "HEADER" , "fields" : [{ "html" : "<bfc…" at bounding box center [687, 583] width 635 height 871
click at [356, 352] on div "14" at bounding box center [351, 351] width 38 height 51
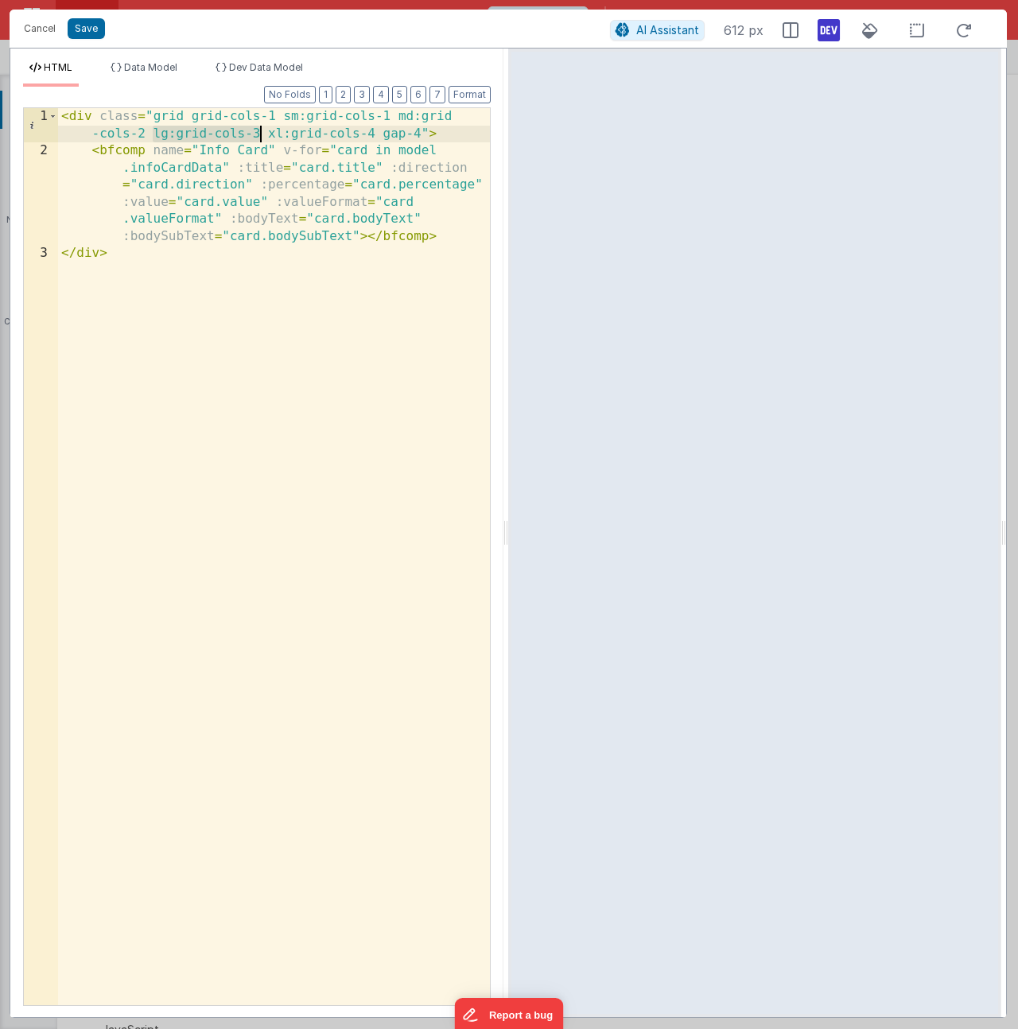
drag, startPoint x: 154, startPoint y: 134, endPoint x: 262, endPoint y: 134, distance: 108.2
click at [262, 134] on div "< div class = "grid grid-cols-1 sm:grid-cols-1 md:grid -cols-2 lg:grid-cols-3 x…" at bounding box center [274, 582] width 432 height 949
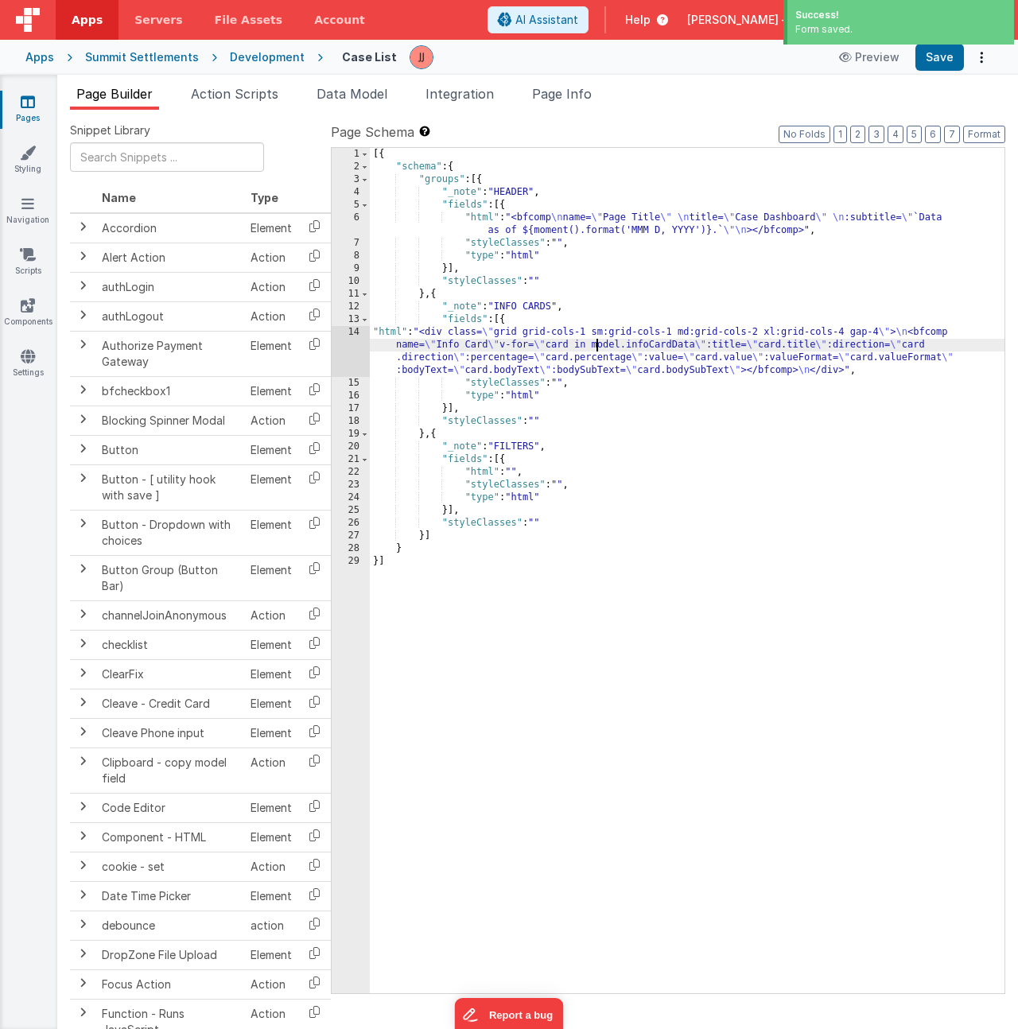
click at [594, 350] on div "[{ "schema" : { "groups" : [{ "_note" : "HEADER" , "fields" : [{ "html" : "<bfc…" at bounding box center [687, 583] width 635 height 871
click at [345, 336] on div "14" at bounding box center [351, 351] width 38 height 51
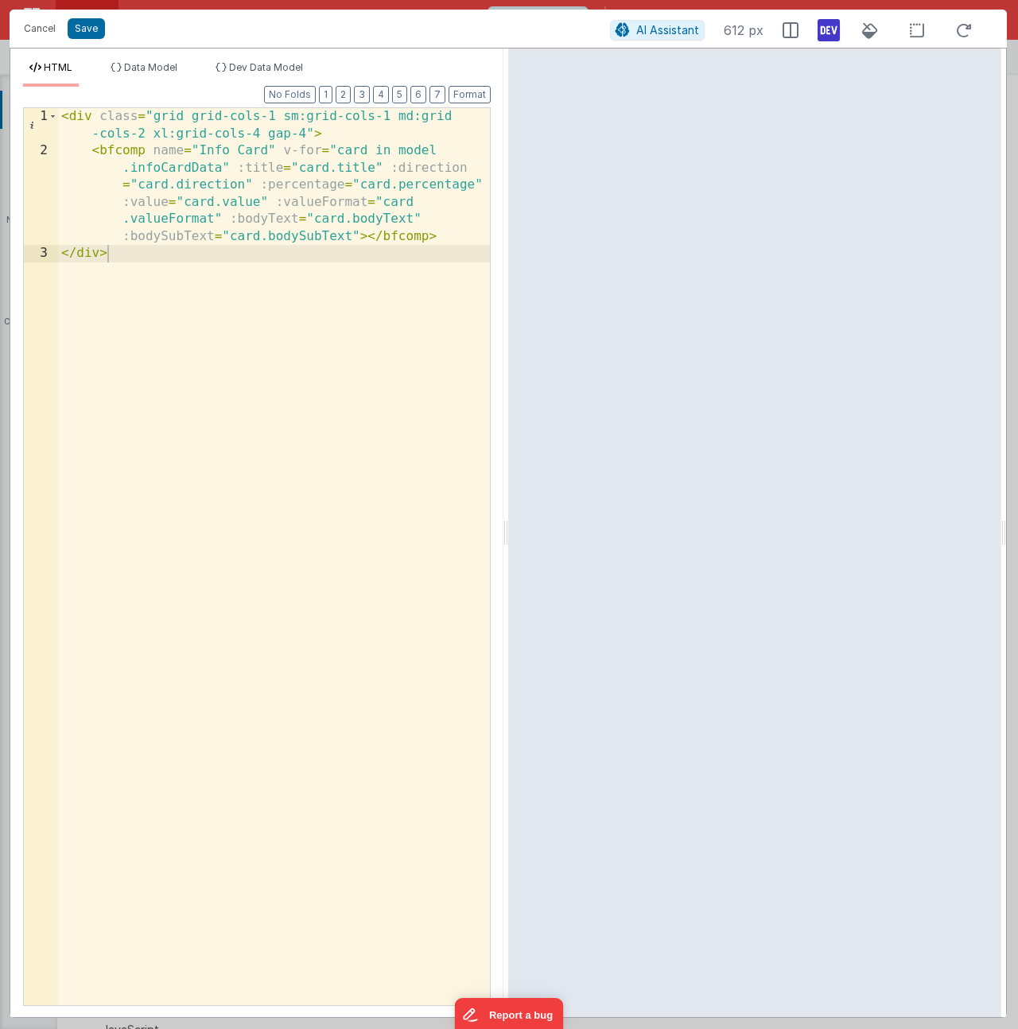
click at [155, 130] on div "< div class = "grid grid-cols-1 sm:grid-cols-1 md:grid -cols-2 xl:grid-cols-4 g…" at bounding box center [274, 582] width 432 height 949
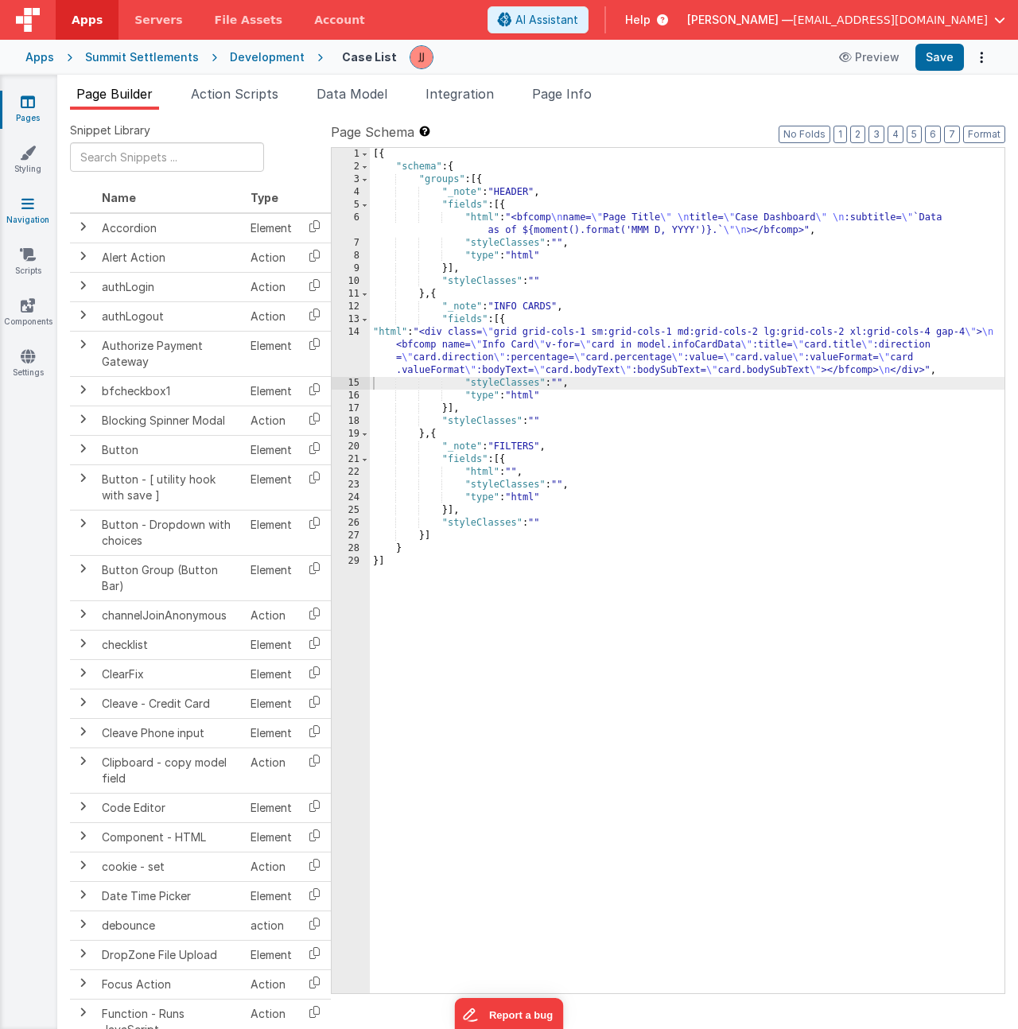
click at [30, 206] on icon at bounding box center [27, 204] width 13 height 16
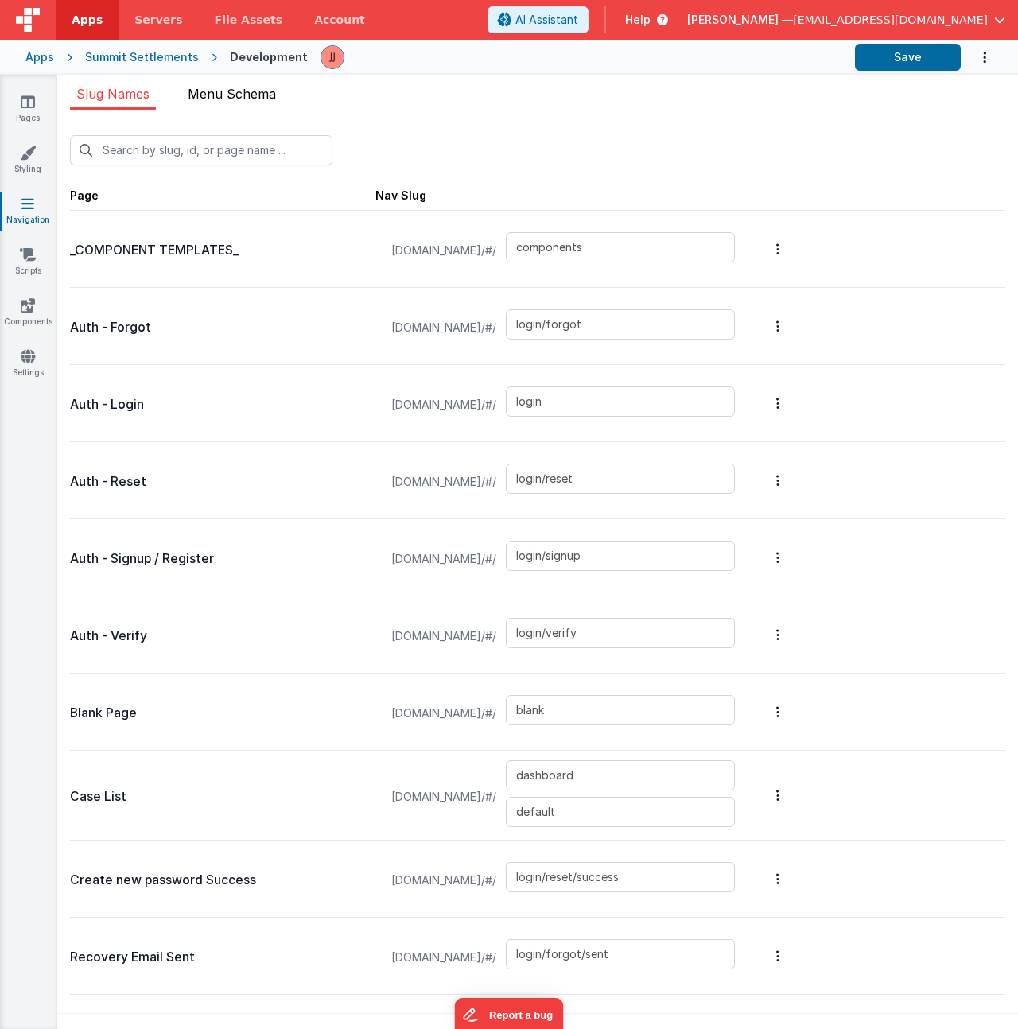
click at [259, 95] on span "Menu Schema" at bounding box center [232, 94] width 88 height 16
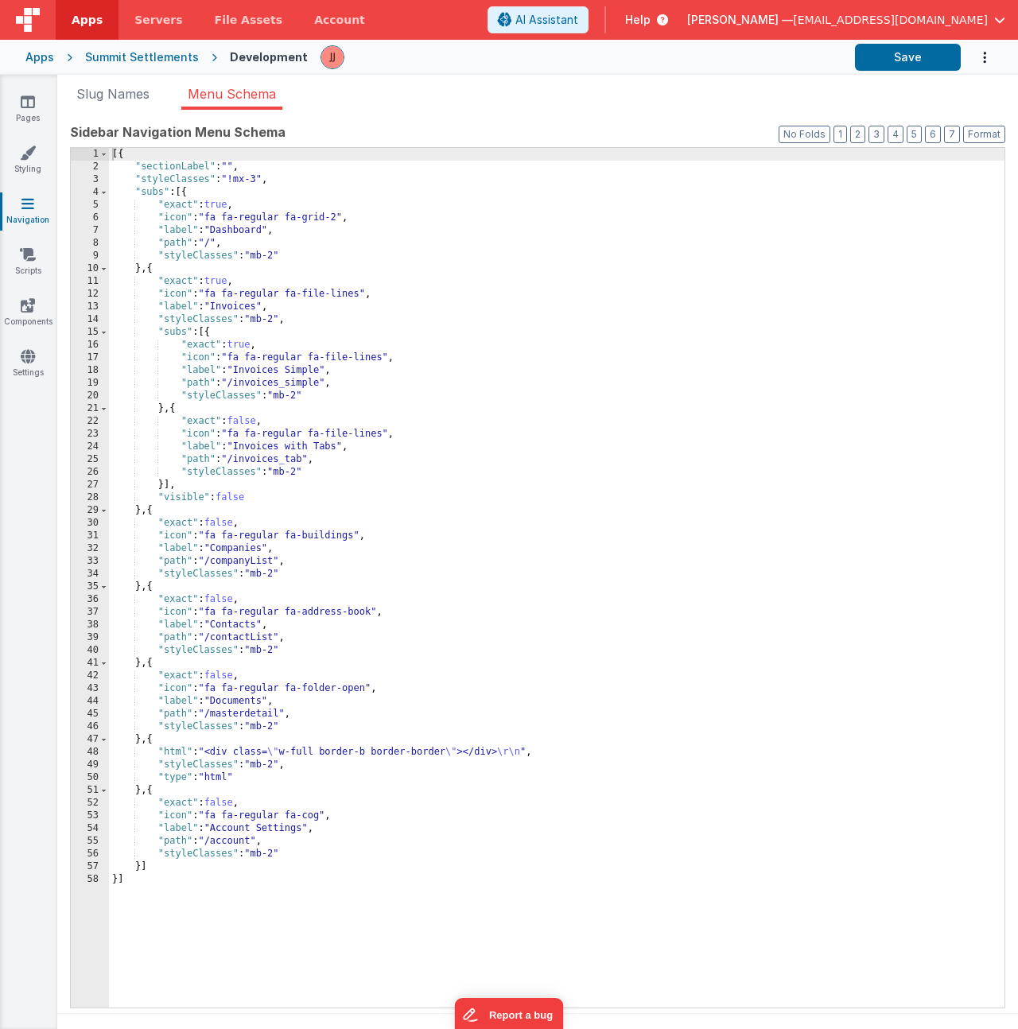
click at [272, 675] on div "[{ "sectionLabel" : "" , "styleClasses" : "!mx-3" , "subs" : [{ "exact" : true …" at bounding box center [557, 590] width 896 height 885
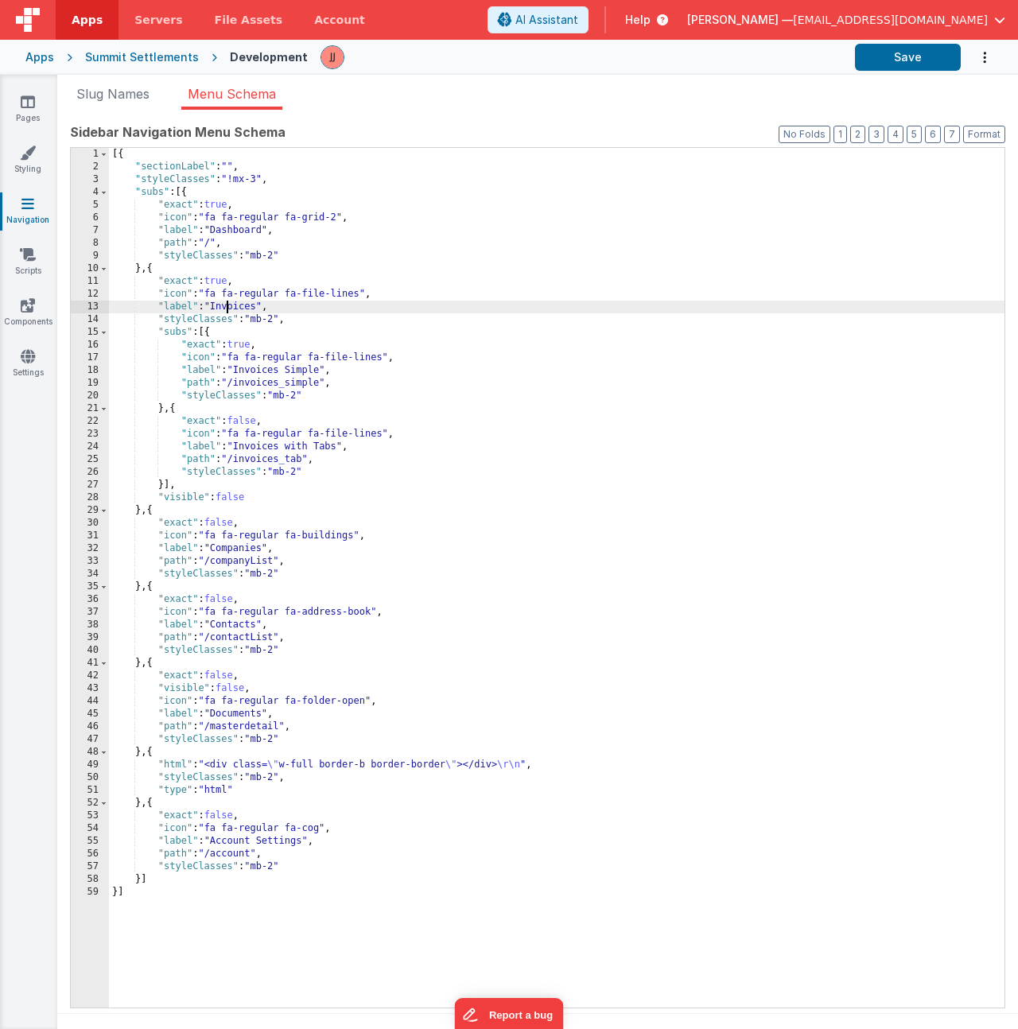
click at [229, 304] on div "[{ "sectionLabel" : "" , "styleClasses" : "!mx-3" , "subs" : [{ "exact" : true …" at bounding box center [557, 590] width 896 height 885
click at [264, 498] on div "[{ "sectionLabel" : "" , "styleClasses" : "!mx-3" , "subs" : [{ "exact" : true …" at bounding box center [557, 590] width 896 height 885
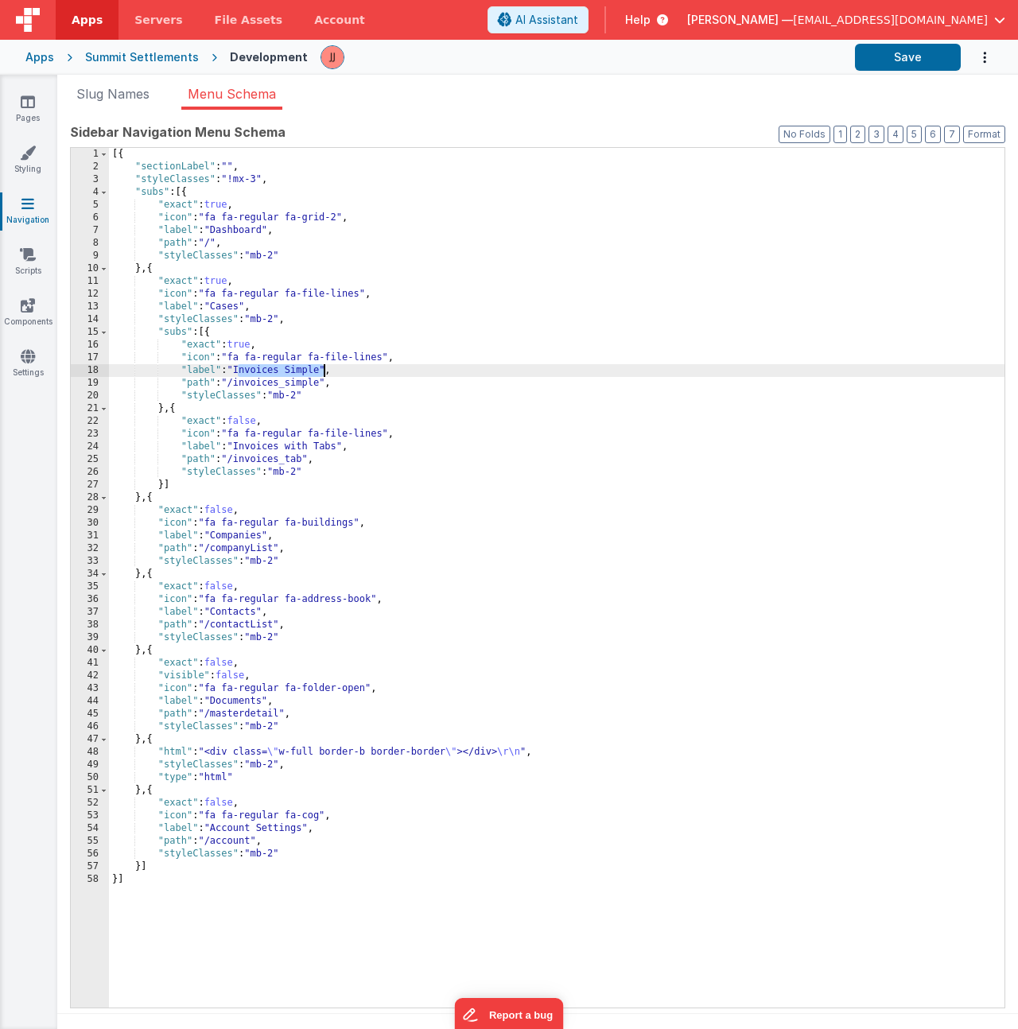
drag, startPoint x: 238, startPoint y: 371, endPoint x: 323, endPoint y: 366, distance: 85.3
click at [323, 366] on div "[{ "sectionLabel" : "" , "styleClasses" : "!mx-3" , "subs" : [{ "exact" : true …" at bounding box center [557, 590] width 896 height 885
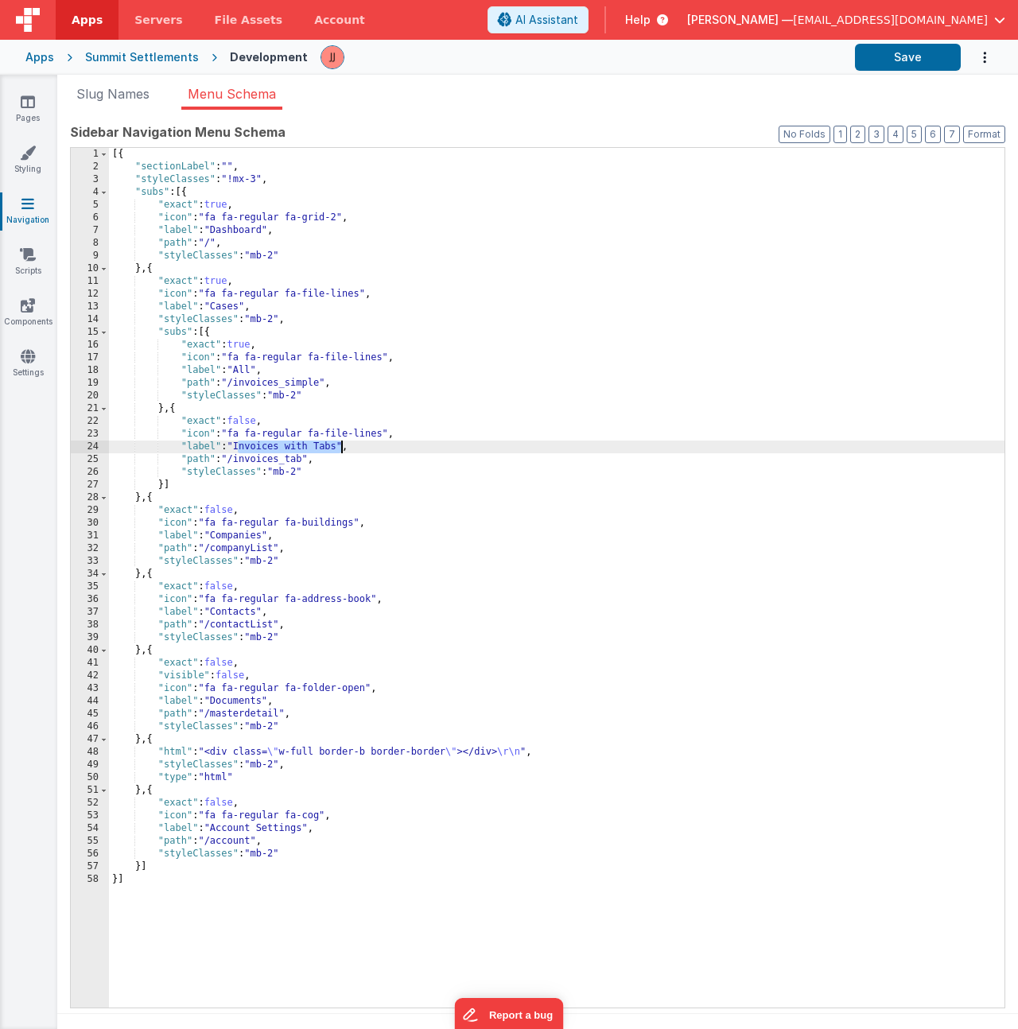
drag, startPoint x: 239, startPoint y: 447, endPoint x: 340, endPoint y: 445, distance: 101.0
click at [340, 445] on div "[{ "sectionLabel" : "" , "styleClasses" : "!mx-3" , "subs" : [{ "exact" : true …" at bounding box center [557, 590] width 896 height 885
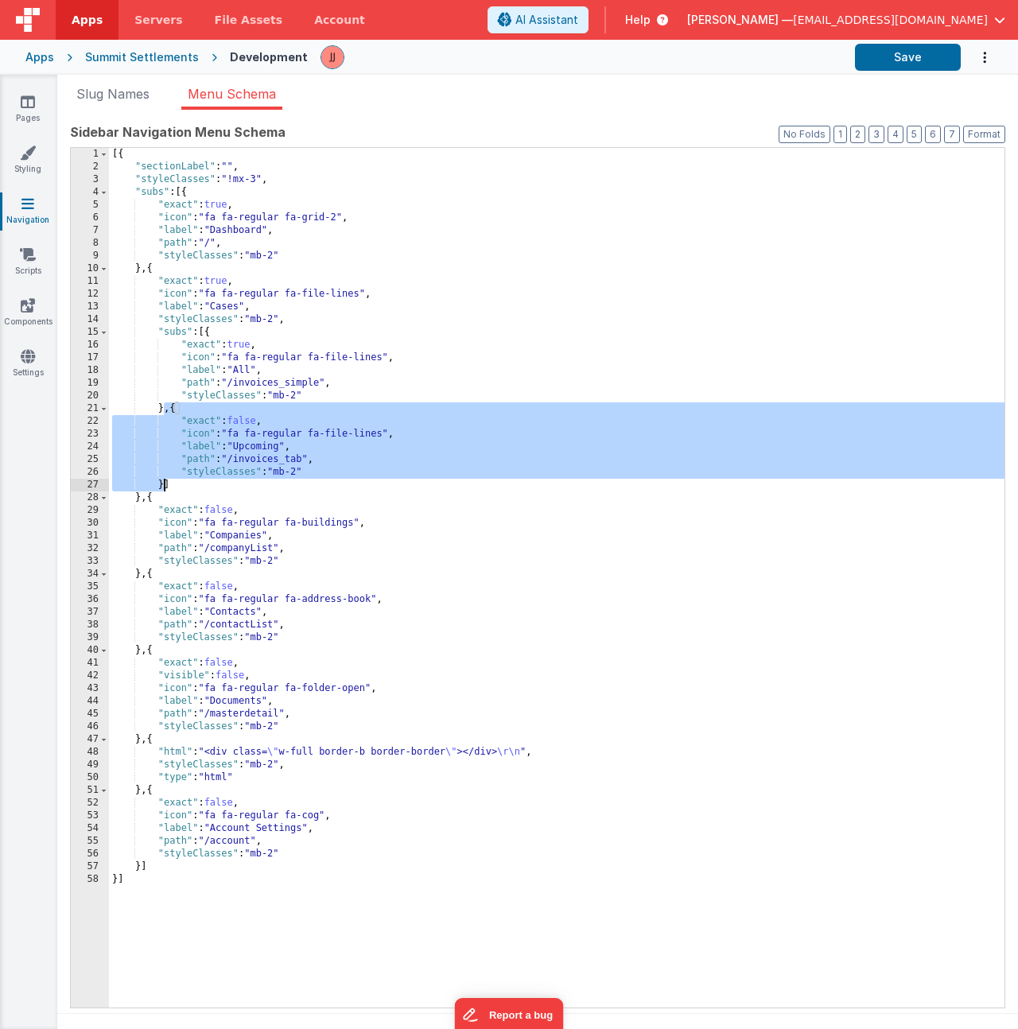
drag, startPoint x: 165, startPoint y: 413, endPoint x: 164, endPoint y: 479, distance: 66.0
click at [164, 479] on div "[{ "sectionLabel" : "" , "styleClasses" : "!mx-3" , "subs" : [{ "exact" : true …" at bounding box center [557, 590] width 896 height 885
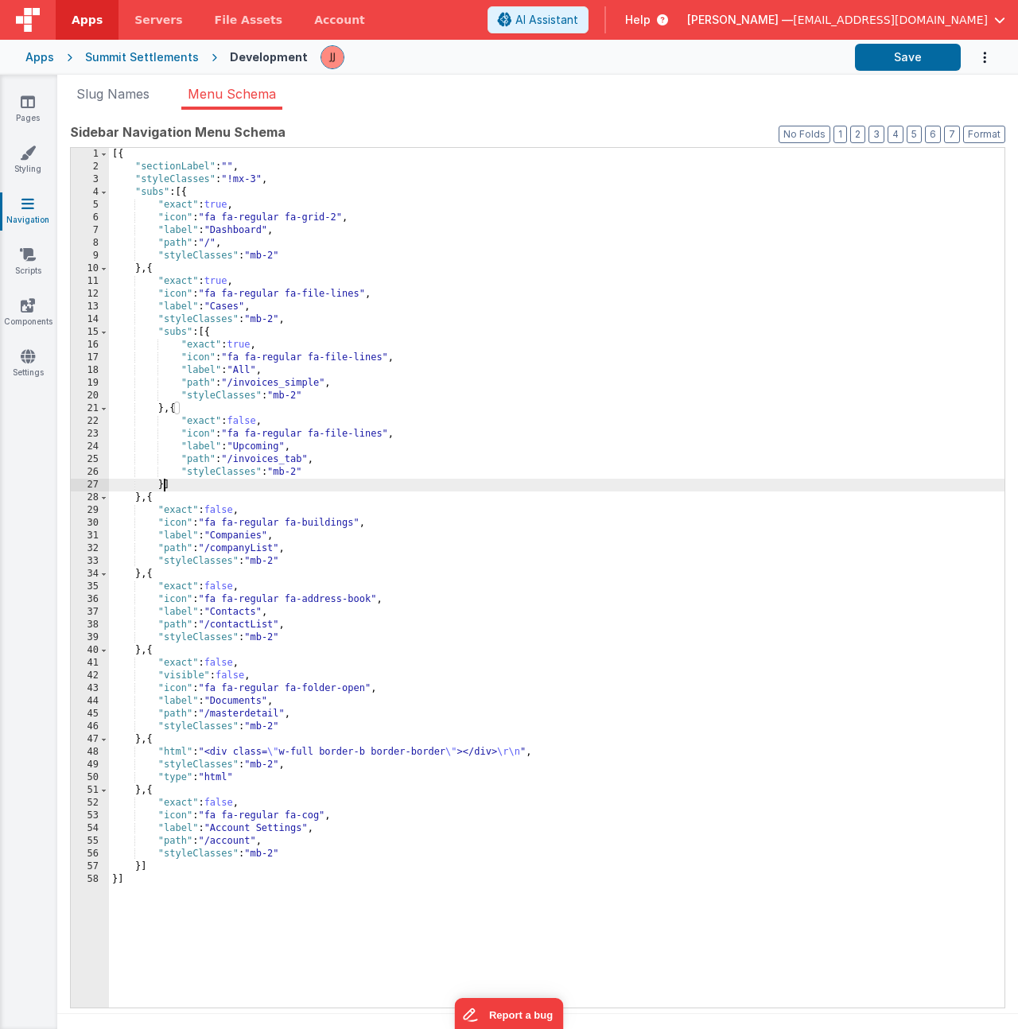
paste textarea
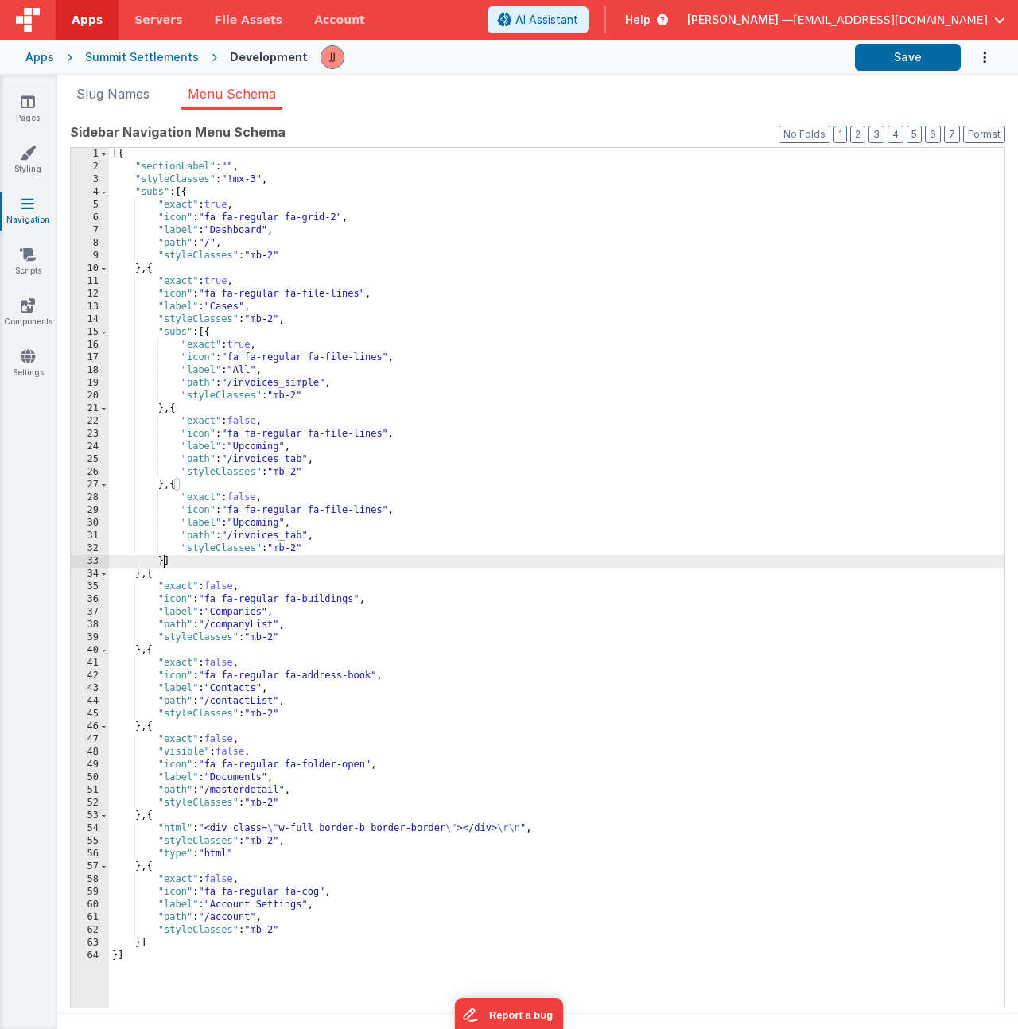
click at [255, 523] on div "[{ "sectionLabel" : "" , "styleClasses" : "!mx-3" , "subs" : [{ "exact" : true …" at bounding box center [557, 590] width 896 height 885
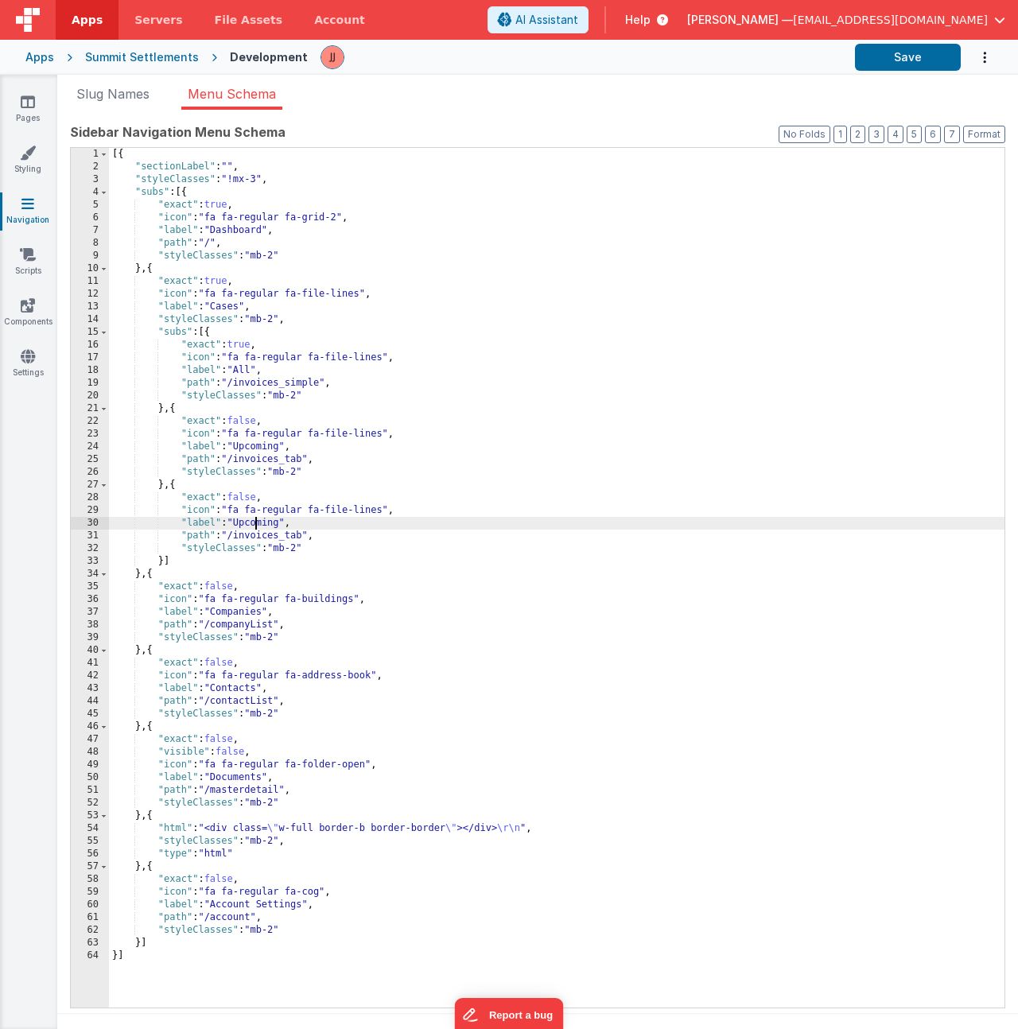
click at [255, 523] on div "[{ "sectionLabel" : "" , "styleClasses" : "!mx-3" , "subs" : [{ "exact" : true …" at bounding box center [557, 590] width 896 height 885
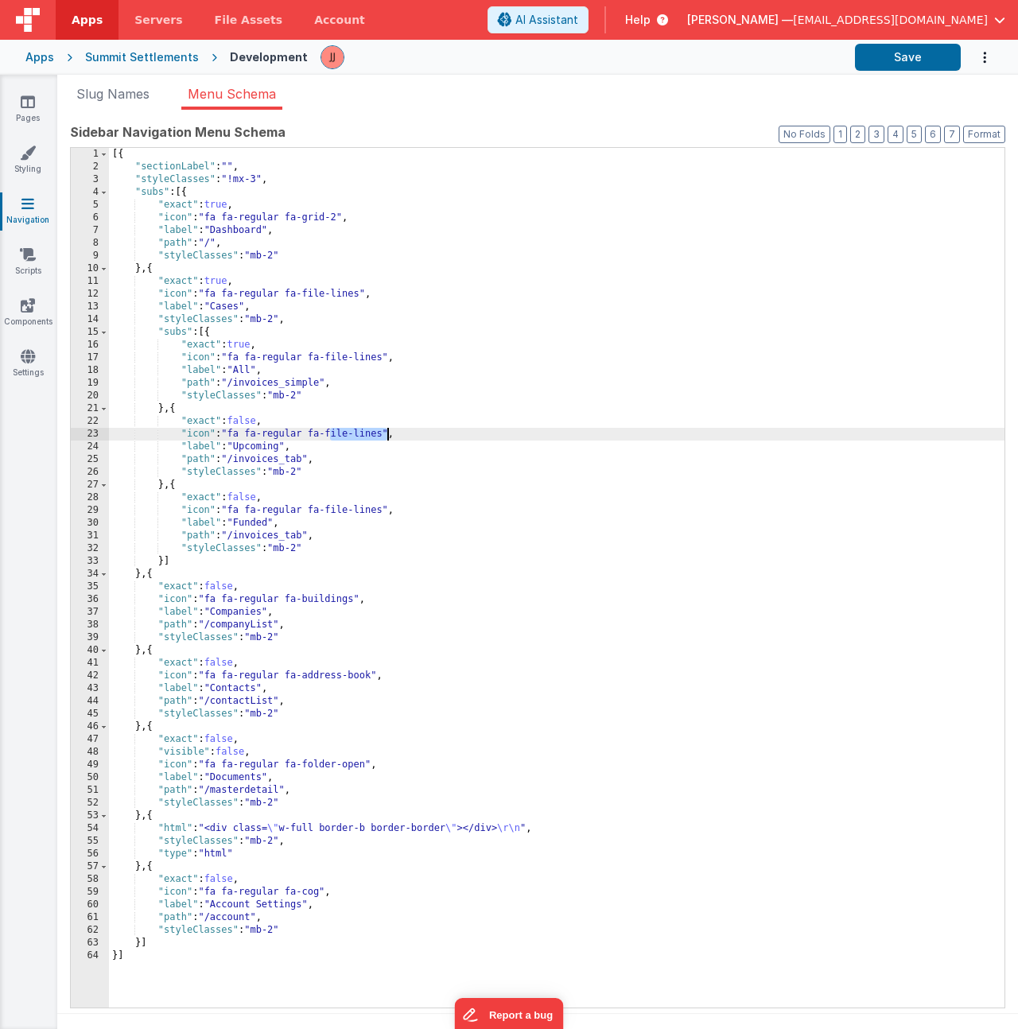
drag, startPoint x: 330, startPoint y: 431, endPoint x: 387, endPoint y: 433, distance: 56.5
click at [387, 433] on div "[{ "sectionLabel" : "" , "styleClasses" : "!mx-3" , "subs" : [{ "exact" : true …" at bounding box center [557, 590] width 896 height 885
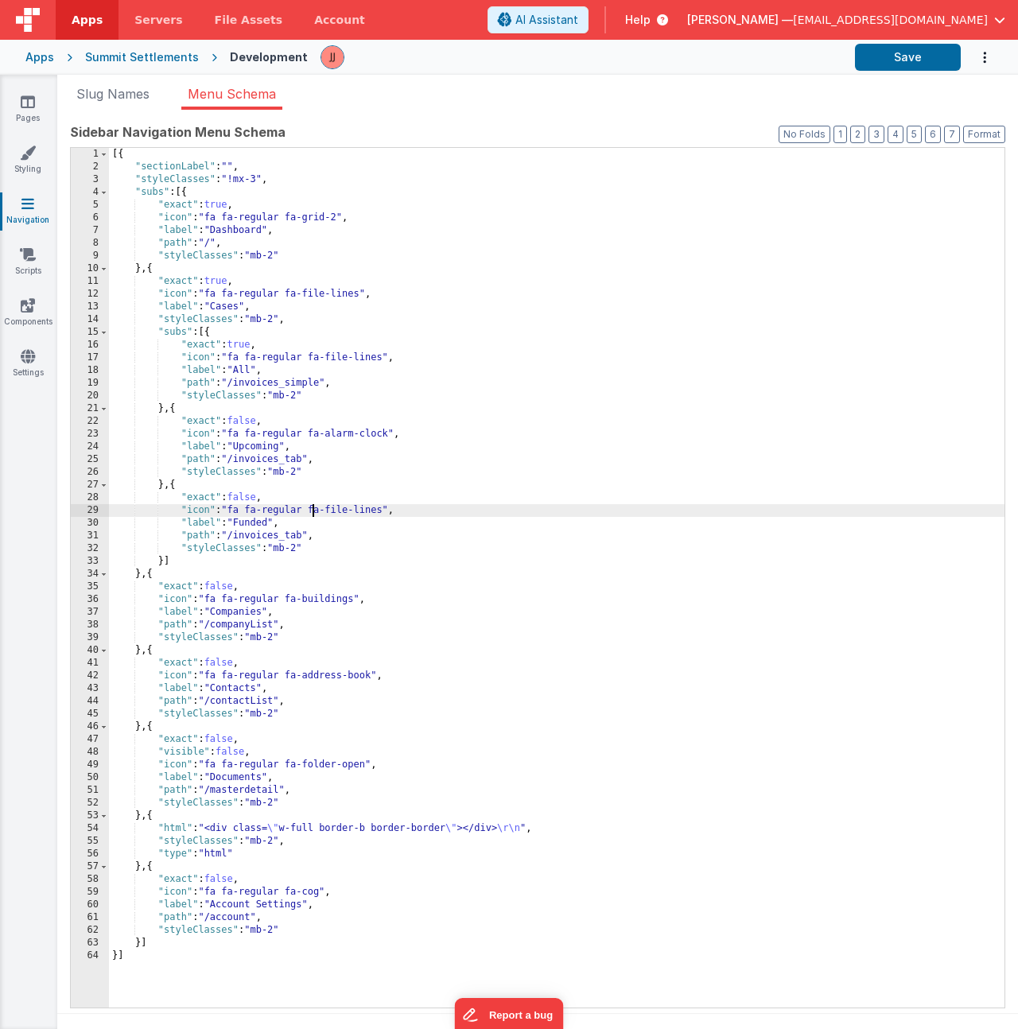
click at [314, 508] on div "[{ "sectionLabel" : "" , "styleClasses" : "!mx-3" , "subs" : [{ "exact" : true …" at bounding box center [557, 590] width 896 height 885
drag, startPoint x: 327, startPoint y: 510, endPoint x: 395, endPoint y: 512, distance: 67.6
click at [395, 512] on div "[{ "sectionLabel" : "" , "styleClasses" : "!mx-3" , "subs" : [{ "exact" : true …" at bounding box center [557, 590] width 896 height 885
click at [393, 508] on div "[{ "sectionLabel" : "" , "styleClasses" : "!mx-3" , "subs" : [{ "exact" : true …" at bounding box center [557, 590] width 896 height 885
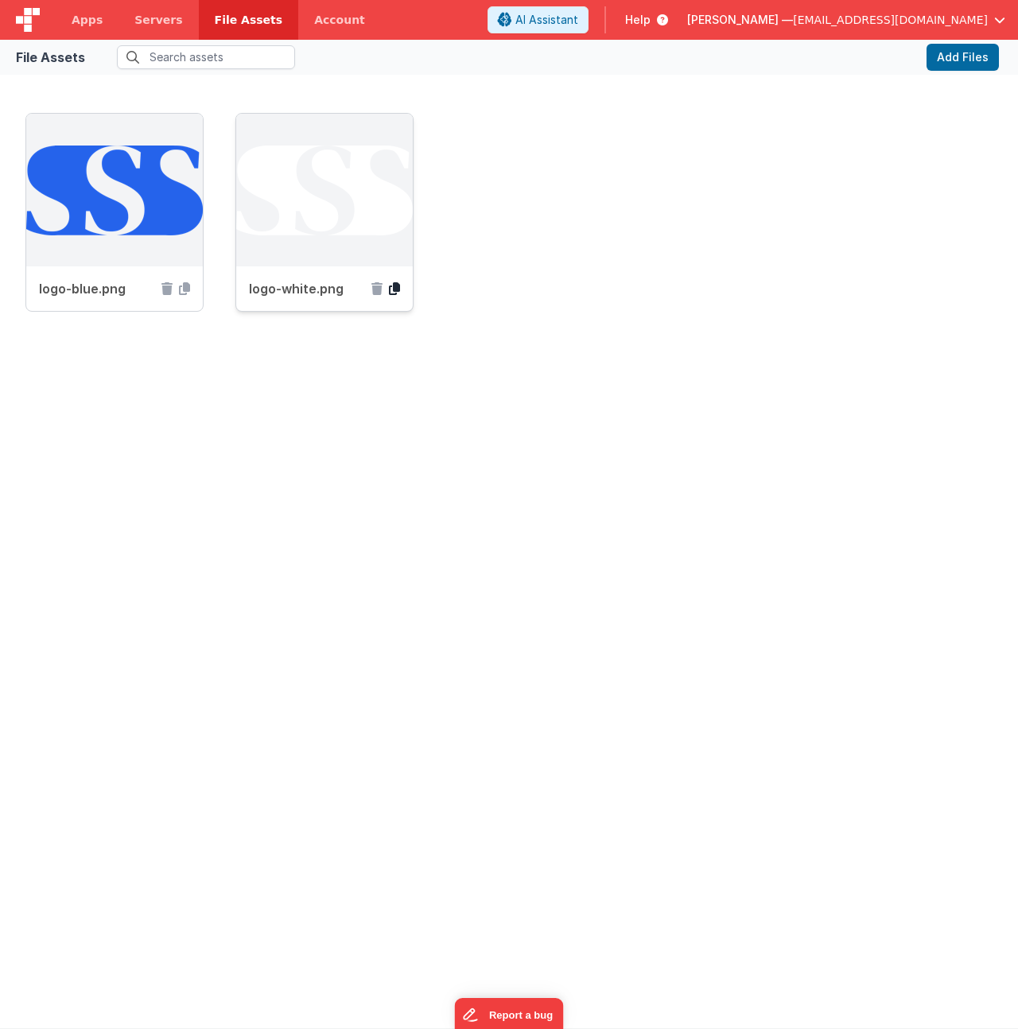
click at [393, 288] on icon at bounding box center [394, 288] width 11 height 13
click at [169, 290] on icon at bounding box center [166, 288] width 11 height 13
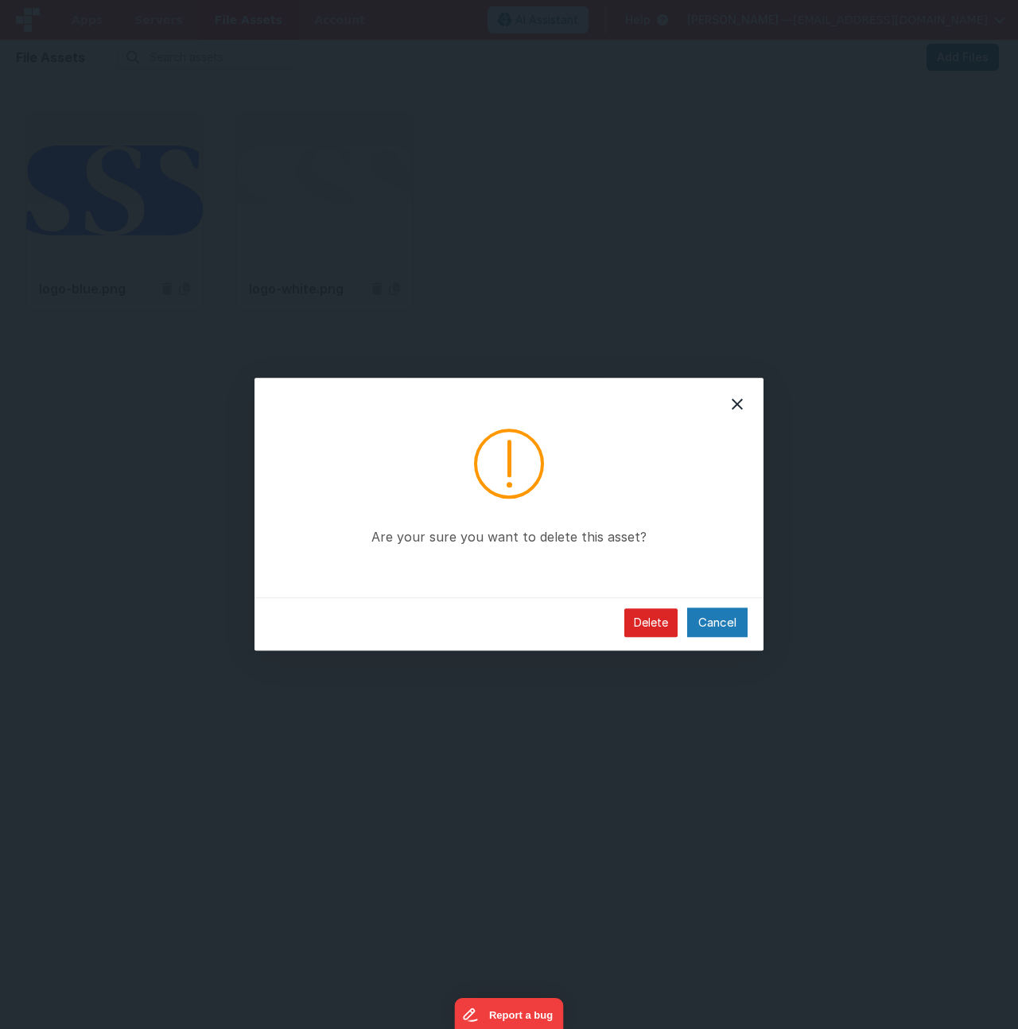
click at [663, 625] on button "Delete" at bounding box center [650, 622] width 53 height 29
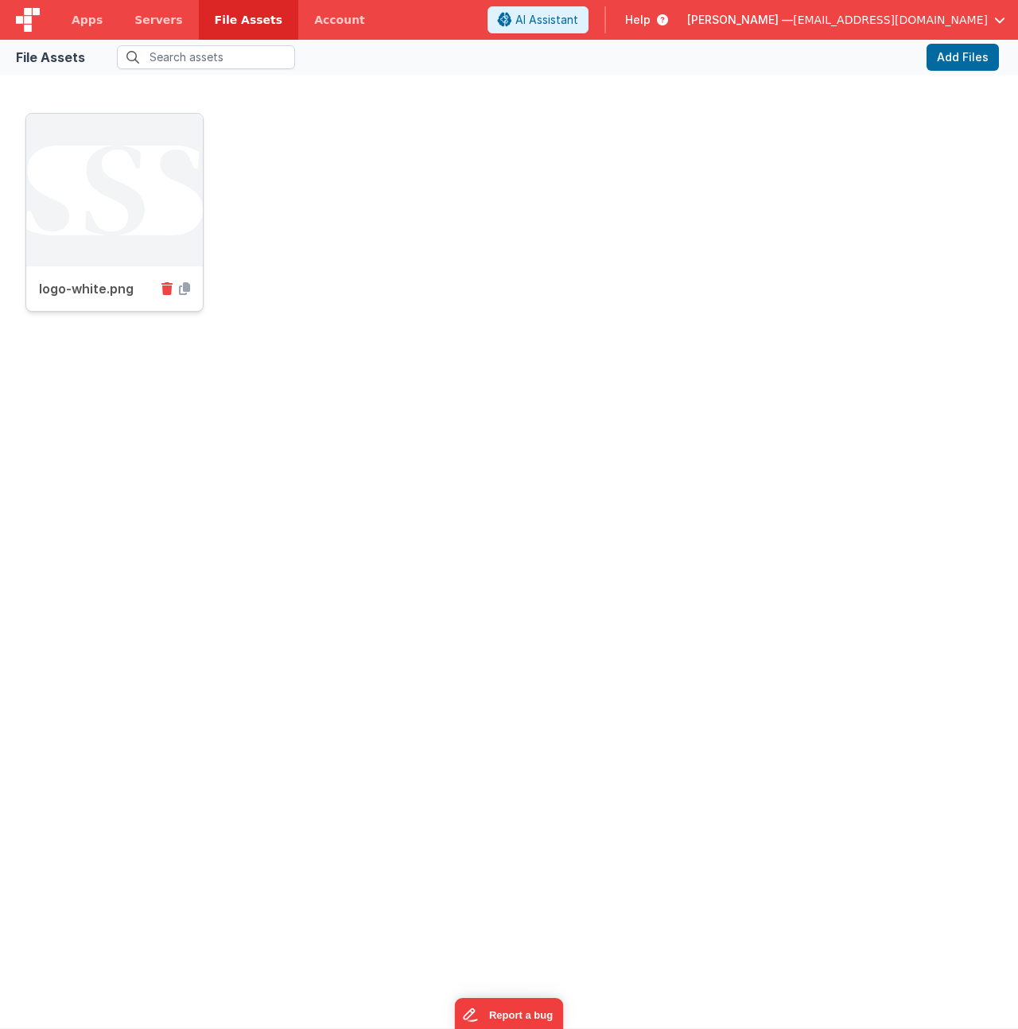
click at [172, 289] on icon at bounding box center [166, 288] width 11 height 13
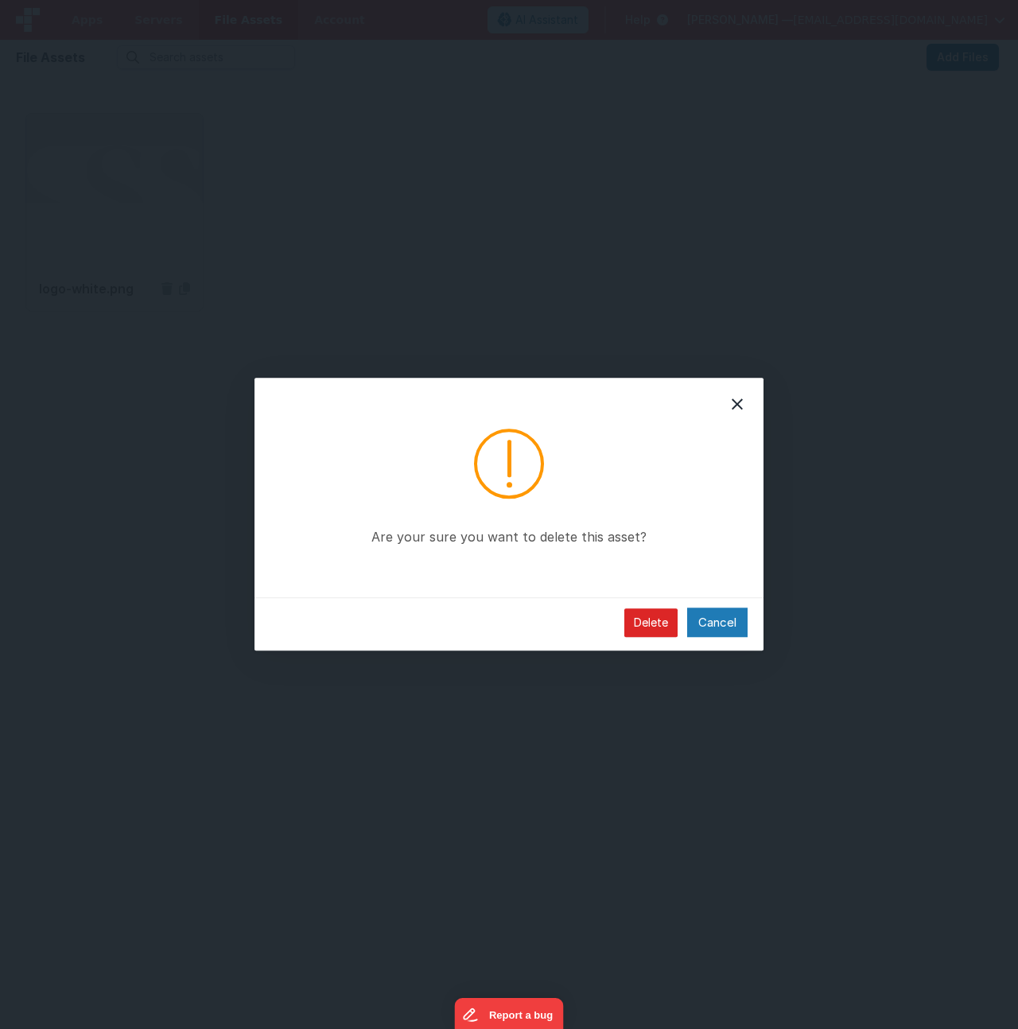
click at [636, 616] on button "Delete" at bounding box center [650, 622] width 53 height 29
click at [649, 622] on button "Delete" at bounding box center [650, 622] width 53 height 29
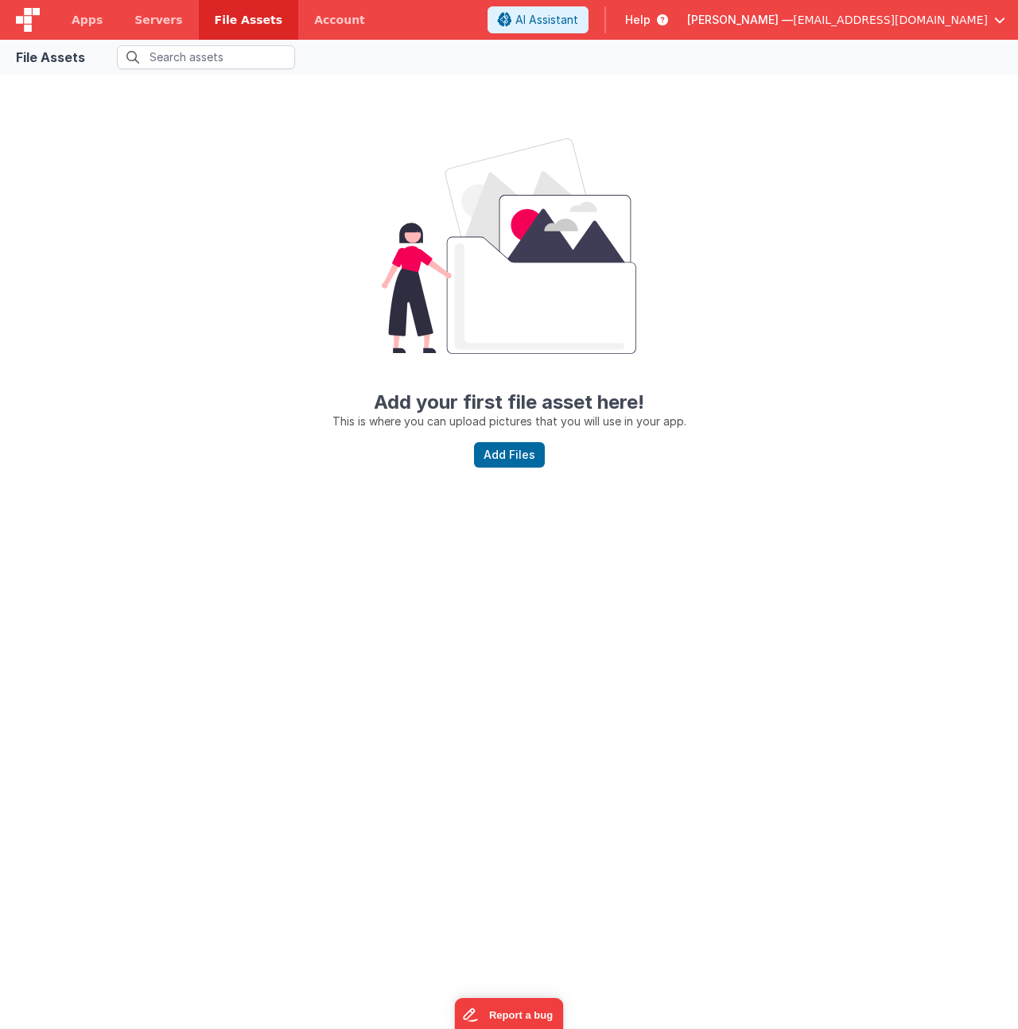
click at [960, 60] on fieldset at bounding box center [532, 57] width 882 height 24
click at [531, 453] on button "Add Files" at bounding box center [509, 454] width 71 height 25
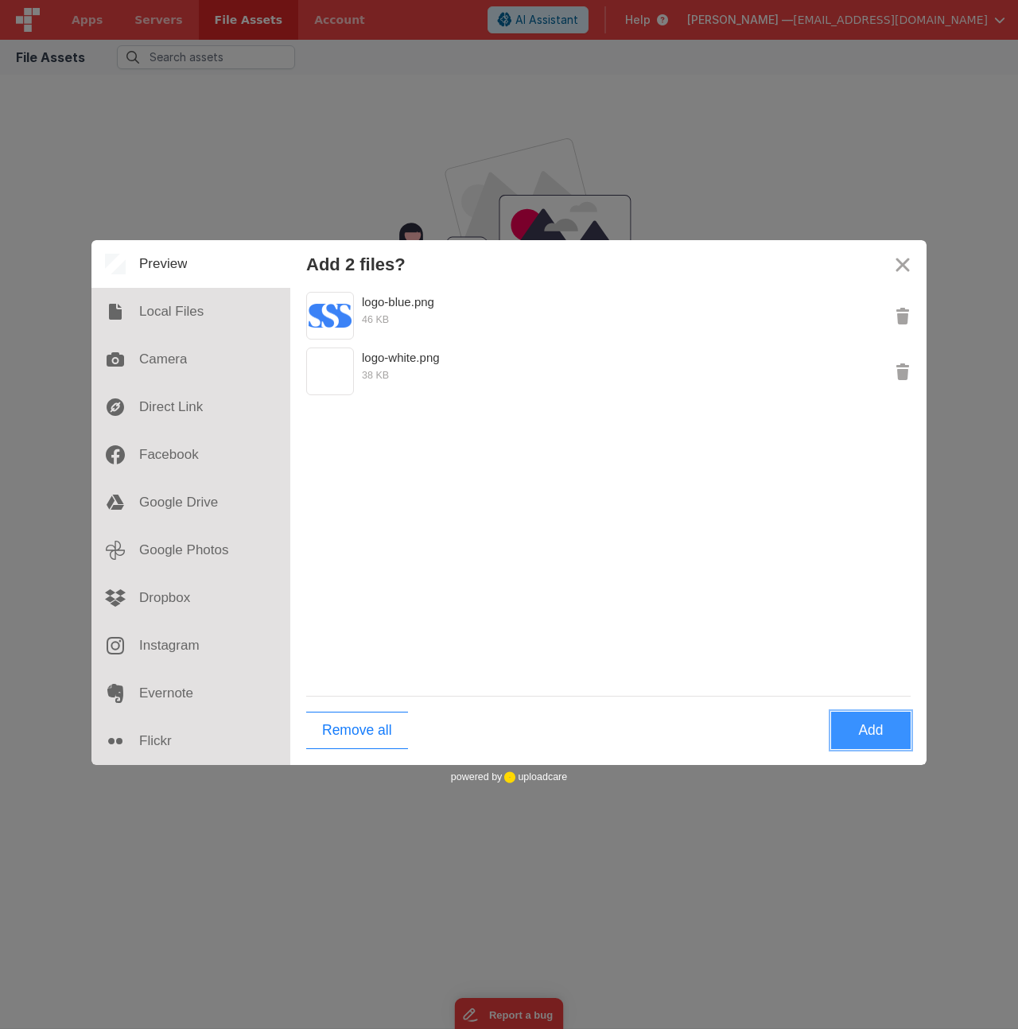
click at [871, 732] on button "Add" at bounding box center [871, 730] width 80 height 37
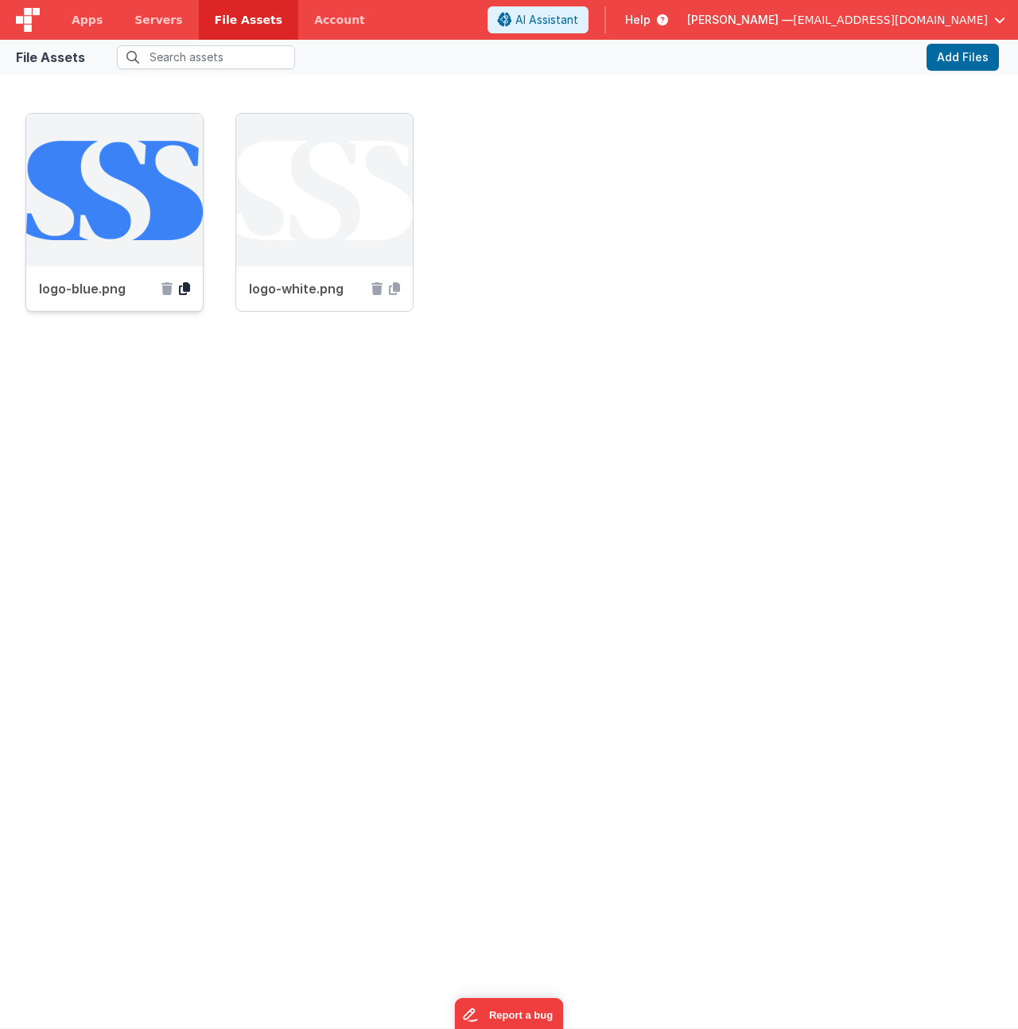
click at [181, 286] on icon at bounding box center [184, 288] width 11 height 13
click at [400, 291] on div "logo-white.png" at bounding box center [324, 288] width 177 height 45
click at [397, 292] on icon at bounding box center [394, 288] width 11 height 13
